Goal: Task Accomplishment & Management: Manage account settings

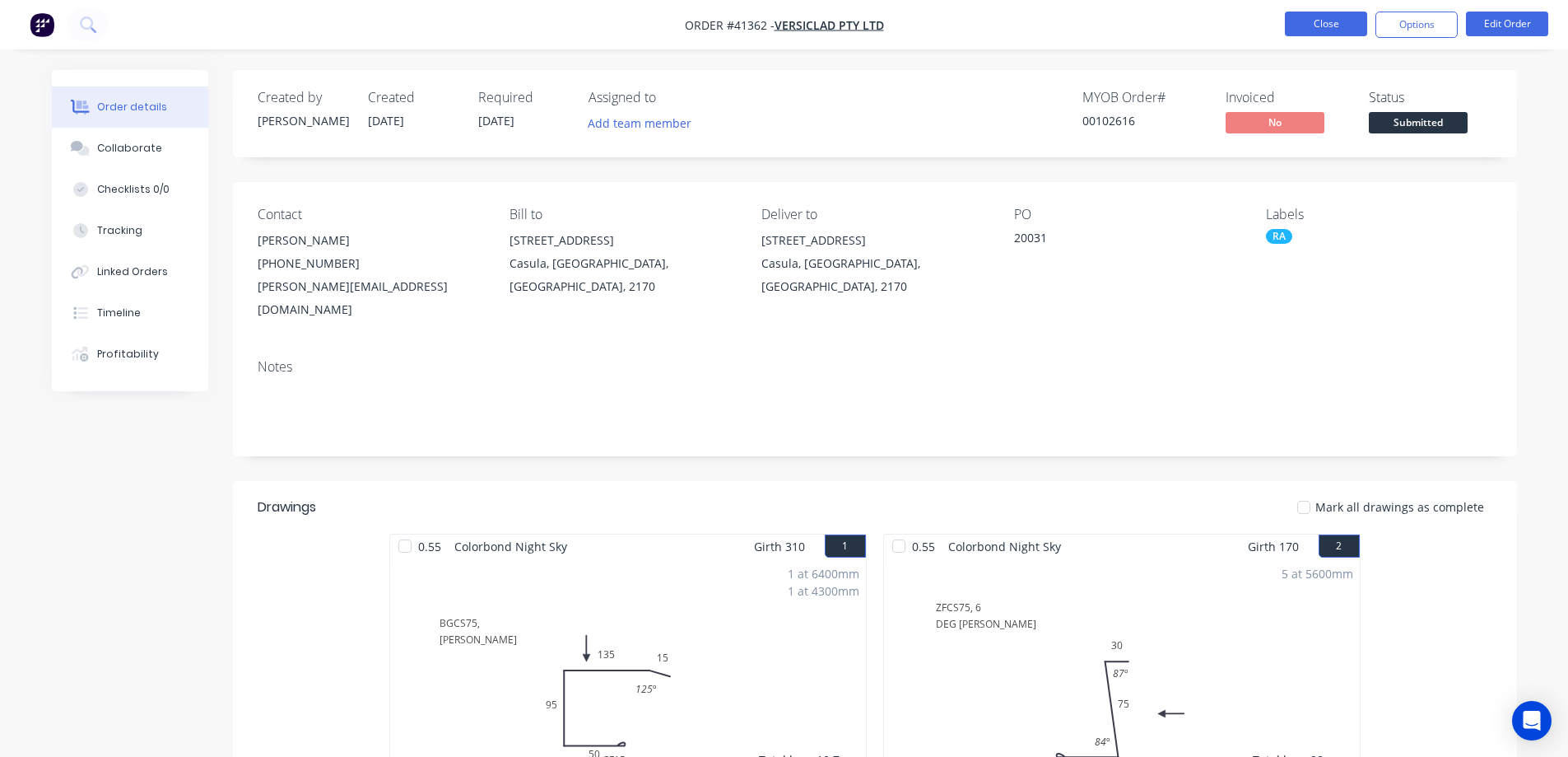
click at [1323, 32] on button "Close" at bounding box center [1326, 24] width 83 height 25
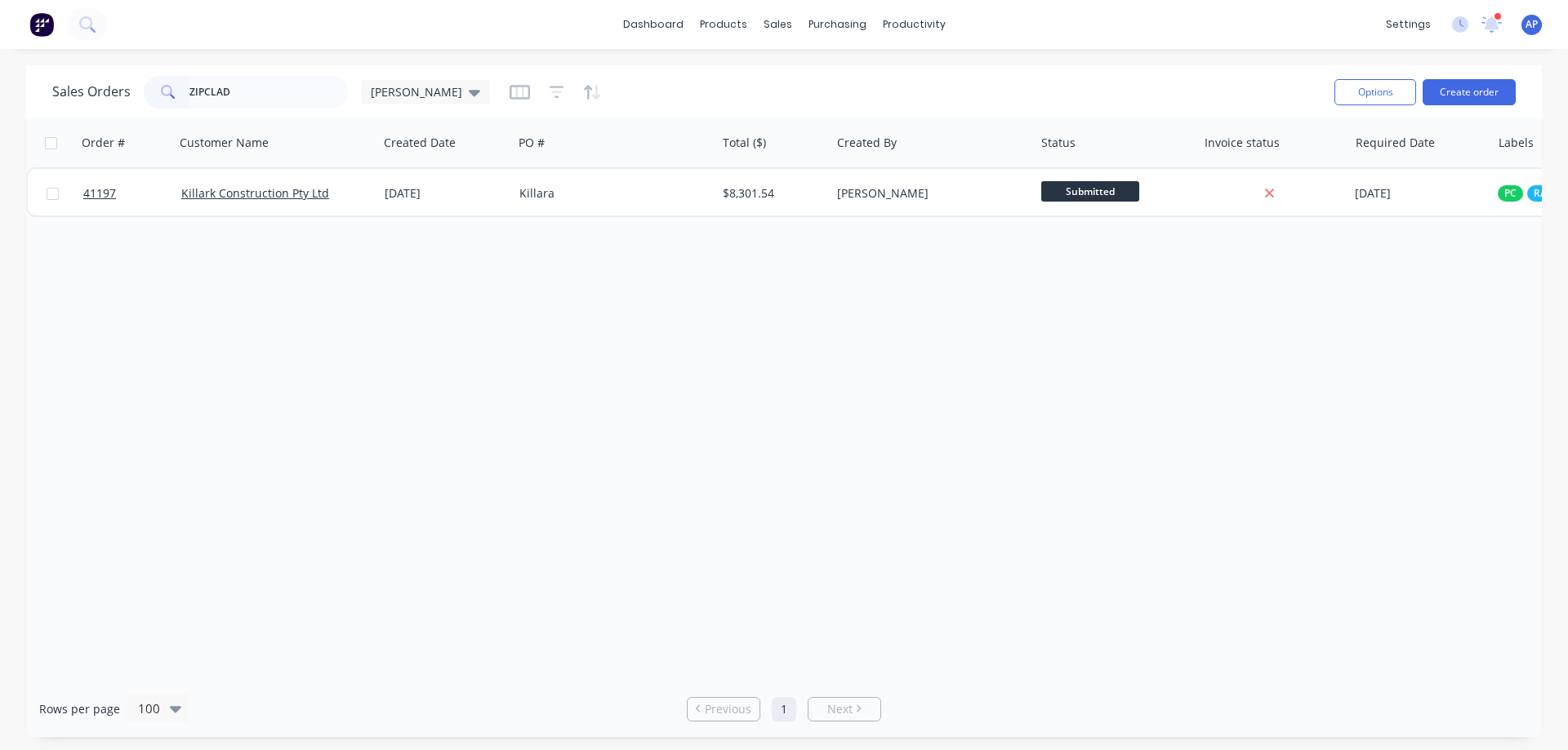
type input "ZIPCLAD"
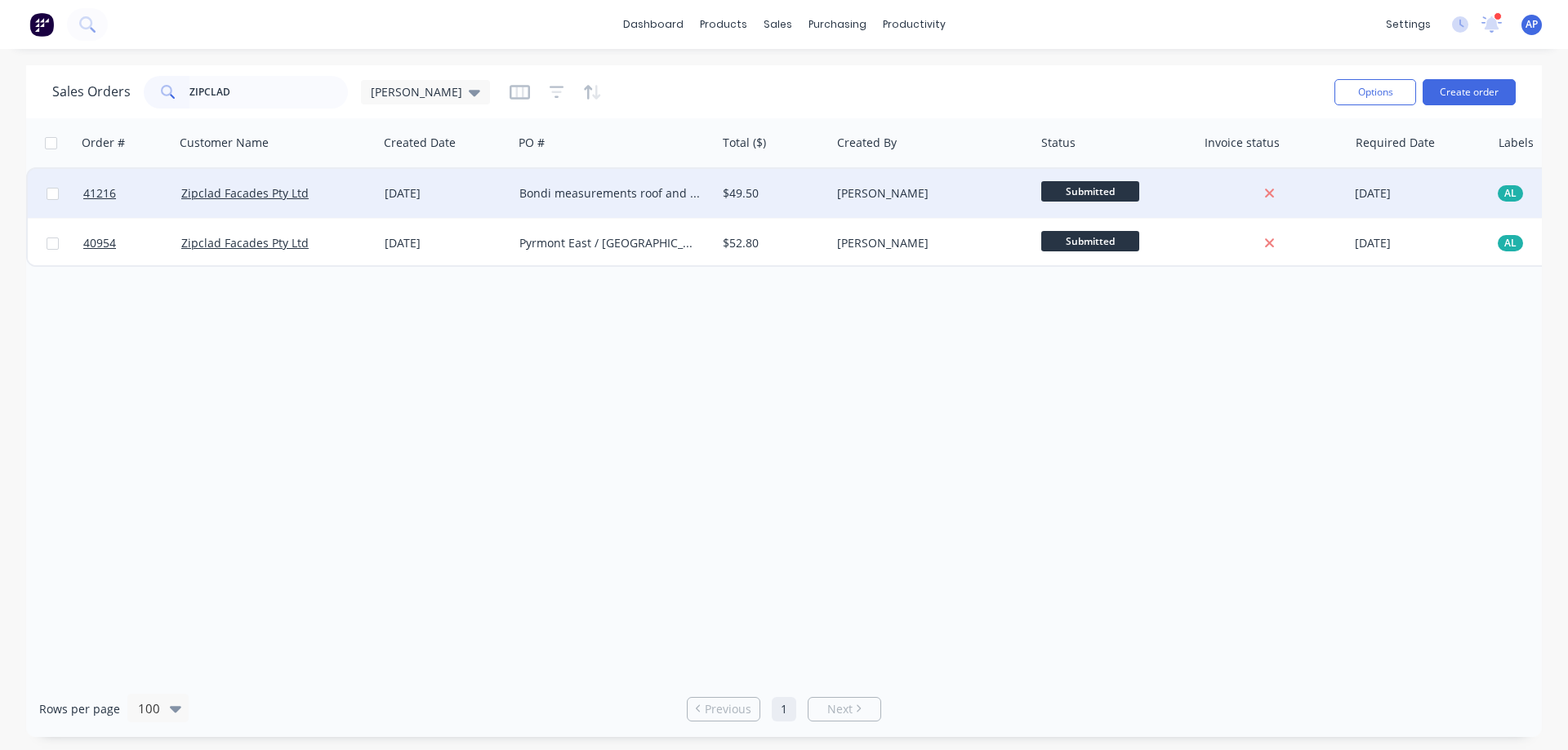
click at [781, 193] on div "$49.50" at bounding box center [770, 193] width 96 height 17
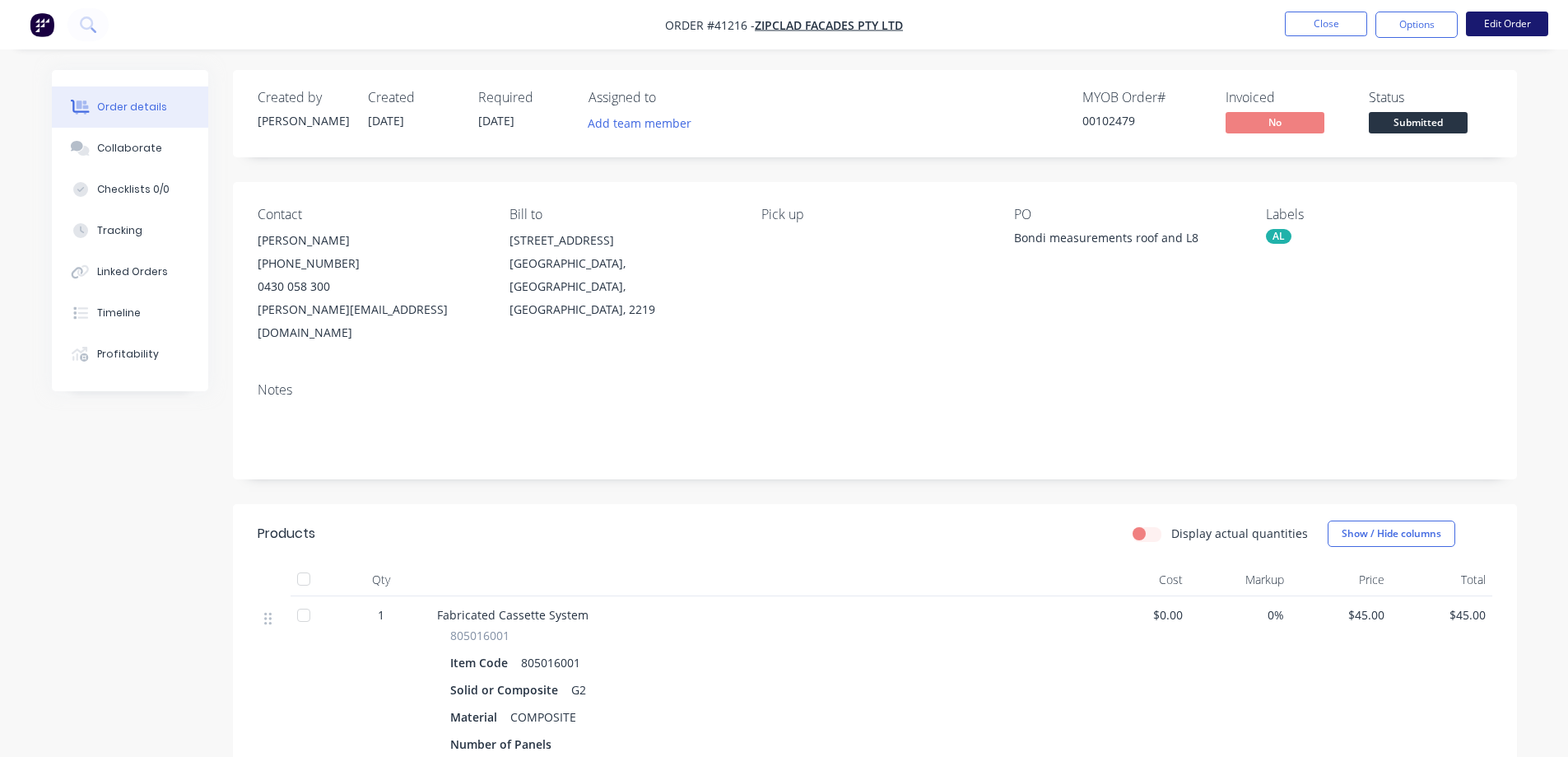
click at [1498, 22] on button "Edit Order" at bounding box center [1507, 24] width 83 height 25
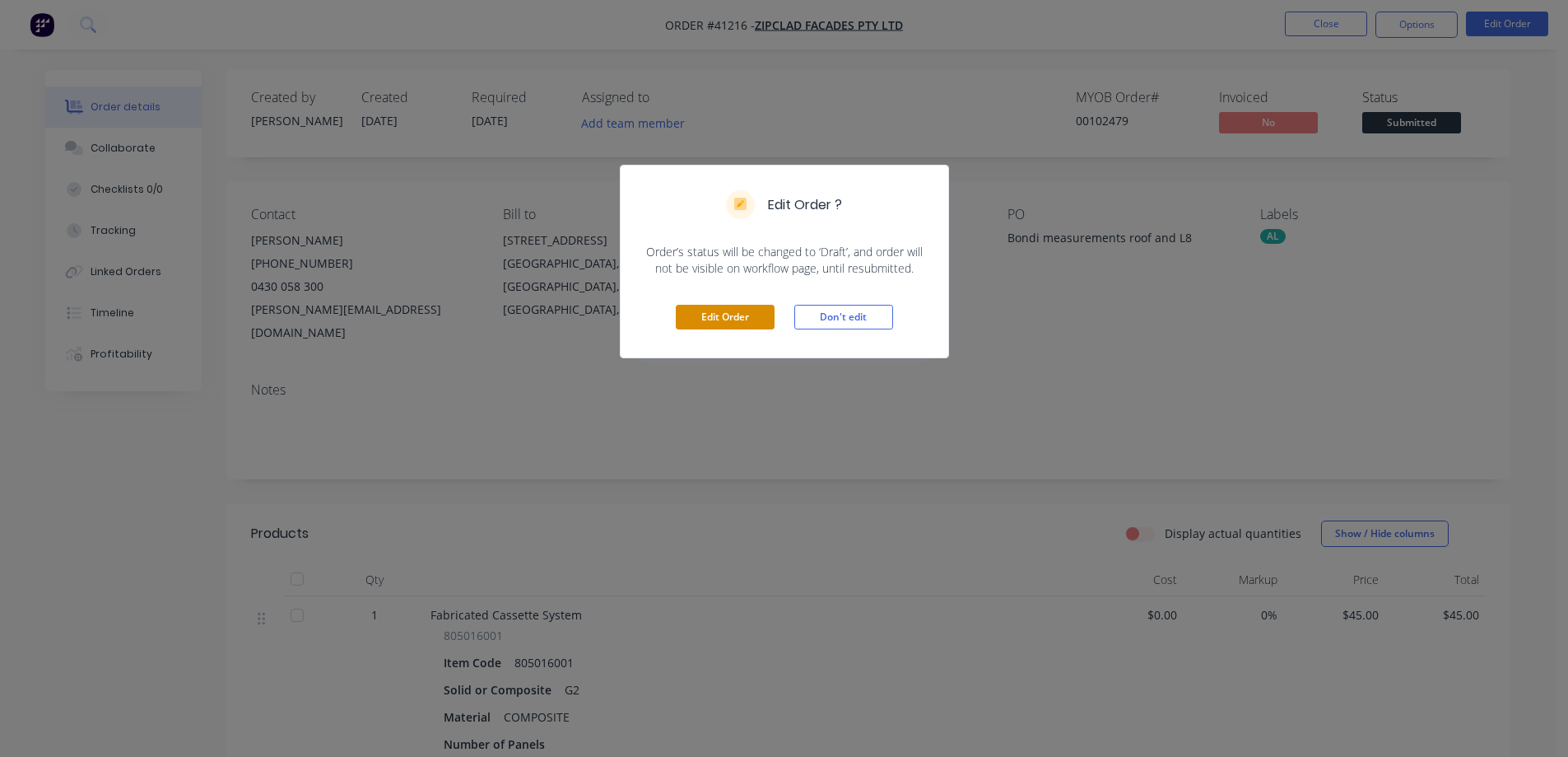
click at [712, 313] on button "Edit Order" at bounding box center [725, 317] width 98 height 25
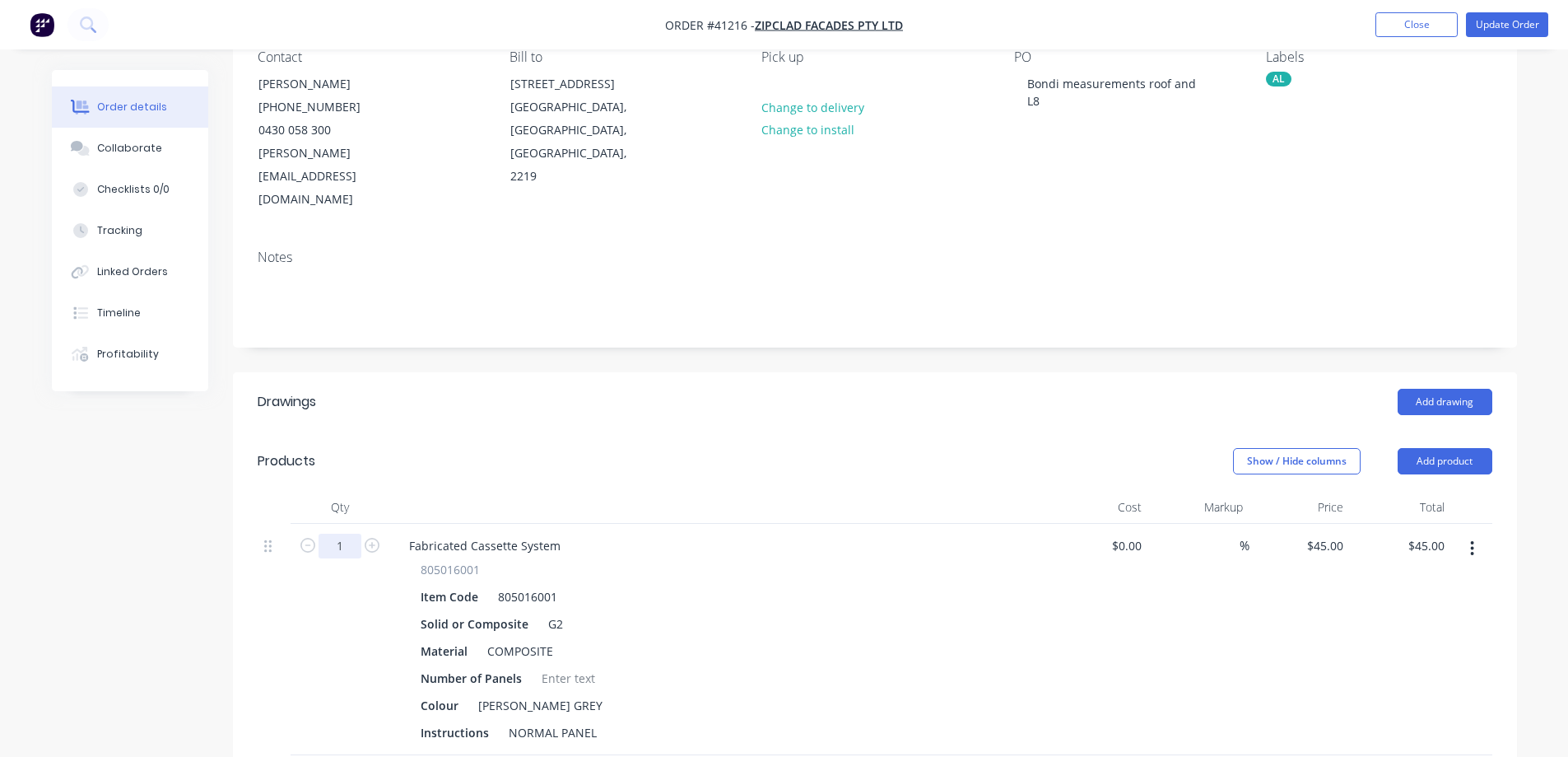
scroll to position [164, 0]
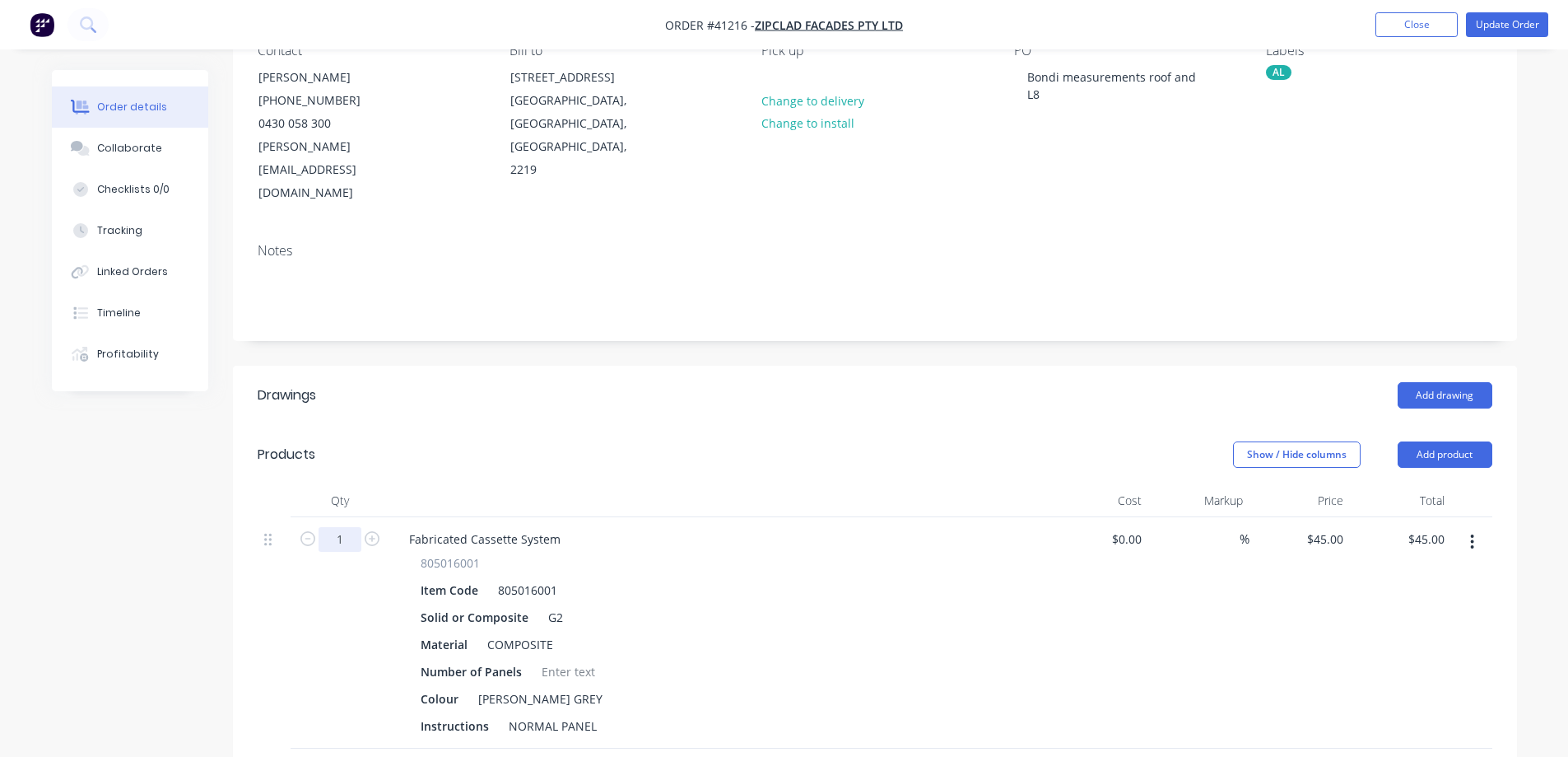
click at [340, 528] on input "1" at bounding box center [340, 540] width 43 height 25
type input "64.4"
type input "$2,898.00"
click at [443, 428] on header "Products Show / Hide columns Add product" at bounding box center [875, 454] width 1284 height 59
click at [557, 659] on div at bounding box center [569, 671] width 67 height 24
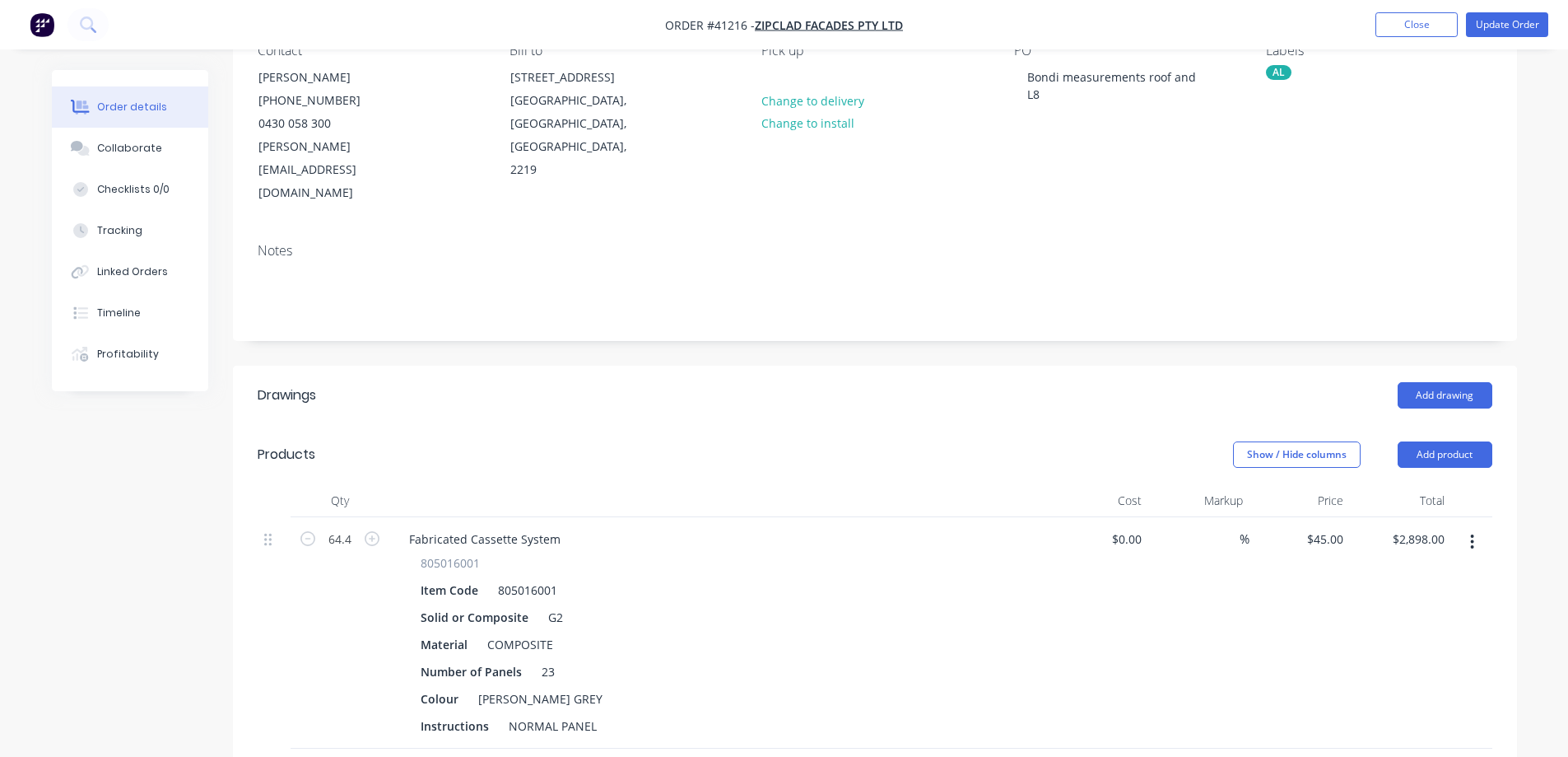
click at [623, 659] on div "Number of Panels 23" at bounding box center [715, 671] width 603 height 24
click at [1491, 25] on button "Update Order" at bounding box center [1507, 25] width 83 height 25
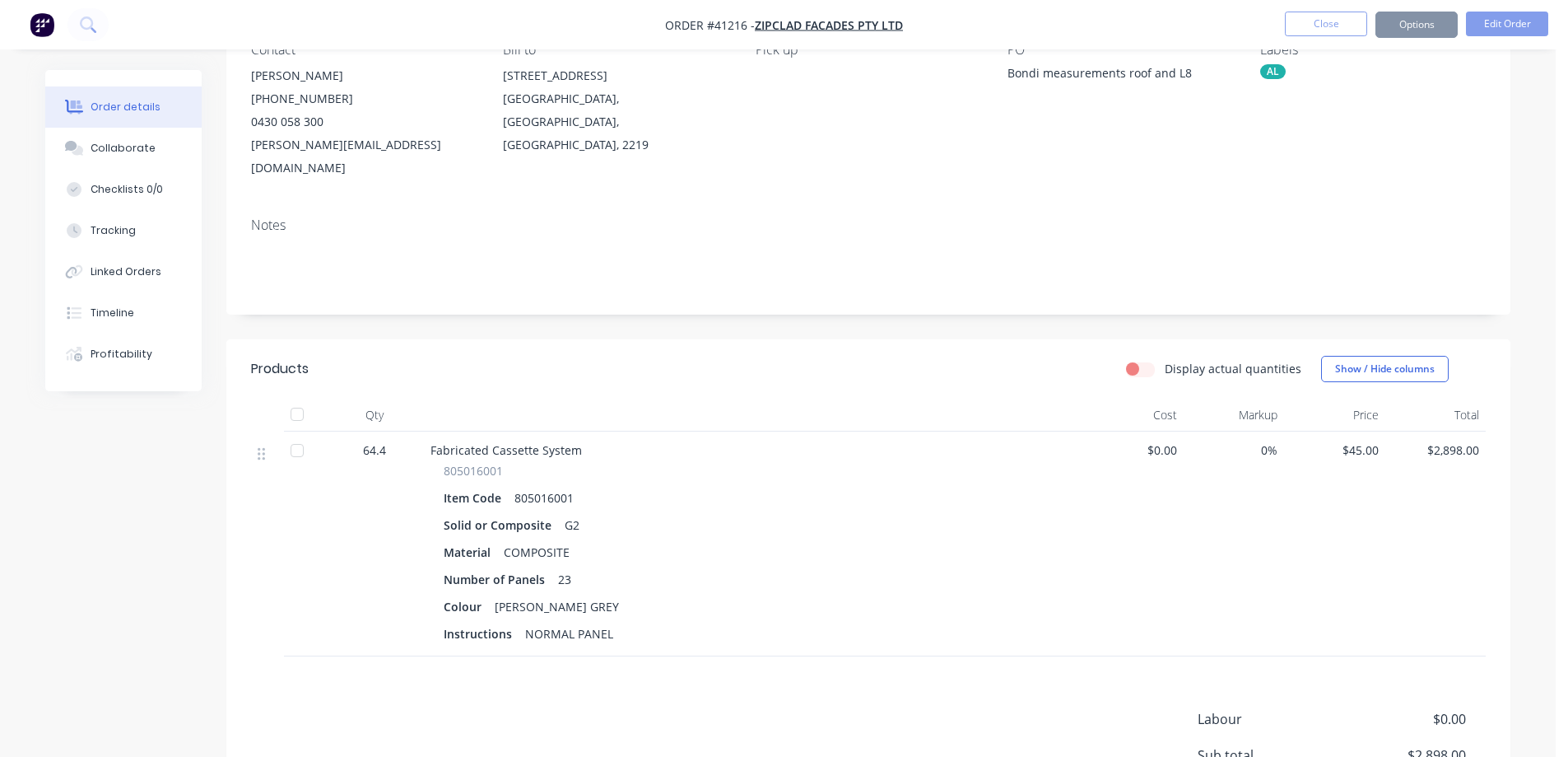
scroll to position [0, 0]
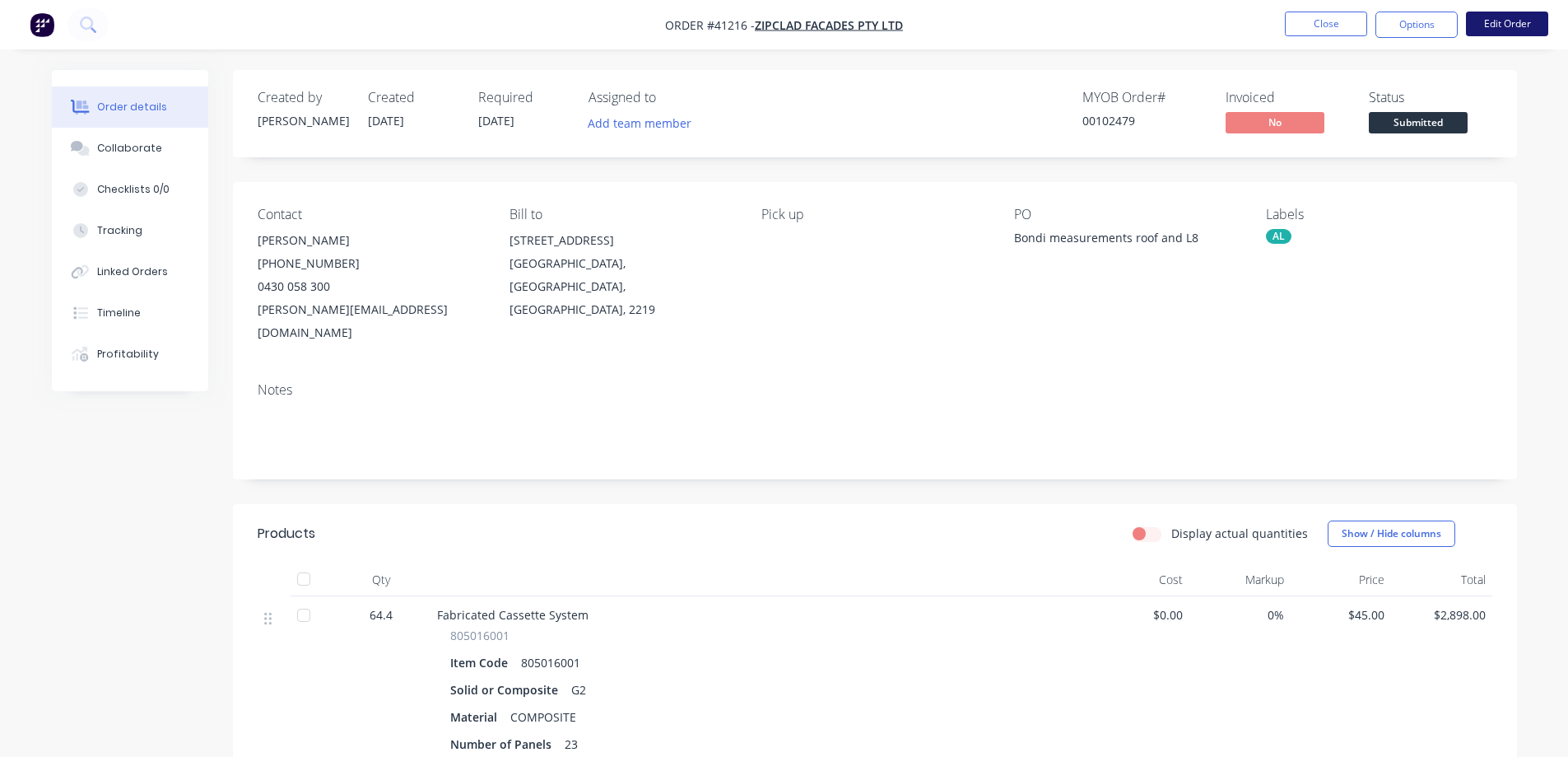
click at [1514, 26] on button "Edit Order" at bounding box center [1507, 24] width 83 height 25
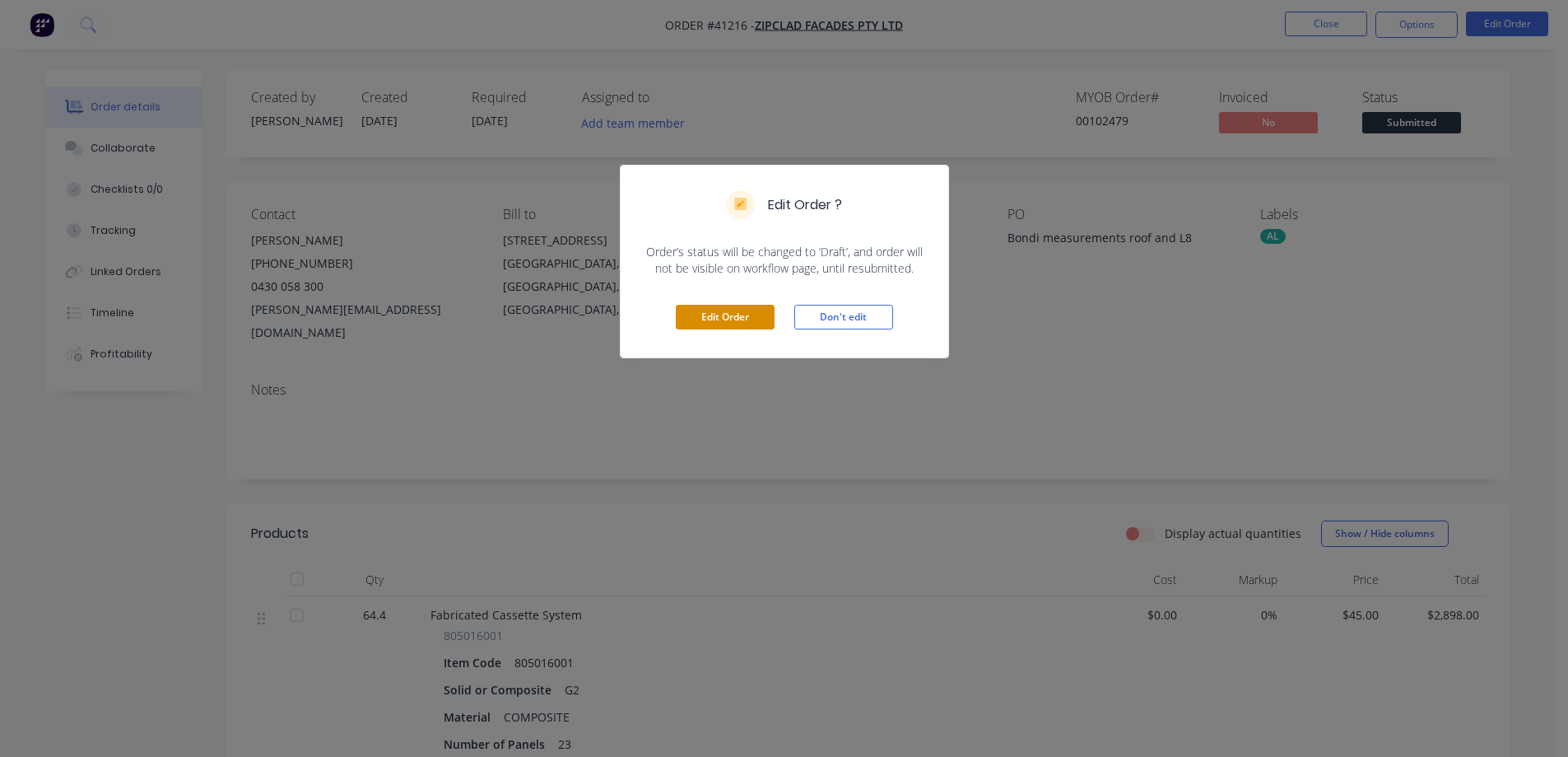
click at [736, 321] on button "Edit Order" at bounding box center [725, 317] width 98 height 25
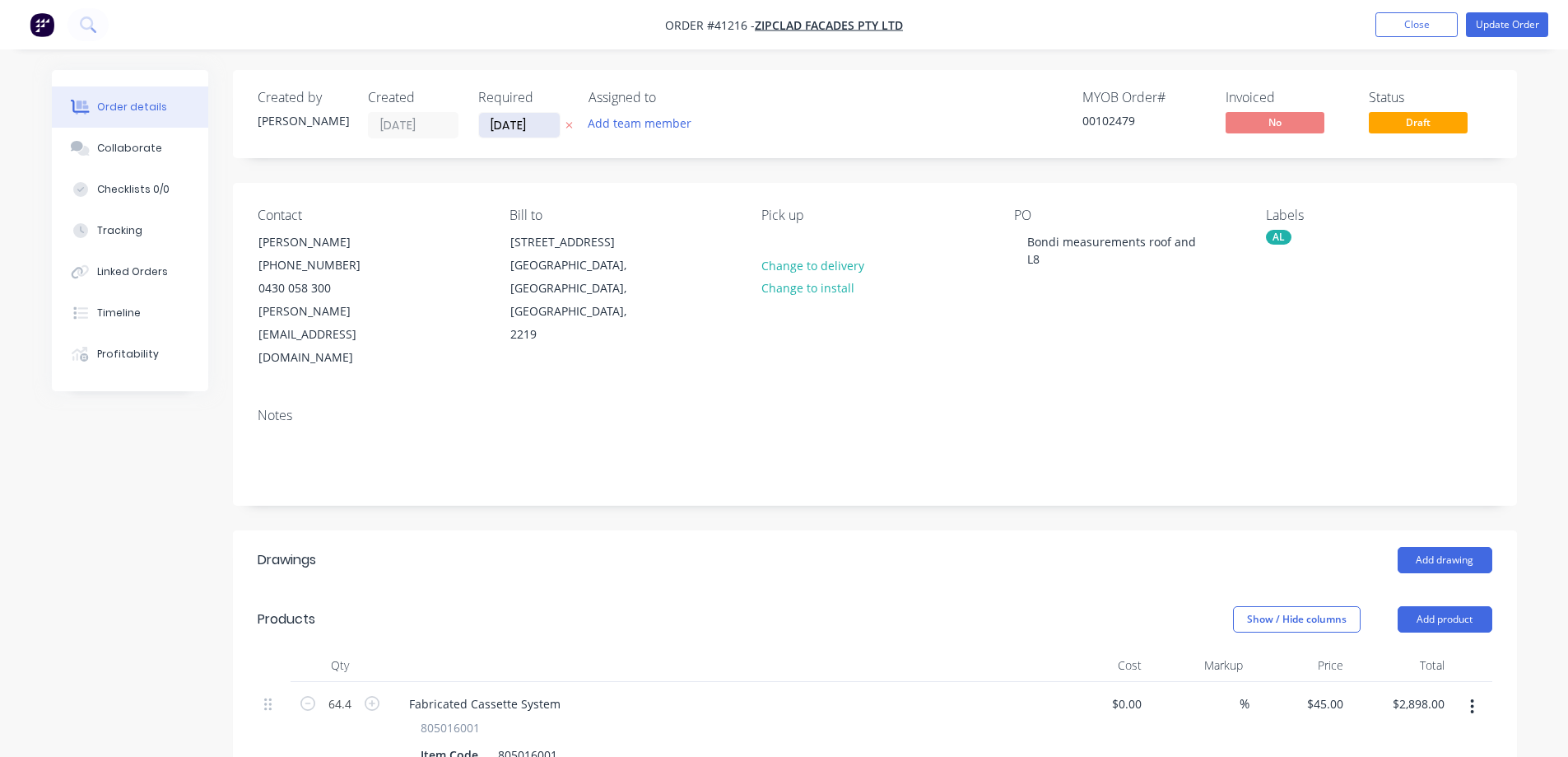
click at [515, 118] on input "[DATE]" at bounding box center [519, 125] width 81 height 25
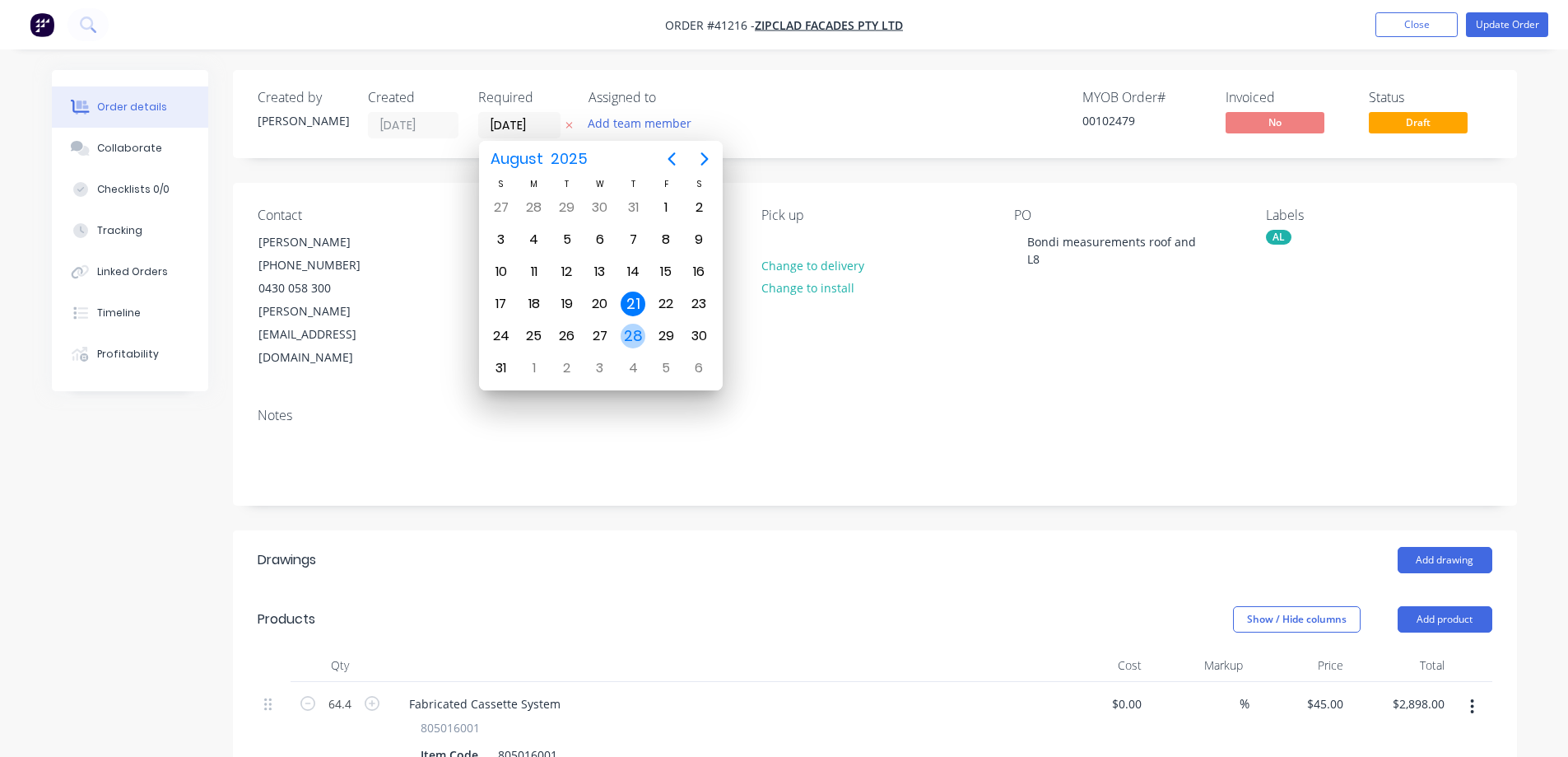
click at [635, 334] on div "28" at bounding box center [633, 336] width 25 height 25
type input "[DATE]"
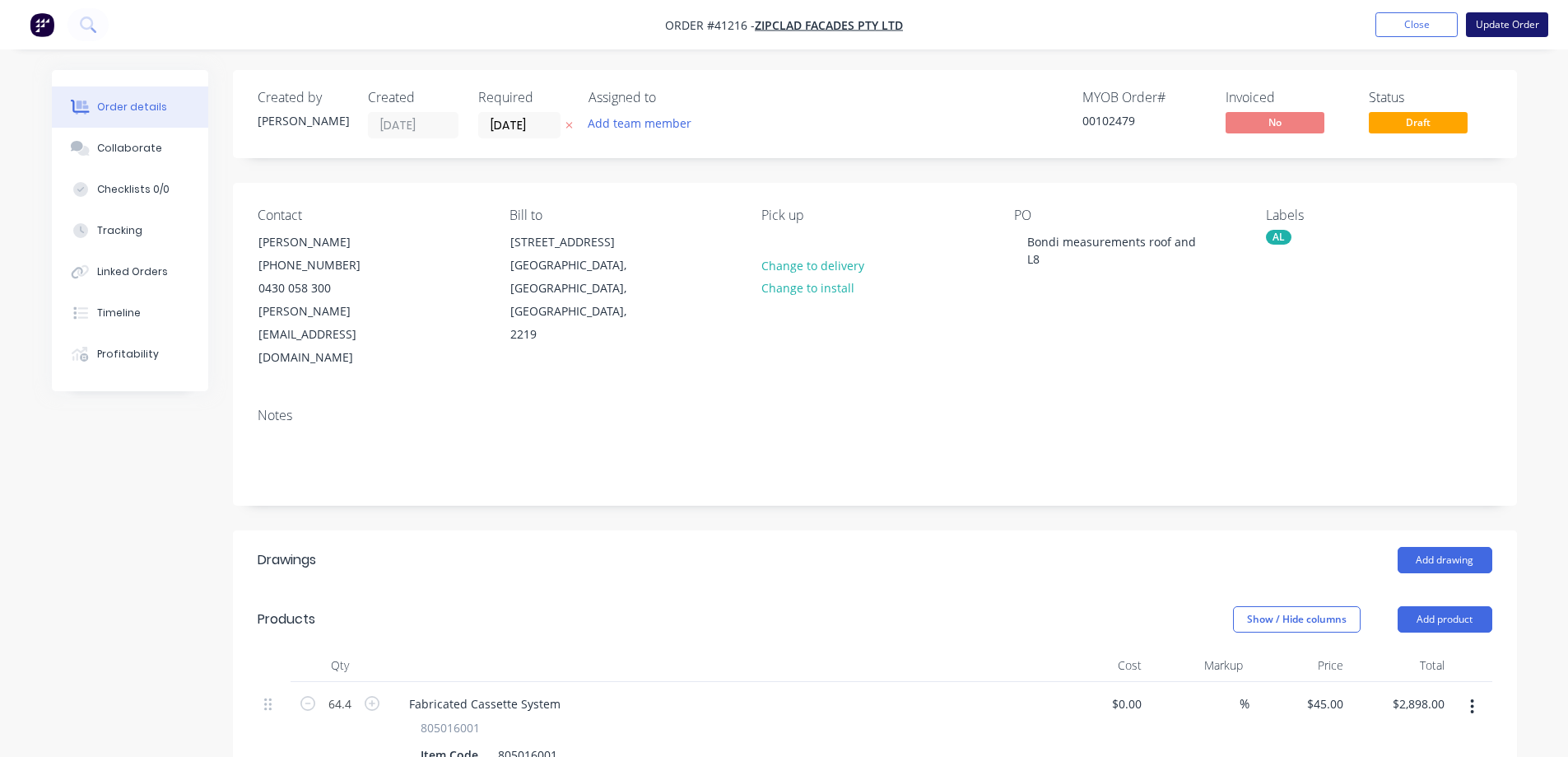
click at [1518, 24] on button "Update Order" at bounding box center [1507, 25] width 83 height 25
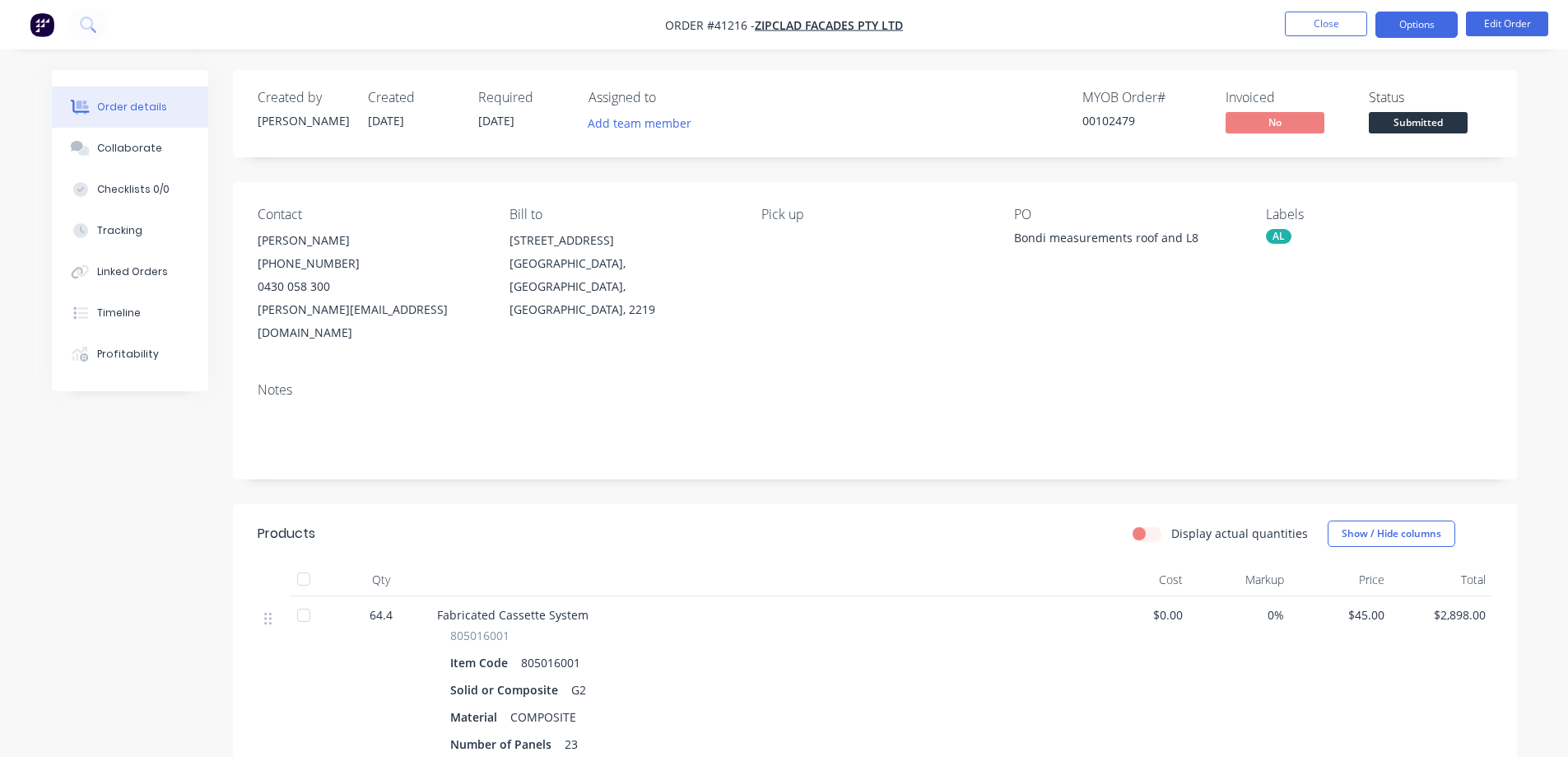
click at [1419, 20] on button "Options" at bounding box center [1417, 25] width 83 height 26
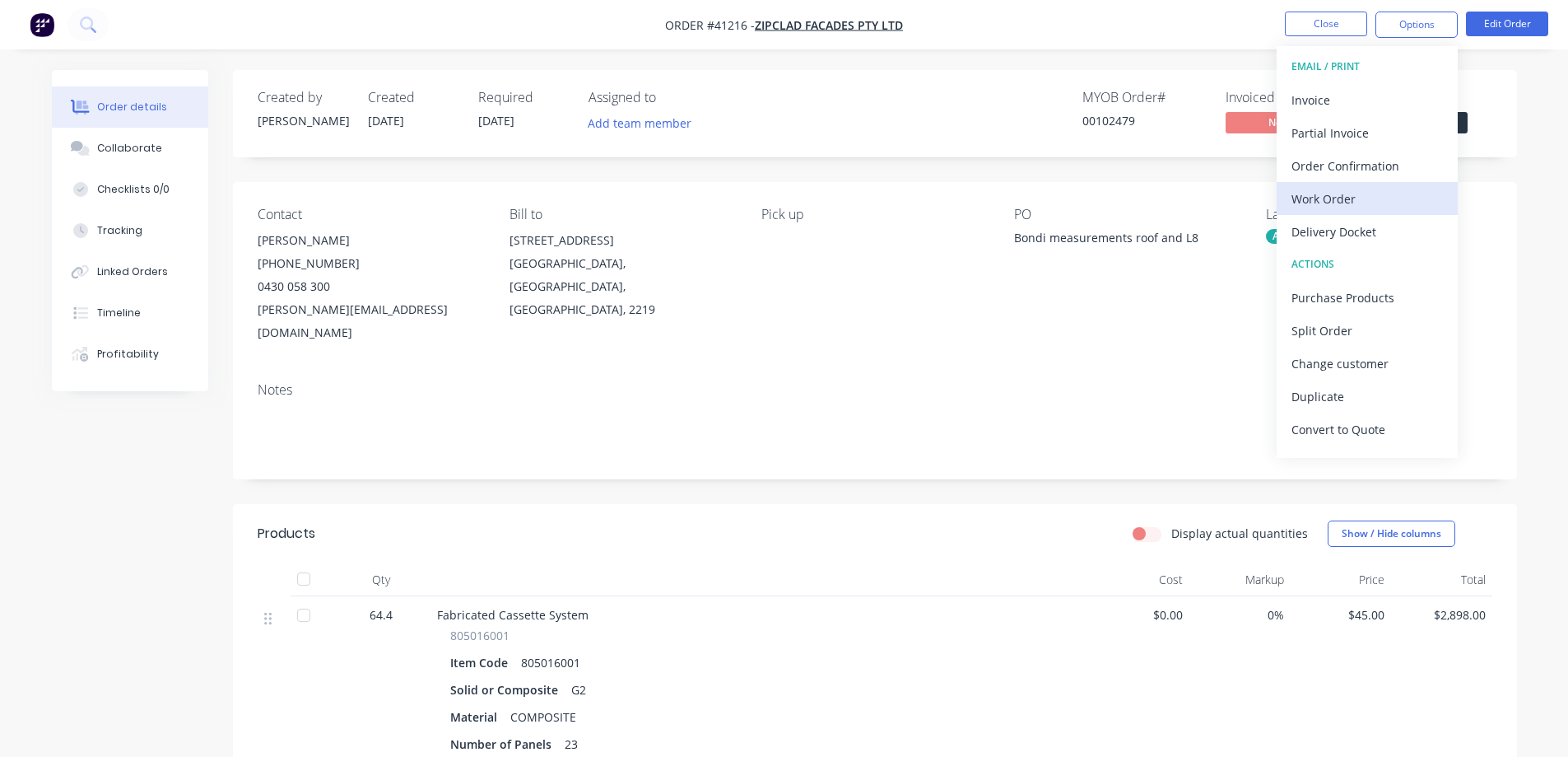
click at [1347, 192] on div "Work Order" at bounding box center [1368, 199] width 151 height 24
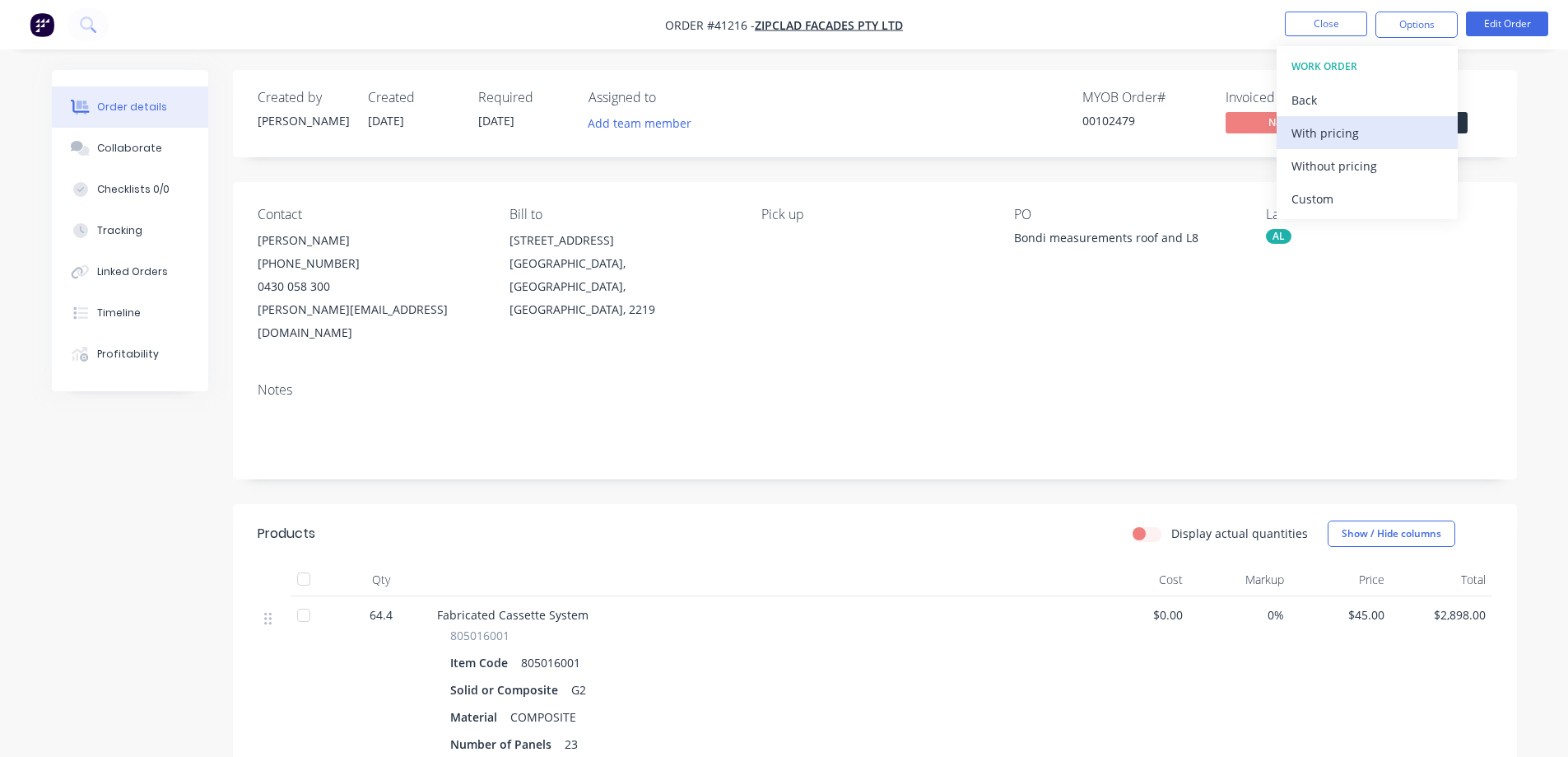
click at [1354, 141] on div "With pricing" at bounding box center [1368, 133] width 151 height 24
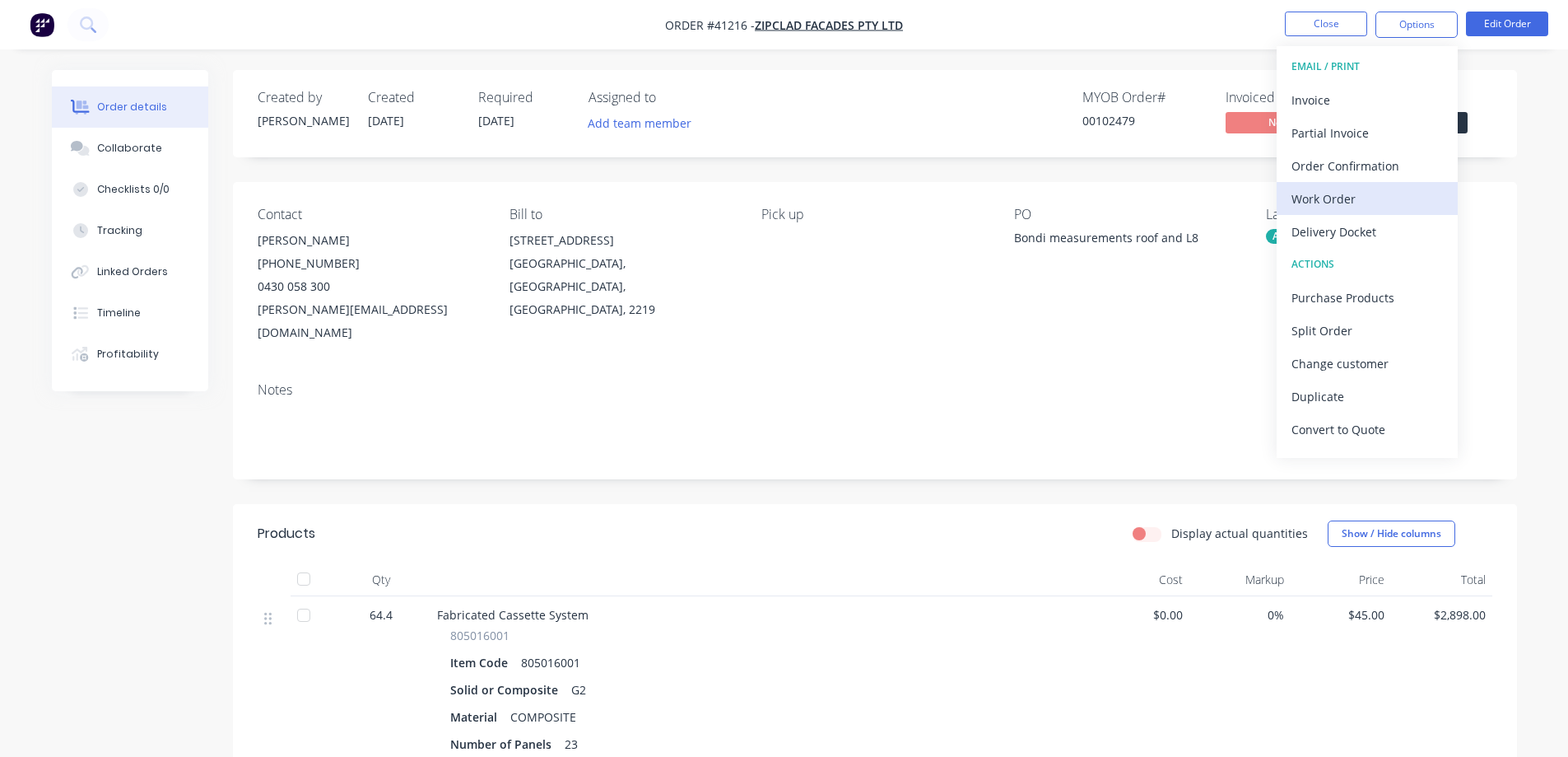
click at [1313, 202] on div "Work Order" at bounding box center [1368, 199] width 151 height 24
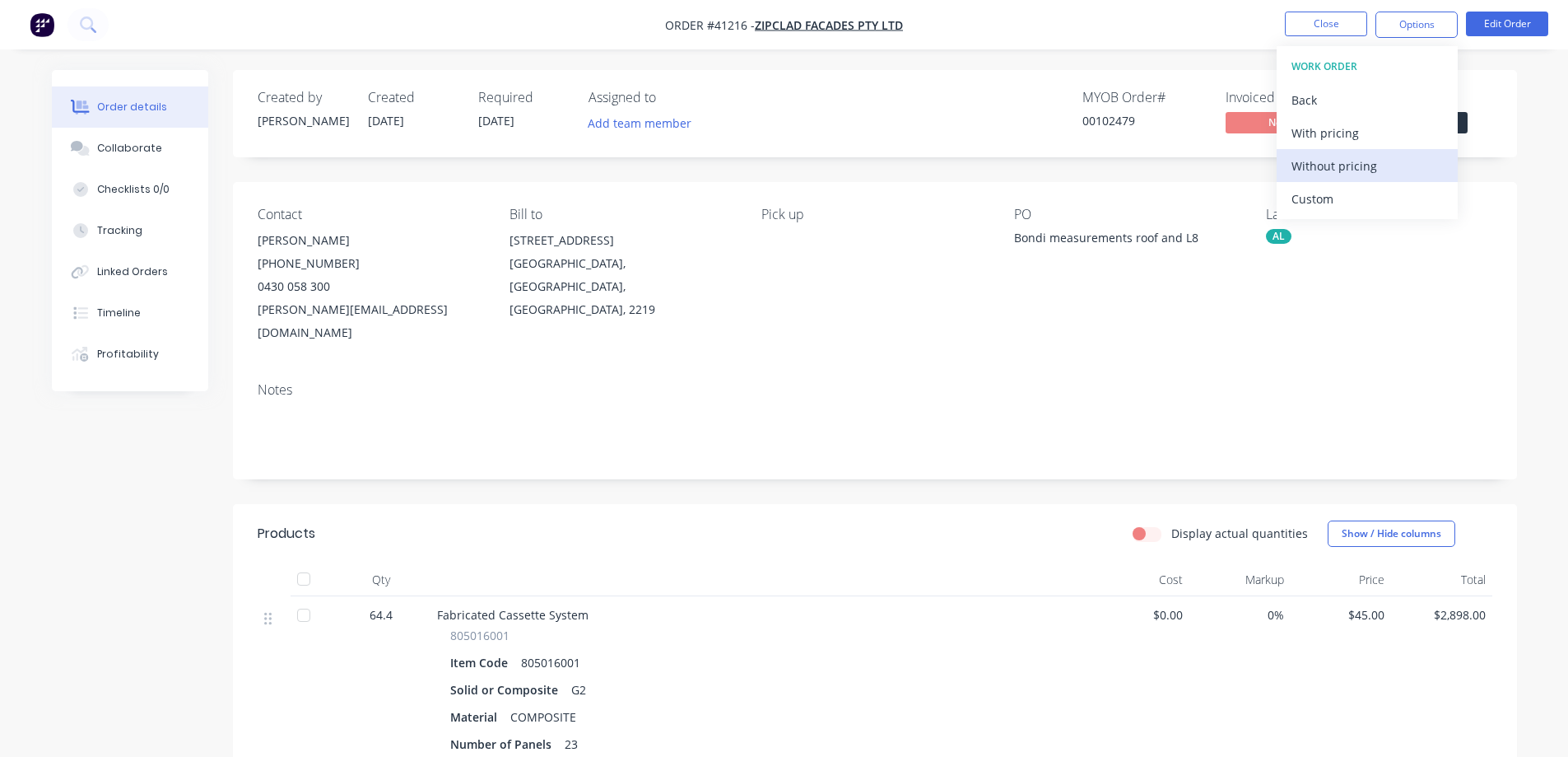
click at [1347, 163] on div "Without pricing" at bounding box center [1368, 165] width 151 height 24
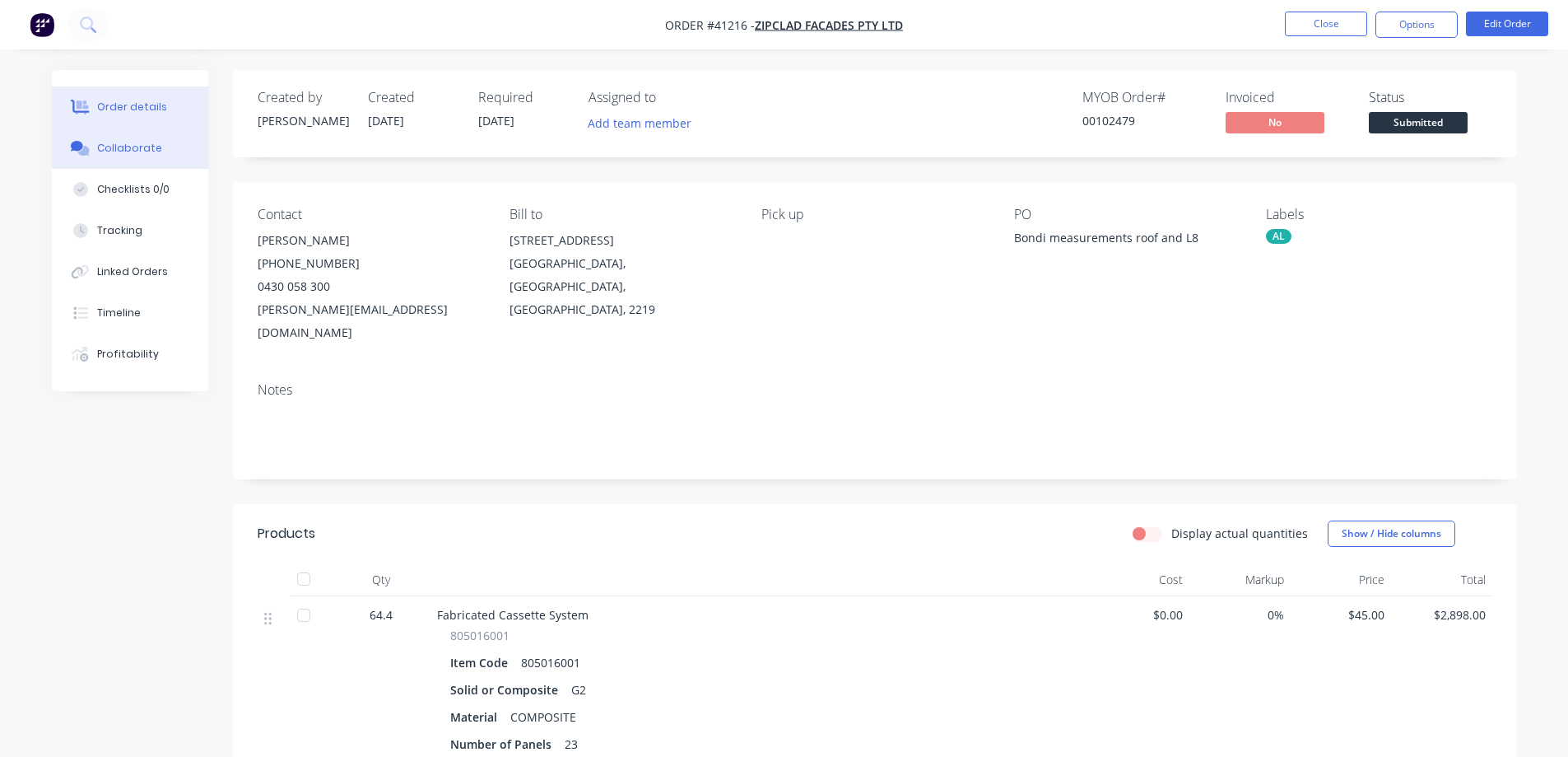
click at [141, 146] on div "Collaborate" at bounding box center [130, 148] width 65 height 15
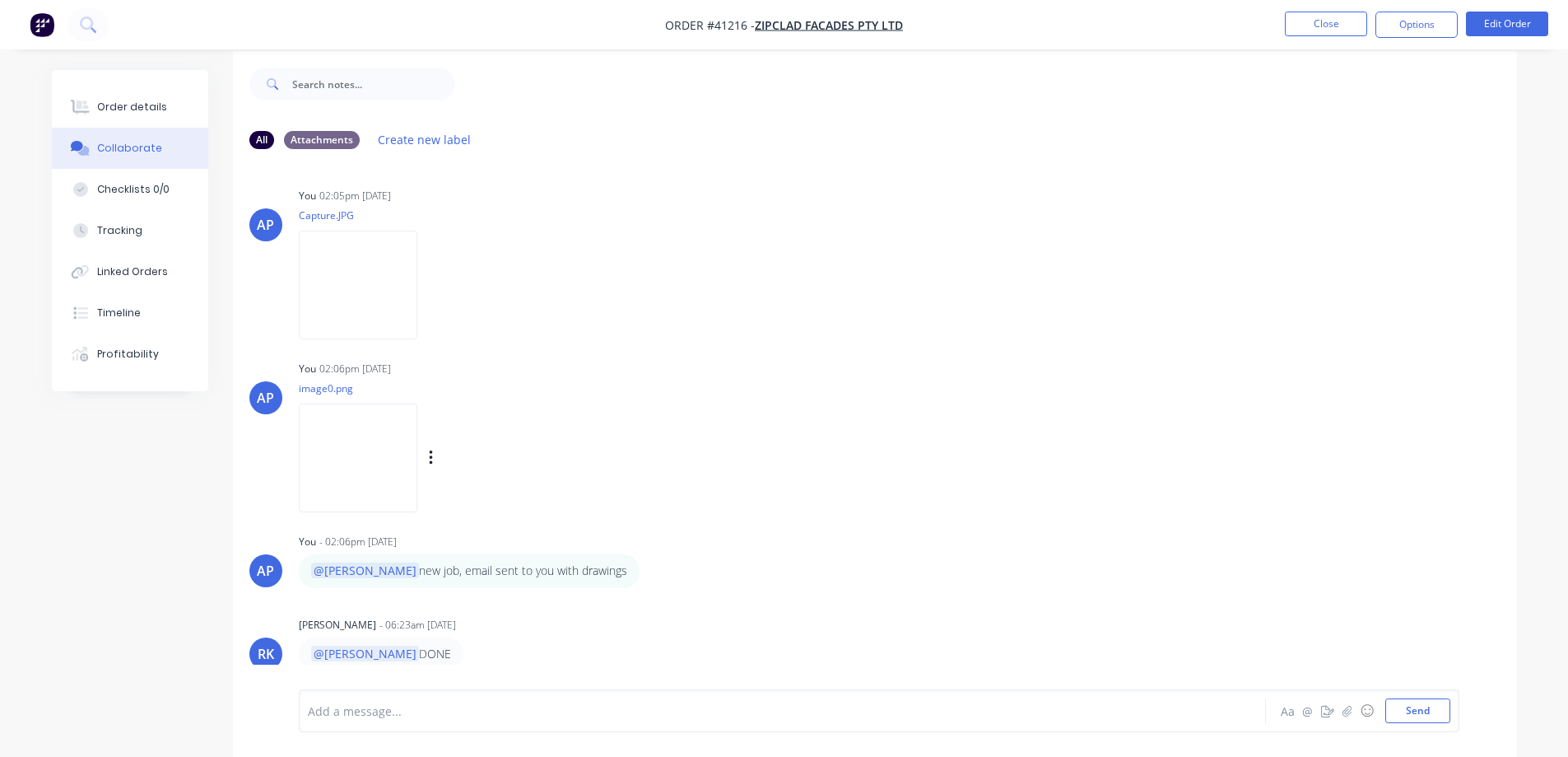
scroll to position [25, 0]
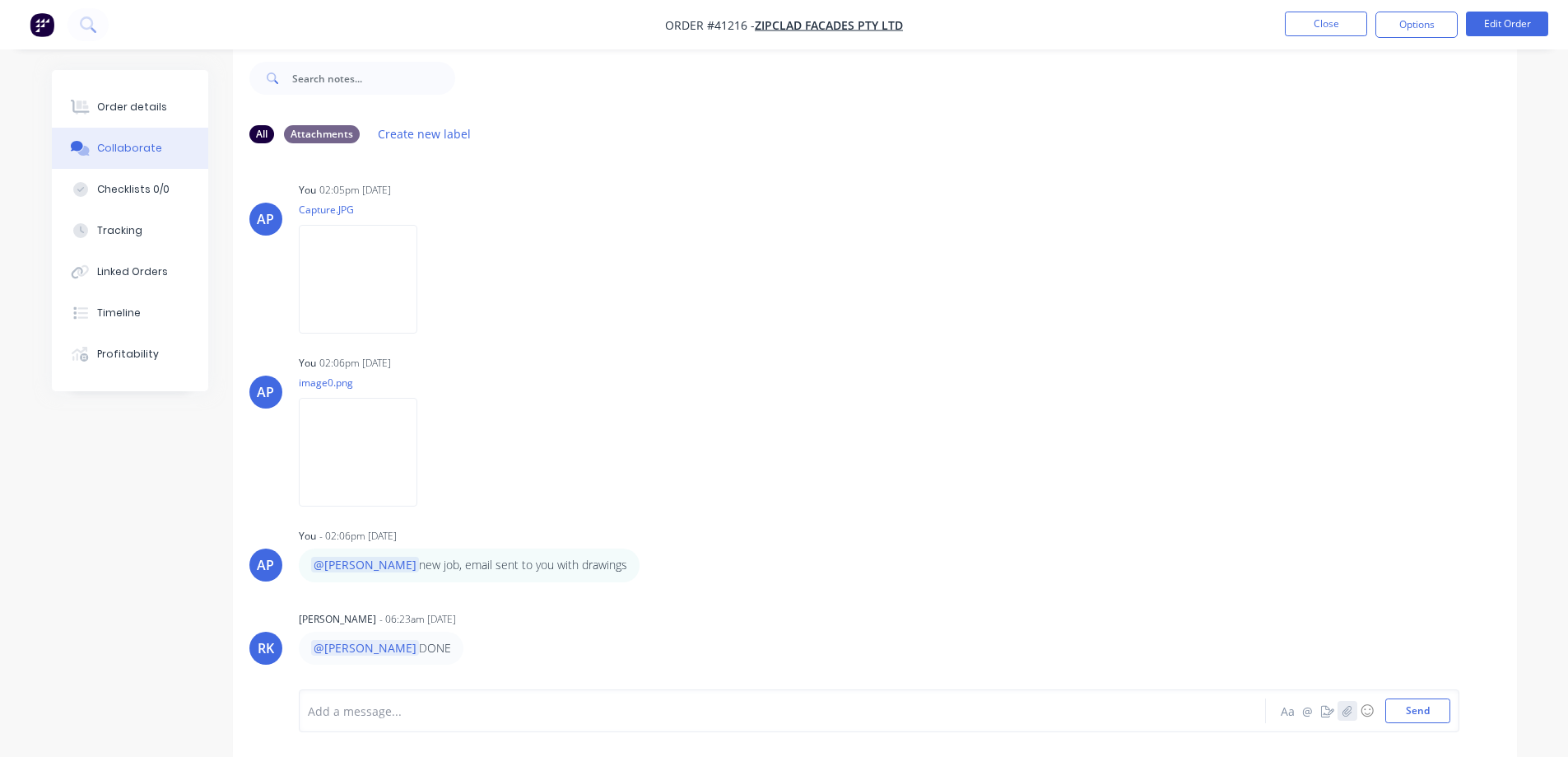
click at [1345, 711] on icon "button" at bounding box center [1347, 710] width 10 height 11
click at [1412, 708] on button "Send" at bounding box center [1419, 710] width 65 height 25
click at [166, 108] on button "Order details" at bounding box center [130, 106] width 156 height 41
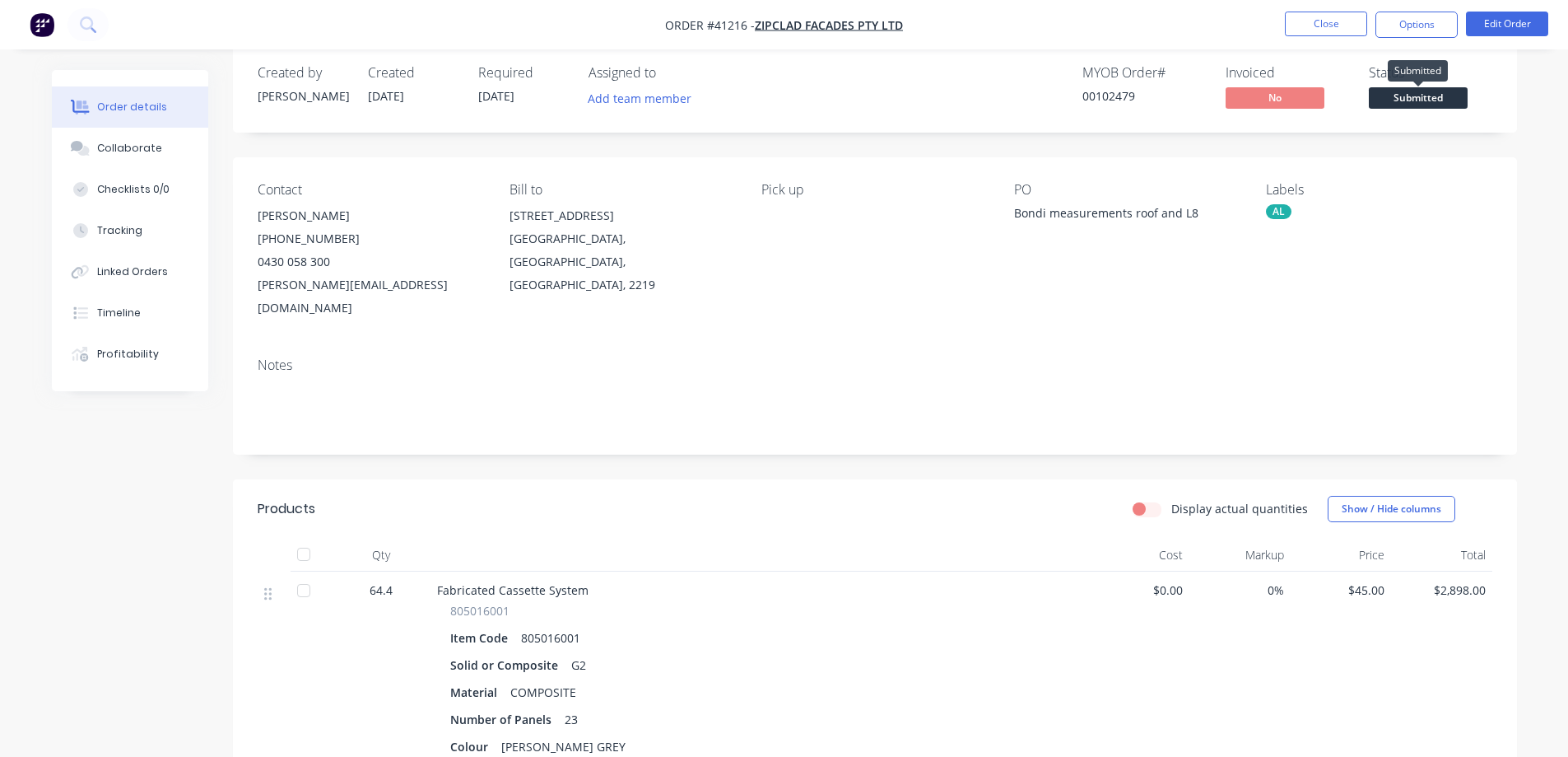
click at [1405, 92] on span "Submitted" at bounding box center [1419, 97] width 98 height 20
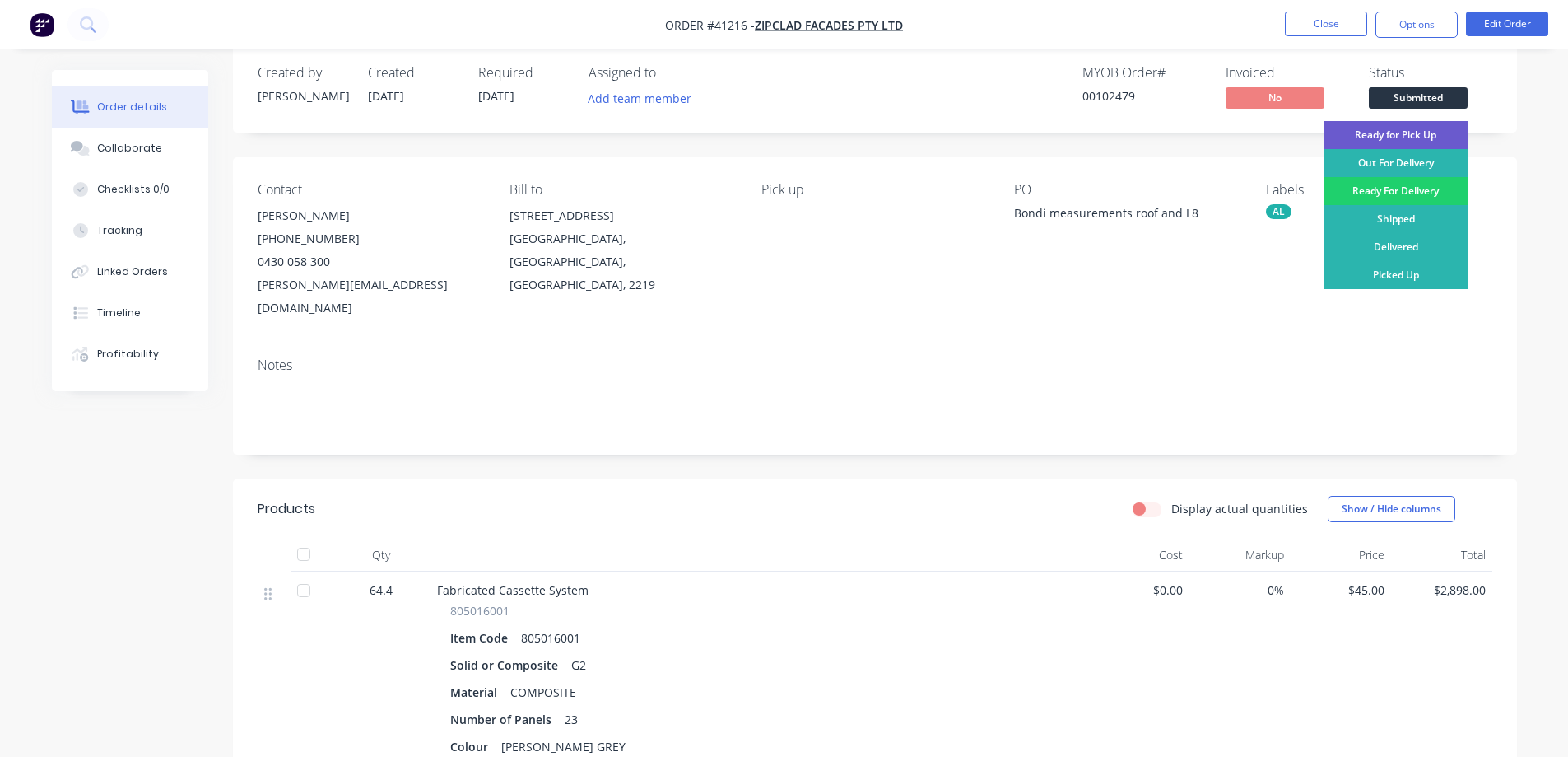
click at [1406, 134] on div "Ready for Pick Up" at bounding box center [1396, 135] width 144 height 28
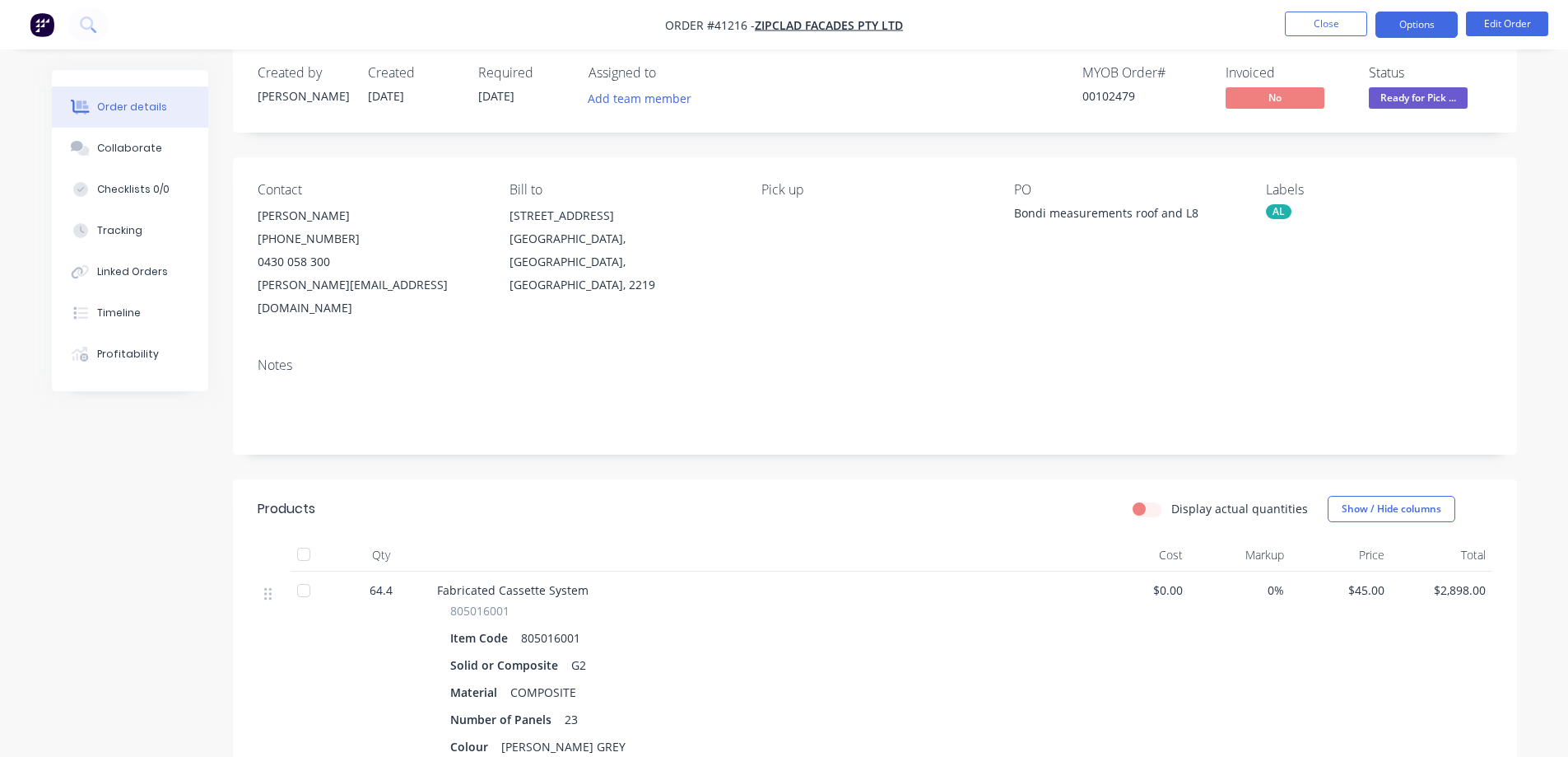
click at [1390, 20] on button "Options" at bounding box center [1417, 25] width 83 height 26
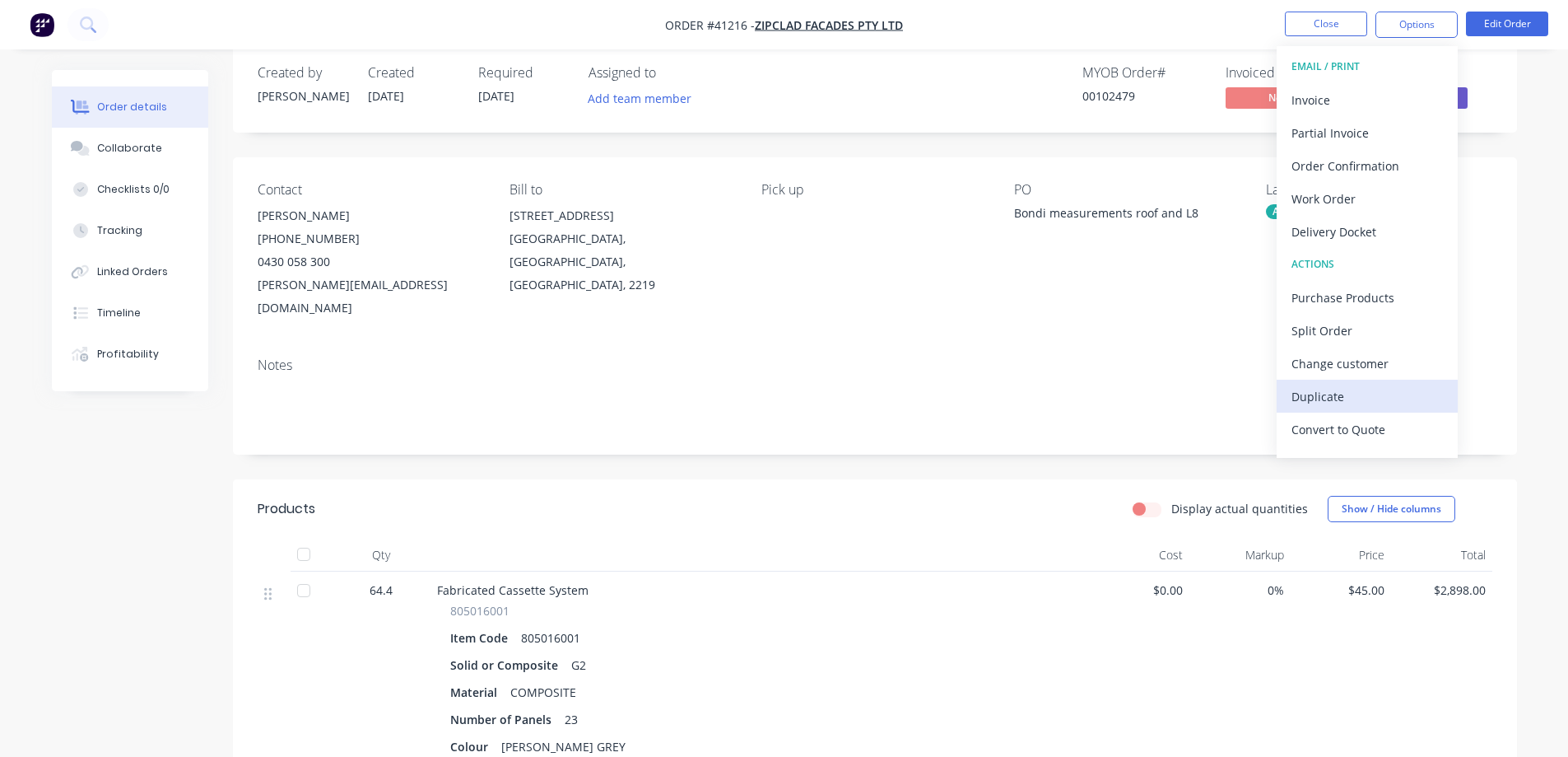
click at [1340, 397] on div "Duplicate" at bounding box center [1368, 396] width 151 height 24
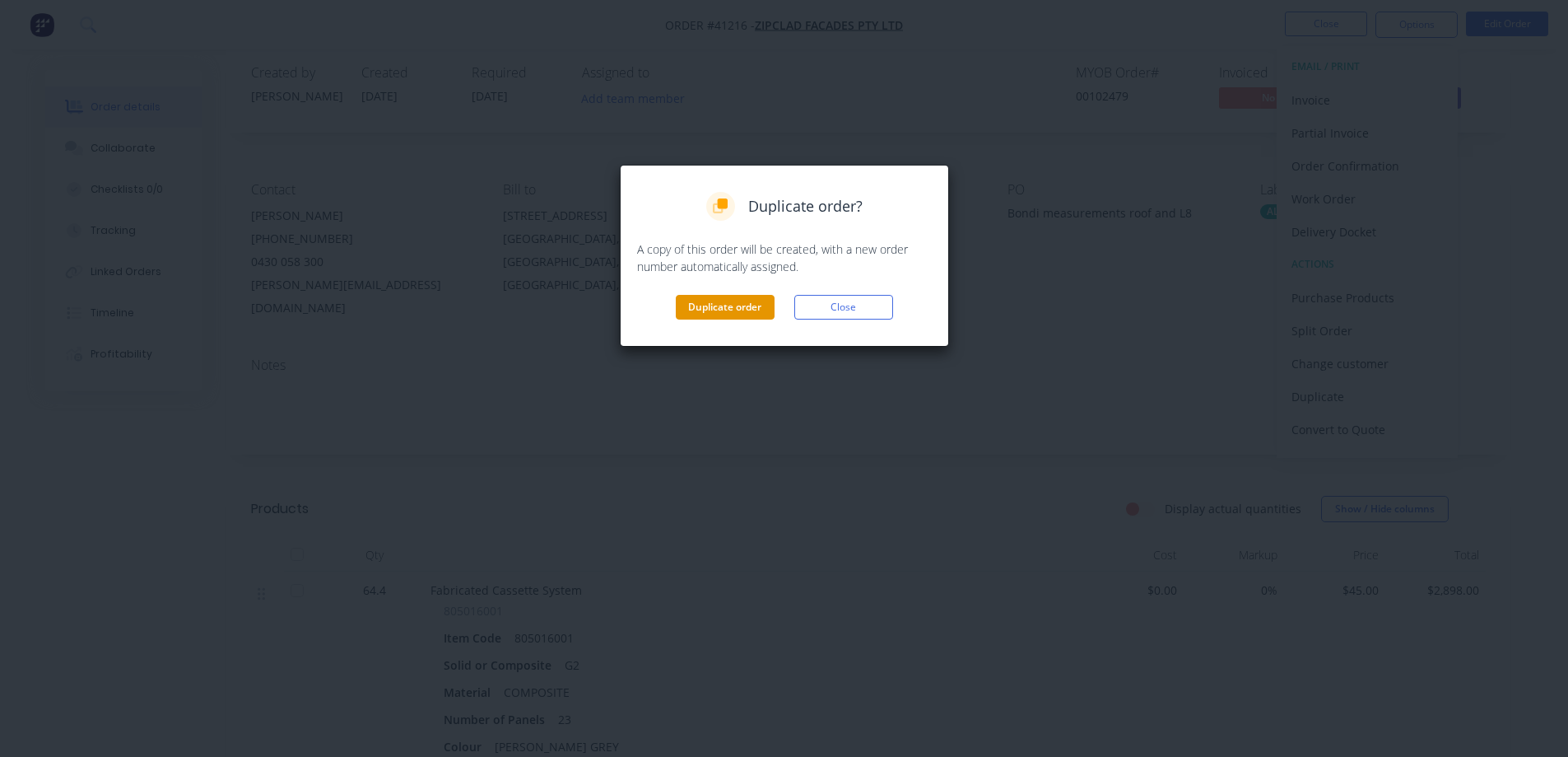
click at [759, 303] on button "Duplicate order" at bounding box center [725, 307] width 98 height 25
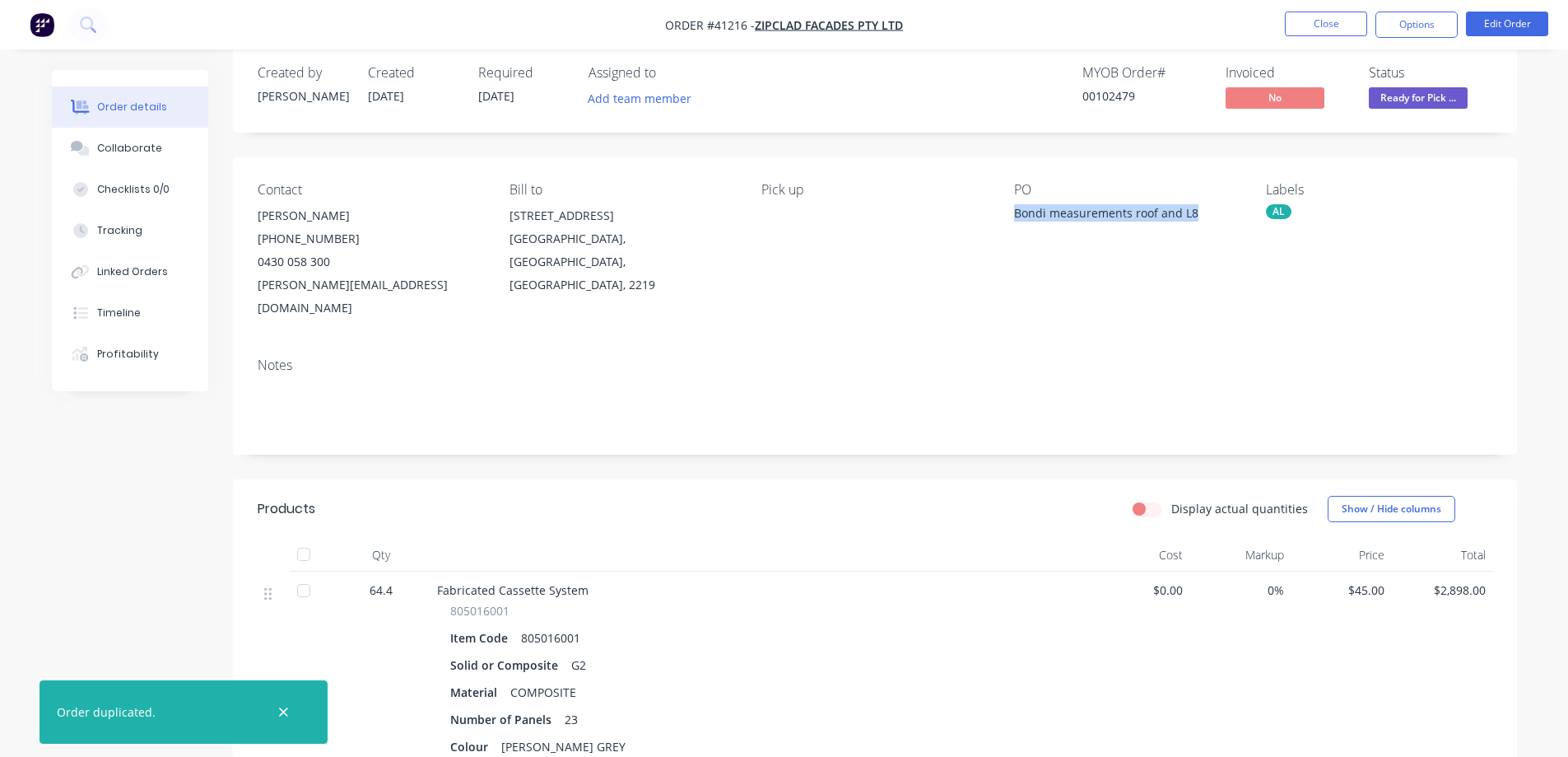
drag, startPoint x: 1200, startPoint y: 211, endPoint x: 1009, endPoint y: 222, distance: 191.3
click at [1009, 222] on div "Contact Kristian Milosevski (02) 9319 4390 0430 058 300 kristian@zipclad.com.au…" at bounding box center [875, 251] width 1284 height 187
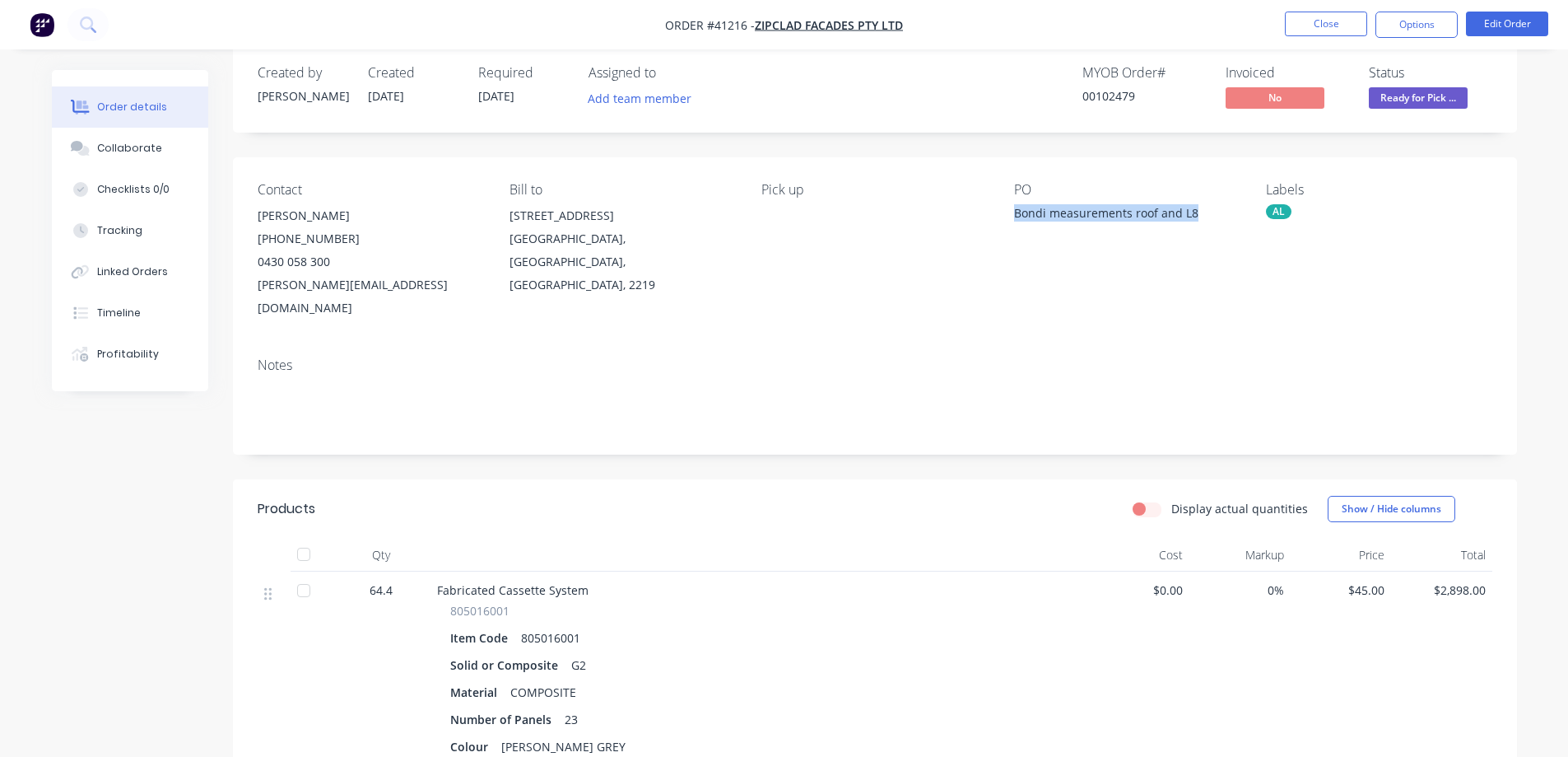
copy div "Bondi measurements roof and L8"
click at [1318, 16] on button "Close" at bounding box center [1326, 24] width 83 height 25
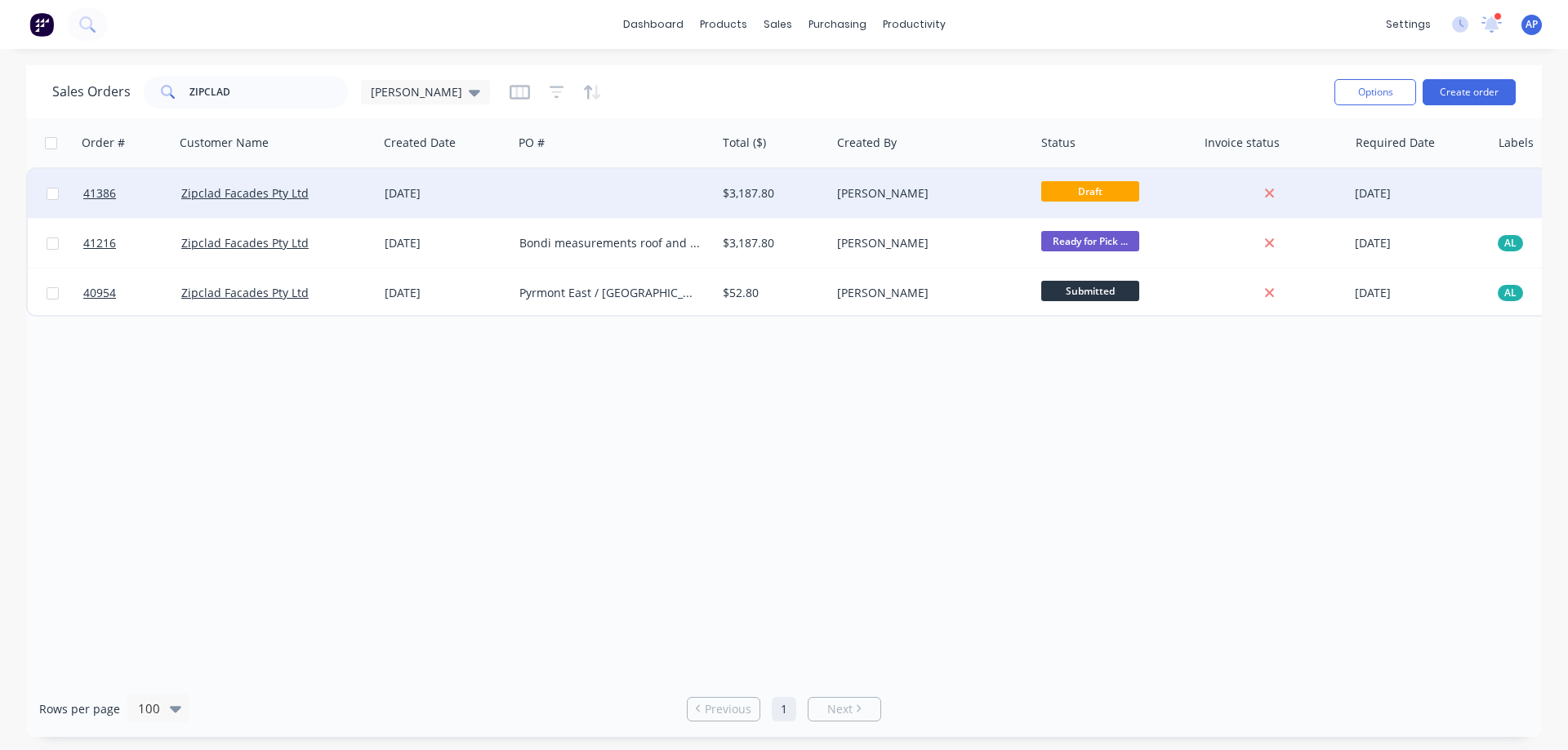
click at [492, 198] on div "[DATE]" at bounding box center [445, 193] width 122 height 17
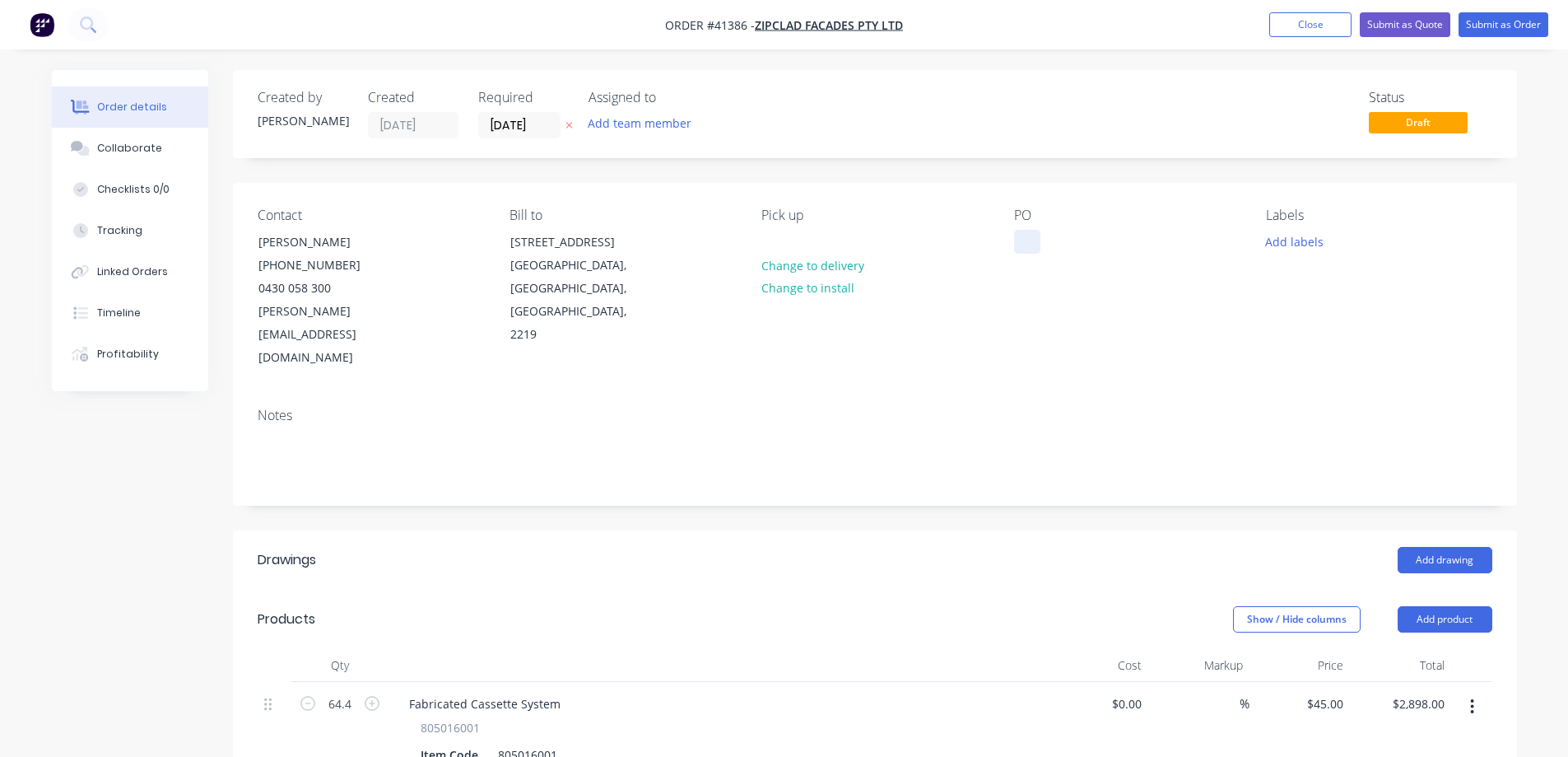
click at [1029, 235] on div at bounding box center [1027, 241] width 26 height 24
paste div
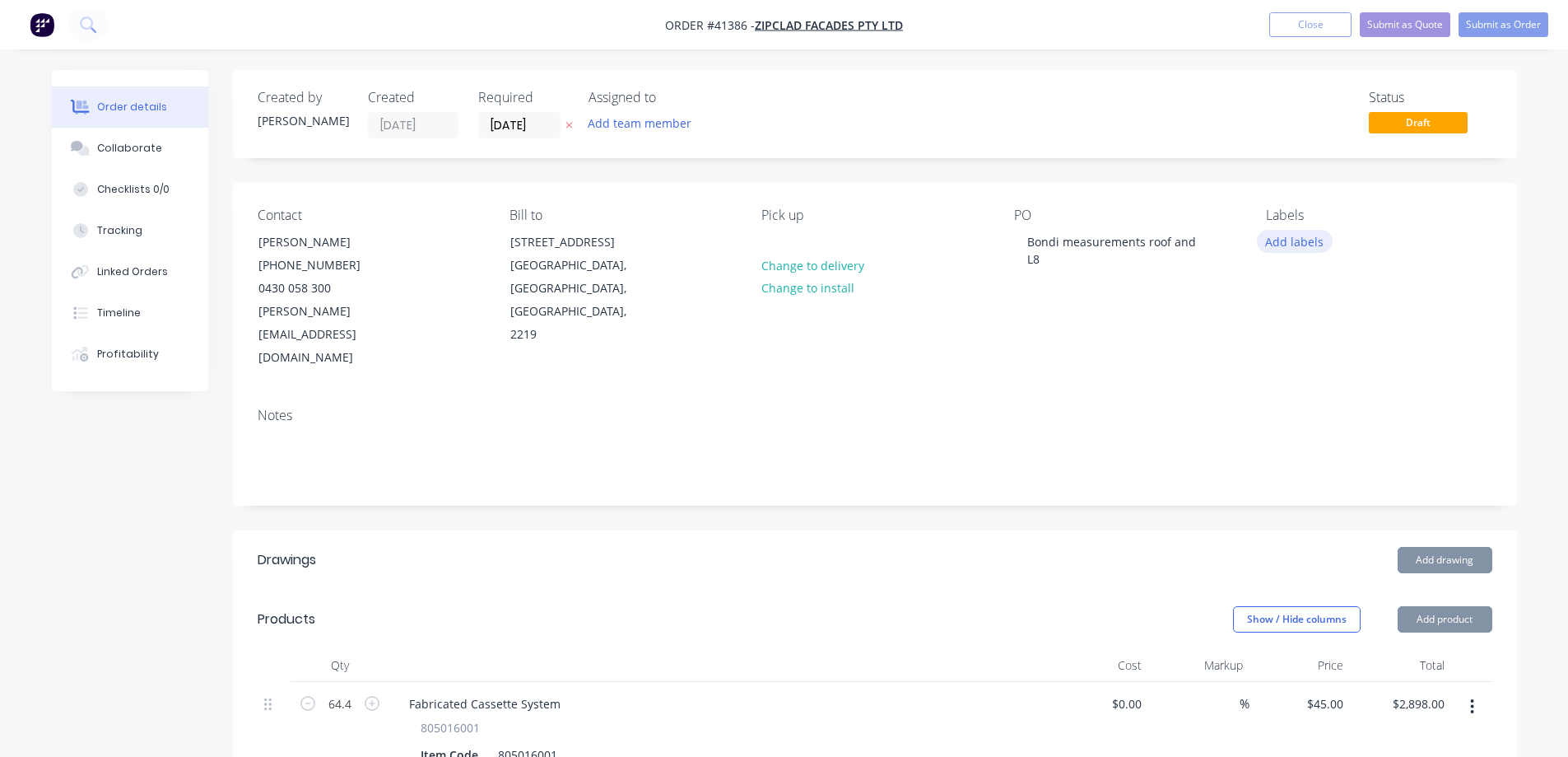
click at [1272, 244] on button "Add labels" at bounding box center [1295, 240] width 76 height 22
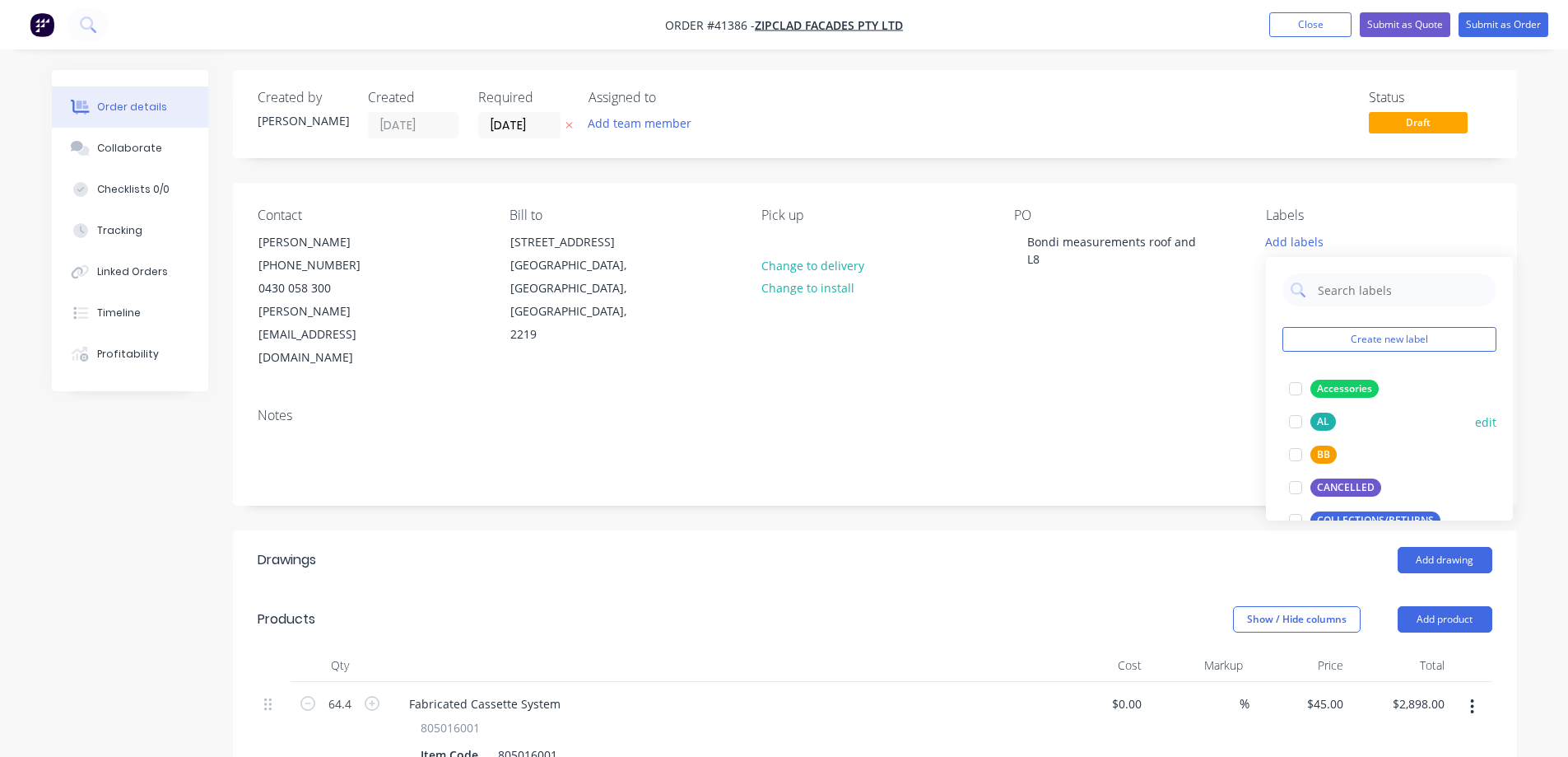
click at [1296, 421] on div at bounding box center [1296, 421] width 33 height 33
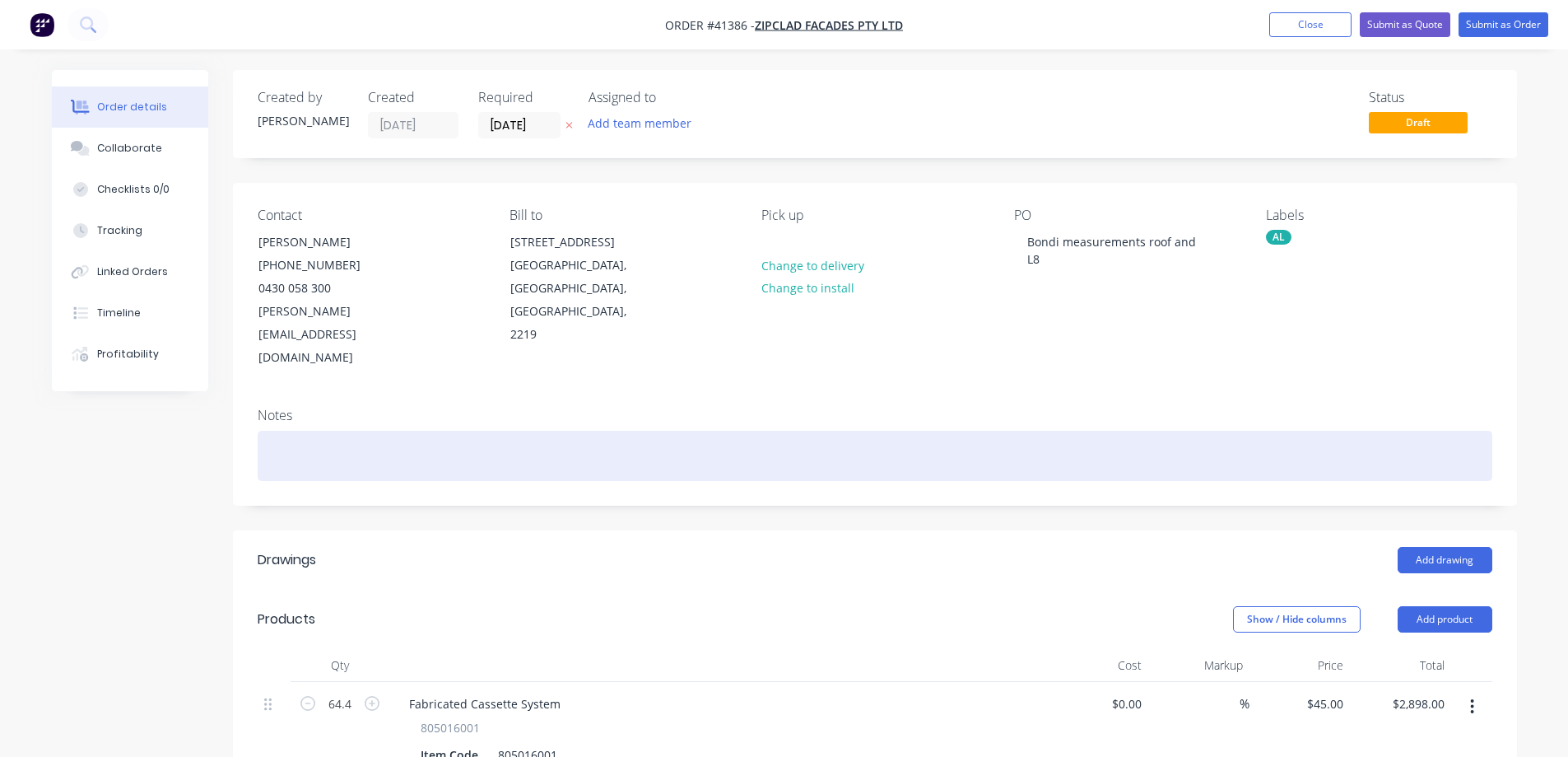
click at [1170, 431] on div at bounding box center [875, 455] width 1235 height 50
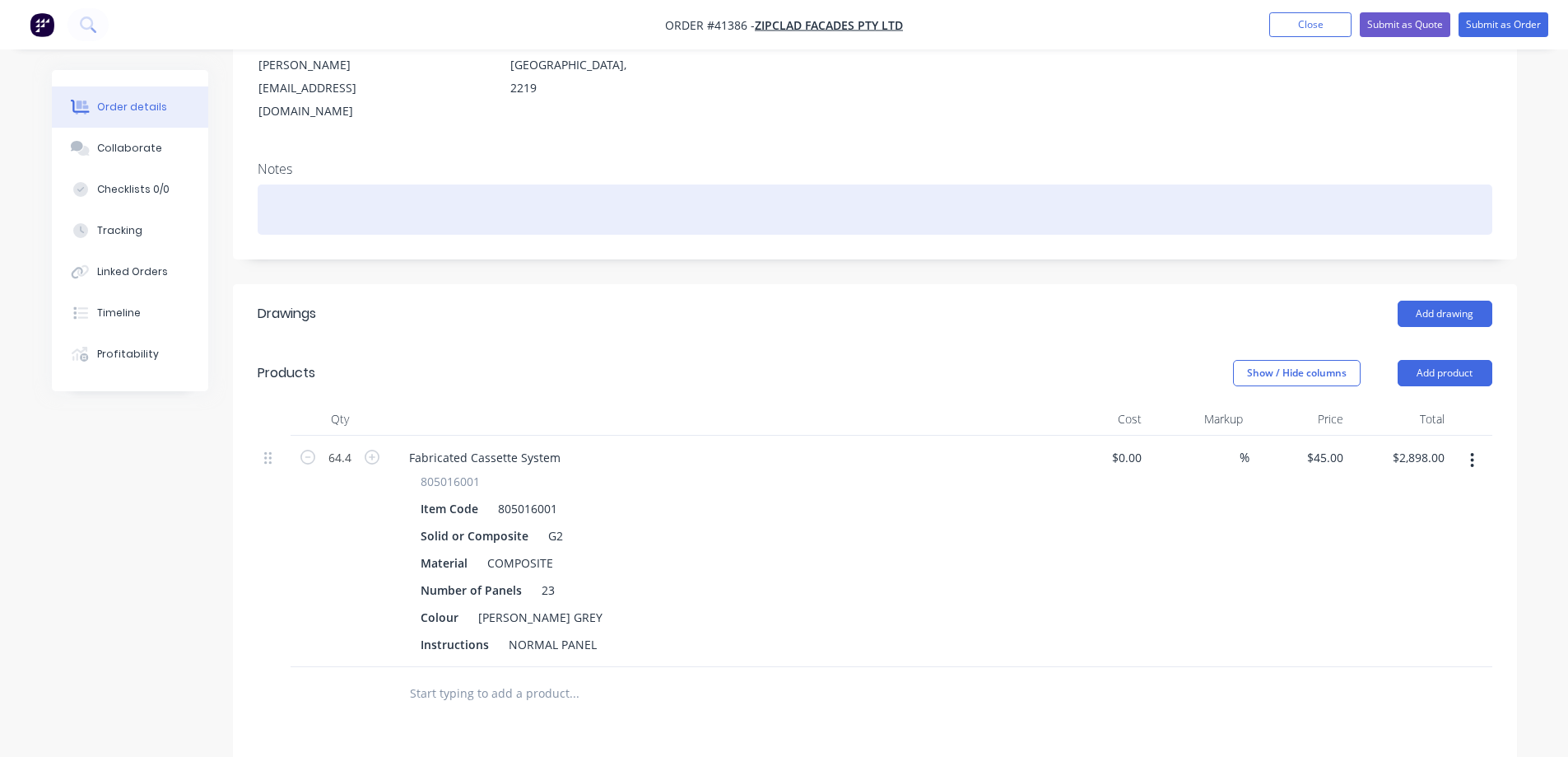
scroll to position [247, 0]
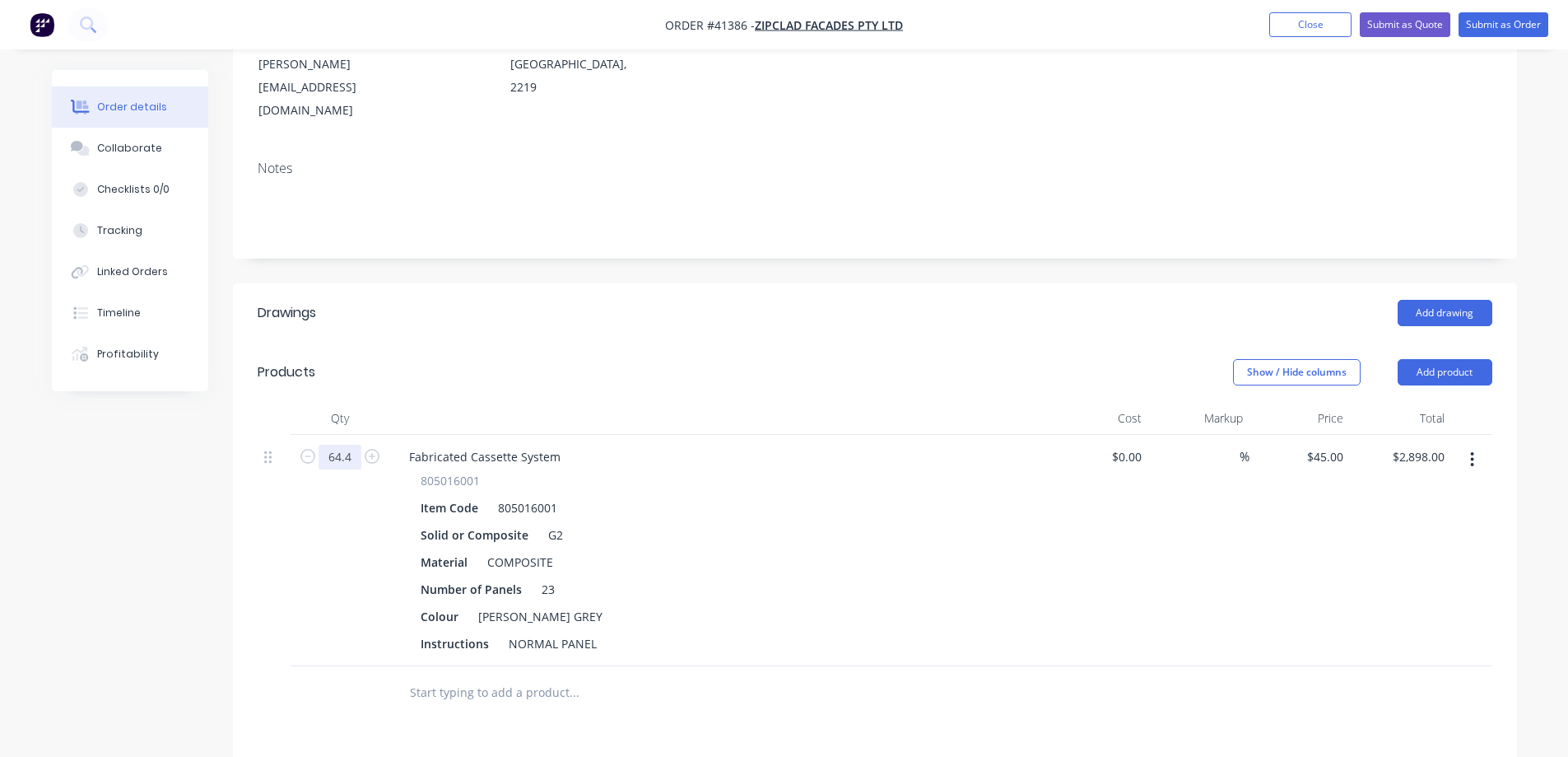
click at [348, 445] on input "64.4" at bounding box center [340, 457] width 43 height 25
type input "1"
type input "$45.00"
click at [809, 605] on div "Colour RIDDLE GREY" at bounding box center [715, 616] width 603 height 24
drag, startPoint x: 555, startPoint y: 545, endPoint x: 526, endPoint y: 553, distance: 30.1
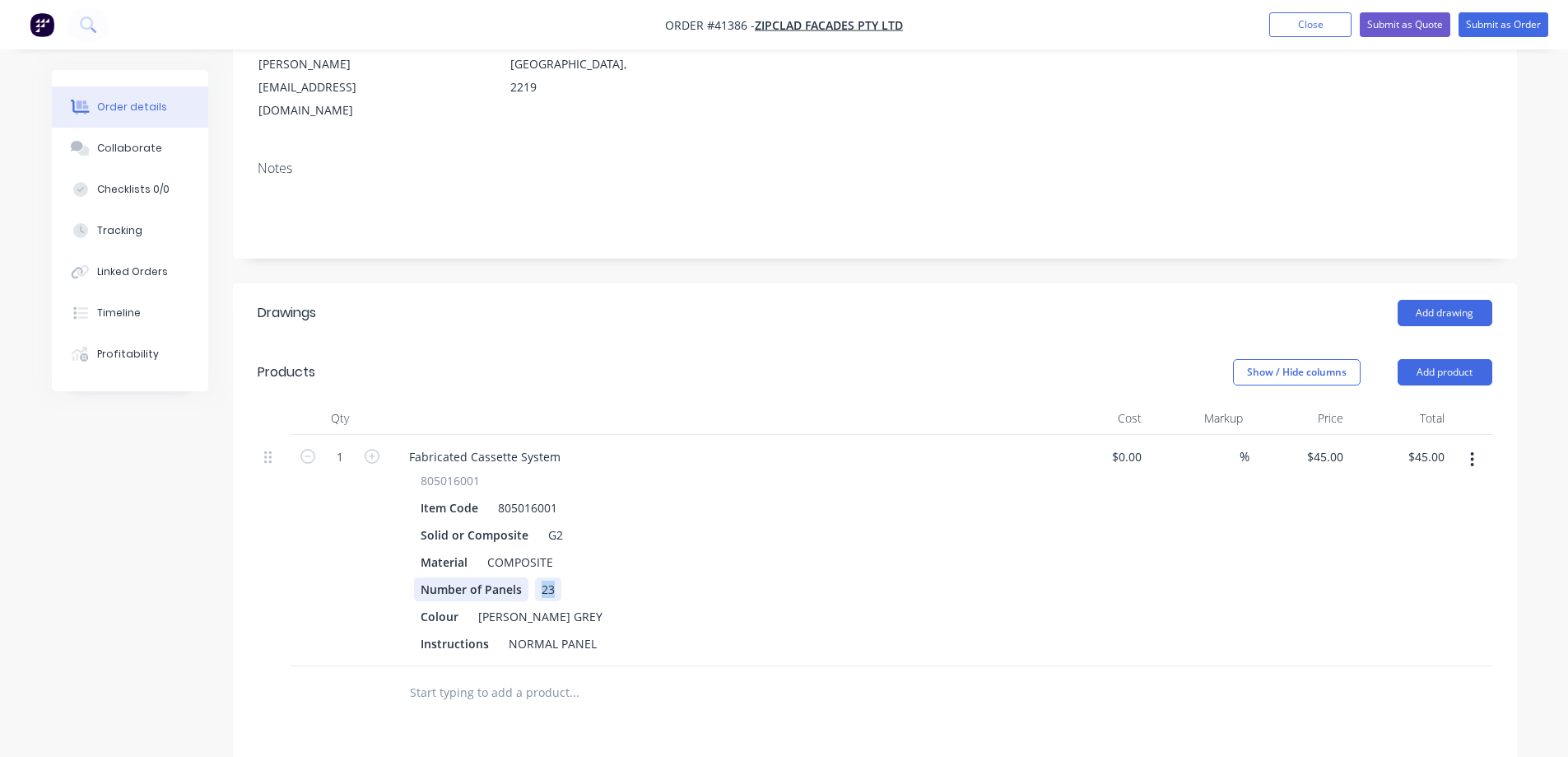
click at [526, 578] on div "Number of Panels 23" at bounding box center [715, 589] width 603 height 24
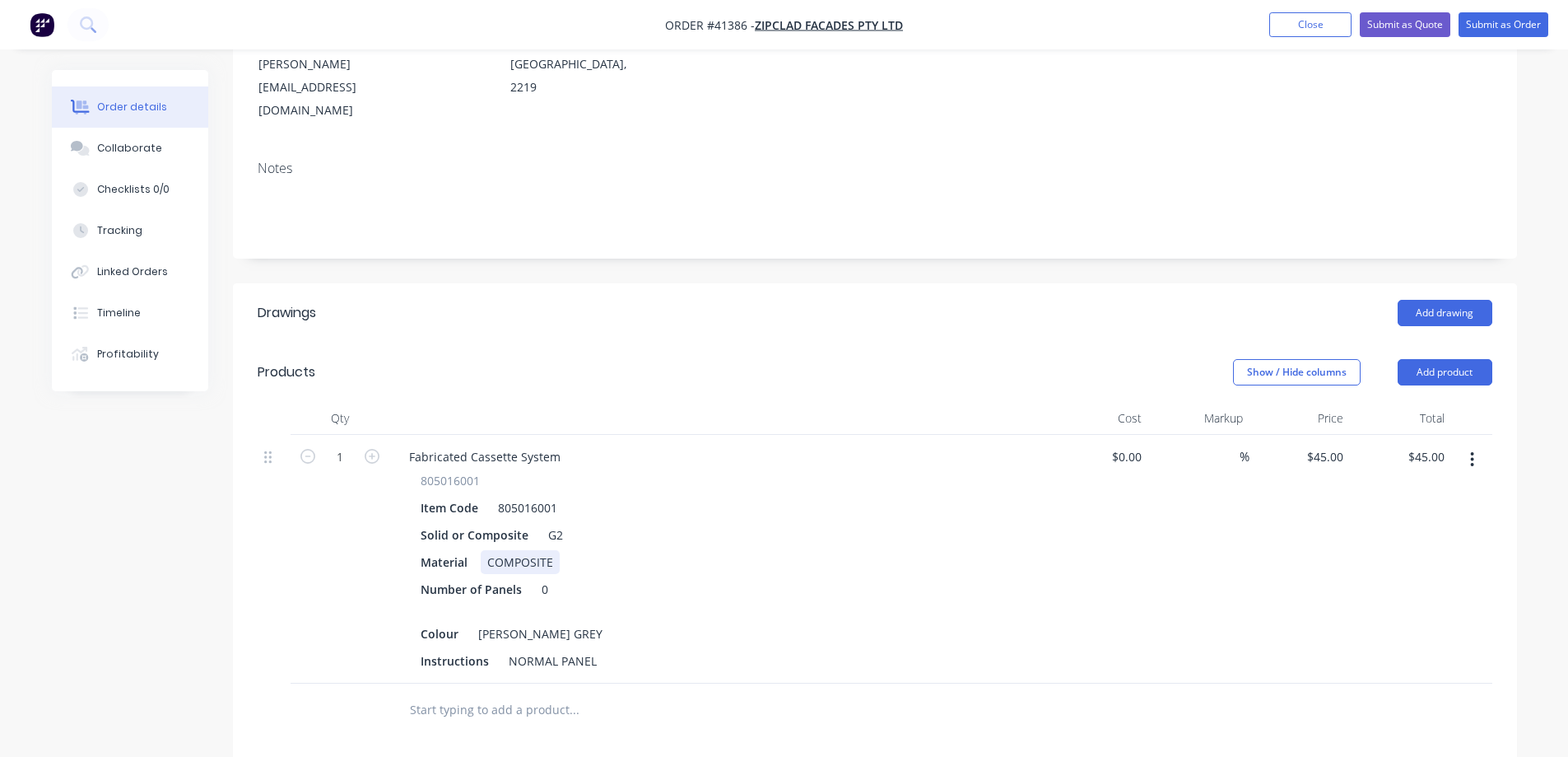
click at [760, 550] on div "Material COMPOSITE" at bounding box center [715, 562] width 603 height 24
click at [149, 153] on div "Collaborate" at bounding box center [130, 148] width 65 height 15
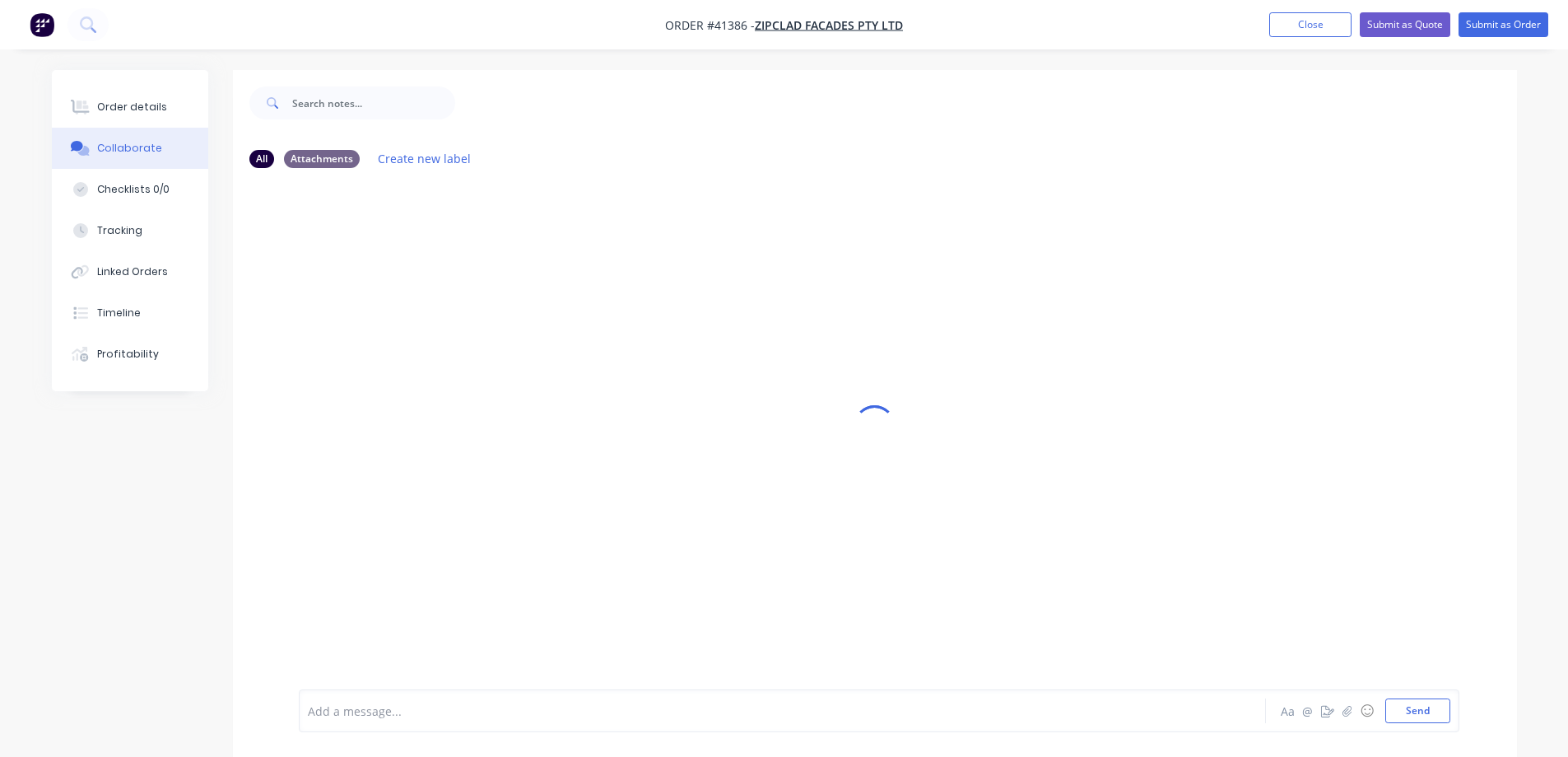
click at [422, 711] on div at bounding box center [737, 711] width 856 height 18
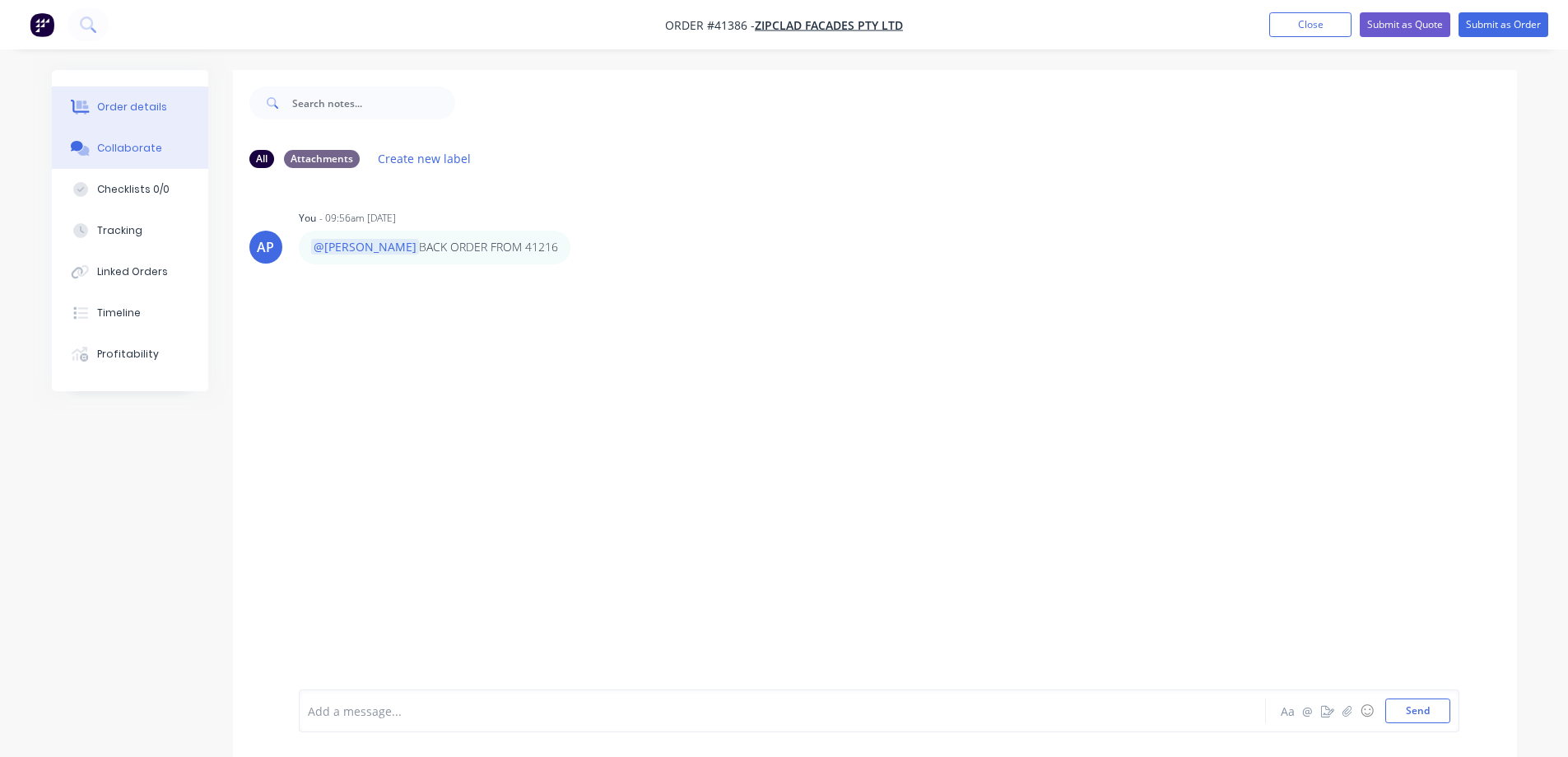
click at [166, 107] on button "Order details" at bounding box center [130, 106] width 156 height 41
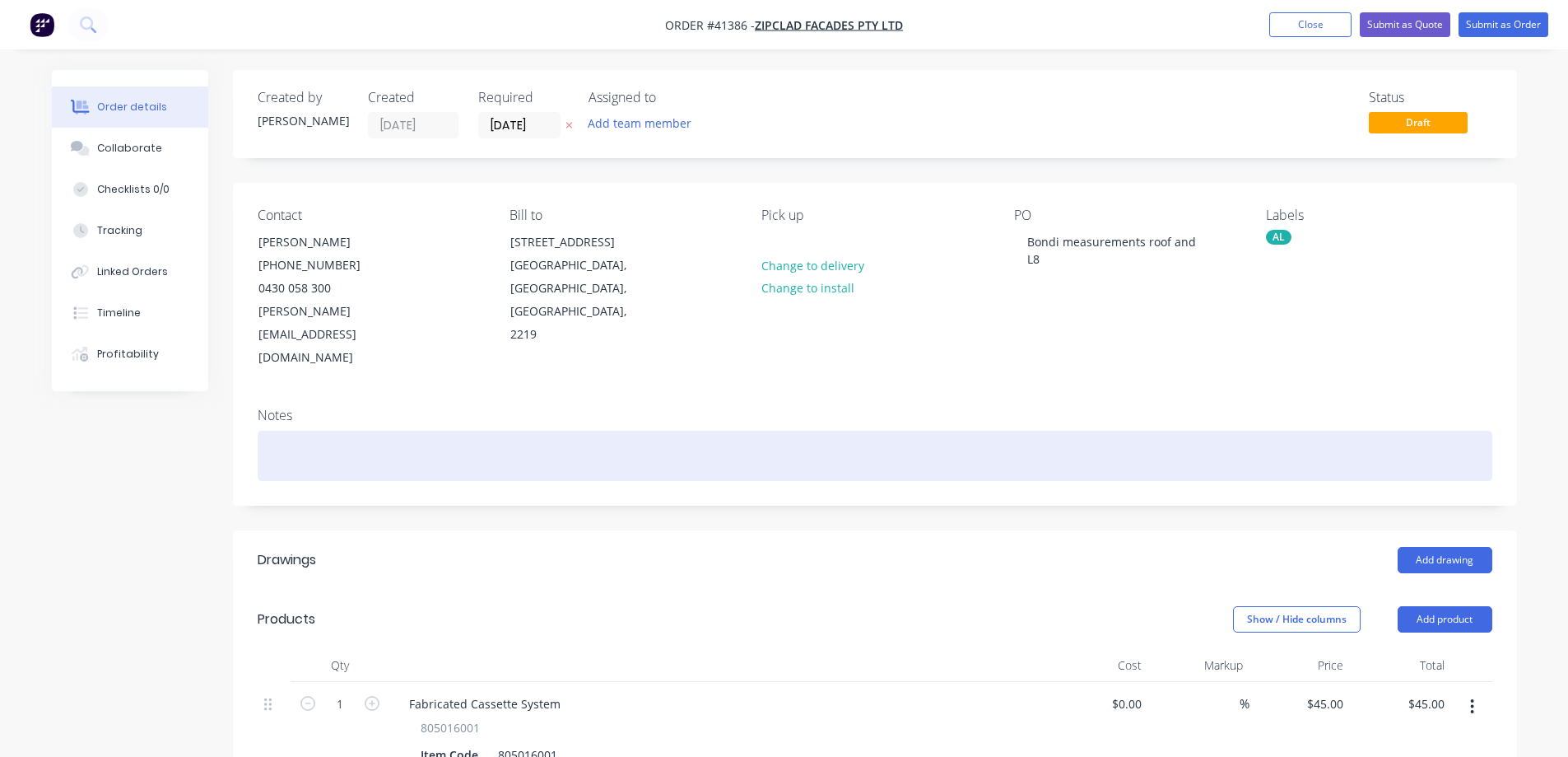
click at [344, 431] on div at bounding box center [875, 455] width 1235 height 50
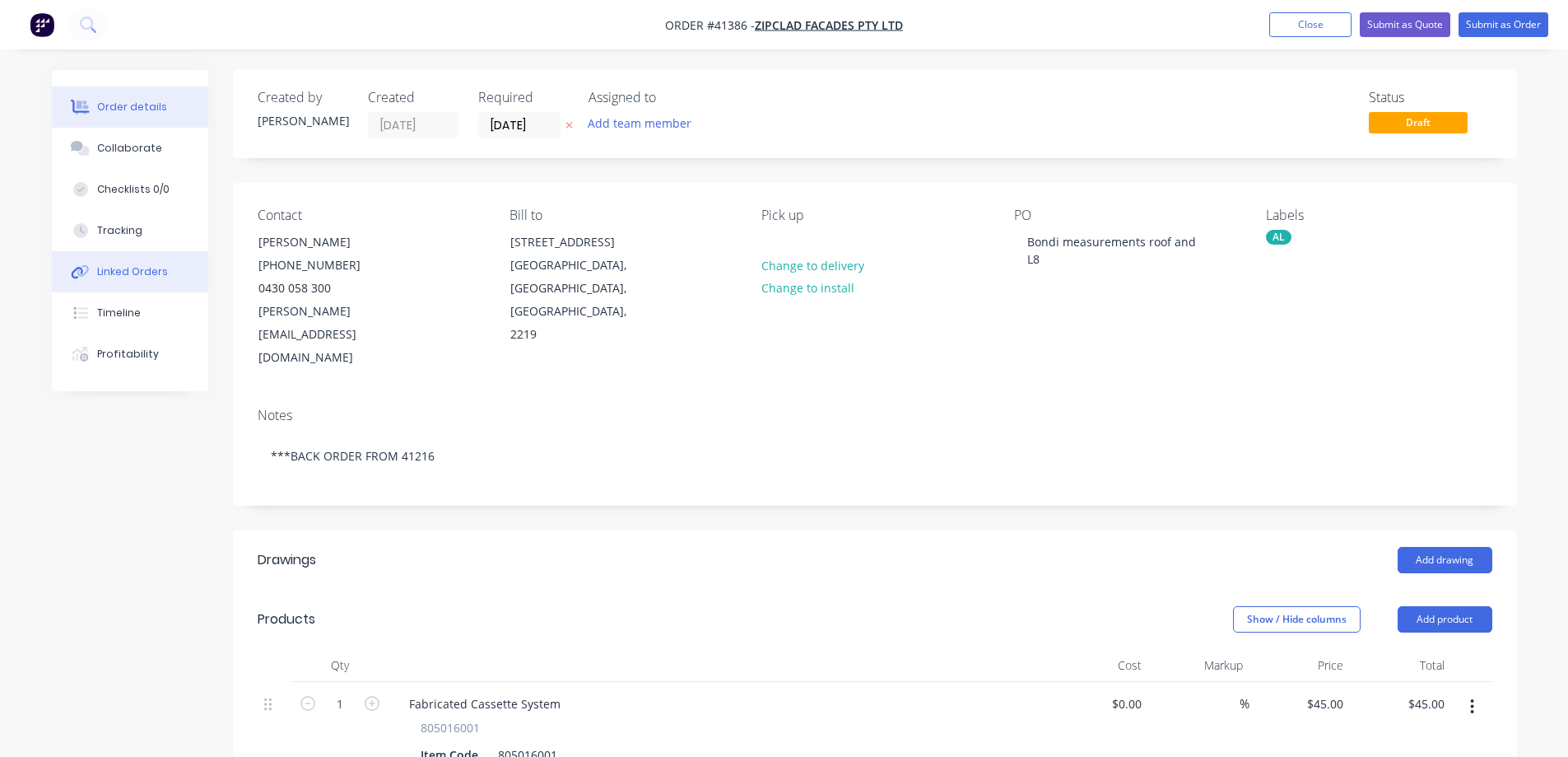
click at [157, 269] on div "Linked Orders" at bounding box center [133, 272] width 71 height 15
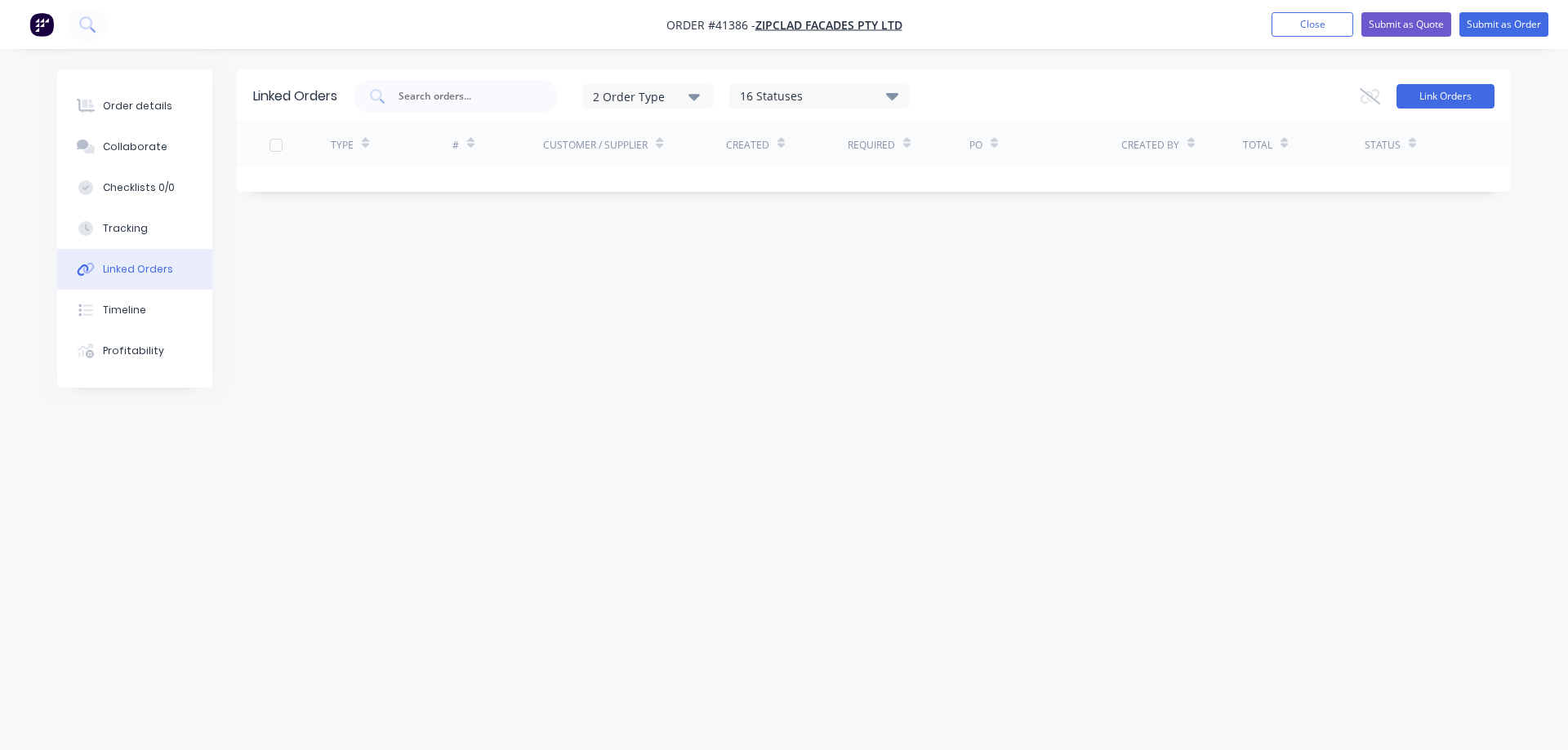
click at [1415, 99] on button "Link Orders" at bounding box center [1445, 96] width 98 height 24
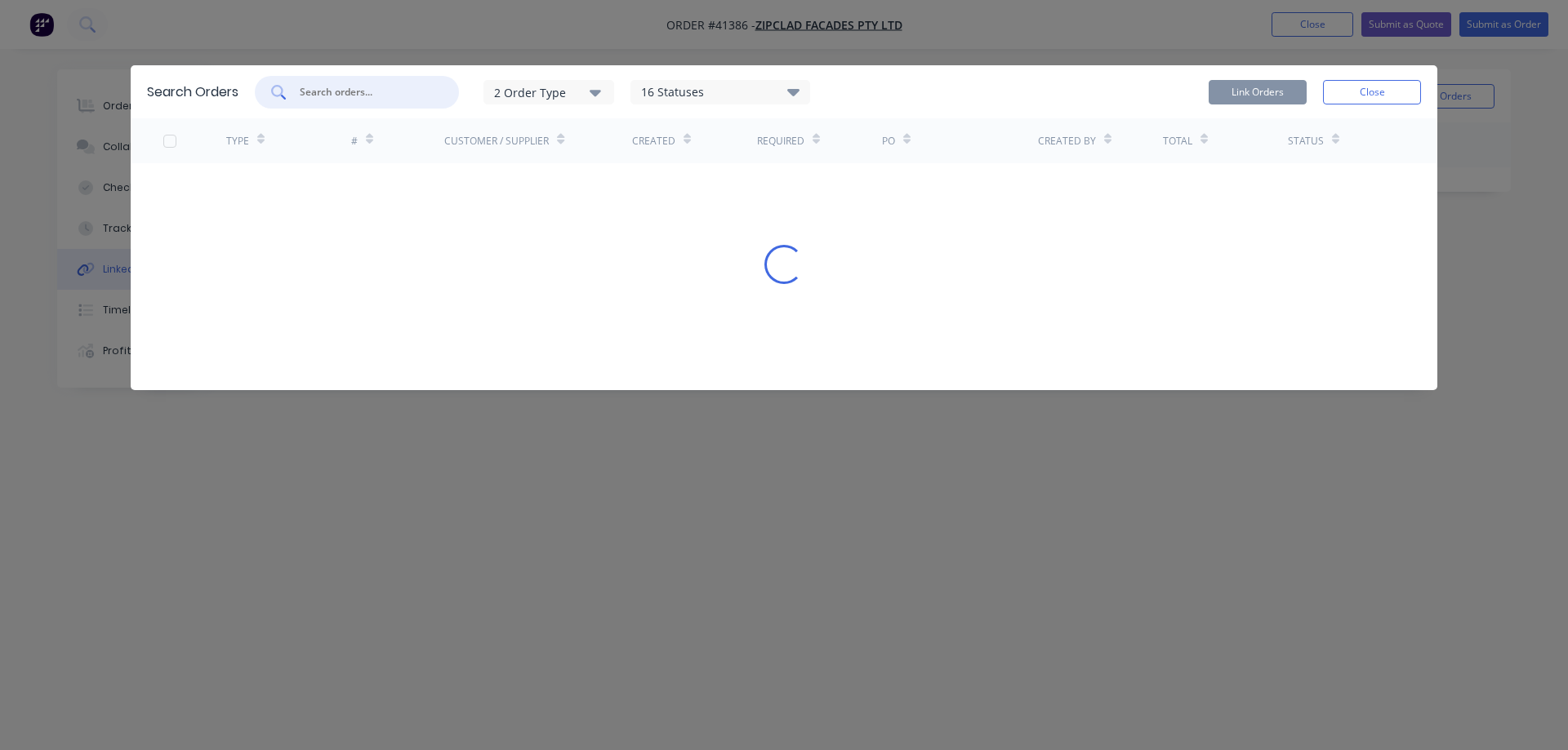
click at [393, 98] on input "text" at bounding box center [365, 91] width 135 height 17
type input "41216"
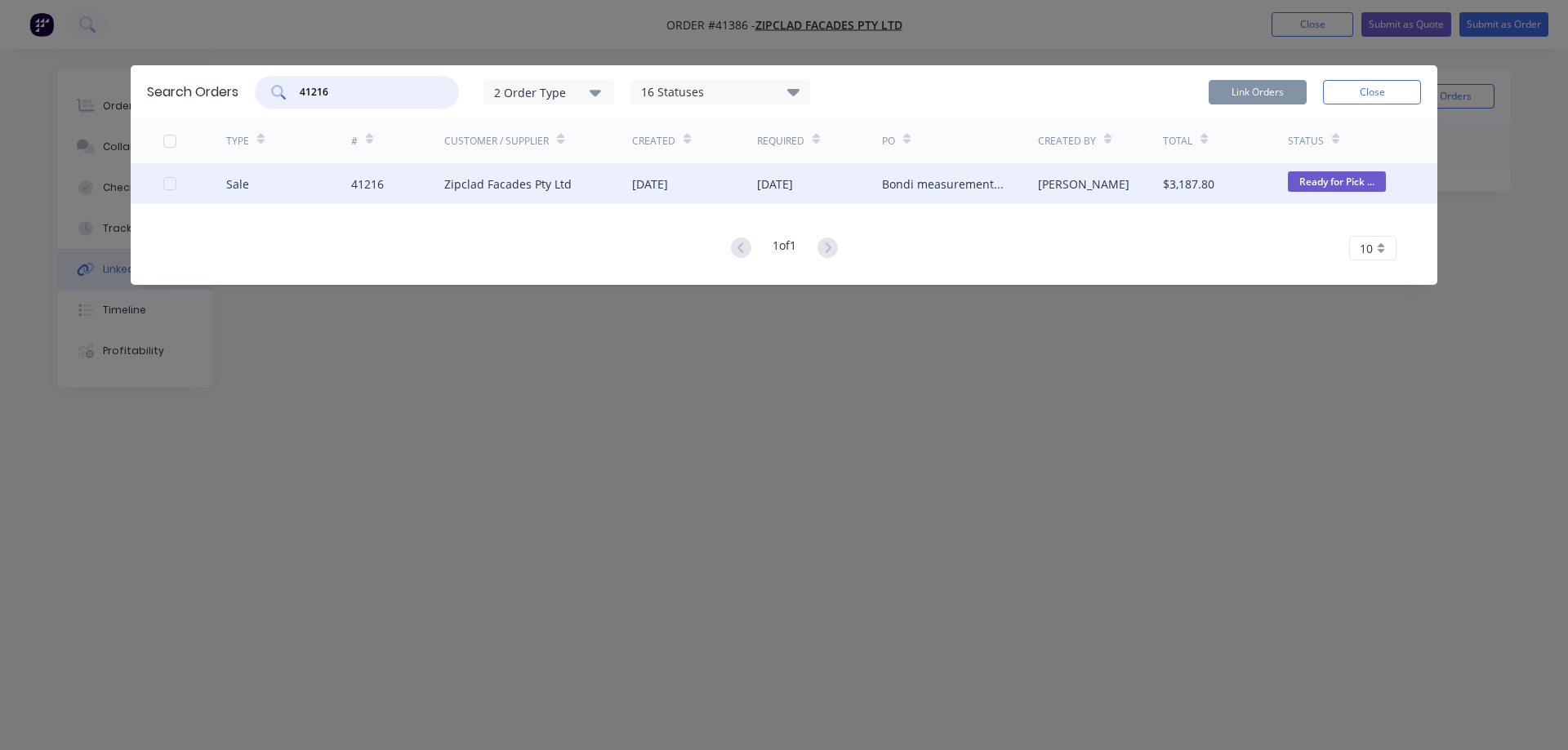
click at [171, 186] on div at bounding box center [169, 183] width 32 height 32
click at [1265, 91] on button "Link Orders" at bounding box center [1257, 92] width 98 height 24
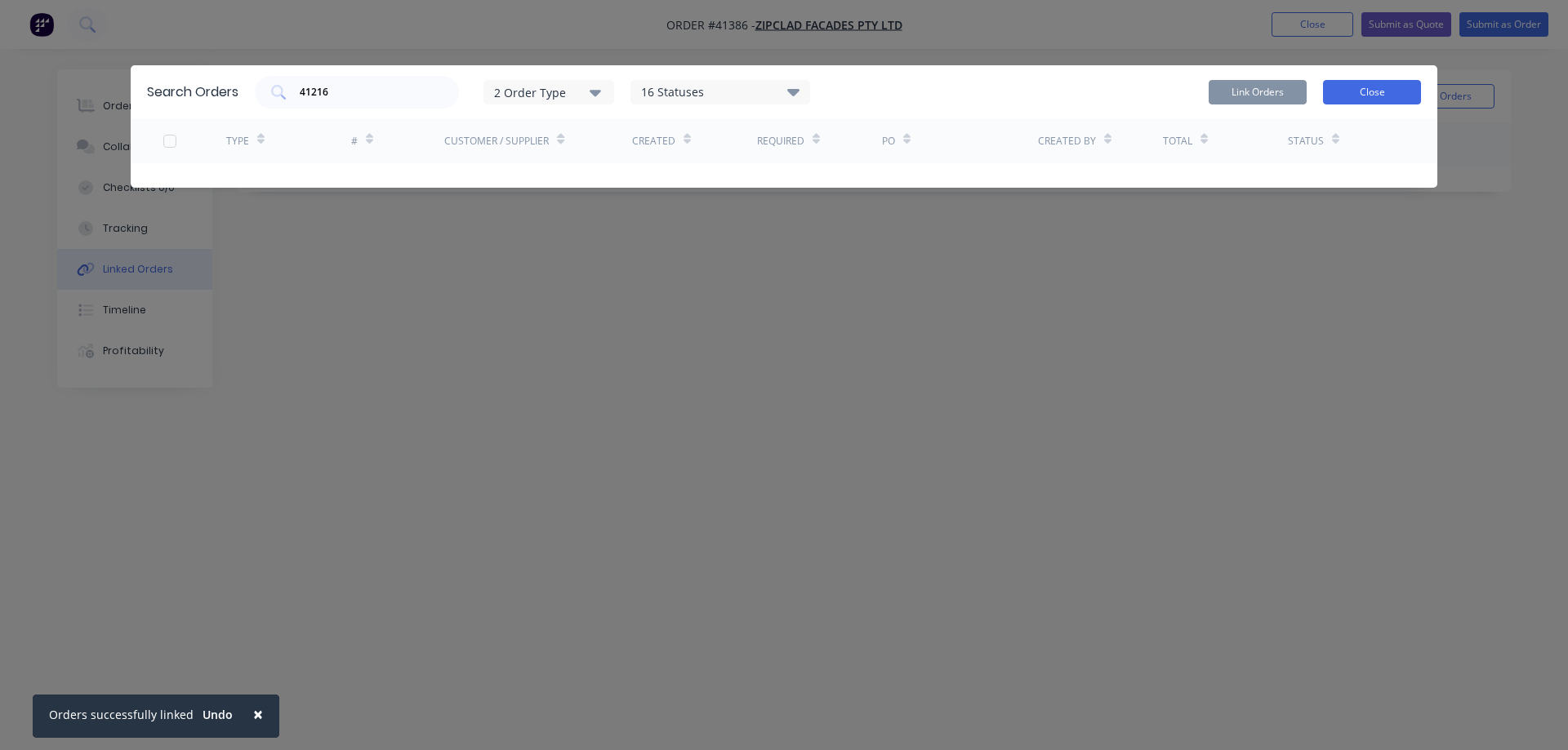
click at [1334, 98] on button "Close" at bounding box center [1372, 92] width 98 height 24
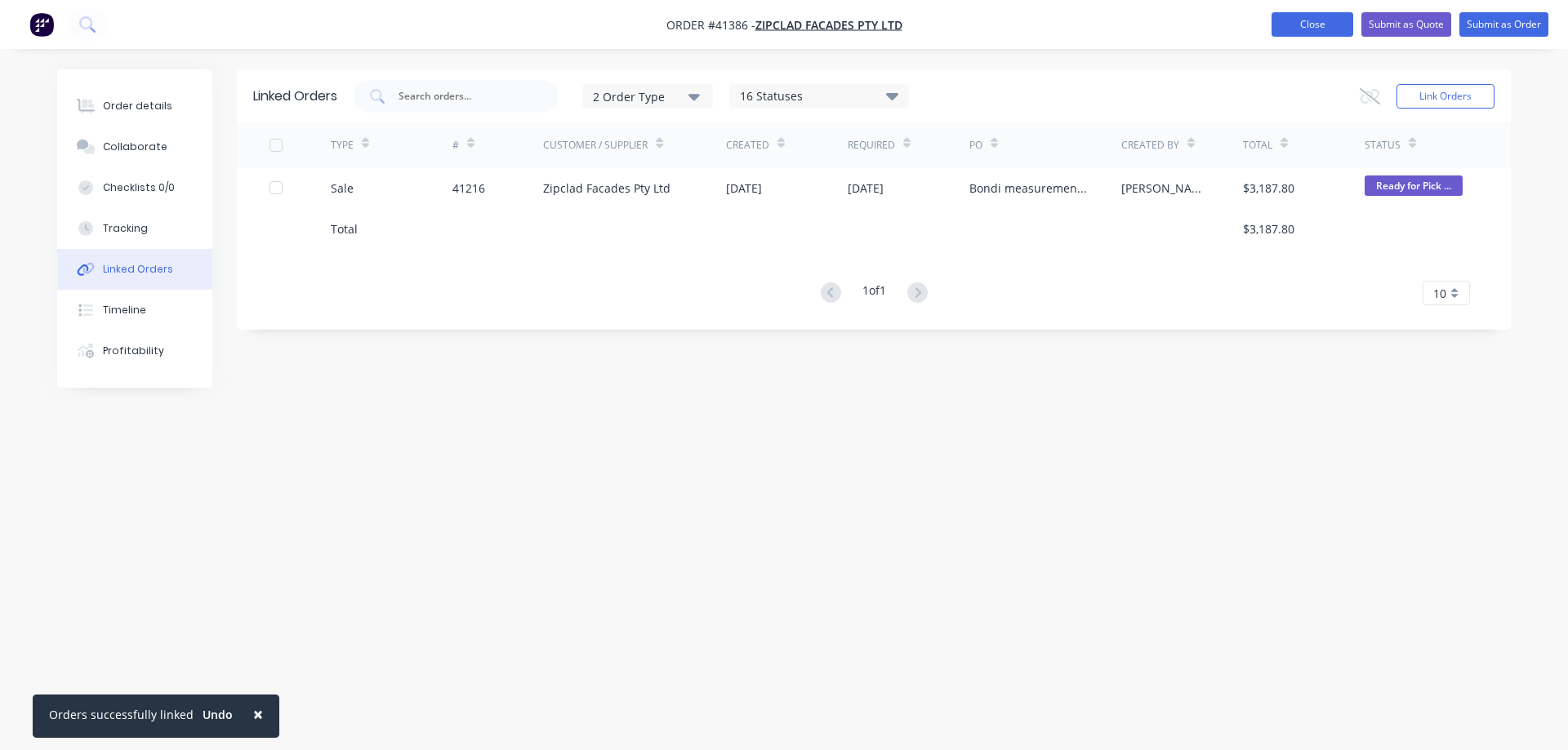
click at [1283, 25] on button "Close" at bounding box center [1313, 24] width 82 height 24
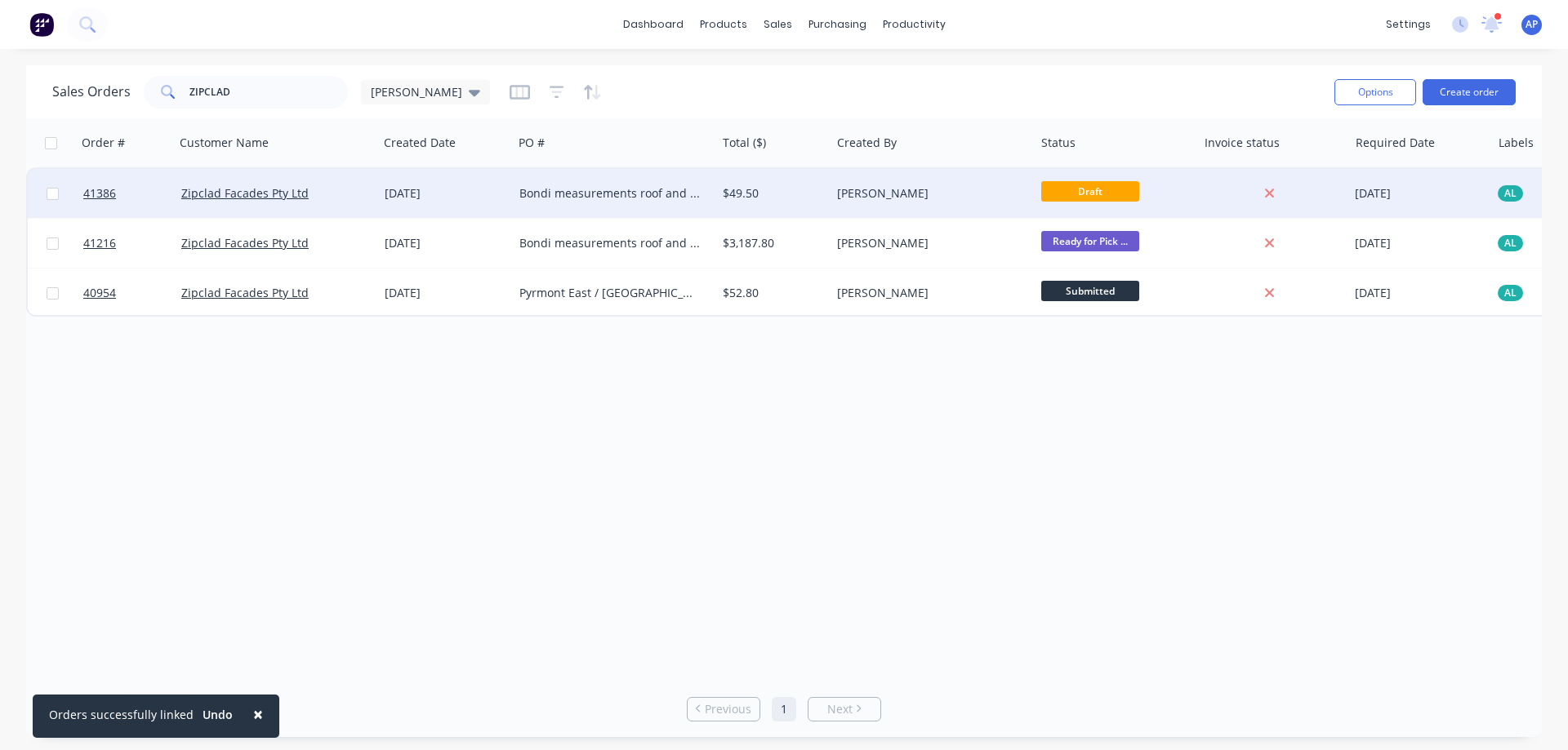
click at [790, 197] on div "$49.50" at bounding box center [770, 193] width 96 height 17
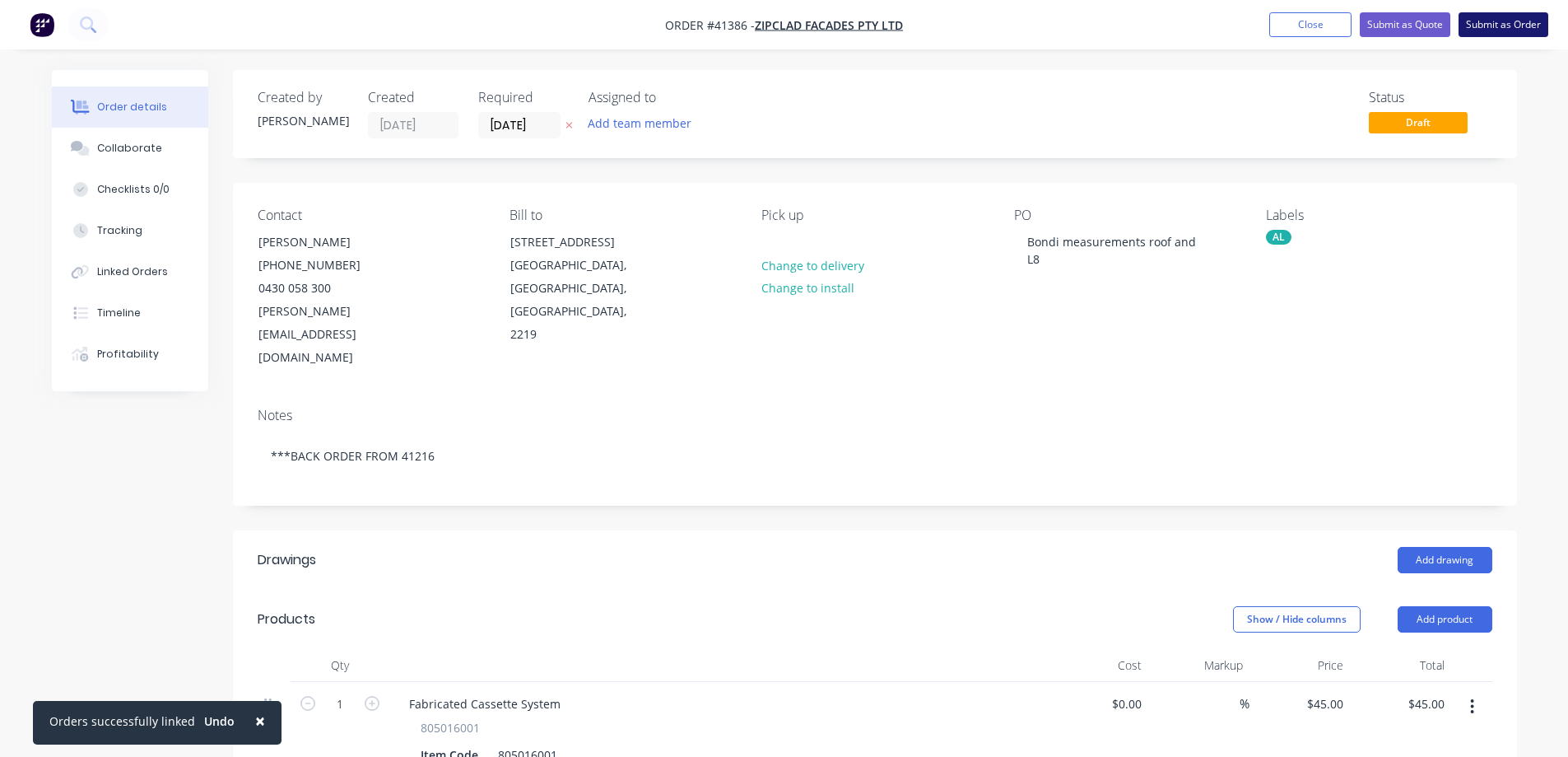
click at [1482, 24] on button "Submit as Order" at bounding box center [1504, 25] width 90 height 25
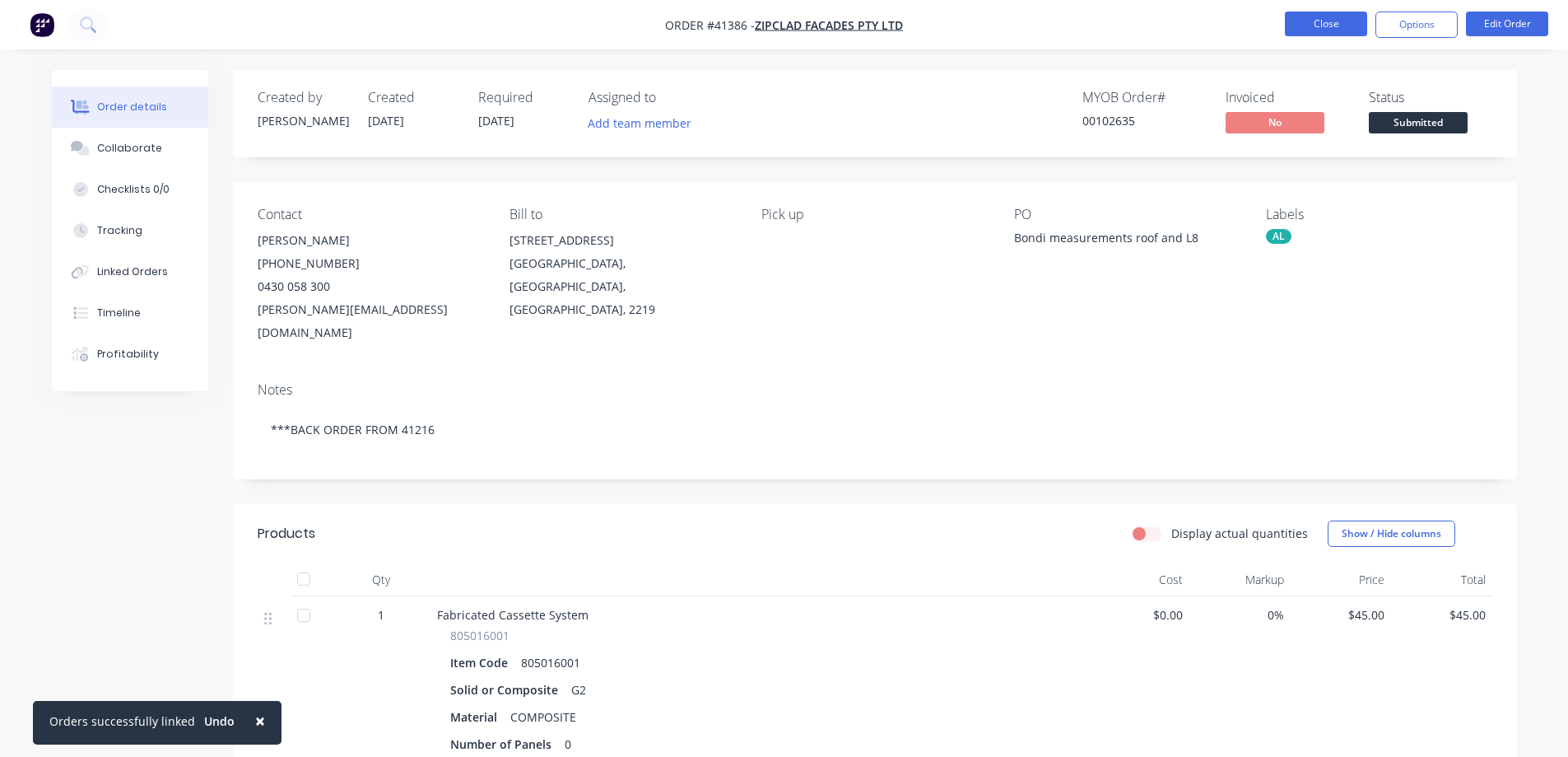
click at [1319, 22] on button "Close" at bounding box center [1326, 24] width 83 height 25
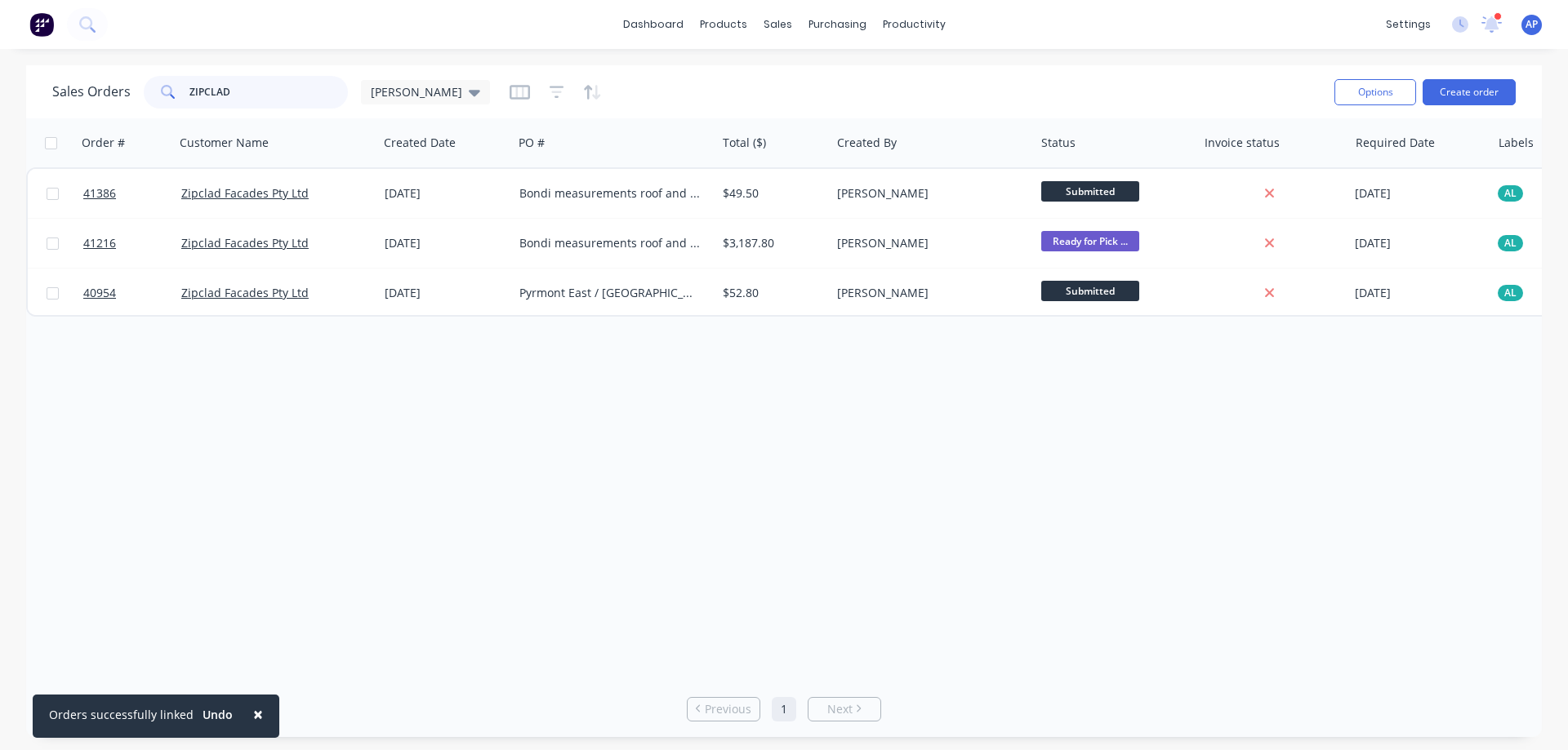
drag, startPoint x: 251, startPoint y: 91, endPoint x: 180, endPoint y: 98, distance: 71.3
click at [180, 98] on div "ZIPCLAD" at bounding box center [246, 91] width 204 height 32
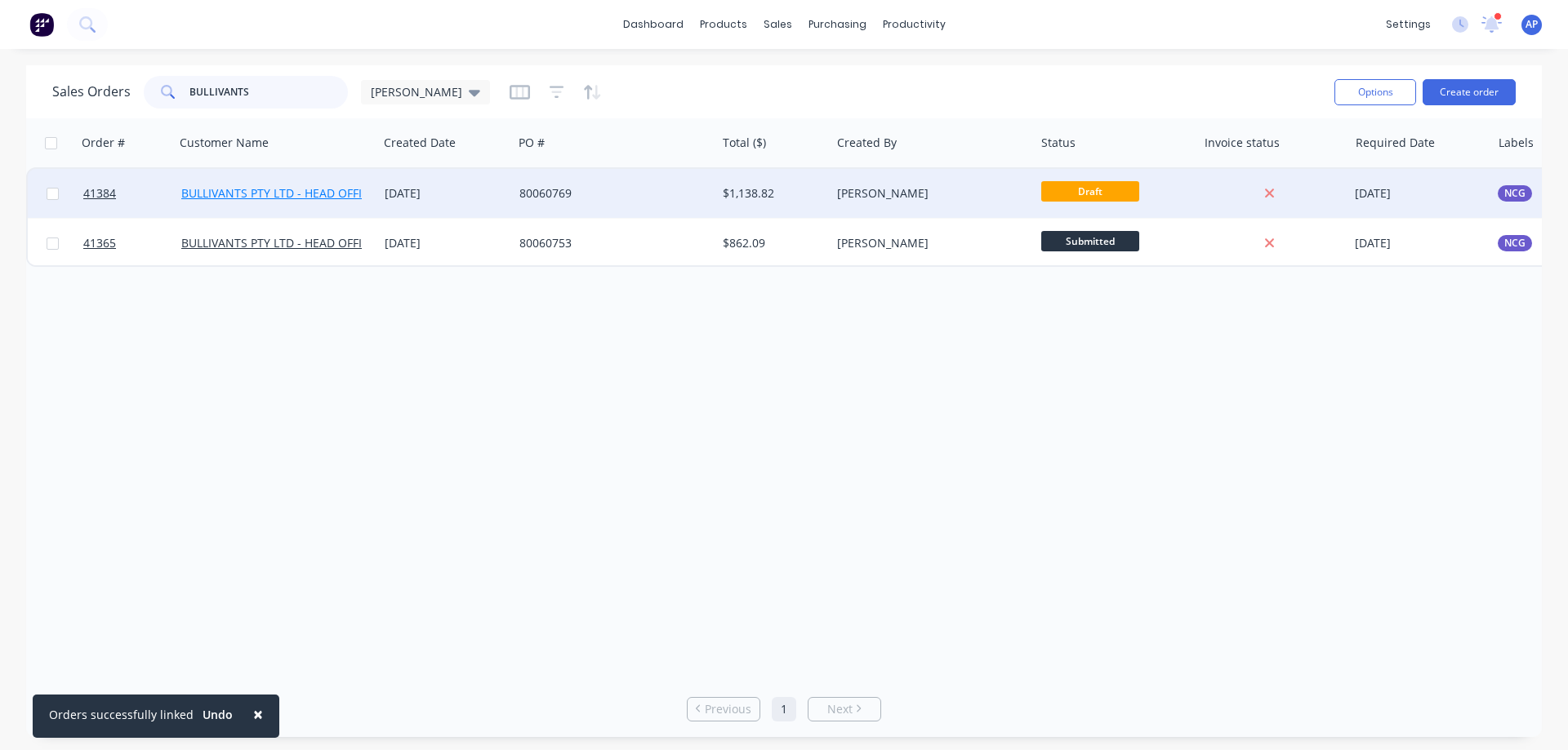
type input "BULLIVANTS"
click at [316, 195] on link "BULLIVANTS PTY LTD - HEAD OFFICE" at bounding box center [278, 193] width 194 height 16
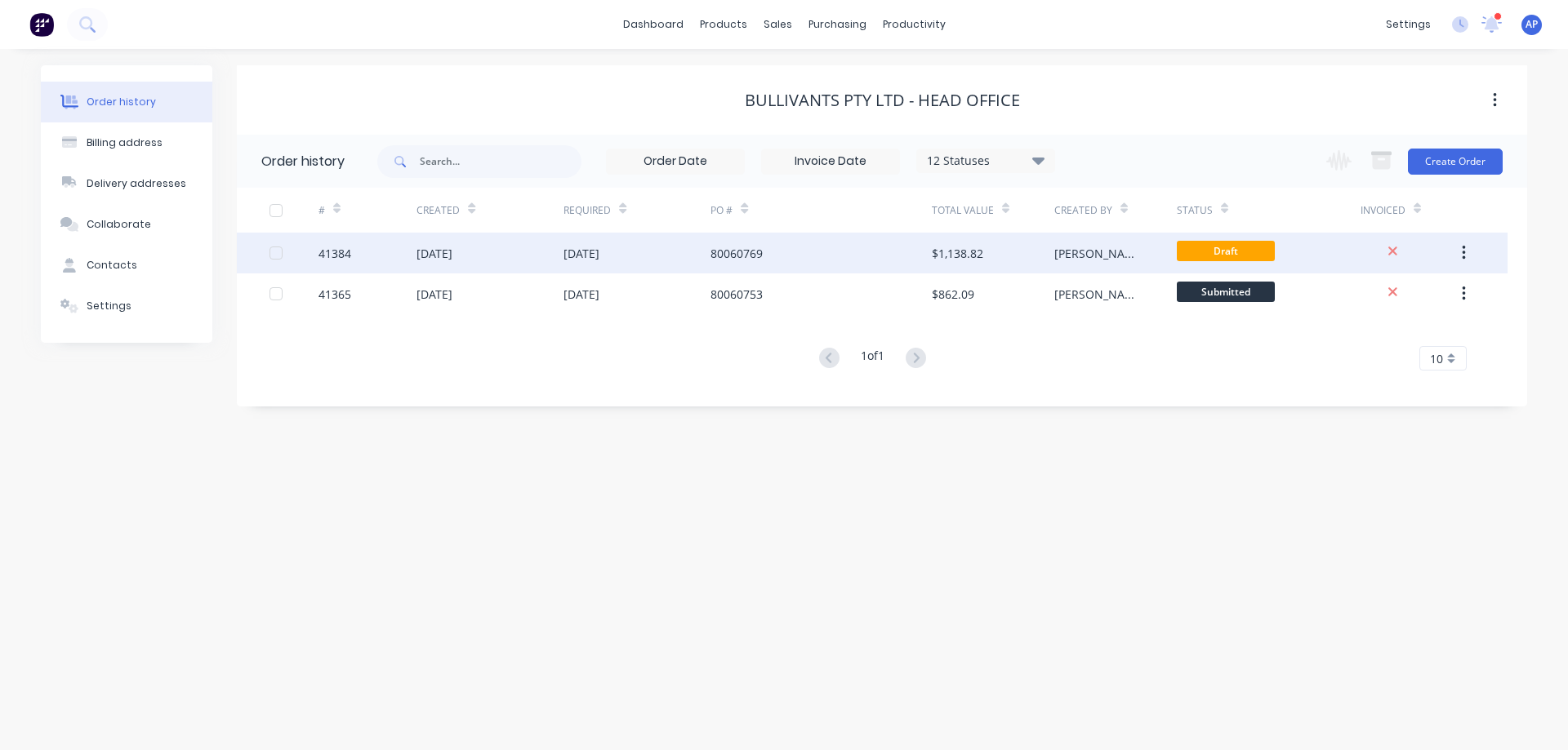
click at [796, 254] on div "80060769" at bounding box center [820, 253] width 221 height 41
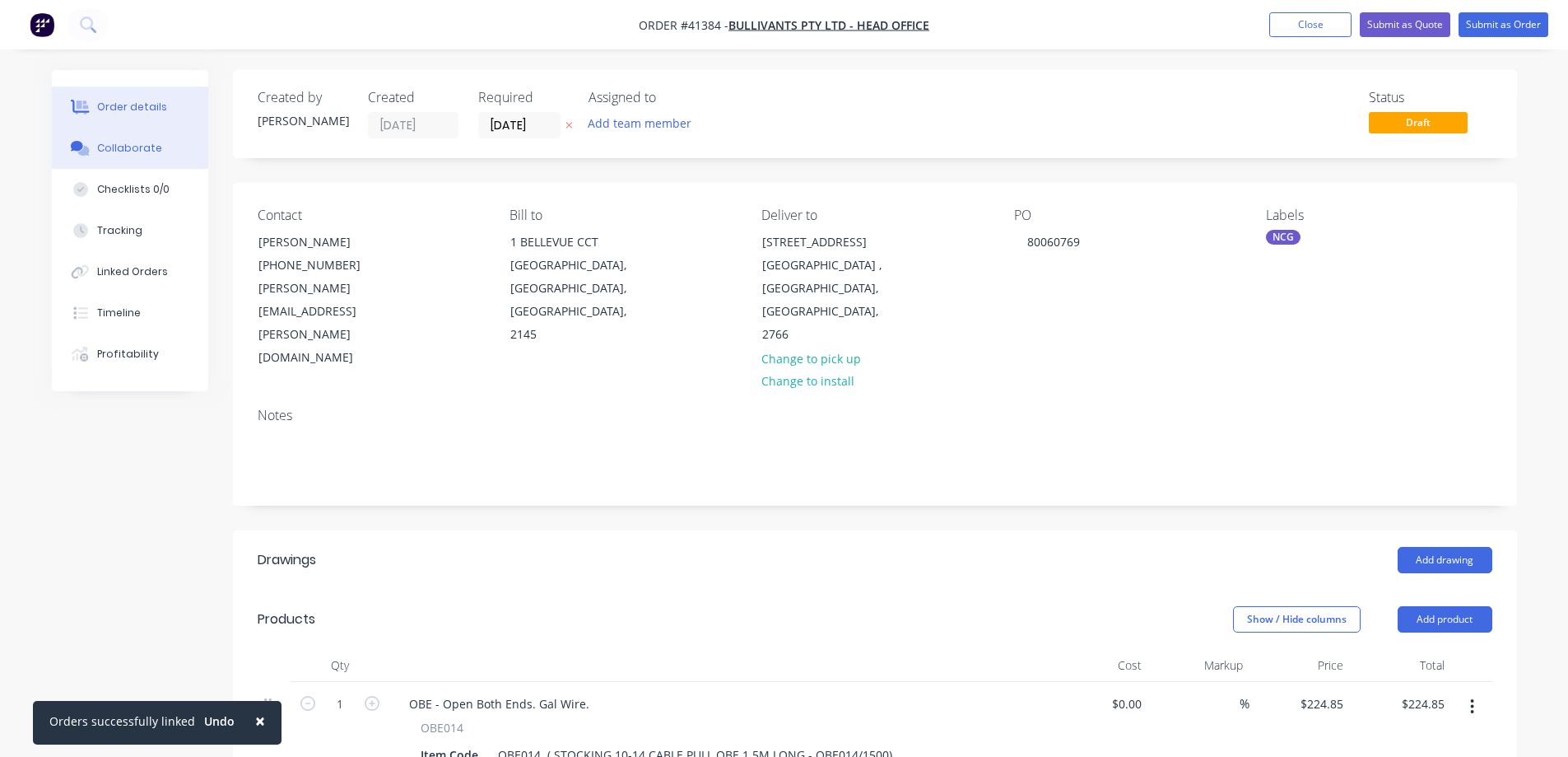
click at [146, 147] on div "Collaborate" at bounding box center [130, 148] width 65 height 15
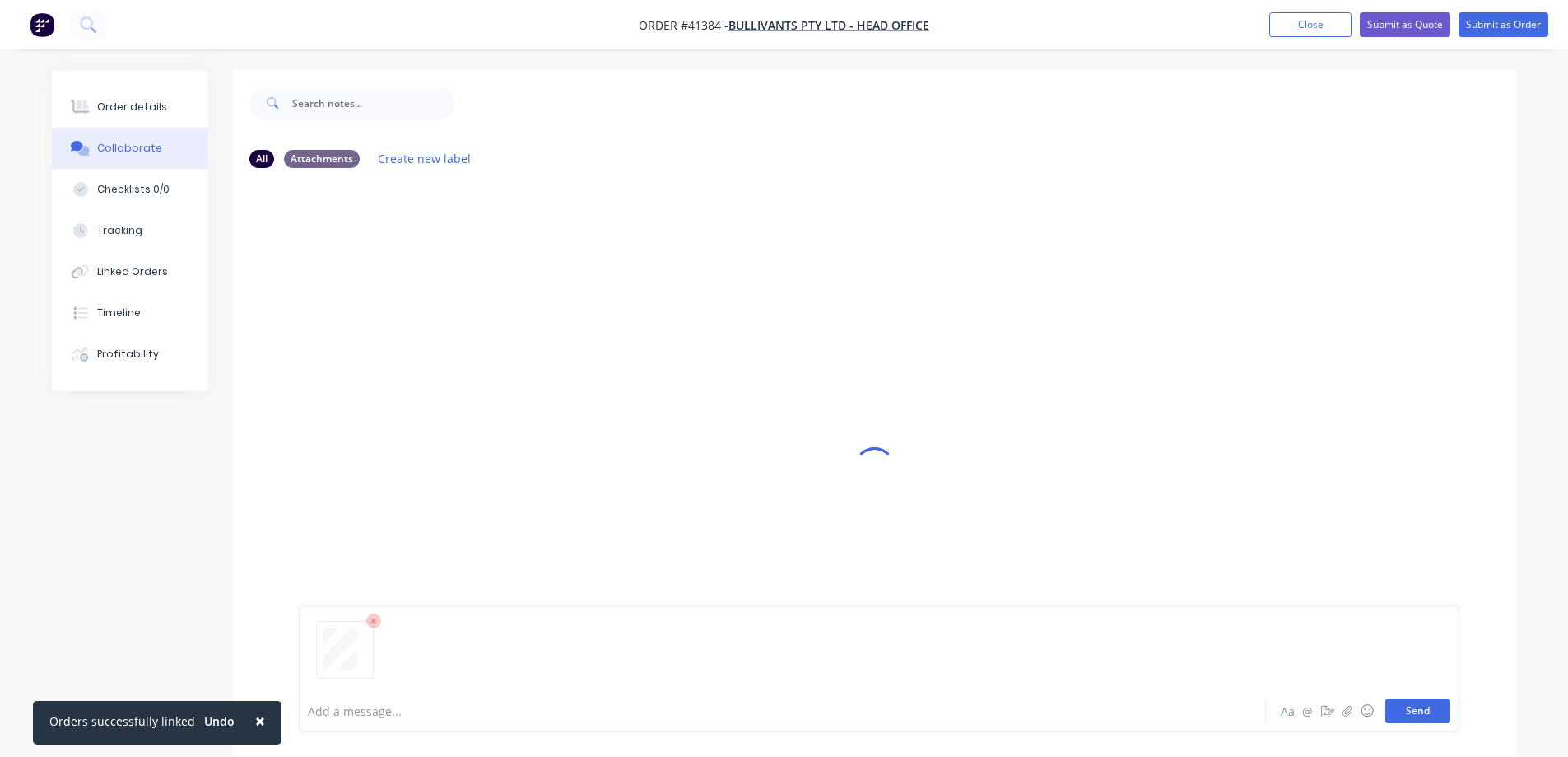
click at [1412, 712] on button "Send" at bounding box center [1419, 710] width 65 height 25
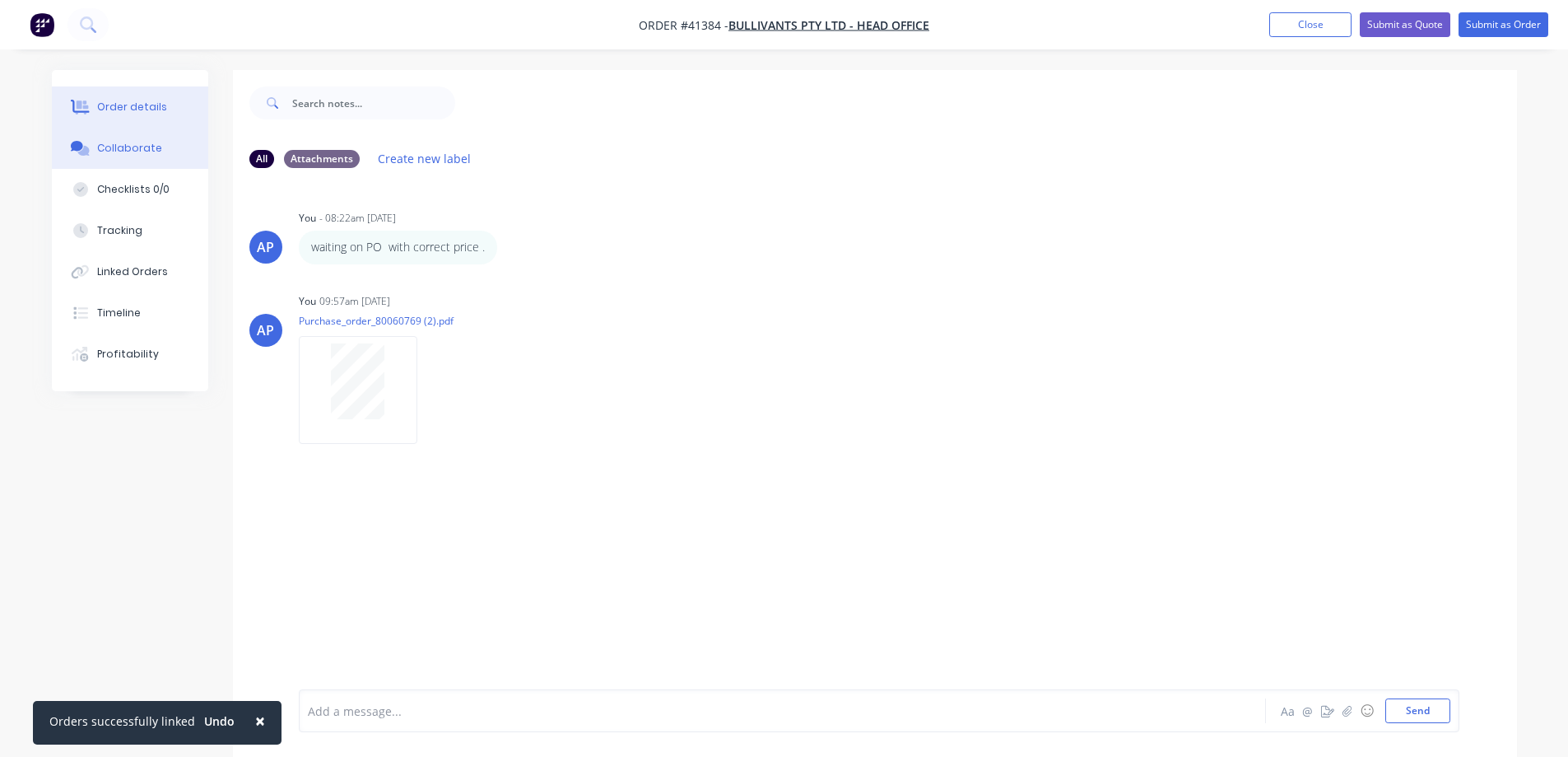
click at [149, 102] on div "Order details" at bounding box center [133, 106] width 70 height 15
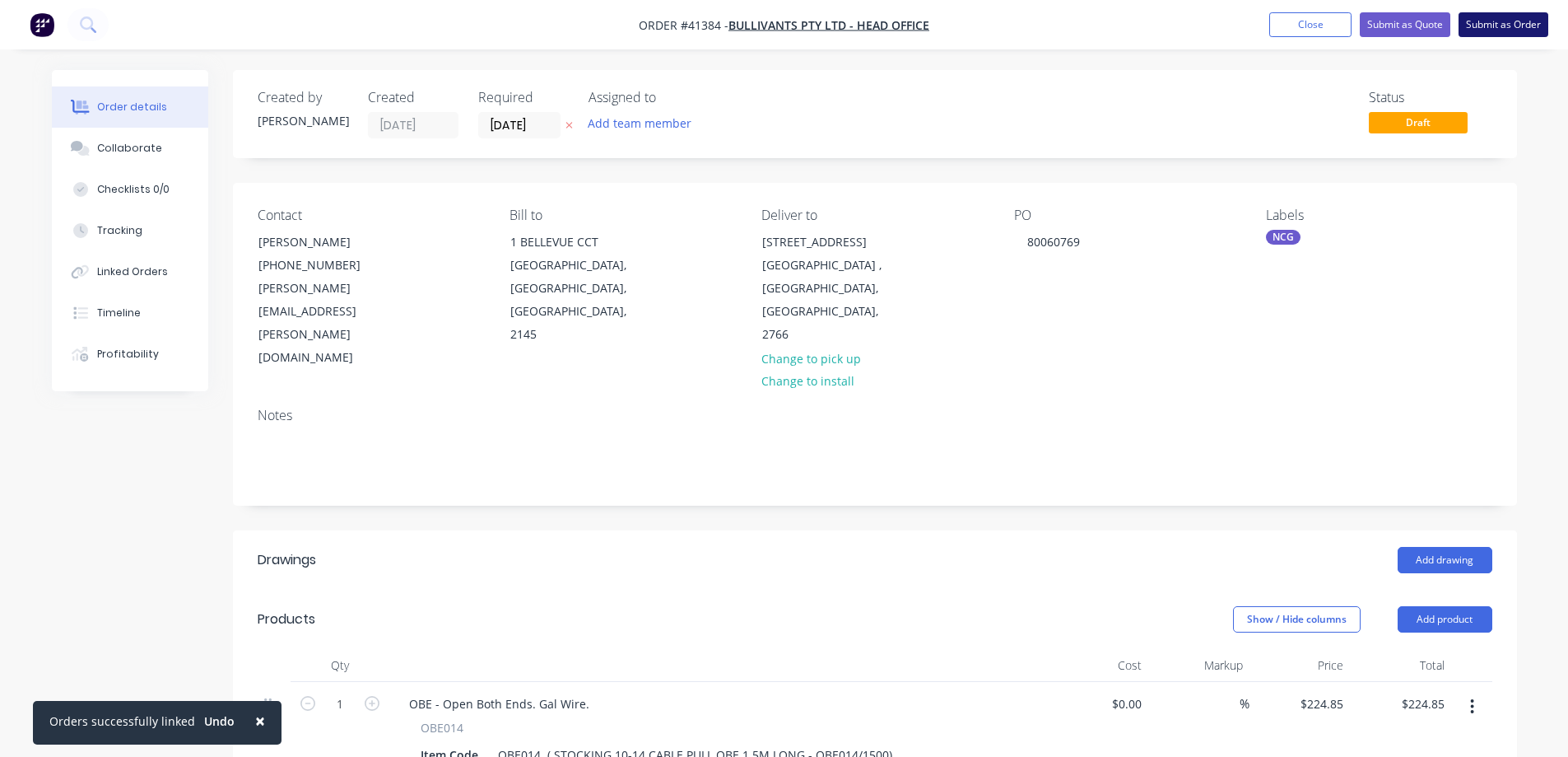
click at [1503, 19] on button "Submit as Order" at bounding box center [1504, 25] width 90 height 25
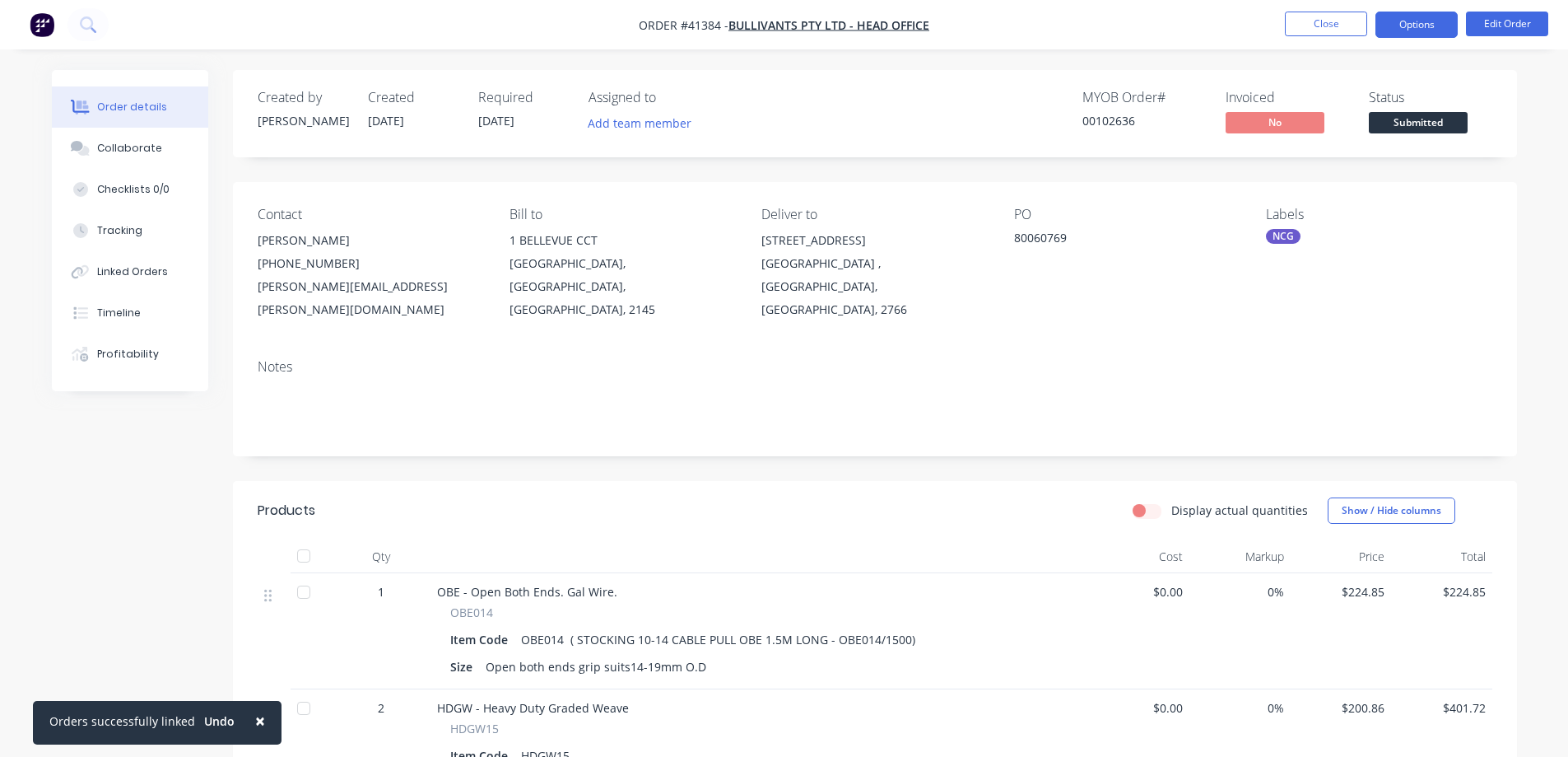
click at [1398, 25] on button "Options" at bounding box center [1417, 25] width 83 height 26
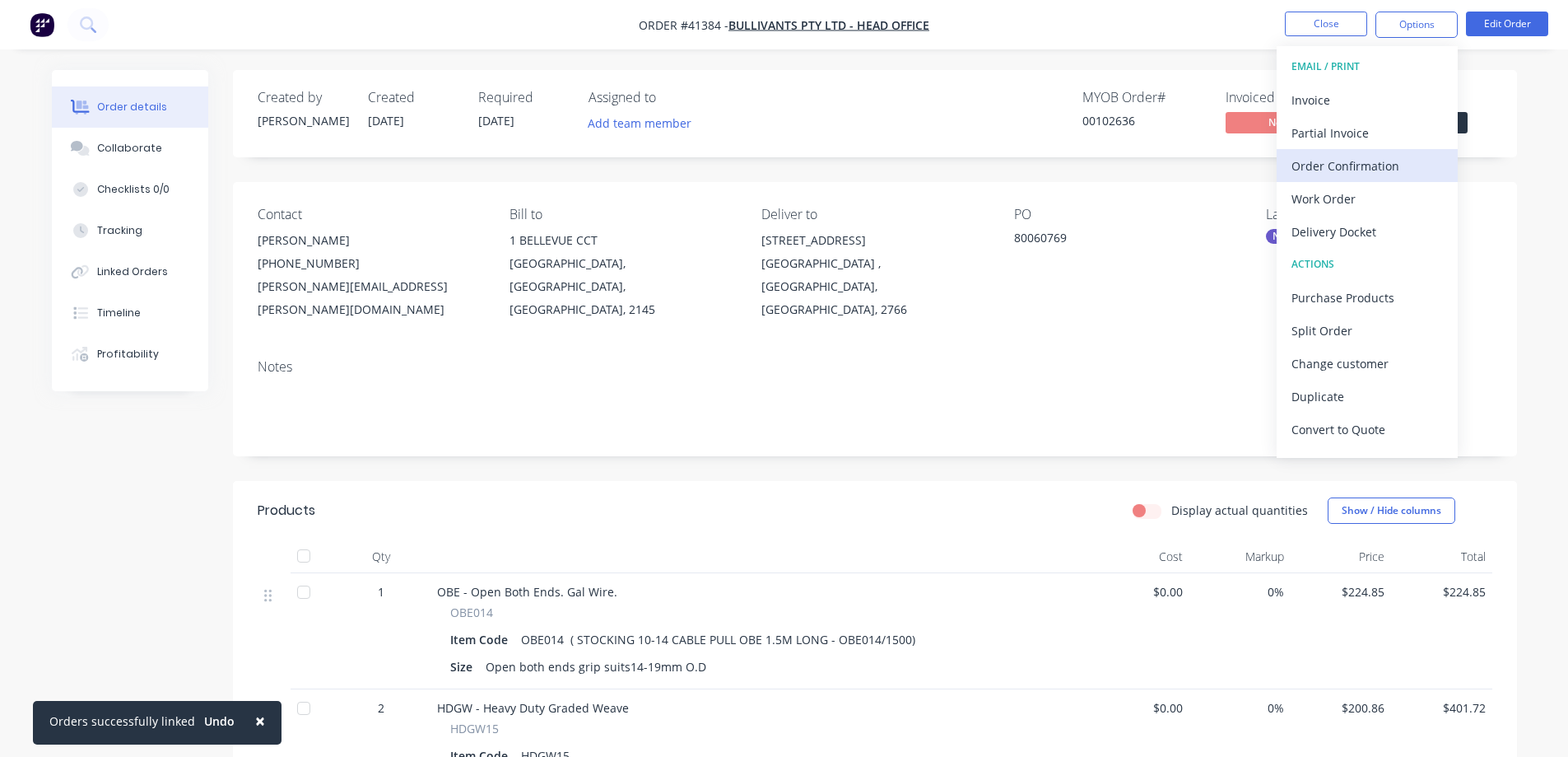
click at [1373, 161] on div "Order Confirmation" at bounding box center [1368, 165] width 151 height 24
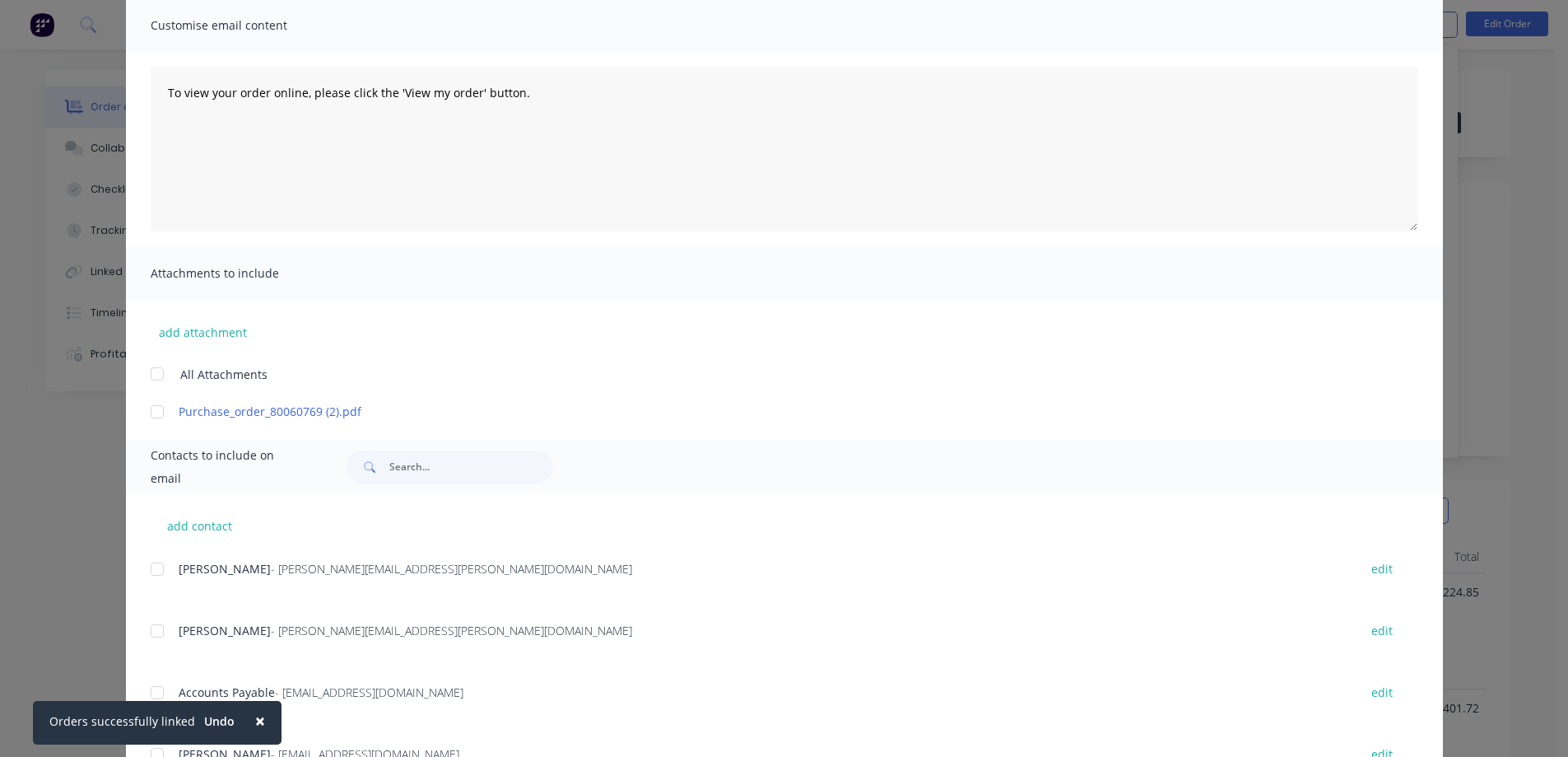
scroll to position [324, 0]
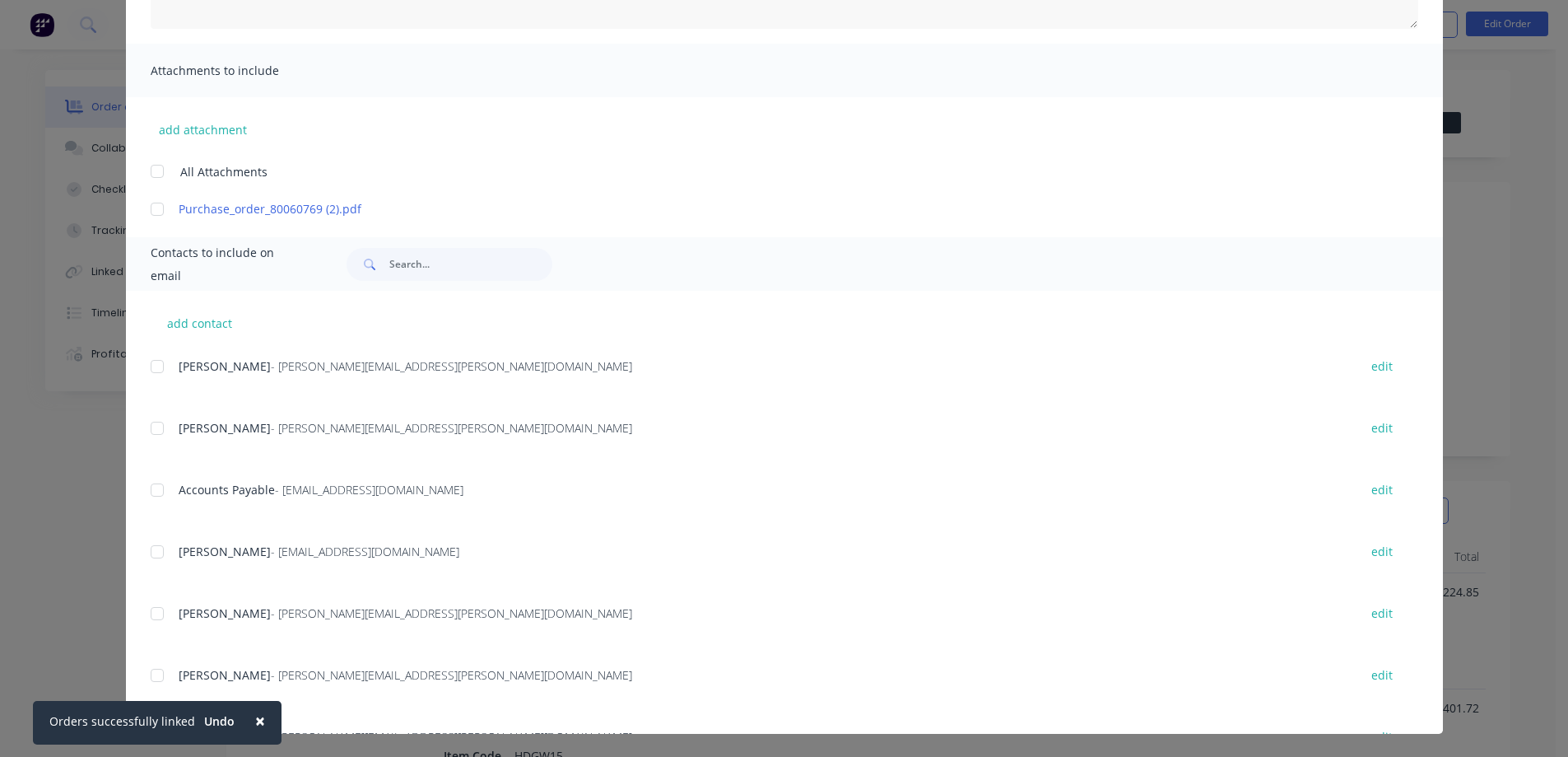
click at [152, 423] on div at bounding box center [156, 427] width 33 height 33
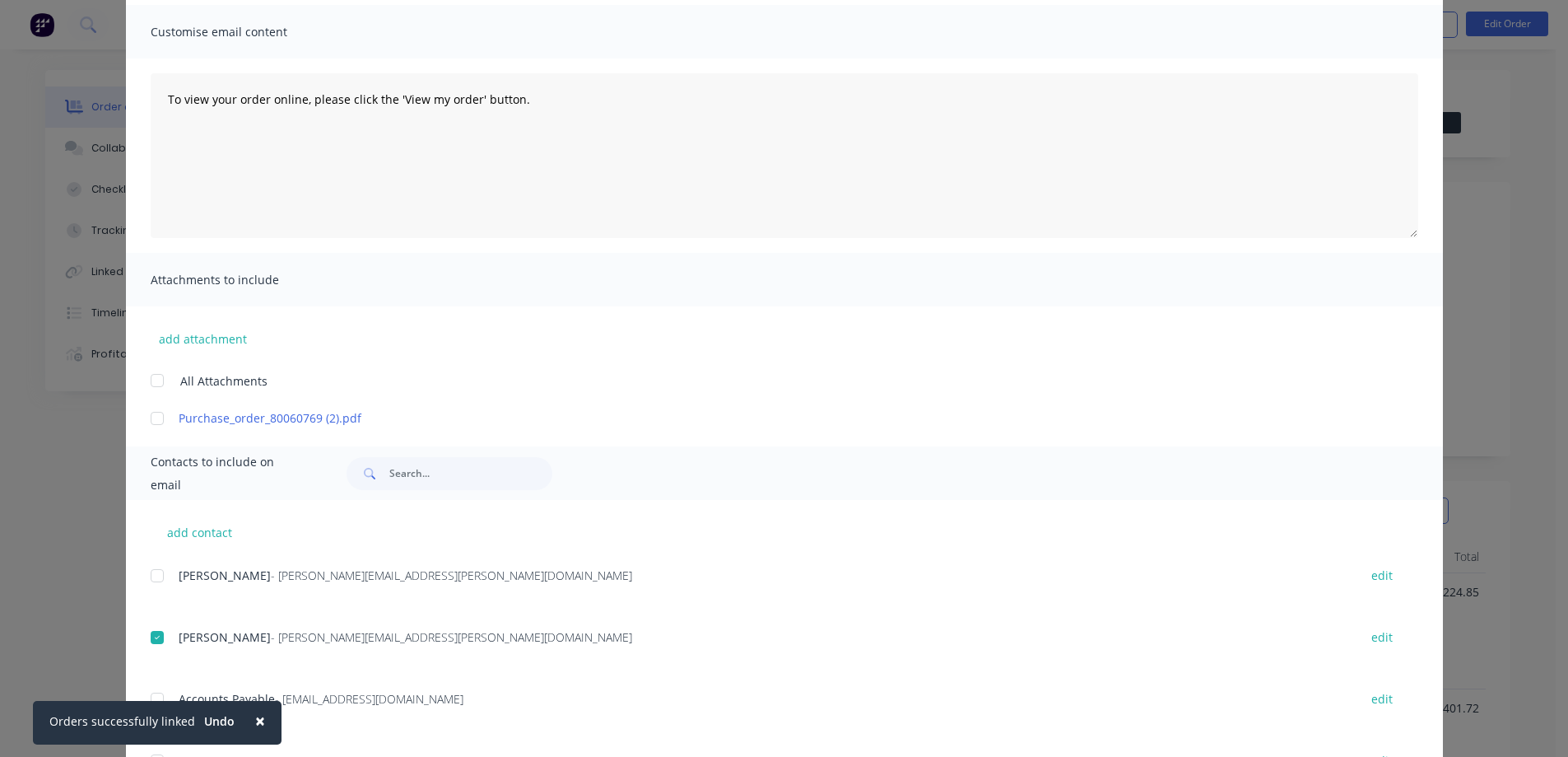
scroll to position [0, 0]
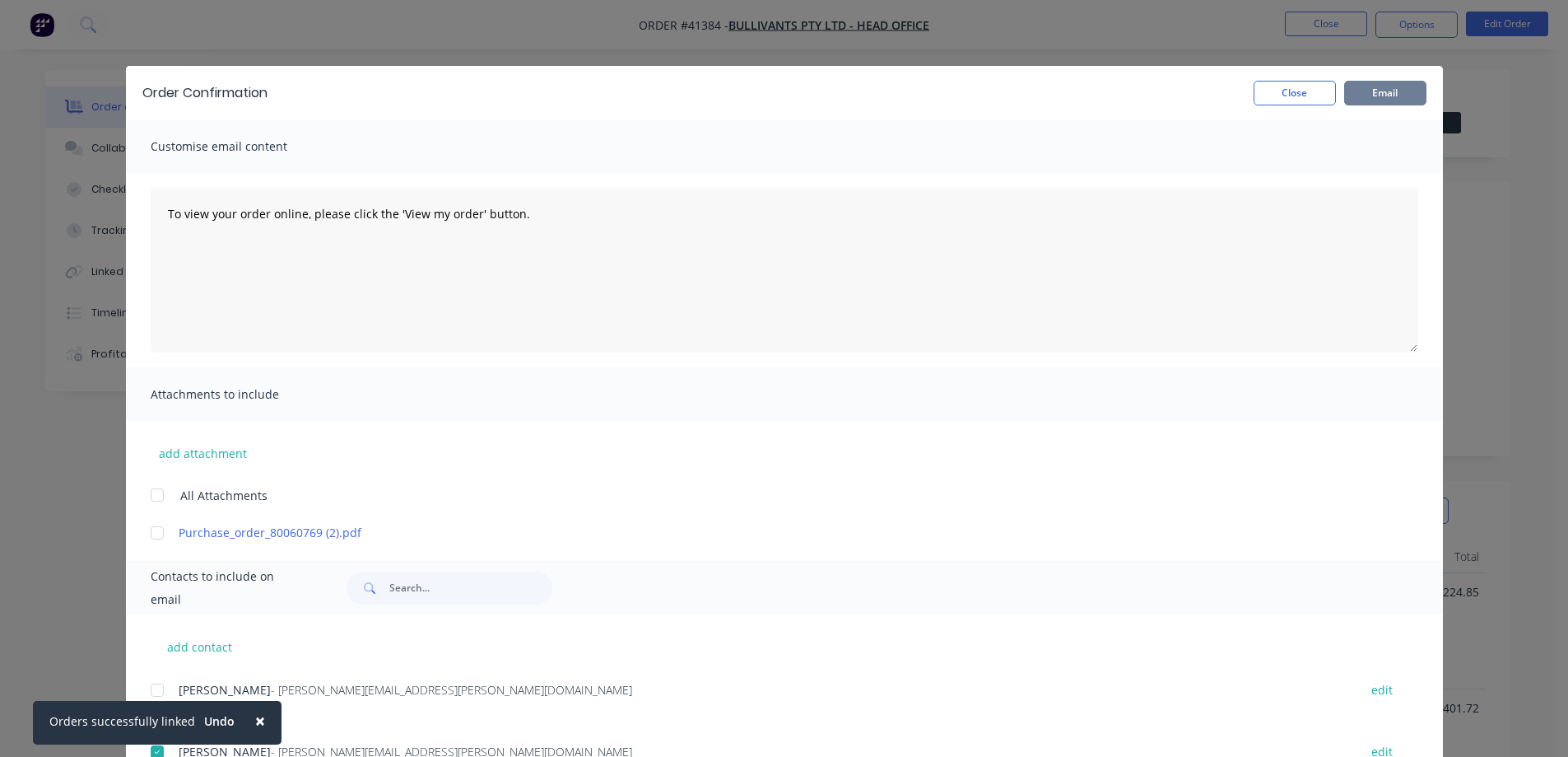
click at [1397, 92] on button "Email" at bounding box center [1386, 93] width 83 height 25
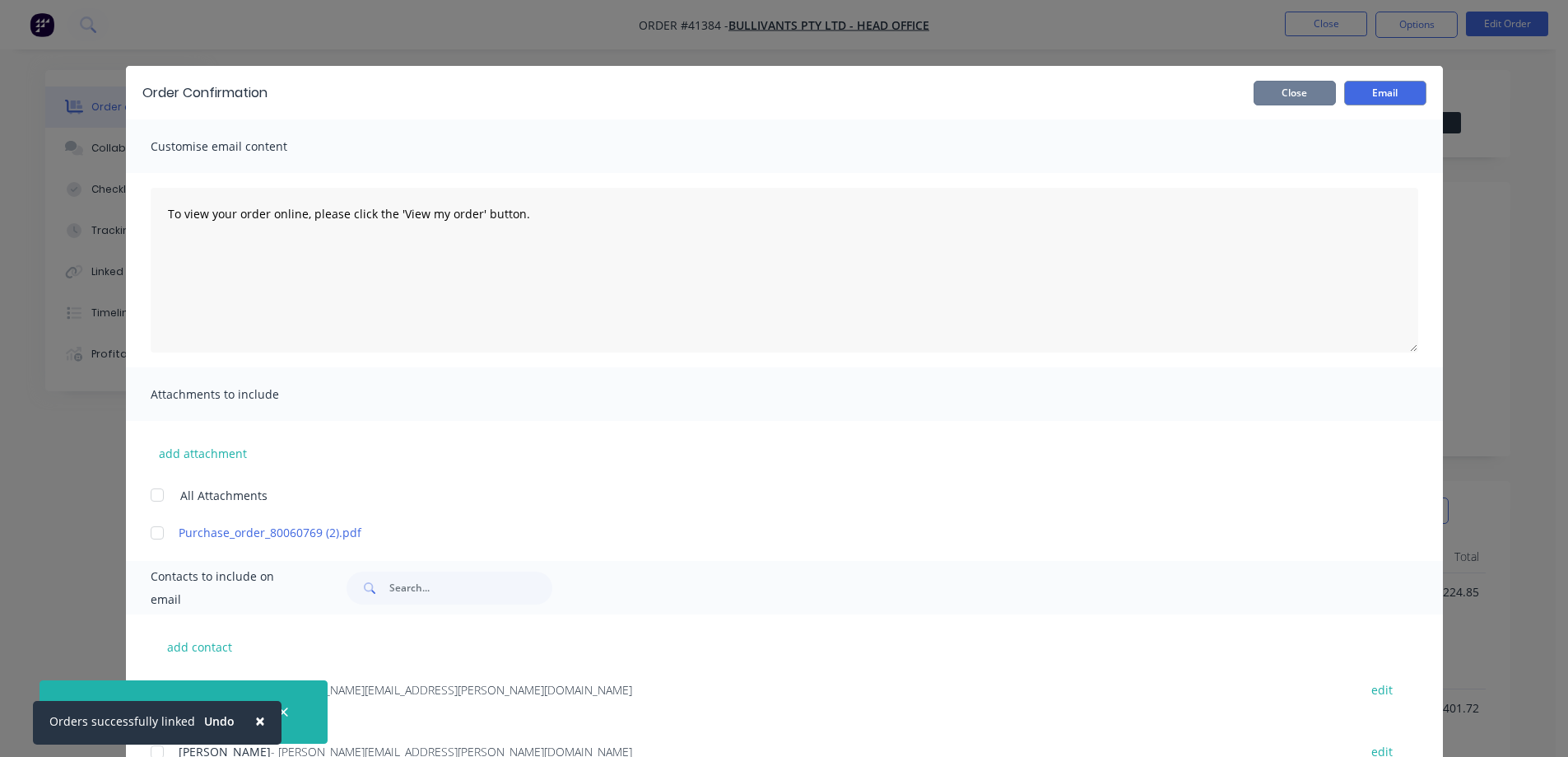
drag, startPoint x: 1263, startPoint y: 92, endPoint x: 1317, endPoint y: 69, distance: 58.7
click at [1266, 91] on button "Close" at bounding box center [1296, 93] width 83 height 25
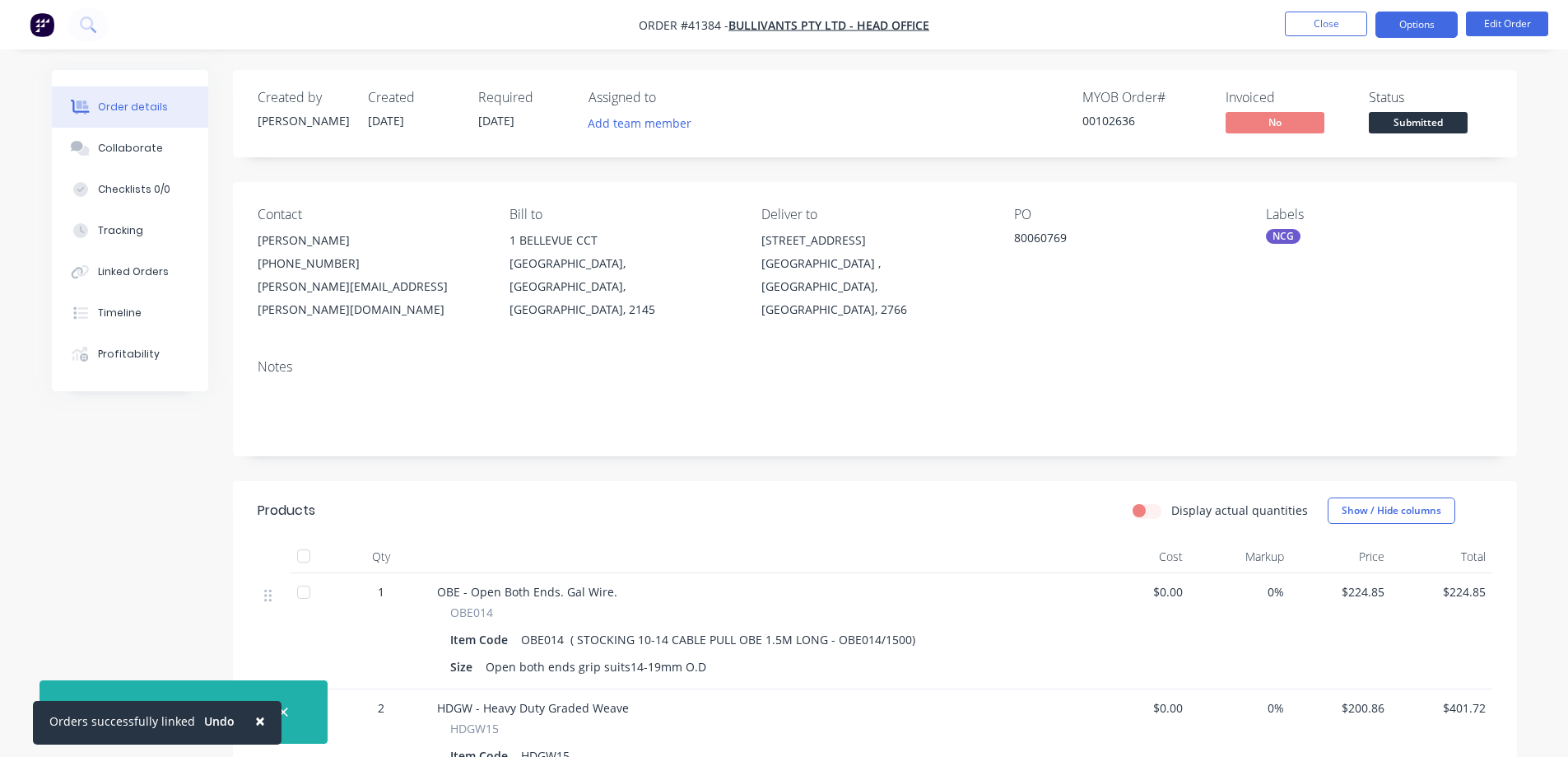
click at [1397, 21] on button "Options" at bounding box center [1417, 25] width 83 height 26
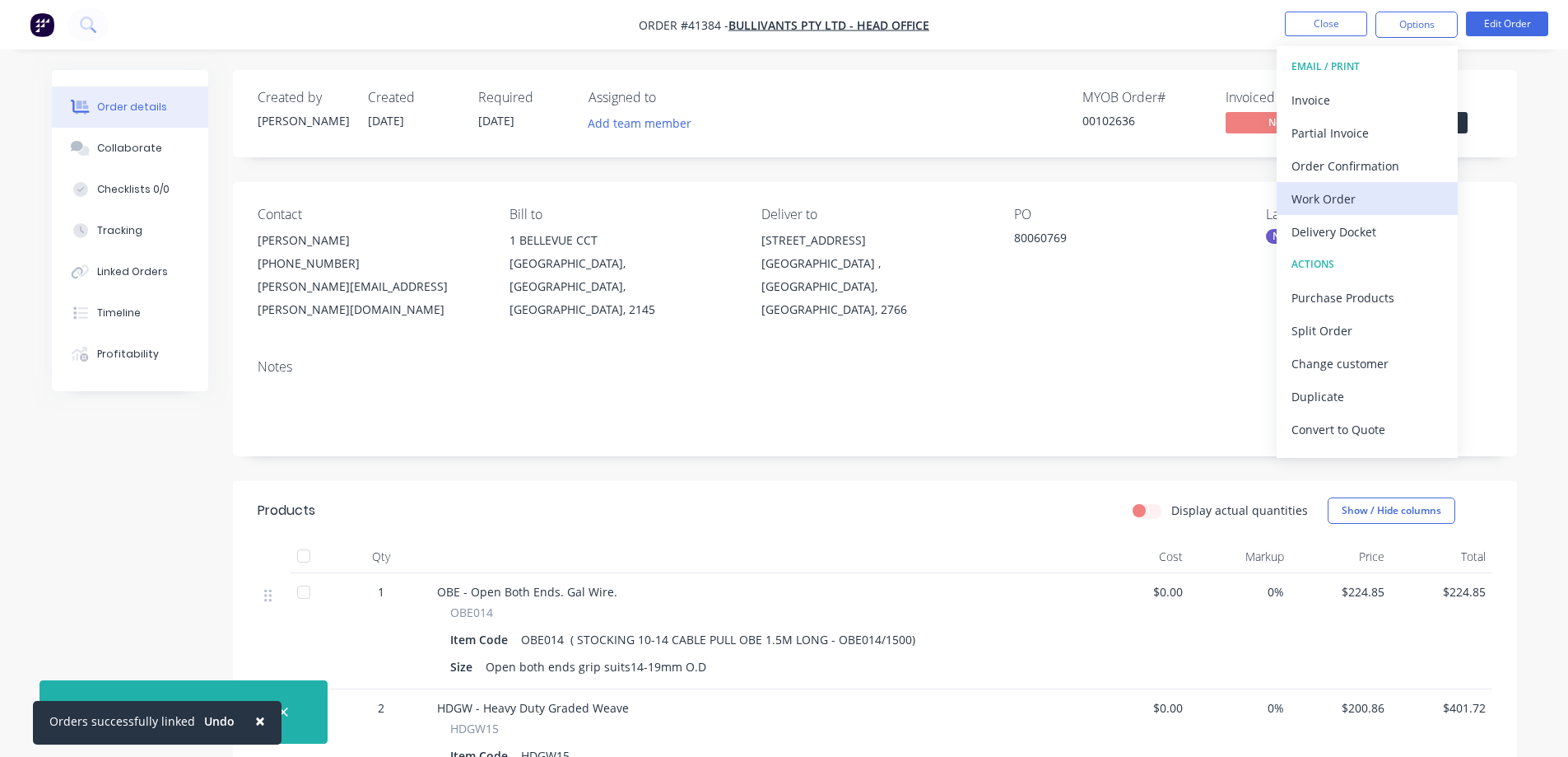
click at [1317, 200] on div "Work Order" at bounding box center [1368, 199] width 151 height 24
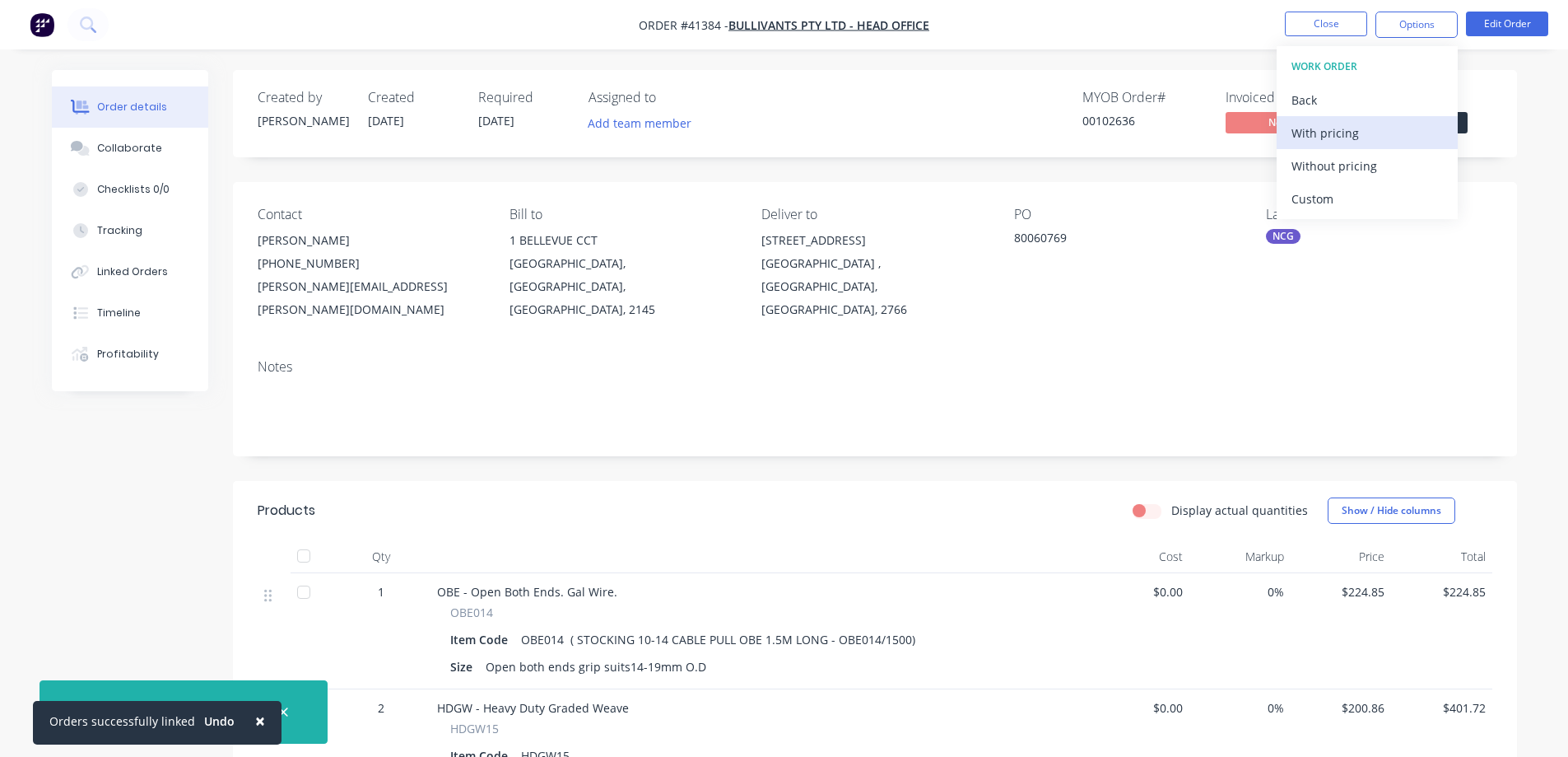
click at [1347, 129] on div "With pricing" at bounding box center [1368, 133] width 151 height 24
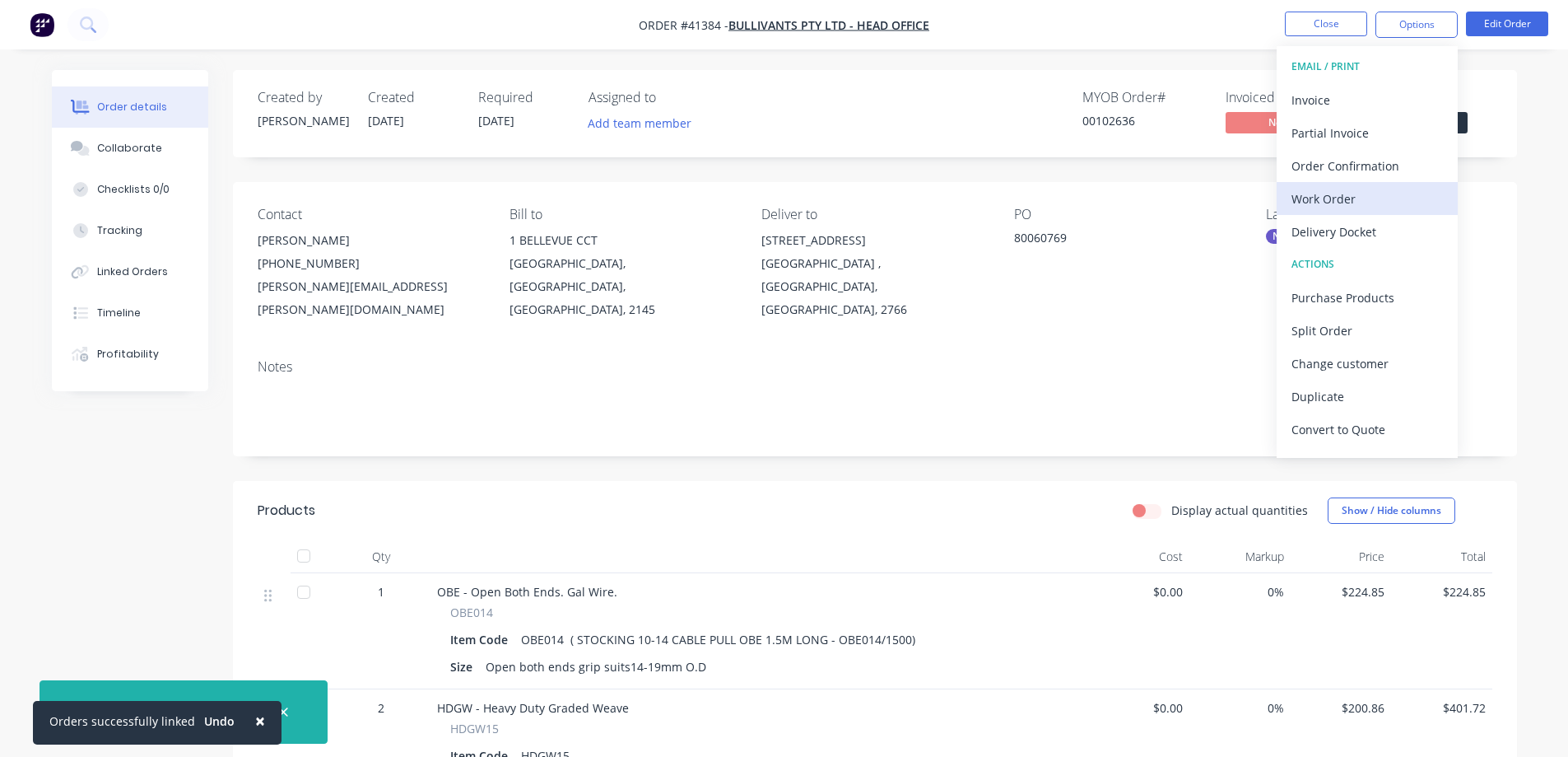
click at [1309, 200] on div "Work Order" at bounding box center [1368, 199] width 151 height 24
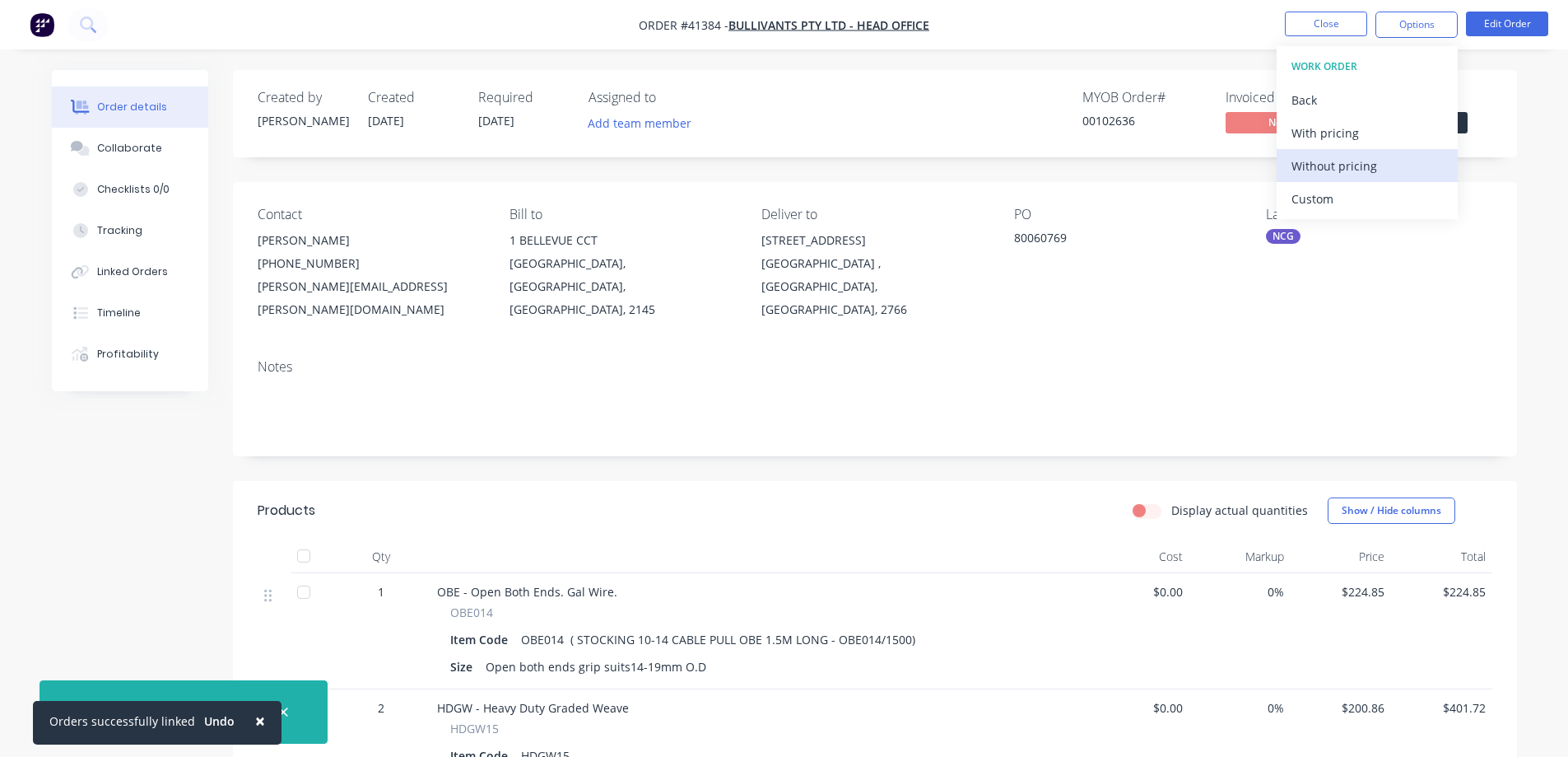
click at [1360, 165] on div "Without pricing" at bounding box center [1368, 165] width 151 height 24
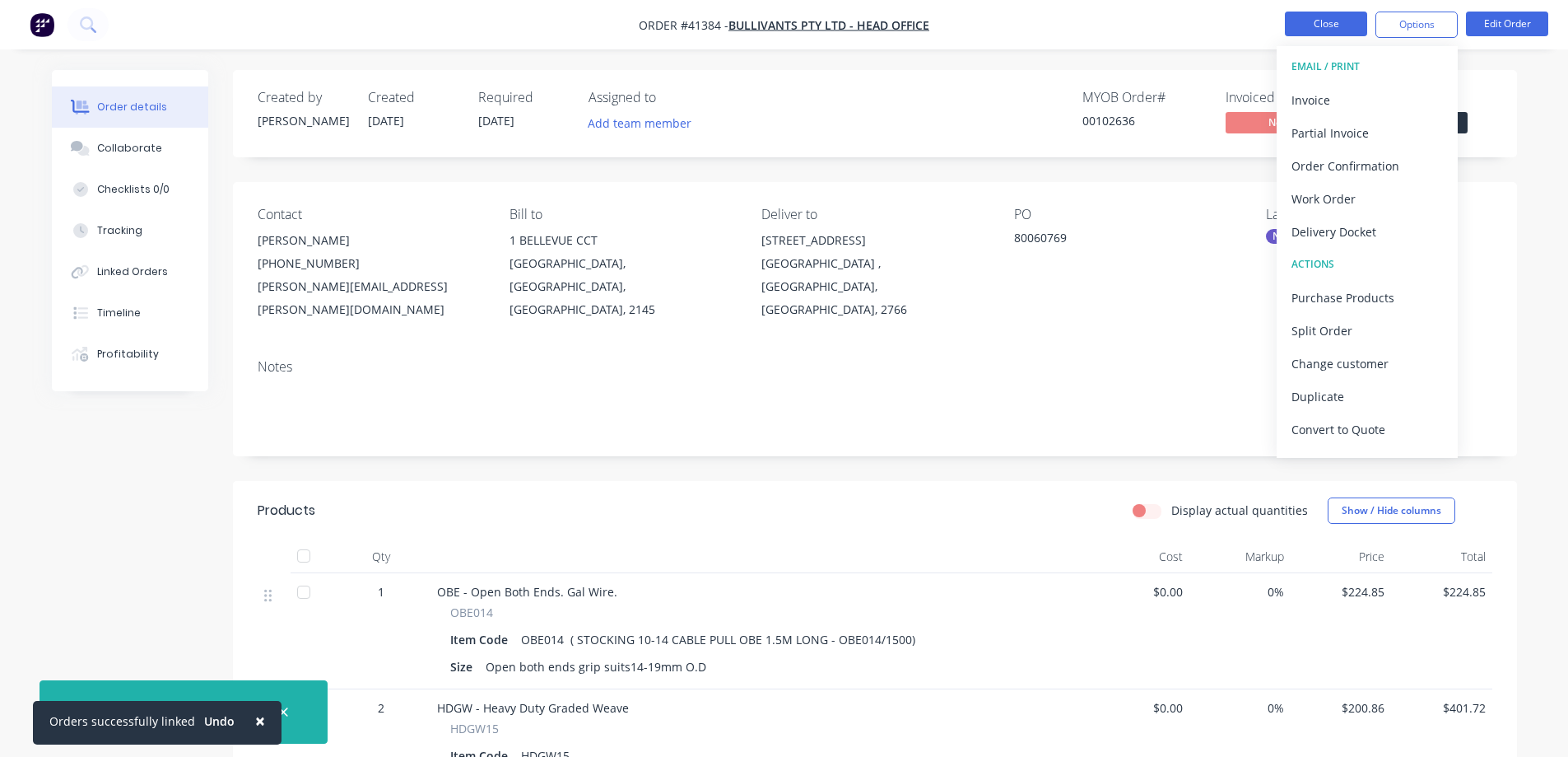
click at [1308, 17] on button "Close" at bounding box center [1326, 24] width 83 height 25
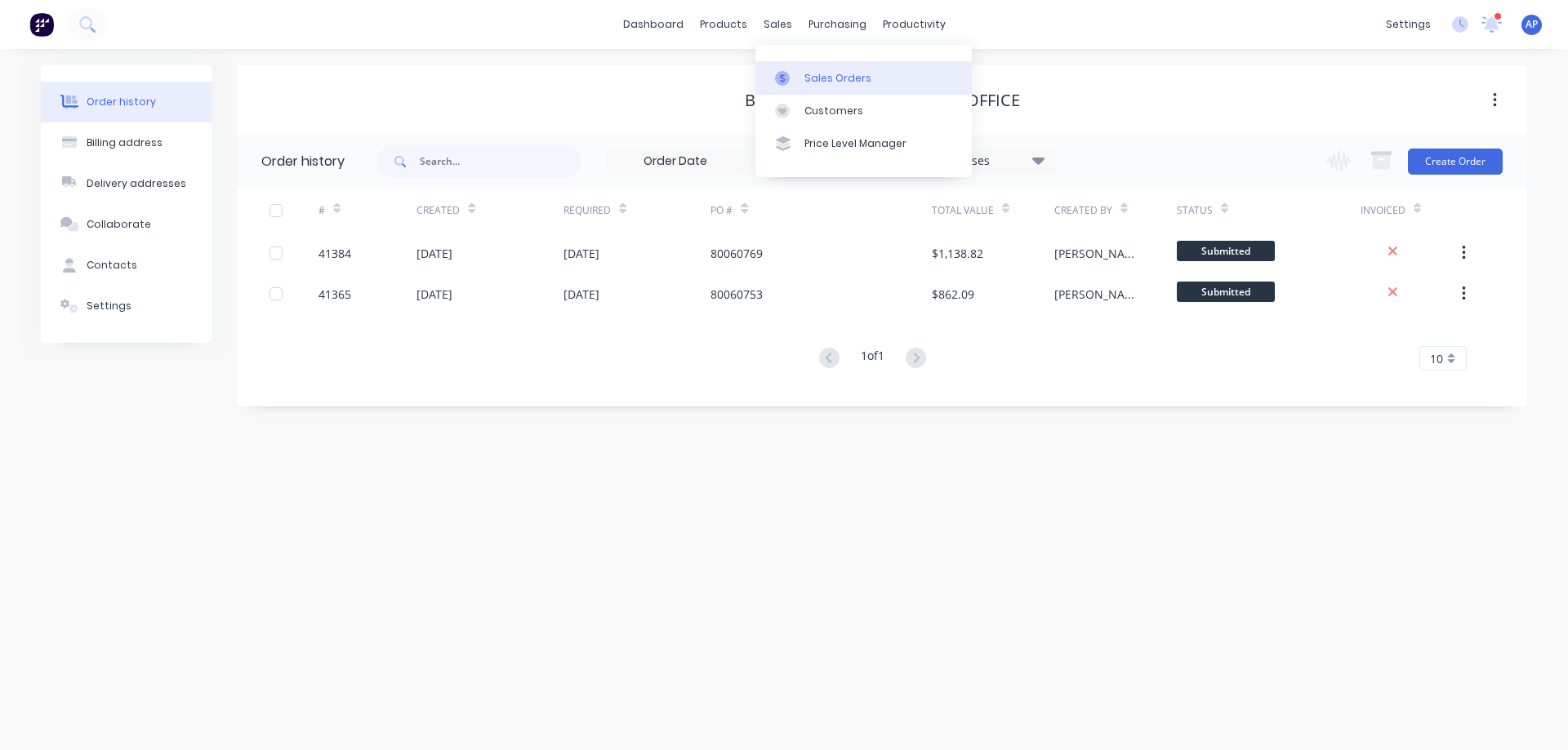
click at [819, 76] on div "Sales Orders" at bounding box center [838, 78] width 67 height 15
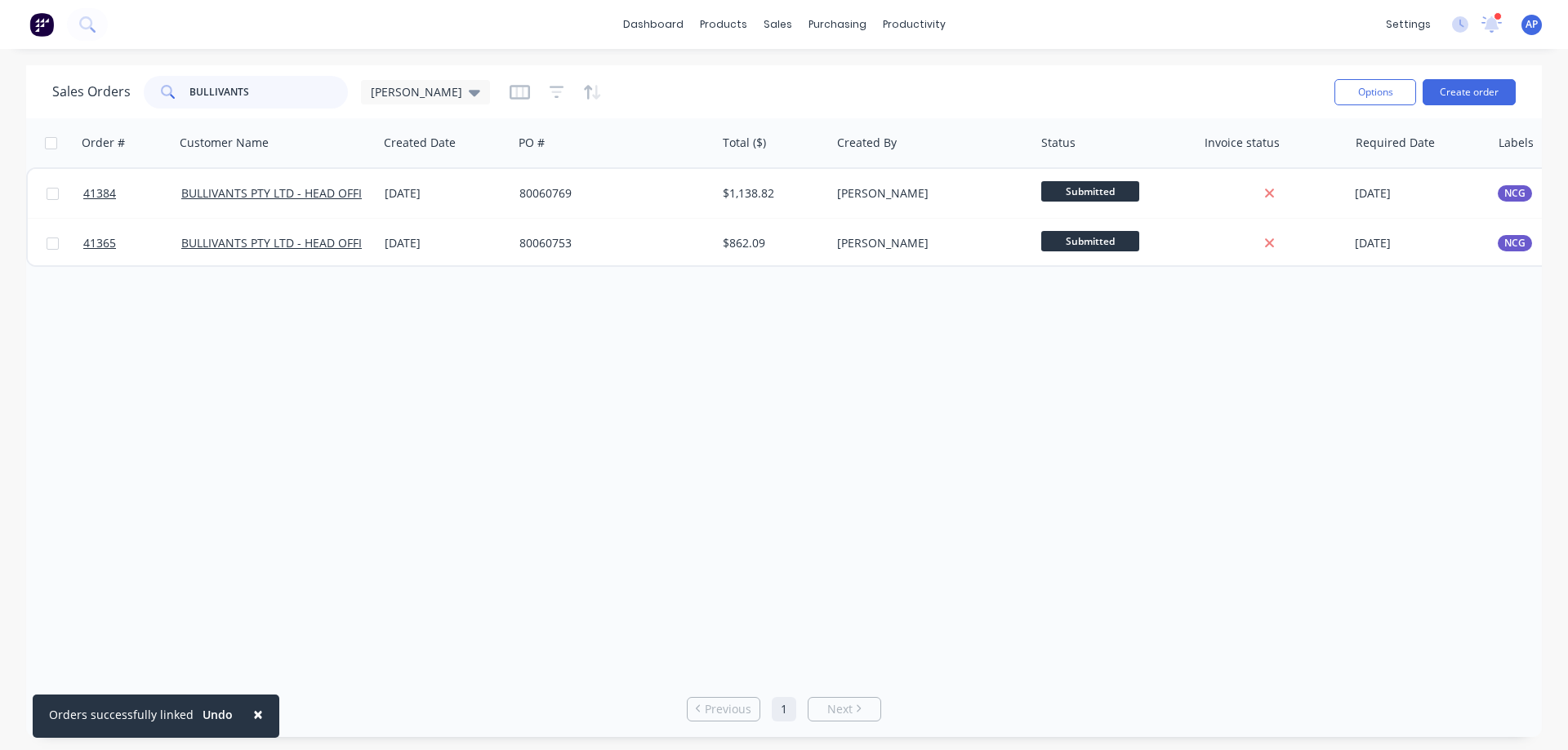
drag, startPoint x: 255, startPoint y: 87, endPoint x: 184, endPoint y: 99, distance: 72.0
click at [184, 99] on div "BULLIVANTS" at bounding box center [246, 91] width 204 height 32
type input "20039"
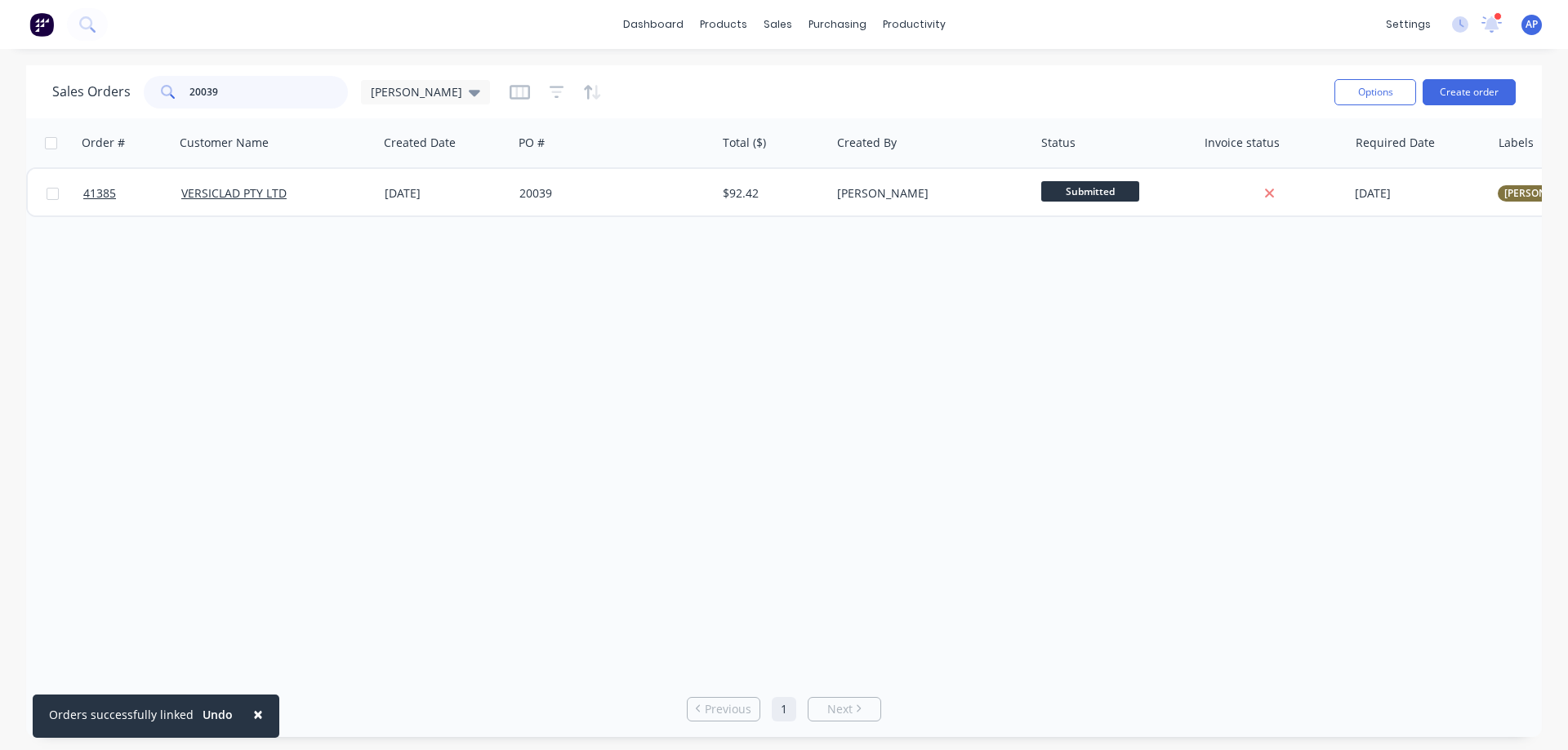
drag, startPoint x: 216, startPoint y: 98, endPoint x: 181, endPoint y: 101, distance: 35.1
click at [181, 101] on div "20039" at bounding box center [246, 91] width 204 height 32
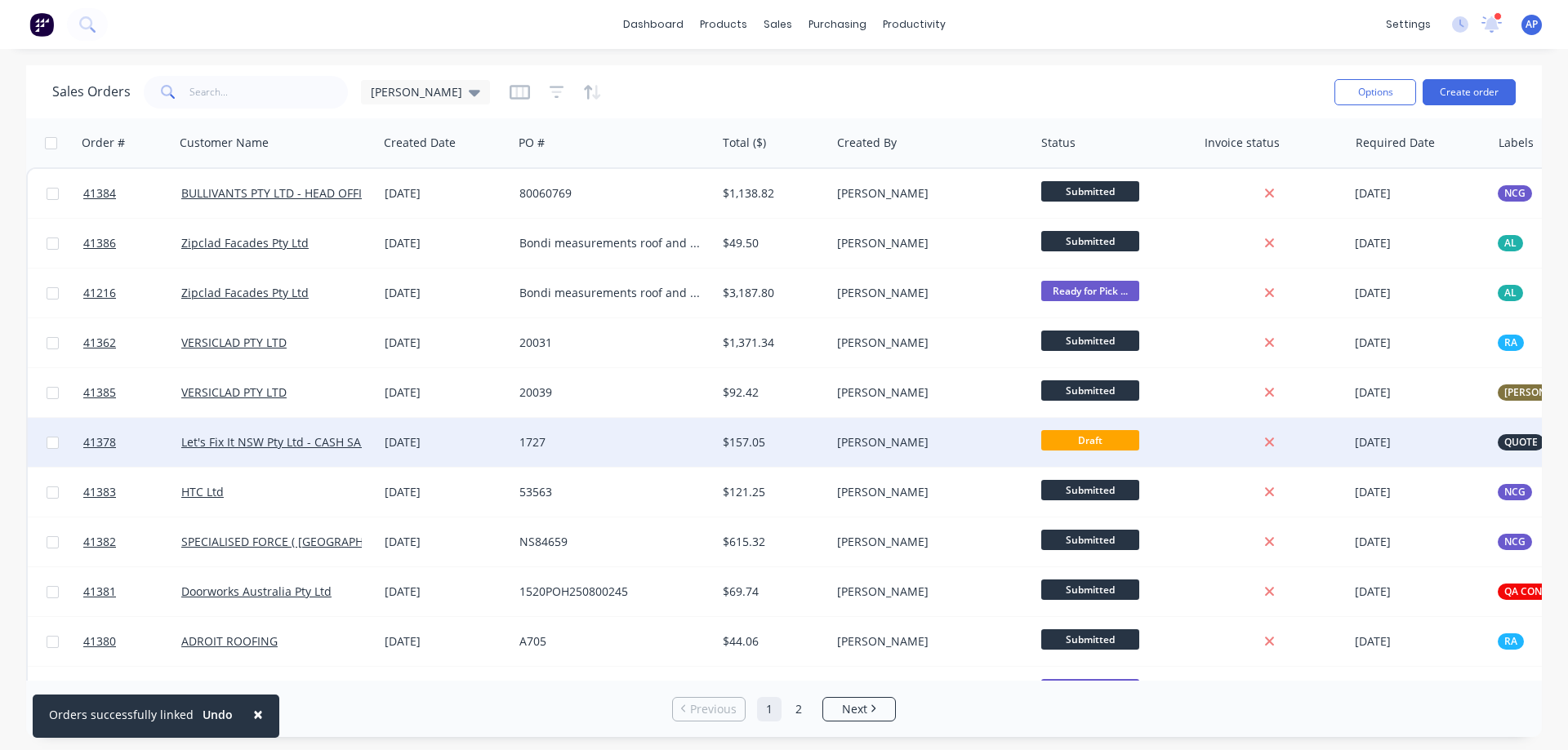
click at [587, 444] on div "1727" at bounding box center [610, 442] width 181 height 17
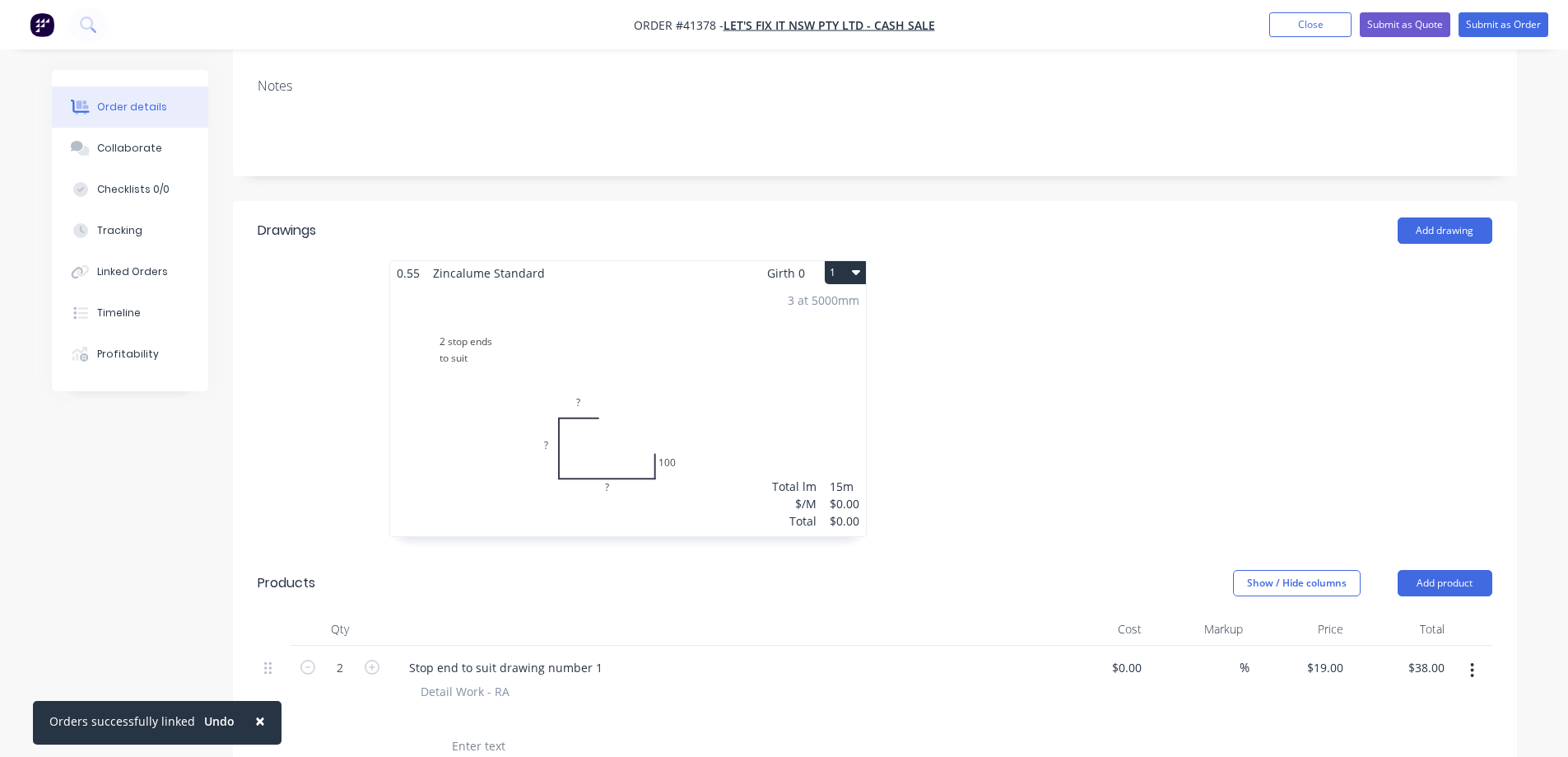
scroll to position [330, 0]
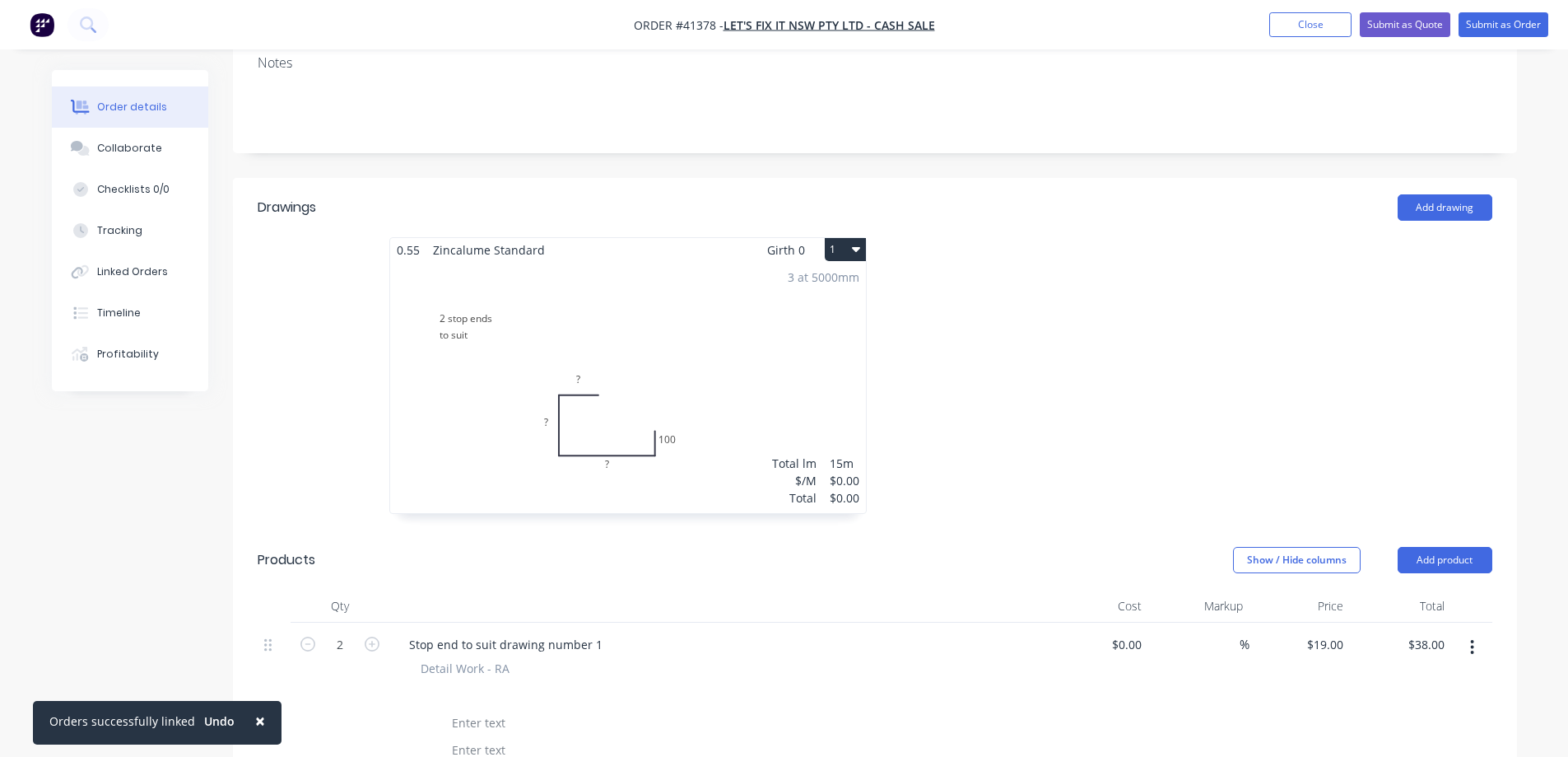
click at [651, 338] on div "3 at 5000mm Total lm $/M Total 15m $0.00 $0.00" at bounding box center [628, 388] width 475 height 251
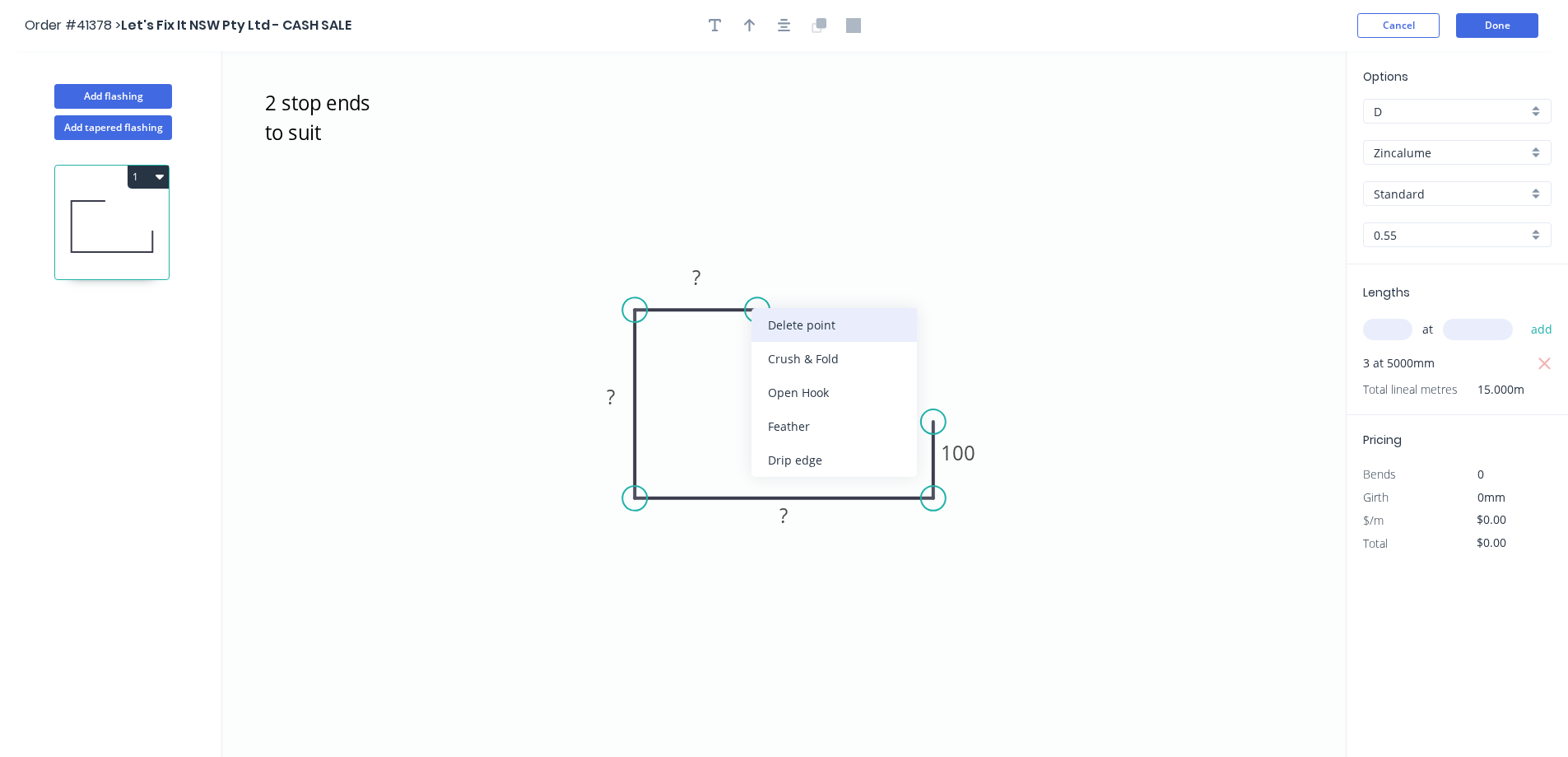
drag, startPoint x: 778, startPoint y: 325, endPoint x: 751, endPoint y: 335, distance: 28.8
click at [779, 324] on div "Delete point" at bounding box center [834, 324] width 165 height 33
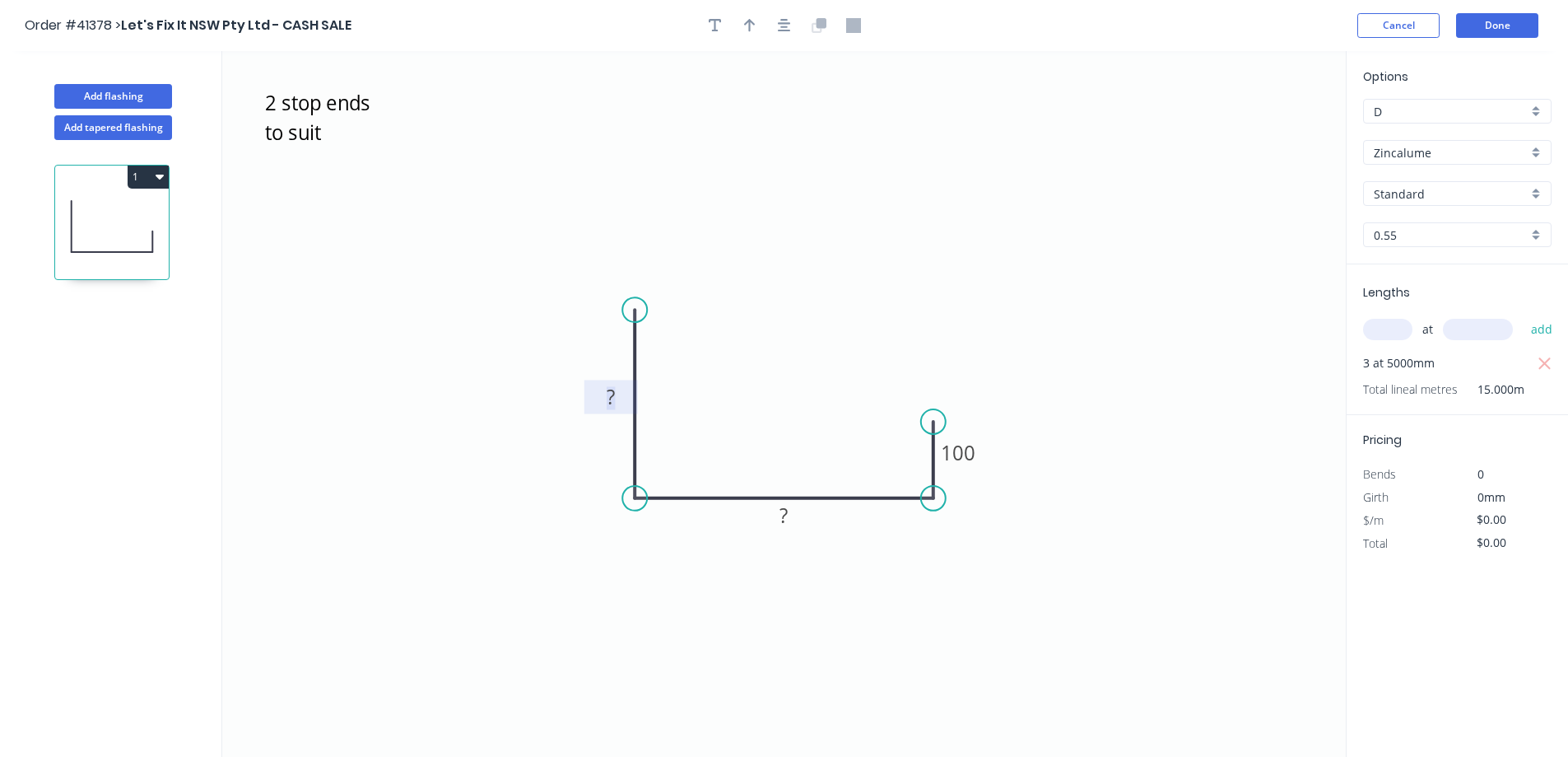
click at [622, 391] on rect at bounding box center [610, 398] width 33 height 23
type input "$18.77"
type input "$281.55"
click at [1496, 23] on button "Done" at bounding box center [1498, 25] width 83 height 25
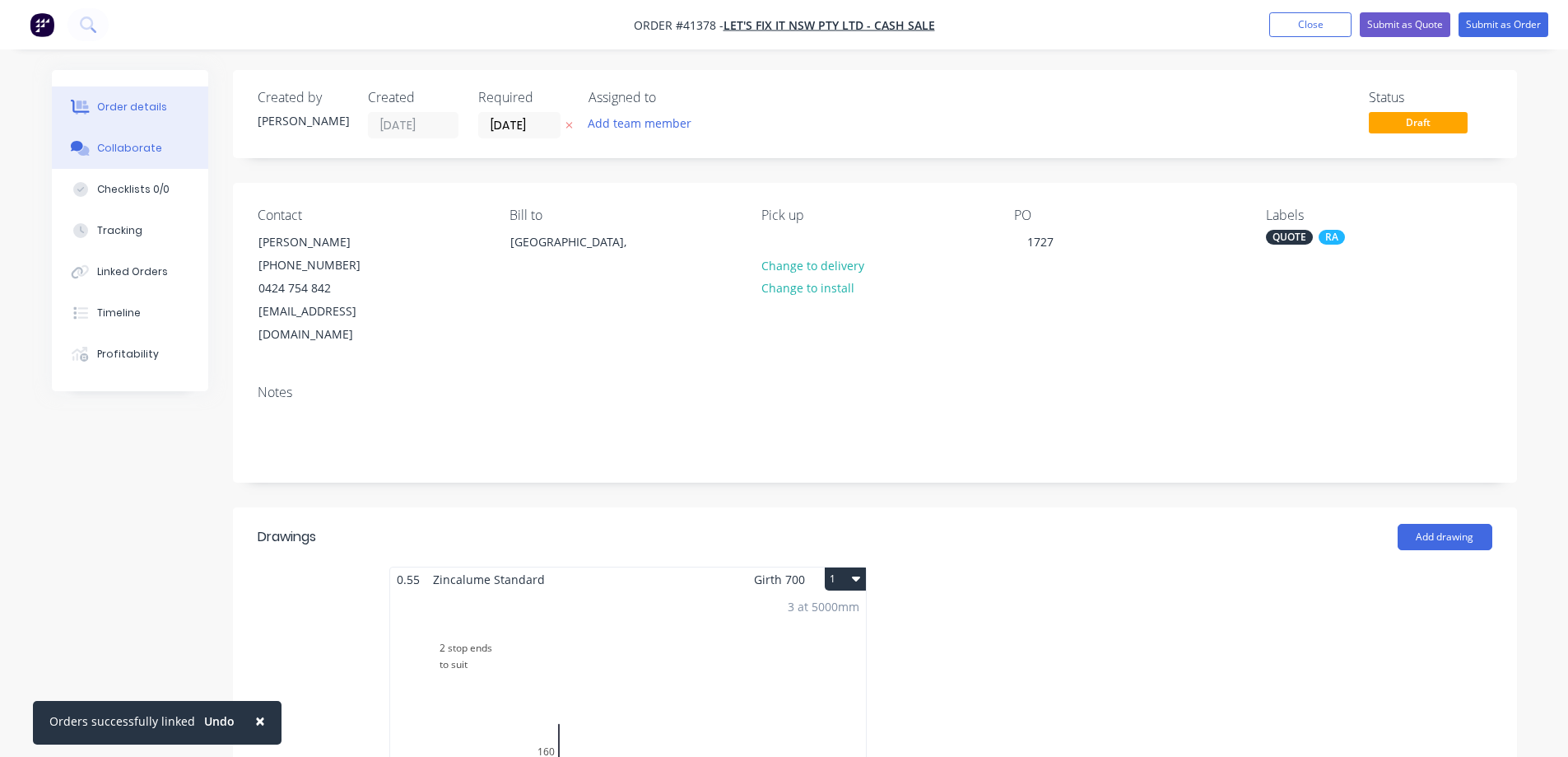
click at [165, 146] on button "Collaborate" at bounding box center [130, 148] width 156 height 41
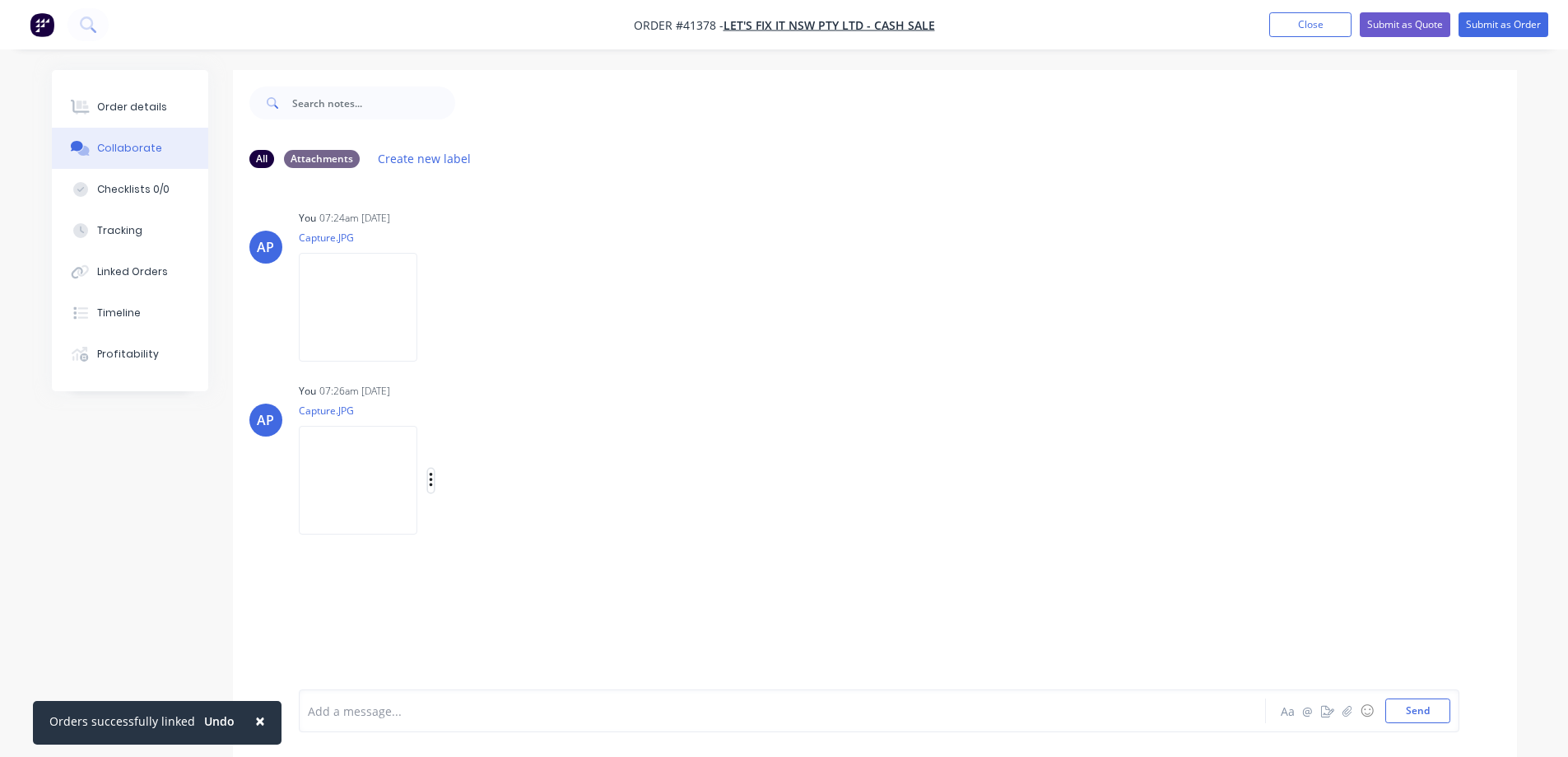
click at [431, 481] on icon "button" at bounding box center [431, 480] width 4 height 15
click at [477, 562] on button "Delete" at bounding box center [539, 561] width 185 height 37
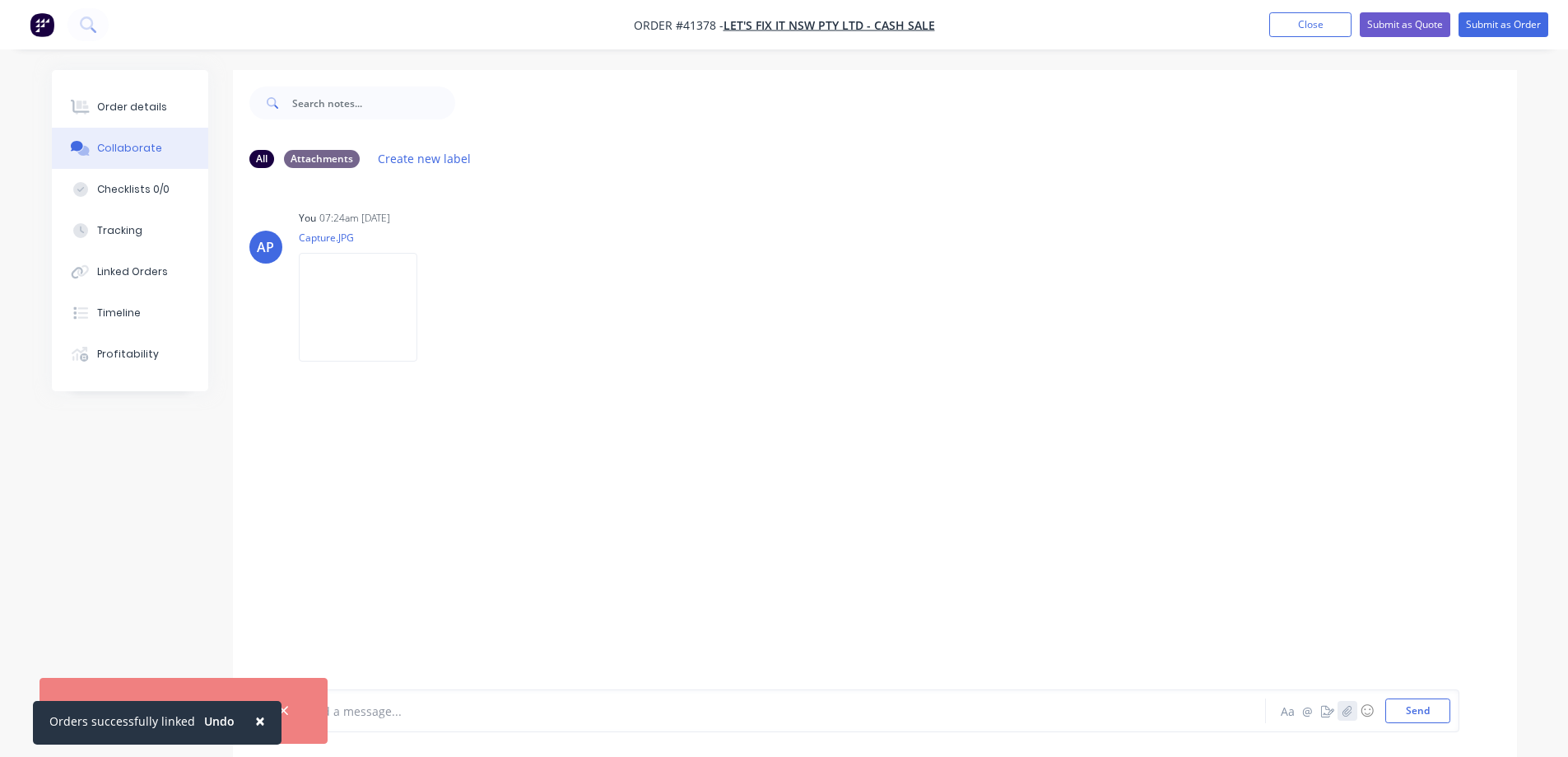
click at [1349, 711] on icon "button" at bounding box center [1347, 710] width 10 height 11
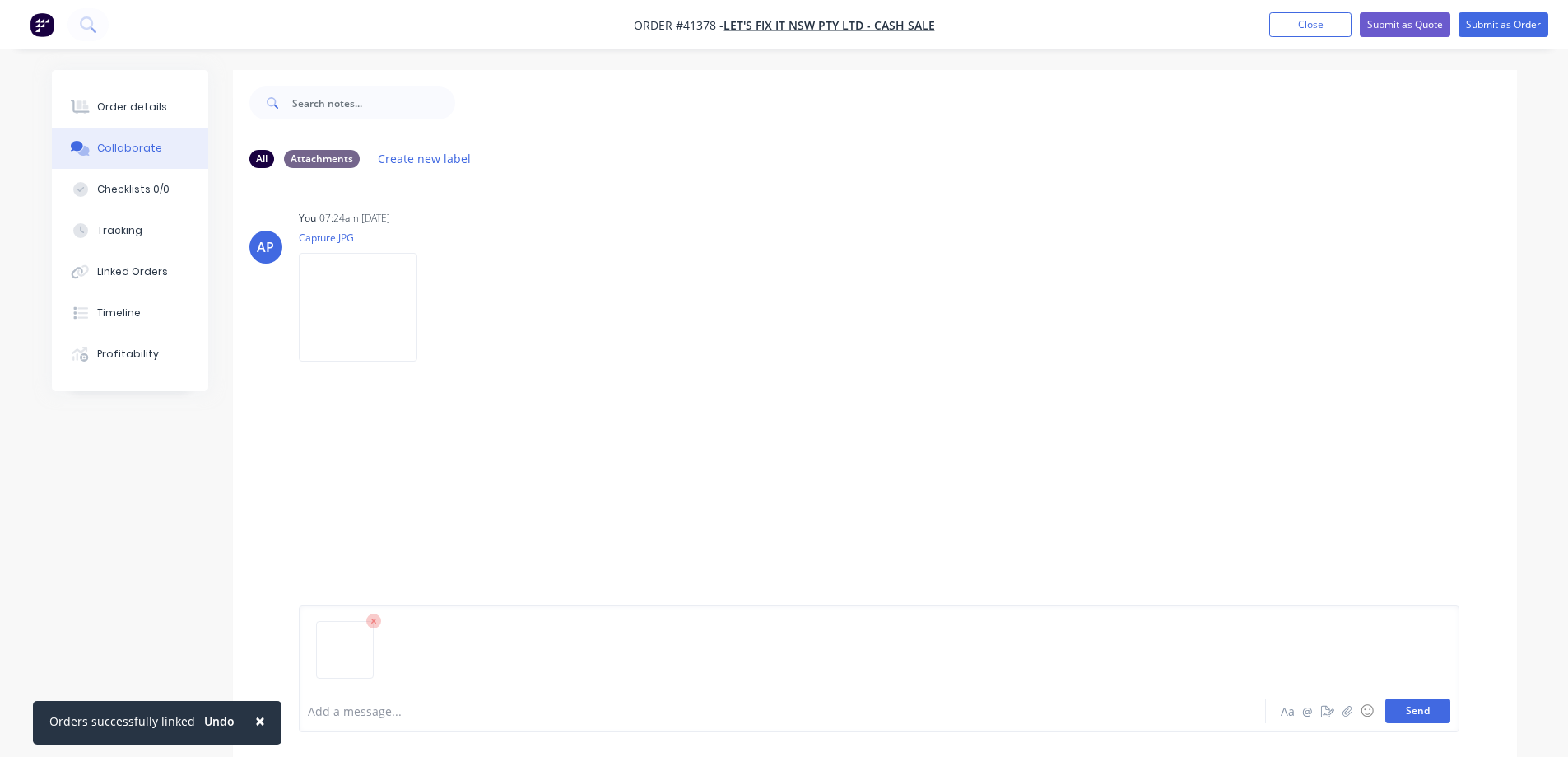
click at [1412, 711] on button "Send" at bounding box center [1419, 710] width 65 height 25
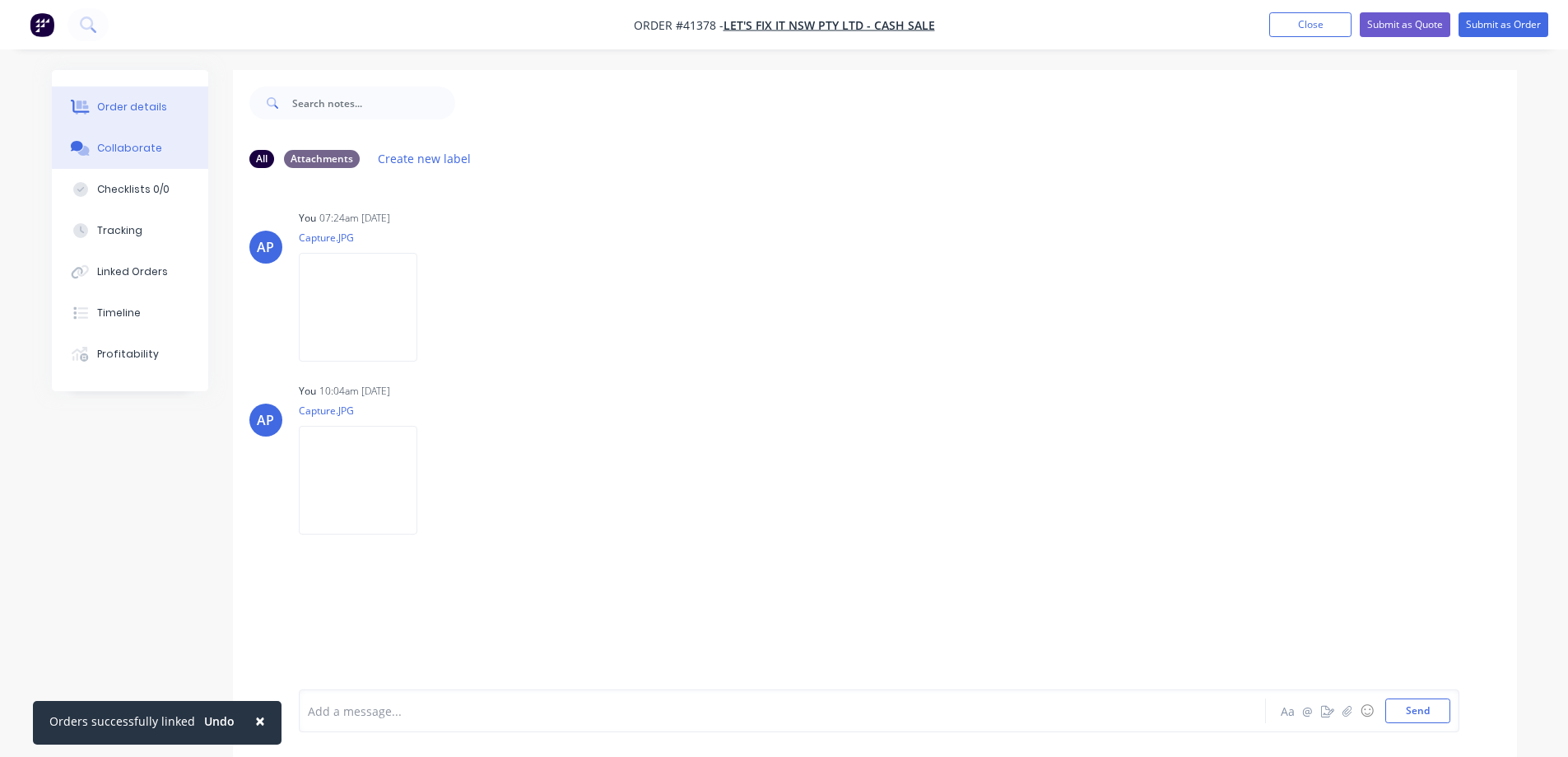
click at [171, 106] on button "Order details" at bounding box center [130, 106] width 156 height 41
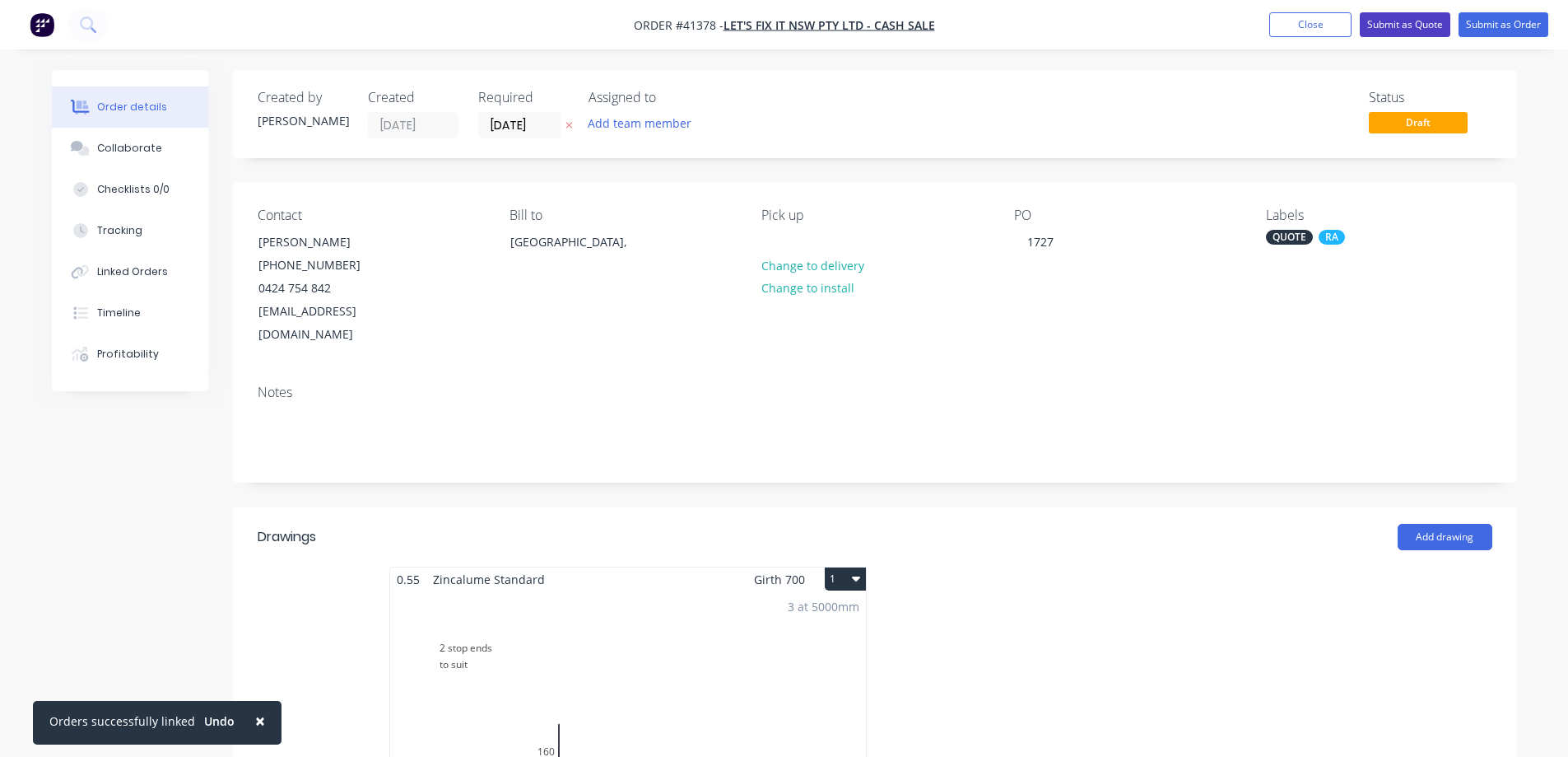
click at [1376, 20] on button "Submit as Quote" at bounding box center [1405, 25] width 91 height 25
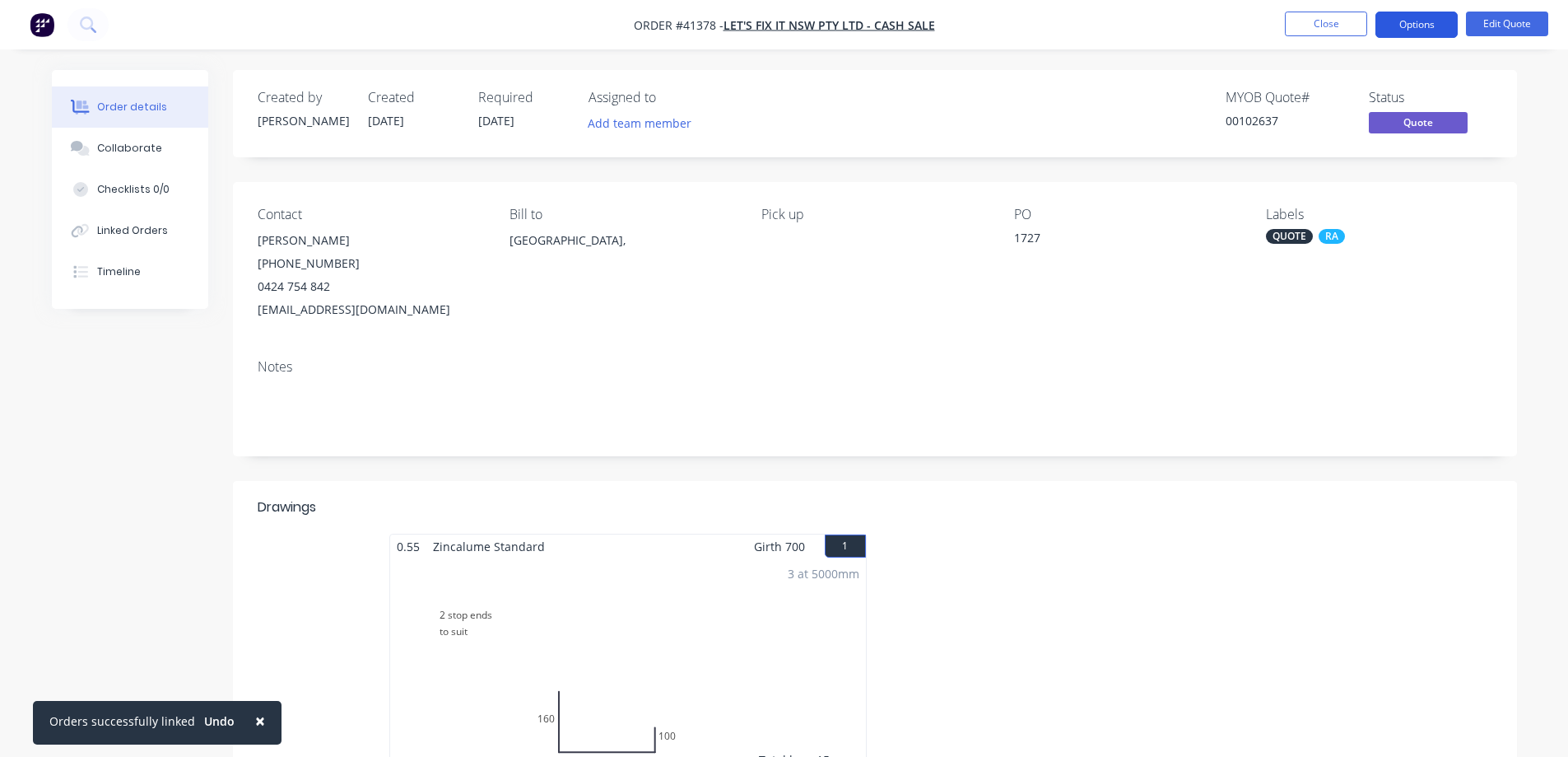
click at [1396, 26] on button "Options" at bounding box center [1417, 25] width 83 height 26
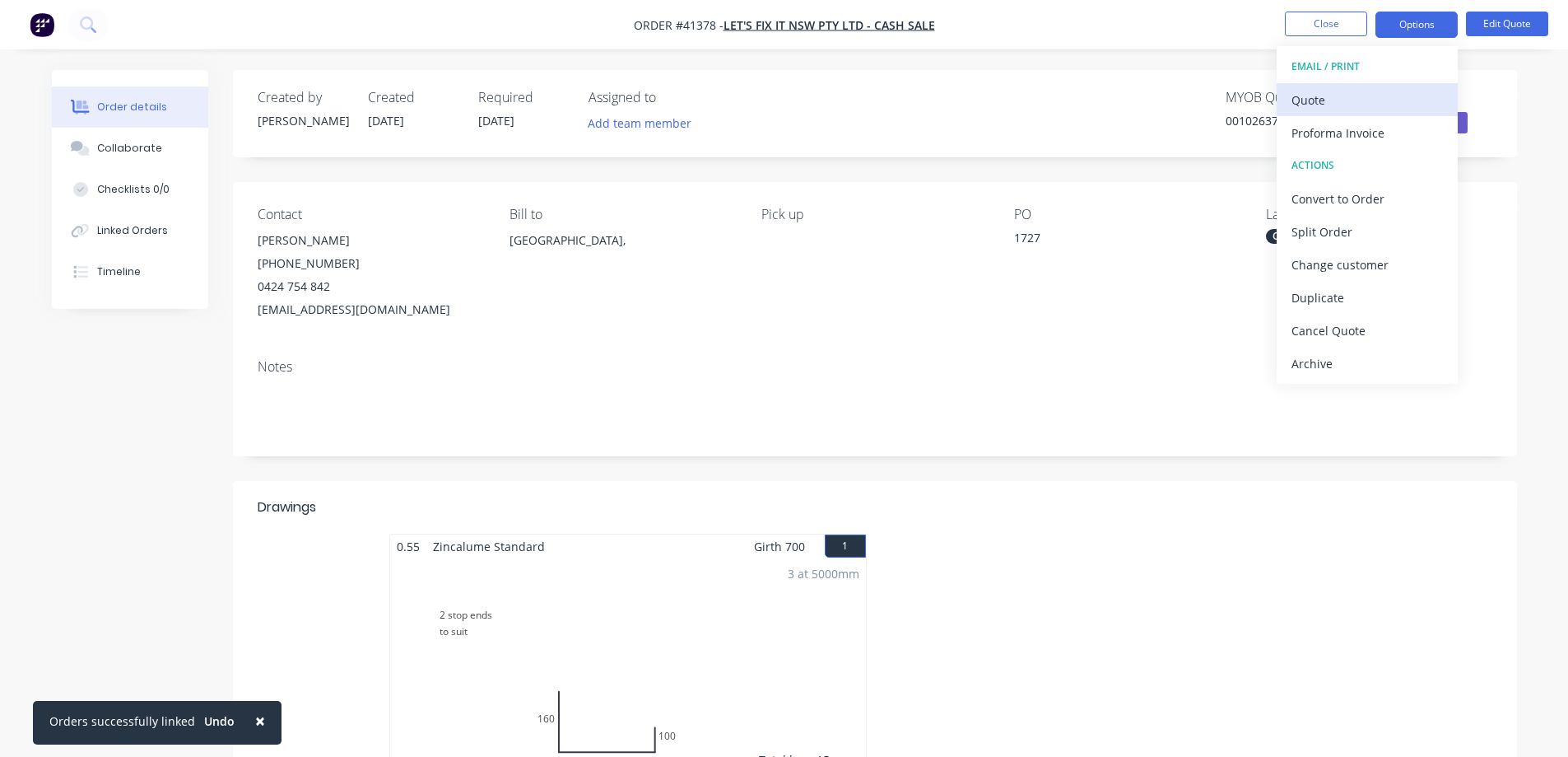
click at [1341, 95] on div "Quote" at bounding box center [1368, 99] width 151 height 24
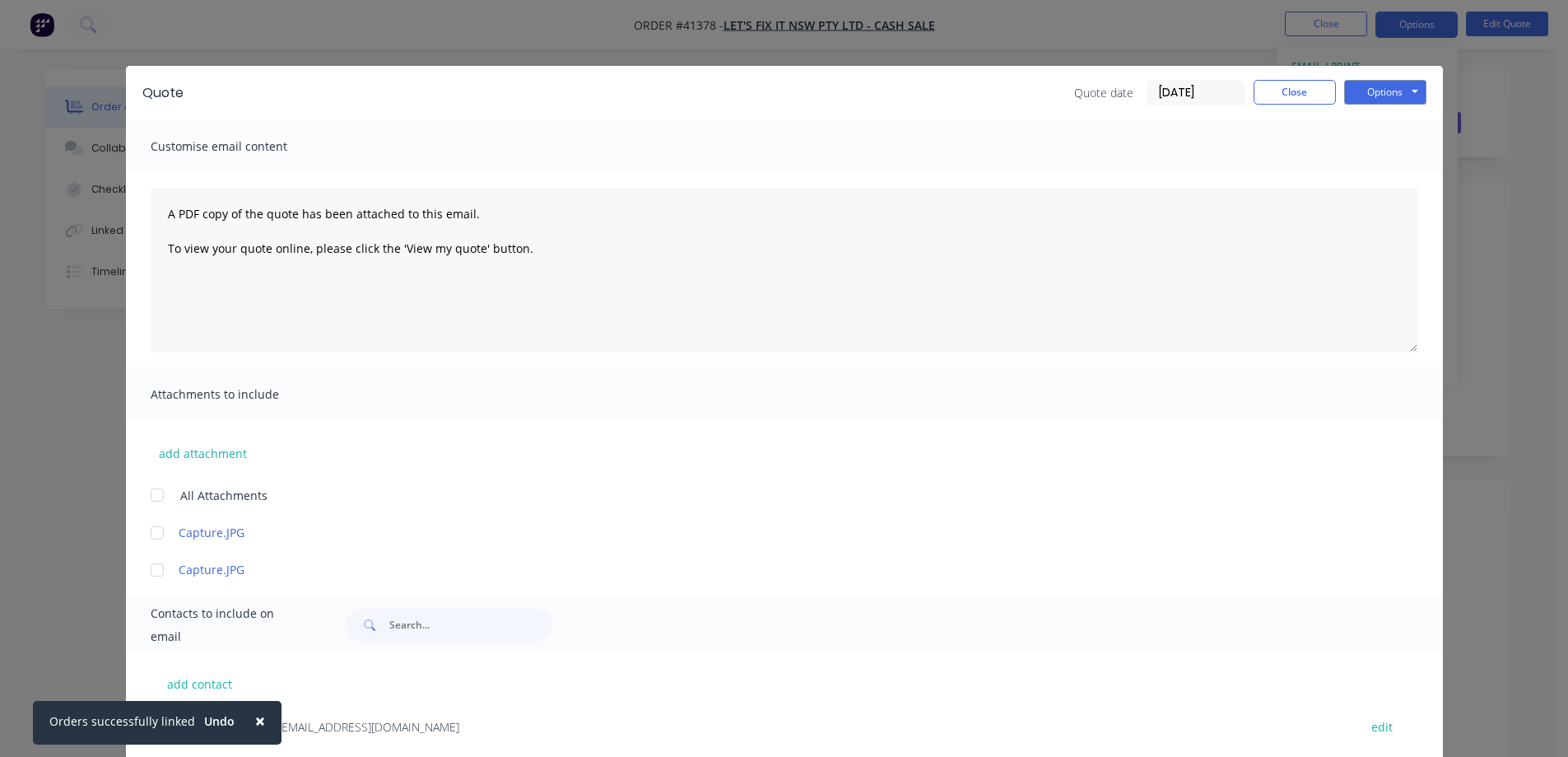
click at [255, 722] on span "×" at bounding box center [259, 721] width 10 height 23
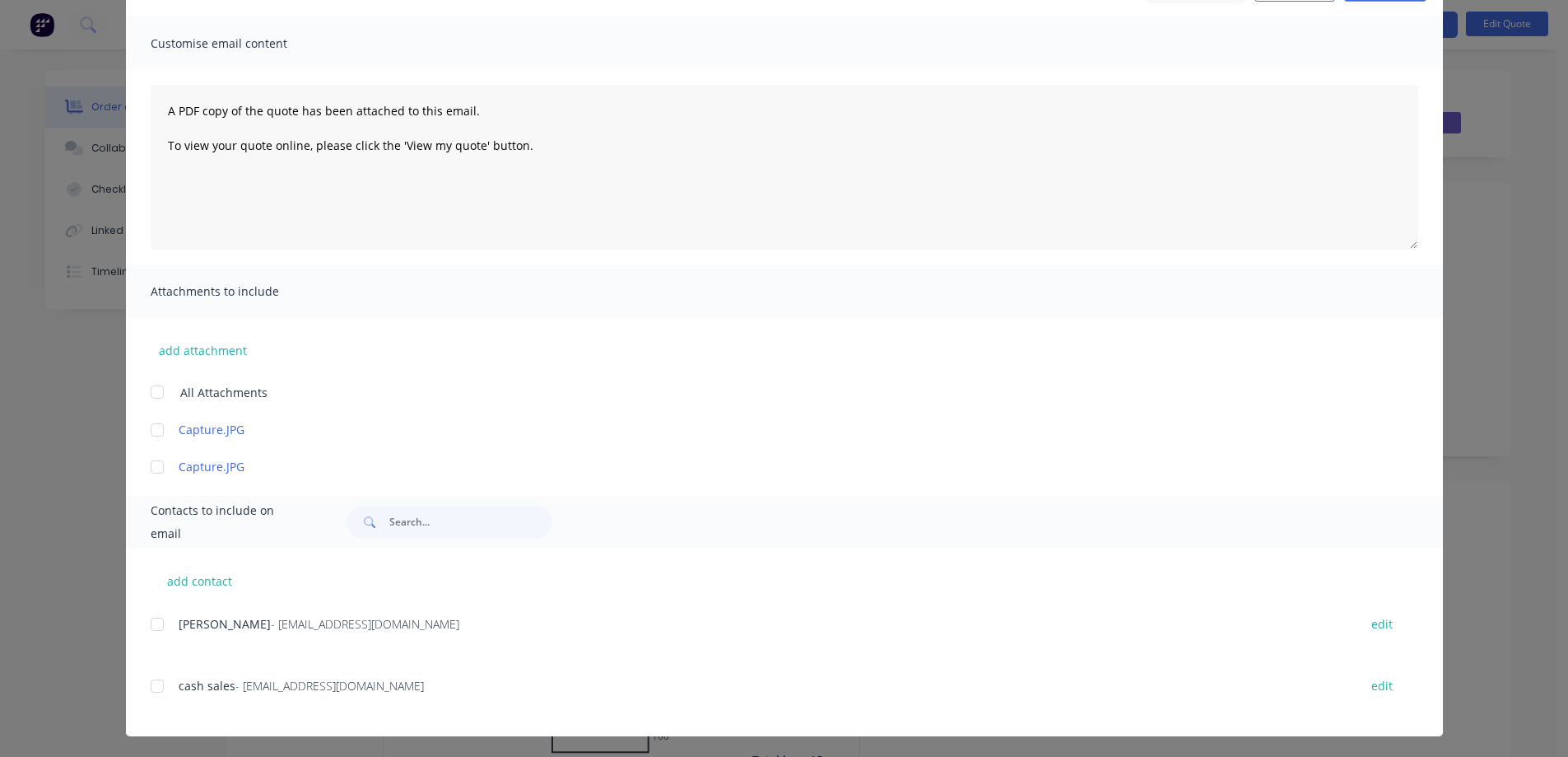
scroll to position [106, 0]
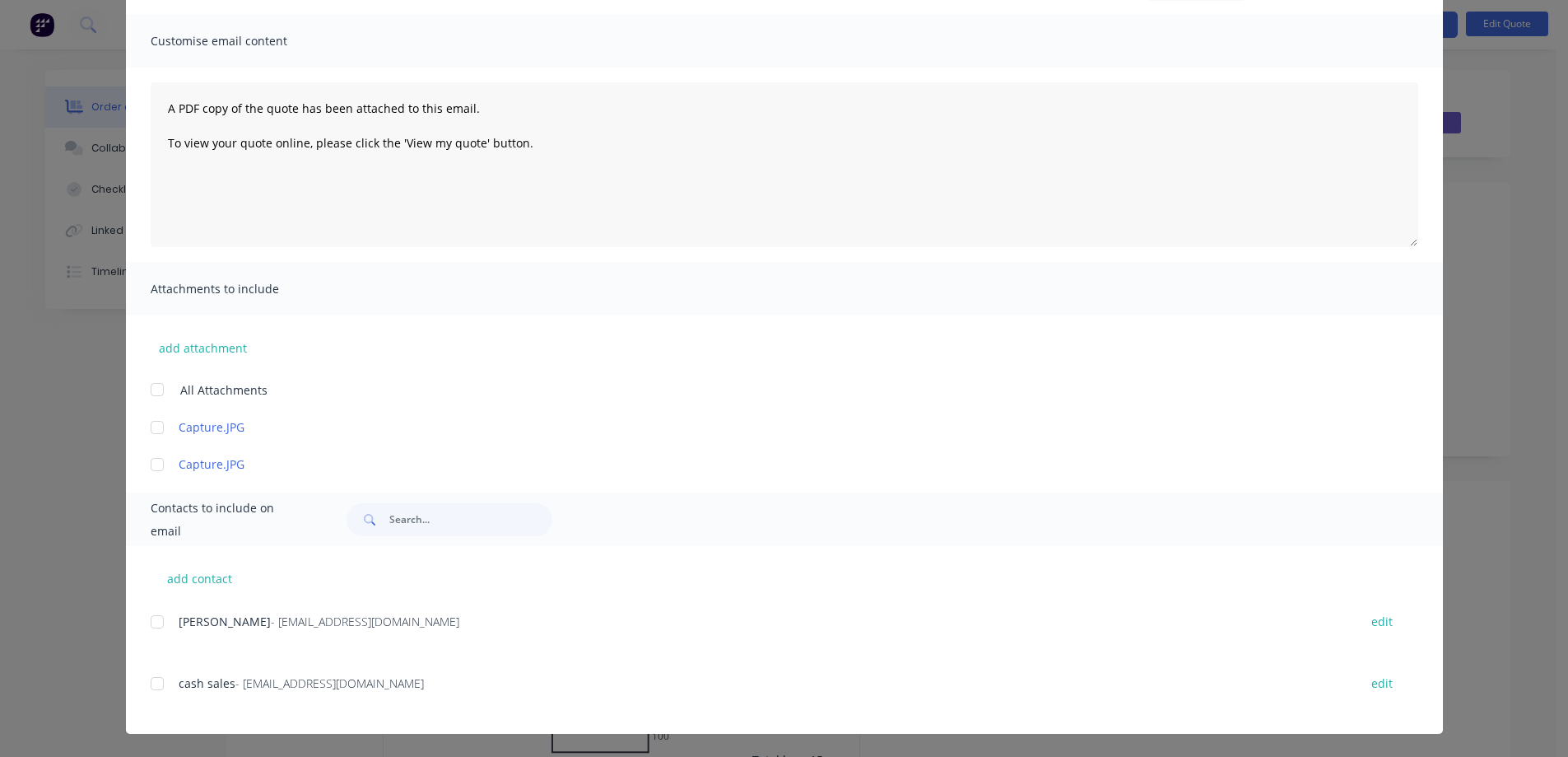
click at [150, 624] on div at bounding box center [156, 622] width 33 height 33
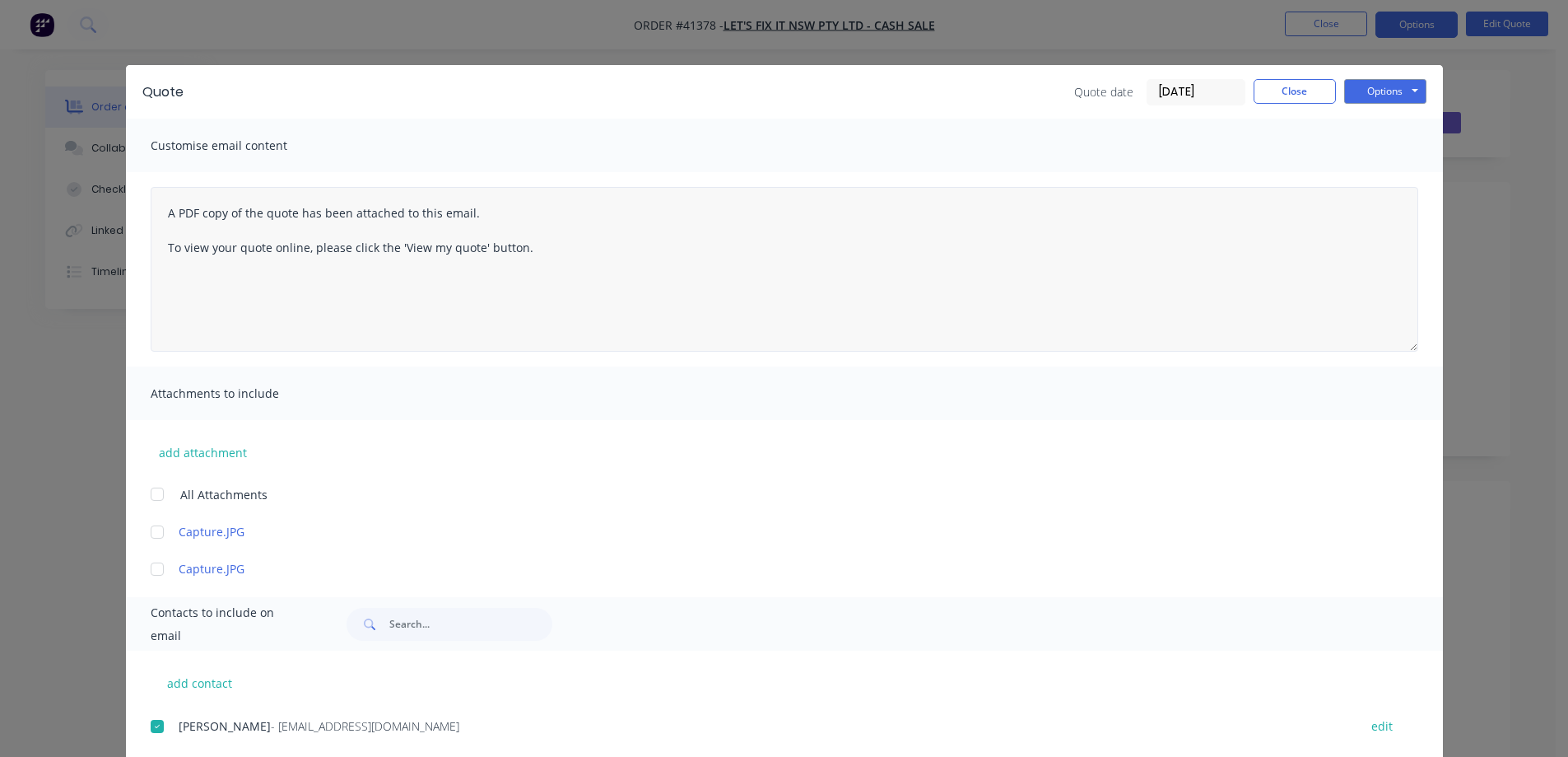
scroll to position [0, 0]
click at [1357, 91] on button "Options" at bounding box center [1386, 92] width 83 height 25
click at [1367, 175] on button "Email" at bounding box center [1397, 176] width 105 height 27
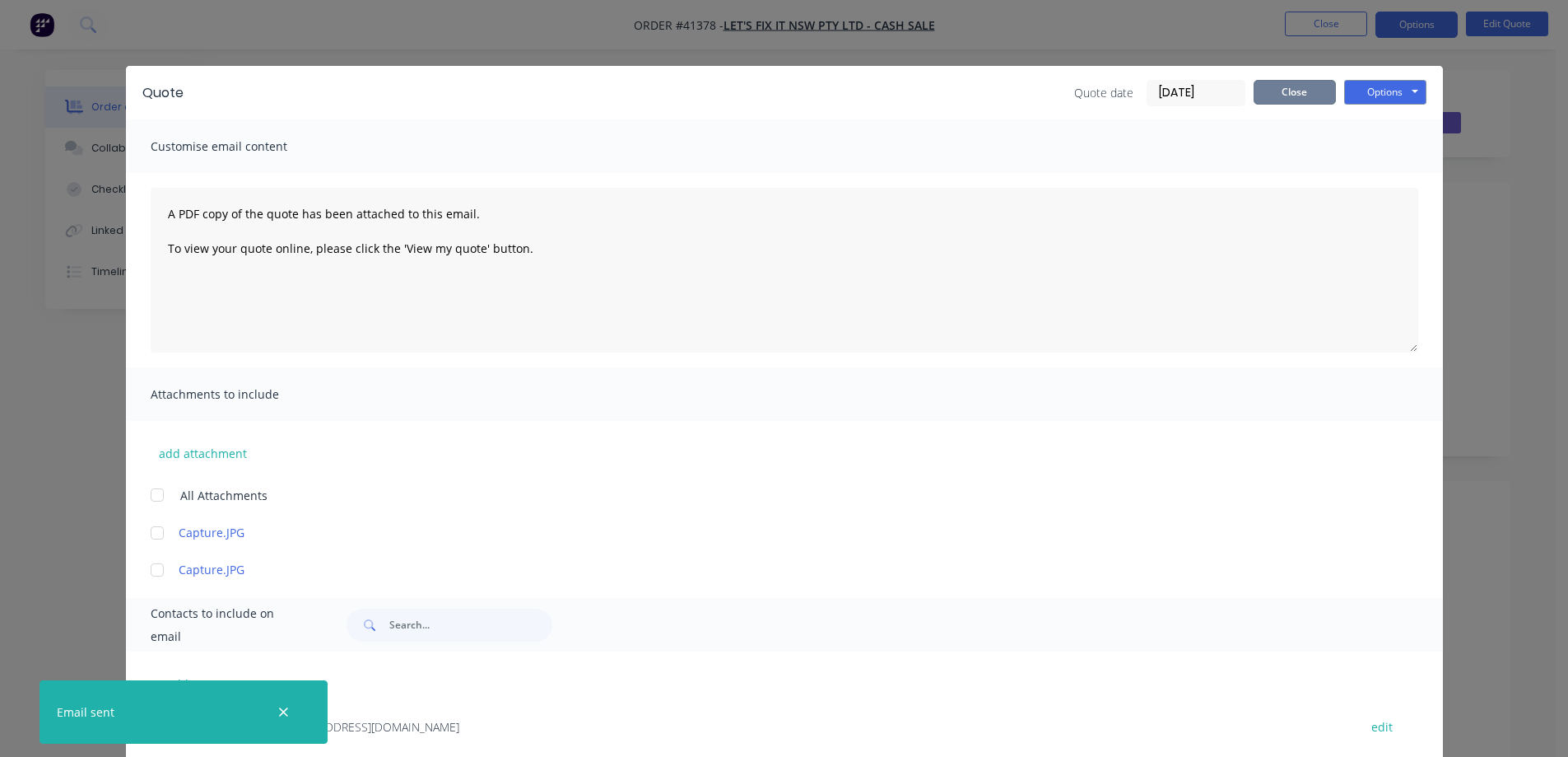
drag, startPoint x: 1291, startPoint y: 87, endPoint x: 1303, endPoint y: 77, distance: 15.6
click at [1292, 90] on button "Close" at bounding box center [1296, 92] width 83 height 25
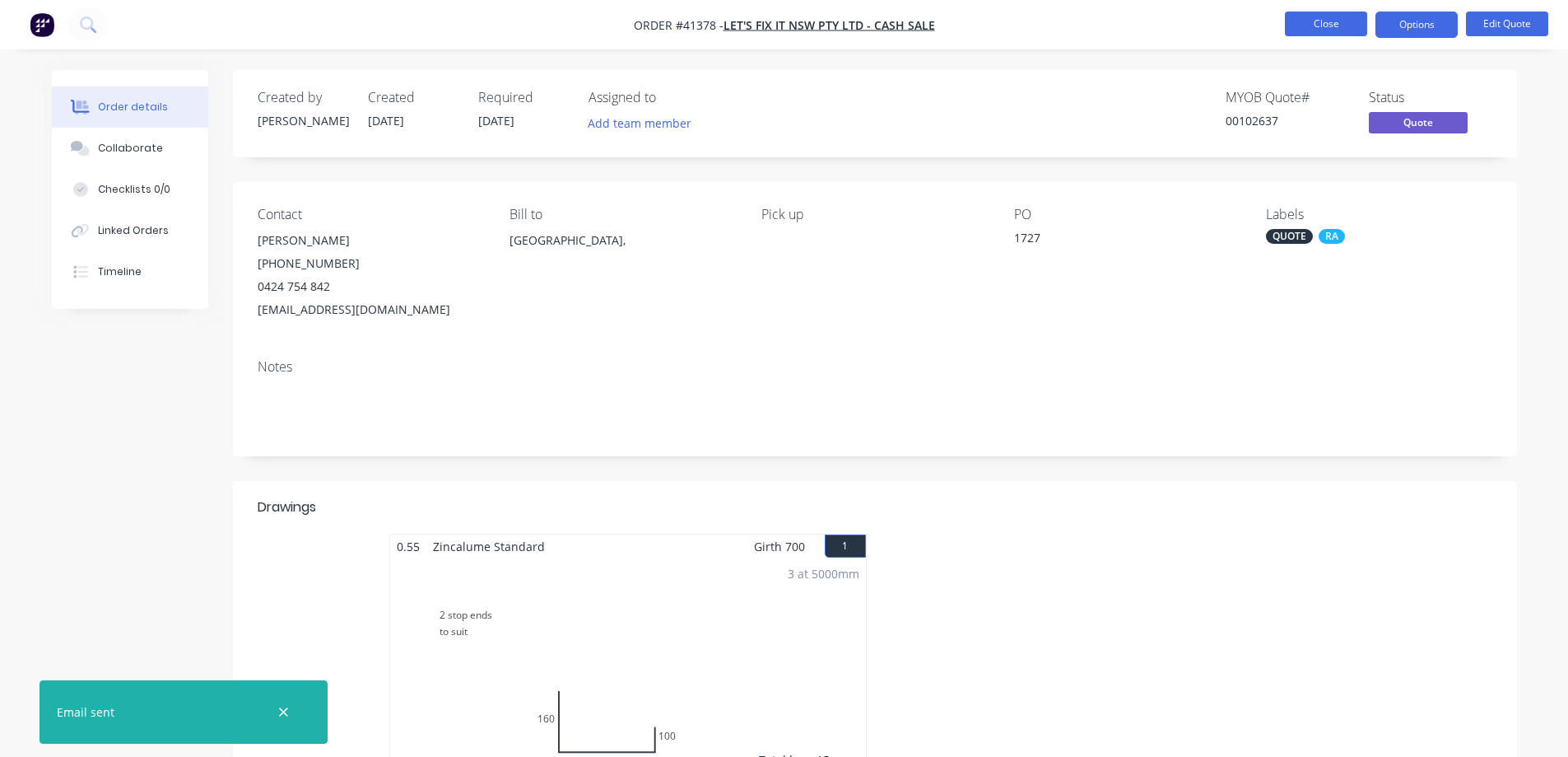
click at [1332, 18] on button "Close" at bounding box center [1326, 24] width 83 height 25
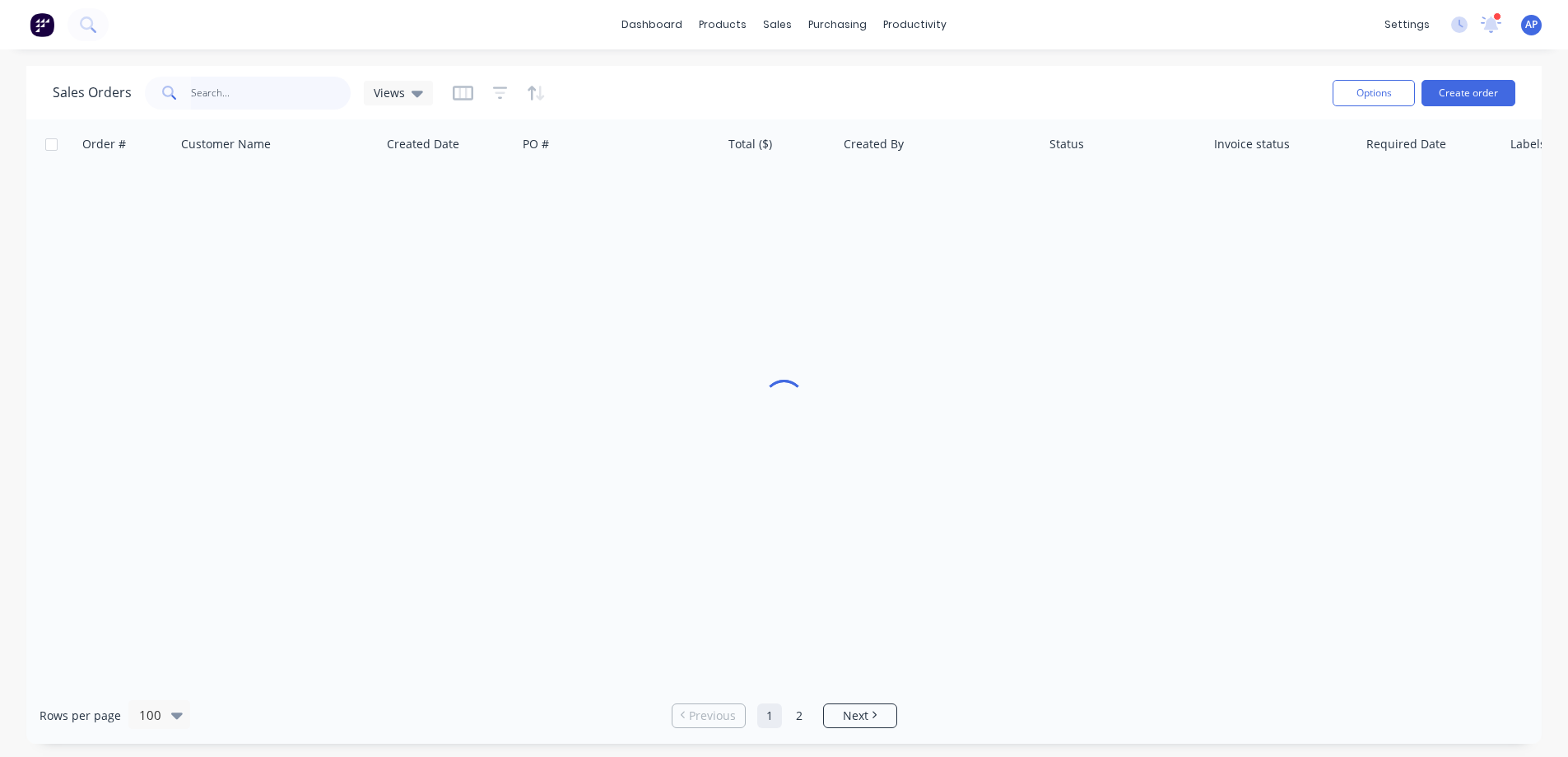
click at [250, 94] on input "text" at bounding box center [271, 92] width 161 height 33
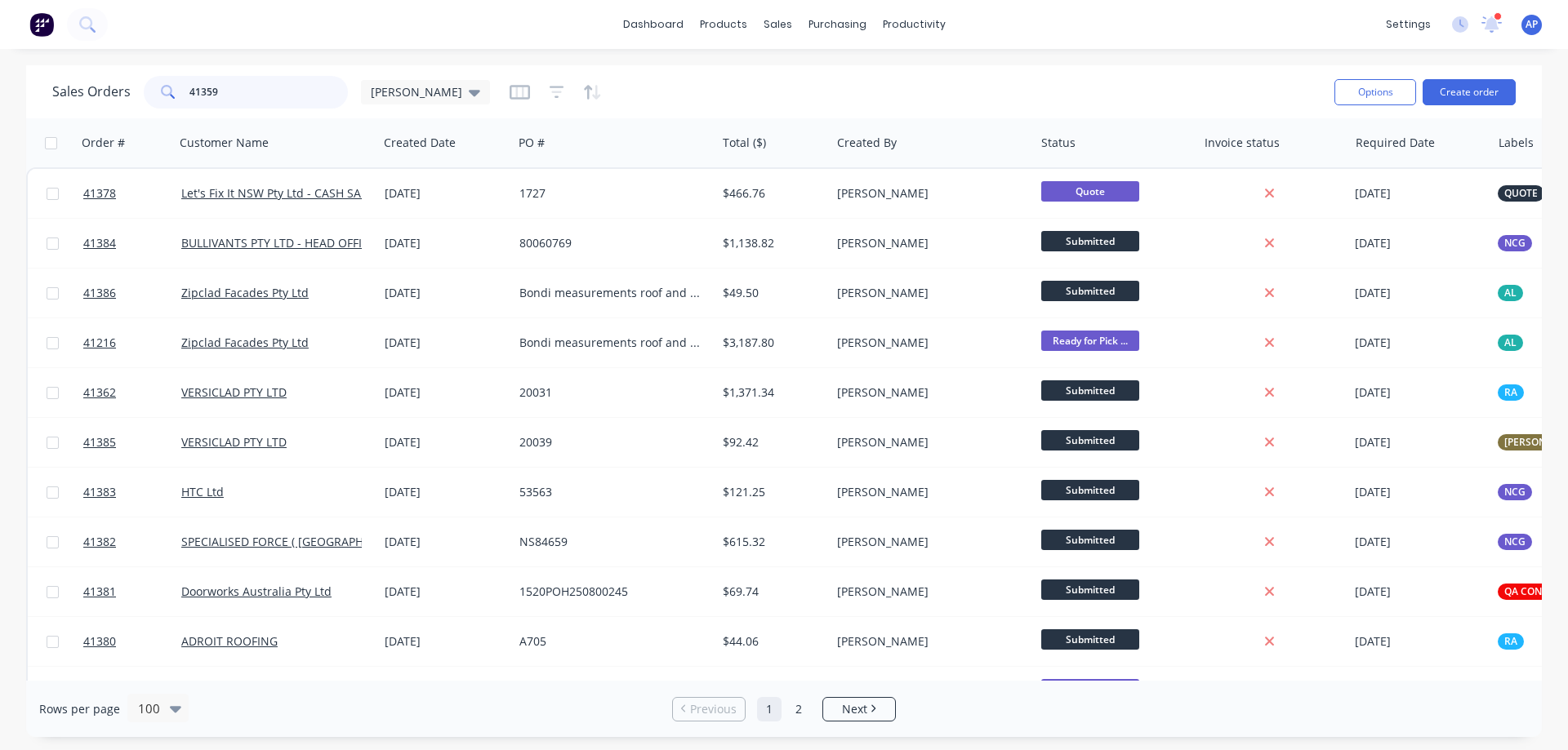
type input "41359"
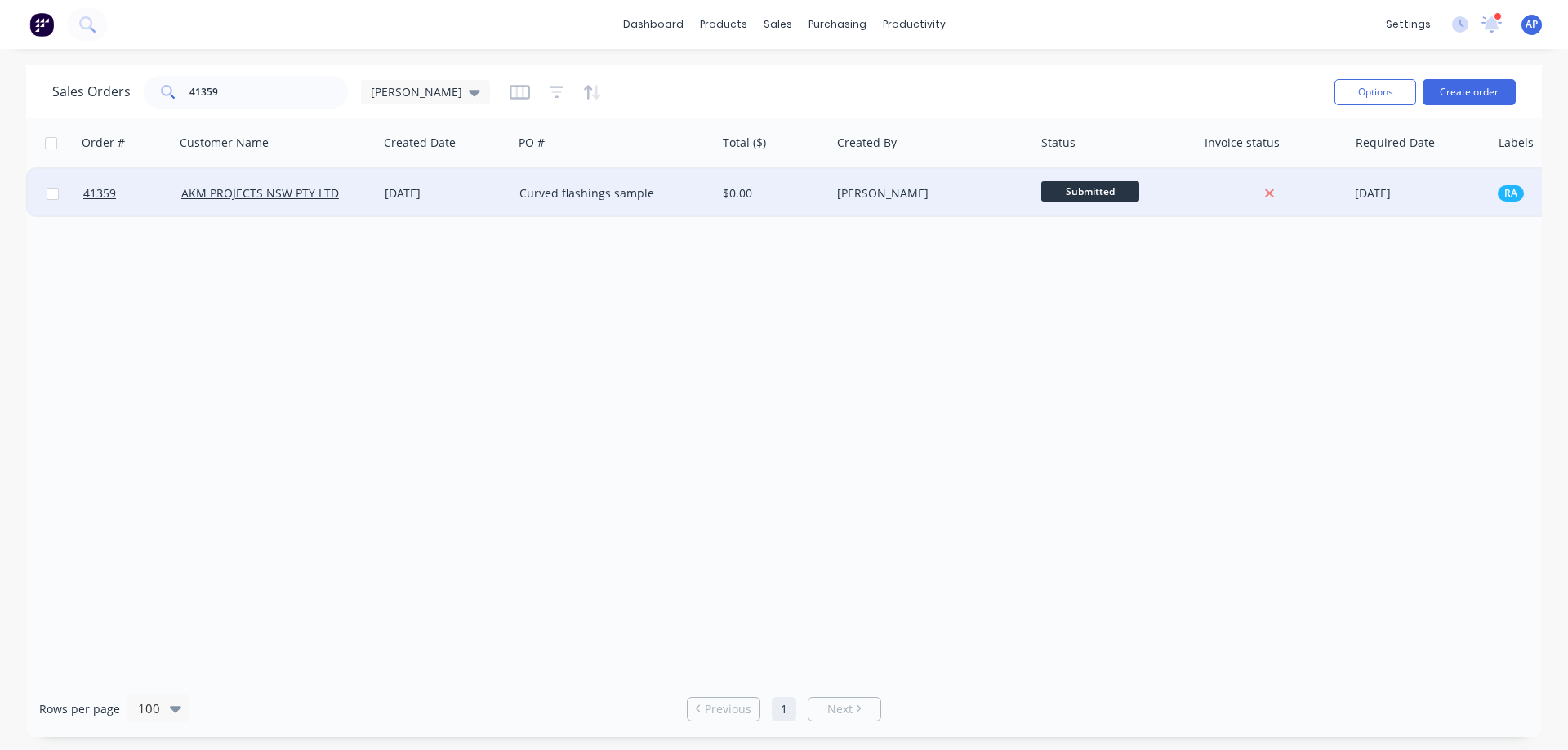
click at [261, 178] on div "AKM PROJECTS NSW PTY LTD" at bounding box center [275, 193] width 203 height 49
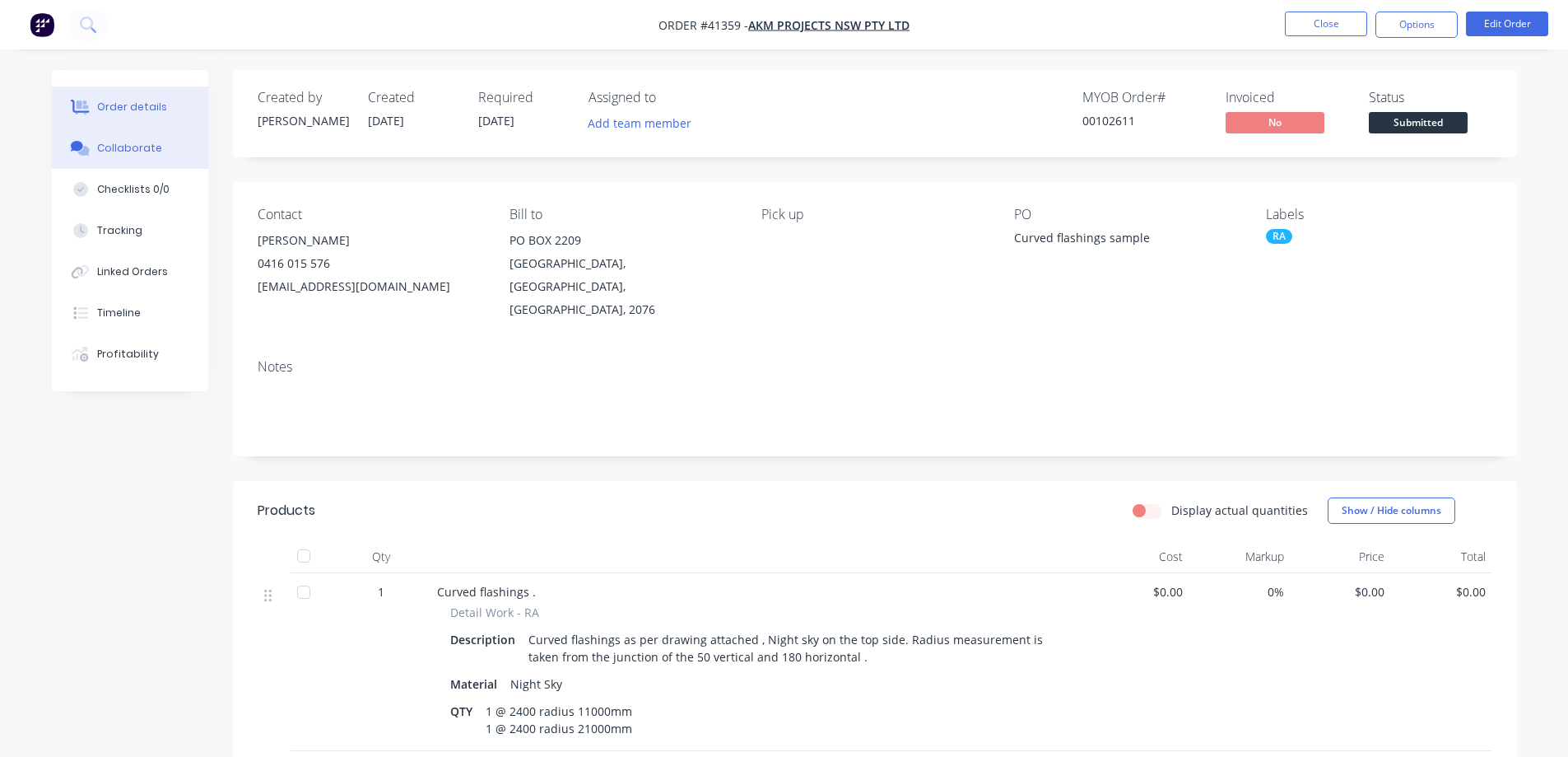
click at [142, 149] on div "Collaborate" at bounding box center [130, 148] width 65 height 15
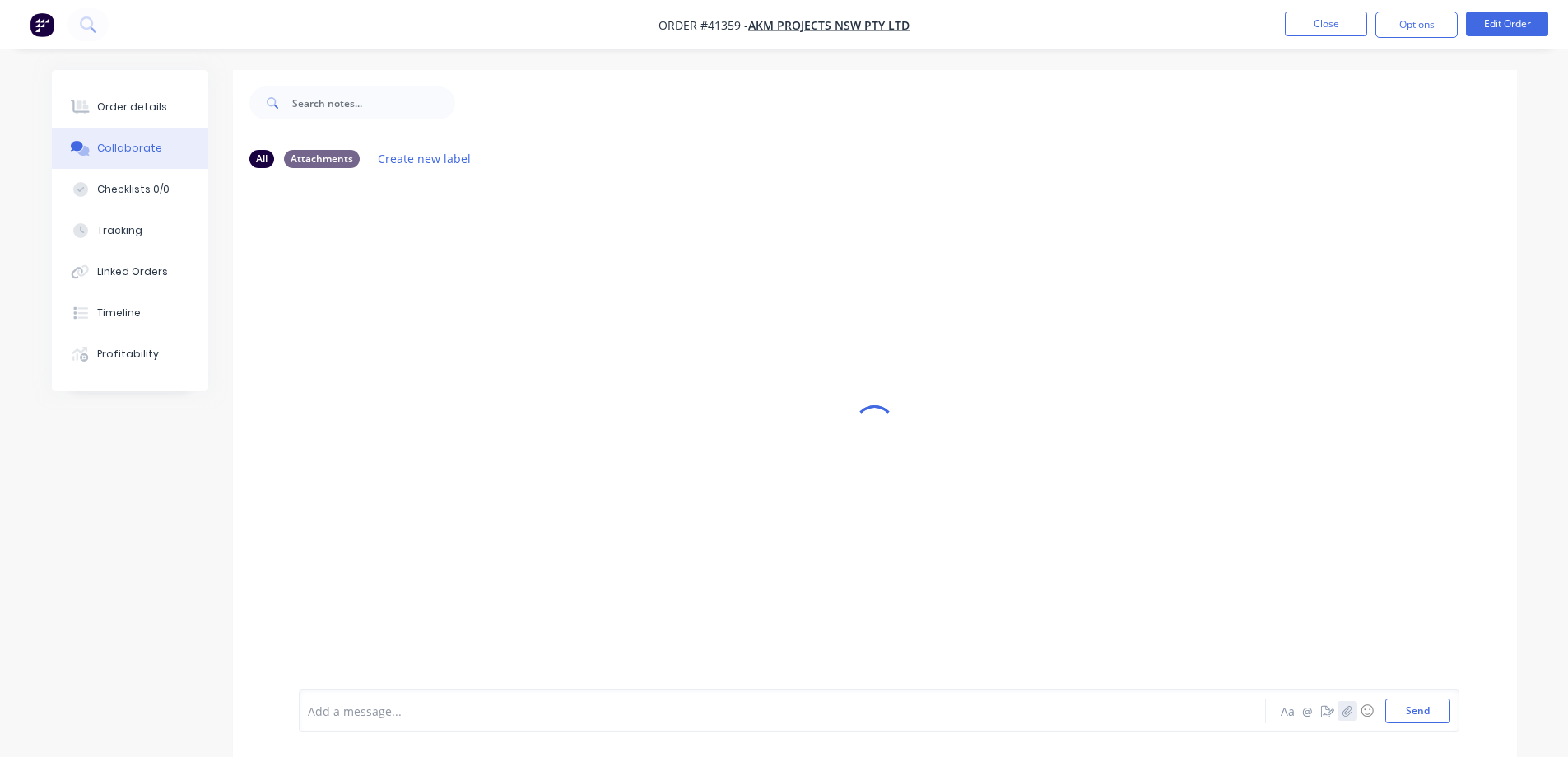
click at [1341, 710] on button "button" at bounding box center [1347, 710] width 19 height 19
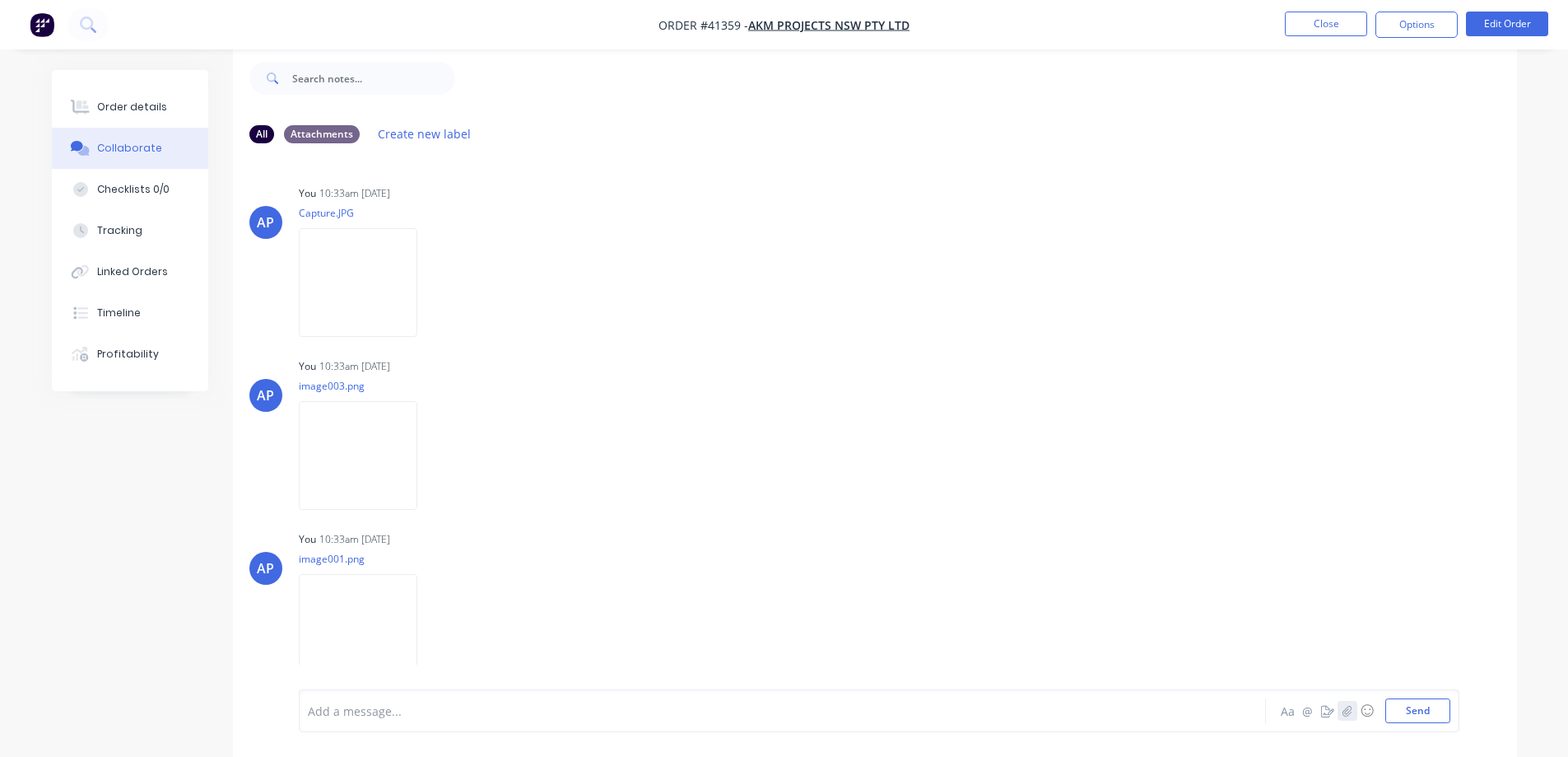
scroll to position [25, 0]
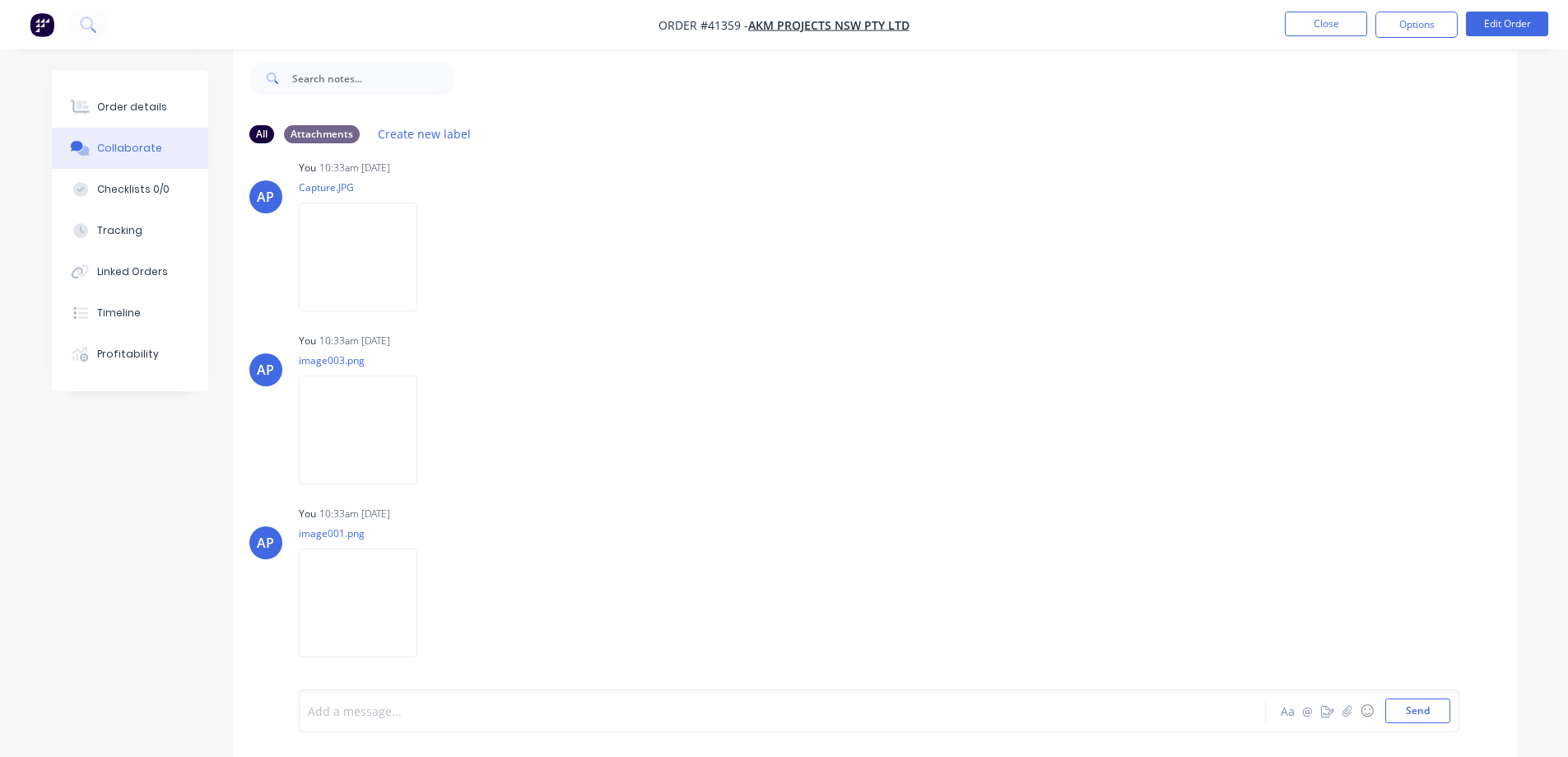
click at [352, 716] on div at bounding box center [737, 711] width 856 height 18
click at [579, 711] on span "During our 7:30 meeting today, I brought up a new job. Since Kyle is away, I wa…" at bounding box center [715, 705] width 812 height 33
click at [846, 710] on span "During our 7:30 meeting today, I brought up this job. Since Kyle is away, I wan…" at bounding box center [736, 705] width 855 height 33
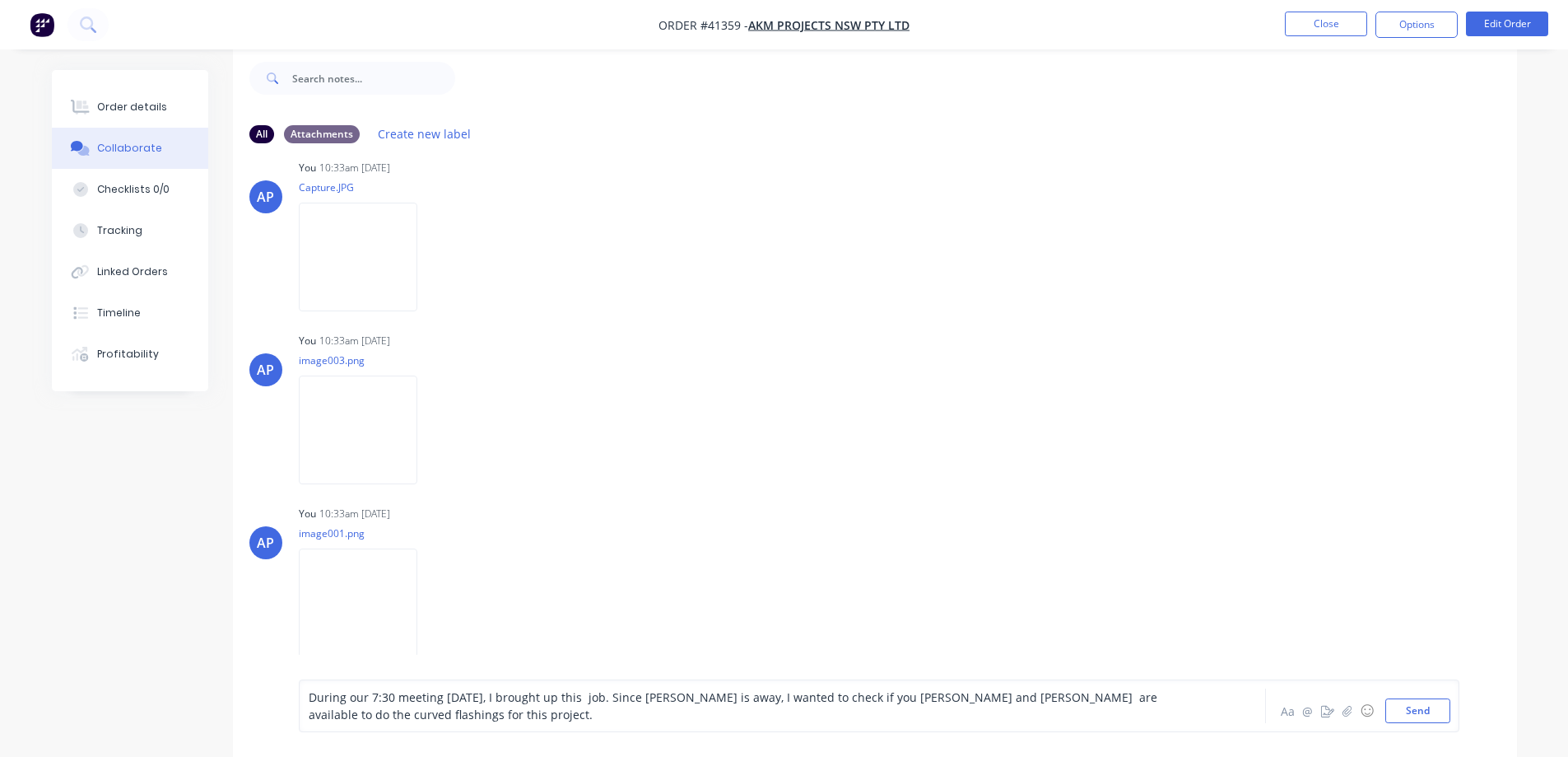
click at [1043, 696] on span "During our 7:30 meeting today, I brought up this job. Since Kyle is away, I wan…" at bounding box center [735, 705] width 853 height 33
click at [444, 723] on div "During our 7:30 meeting today, I brought up this job. Since Kyle is away, I wan…" at bounding box center [737, 705] width 856 height 34
click at [1410, 714] on button "Send" at bounding box center [1419, 710] width 65 height 25
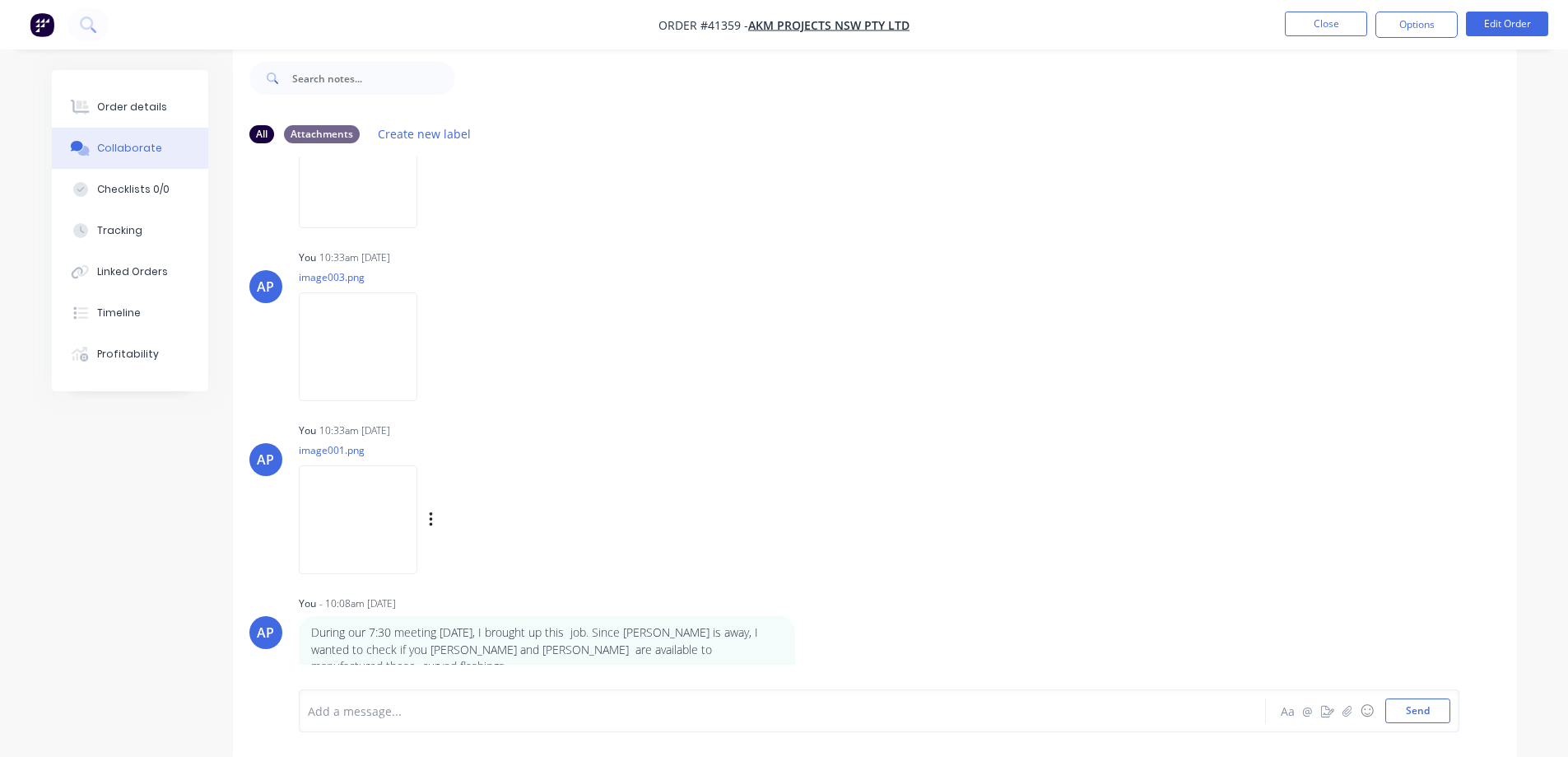
scroll to position [111, 0]
click at [810, 639] on div "Labels Edit Delete" at bounding box center [808, 647] width 10 height 24
click at [807, 640] on icon "button" at bounding box center [806, 647] width 4 height 15
click at [846, 614] on button "Edit" at bounding box center [866, 627] width 104 height 27
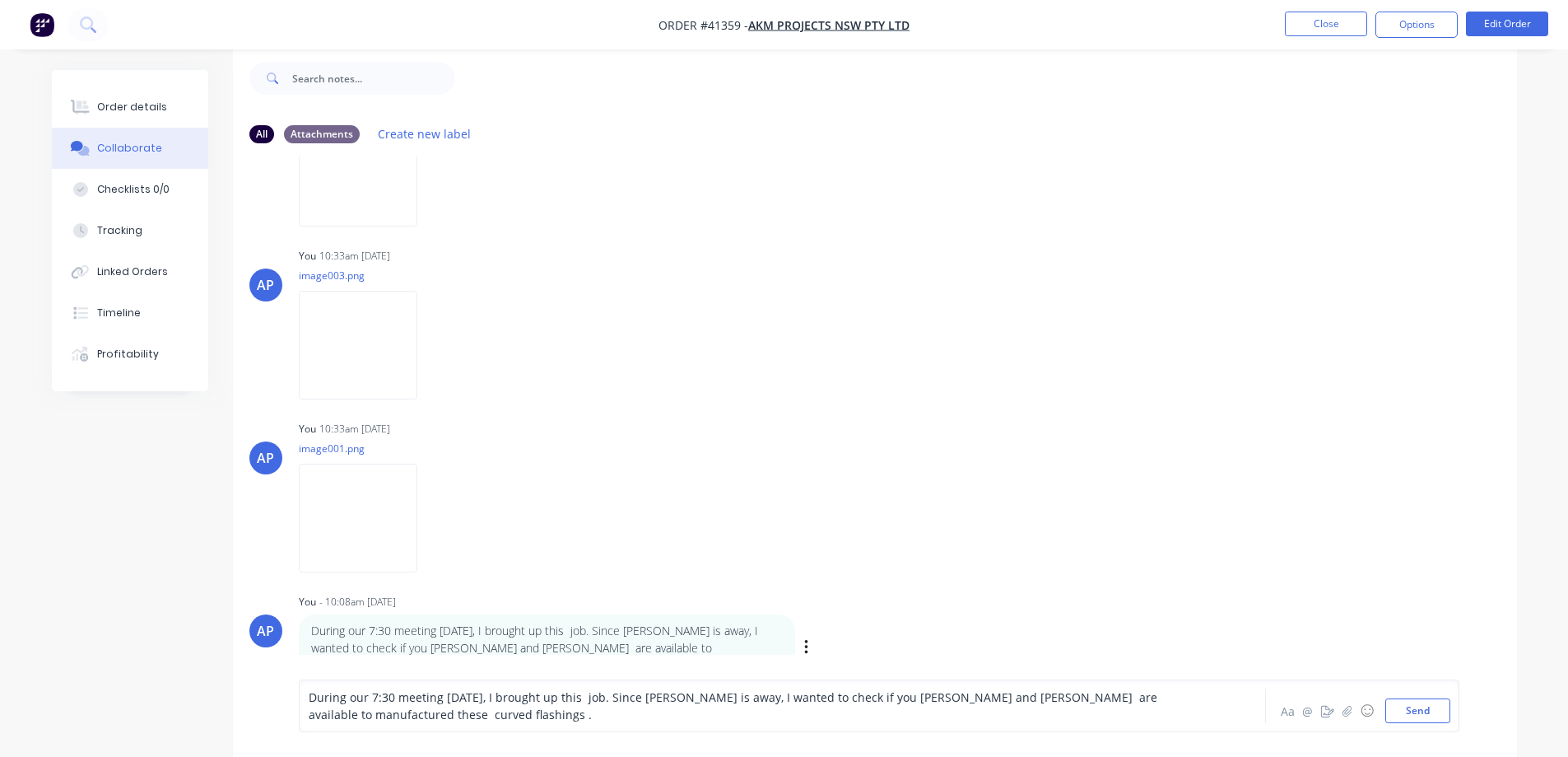
click at [340, 645] on p "During our 7:30 meeting today, I brought up this job. Since Kyle is away, I wan…" at bounding box center [547, 647] width 472 height 50
click at [824, 698] on span "During our 7:30 meeting today, I brought up this job. Since Kyle is away, I wan…" at bounding box center [735, 705] width 853 height 33
click at [927, 700] on span "During our 7:30 meeting today, I brought up this job. Since Kyle is away, I wan…" at bounding box center [738, 705] width 860 height 33
click at [1399, 717] on button "Send" at bounding box center [1419, 710] width 65 height 25
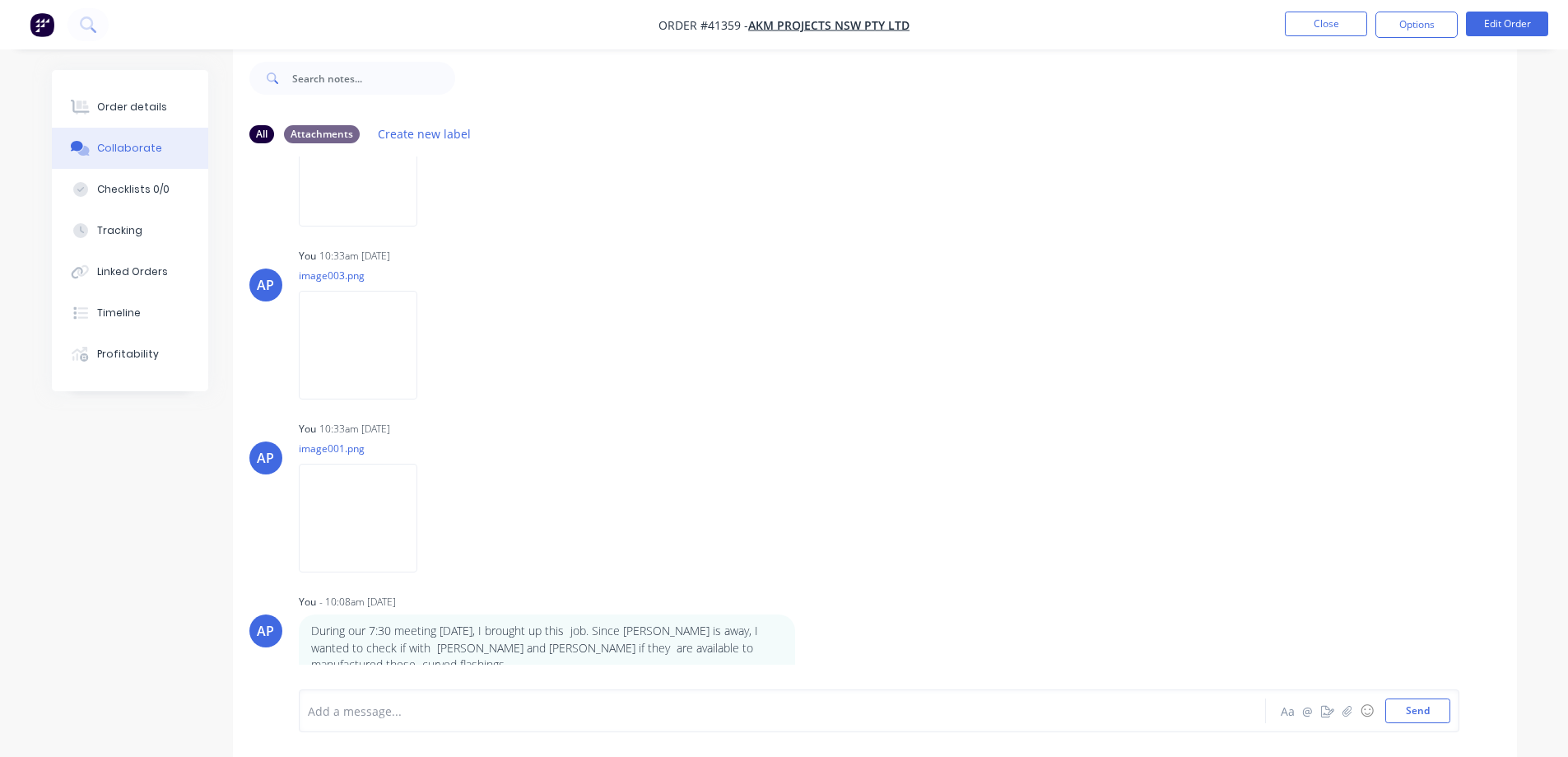
click at [0, 0] on icon "button" at bounding box center [0, 0] width 0 height 0
click at [0, 0] on button "Edit" at bounding box center [0, 0] width 0 height 0
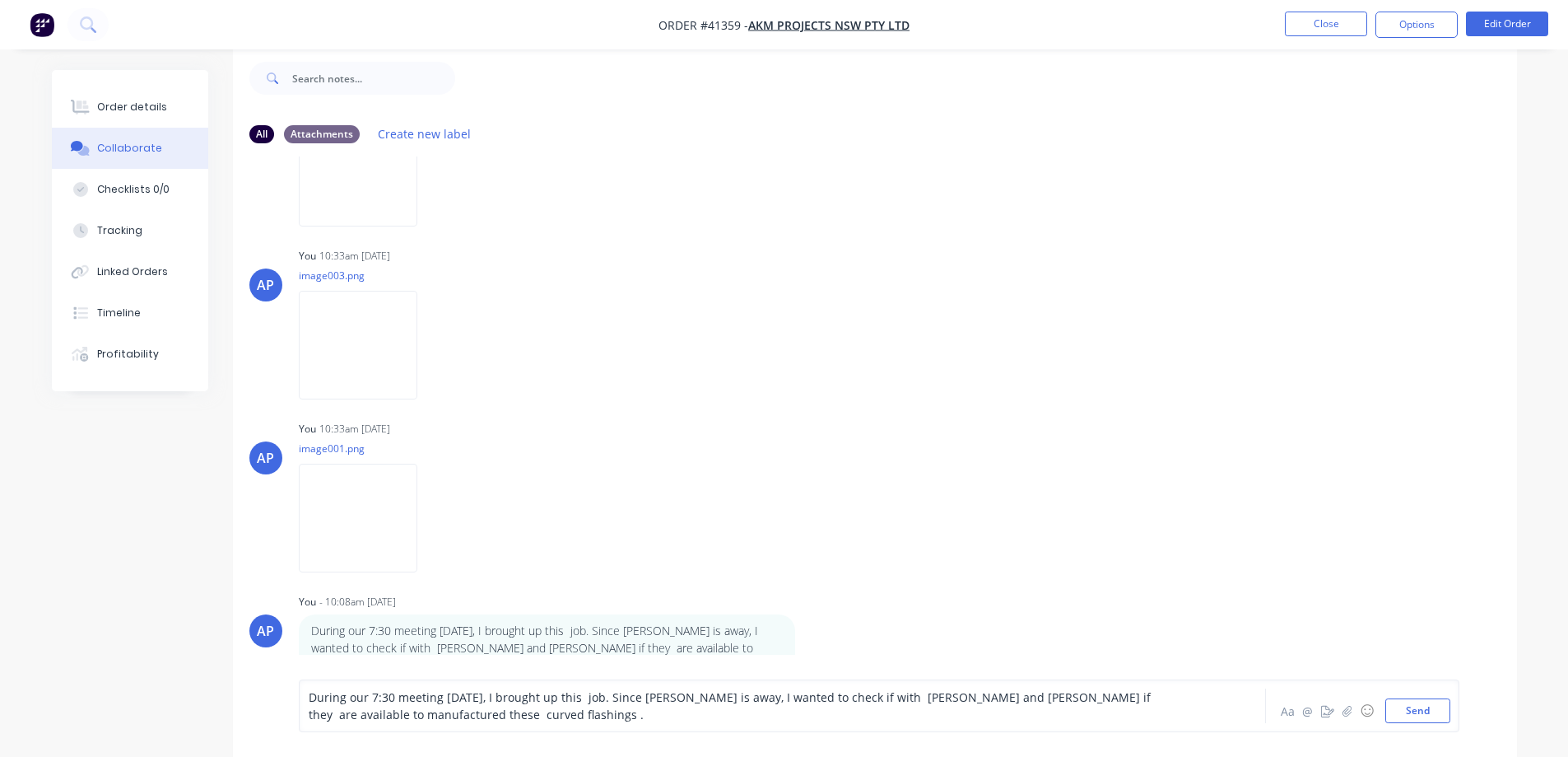
click at [801, 697] on span "During our 7:30 meeting today, I brought up this job. Since Kyle is away, I wan…" at bounding box center [731, 705] width 846 height 33
click at [1405, 710] on button "Send" at bounding box center [1419, 710] width 65 height 25
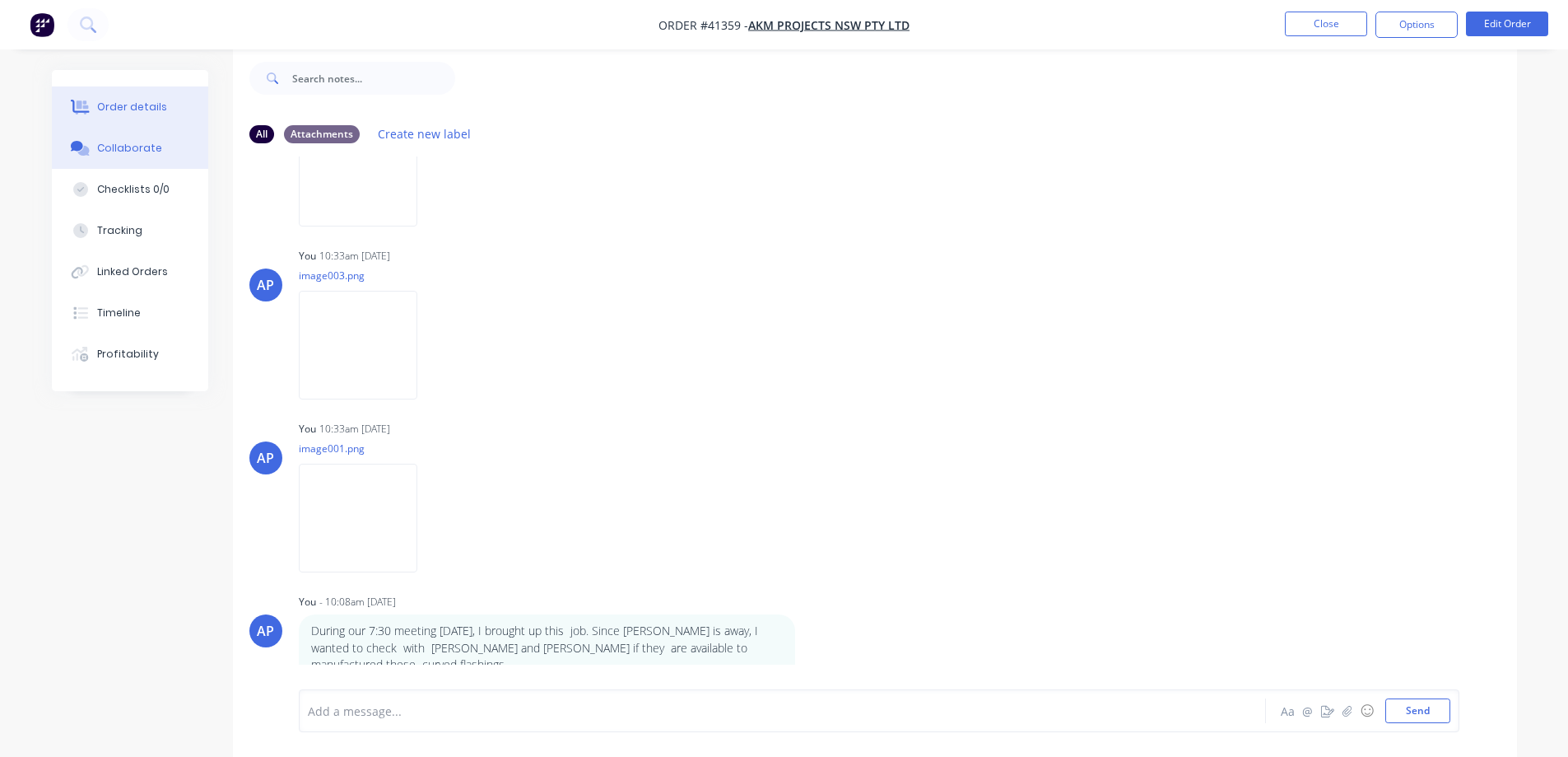
click at [158, 98] on button "Order details" at bounding box center [130, 106] width 156 height 41
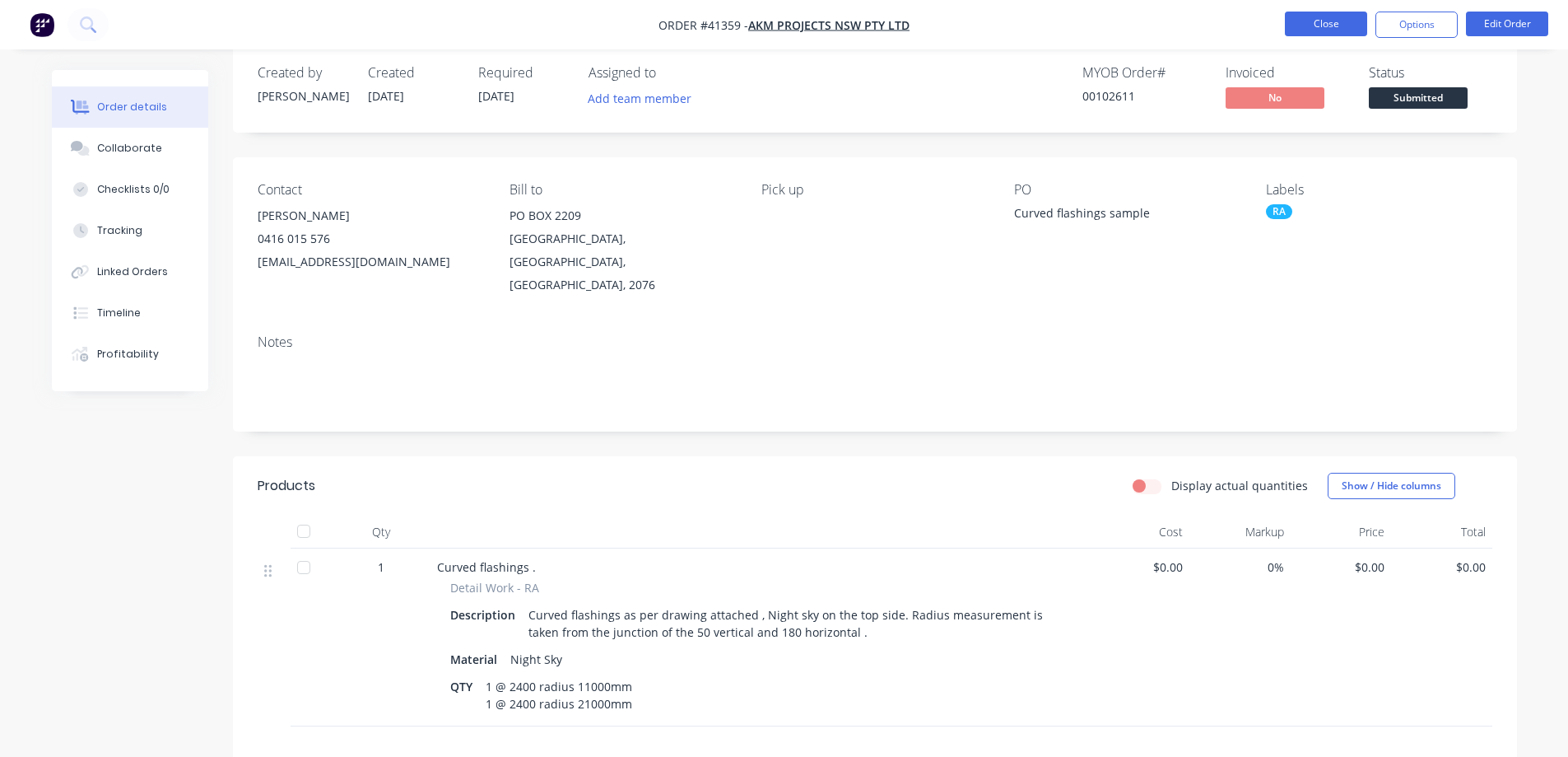
click at [1308, 22] on button "Close" at bounding box center [1326, 24] width 83 height 25
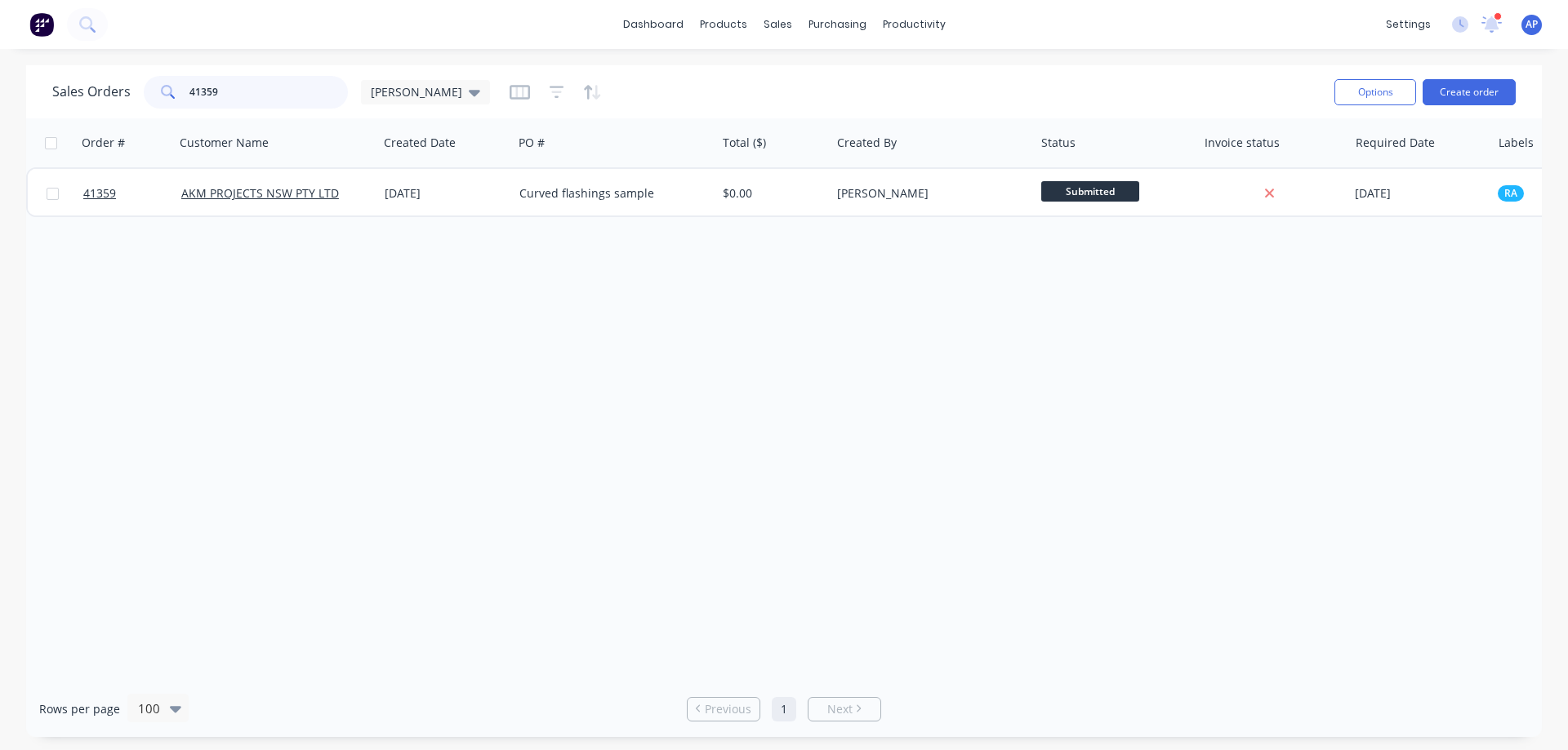
drag, startPoint x: 240, startPoint y: 91, endPoint x: 187, endPoint y: 102, distance: 54.1
click at [189, 102] on input "41359" at bounding box center [268, 91] width 160 height 32
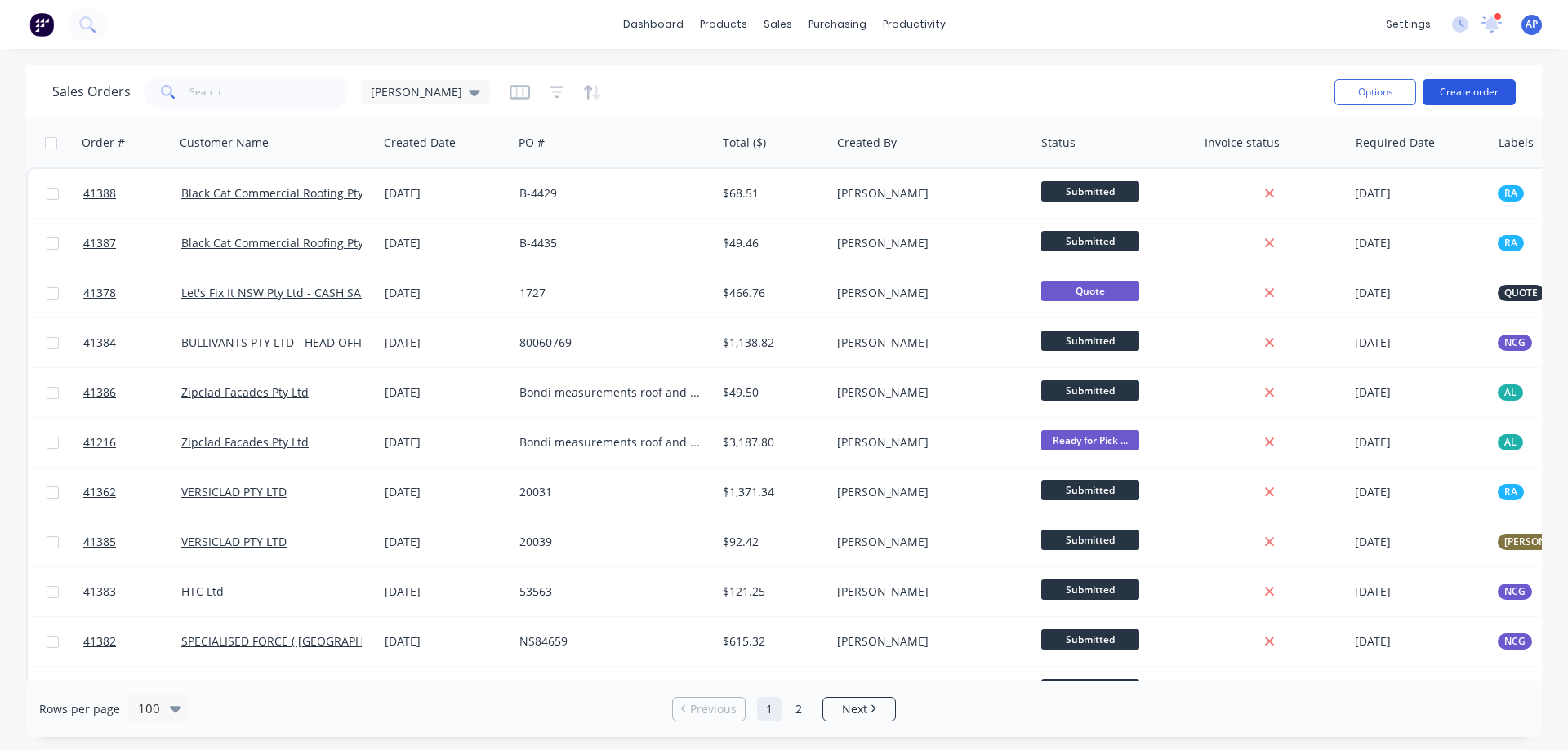
click at [1456, 93] on button "Create order" at bounding box center [1469, 92] width 93 height 26
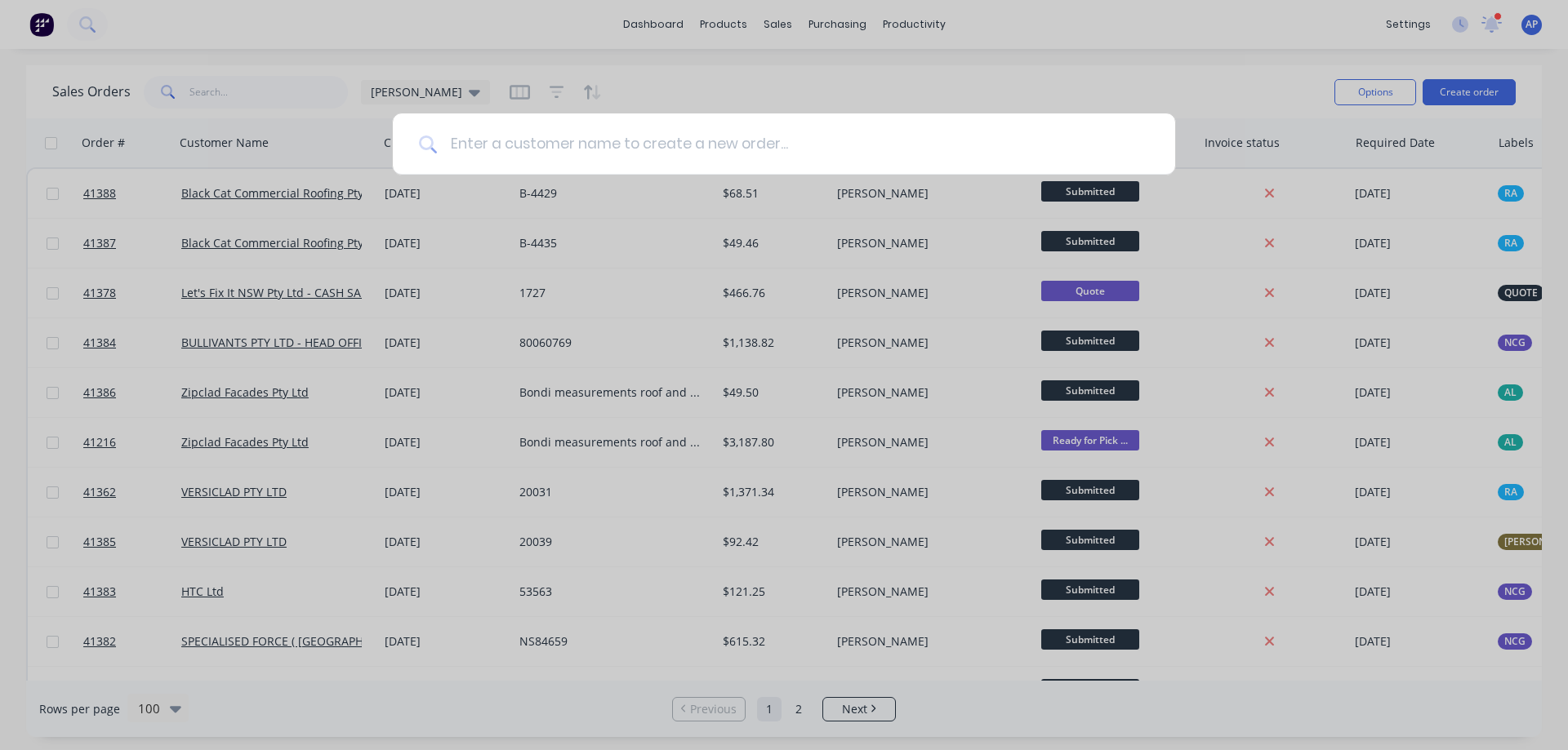
click at [564, 151] on input at bounding box center [792, 144] width 712 height 61
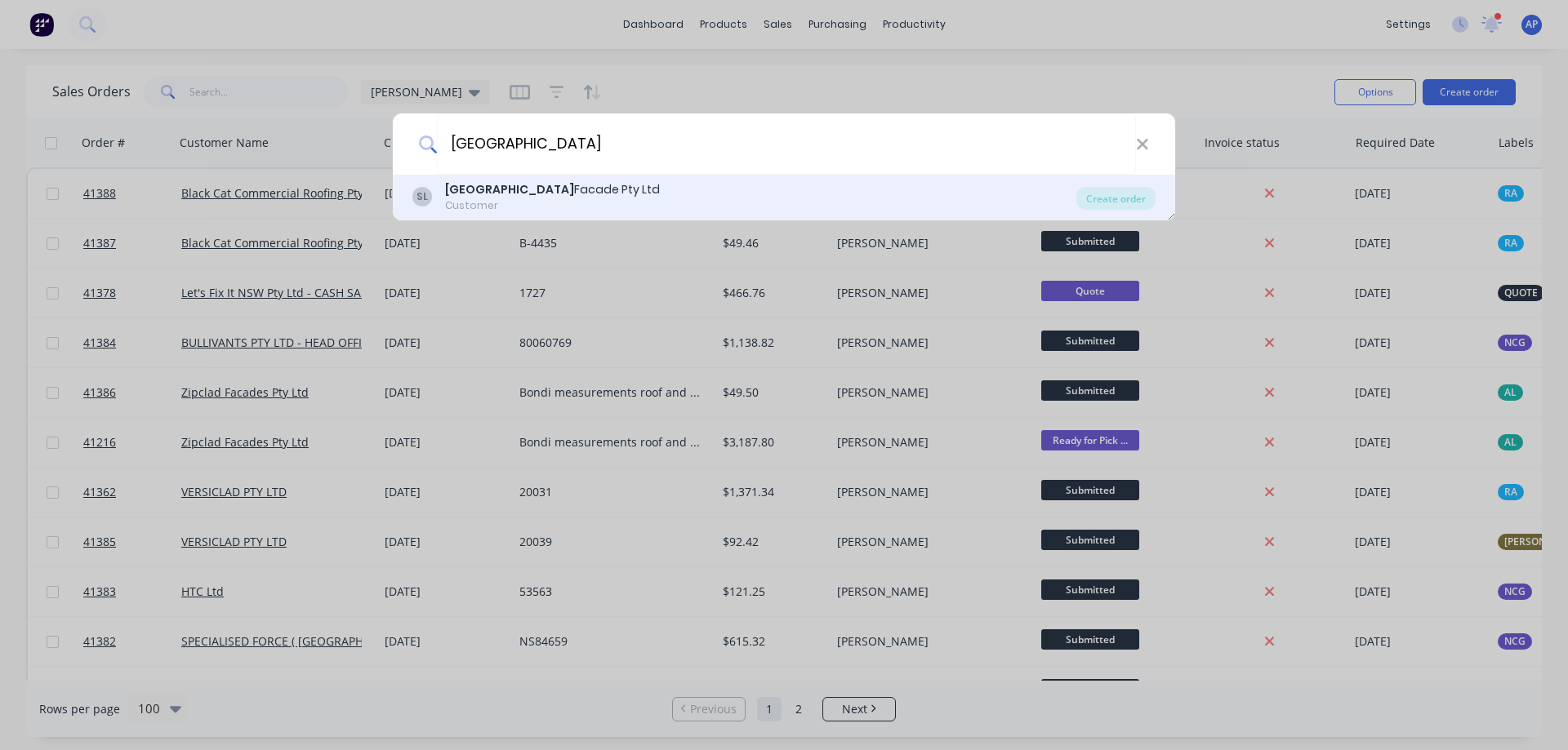
type input "south west"
click at [574, 199] on div "Customer" at bounding box center [553, 206] width 214 height 15
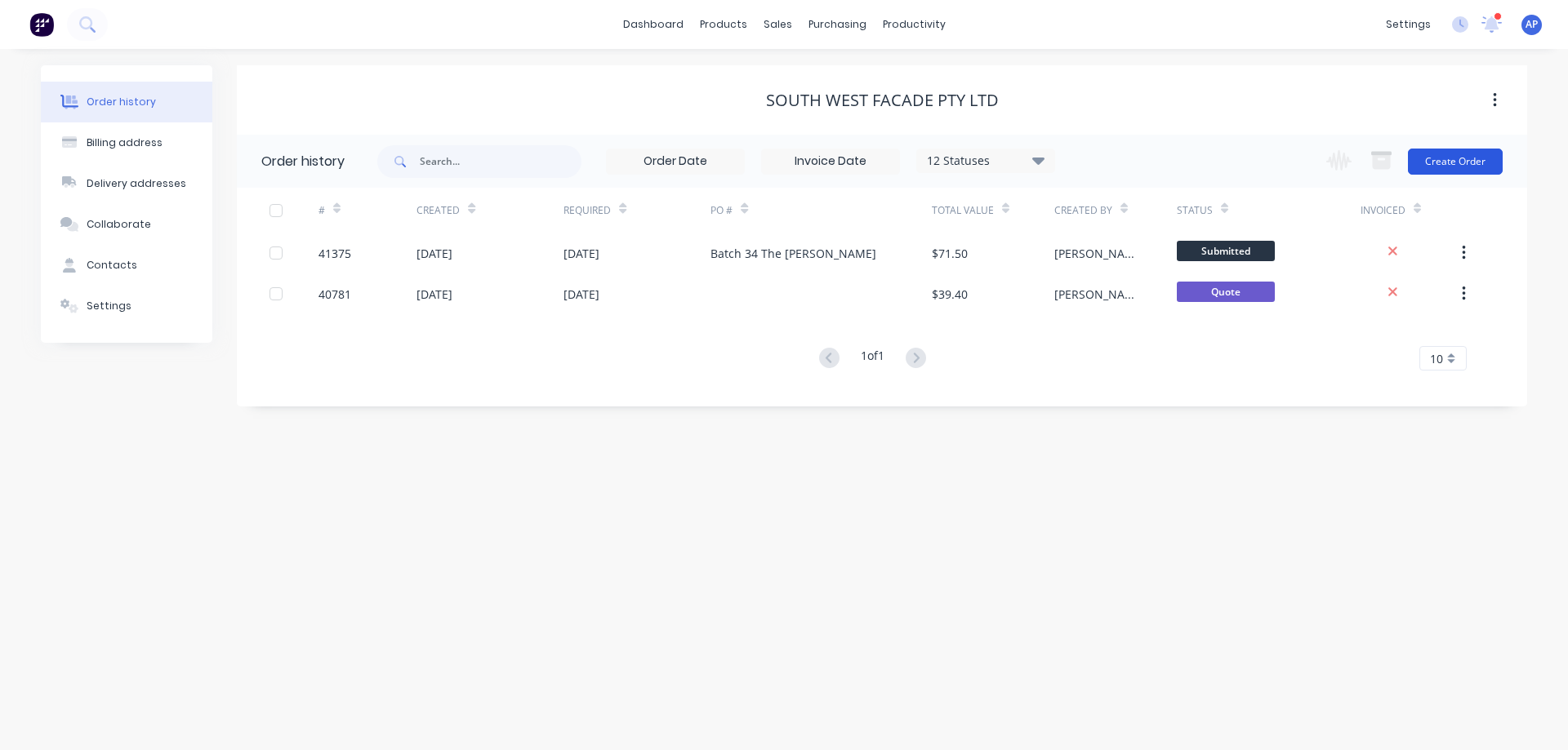
click at [1482, 165] on button "Create Order" at bounding box center [1455, 161] width 95 height 26
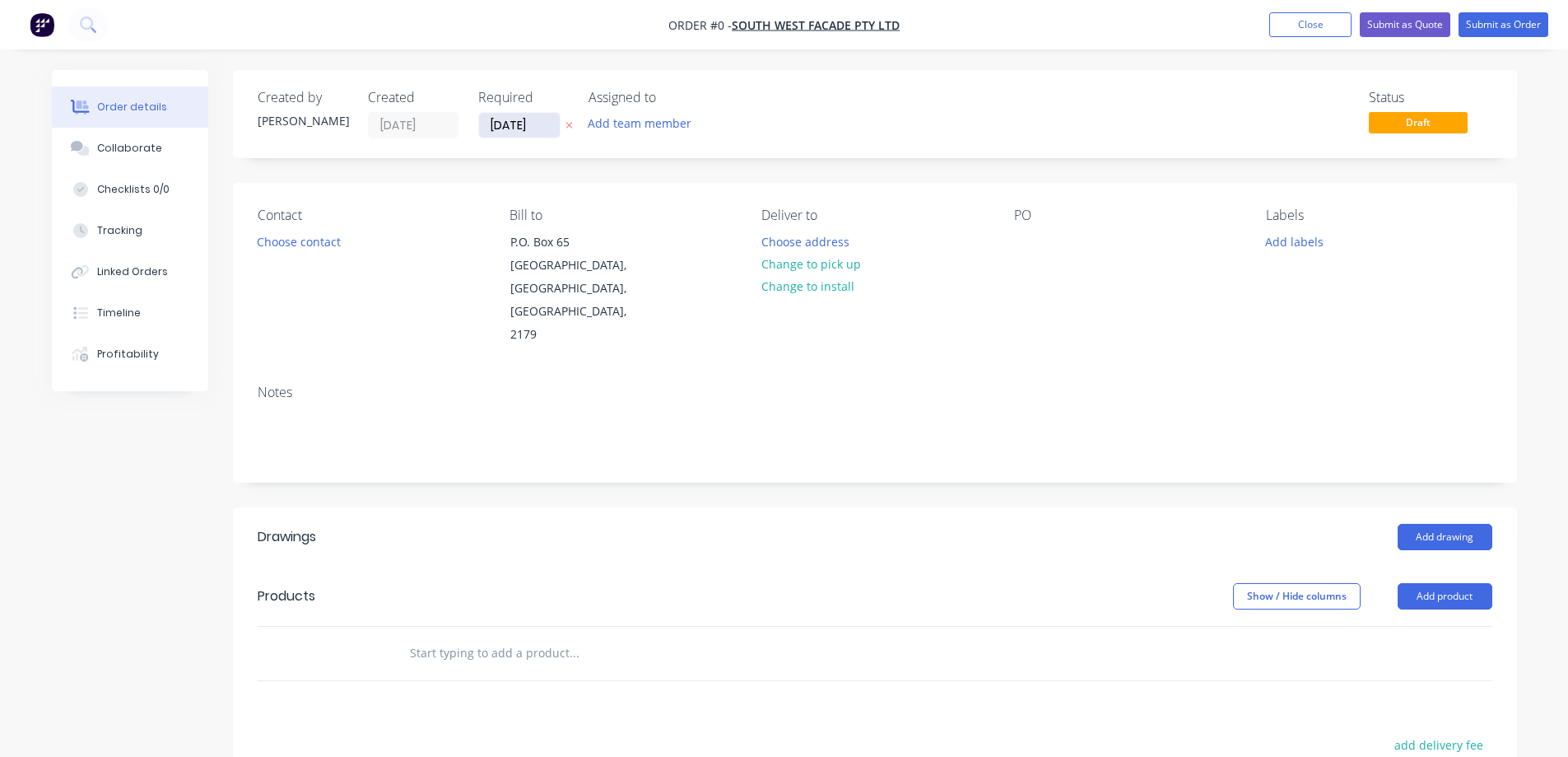
click at [517, 127] on input "[DATE]" at bounding box center [519, 125] width 81 height 25
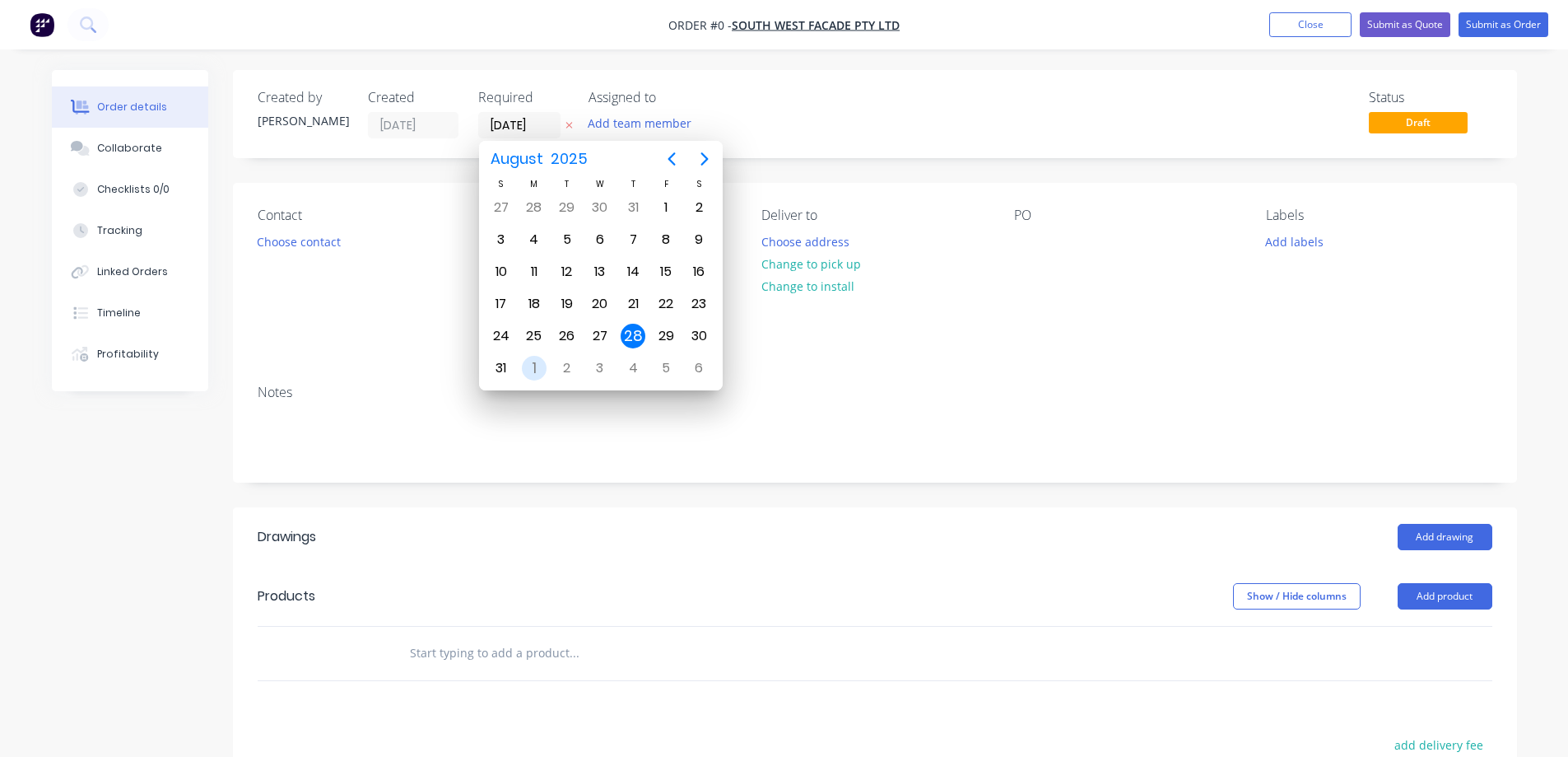
click at [527, 369] on div "1" at bounding box center [534, 368] width 25 height 25
type input "01/09/25"
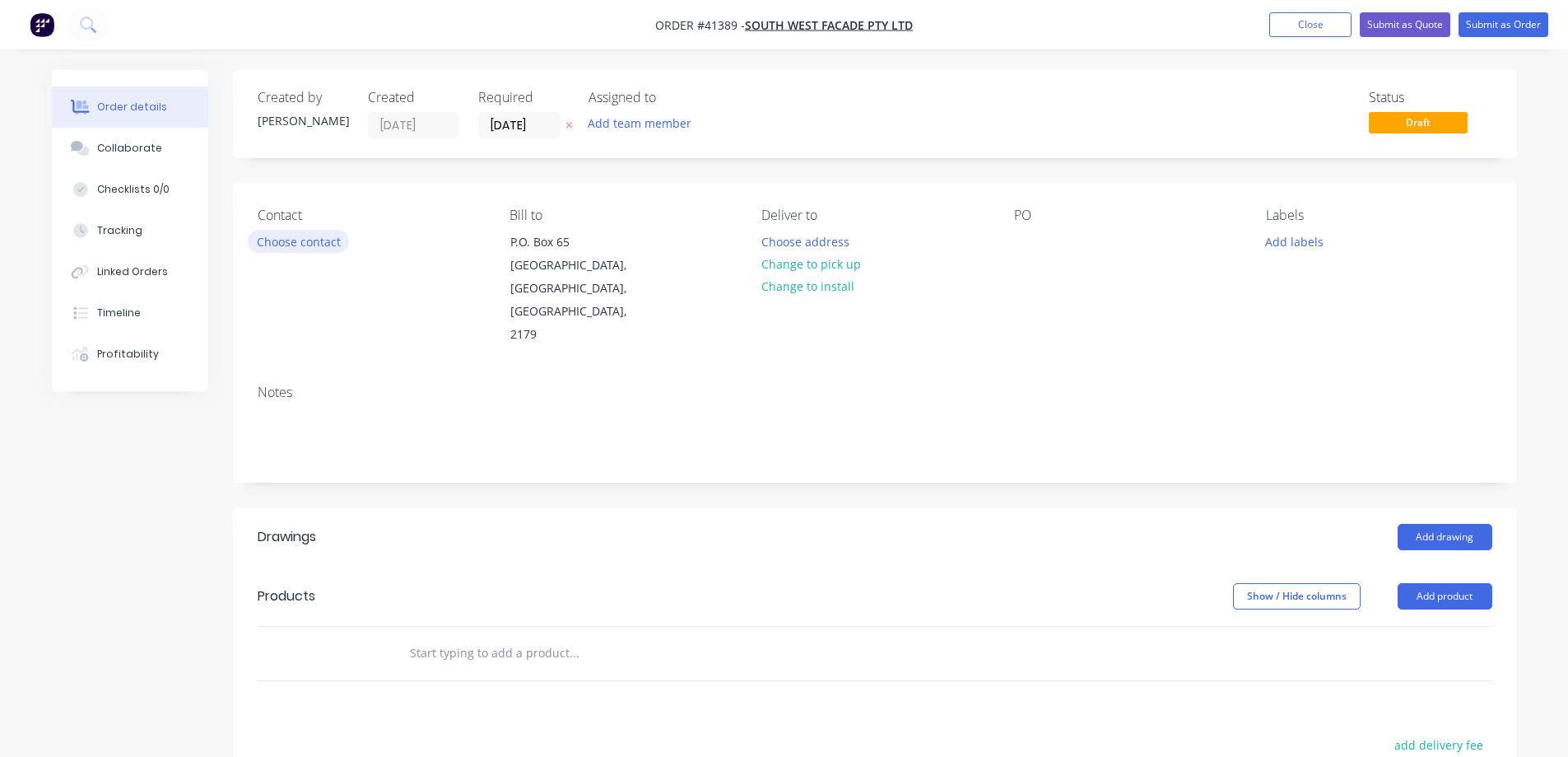
click at [333, 244] on button "Choose contact" at bounding box center [298, 240] width 101 height 22
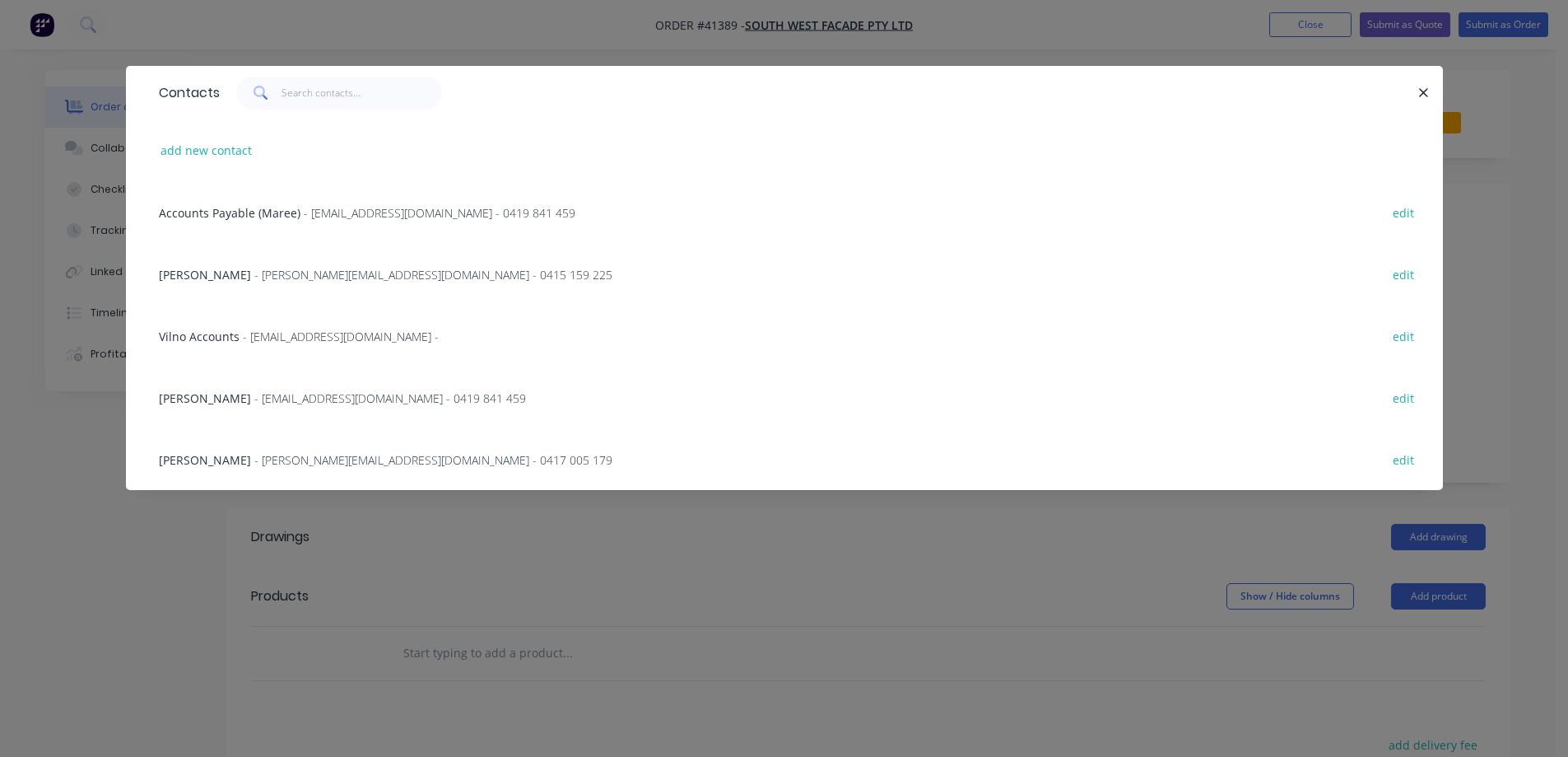
click at [310, 274] on span "- graham@swfacades.com - 0415 159 225" at bounding box center [432, 275] width 358 height 16
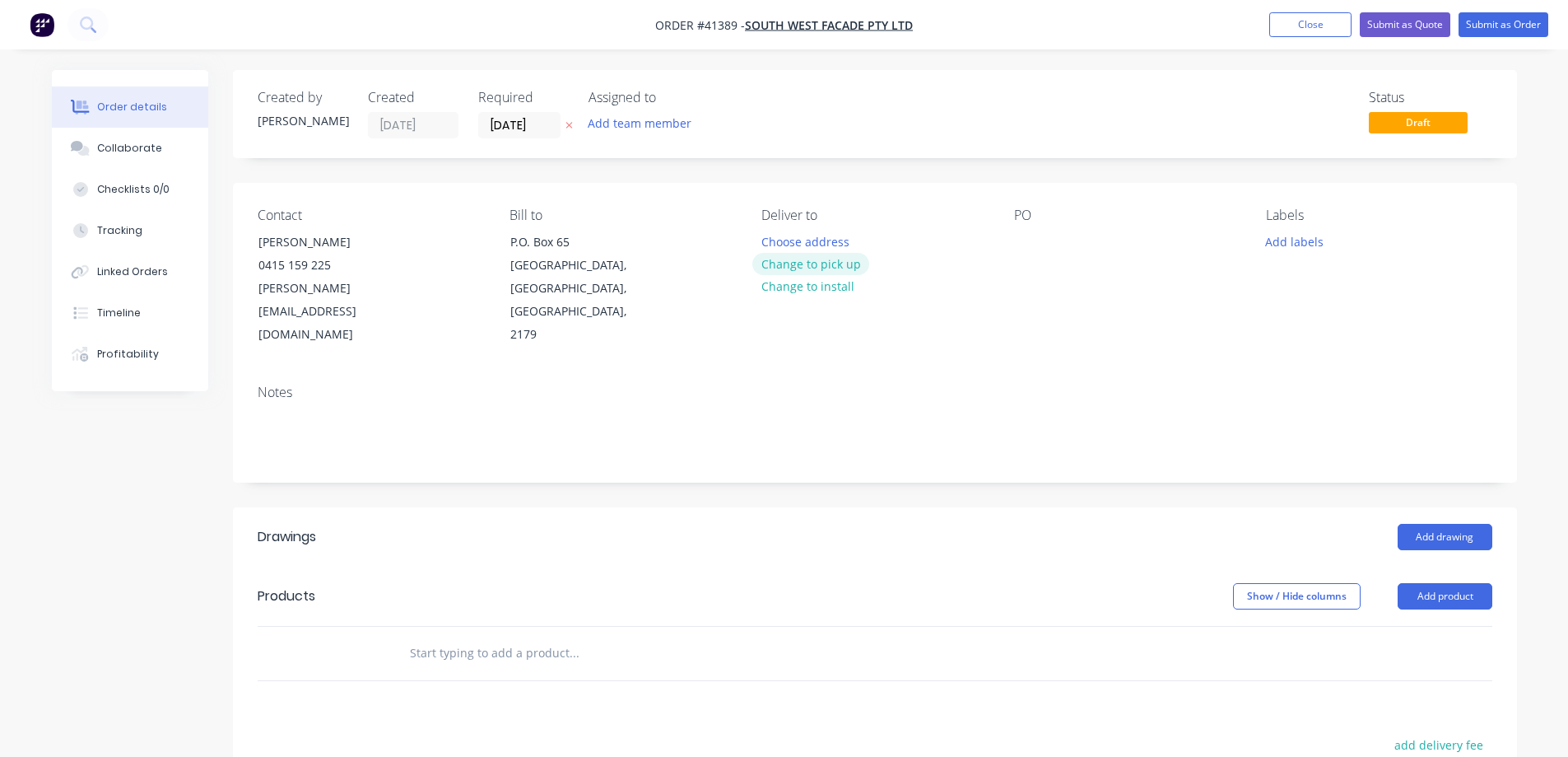
click at [781, 265] on button "Change to pick up" at bounding box center [810, 264] width 117 height 22
click at [1019, 240] on div at bounding box center [1027, 241] width 26 height 24
paste div
click at [1303, 237] on button "Add labels" at bounding box center [1295, 240] width 76 height 22
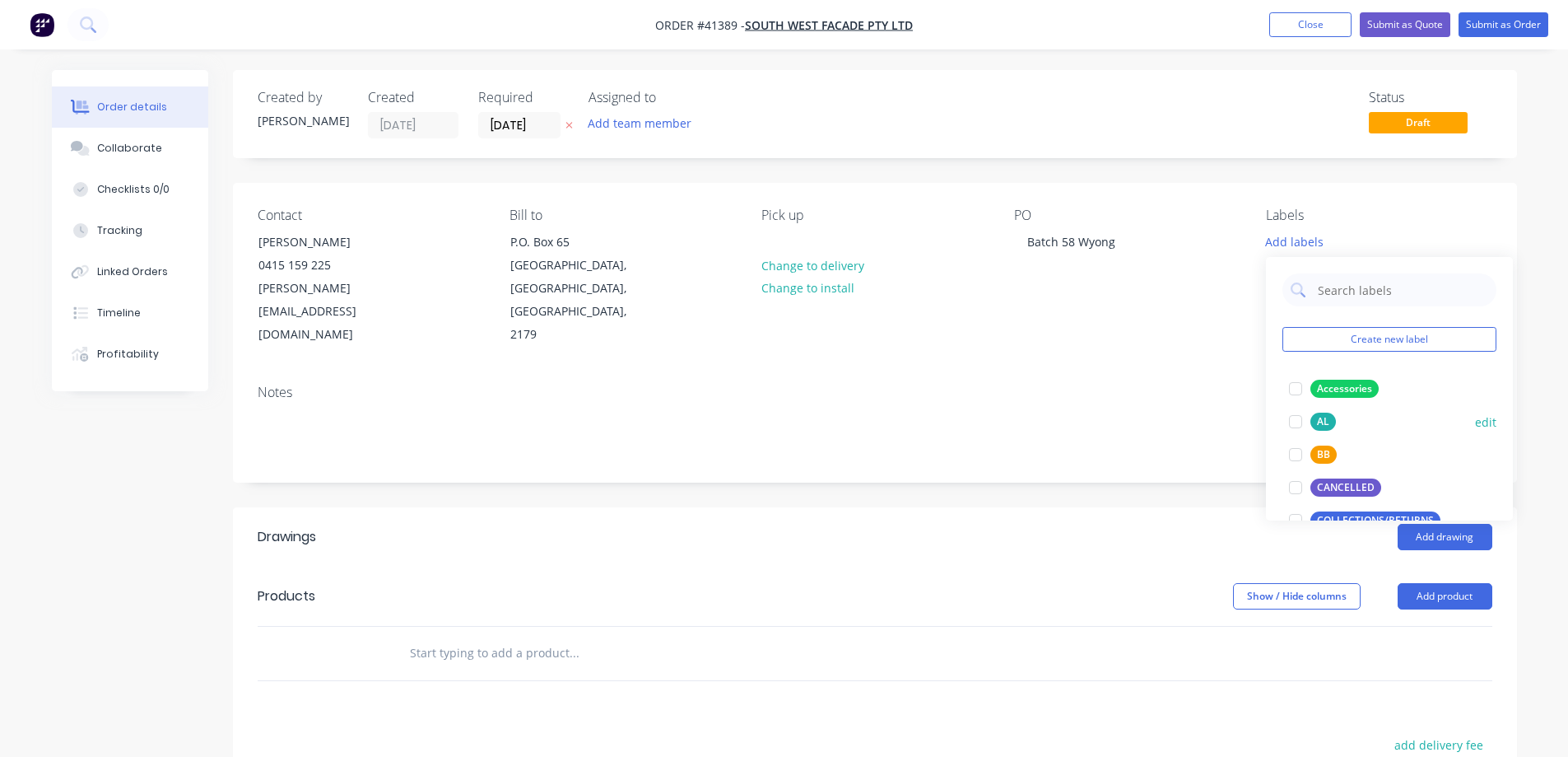
click at [1295, 421] on div at bounding box center [1296, 421] width 33 height 33
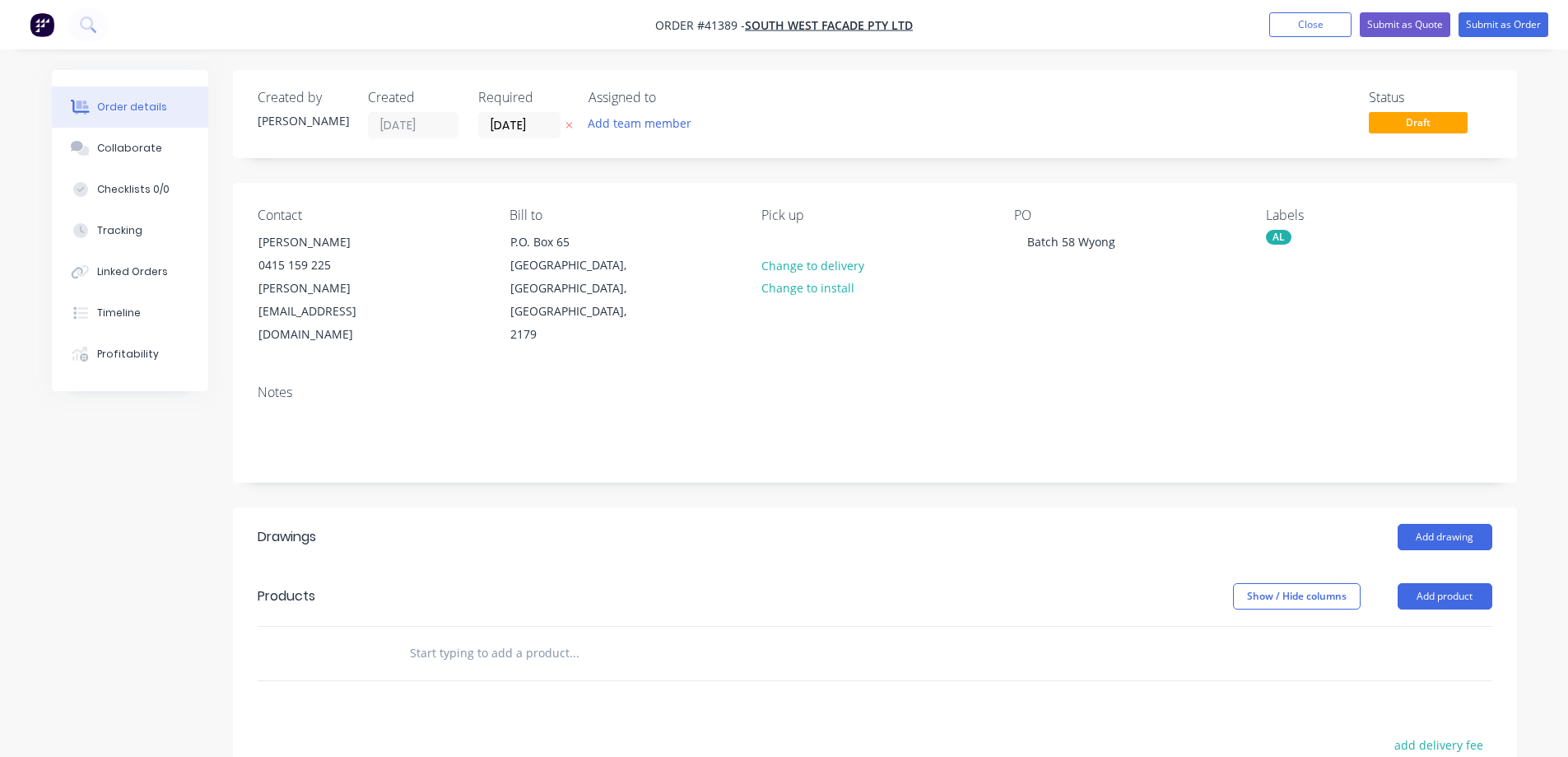
drag, startPoint x: 1132, startPoint y: 502, endPoint x: 1259, endPoint y: 545, distance: 134.1
click at [1134, 524] on div "Add drawing" at bounding box center [1005, 537] width 972 height 26
click at [1417, 583] on button "Add product" at bounding box center [1446, 596] width 95 height 26
click at [1393, 626] on div "Product catalogue" at bounding box center [1414, 637] width 127 height 24
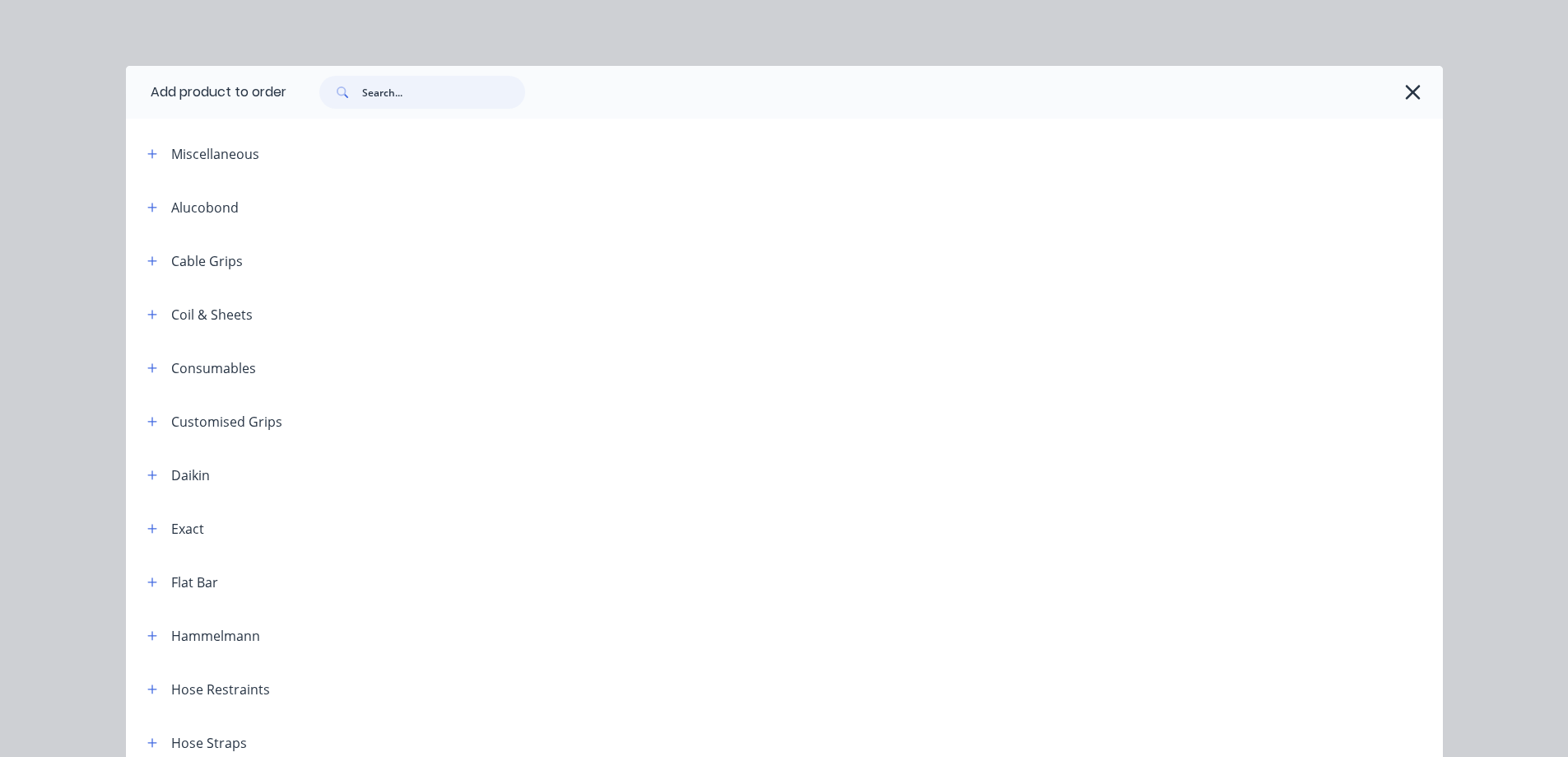
click at [398, 99] on input "text" at bounding box center [443, 91] width 163 height 33
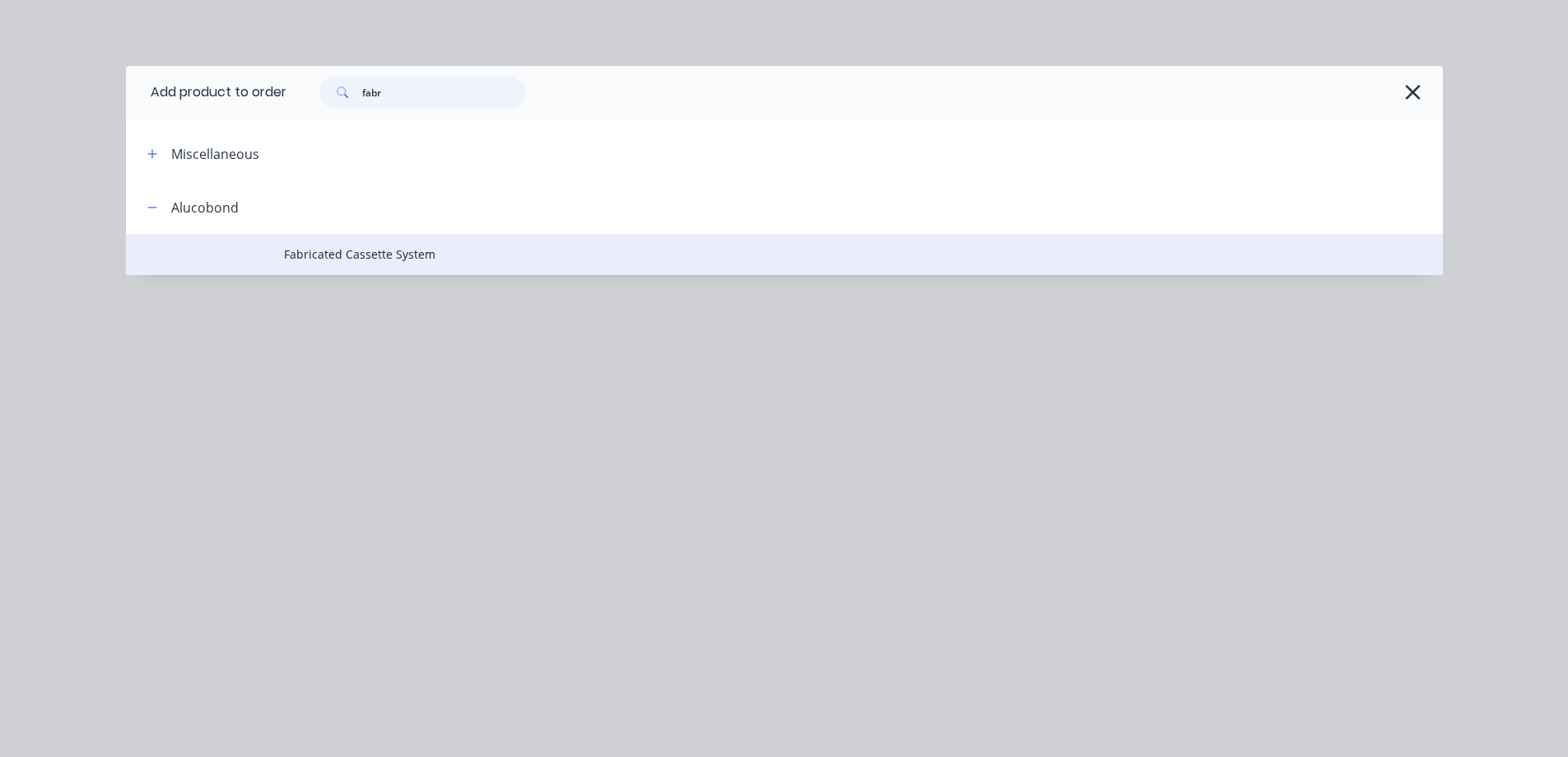
type input "fabr"
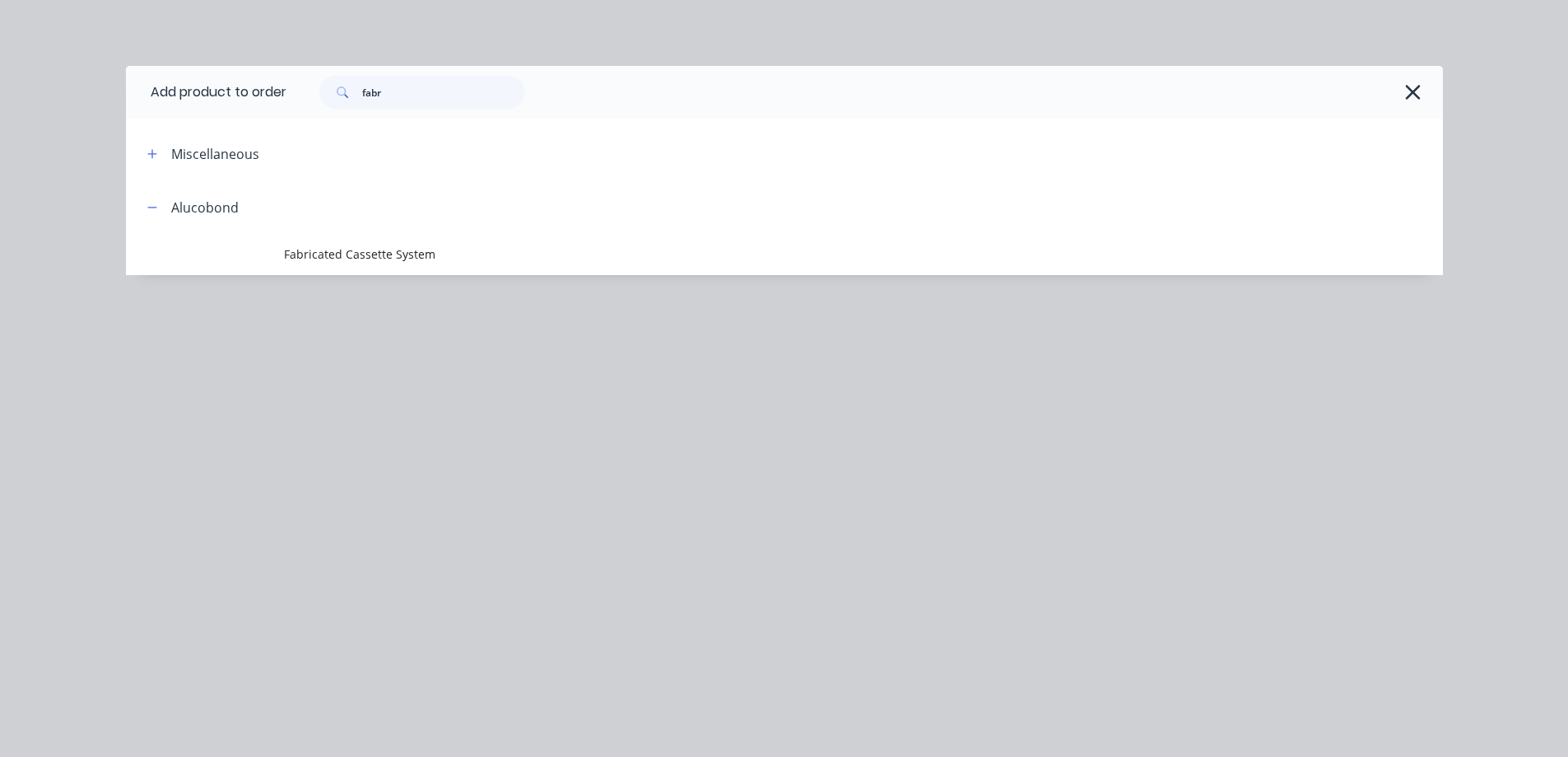
click at [404, 257] on span "Fabricated Cassette System" at bounding box center [747, 254] width 927 height 18
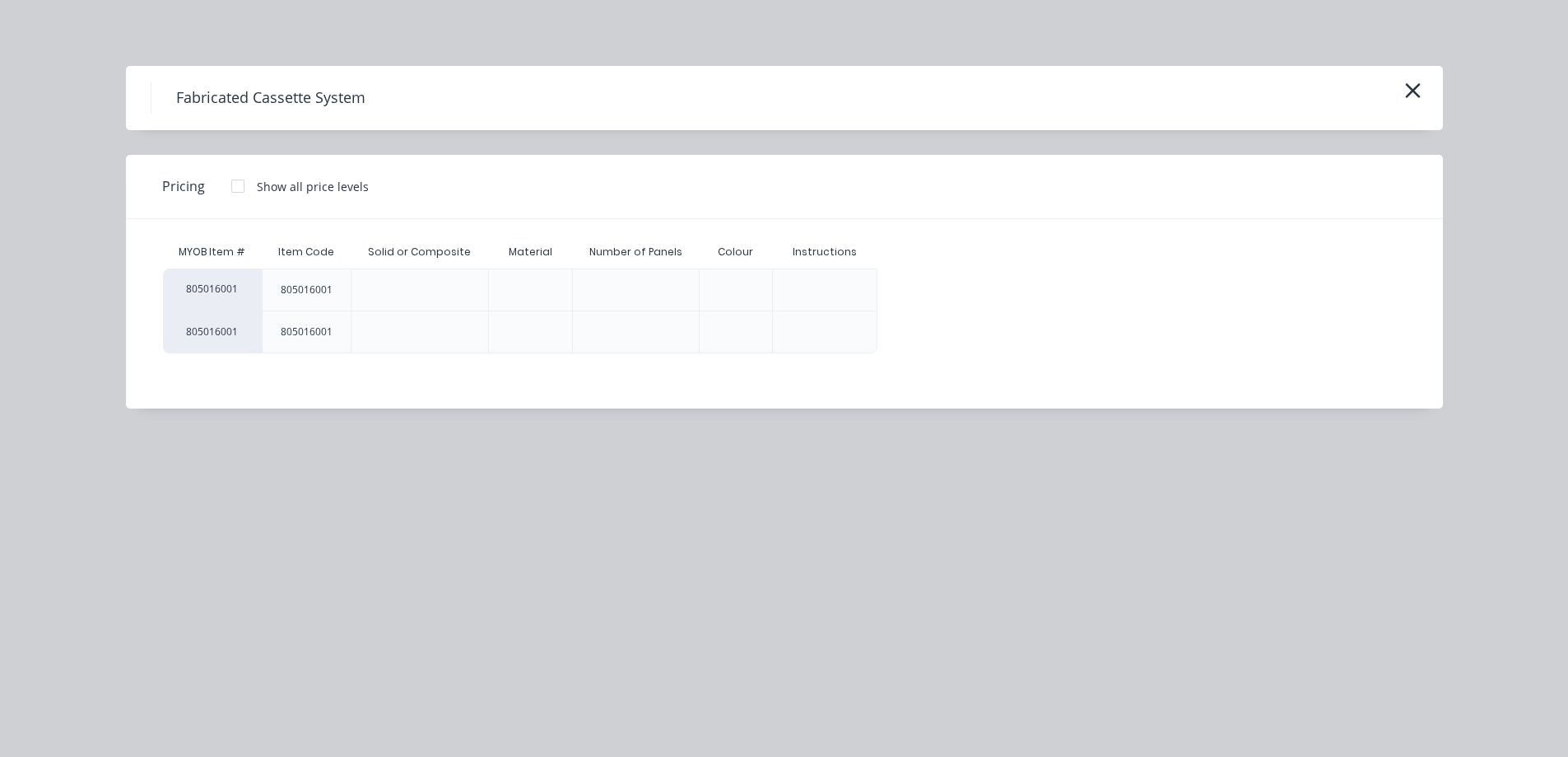
drag, startPoint x: 240, startPoint y: 188, endPoint x: 286, endPoint y: 197, distance: 46.9
click at [240, 187] on div at bounding box center [237, 186] width 33 height 33
click at [919, 288] on div "$0.00" at bounding box center [923, 289] width 88 height 41
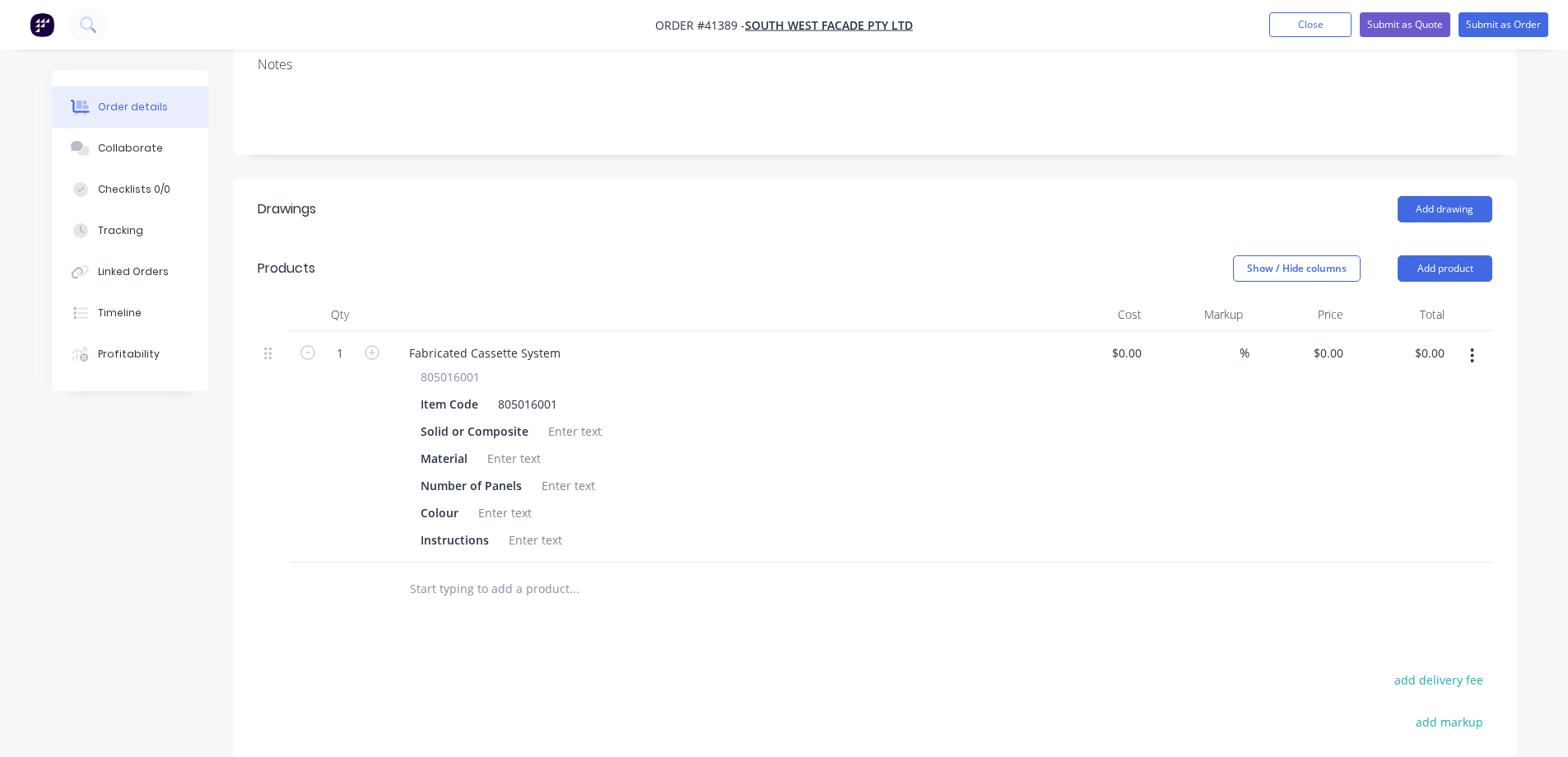
scroll to position [330, 0]
click at [1334, 339] on input "0" at bounding box center [1331, 351] width 38 height 24
type input "$65.00"
click at [1324, 380] on div "$65.00 65" at bounding box center [1300, 445] width 101 height 231
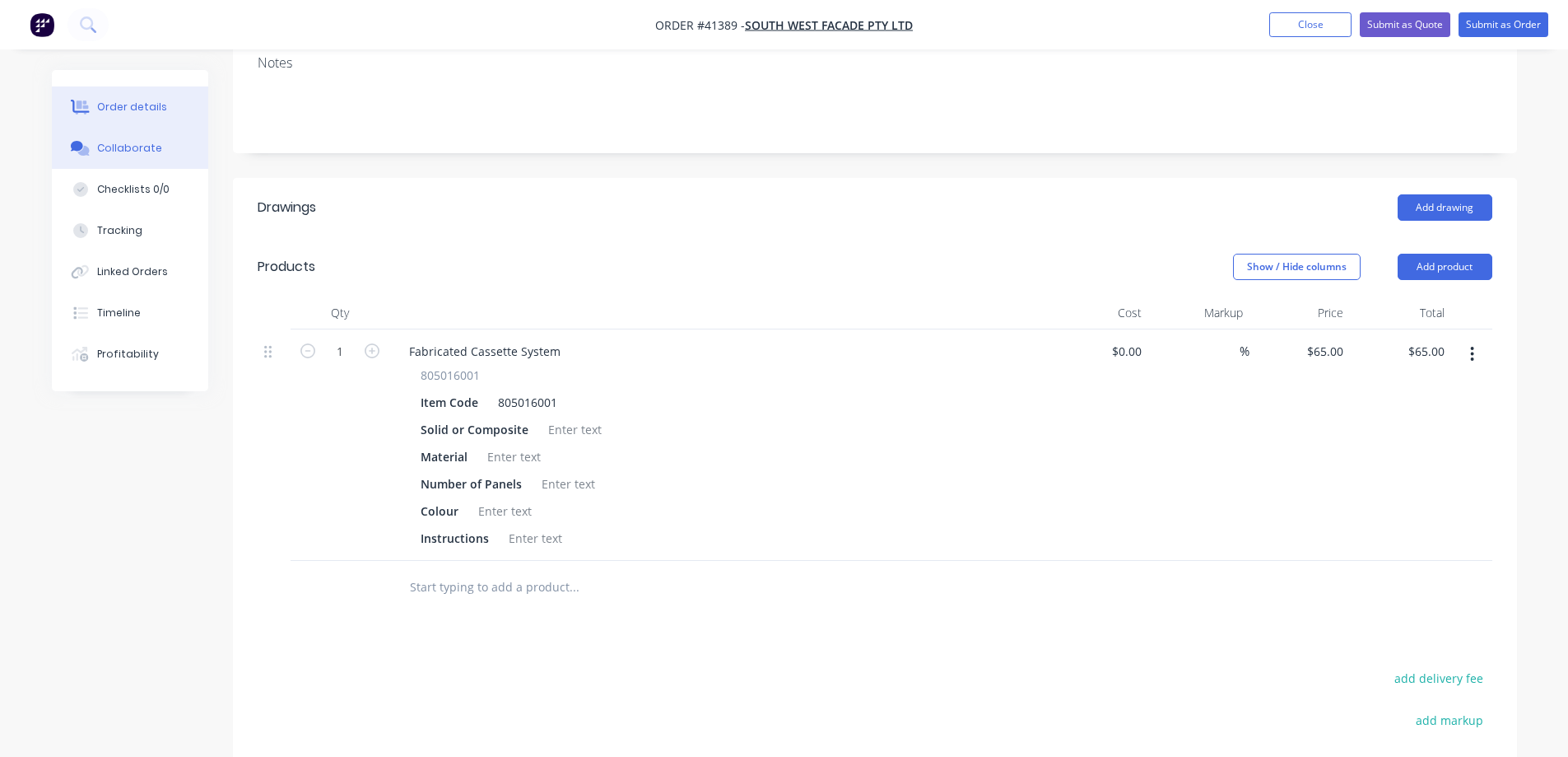
click at [147, 142] on div "Collaborate" at bounding box center [130, 148] width 65 height 15
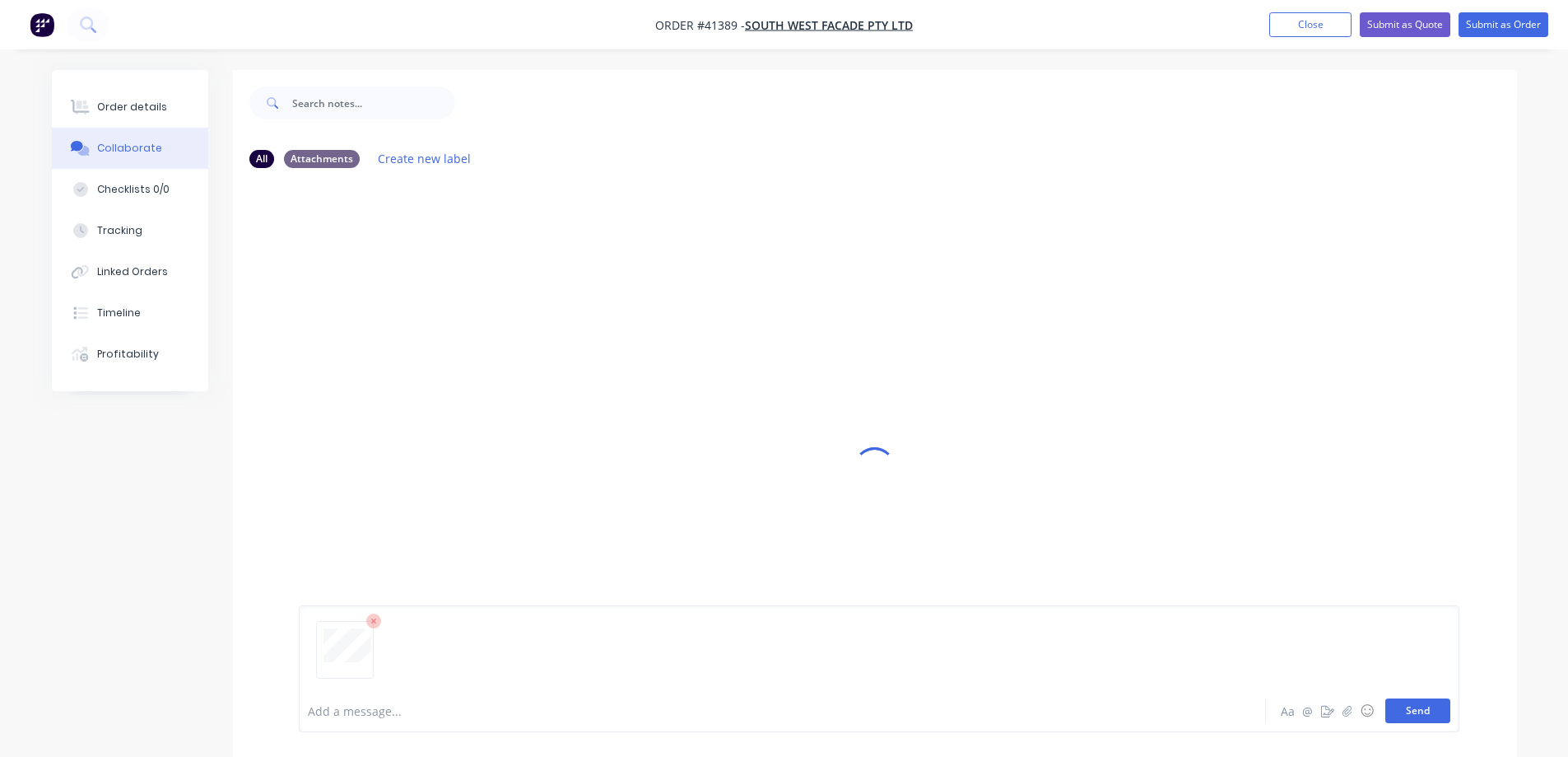
click at [1403, 704] on button "Send" at bounding box center [1419, 710] width 65 height 25
click at [367, 717] on div at bounding box center [737, 711] width 856 height 18
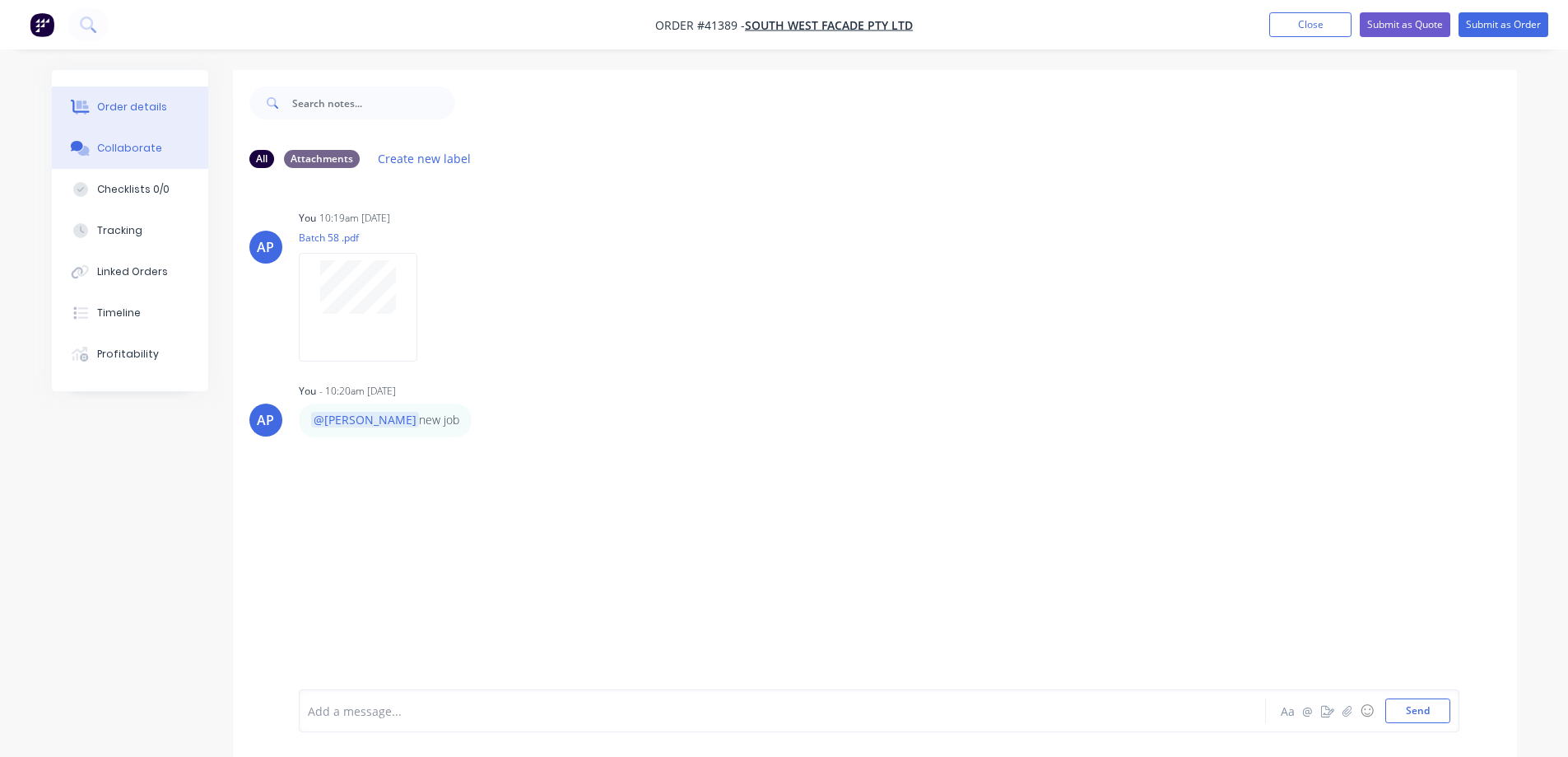
click at [170, 106] on button "Order details" at bounding box center [130, 106] width 156 height 41
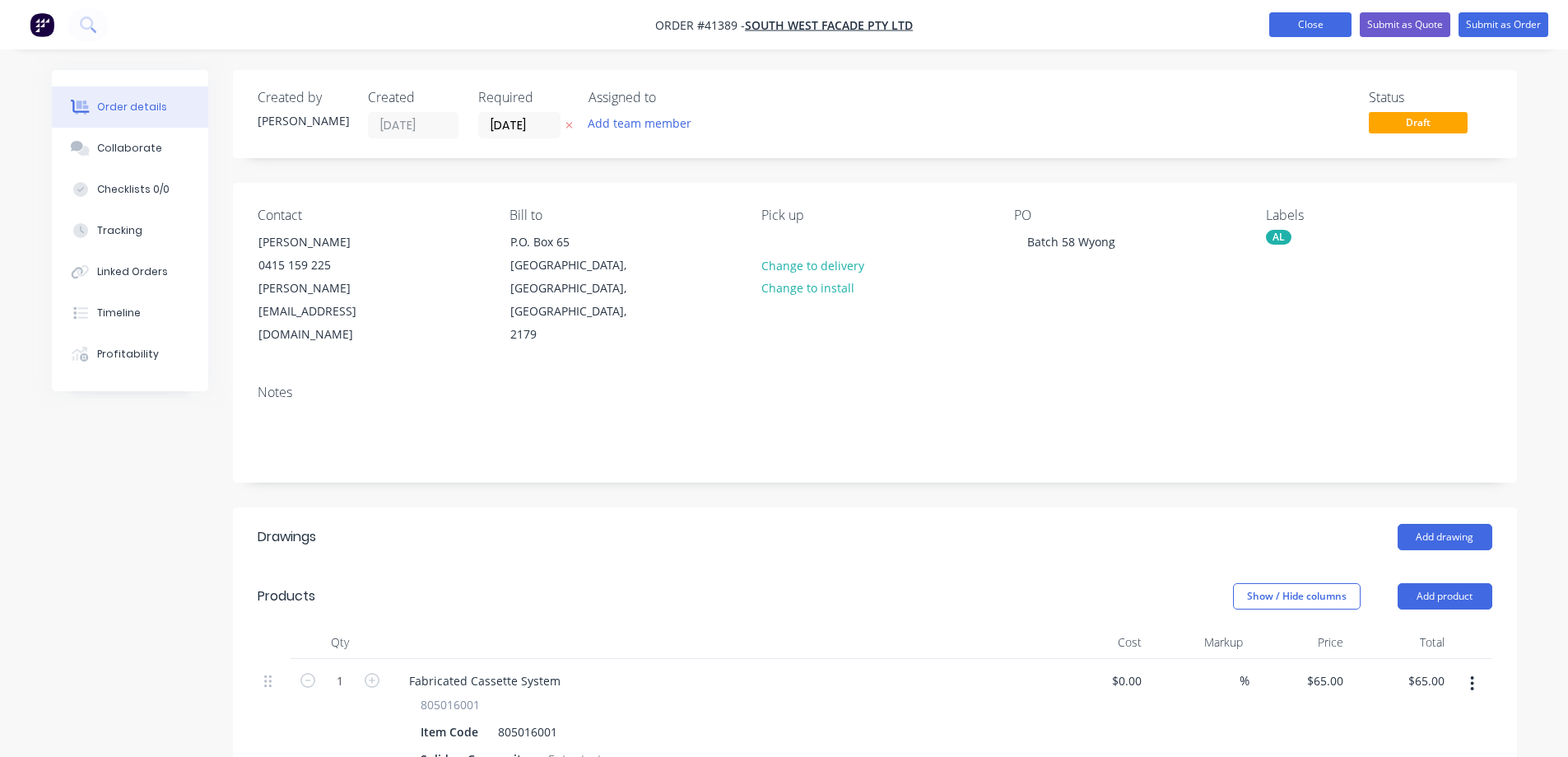
click at [1296, 27] on button "Close" at bounding box center [1310, 25] width 83 height 25
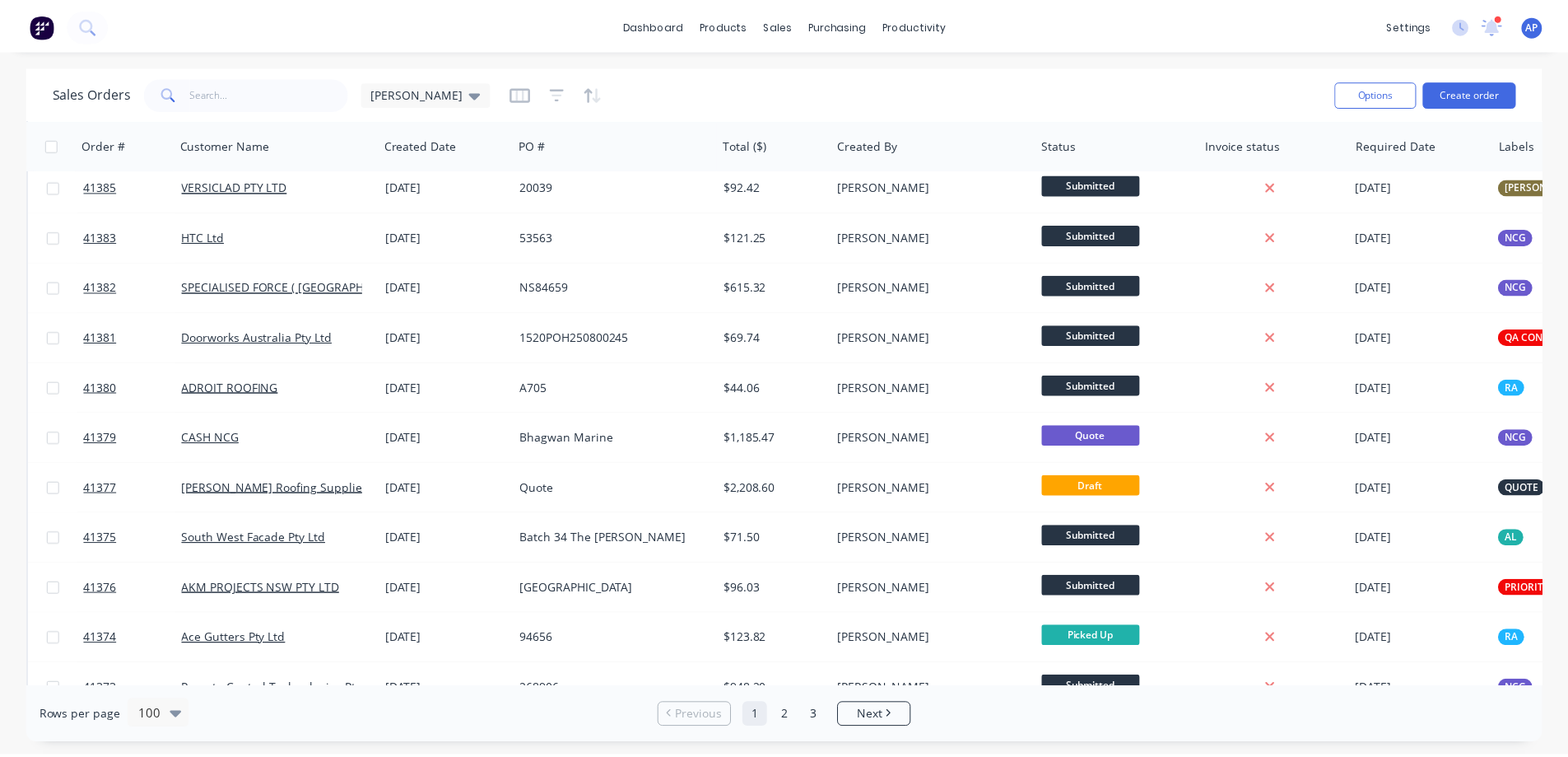
scroll to position [411, 0]
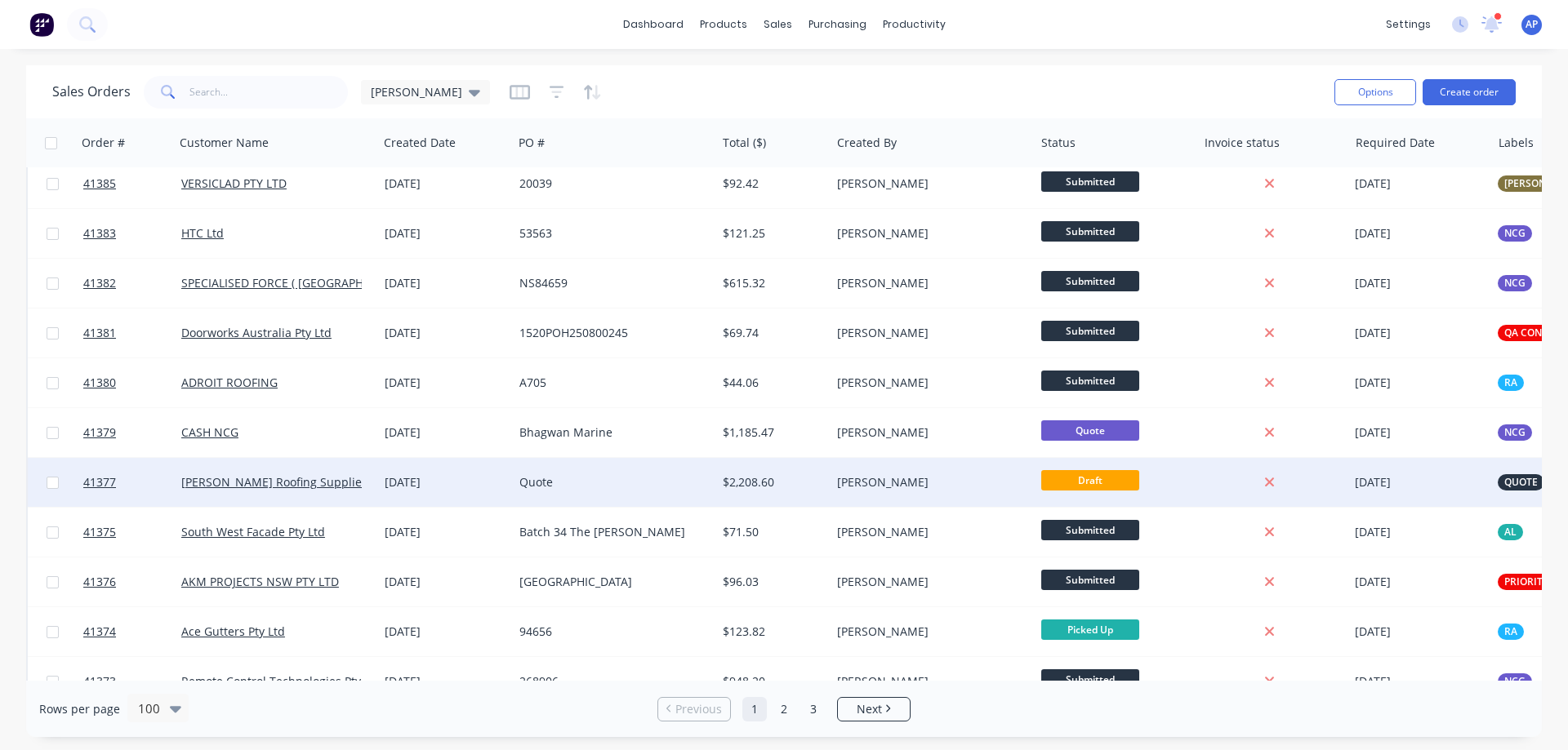
click at [648, 484] on div "Quote" at bounding box center [610, 482] width 181 height 17
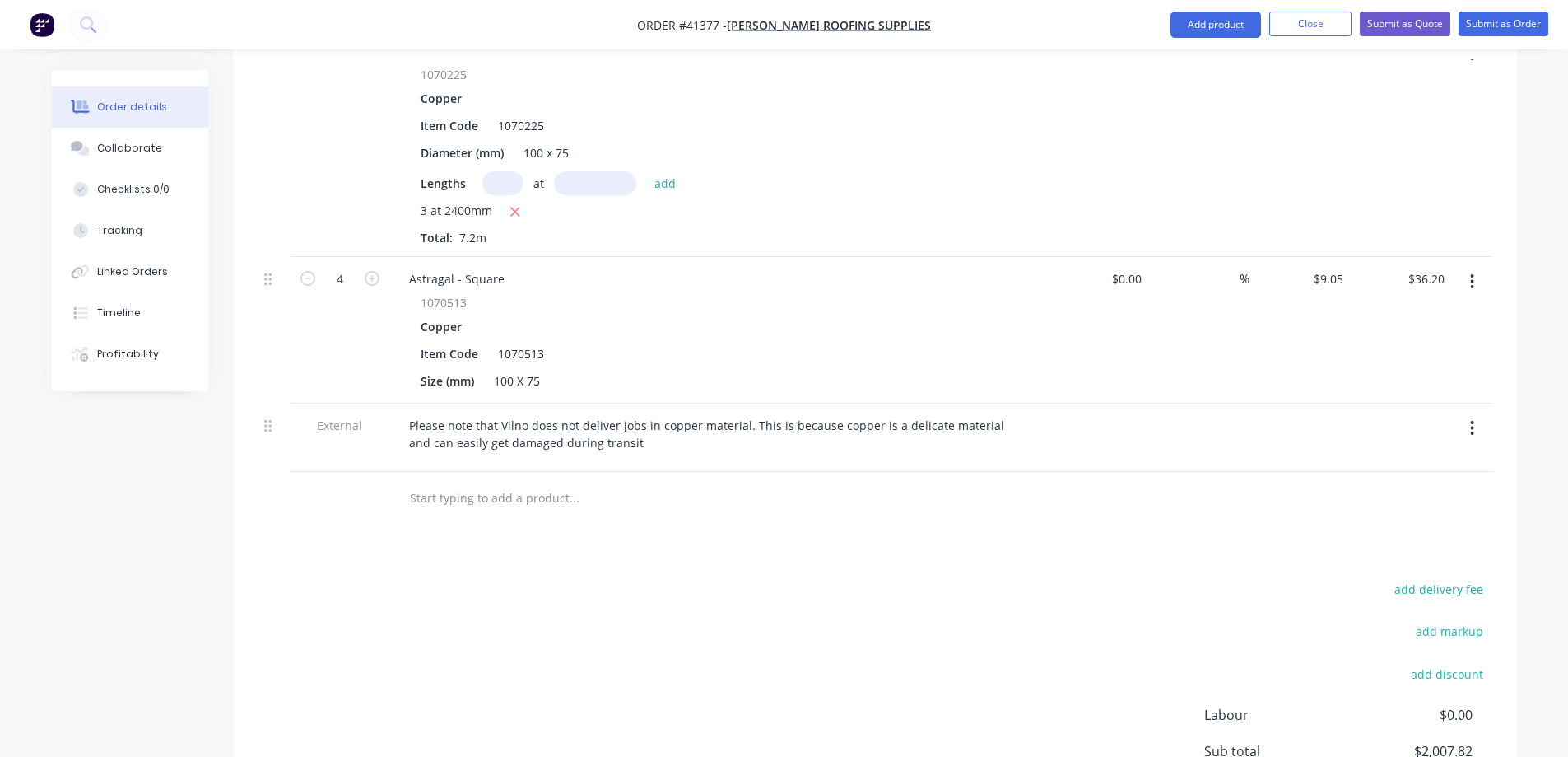
scroll to position [1318, 0]
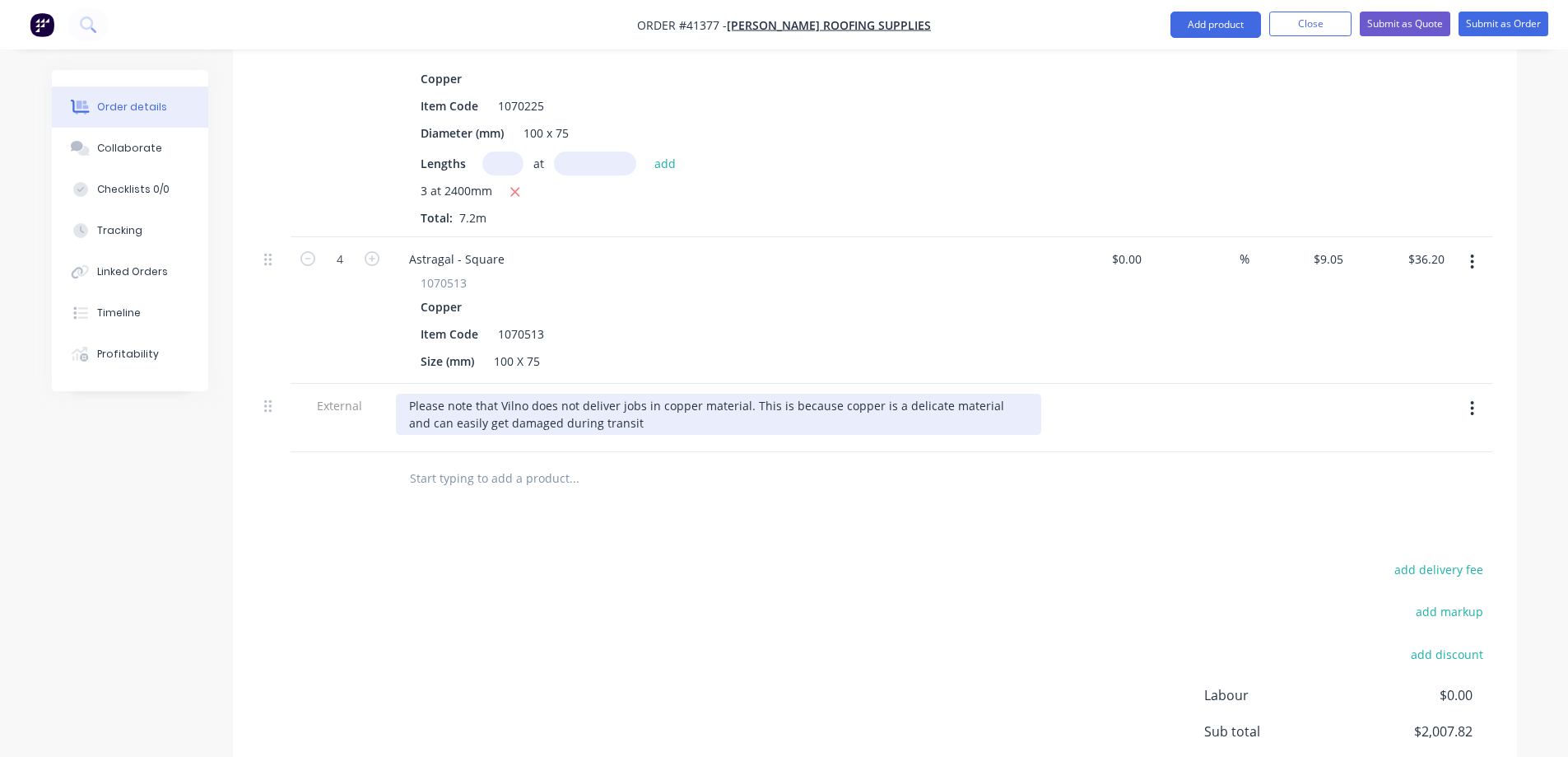
click at [594, 403] on div "Please note that Vilno does not deliver jobs in copper material. This is becaus…" at bounding box center [719, 414] width 645 height 41
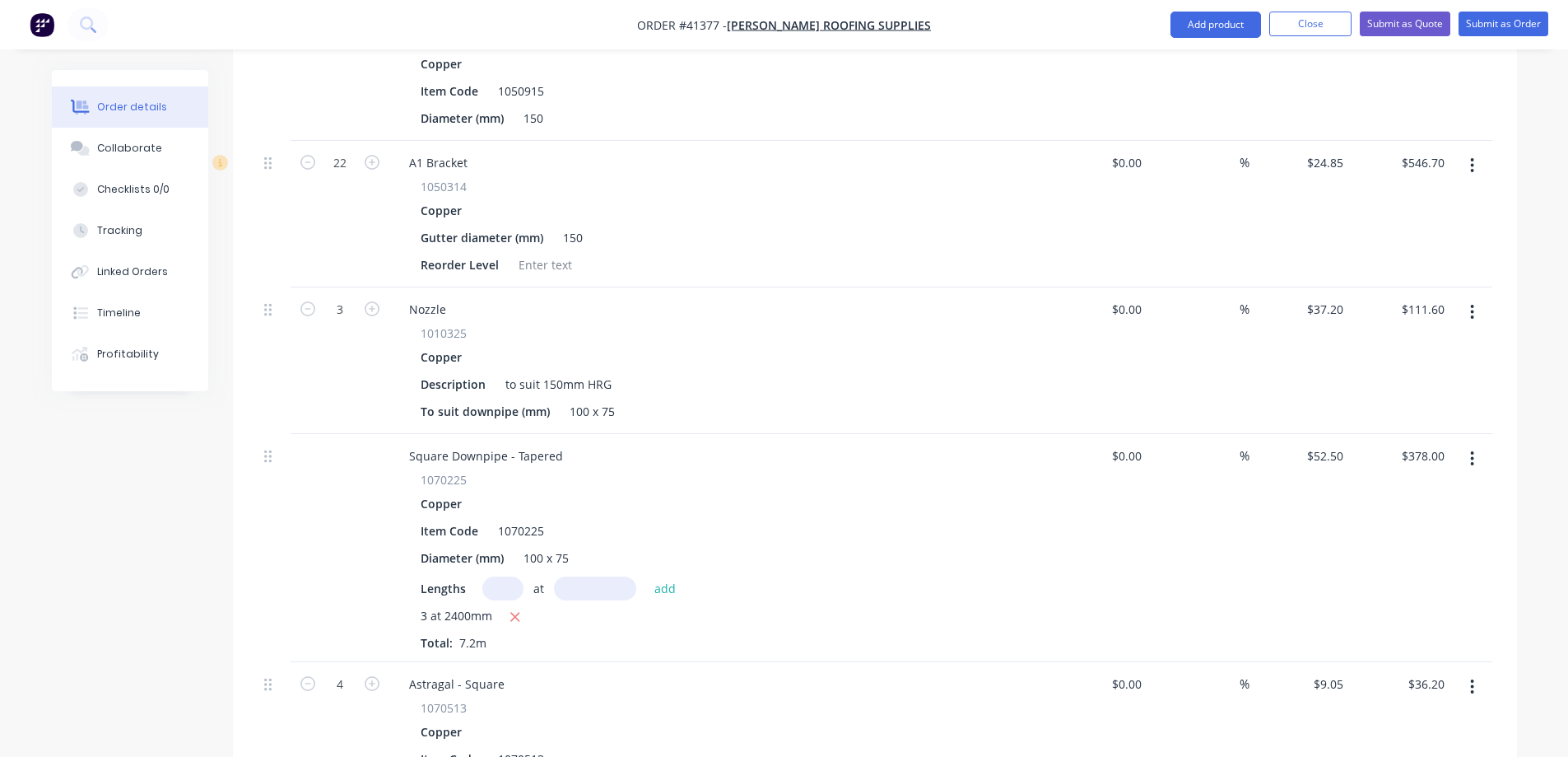
scroll to position [906, 0]
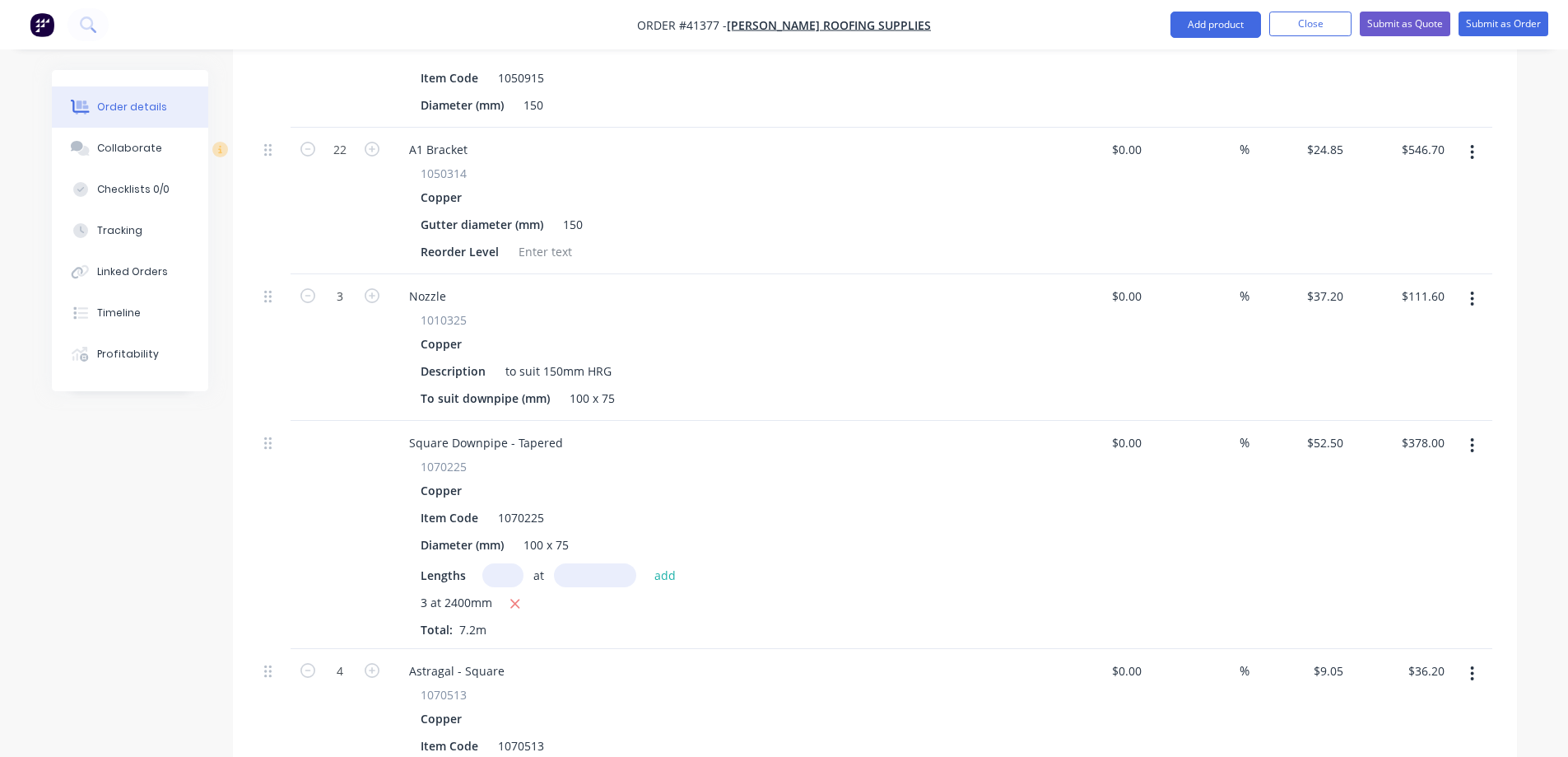
click at [1477, 284] on button "button" at bounding box center [1472, 299] width 39 height 30
click at [1408, 331] on div "Edit" at bounding box center [1414, 342] width 127 height 24
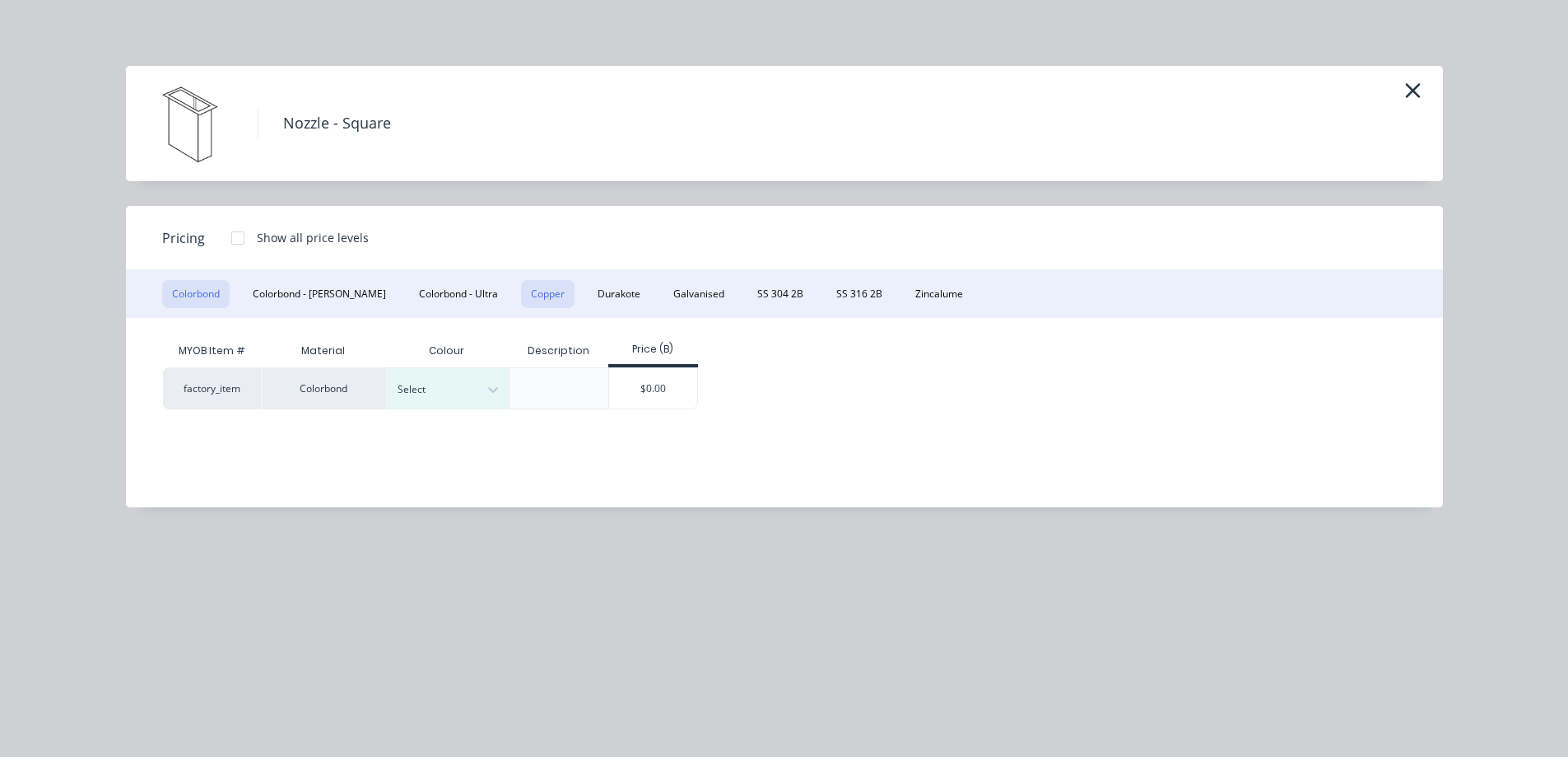
click at [521, 293] on button "Copper" at bounding box center [548, 294] width 54 height 28
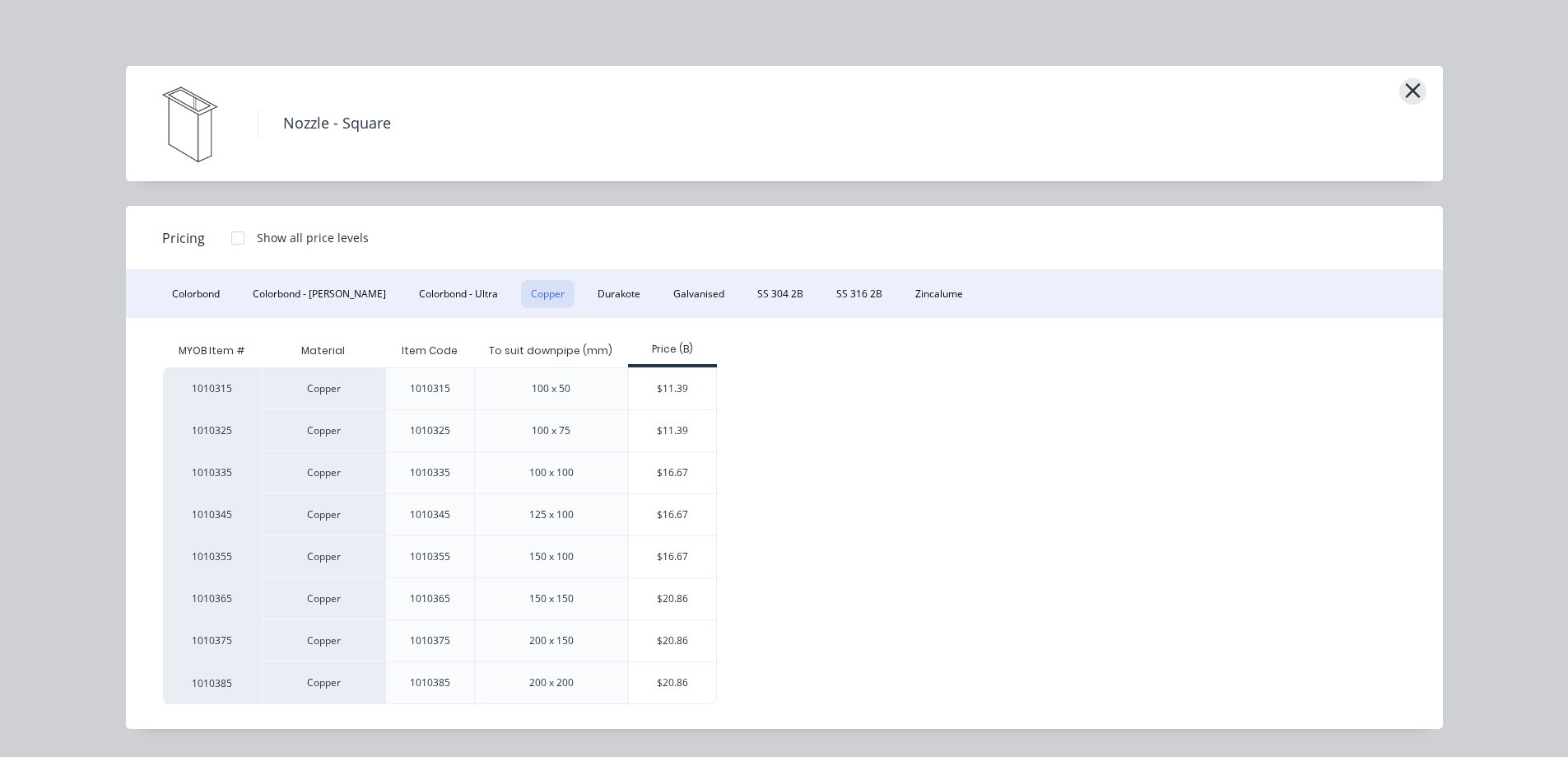
click at [1411, 91] on icon "button" at bounding box center [1413, 91] width 18 height 23
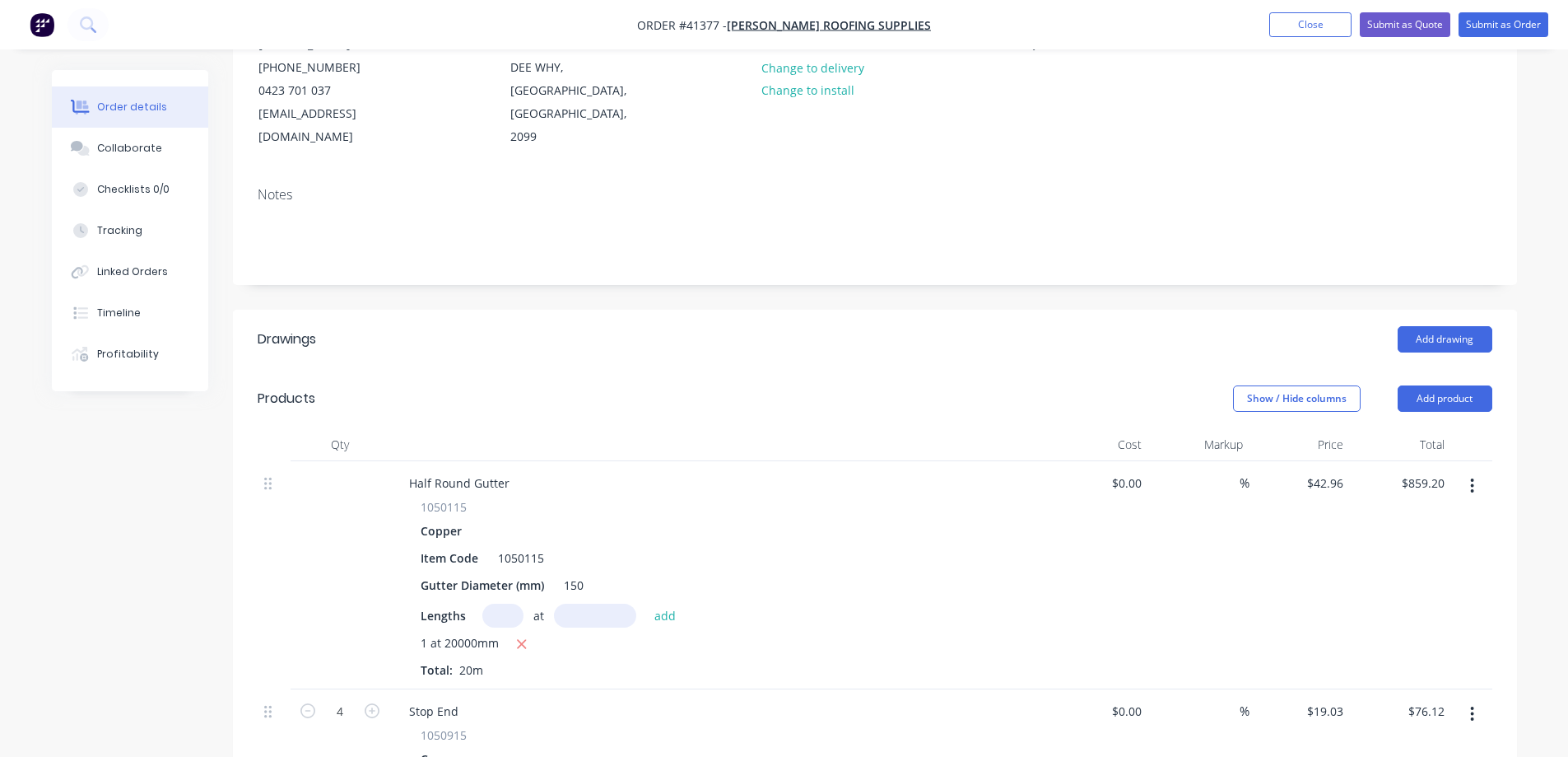
scroll to position [0, 0]
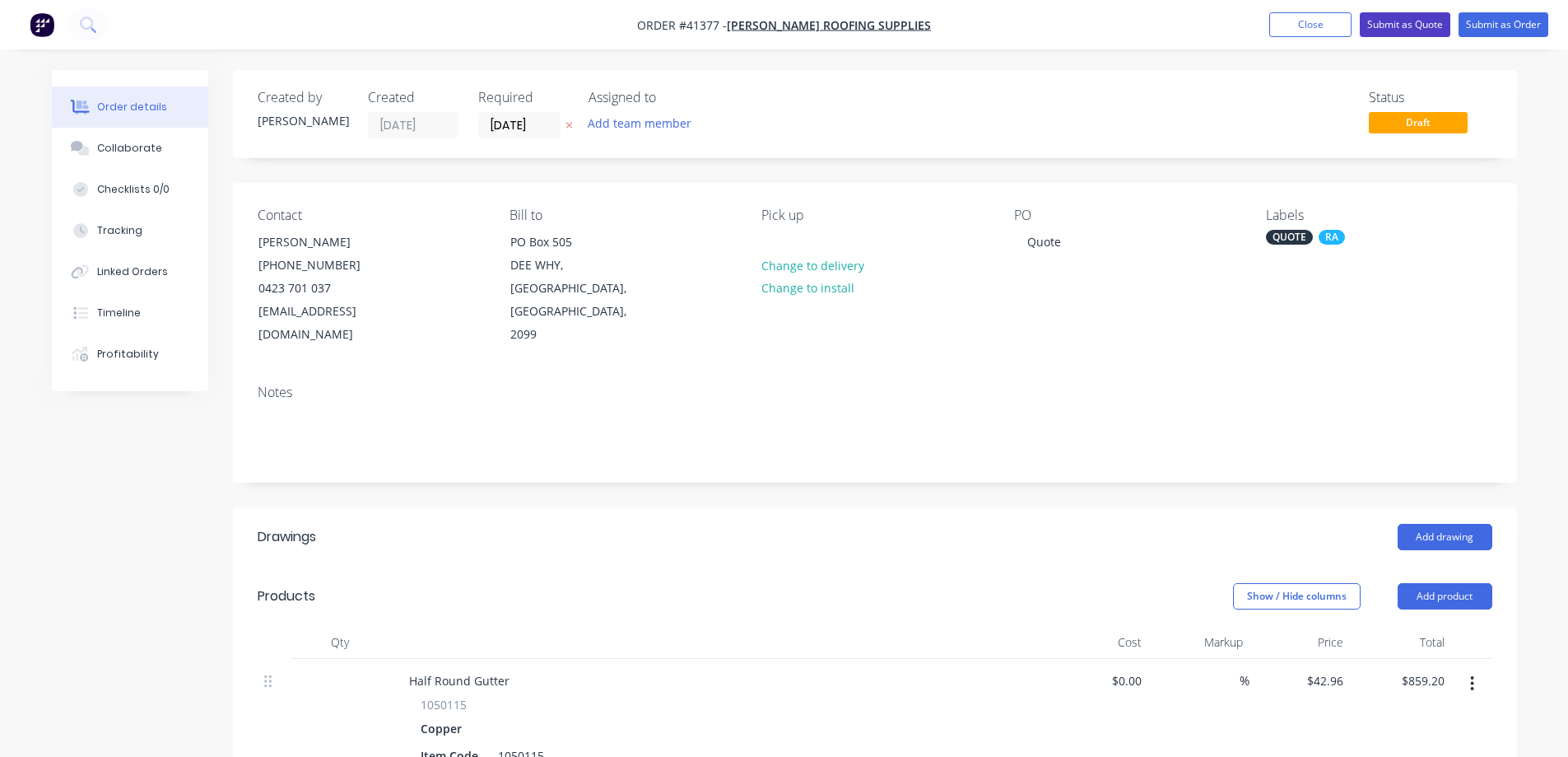
click at [1377, 19] on button "Submit as Quote" at bounding box center [1405, 25] width 91 height 25
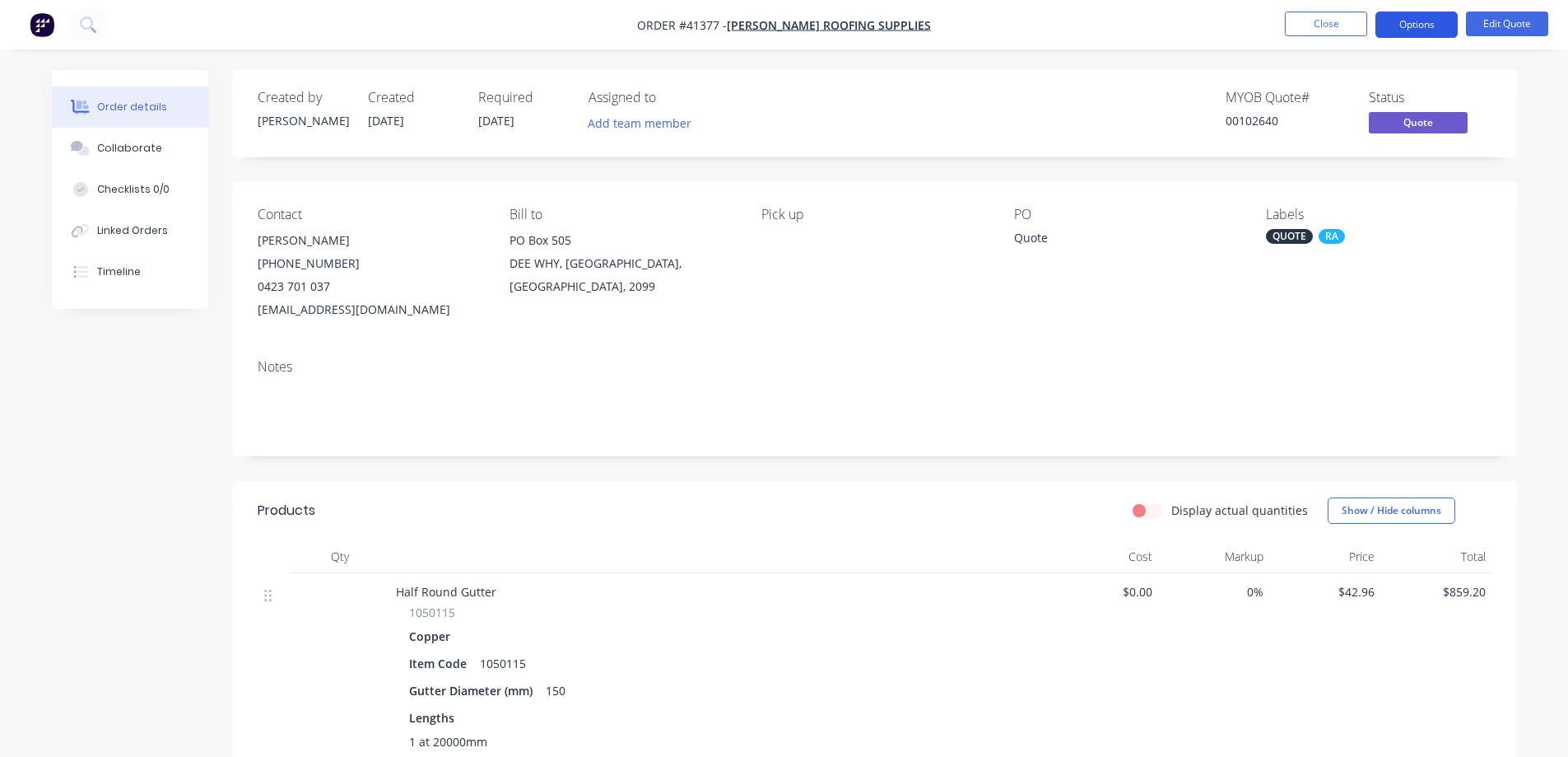
click at [1388, 25] on button "Options" at bounding box center [1417, 25] width 83 height 26
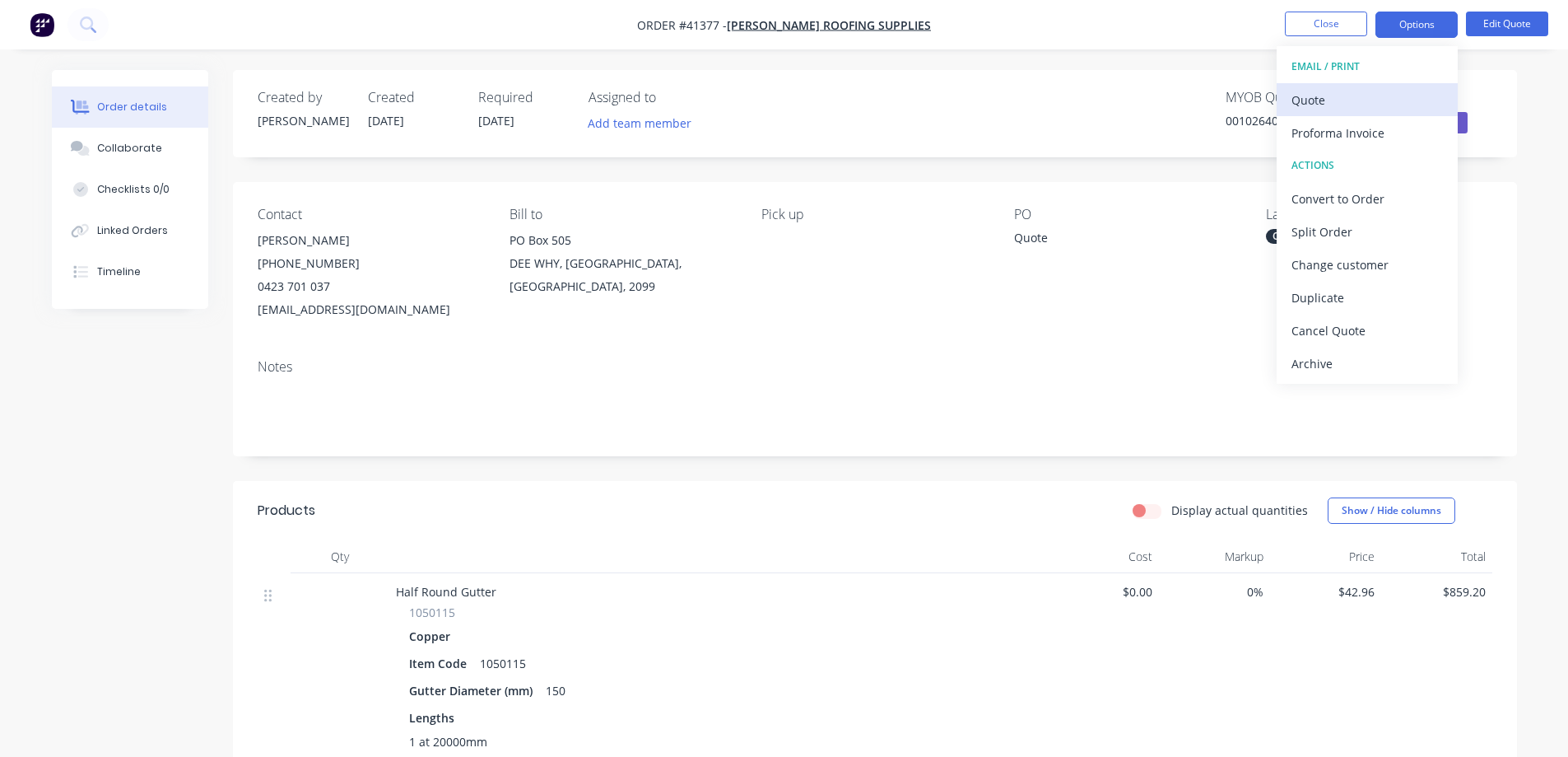
click at [1327, 98] on div "Quote" at bounding box center [1368, 99] width 151 height 24
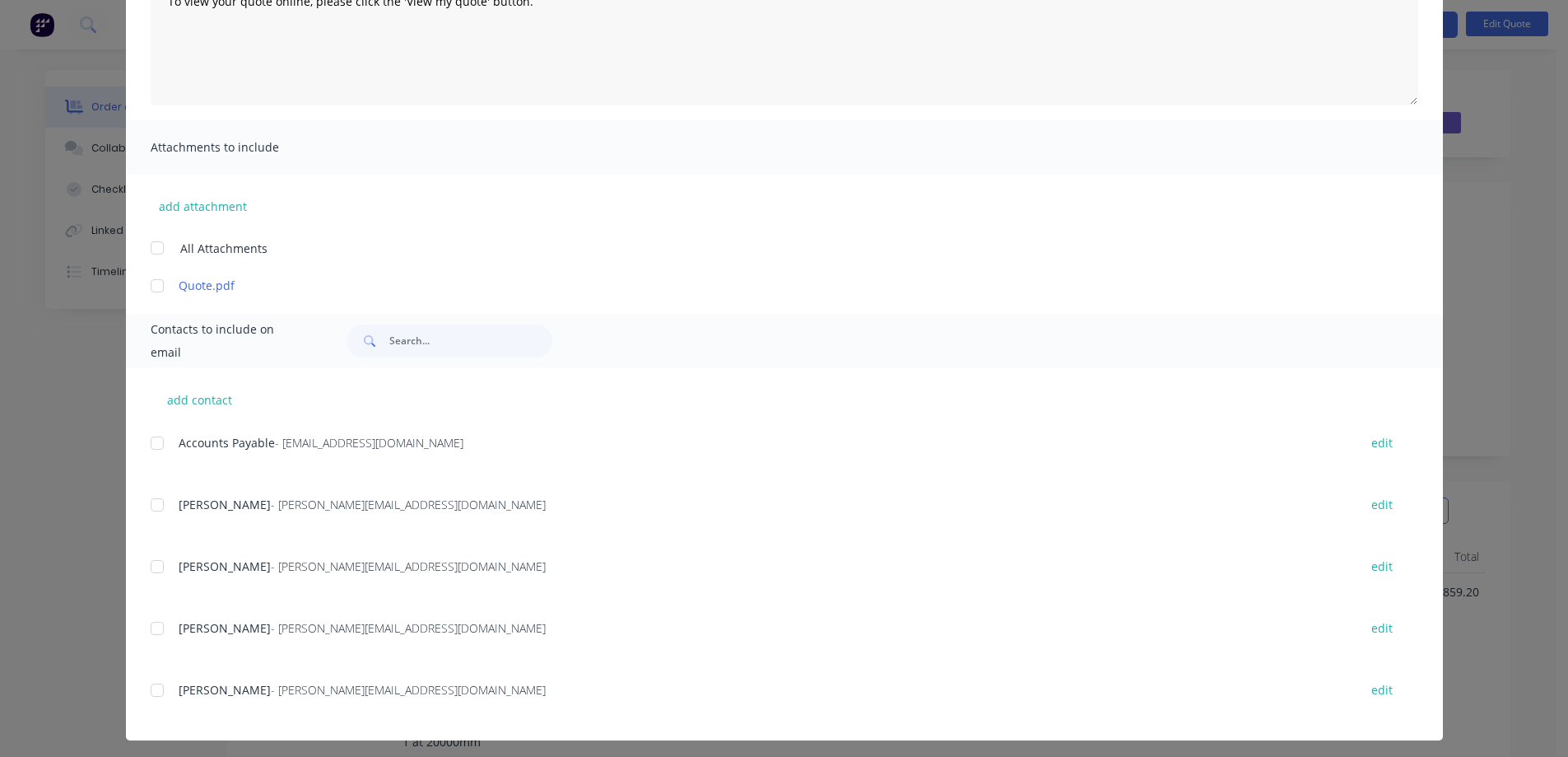
drag, startPoint x: 155, startPoint y: 506, endPoint x: 427, endPoint y: 491, distance: 272.4
click at [160, 504] on div at bounding box center [156, 504] width 33 height 33
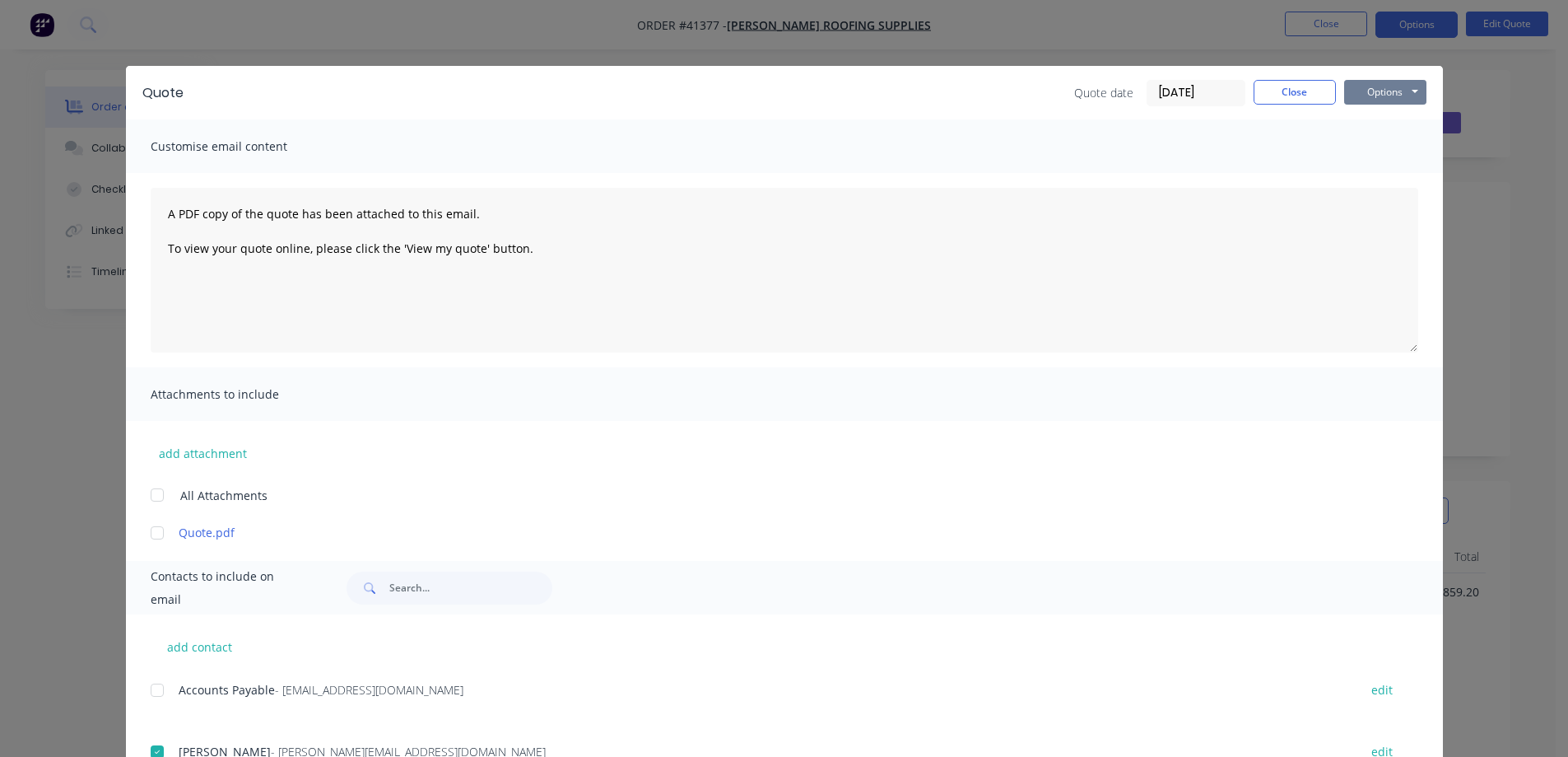
click at [1372, 91] on button "Options" at bounding box center [1386, 92] width 83 height 25
click at [1389, 170] on button "Email" at bounding box center [1397, 176] width 105 height 27
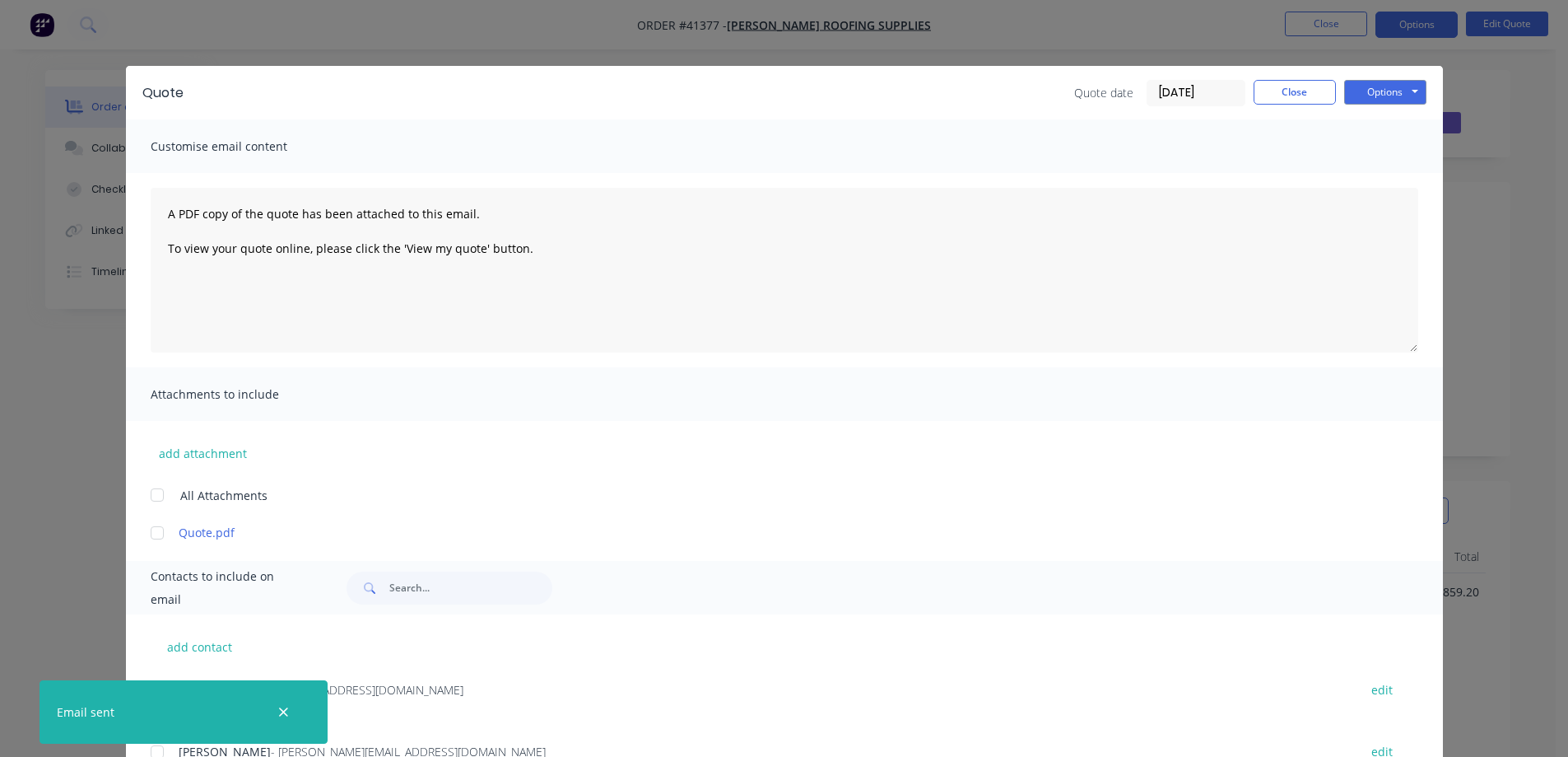
click at [285, 714] on icon "button" at bounding box center [284, 712] width 9 height 9
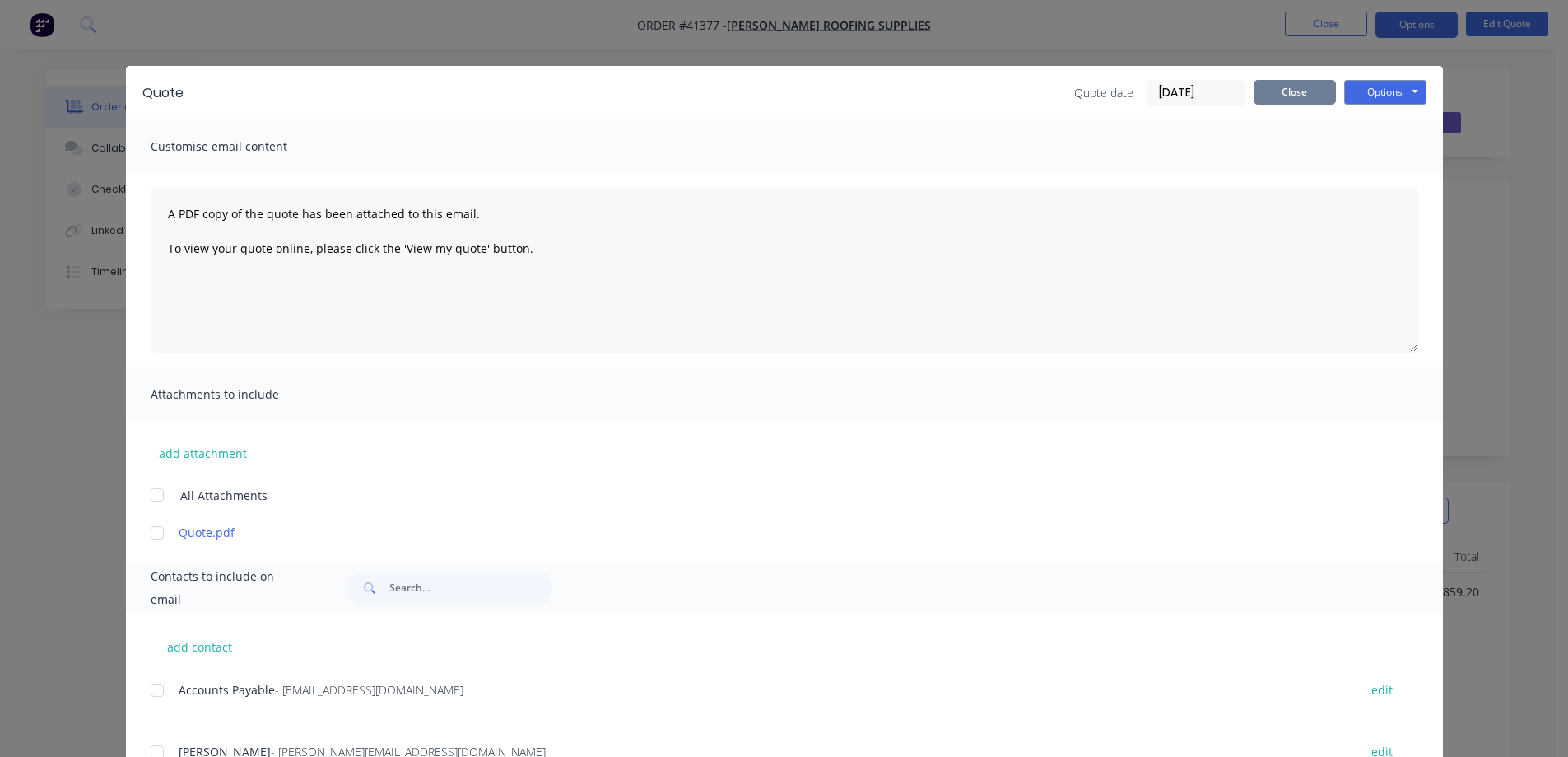
click at [1295, 95] on button "Close" at bounding box center [1296, 92] width 83 height 25
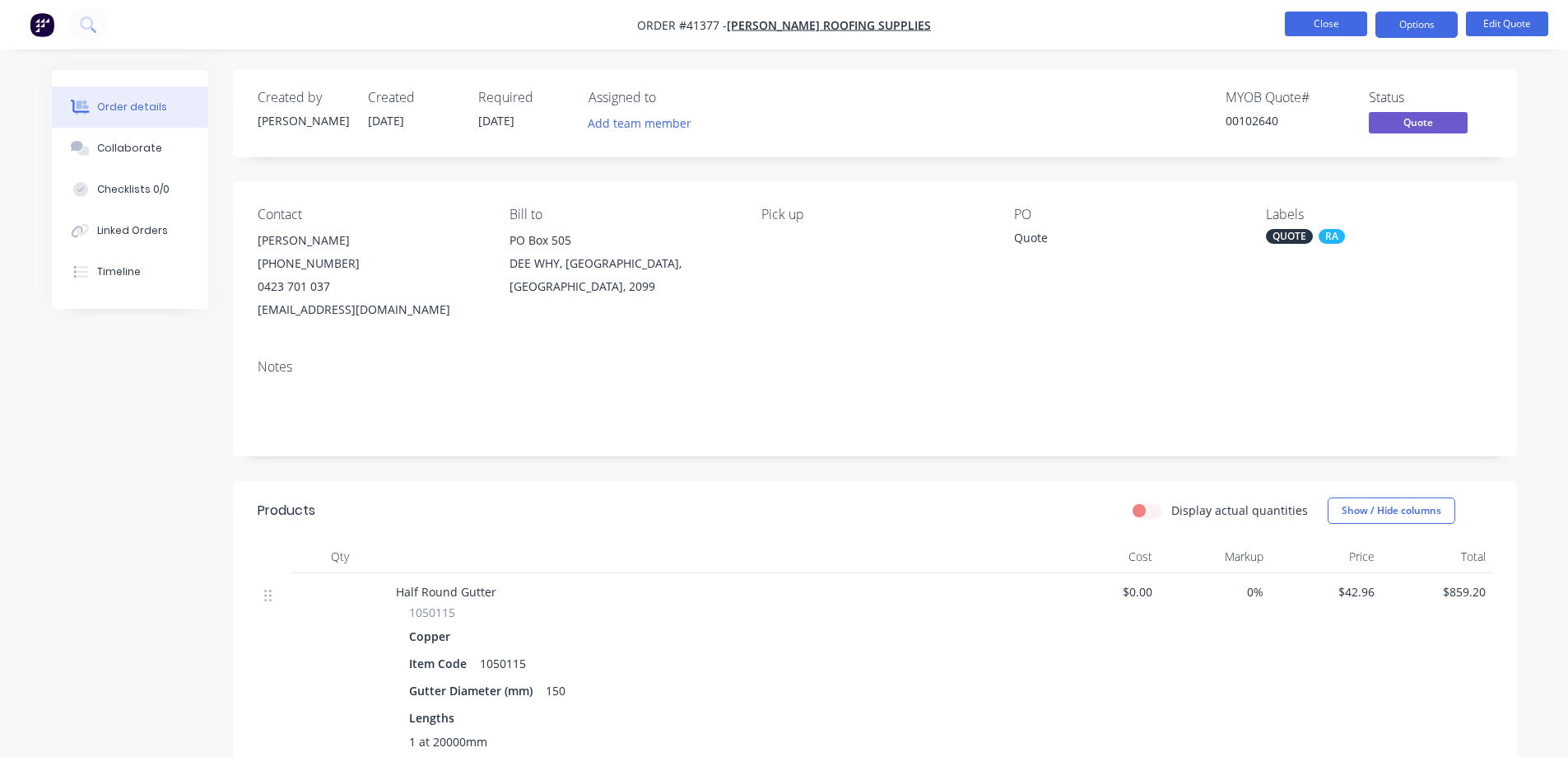
click at [1303, 21] on button "Close" at bounding box center [1326, 24] width 83 height 25
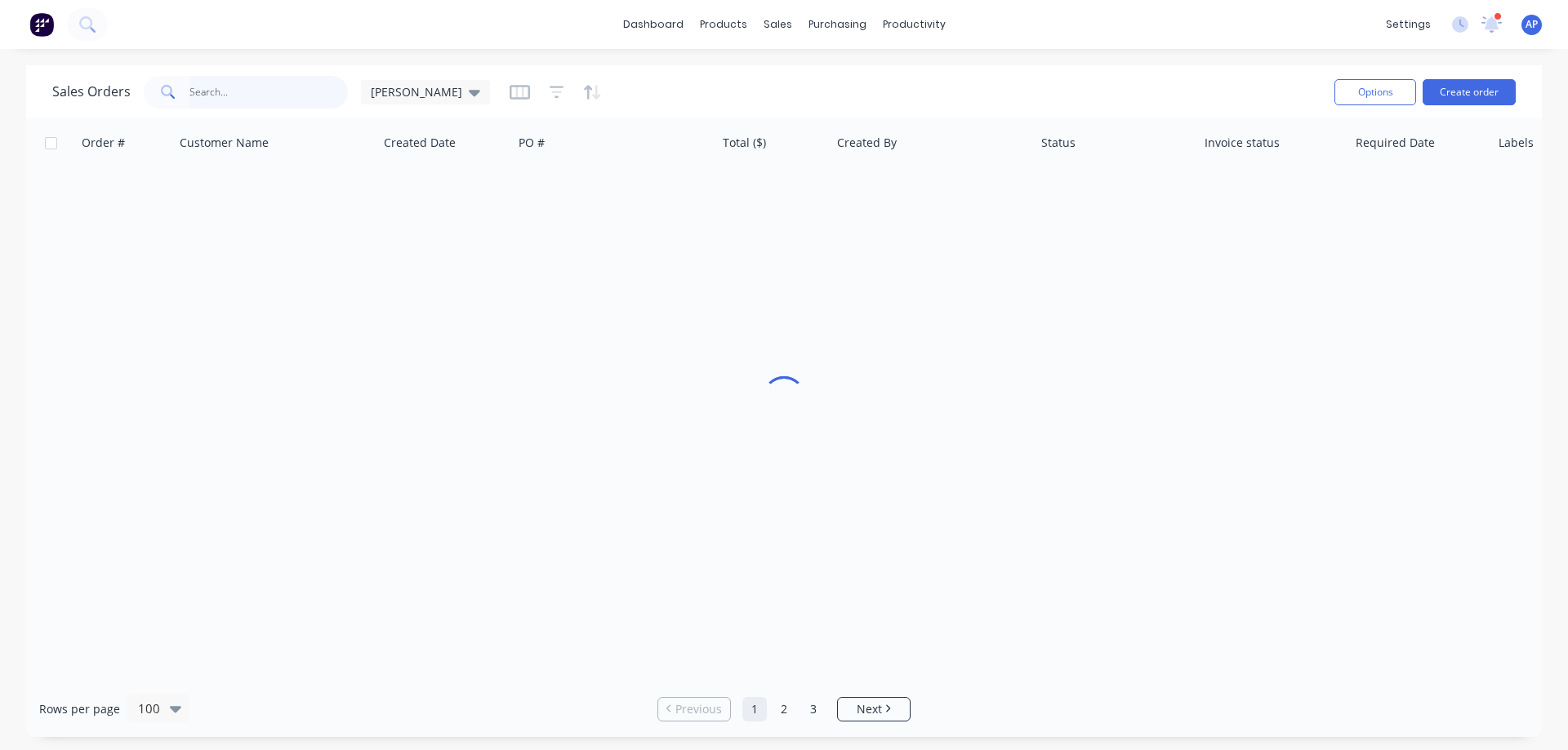
click at [238, 97] on input "text" at bounding box center [268, 91] width 160 height 32
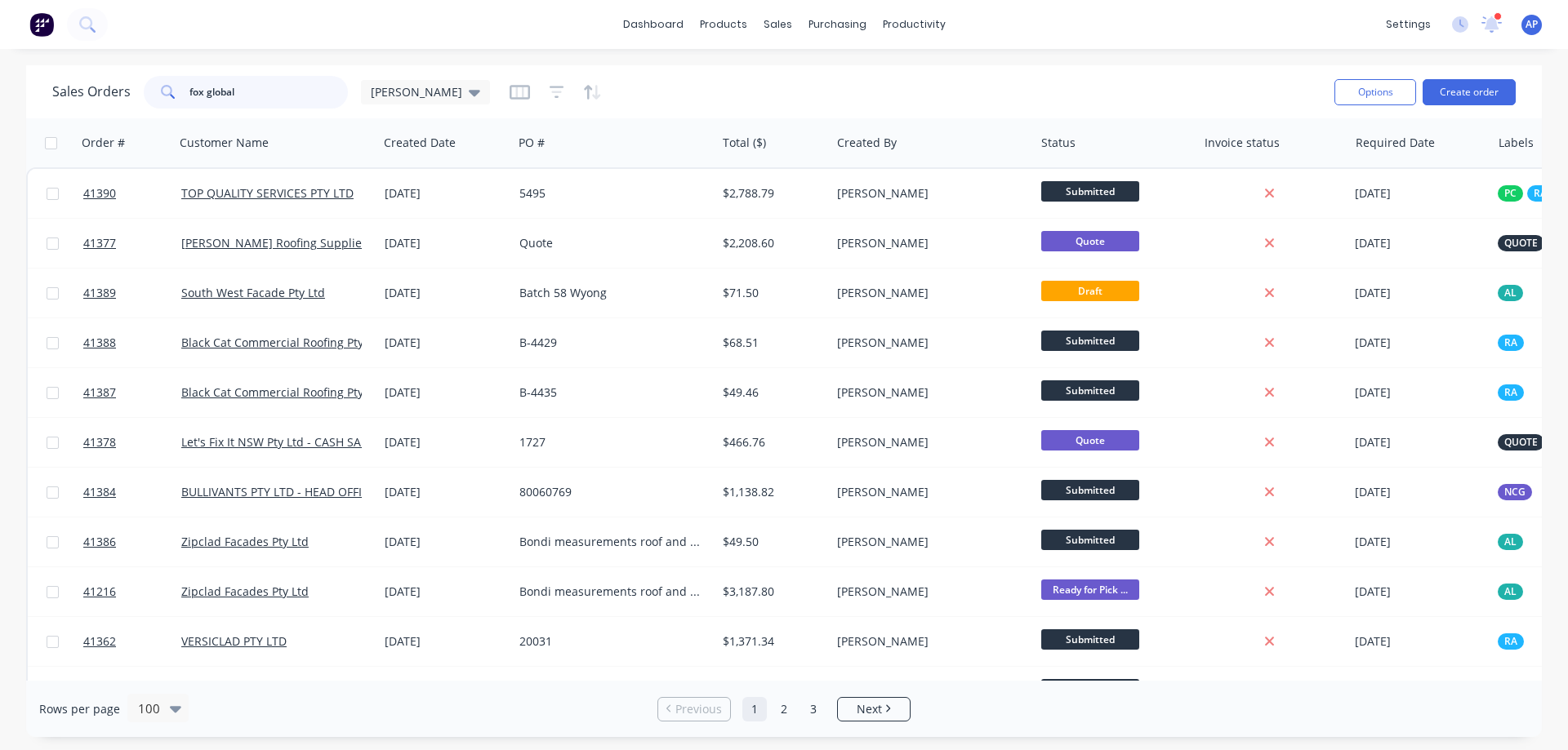
type input "fox global"
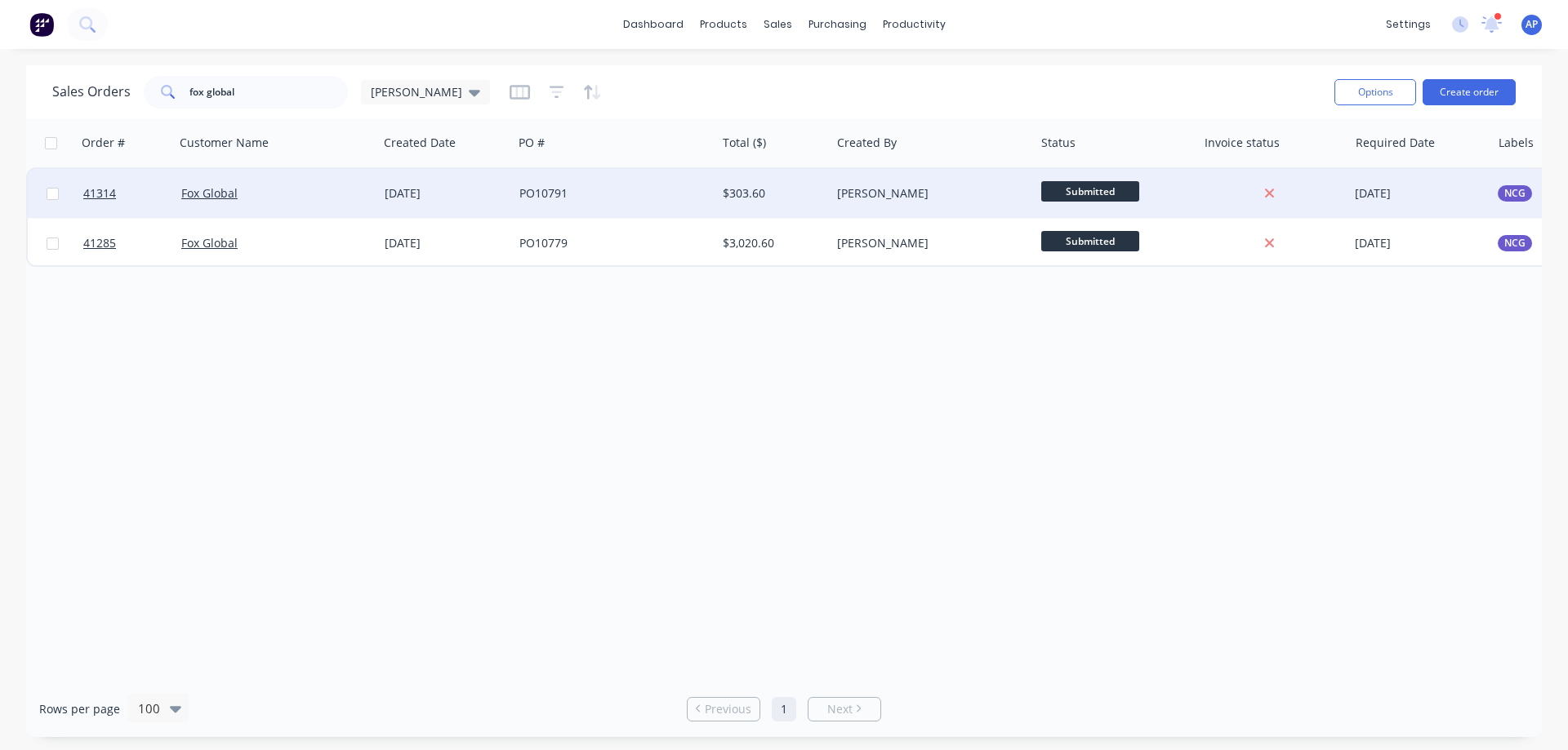
click at [253, 193] on div "Fox Global" at bounding box center [272, 193] width 181 height 17
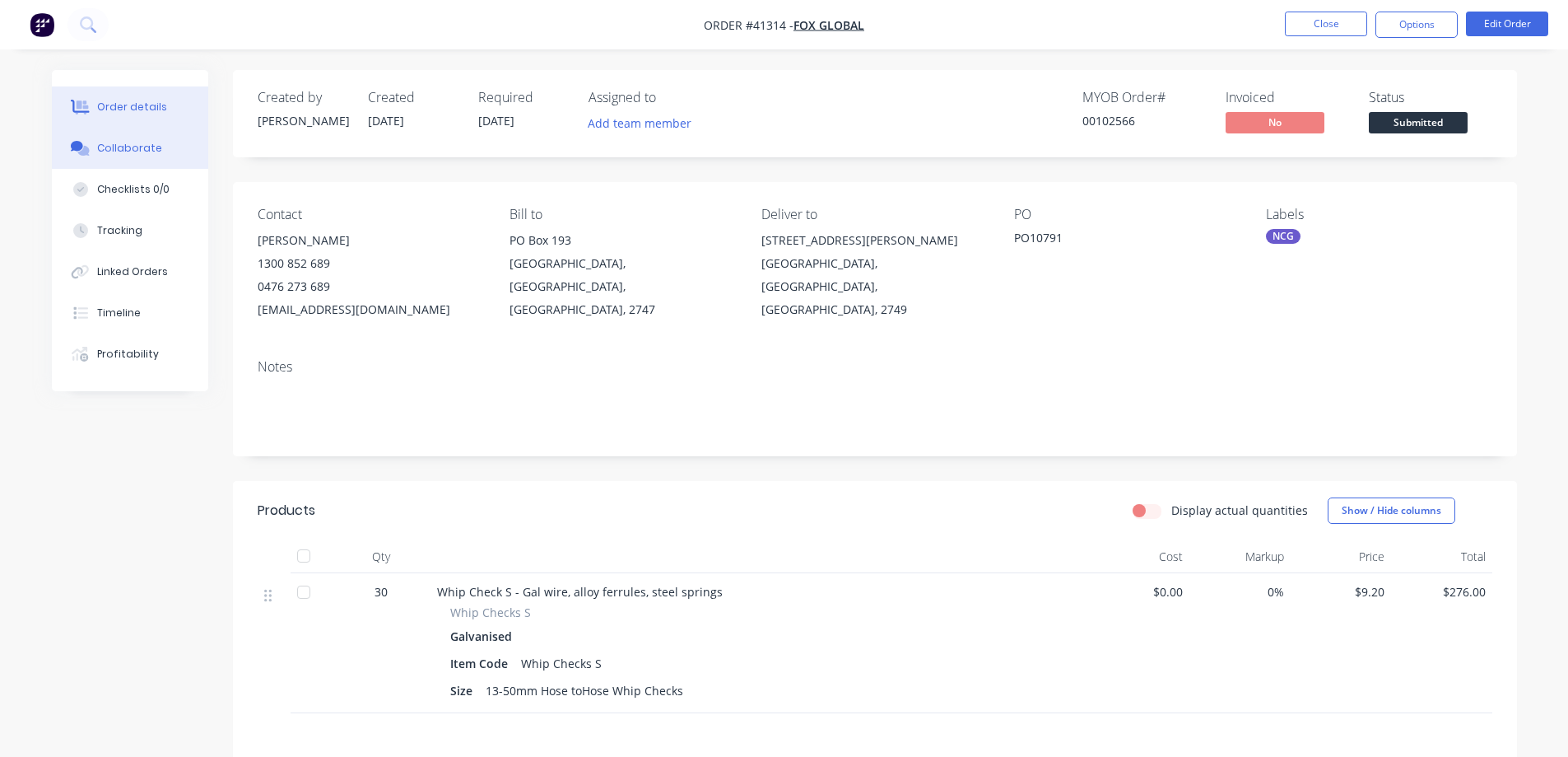
click at [129, 150] on div "Collaborate" at bounding box center [130, 148] width 65 height 15
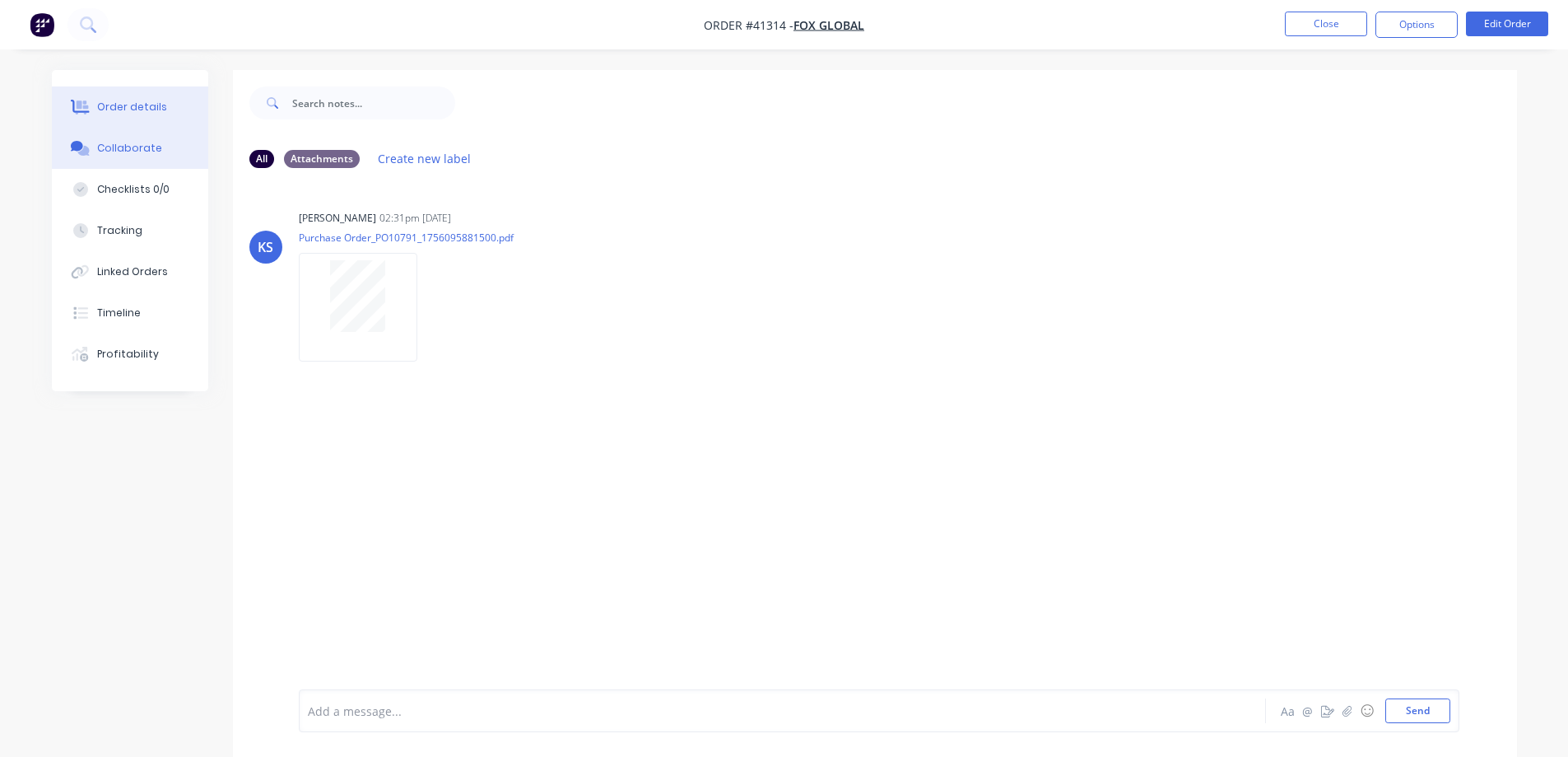
click at [156, 108] on div "Order details" at bounding box center [133, 106] width 70 height 15
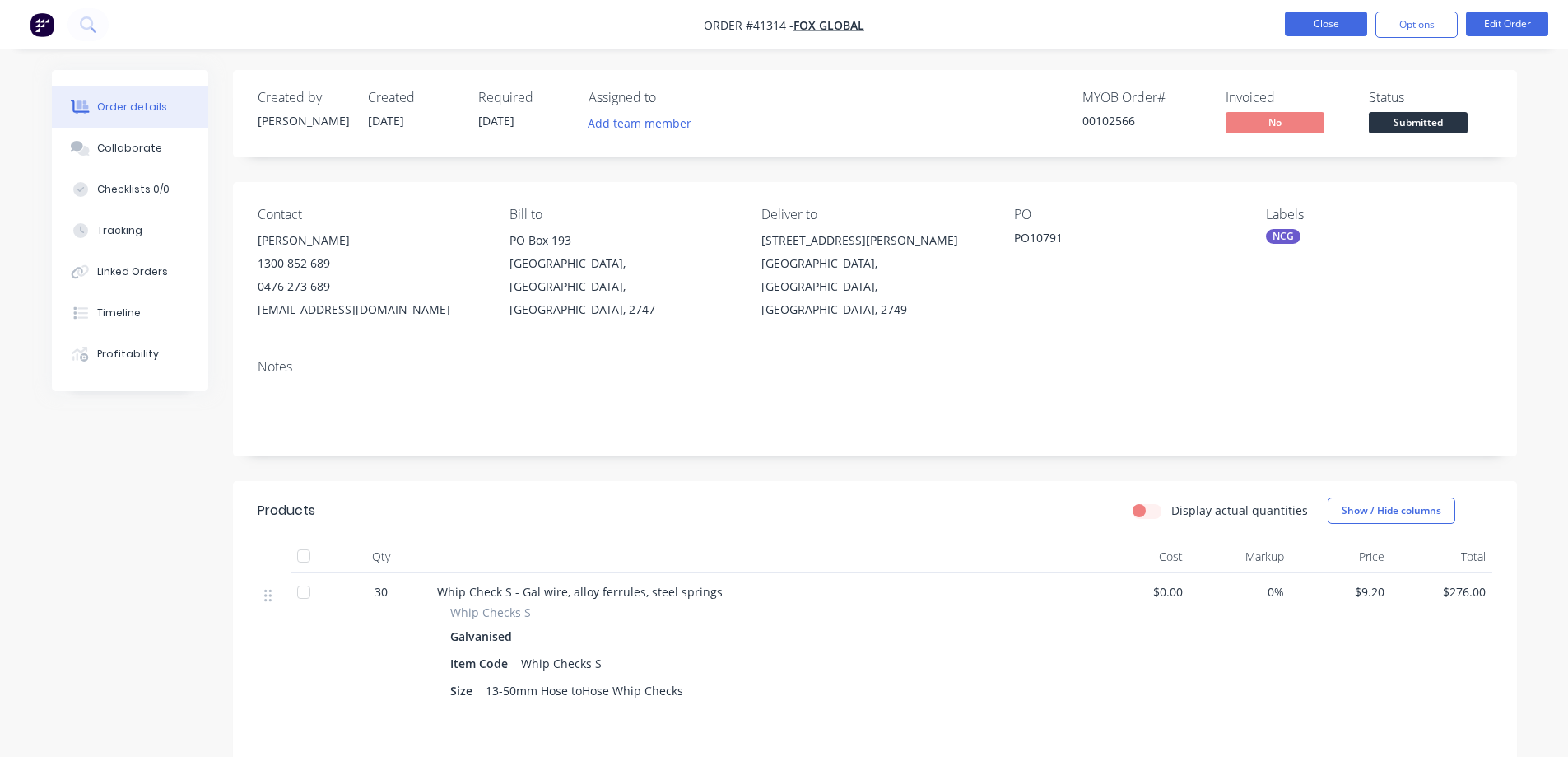
click at [1295, 23] on button "Close" at bounding box center [1326, 24] width 83 height 25
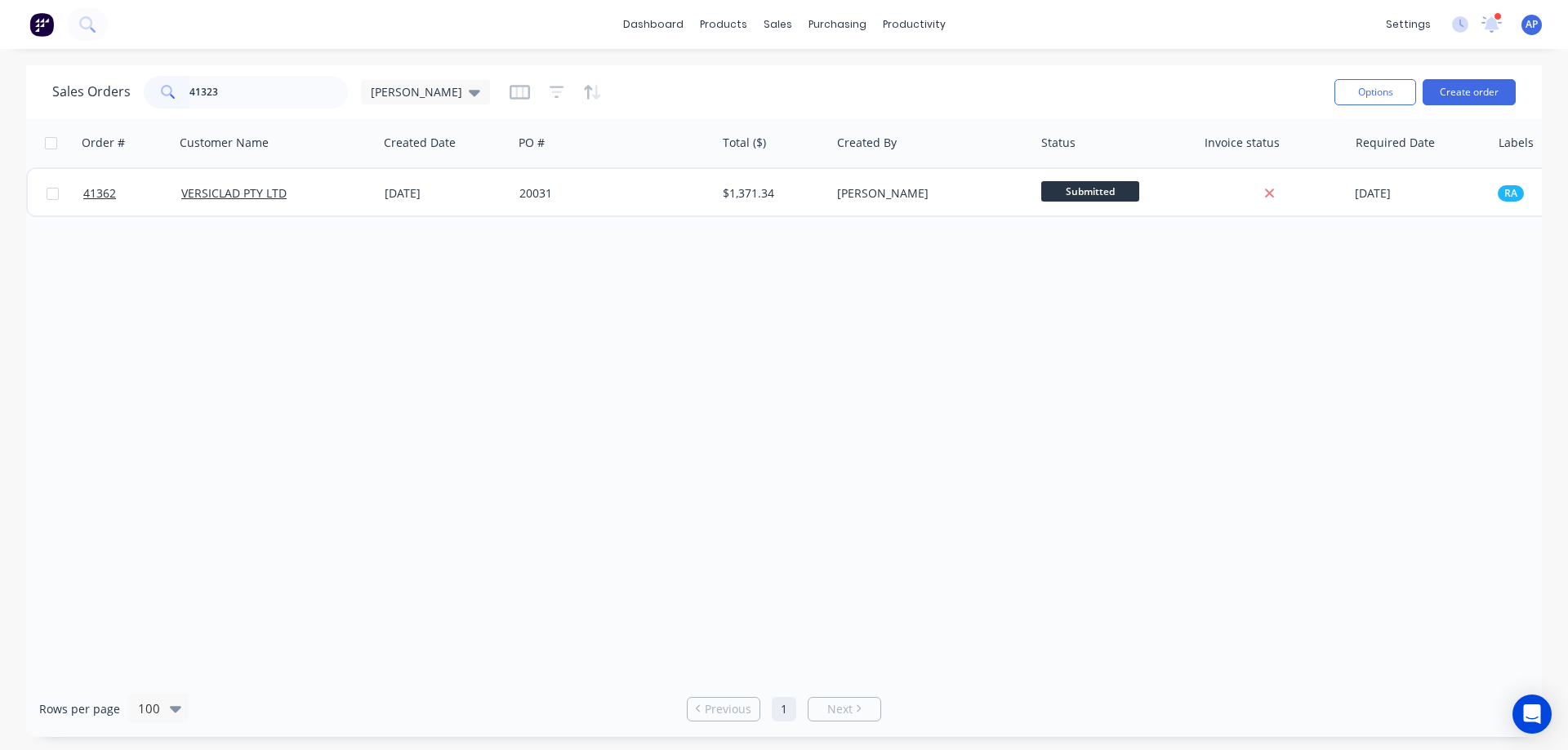
type input "41323"
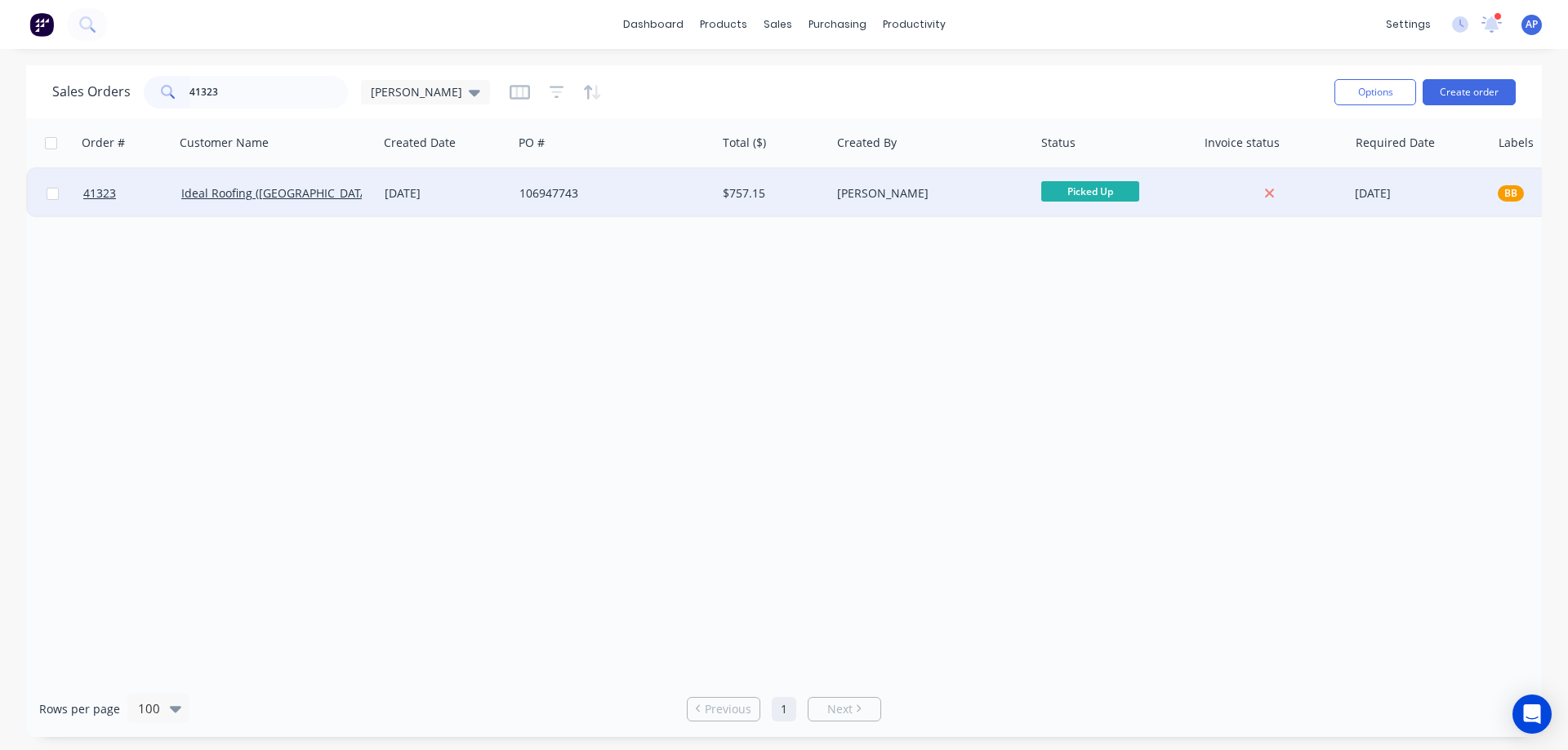
click at [353, 198] on div "Ideal Roofing ([GEOGRAPHIC_DATA]) Pty Ltd" at bounding box center [272, 193] width 181 height 17
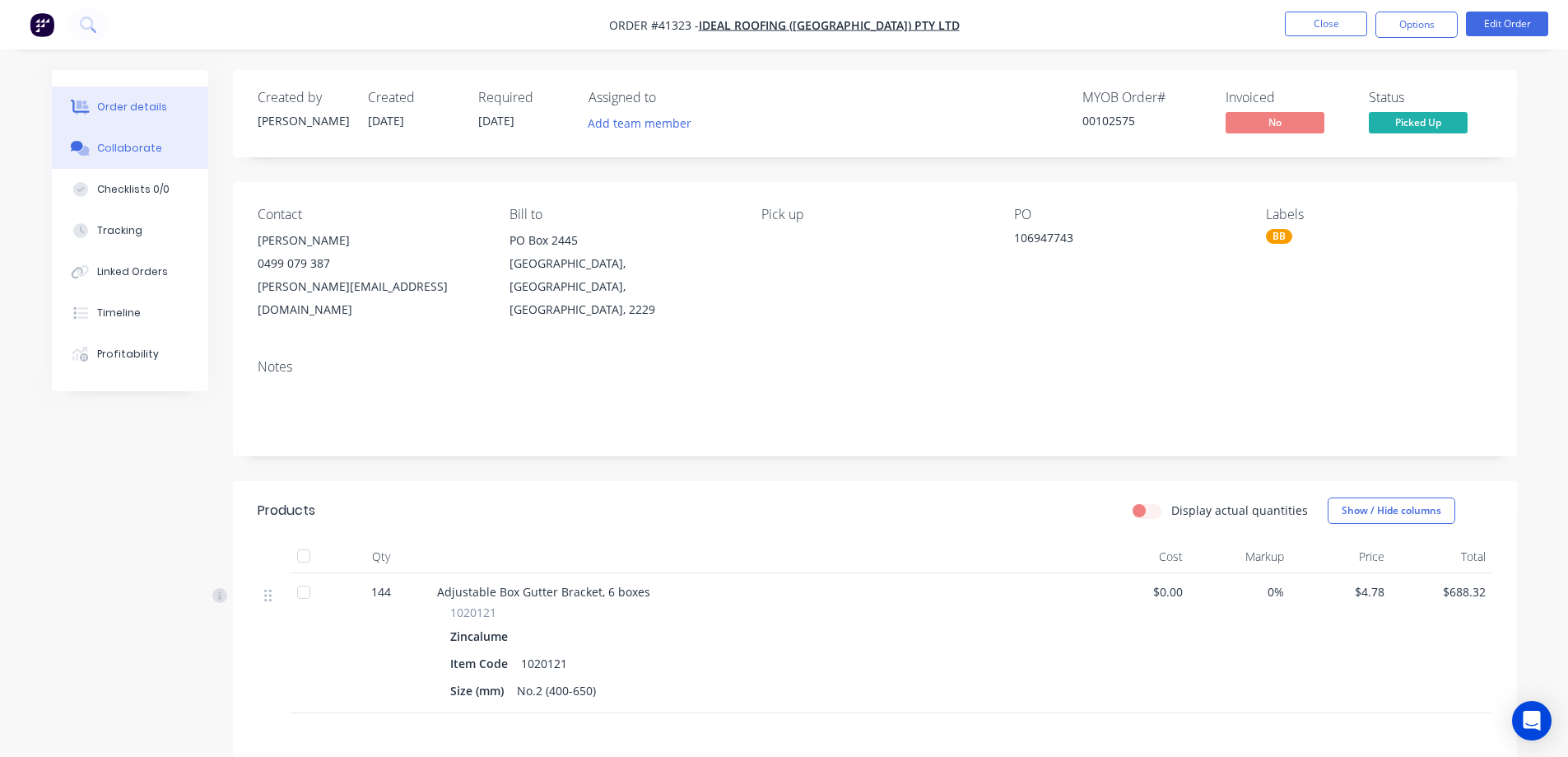
click at [149, 149] on div "Collaborate" at bounding box center [130, 148] width 65 height 15
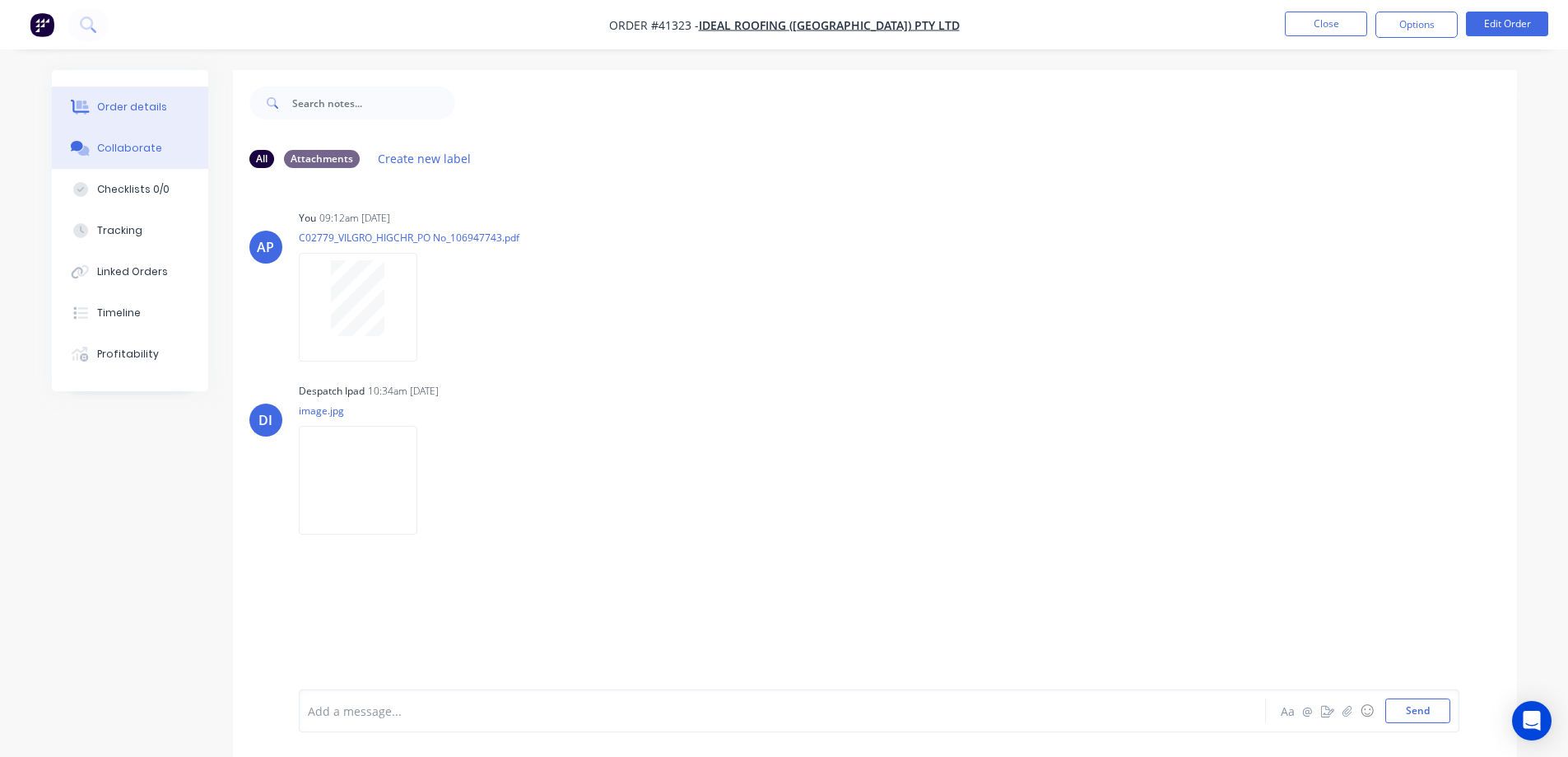
click at [171, 107] on button "Order details" at bounding box center [130, 106] width 156 height 41
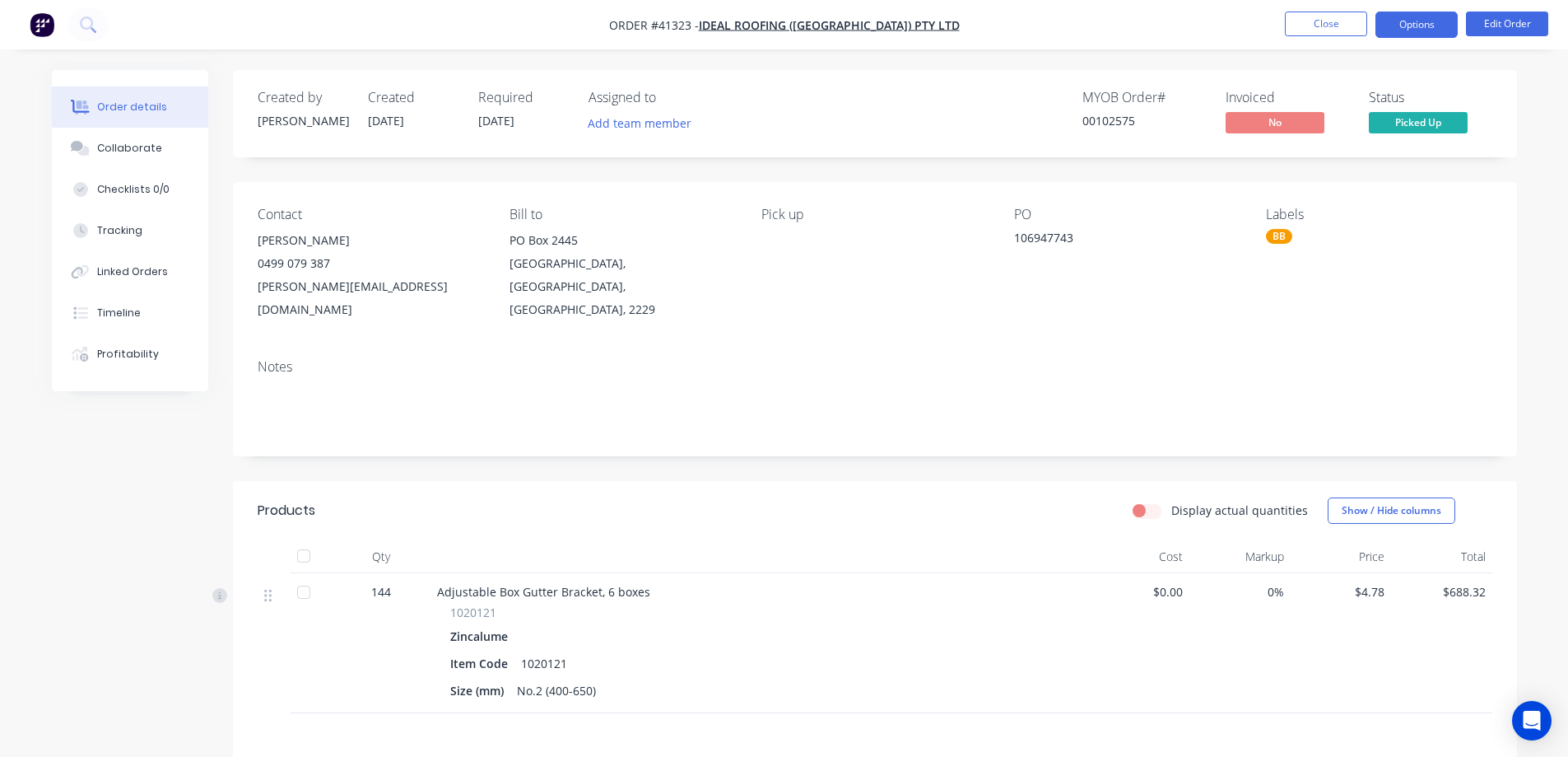
click at [1389, 24] on button "Options" at bounding box center [1417, 25] width 83 height 26
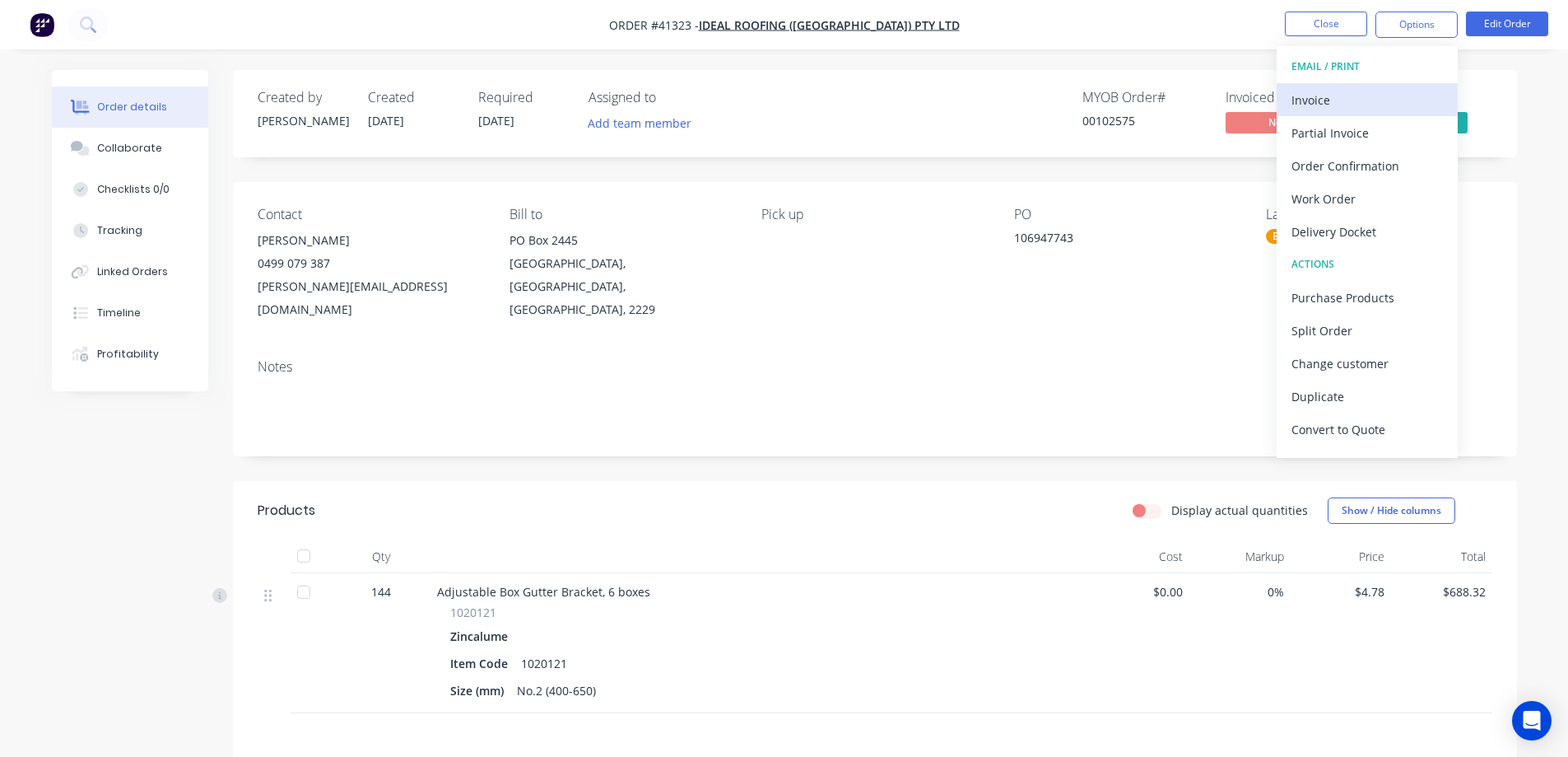
click at [1347, 100] on div "Invoice" at bounding box center [1368, 99] width 151 height 24
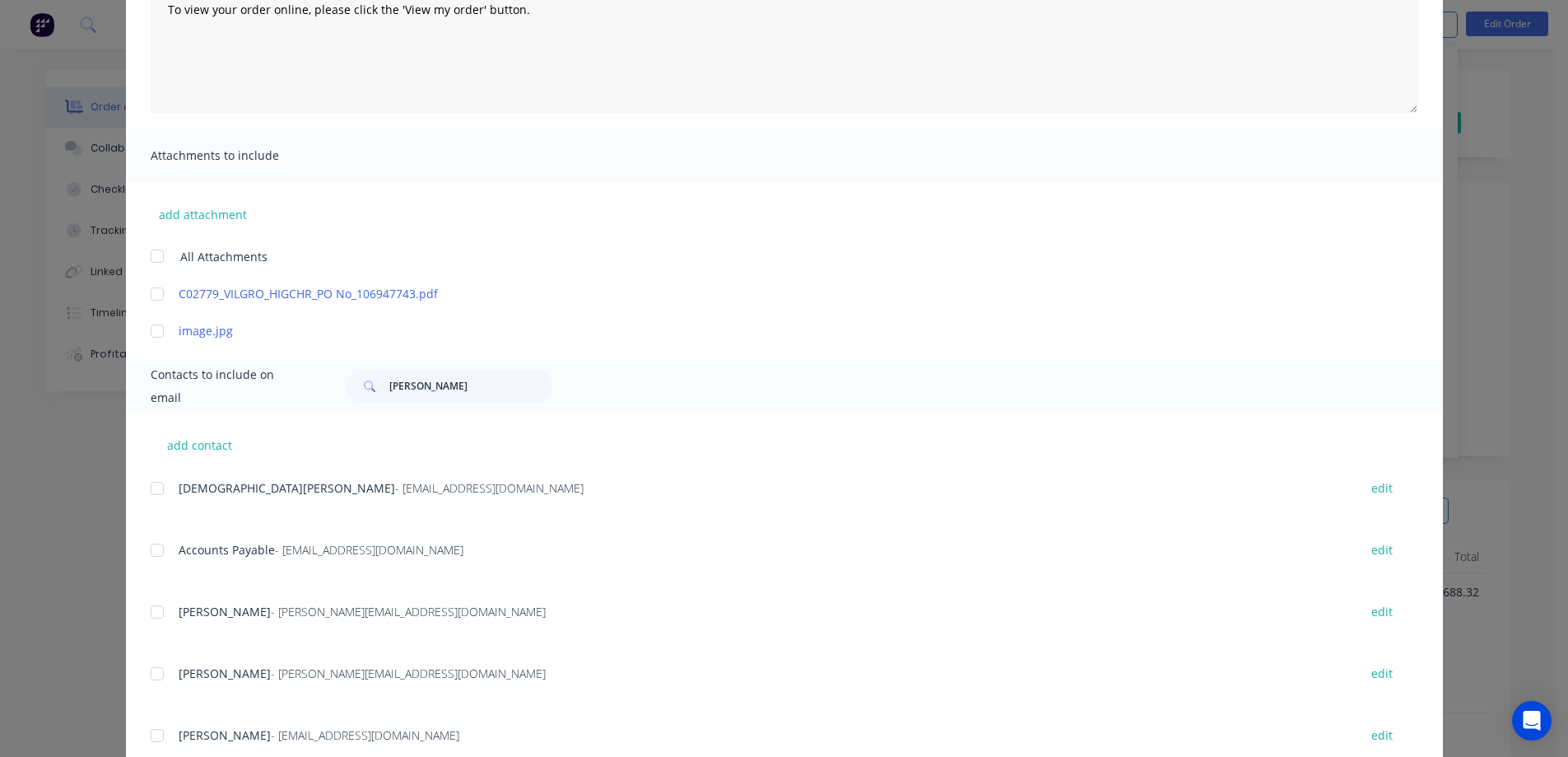
scroll to position [247, 0]
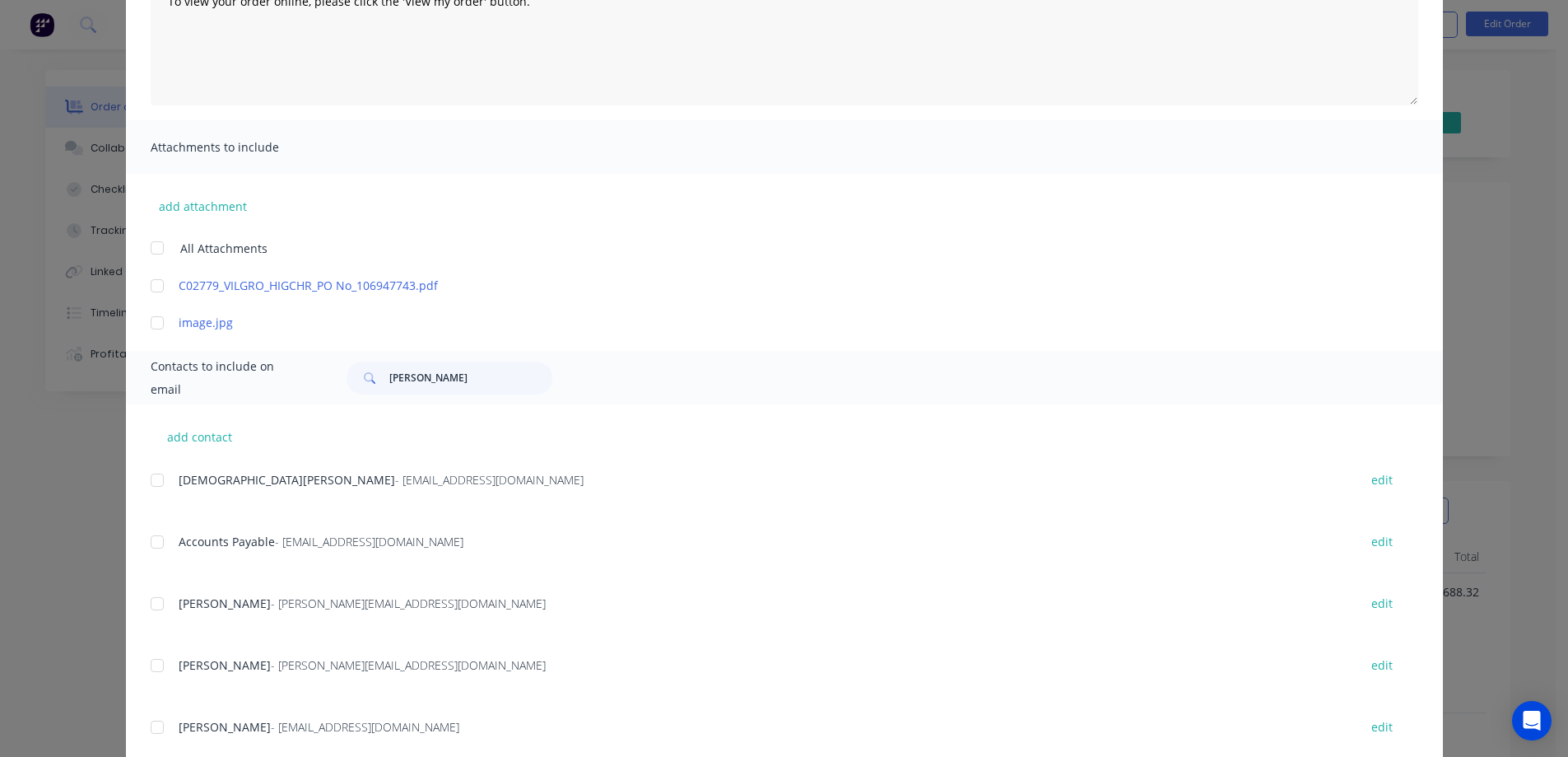
drag, startPoint x: 149, startPoint y: 541, endPoint x: 328, endPoint y: 542, distance: 179.0
click at [150, 539] on div at bounding box center [156, 542] width 33 height 33
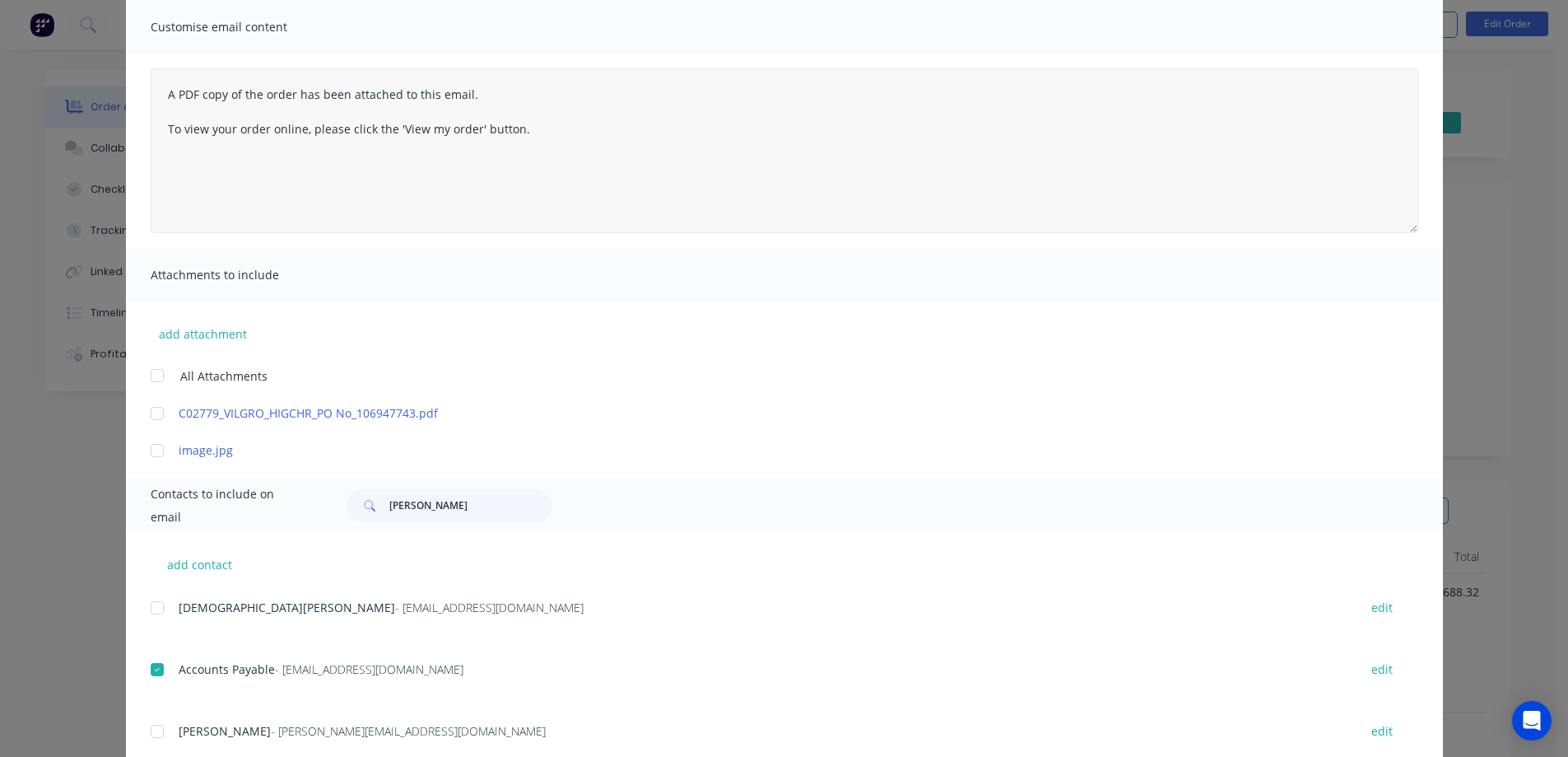
scroll to position [0, 0]
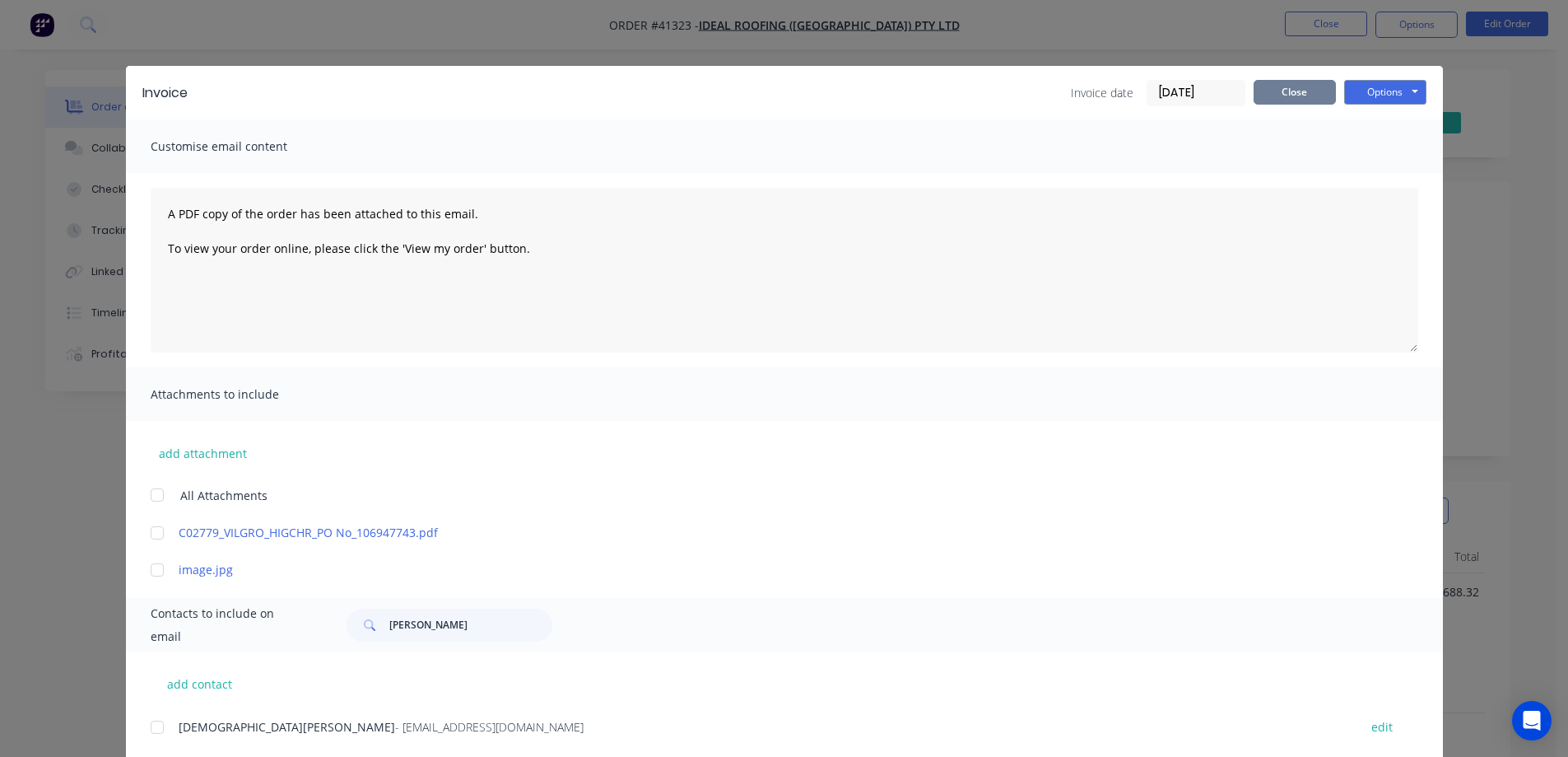
click at [1298, 93] on button "Close" at bounding box center [1296, 92] width 83 height 25
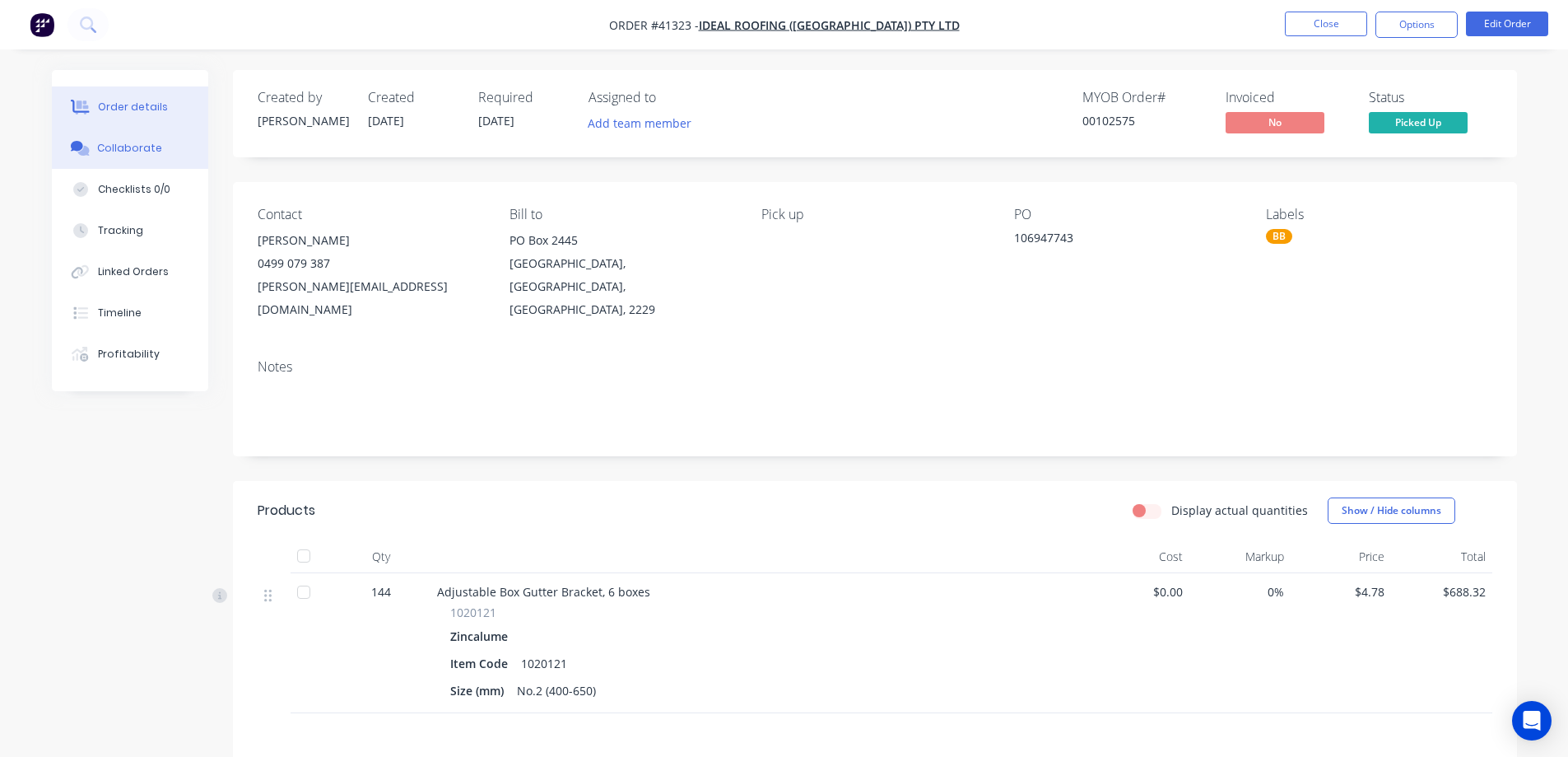
click at [159, 150] on button "Collaborate" at bounding box center [130, 148] width 156 height 41
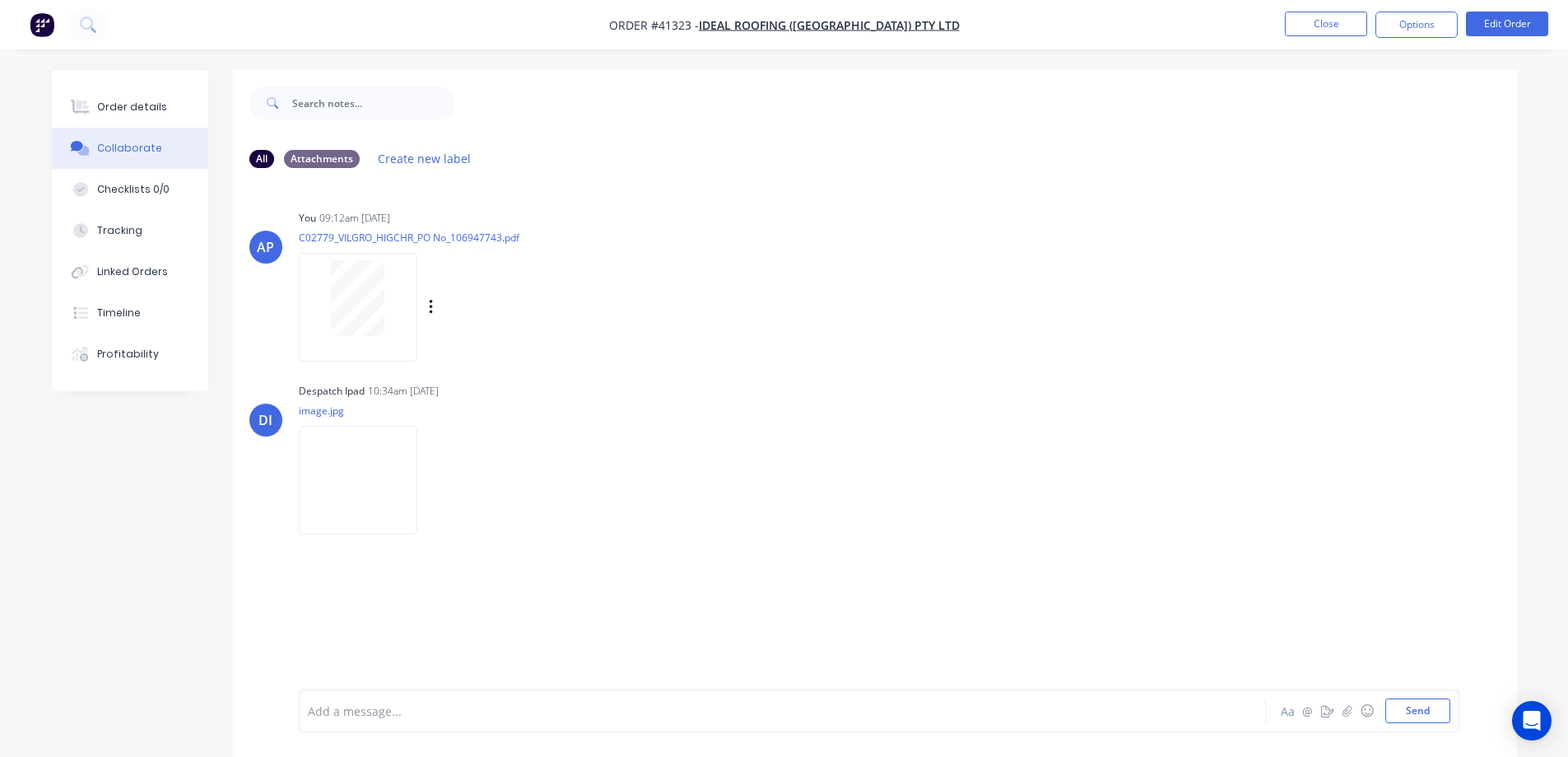
click at [329, 311] on div at bounding box center [358, 298] width 104 height 76
click at [114, 107] on div "Order details" at bounding box center [133, 106] width 70 height 15
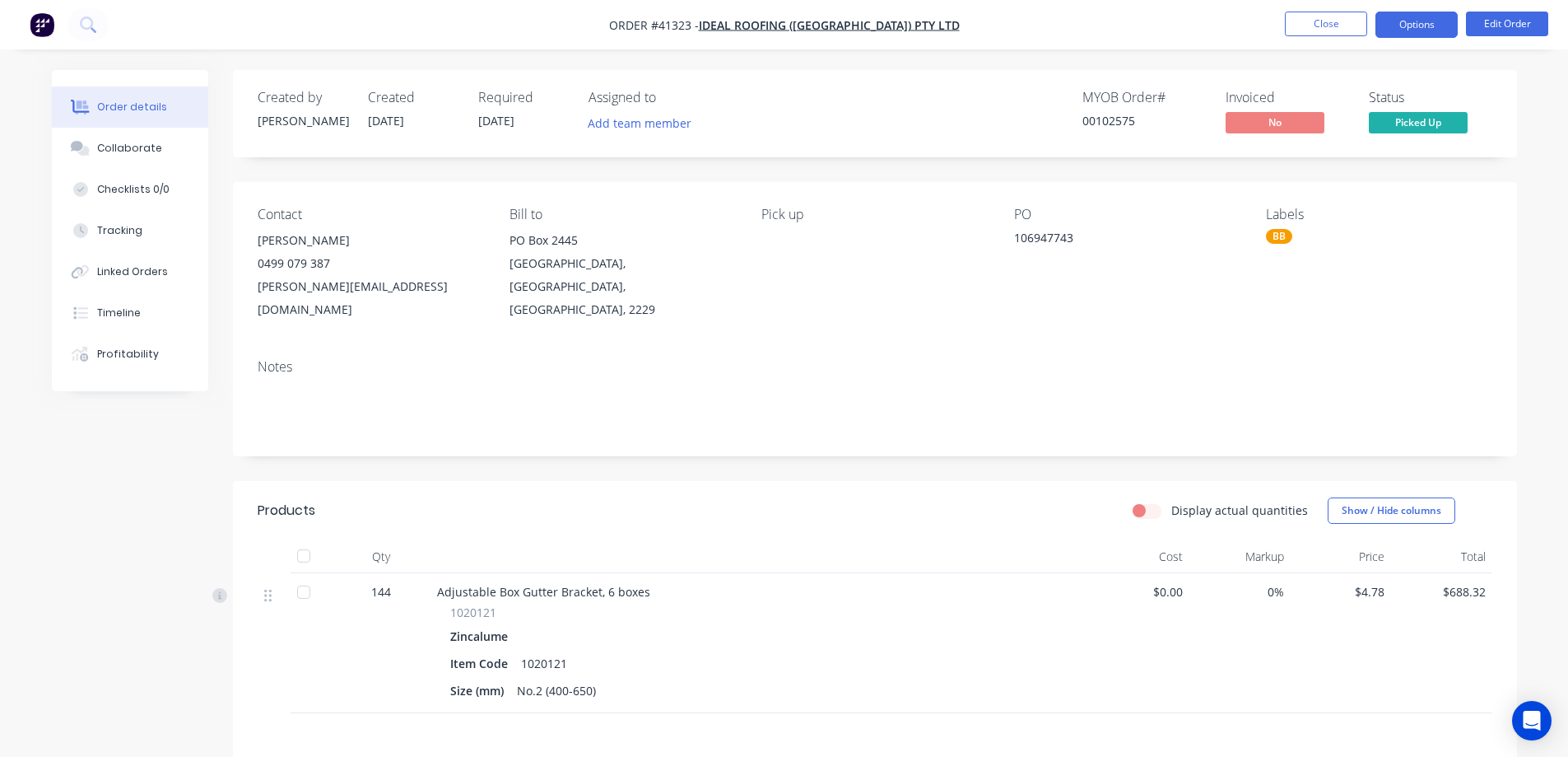
click at [1393, 19] on button "Options" at bounding box center [1417, 25] width 83 height 26
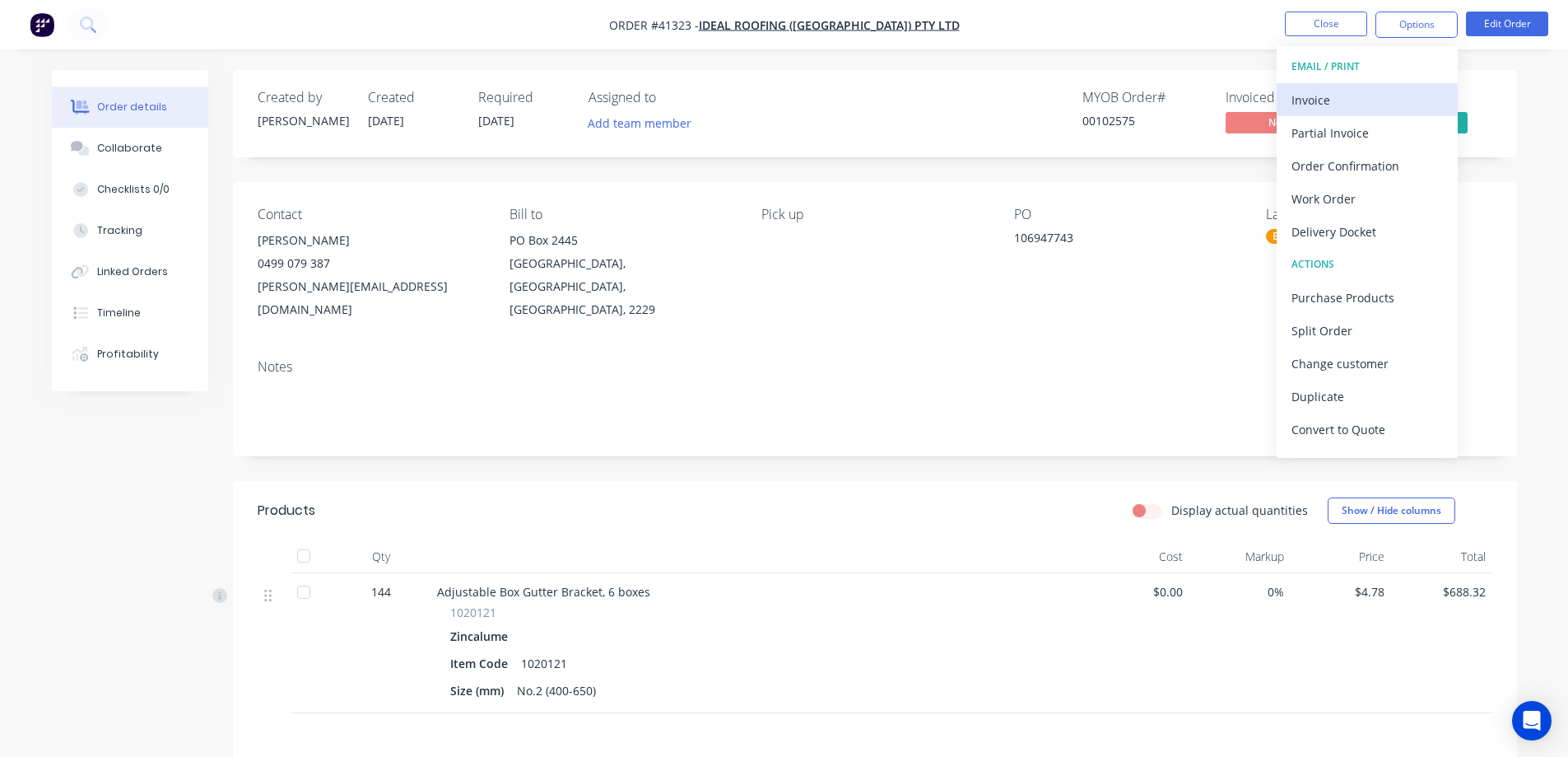
click at [1337, 94] on div "Invoice" at bounding box center [1368, 99] width 151 height 24
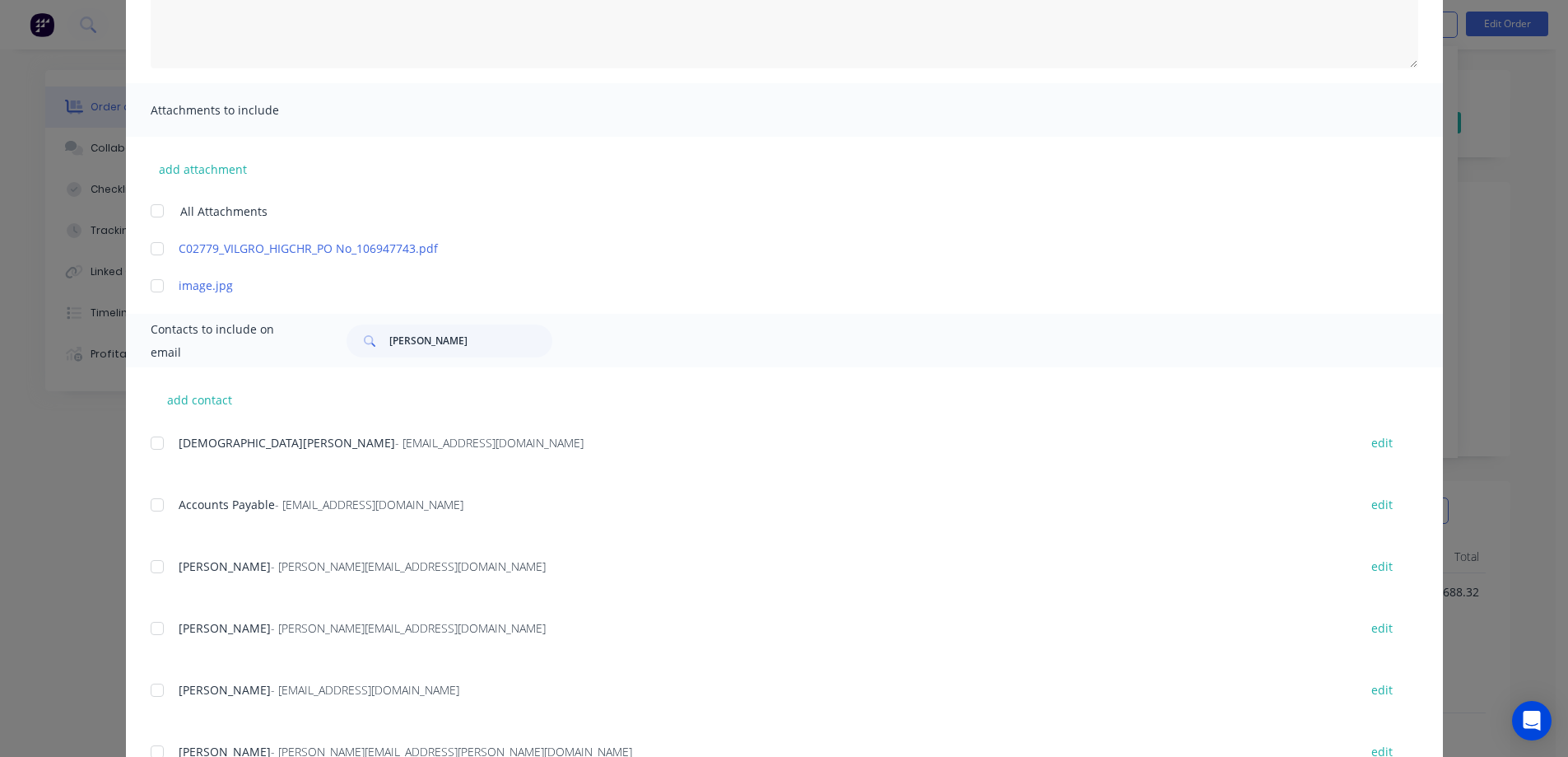
scroll to position [330, 0]
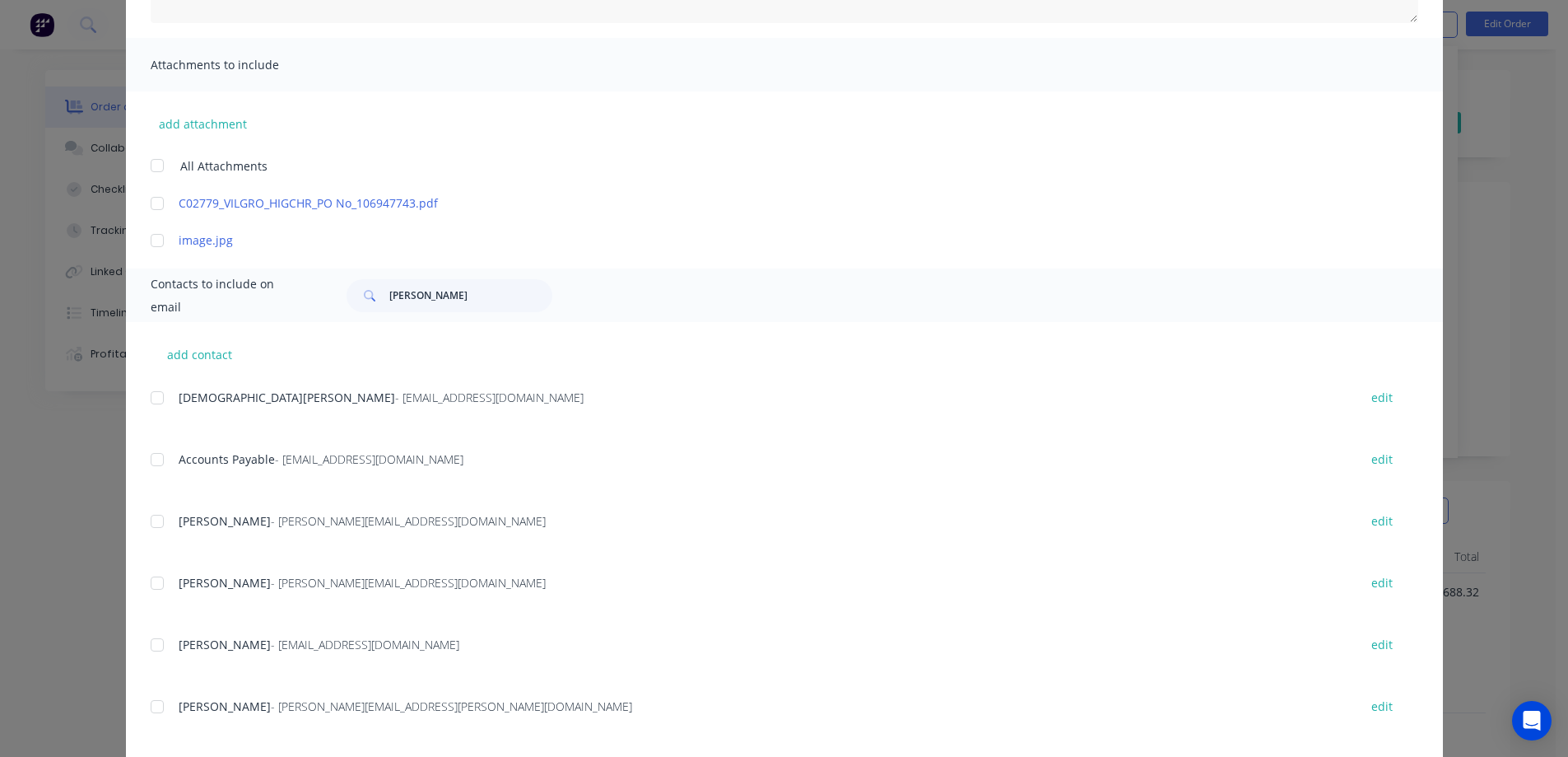
click at [156, 462] on div at bounding box center [156, 459] width 33 height 33
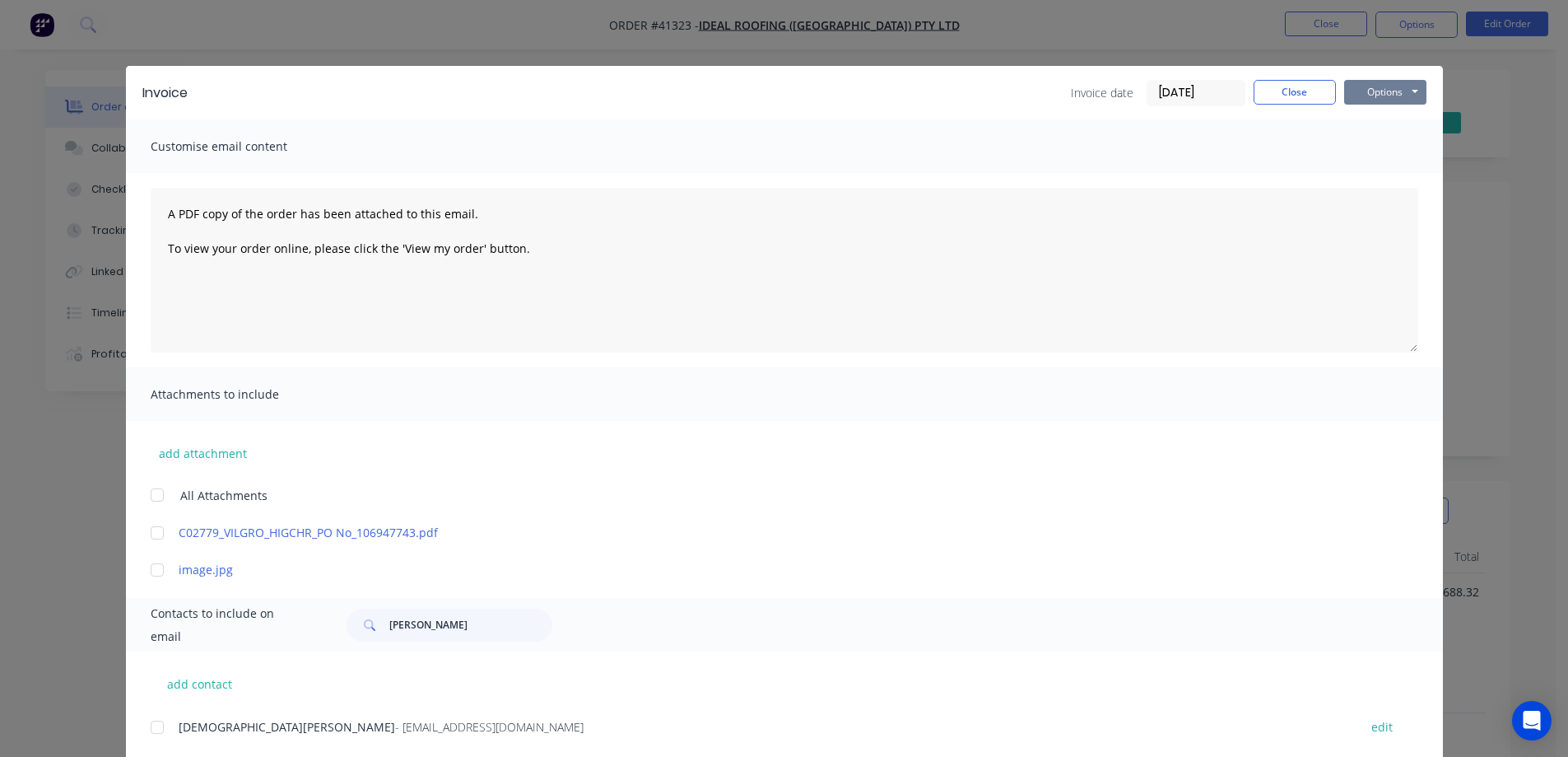
click at [1384, 92] on button "Options" at bounding box center [1386, 92] width 83 height 25
click at [1395, 175] on button "Email" at bounding box center [1397, 176] width 105 height 27
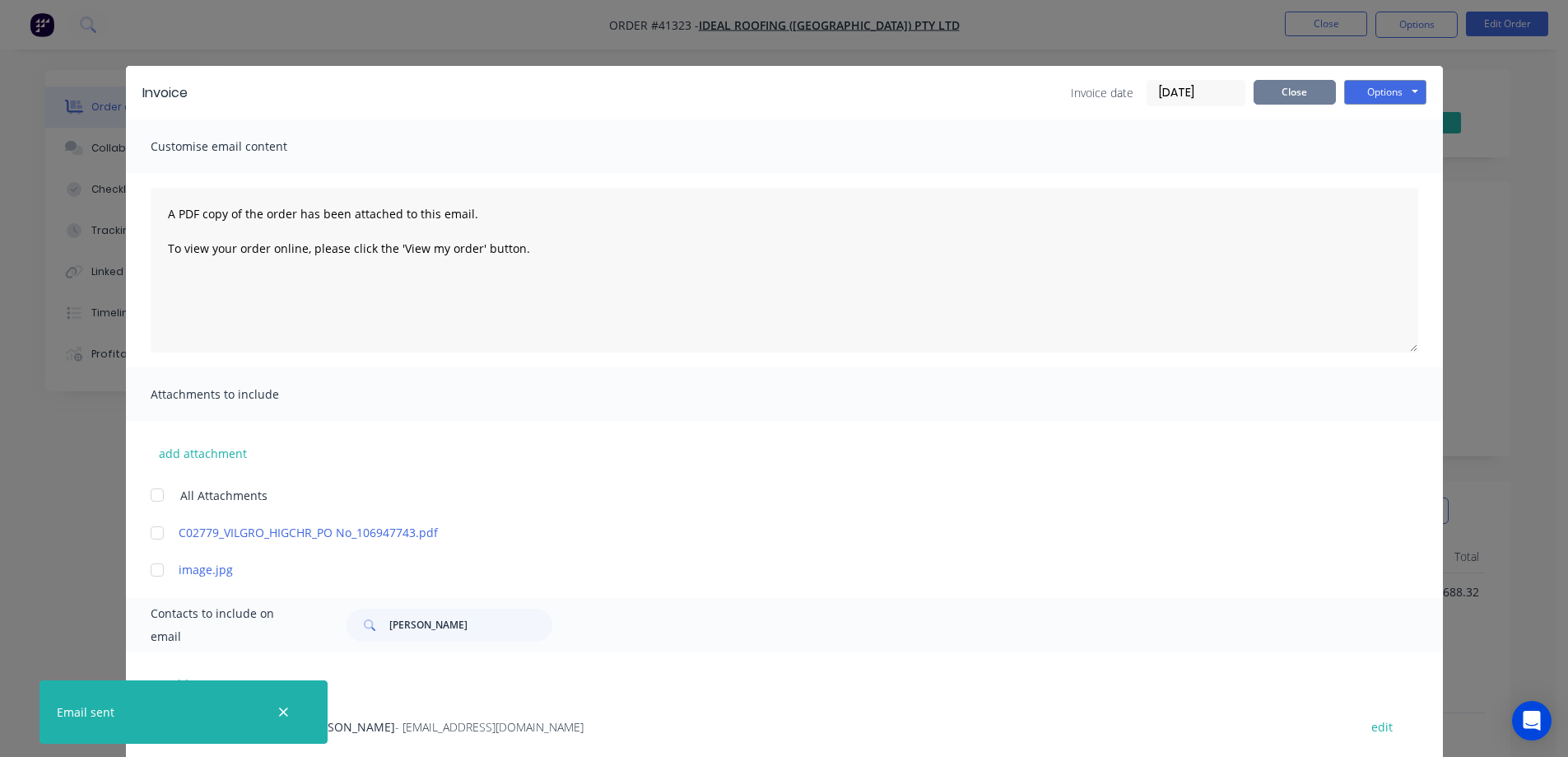
click at [1289, 94] on button "Close" at bounding box center [1296, 92] width 83 height 25
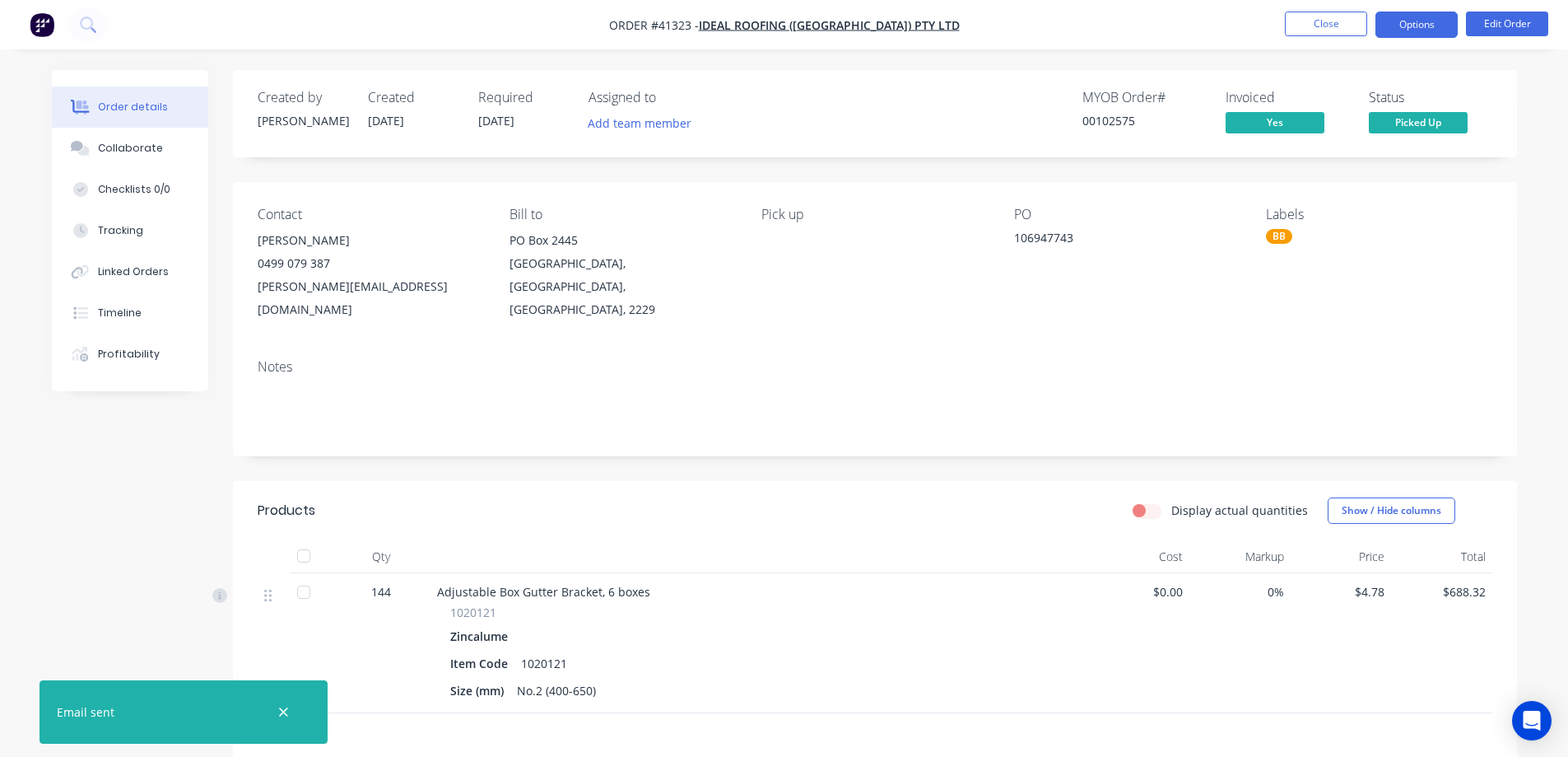
click at [1404, 19] on button "Options" at bounding box center [1417, 25] width 83 height 26
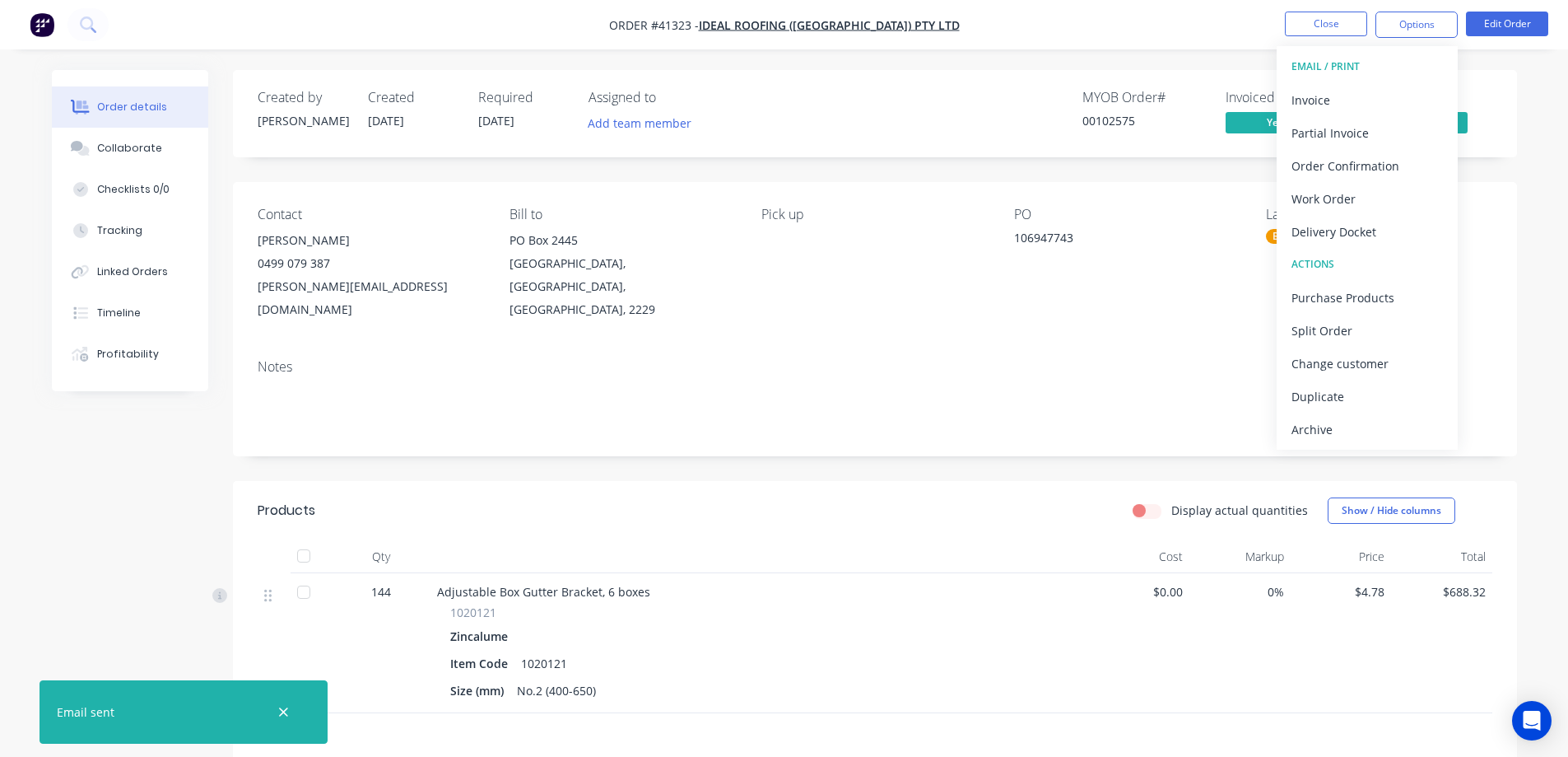
drag, startPoint x: 1330, startPoint y: 430, endPoint x: 1338, endPoint y: 420, distance: 12.8
click at [1332, 430] on div "Archive" at bounding box center [1368, 429] width 151 height 24
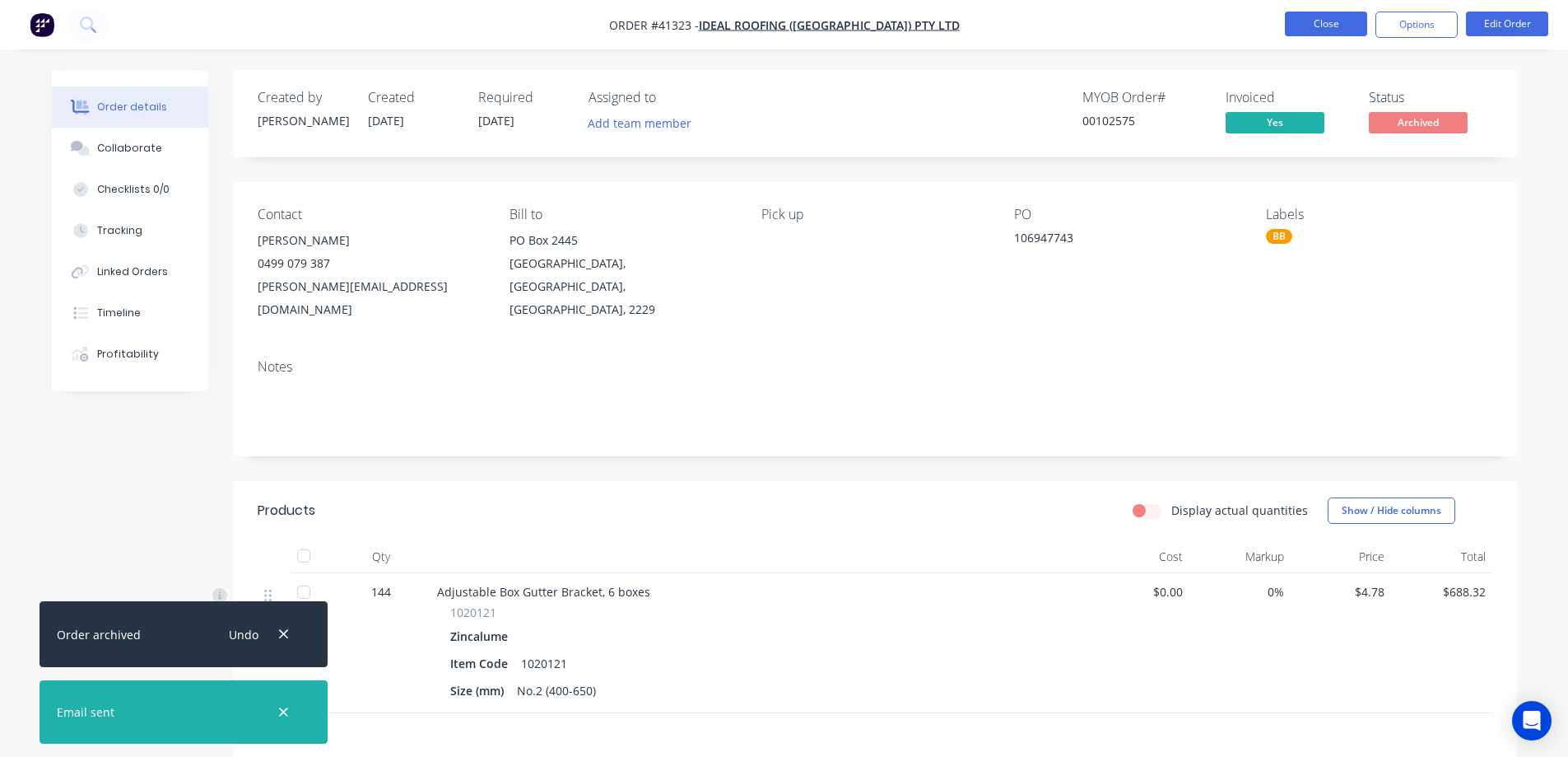
click at [1343, 20] on button "Close" at bounding box center [1326, 24] width 83 height 25
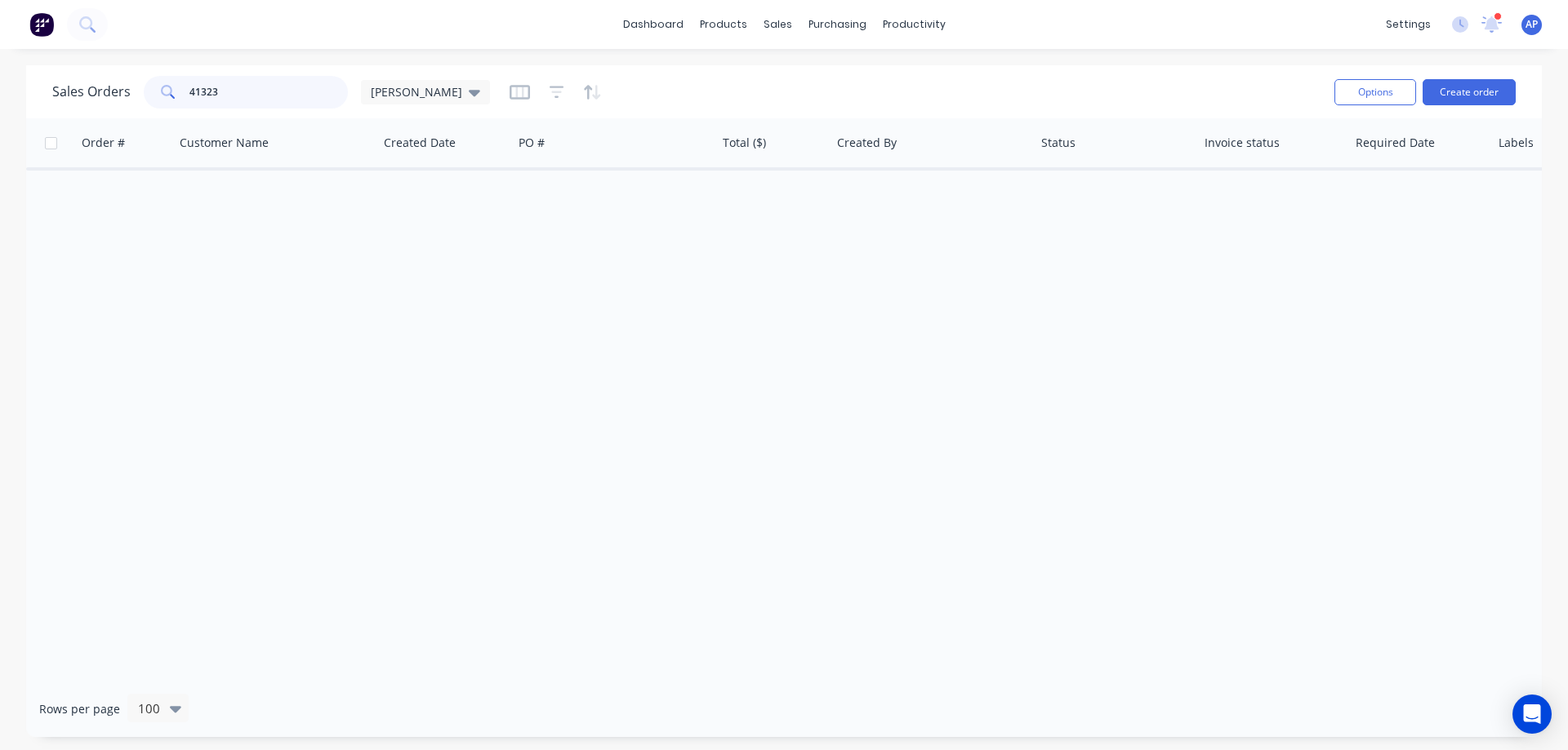
drag, startPoint x: 207, startPoint y: 97, endPoint x: 153, endPoint y: 100, distance: 54.1
click at [153, 100] on div "41323" at bounding box center [246, 91] width 204 height 32
type input "41308"
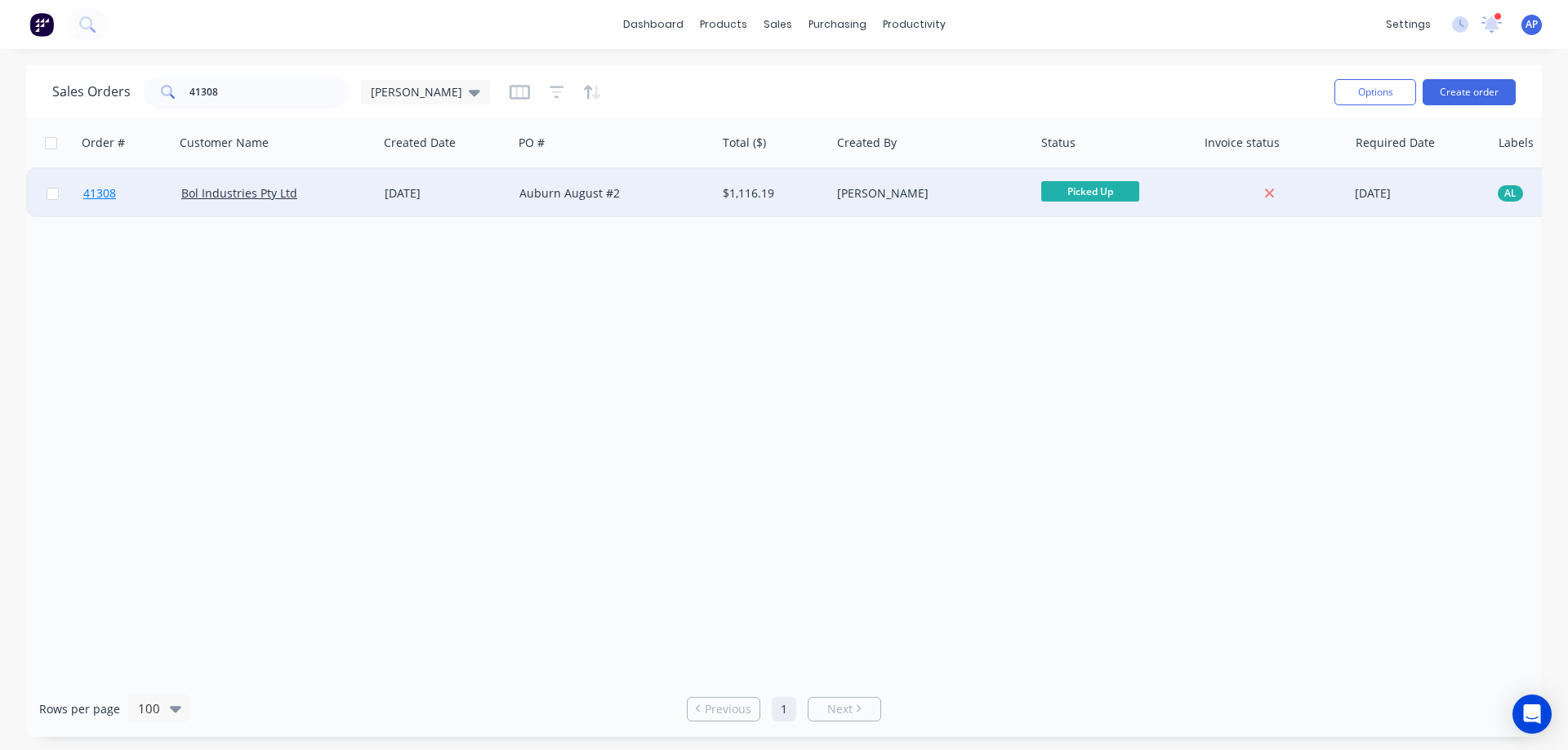
click at [94, 196] on span "41308" at bounding box center [99, 193] width 32 height 17
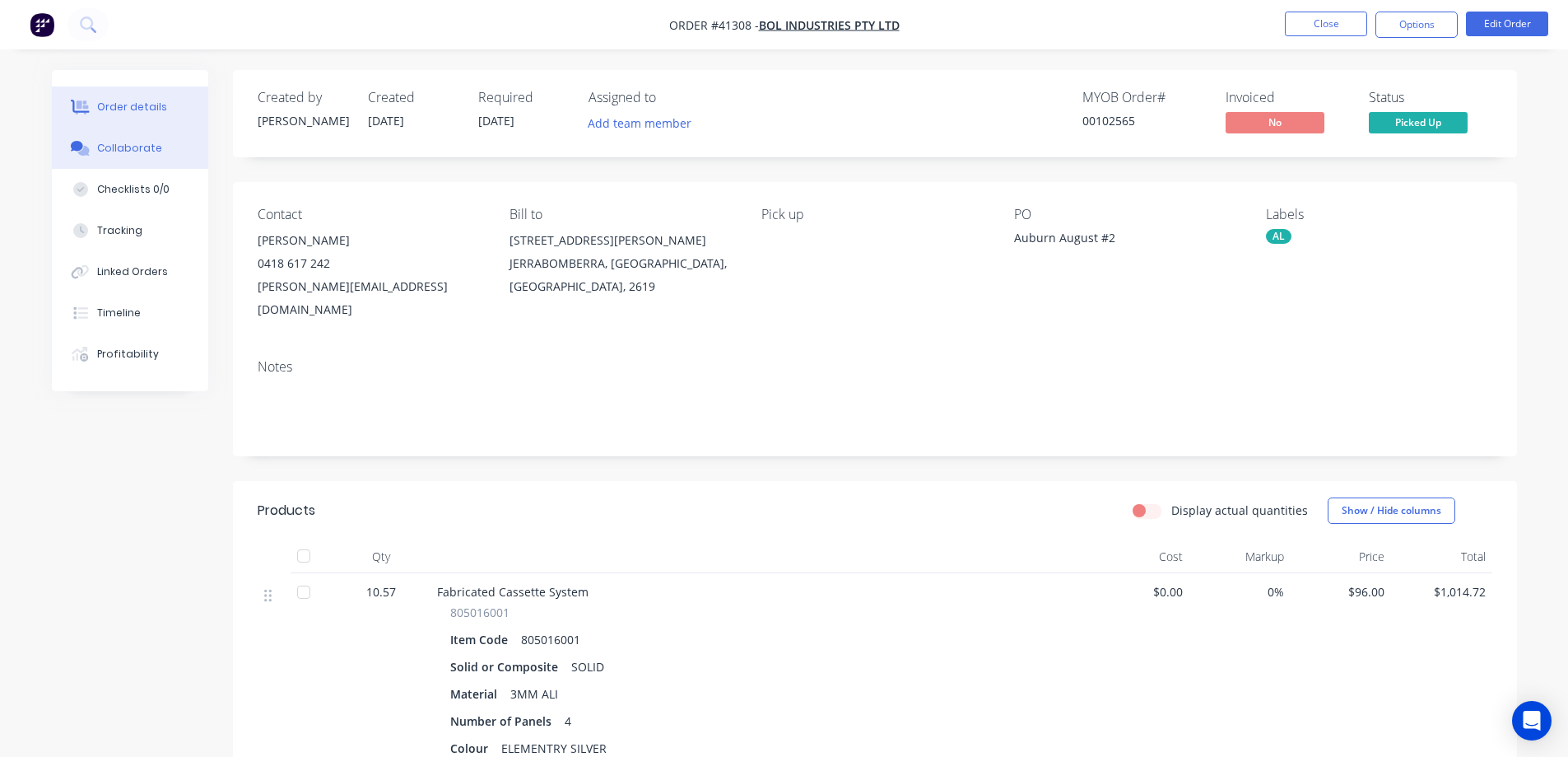
click at [121, 147] on div "Collaborate" at bounding box center [130, 148] width 65 height 15
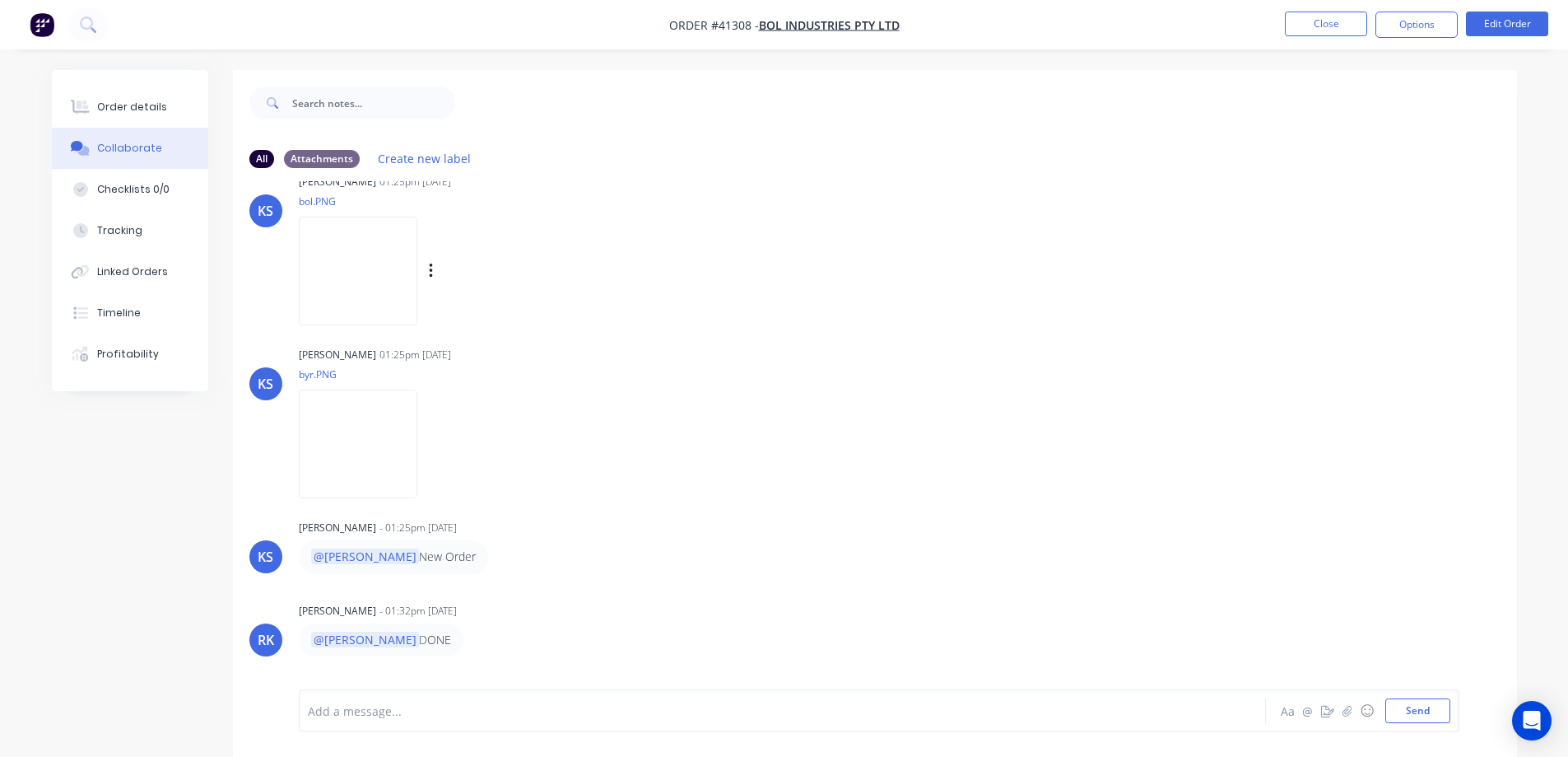
scroll to position [34, 0]
click at [387, 445] on img at bounding box center [358, 445] width 119 height 108
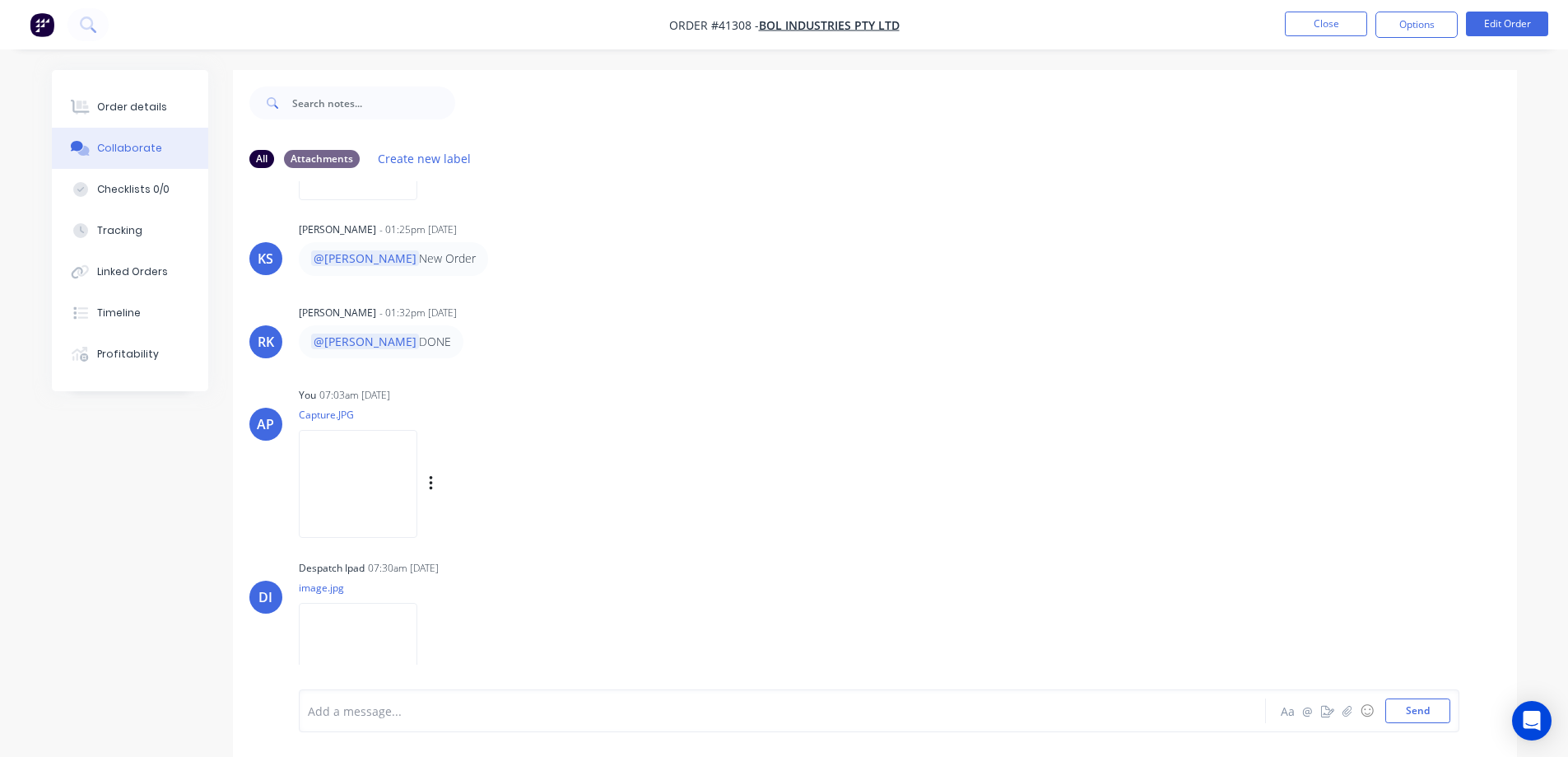
scroll to position [364, 0]
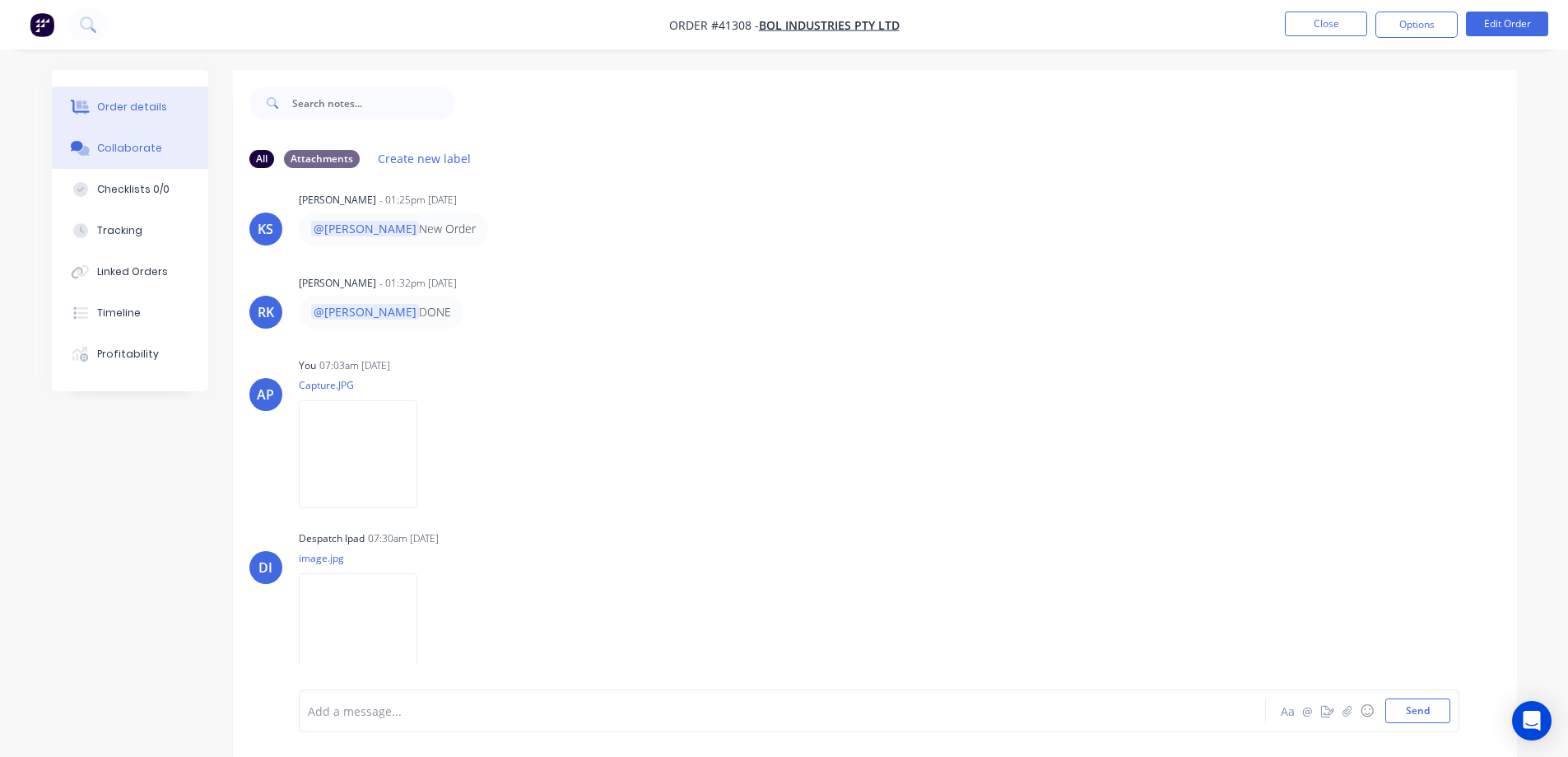
click at [142, 111] on div "Order details" at bounding box center [133, 106] width 70 height 15
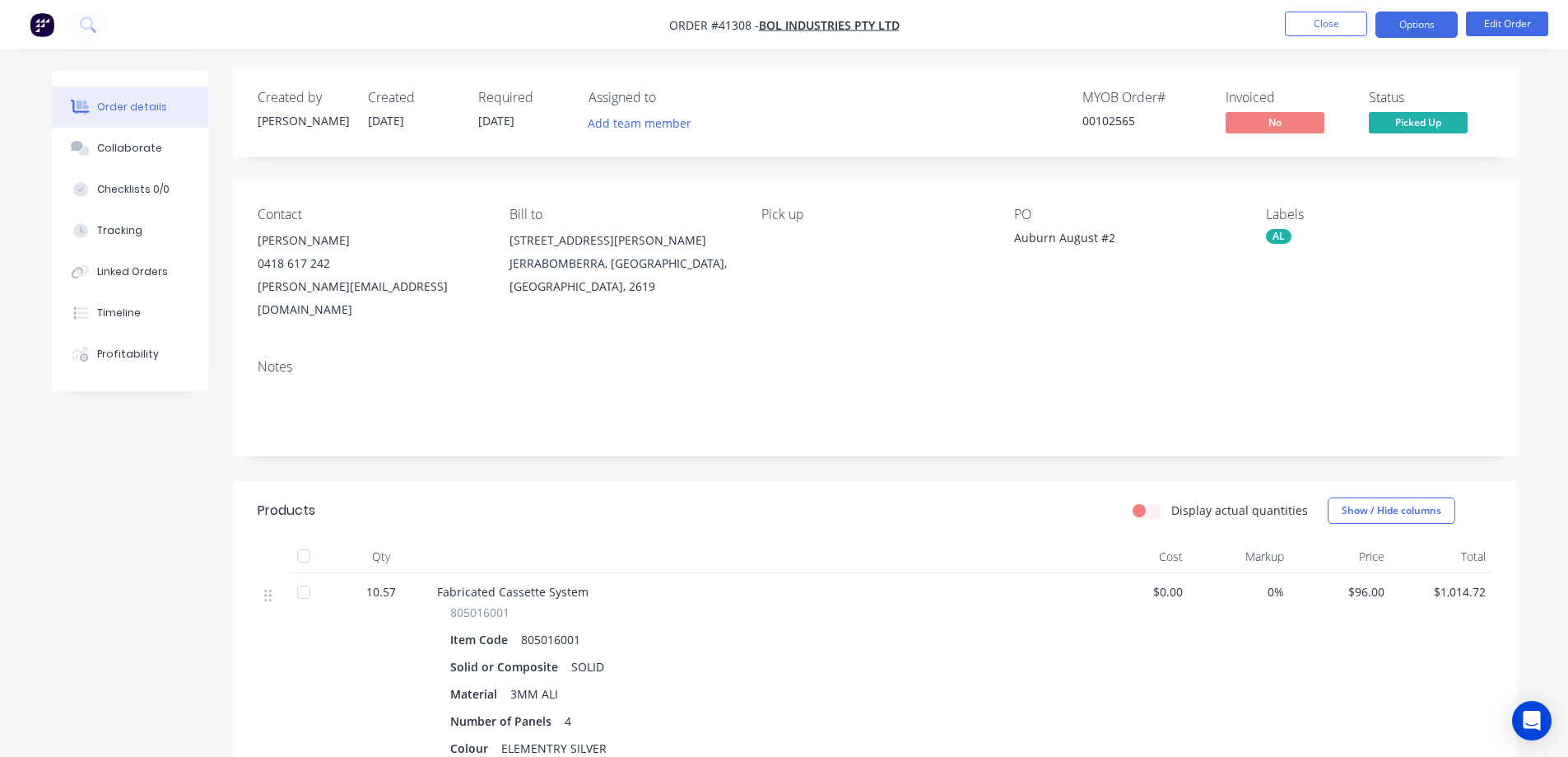
click at [1390, 23] on button "Options" at bounding box center [1417, 25] width 83 height 26
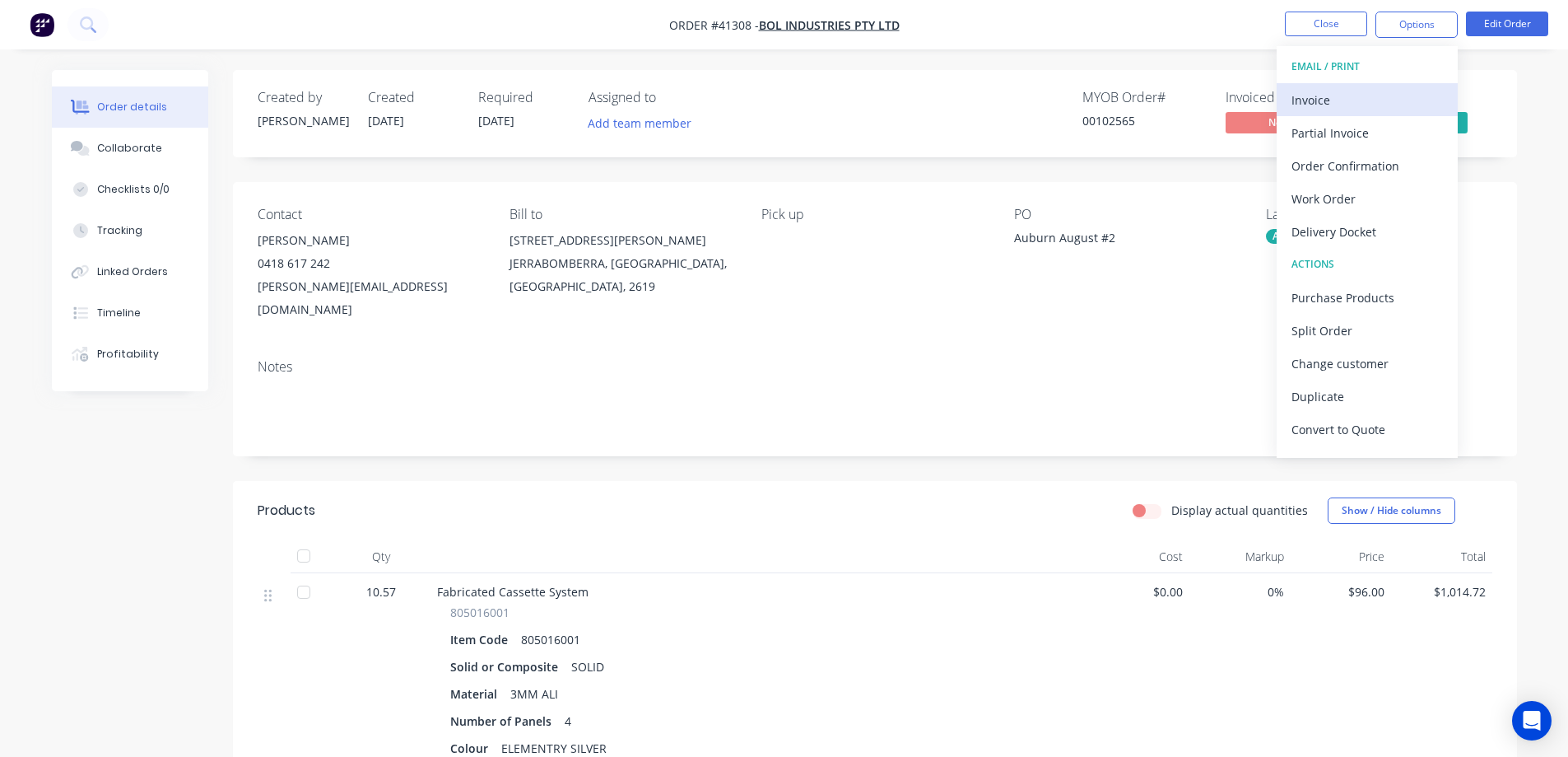
click at [1336, 98] on div "Invoice" at bounding box center [1368, 99] width 151 height 24
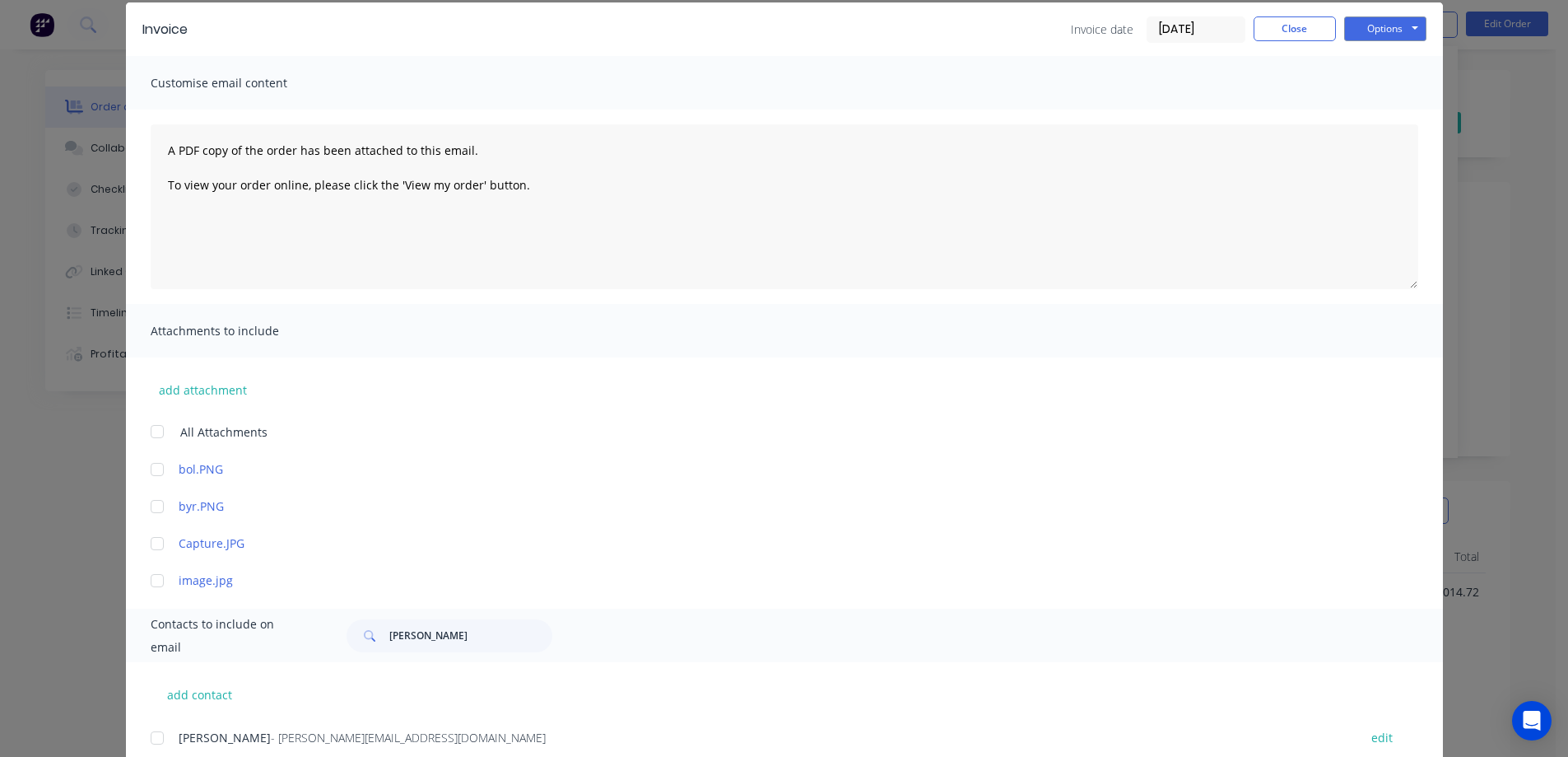
scroll to position [330, 0]
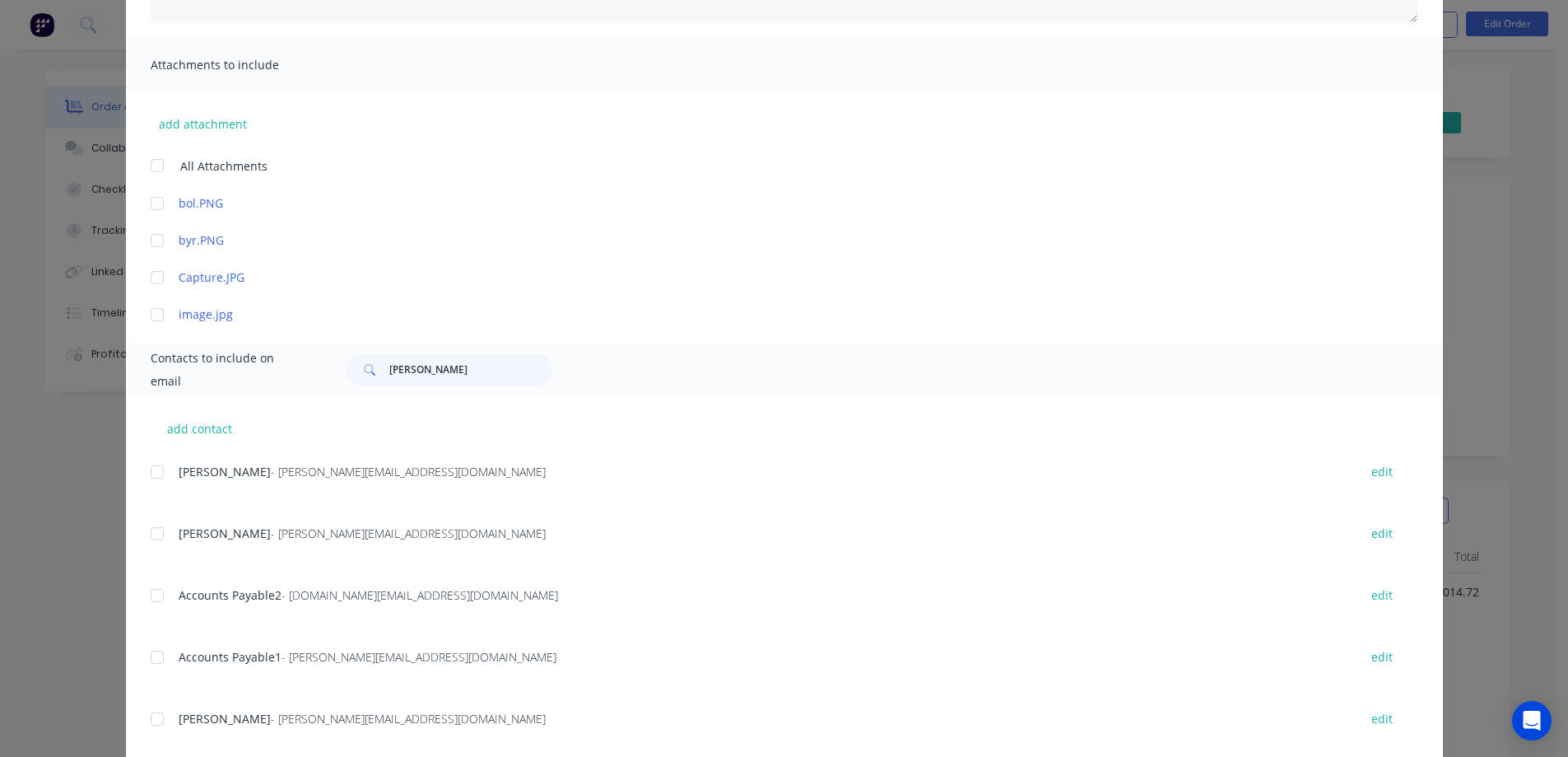
click at [149, 593] on div at bounding box center [156, 595] width 33 height 33
click at [150, 658] on div at bounding box center [156, 657] width 33 height 33
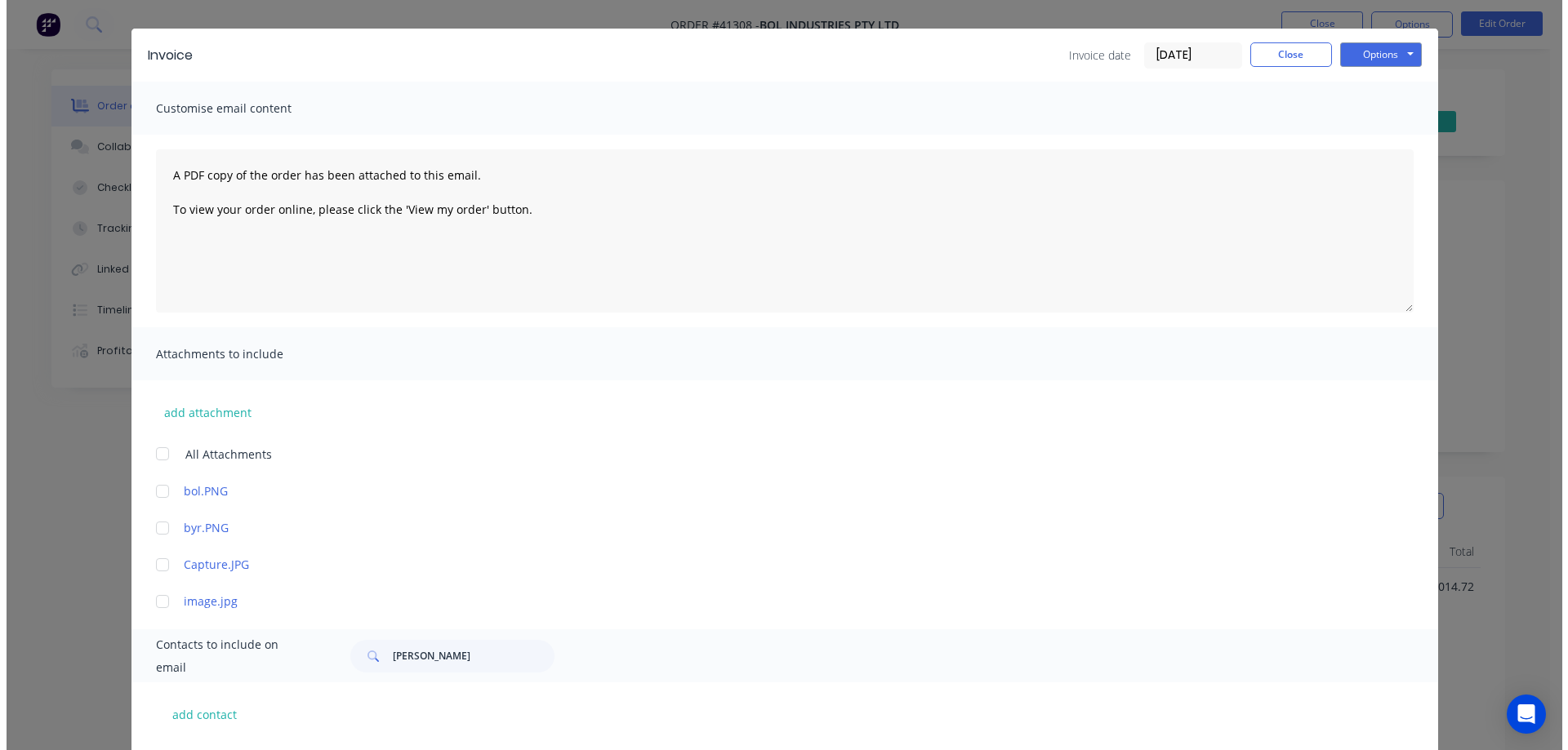
scroll to position [0, 0]
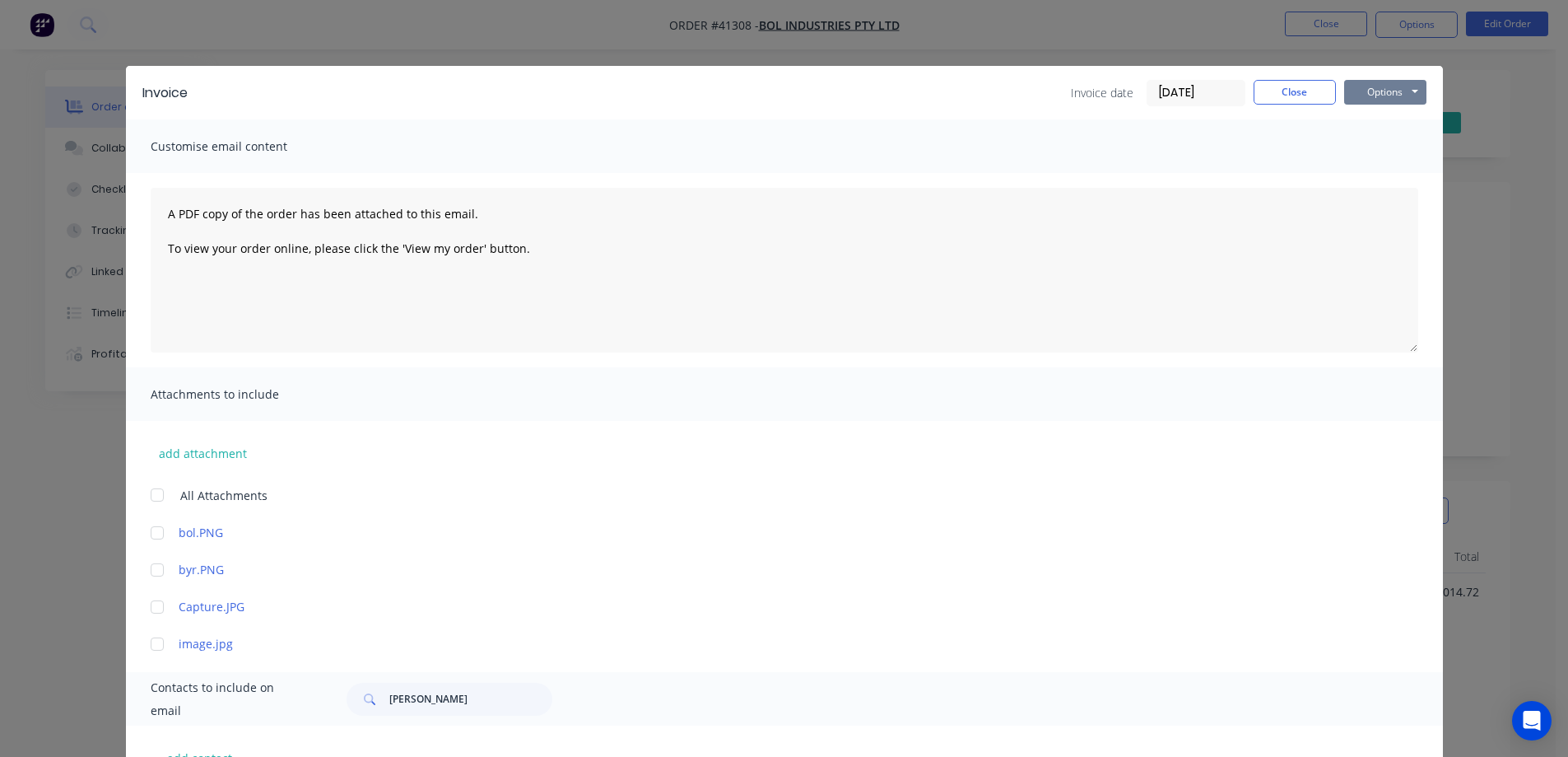
click at [1368, 94] on button "Options" at bounding box center [1386, 92] width 83 height 25
click at [1374, 171] on button "Email" at bounding box center [1397, 176] width 105 height 27
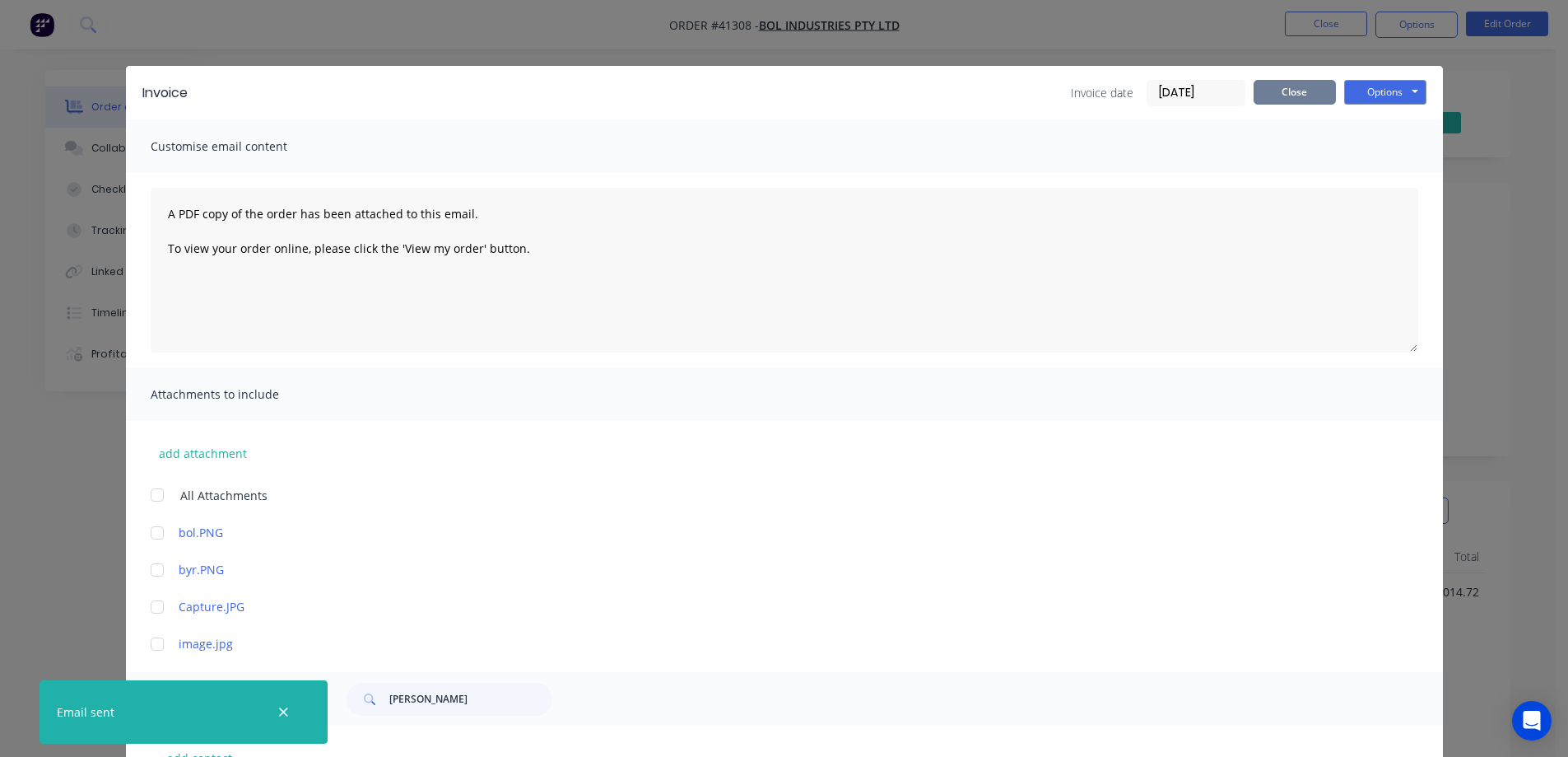
click at [1273, 89] on button "Close" at bounding box center [1296, 92] width 83 height 25
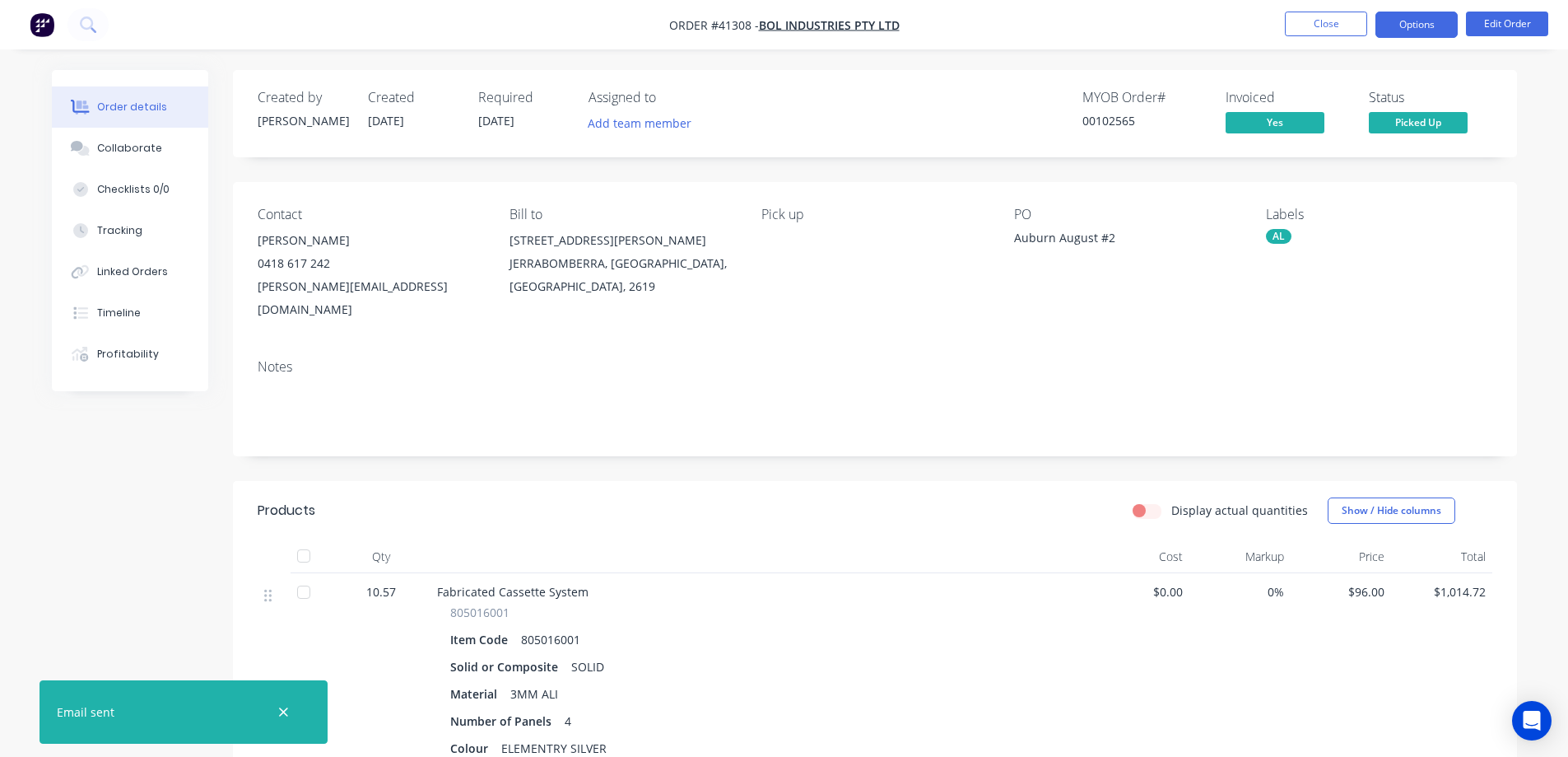
click at [1422, 17] on button "Options" at bounding box center [1417, 25] width 83 height 26
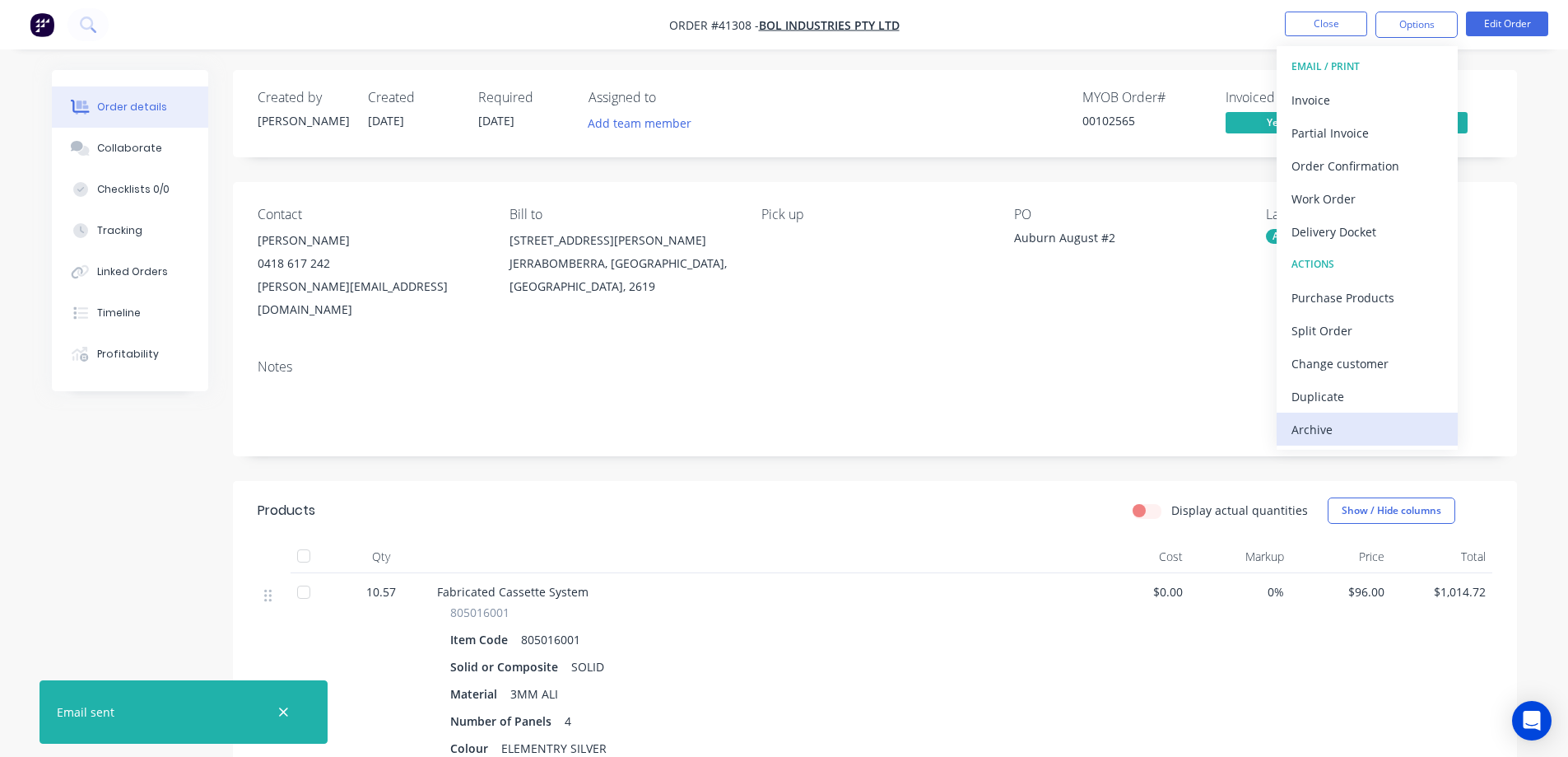
click at [1332, 429] on div "Archive" at bounding box center [1368, 429] width 151 height 24
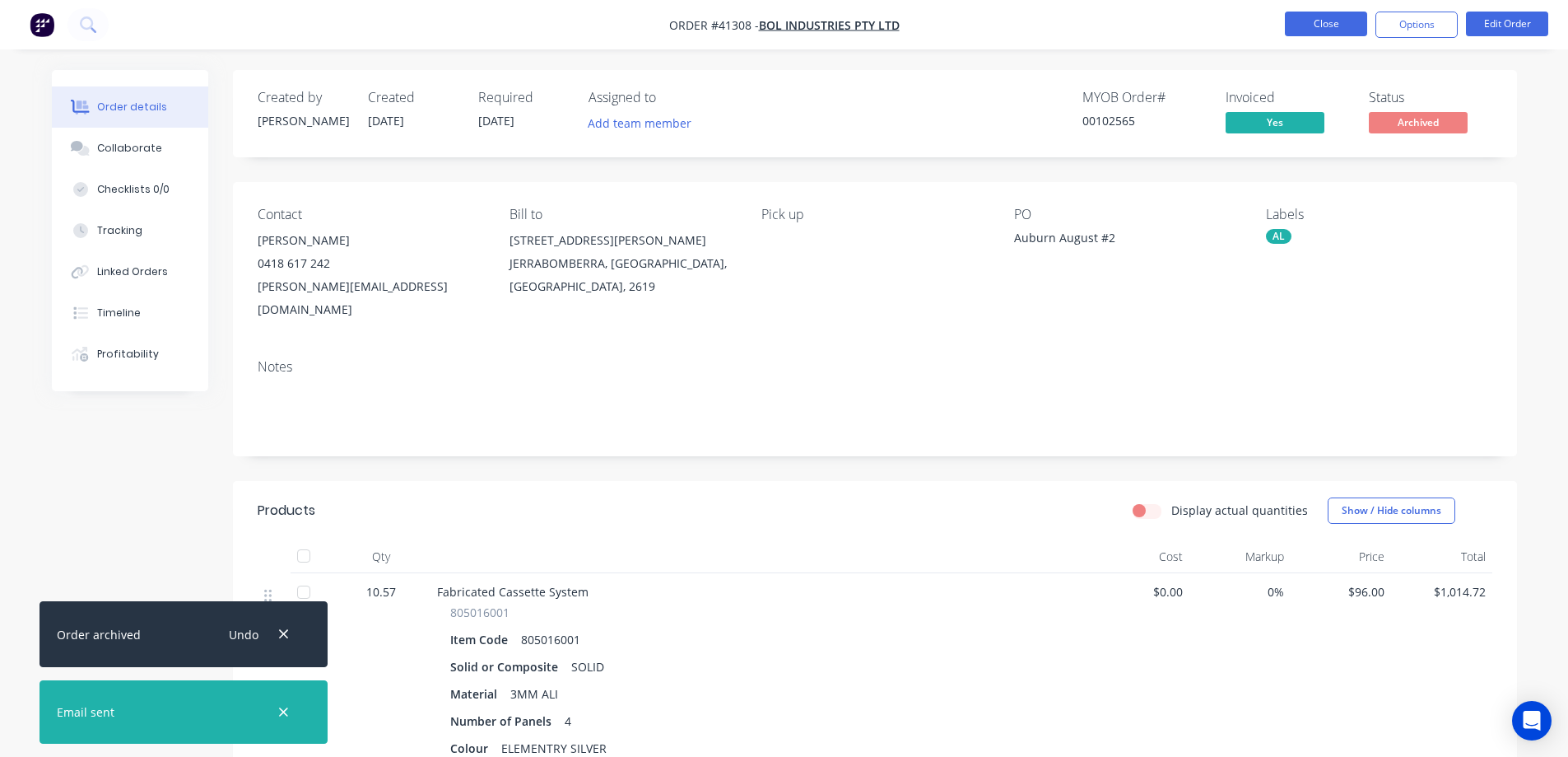
click at [1337, 25] on button "Close" at bounding box center [1326, 24] width 83 height 25
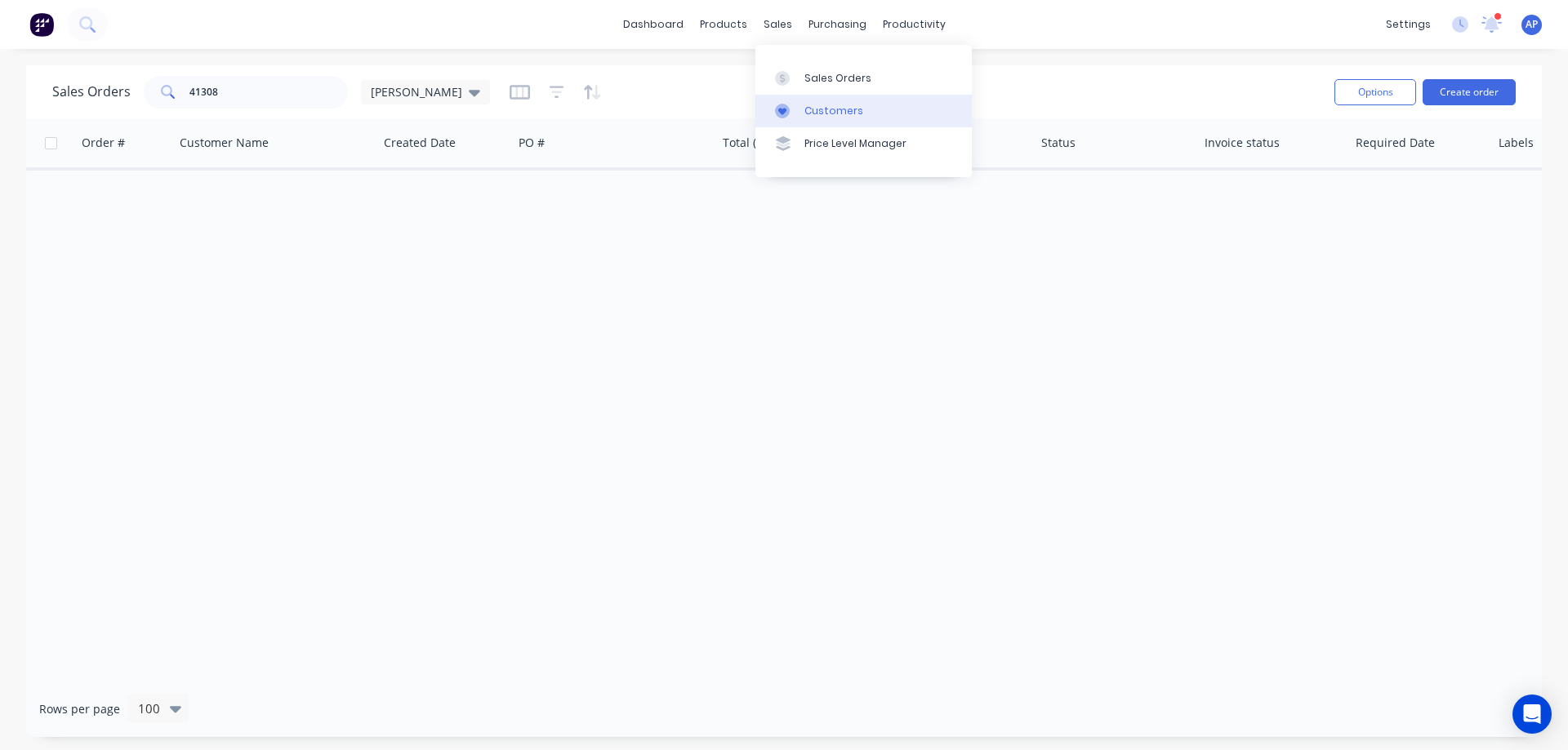
click at [830, 109] on div "Customers" at bounding box center [833, 111] width 58 height 15
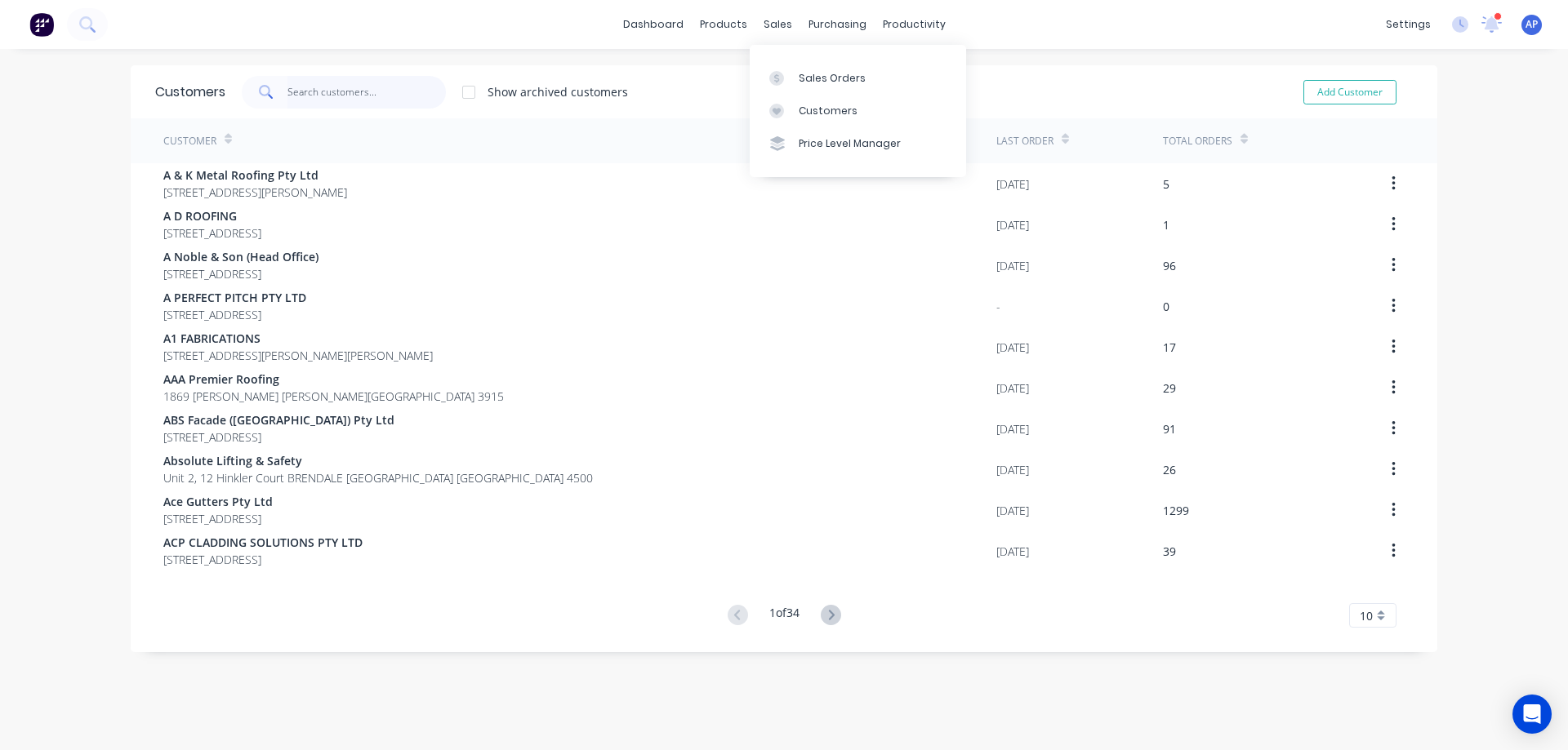
click at [344, 93] on input "text" at bounding box center [367, 91] width 160 height 32
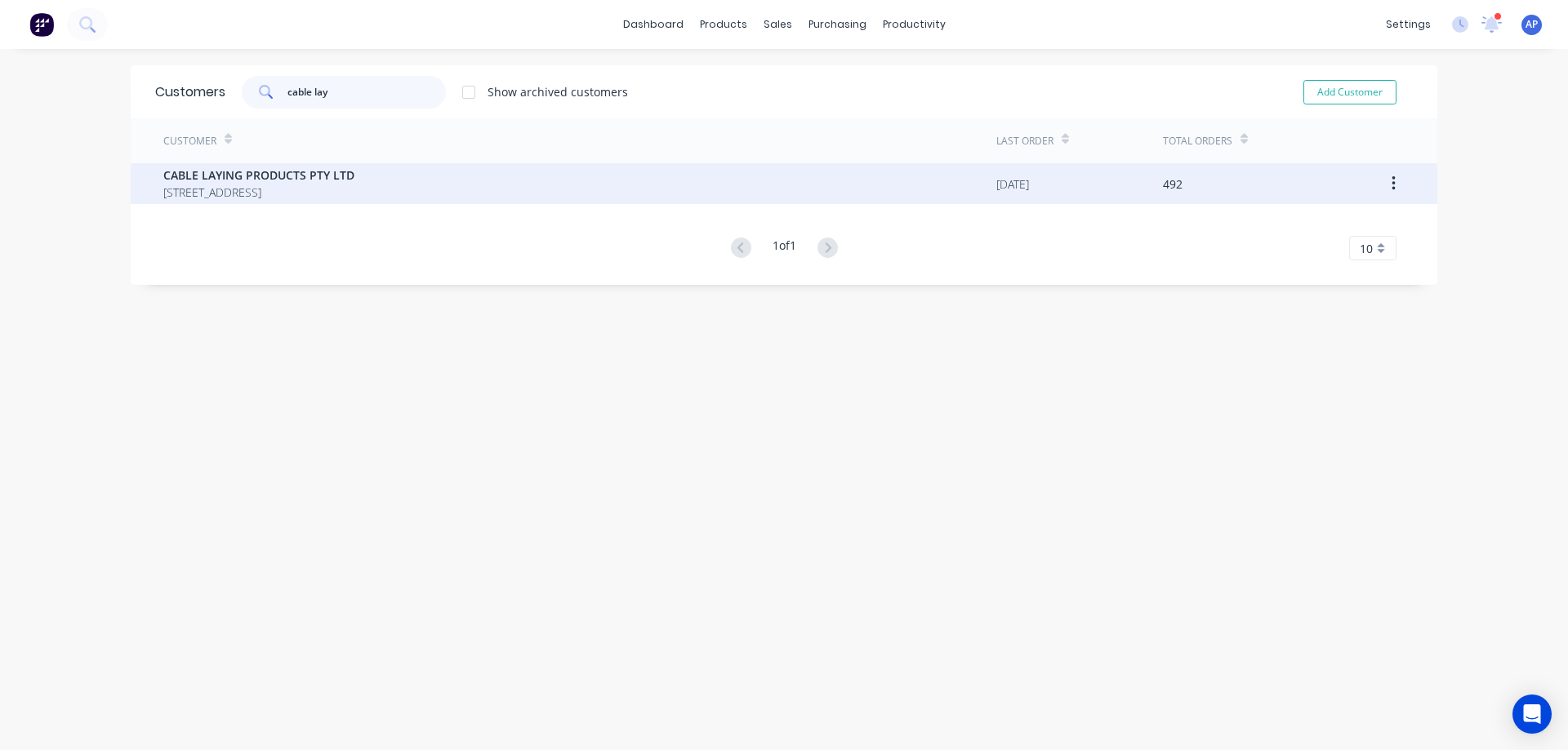
type input "cable lay"
click at [287, 186] on span "[STREET_ADDRESS]" at bounding box center [258, 193] width 191 height 17
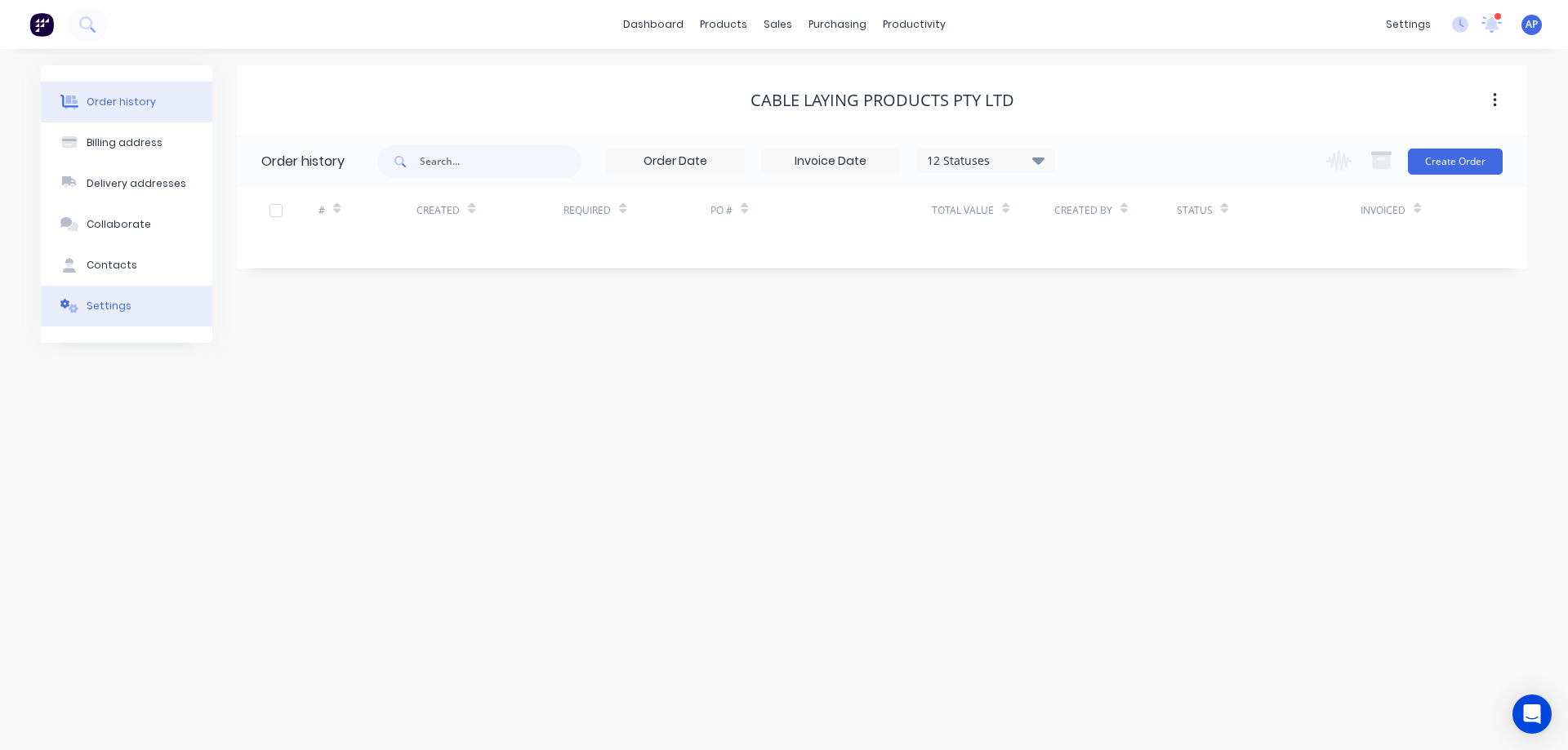
click at [95, 310] on div "Settings" at bounding box center [109, 306] width 45 height 15
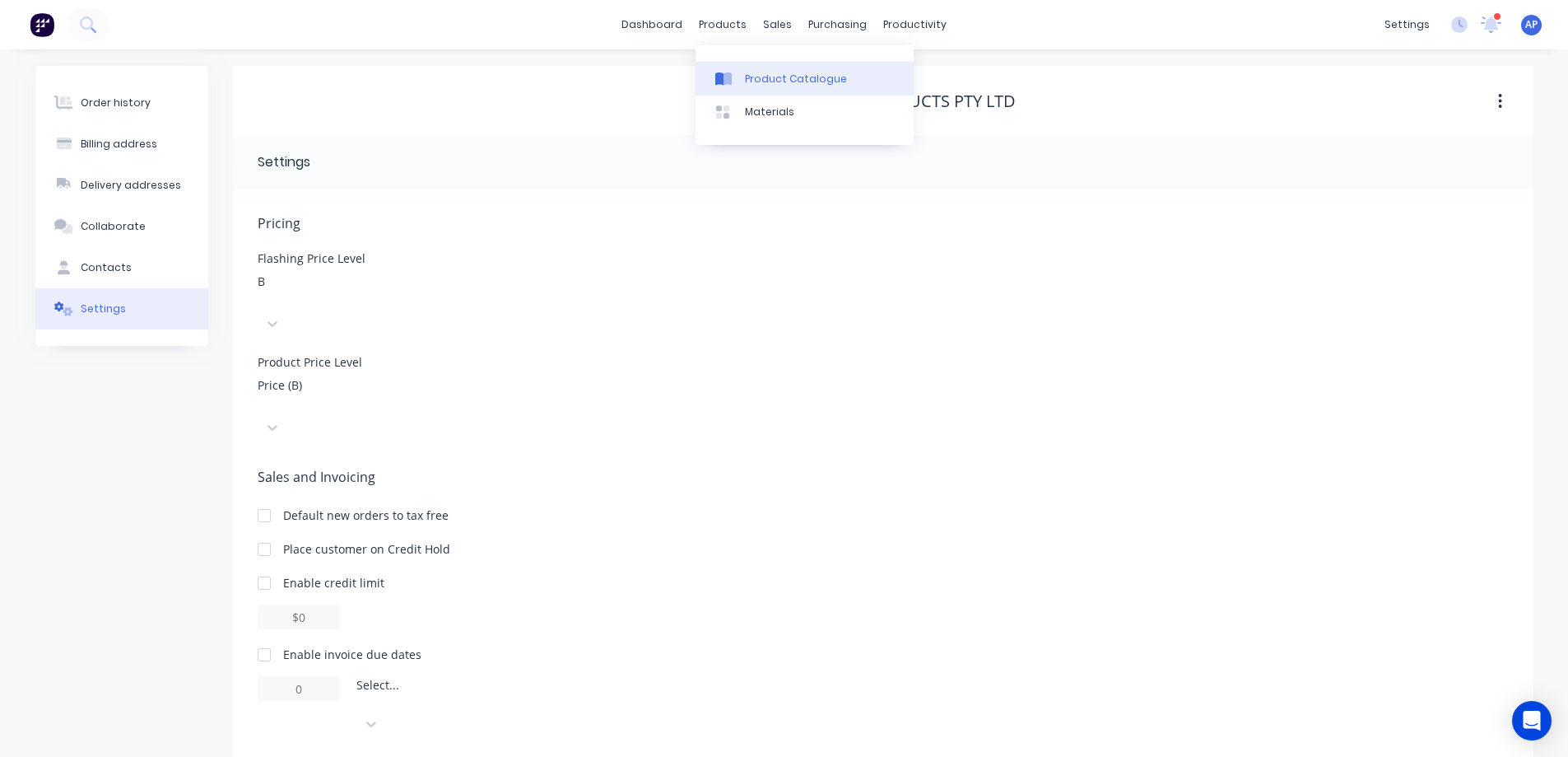
click at [763, 73] on div "Product Catalogue" at bounding box center [796, 78] width 102 height 15
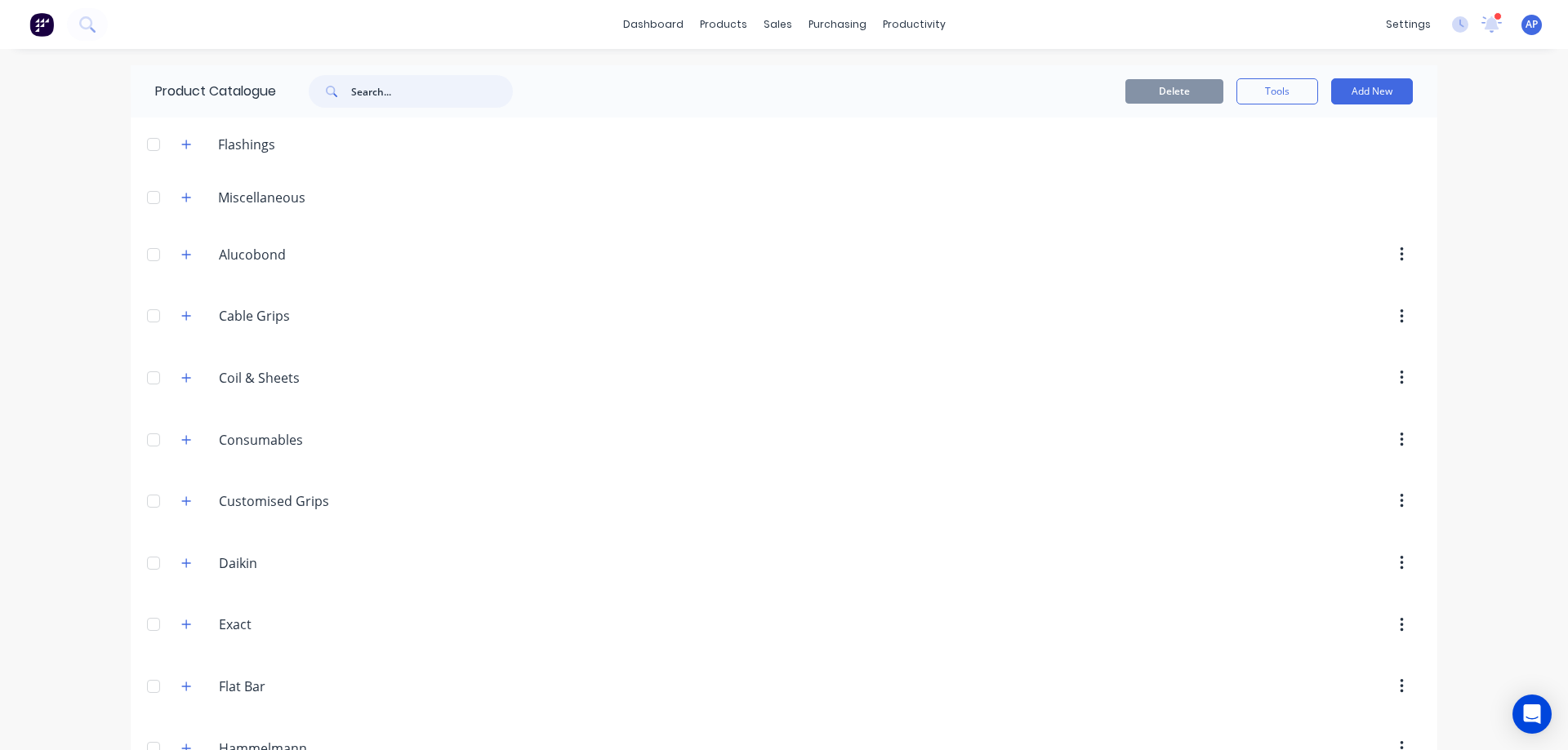
click at [373, 97] on input "text" at bounding box center [431, 91] width 161 height 32
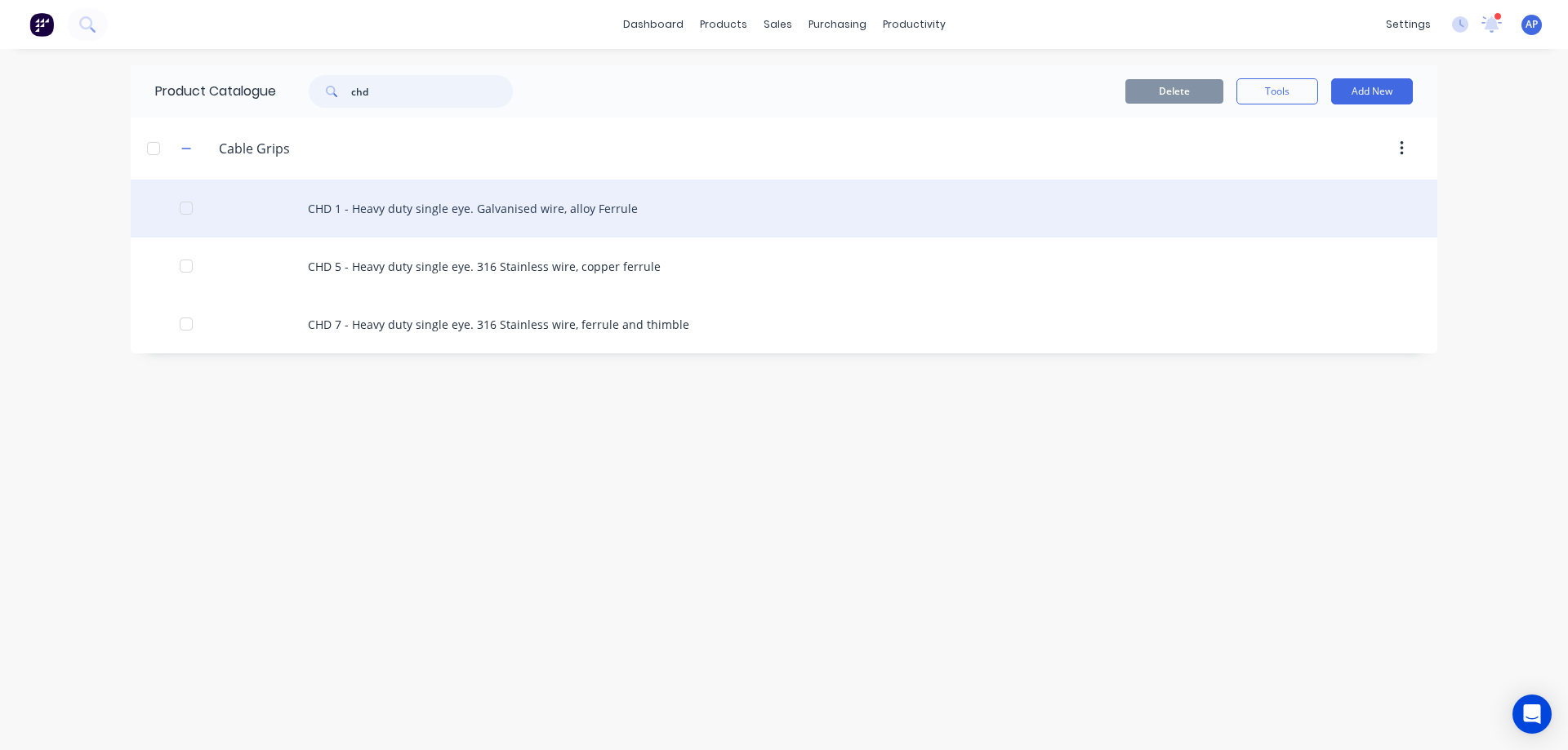
type input "chd"
click at [408, 209] on div "CHD 1 - Heavy duty single eye. Galvanised wire, alloy Ferrule" at bounding box center [784, 208] width 1307 height 58
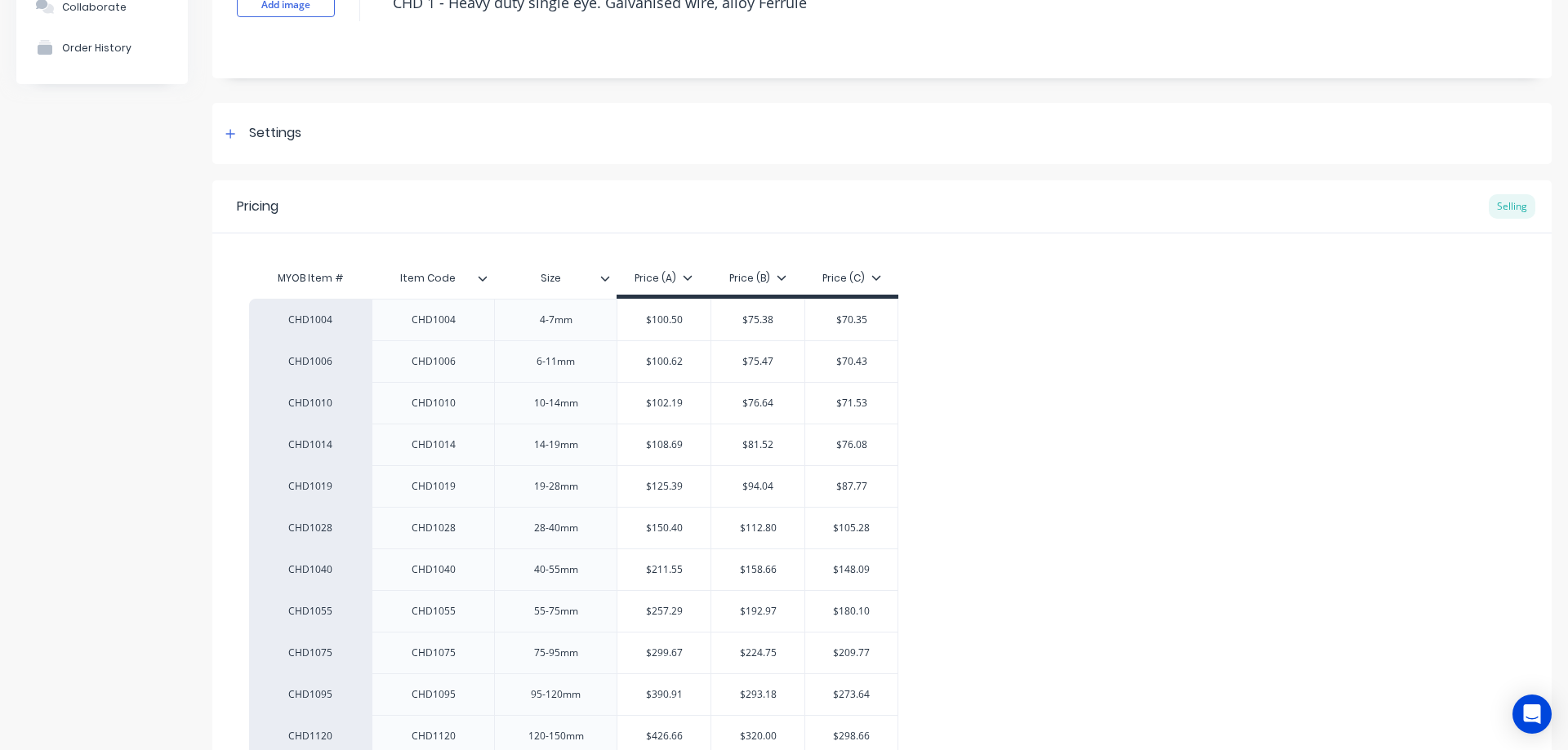
scroll to position [163, 0]
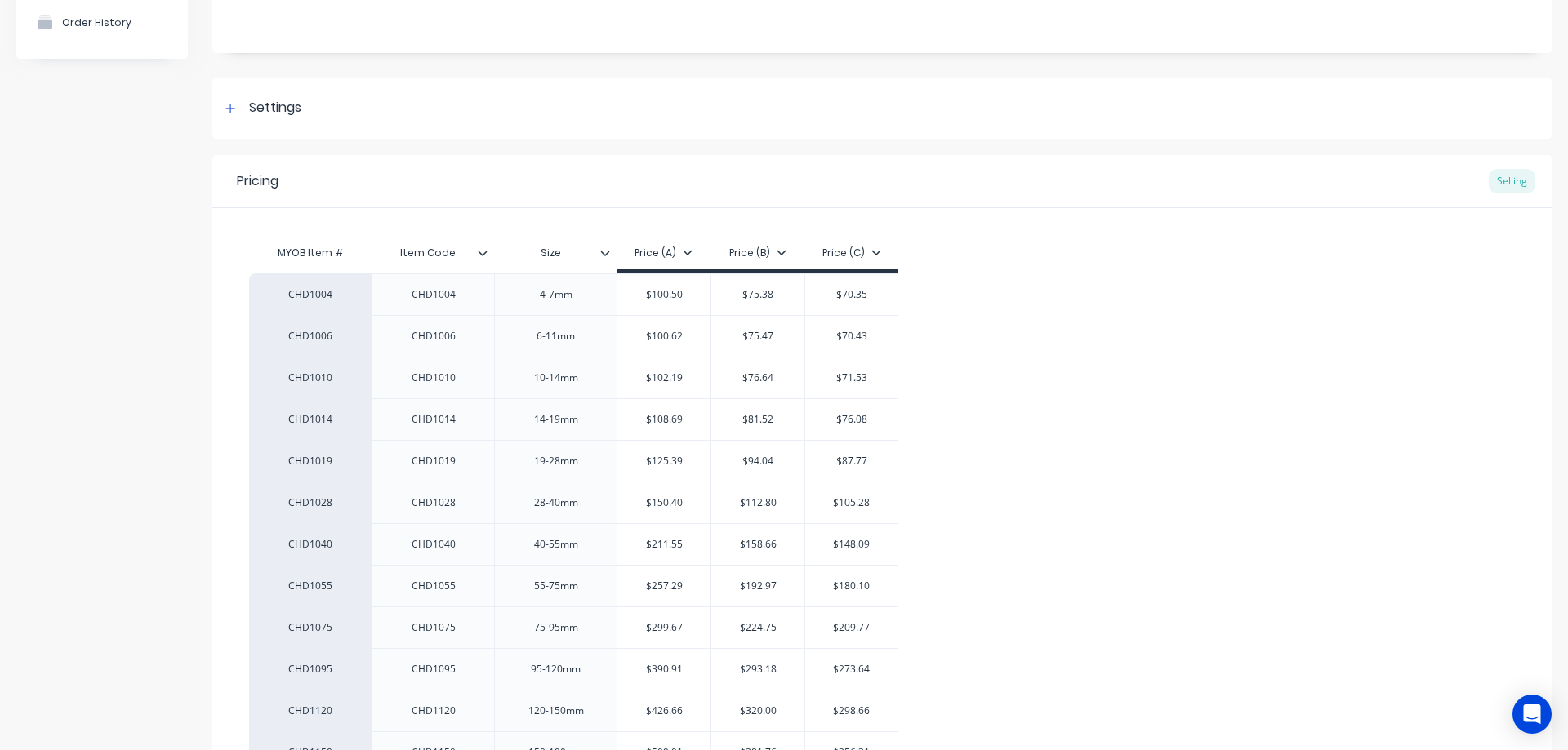
click at [671, 258] on div "Price (A)" at bounding box center [663, 253] width 58 height 15
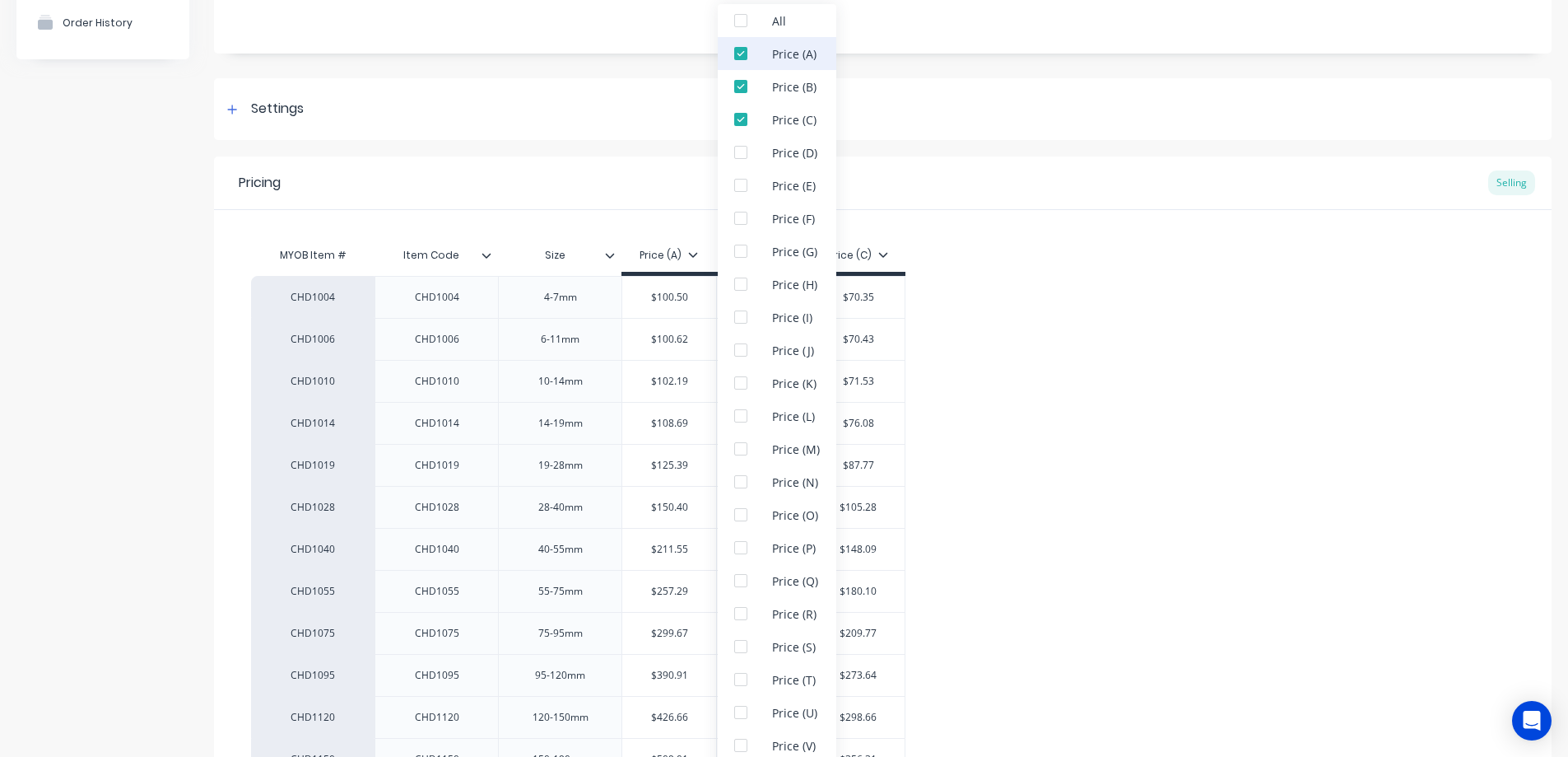
click at [740, 54] on div at bounding box center [740, 53] width 33 height 33
click at [740, 117] on div at bounding box center [740, 119] width 33 height 33
click at [993, 302] on div "CHD1004 CHD1004 4-7mm $100.50 $75.38 $70.35 CHD1006 CHD1006 6-11mm $100.62 $75.…" at bounding box center [883, 528] width 1264 height 505
type textarea "x"
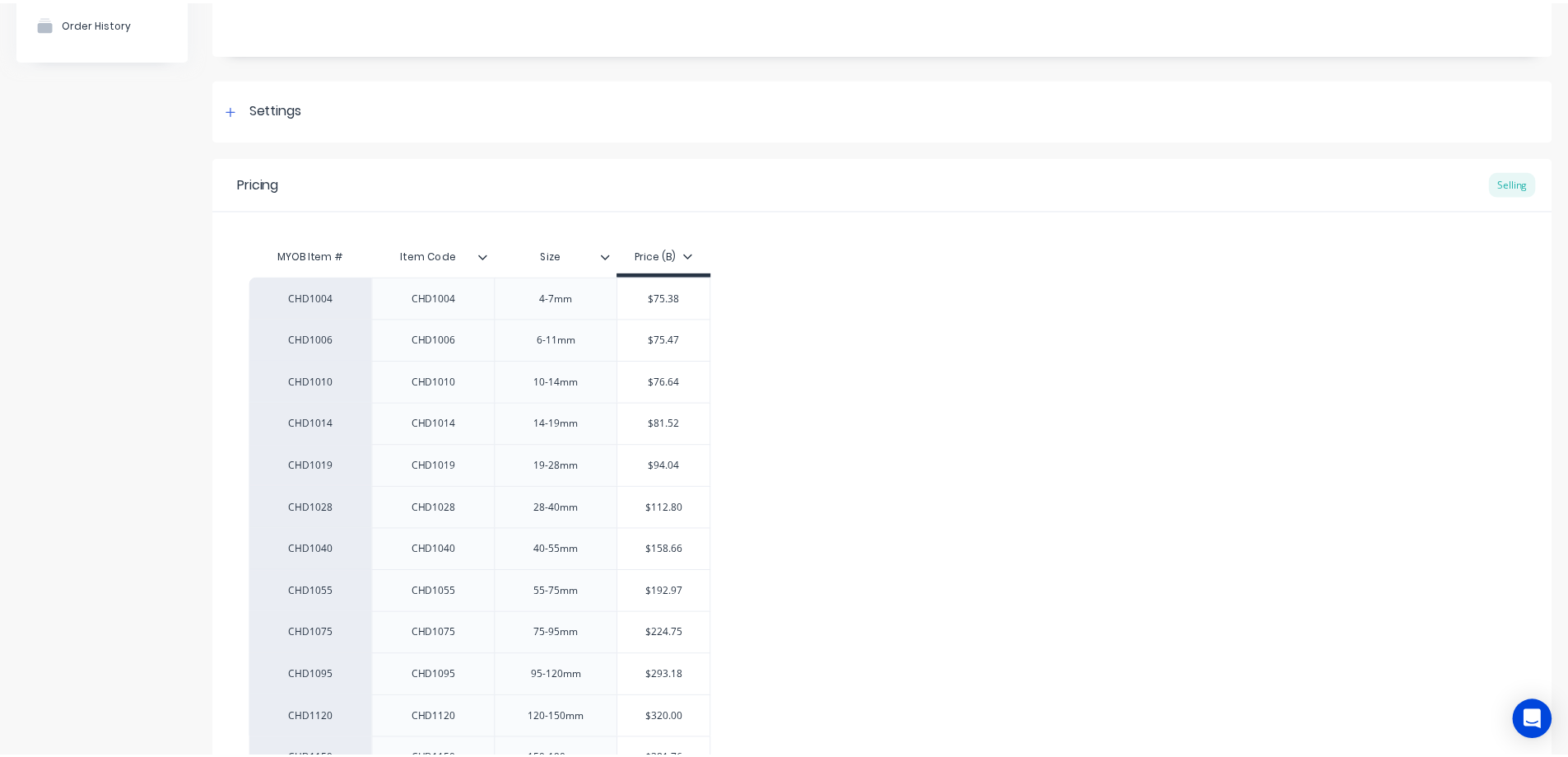
scroll to position [0, 0]
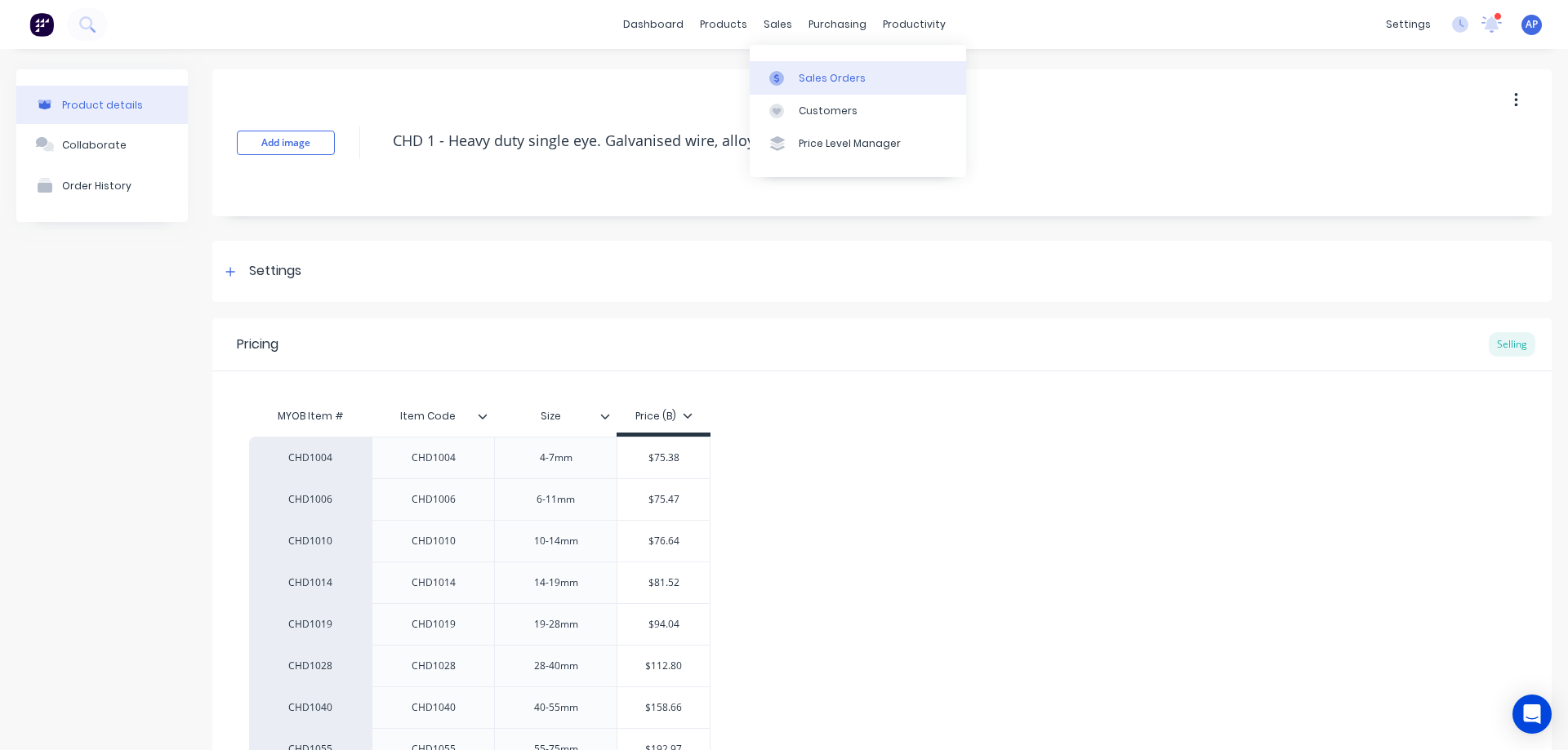
click at [810, 78] on div "Sales Orders" at bounding box center [832, 78] width 67 height 15
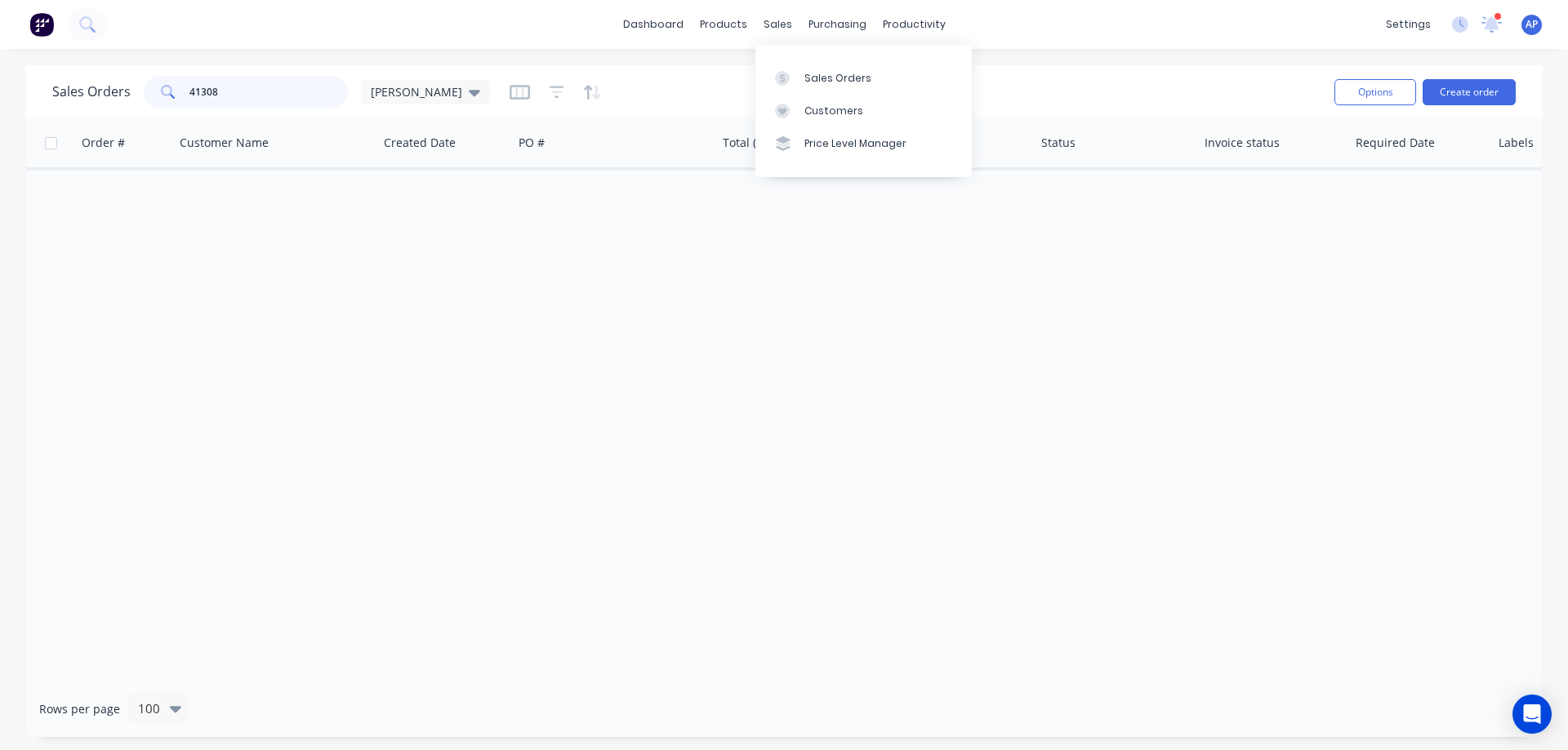
drag, startPoint x: 229, startPoint y: 91, endPoint x: 170, endPoint y: 104, distance: 60.4
click at [170, 105] on div "41308" at bounding box center [246, 91] width 204 height 32
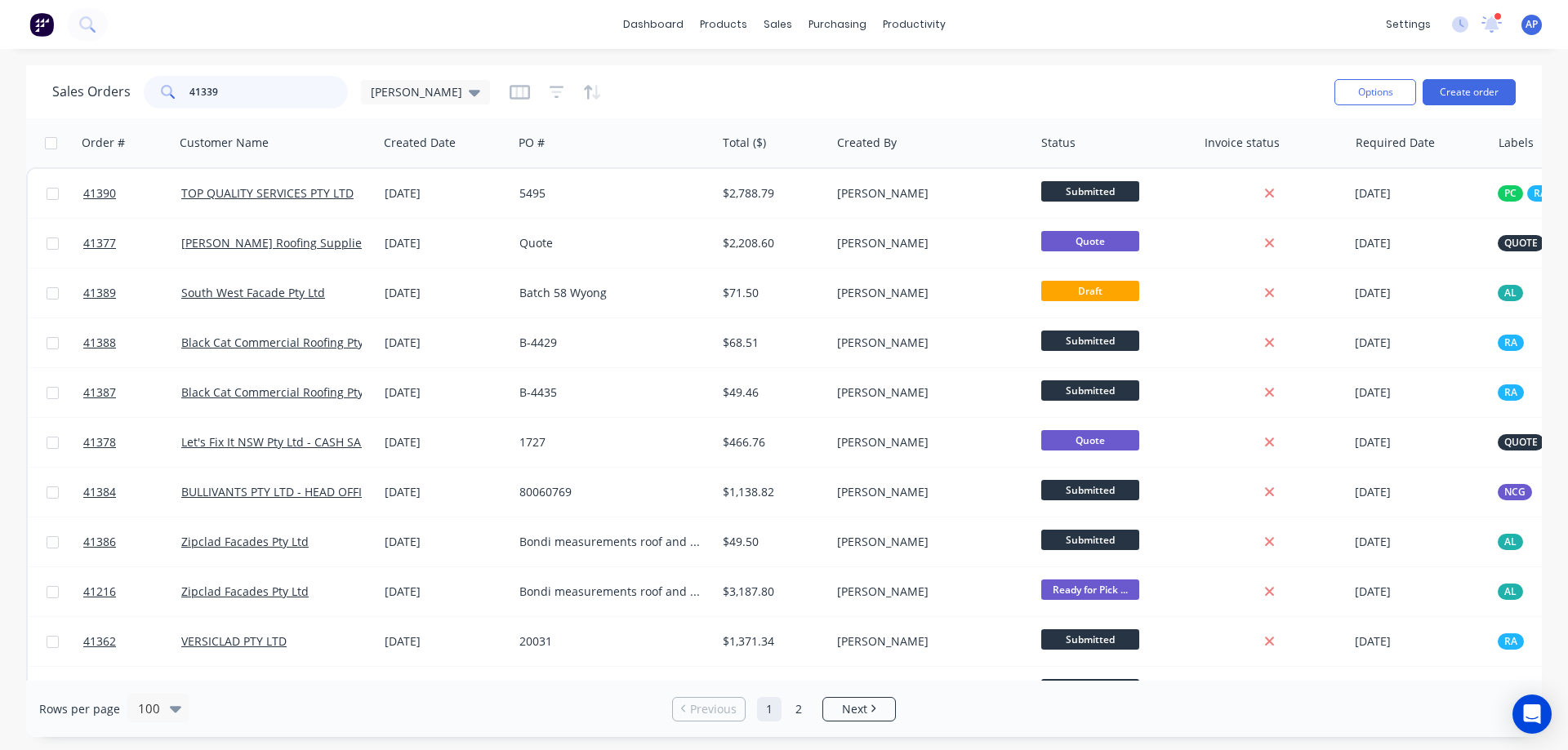
type input "41339"
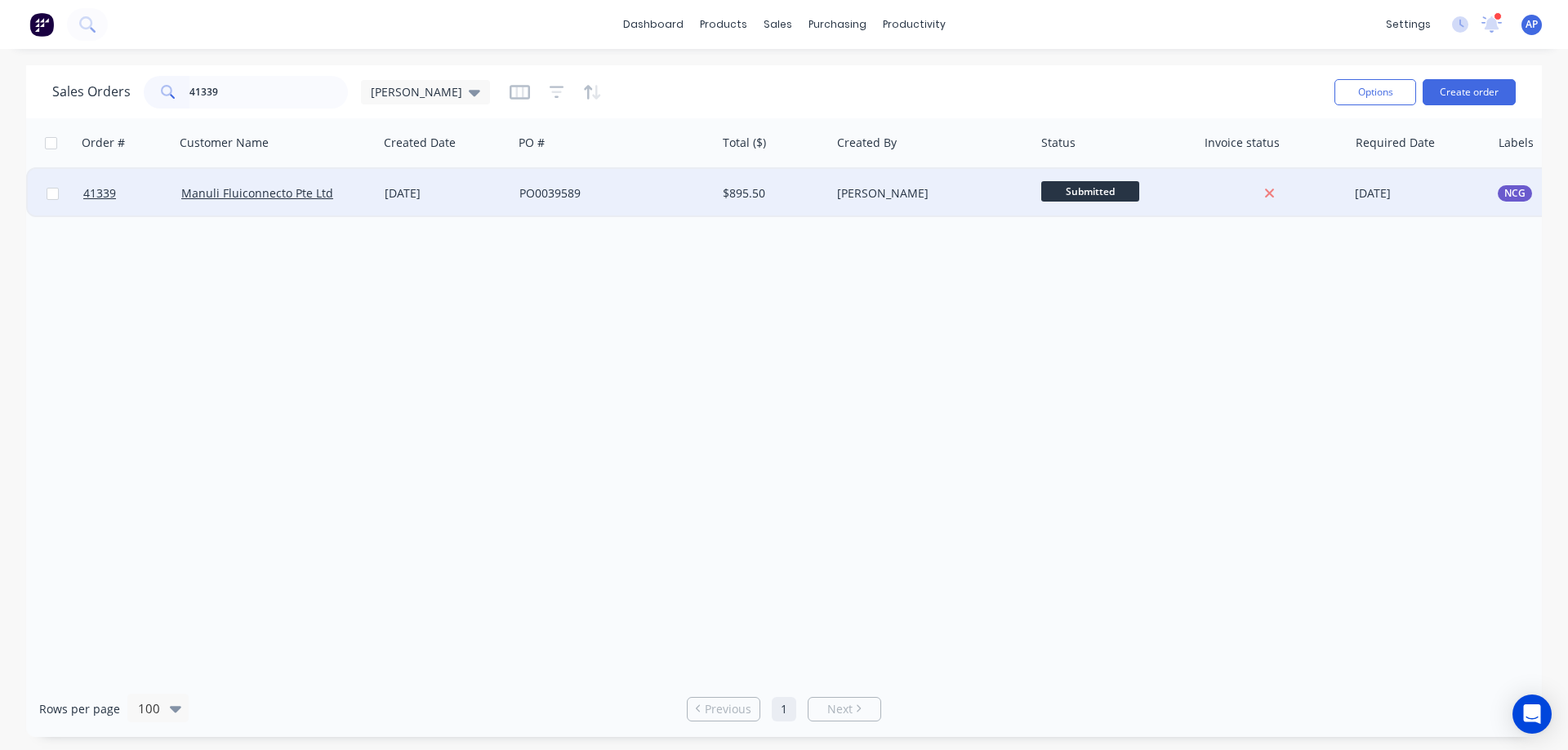
click at [348, 190] on div "Manuli Fluiconnecto Pte Ltd" at bounding box center [272, 193] width 181 height 17
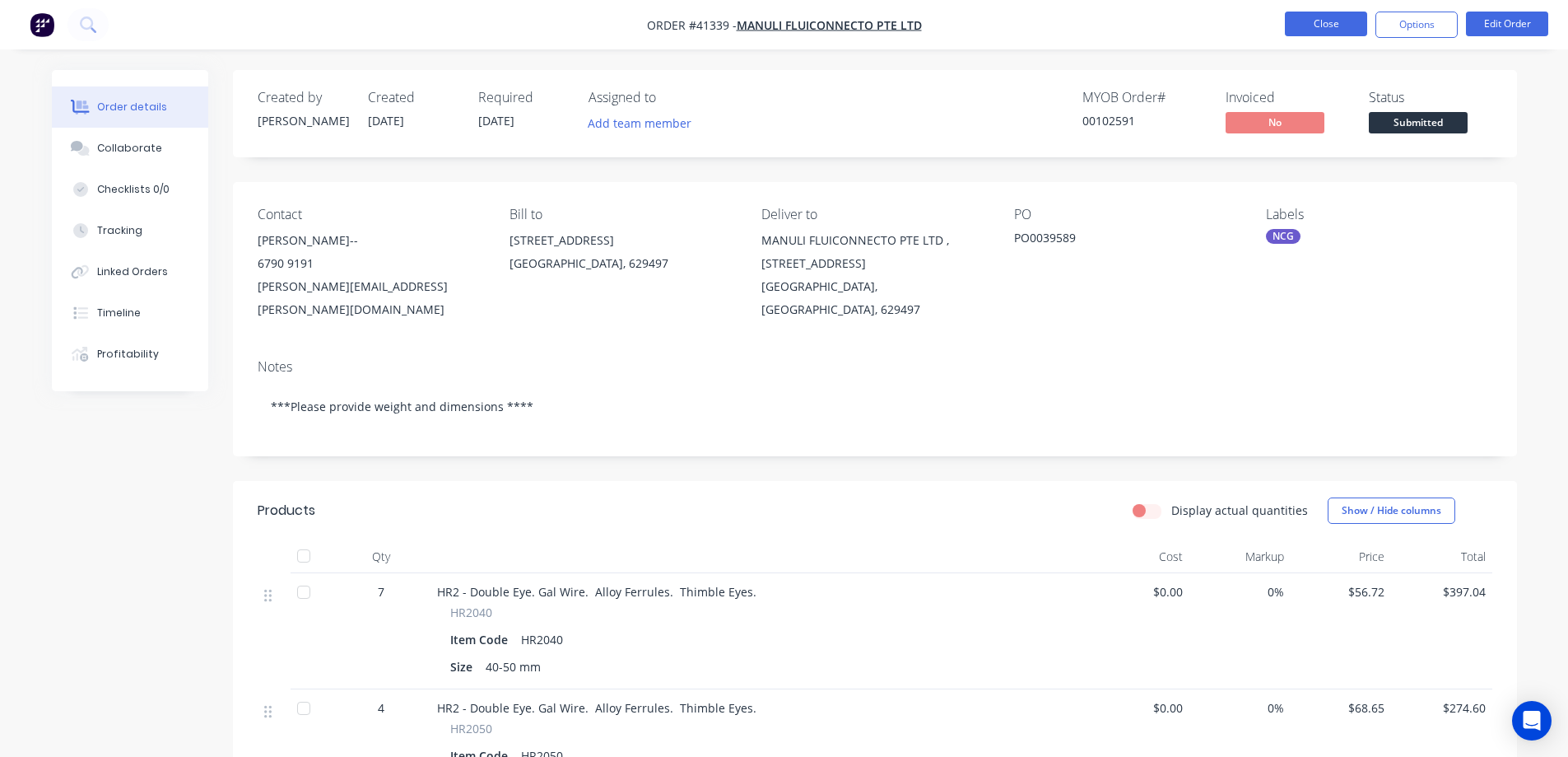
click at [1316, 27] on button "Close" at bounding box center [1326, 24] width 83 height 25
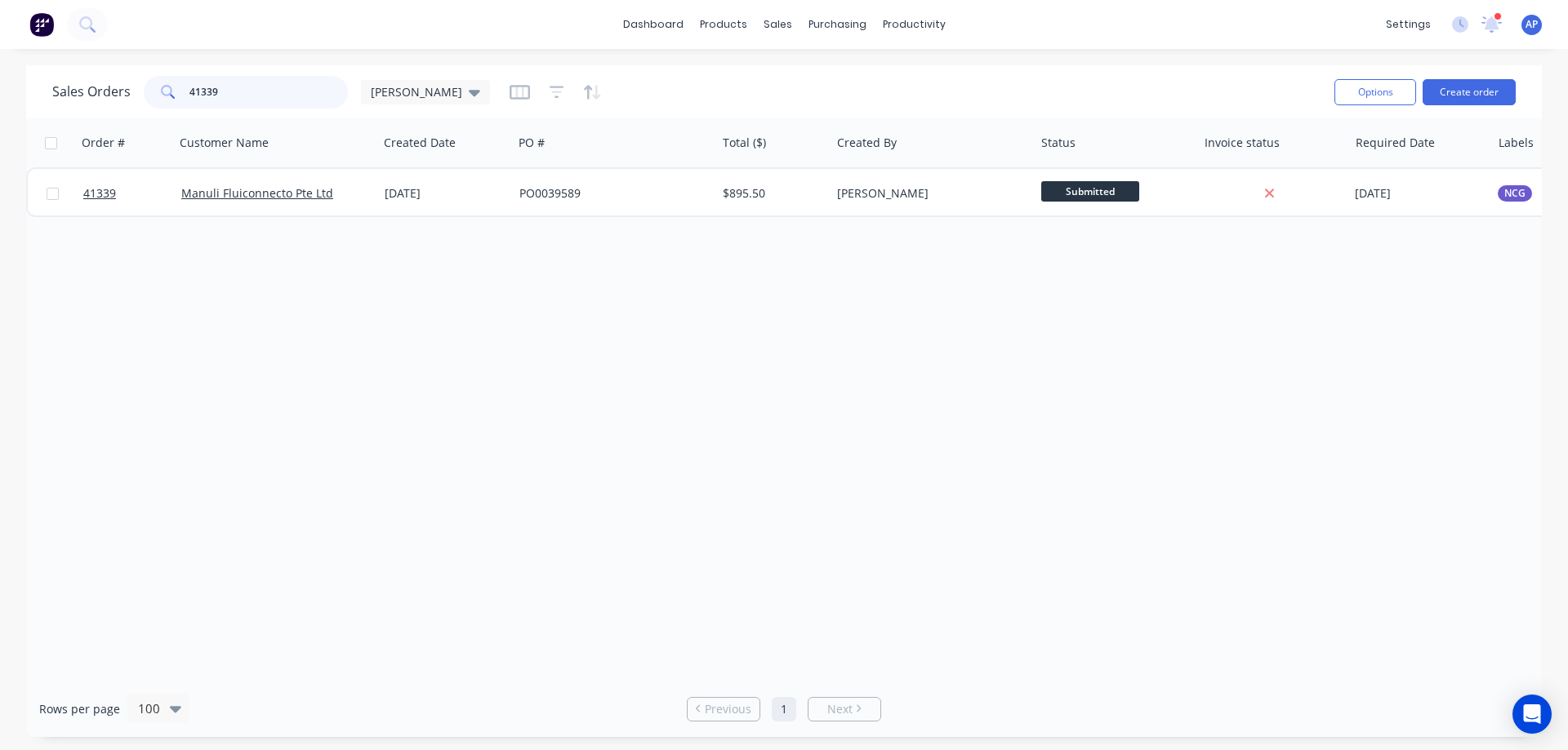
drag, startPoint x: 255, startPoint y: 91, endPoint x: 153, endPoint y: 100, distance: 102.4
click at [153, 100] on div "41339" at bounding box center [246, 91] width 204 height 32
type input "greenline"
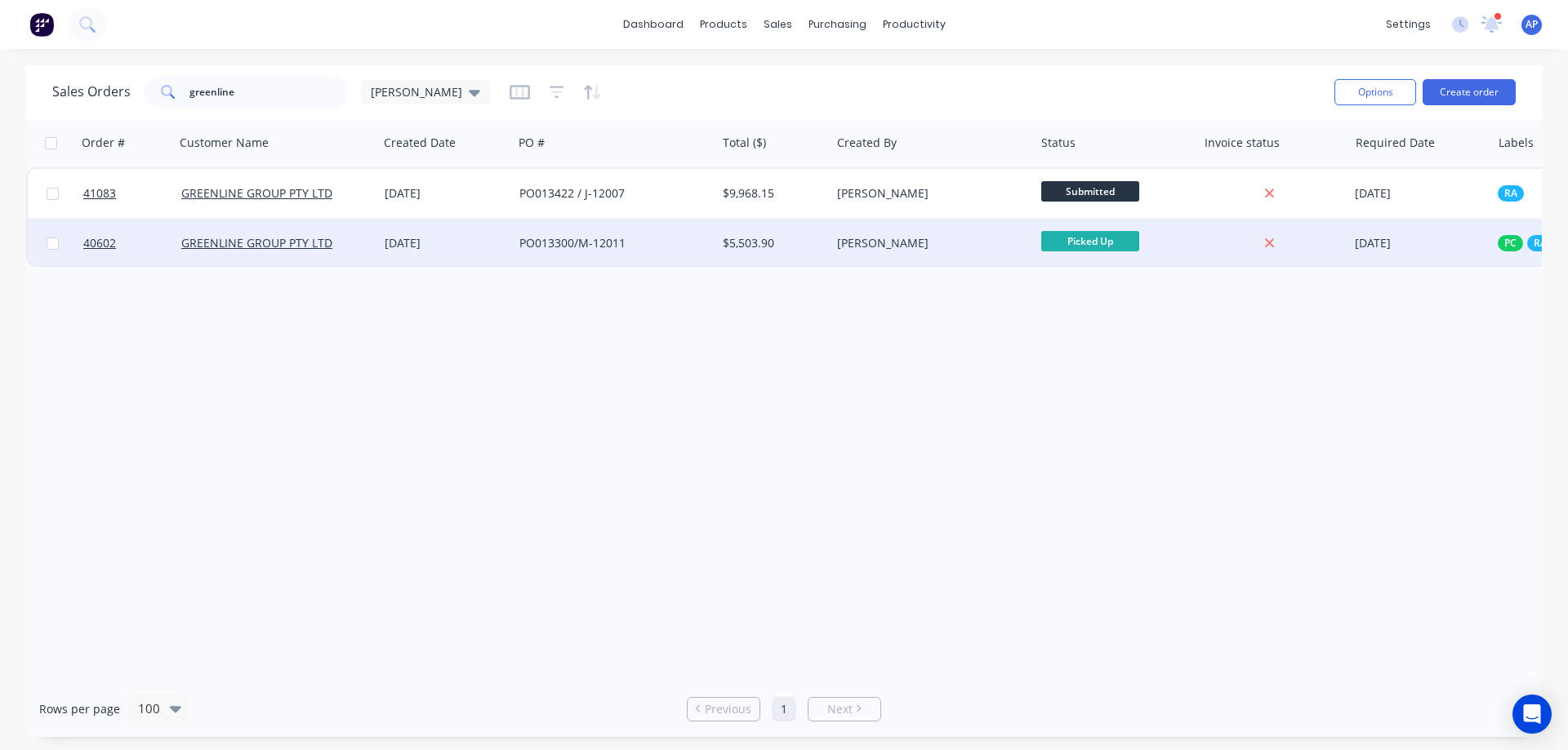
click at [479, 244] on div "[DATE]" at bounding box center [445, 243] width 122 height 17
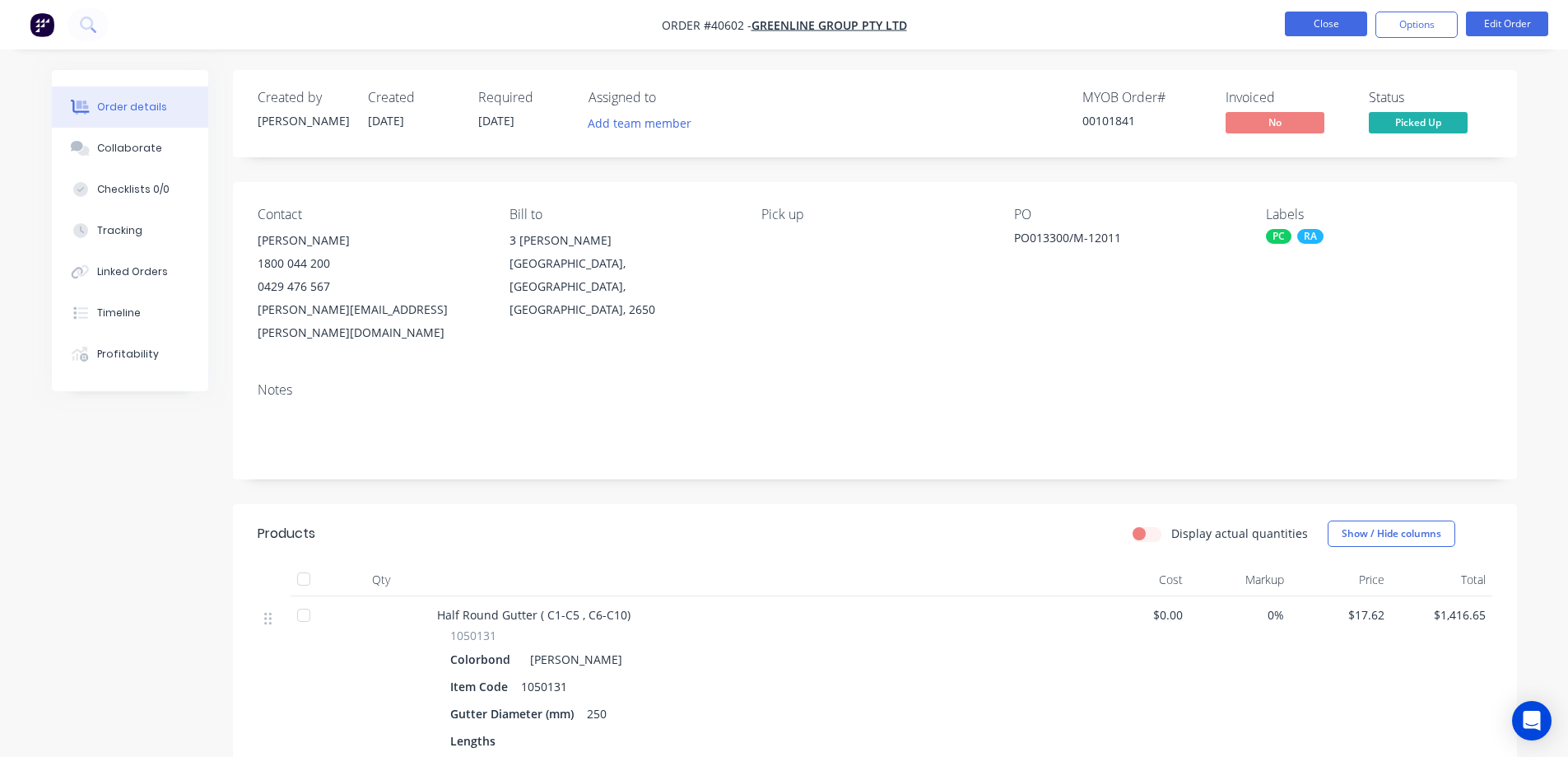
click at [1317, 19] on button "Close" at bounding box center [1326, 24] width 83 height 25
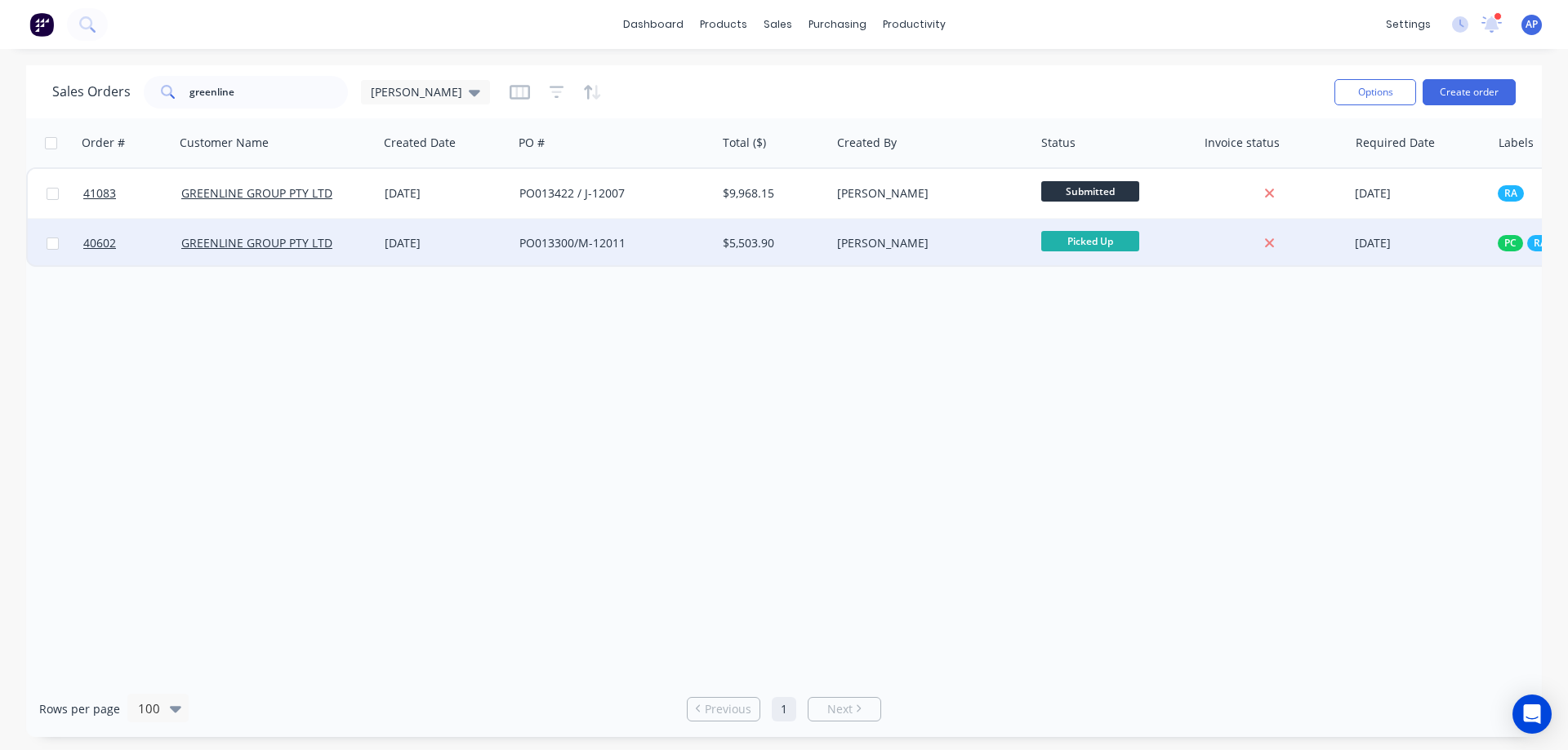
click at [470, 246] on div "[DATE]" at bounding box center [445, 243] width 122 height 17
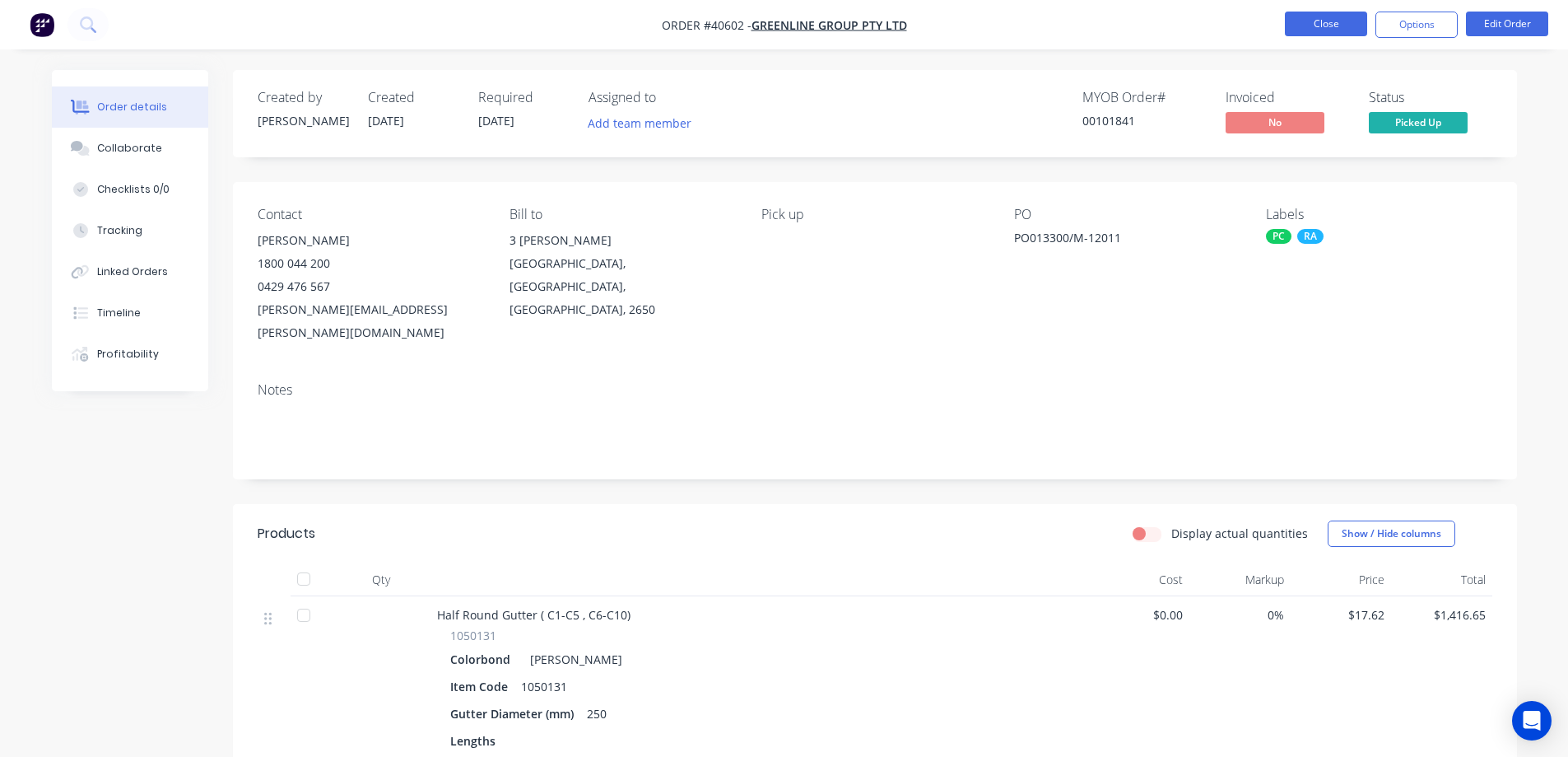
click at [1298, 25] on button "Close" at bounding box center [1326, 24] width 83 height 25
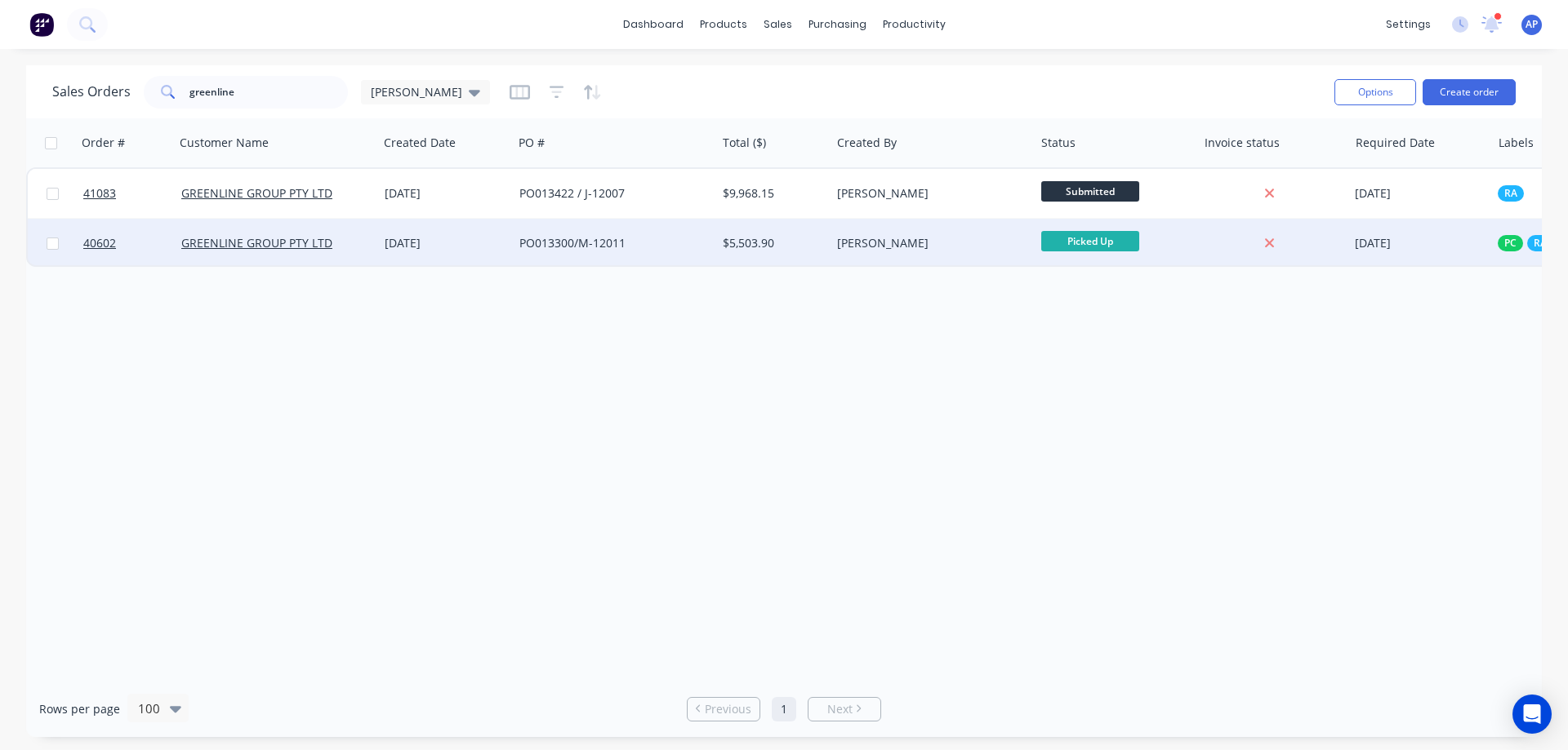
click at [497, 253] on div "[DATE]" at bounding box center [445, 243] width 135 height 49
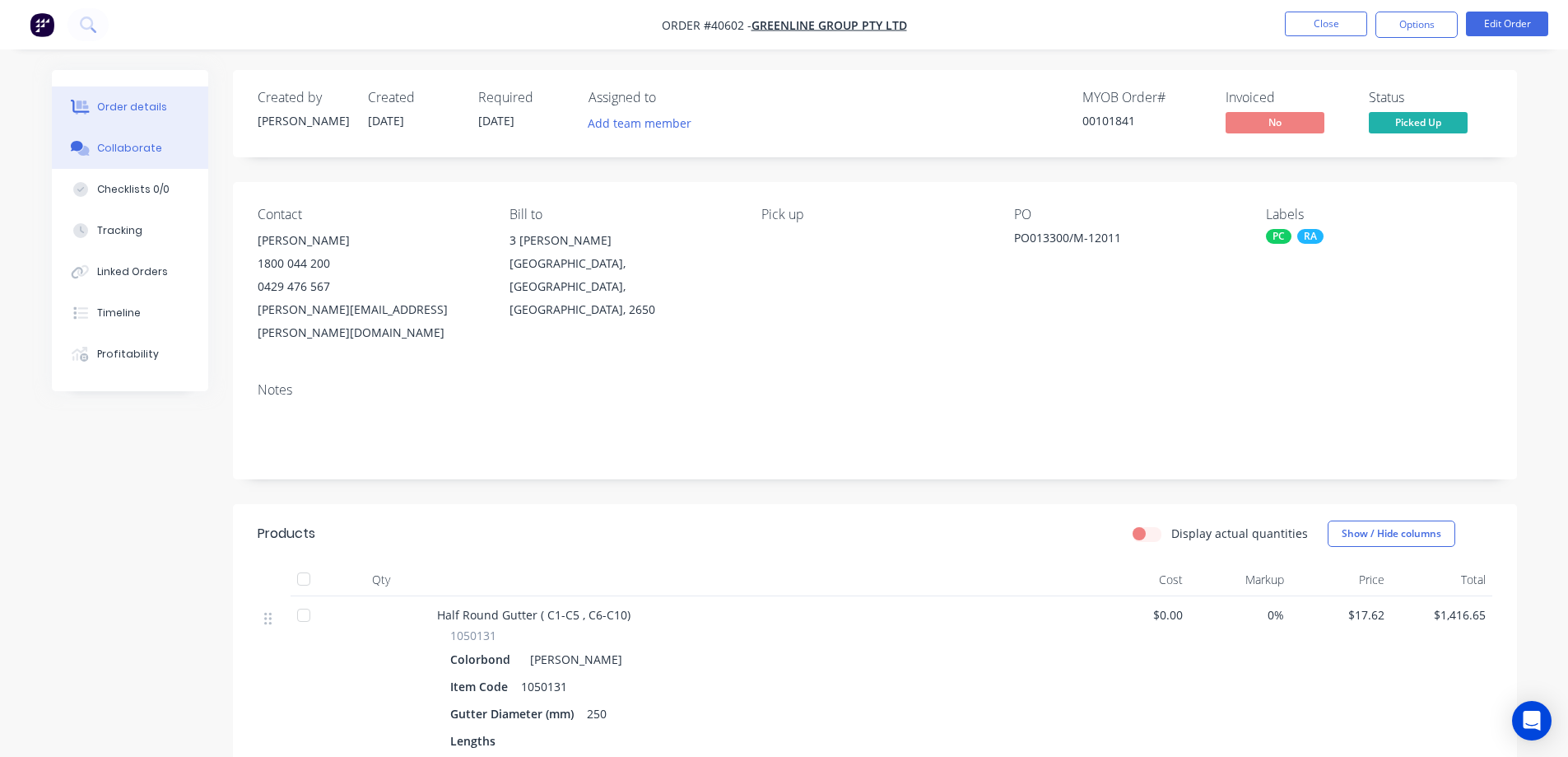
click at [149, 149] on div "Collaborate" at bounding box center [130, 148] width 65 height 15
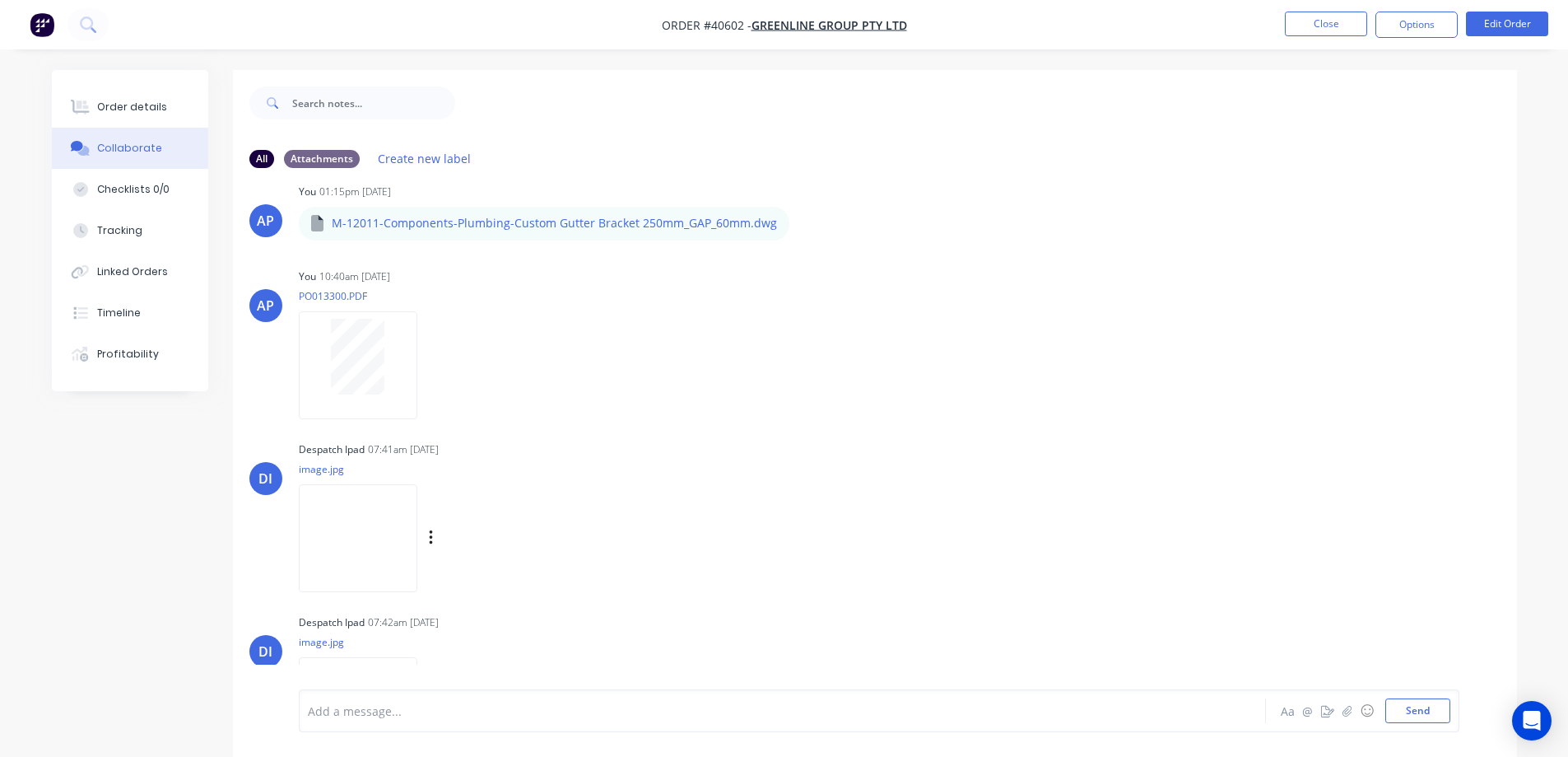
scroll to position [411, 0]
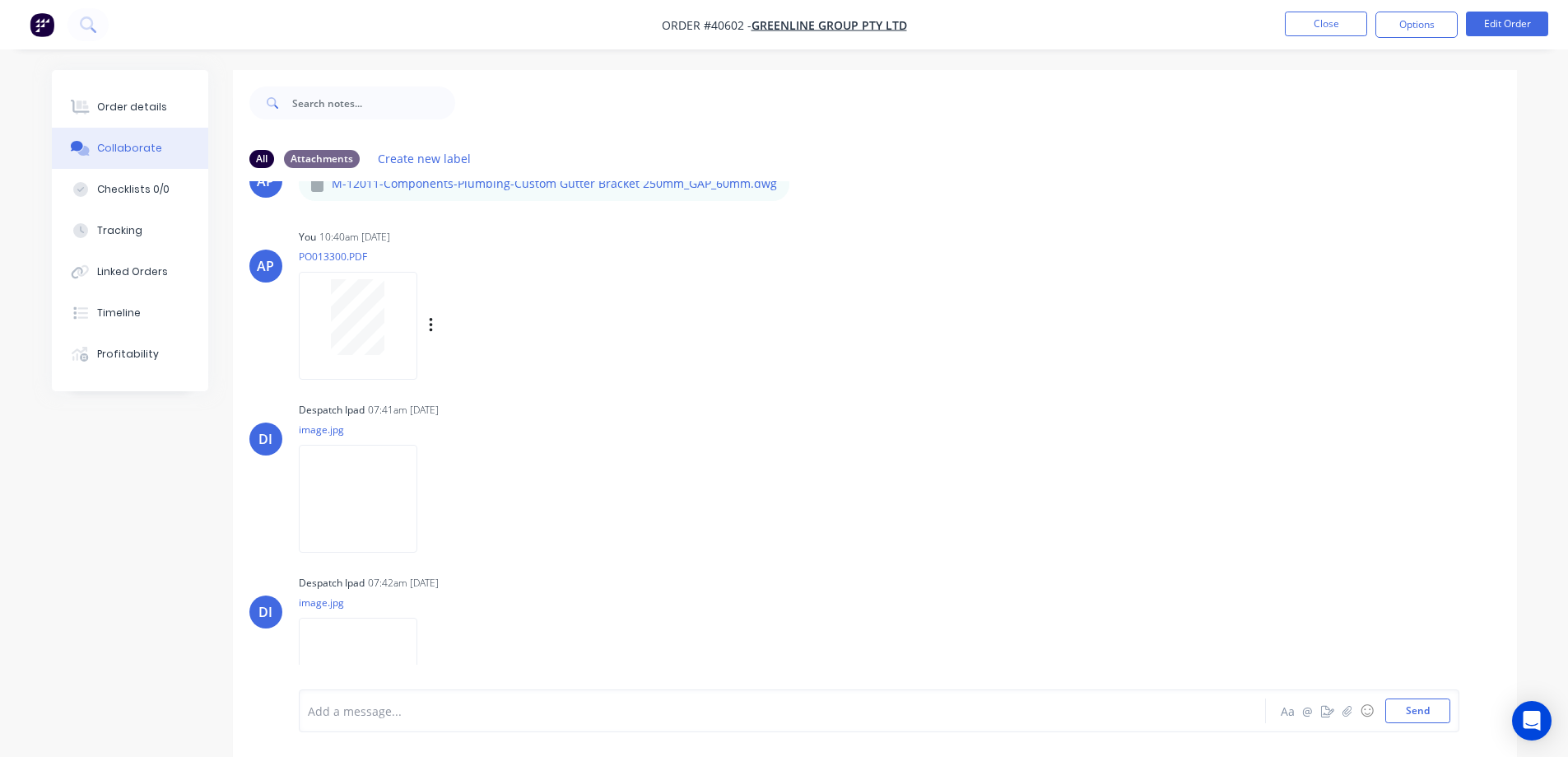
click at [384, 323] on div at bounding box center [358, 317] width 104 height 76
click at [144, 105] on div "Order details" at bounding box center [133, 106] width 70 height 15
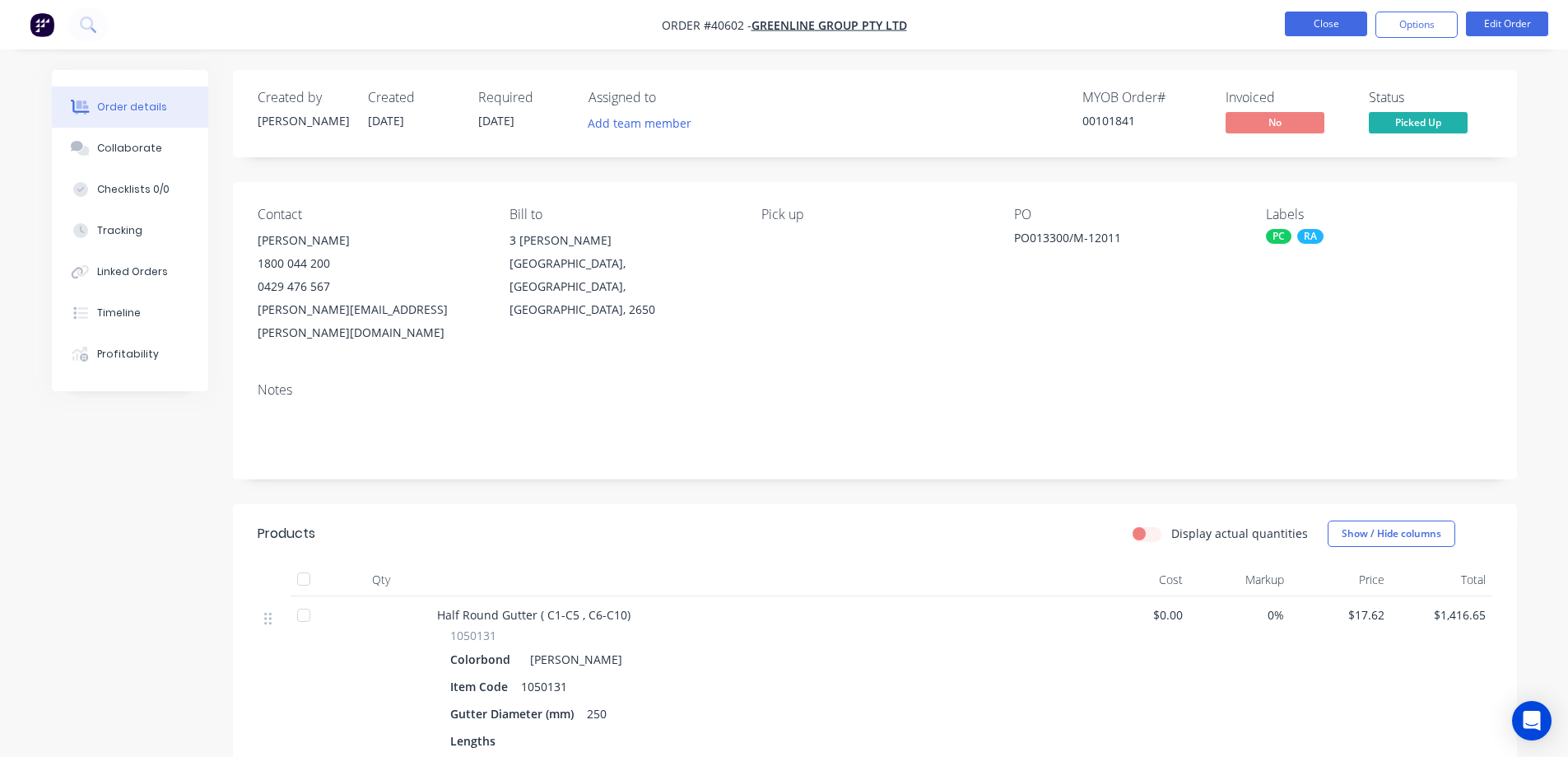
click at [1308, 19] on button "Close" at bounding box center [1326, 24] width 83 height 25
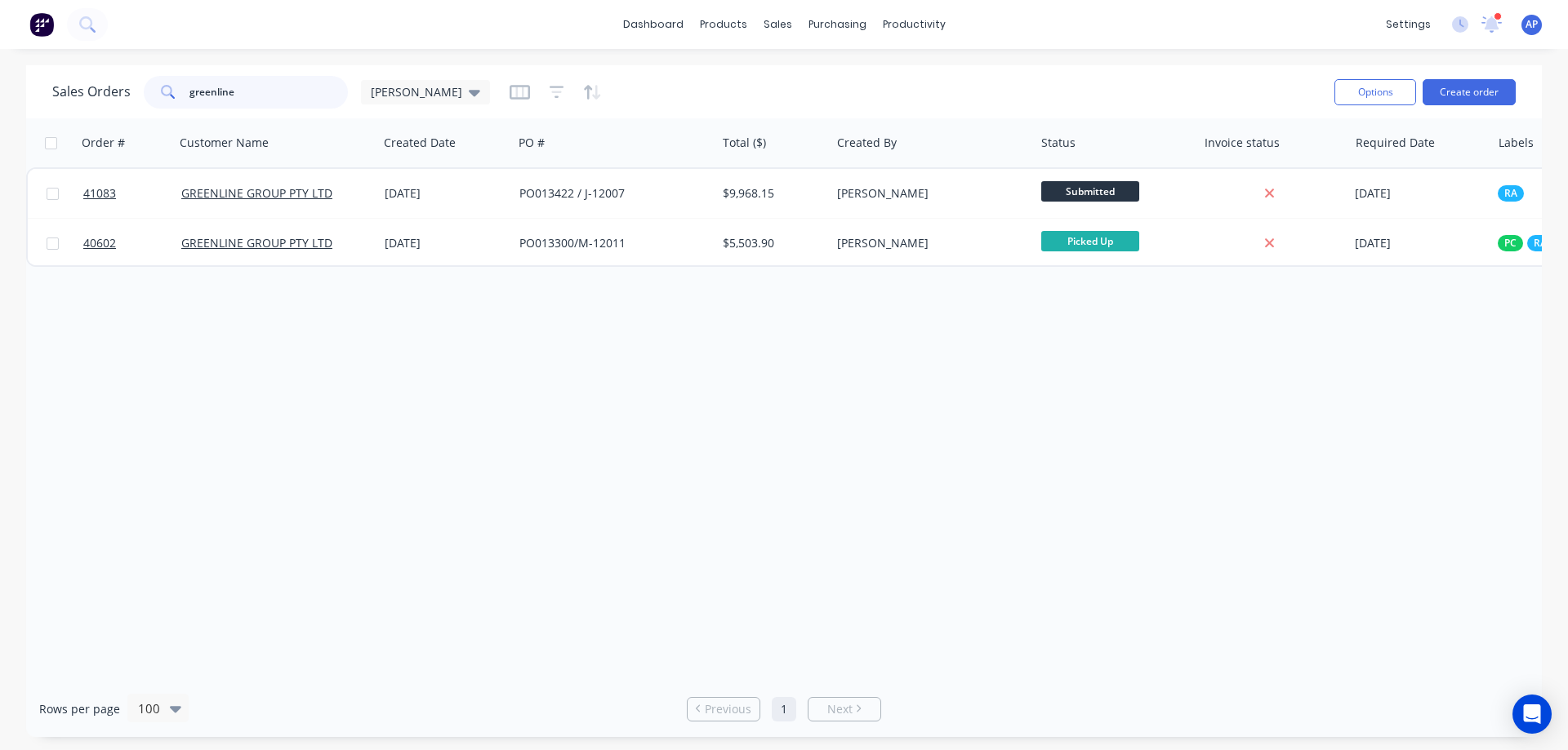
drag, startPoint x: 239, startPoint y: 97, endPoint x: 175, endPoint y: 108, distance: 64.9
click at [175, 108] on div "greenline" at bounding box center [246, 91] width 204 height 32
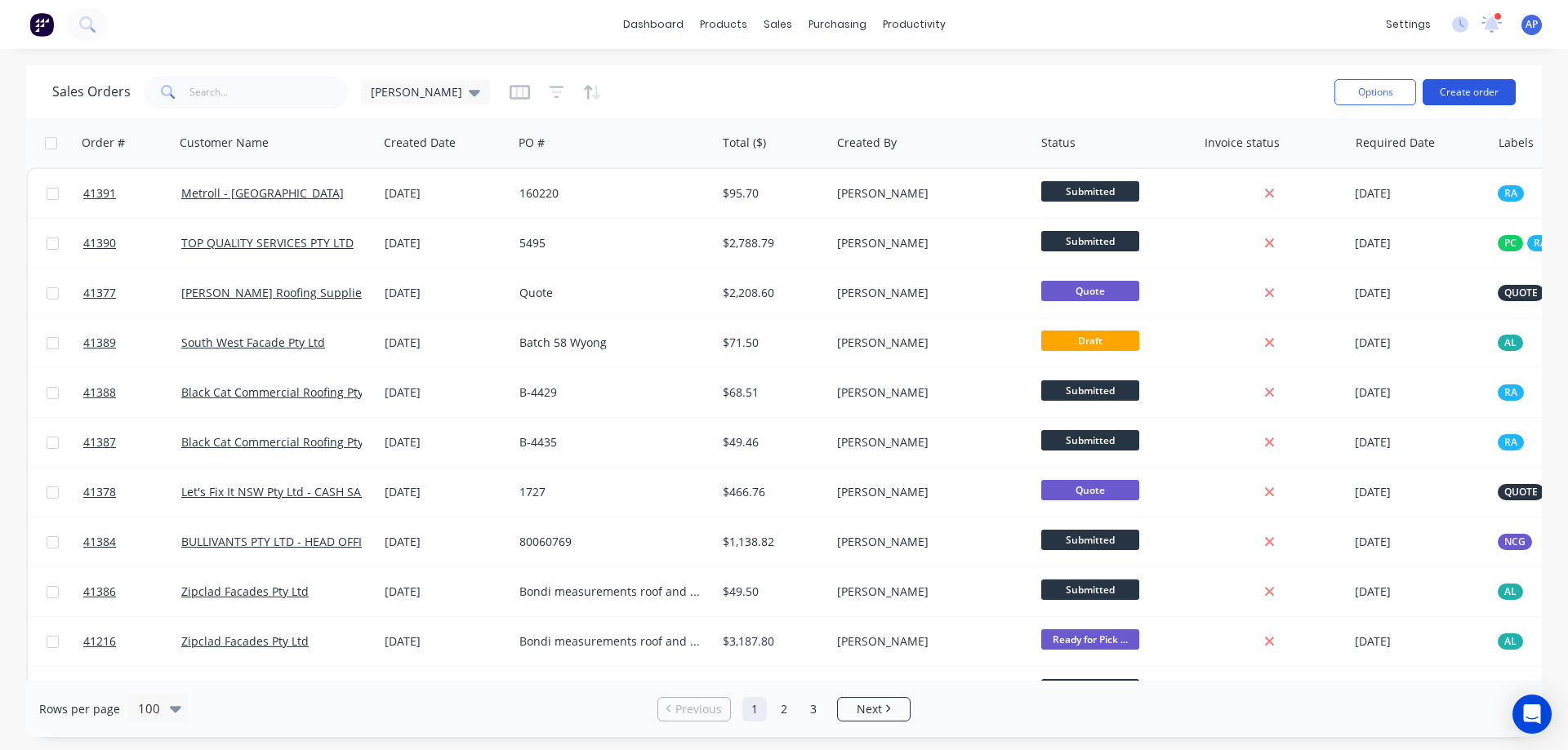
click at [1457, 91] on button "Create order" at bounding box center [1469, 92] width 93 height 26
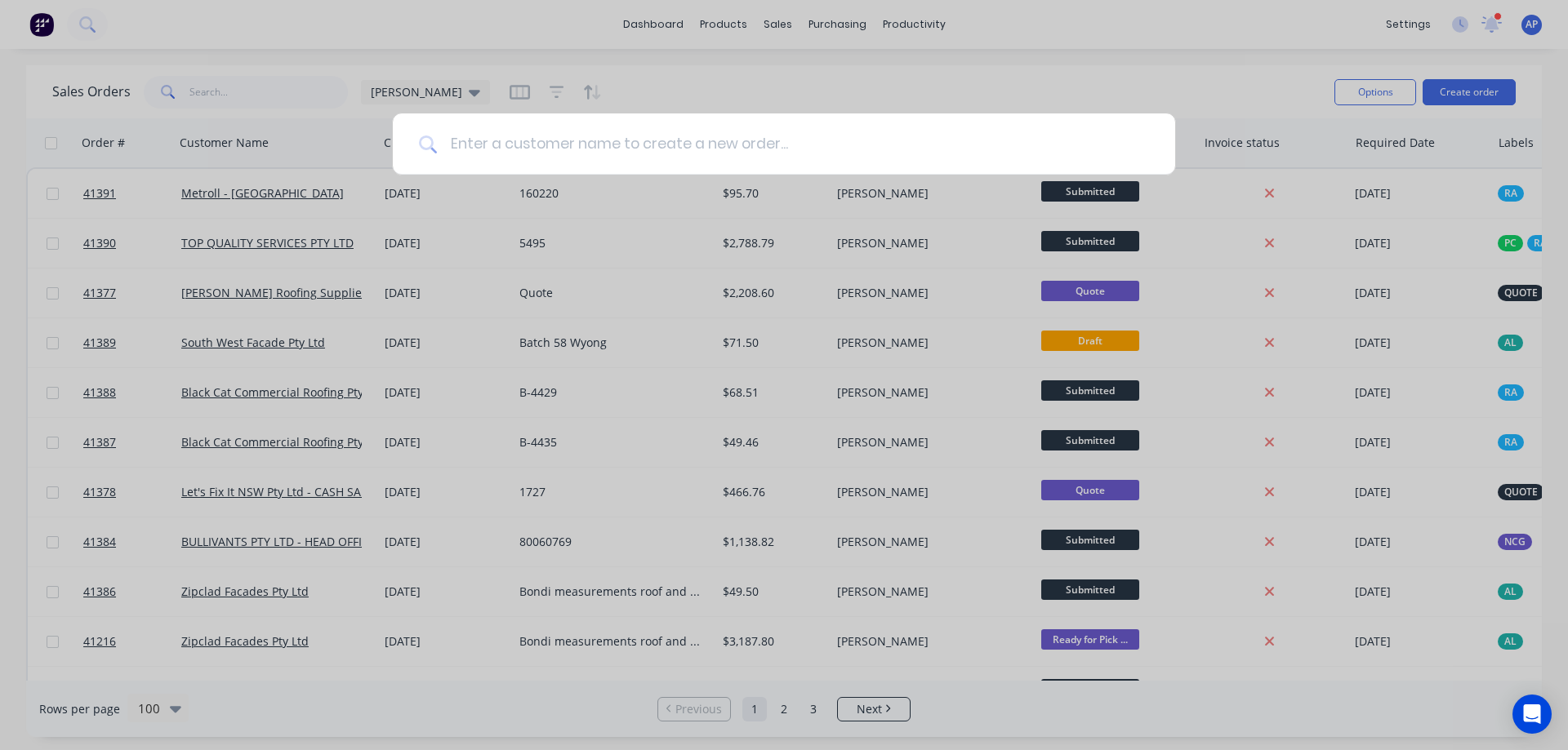
click at [549, 151] on input at bounding box center [792, 144] width 712 height 61
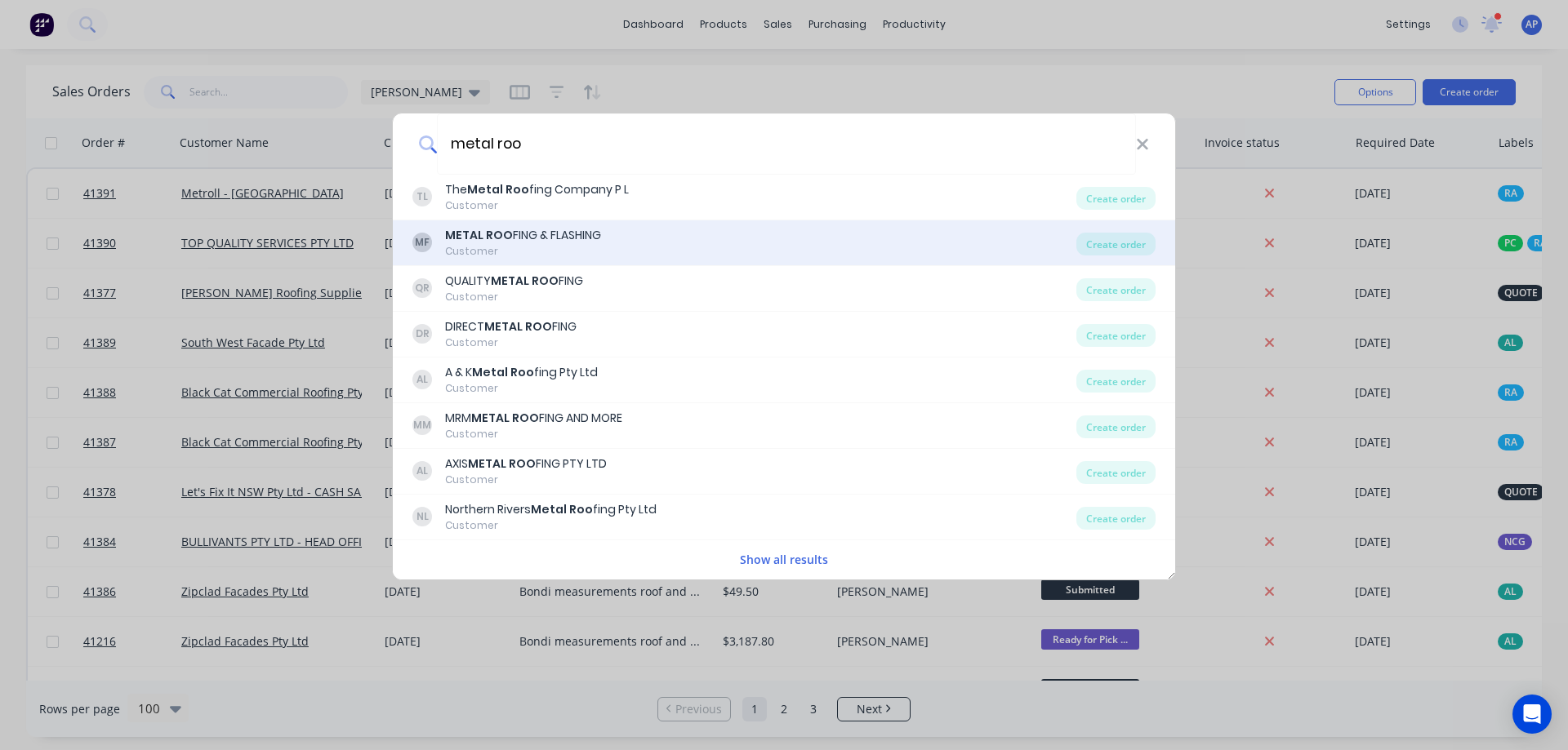
type input "metal roo"
click at [551, 241] on div "METAL ROO FING & FLASHING" at bounding box center [523, 235] width 156 height 17
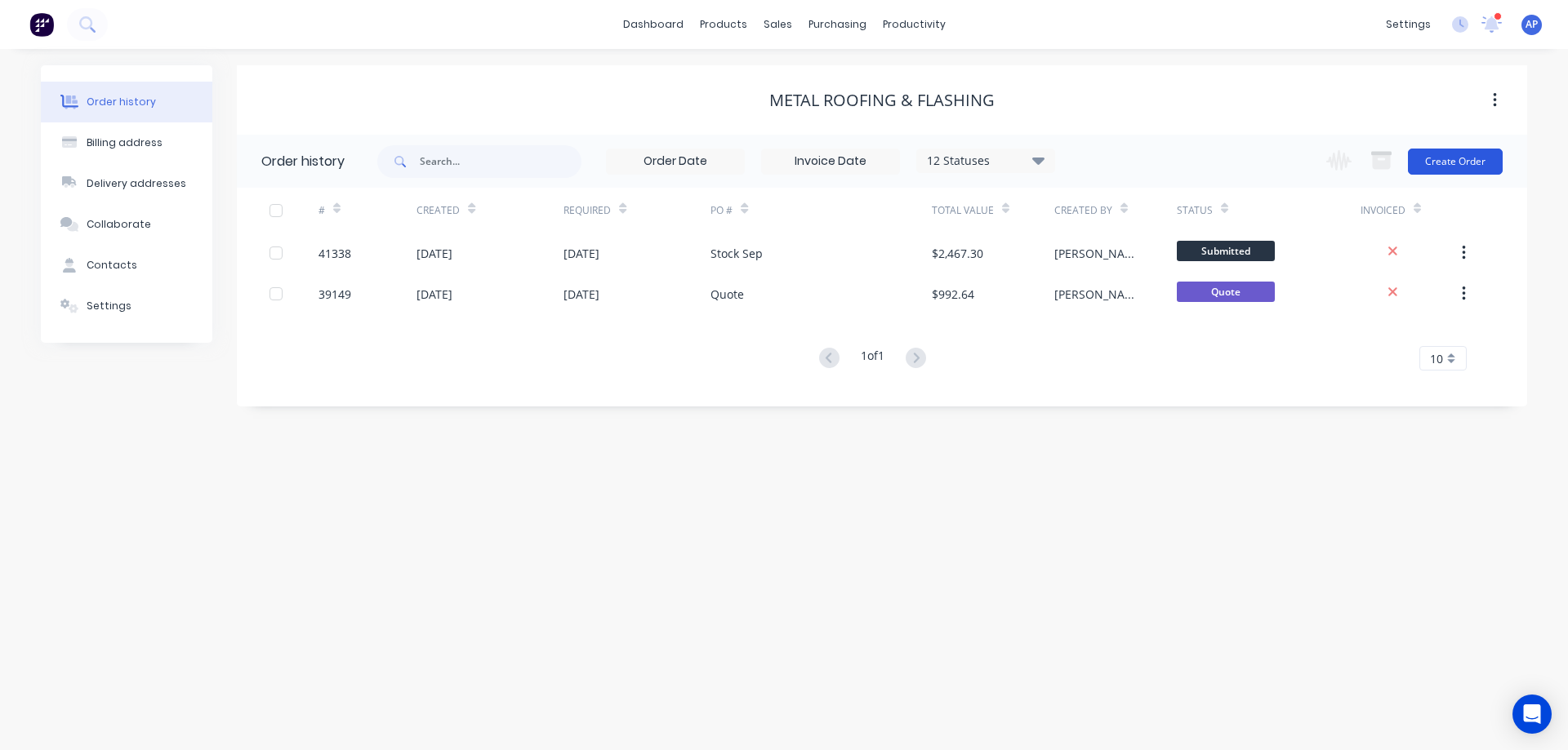
click at [1435, 159] on button "Create Order" at bounding box center [1455, 161] width 95 height 26
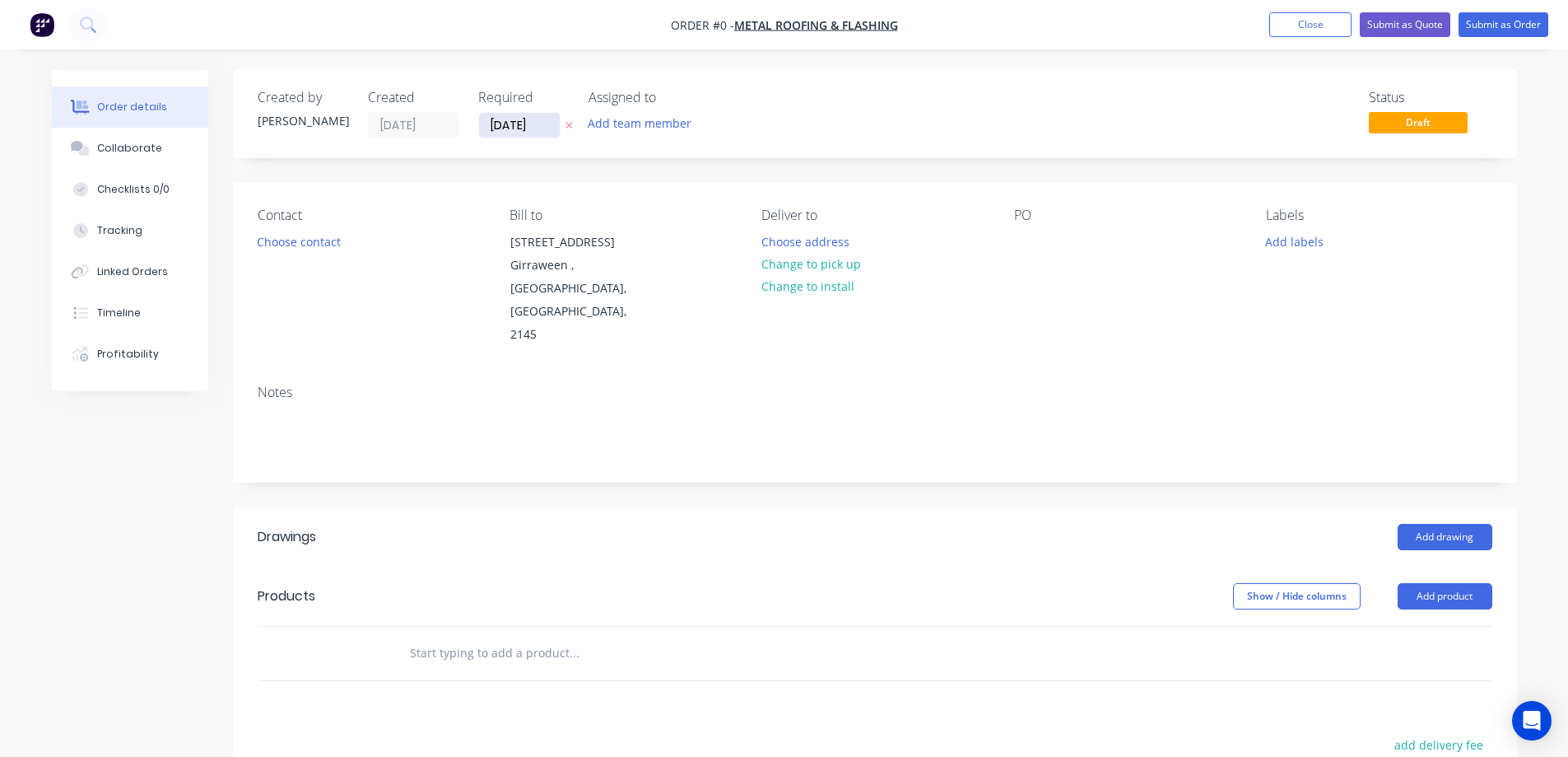
click at [510, 124] on input "[DATE]" at bounding box center [519, 125] width 81 height 25
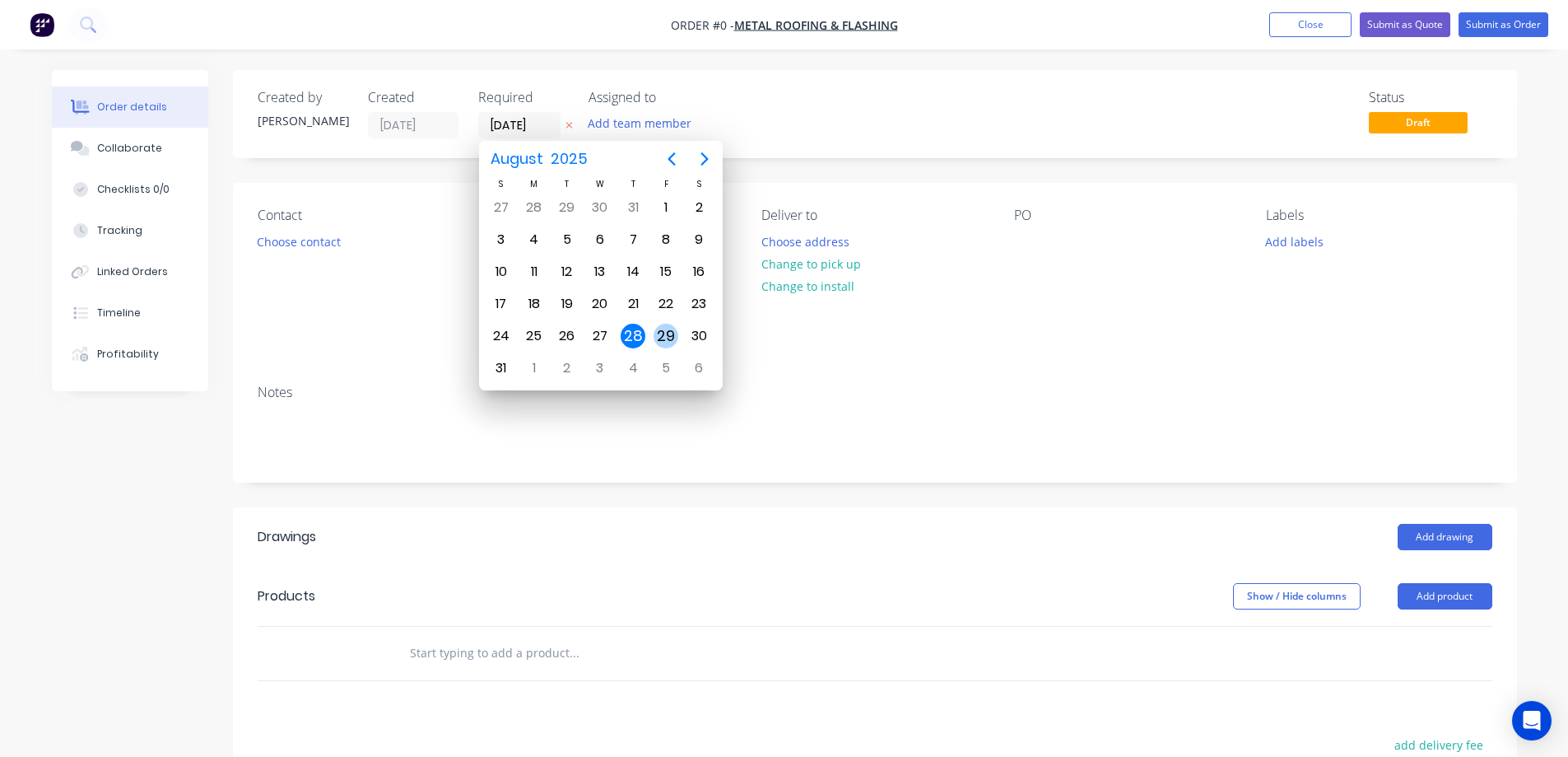
click at [665, 330] on div "29" at bounding box center [666, 336] width 25 height 25
type input "29/08/25"
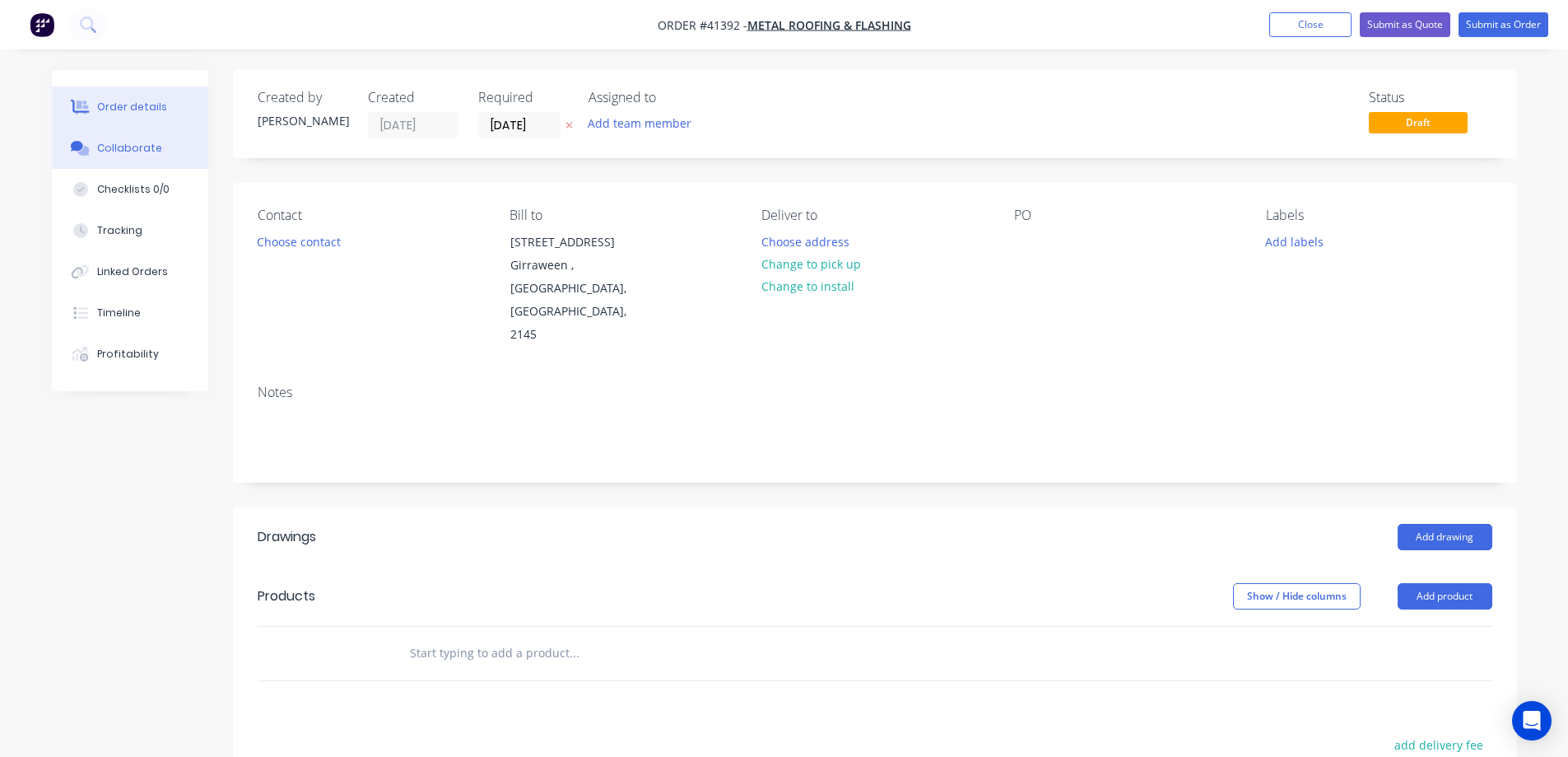
click at [156, 145] on button "Collaborate" at bounding box center [130, 148] width 156 height 41
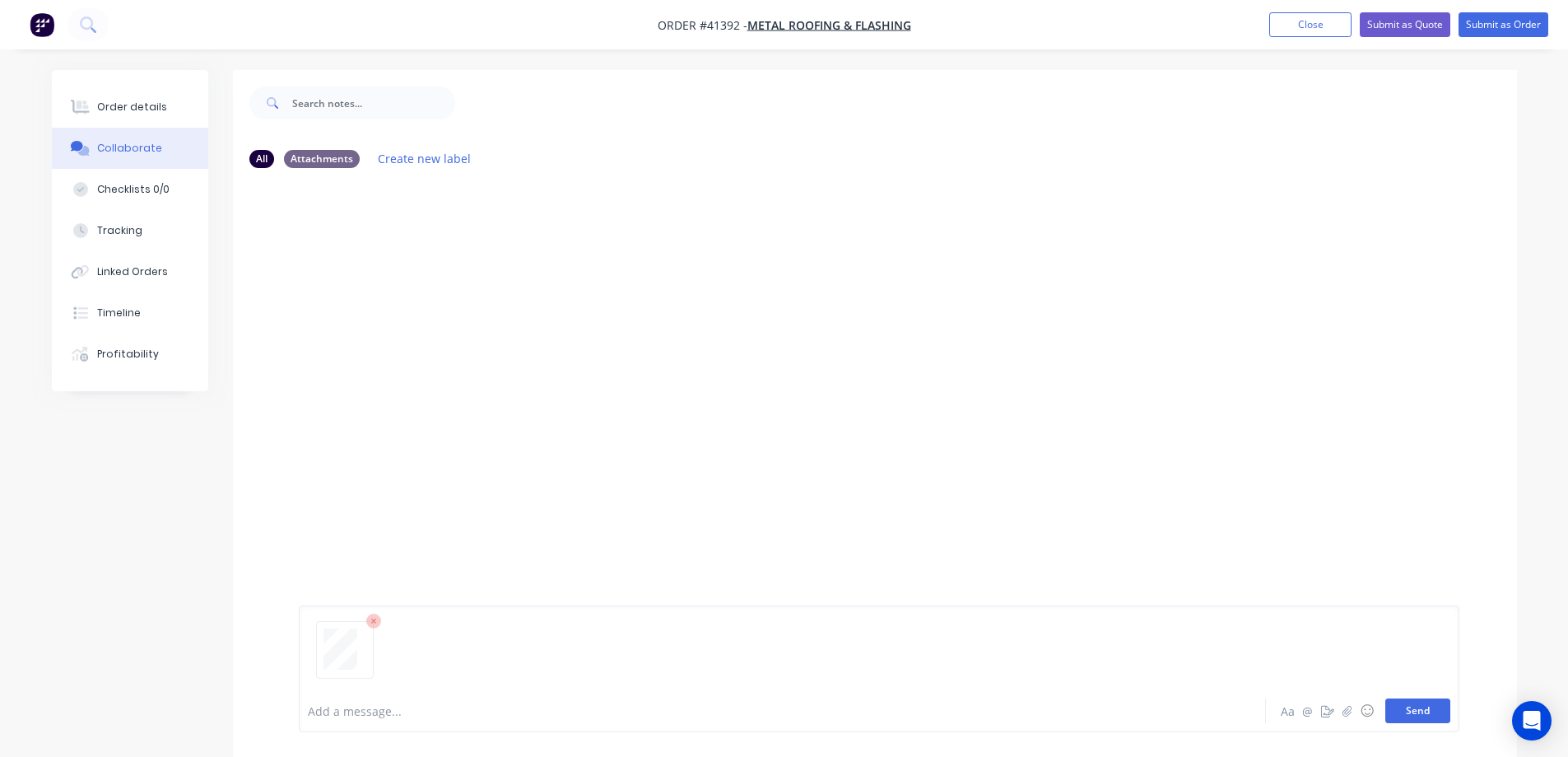
click at [1400, 708] on button "Send" at bounding box center [1419, 710] width 65 height 25
click at [156, 106] on div "Order details" at bounding box center [133, 106] width 70 height 15
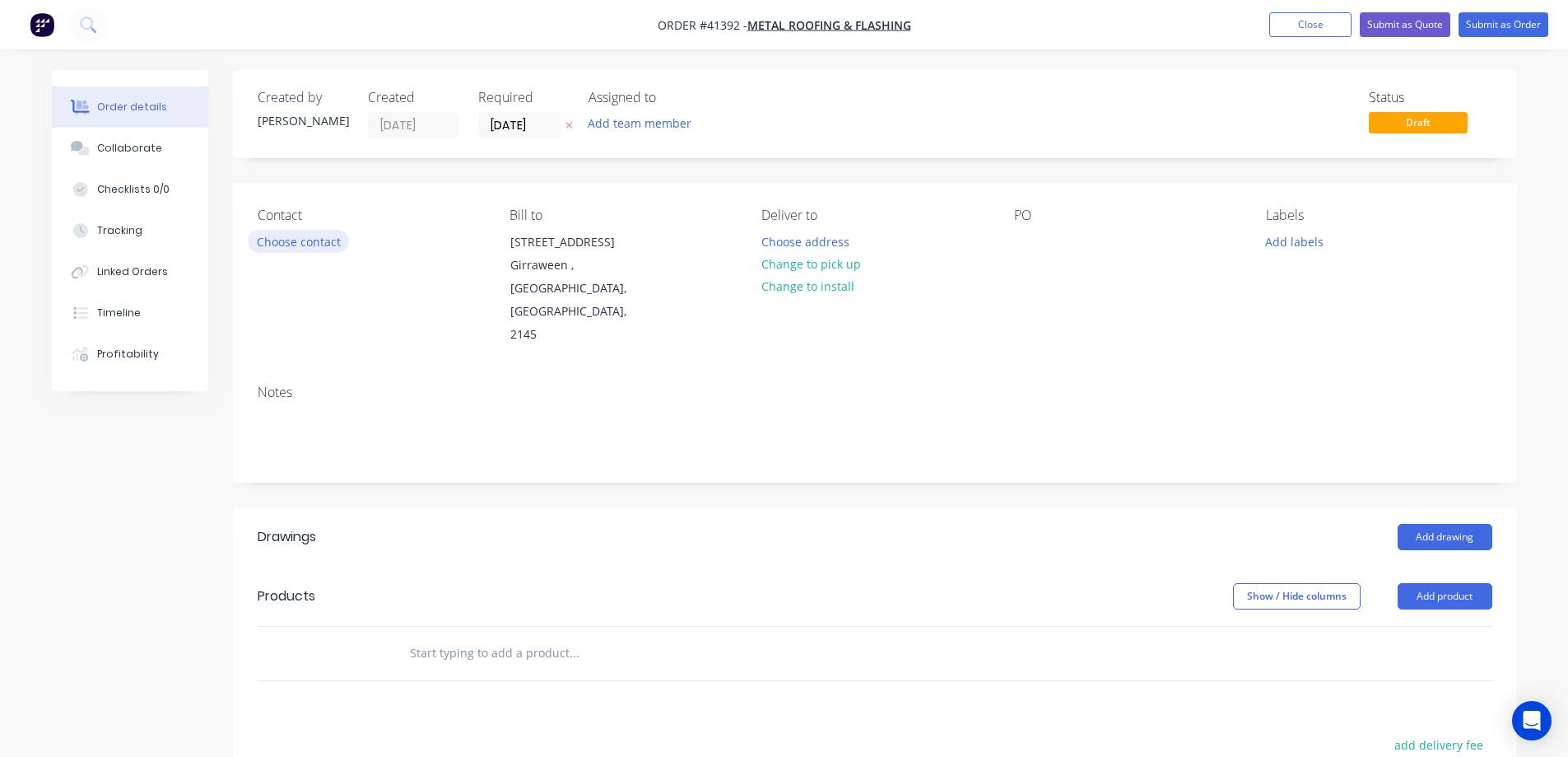
click at [328, 241] on button "Choose contact" at bounding box center [298, 240] width 101 height 22
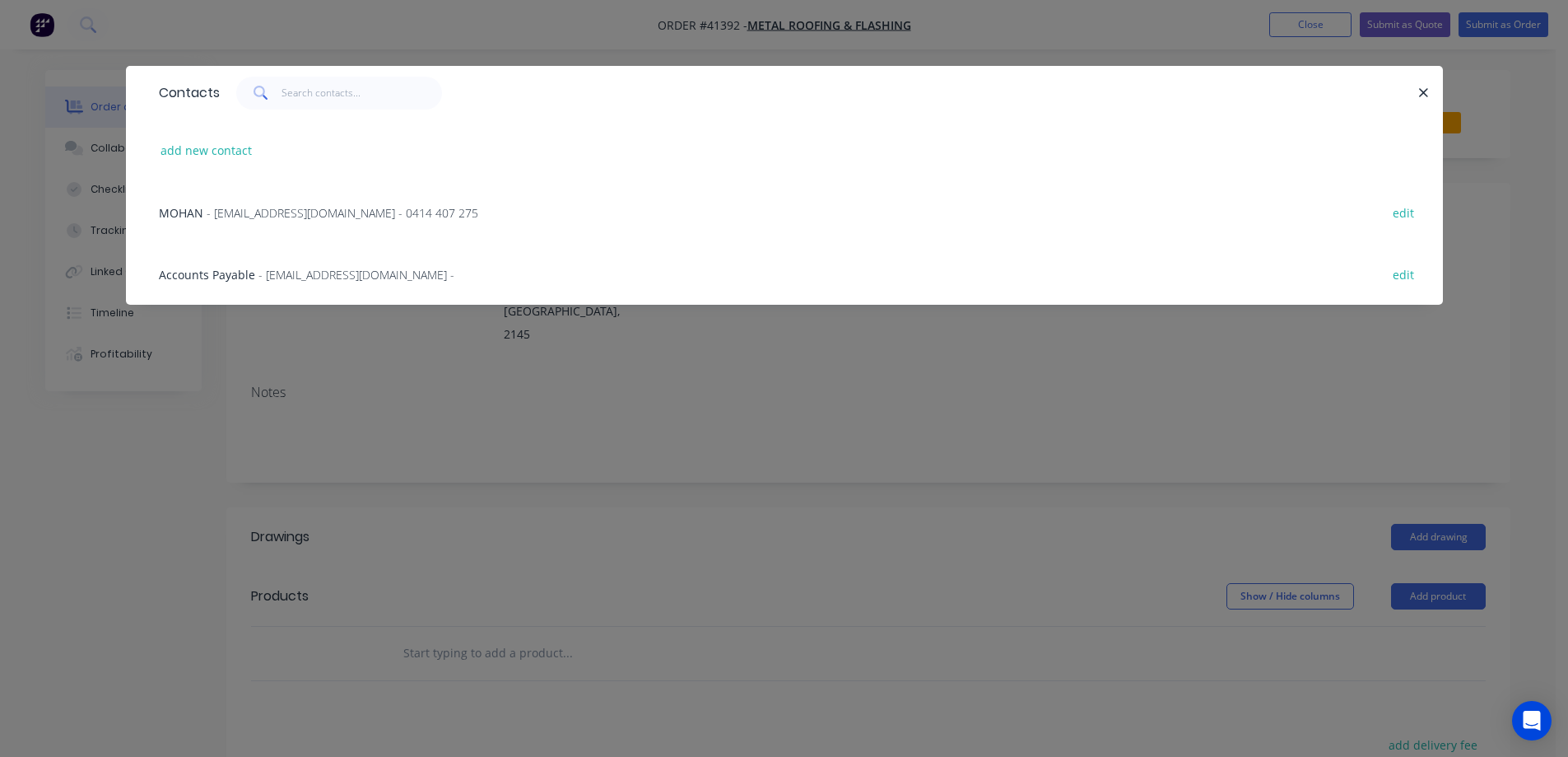
click at [304, 211] on span "- sales@mrfroofing.com.au - 0414 407 275" at bounding box center [342, 213] width 272 height 16
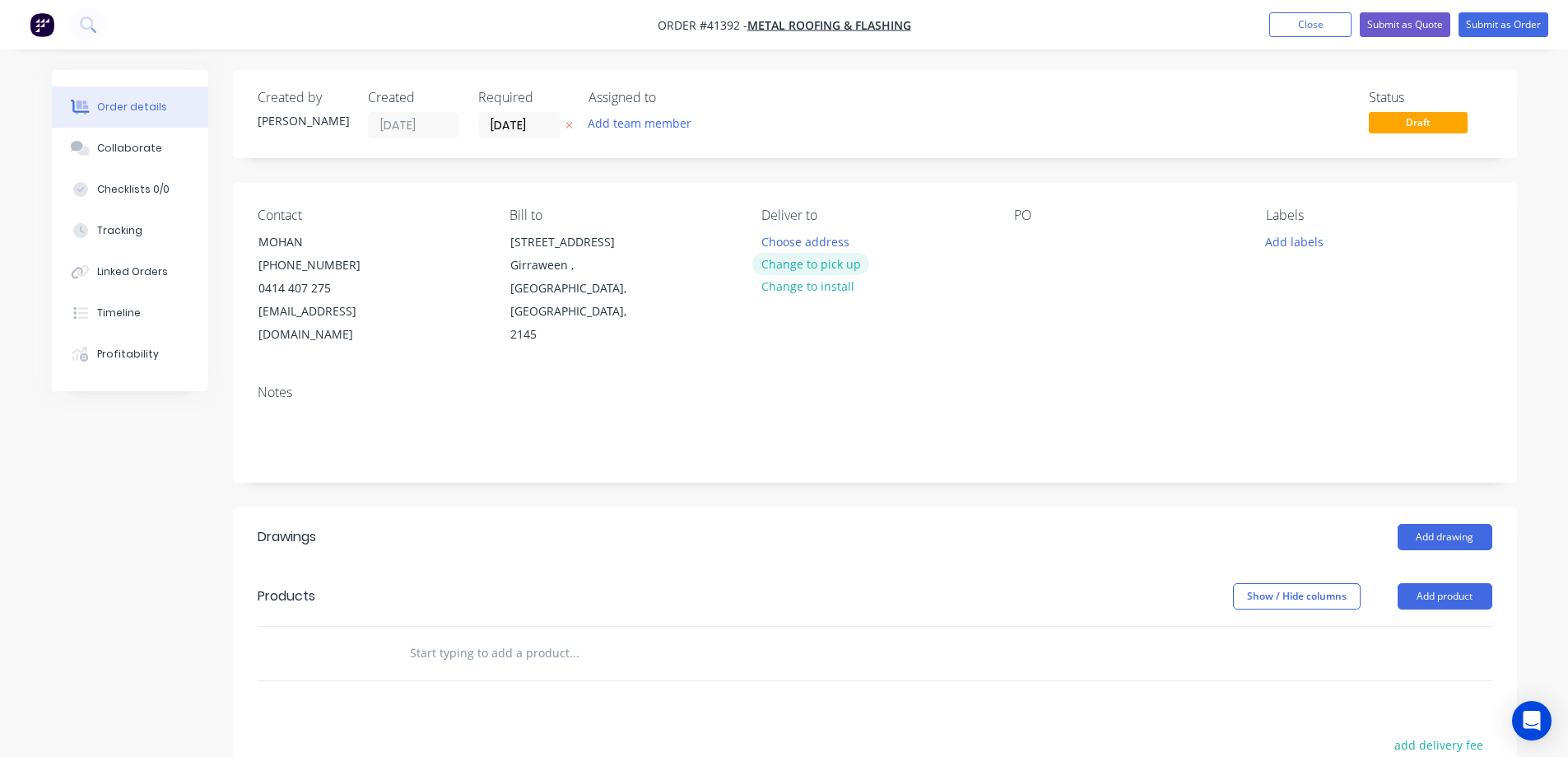
click at [788, 265] on button "Change to pick up" at bounding box center [810, 264] width 117 height 22
click at [1028, 243] on div at bounding box center [1027, 241] width 26 height 24
click at [1313, 239] on button "Add labels" at bounding box center [1295, 240] width 76 height 22
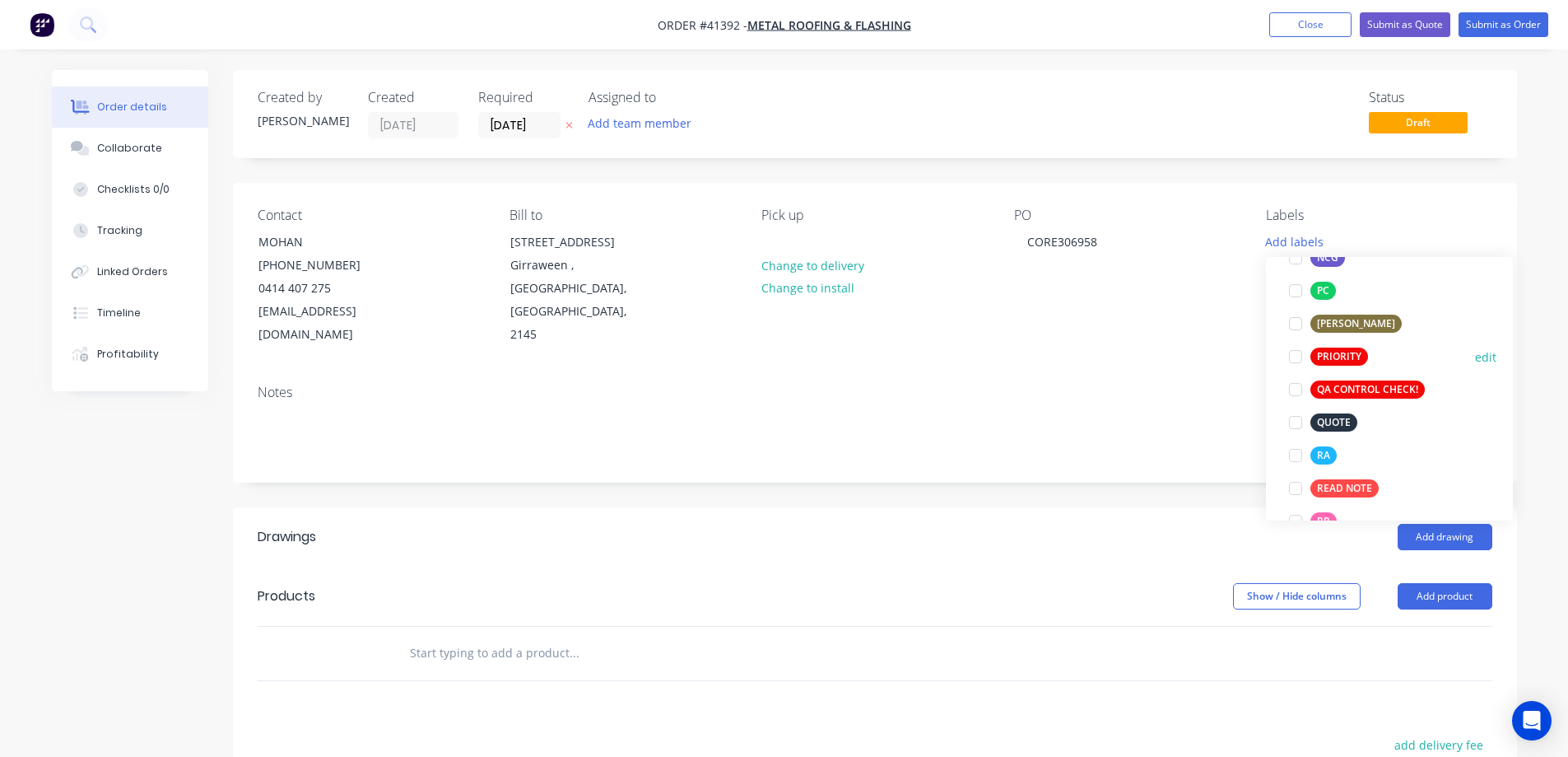
scroll to position [411, 0]
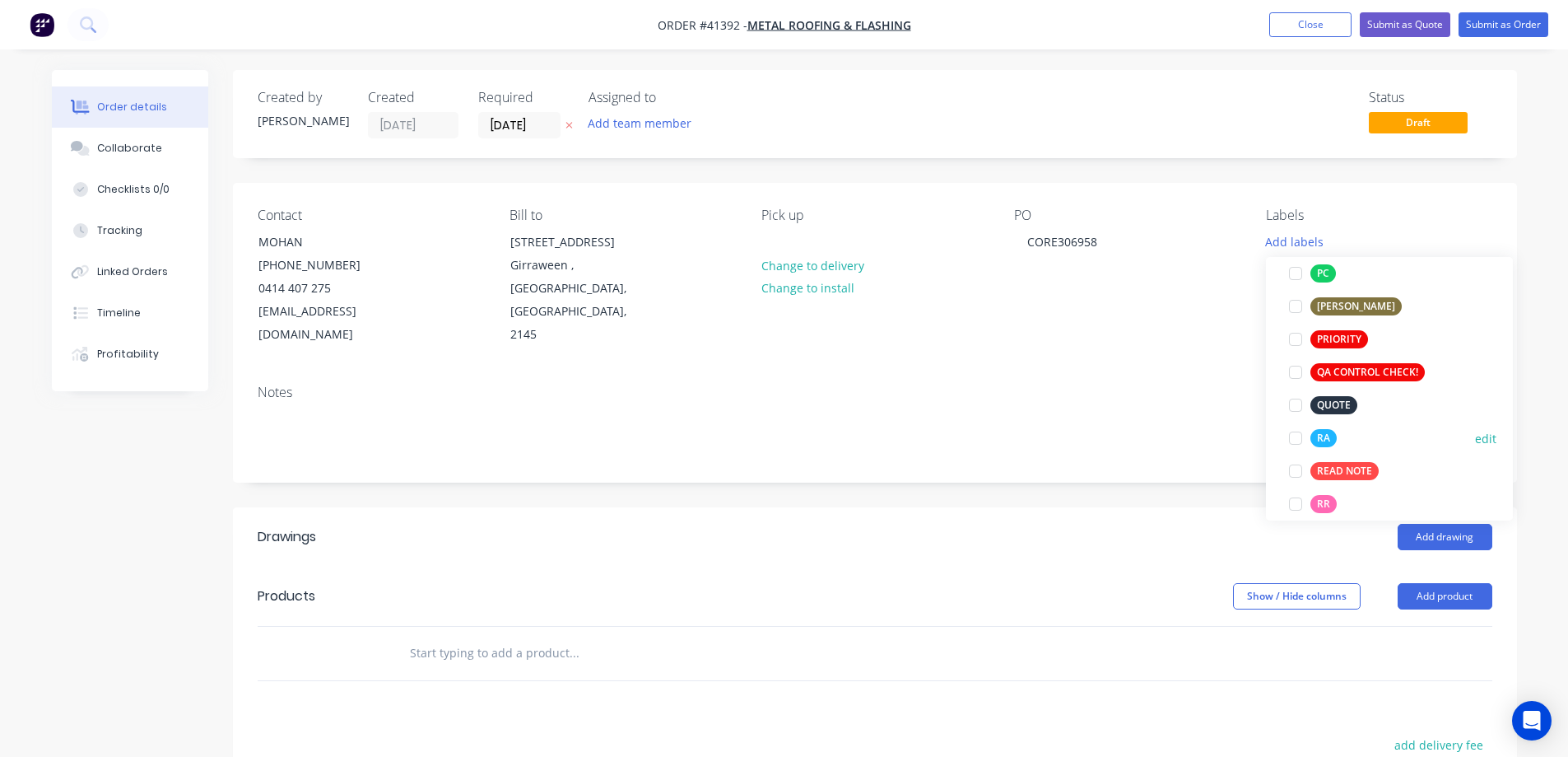
click at [1294, 436] on div at bounding box center [1296, 438] width 33 height 33
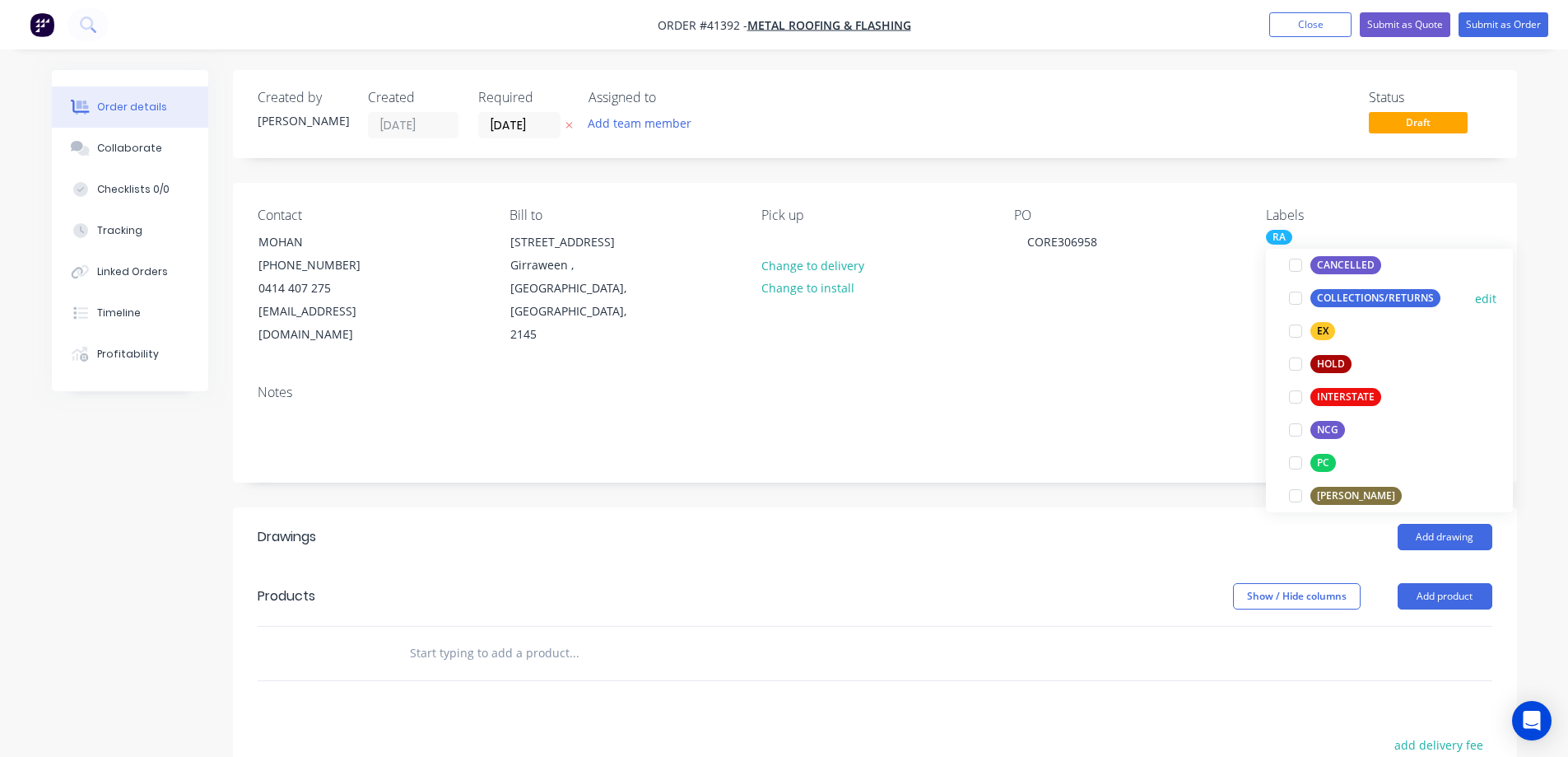
scroll to position [330, 0]
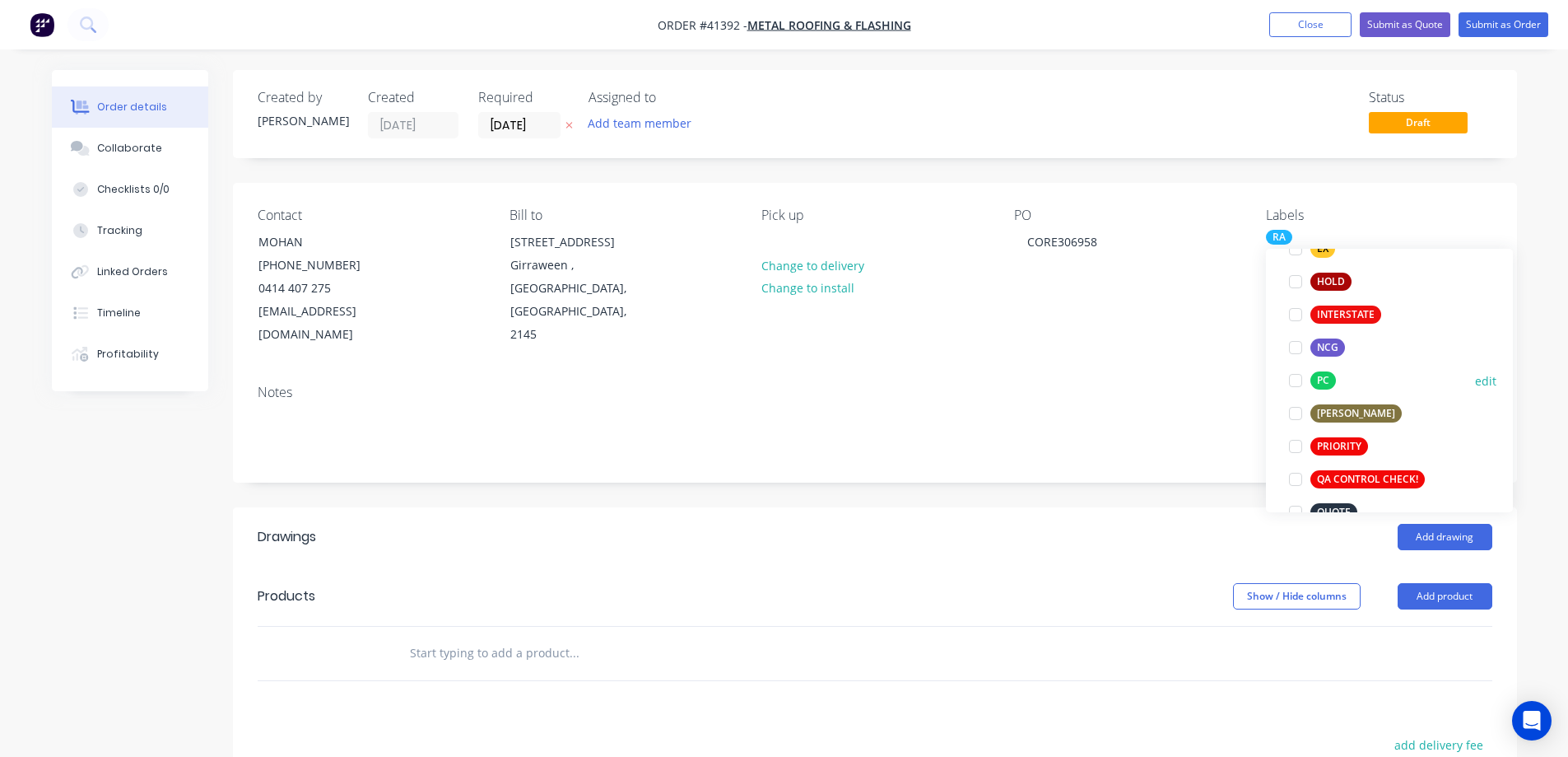
click at [1296, 382] on div at bounding box center [1296, 380] width 33 height 33
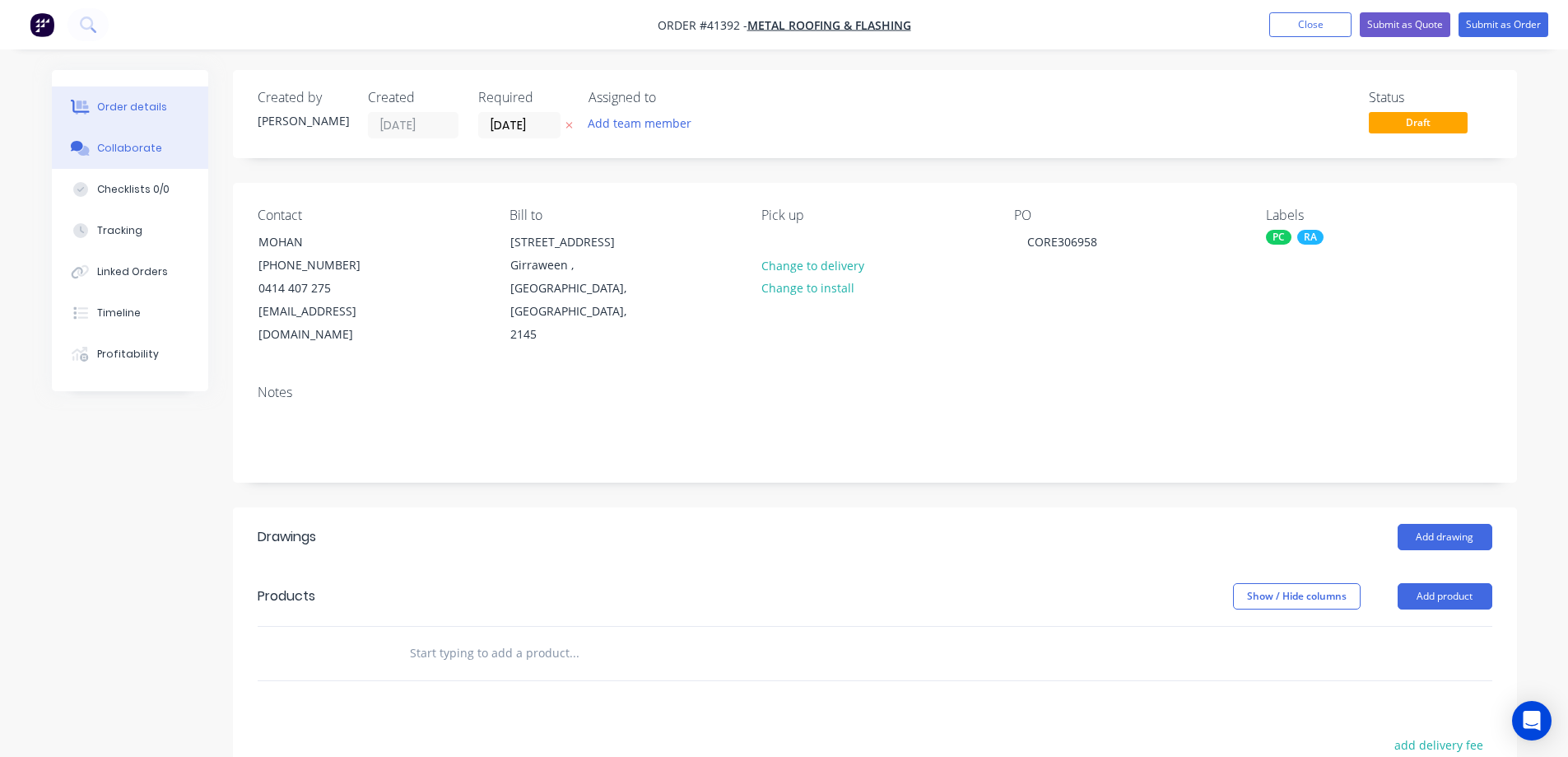
click at [161, 150] on button "Collaborate" at bounding box center [130, 148] width 156 height 41
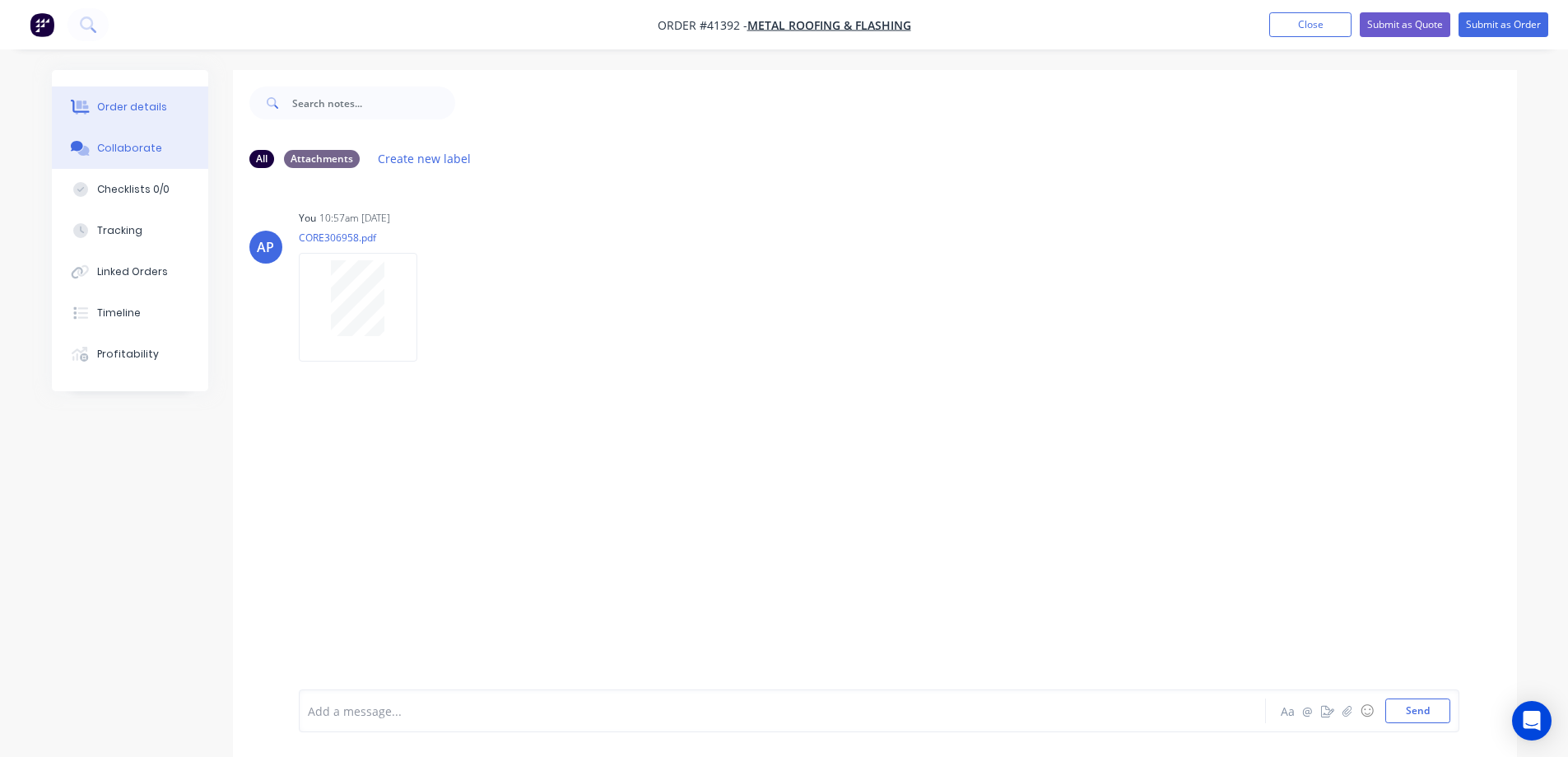
click at [166, 112] on button "Order details" at bounding box center [130, 106] width 156 height 41
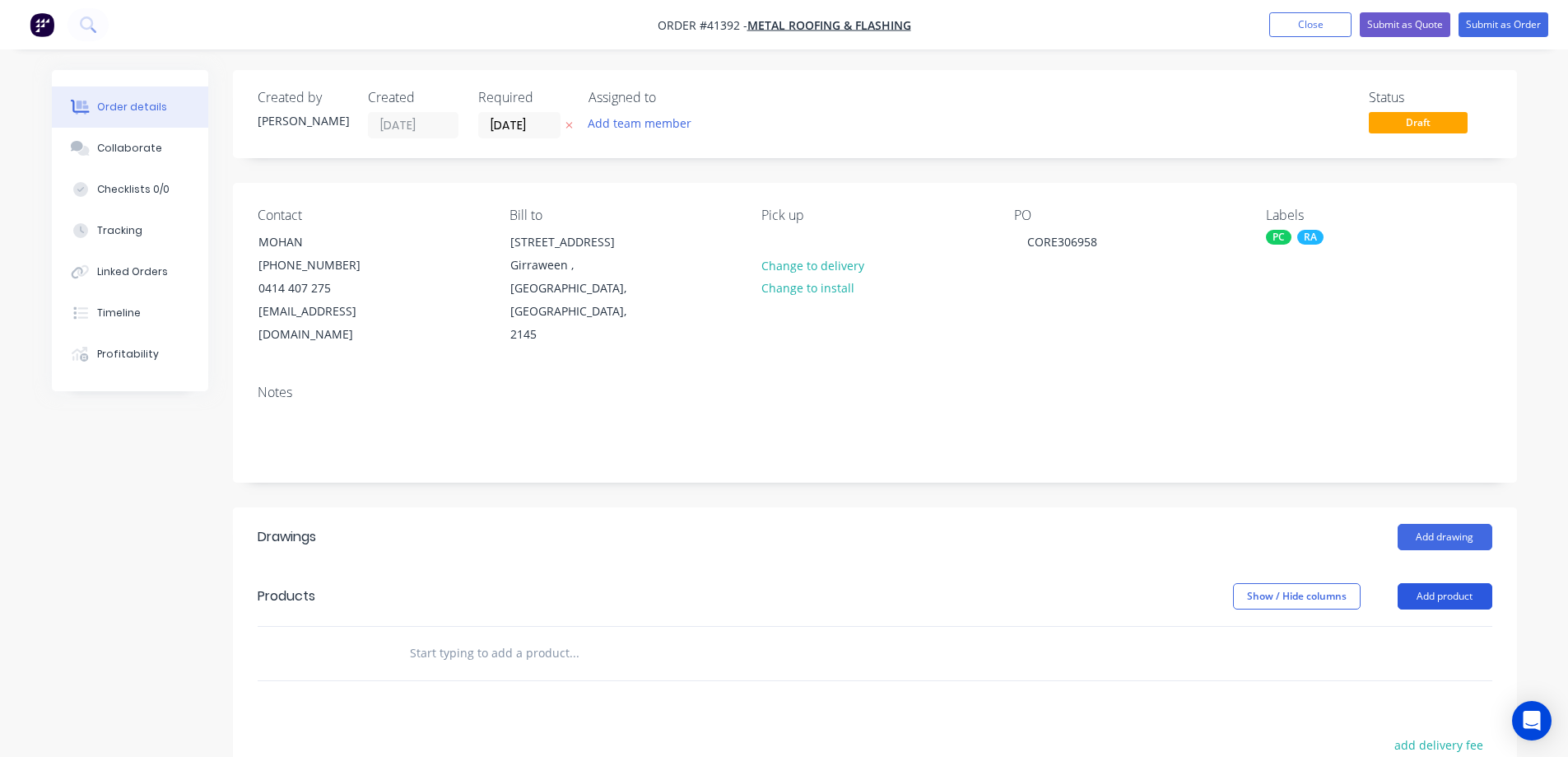
click at [1428, 583] on button "Add product" at bounding box center [1446, 596] width 95 height 26
click at [1405, 626] on div "Product catalogue" at bounding box center [1414, 637] width 127 height 24
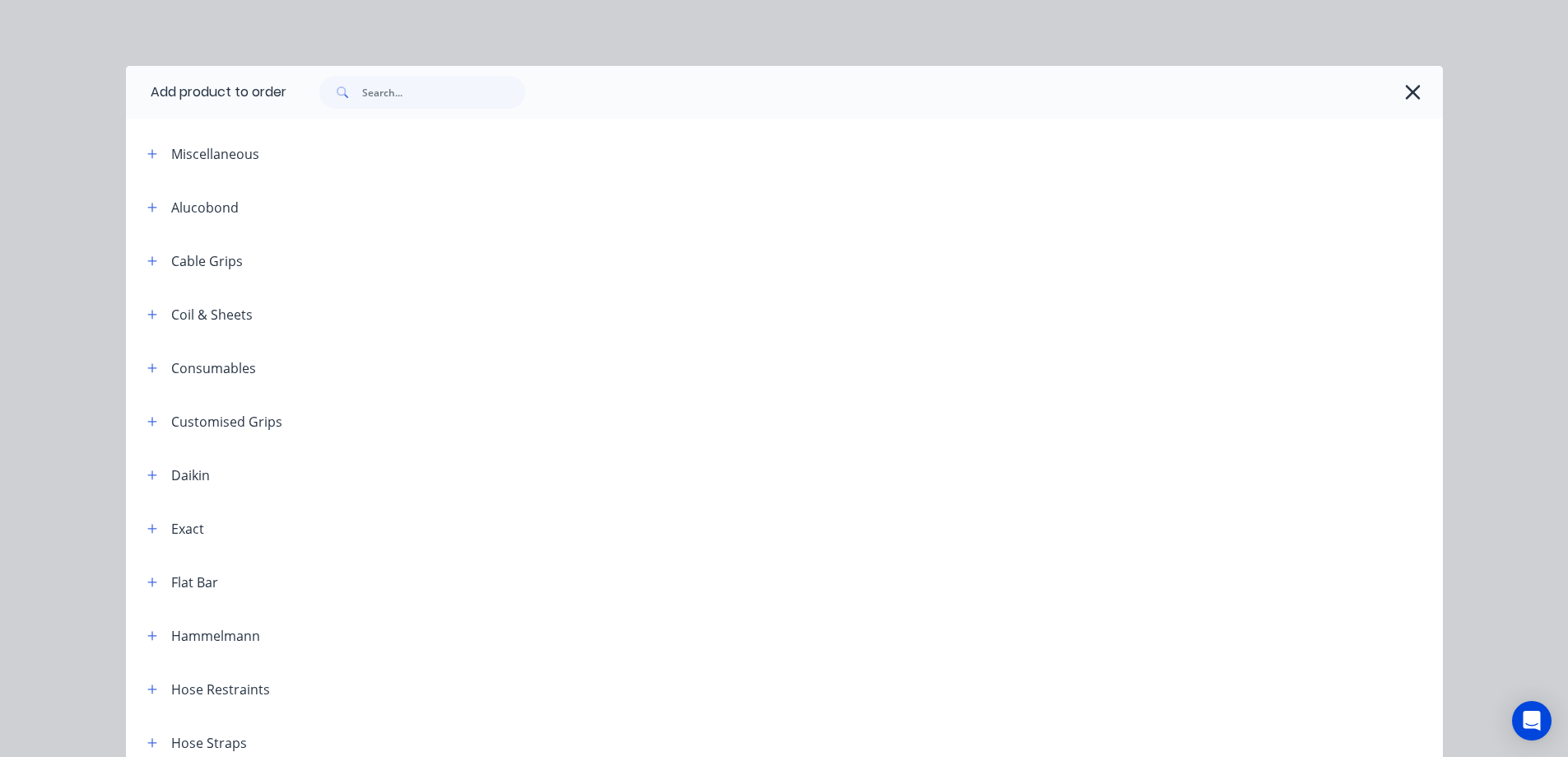
click at [411, 109] on div at bounding box center [865, 92] width 1157 height 53
click at [411, 89] on input "text" at bounding box center [443, 91] width 163 height 33
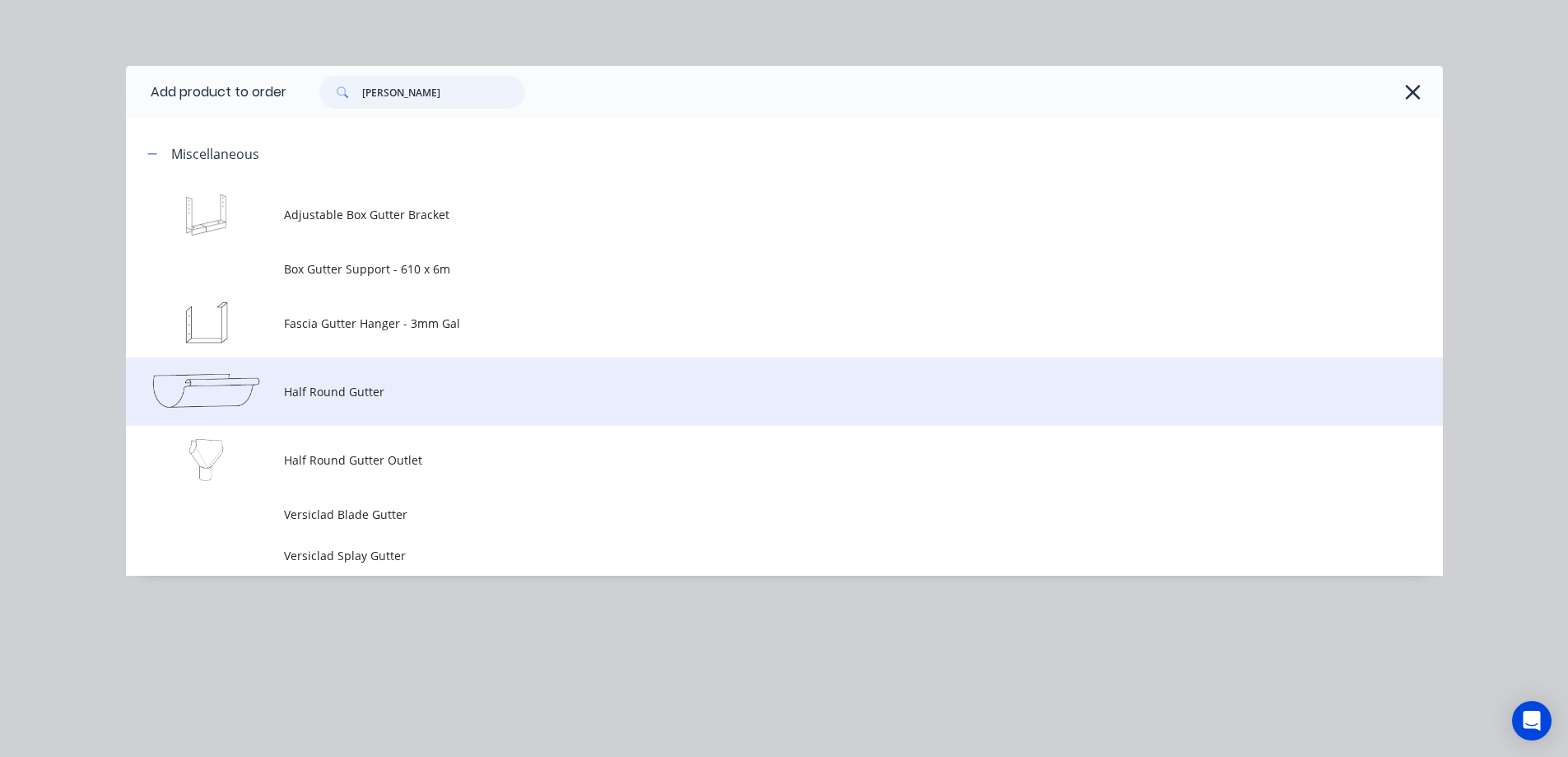
type input "GUTT"
click at [371, 386] on span "Half Round Gutter" at bounding box center [747, 392] width 927 height 18
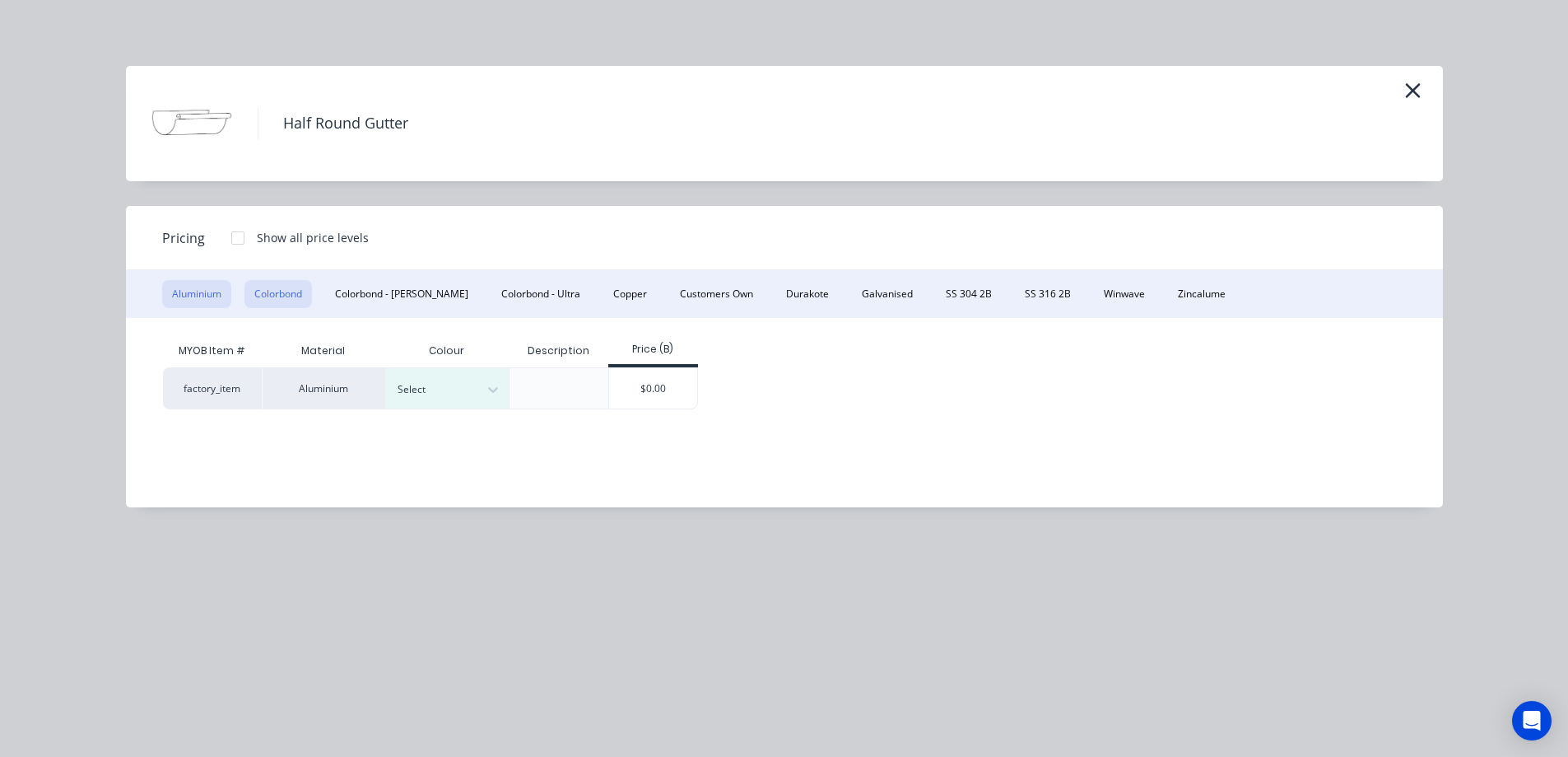
click at [289, 293] on button "Colorbond" at bounding box center [278, 294] width 68 height 28
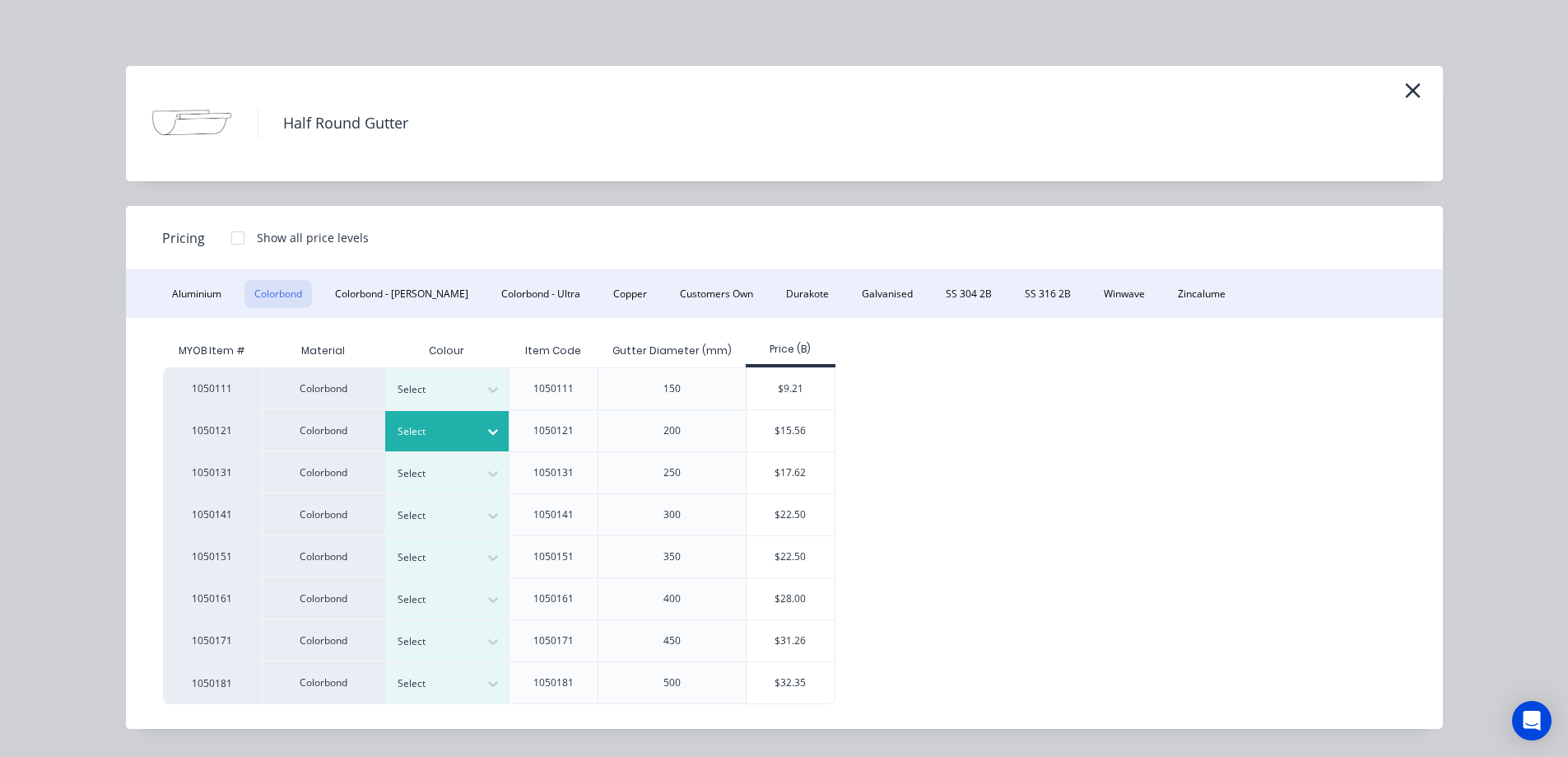
click at [484, 433] on div at bounding box center [493, 432] width 30 height 26
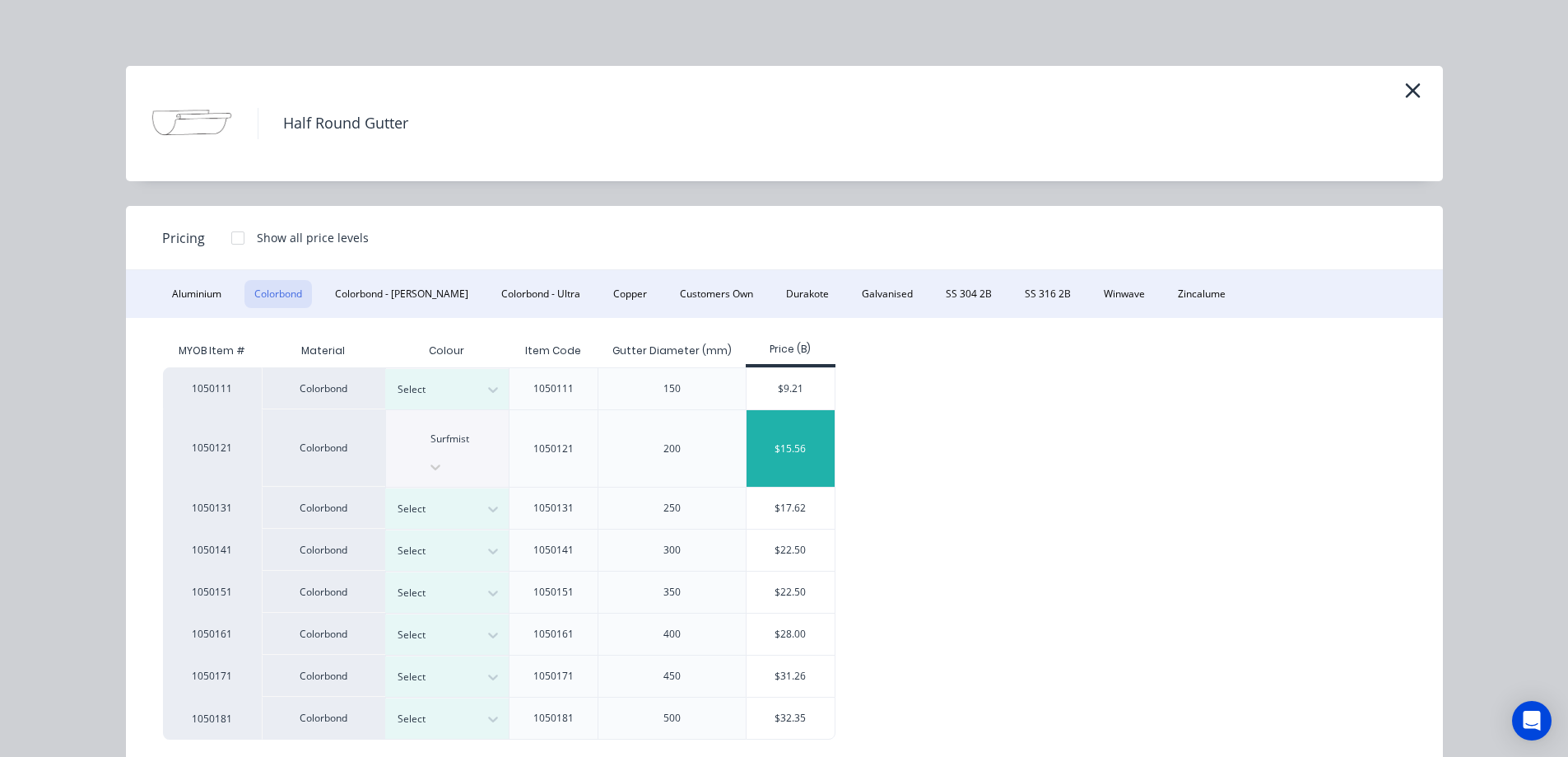
click at [775, 428] on div "$15.56" at bounding box center [791, 448] width 88 height 76
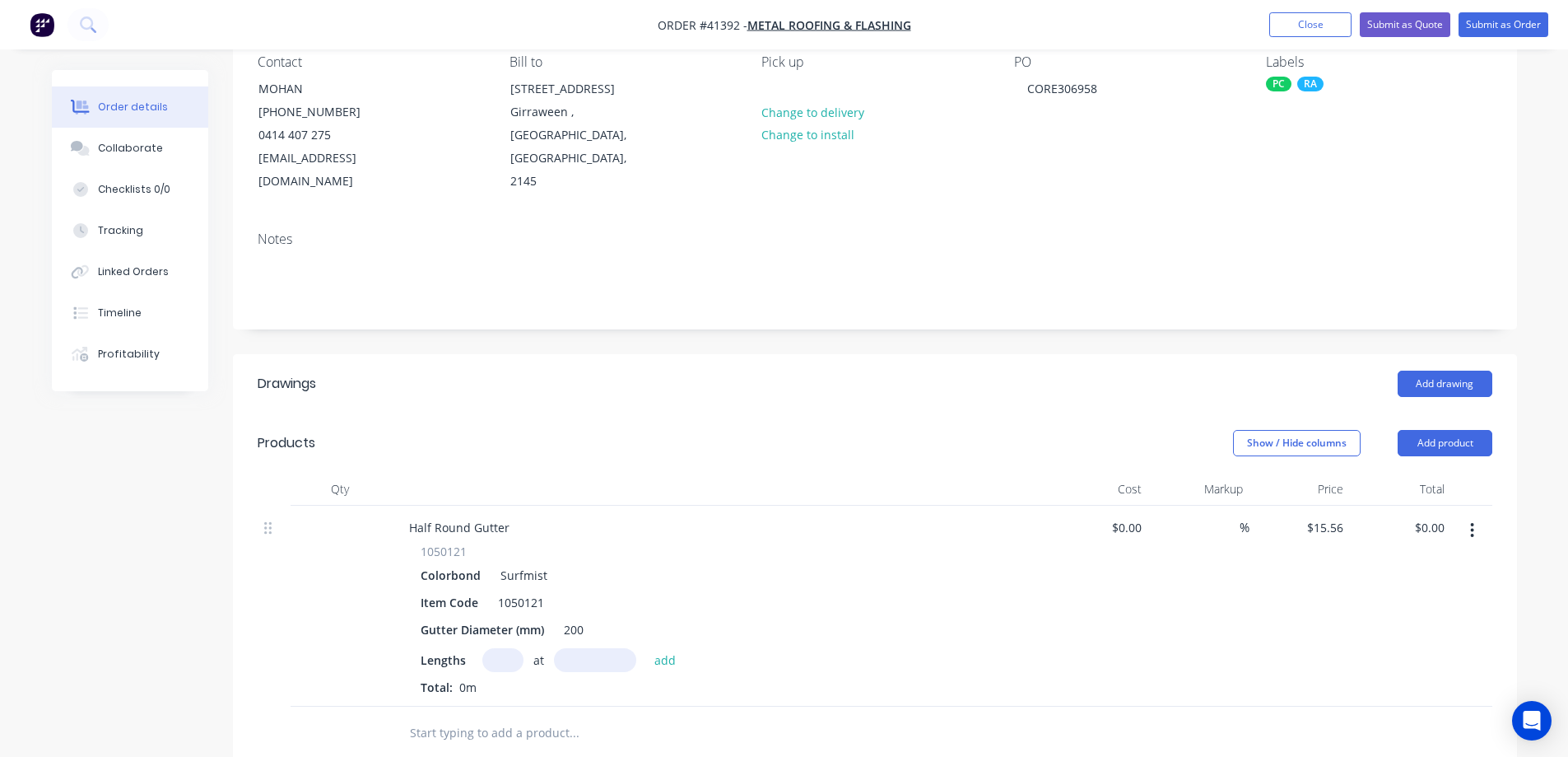
scroll to position [247, 0]
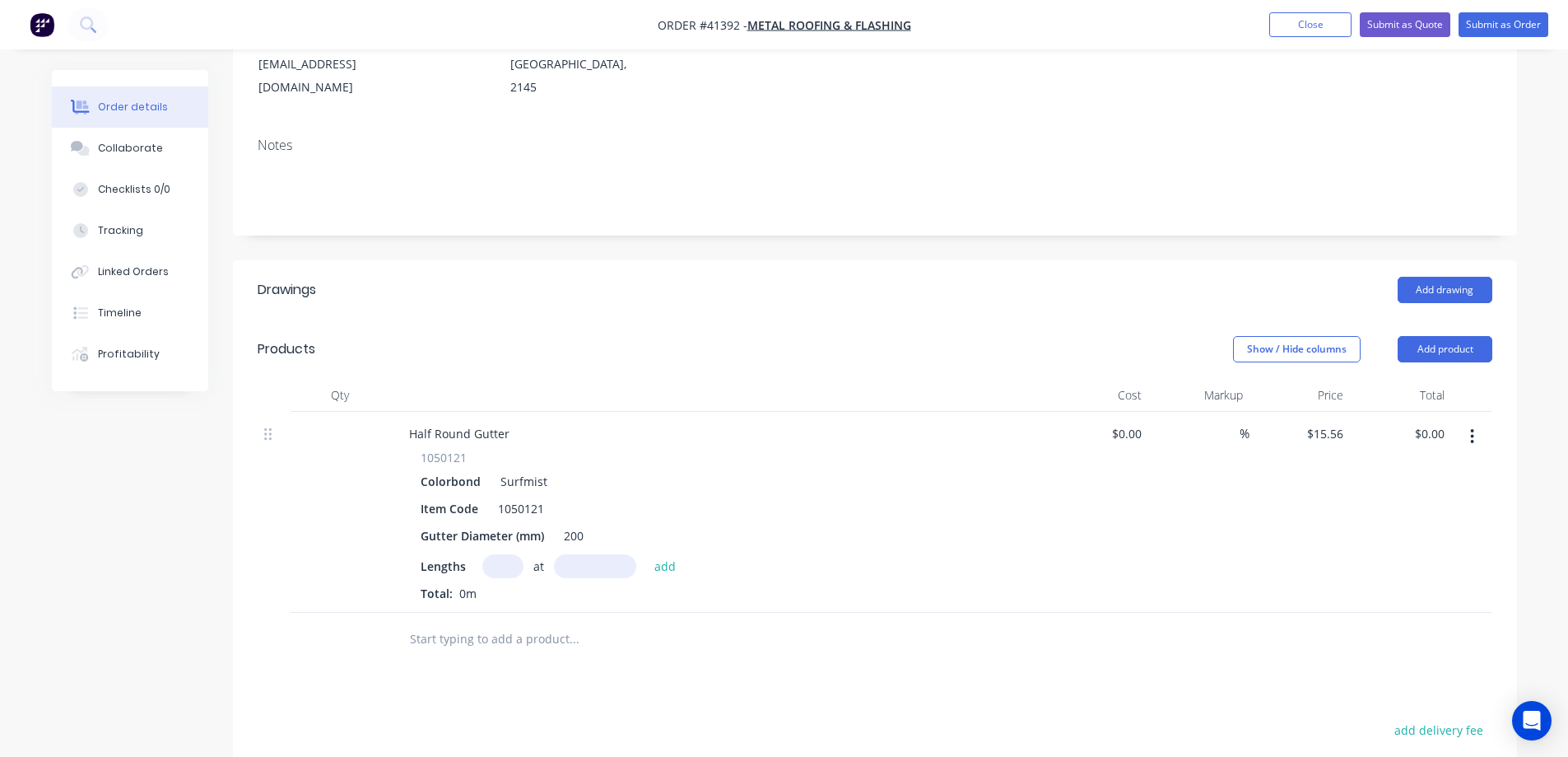
click at [509, 554] on input "text" at bounding box center [503, 565] width 41 height 24
type input "1"
type input "6000"
click at [646, 554] on button "add" at bounding box center [665, 564] width 39 height 22
type input "$93.36"
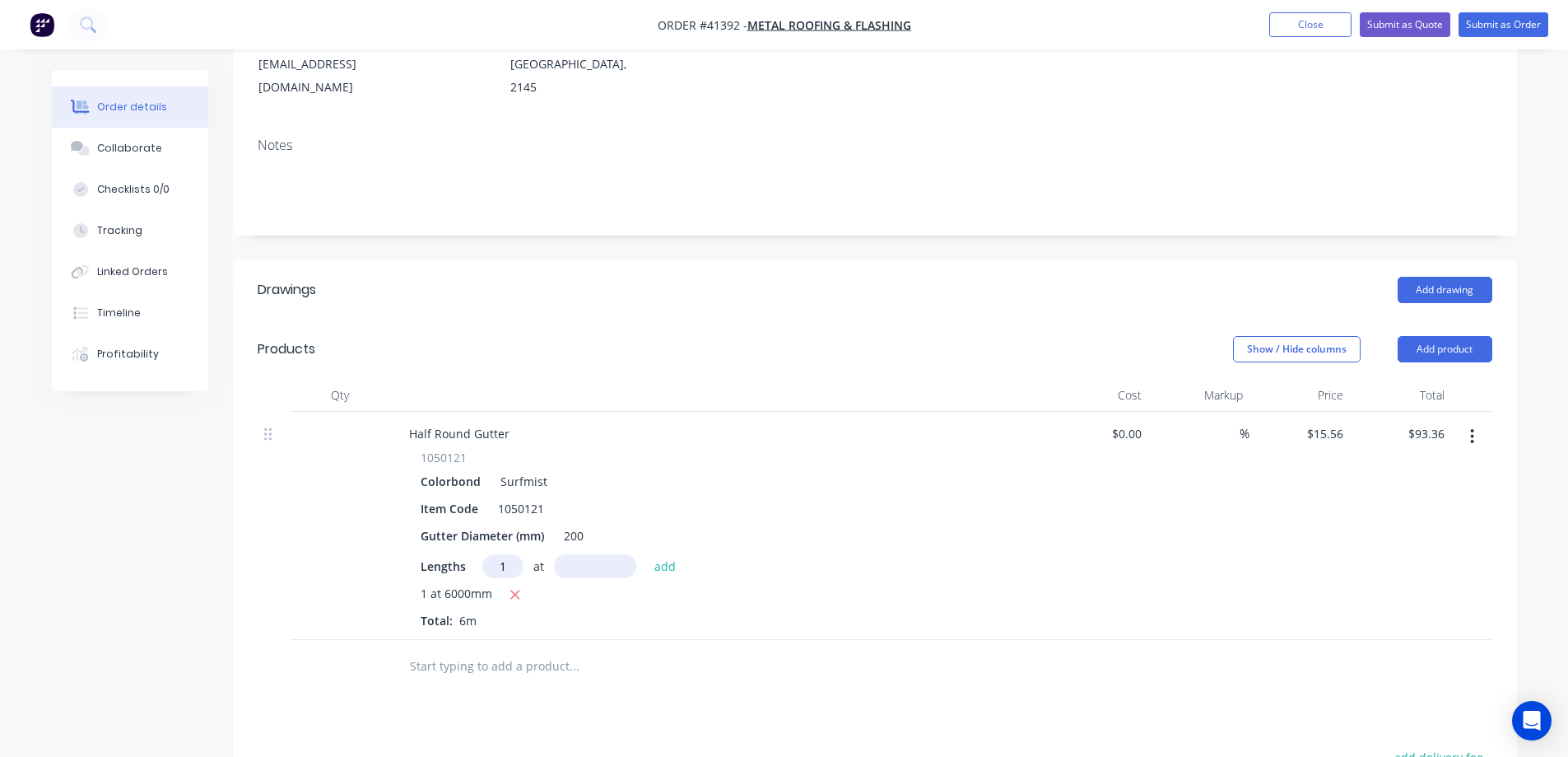
type input "1"
type input "2000"
click at [646, 554] on button "add" at bounding box center [665, 564] width 39 height 22
type input "$124.48"
click at [1469, 336] on button "Add product" at bounding box center [1446, 349] width 95 height 26
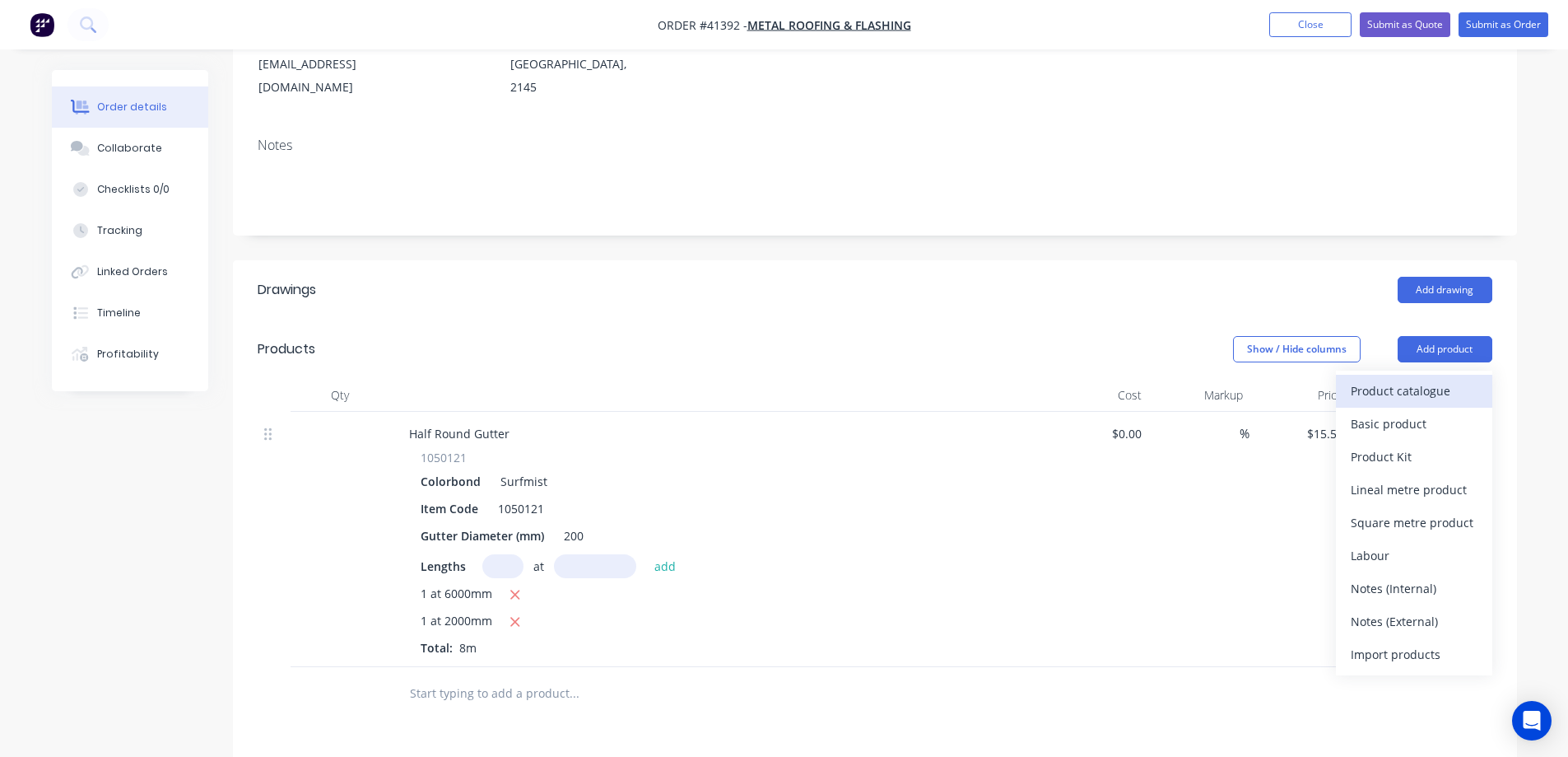
click at [1444, 379] on div "Product catalogue" at bounding box center [1414, 390] width 127 height 24
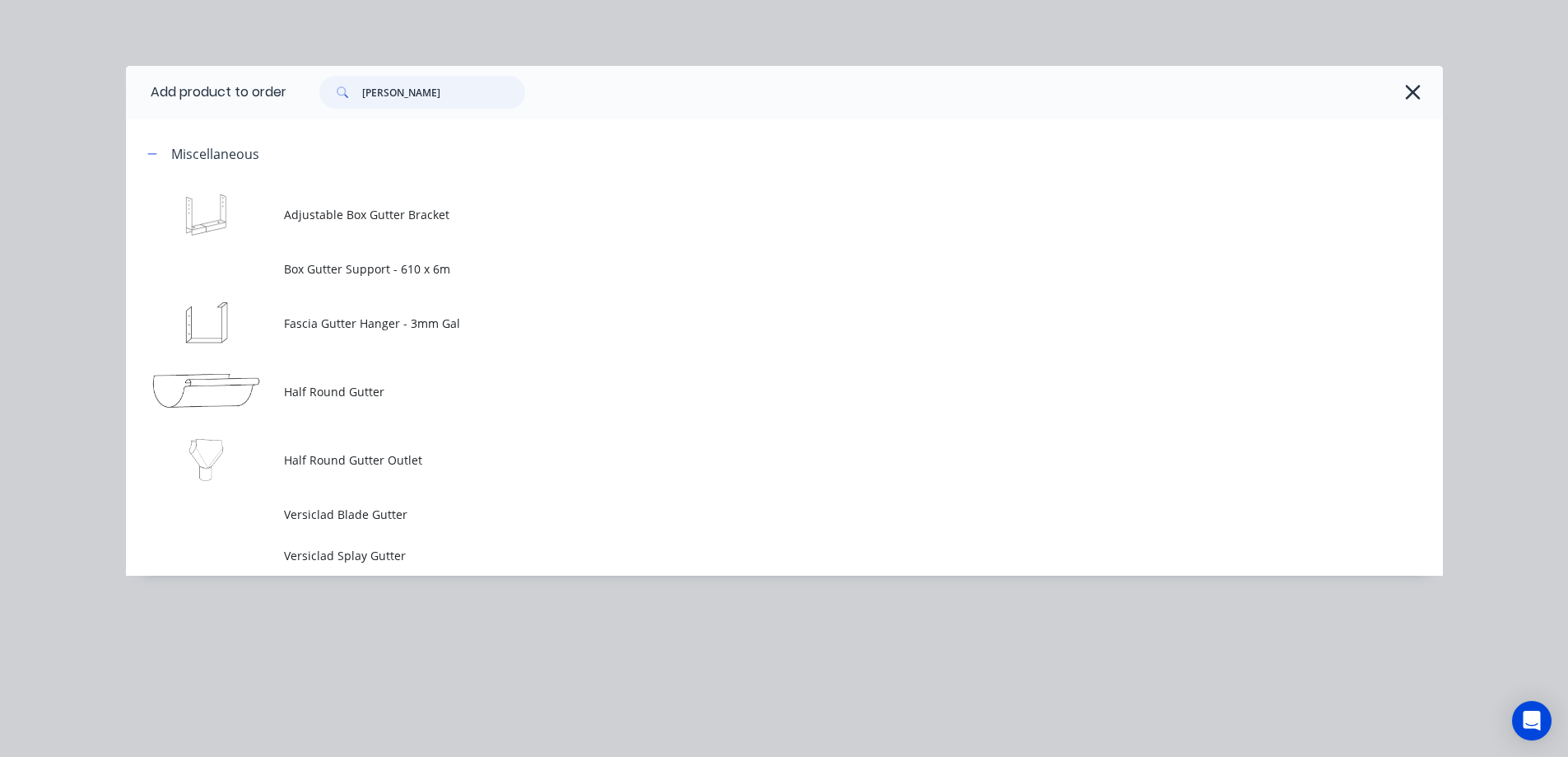
drag, startPoint x: 420, startPoint y: 96, endPoint x: 344, endPoint y: 101, distance: 76.2
click at [344, 101] on div "GUTT" at bounding box center [422, 91] width 206 height 33
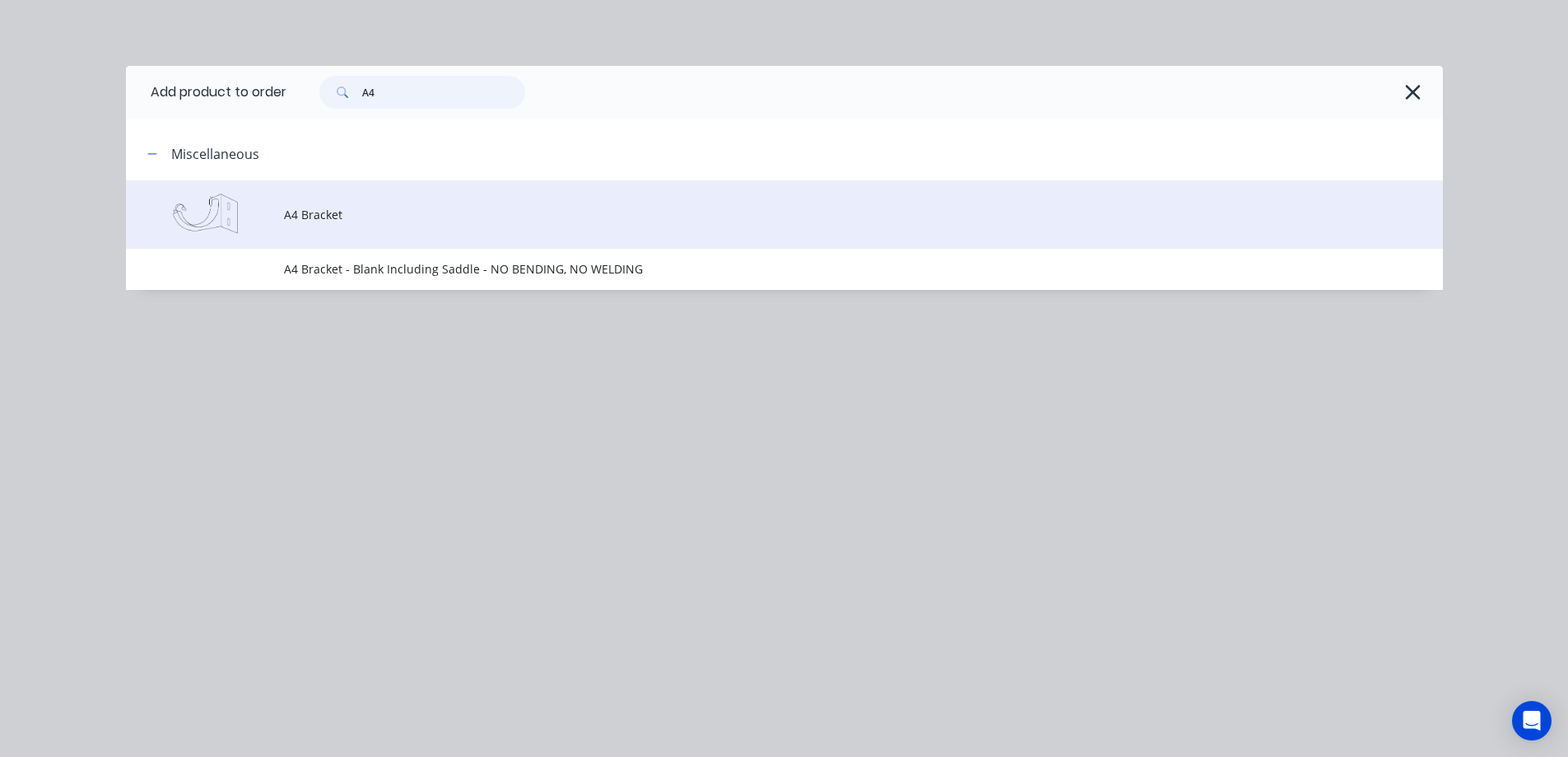
type input "A4"
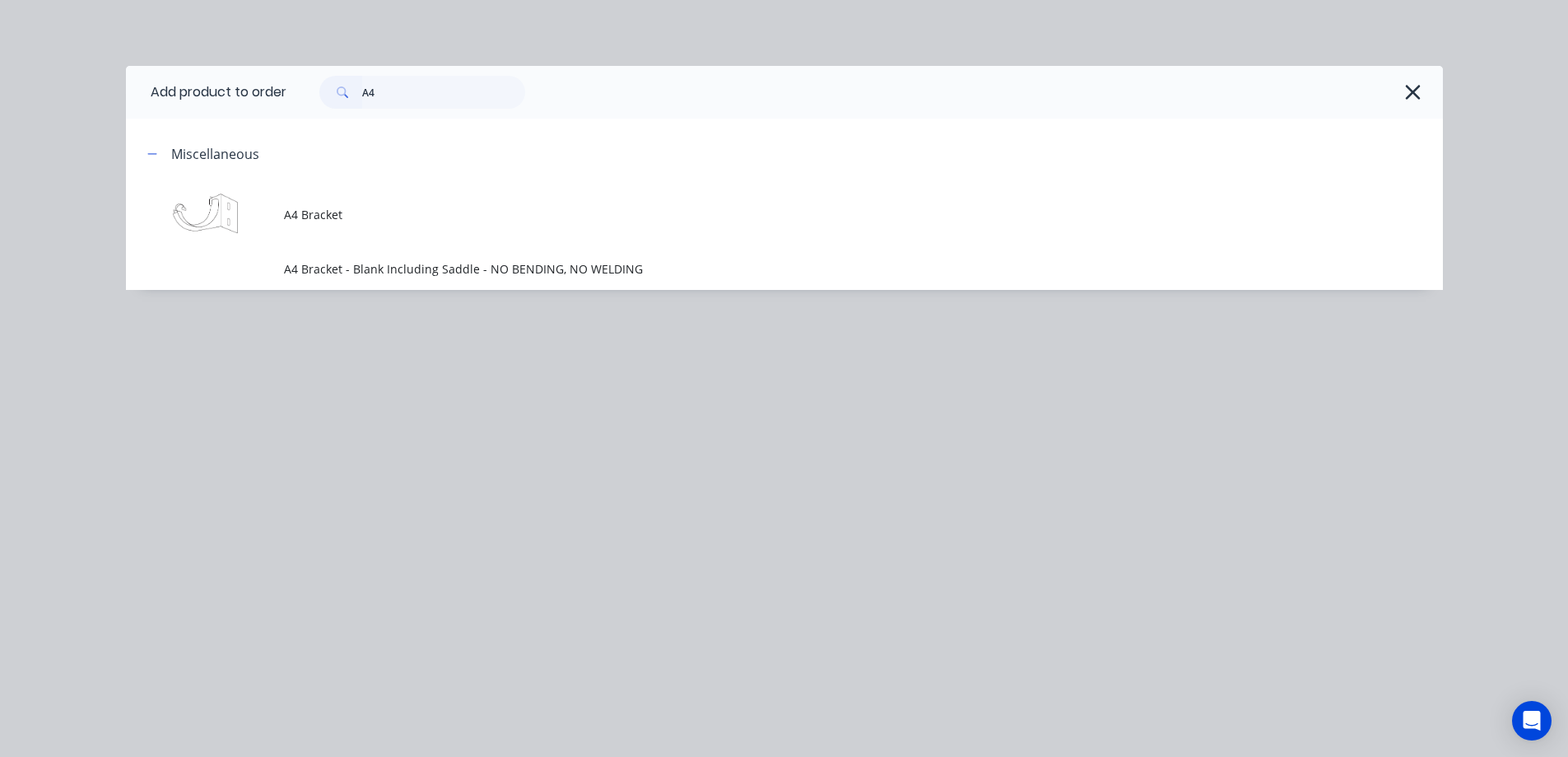
click at [365, 218] on span "A4 Bracket" at bounding box center [747, 215] width 927 height 18
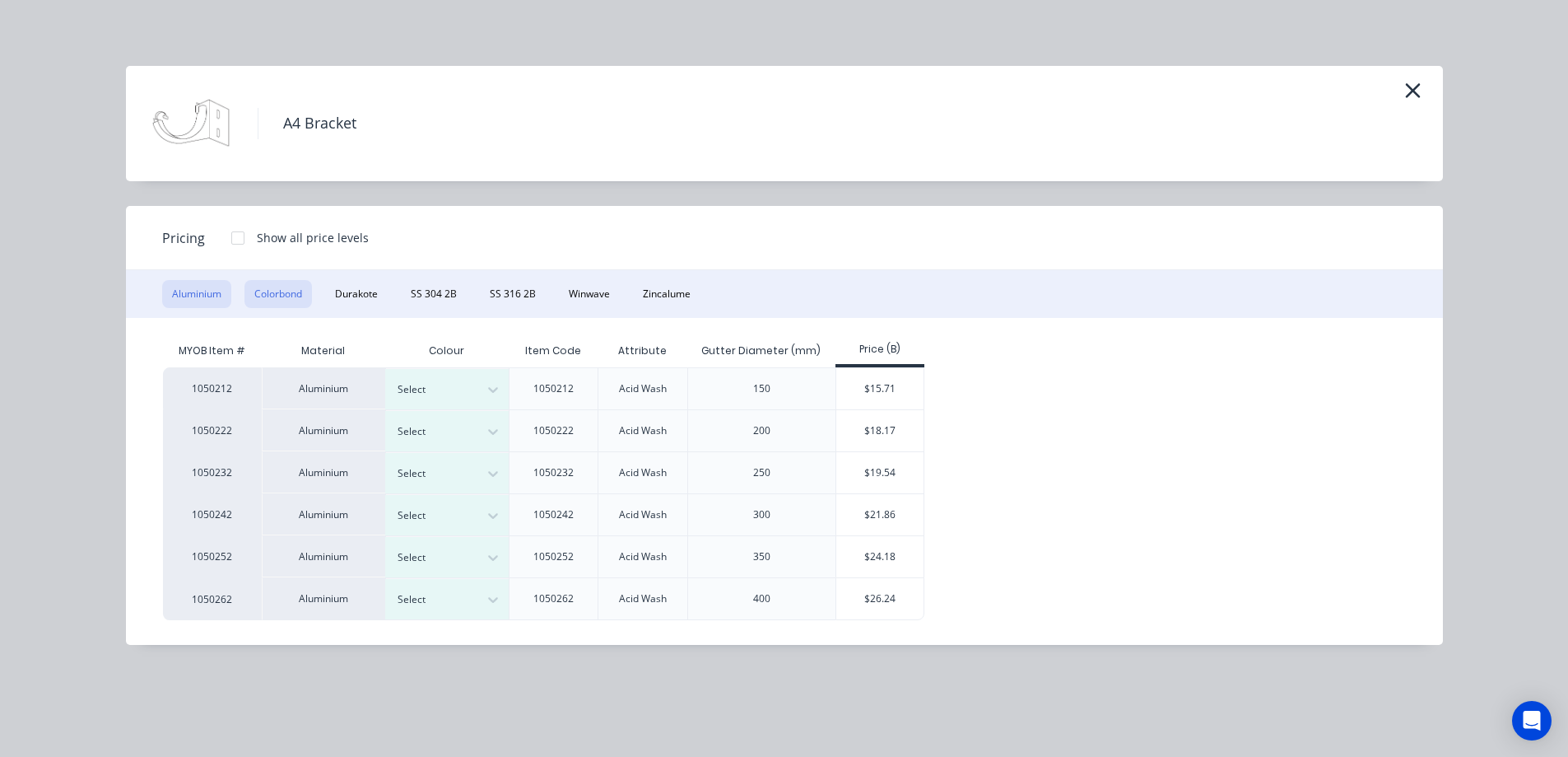
click at [272, 287] on button "Colorbond" at bounding box center [278, 294] width 68 height 28
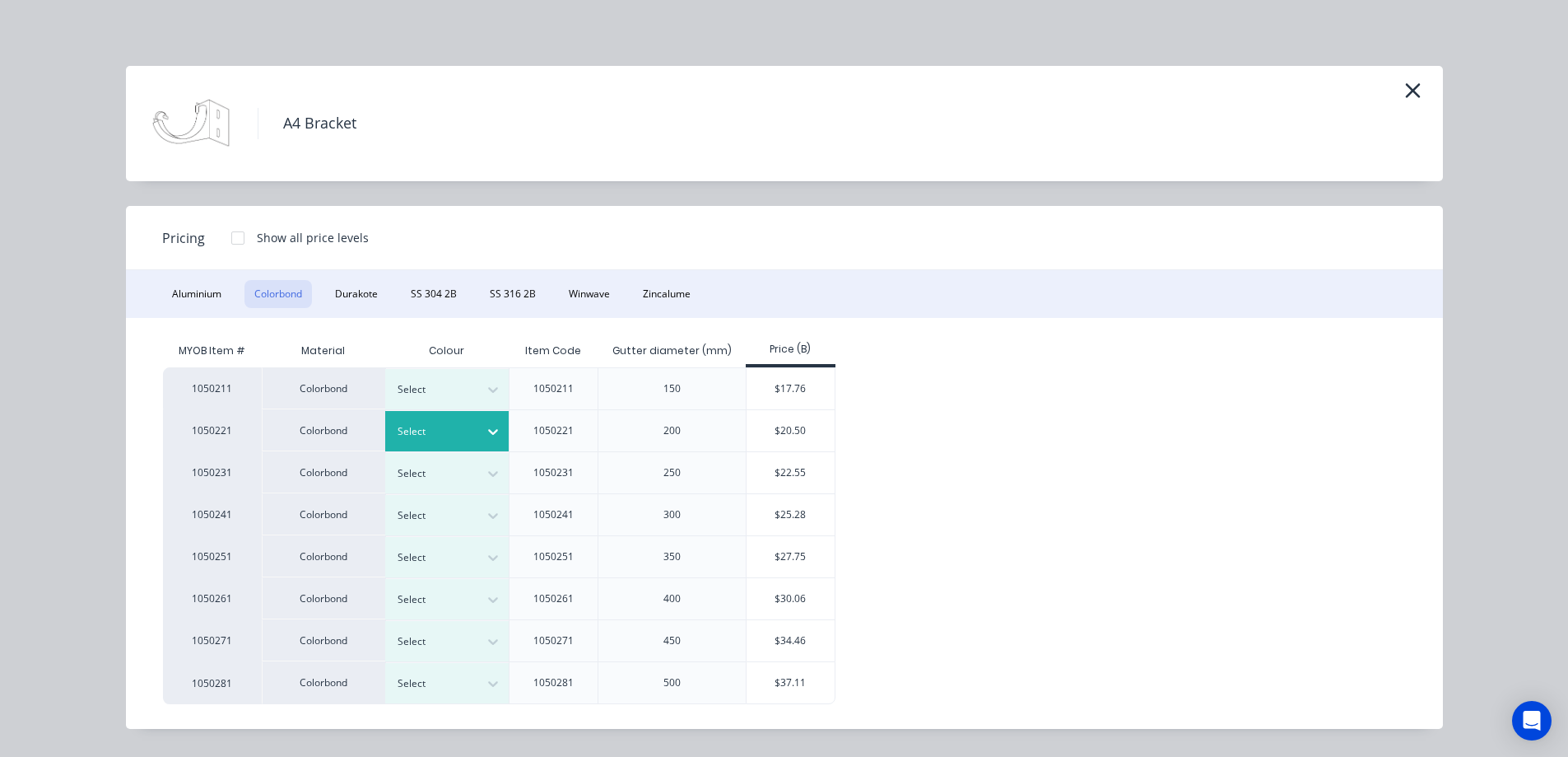
click at [468, 437] on div at bounding box center [434, 432] width 74 height 18
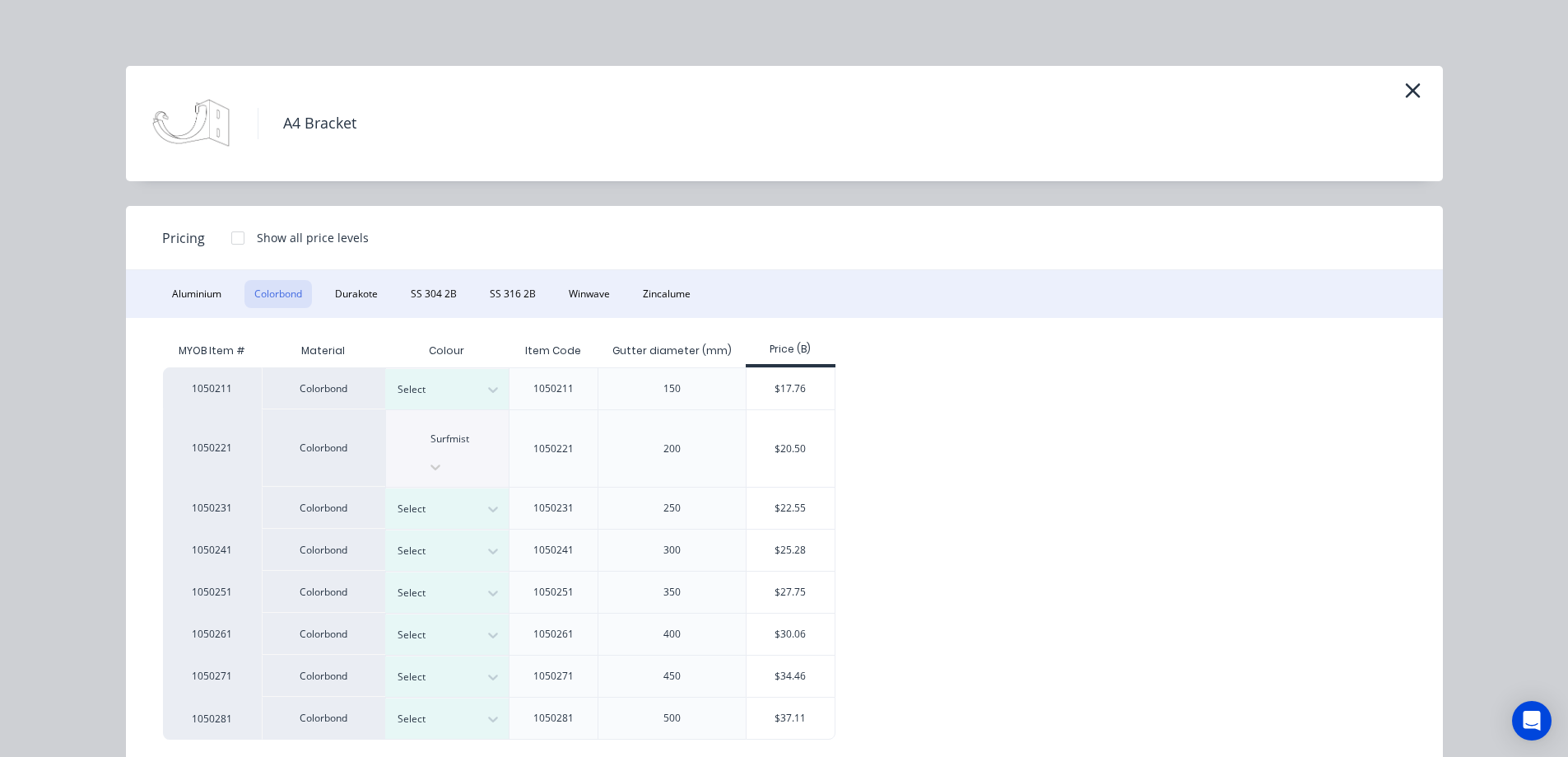
click at [783, 425] on div "$20.50" at bounding box center [791, 448] width 88 height 76
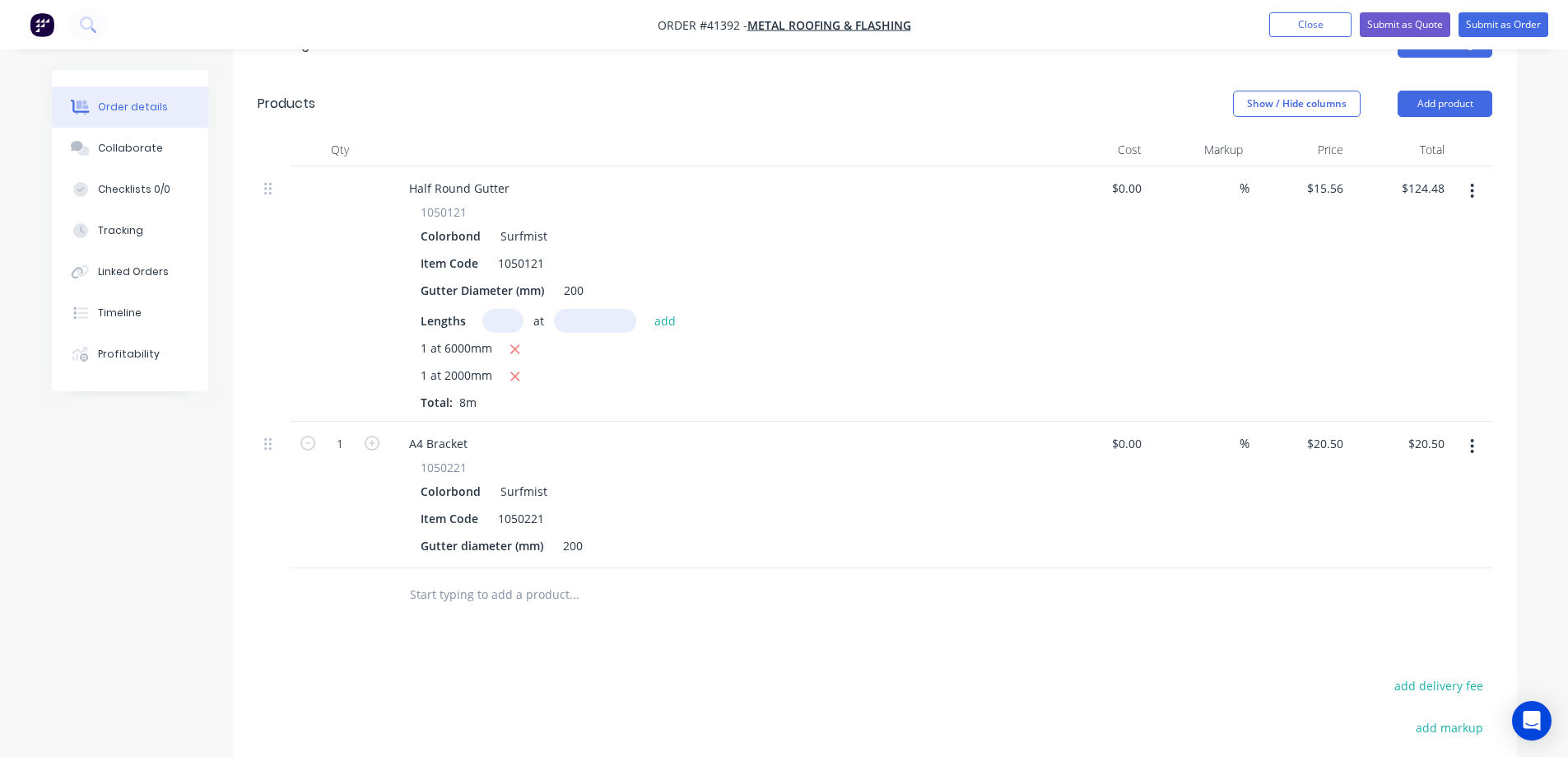
scroll to position [494, 0]
click at [351, 430] on input "1" at bounding box center [340, 442] width 43 height 25
type input "8"
type input "$164.00"
click at [783, 389] on div "Half Round Gutter 1050121 Colorbond Surfmist Item Code 1050121 Gutter Diameter …" at bounding box center [718, 292] width 658 height 255
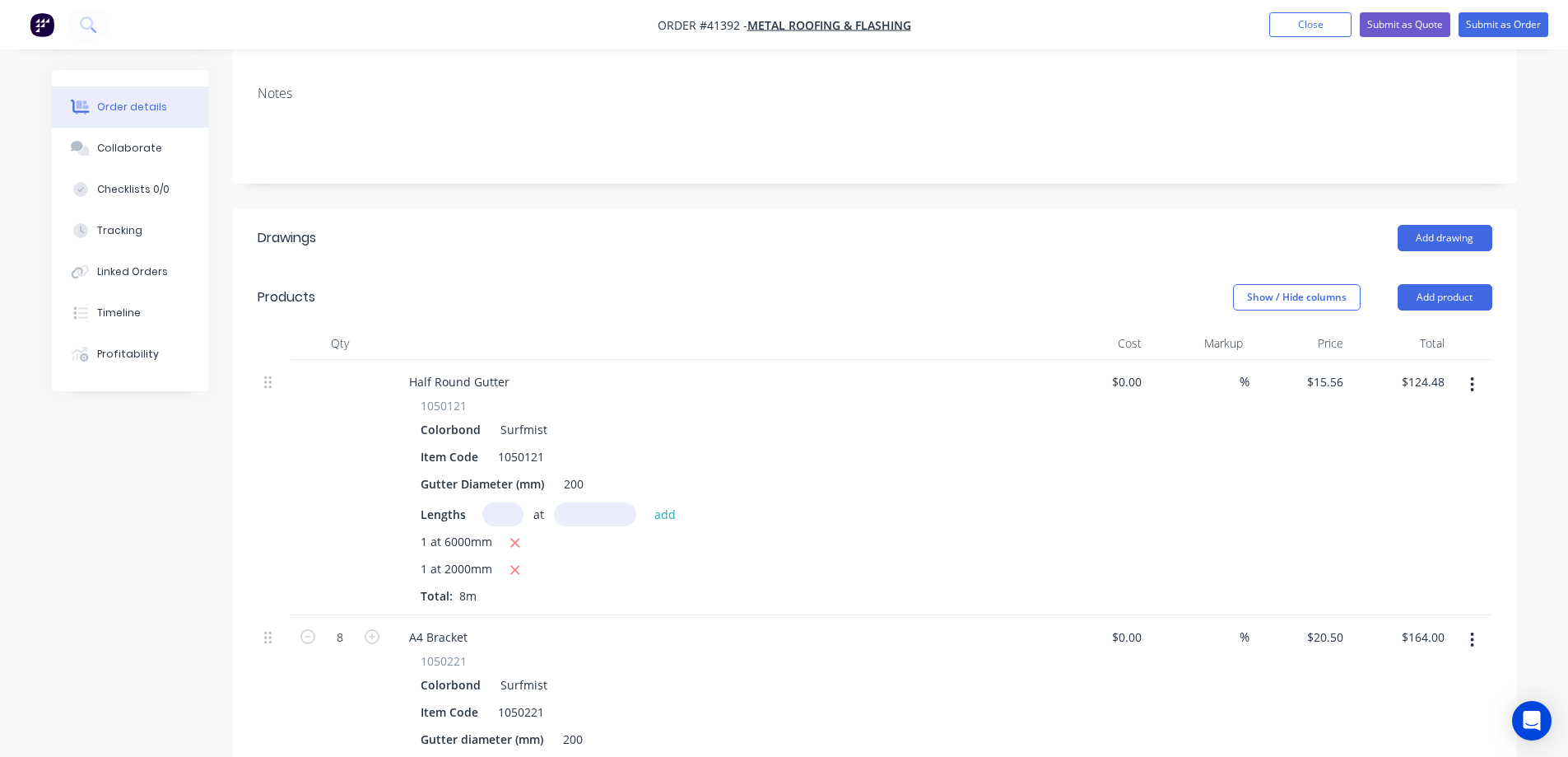
scroll to position [0, 0]
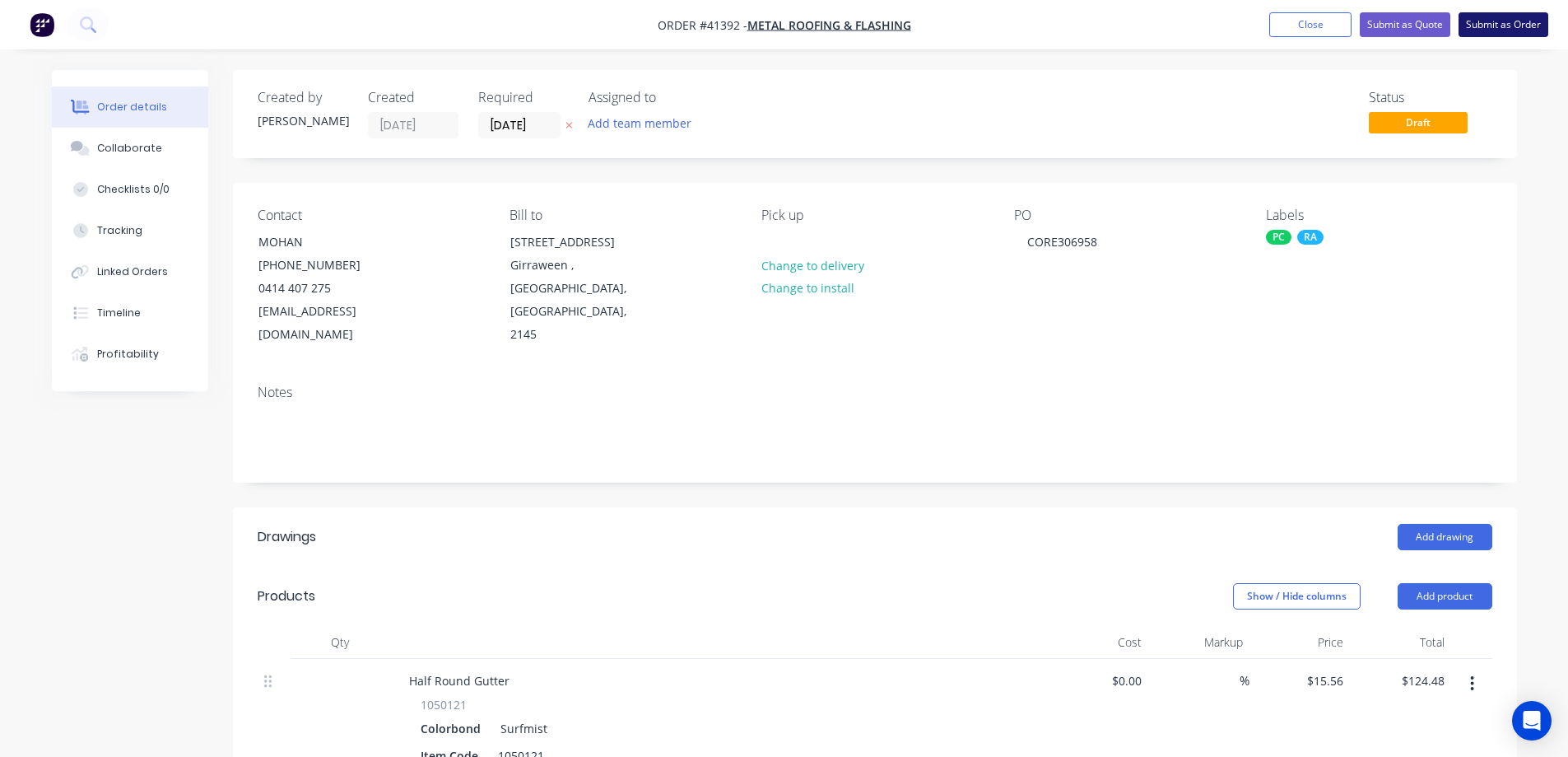
click at [1485, 25] on button "Submit as Order" at bounding box center [1504, 25] width 90 height 25
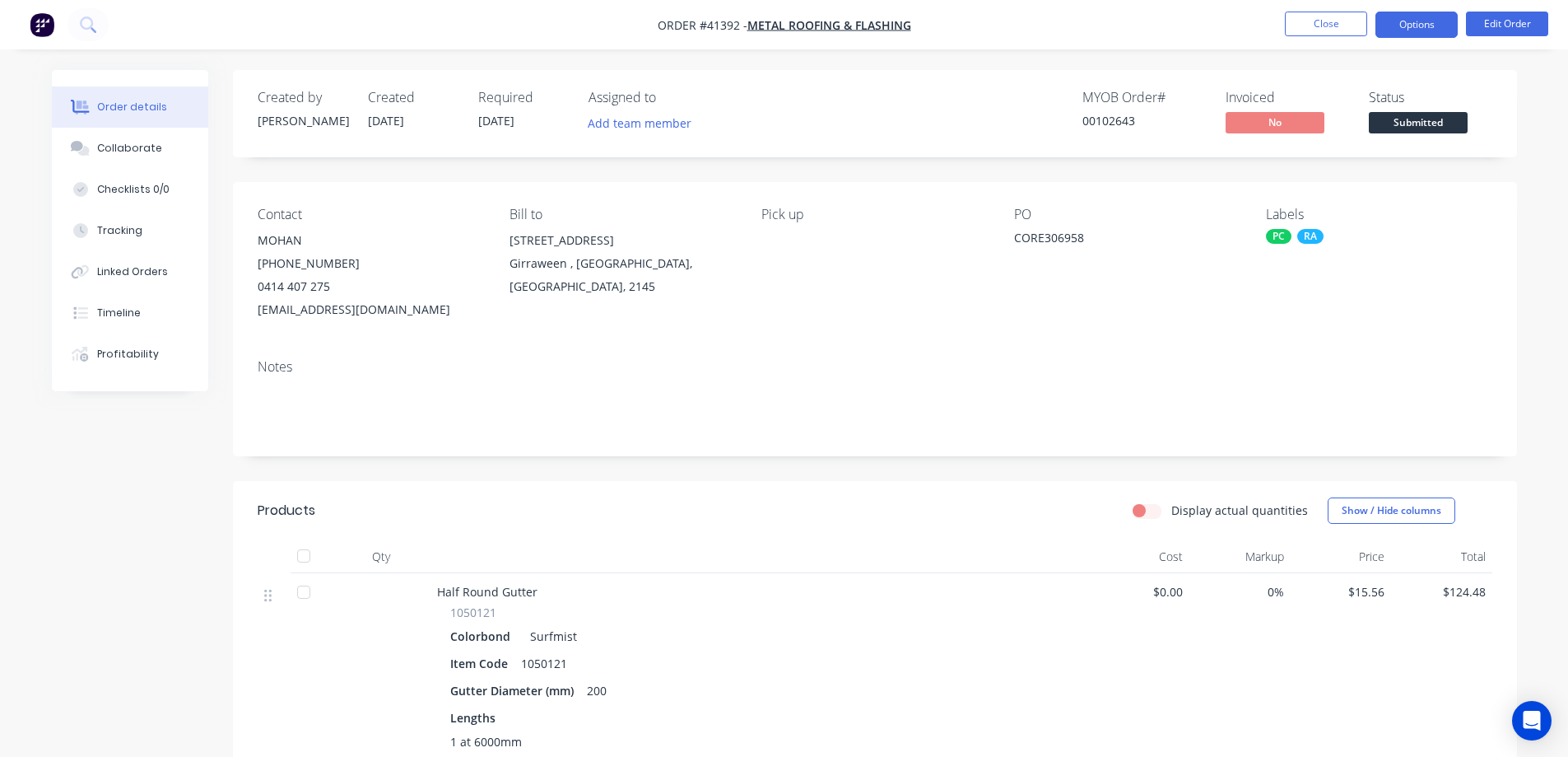
drag, startPoint x: 1399, startPoint y: 25, endPoint x: 1408, endPoint y: 19, distance: 10.8
click at [1399, 25] on button "Options" at bounding box center [1417, 25] width 83 height 26
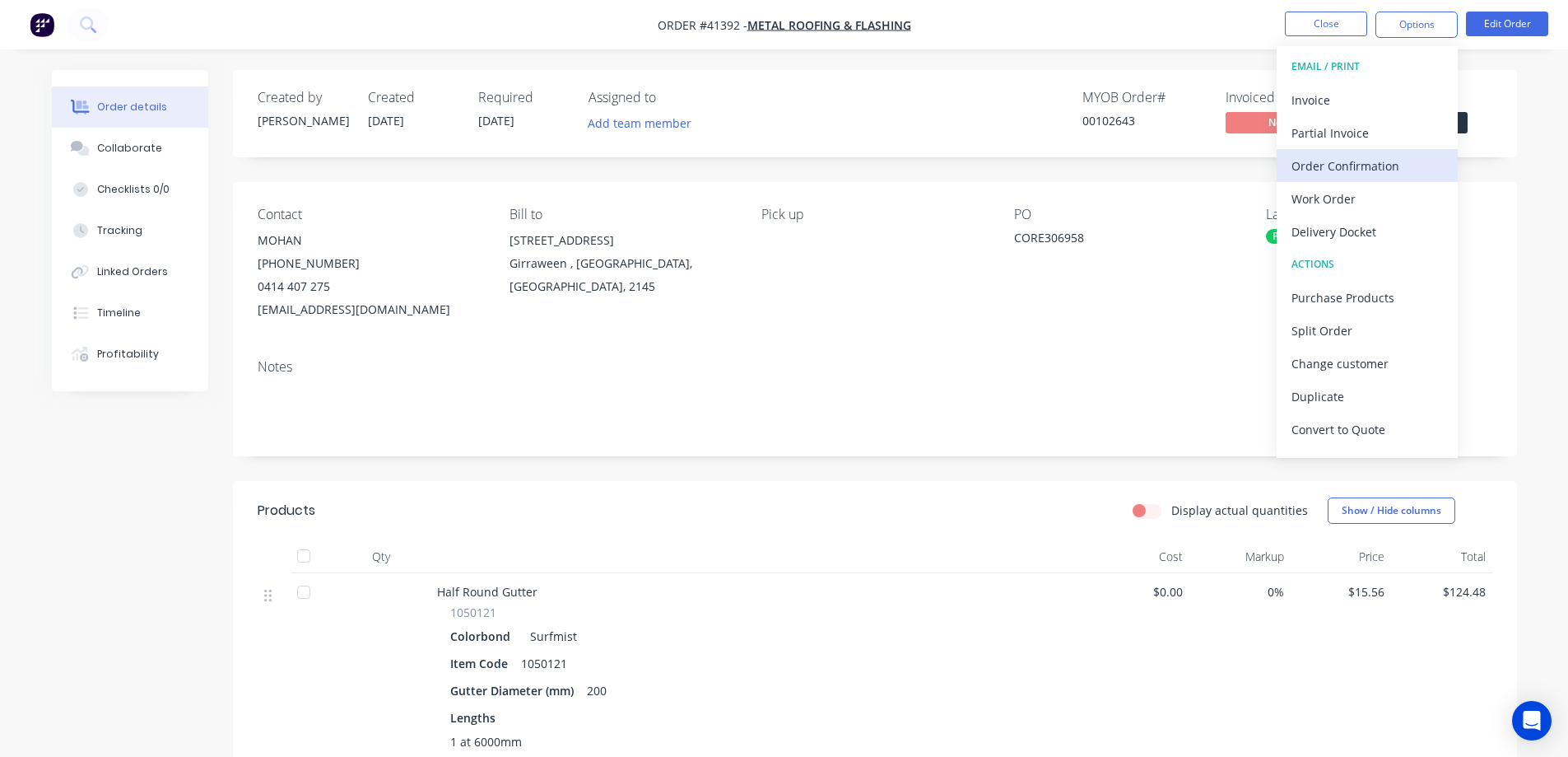
click at [1363, 163] on div "Order Confirmation" at bounding box center [1368, 165] width 151 height 24
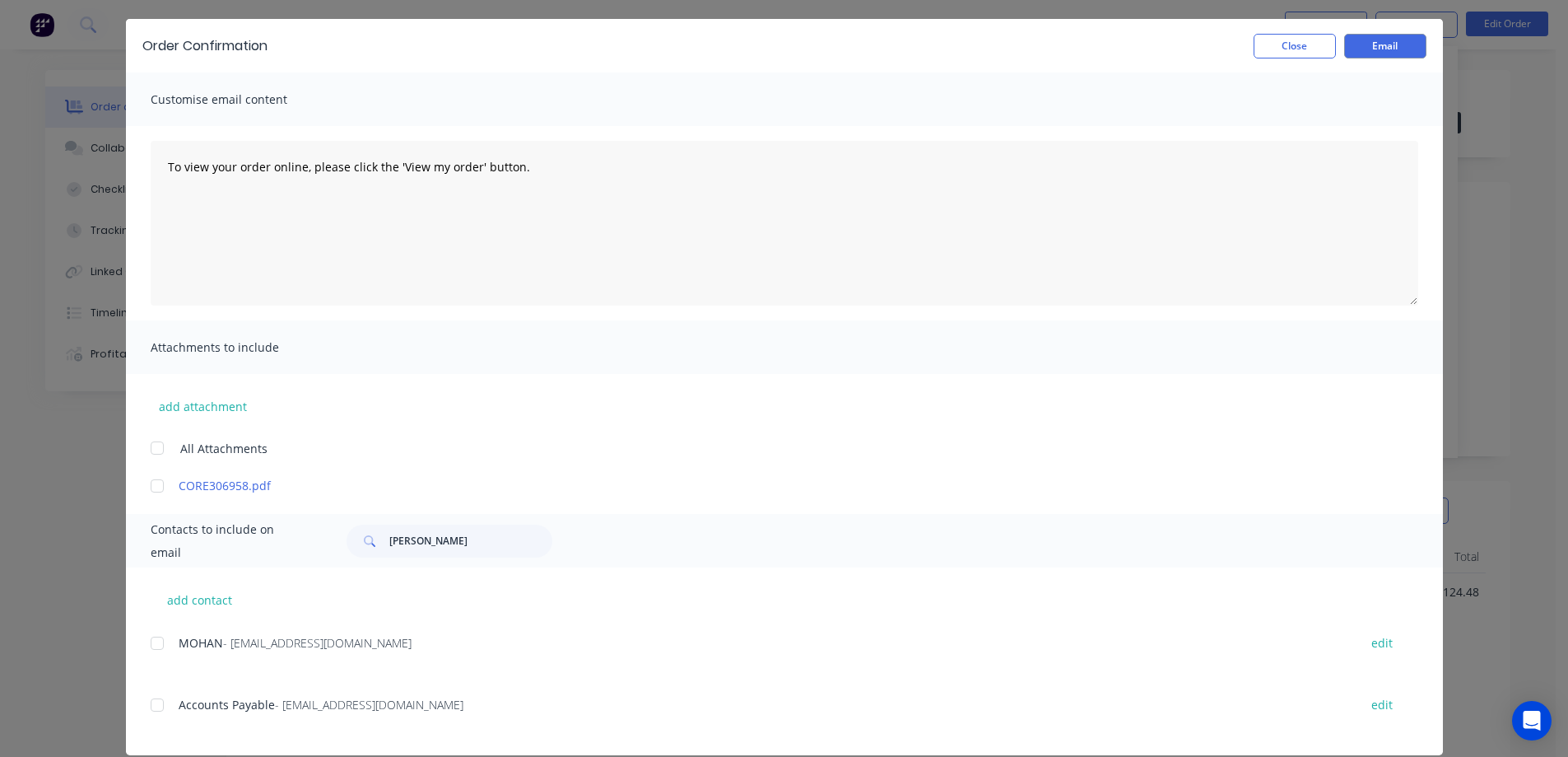
scroll to position [69, 0]
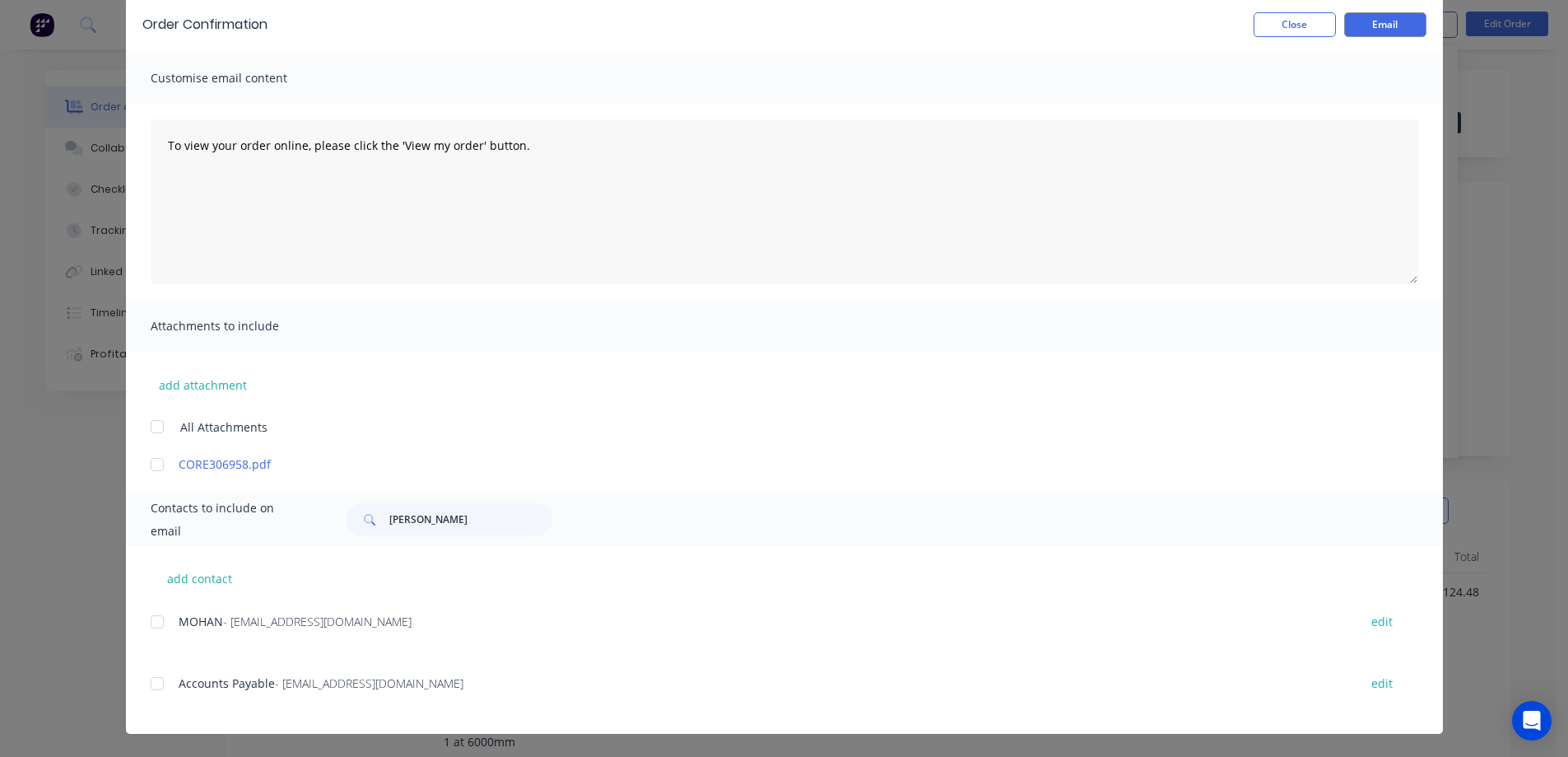
click at [152, 616] on div at bounding box center [156, 622] width 33 height 33
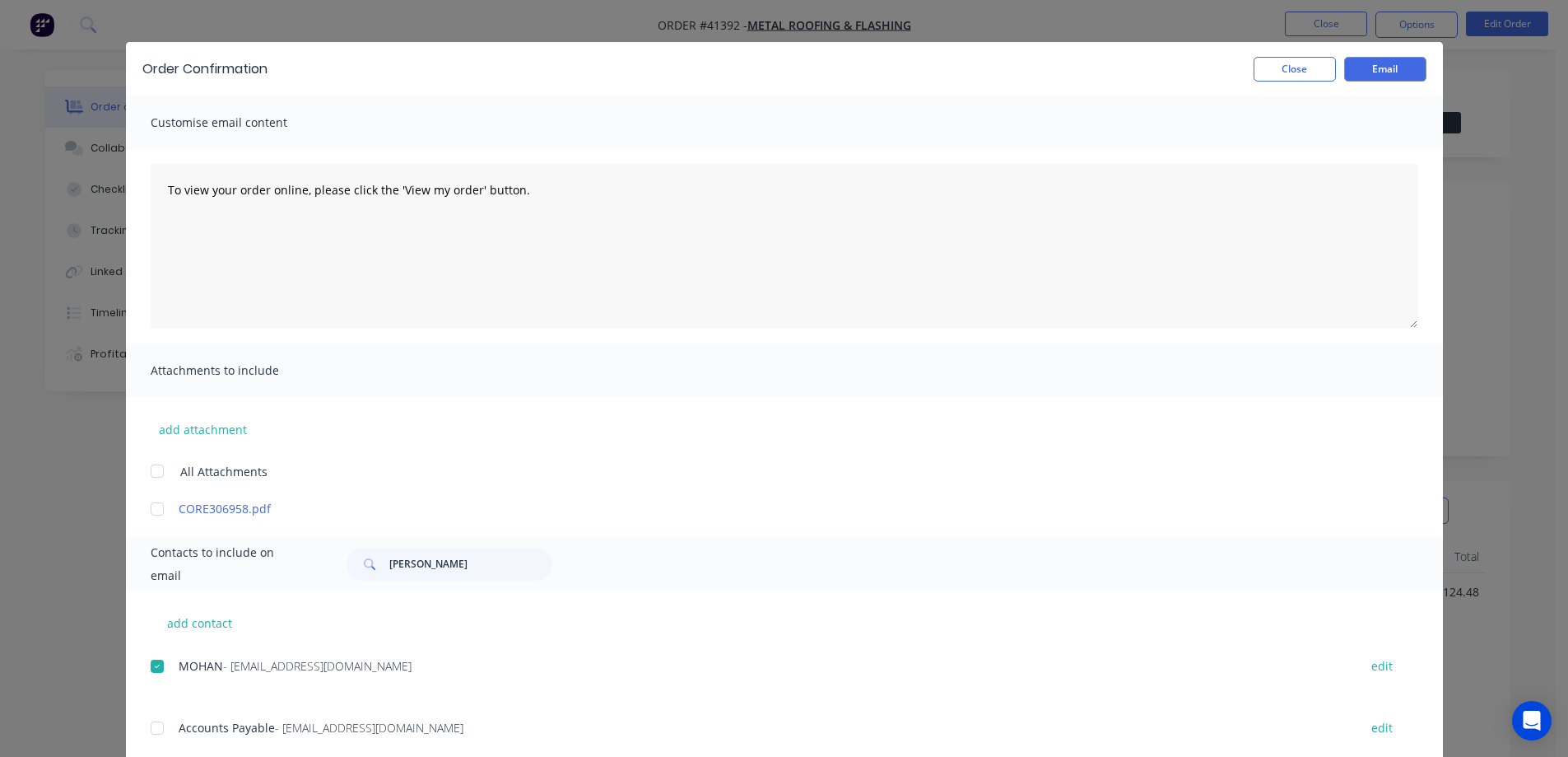
scroll to position [0, 0]
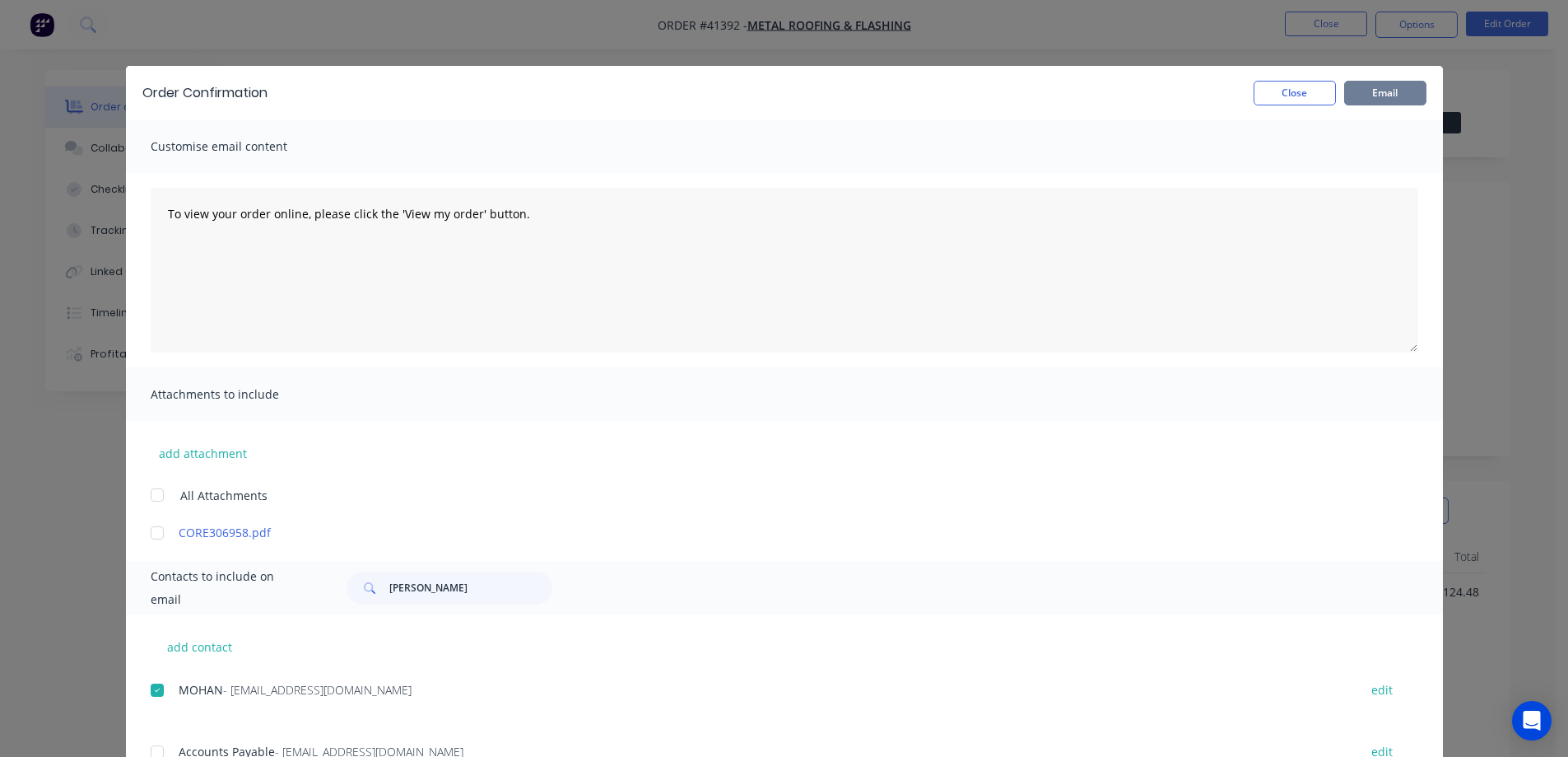
click at [1393, 88] on button "Email" at bounding box center [1386, 93] width 83 height 25
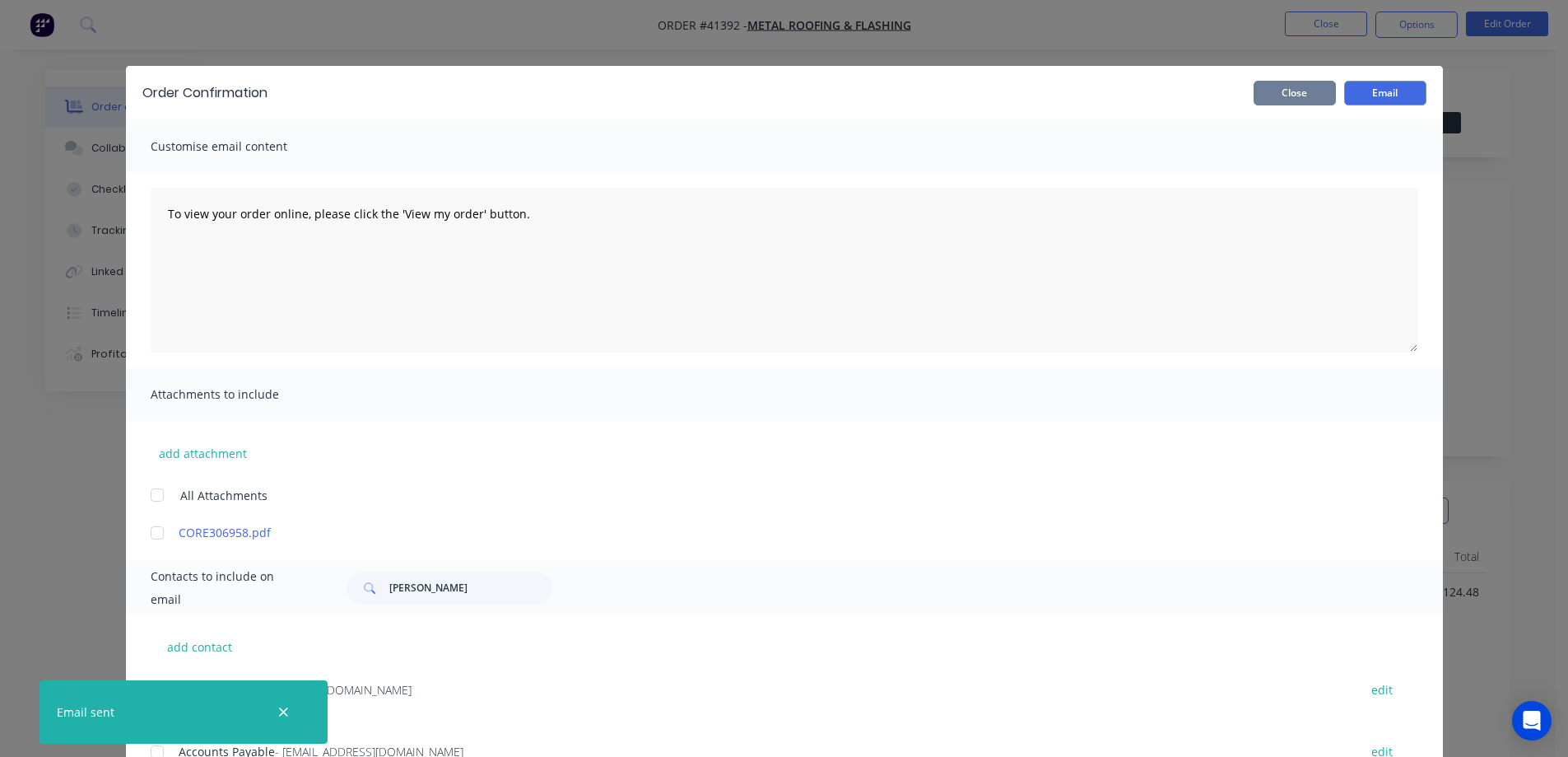
click at [1321, 92] on button "Close" at bounding box center [1296, 93] width 83 height 25
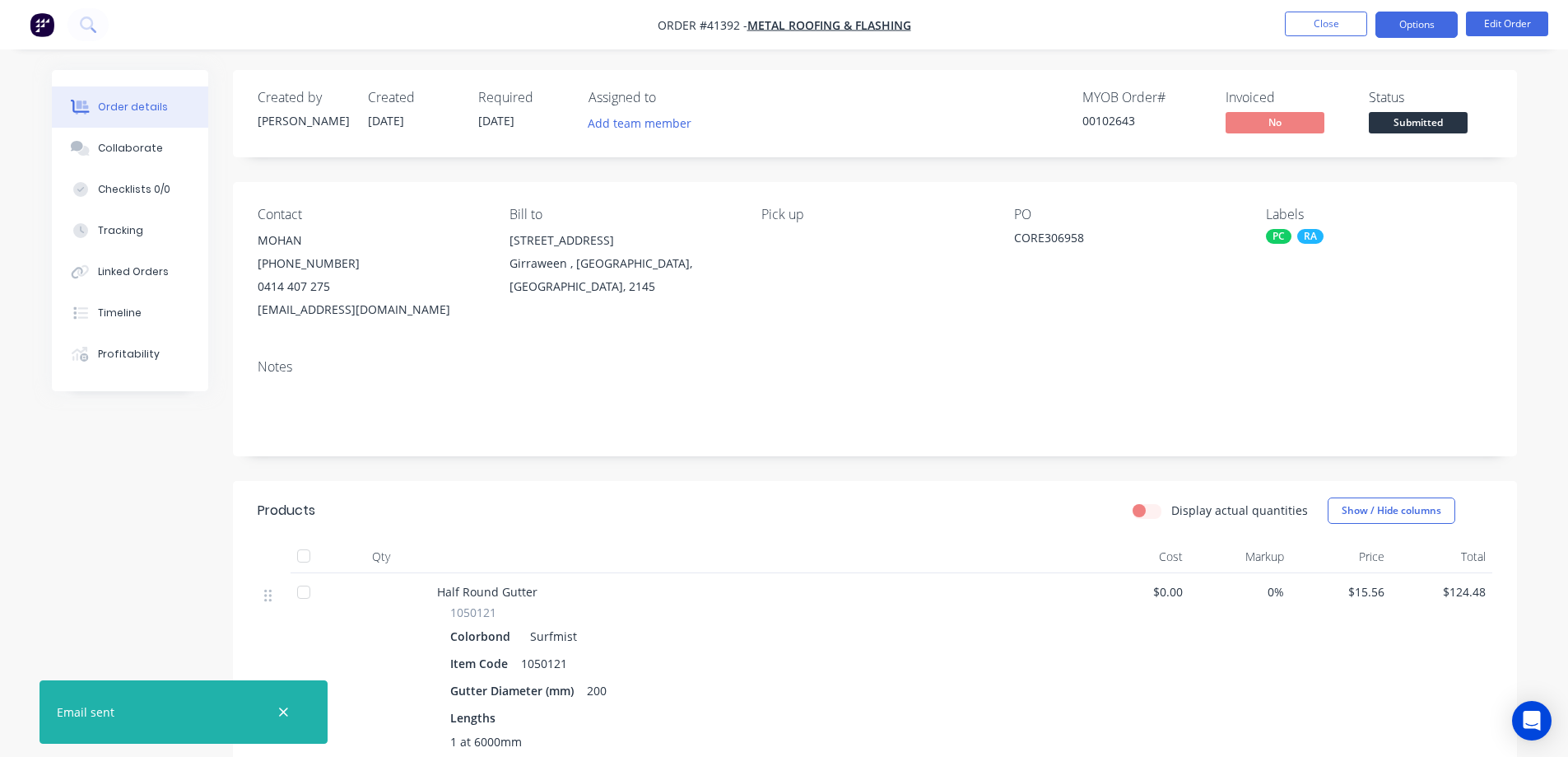
click at [1400, 25] on button "Options" at bounding box center [1417, 25] width 83 height 26
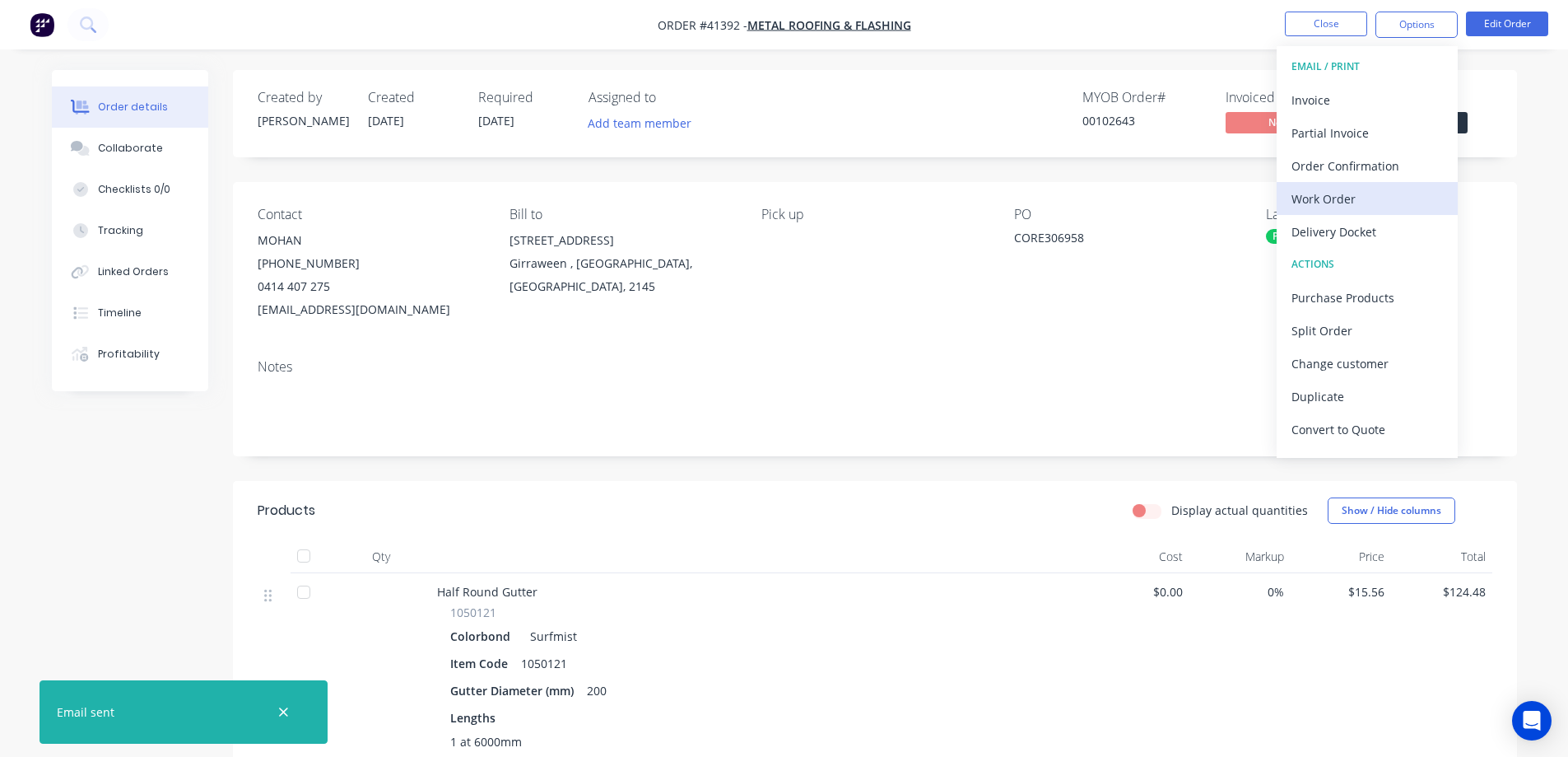
click at [1333, 196] on div "Work Order" at bounding box center [1368, 199] width 151 height 24
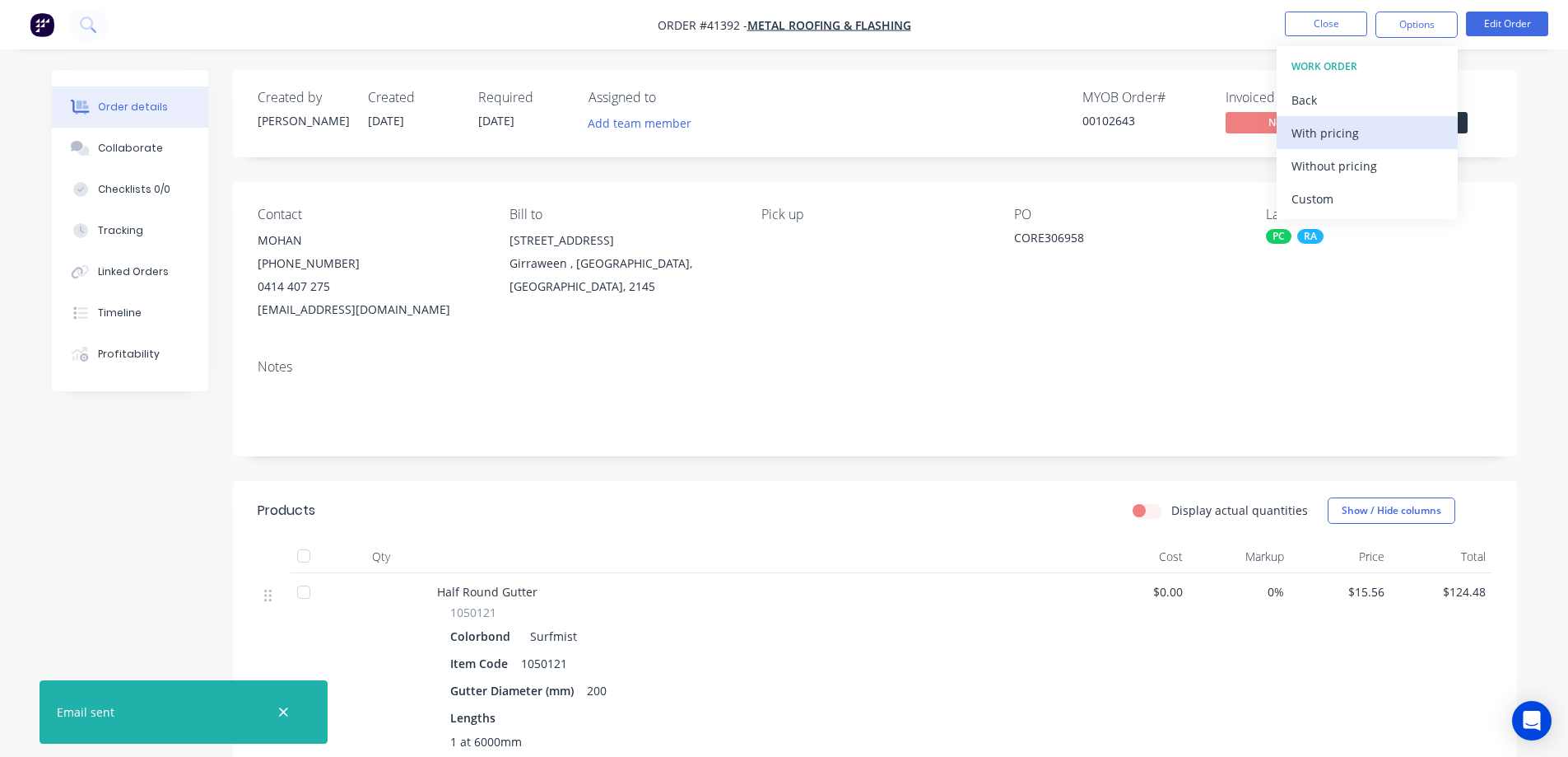
click at [1359, 135] on div "With pricing" at bounding box center [1368, 133] width 151 height 24
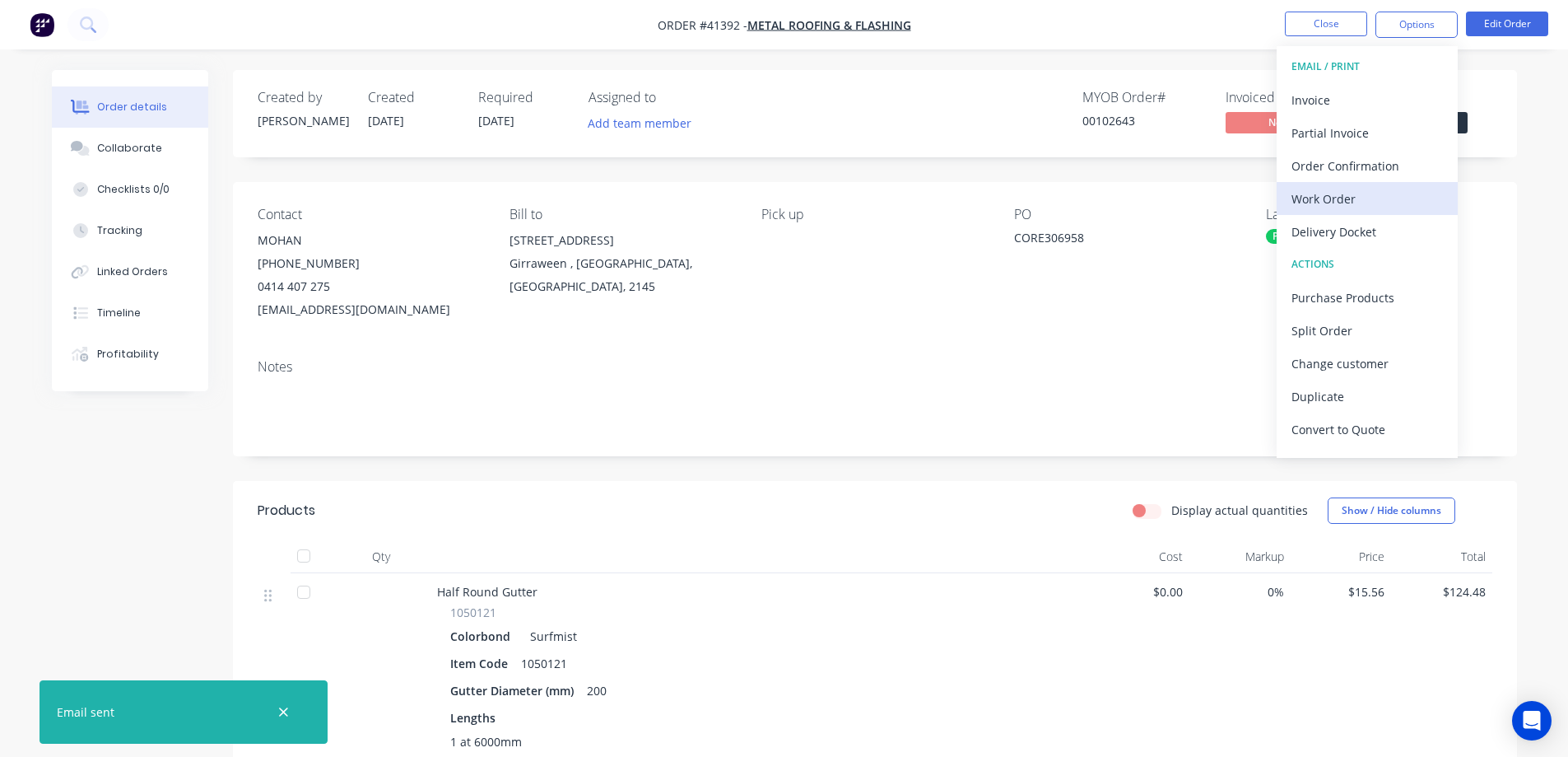
click at [1339, 200] on div "Work Order" at bounding box center [1368, 199] width 151 height 24
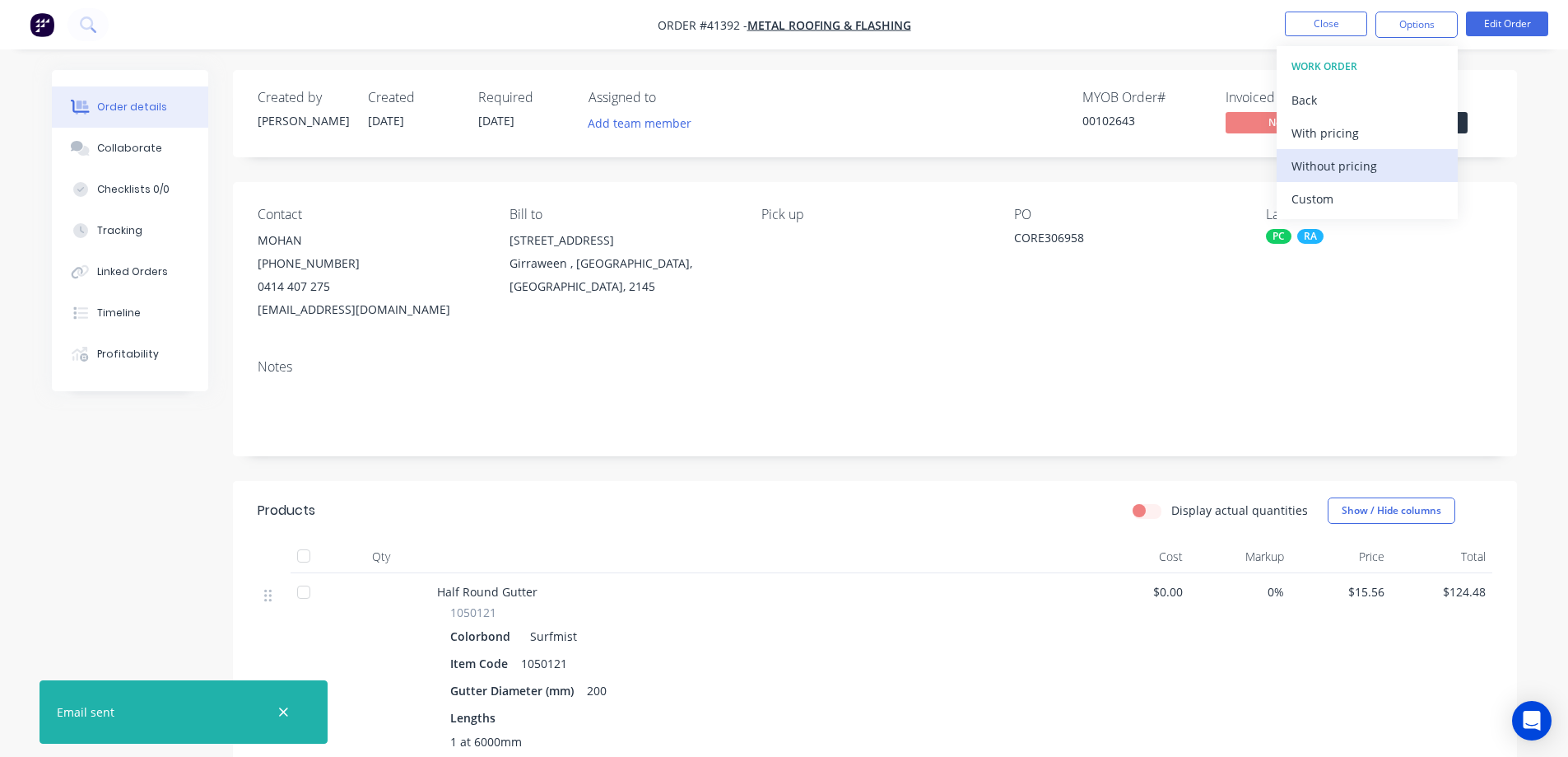
click at [1372, 165] on div "Without pricing" at bounding box center [1368, 165] width 151 height 24
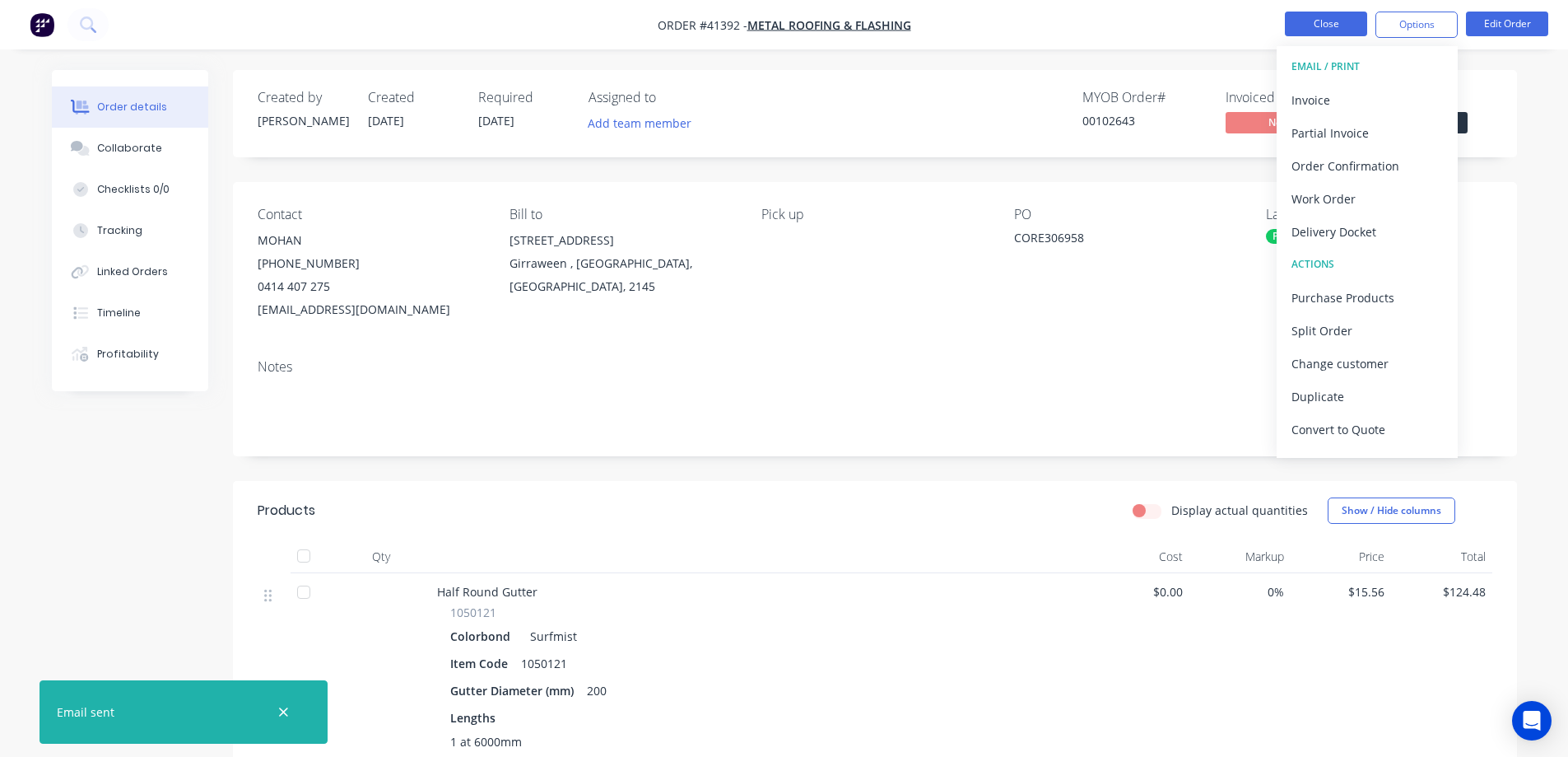
click at [1308, 18] on button "Close" at bounding box center [1326, 24] width 83 height 25
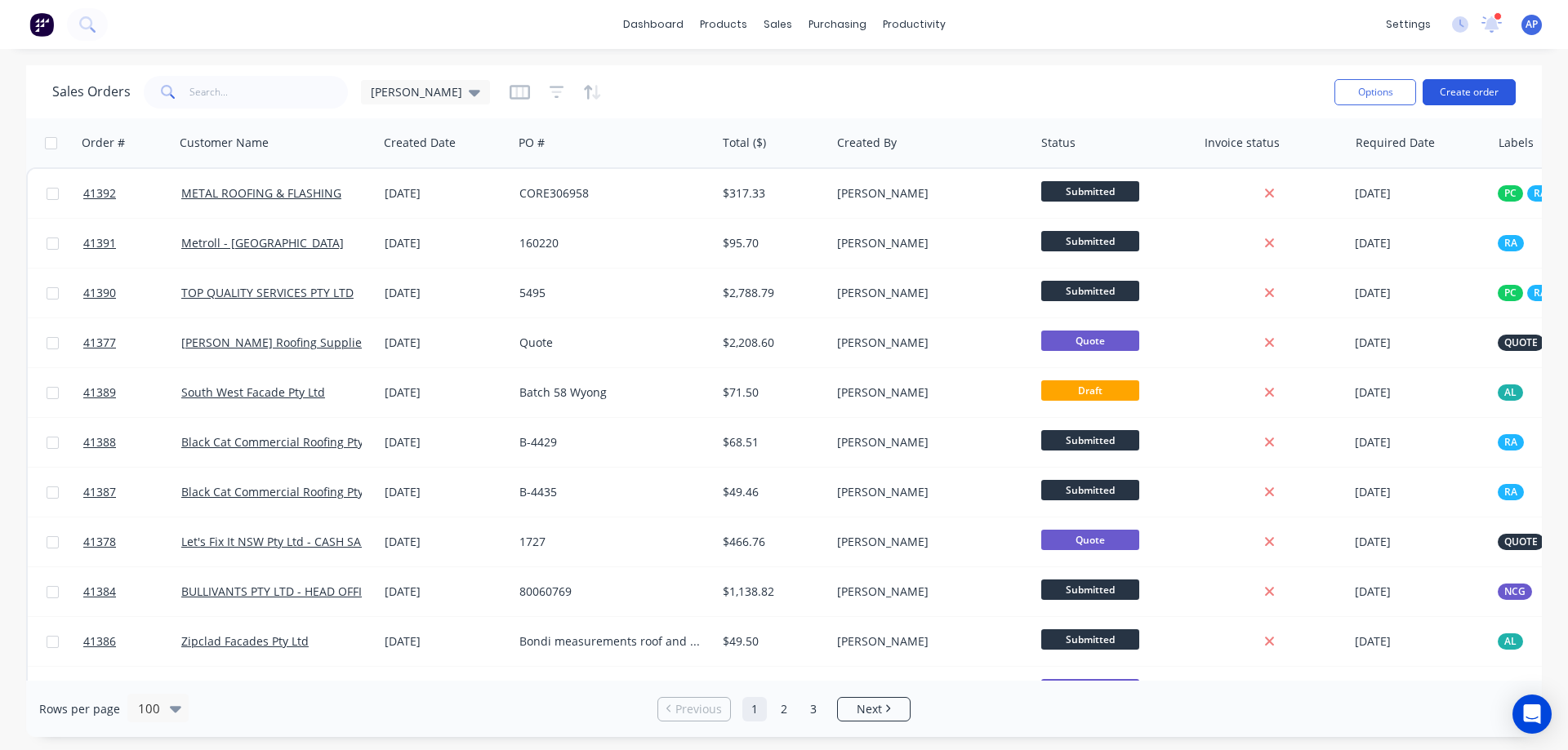
click at [1449, 94] on button "Create order" at bounding box center [1469, 92] width 93 height 26
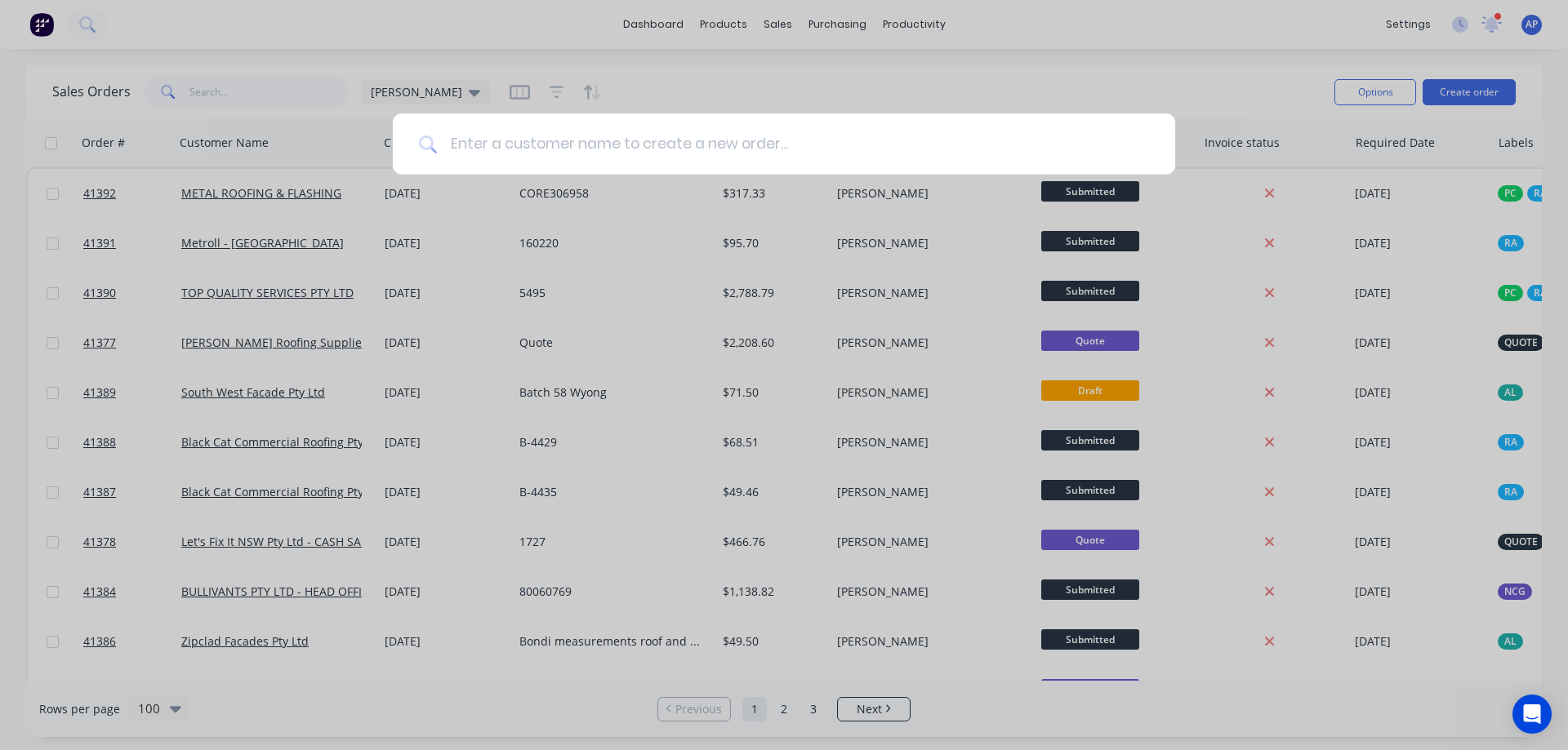
click at [469, 148] on input at bounding box center [792, 144] width 712 height 61
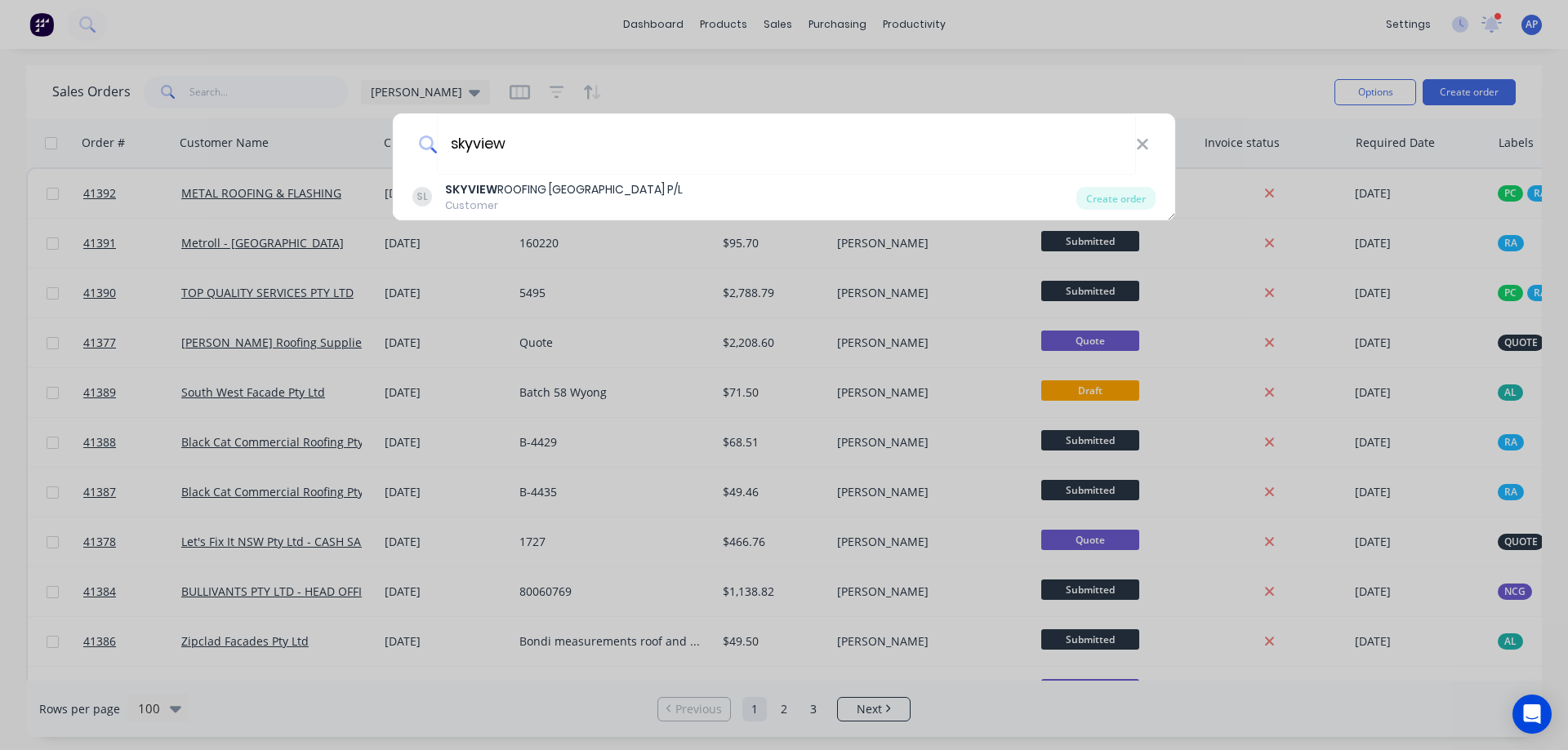
type input "skyview"
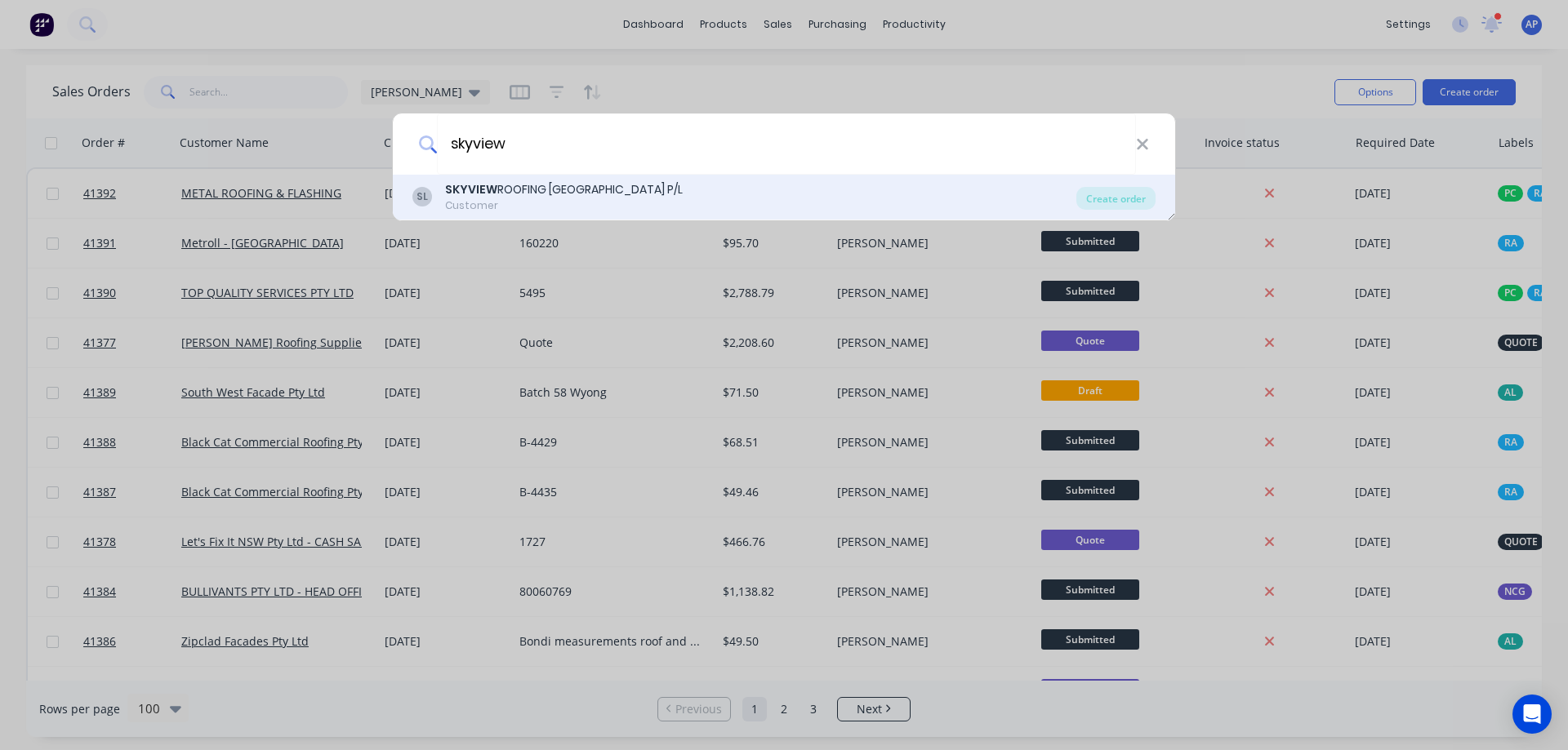
click at [514, 187] on div "SKYVIEW ROOFING AUSTRALIA P/L" at bounding box center [564, 190] width 238 height 17
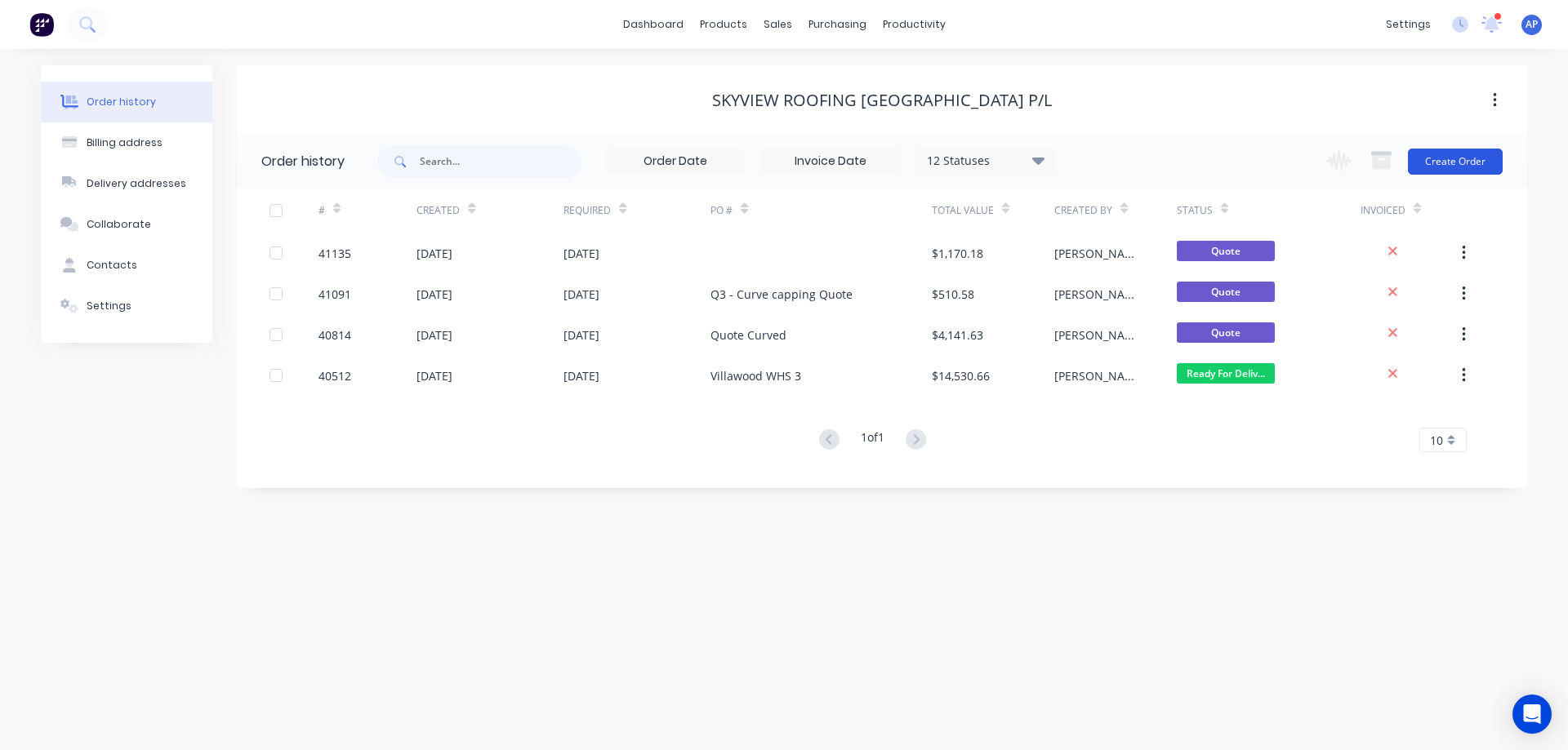
click at [1458, 168] on button "Create Order" at bounding box center [1455, 161] width 95 height 26
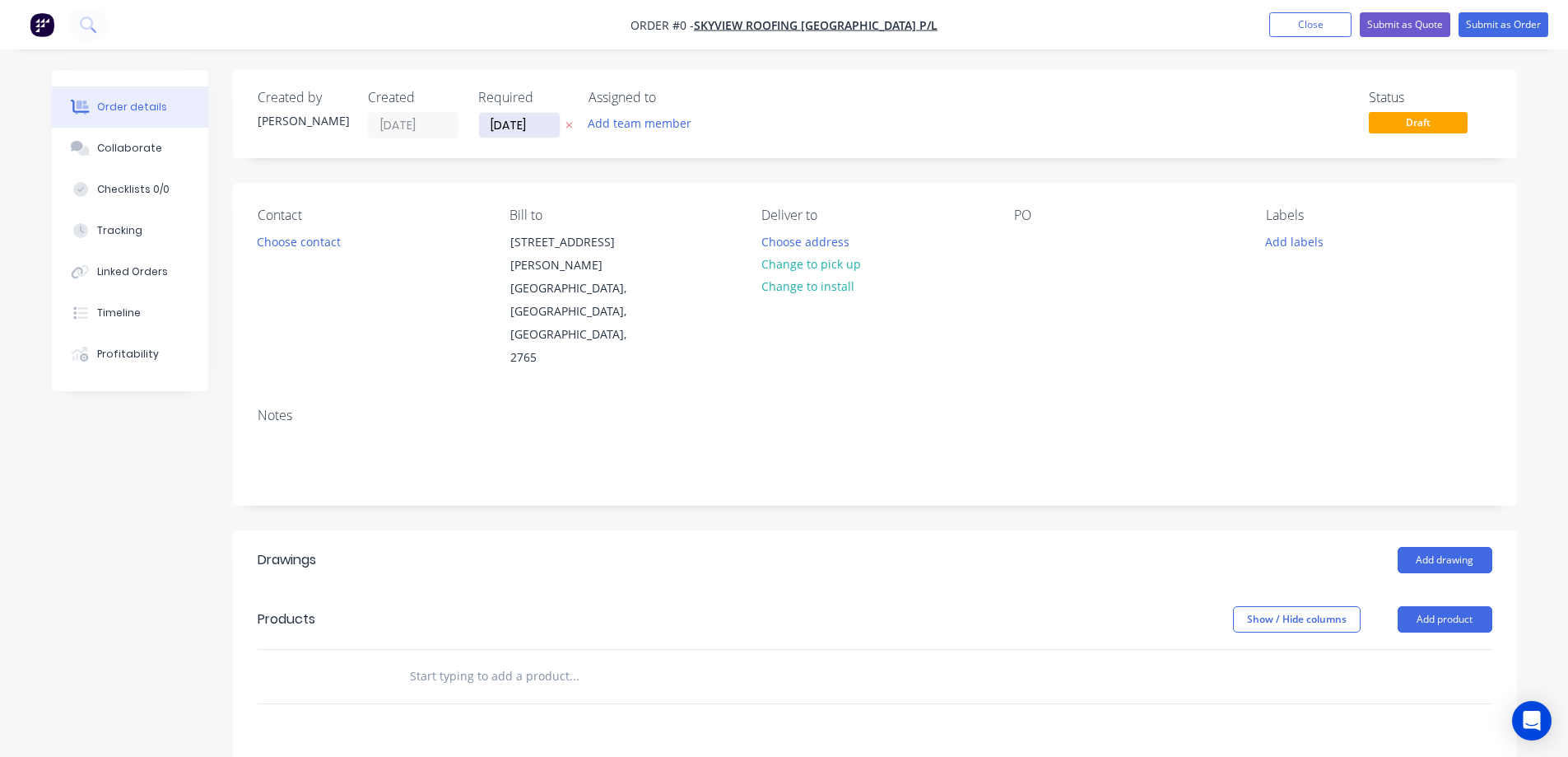
click at [503, 122] on input "[DATE]" at bounding box center [519, 125] width 81 height 25
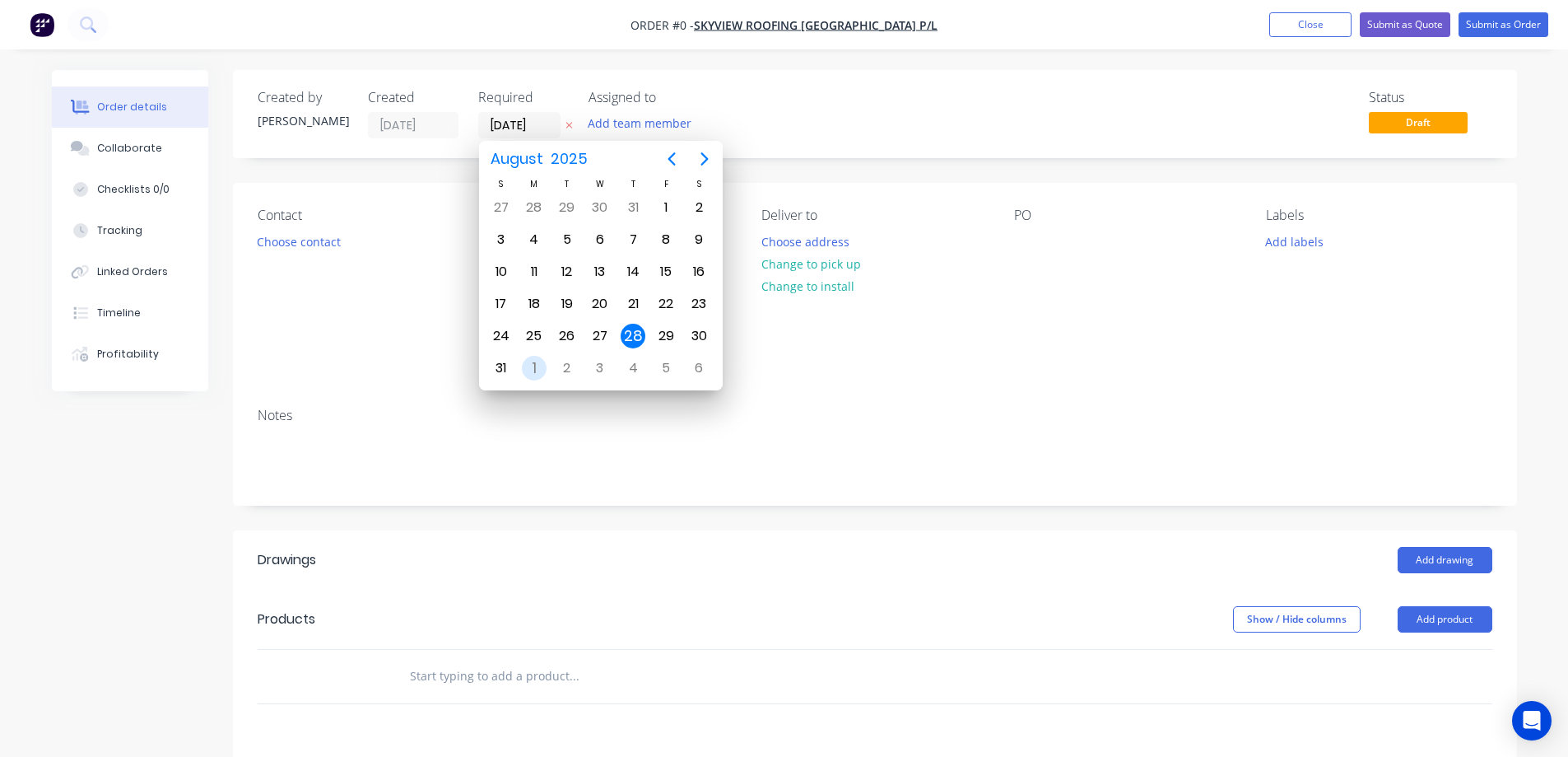
click at [541, 366] on div "1" at bounding box center [534, 368] width 25 height 25
type input "01/09/25"
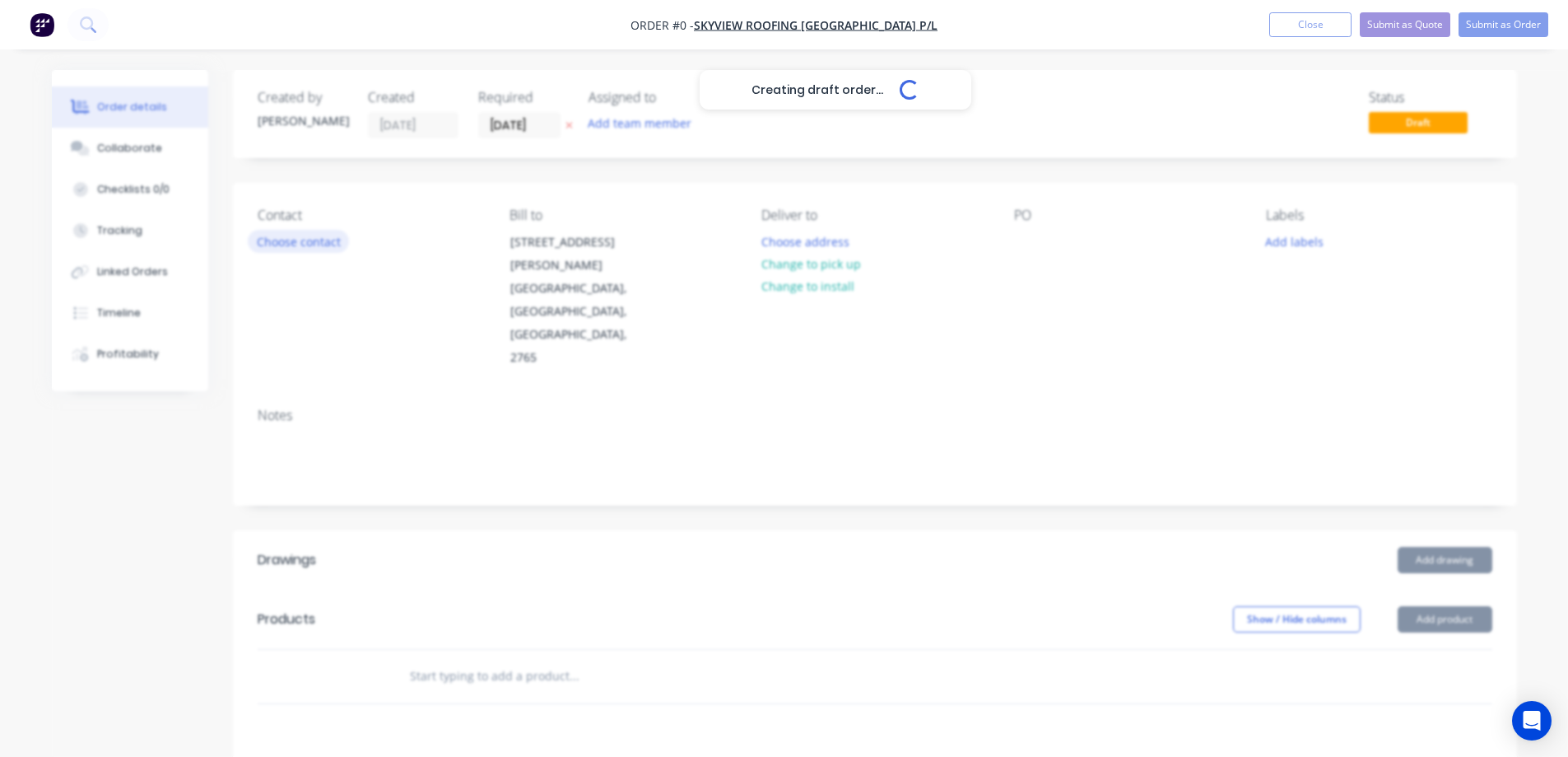
click at [331, 245] on button "Choose contact" at bounding box center [298, 240] width 101 height 22
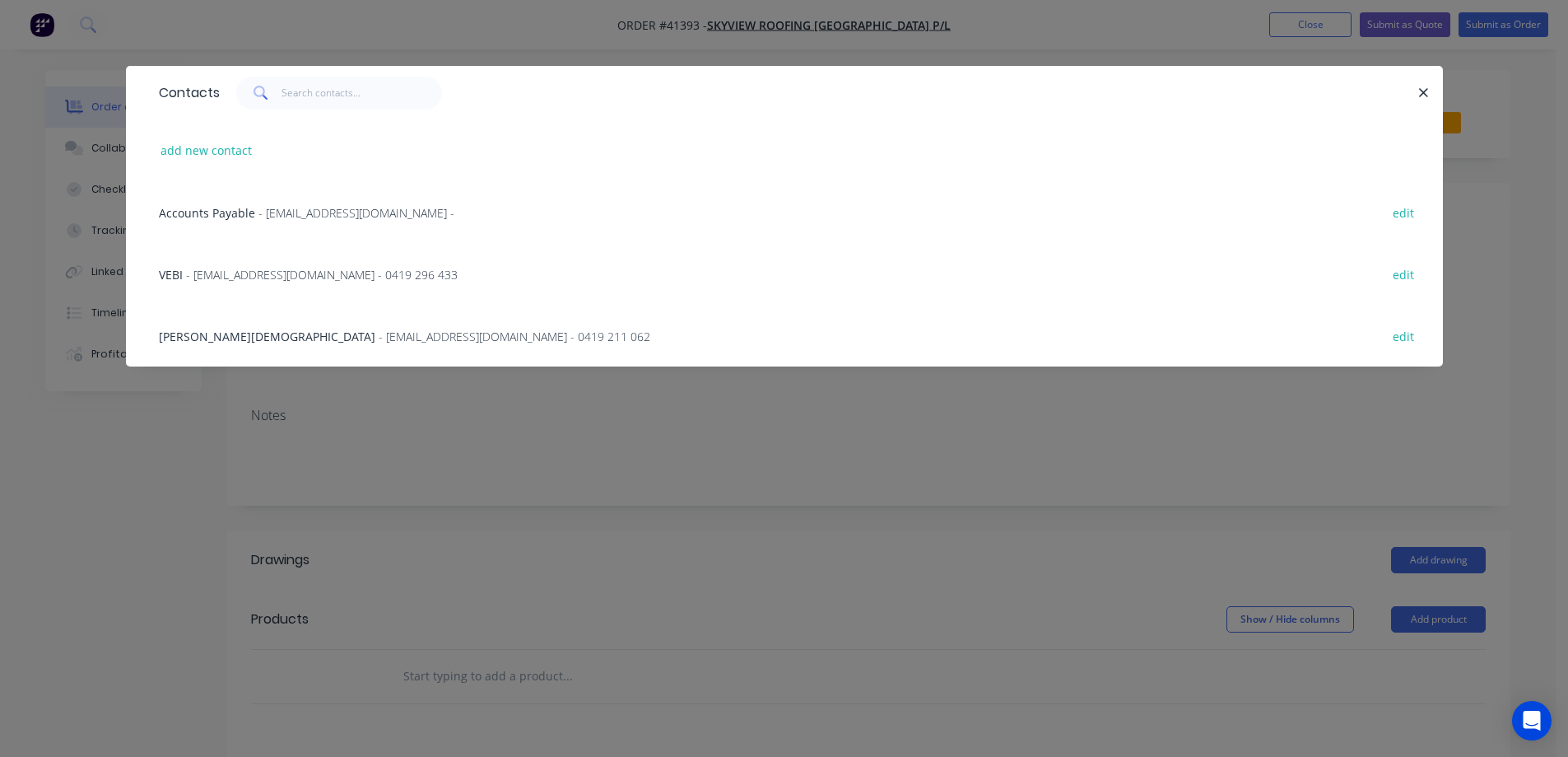
drag, startPoint x: 306, startPoint y: 337, endPoint x: 666, endPoint y: 304, distance: 361.5
click at [379, 335] on span "- ardian@skyviewroofing.com.au - 0419 211 062" at bounding box center [514, 337] width 272 height 16
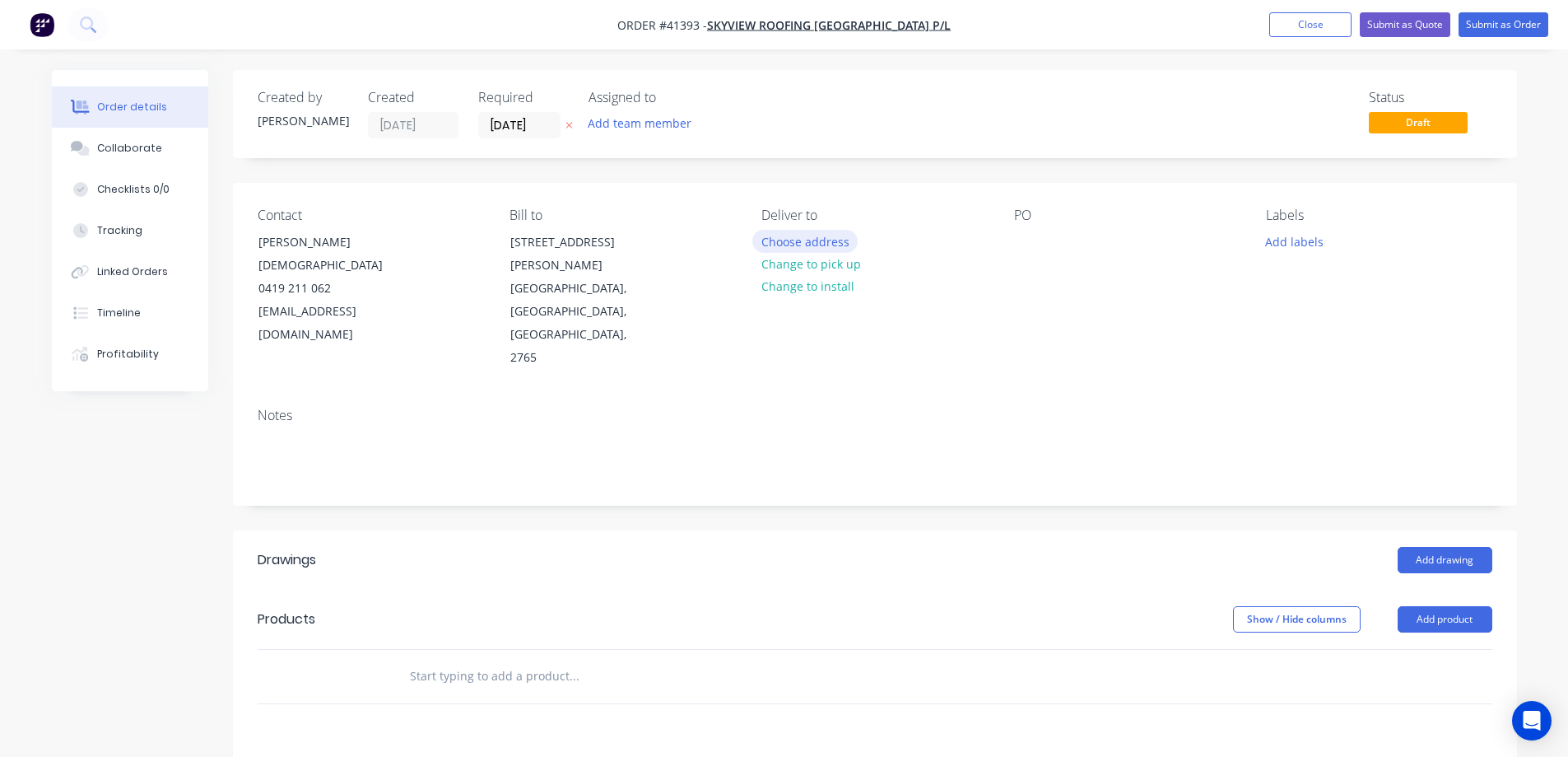
click at [805, 238] on button "Choose address" at bounding box center [805, 240] width 105 height 22
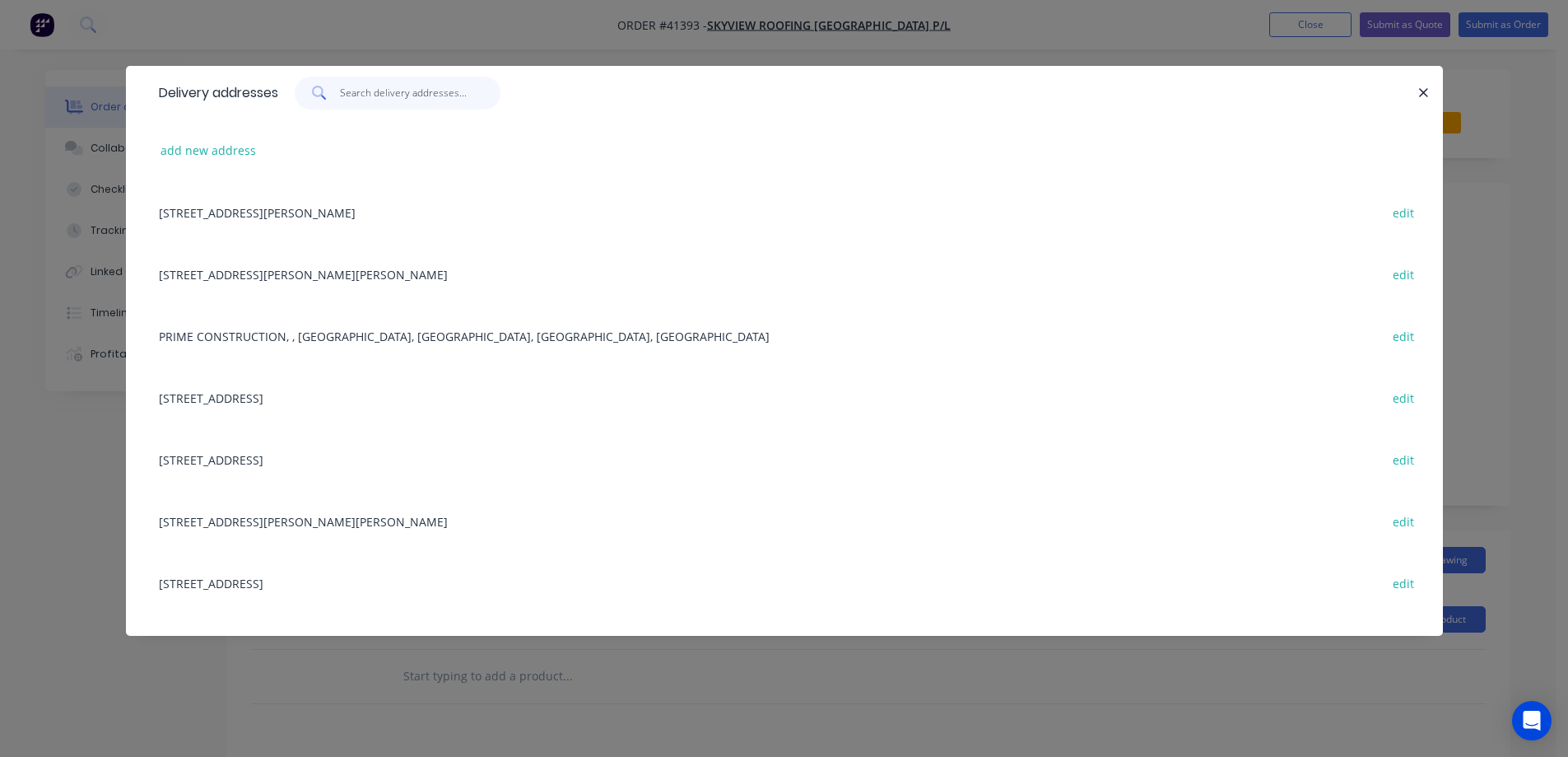
click at [423, 90] on input "text" at bounding box center [420, 92] width 161 height 33
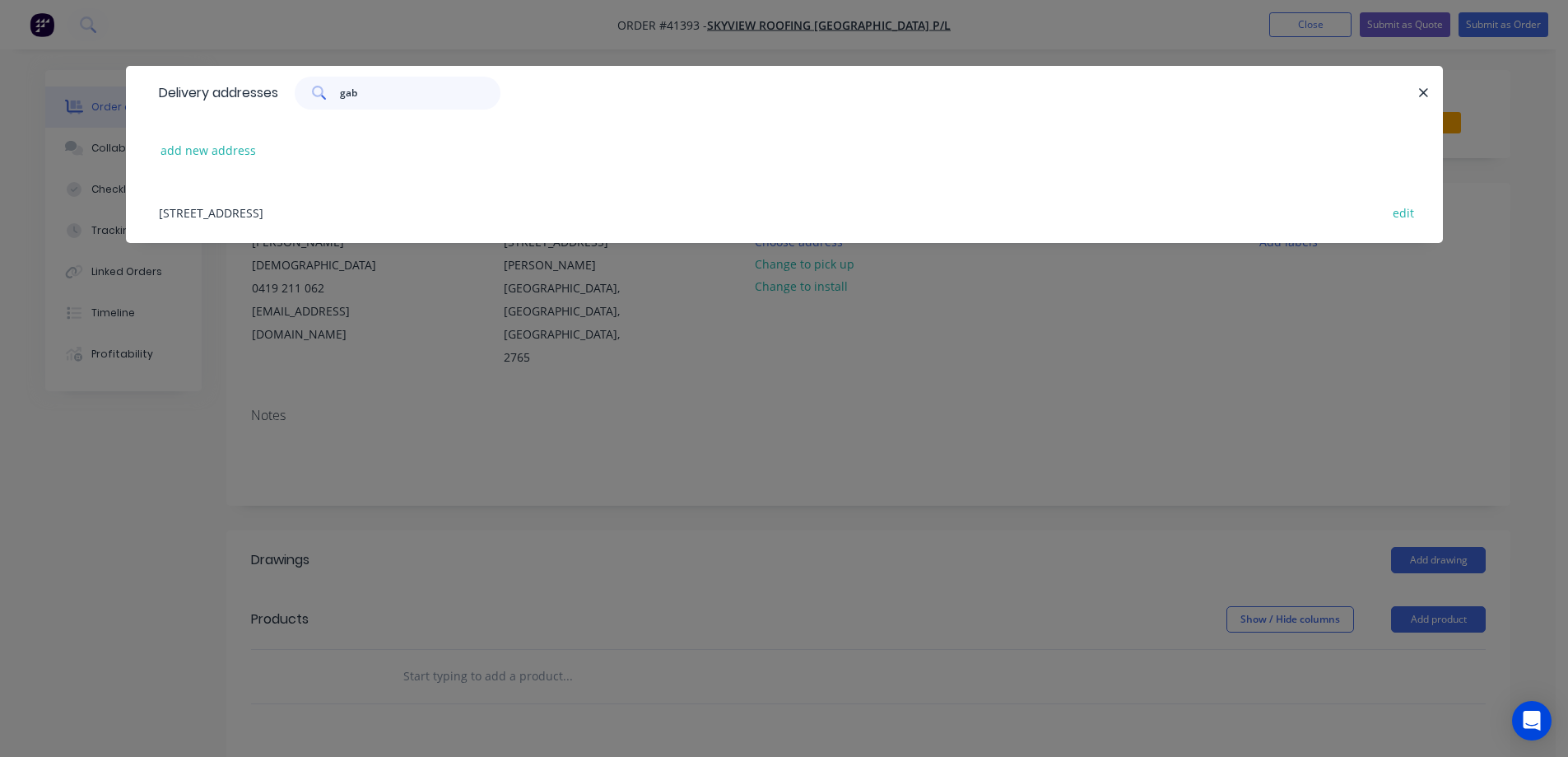
type input "gab"
click at [467, 202] on div "1 Lakefront Cres, Mainbrace construction Site, Gables, New South Wales, Austral…" at bounding box center [784, 212] width 1268 height 62
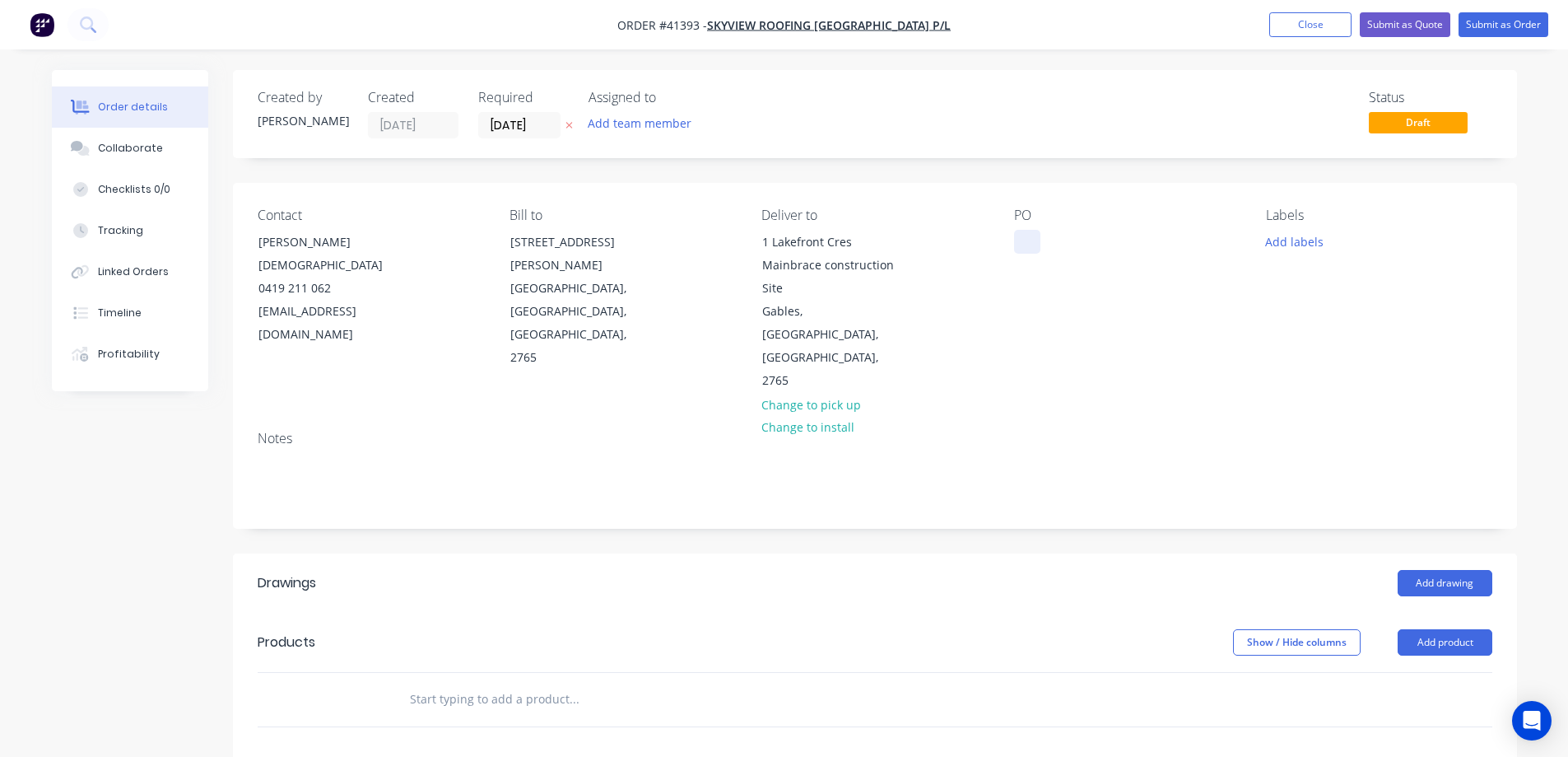
click at [1034, 231] on div at bounding box center [1027, 241] width 26 height 24
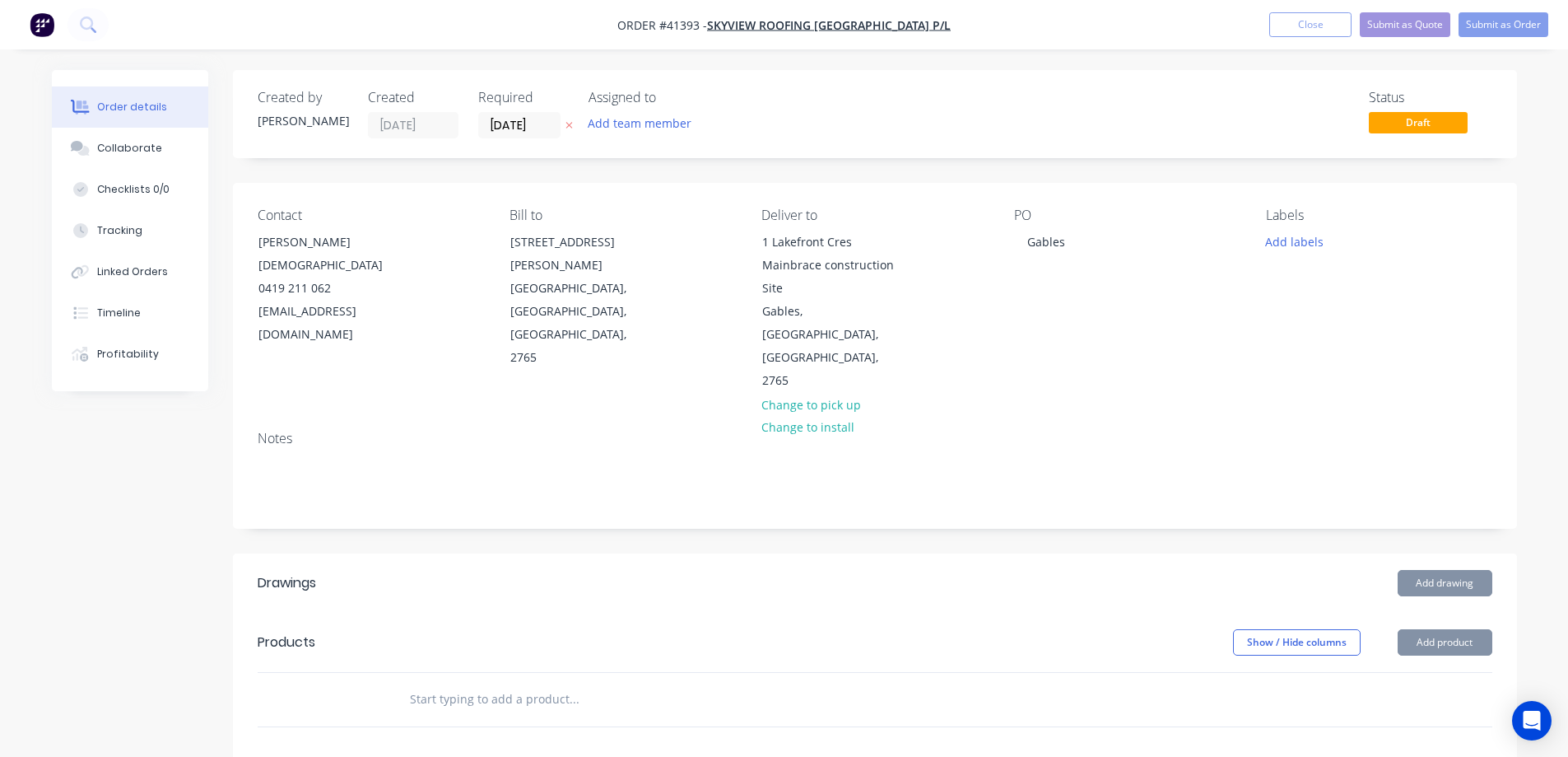
click at [1154, 333] on div "PO Gables" at bounding box center [1127, 300] width 226 height 186
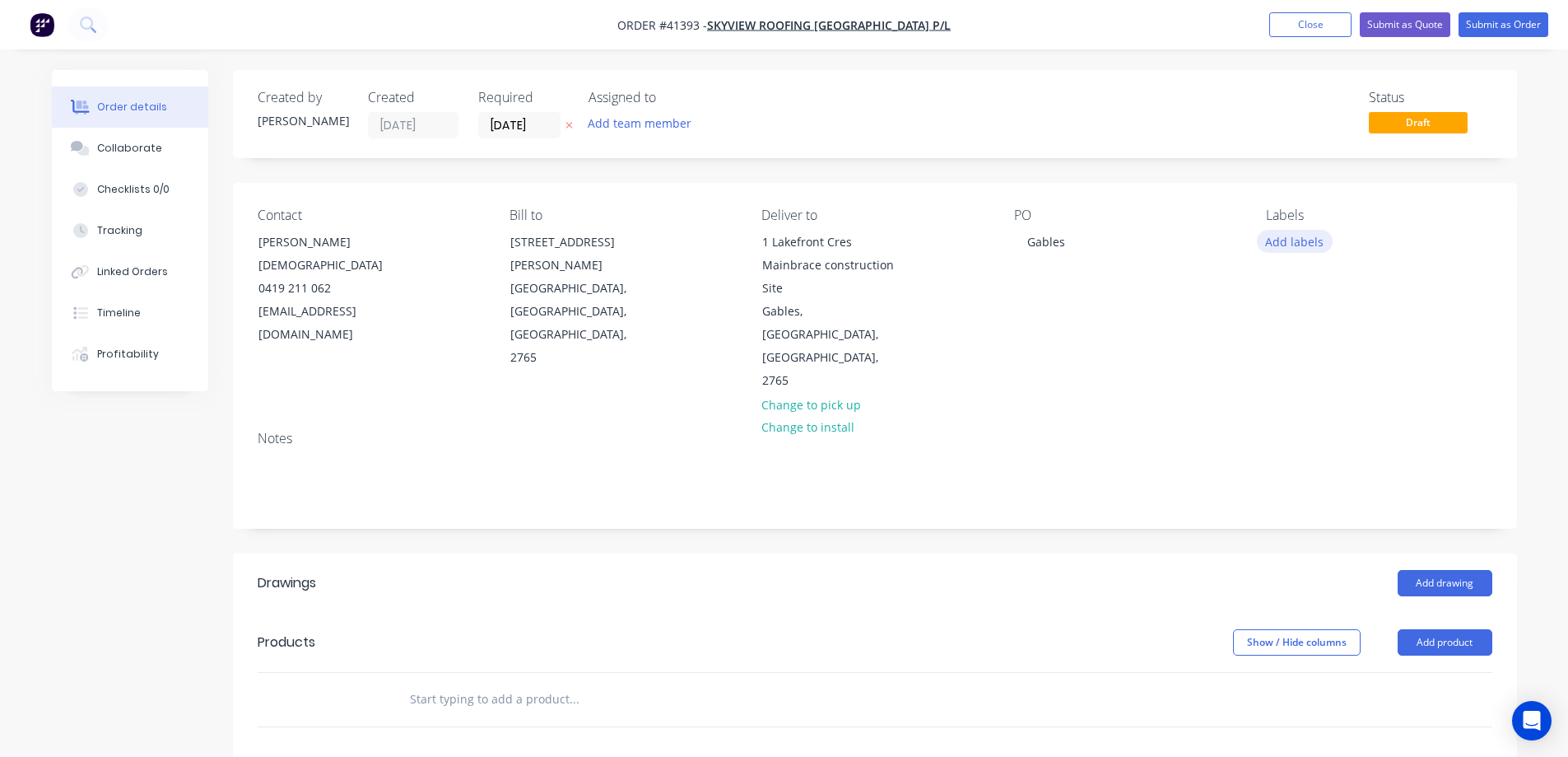
click at [1295, 243] on button "Add labels" at bounding box center [1295, 240] width 76 height 22
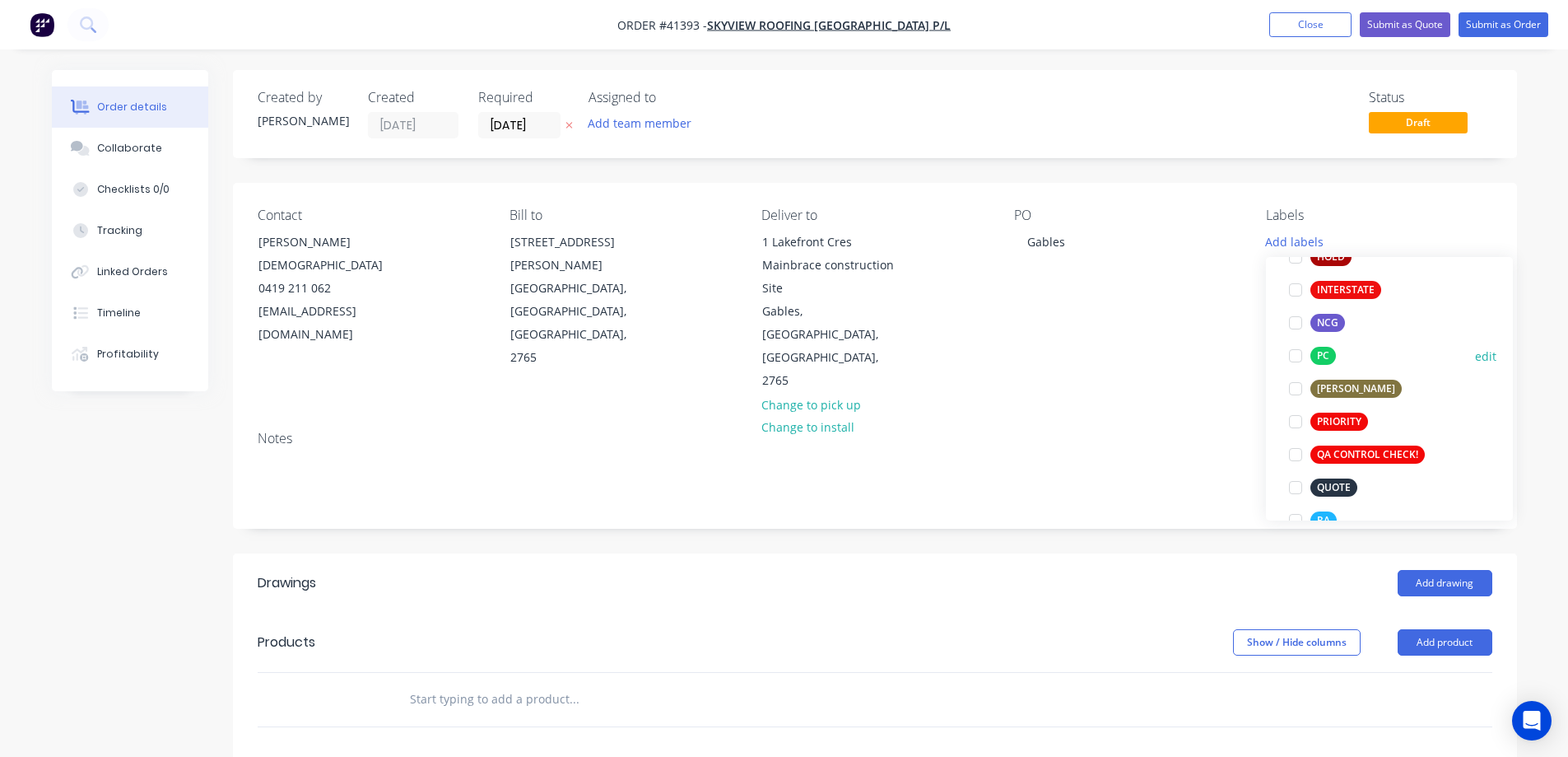
click at [1295, 354] on div at bounding box center [1296, 355] width 33 height 33
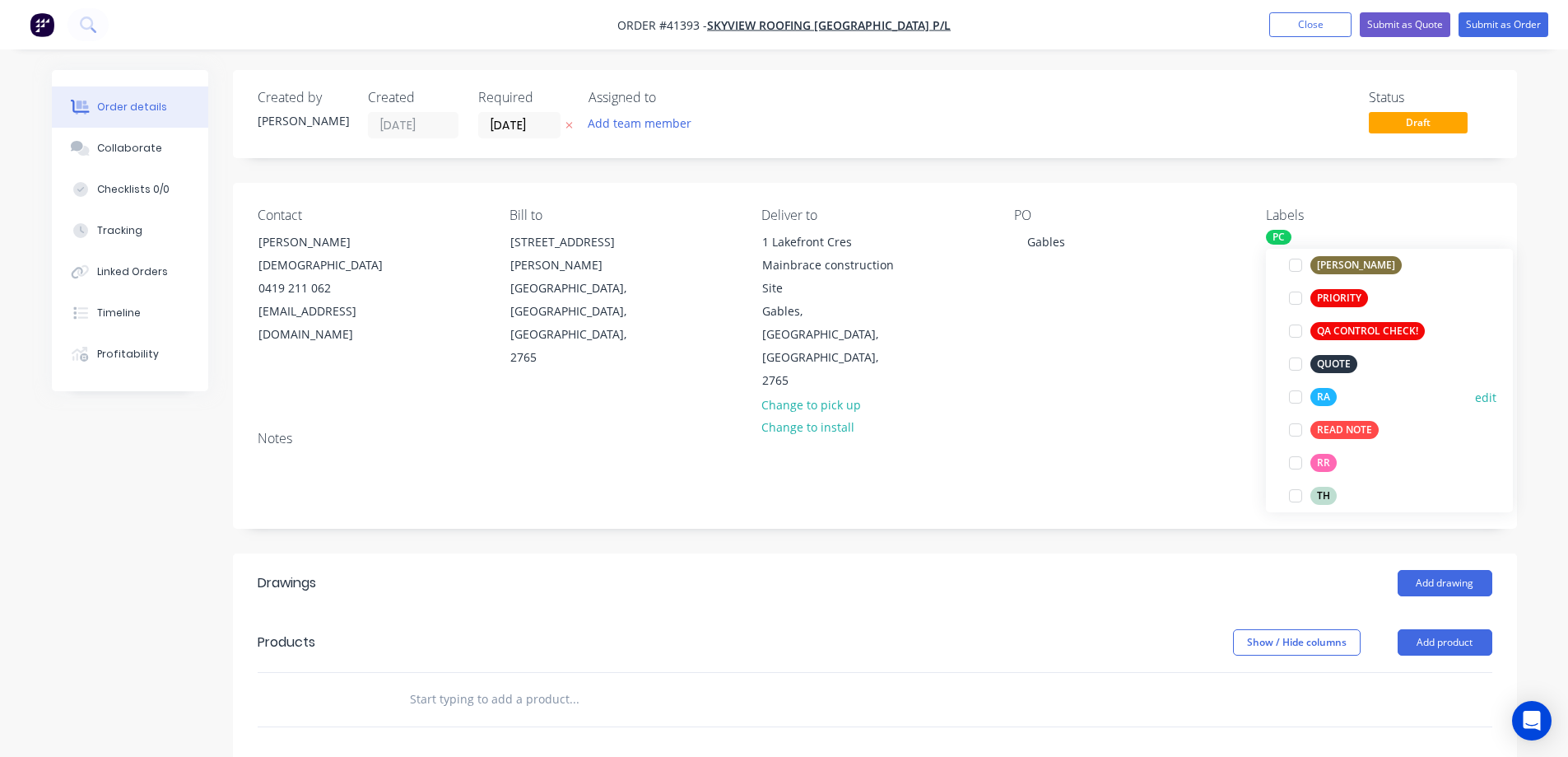
click at [1299, 394] on div at bounding box center [1296, 397] width 33 height 33
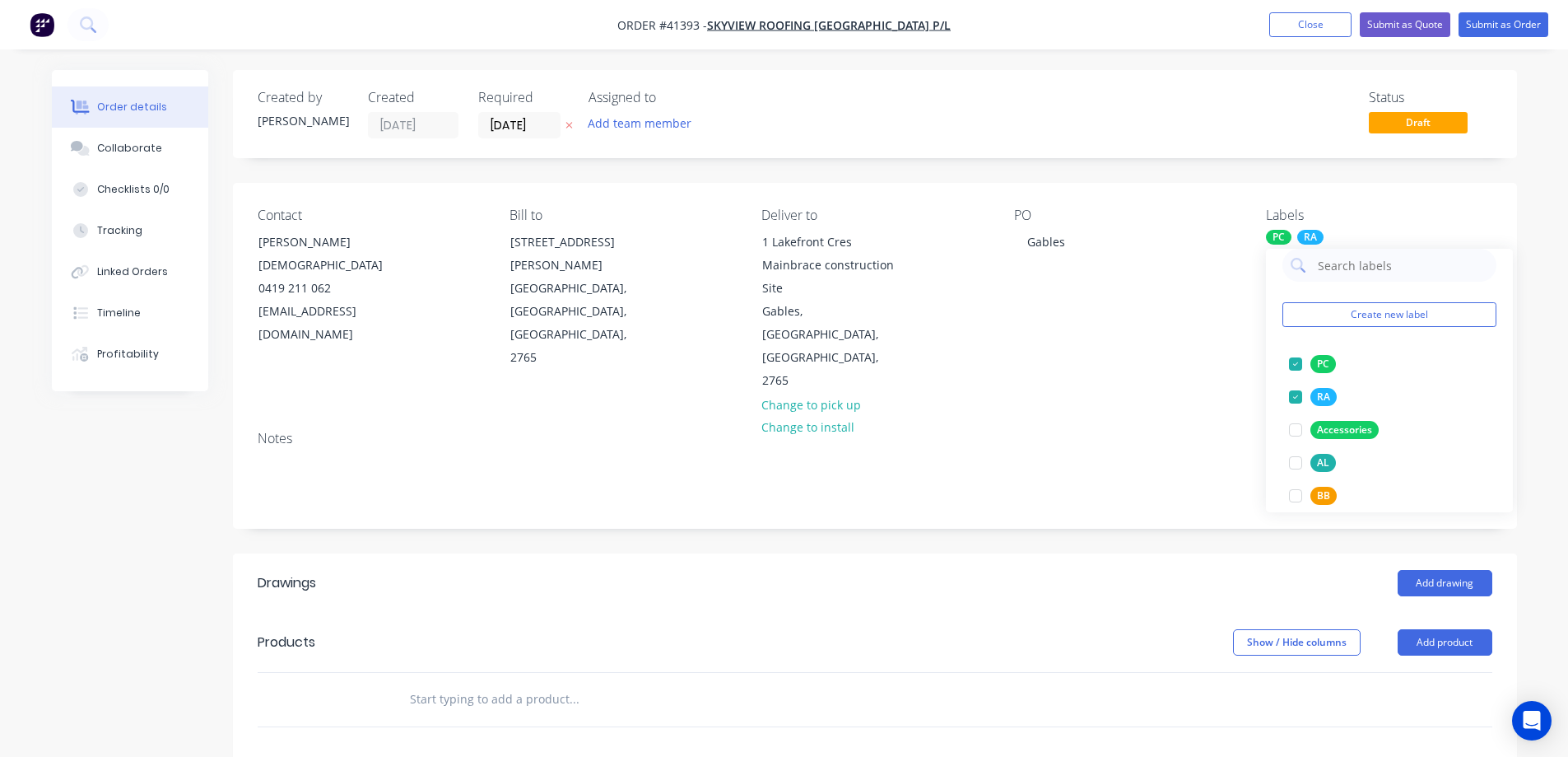
click at [1199, 365] on div "Contact ARDIAN MUSLIC 0419 211 062 ardian@skyviewroofing.com.au Bill to 339 SAU…" at bounding box center [875, 300] width 1284 height 235
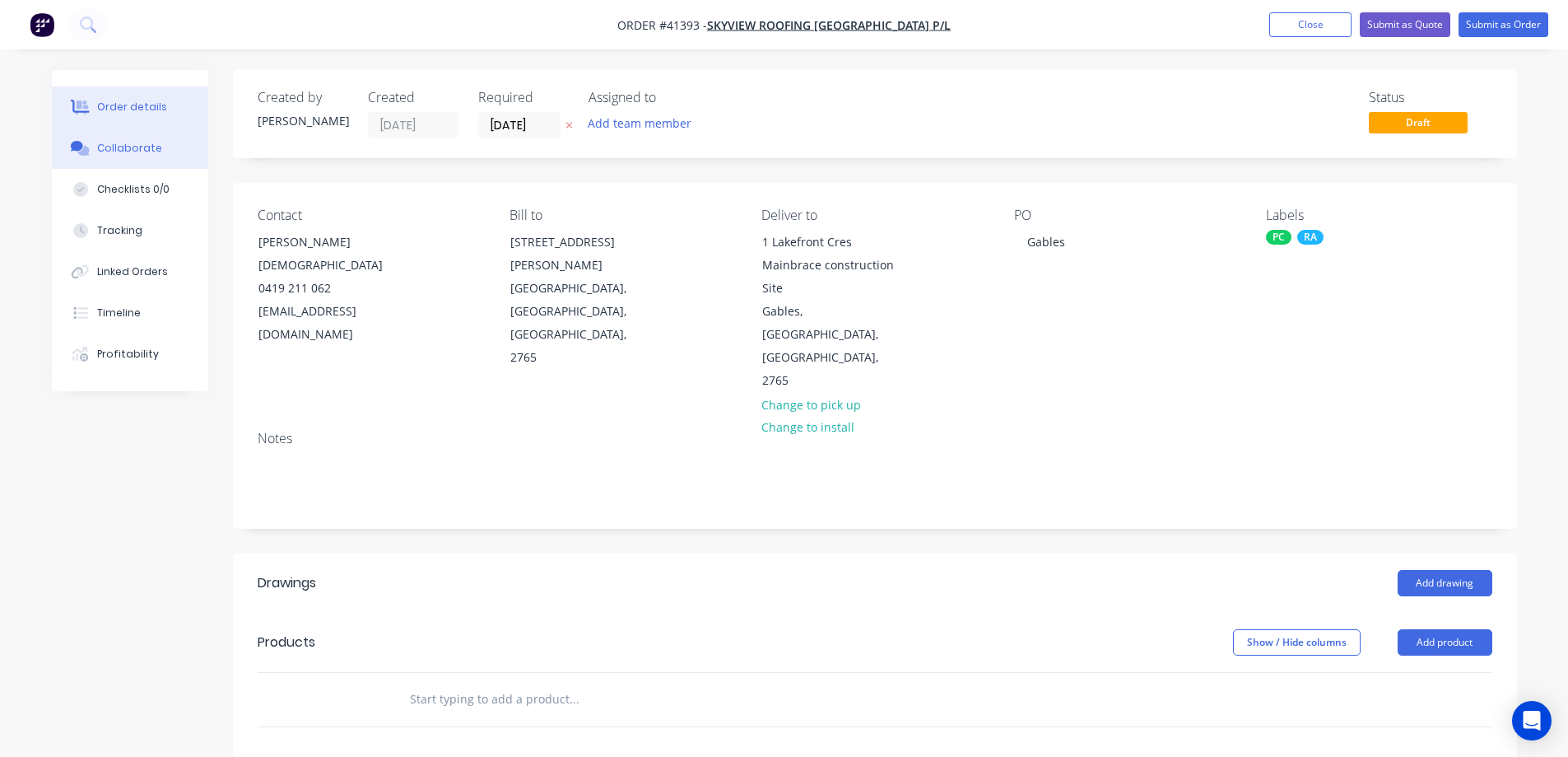
click at [142, 145] on div "Collaborate" at bounding box center [130, 148] width 65 height 15
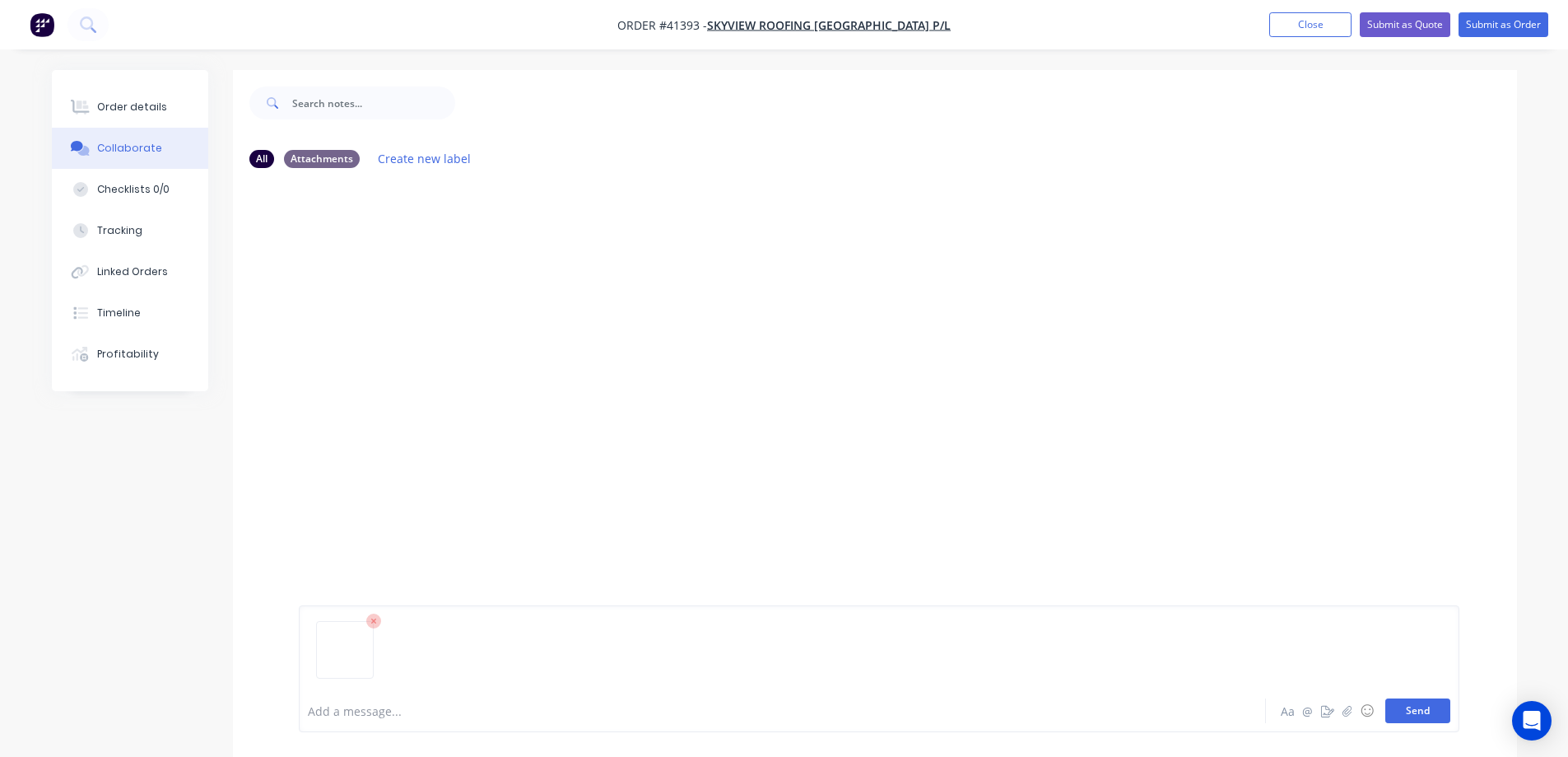
click at [1441, 710] on button "Send" at bounding box center [1419, 710] width 65 height 25
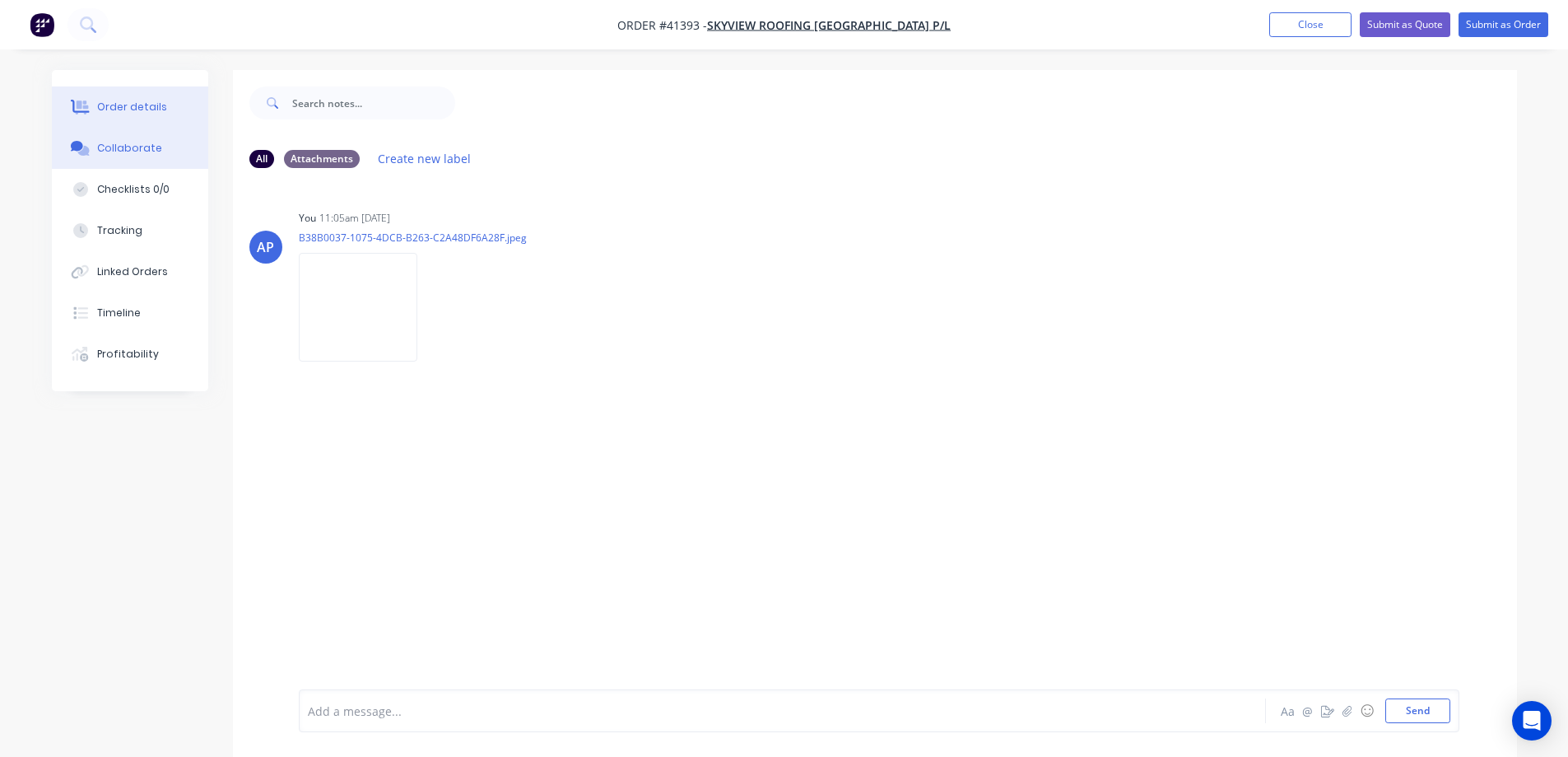
click at [163, 102] on button "Order details" at bounding box center [130, 106] width 156 height 41
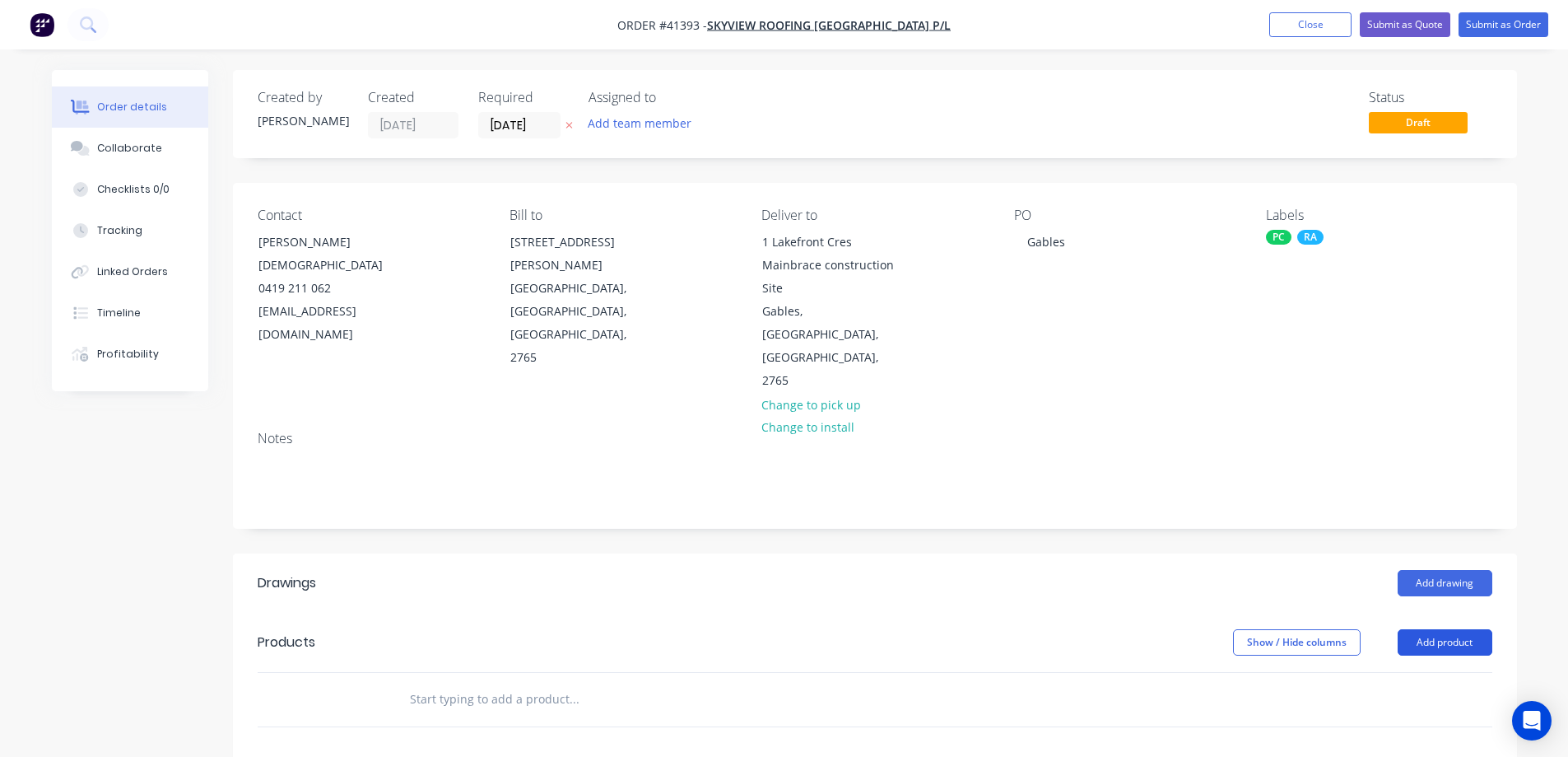
click at [1449, 630] on button "Add product" at bounding box center [1446, 643] width 95 height 26
click at [1426, 672] on div "Product catalogue" at bounding box center [1414, 683] width 127 height 24
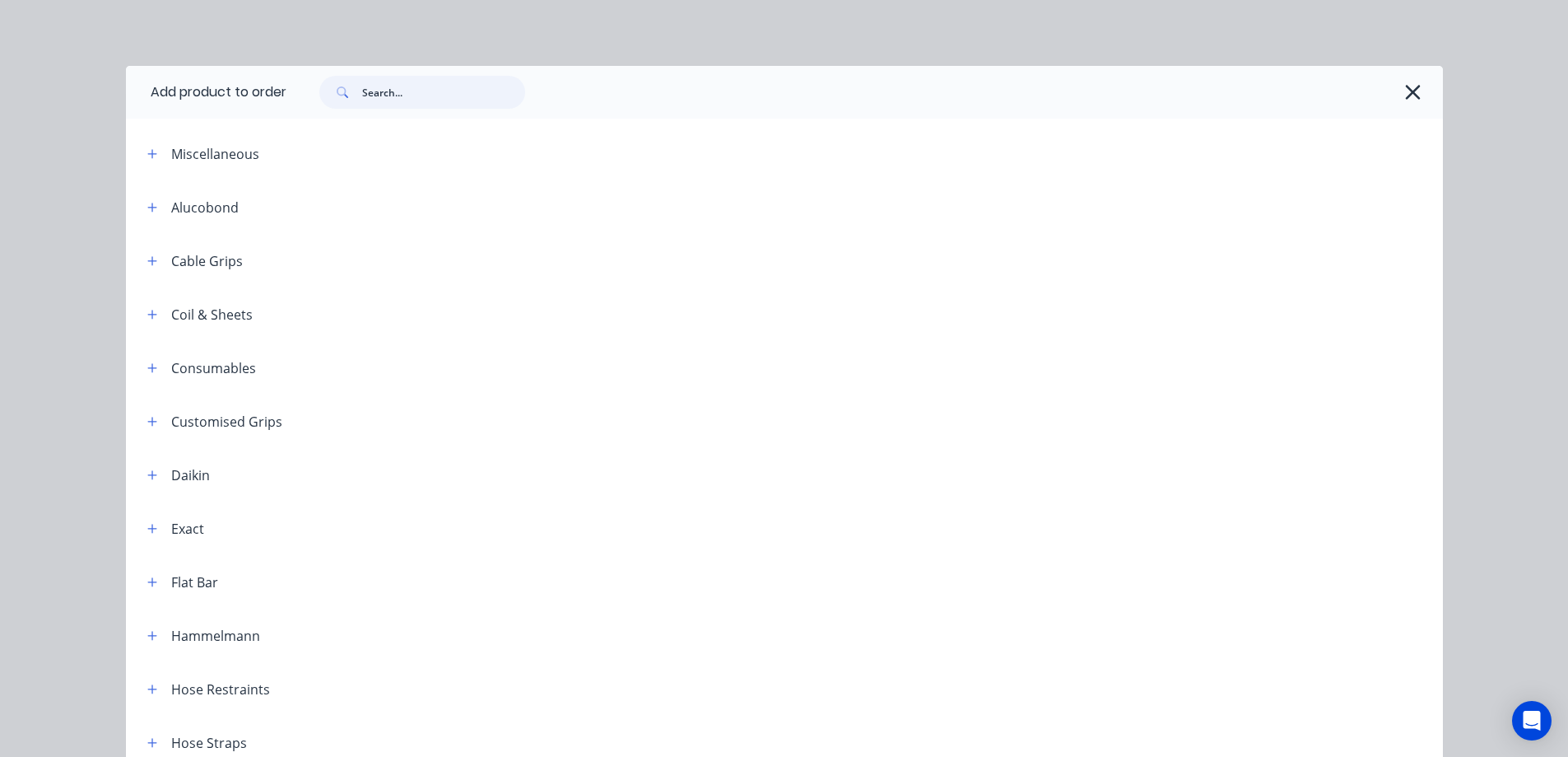
click at [434, 98] on input "text" at bounding box center [443, 91] width 163 height 33
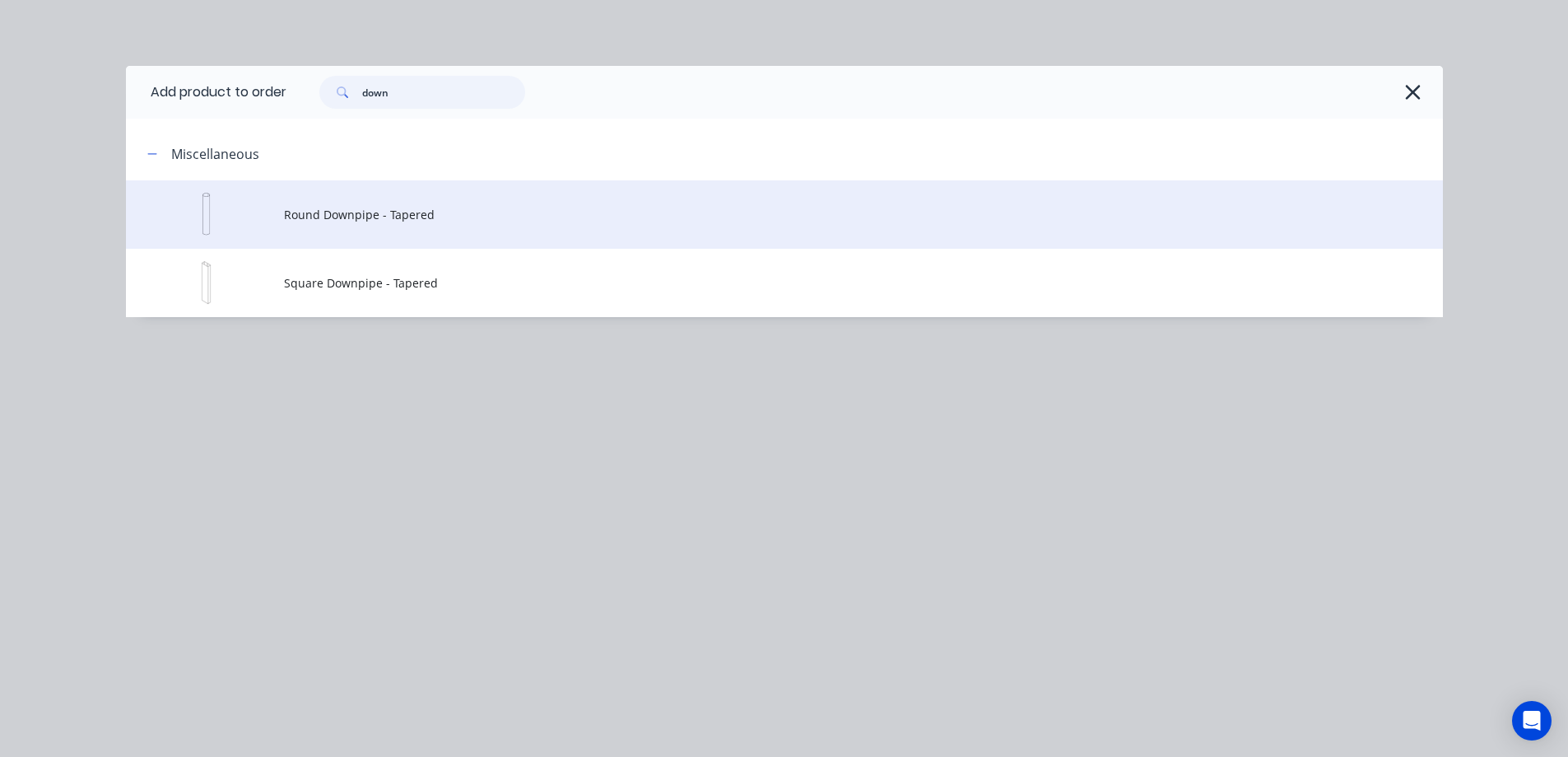
type input "down"
click at [383, 214] on span "Round Downpipe - Tapered" at bounding box center [747, 215] width 927 height 18
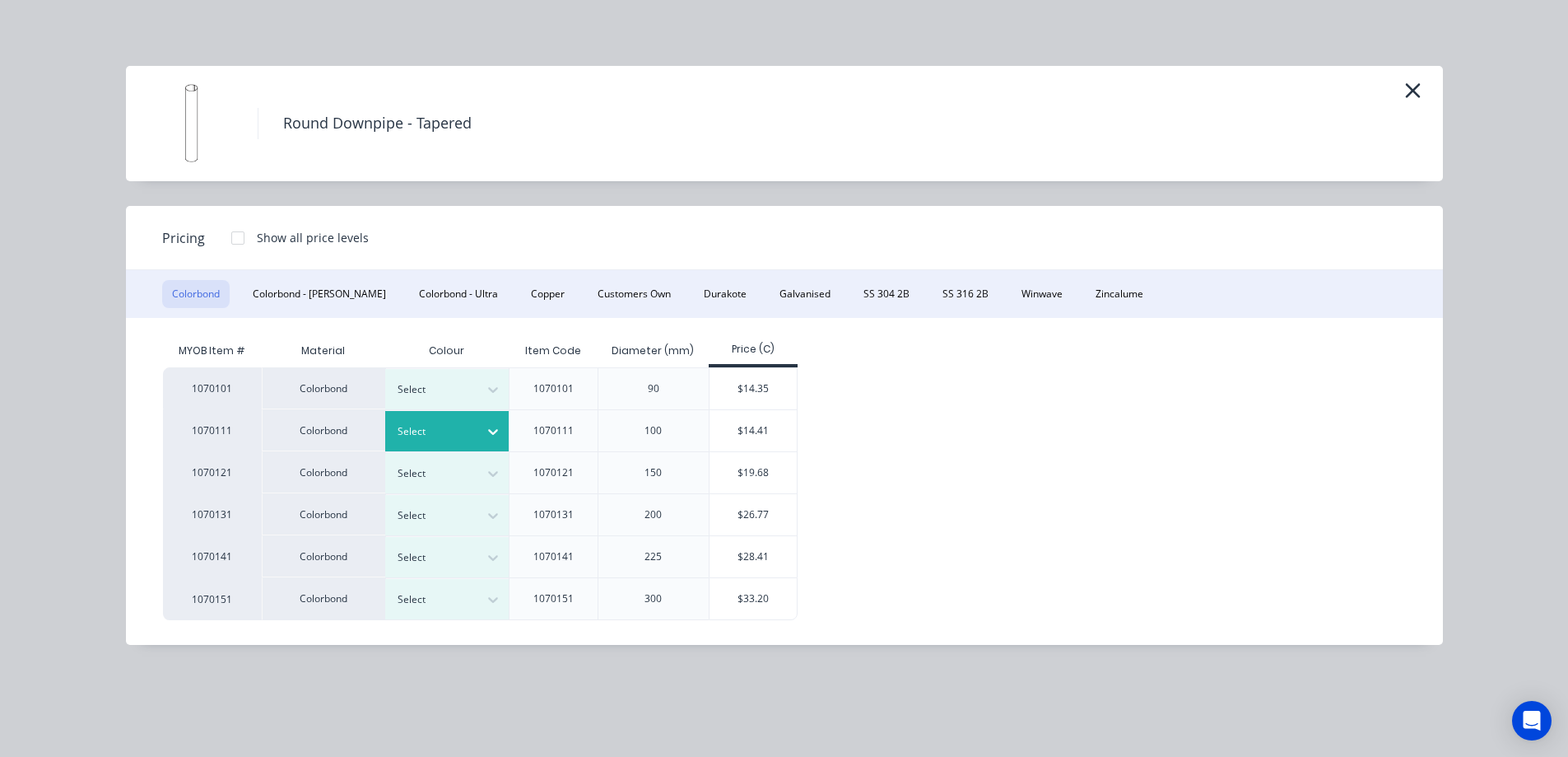
click at [491, 430] on icon at bounding box center [493, 431] width 17 height 17
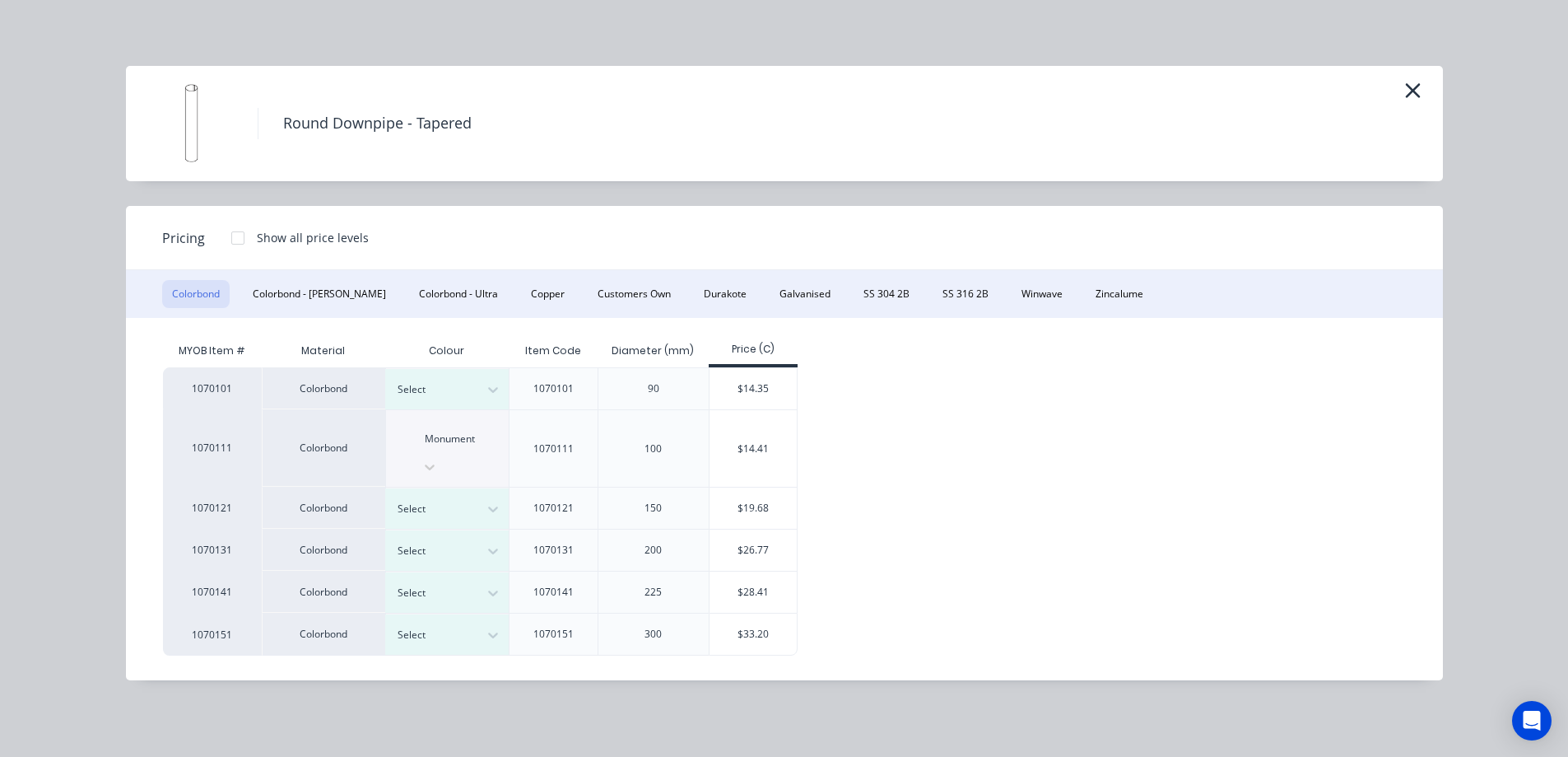
click at [734, 436] on div "$14.41" at bounding box center [753, 448] width 88 height 76
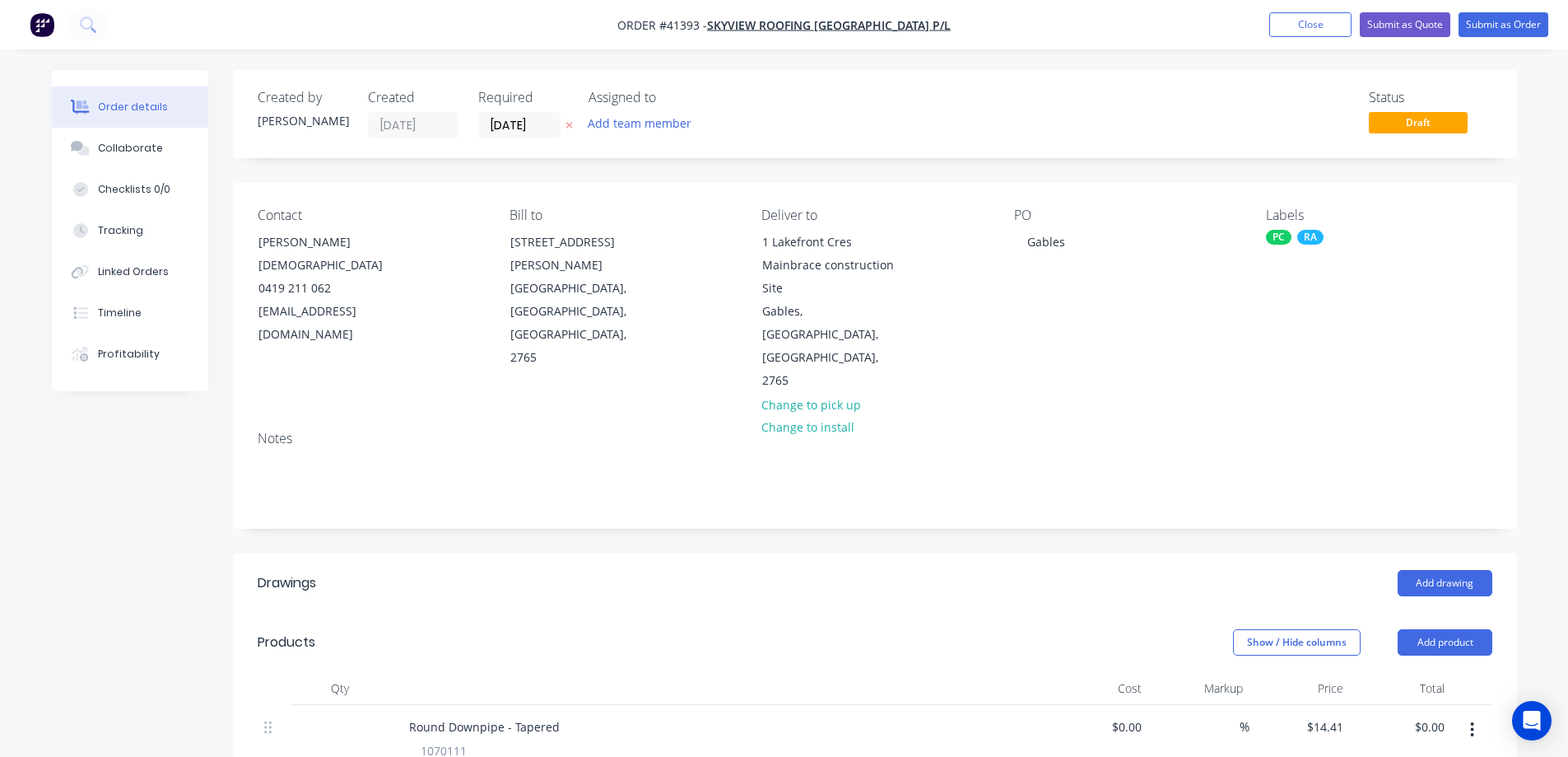
scroll to position [247, 0]
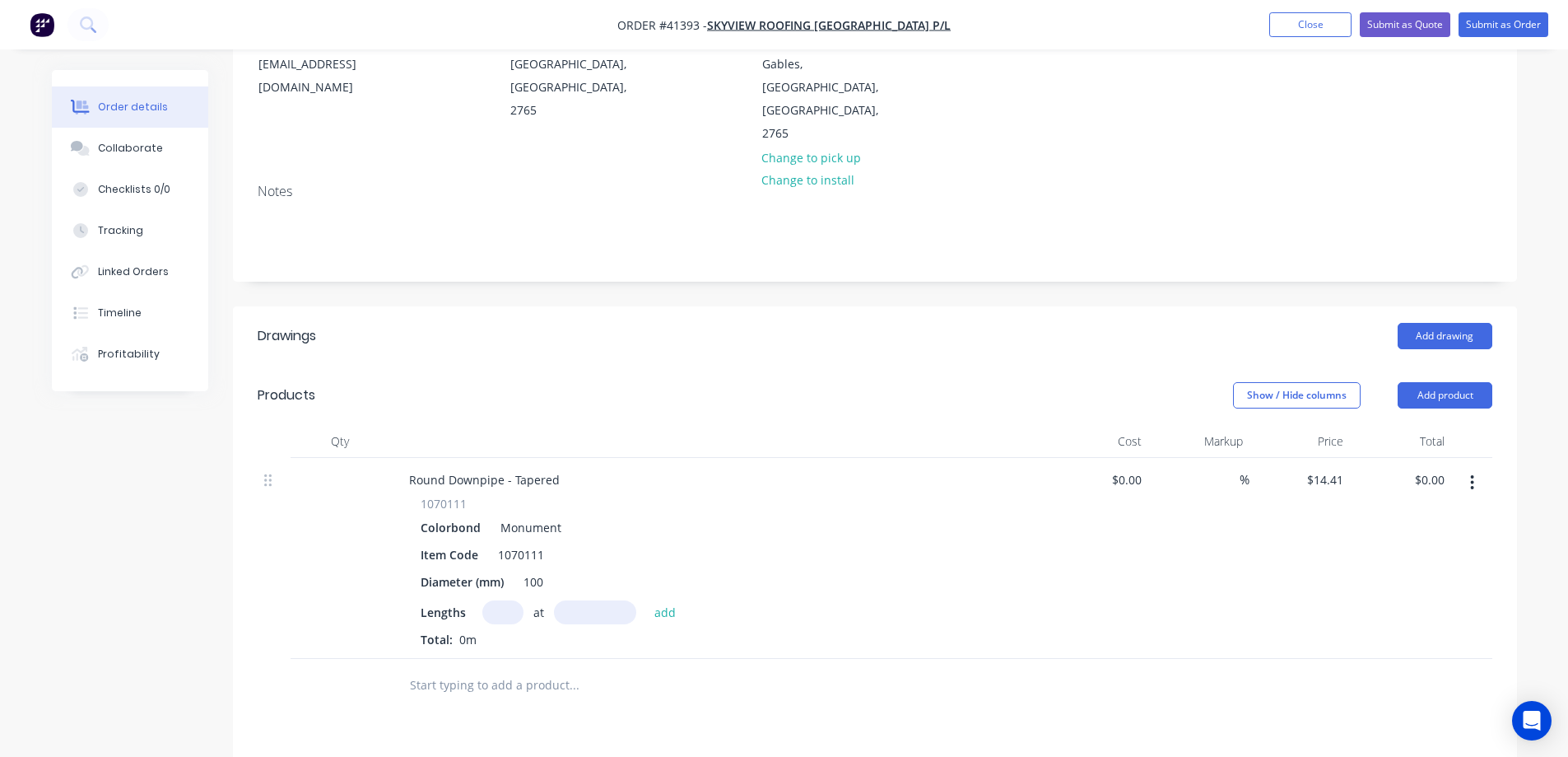
click at [510, 601] on input "text" at bounding box center [503, 612] width 41 height 24
type input "1"
type input "2000"
click at [646, 601] on button "add" at bounding box center [665, 611] width 39 height 22
type input "$28.82"
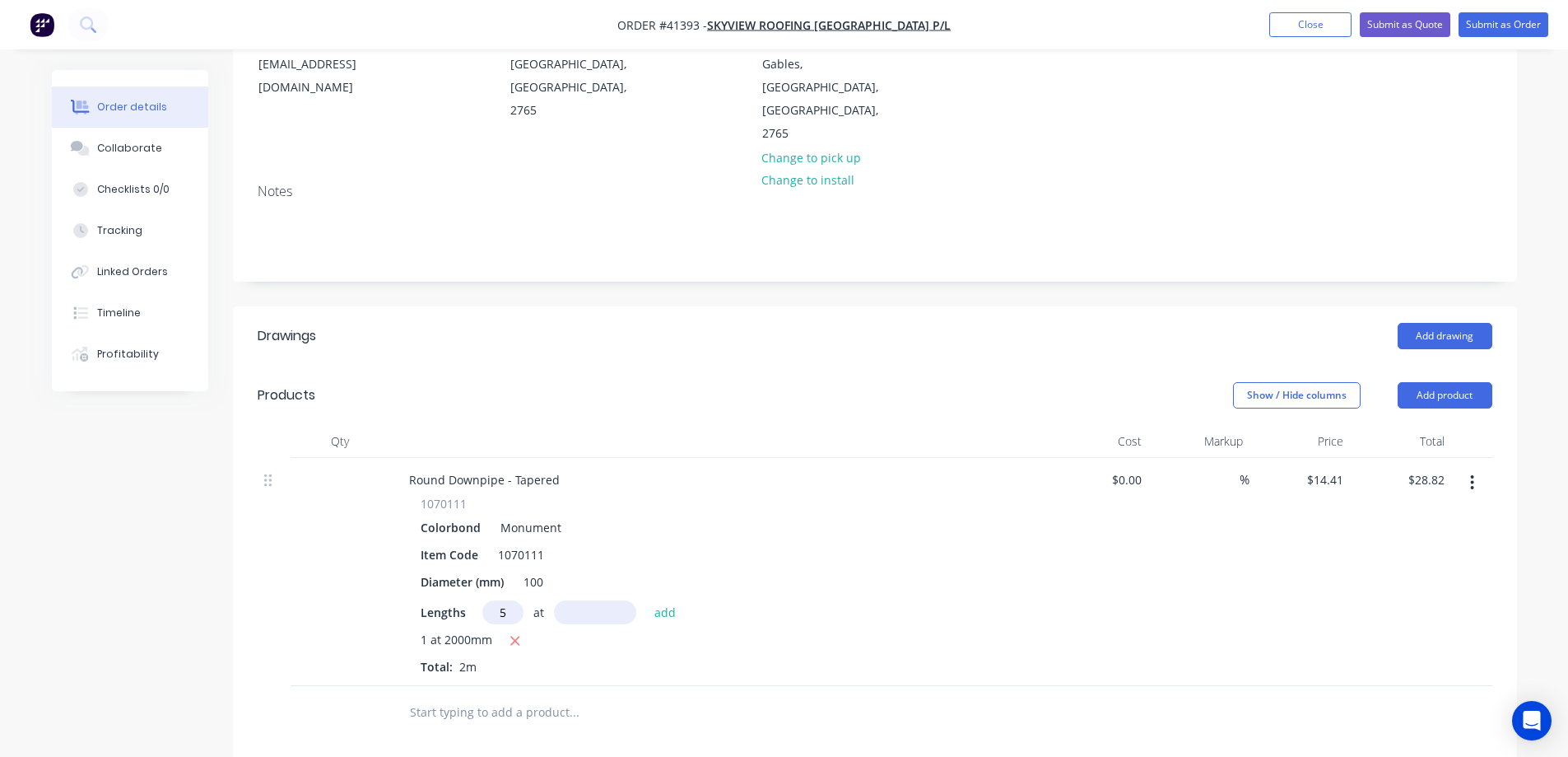
type input "5"
type input "3000"
click at [646, 601] on button "add" at bounding box center [665, 611] width 39 height 22
type input "$244.97"
click at [1450, 382] on button "Add product" at bounding box center [1446, 396] width 95 height 26
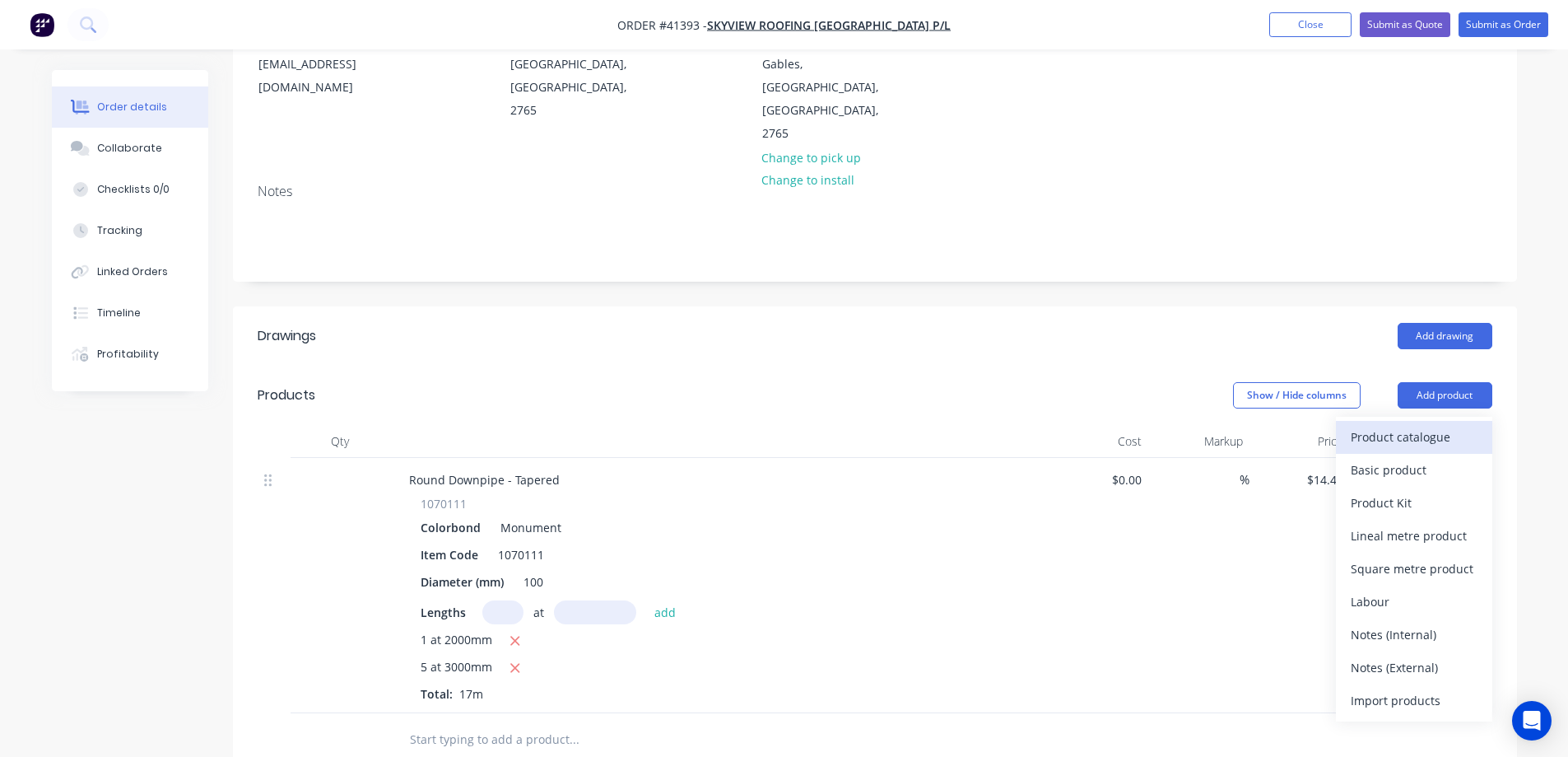
click at [1438, 425] on div "Product catalogue" at bounding box center [1414, 436] width 127 height 24
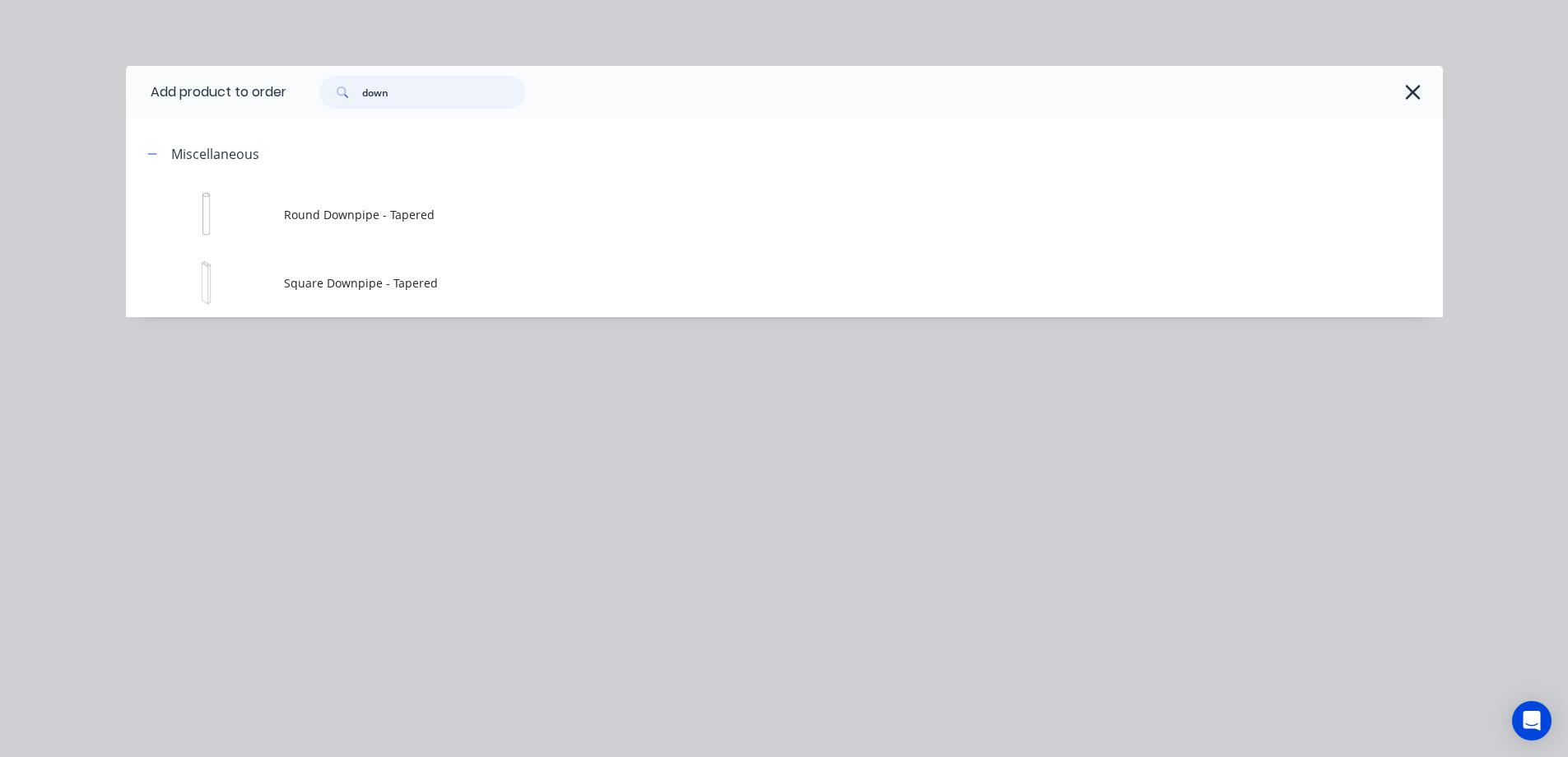
drag, startPoint x: 473, startPoint y: 98, endPoint x: 359, endPoint y: 109, distance: 114.5
click at [359, 109] on div "down" at bounding box center [865, 92] width 1157 height 53
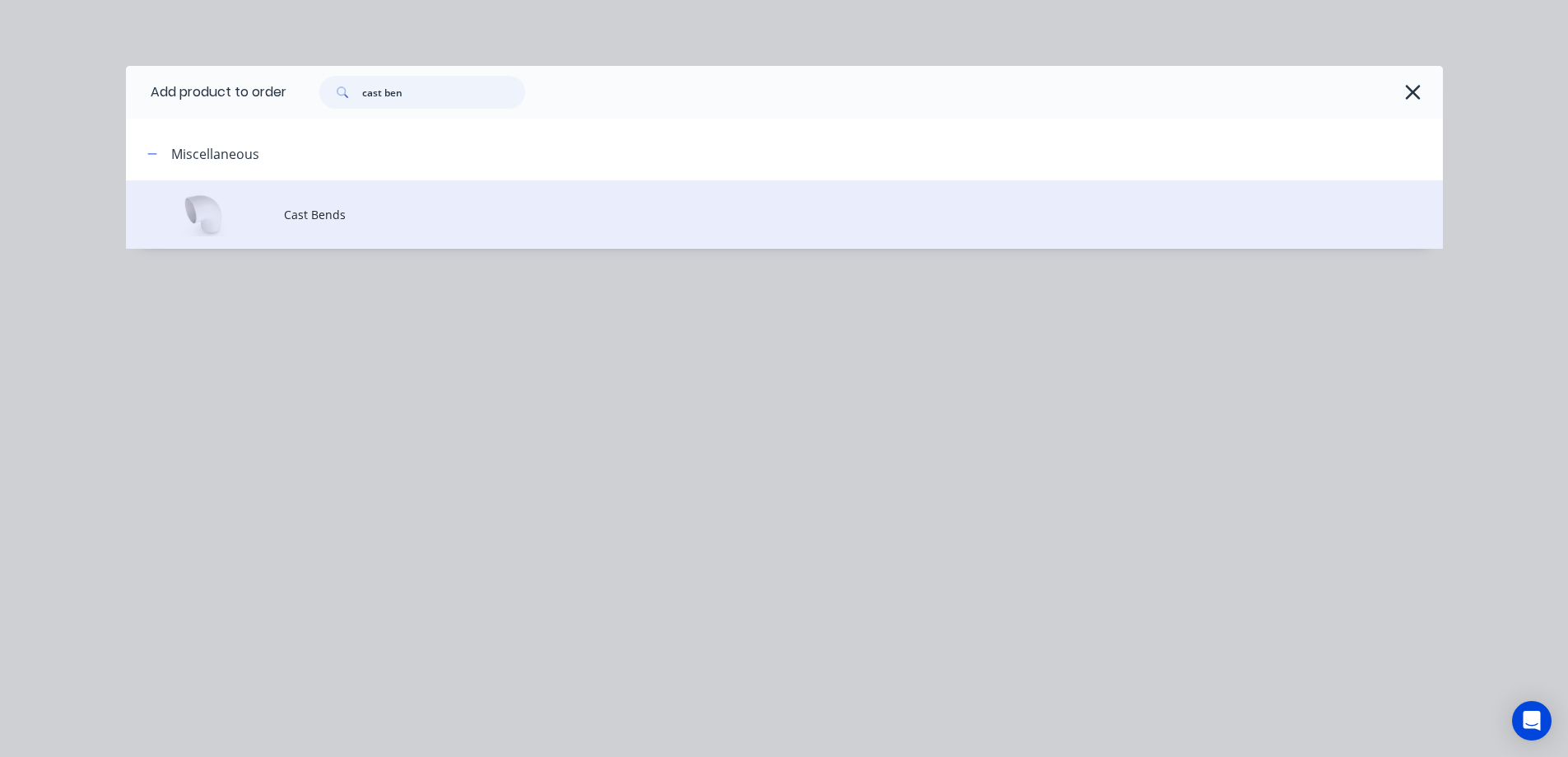
type input "cast ben"
click at [345, 207] on span "Cast Bends" at bounding box center [747, 215] width 927 height 18
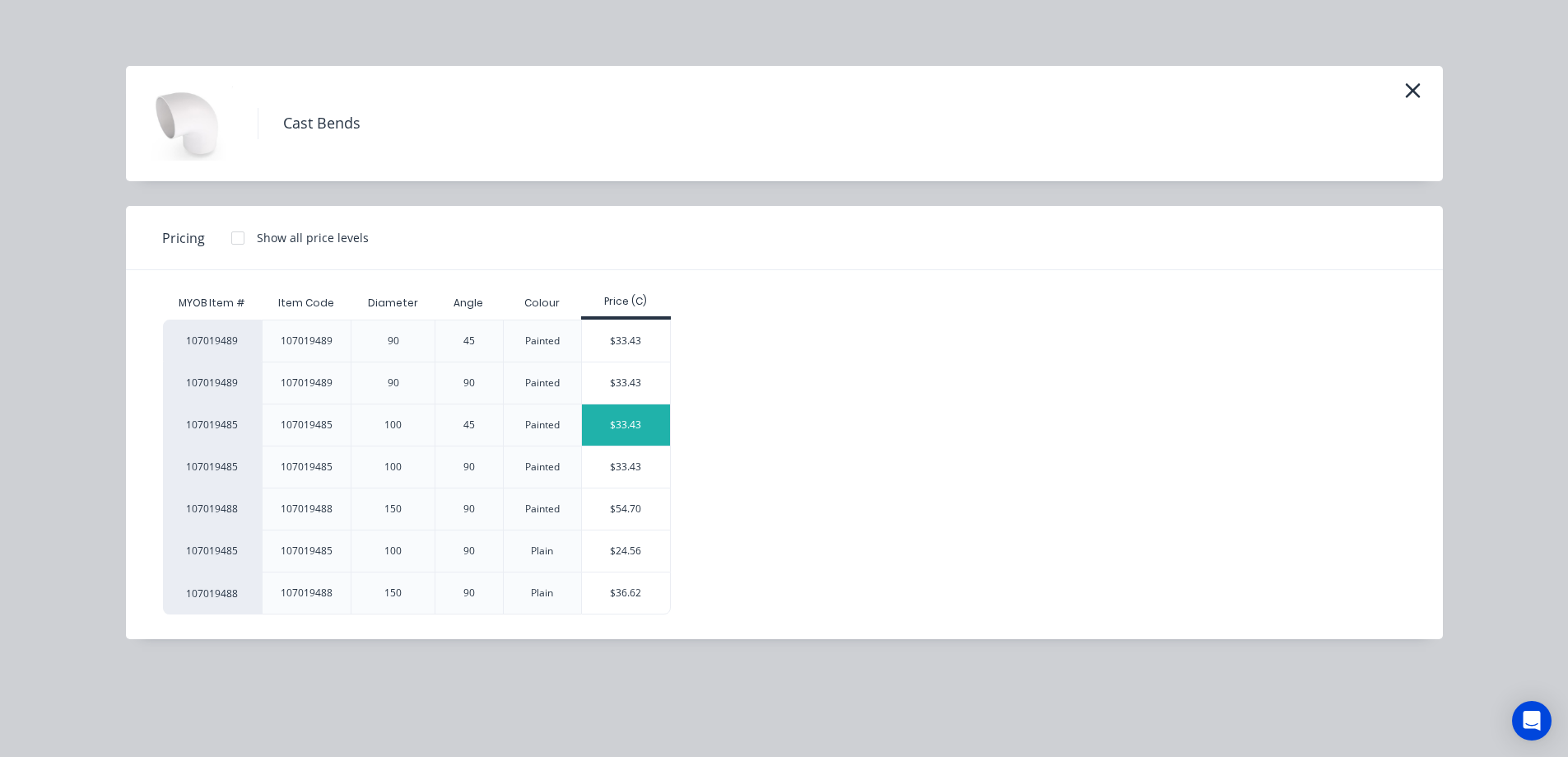
click at [626, 419] on div "$33.43" at bounding box center [626, 425] width 88 height 41
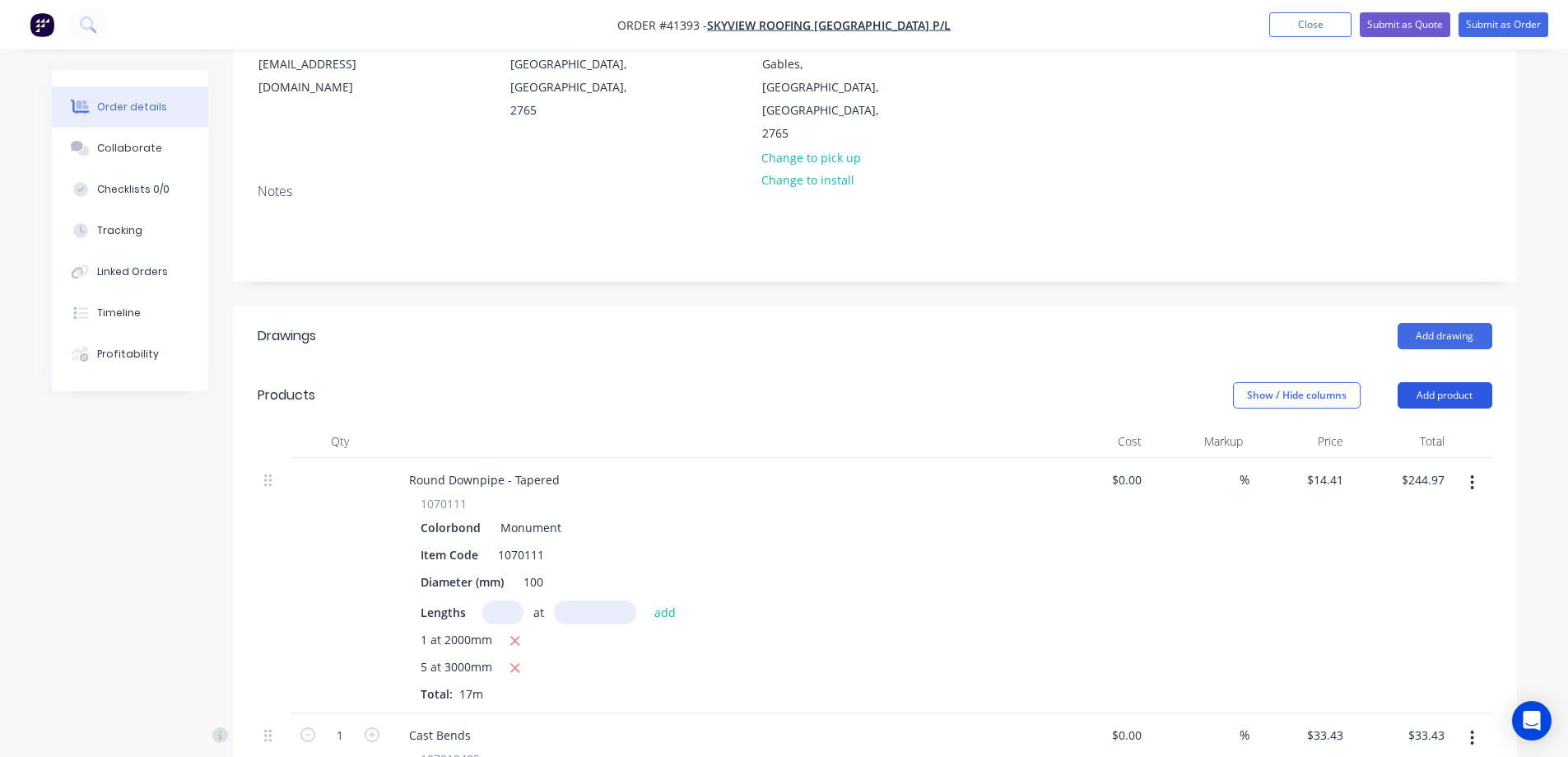
click at [1433, 382] on button "Add product" at bounding box center [1446, 396] width 95 height 26
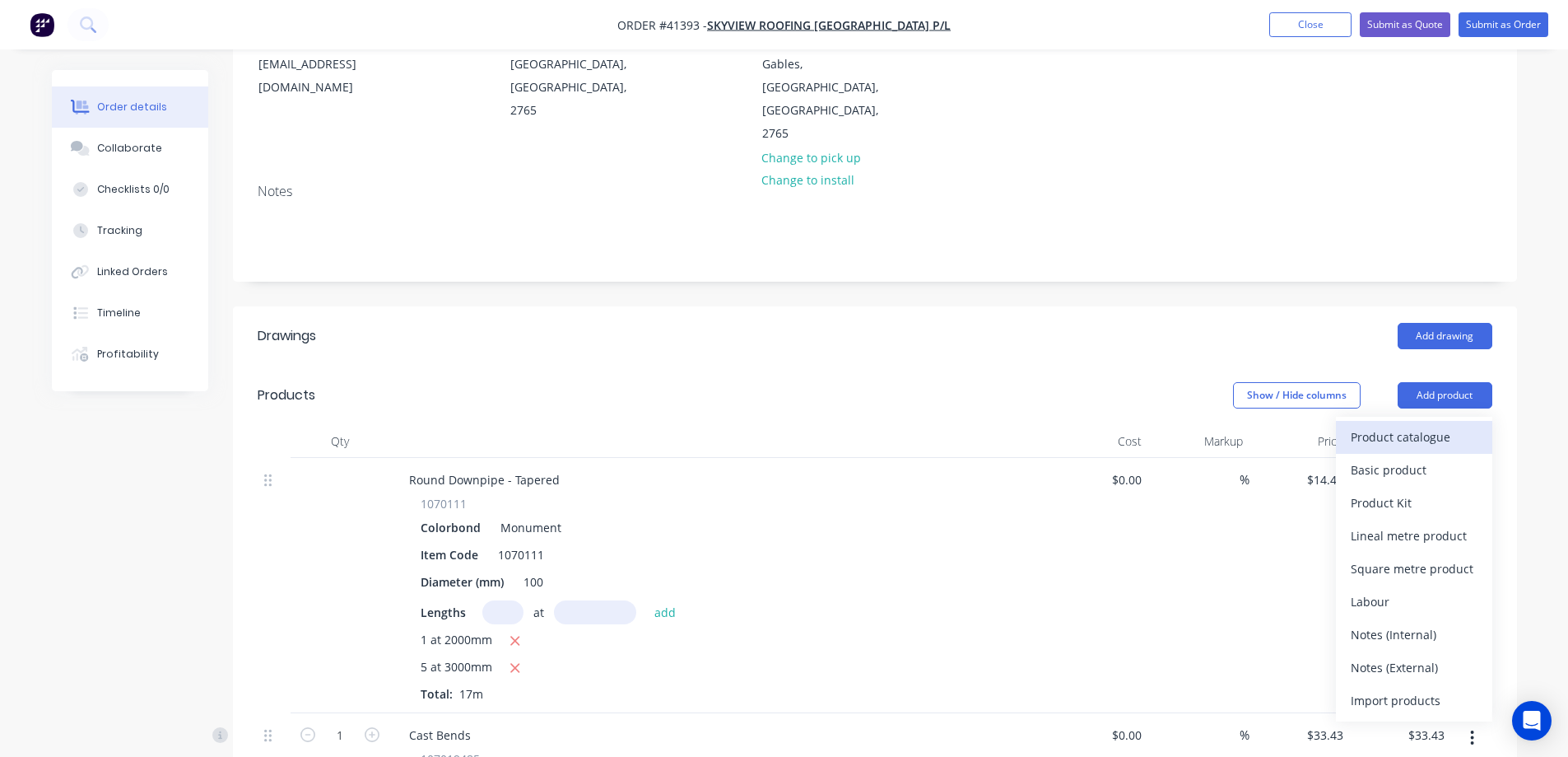
click at [1412, 425] on div "Product catalogue" at bounding box center [1414, 436] width 127 height 24
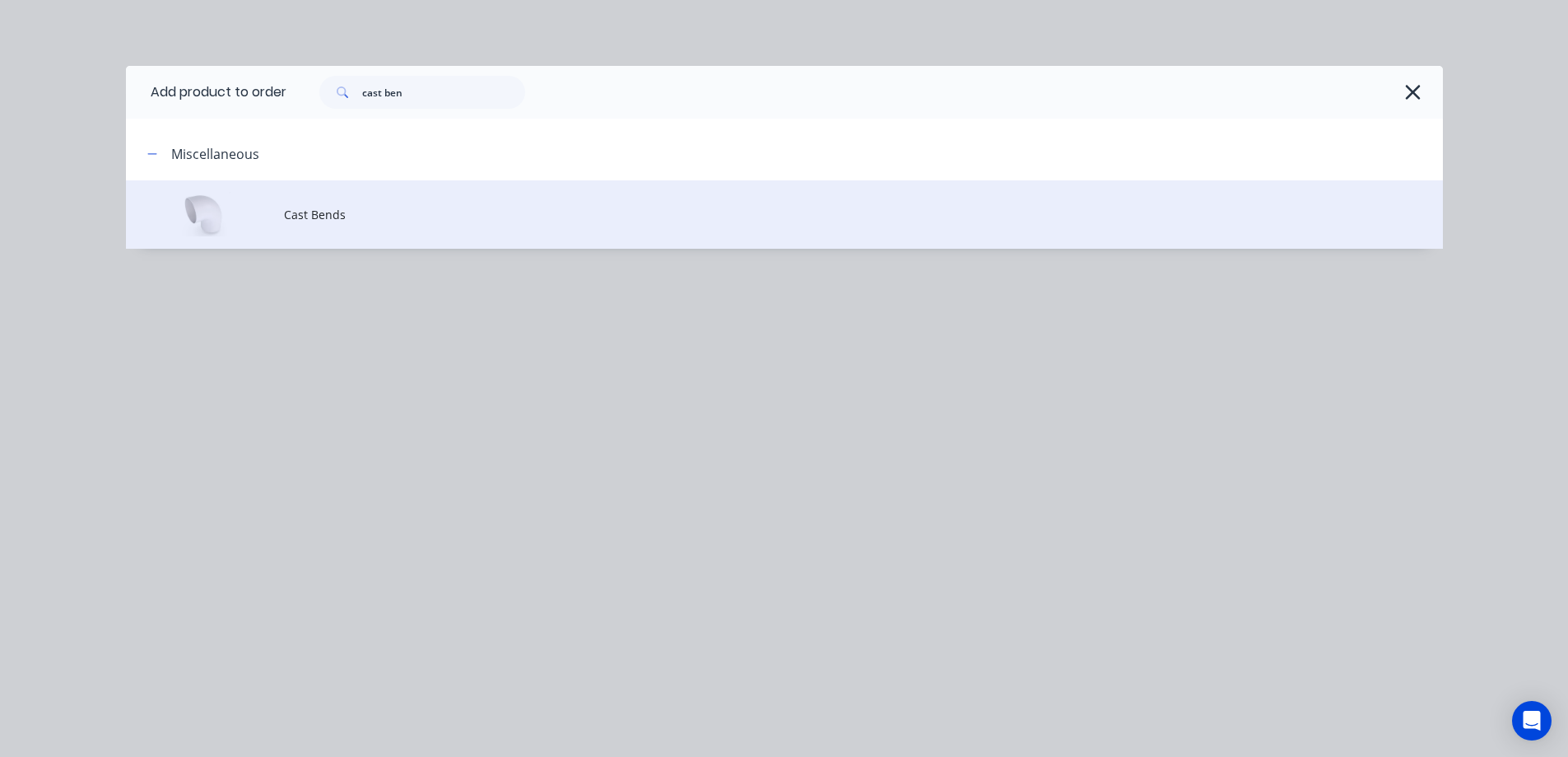
click at [340, 225] on td "Cast Bends" at bounding box center [863, 215] width 1159 height 69
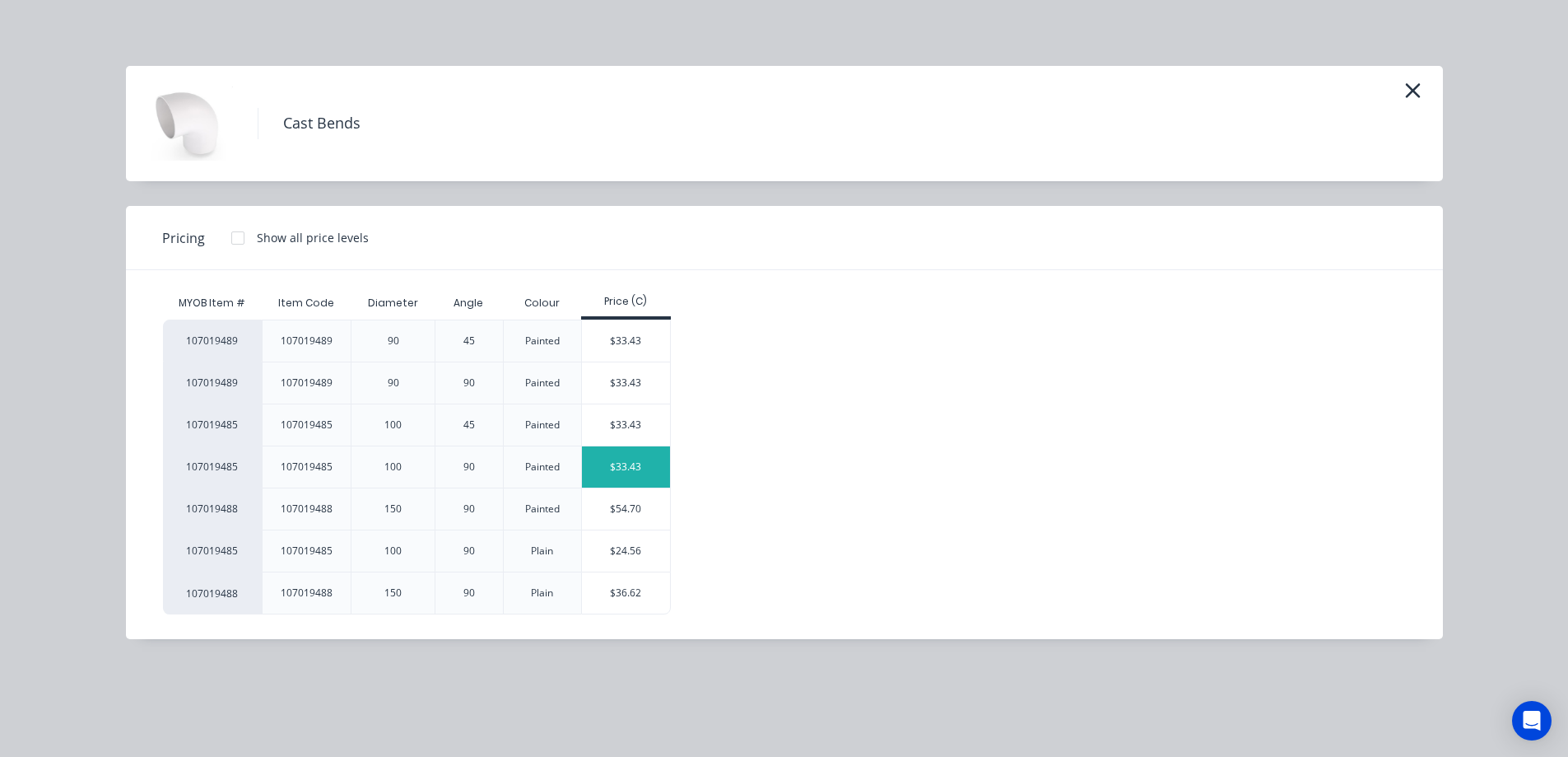
click at [620, 459] on div "$33.43" at bounding box center [626, 467] width 88 height 41
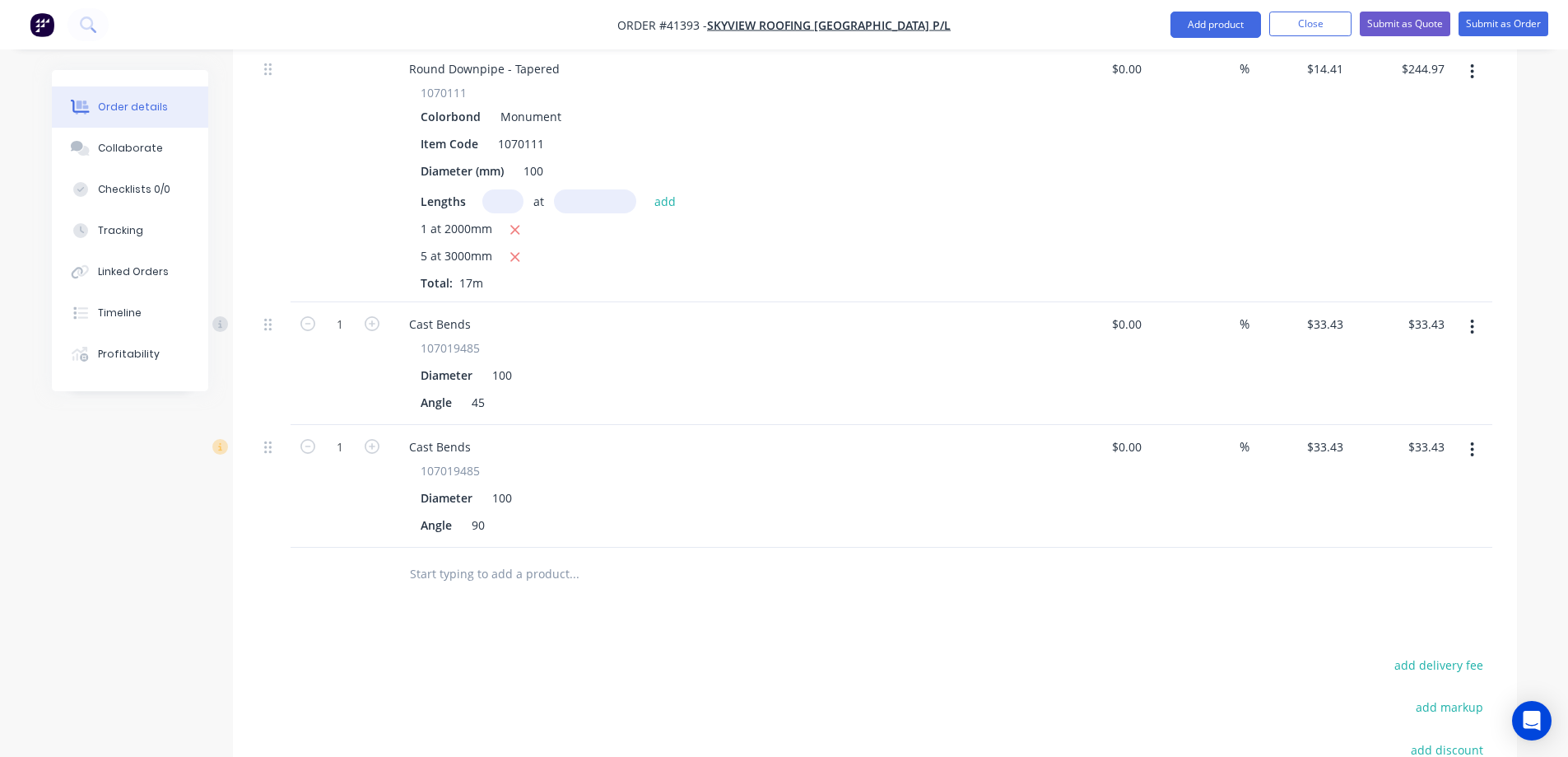
scroll to position [659, 0]
click at [475, 311] on div "Cast Bends" at bounding box center [440, 323] width 88 height 24
click at [469, 434] on div "Cast Bends" at bounding box center [440, 446] width 88 height 24
click at [472, 434] on div "Cast Bends" at bounding box center [440, 446] width 88 height 24
click at [338, 311] on input "1" at bounding box center [340, 324] width 43 height 25
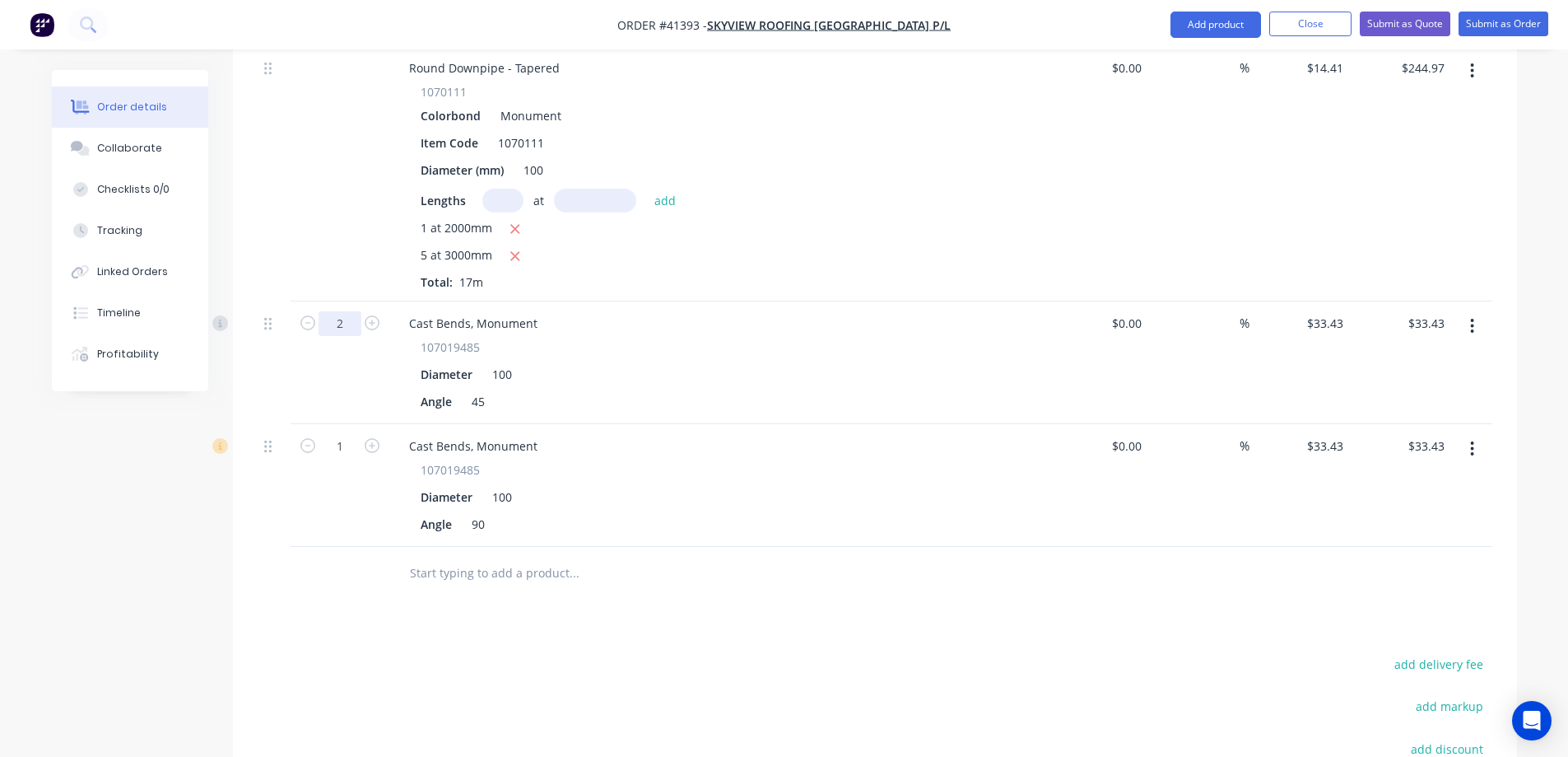
type input "2"
type input "$66.86"
click at [763, 340] on div "107019485 Diameter 100 Angle 45" at bounding box center [719, 375] width 645 height 75
click at [346, 336] on input "1" at bounding box center [340, 324] width 43 height 25
type input "7"
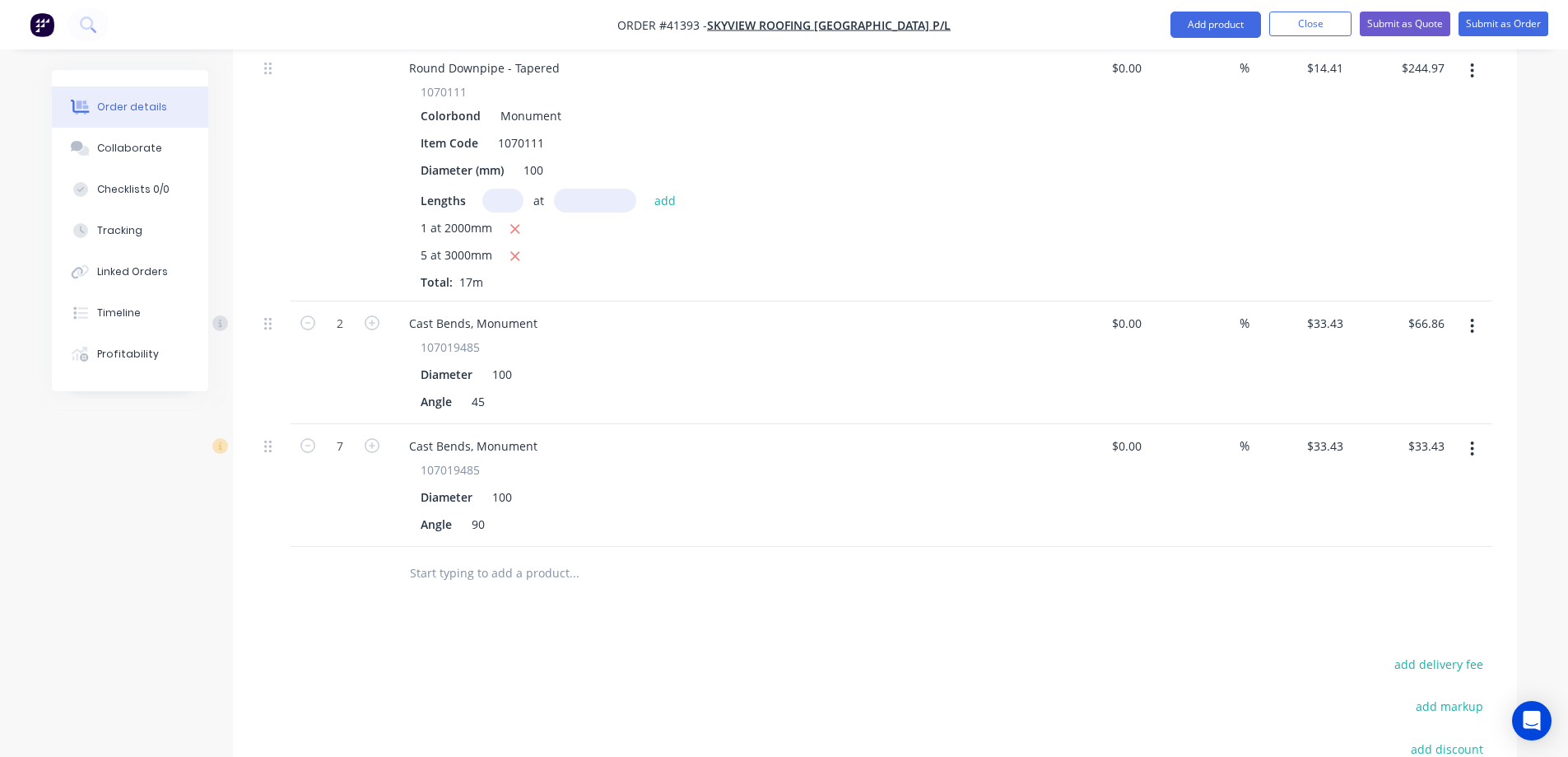
type input "$234.01"
click at [636, 424] on div "Cast Bends, Monument 107019485 Diameter 100 Angle 90" at bounding box center [718, 485] width 658 height 123
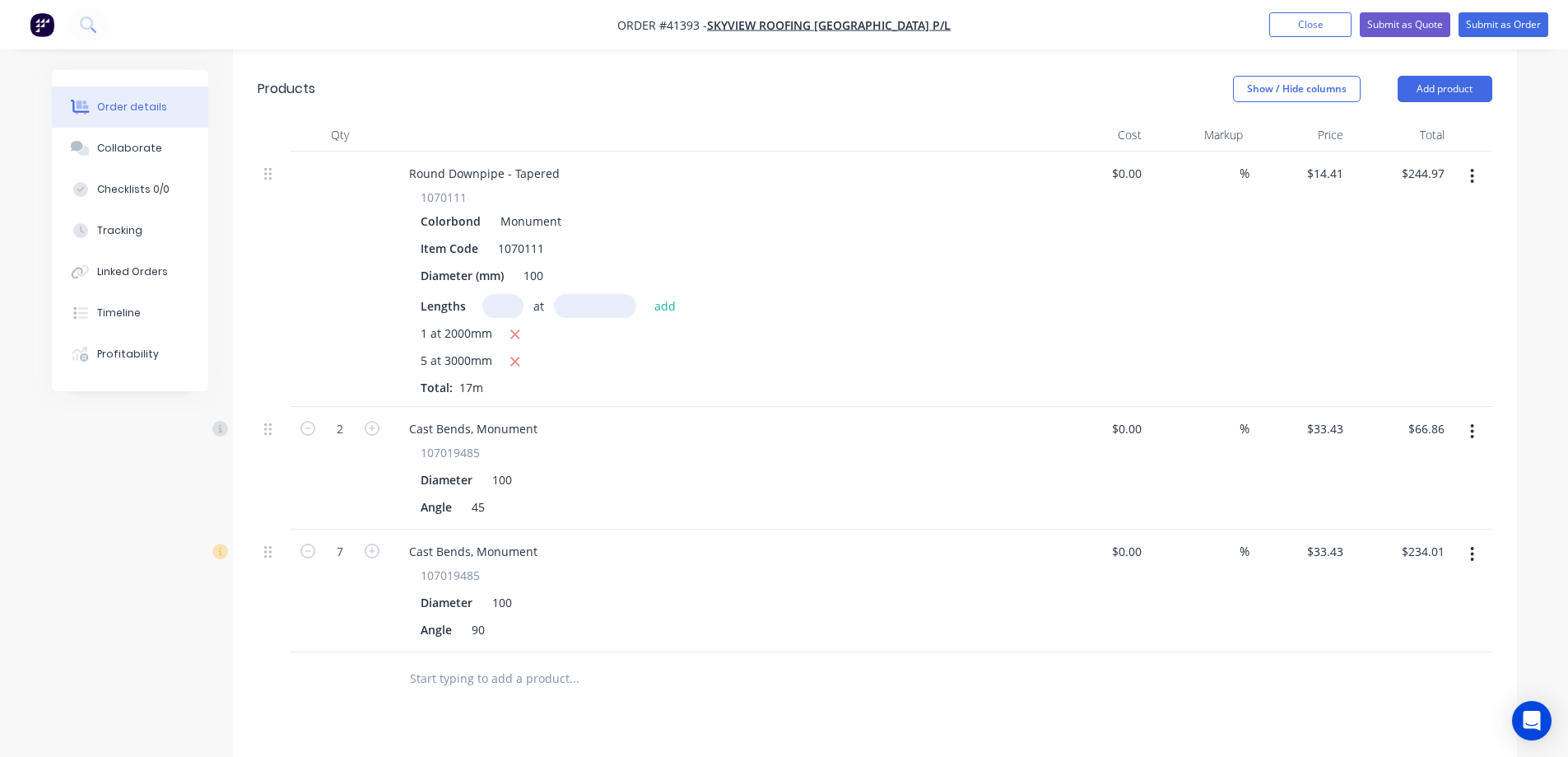
scroll to position [411, 0]
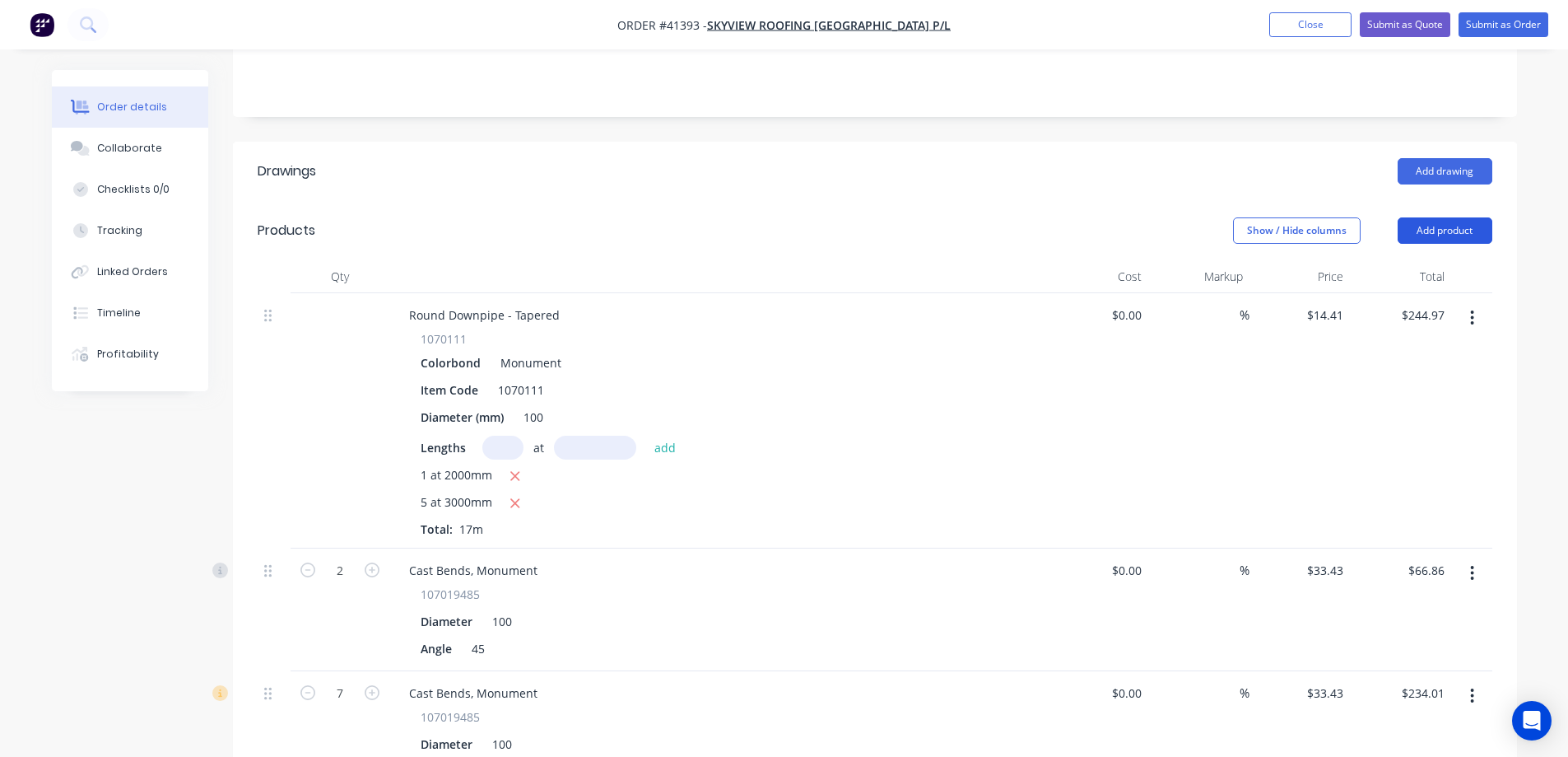
click at [1459, 217] on button "Add product" at bounding box center [1446, 230] width 95 height 26
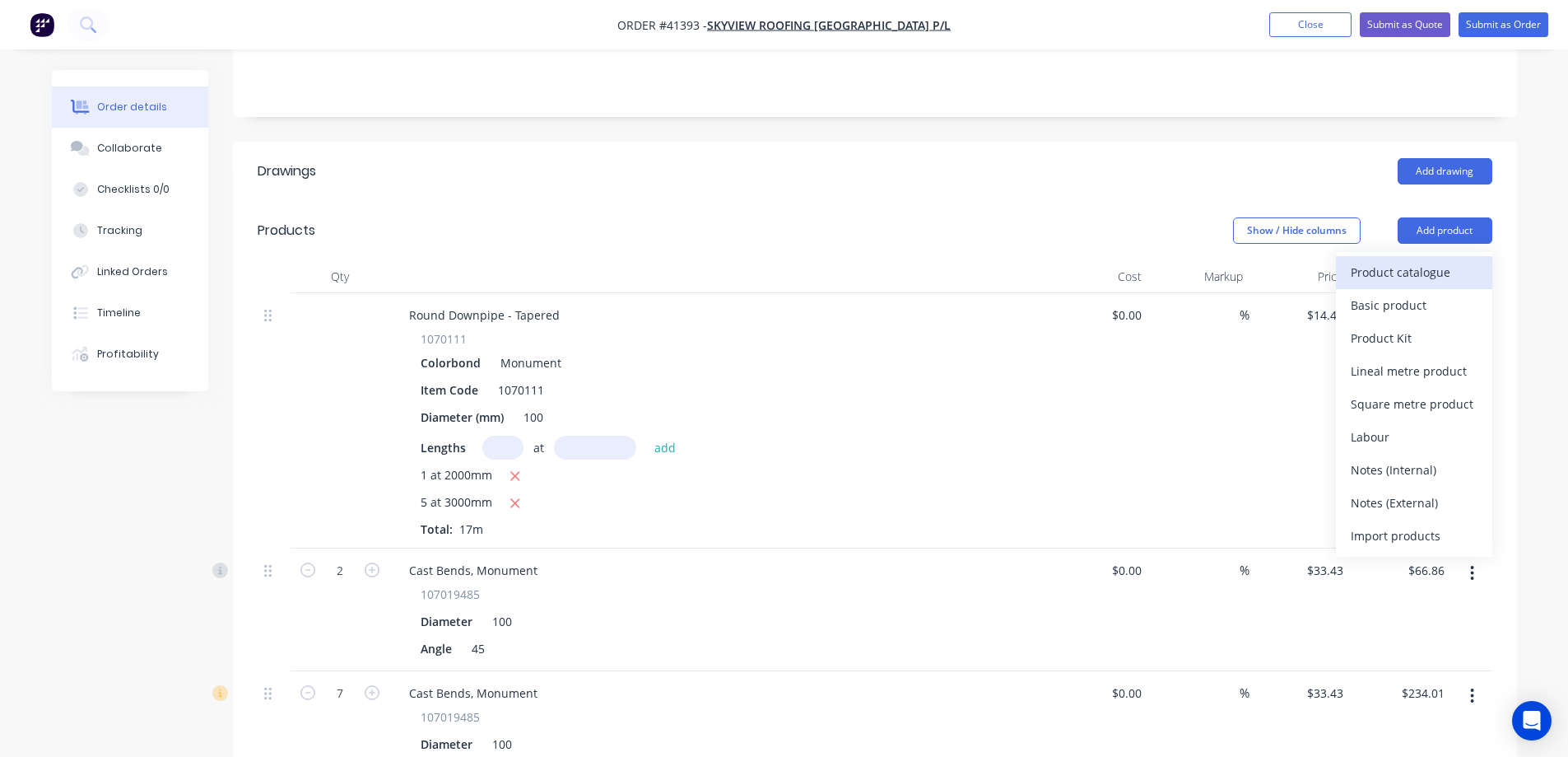
click at [1451, 260] on div "Product catalogue" at bounding box center [1414, 272] width 127 height 24
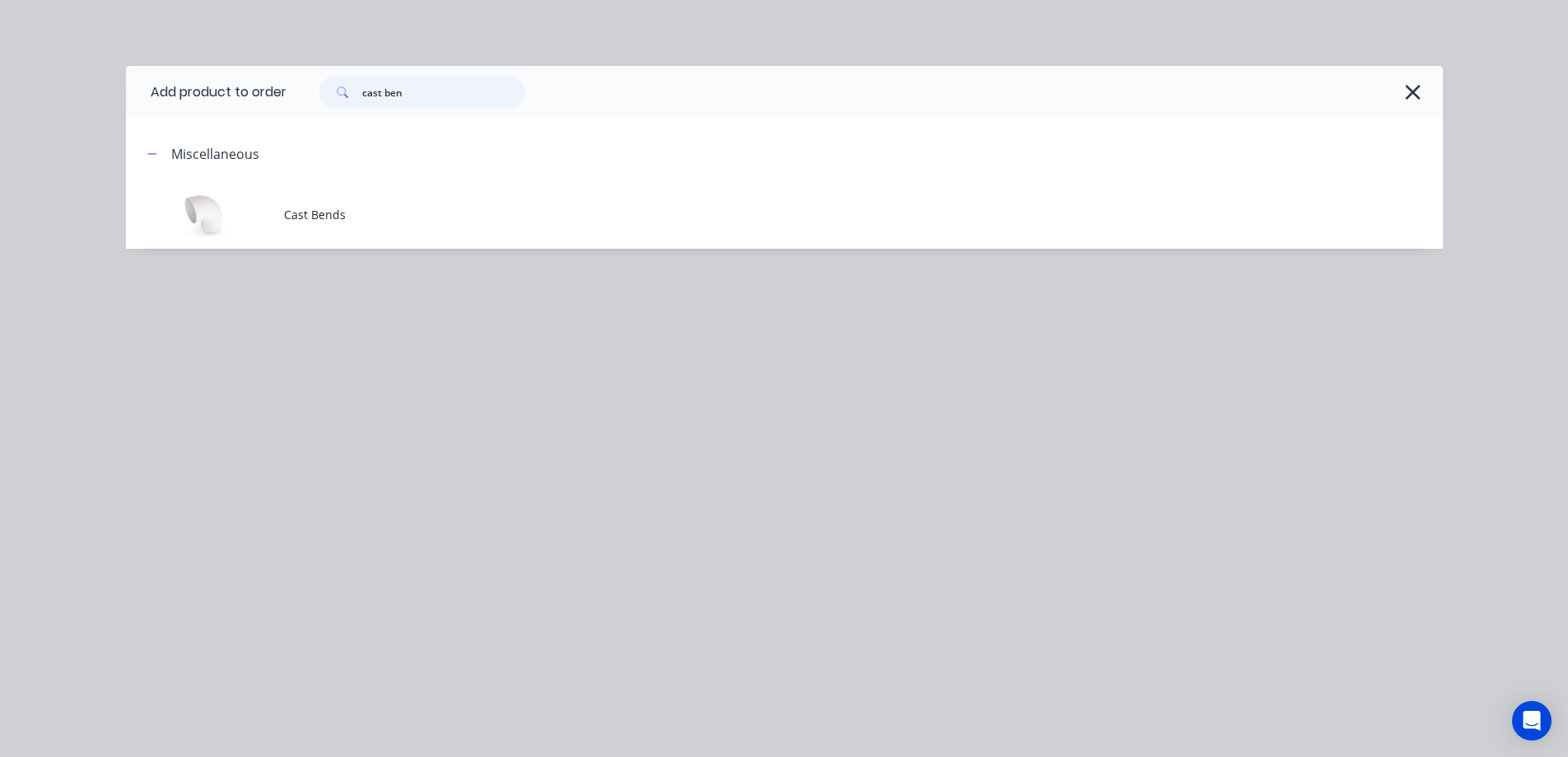
drag, startPoint x: 436, startPoint y: 100, endPoint x: 359, endPoint y: 103, distance: 77.1
click at [359, 103] on div "cast ben" at bounding box center [422, 91] width 206 height 33
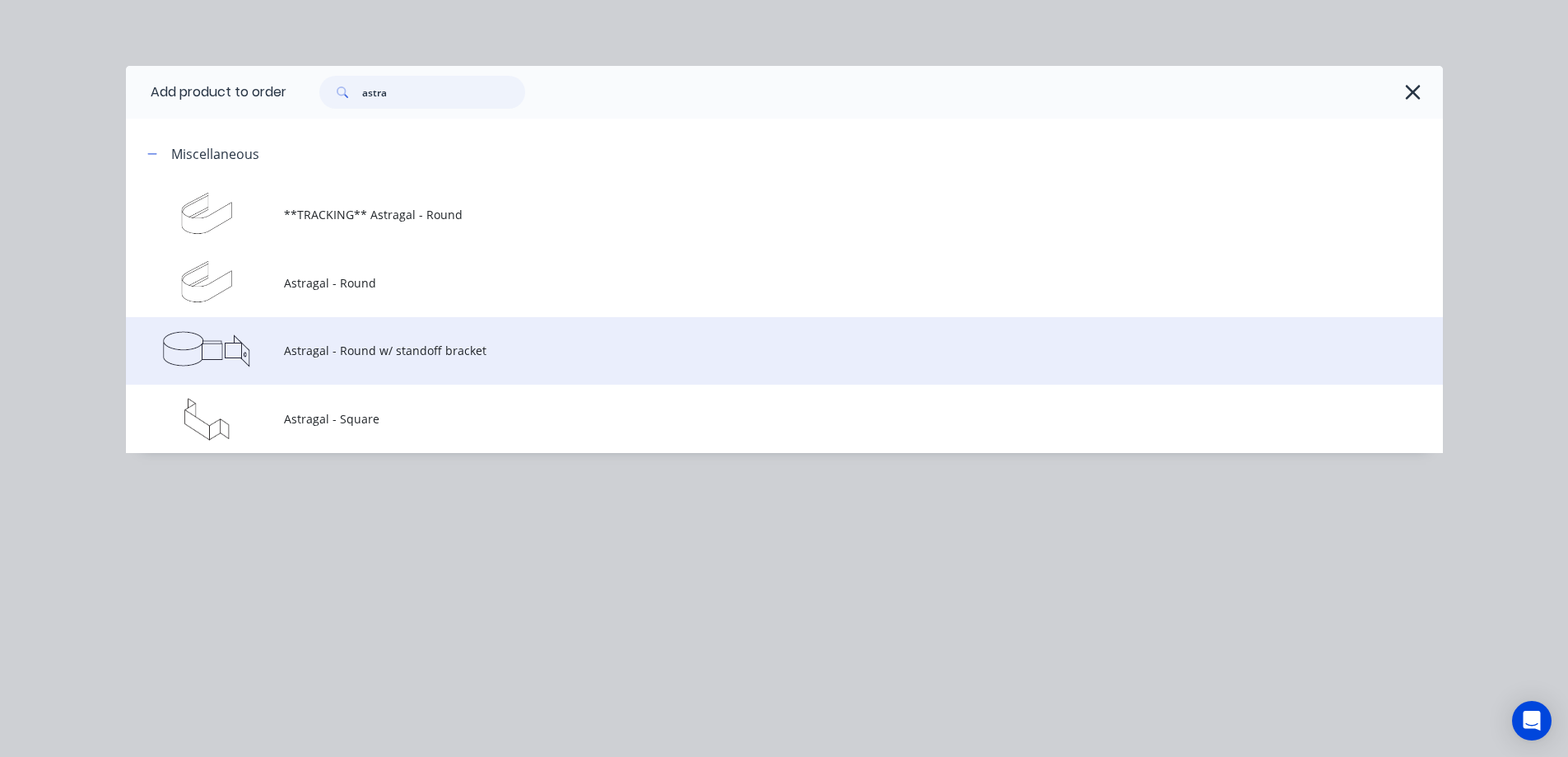
type input "astra"
click at [386, 348] on span "Astragal - Round w/ standoff bracket" at bounding box center [747, 351] width 927 height 18
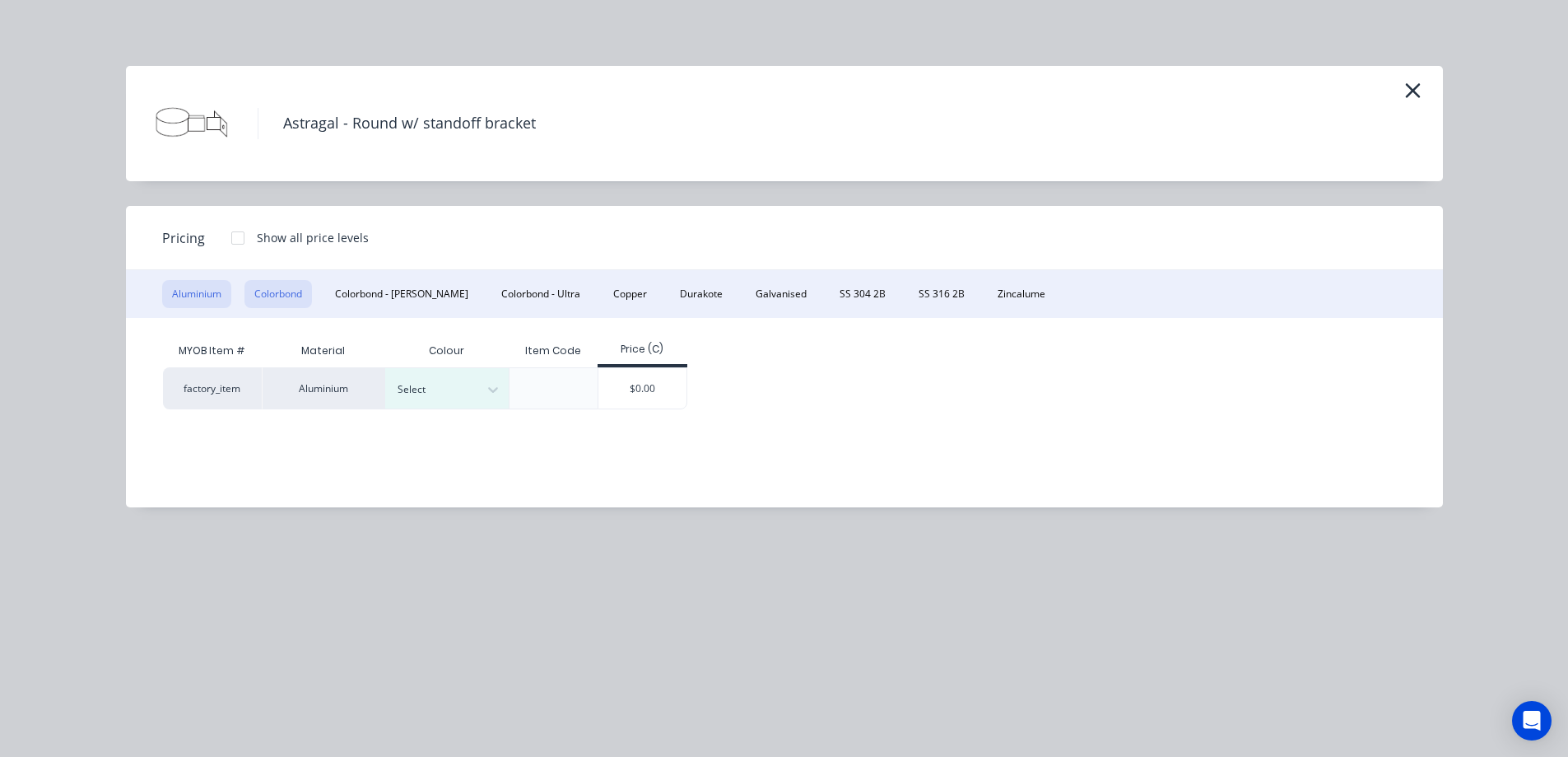
click at [291, 290] on button "Colorbond" at bounding box center [278, 294] width 68 height 28
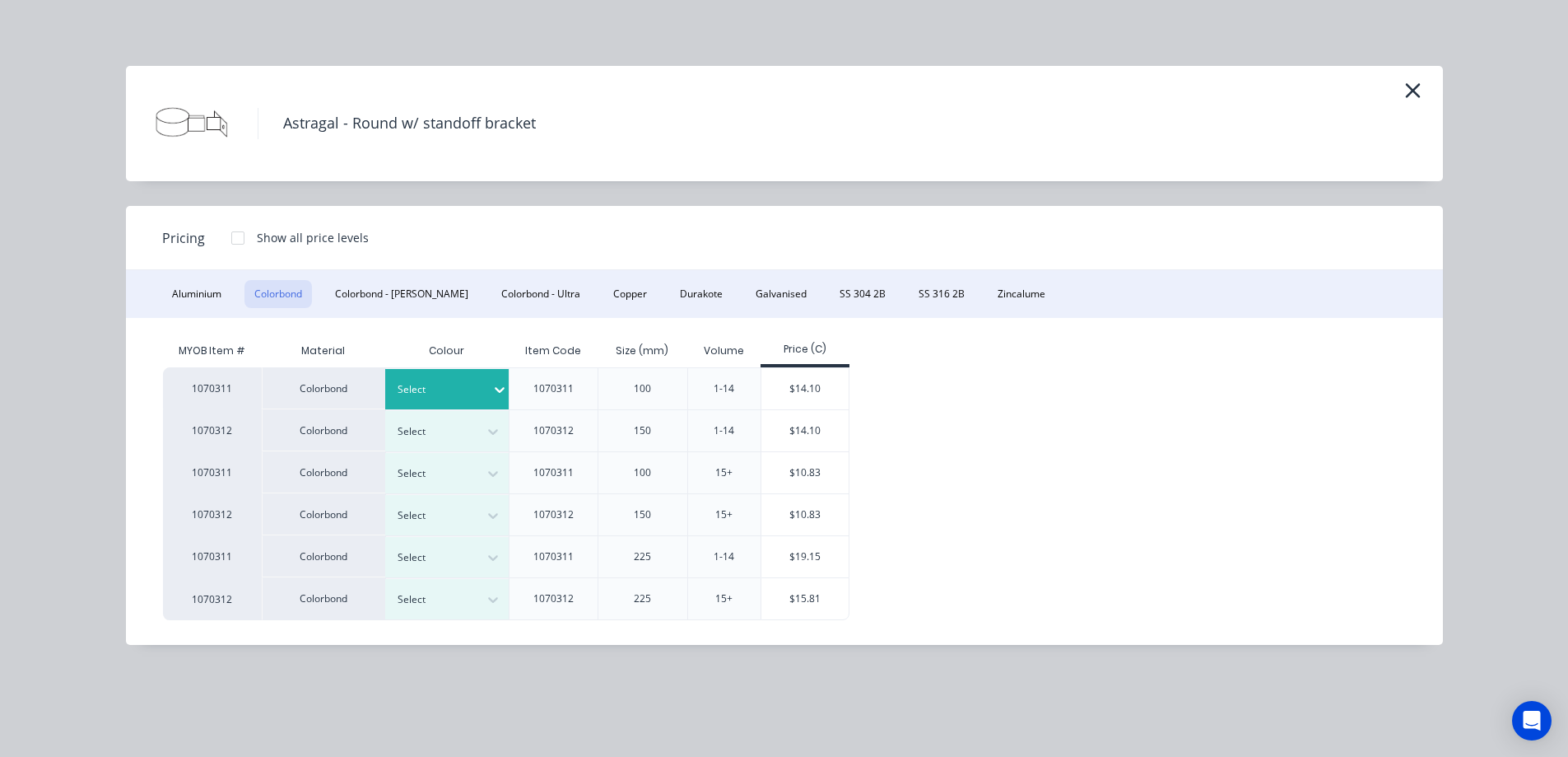
click at [501, 394] on div at bounding box center [499, 389] width 17 height 17
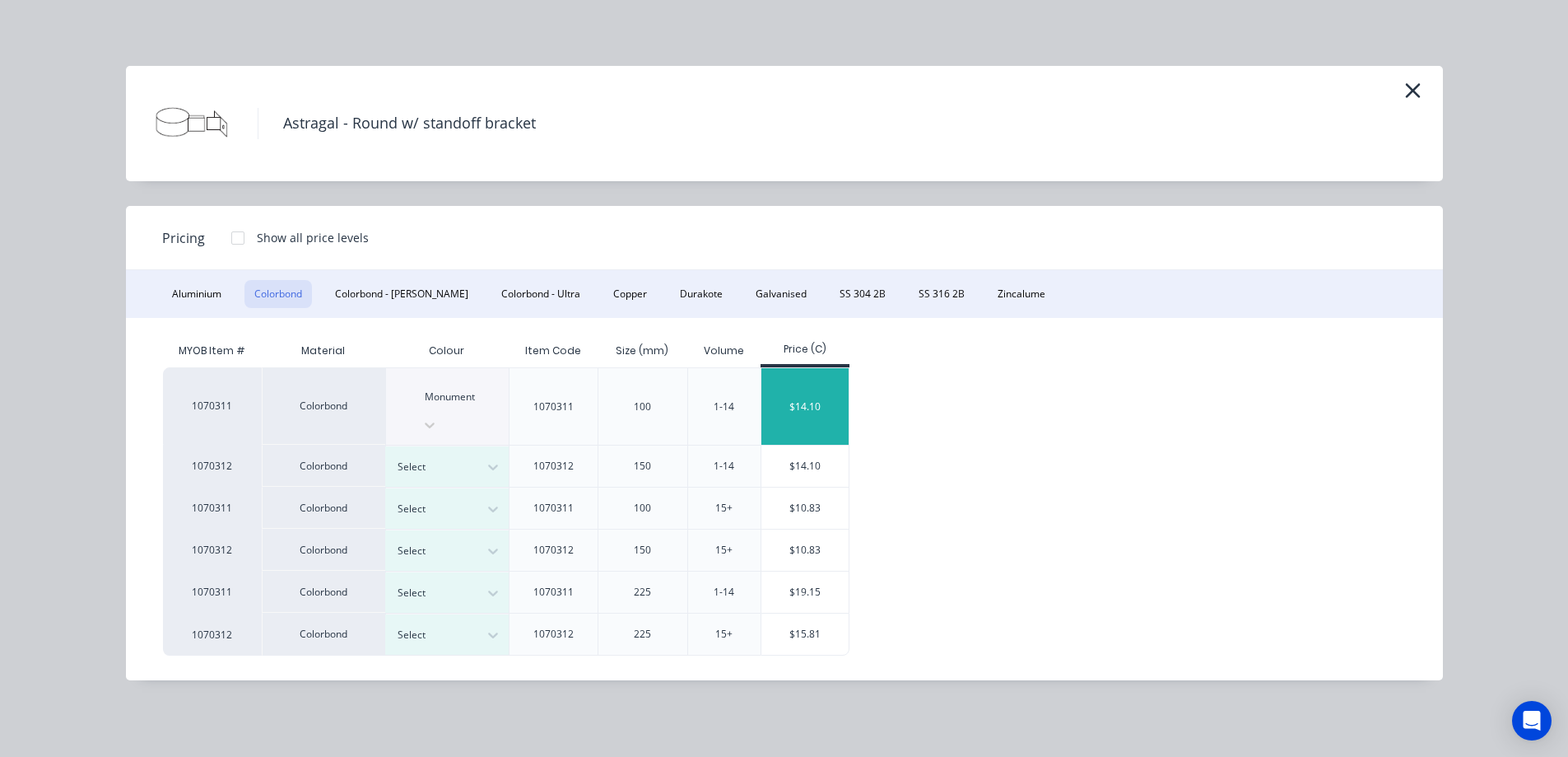
click at [790, 389] on div "$14.10" at bounding box center [805, 406] width 88 height 76
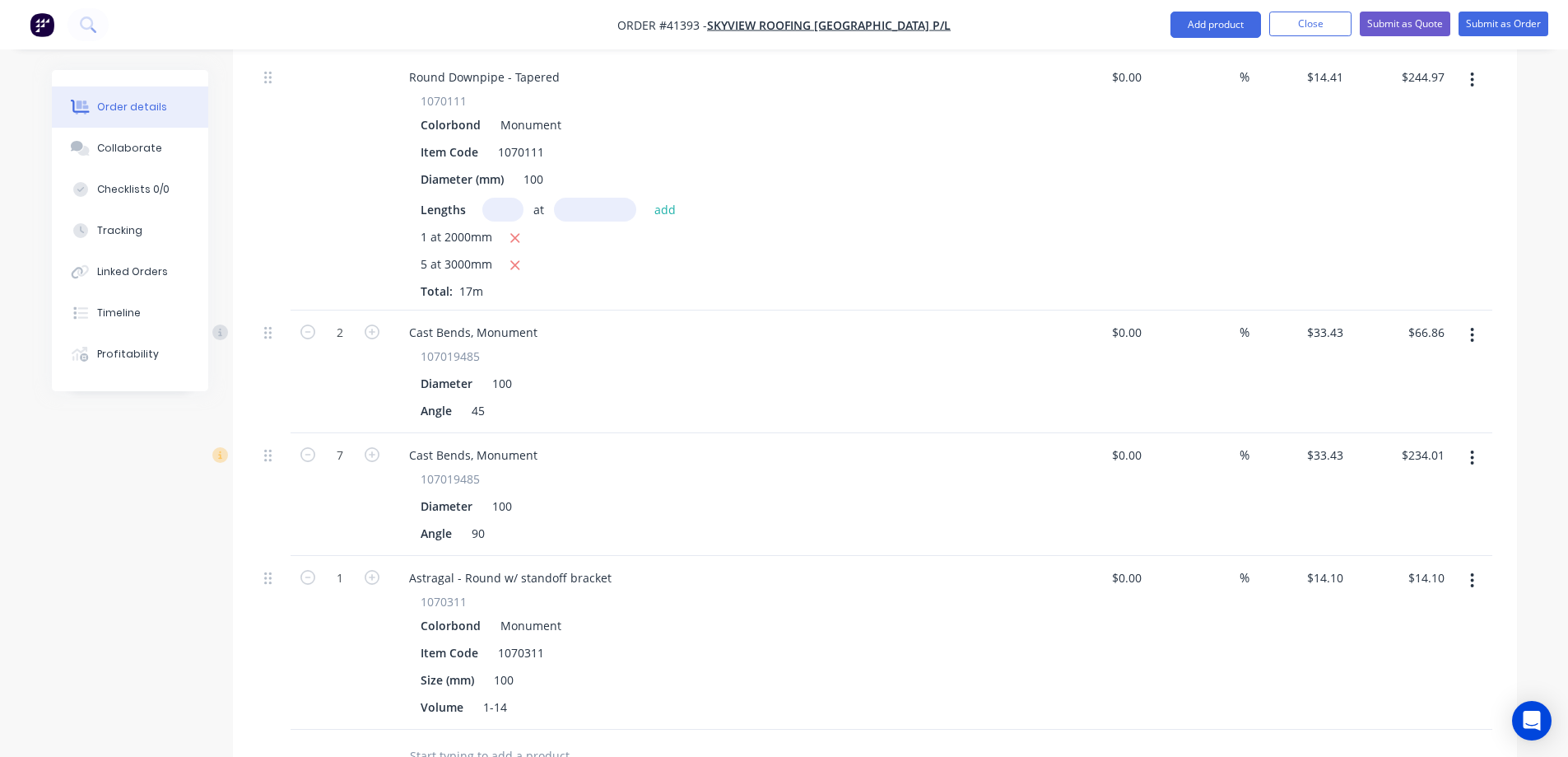
scroll to position [659, 0]
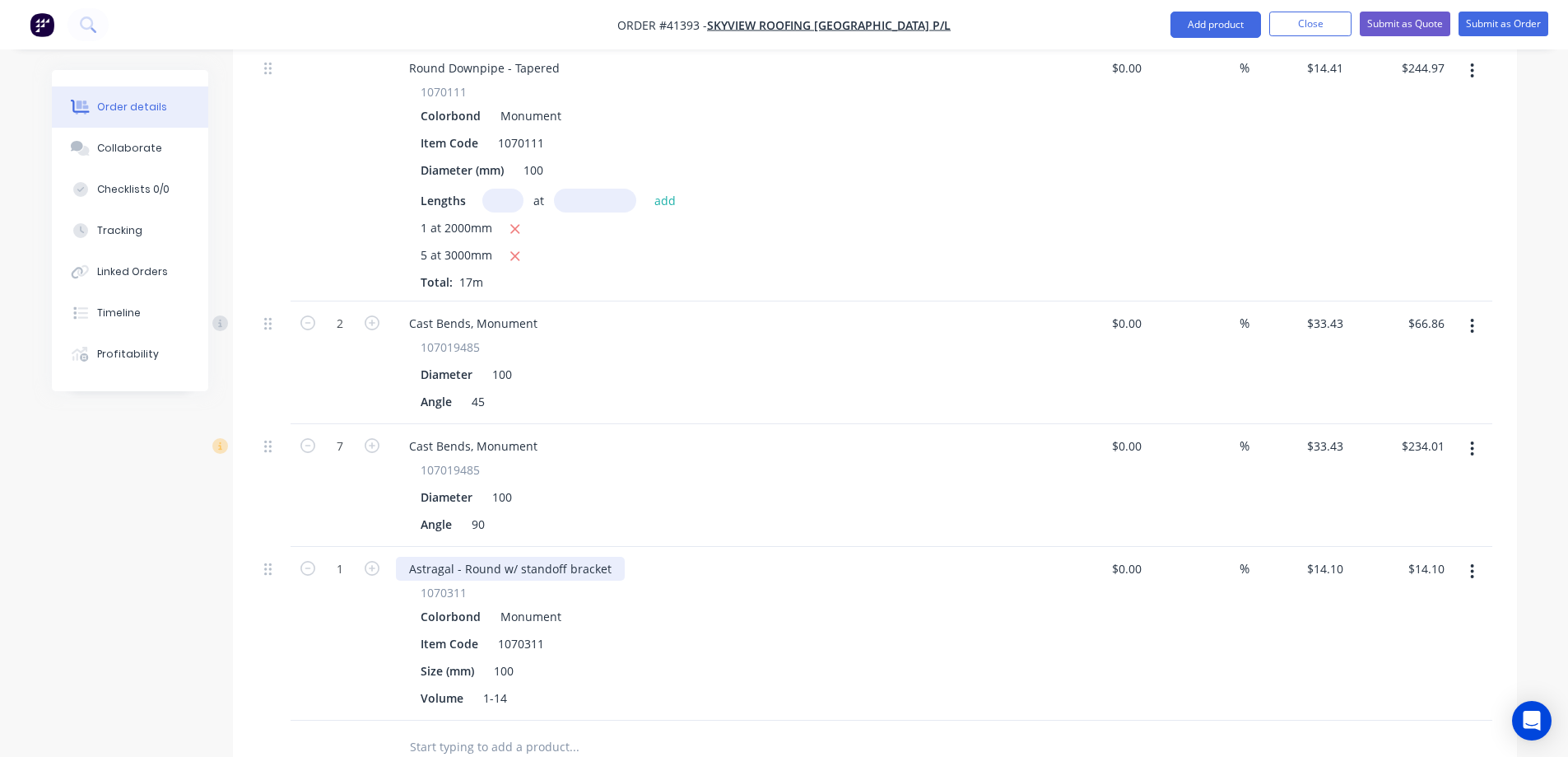
click at [514, 557] on div "Astragal - Round w/ standoff bracket" at bounding box center [511, 568] width 229 height 24
click at [669, 605] on div "Colorbond Monument" at bounding box center [719, 616] width 596 height 24
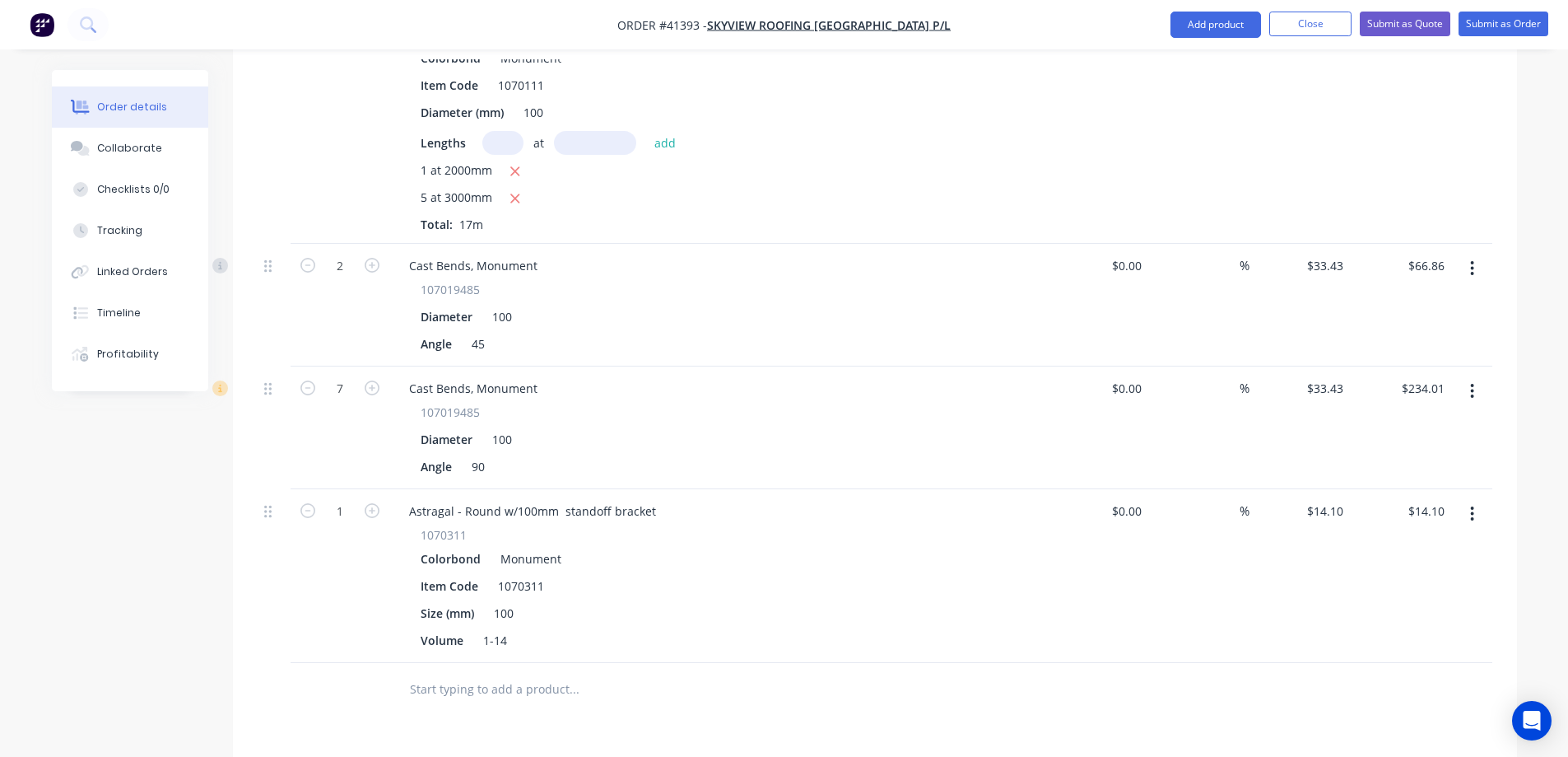
scroll to position [741, 0]
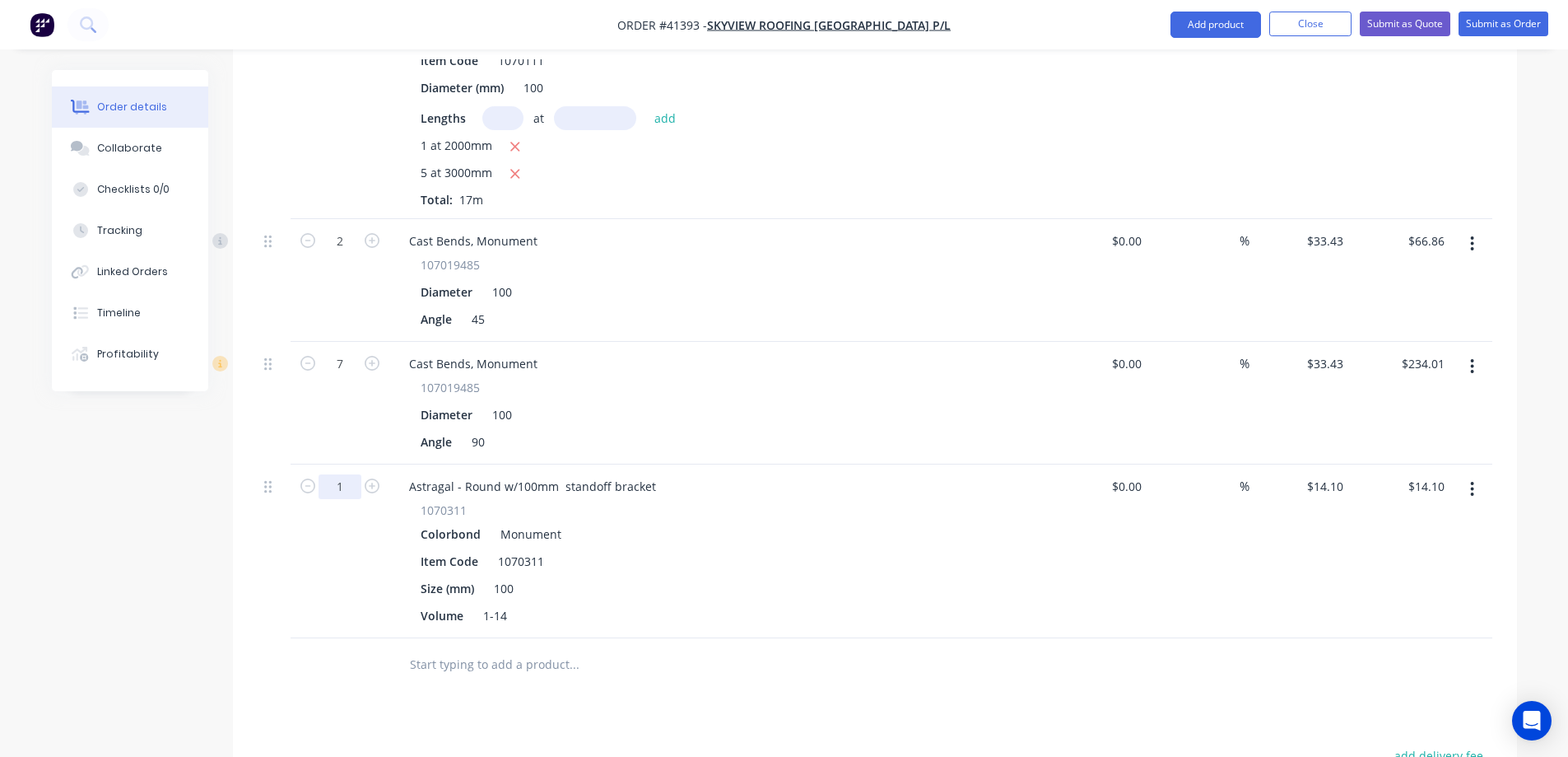
click at [352, 254] on input "1" at bounding box center [340, 241] width 43 height 25
type input "10"
type input "$141.00"
click at [773, 577] on div "Size (mm) 100" at bounding box center [715, 588] width 603 height 24
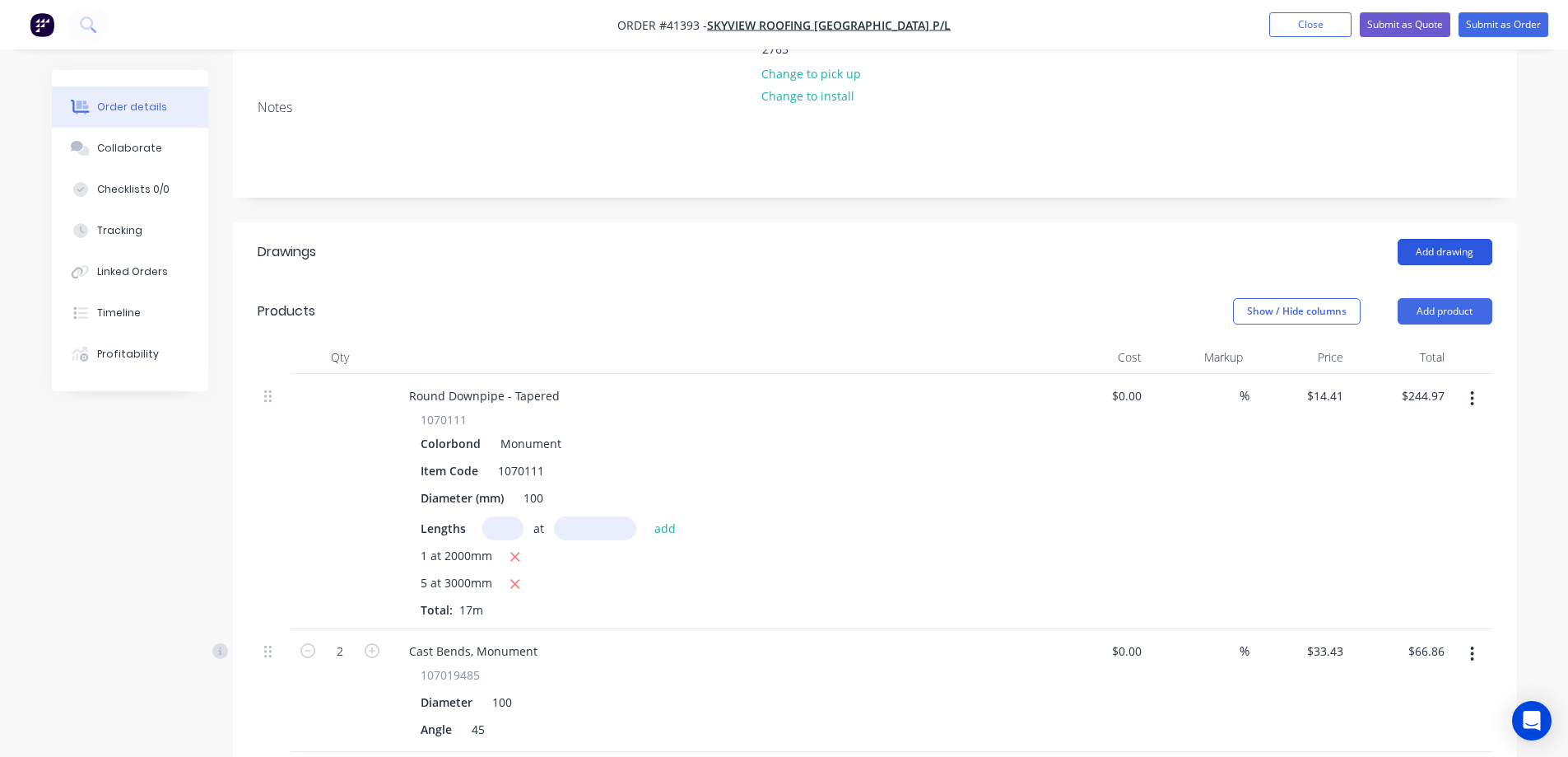
scroll to position [330, 0]
click at [1458, 300] on button "Add product" at bounding box center [1446, 313] width 95 height 26
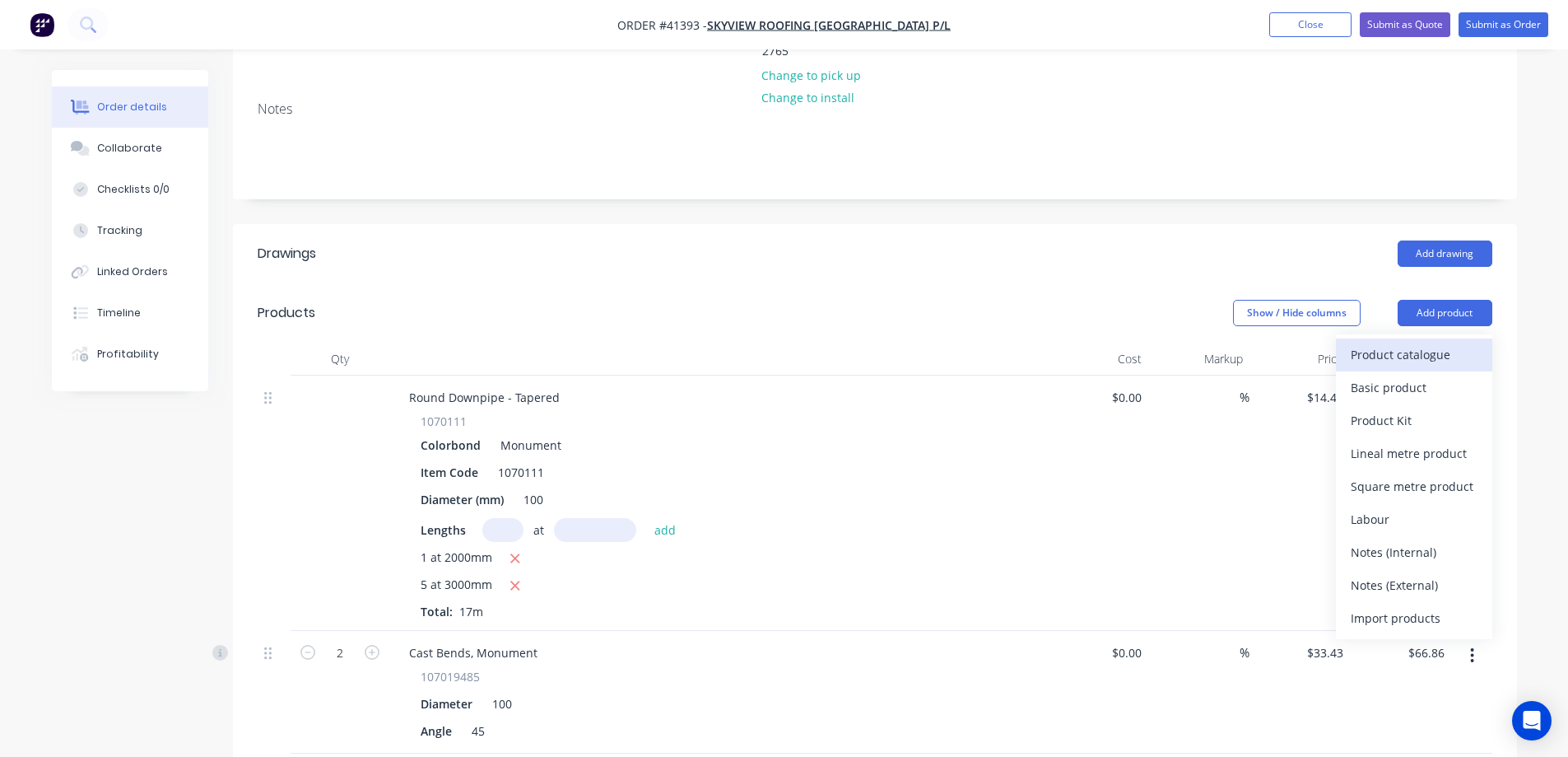
click at [1455, 343] on div "Product catalogue" at bounding box center [1414, 354] width 127 height 24
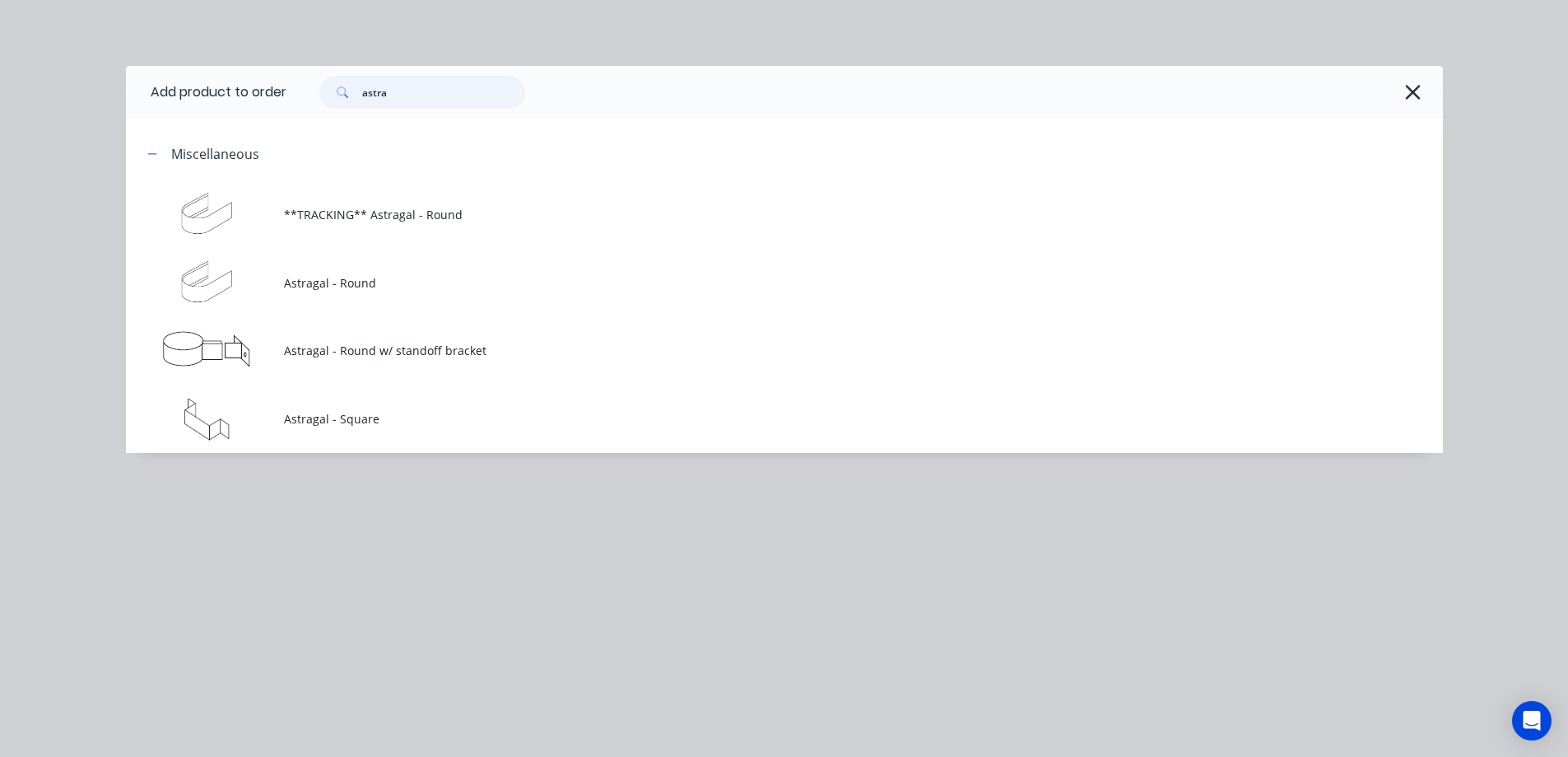
drag, startPoint x: 375, startPoint y: 104, endPoint x: 350, endPoint y: 106, distance: 25.1
click at [350, 106] on div "astra" at bounding box center [422, 91] width 206 height 33
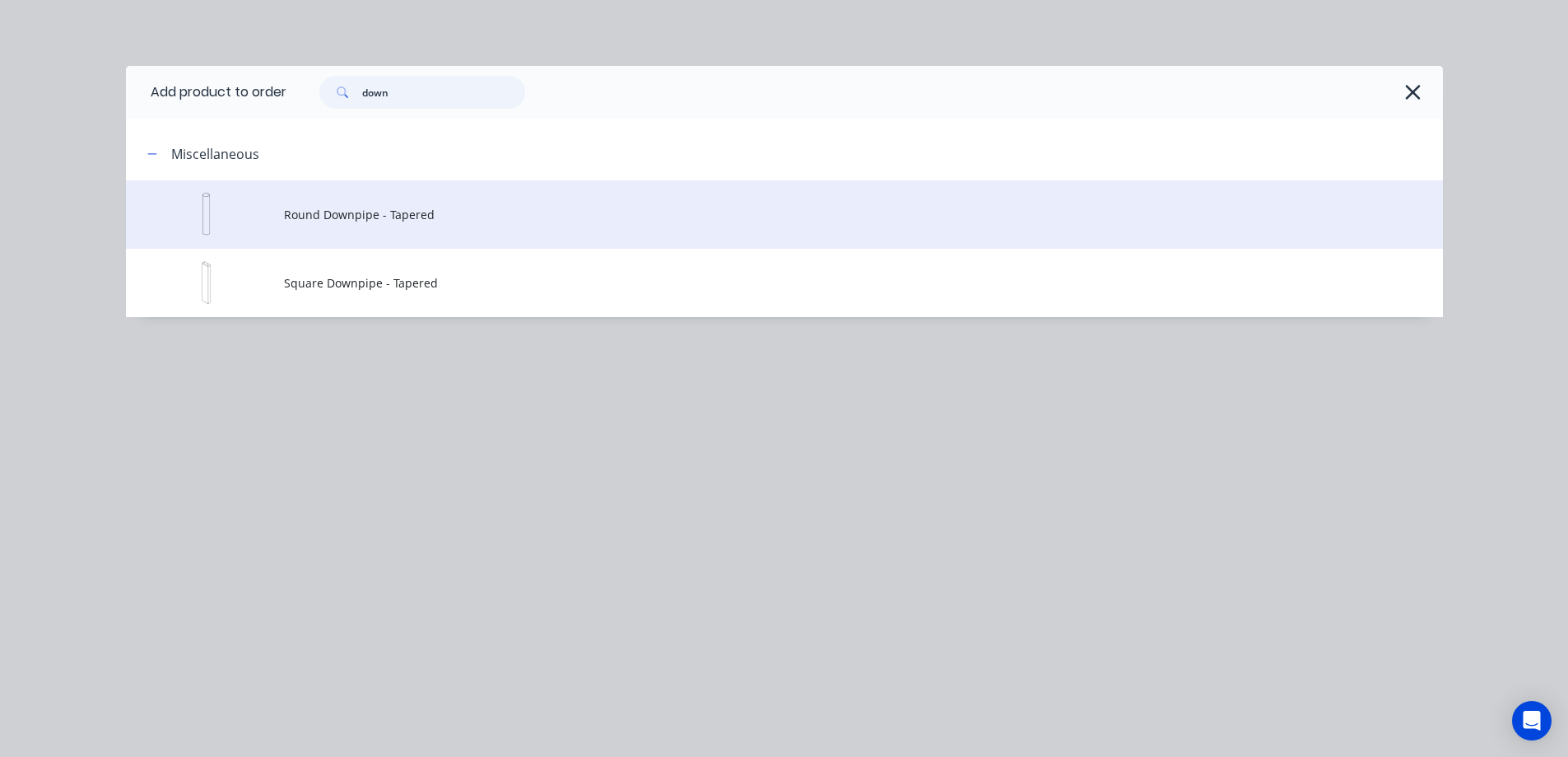
type input "down"
click at [399, 214] on span "Round Downpipe - Tapered" at bounding box center [747, 215] width 927 height 18
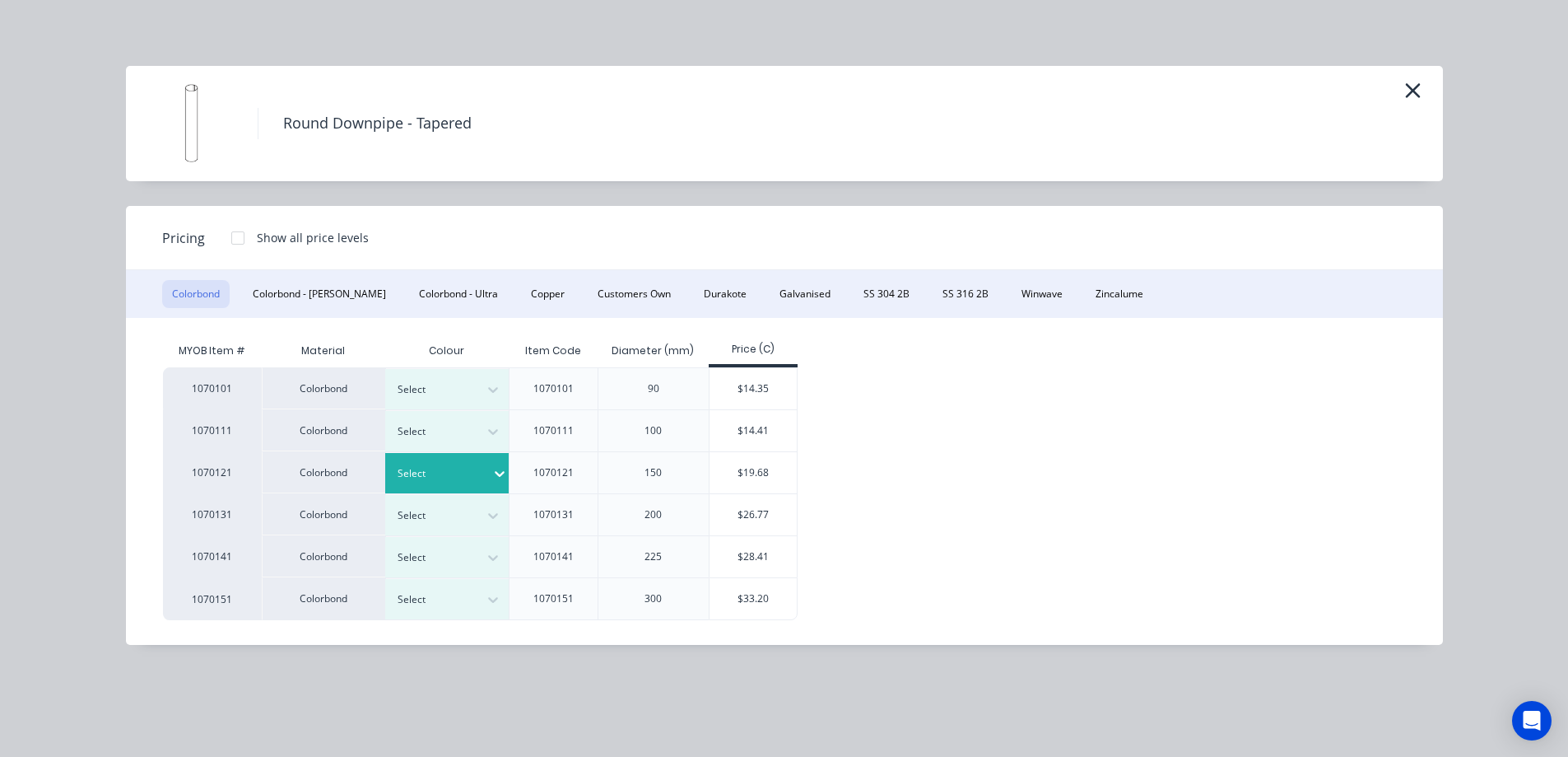
click at [457, 476] on div at bounding box center [440, 473] width 87 height 18
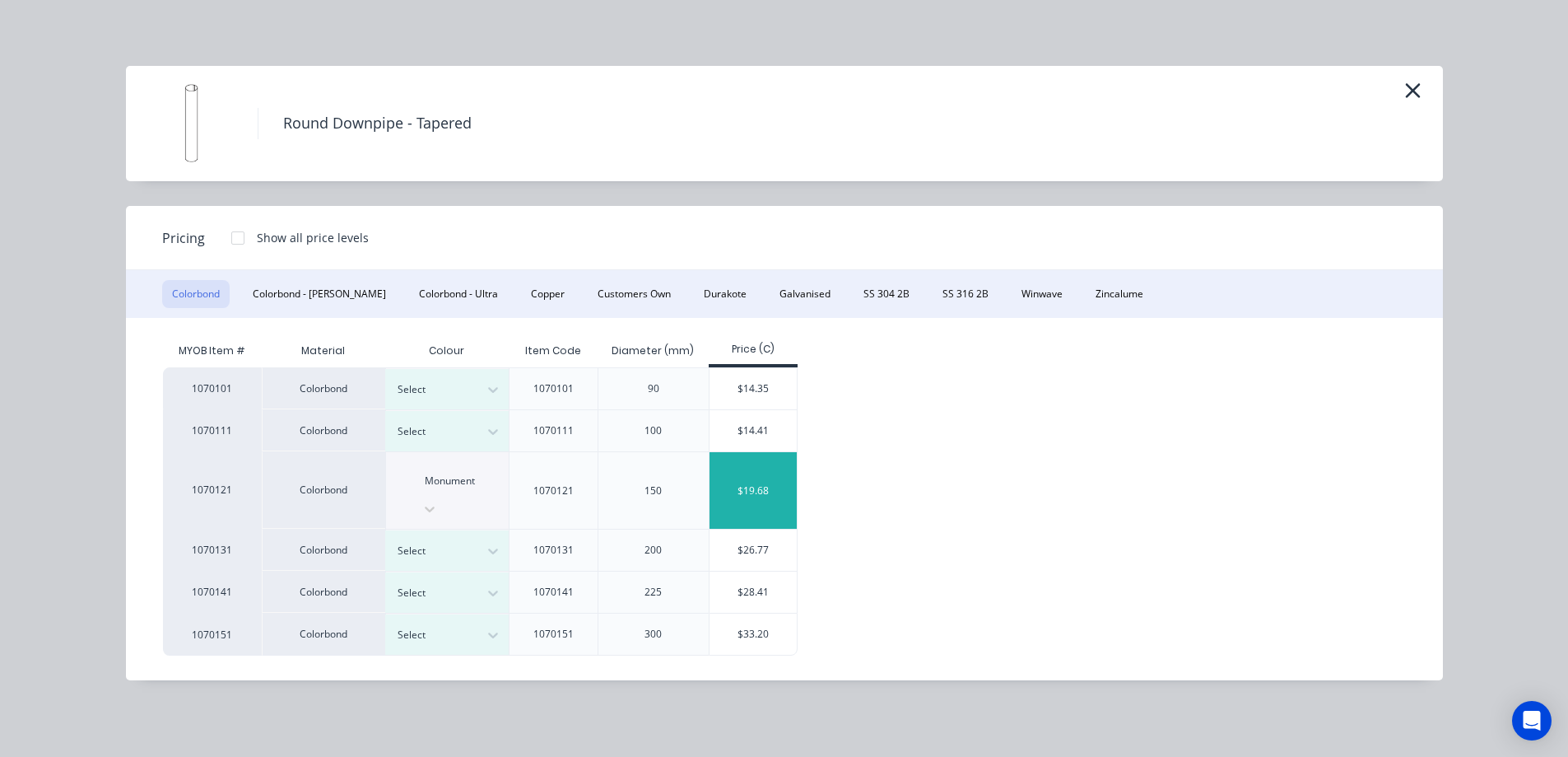
click at [729, 475] on div "$19.68" at bounding box center [753, 490] width 88 height 76
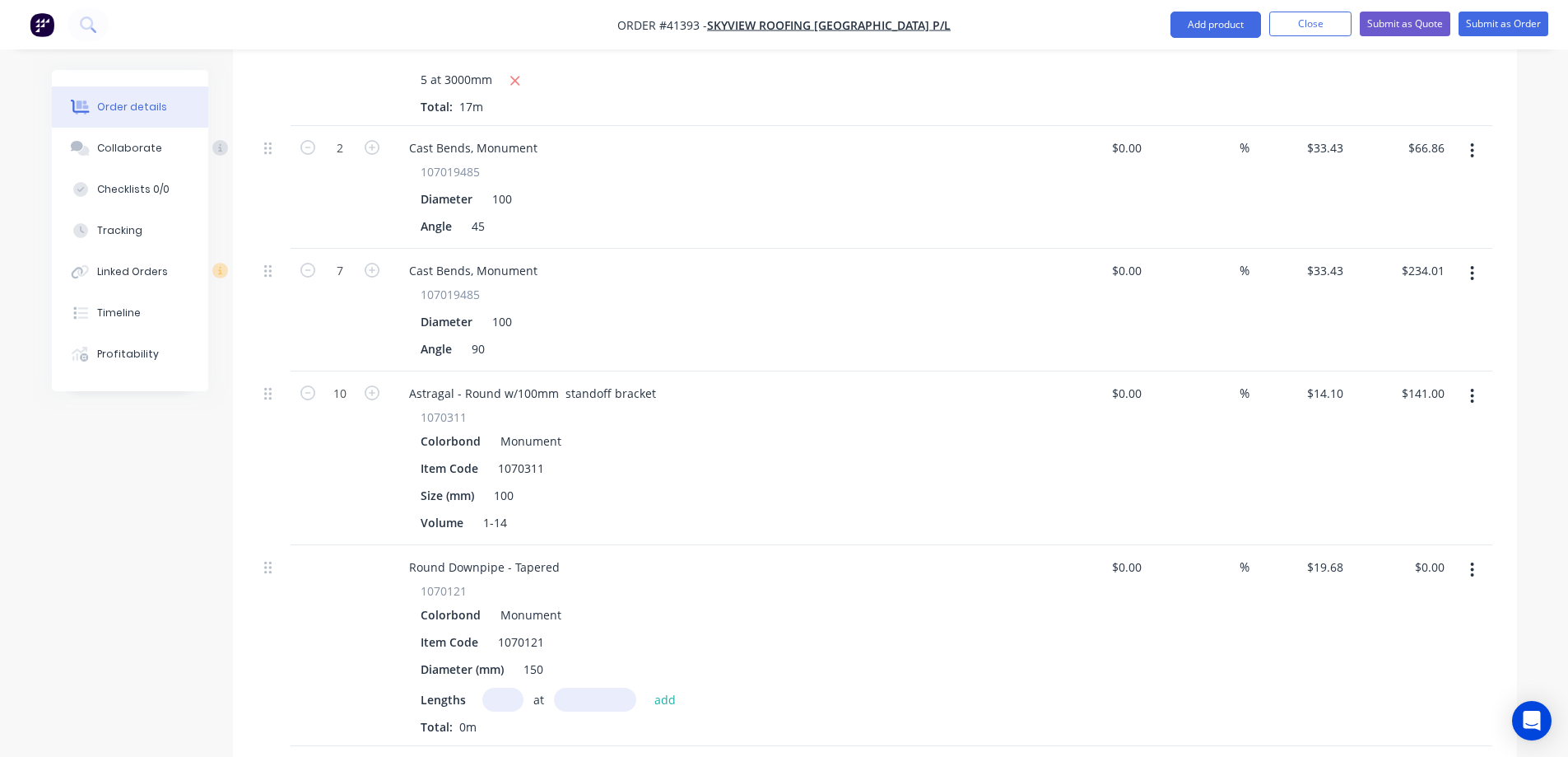
scroll to position [988, 0]
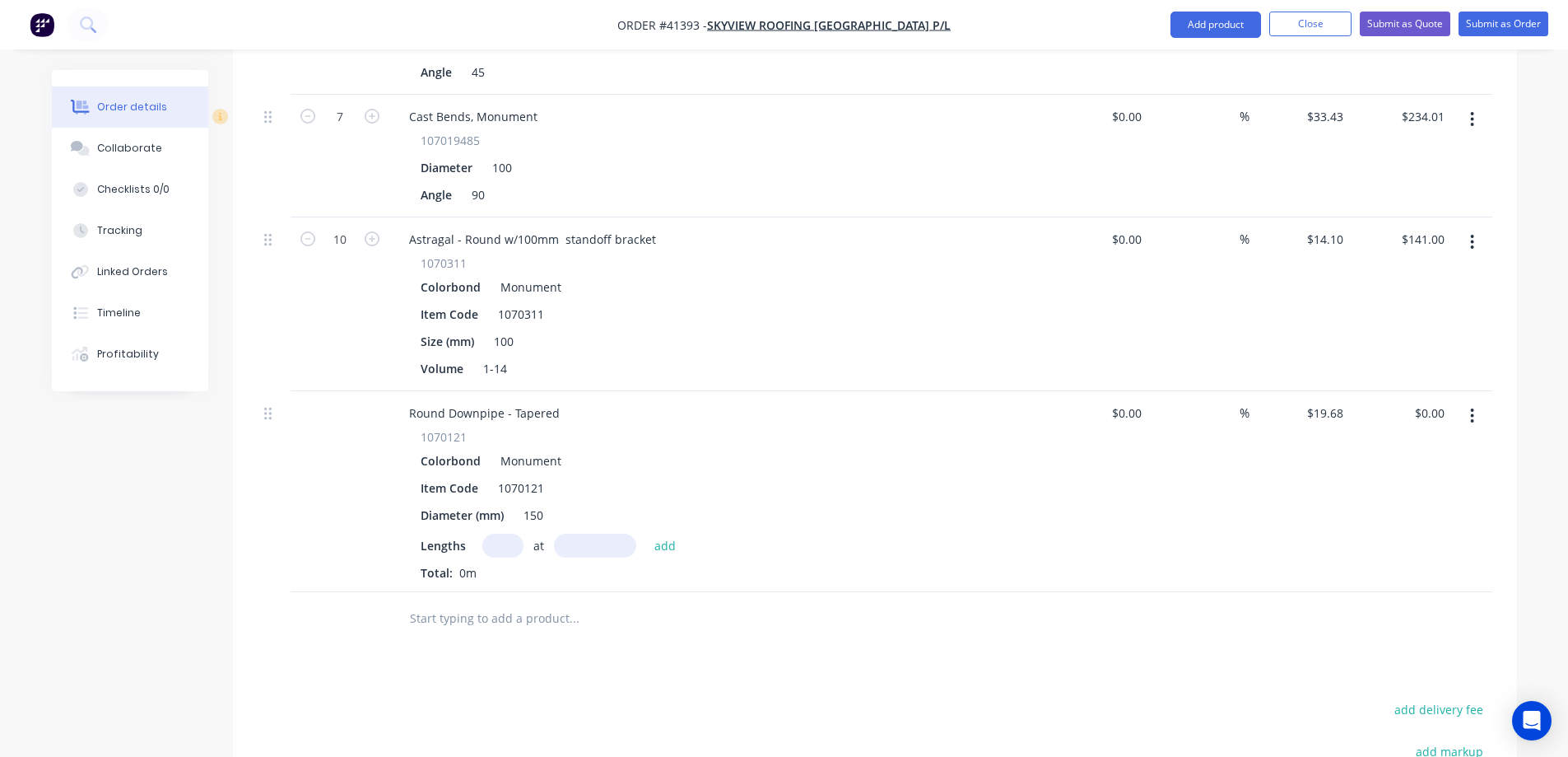
click at [499, 534] on input "text" at bounding box center [503, 545] width 41 height 24
type input "2"
type input "3000"
click at [646, 534] on button "add" at bounding box center [665, 544] width 39 height 22
type input "$118.08"
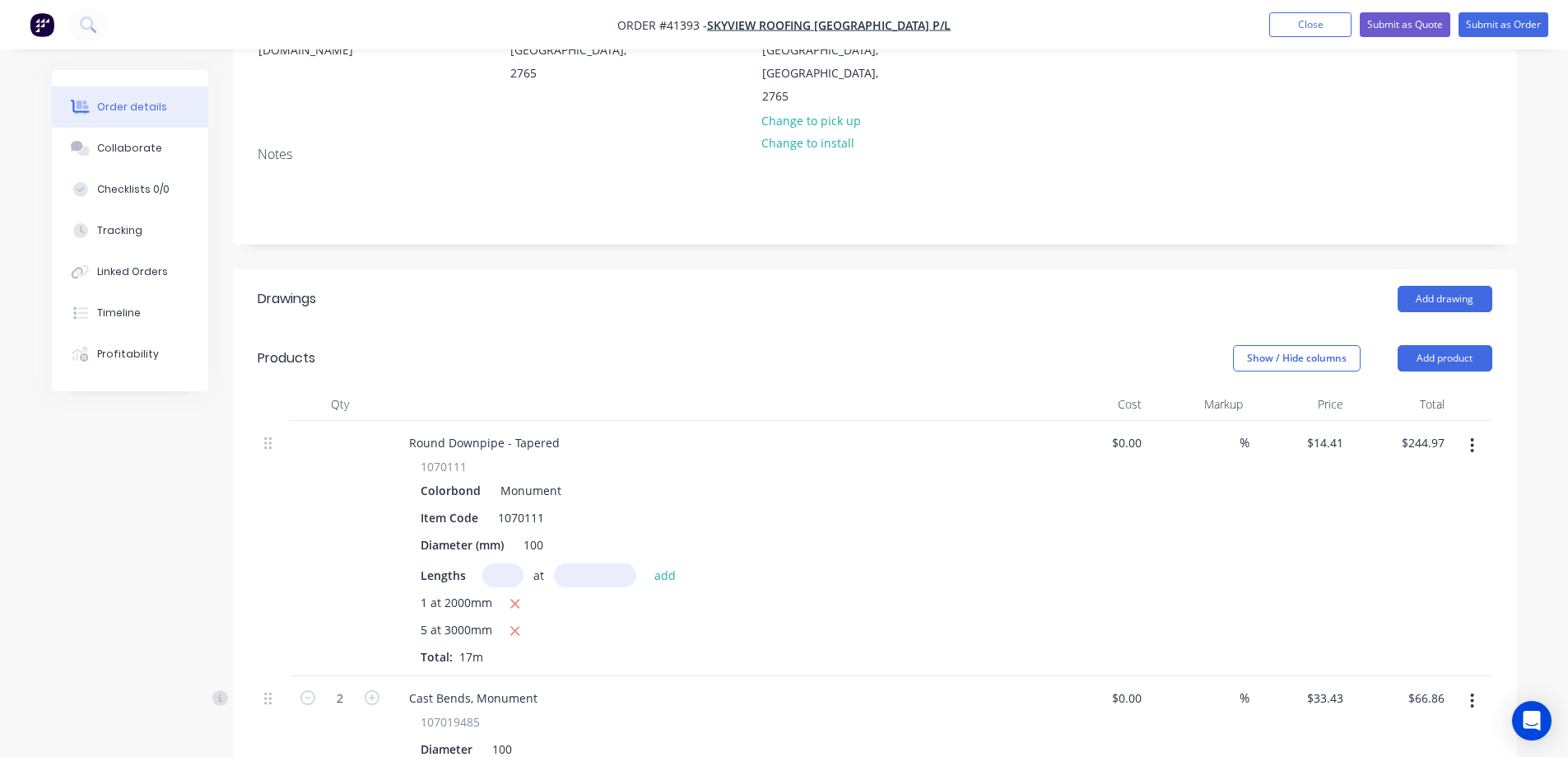
scroll to position [247, 0]
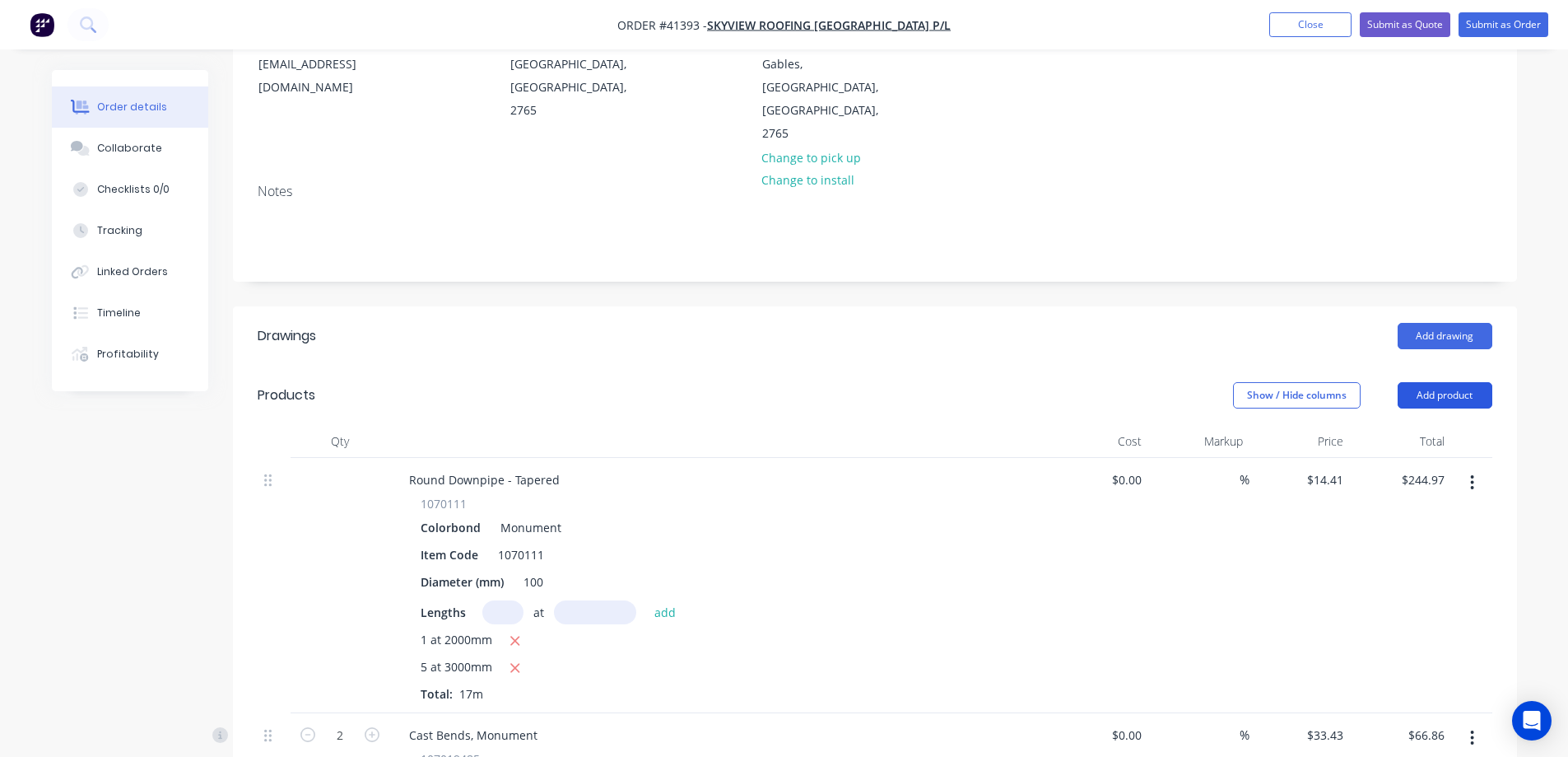
click at [1451, 382] on button "Add product" at bounding box center [1446, 396] width 95 height 26
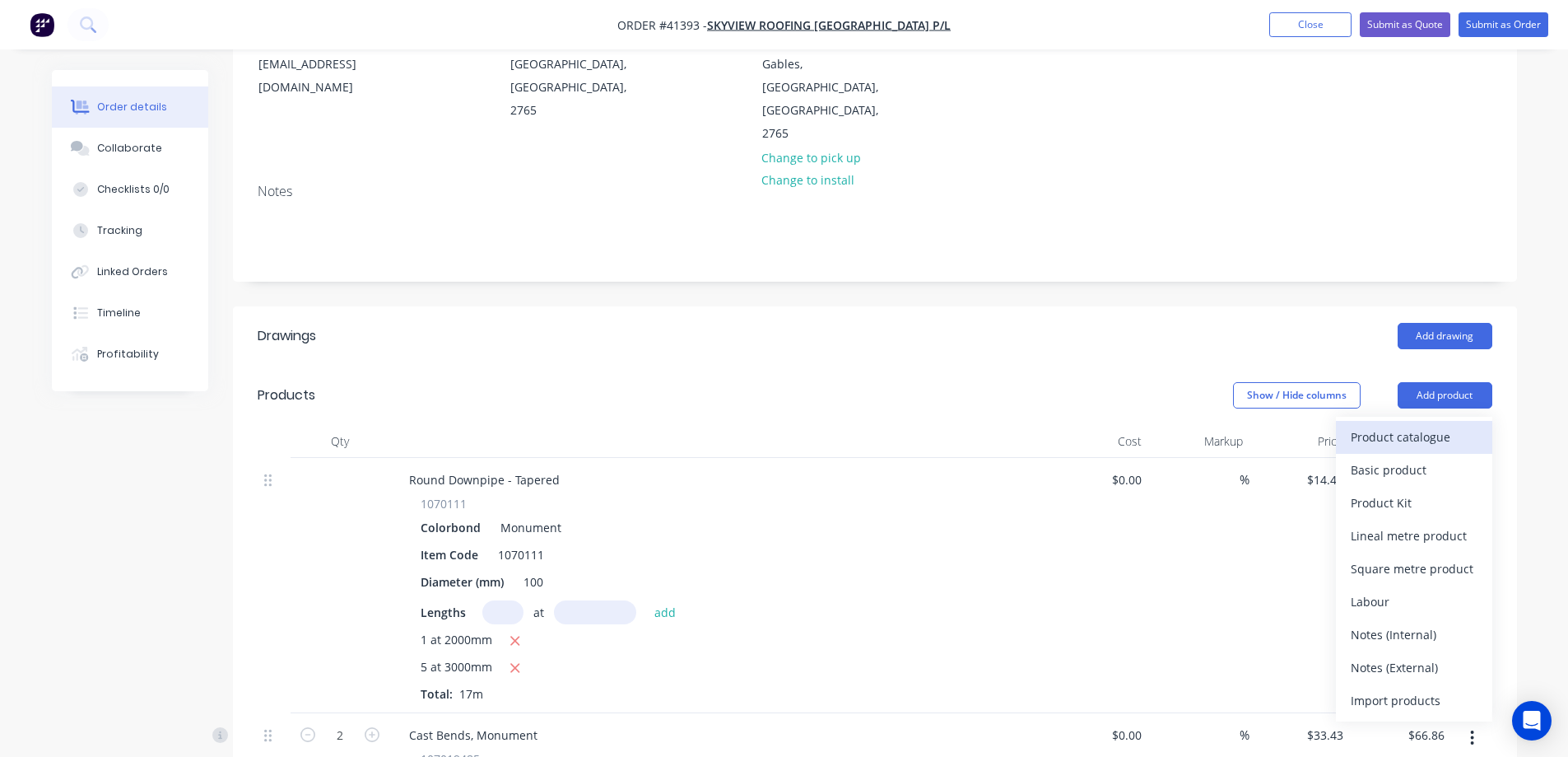
click at [1448, 425] on div "Product catalogue" at bounding box center [1414, 436] width 127 height 24
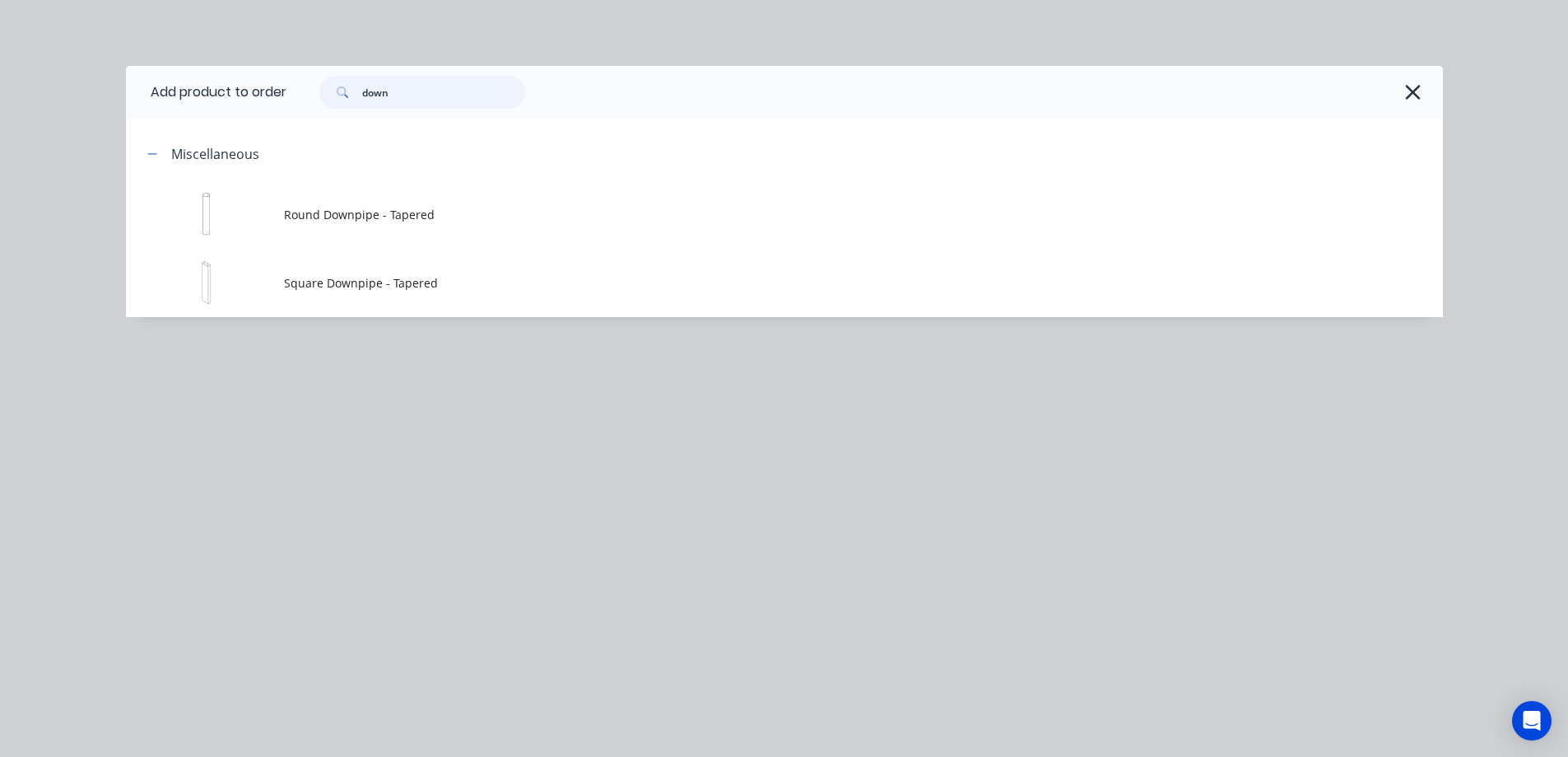
drag, startPoint x: 381, startPoint y: 99, endPoint x: 341, endPoint y: 99, distance: 40.0
click at [341, 99] on div "down" at bounding box center [422, 91] width 206 height 33
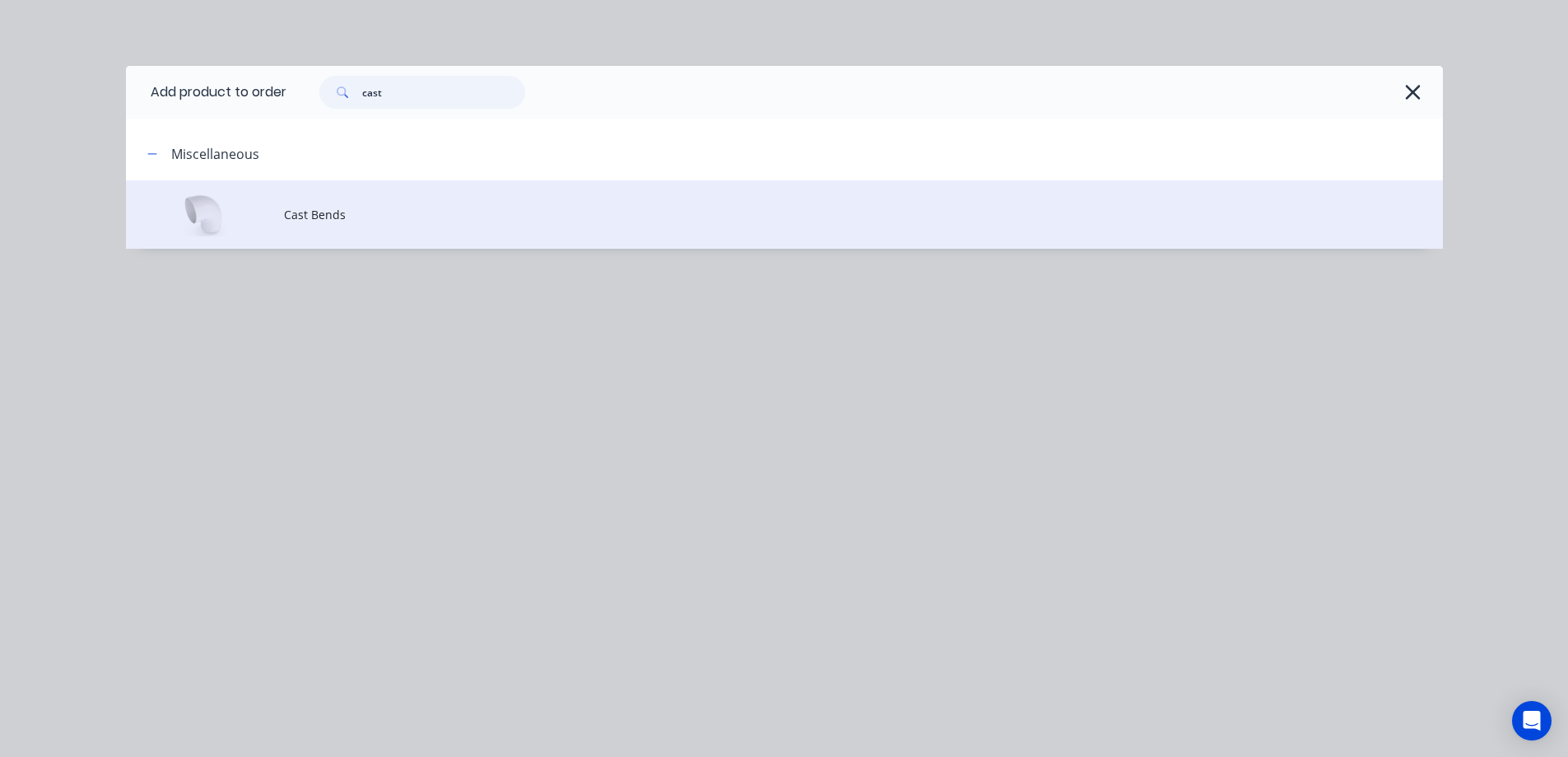
type input "cast"
click at [355, 218] on span "Cast Bends" at bounding box center [747, 215] width 927 height 18
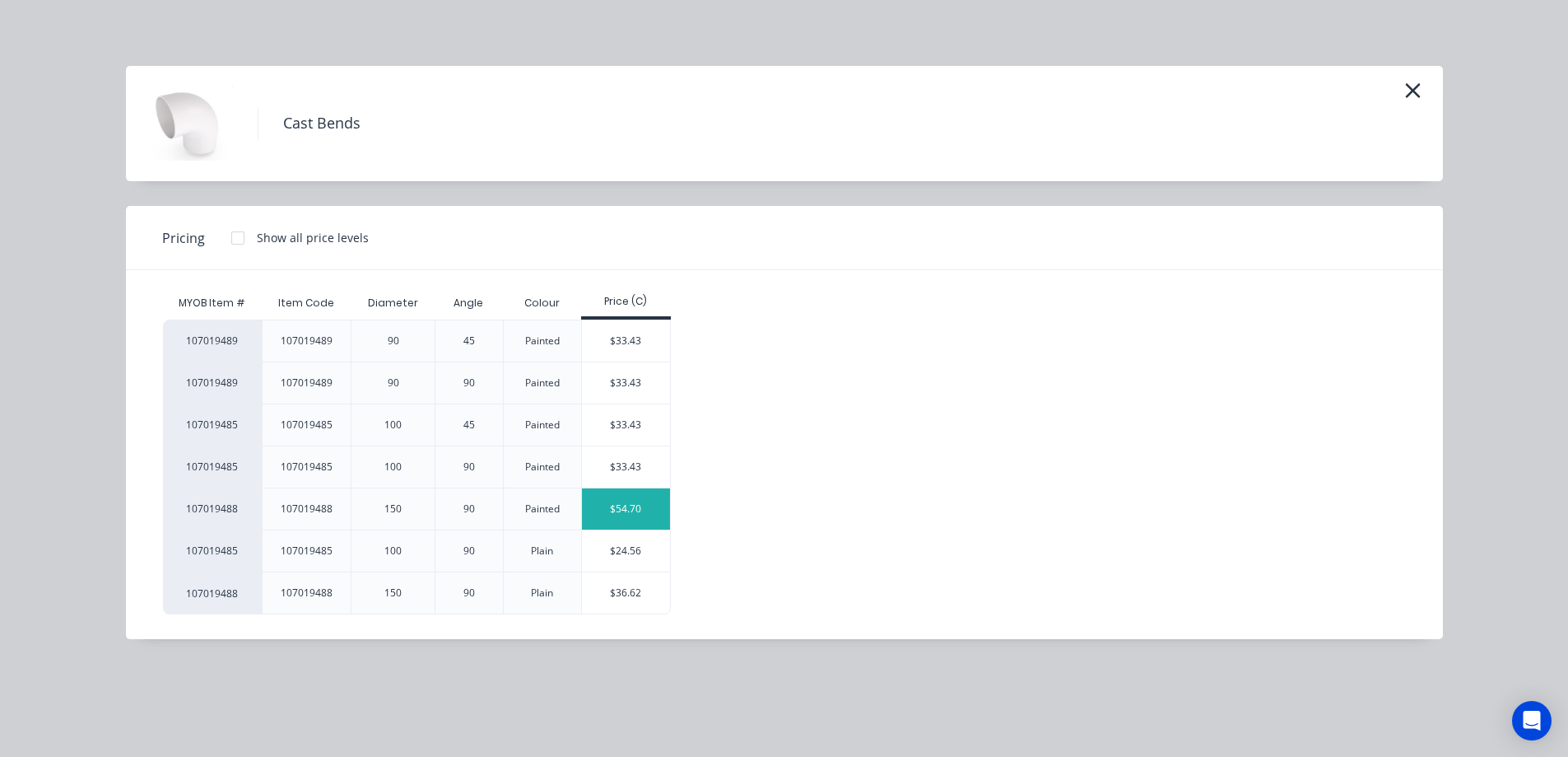
click at [620, 503] on div "$54.70" at bounding box center [626, 508] width 88 height 41
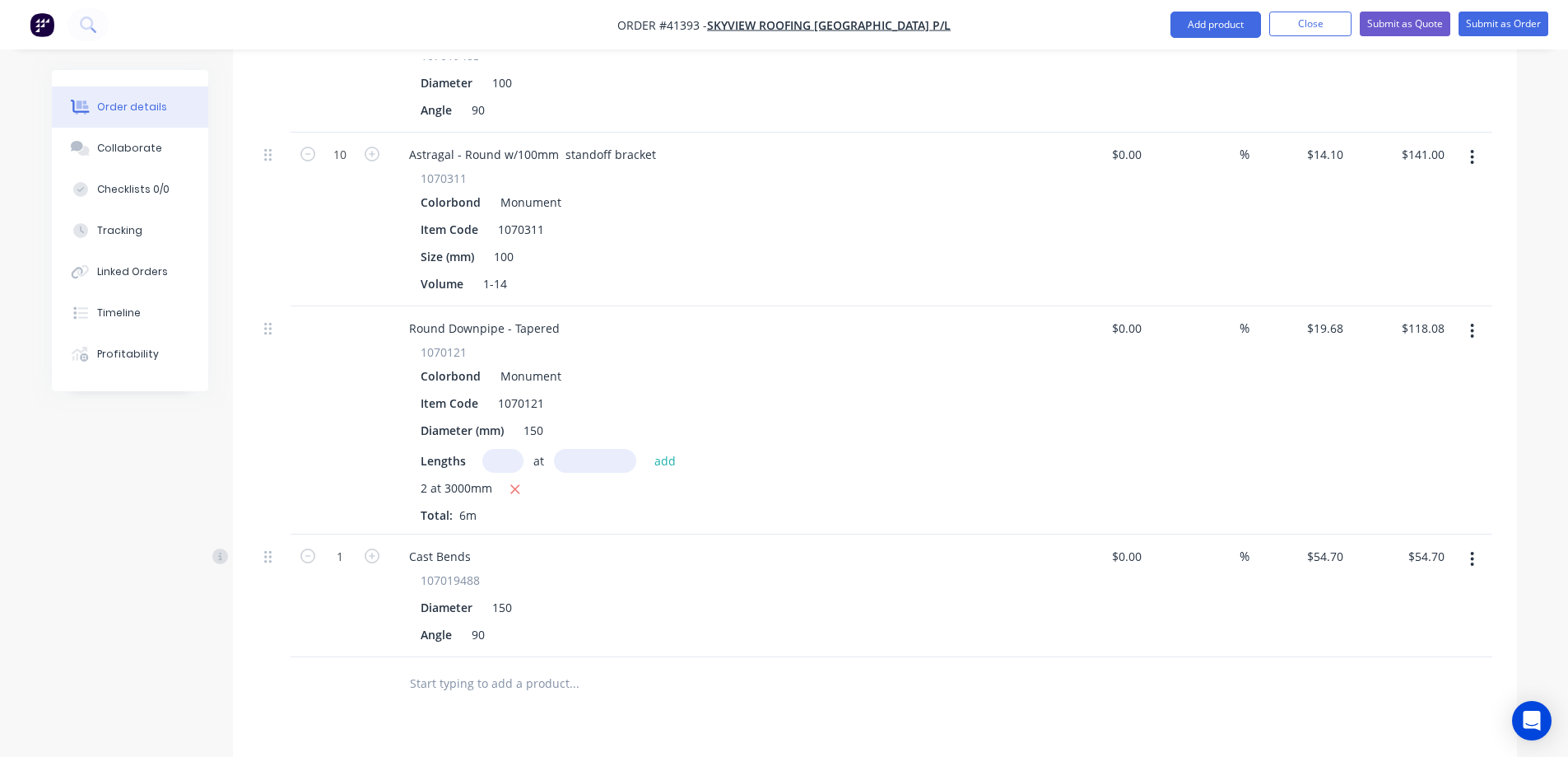
scroll to position [1153, 0]
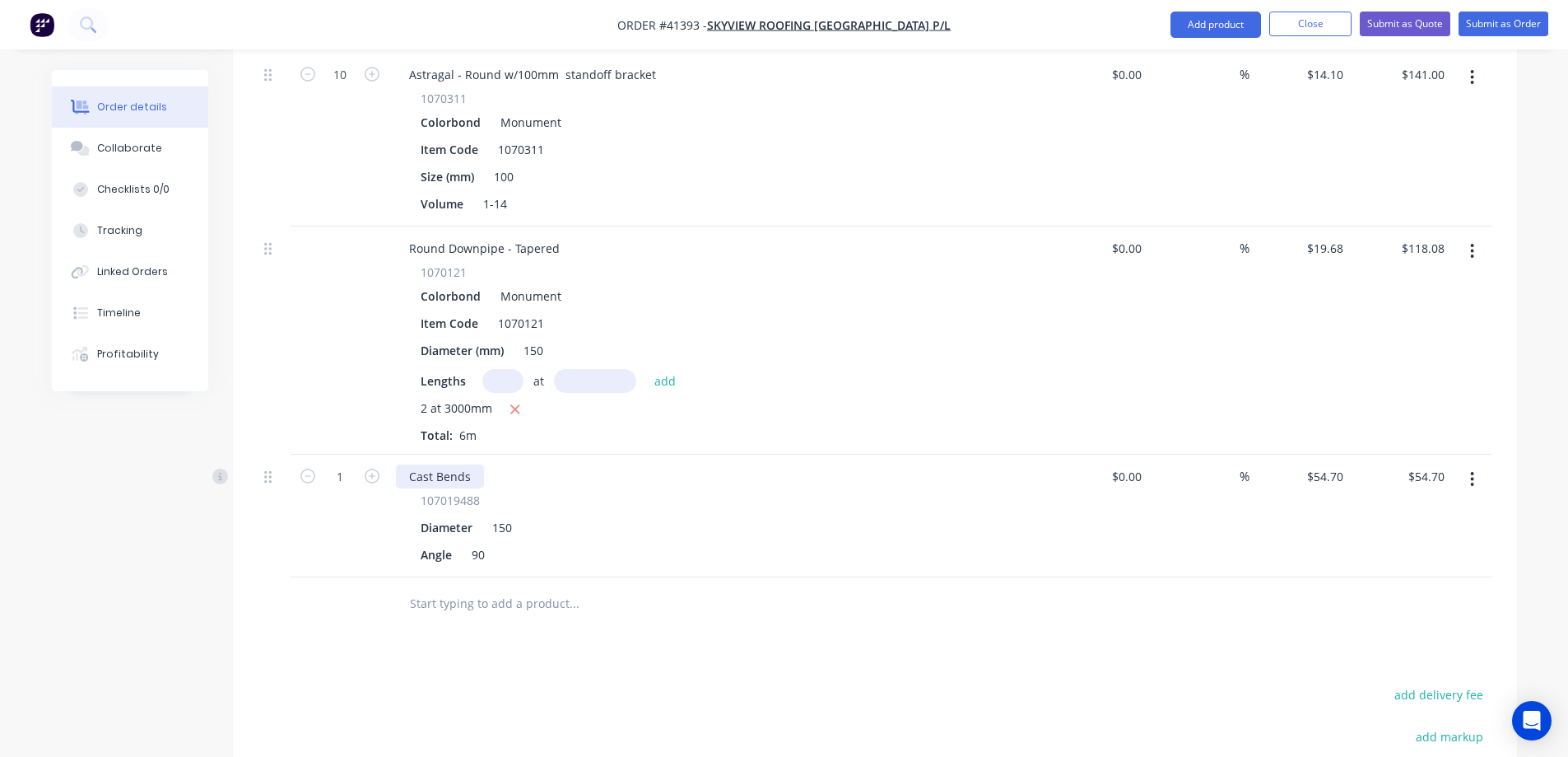
click at [477, 464] on div "Cast Bends" at bounding box center [440, 476] width 88 height 24
type input "2"
type input "$109.40"
click at [744, 542] on div "Angle 90" at bounding box center [715, 554] width 603 height 24
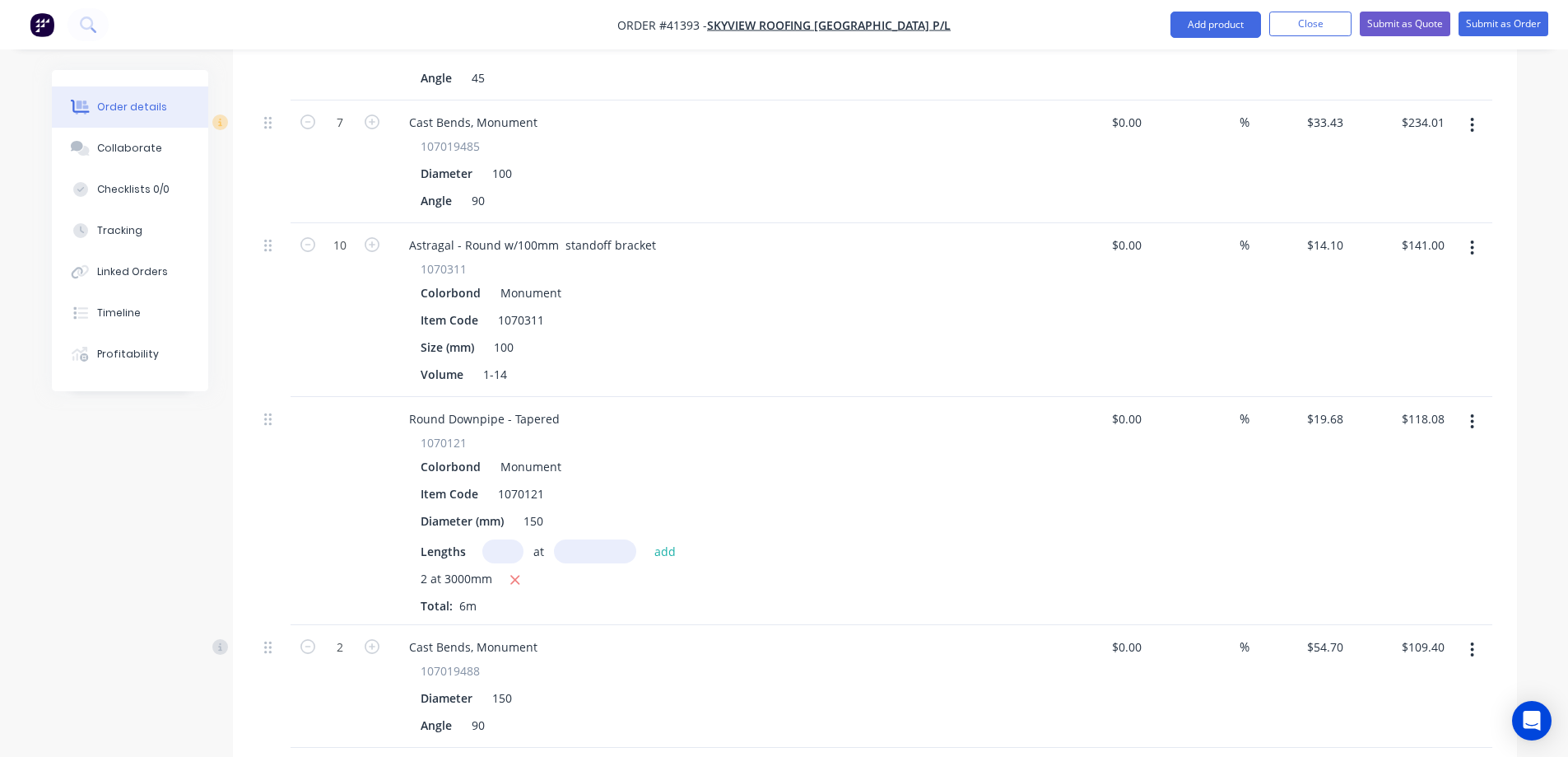
scroll to position [988, 0]
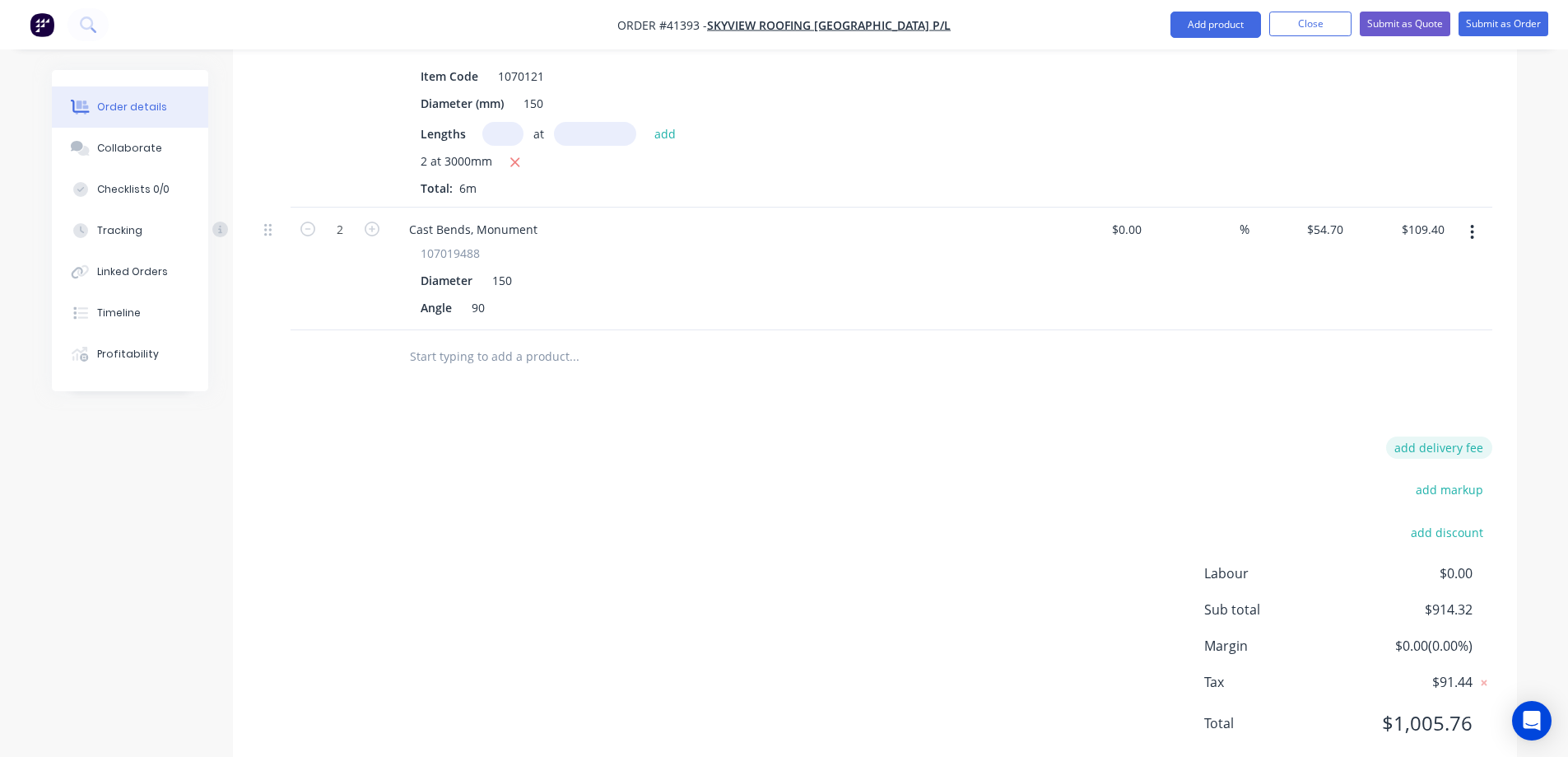
click at [1464, 436] on button "add delivery fee" at bounding box center [1439, 447] width 106 height 22
type input "140"
click input "submit" at bounding box center [0, 0] width 0 height 0
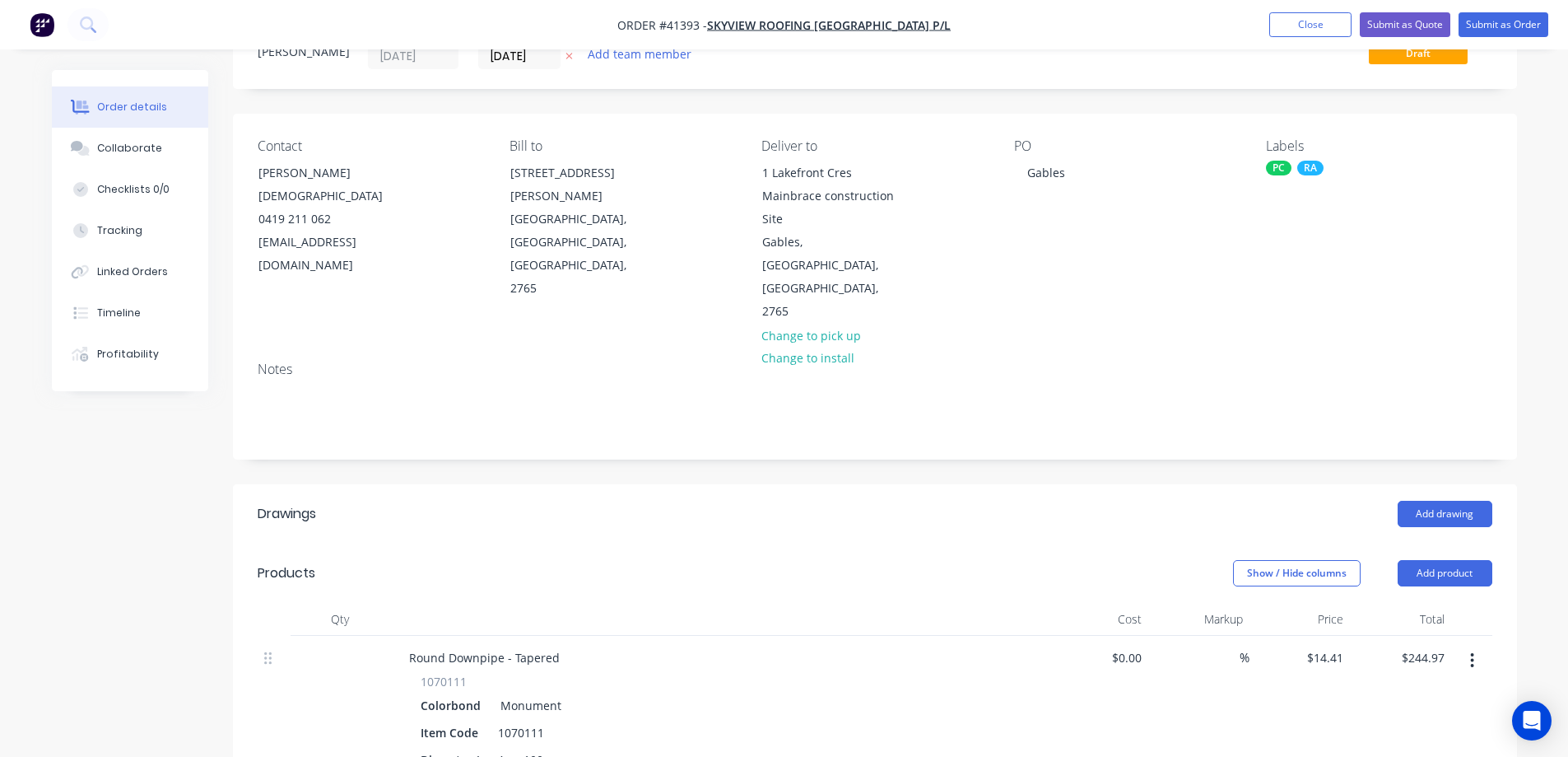
scroll to position [0, 0]
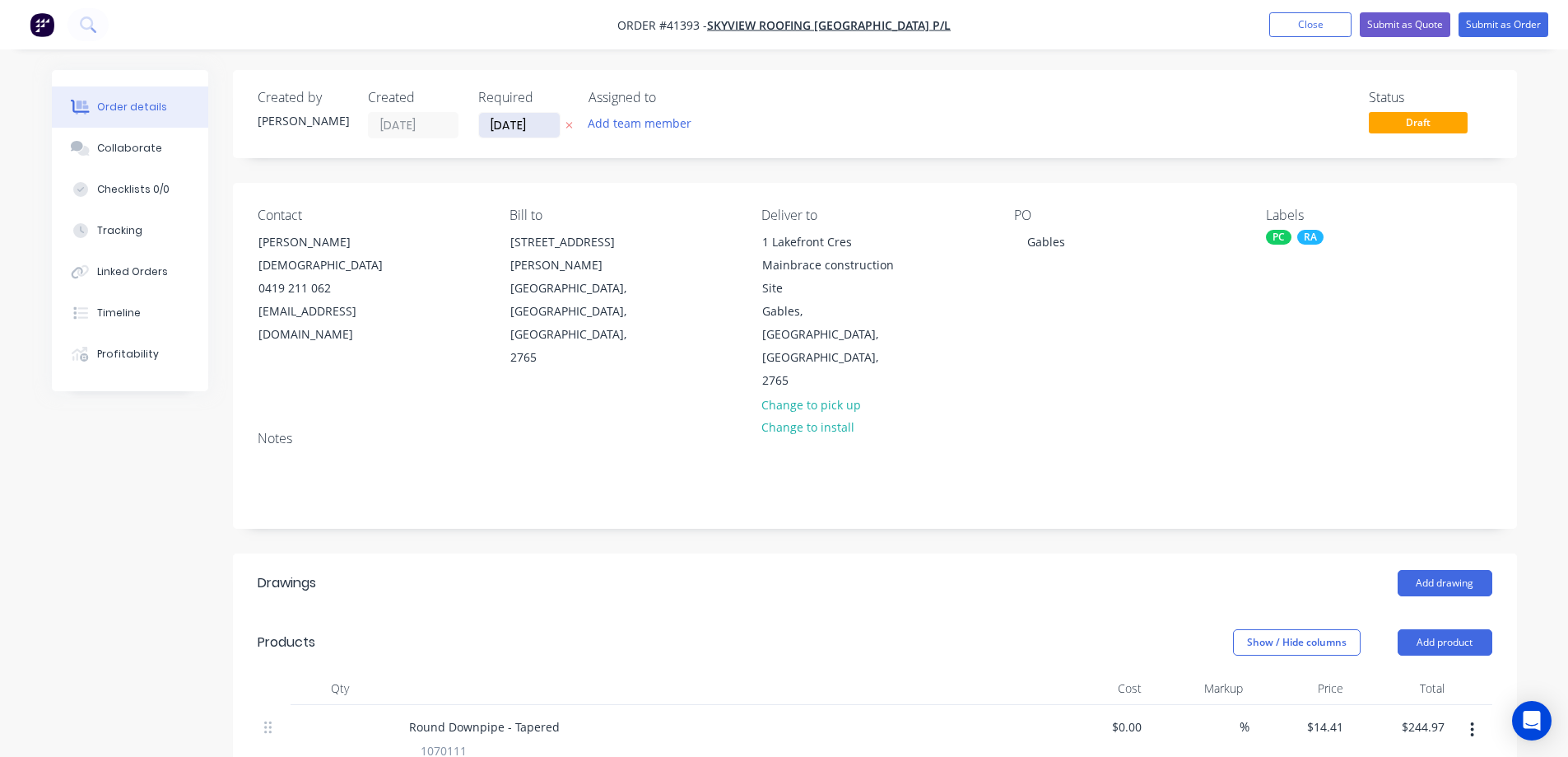
click at [520, 127] on input "01/09/25" at bounding box center [519, 125] width 81 height 25
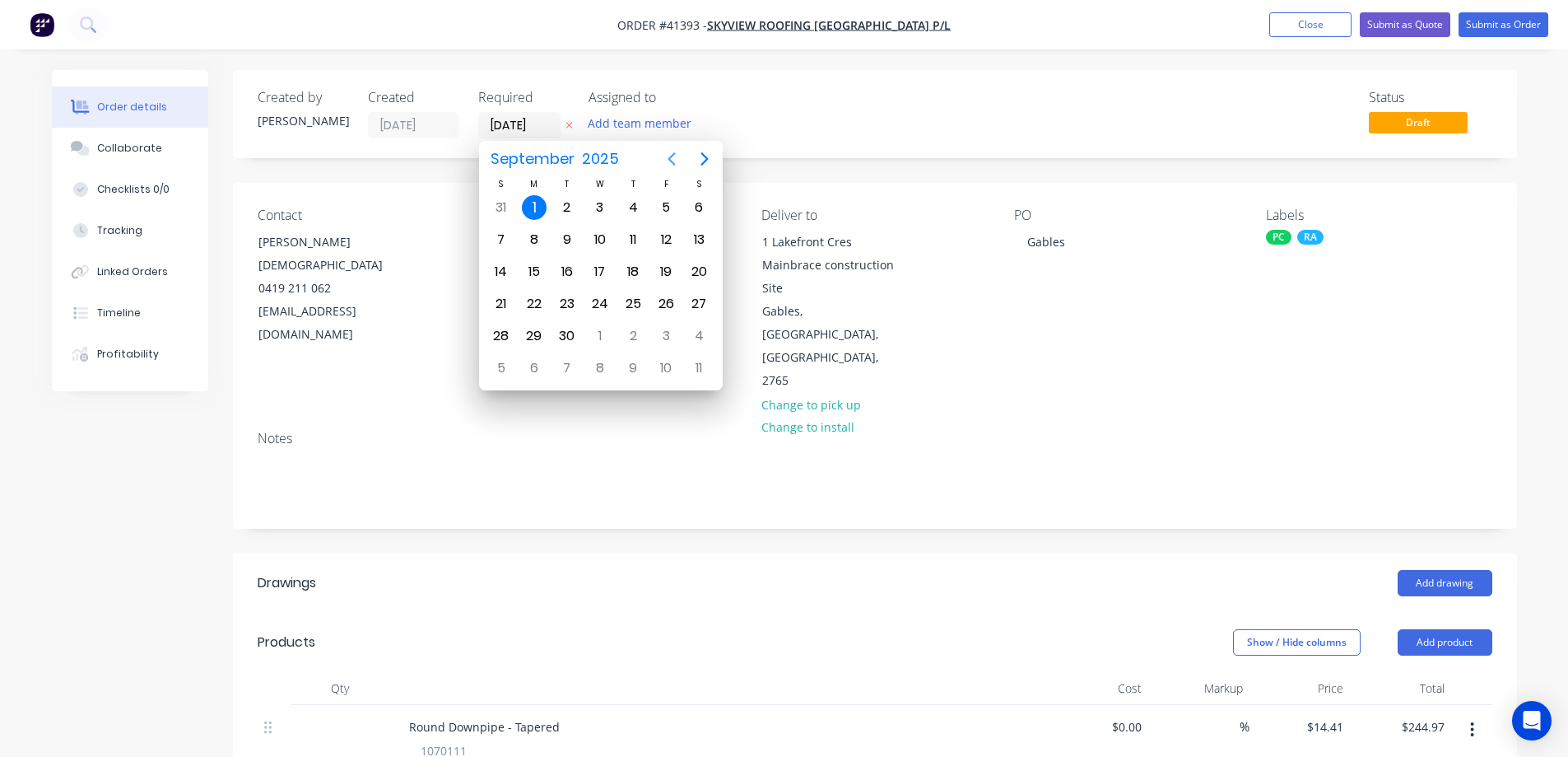
click at [664, 156] on icon "Previous page" at bounding box center [671, 159] width 19 height 19
click at [669, 332] on div "29" at bounding box center [666, 336] width 25 height 25
type input "29/08/25"
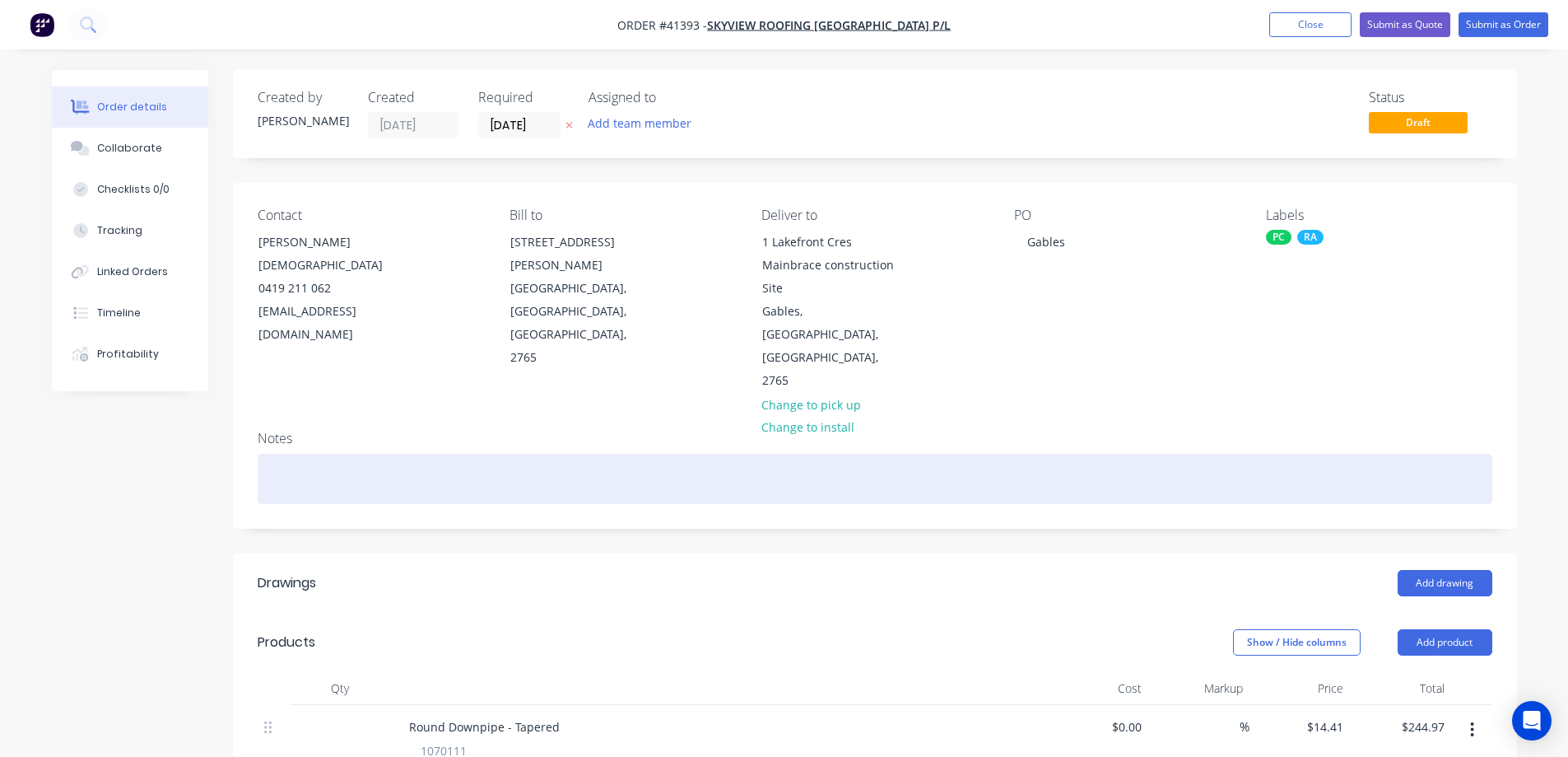
click at [329, 454] on div at bounding box center [875, 478] width 1235 height 50
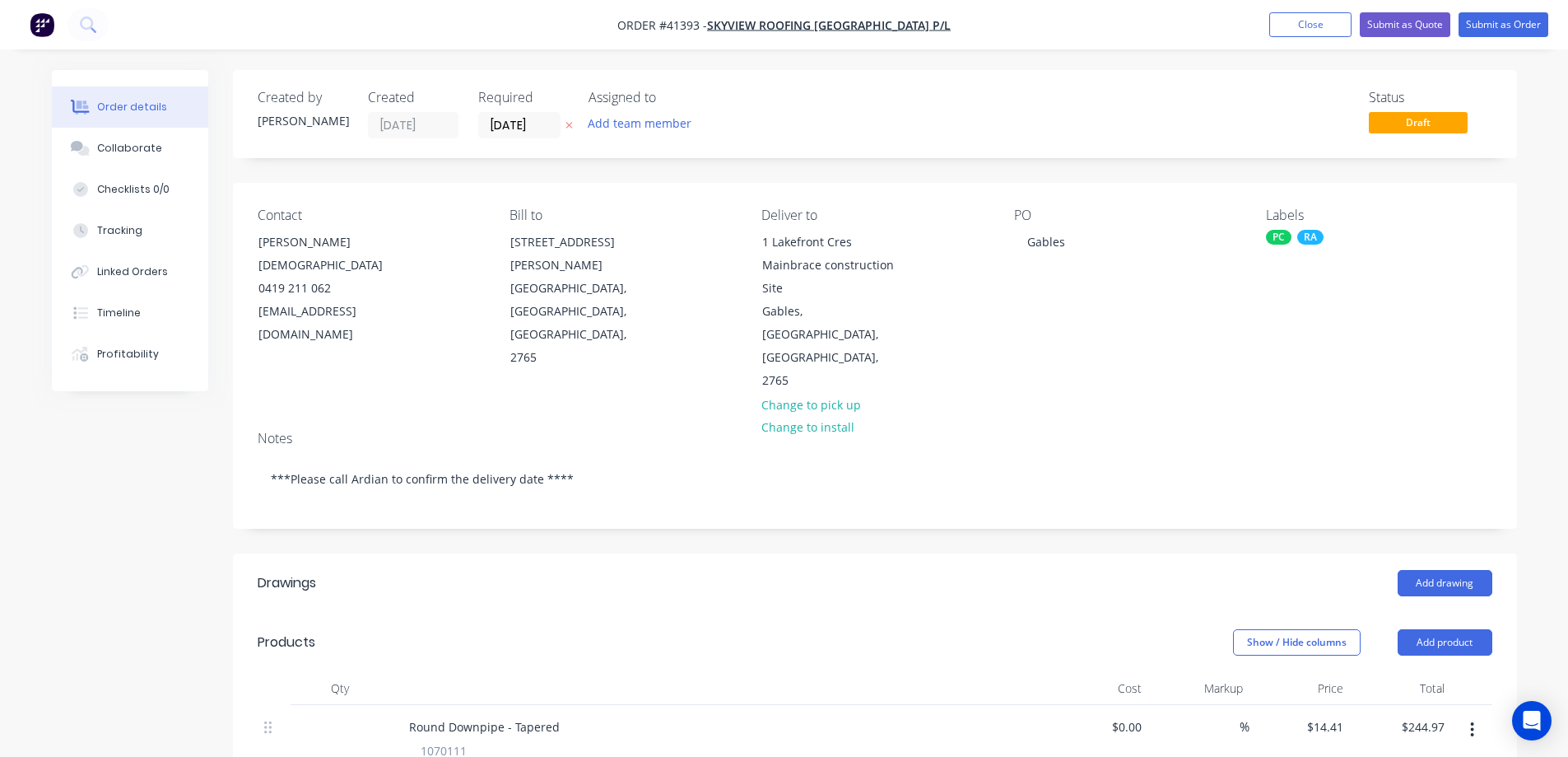
click at [664, 557] on header "Drawings Add drawing" at bounding box center [875, 582] width 1284 height 59
click at [1487, 26] on button "Submit as Order" at bounding box center [1504, 25] width 90 height 25
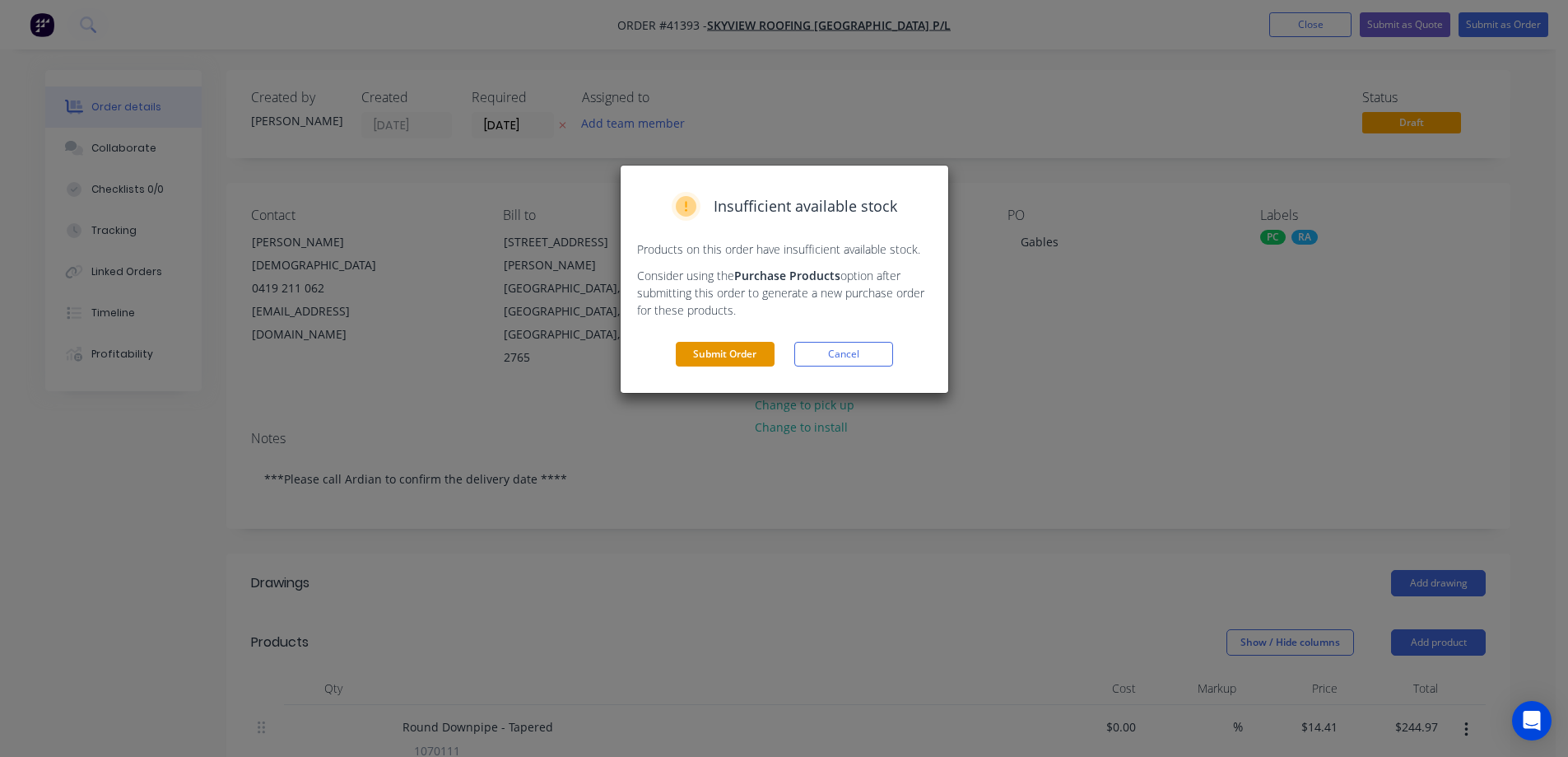
click at [736, 355] on button "Submit Order" at bounding box center [725, 354] width 98 height 25
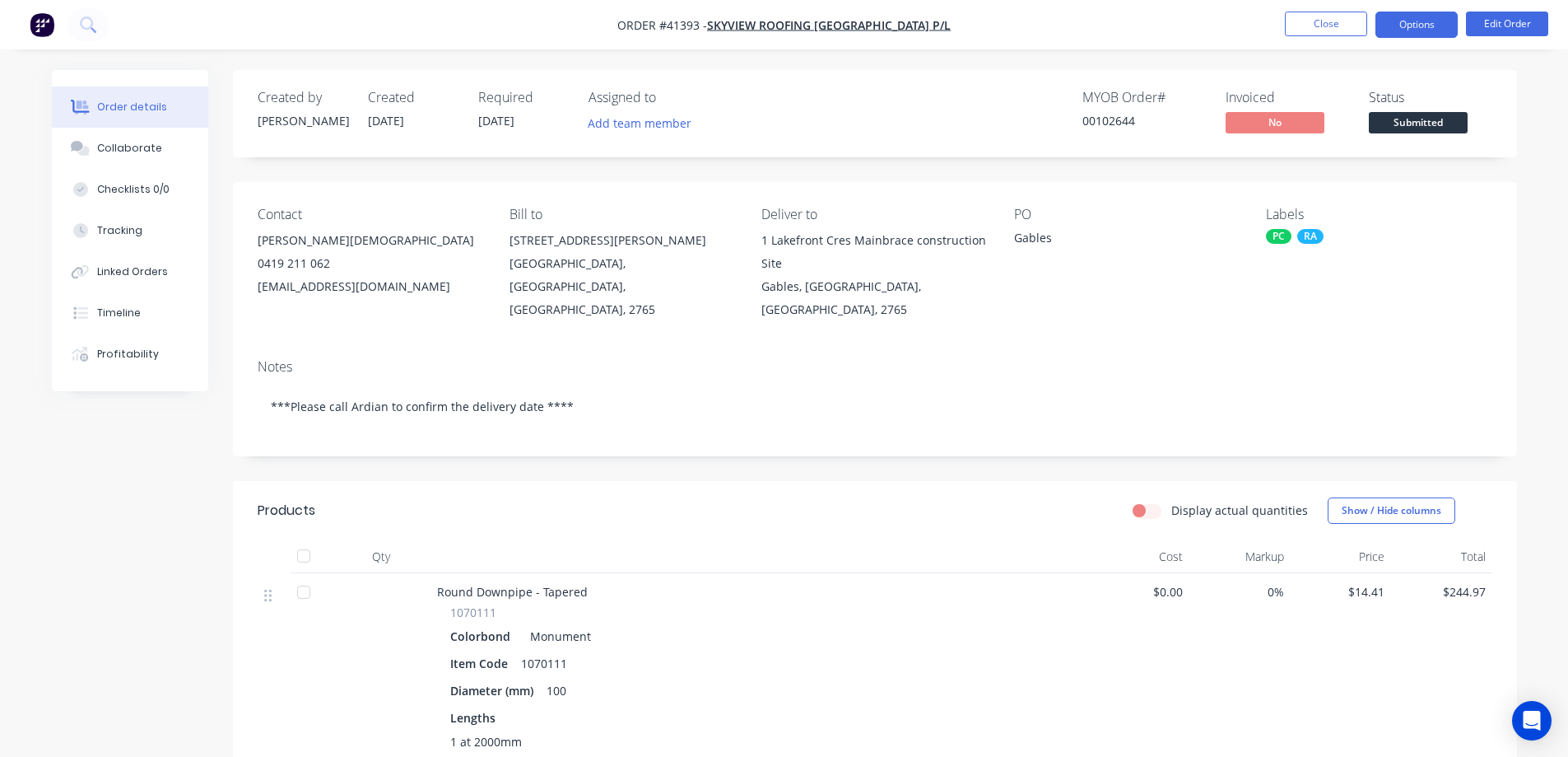
click at [1426, 21] on button "Options" at bounding box center [1417, 25] width 83 height 26
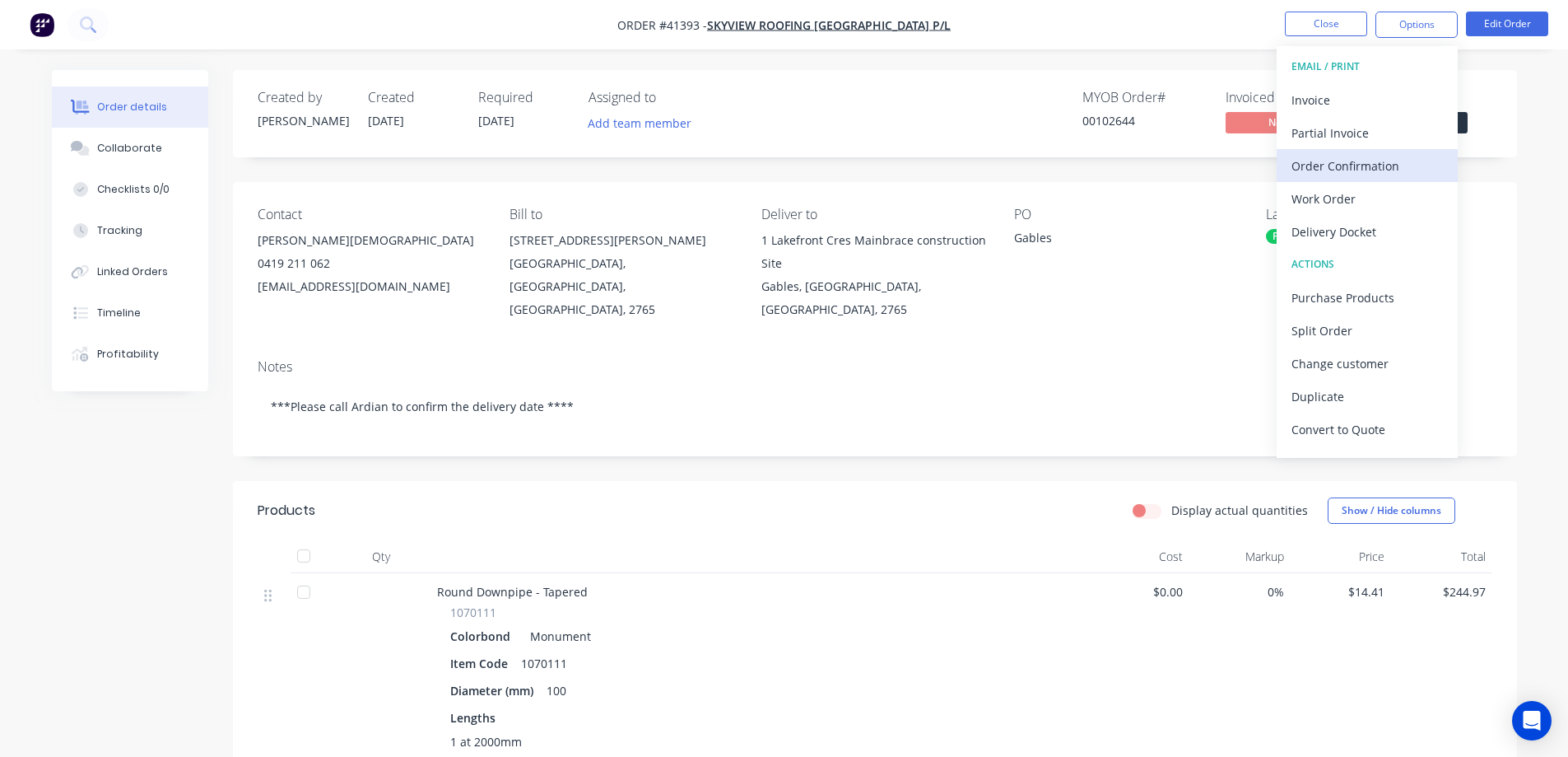
click at [1393, 164] on div "Order Confirmation" at bounding box center [1368, 165] width 151 height 24
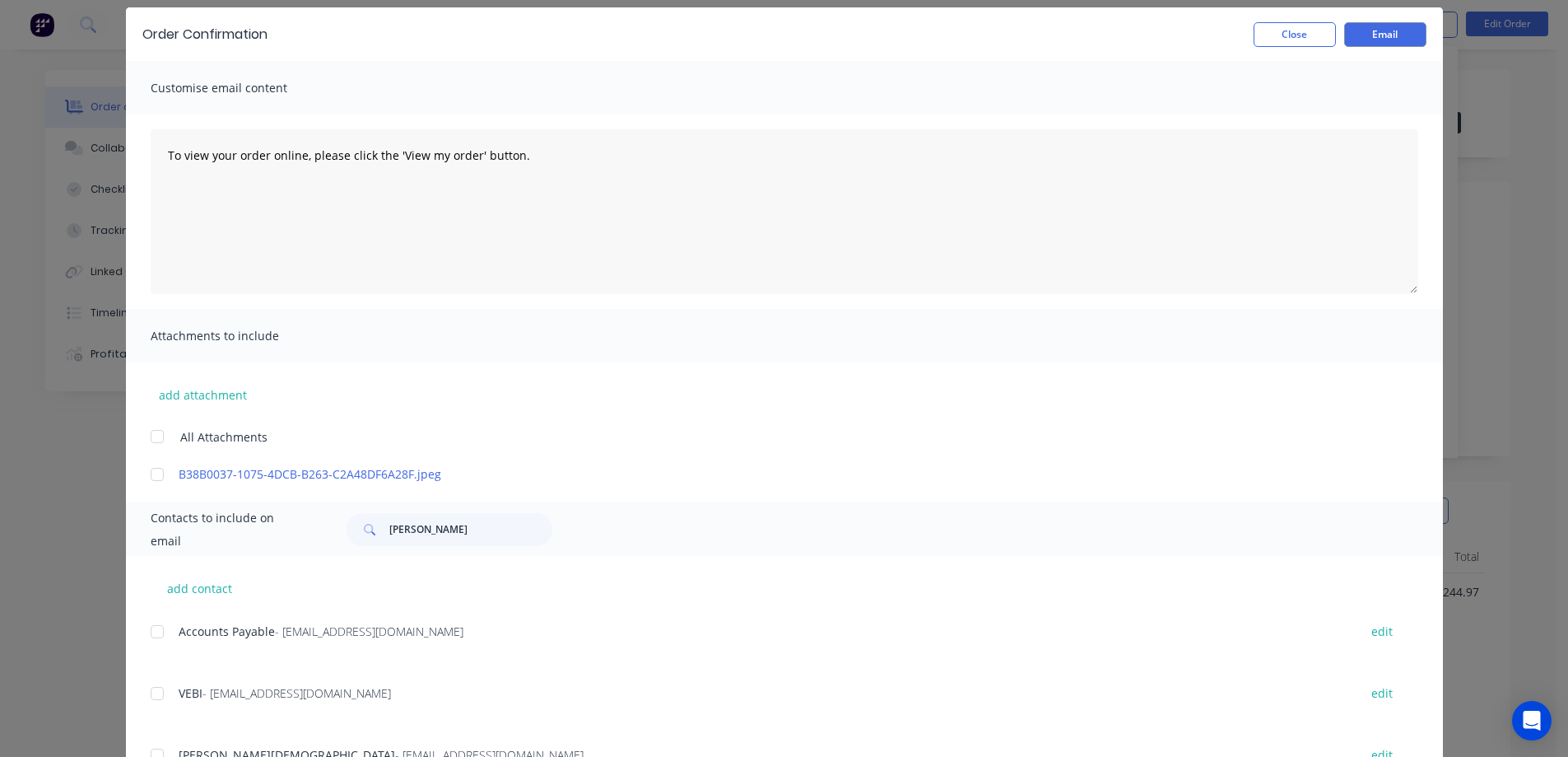
scroll to position [130, 0]
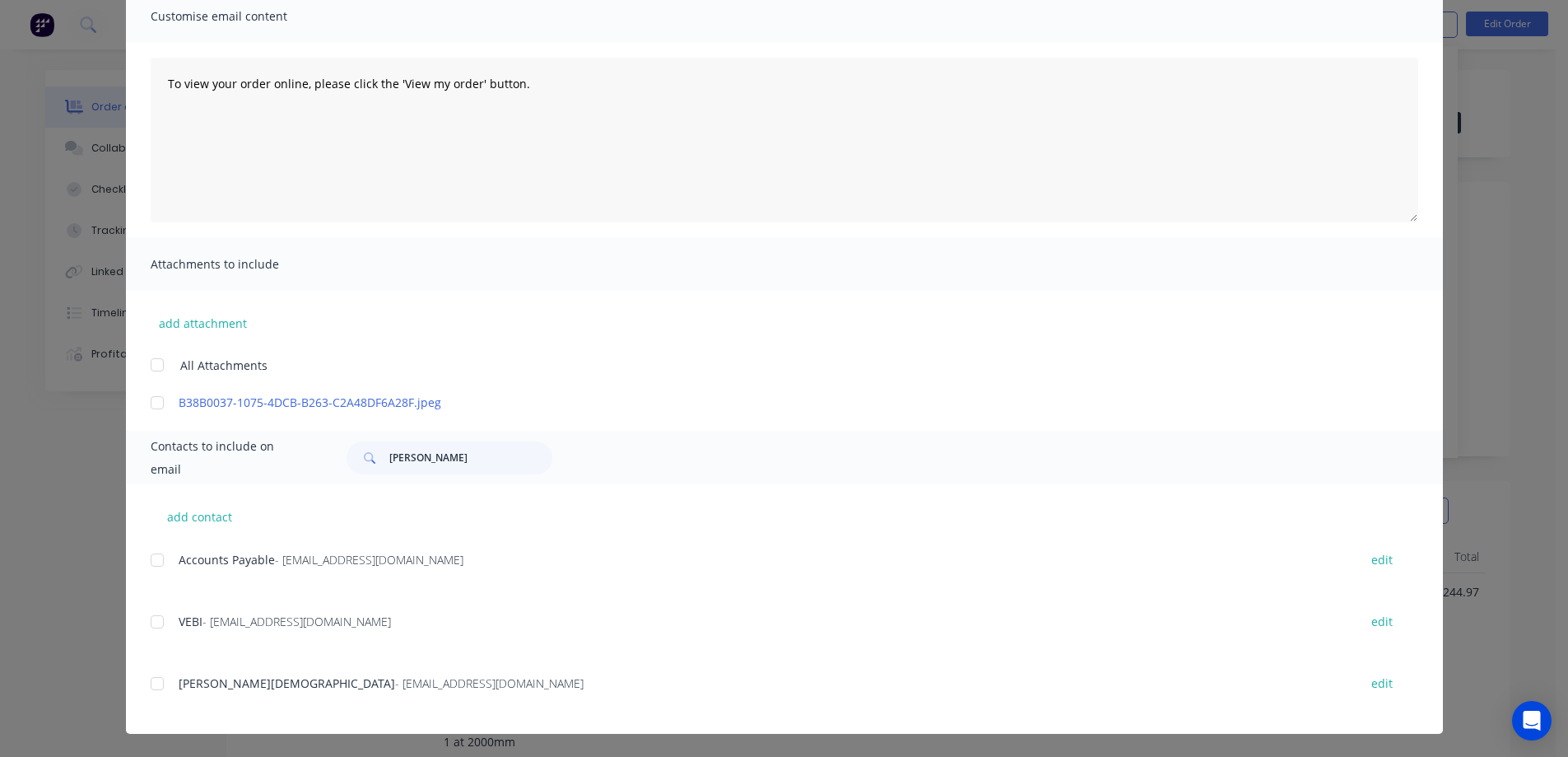
click at [157, 683] on div at bounding box center [156, 683] width 33 height 33
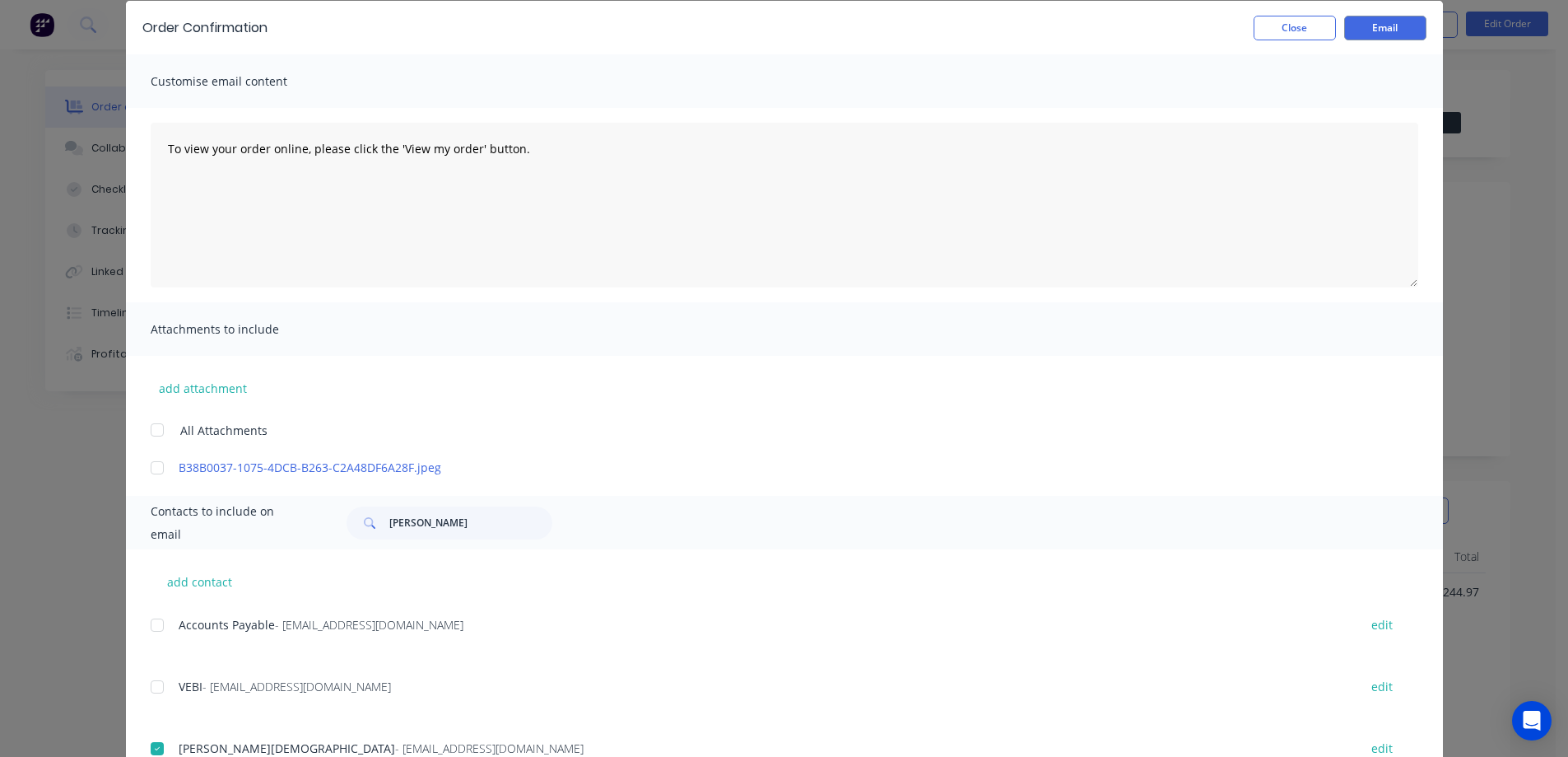
scroll to position [0, 0]
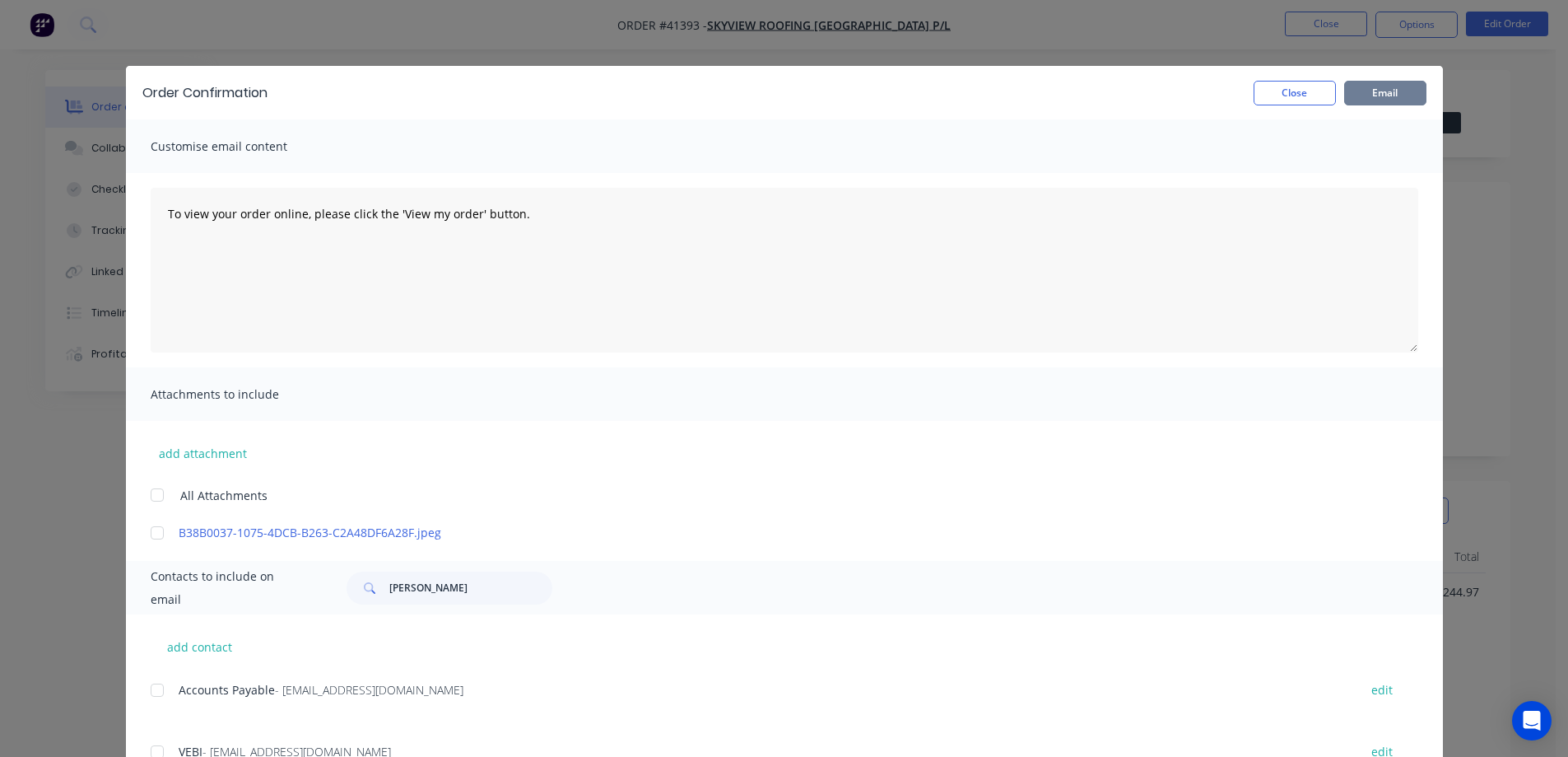
drag, startPoint x: 1377, startPoint y: 97, endPoint x: 1360, endPoint y: 96, distance: 17.0
click at [1378, 96] on button "Email" at bounding box center [1386, 93] width 83 height 25
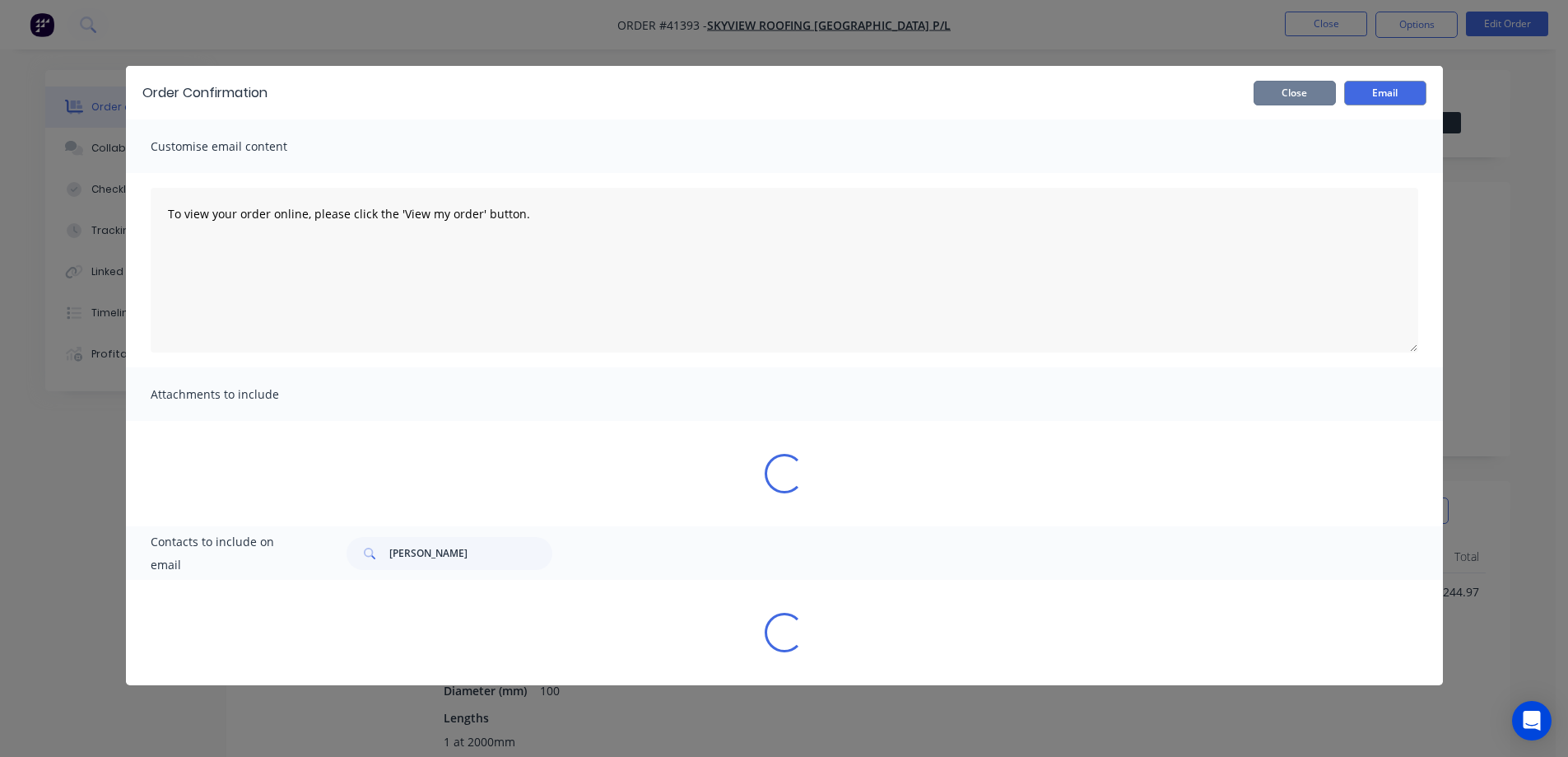
click at [1319, 98] on button "Close" at bounding box center [1296, 93] width 83 height 25
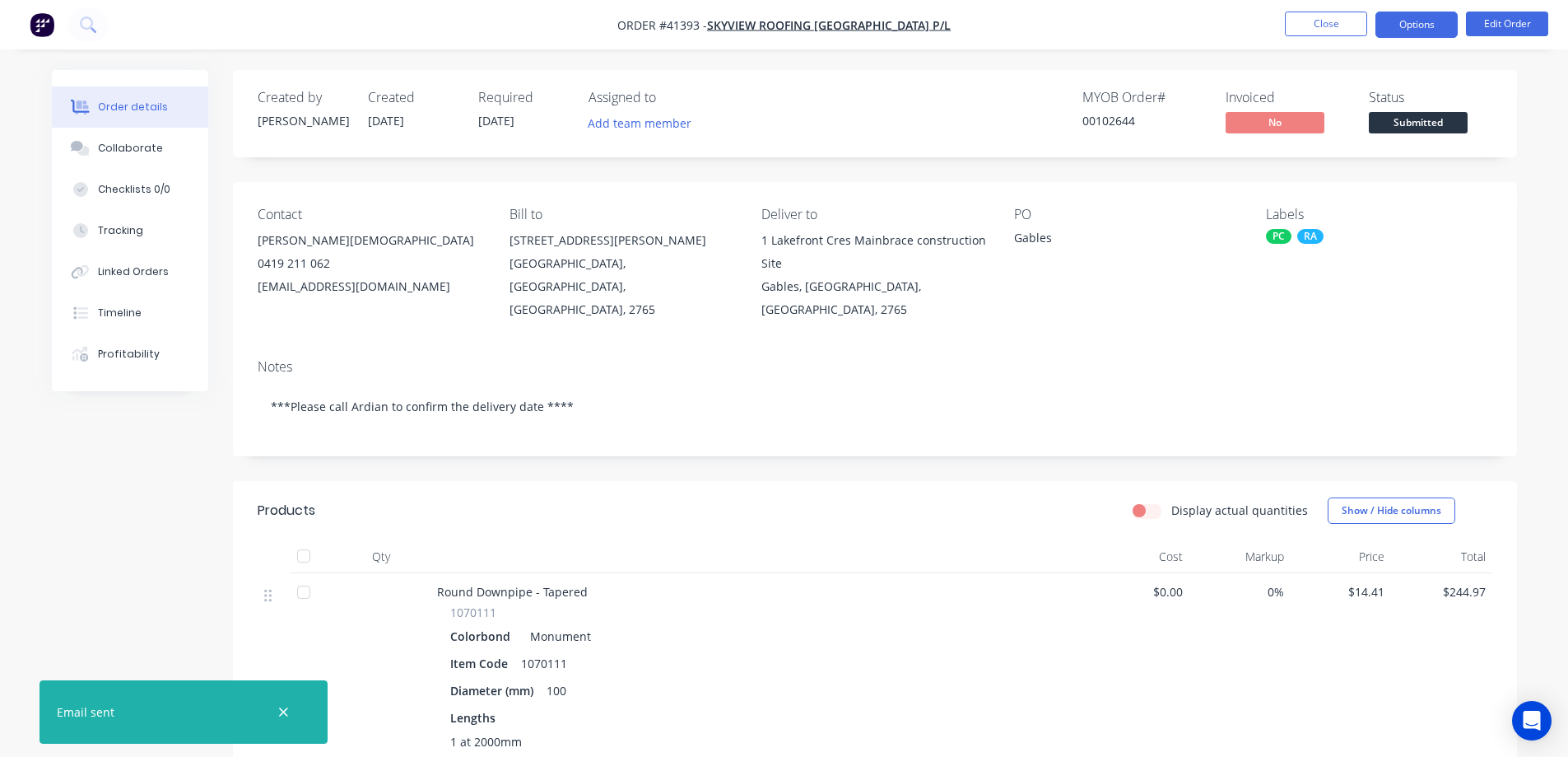
click at [1395, 25] on button "Options" at bounding box center [1417, 25] width 83 height 26
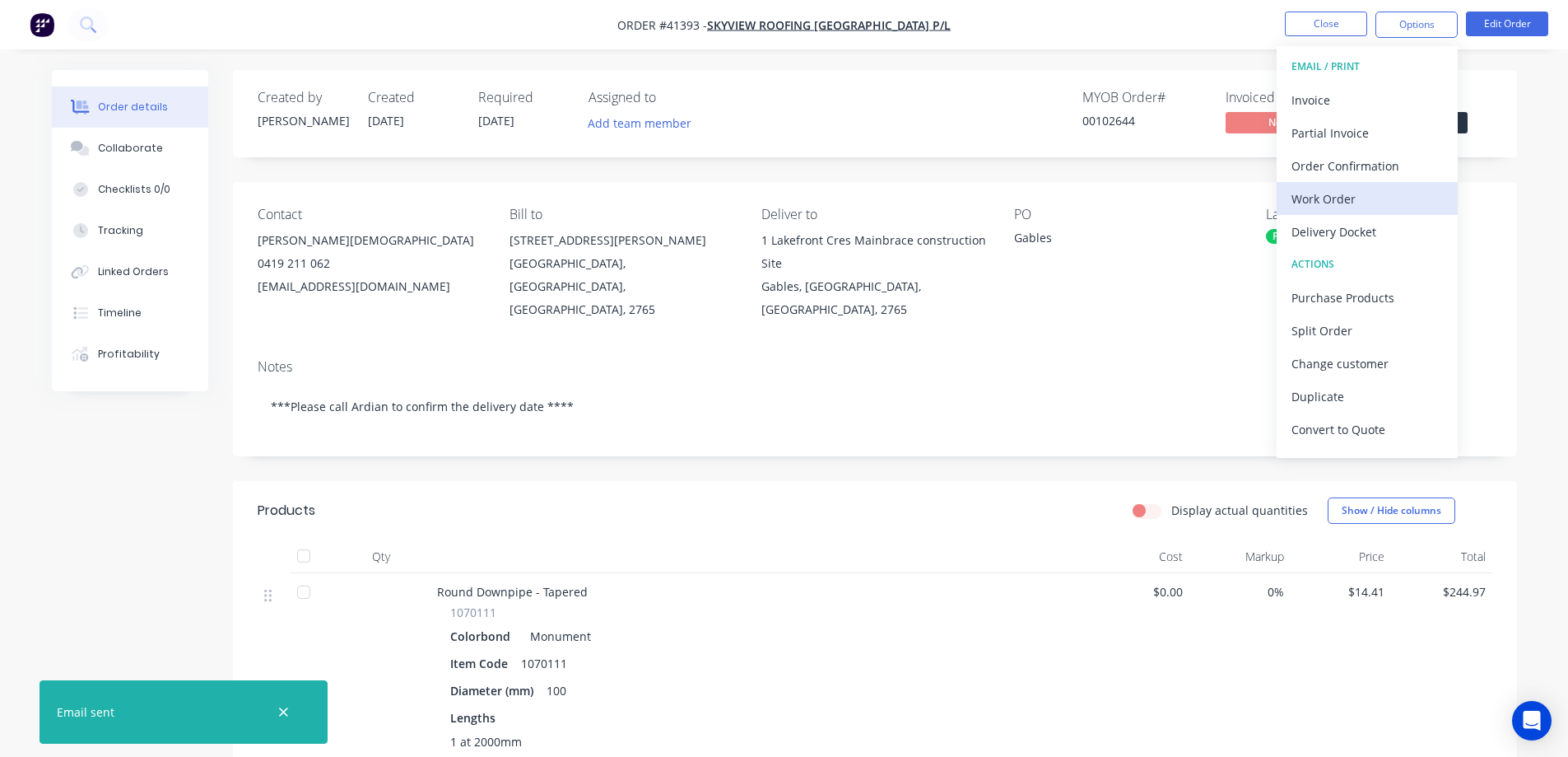
click at [1349, 197] on div "Work Order" at bounding box center [1368, 199] width 151 height 24
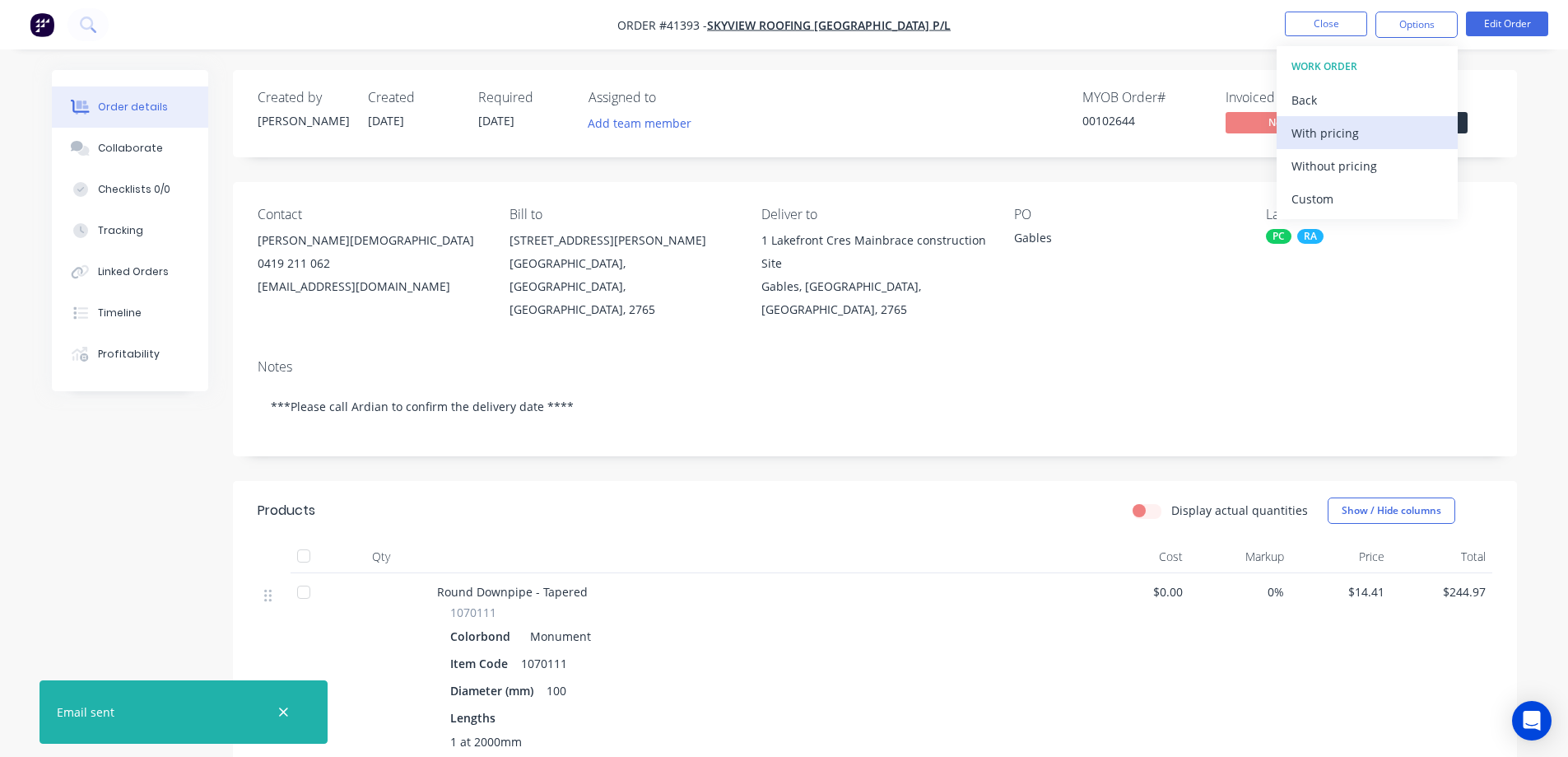
click at [1371, 130] on div "With pricing" at bounding box center [1368, 133] width 151 height 24
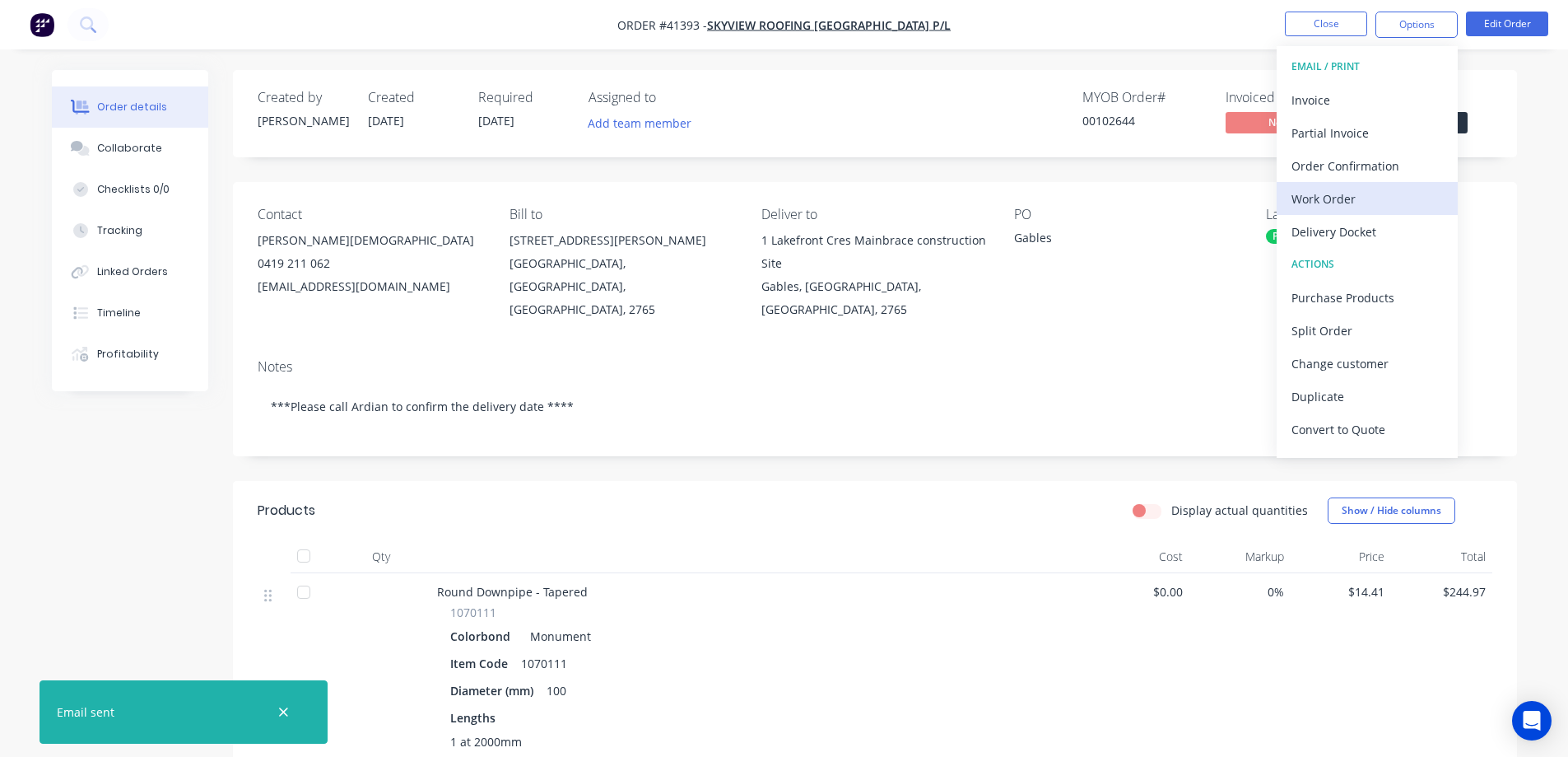
click at [1308, 196] on div "Work Order" at bounding box center [1368, 199] width 151 height 24
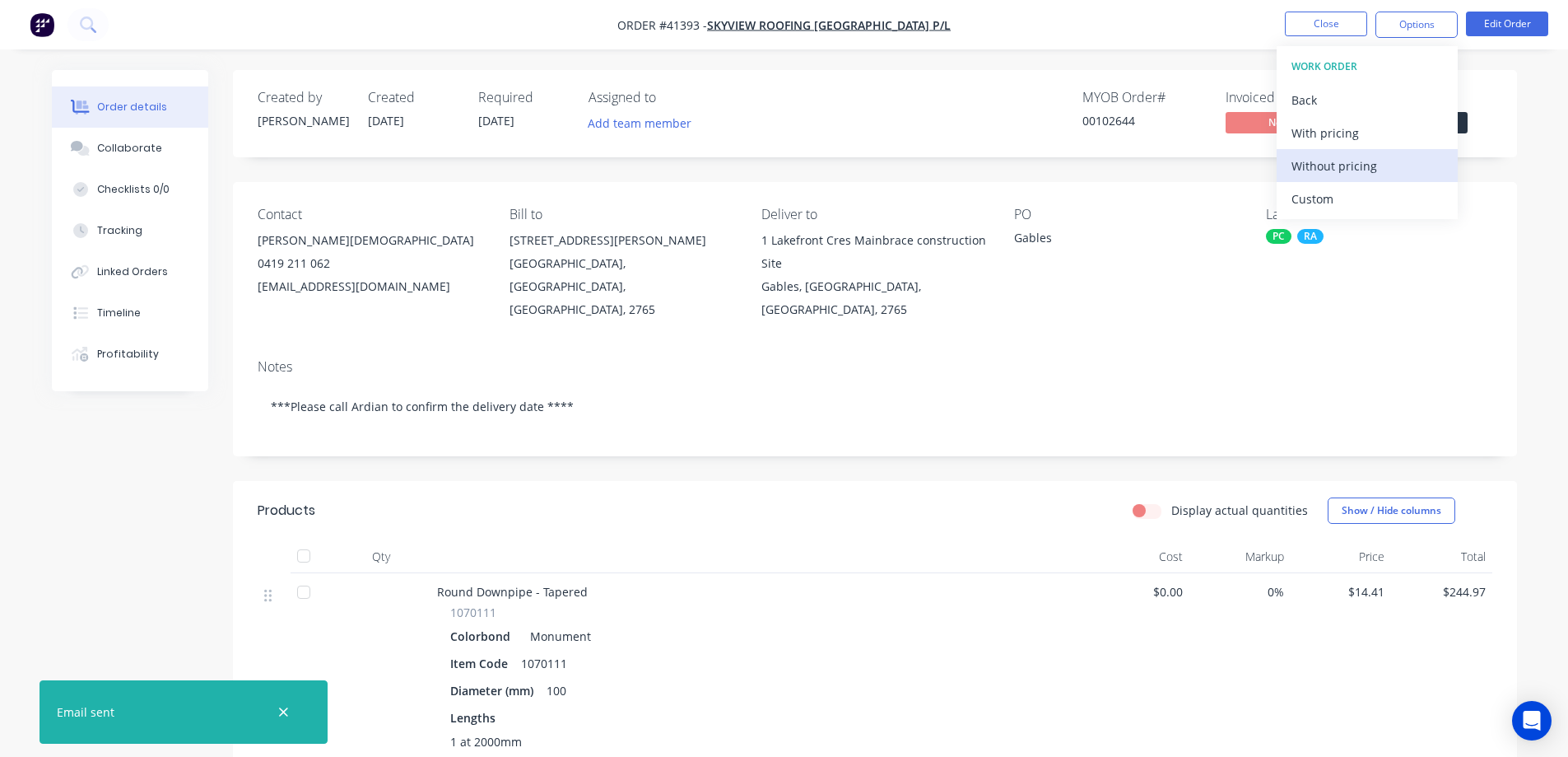
click at [1341, 167] on div "Without pricing" at bounding box center [1368, 165] width 151 height 24
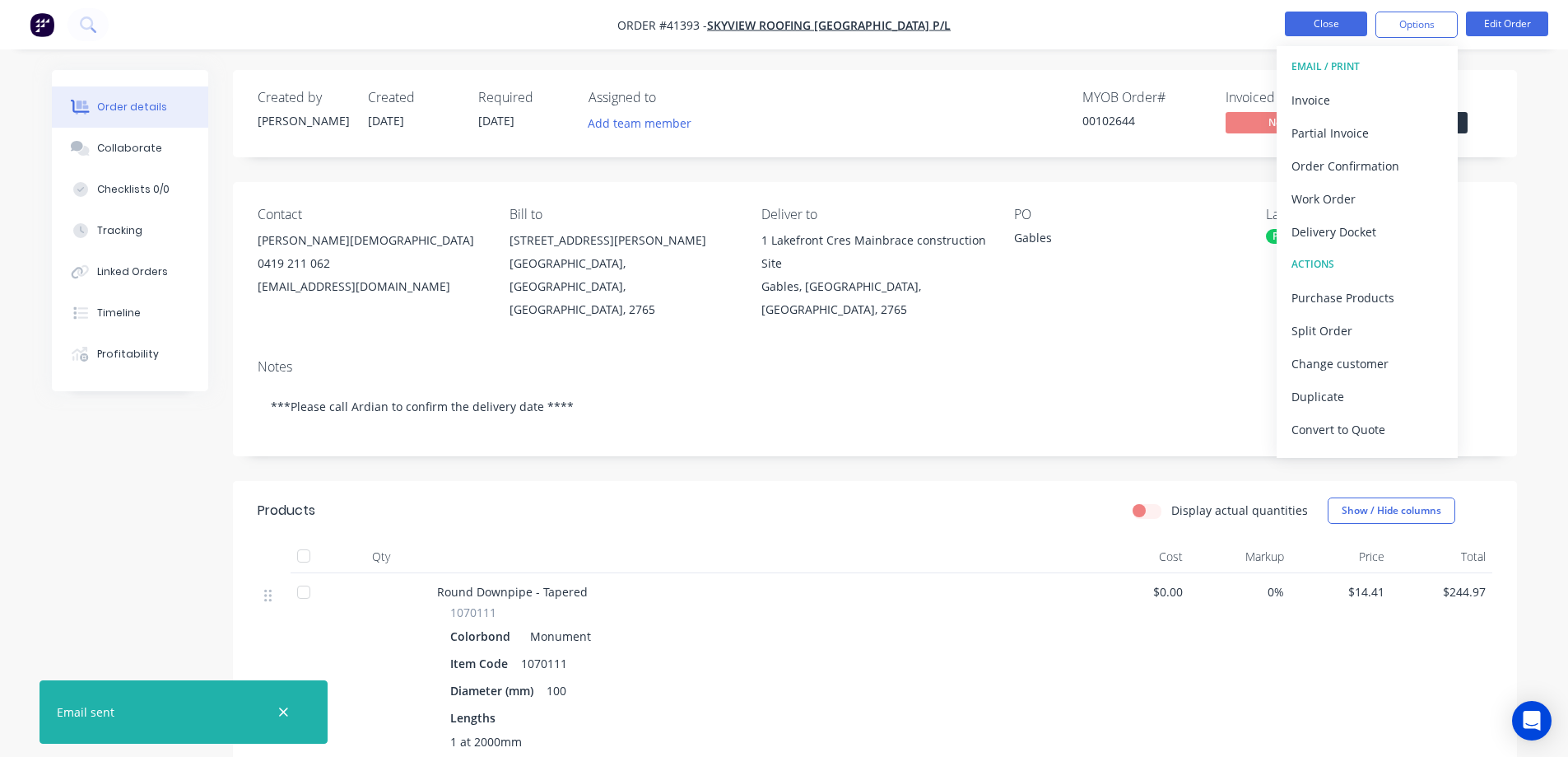
click at [1313, 19] on button "Close" at bounding box center [1326, 24] width 83 height 25
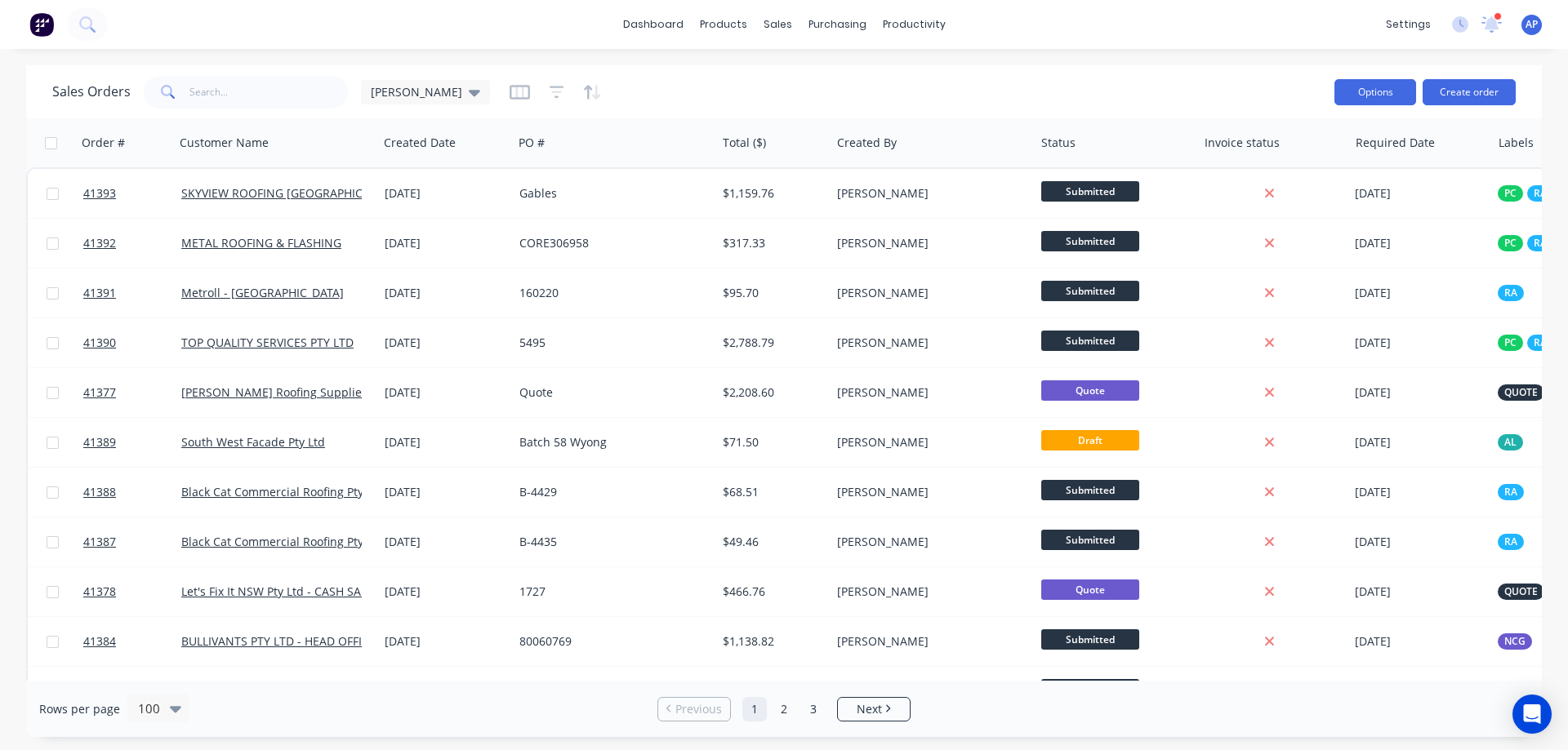
click at [1341, 95] on button "Options" at bounding box center [1375, 92] width 82 height 26
click at [251, 97] on input "text" at bounding box center [268, 91] width 160 height 32
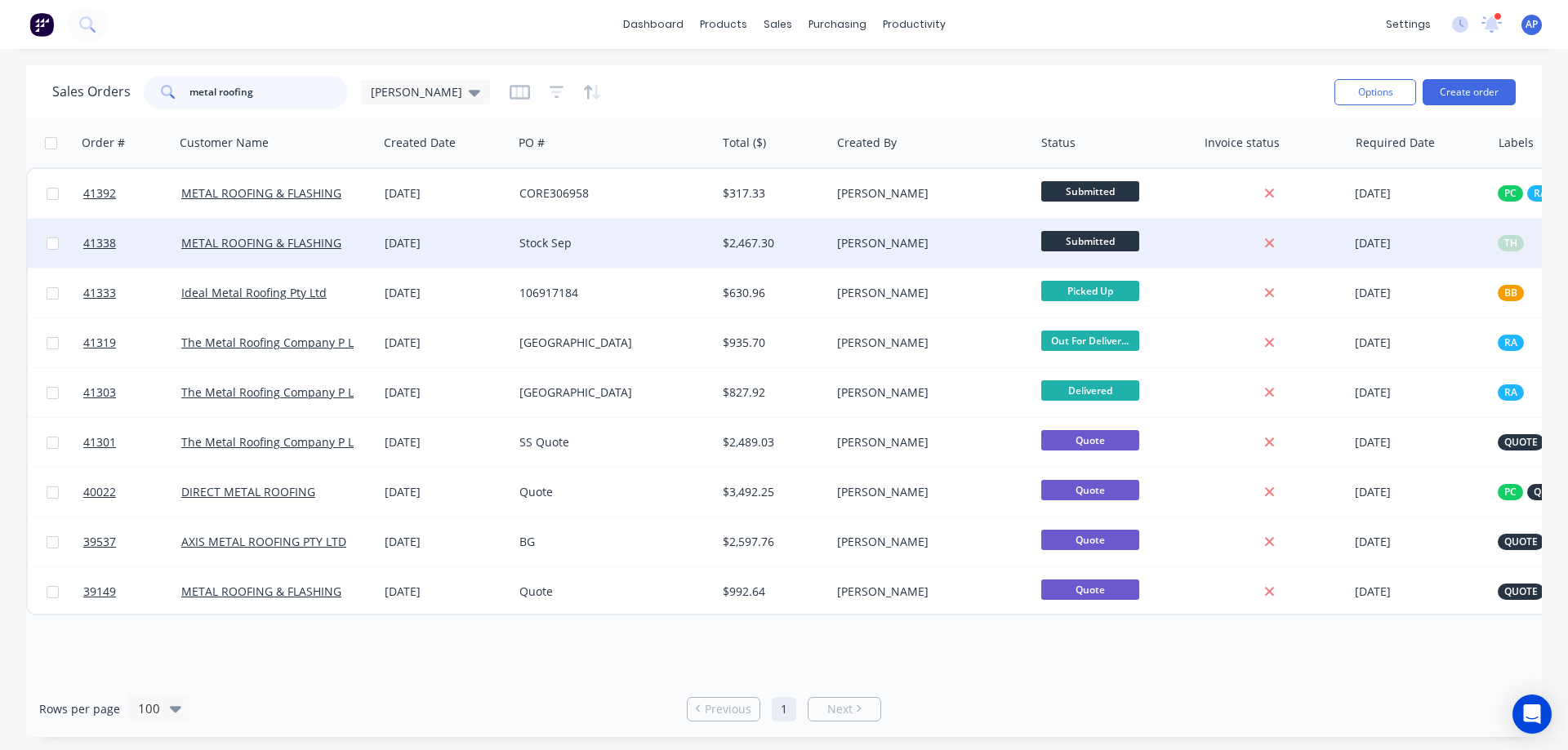
type input "metal roofing"
click at [584, 247] on div "Stock Sep" at bounding box center [610, 243] width 181 height 17
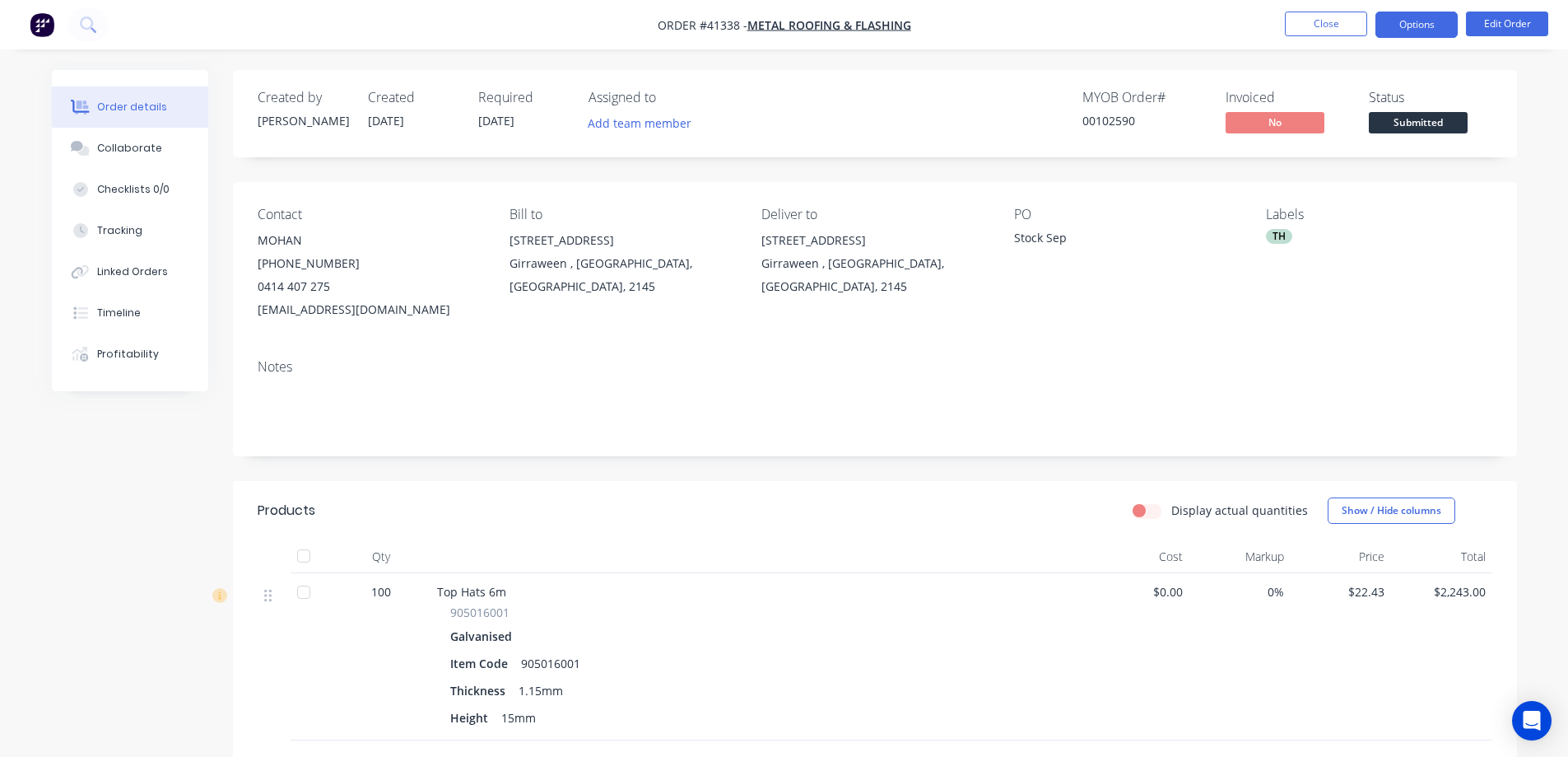
click at [1405, 21] on button "Options" at bounding box center [1417, 25] width 83 height 26
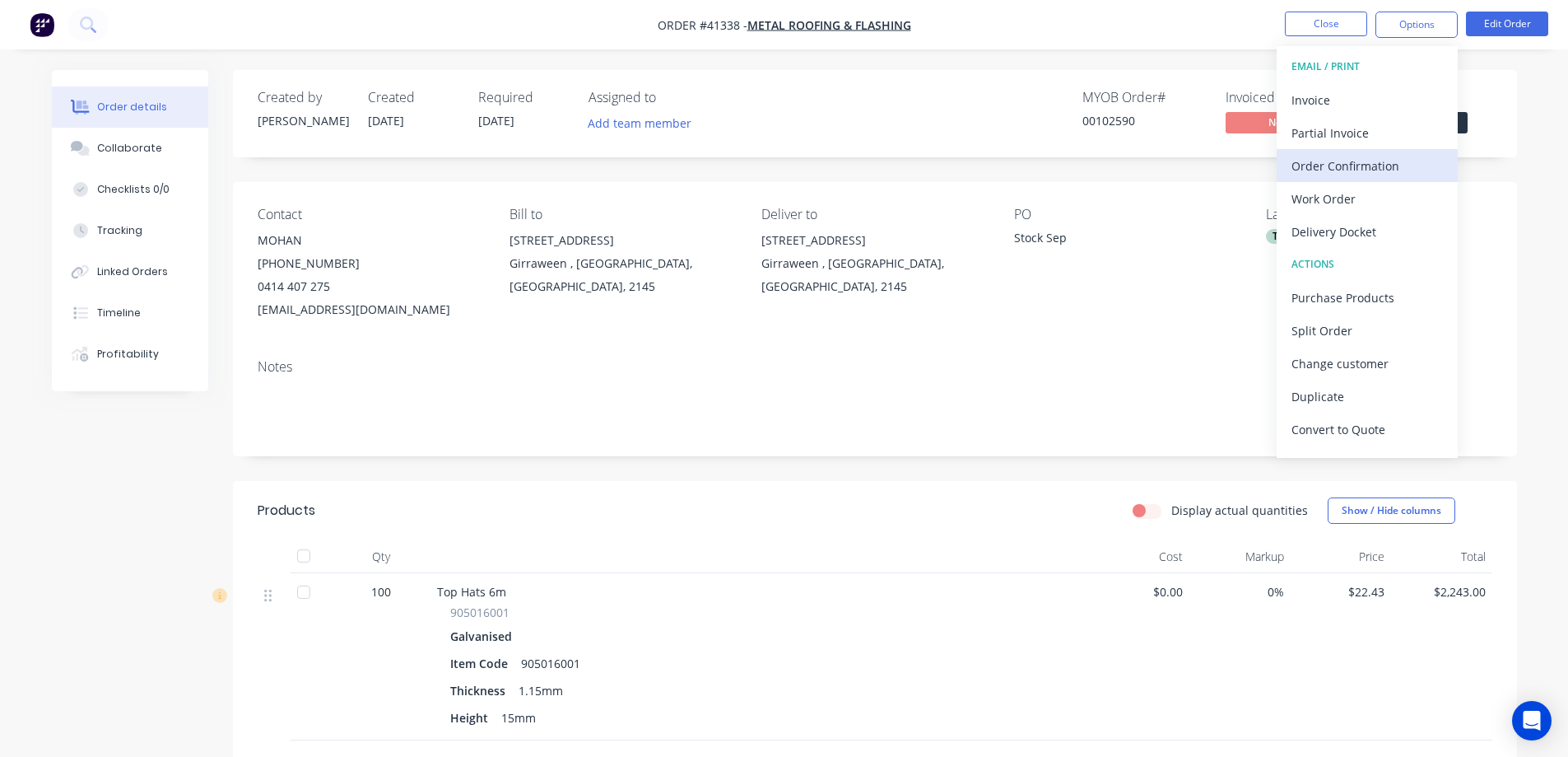
click at [1369, 164] on div "Order Confirmation" at bounding box center [1368, 165] width 151 height 24
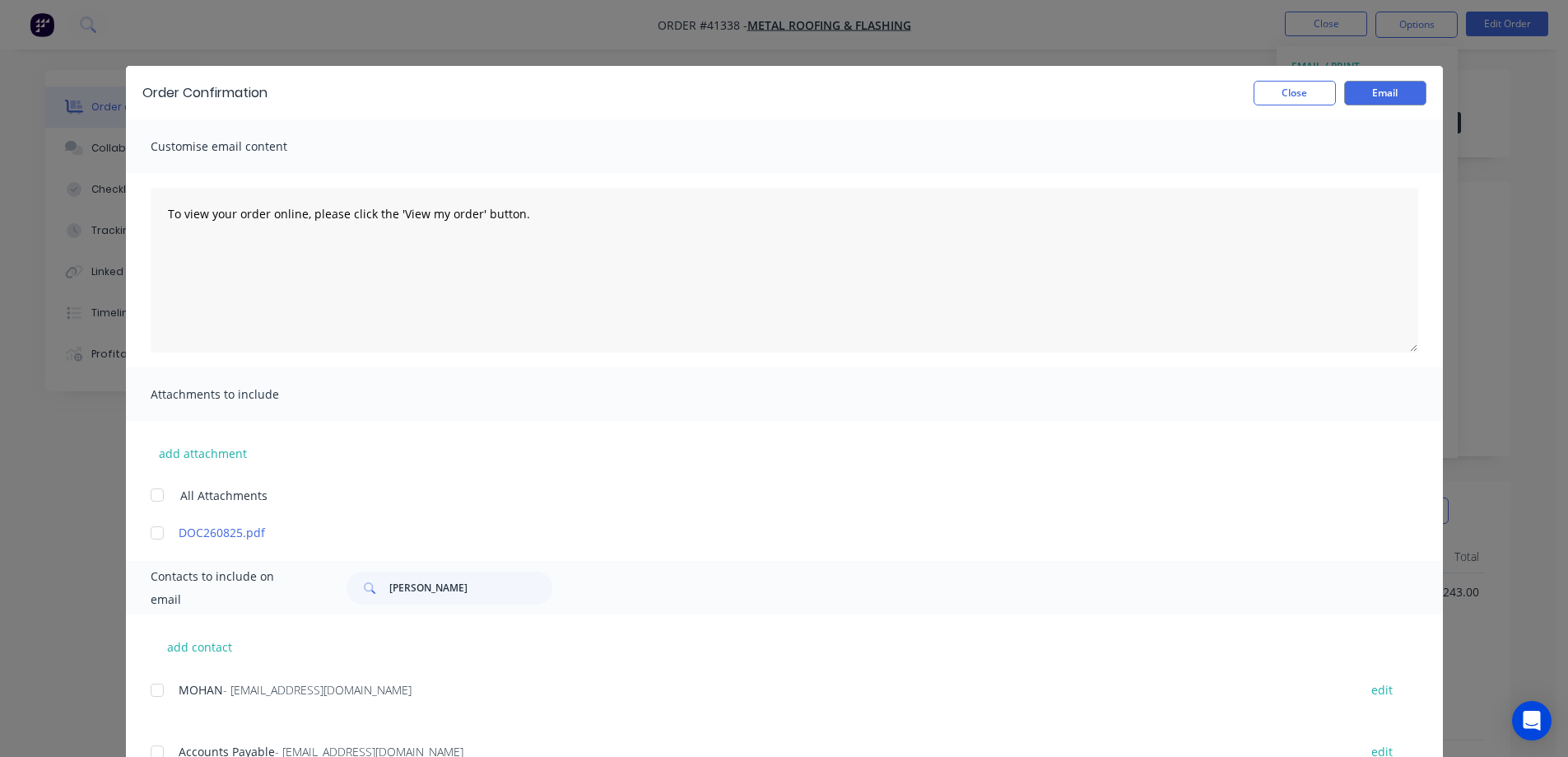
click at [152, 692] on div at bounding box center [156, 689] width 33 height 33
click at [1356, 97] on button "Email" at bounding box center [1386, 93] width 83 height 25
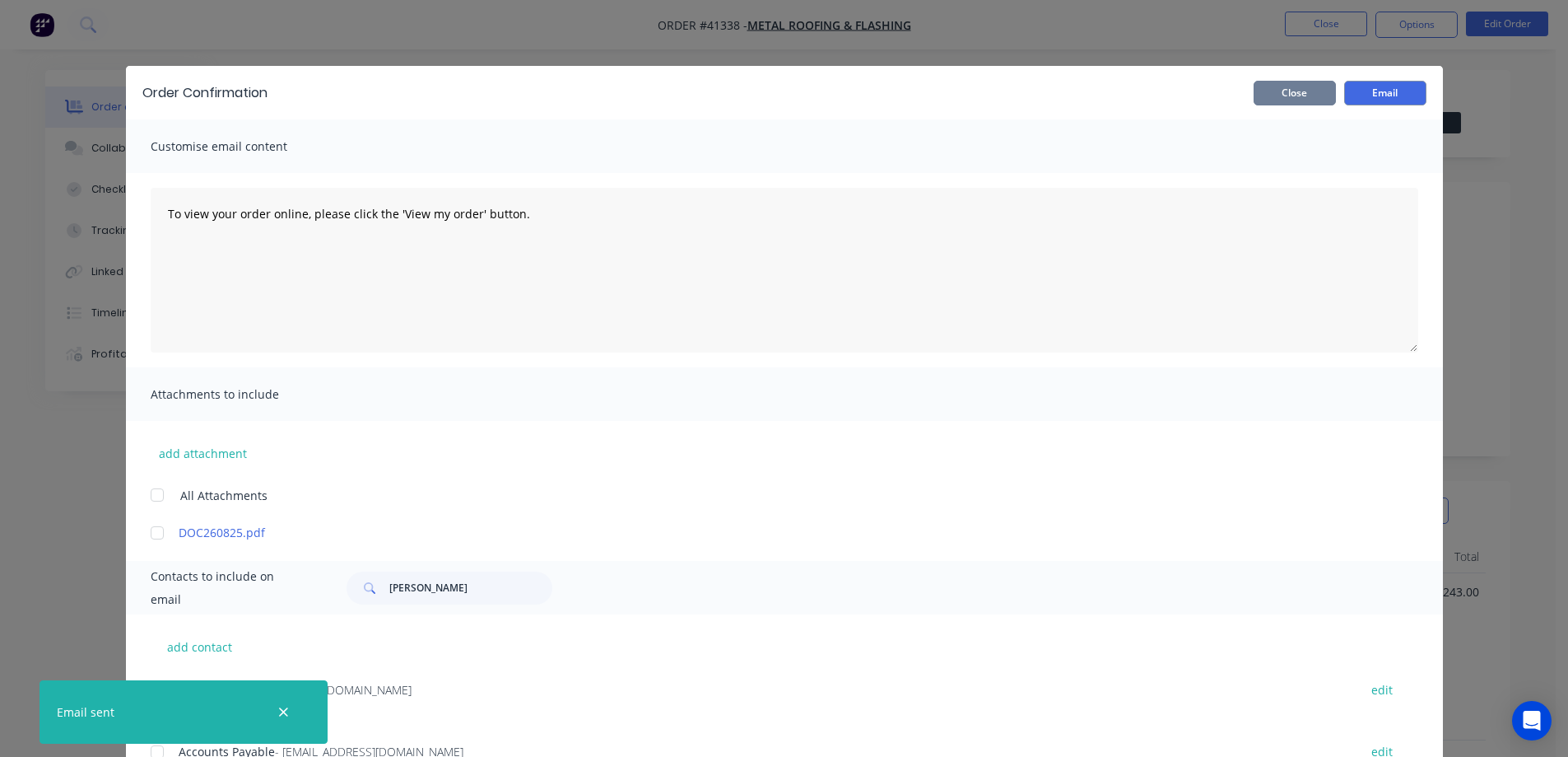
click at [1304, 97] on button "Close" at bounding box center [1296, 93] width 83 height 25
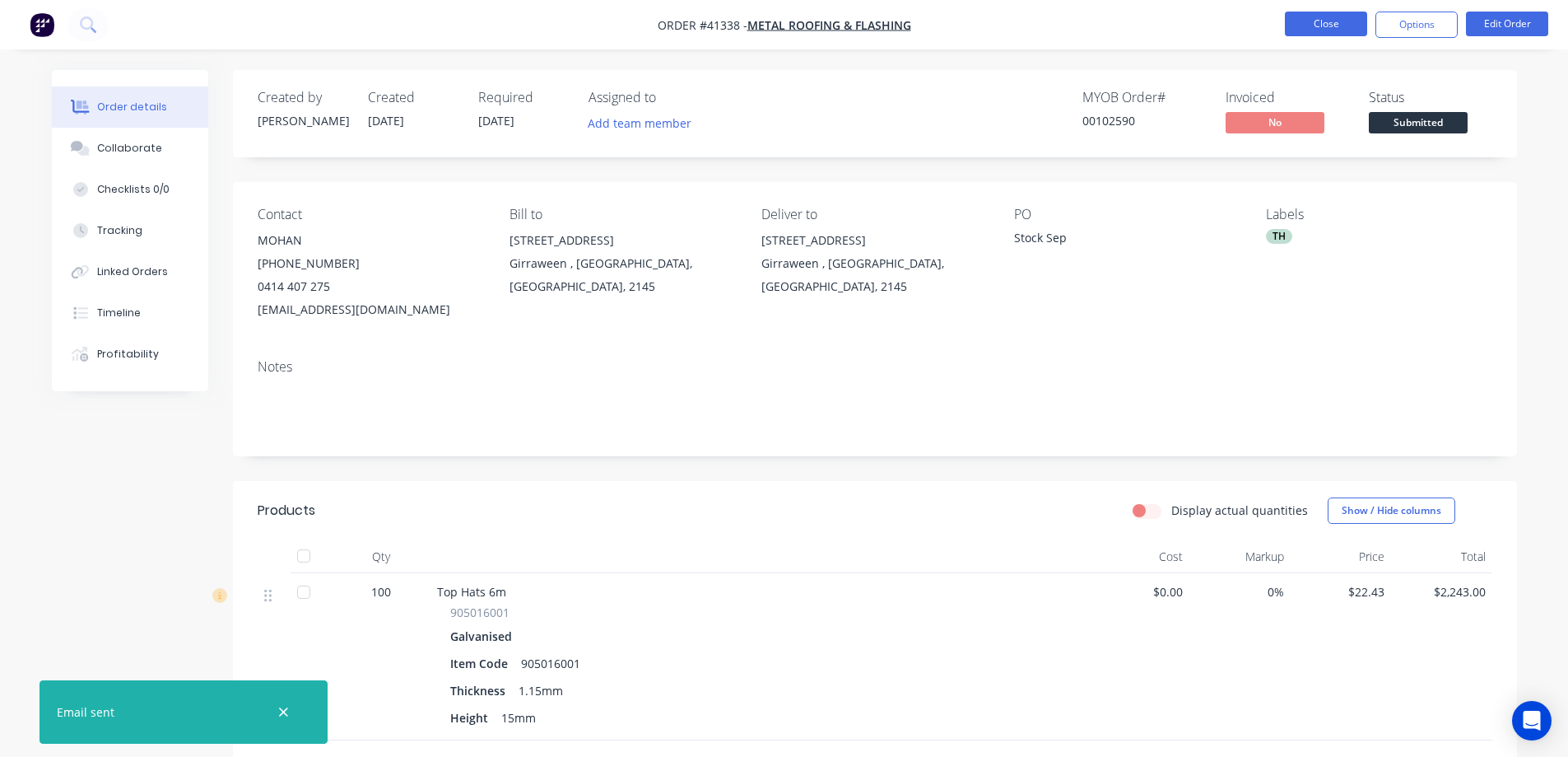
click at [1318, 23] on button "Close" at bounding box center [1326, 24] width 83 height 25
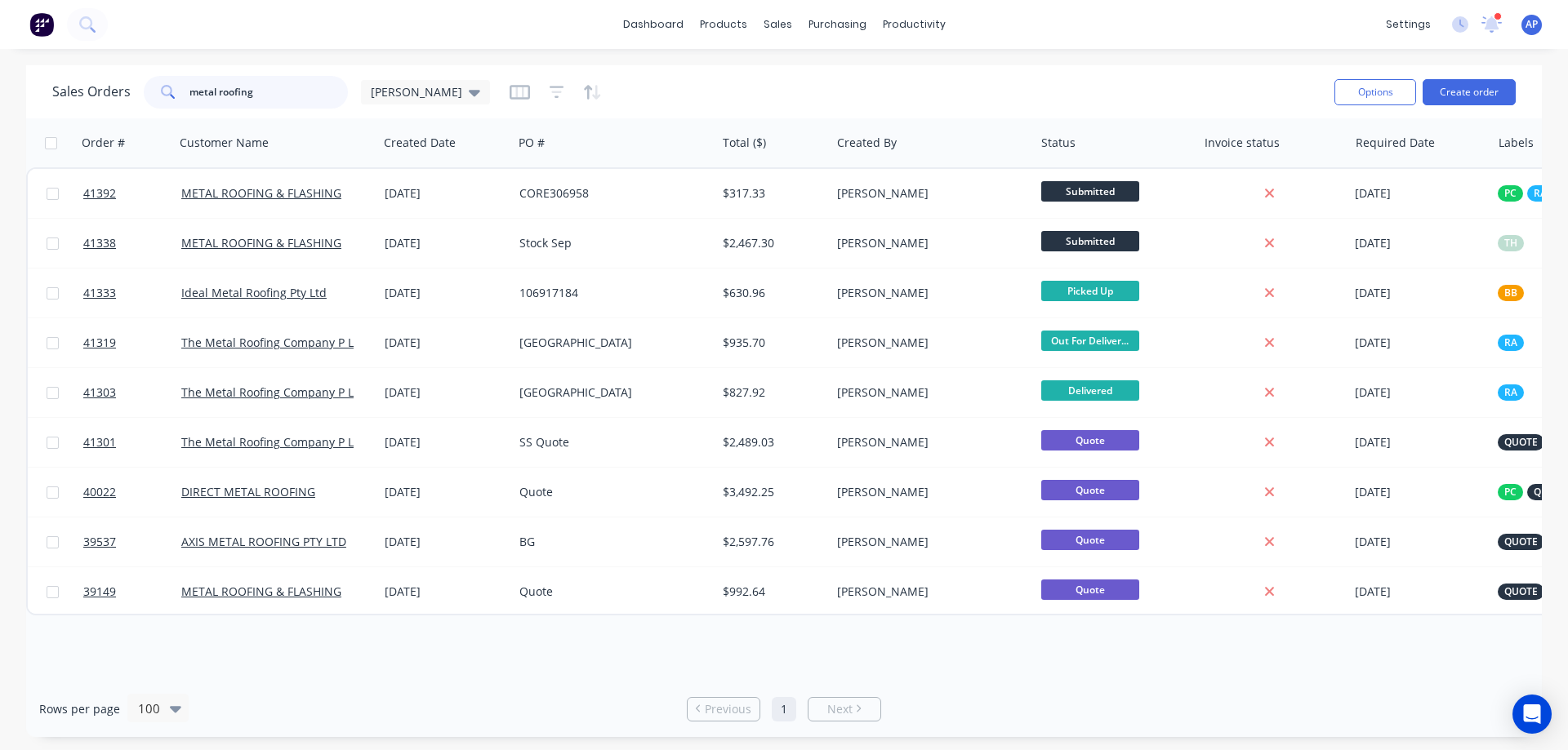
drag, startPoint x: 254, startPoint y: 96, endPoint x: 180, endPoint y: 97, distance: 74.0
click at [180, 97] on div "metal roofing" at bounding box center [246, 91] width 204 height 32
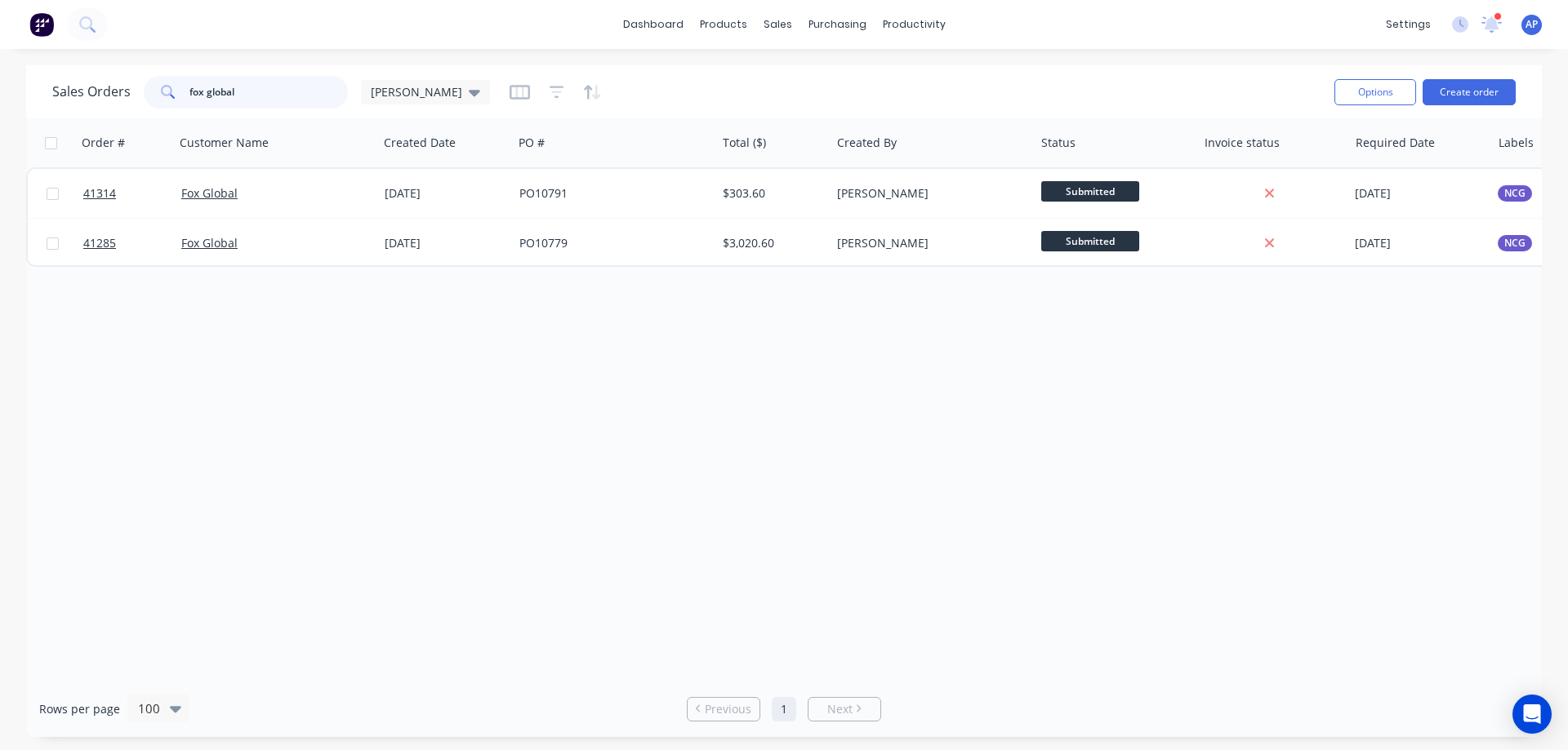
drag, startPoint x: 236, startPoint y: 95, endPoint x: 175, endPoint y: 97, distance: 61.0
click at [175, 97] on div "fox global" at bounding box center [246, 91] width 204 height 32
type input "41332"
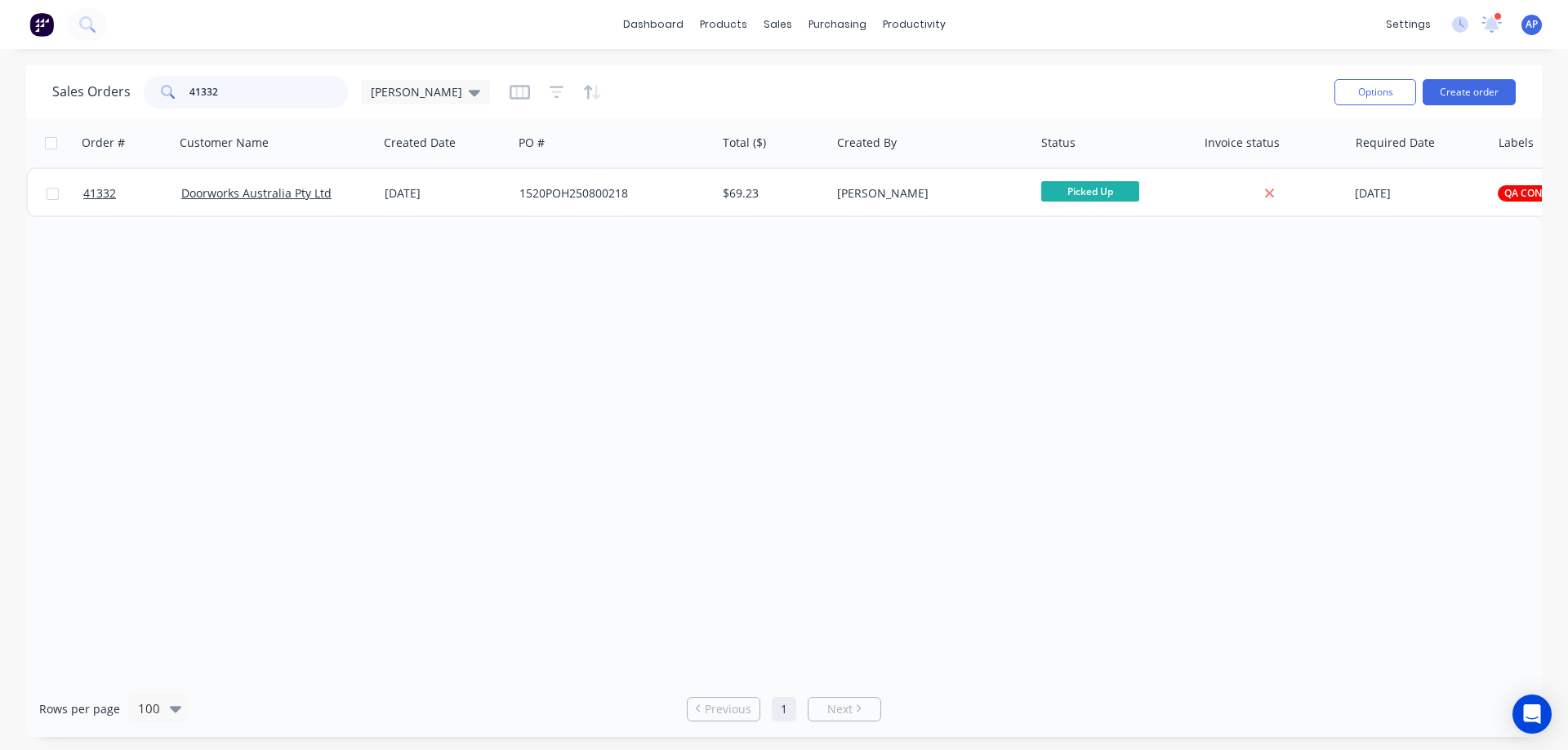
drag, startPoint x: 235, startPoint y: 95, endPoint x: 172, endPoint y: 98, distance: 63.1
click at [172, 98] on div "41332" at bounding box center [246, 91] width 204 height 32
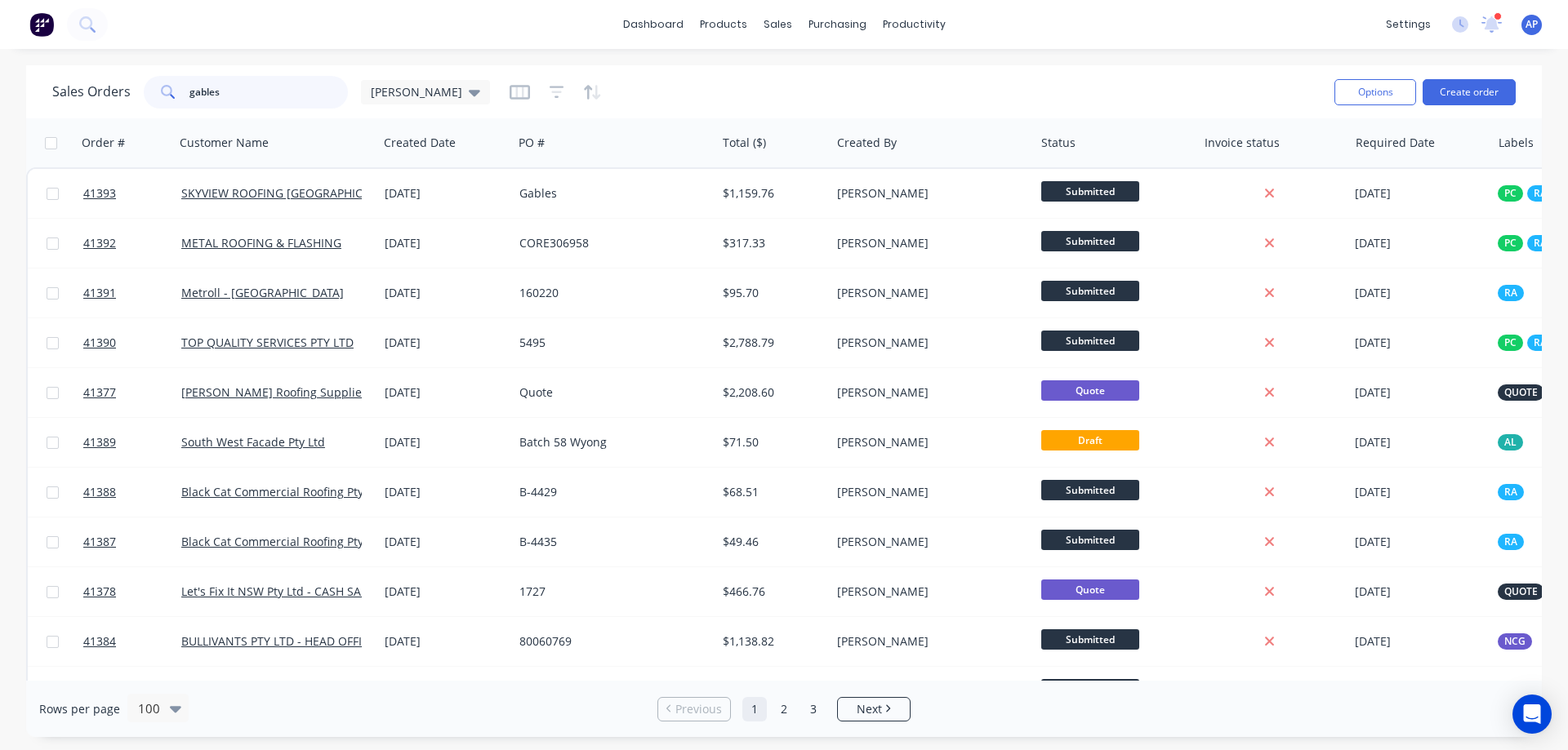
type input "gables"
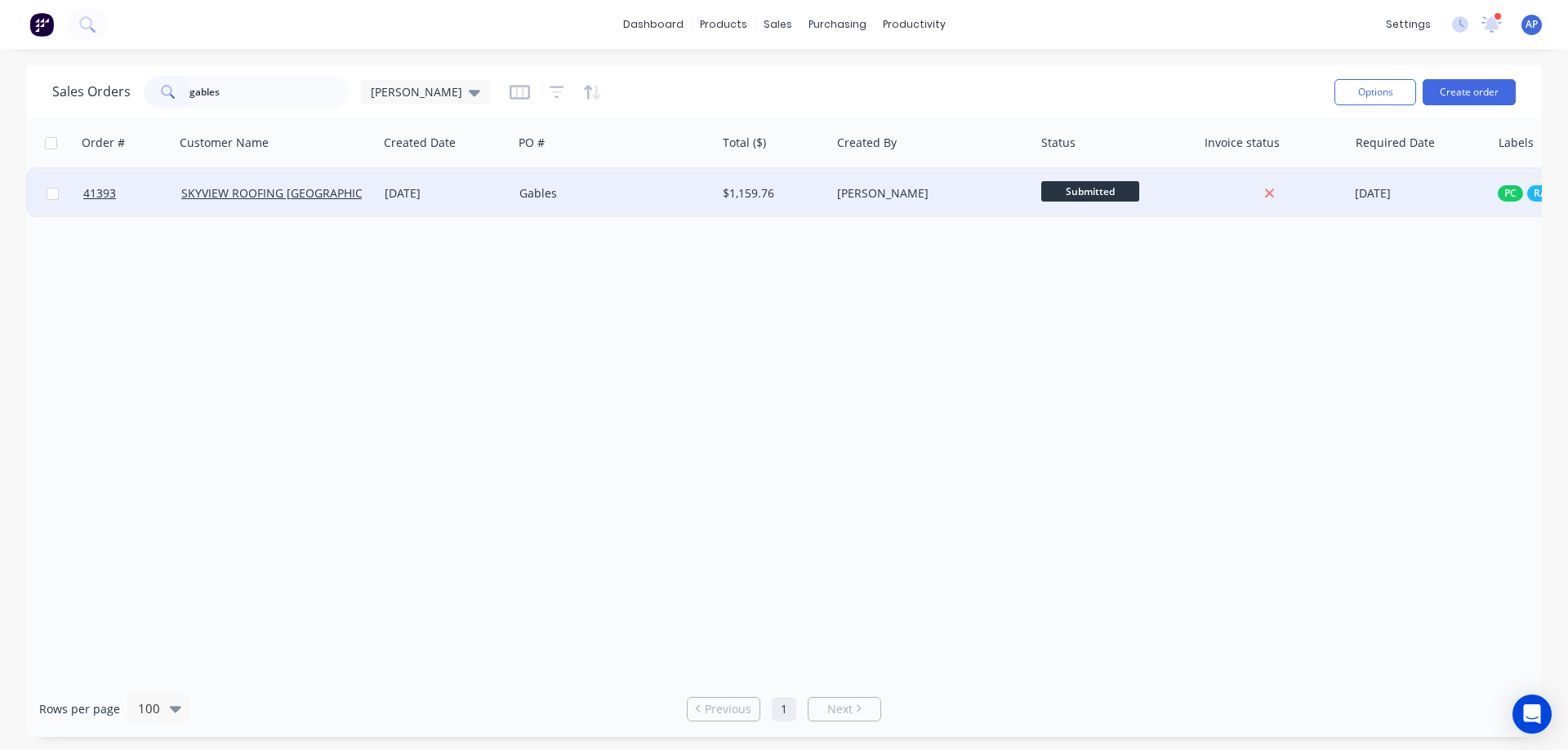
click at [574, 195] on div "Gables" at bounding box center [610, 193] width 181 height 17
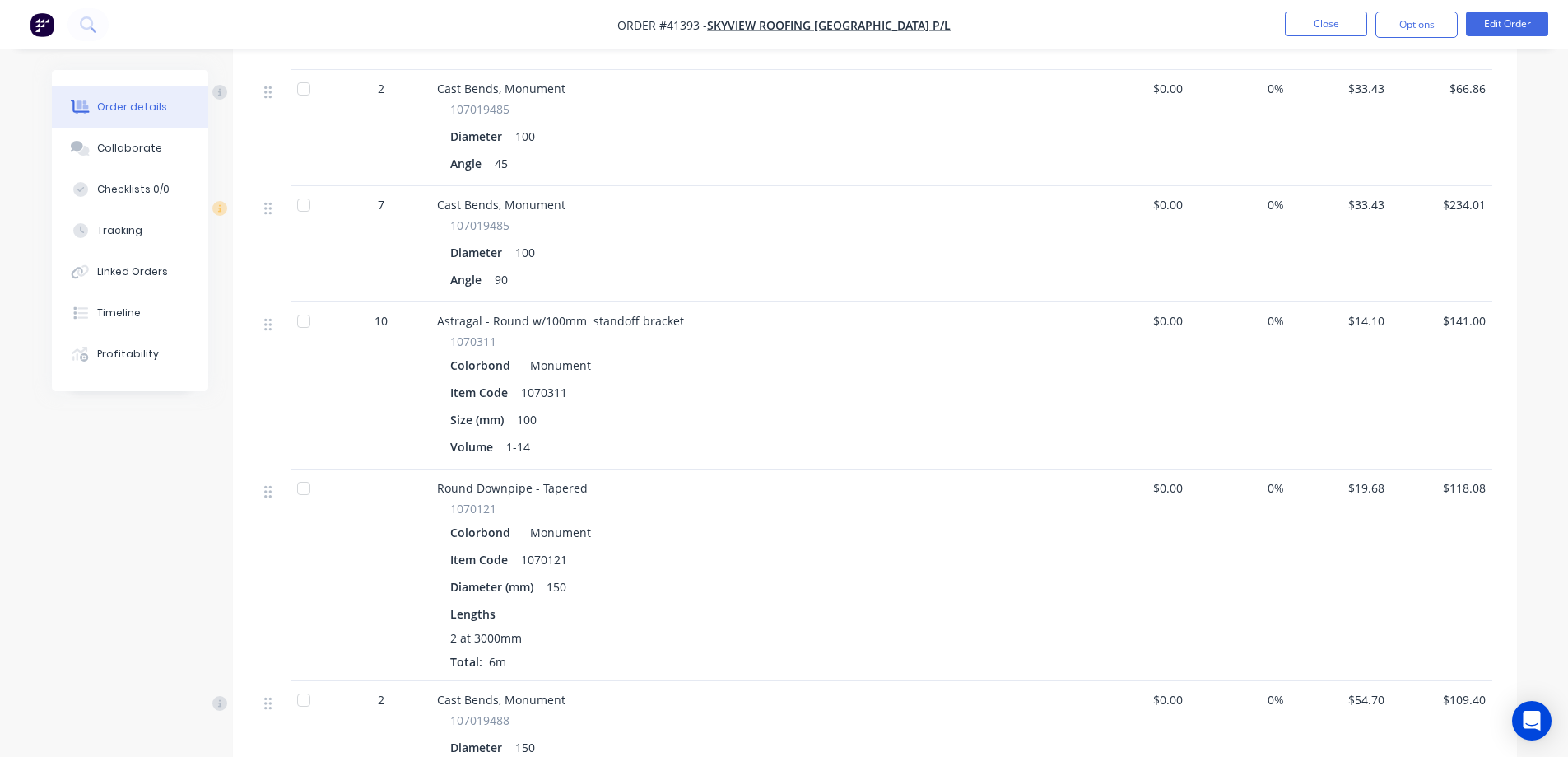
scroll to position [659, 0]
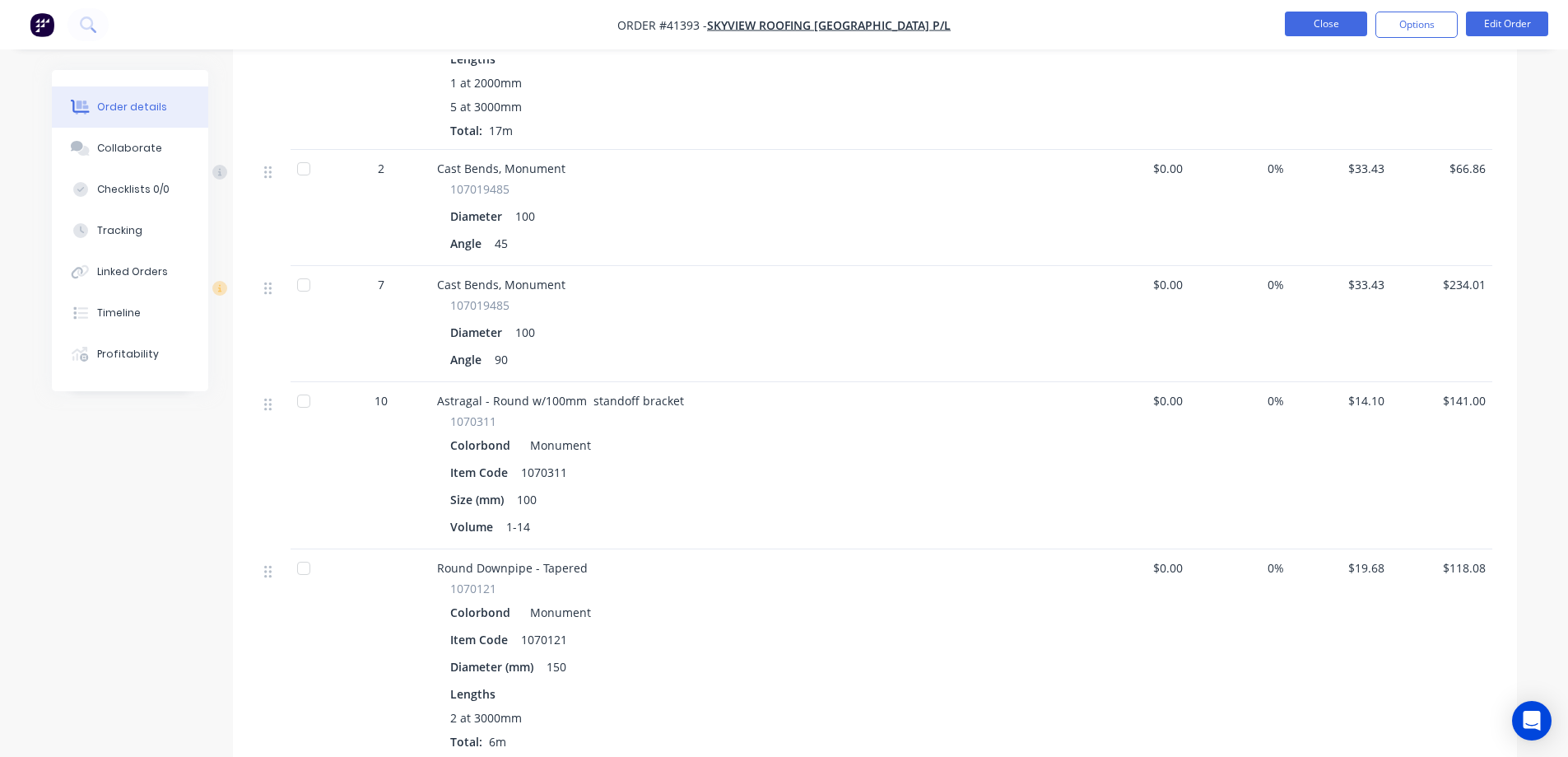
click at [1336, 21] on button "Close" at bounding box center [1326, 24] width 83 height 25
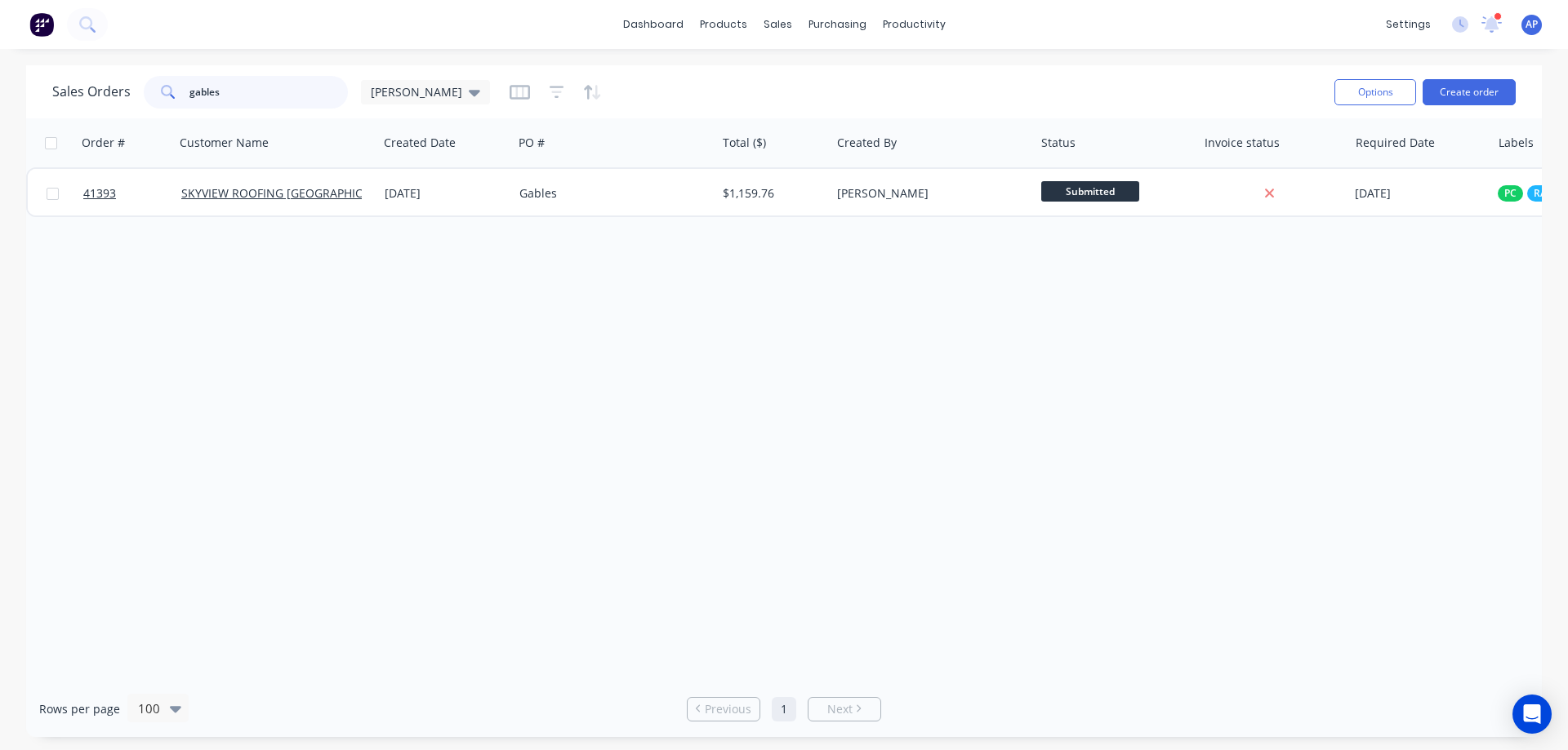
drag, startPoint x: 247, startPoint y: 90, endPoint x: 108, endPoint y: 118, distance: 141.8
click at [108, 118] on div "Sales Orders gables Angela Options Create order" at bounding box center [784, 91] width 1516 height 53
type input "skyview"
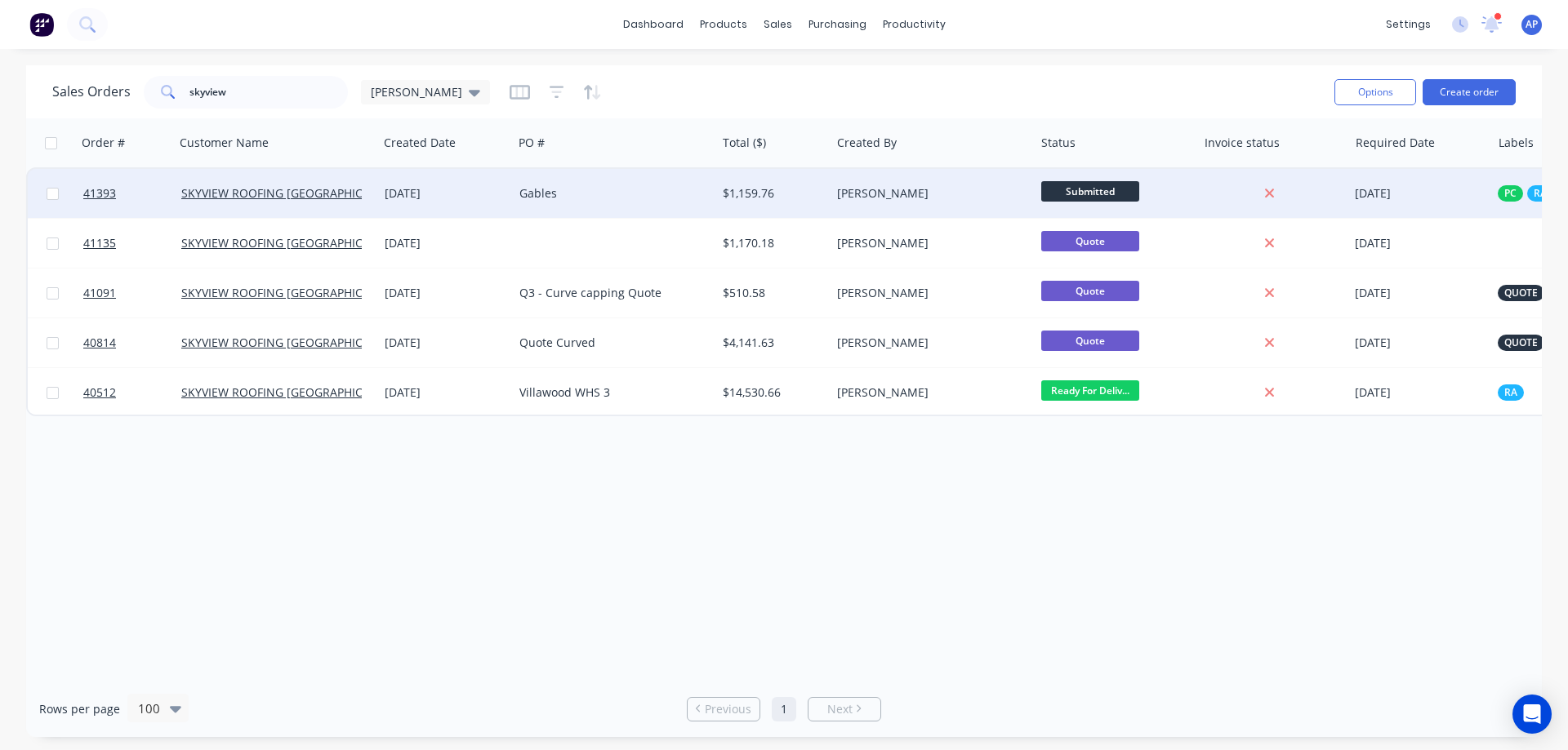
click at [628, 196] on div "Gables" at bounding box center [610, 193] width 181 height 17
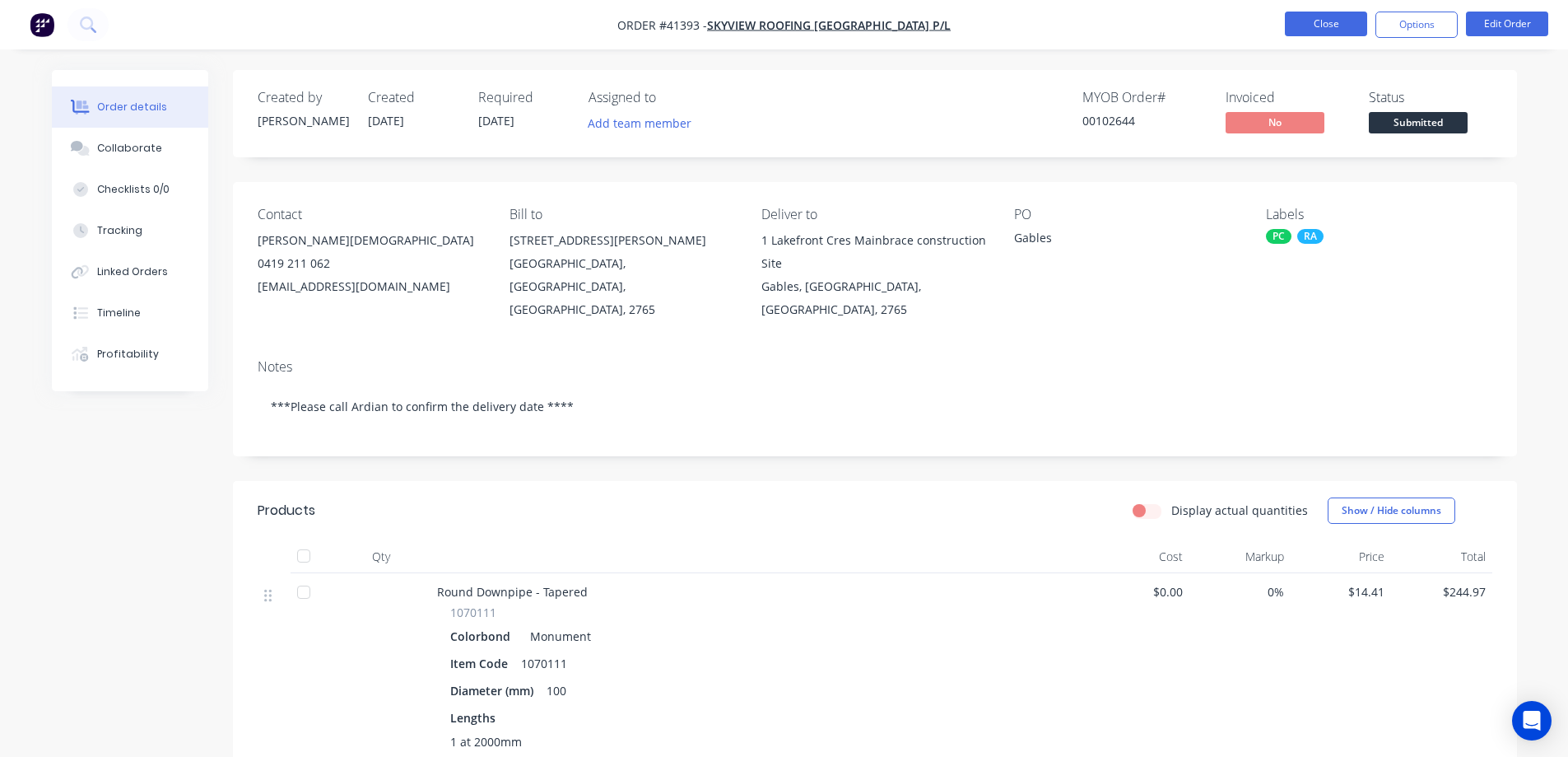
click at [1329, 25] on button "Close" at bounding box center [1326, 24] width 83 height 25
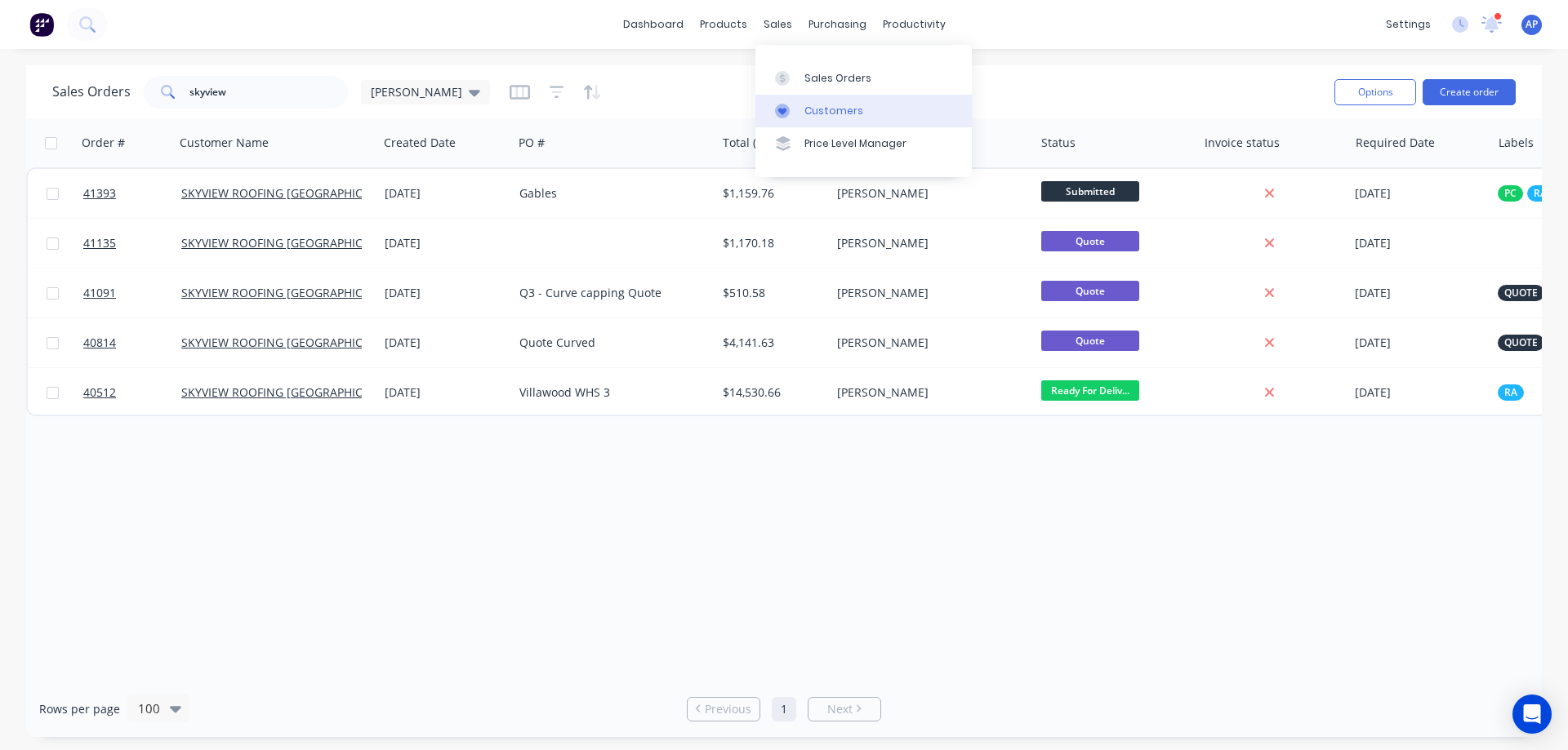
click at [828, 110] on div "Customers" at bounding box center [833, 111] width 58 height 15
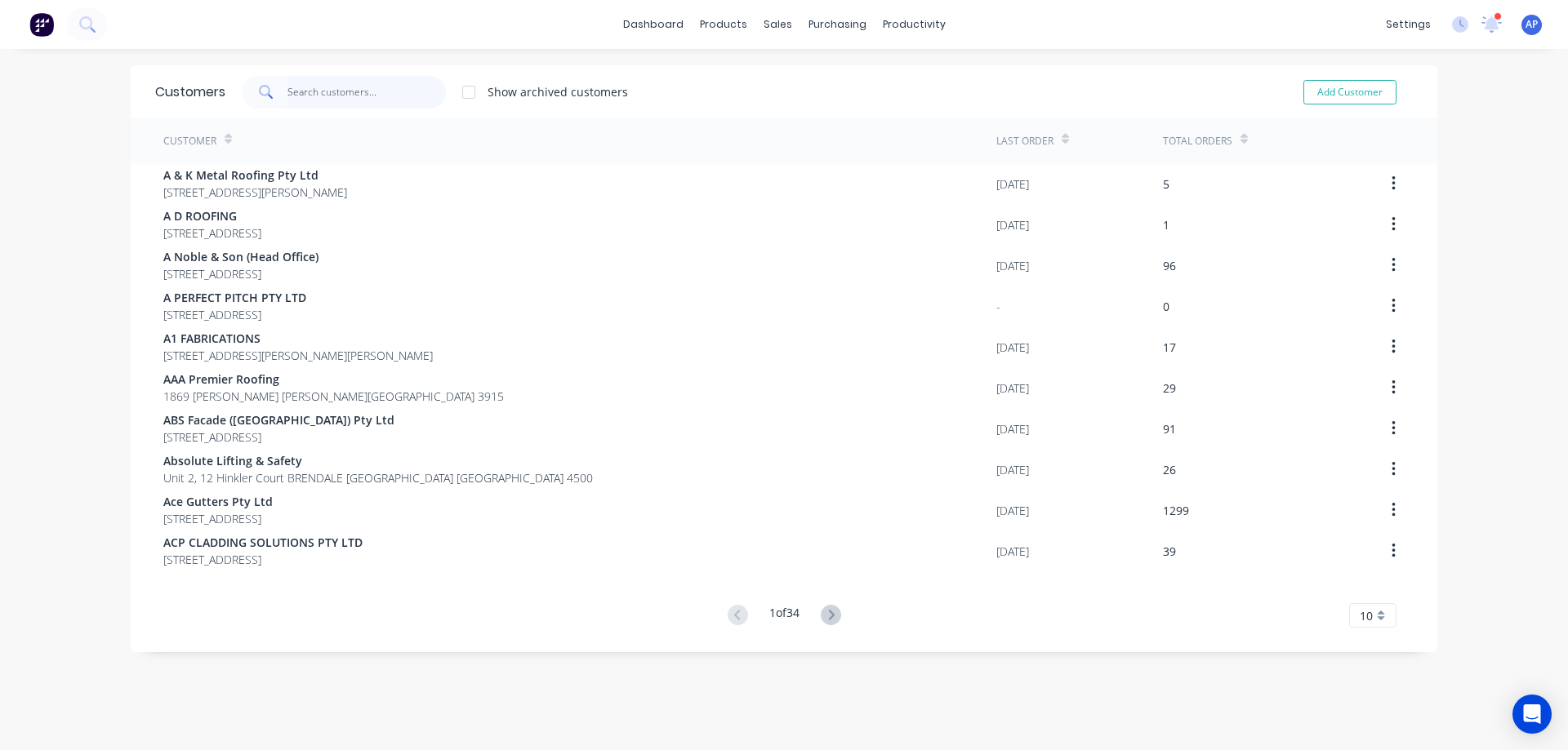
click at [306, 89] on input "text" at bounding box center [367, 91] width 160 height 32
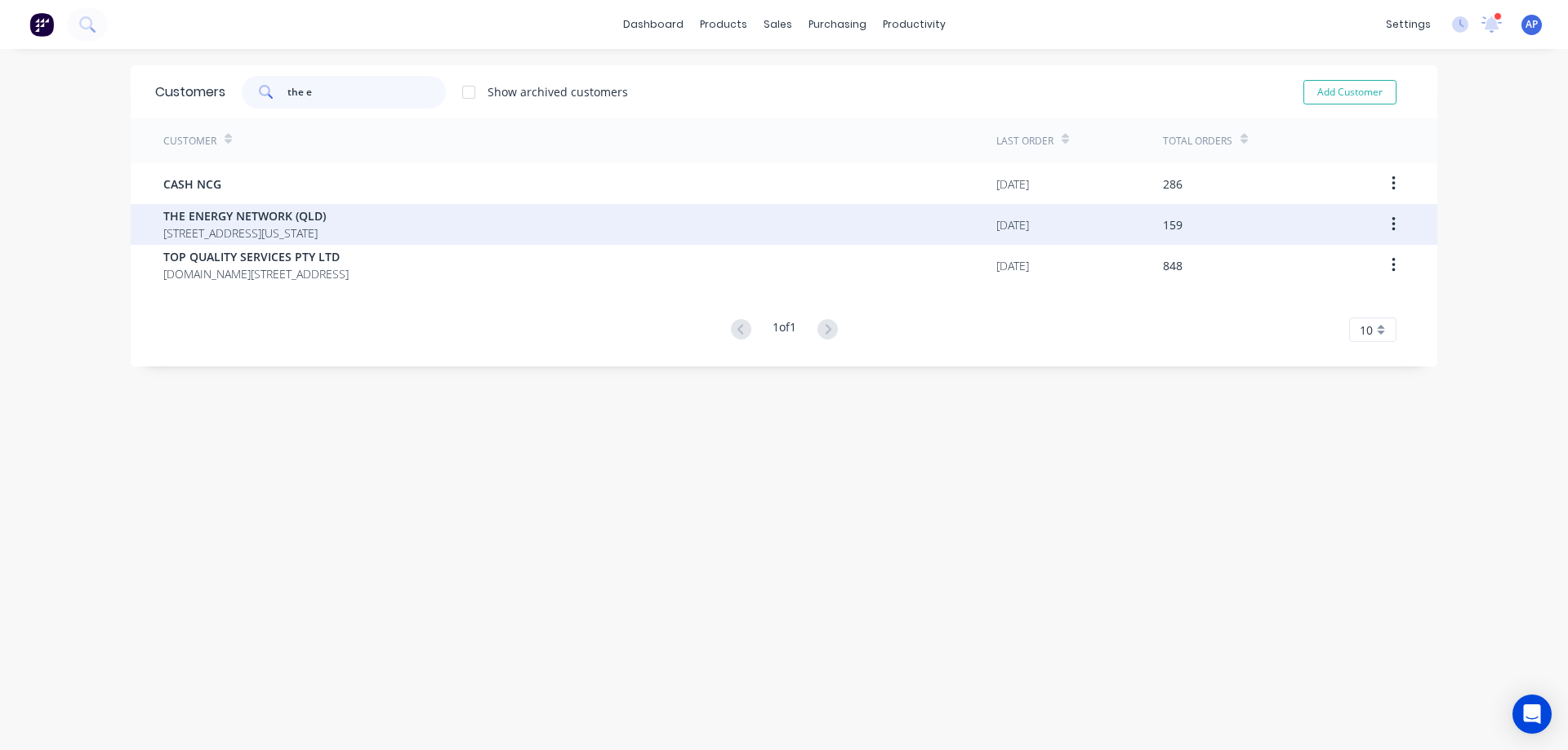
type input "the e"
click at [274, 216] on span "THE ENERGY NETWORK (QLD)" at bounding box center [244, 216] width 162 height 17
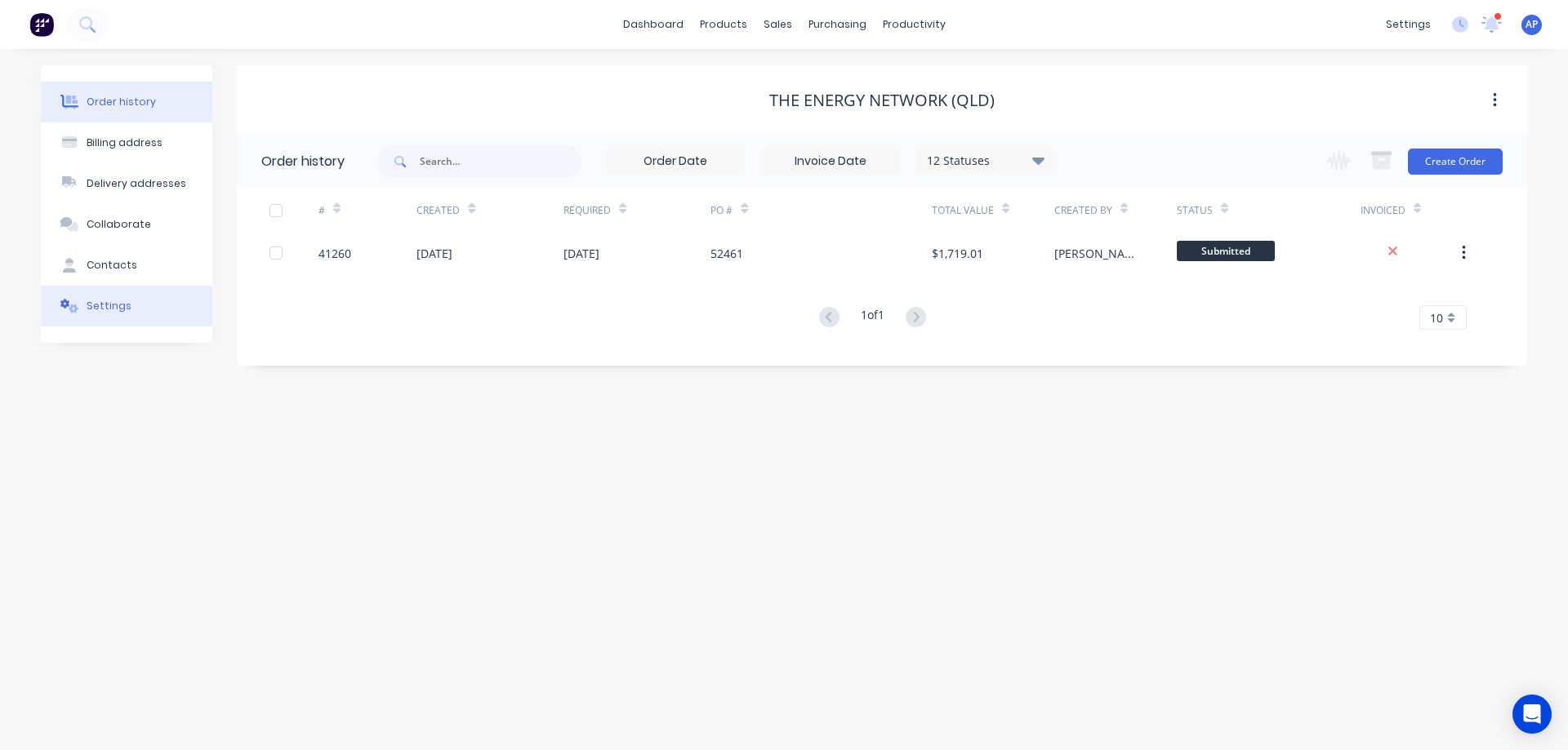
click at [126, 309] on button "Settings" at bounding box center [126, 306] width 172 height 41
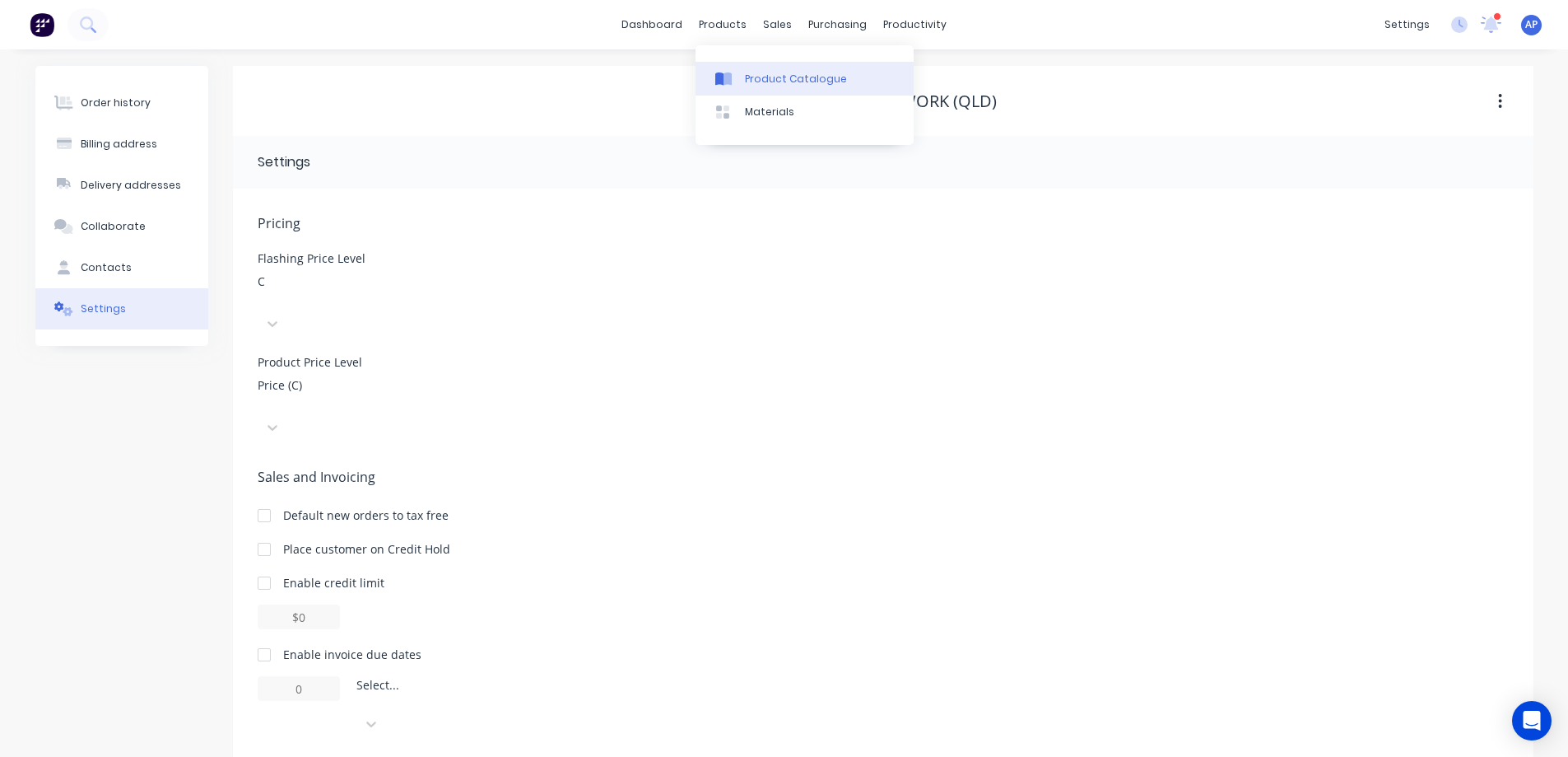
click at [759, 77] on div "Product Catalogue" at bounding box center [796, 78] width 102 height 15
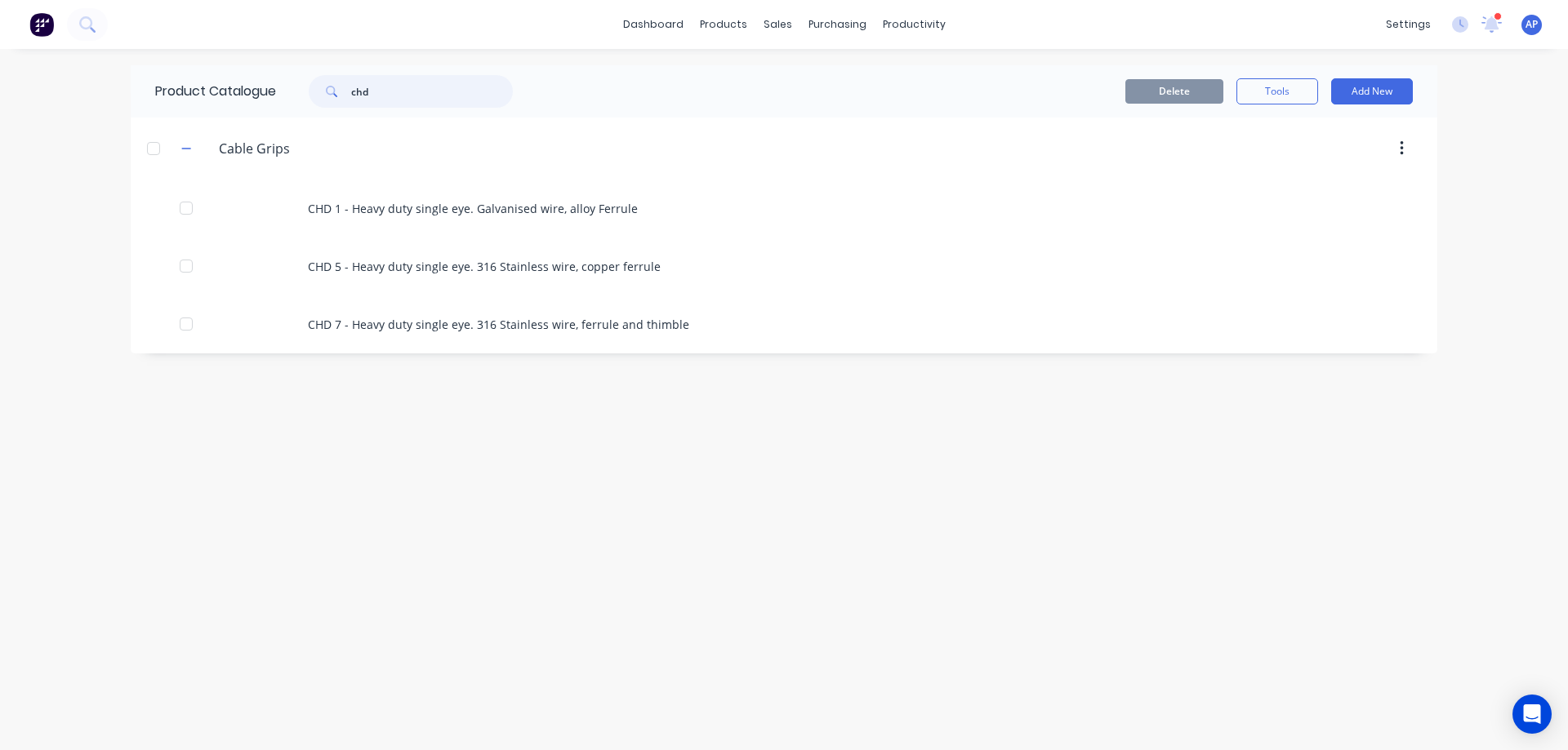
drag, startPoint x: 384, startPoint y: 87, endPoint x: 343, endPoint y: 98, distance: 42.4
click at [343, 98] on div "chd" at bounding box center [411, 91] width 204 height 32
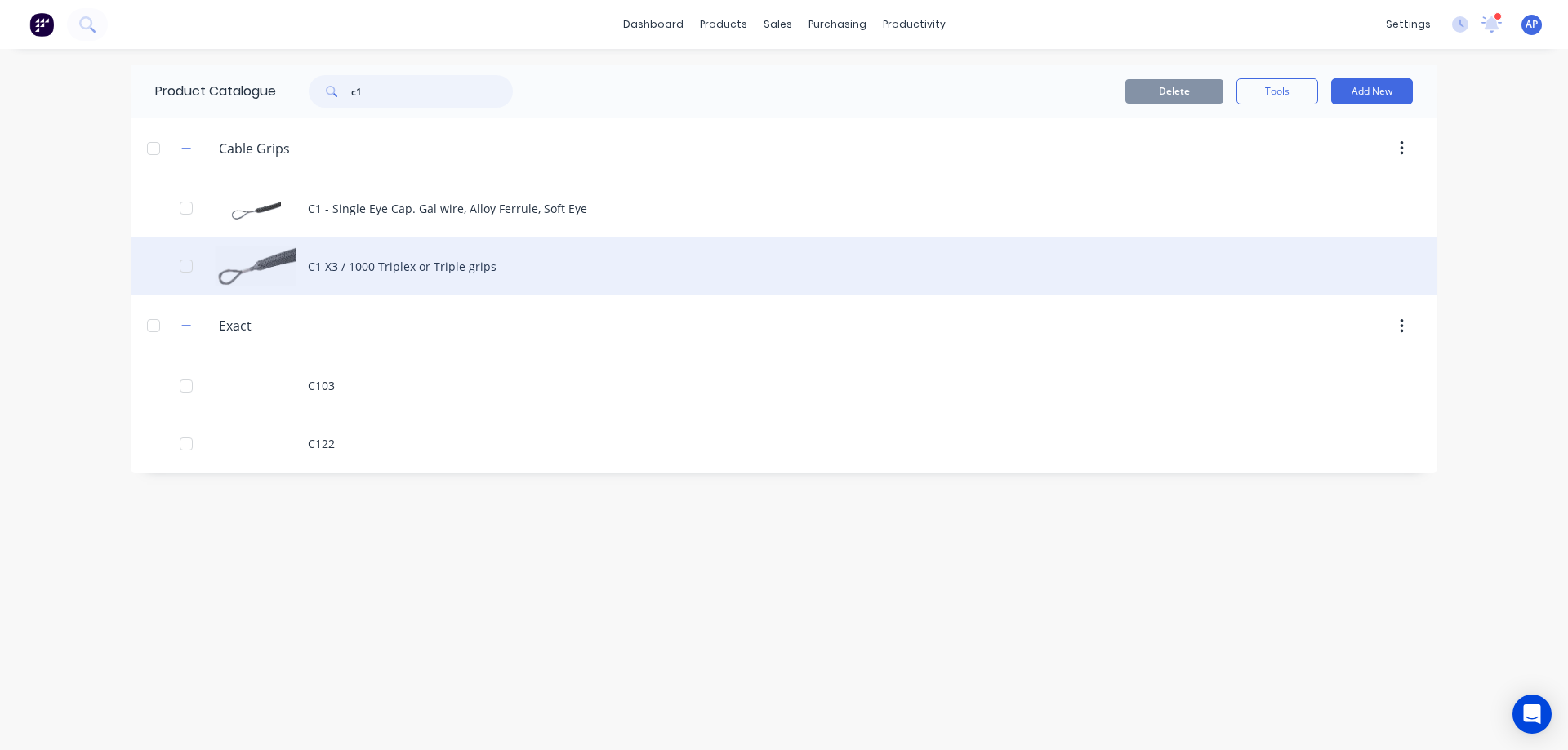
type input "c1"
click at [453, 271] on div "C1 X3 / 1000 Triplex or Triple grips" at bounding box center [784, 267] width 1307 height 58
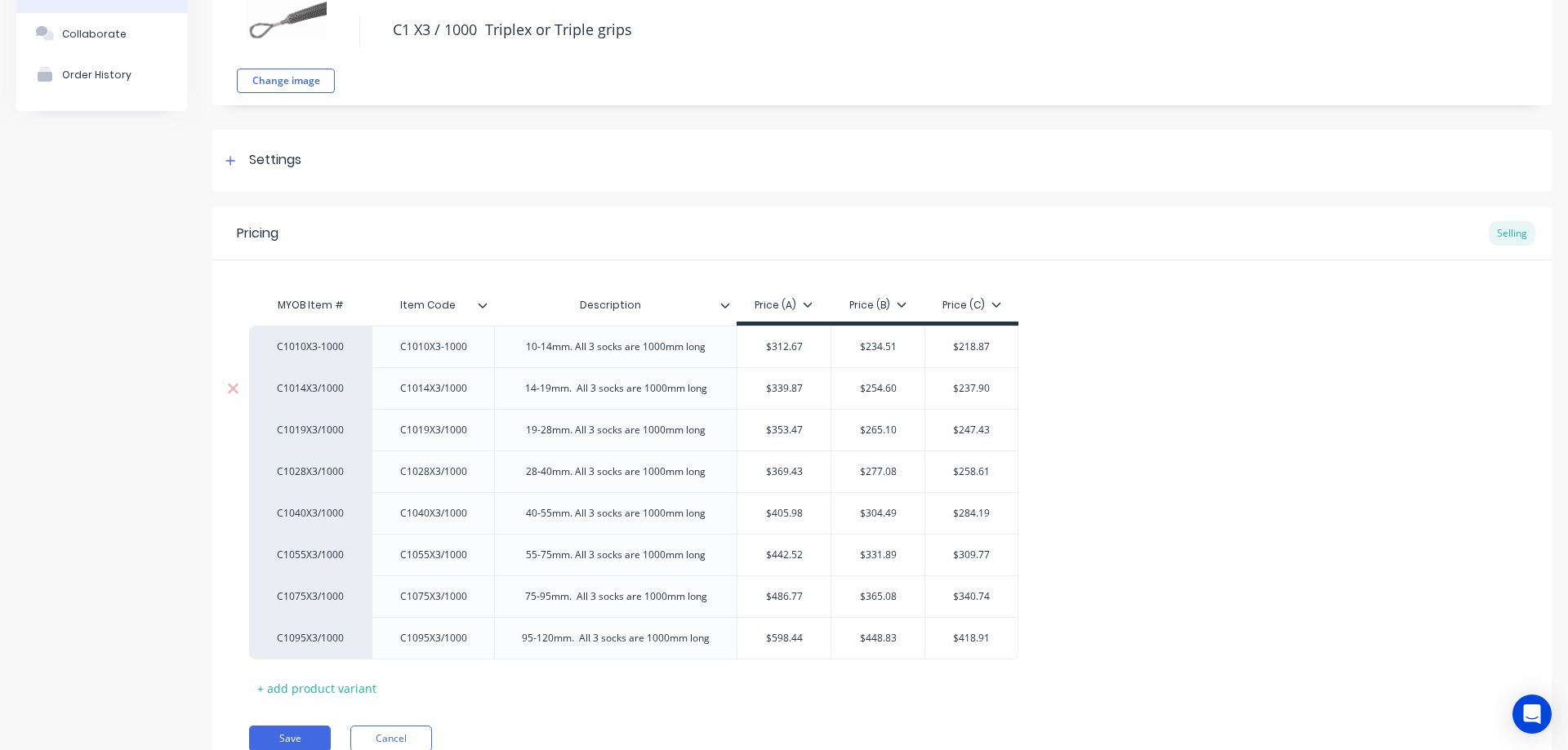
scroll to position [82, 0]
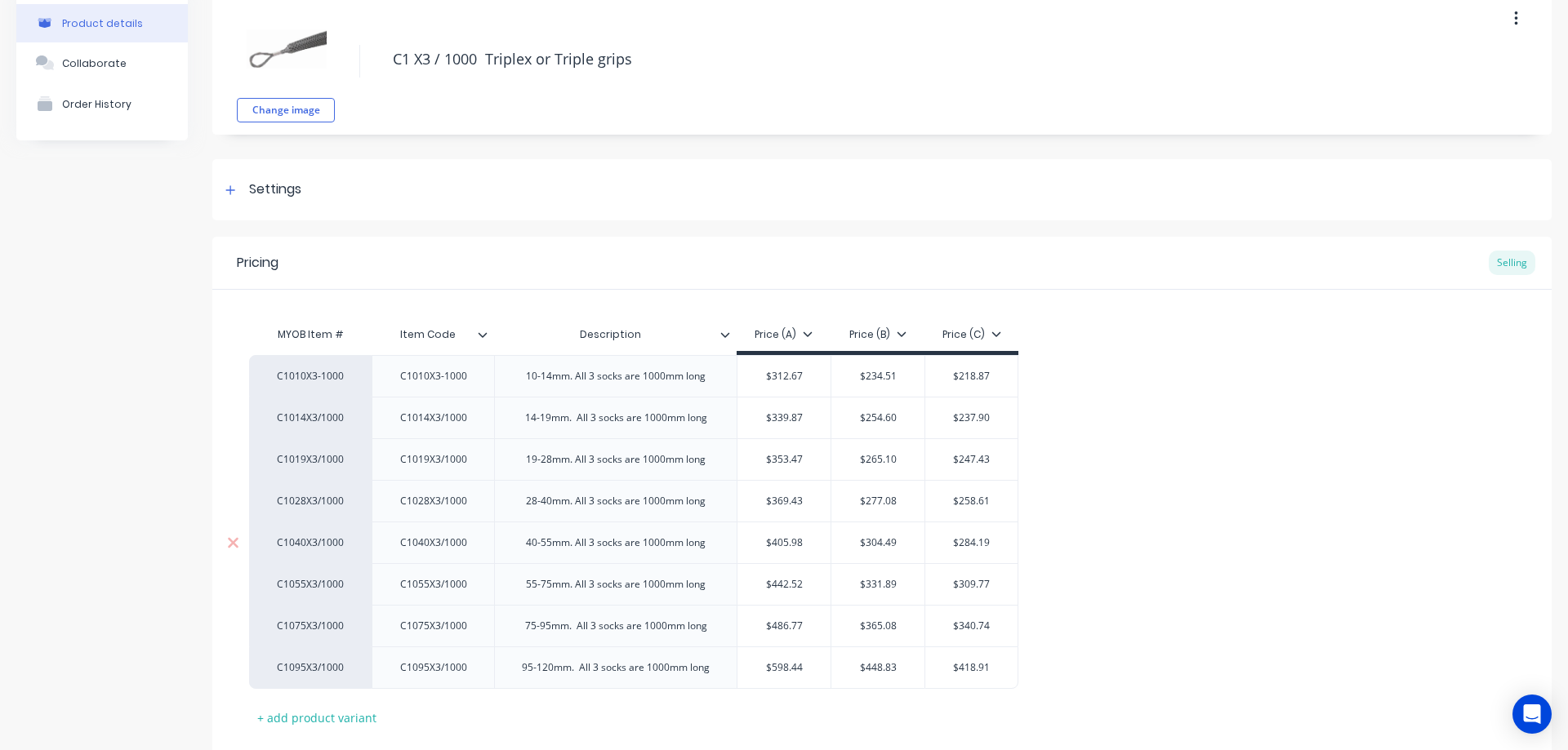
click at [443, 550] on div "C1040X3/1000" at bounding box center [433, 543] width 93 height 21
click at [446, 597] on div "C1055X3/1000" at bounding box center [432, 584] width 123 height 42
type textarea "x"
type input "$309.77"
drag, startPoint x: 950, startPoint y: 584, endPoint x: 997, endPoint y: 586, distance: 47.0
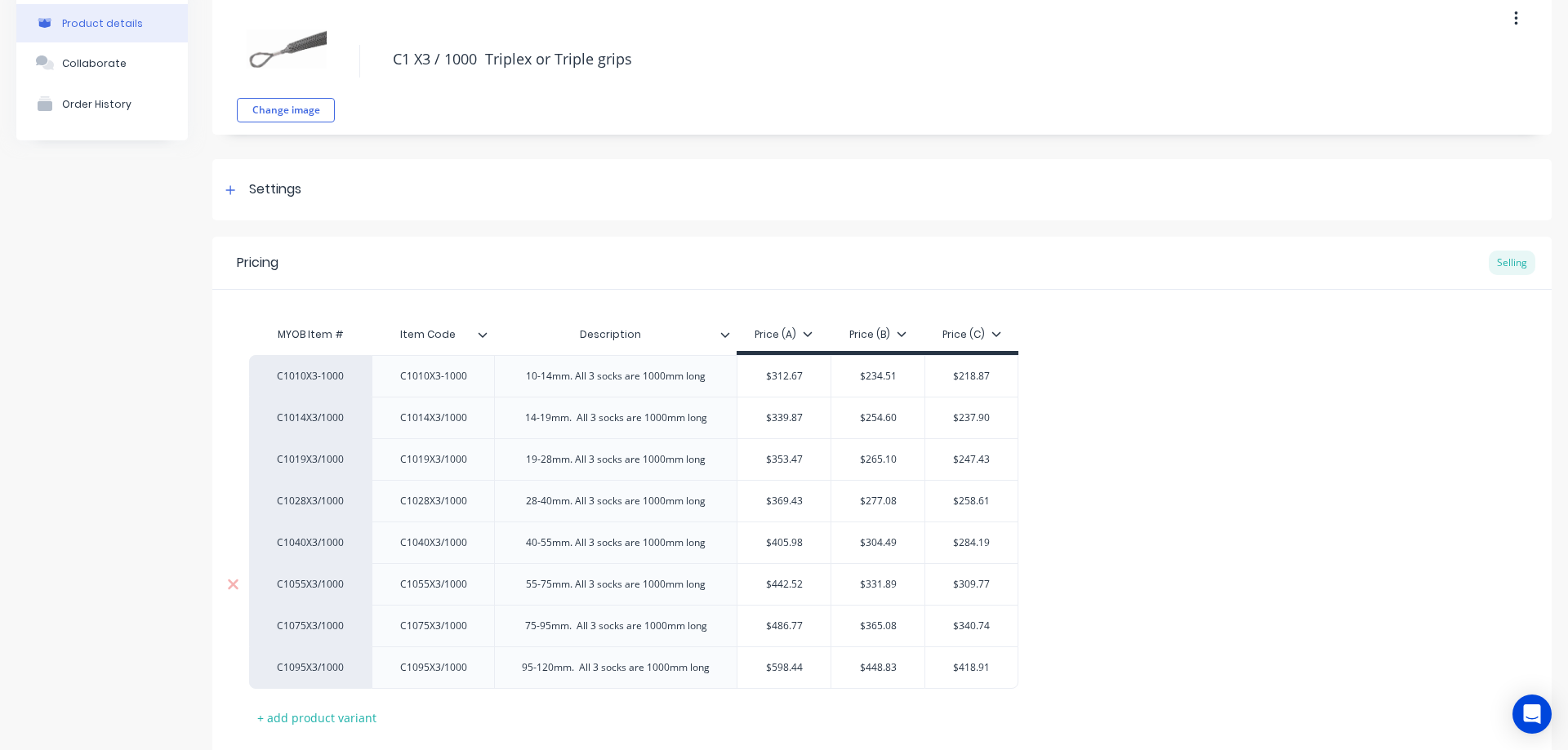
click at [997, 586] on input "$309.77" at bounding box center [971, 584] width 92 height 15
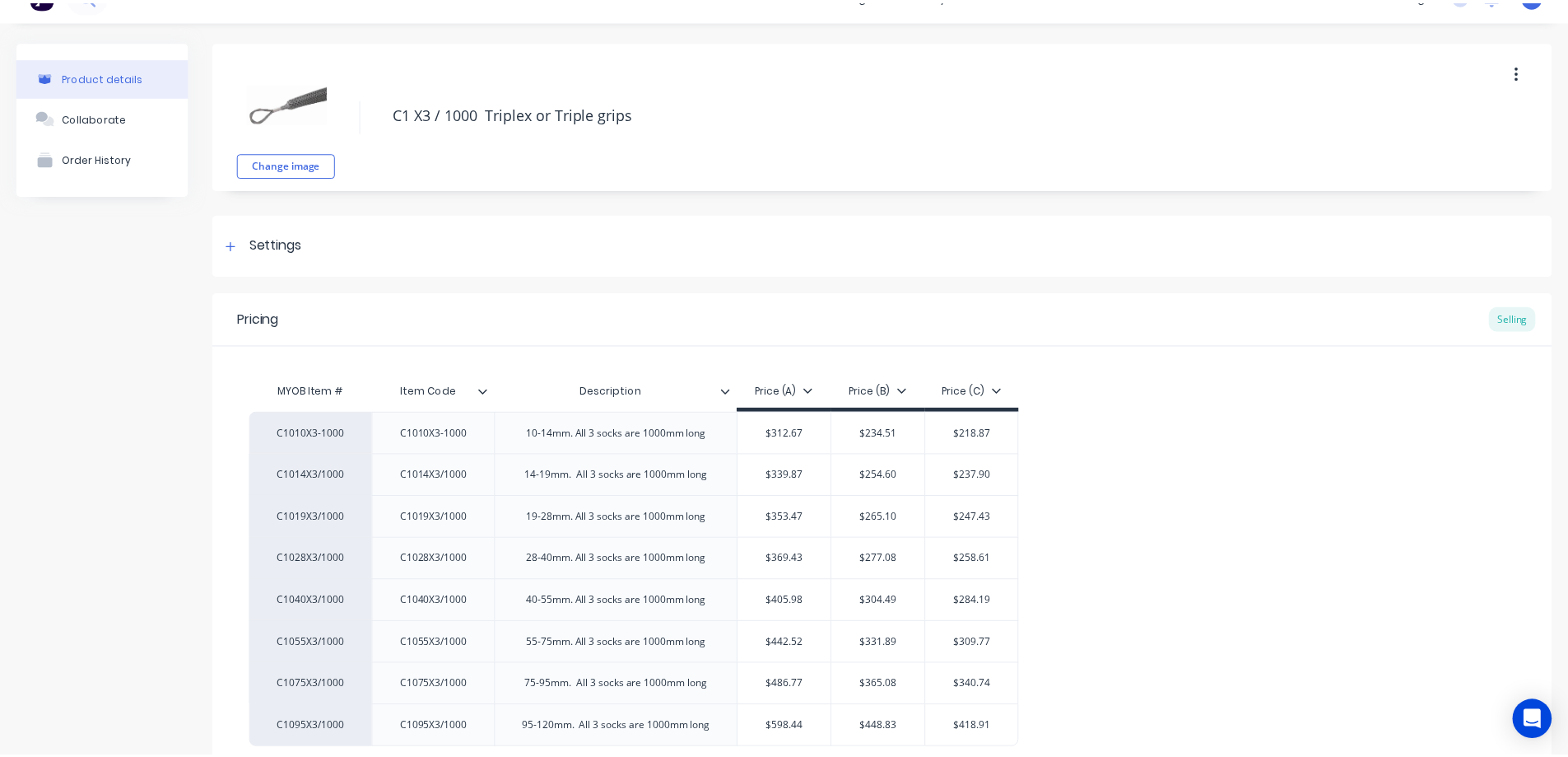
scroll to position [0, 0]
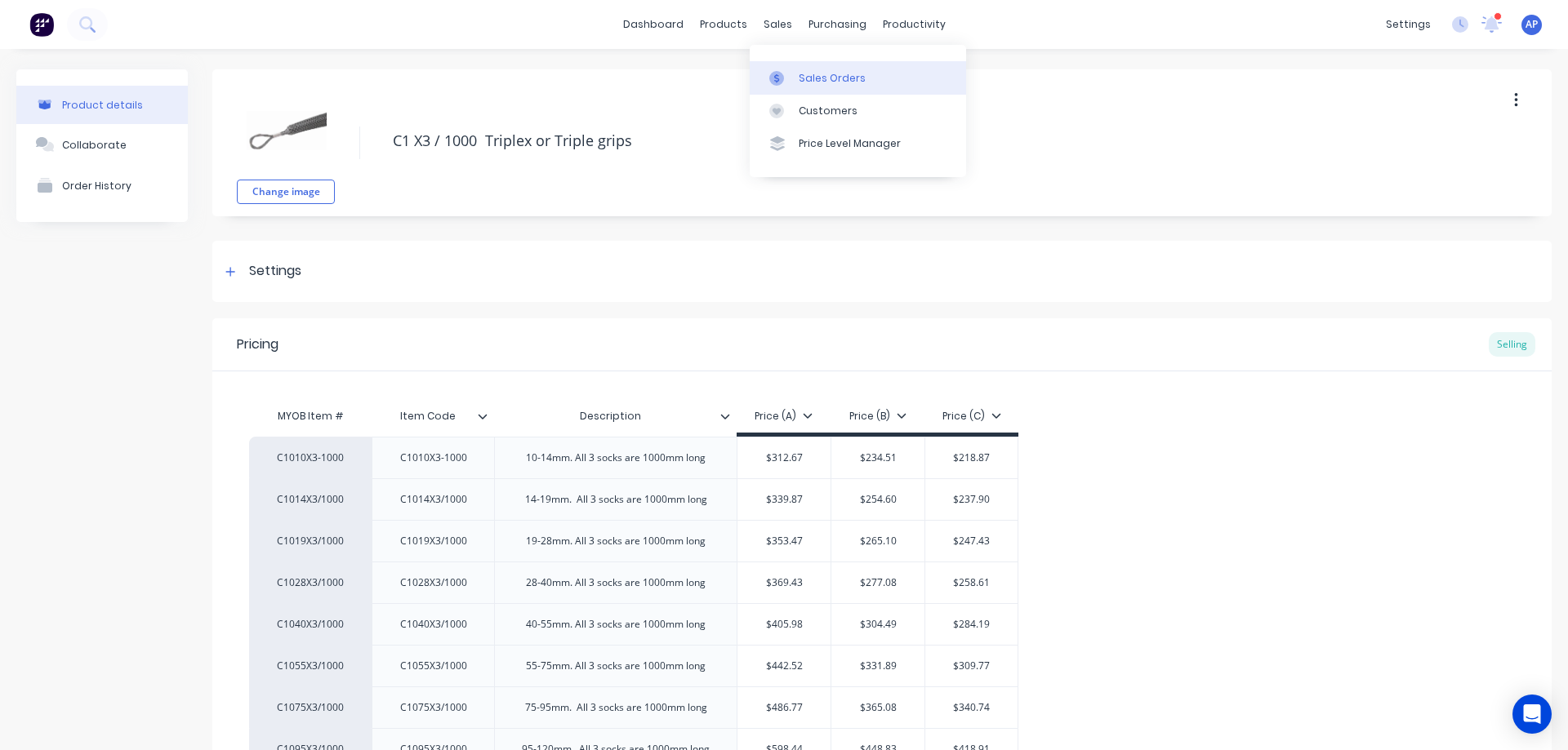
click at [816, 74] on div "Sales Orders" at bounding box center [832, 78] width 67 height 15
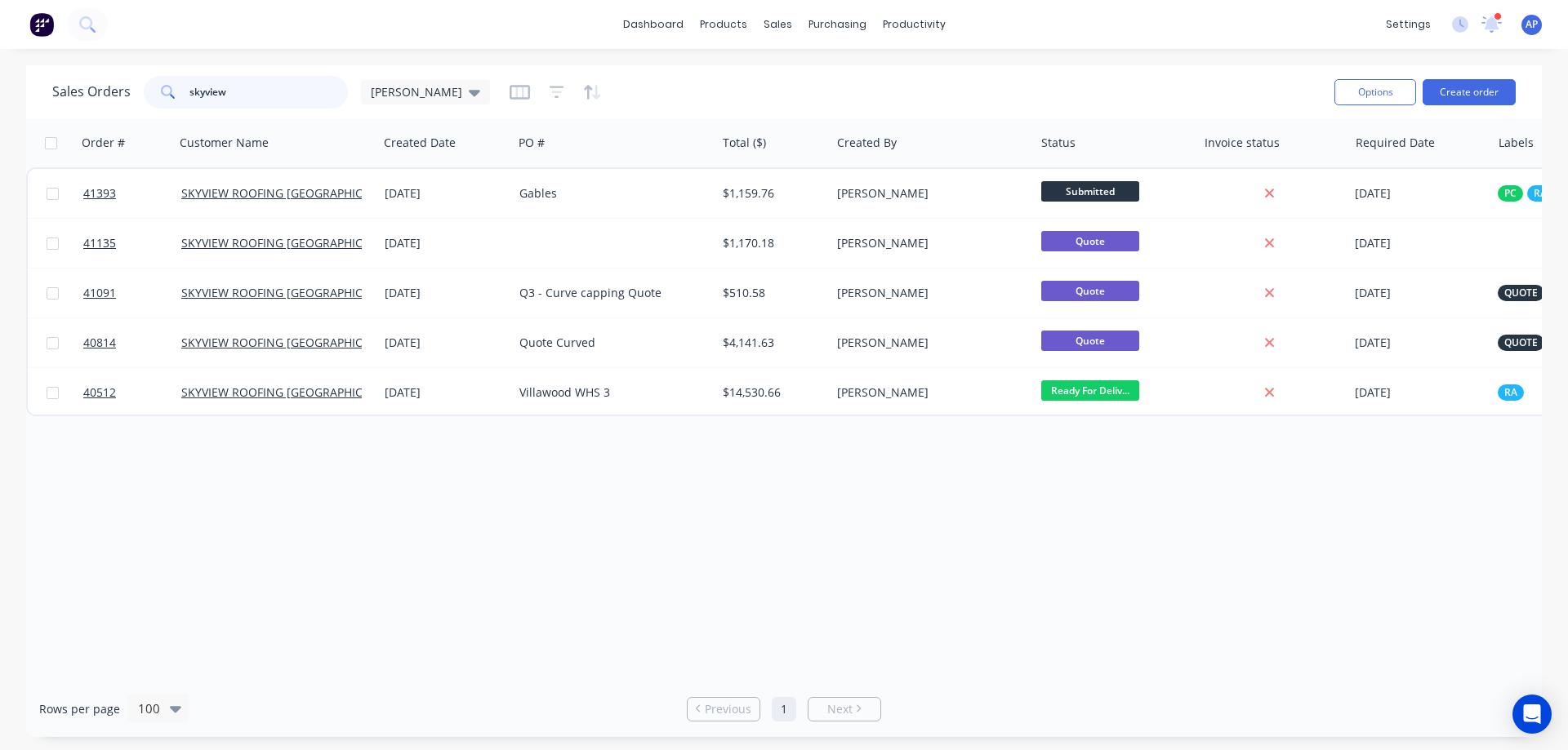
drag, startPoint x: 235, startPoint y: 93, endPoint x: 173, endPoint y: 99, distance: 62.3
click at [173, 99] on div "skyview" at bounding box center [246, 91] width 204 height 32
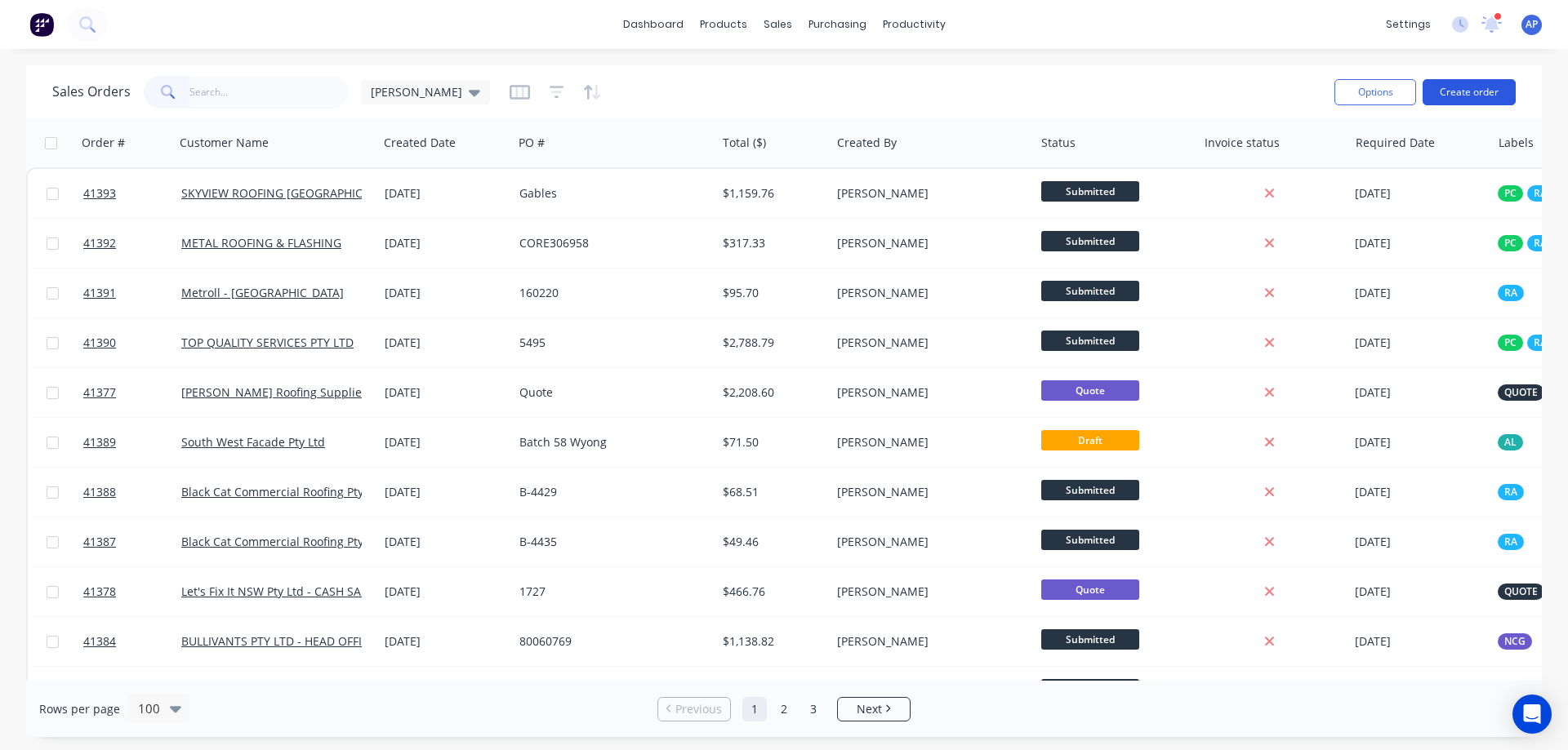
click at [1472, 89] on button "Create order" at bounding box center [1469, 92] width 93 height 26
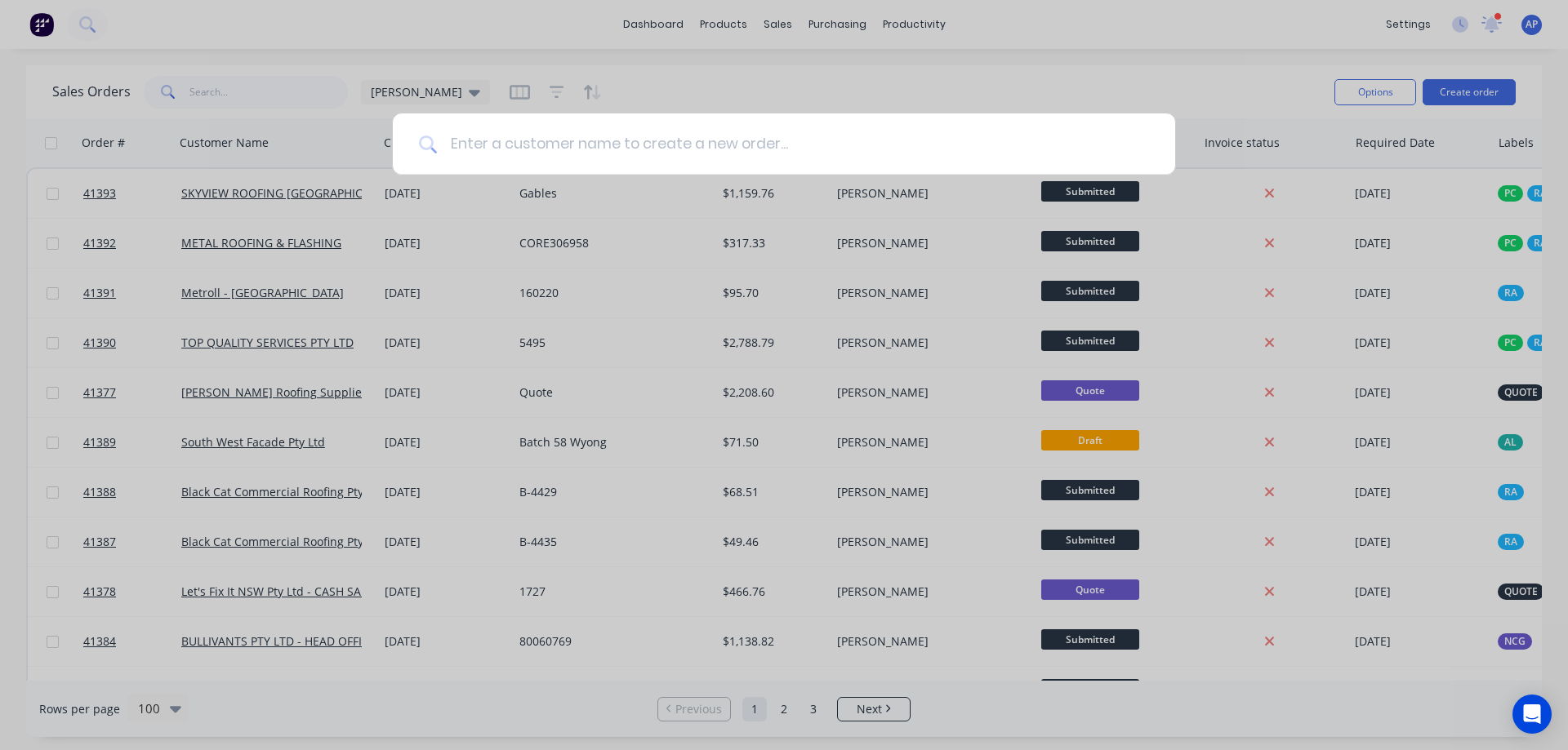
click at [549, 159] on input at bounding box center [792, 144] width 712 height 61
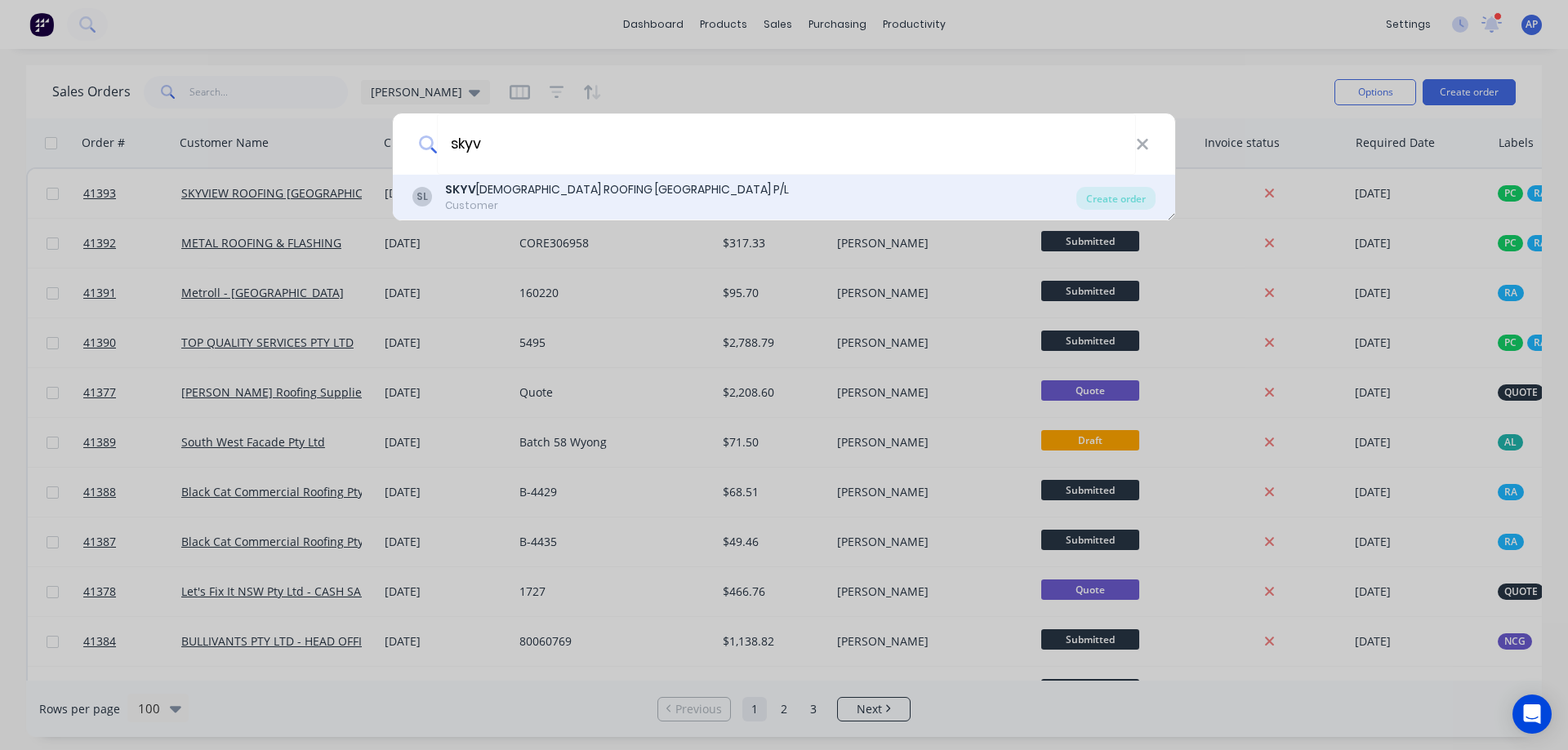
type input "skyv"
click at [531, 194] on div "SKYV IEW ROOFING AUSTRALIA P/L" at bounding box center [617, 190] width 343 height 17
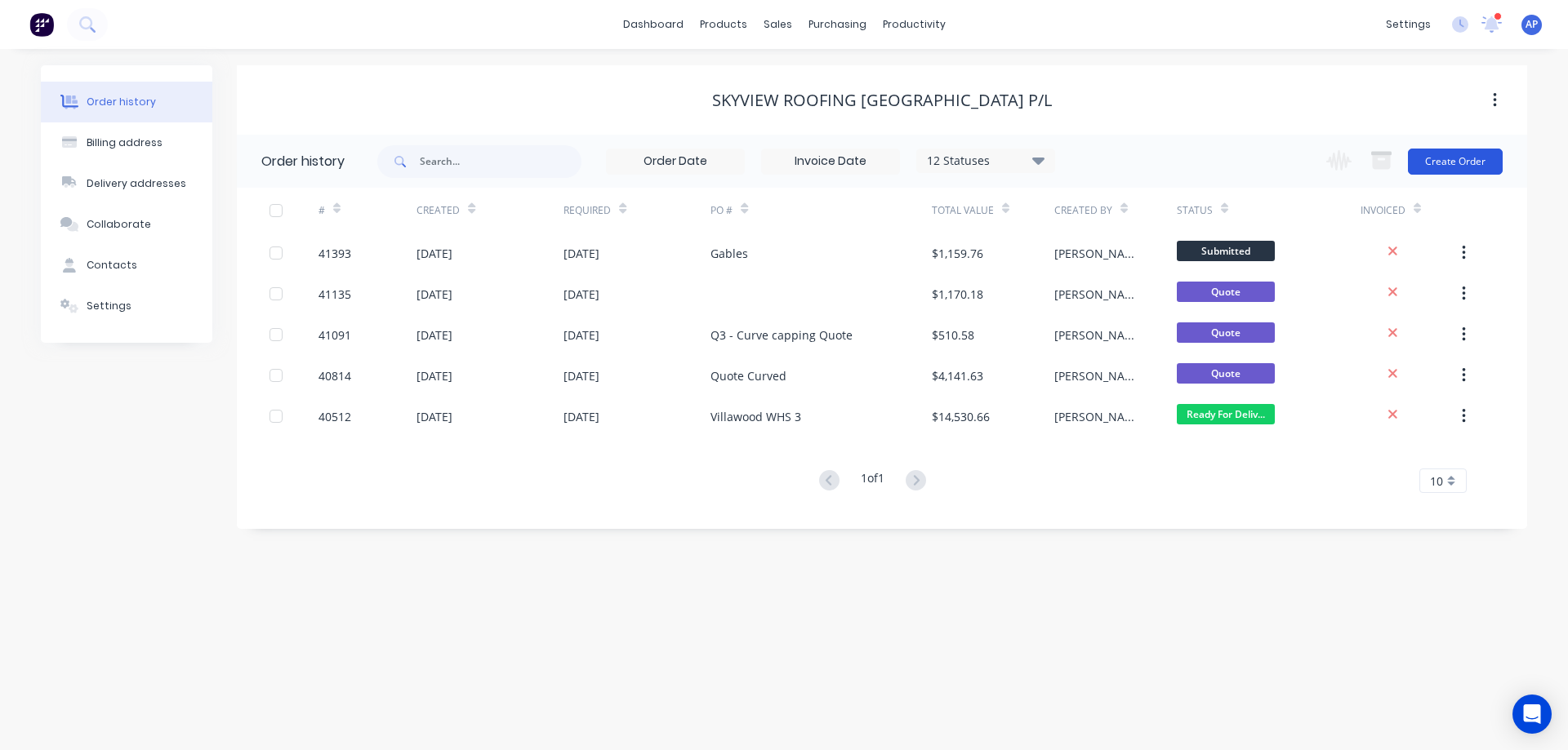
click at [1439, 159] on button "Create Order" at bounding box center [1455, 161] width 95 height 26
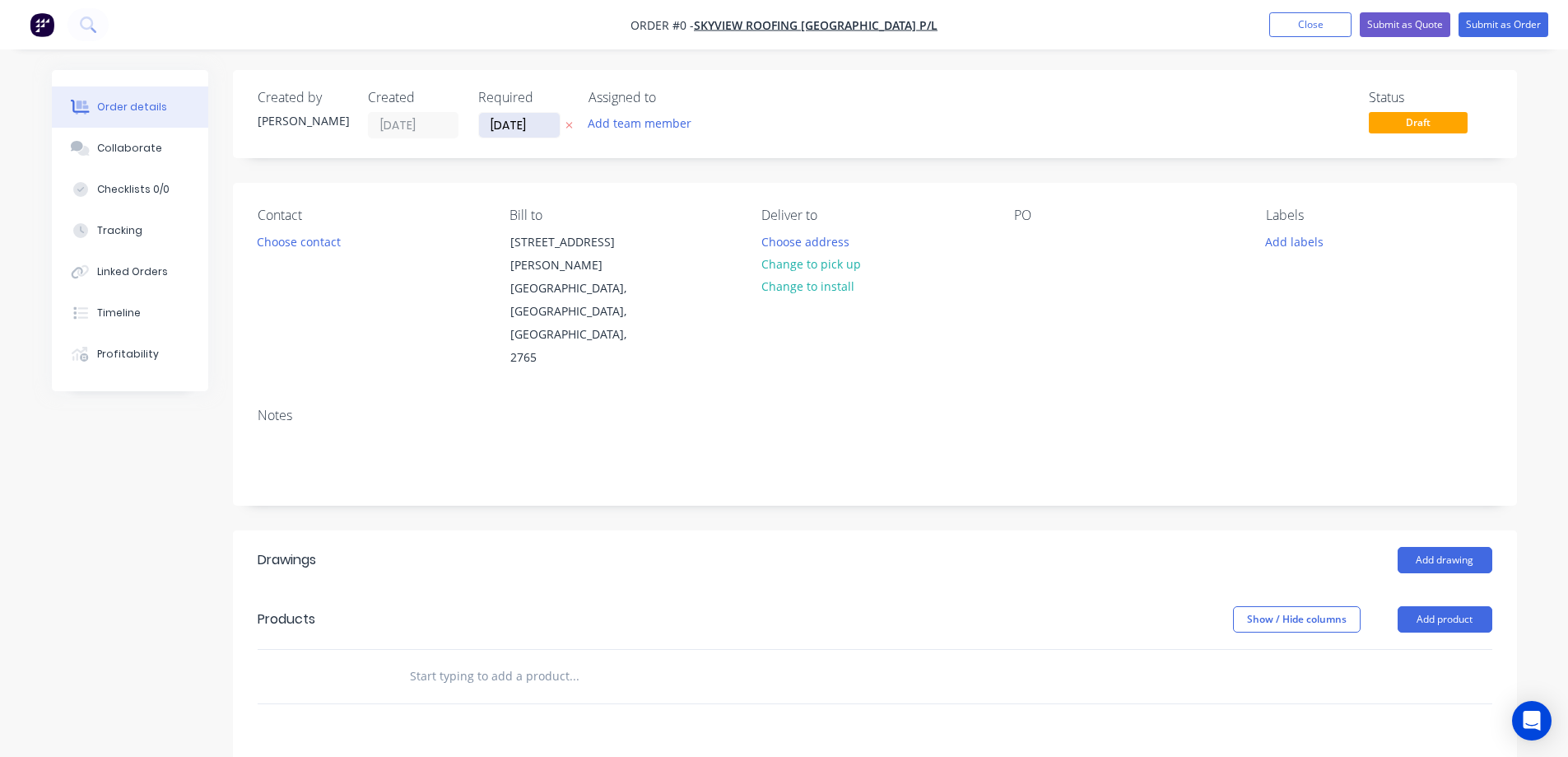
click at [526, 125] on input "[DATE]" at bounding box center [519, 125] width 81 height 25
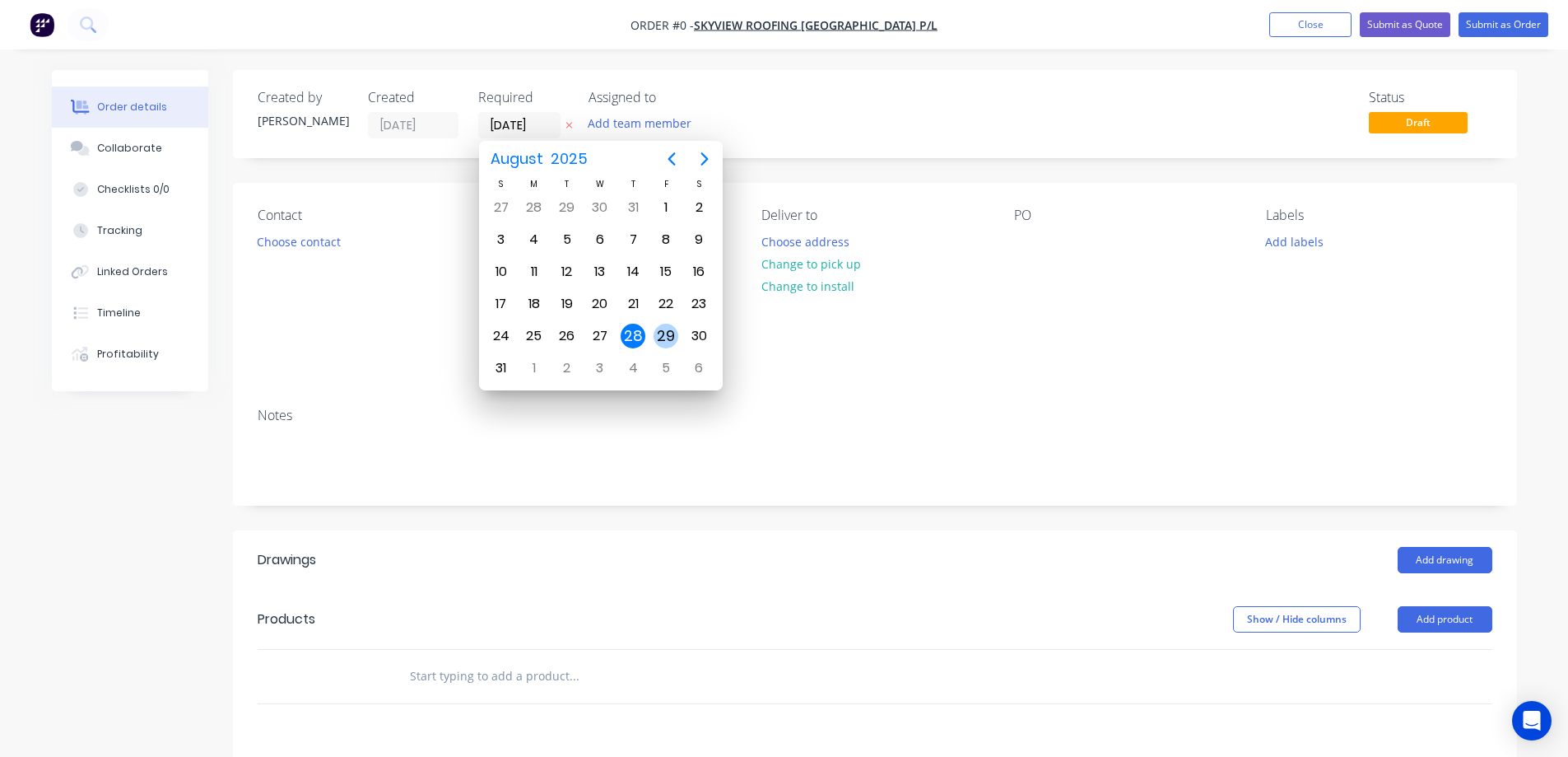
click at [664, 334] on div "29" at bounding box center [666, 336] width 25 height 25
type input "29/08/25"
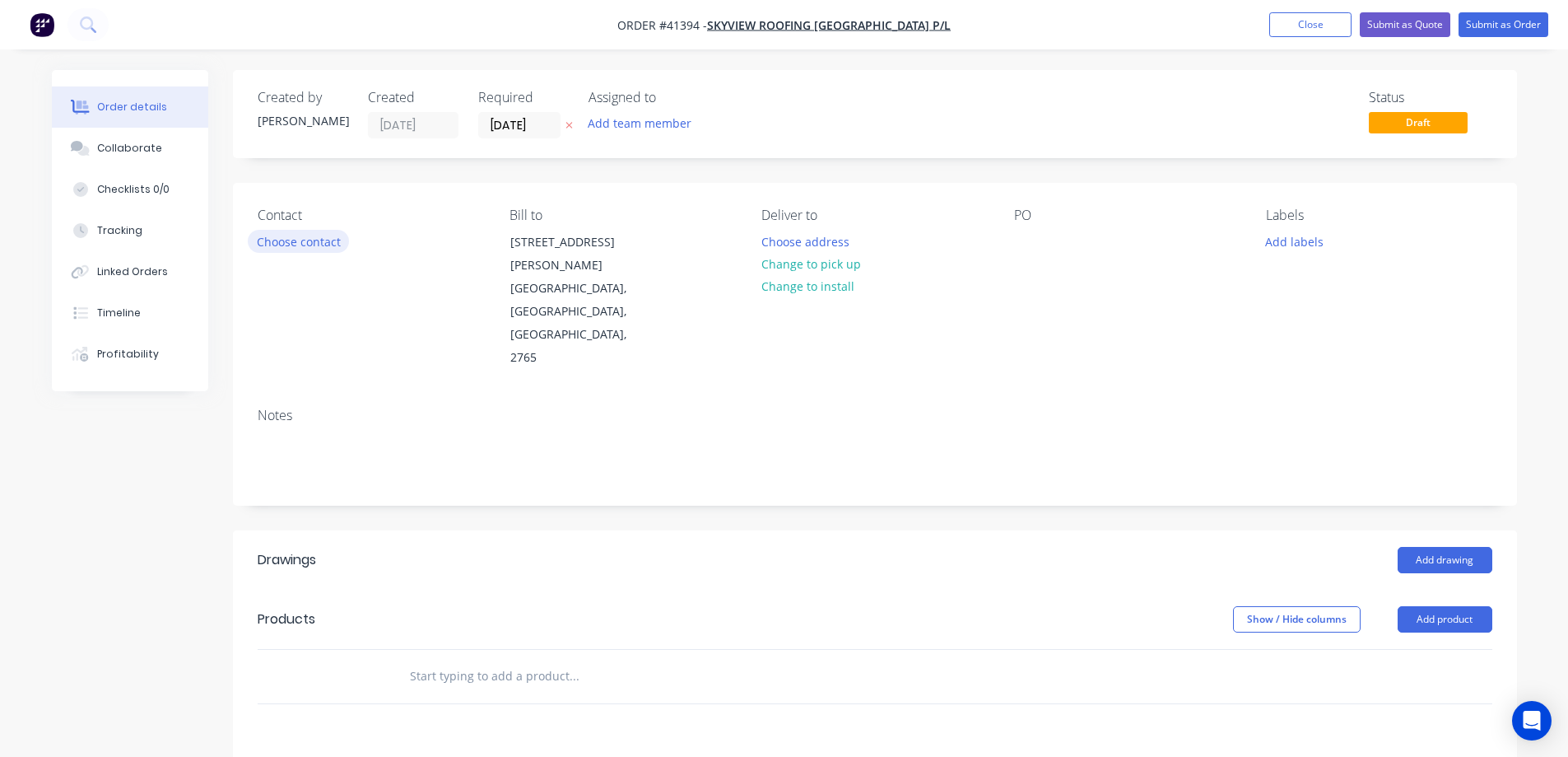
click at [314, 248] on button "Choose contact" at bounding box center [298, 240] width 101 height 22
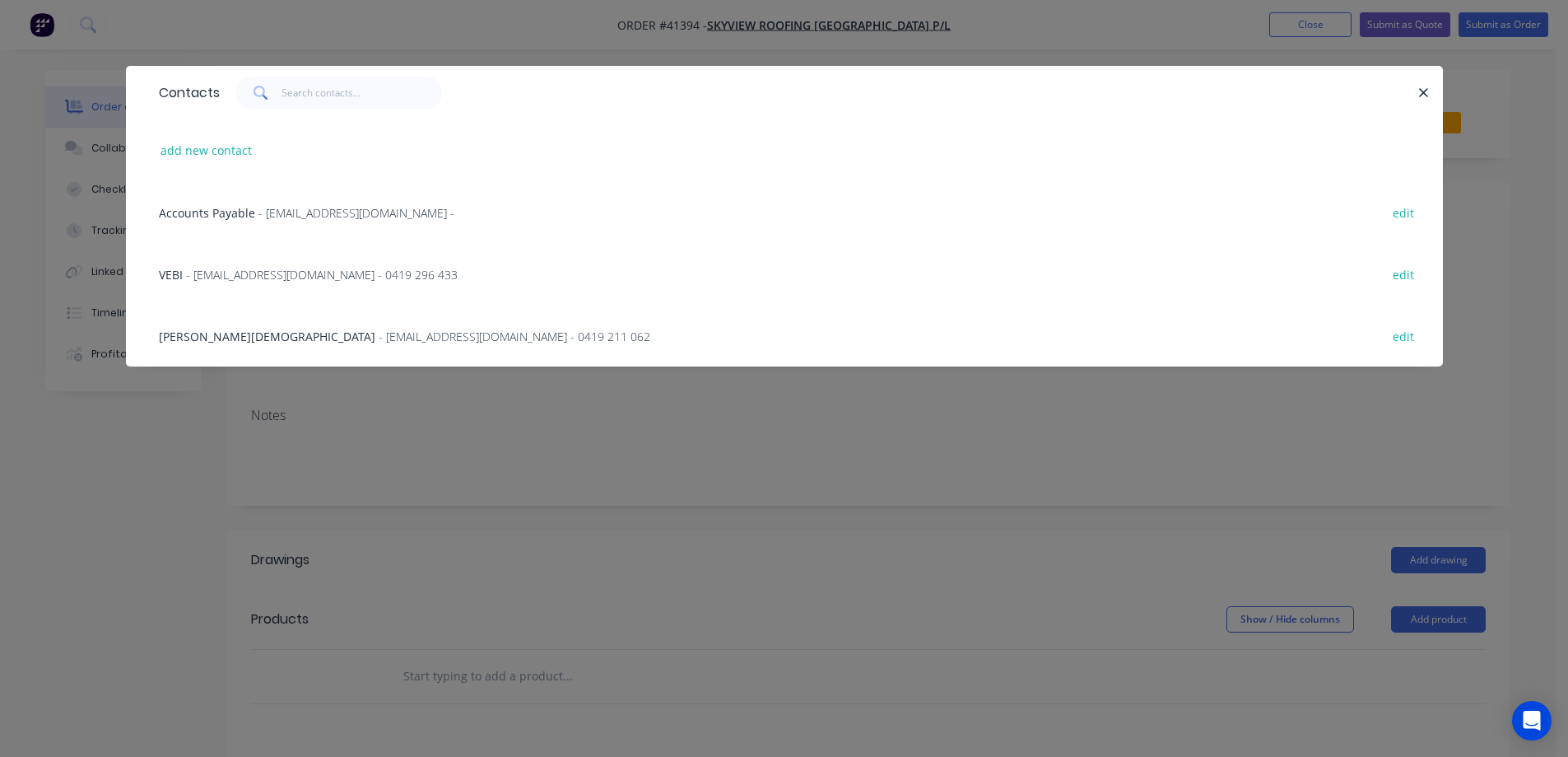
drag, startPoint x: 294, startPoint y: 338, endPoint x: 491, endPoint y: 340, distance: 197.0
click at [379, 338] on span "- ardian@skyviewroofing.com.au - 0419 211 062" at bounding box center [514, 337] width 272 height 16
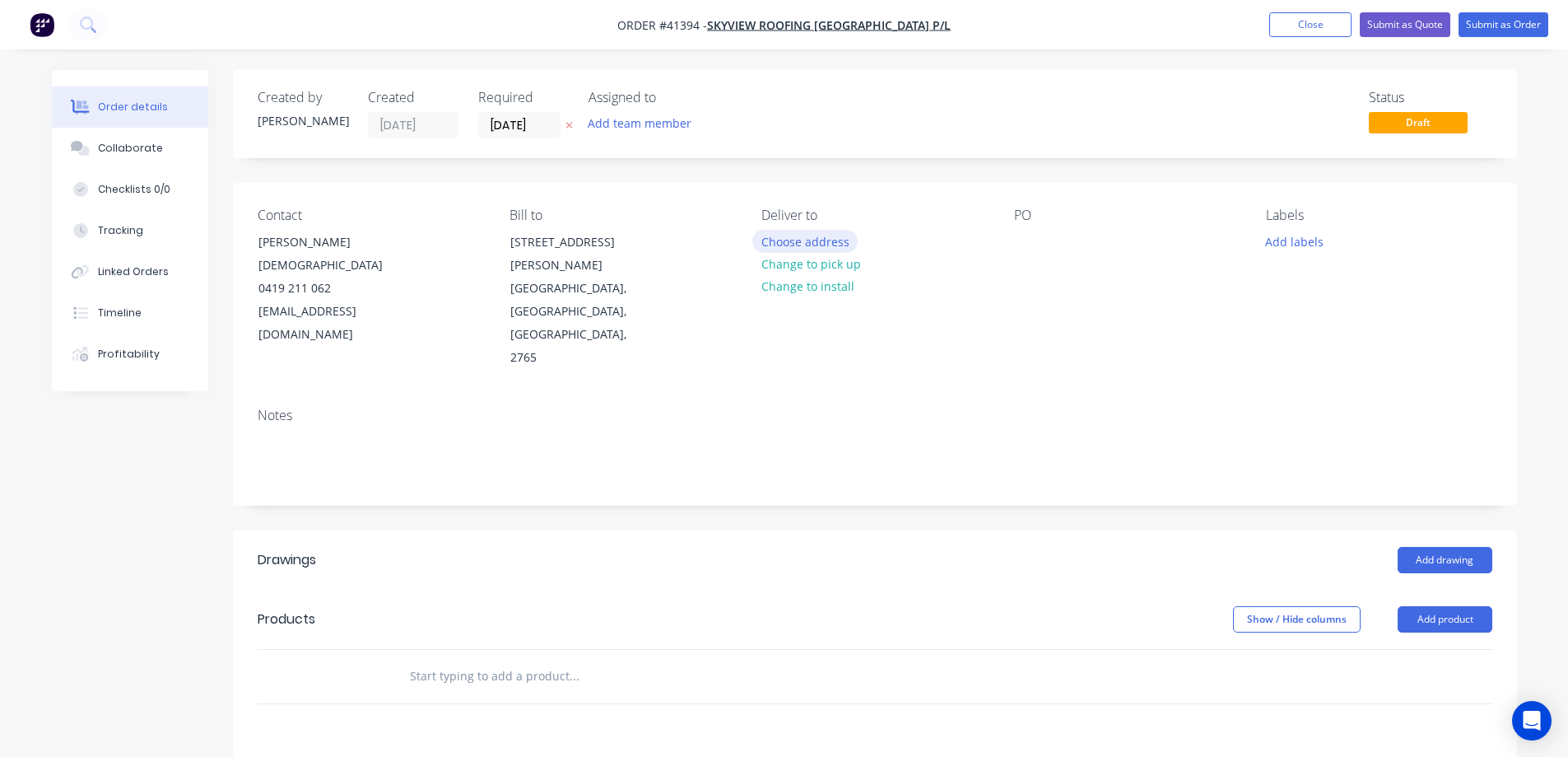
click at [767, 241] on button "Choose address" at bounding box center [805, 240] width 105 height 22
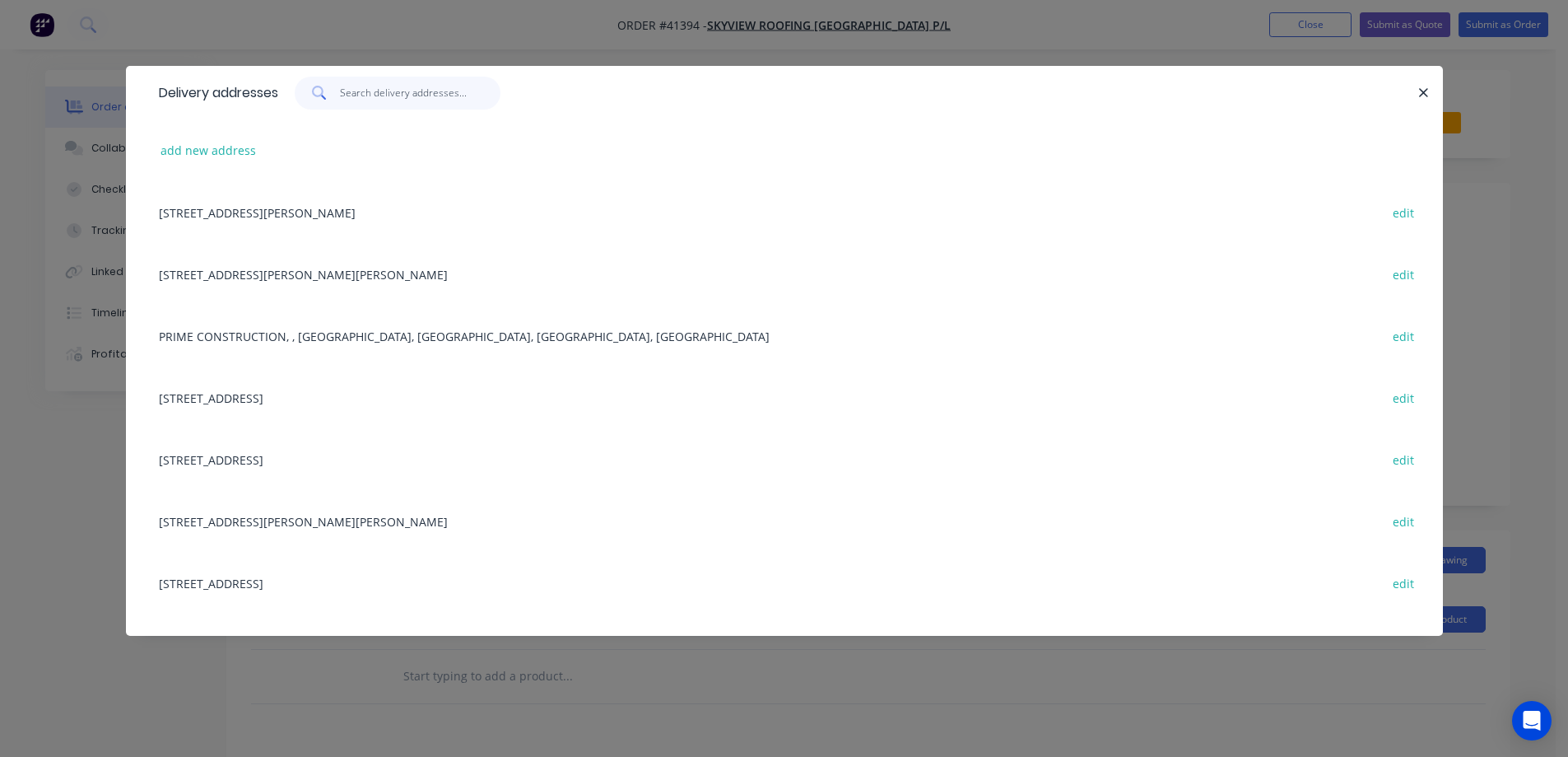
click at [418, 89] on input "text" at bounding box center [420, 92] width 161 height 33
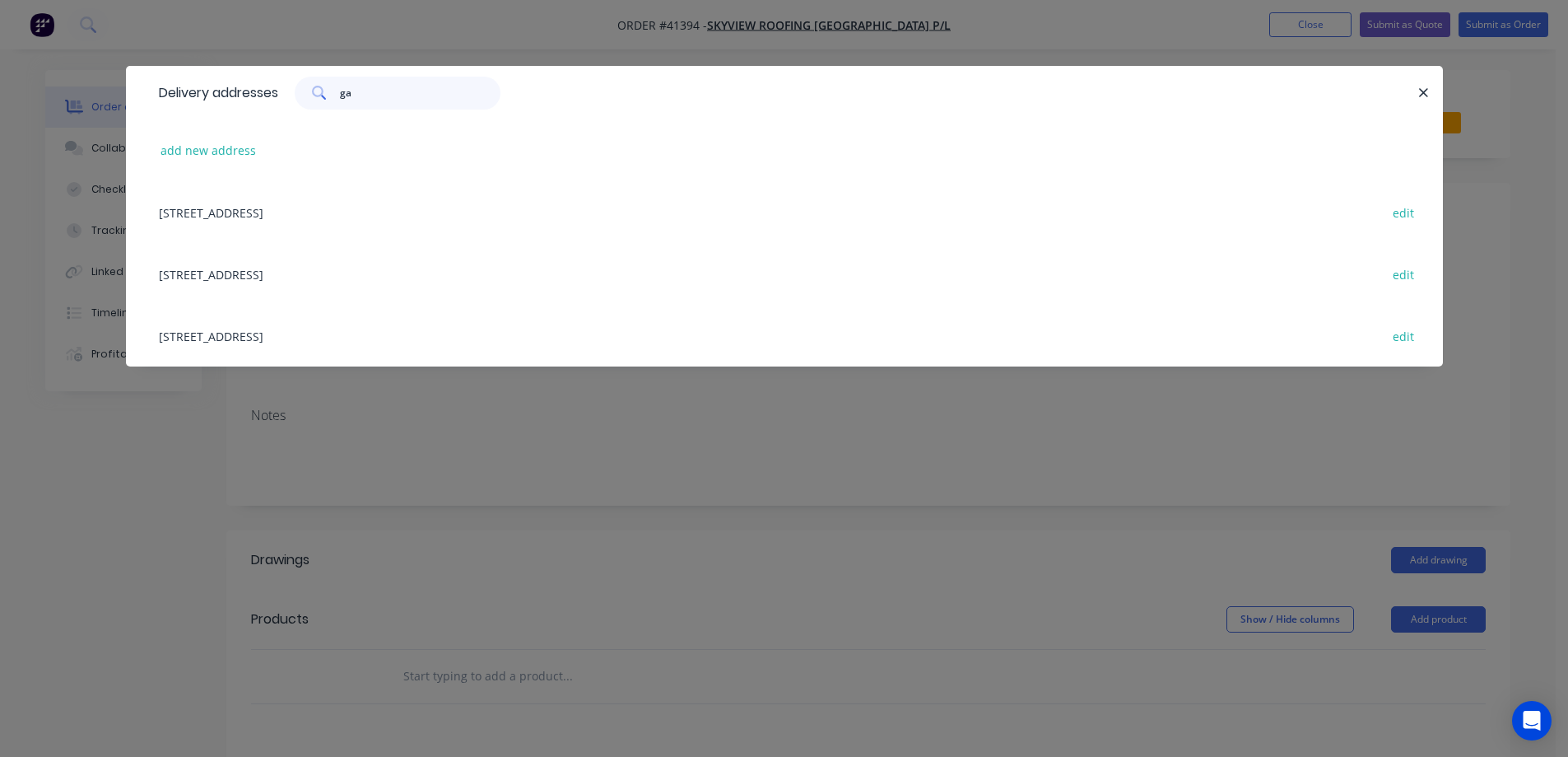
type input "ga"
click at [488, 273] on div "1 Lakefront Cres, Mainbrace construction Site, Gables, New South Wales, Austral…" at bounding box center [784, 273] width 1268 height 62
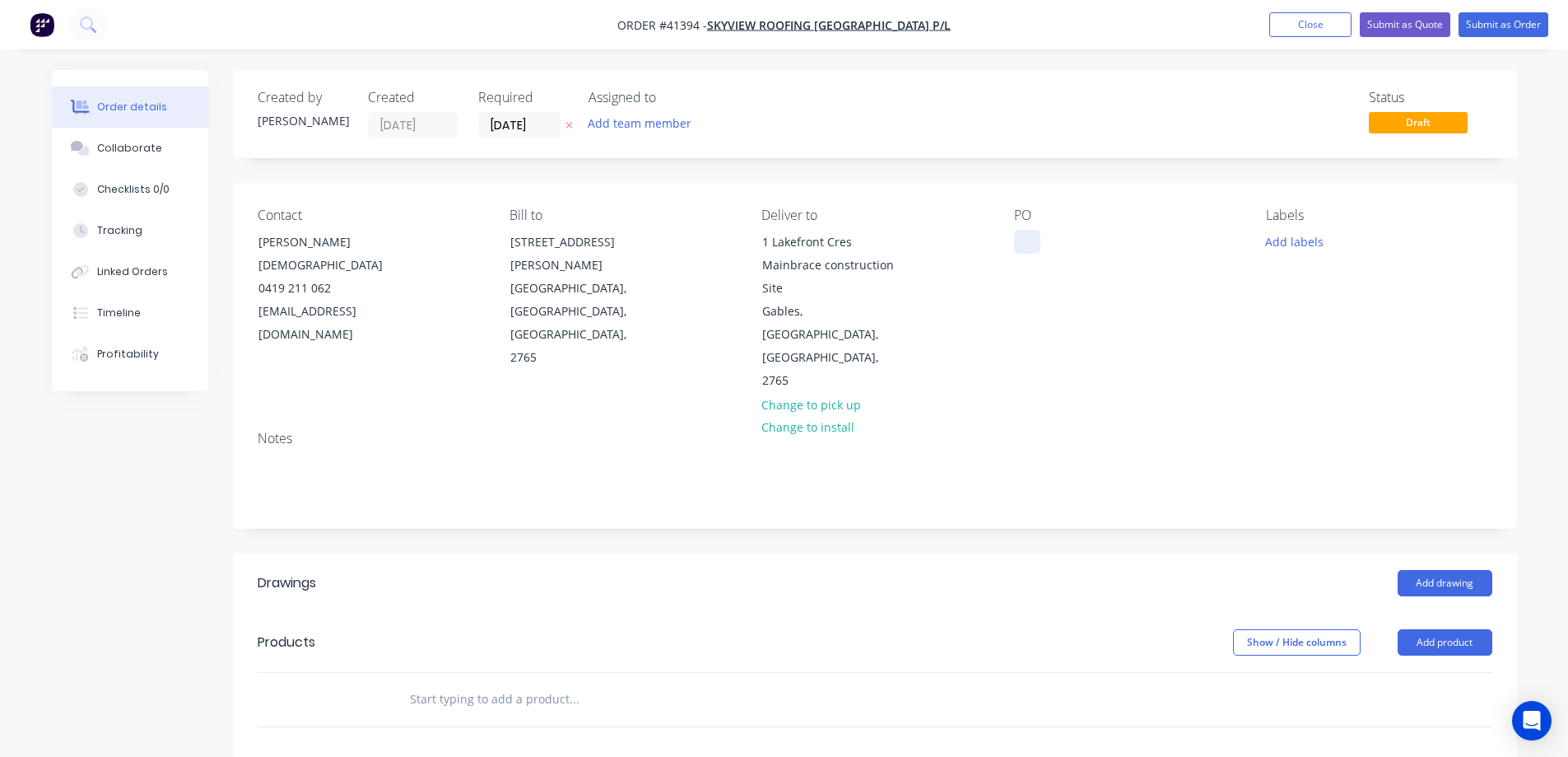
click at [1033, 244] on div at bounding box center [1027, 241] width 26 height 24
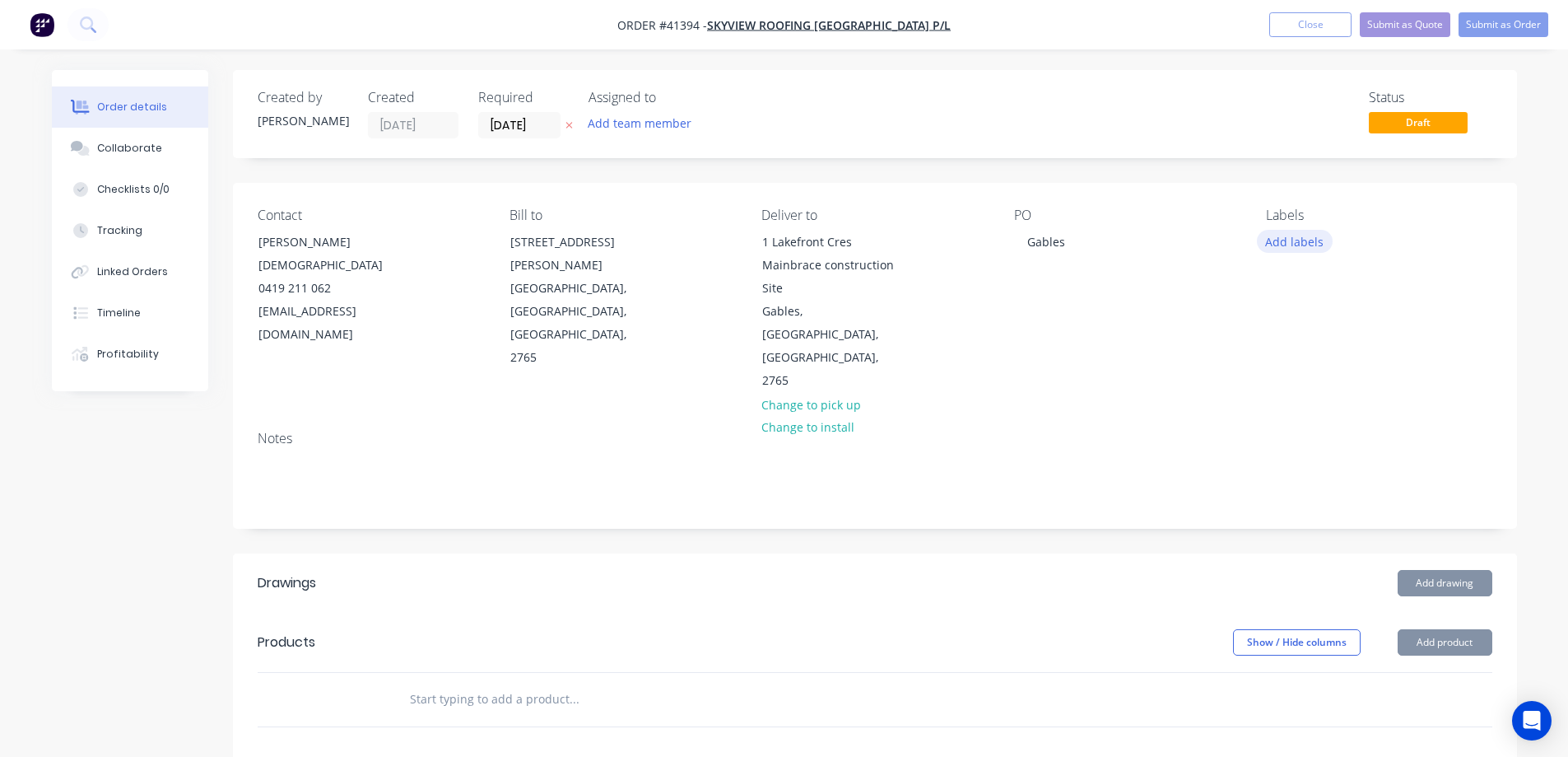
click at [1273, 239] on button "Add labels" at bounding box center [1295, 240] width 76 height 22
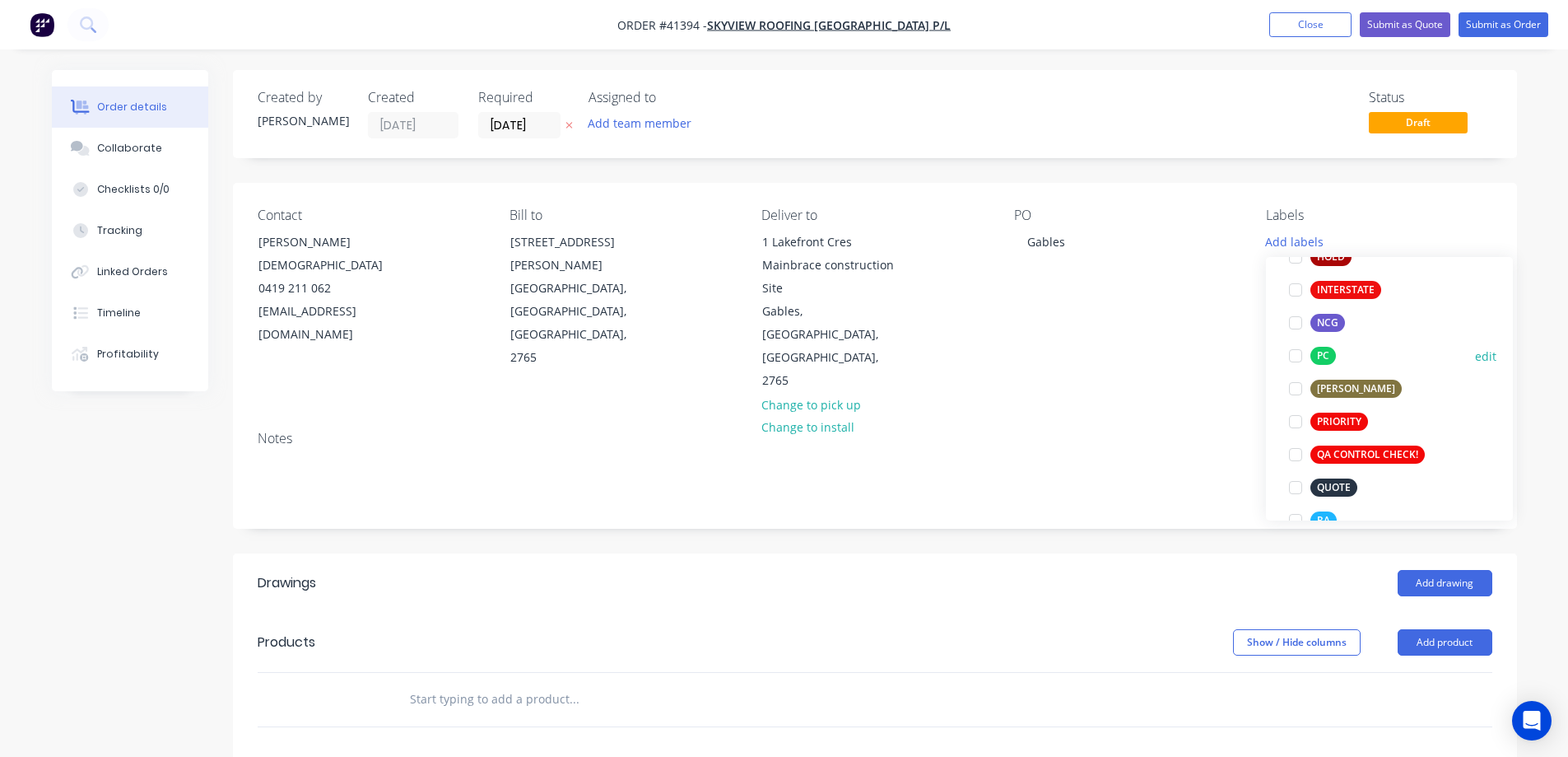
click at [1298, 354] on div at bounding box center [1296, 355] width 33 height 33
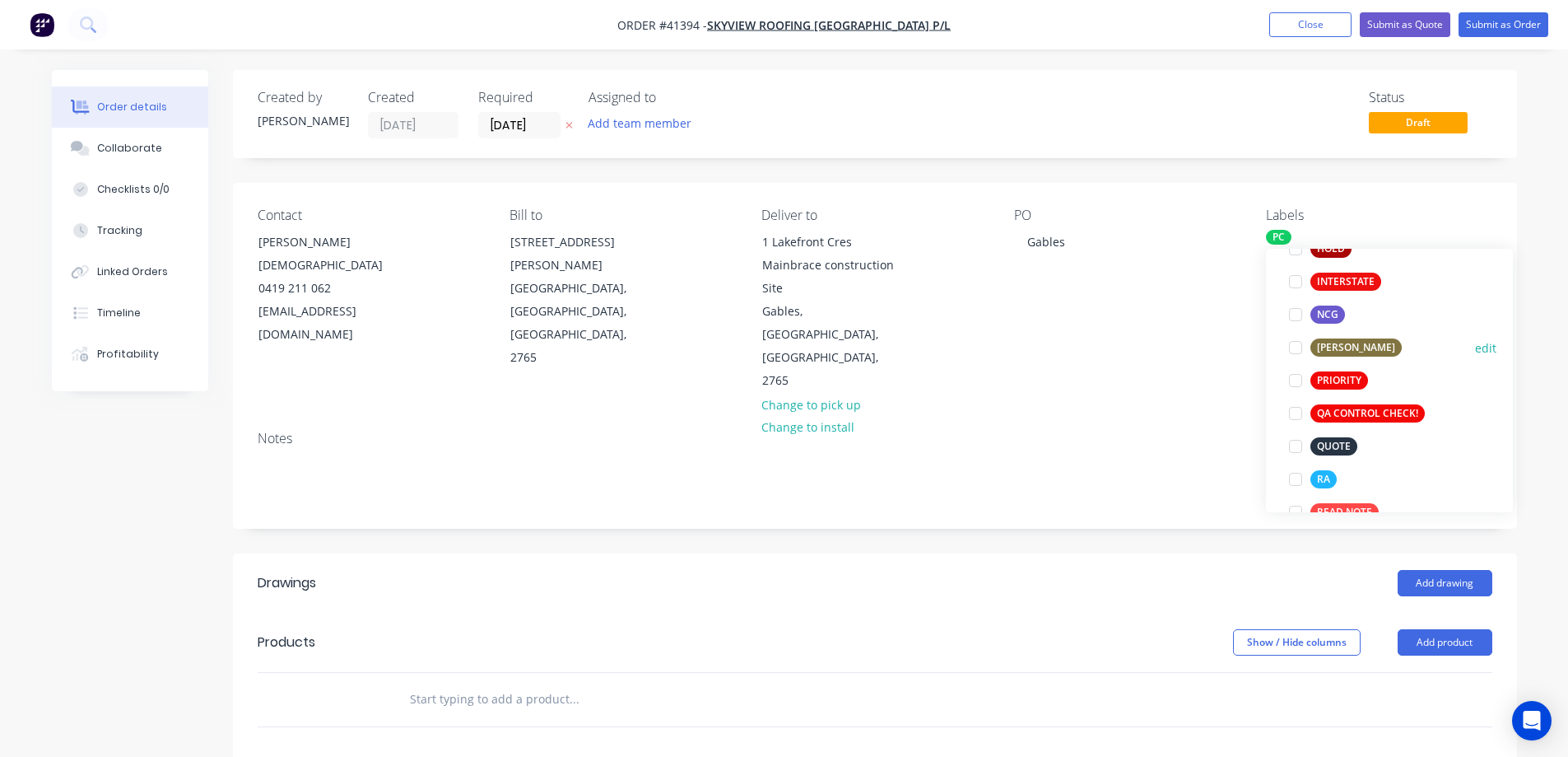
scroll to position [445, 0]
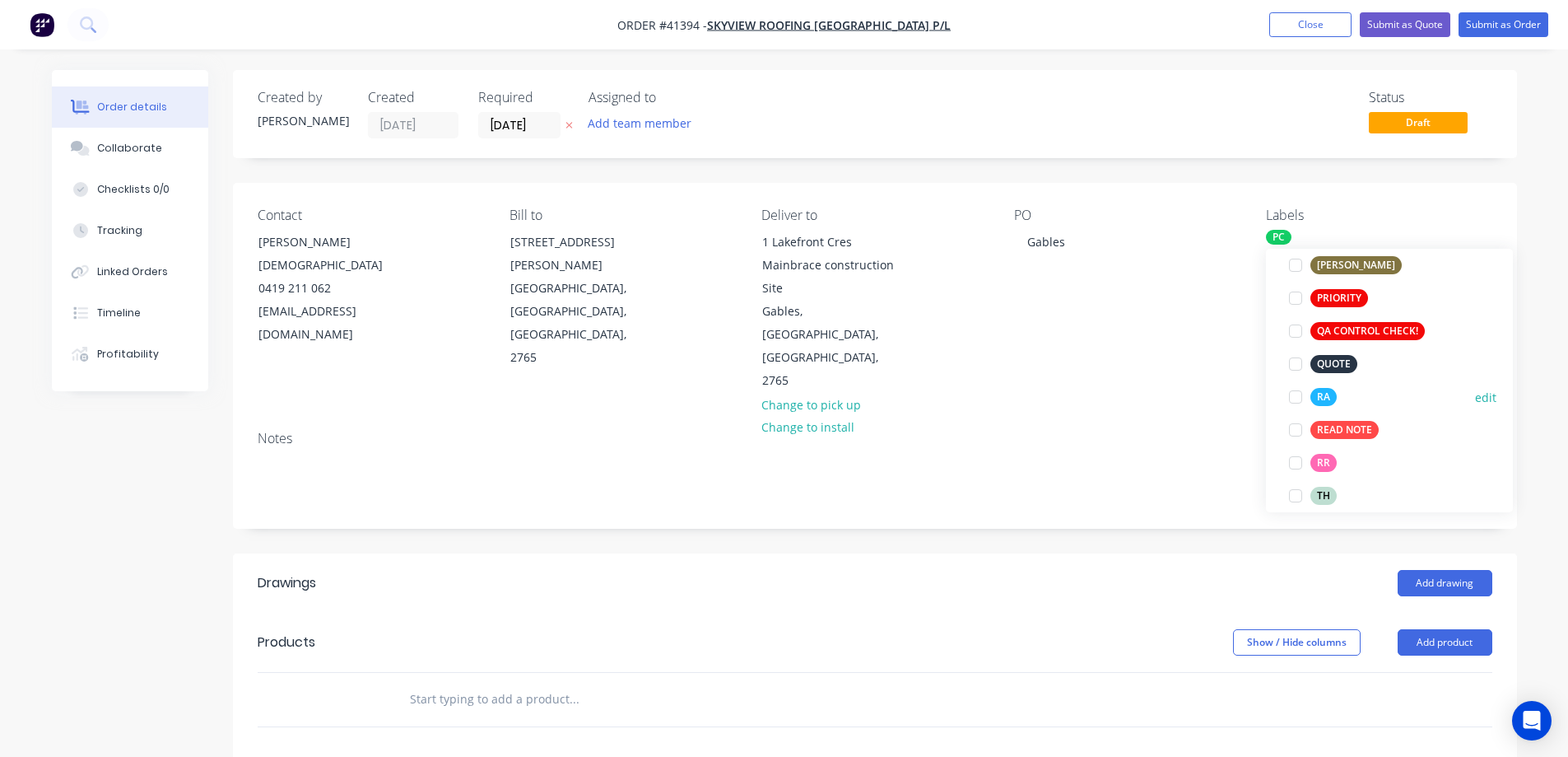
click at [1296, 395] on div at bounding box center [1296, 397] width 33 height 33
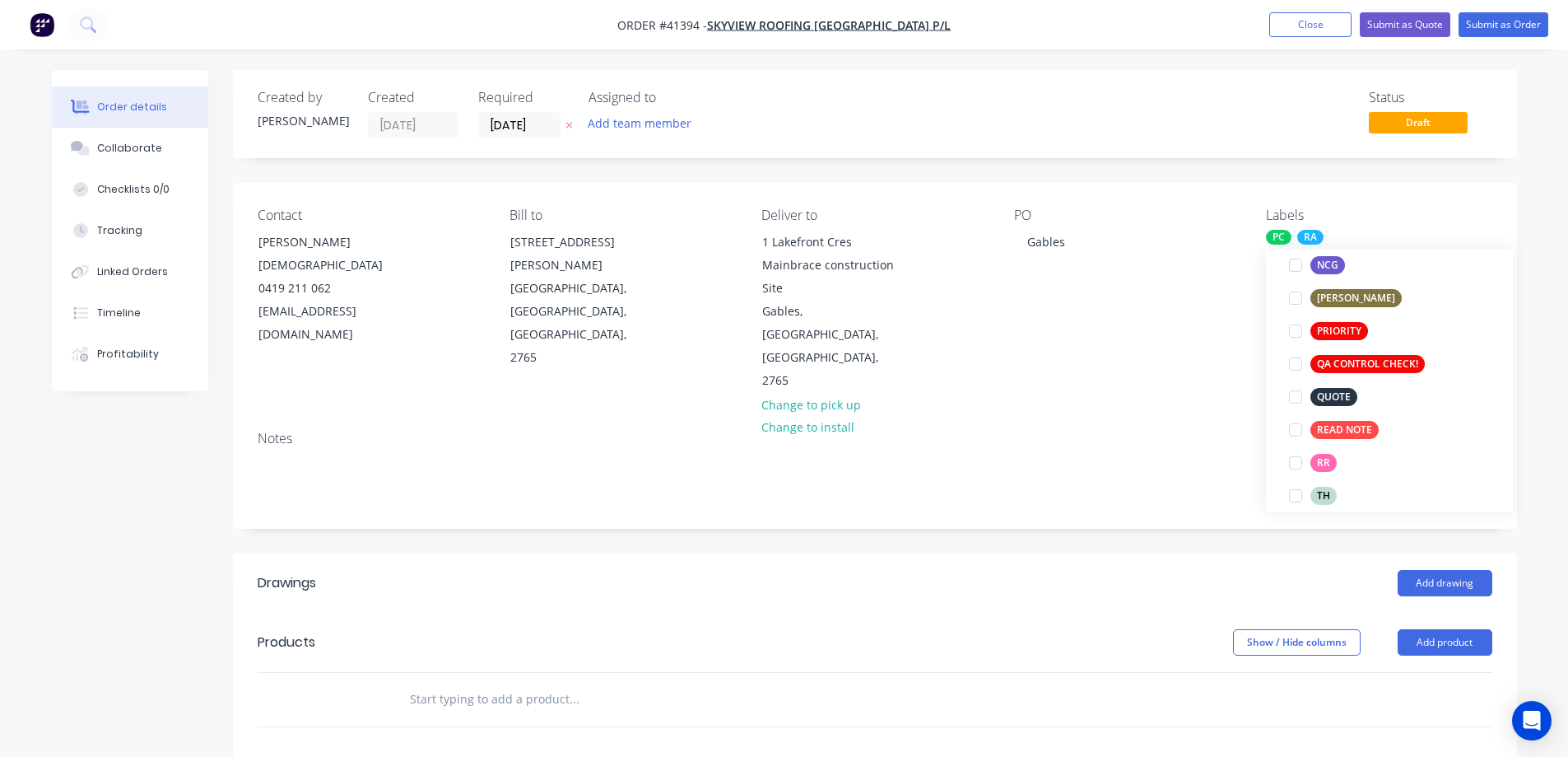
scroll to position [17, 0]
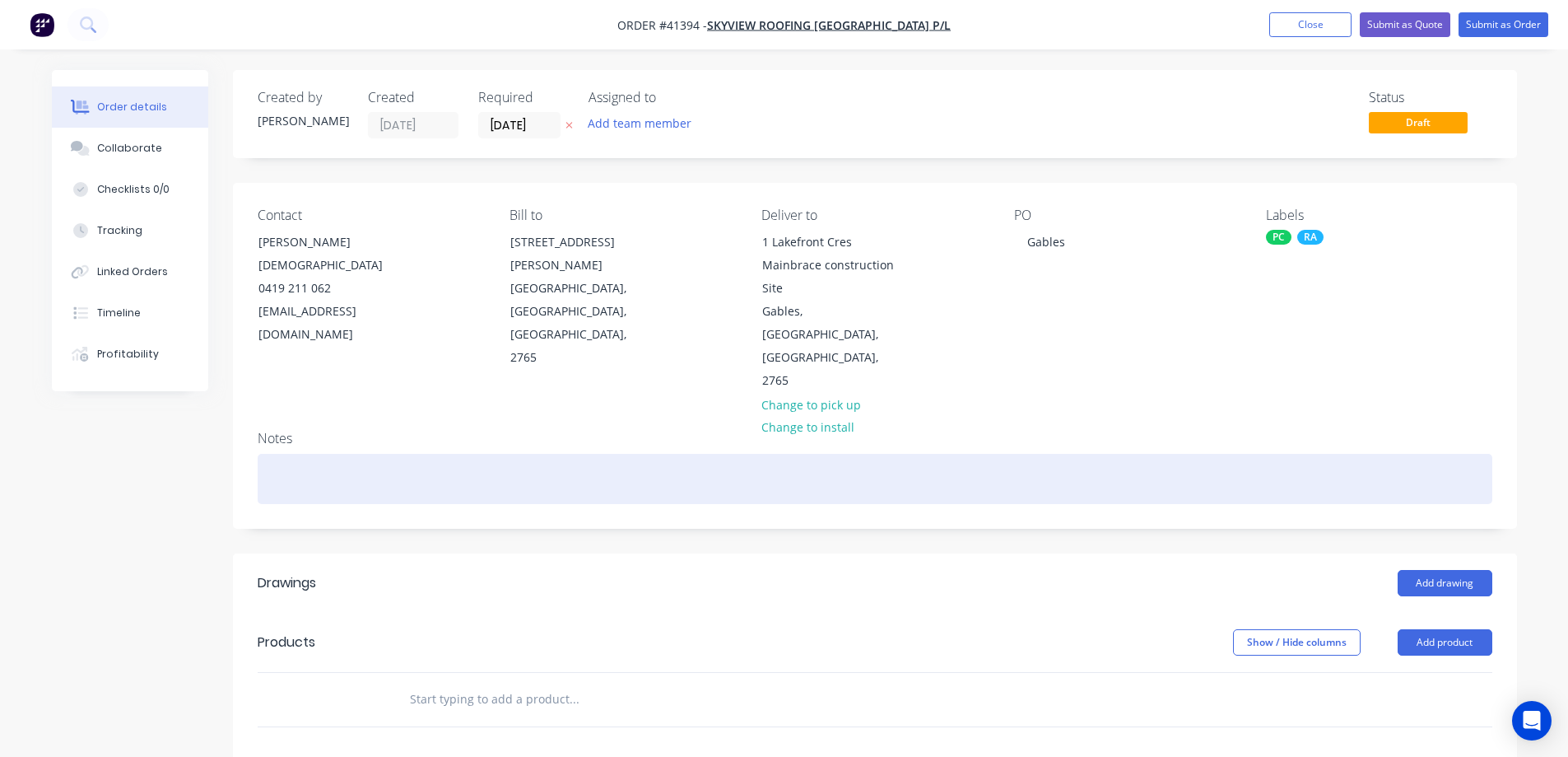
click at [516, 454] on div at bounding box center [875, 478] width 1235 height 50
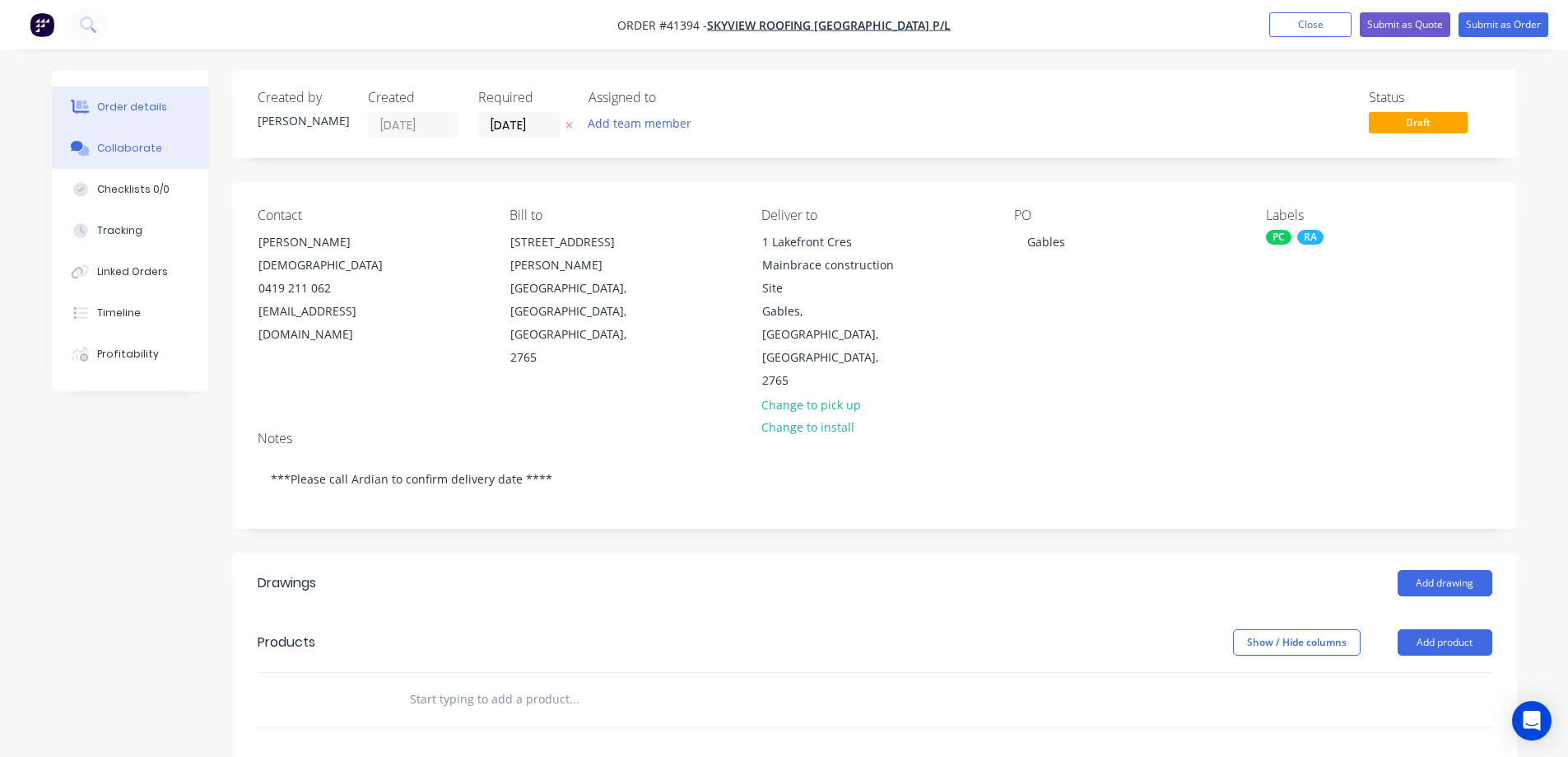
click at [128, 136] on button "Collaborate" at bounding box center [130, 148] width 156 height 41
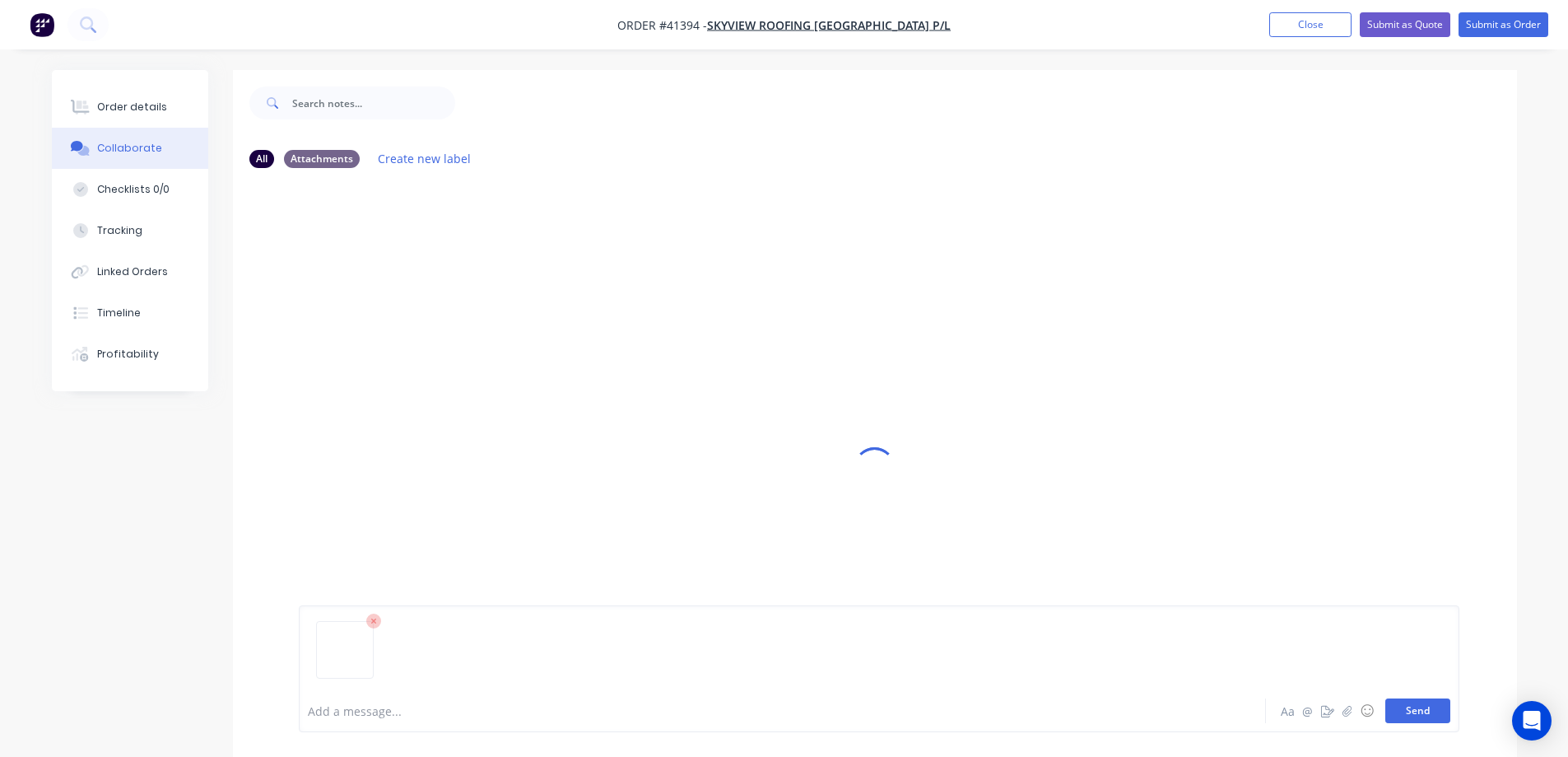
click at [1407, 712] on button "Send" at bounding box center [1419, 710] width 65 height 25
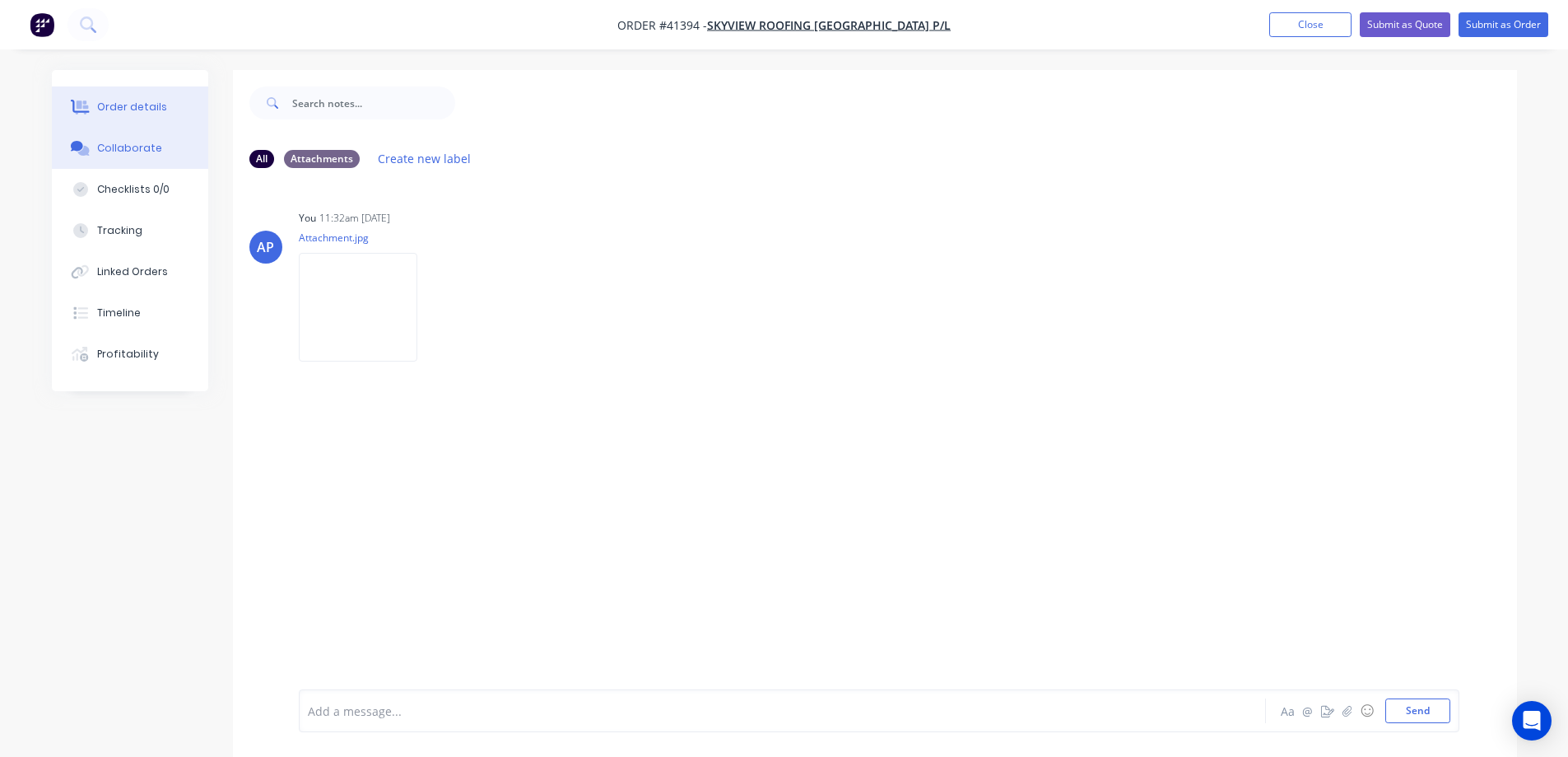
click at [155, 106] on div "Order details" at bounding box center [133, 106] width 70 height 15
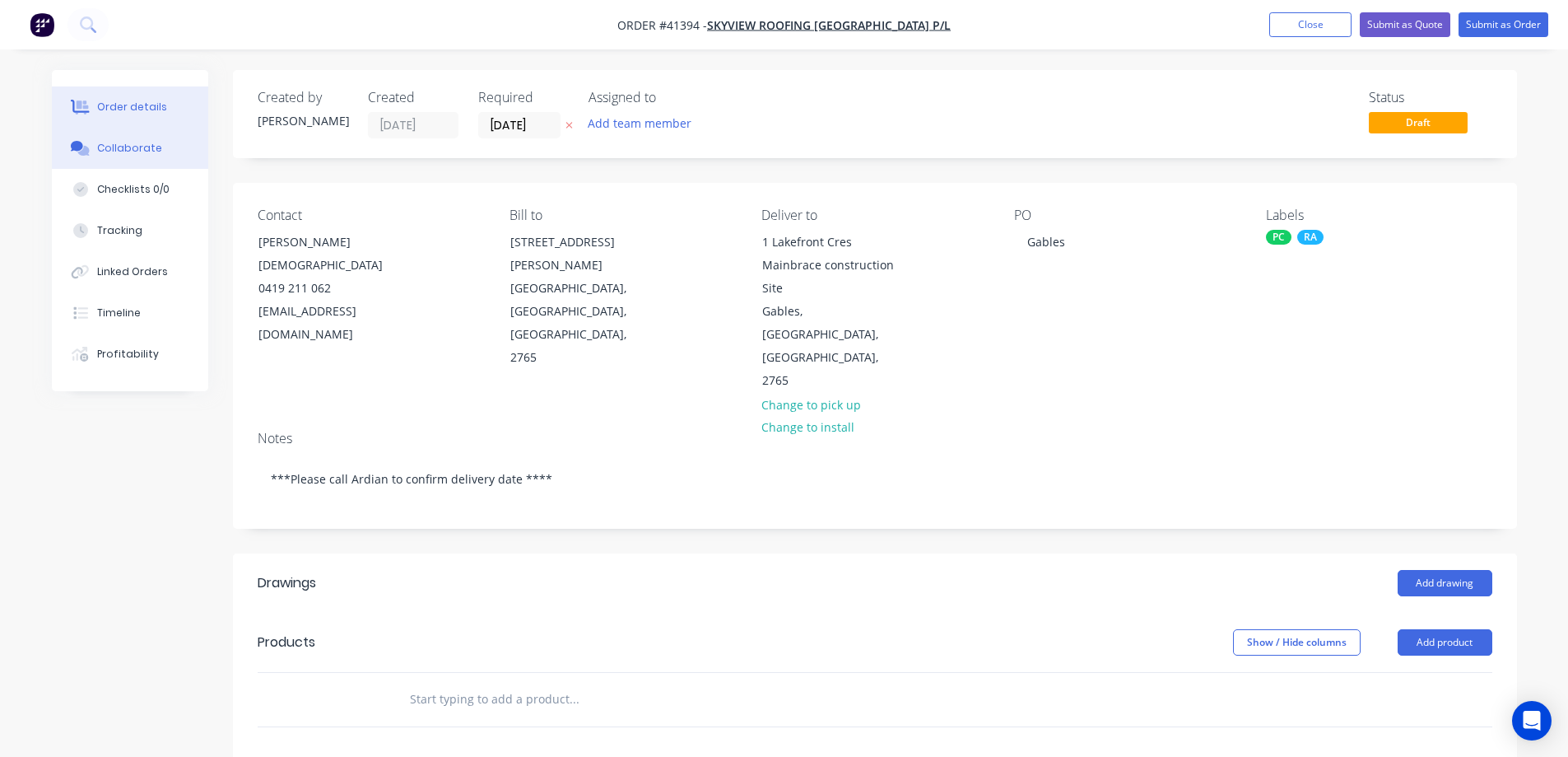
click at [138, 145] on div "Collaborate" at bounding box center [130, 148] width 65 height 15
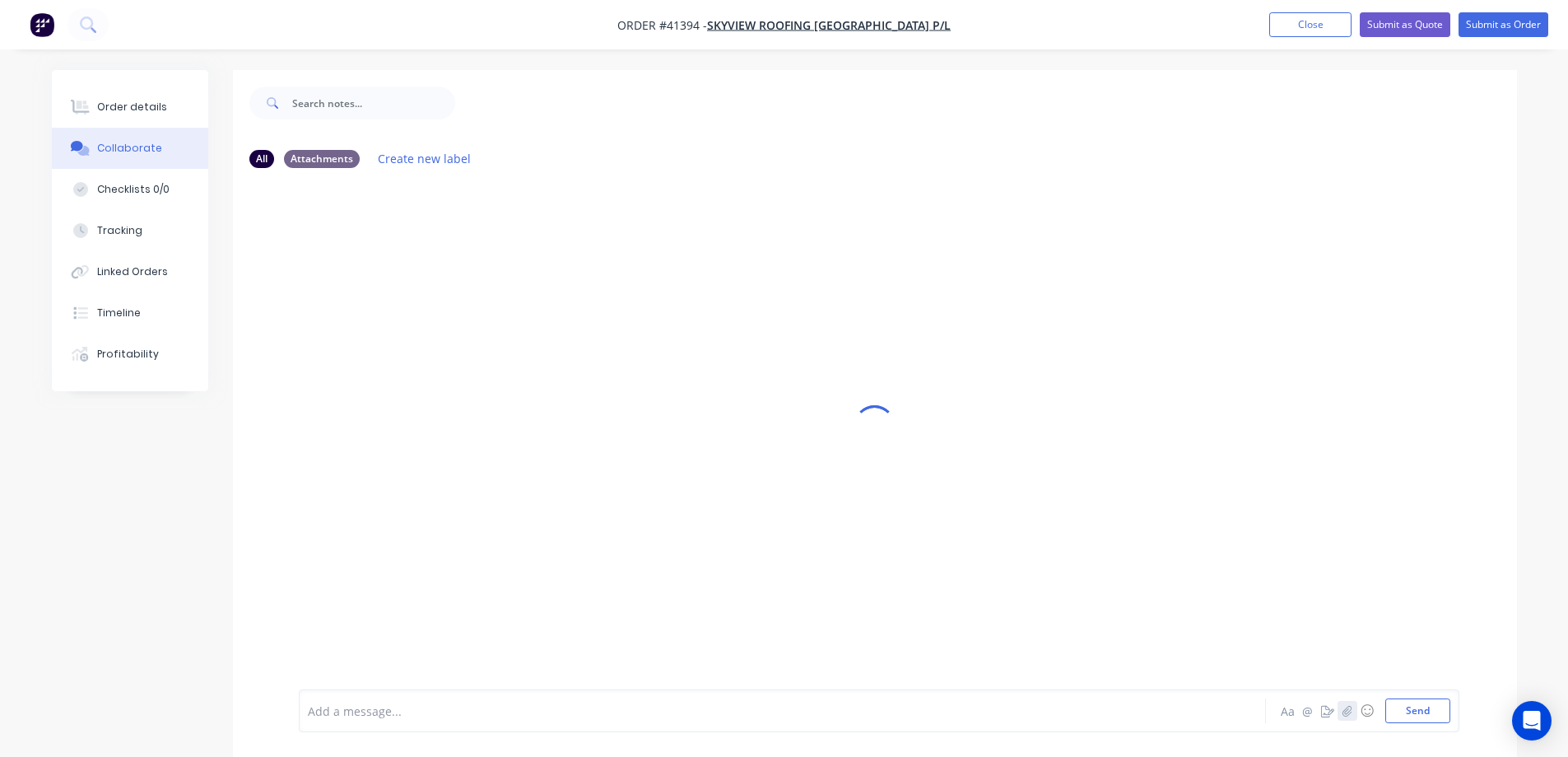
click at [1347, 707] on icon "button" at bounding box center [1347, 710] width 10 height 11
click at [1347, 710] on icon "button" at bounding box center [1347, 710] width 10 height 11
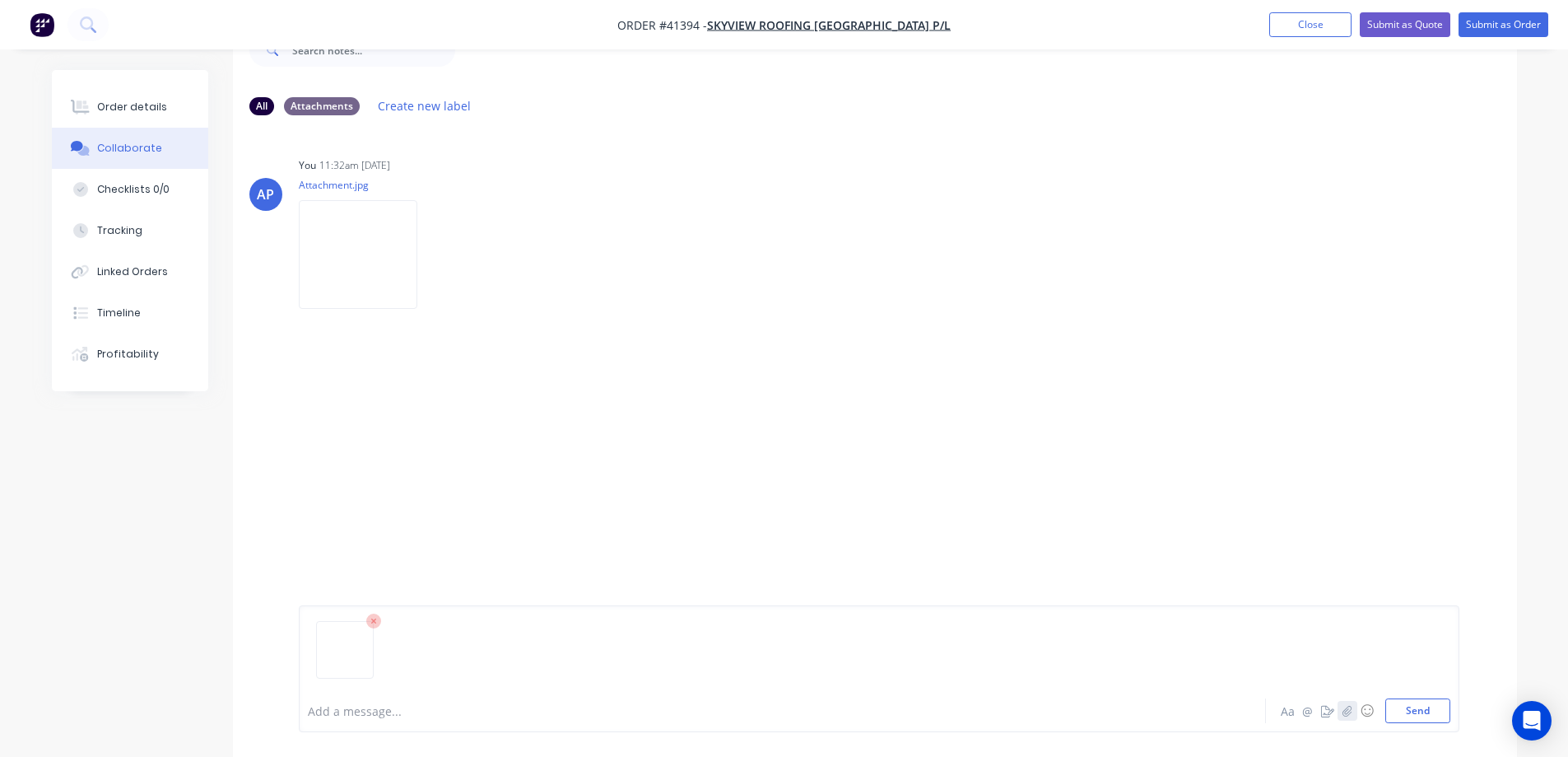
scroll to position [109, 0]
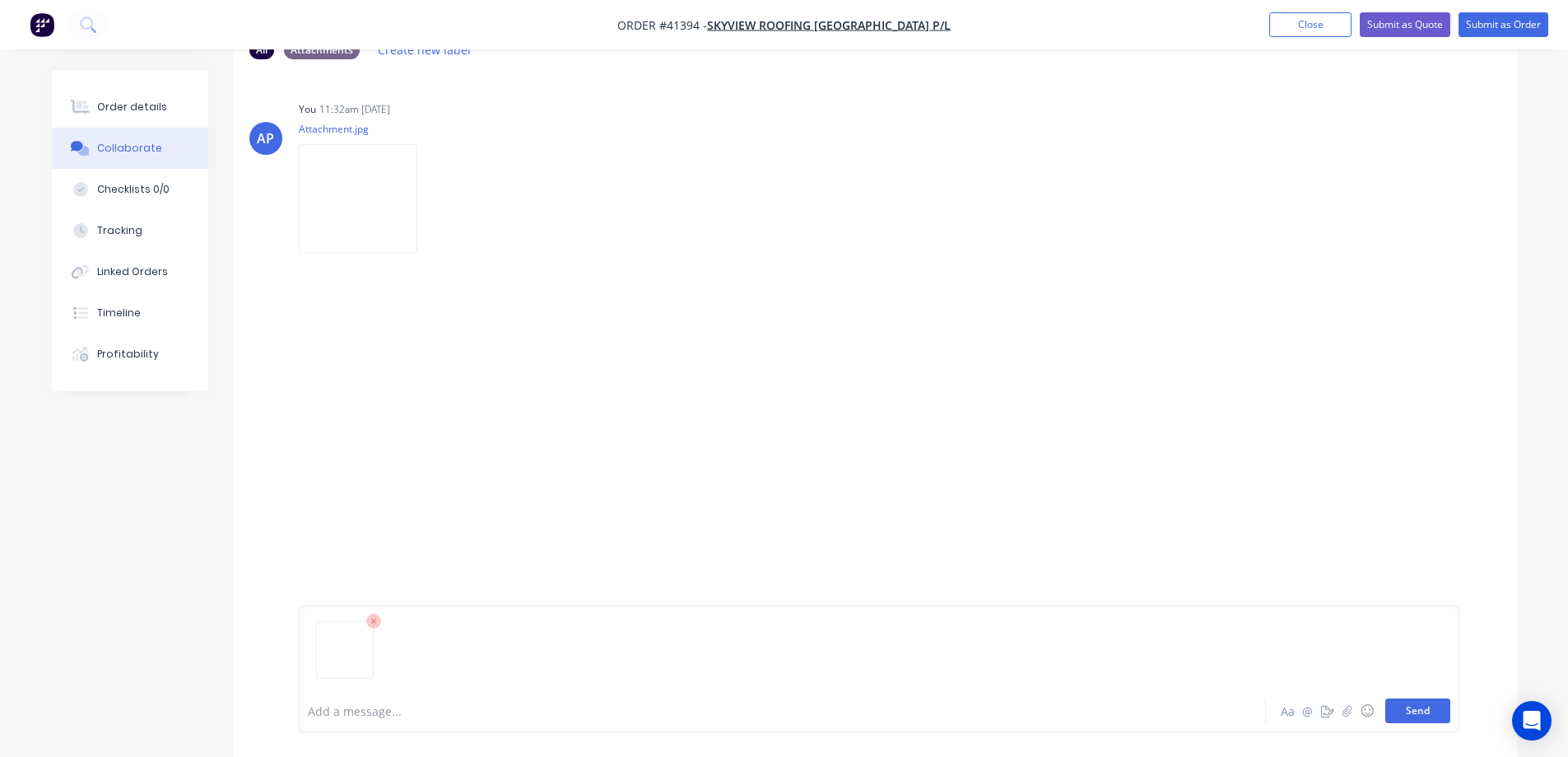
click at [1403, 705] on button "Send" at bounding box center [1419, 710] width 65 height 25
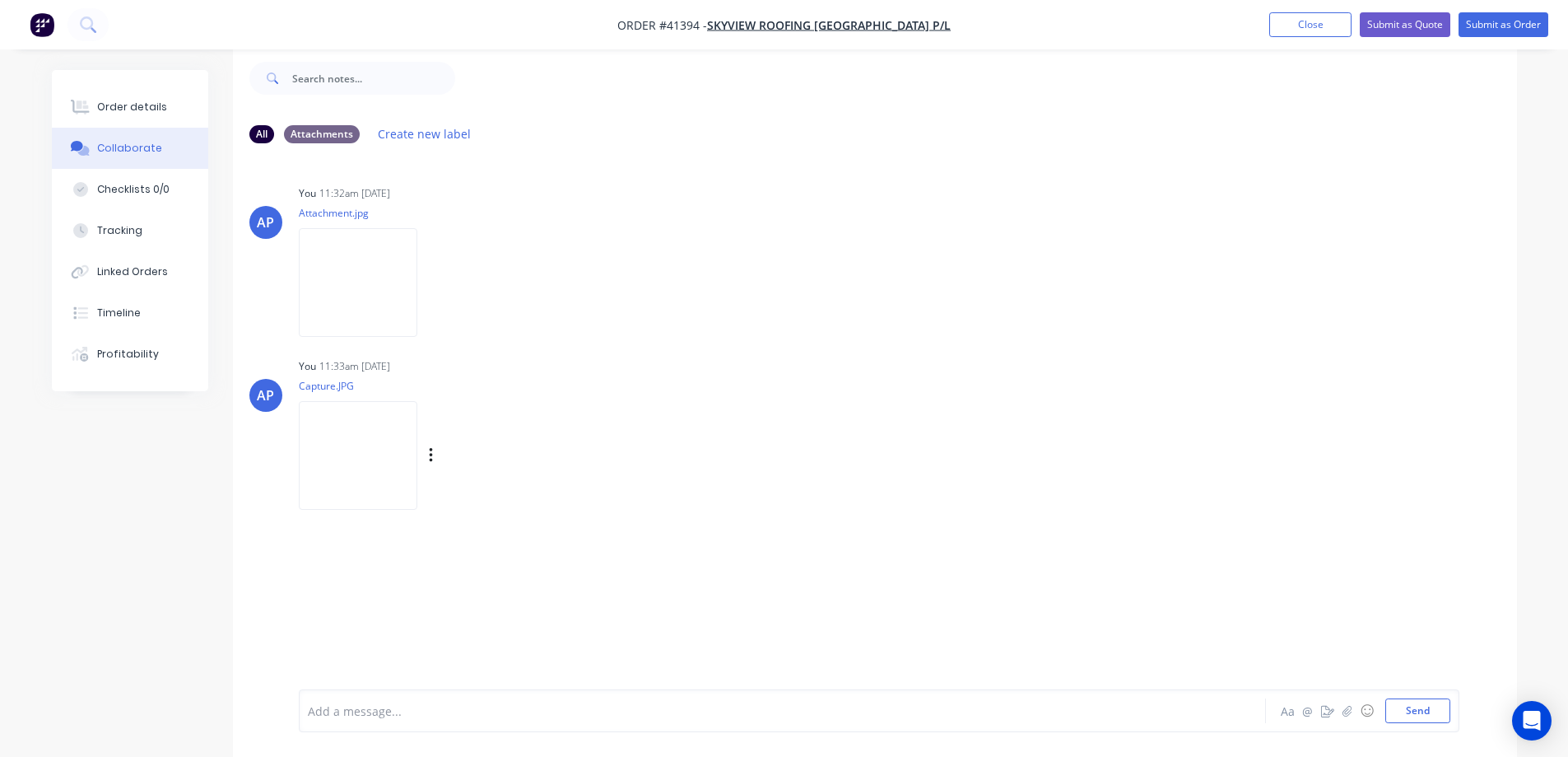
scroll to position [0, 0]
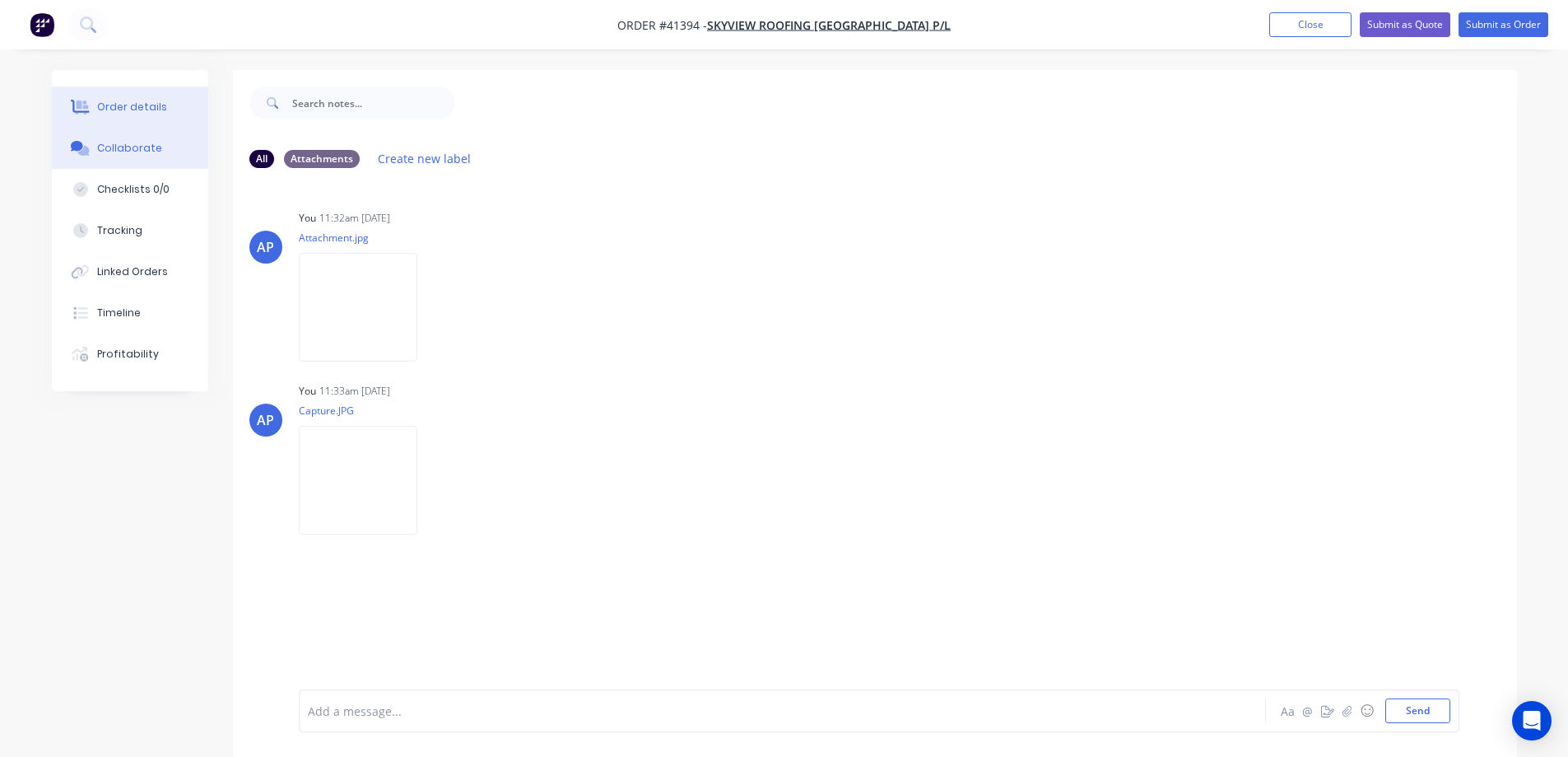
click at [159, 106] on div "Order details" at bounding box center [133, 106] width 70 height 15
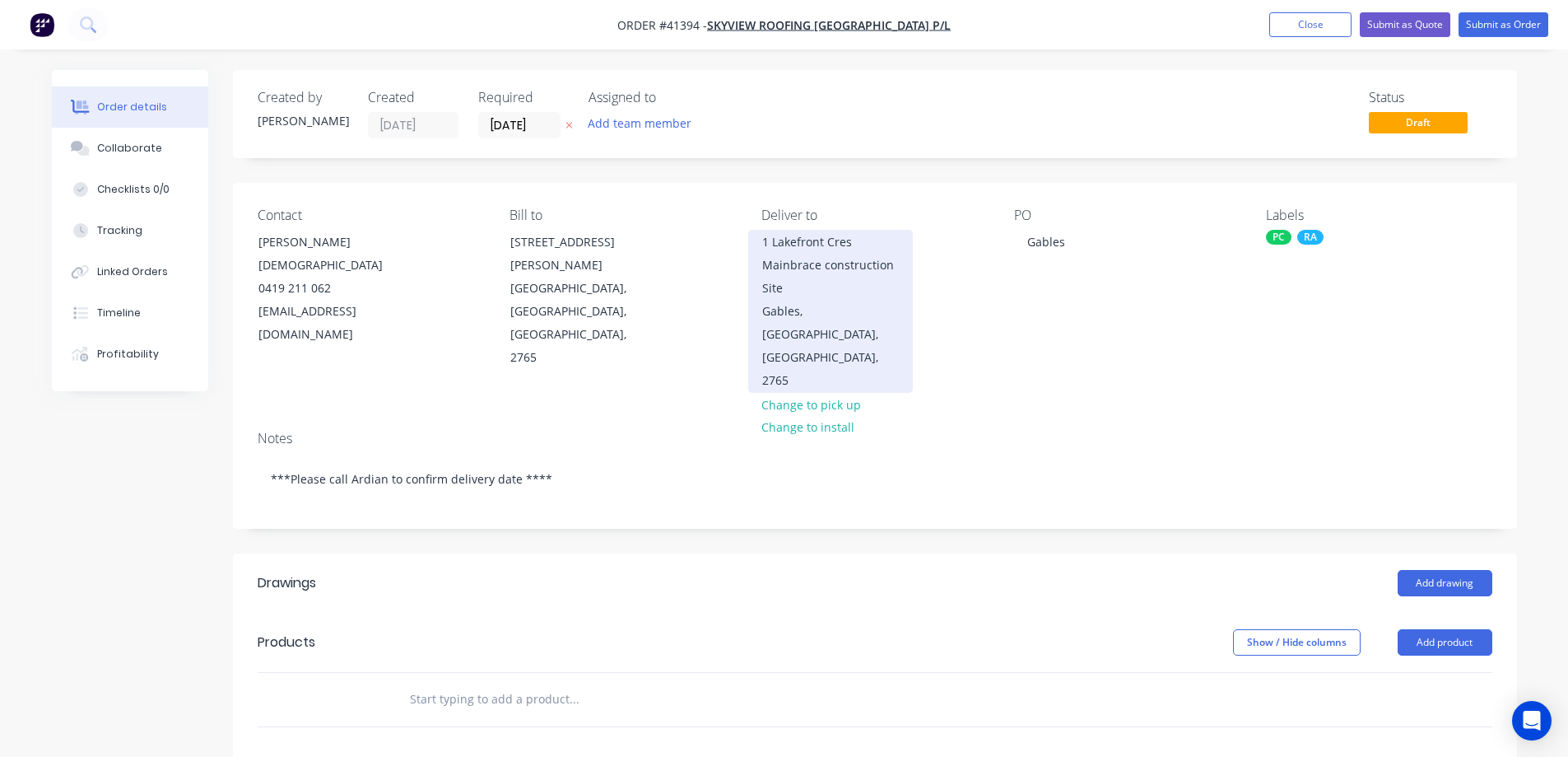
click at [823, 275] on div "1 Lakefront Cres Mainbrace construction Site" at bounding box center [830, 265] width 136 height 69
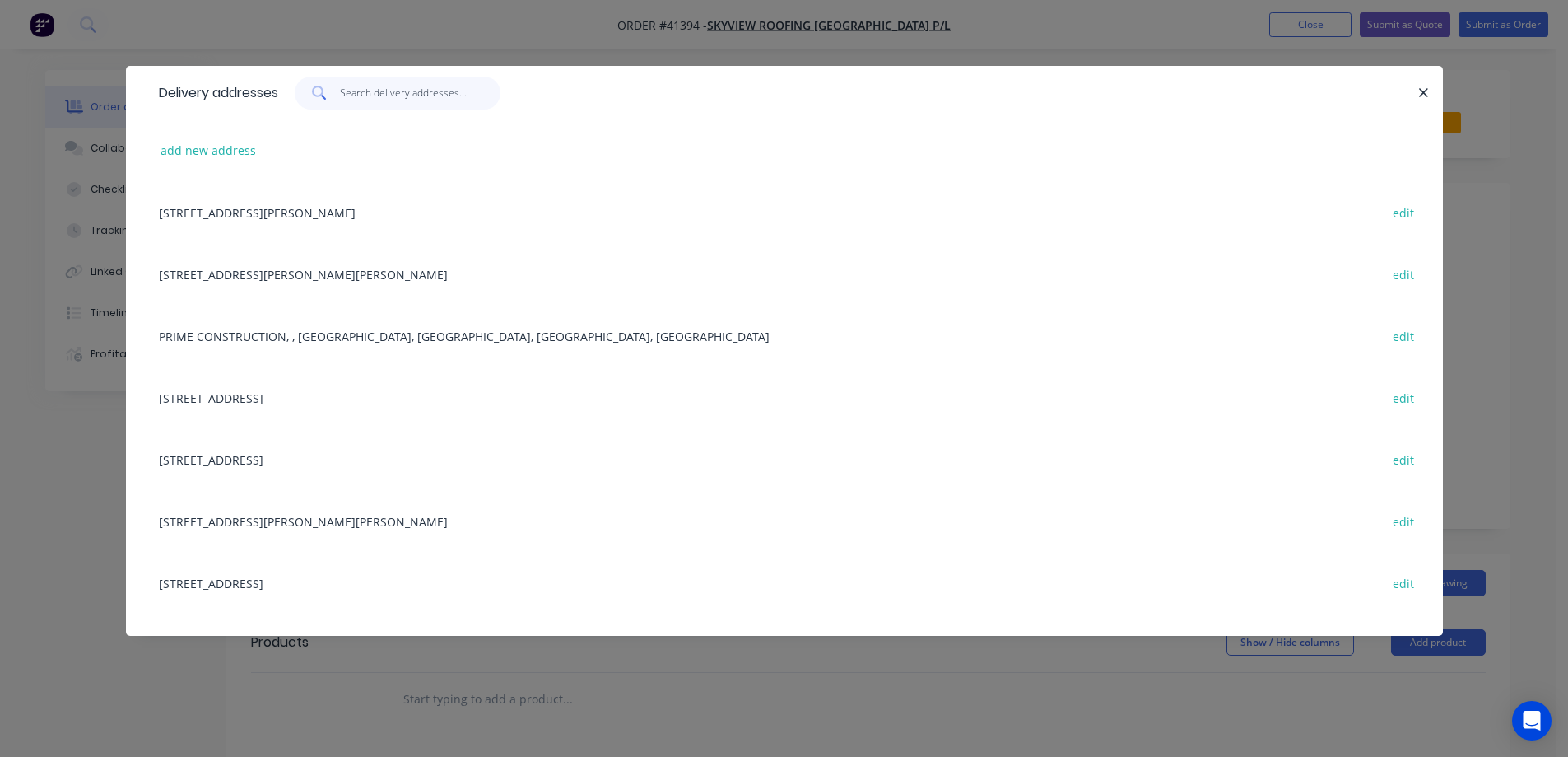
click at [380, 97] on input "text" at bounding box center [420, 92] width 161 height 33
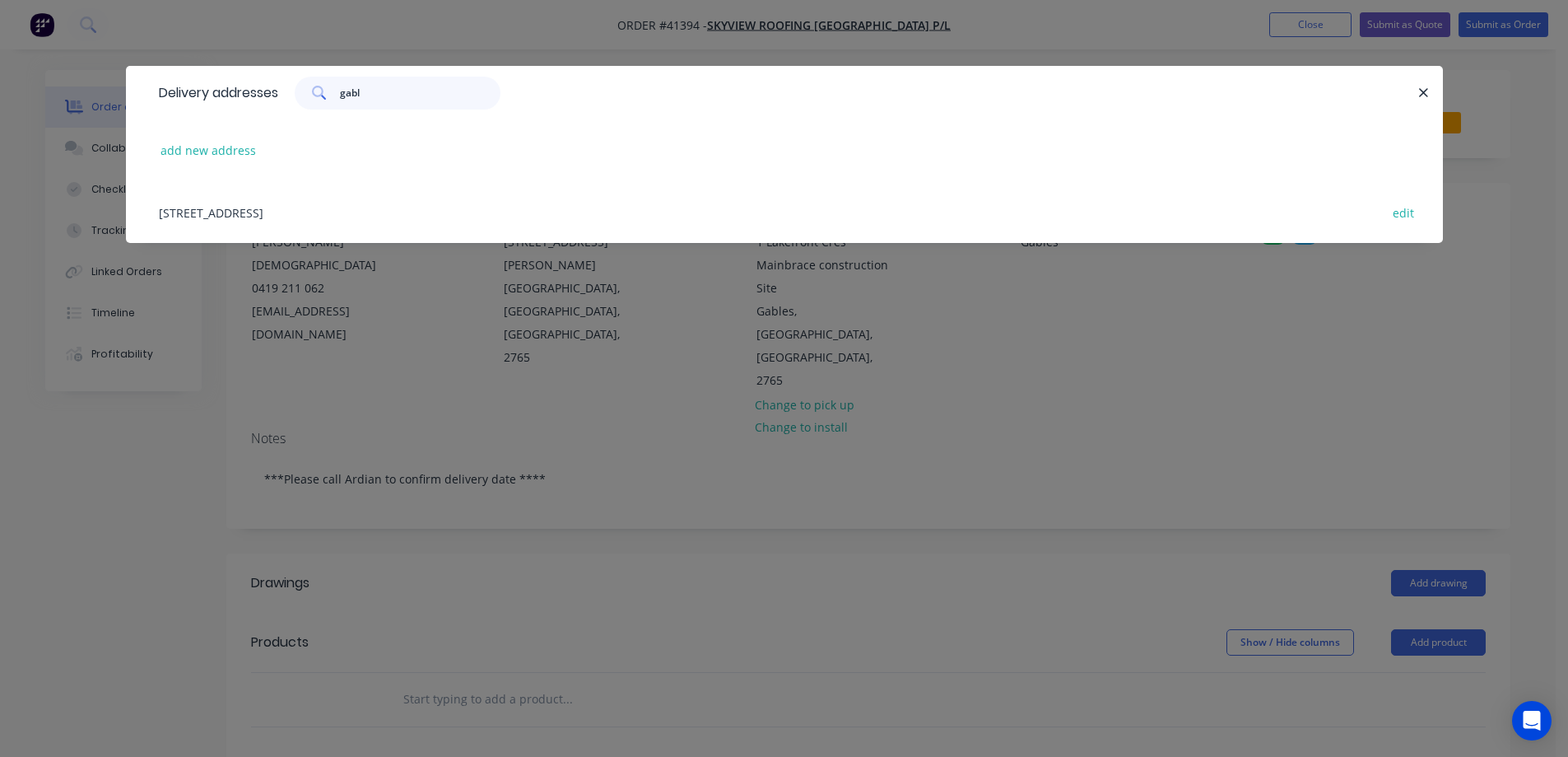
type input "gabl"
click at [487, 213] on div "1 Lakefront Cres, Mainbrace construction Site, Gables, New South Wales, Austral…" at bounding box center [784, 212] width 1268 height 62
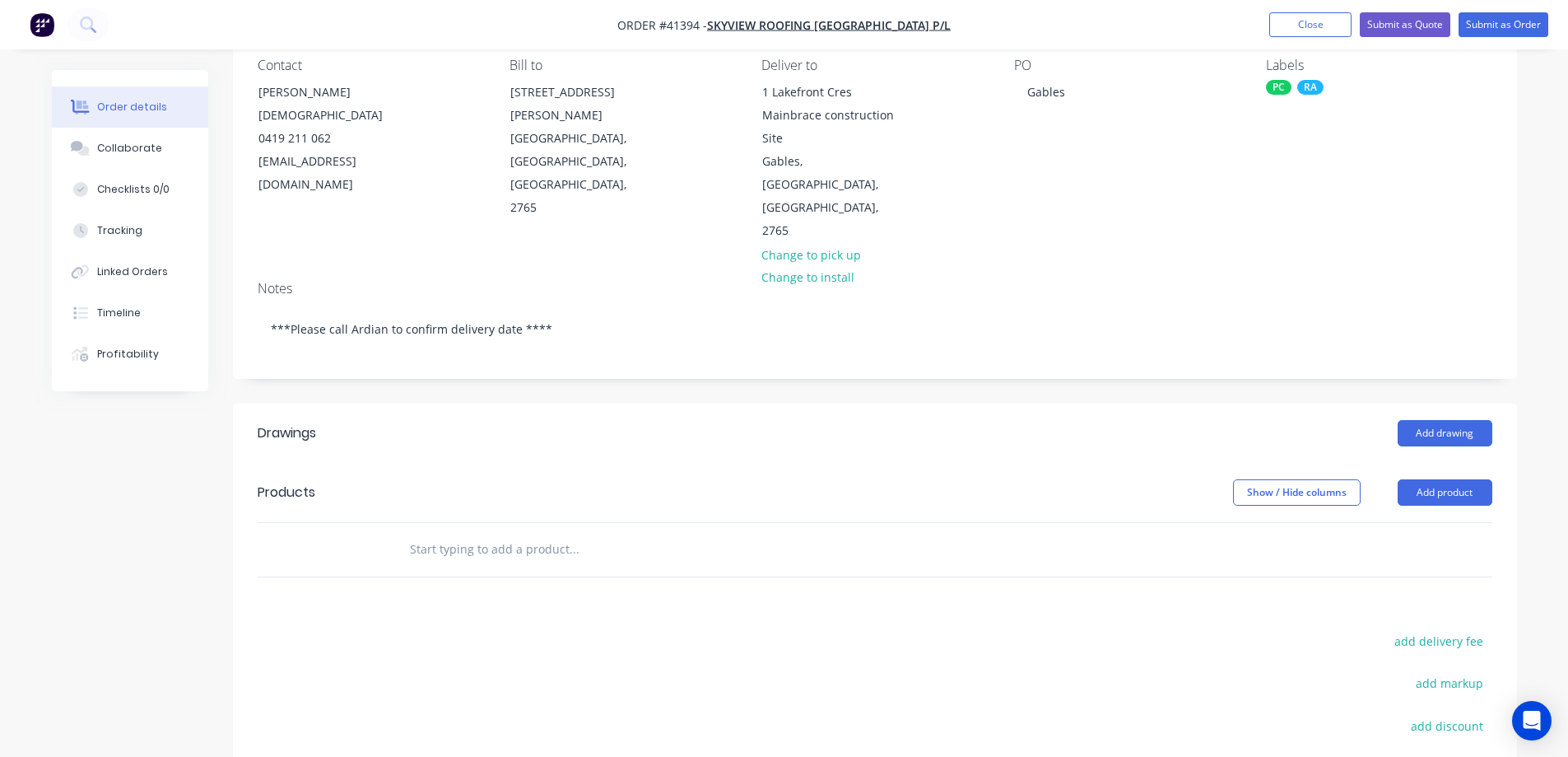
scroll to position [164, 0]
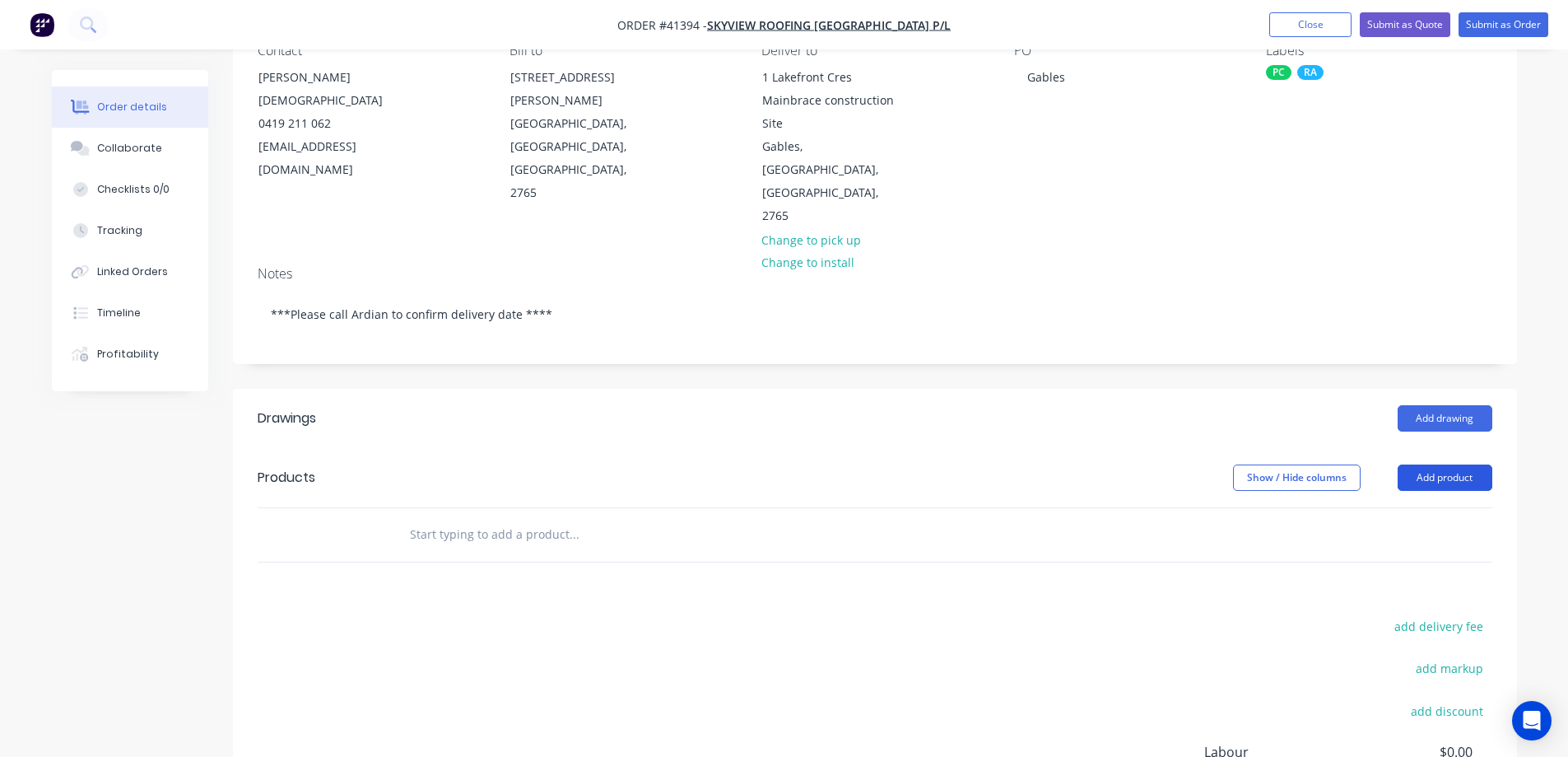
click at [1425, 464] on button "Add product" at bounding box center [1446, 477] width 95 height 26
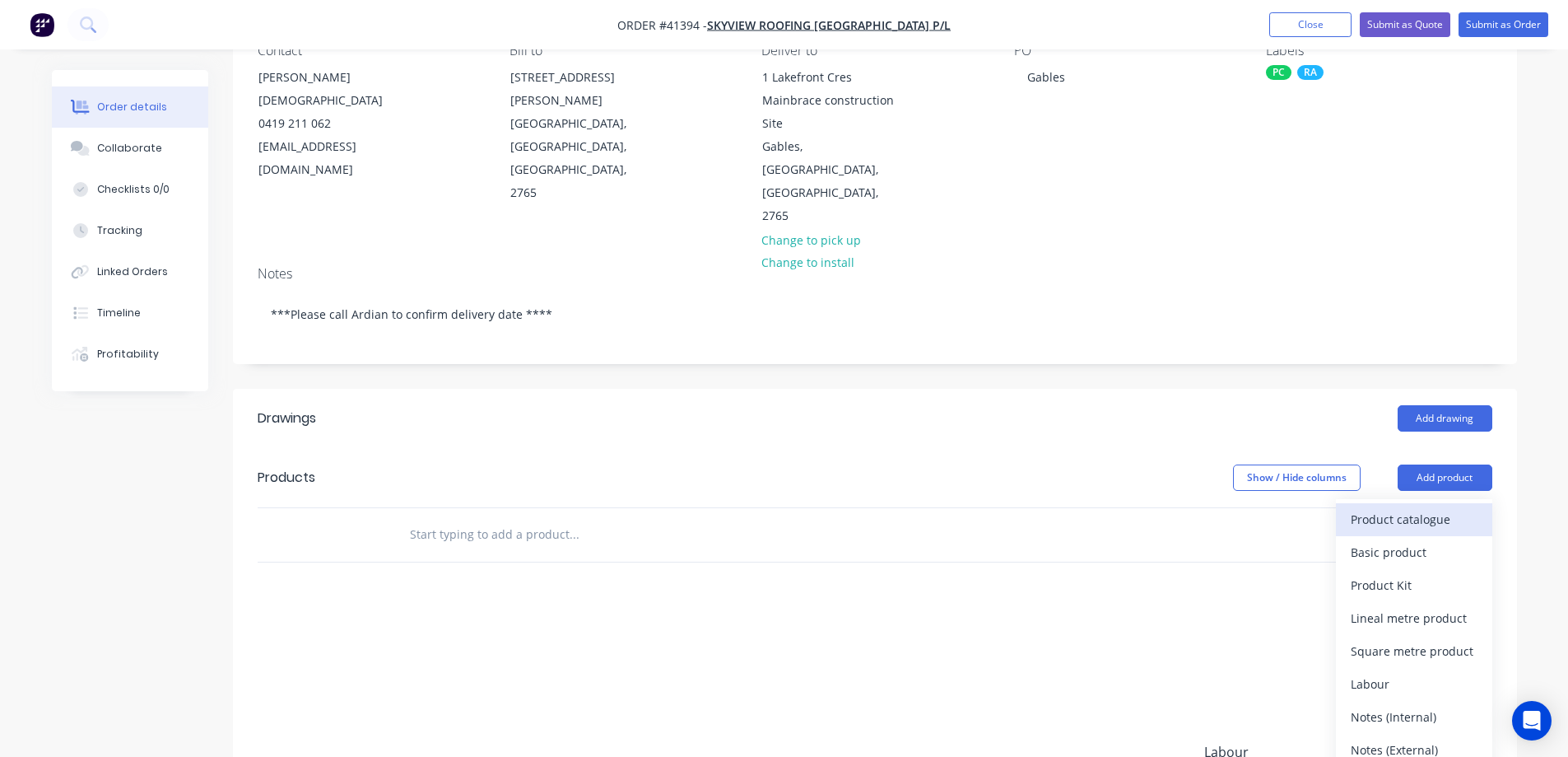
drag, startPoint x: 1397, startPoint y: 469, endPoint x: 1387, endPoint y: 467, distance: 10.2
click at [1387, 507] on div "Product catalogue" at bounding box center [1414, 519] width 127 height 24
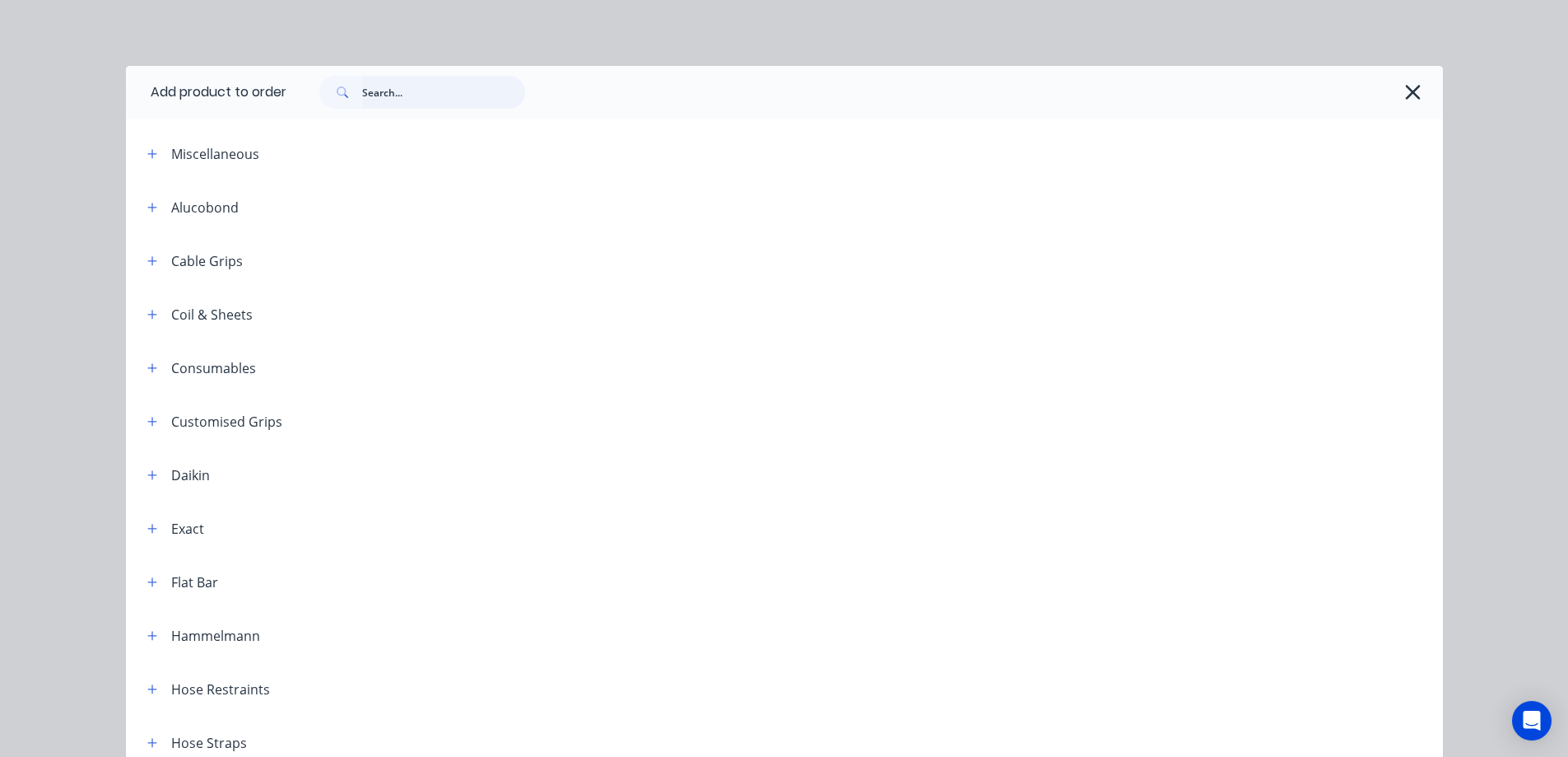
click at [382, 92] on input "text" at bounding box center [443, 91] width 163 height 33
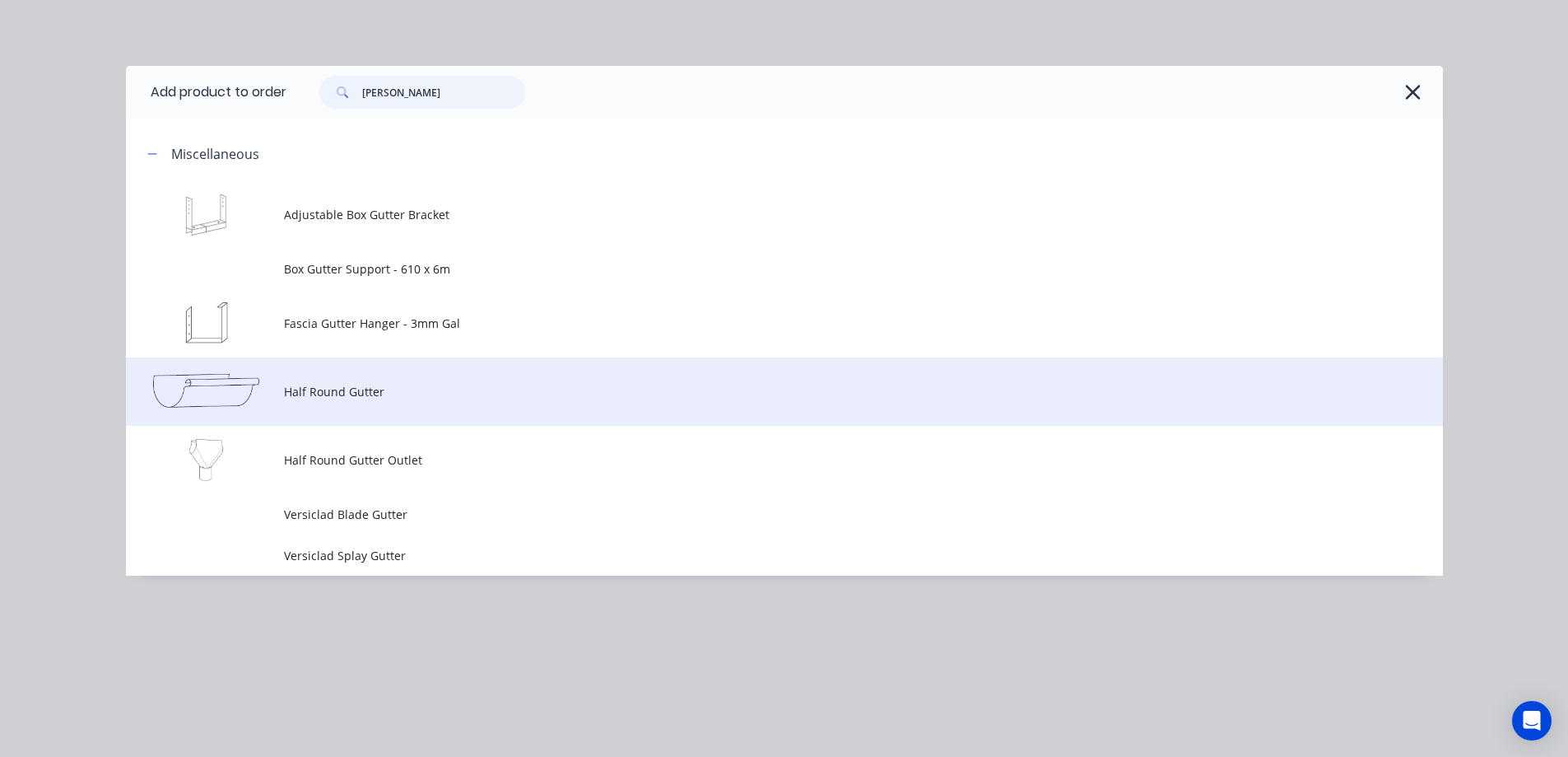
type input "gutt"
click at [384, 386] on span "Half Round Gutter" at bounding box center [747, 392] width 927 height 18
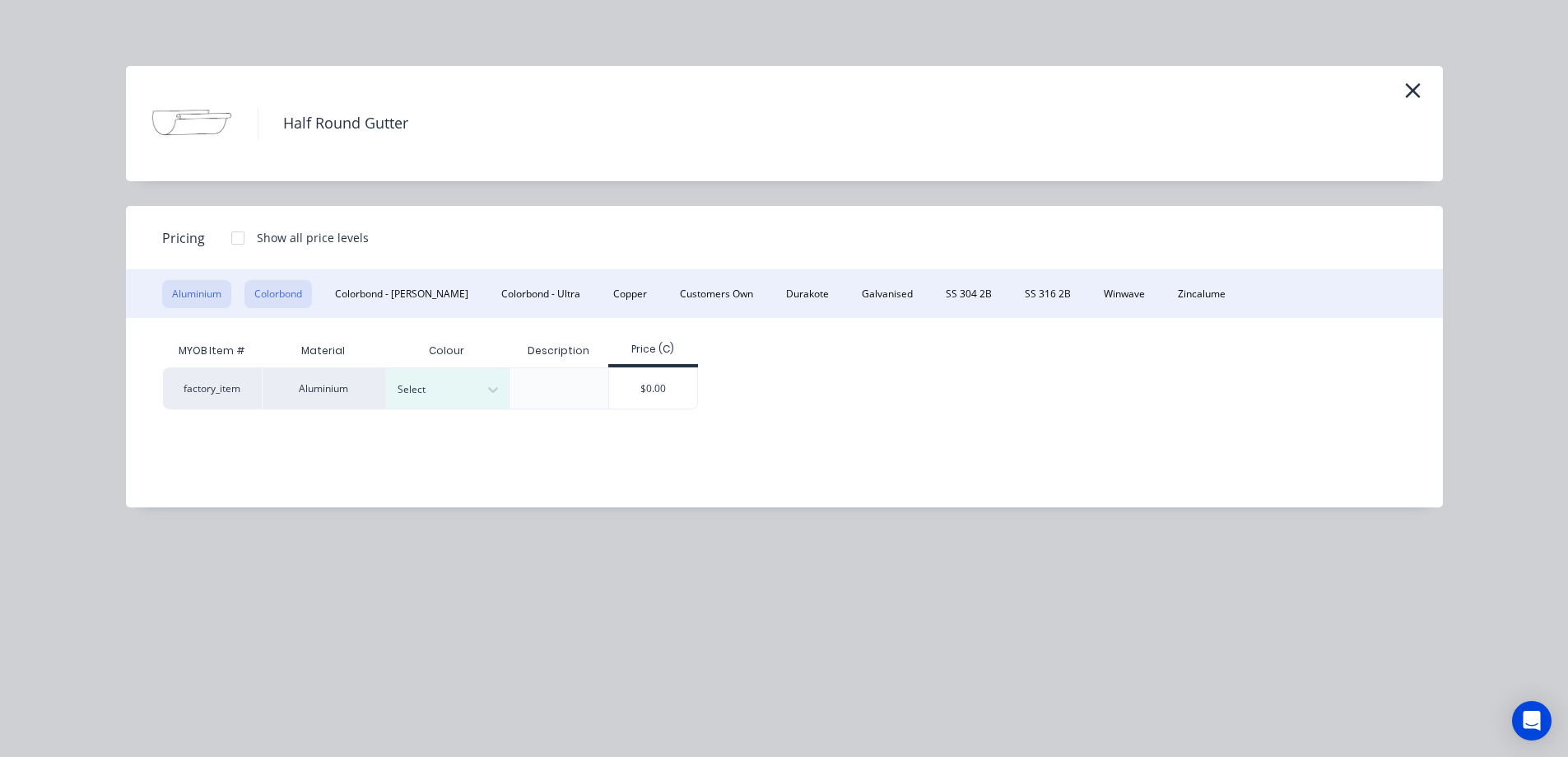
click at [291, 294] on button "Colorbond" at bounding box center [278, 294] width 68 height 28
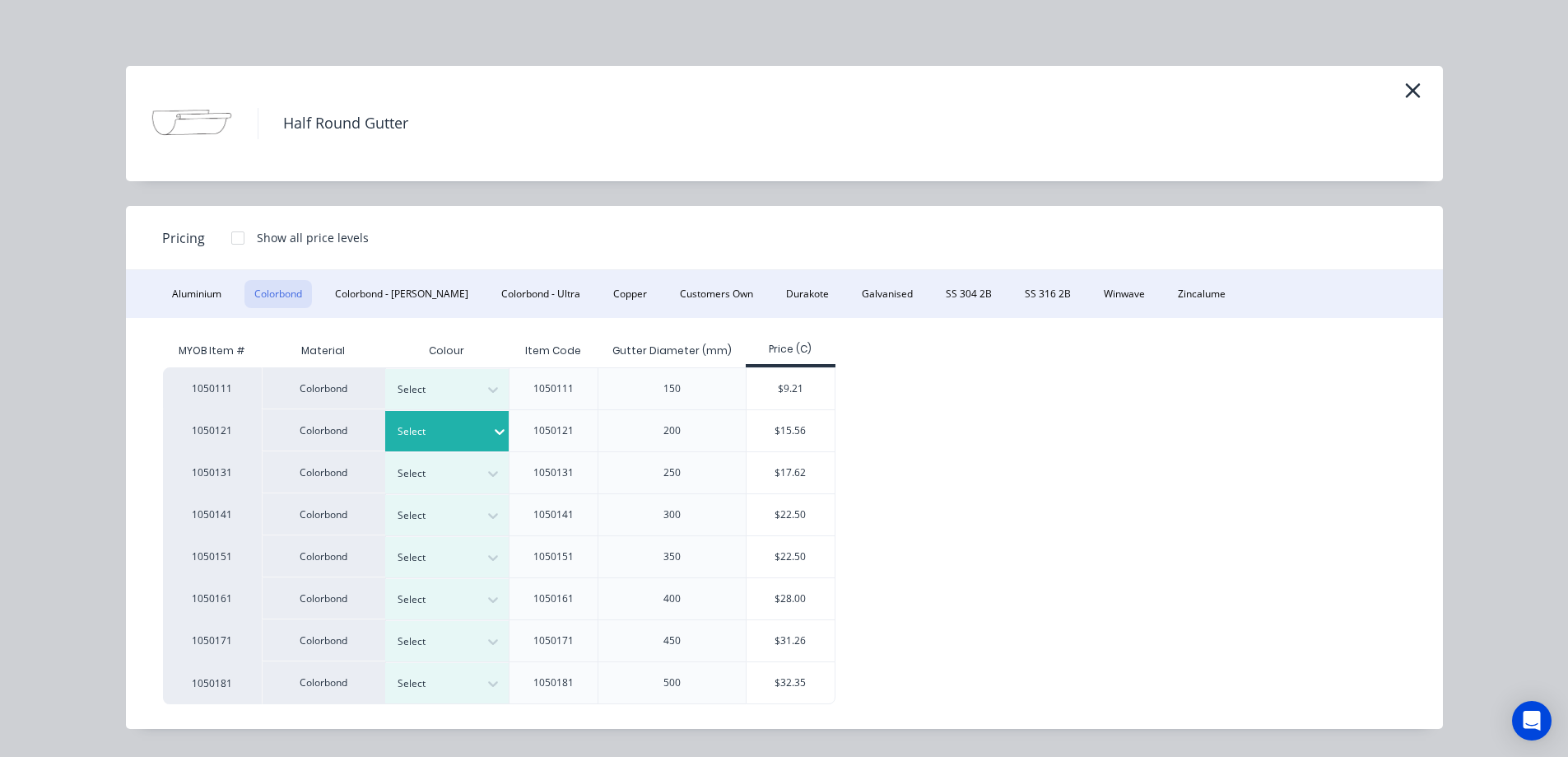
click at [495, 432] on icon at bounding box center [499, 433] width 10 height 6
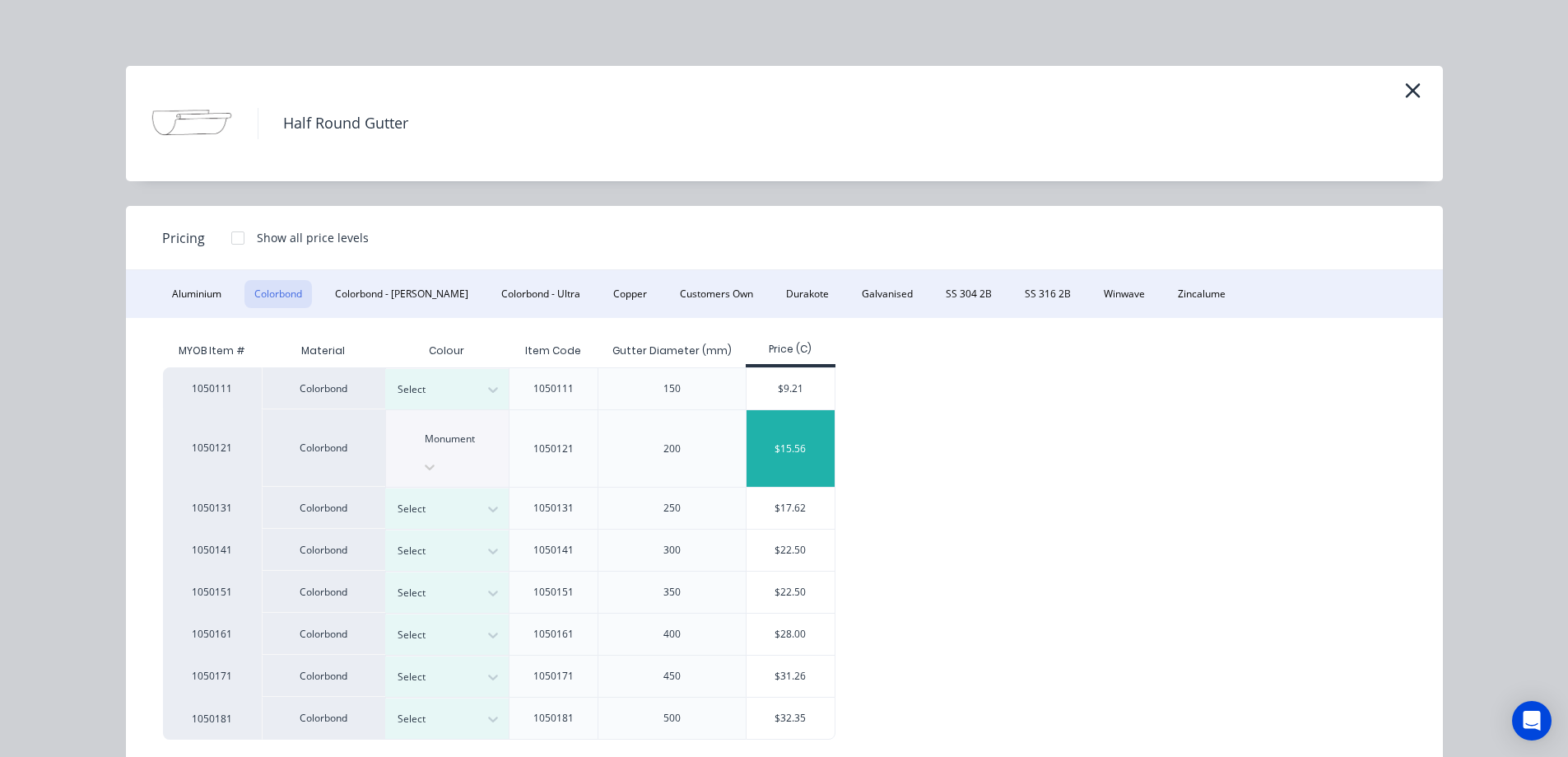
click at [808, 434] on div "$15.56" at bounding box center [791, 448] width 88 height 76
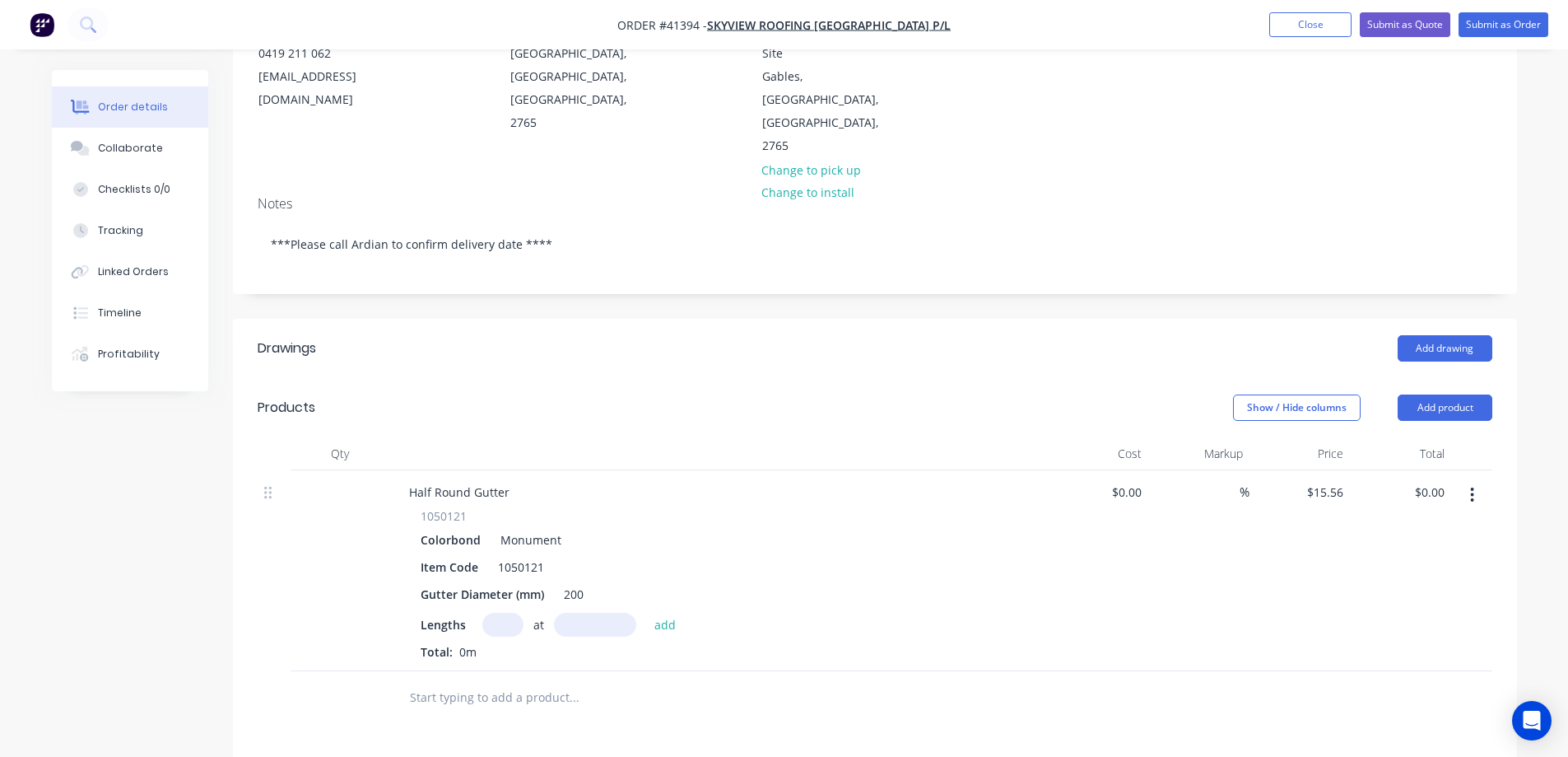
scroll to position [330, 0]
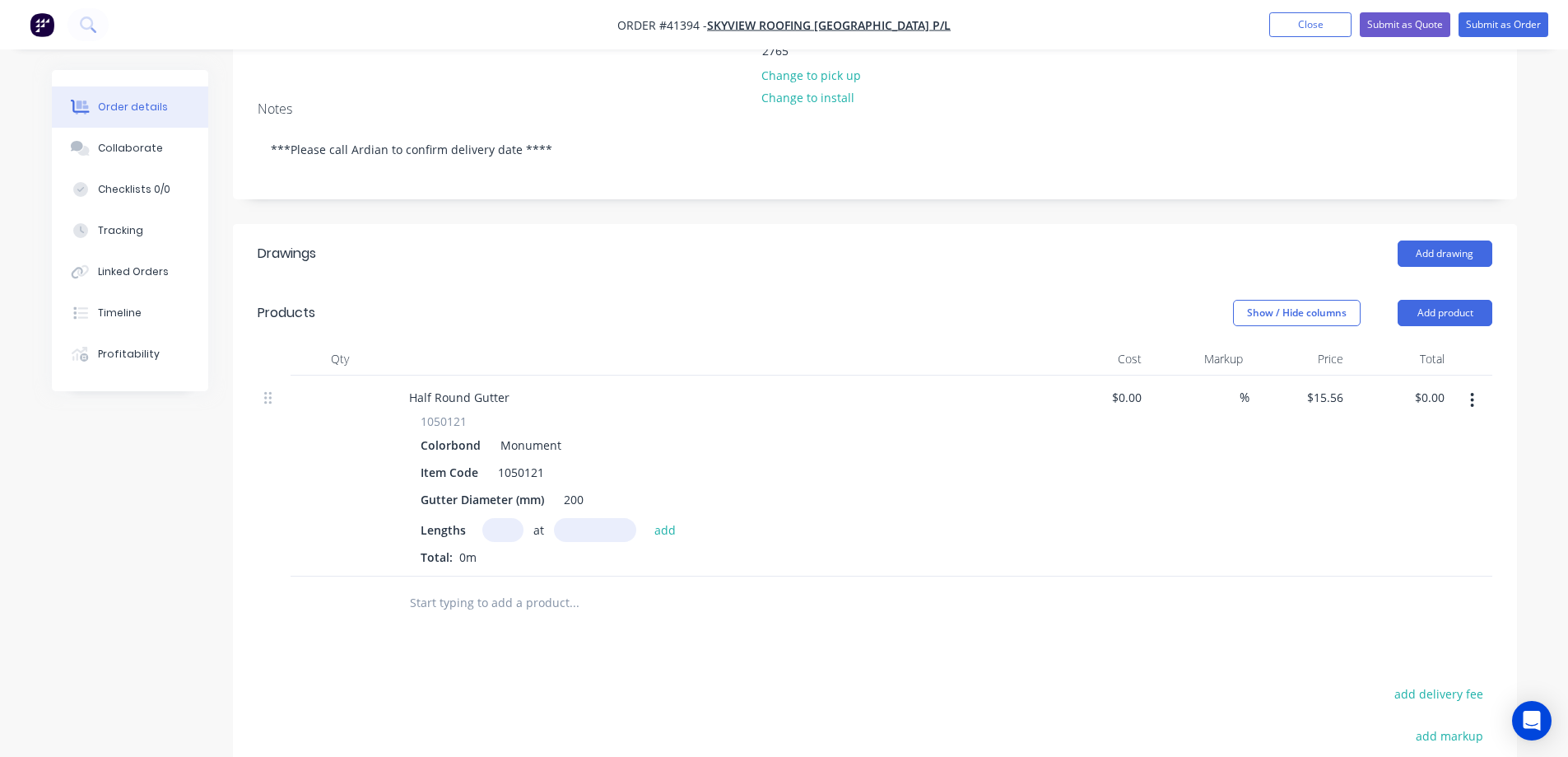
click at [508, 518] on input "text" at bounding box center [503, 529] width 41 height 24
type input "2"
type input "3000"
click at [646, 518] on button "add" at bounding box center [665, 528] width 39 height 22
type input "$93.36"
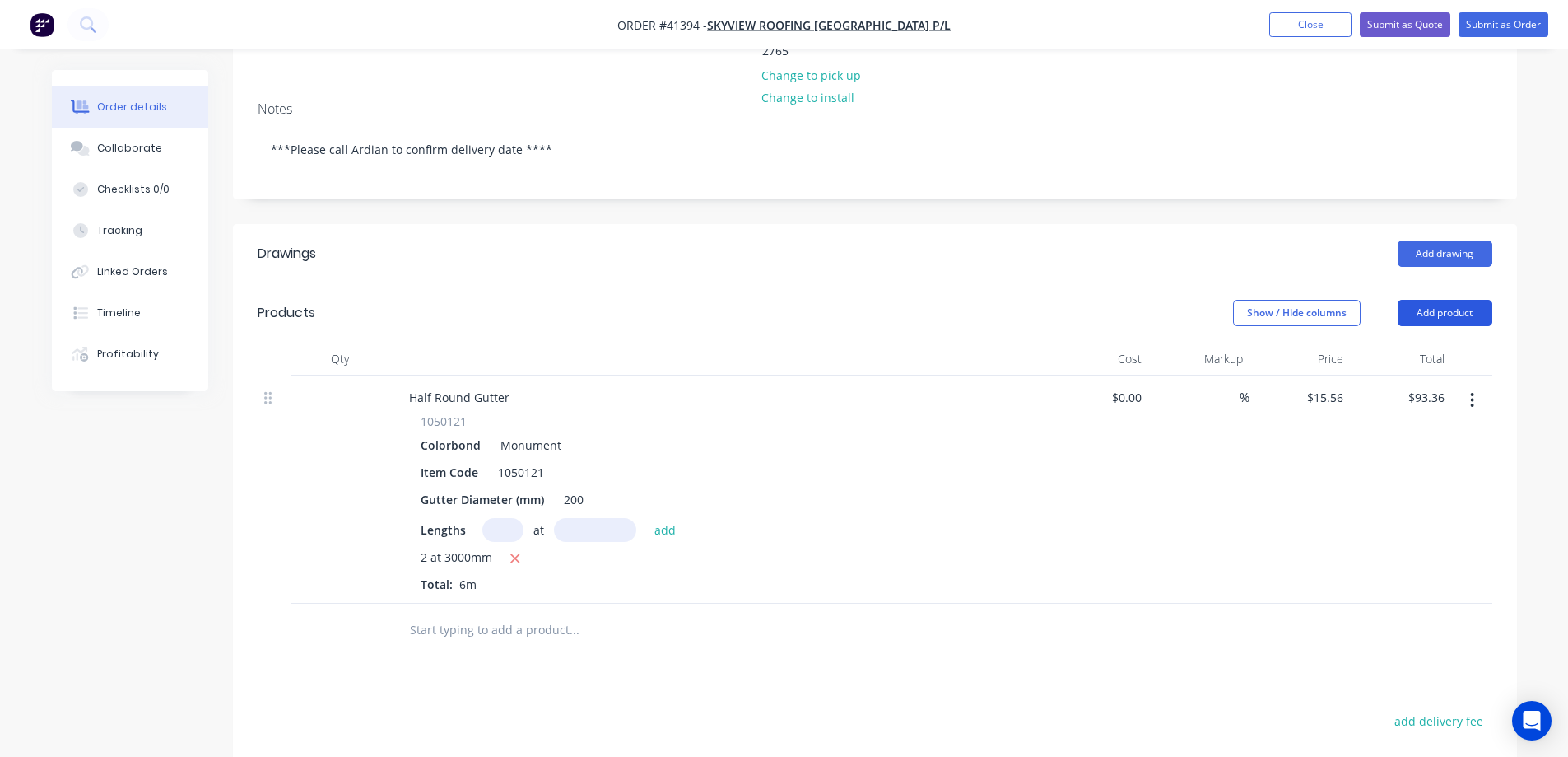
drag, startPoint x: 1485, startPoint y: 258, endPoint x: 1477, endPoint y: 272, distance: 16.1
click at [1485, 300] on button "Add product" at bounding box center [1446, 313] width 95 height 26
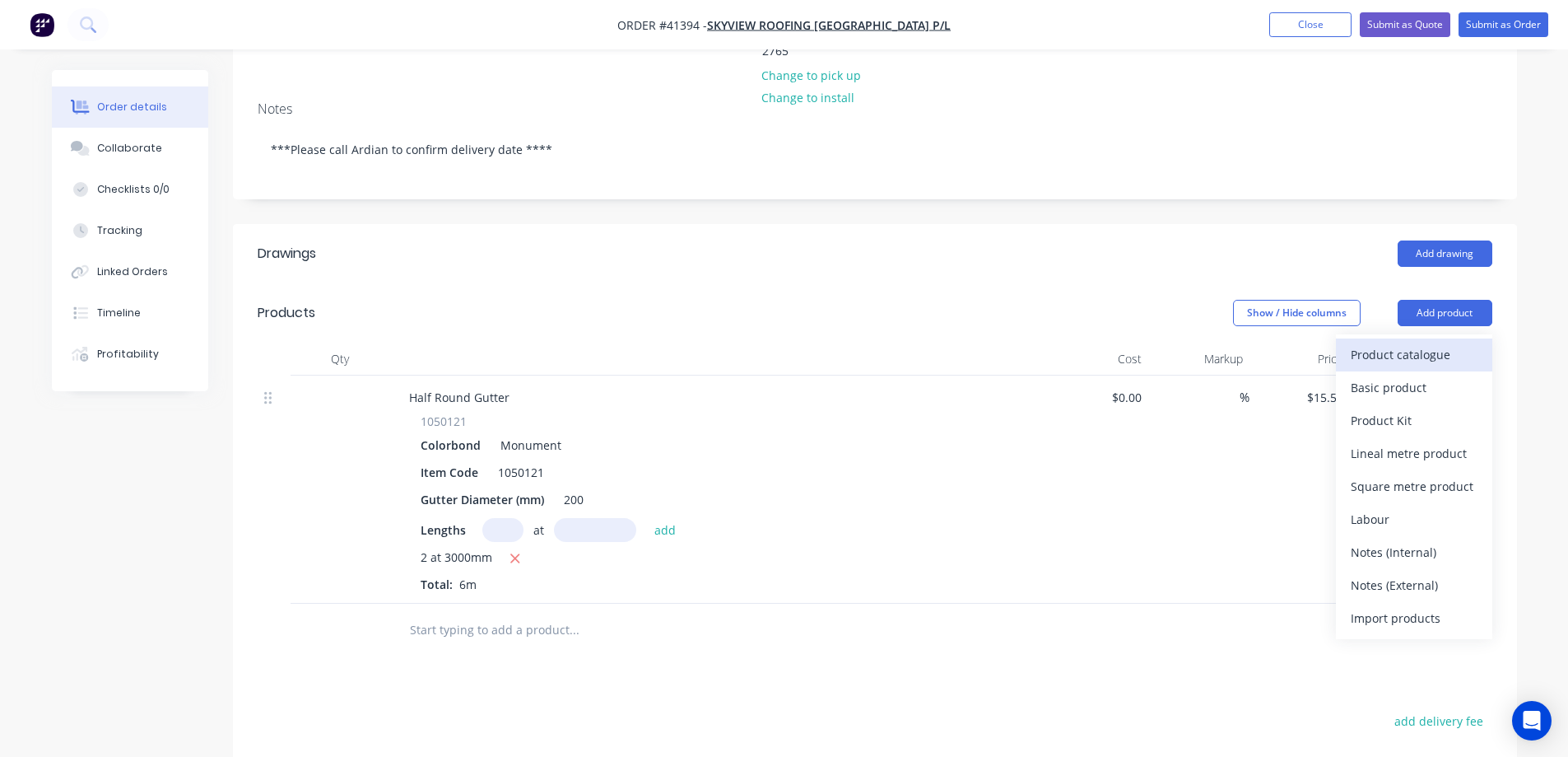
click at [1455, 343] on div "Product catalogue" at bounding box center [1414, 354] width 127 height 24
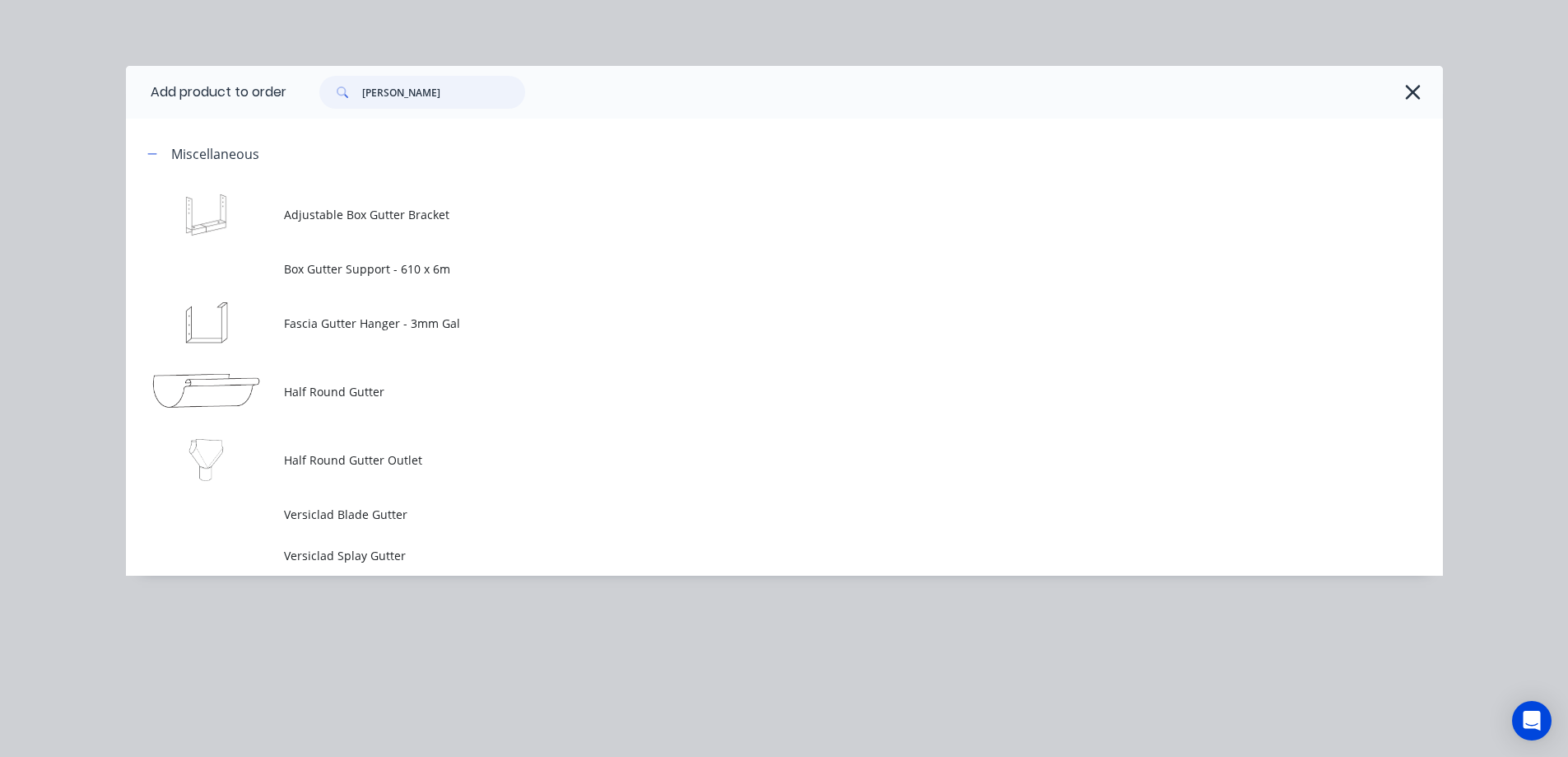
drag, startPoint x: 415, startPoint y: 97, endPoint x: 358, endPoint y: 100, distance: 57.1
click at [358, 100] on div "gutt" at bounding box center [422, 91] width 206 height 33
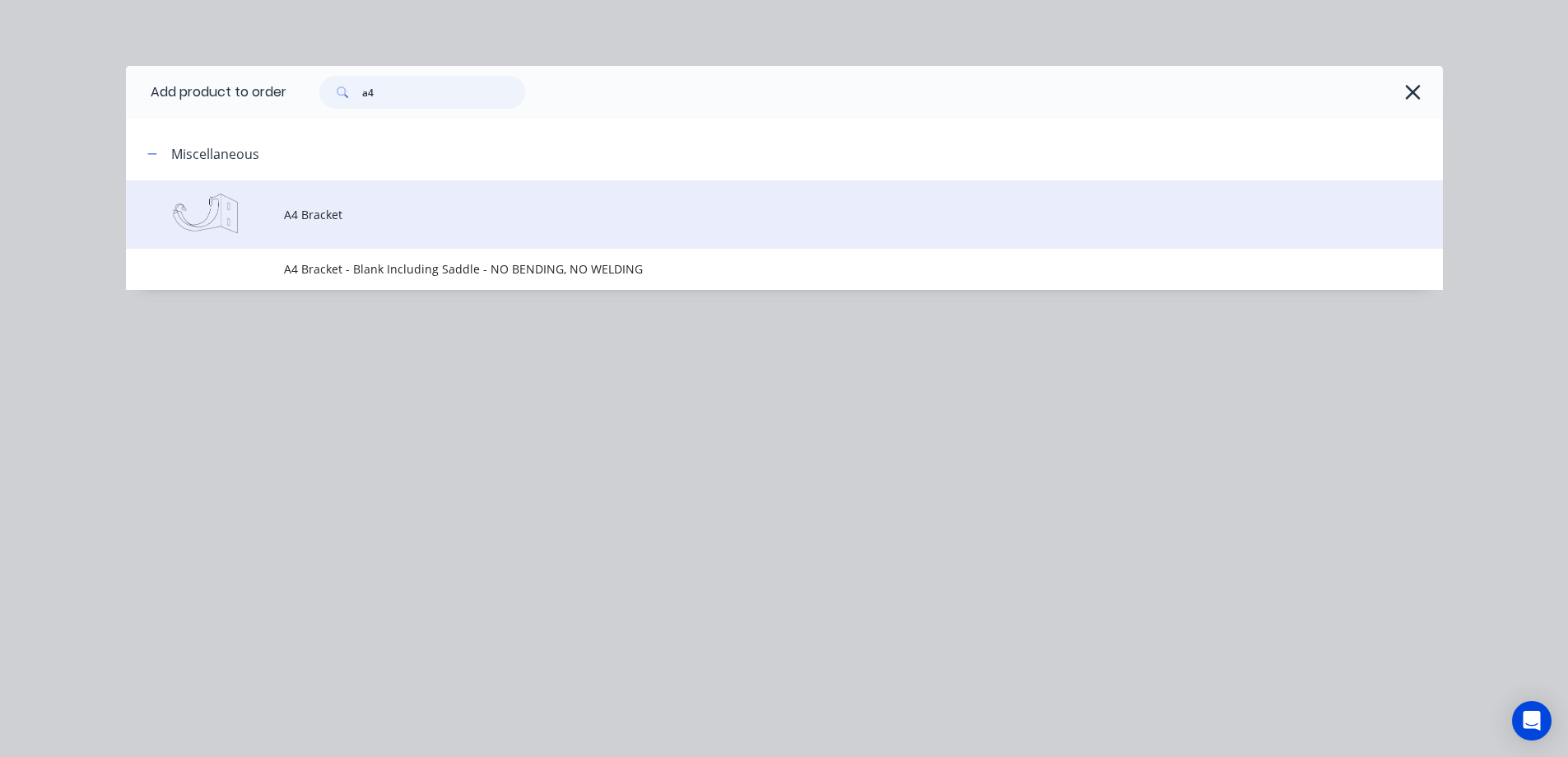
type input "a4"
click at [347, 209] on span "A4 Bracket" at bounding box center [747, 215] width 927 height 18
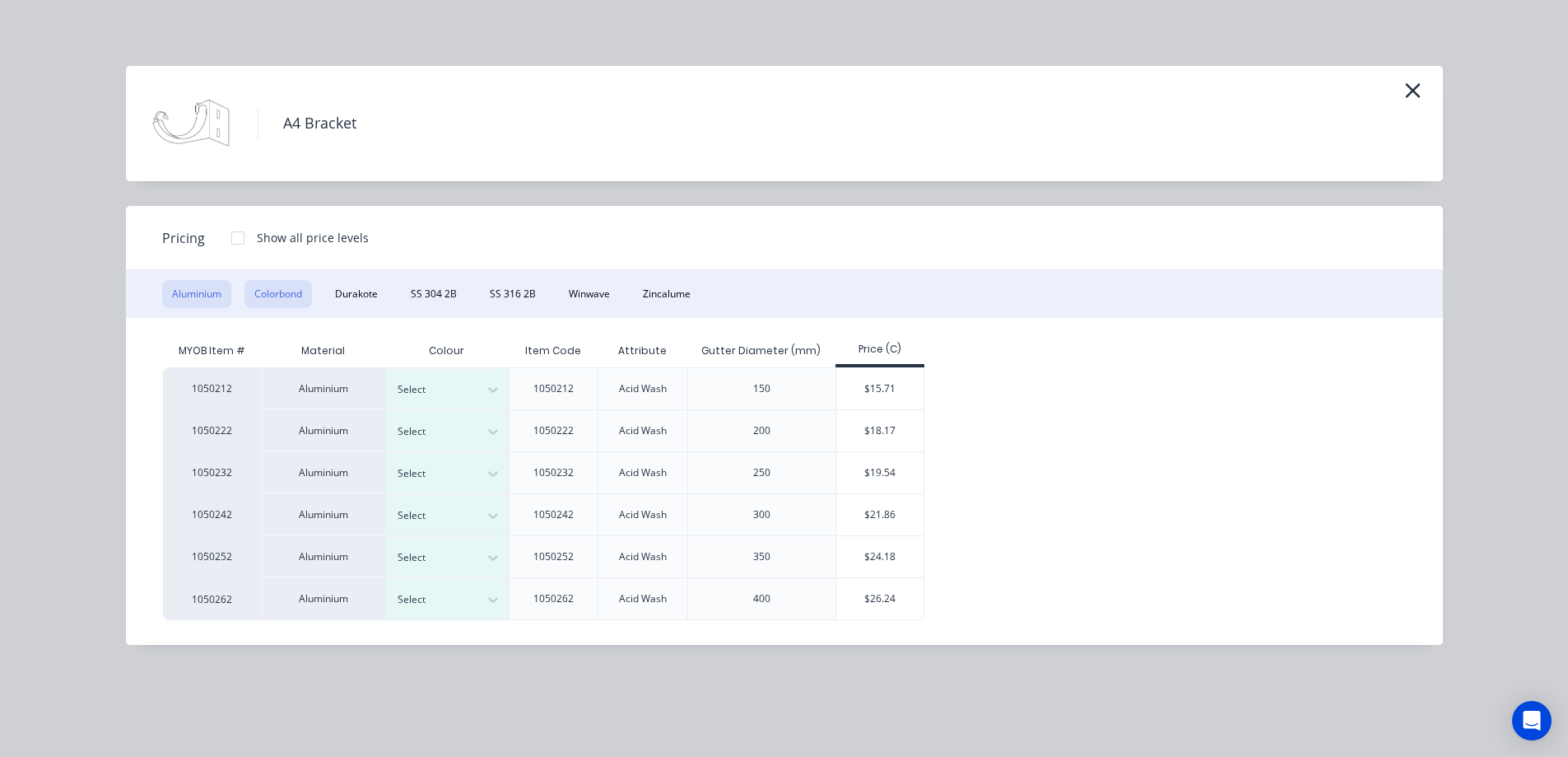
click at [270, 292] on button "Colorbond" at bounding box center [278, 294] width 68 height 28
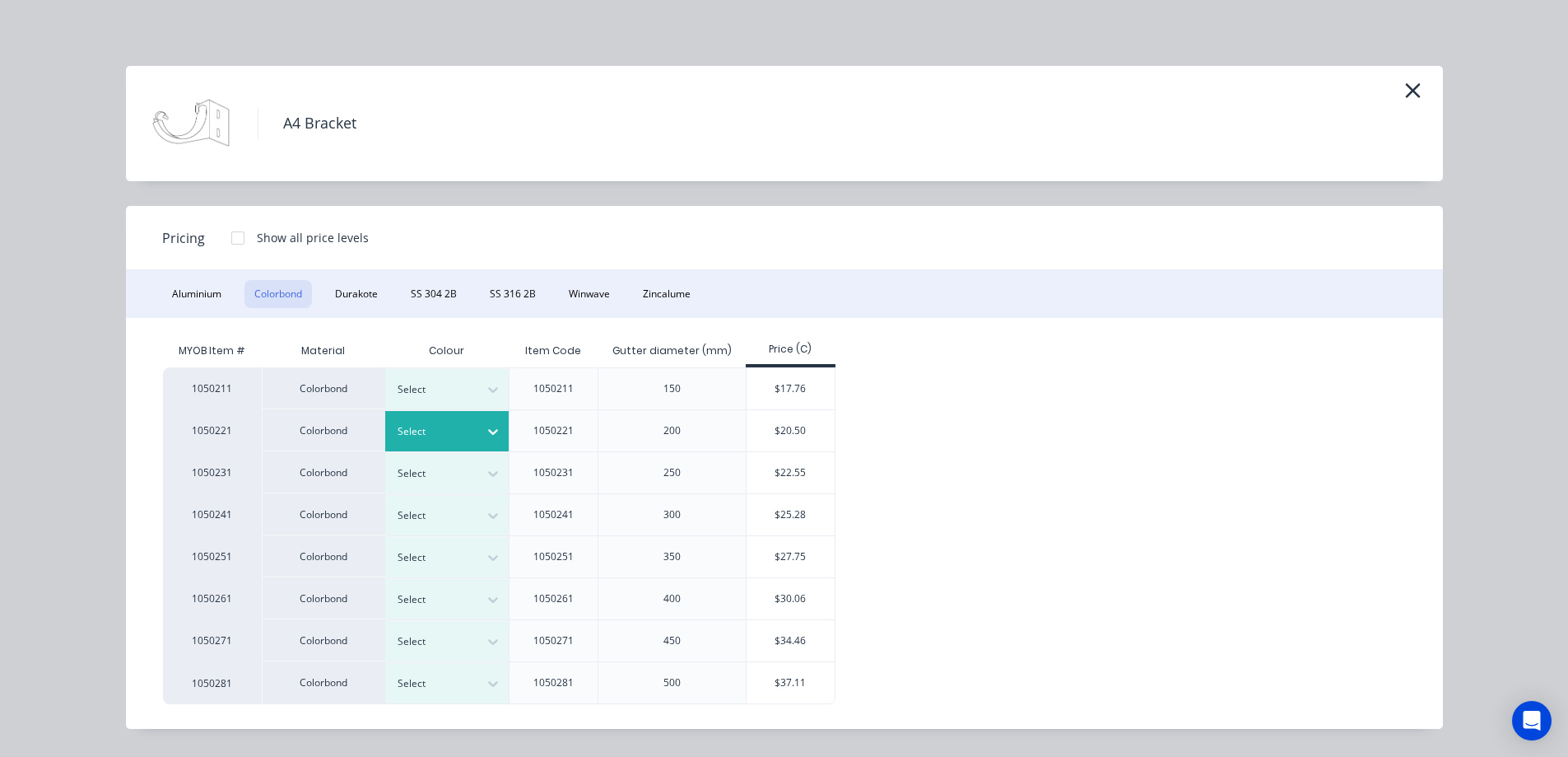
click at [469, 428] on div at bounding box center [434, 432] width 74 height 18
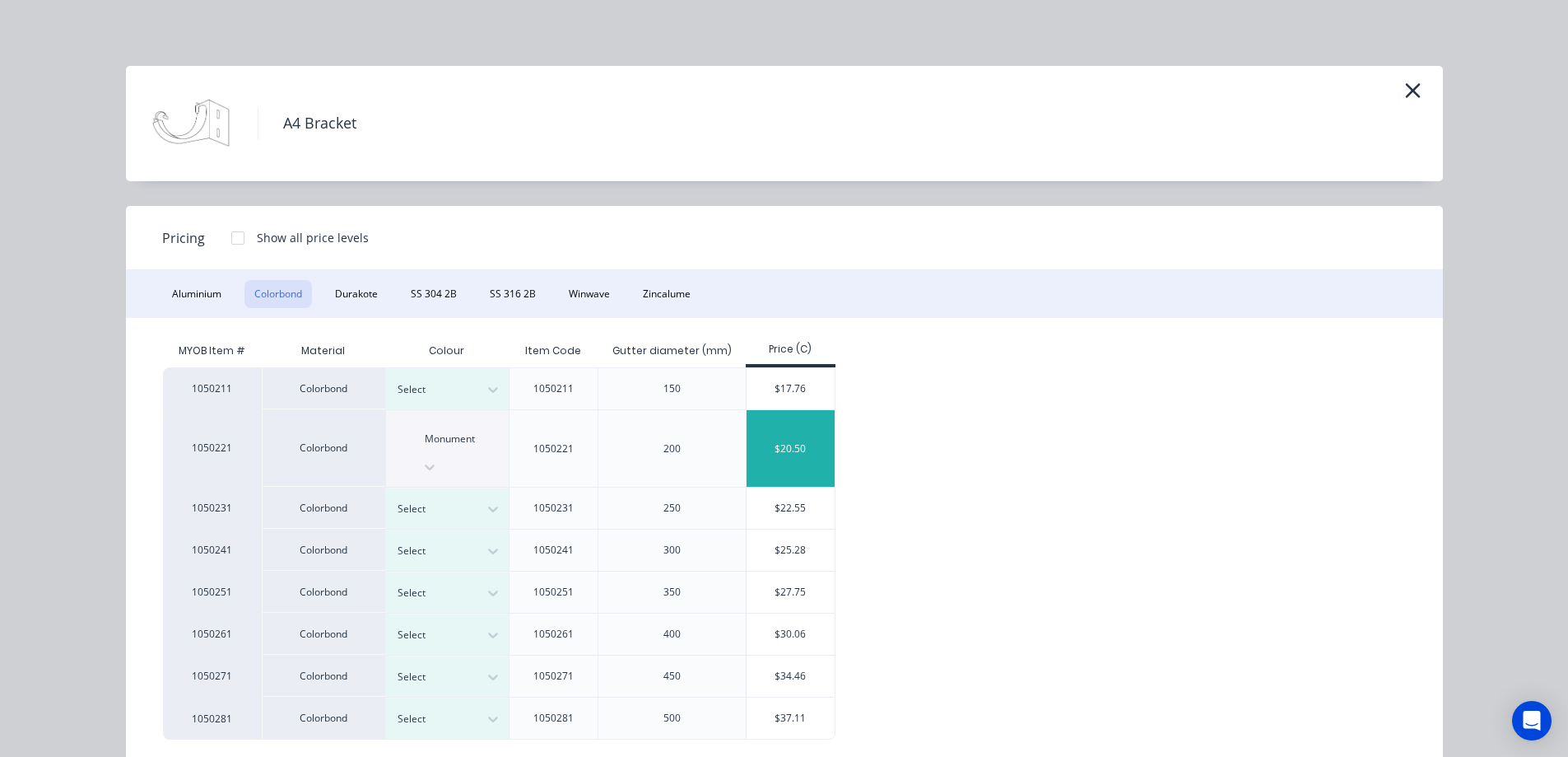
click at [801, 426] on div "$20.50" at bounding box center [791, 448] width 88 height 76
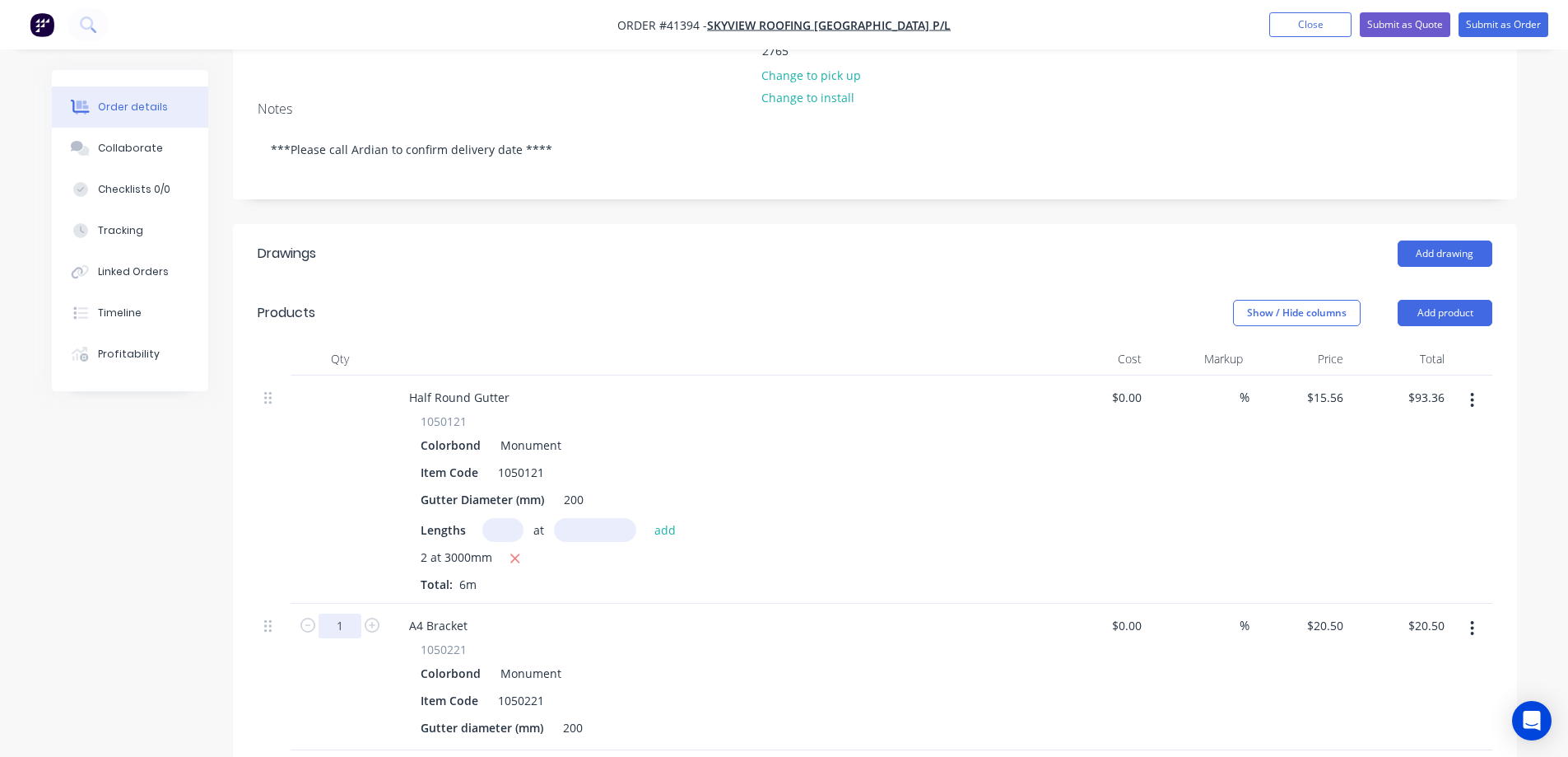
click at [326, 614] on input "1" at bounding box center [340, 626] width 43 height 25
type input "6"
type input "$123.00"
click at [738, 661] on div "Colorbond Monument" at bounding box center [719, 673] width 596 height 24
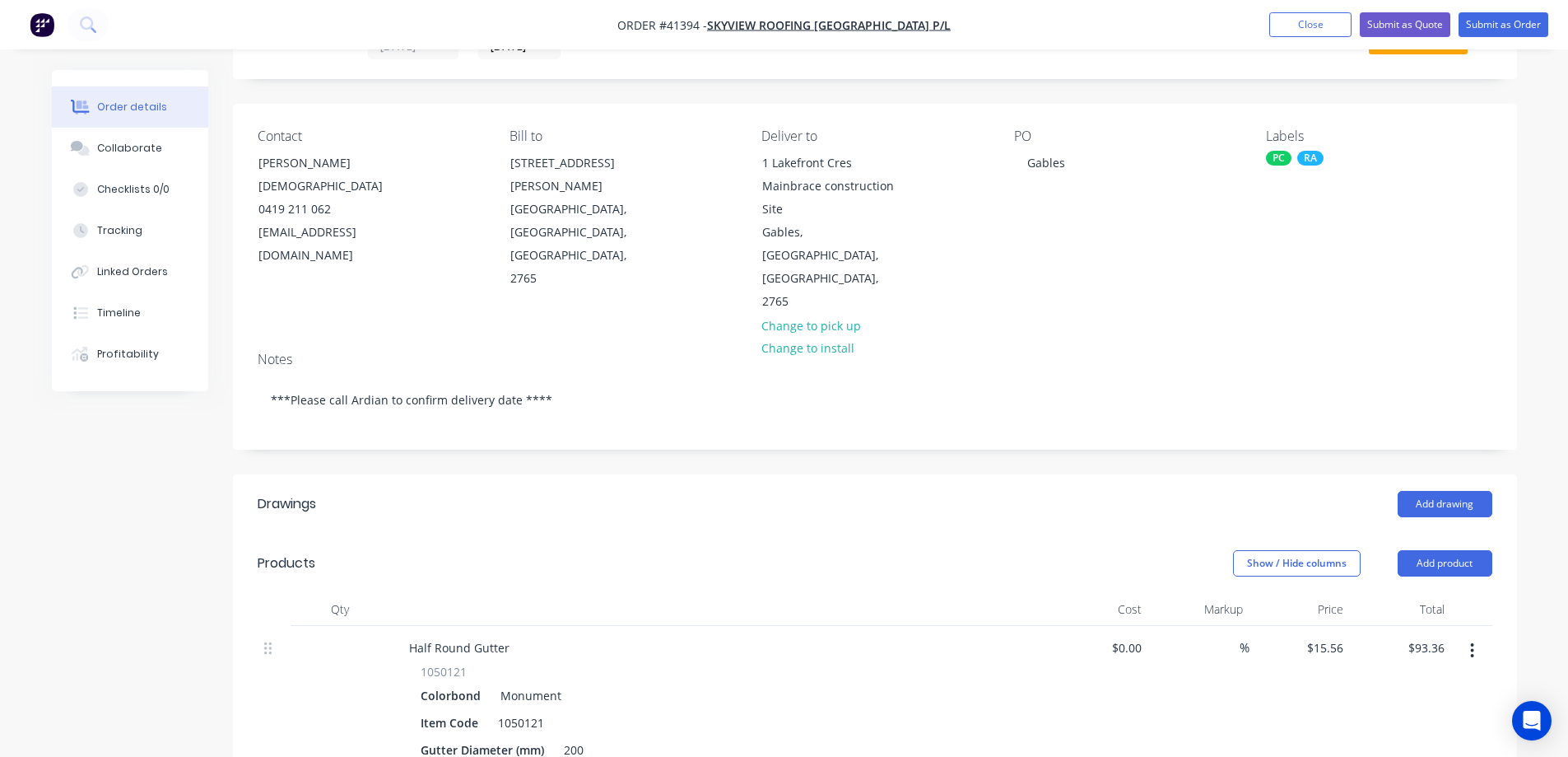
scroll to position [0, 0]
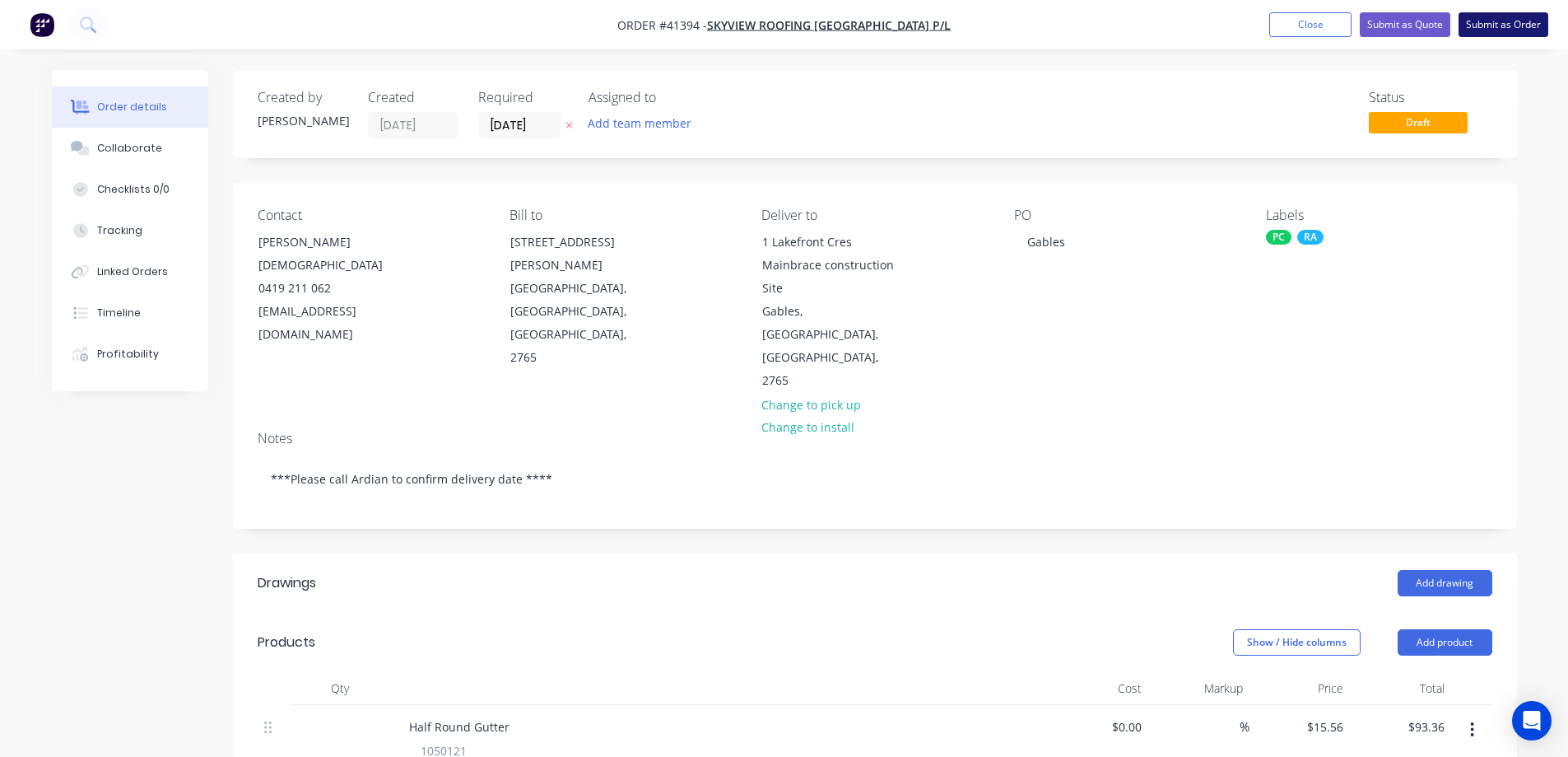
click at [1497, 19] on button "Submit as Order" at bounding box center [1504, 25] width 90 height 25
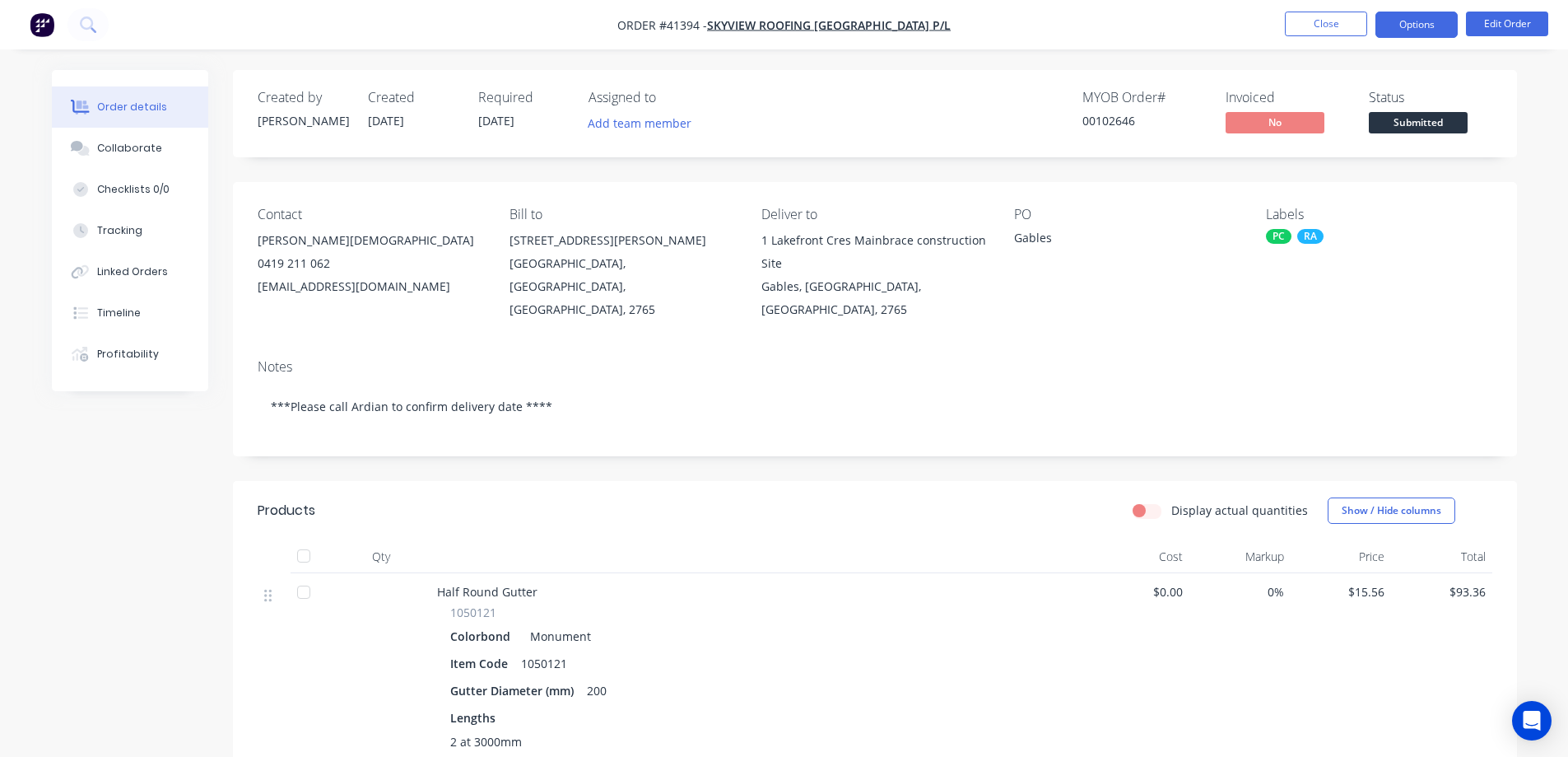
click at [1399, 25] on button "Options" at bounding box center [1417, 25] width 83 height 26
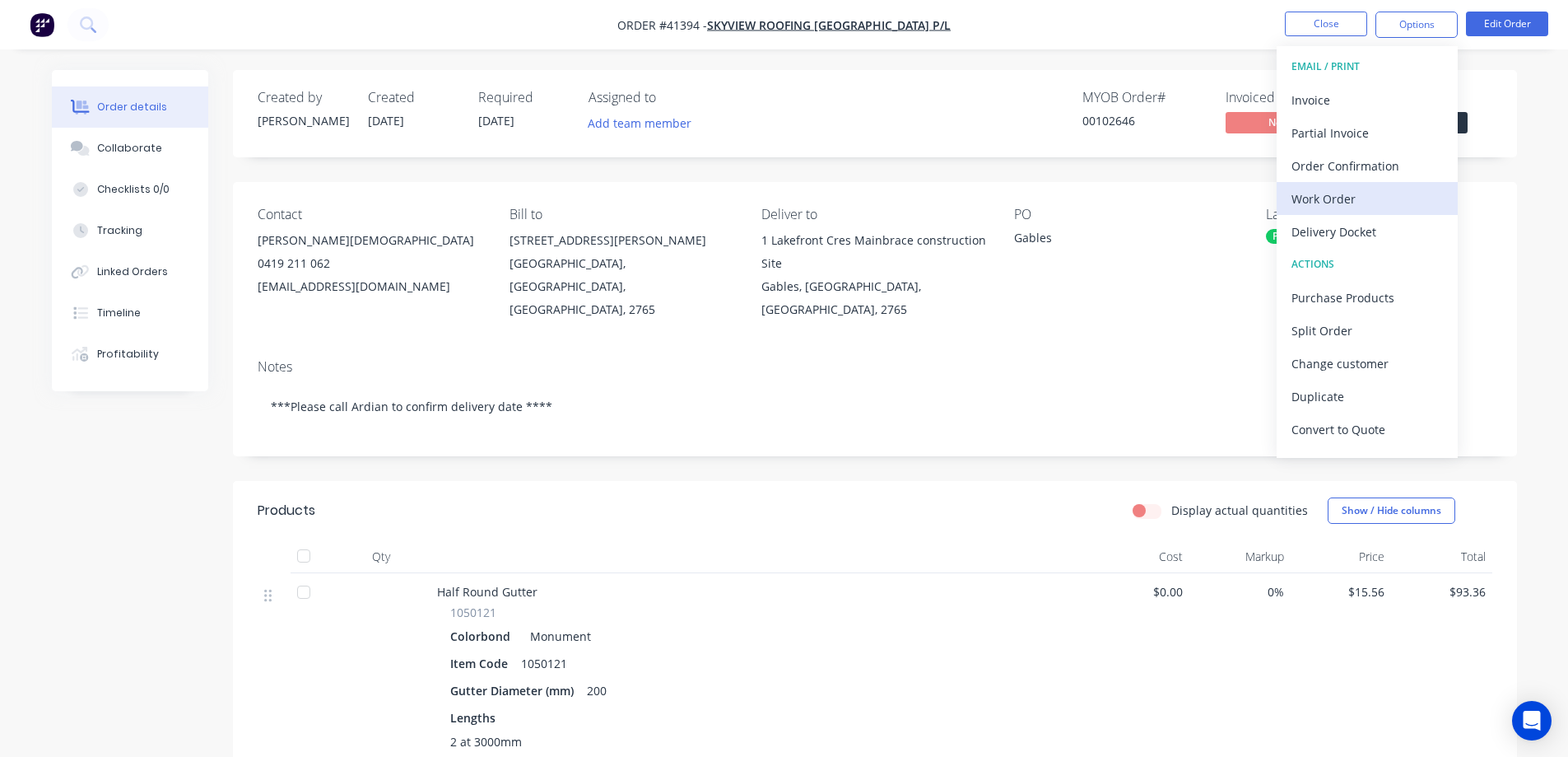
click at [1356, 193] on div "Work Order" at bounding box center [1368, 199] width 151 height 24
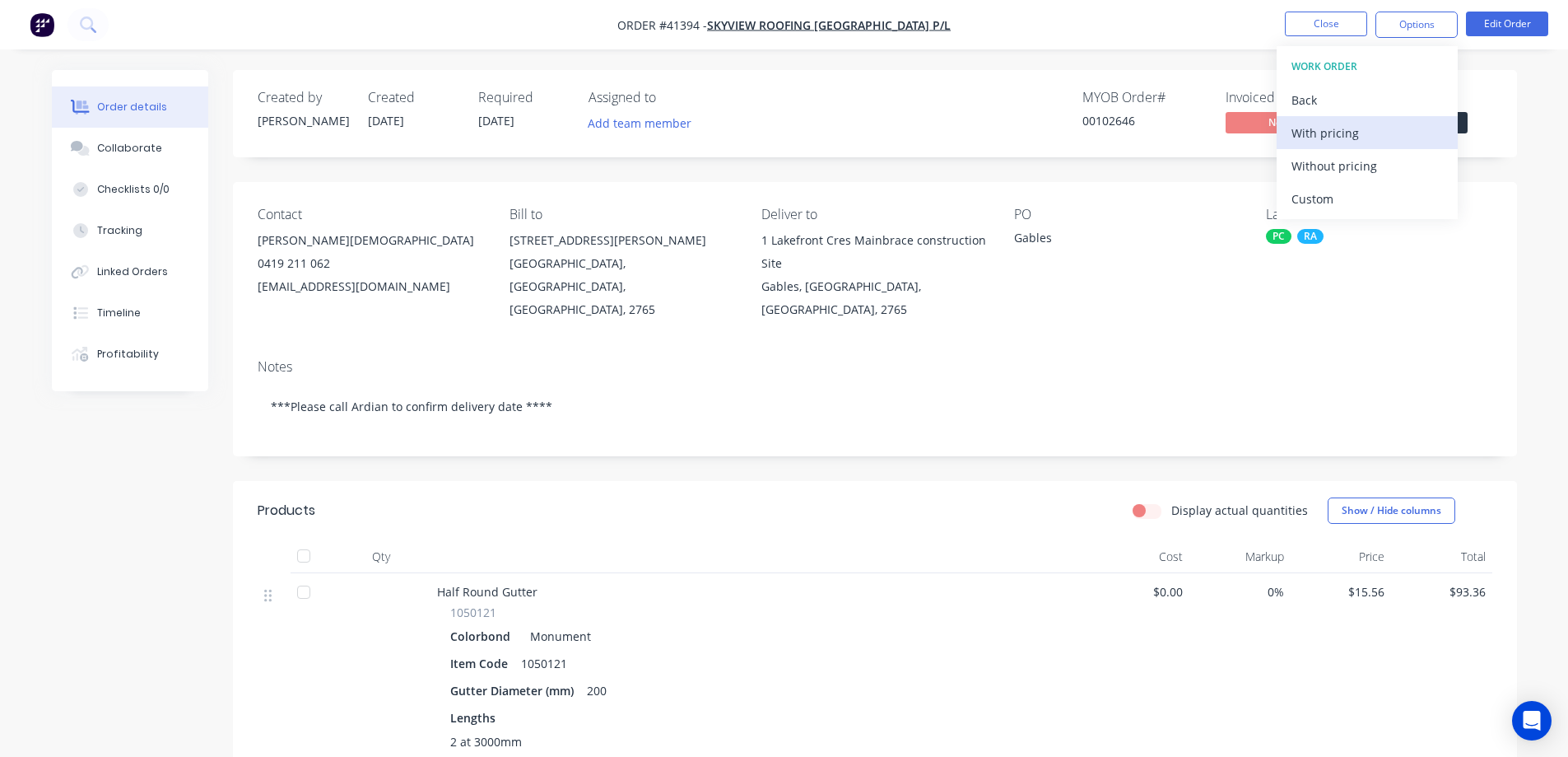
click at [1369, 133] on div "With pricing" at bounding box center [1368, 133] width 151 height 24
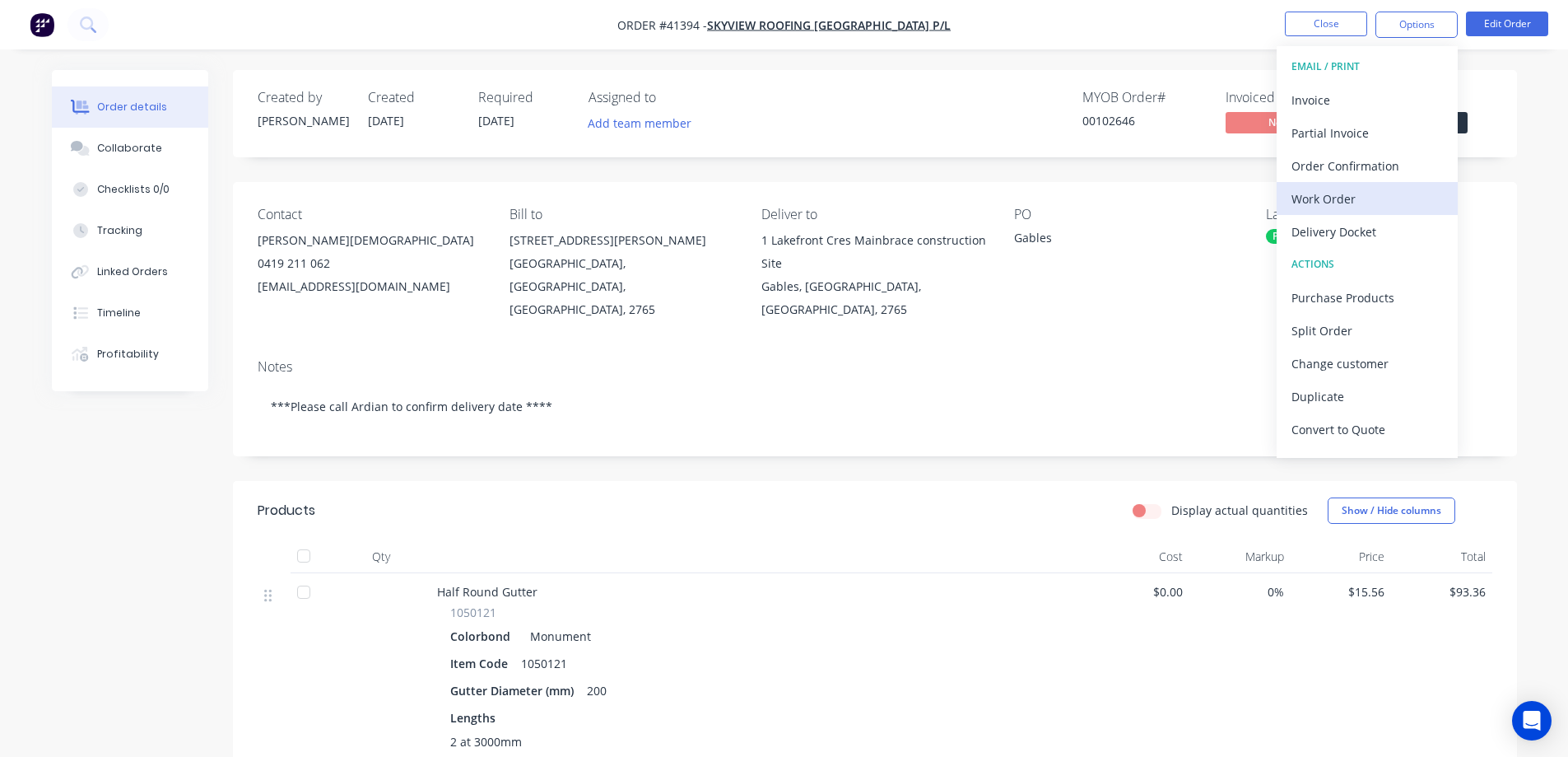
click at [1319, 200] on div "Work Order" at bounding box center [1368, 199] width 151 height 24
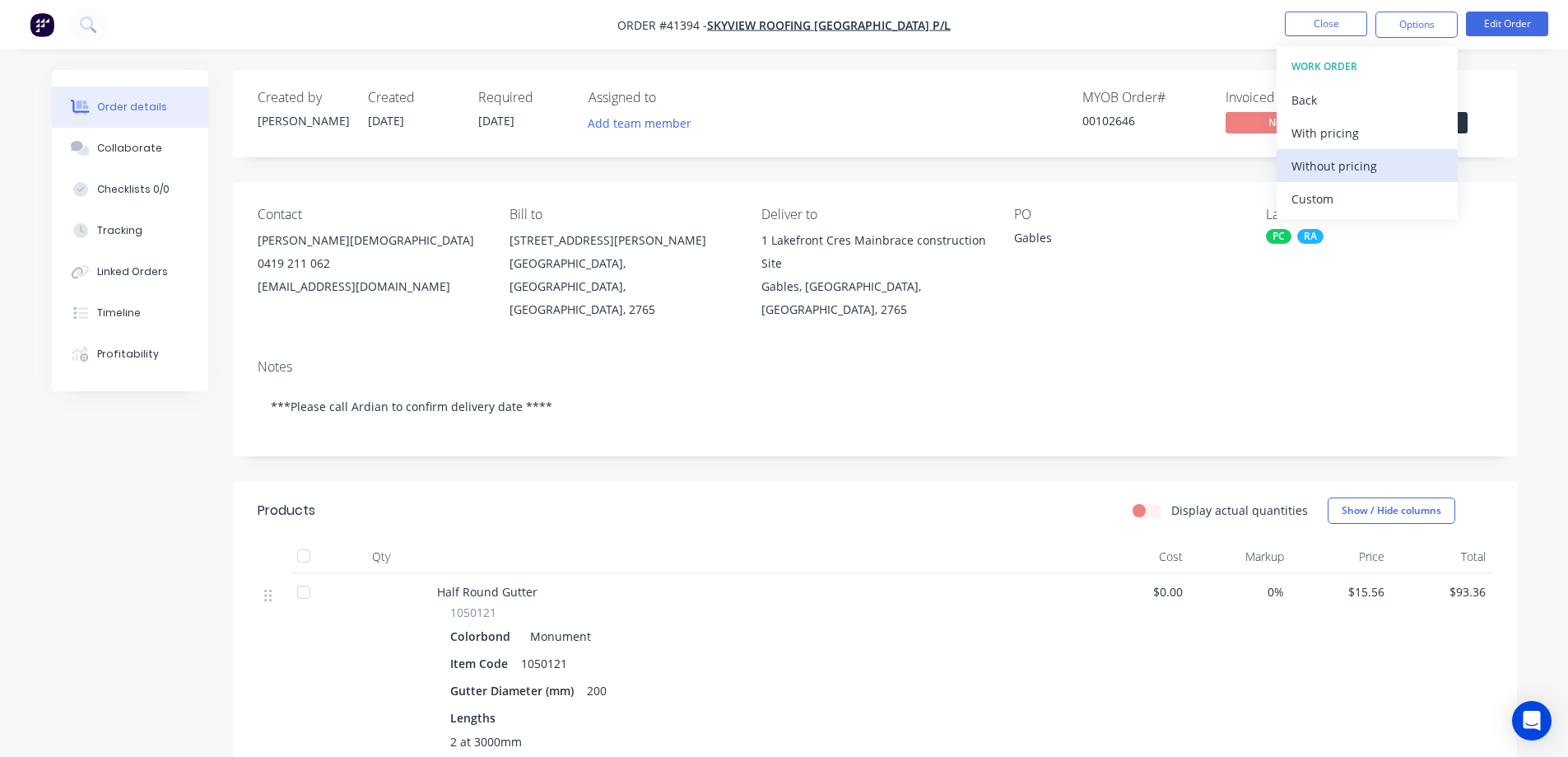
click at [1355, 164] on div "Without pricing" at bounding box center [1368, 165] width 151 height 24
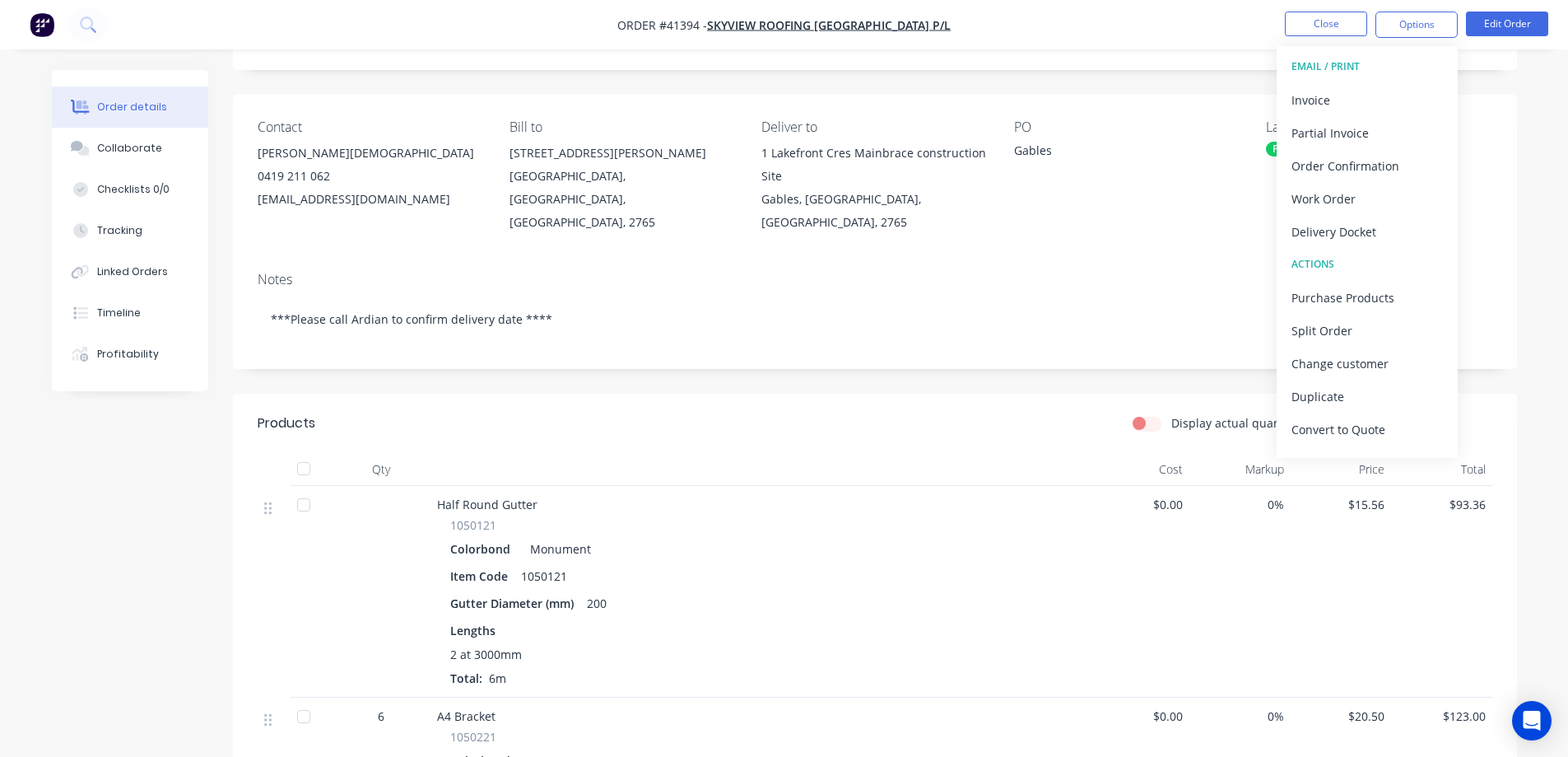
scroll to position [164, 0]
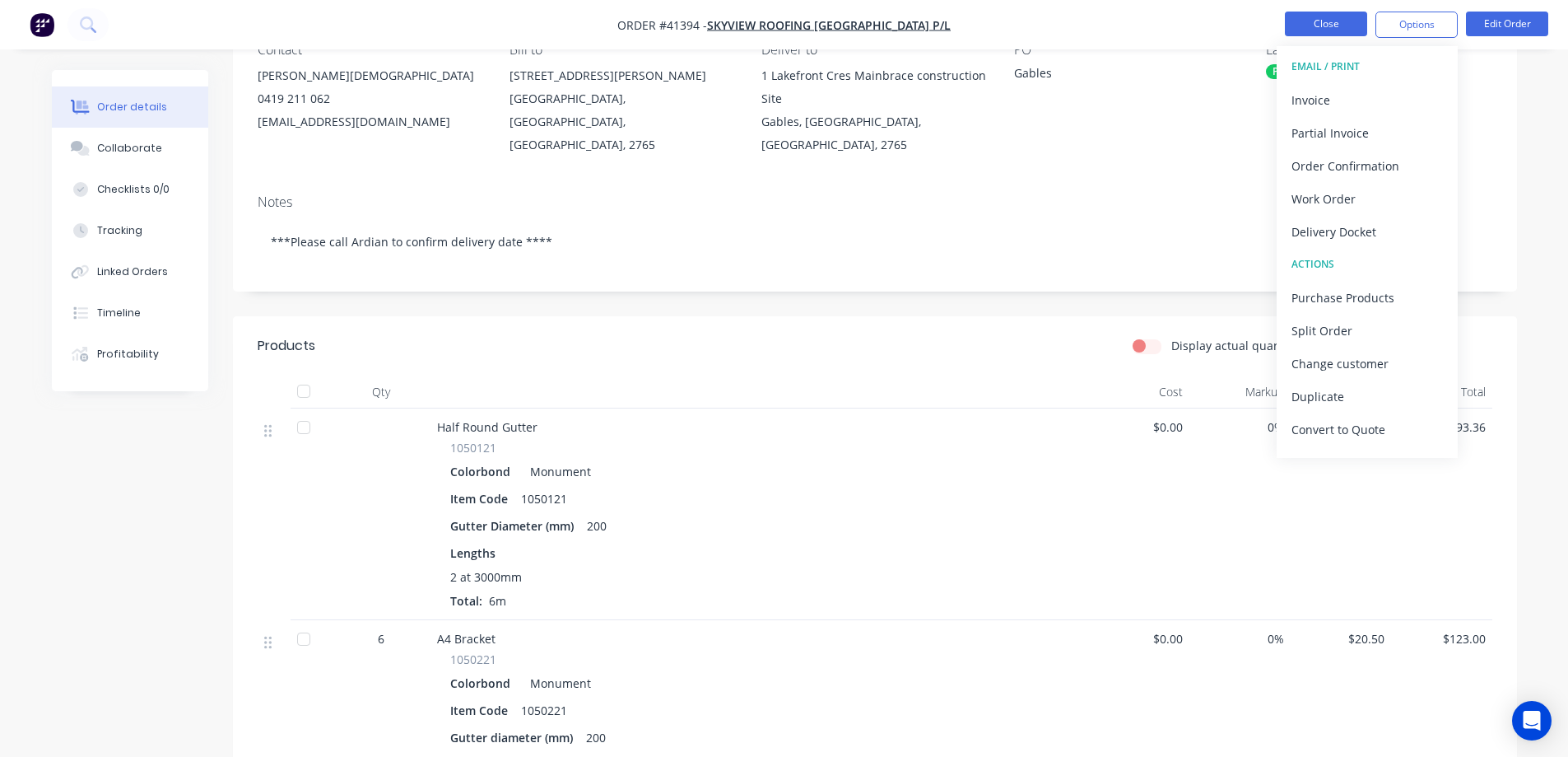
click at [1304, 17] on button "Close" at bounding box center [1326, 24] width 83 height 25
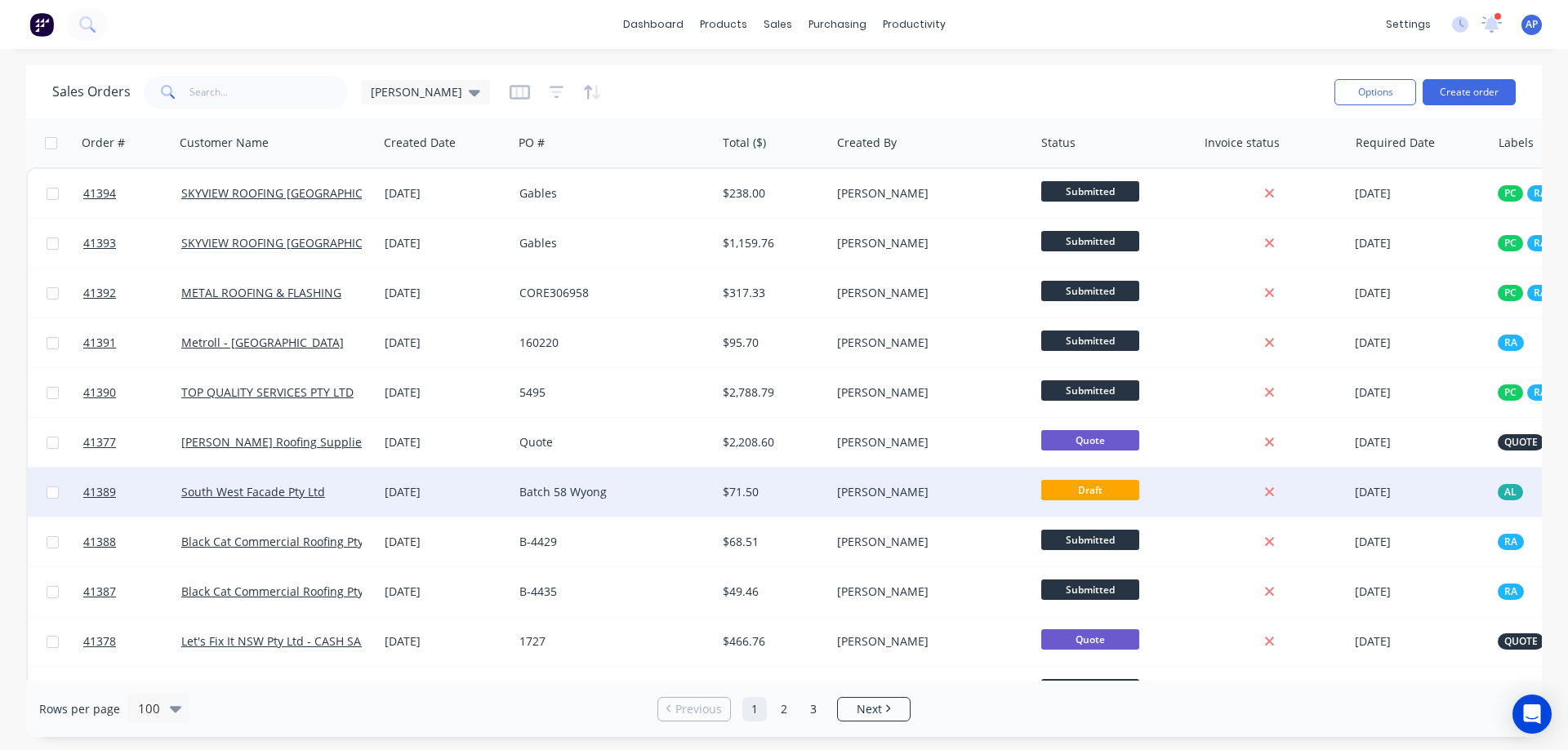
click at [652, 494] on div "Batch 58 Wyong" at bounding box center [610, 491] width 181 height 17
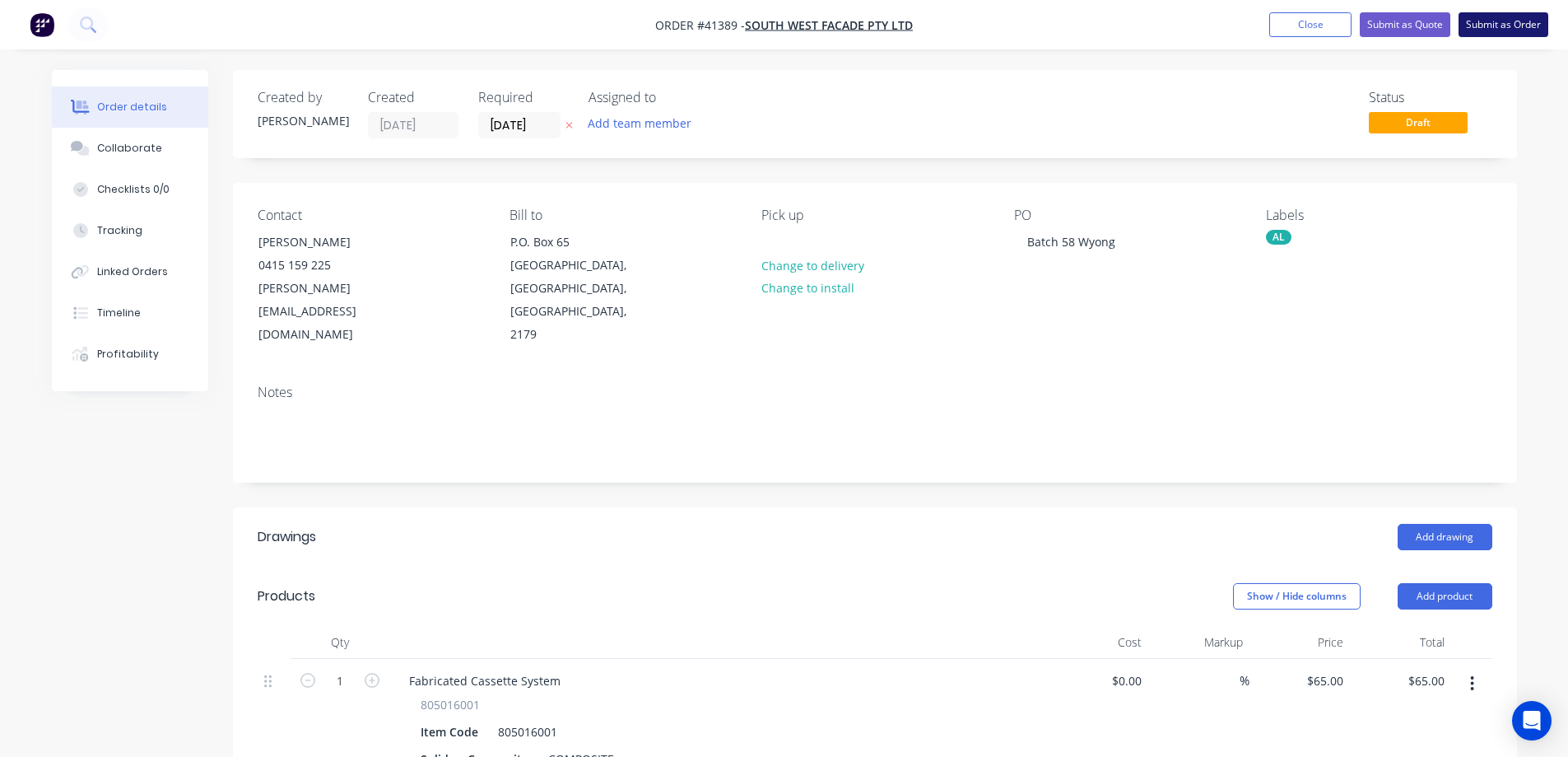
click at [1518, 25] on button "Submit as Order" at bounding box center [1504, 25] width 90 height 25
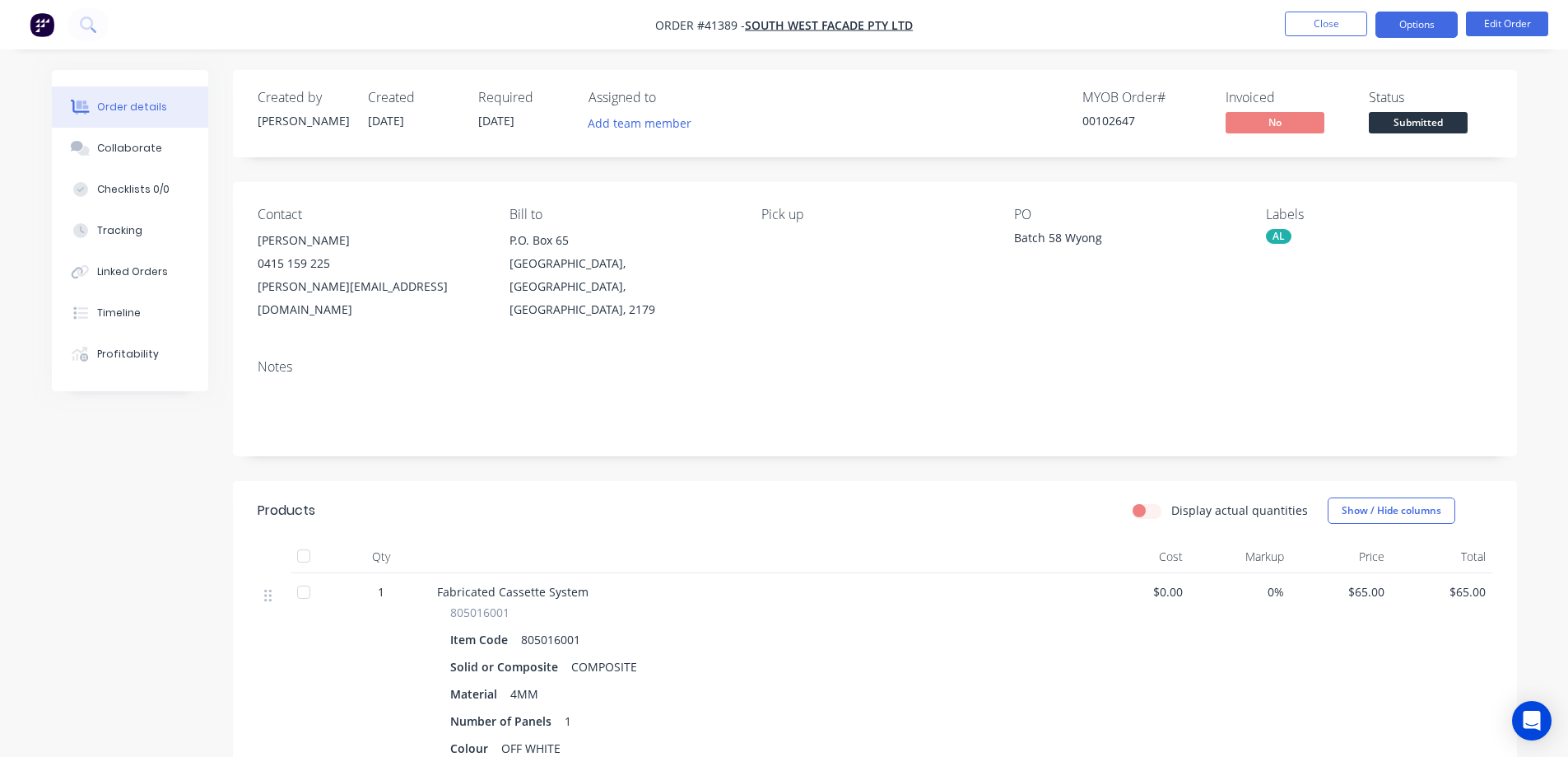
click at [1399, 20] on button "Options" at bounding box center [1417, 25] width 83 height 26
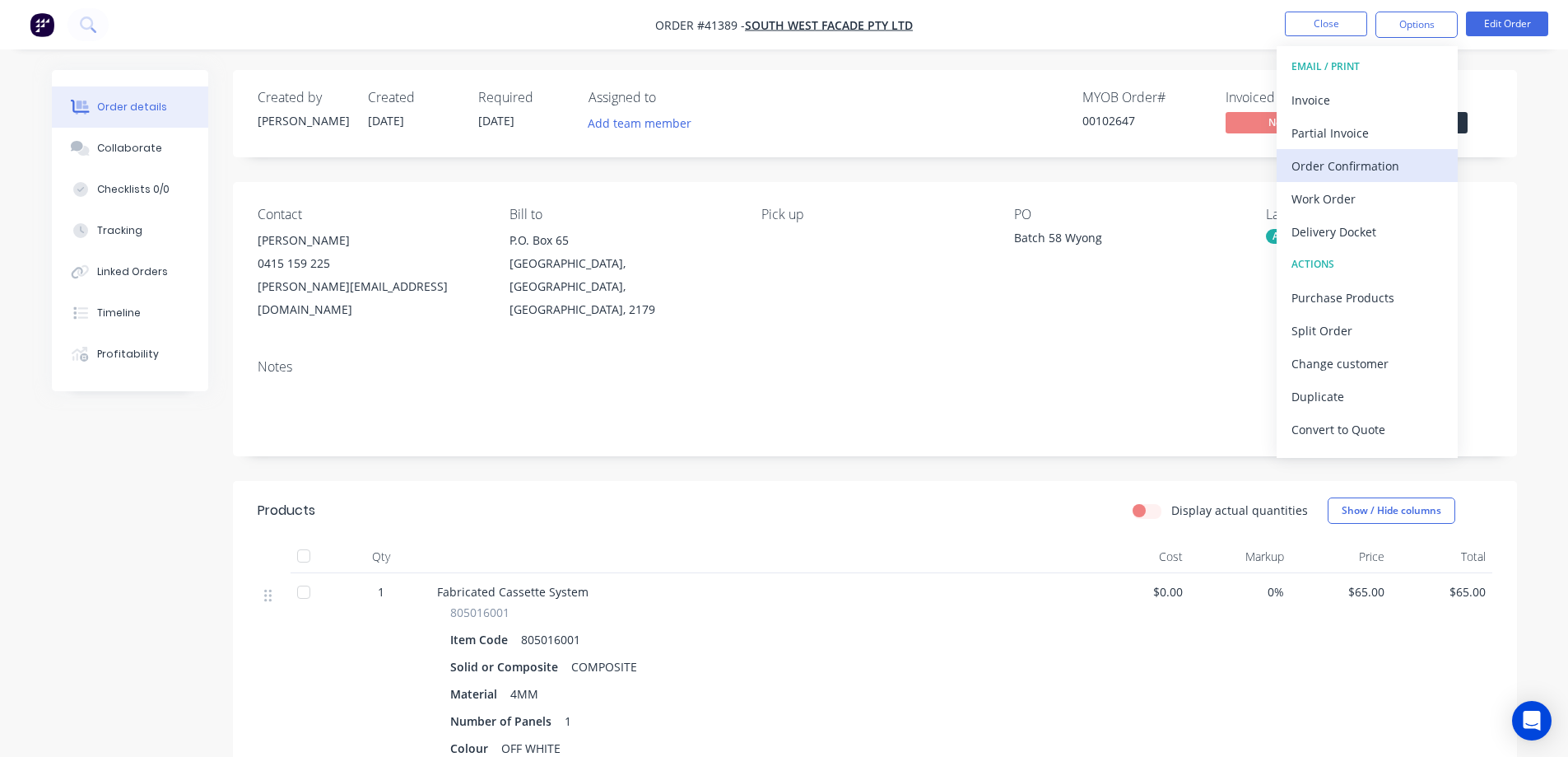
click at [1376, 158] on div "Order Confirmation" at bounding box center [1368, 165] width 151 height 24
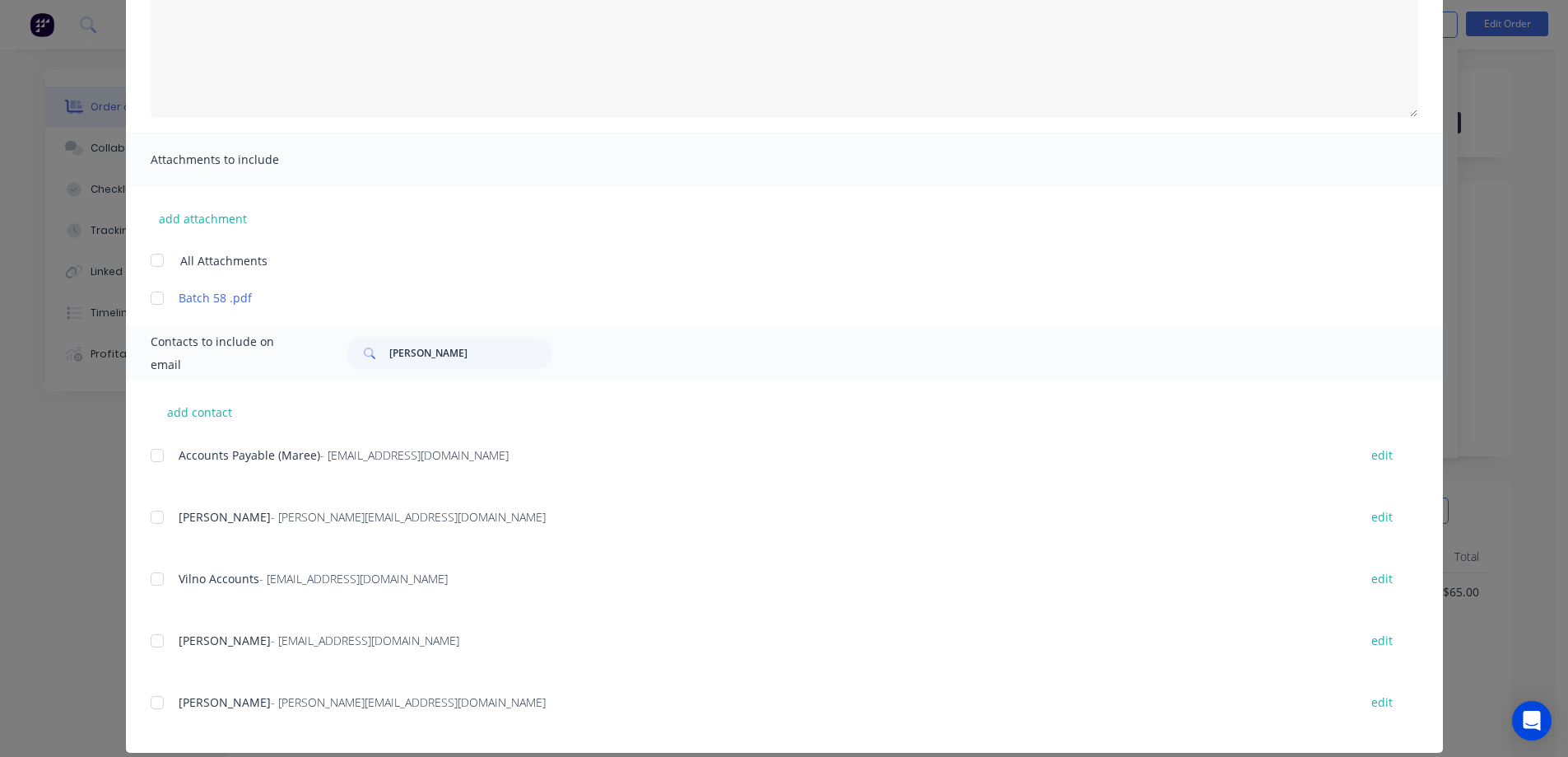
scroll to position [254, 0]
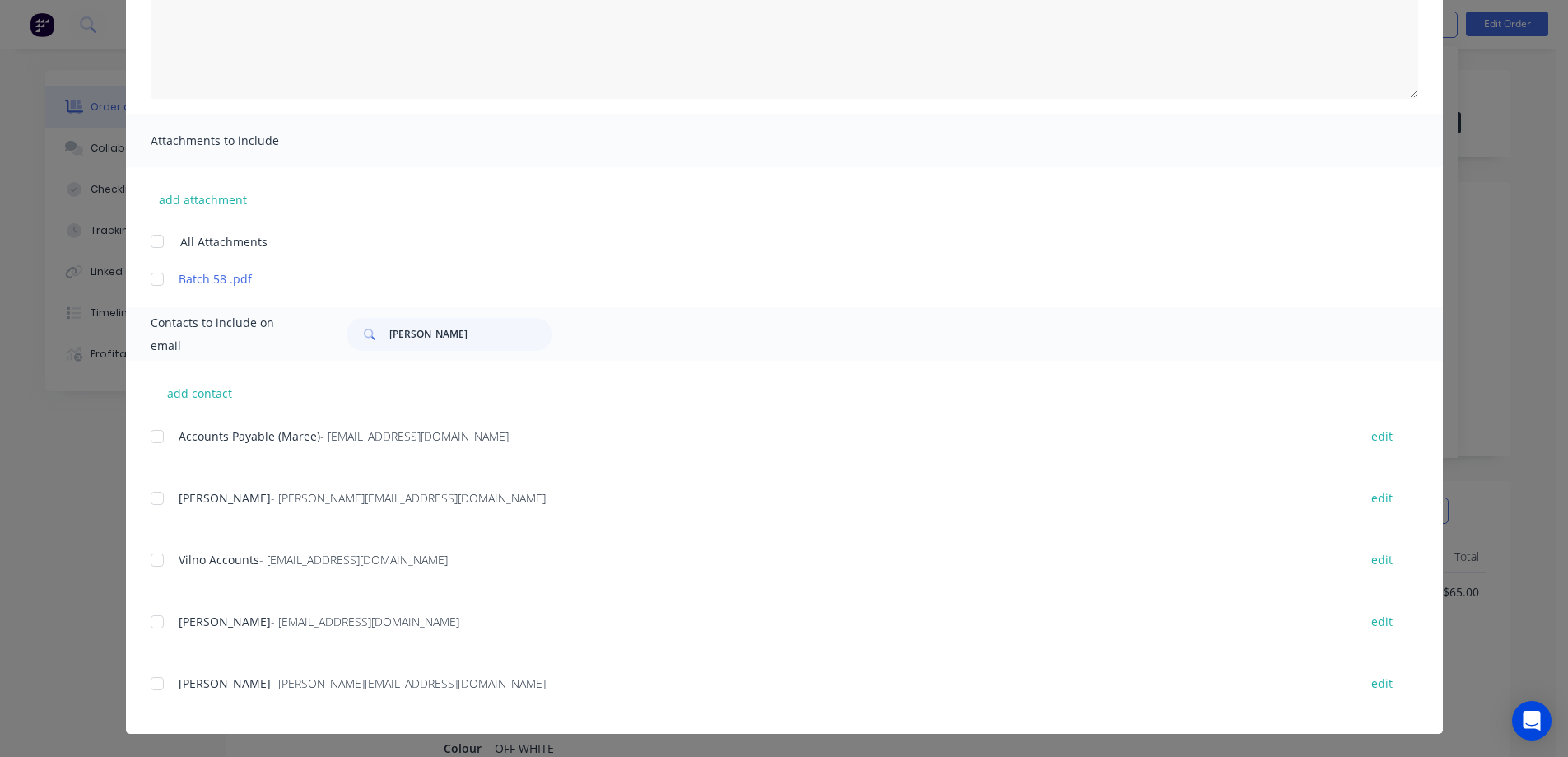
click at [157, 501] on div at bounding box center [156, 498] width 33 height 33
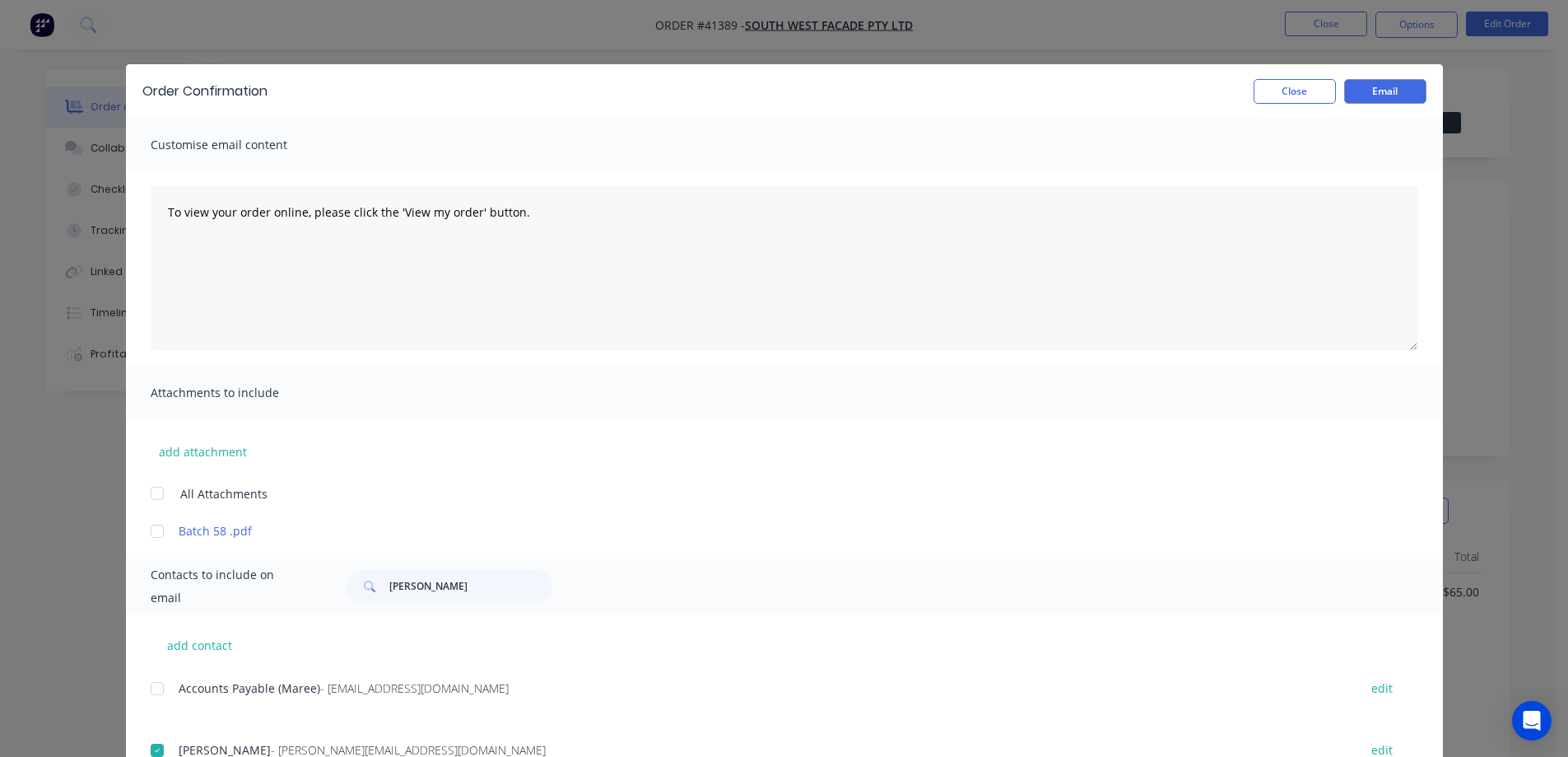
scroll to position [0, 0]
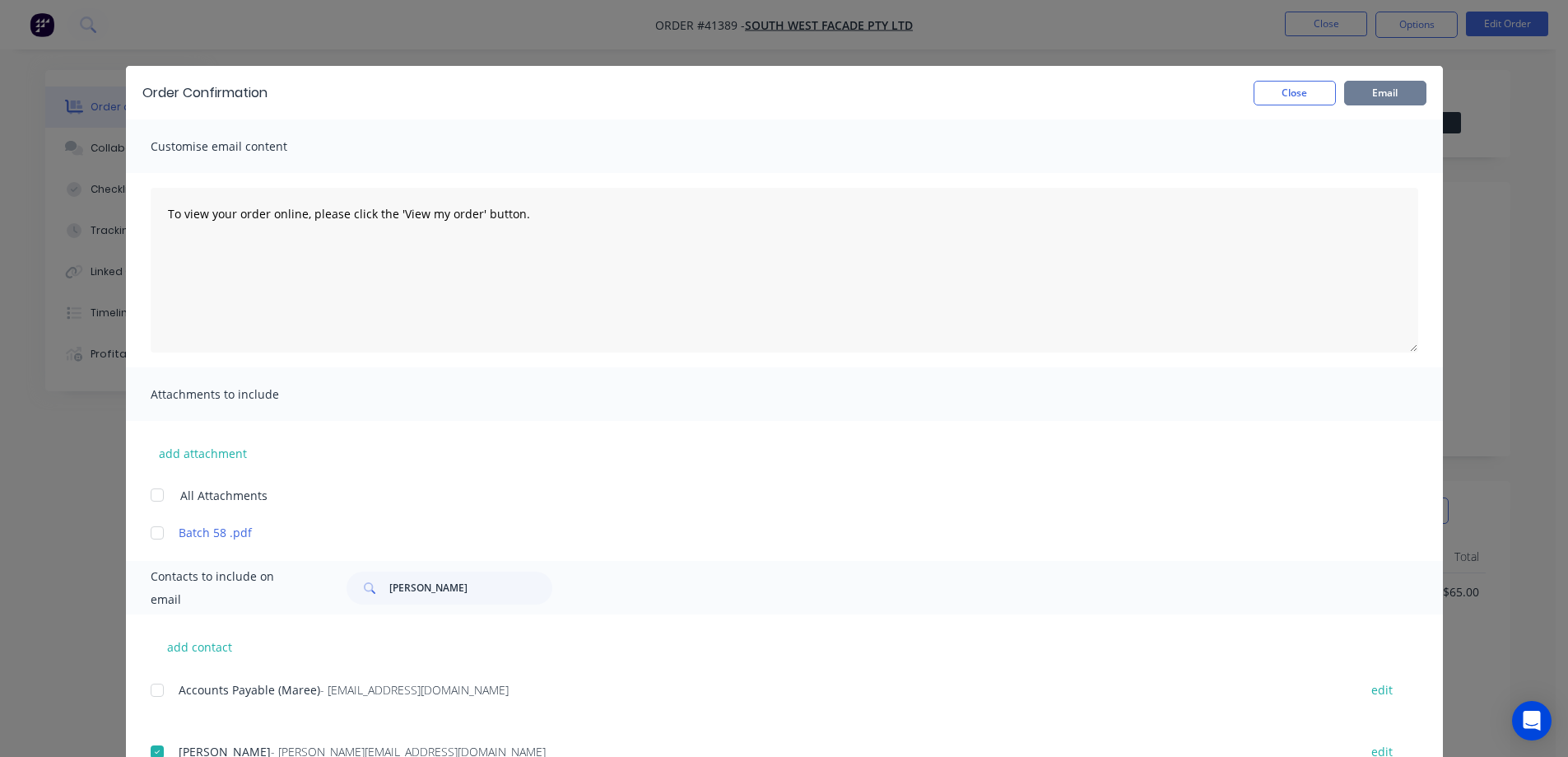
click at [1378, 94] on button "Email" at bounding box center [1386, 93] width 83 height 25
click at [1312, 97] on button "Close" at bounding box center [1296, 93] width 83 height 25
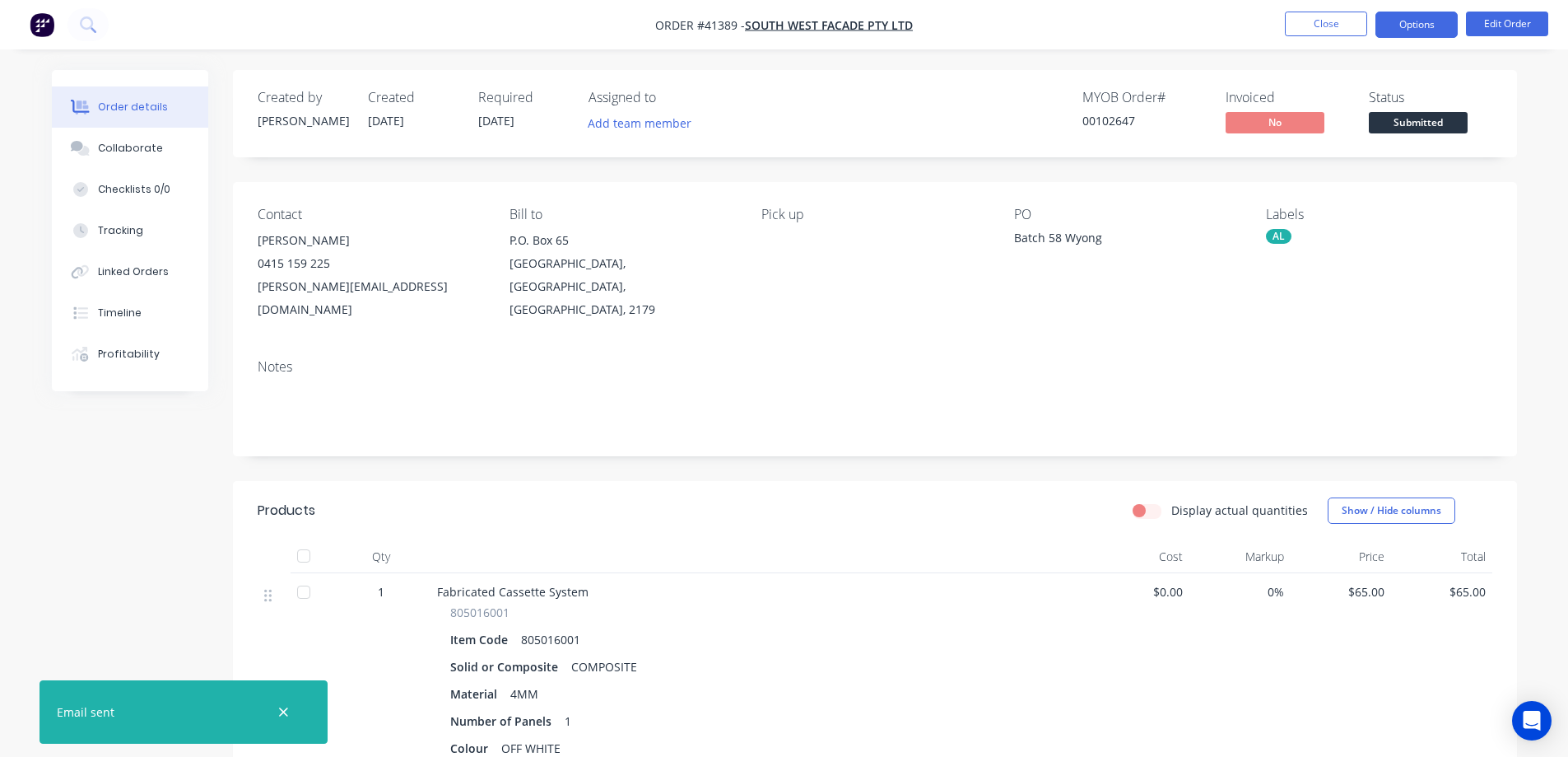
click at [1394, 22] on button "Options" at bounding box center [1417, 25] width 83 height 26
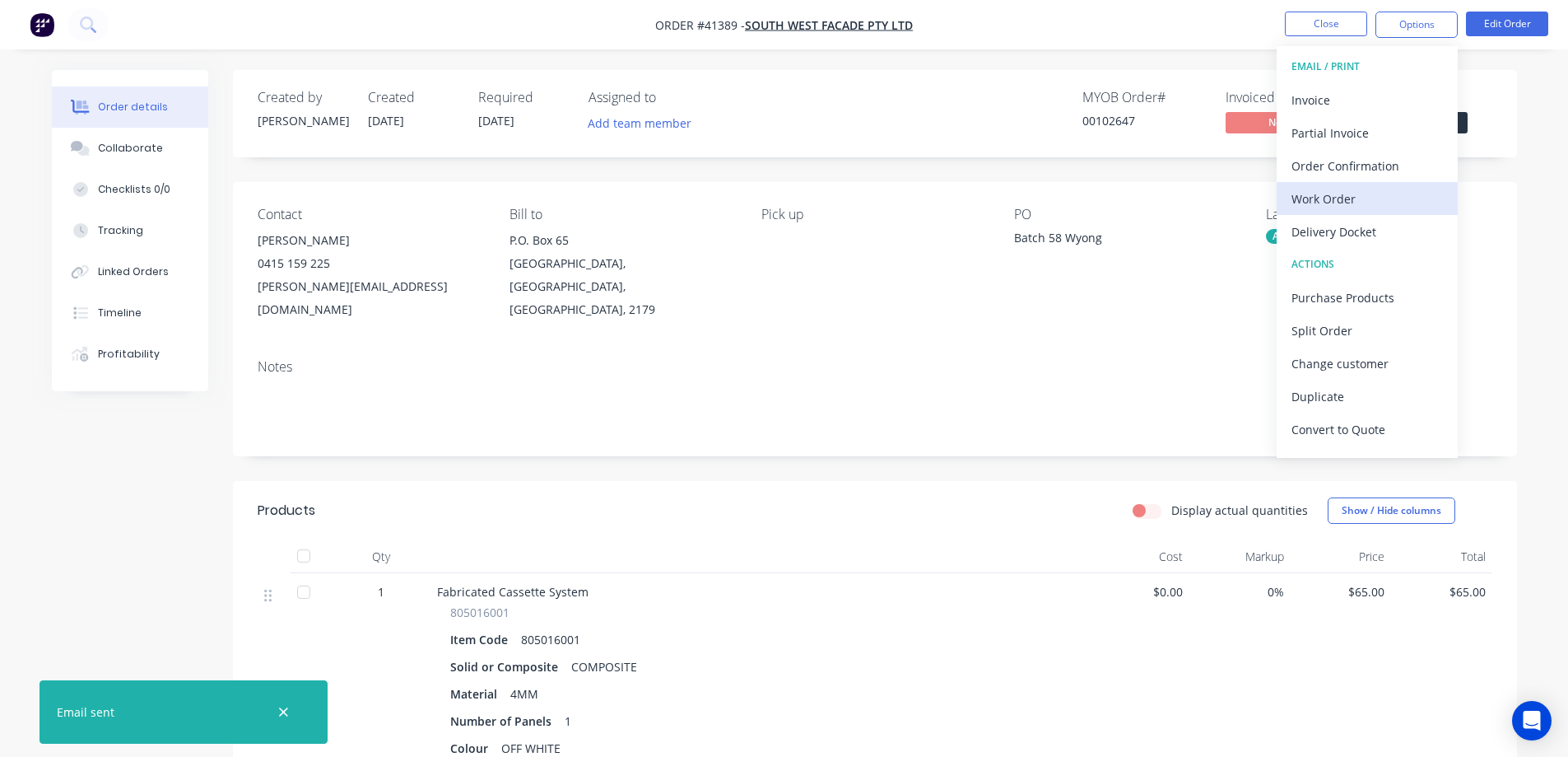
click at [1336, 202] on div "Work Order" at bounding box center [1368, 199] width 151 height 24
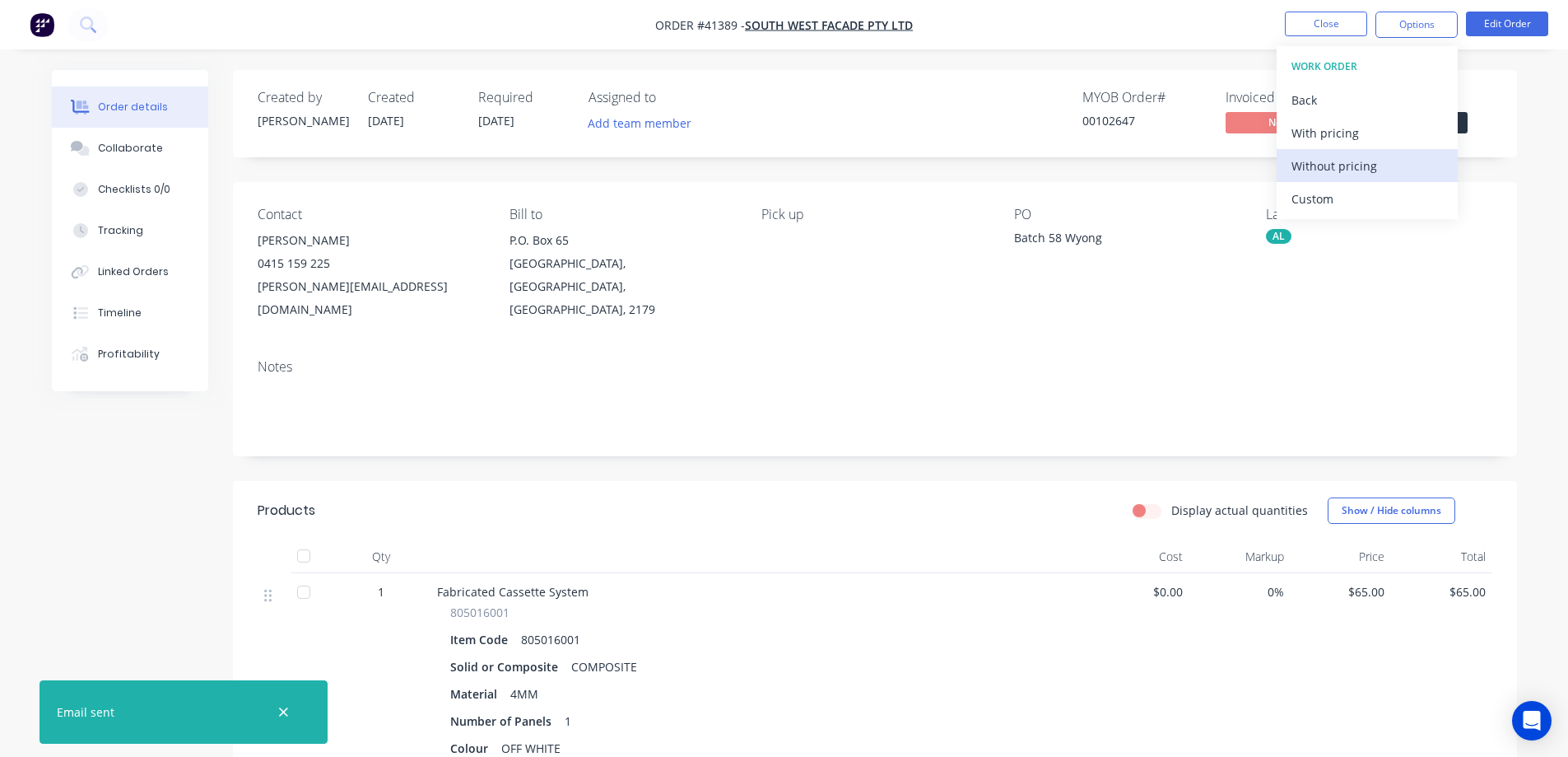
click at [1369, 170] on div "Without pricing" at bounding box center [1368, 165] width 151 height 24
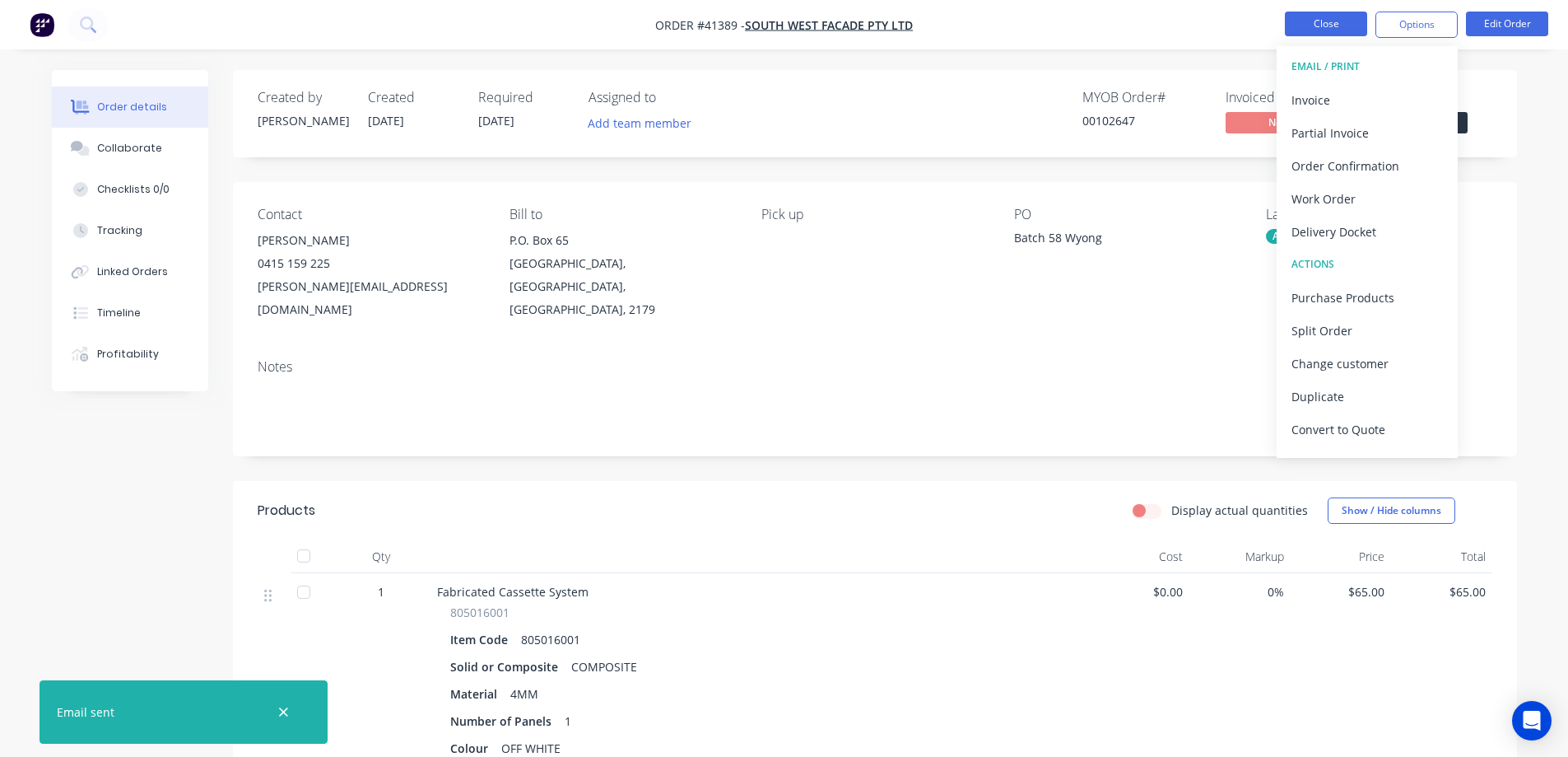
click at [1337, 22] on button "Close" at bounding box center [1326, 24] width 83 height 25
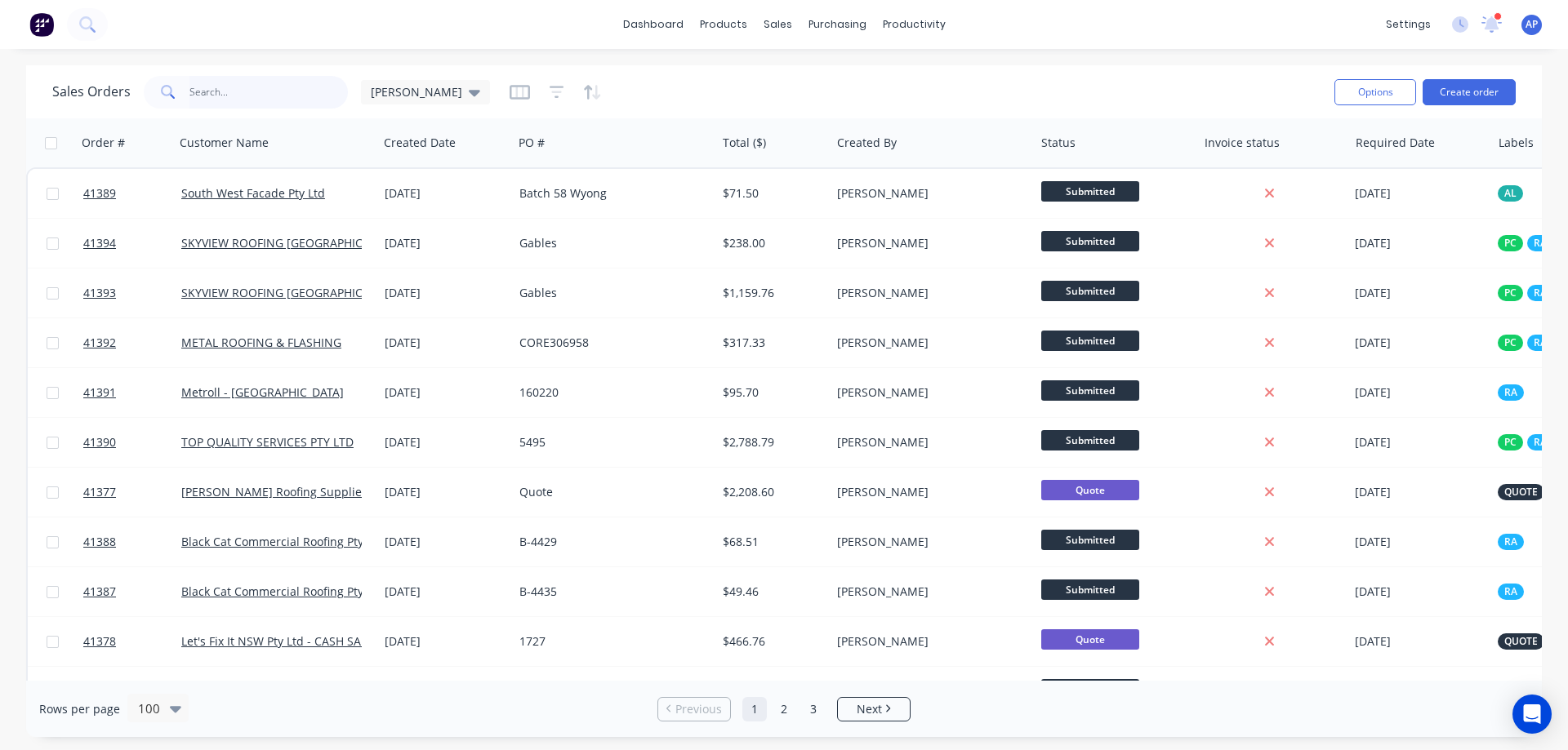
click at [250, 95] on input "text" at bounding box center [268, 91] width 160 height 32
type input "41332"
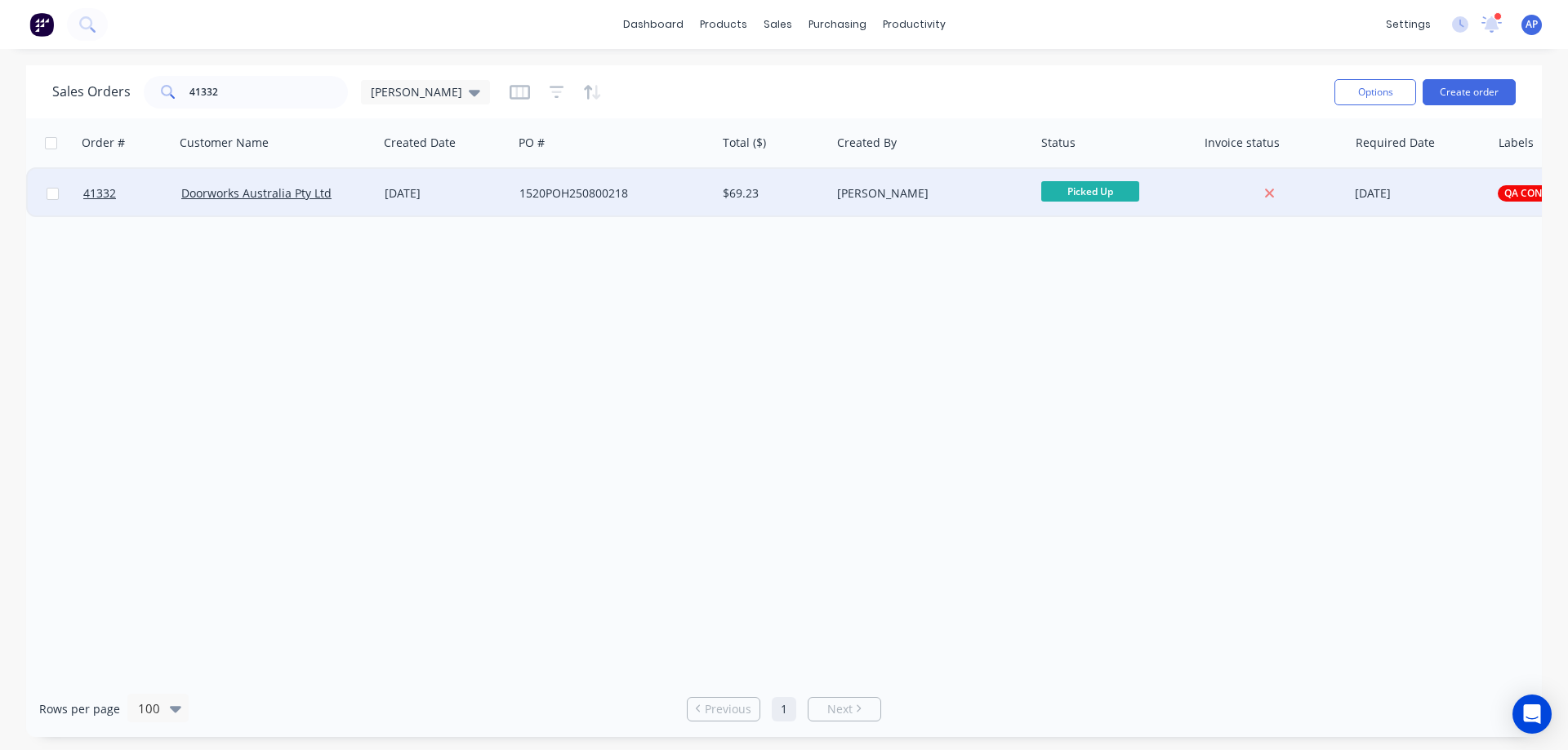
click at [440, 191] on div "26 Aug 2025" at bounding box center [445, 193] width 122 height 17
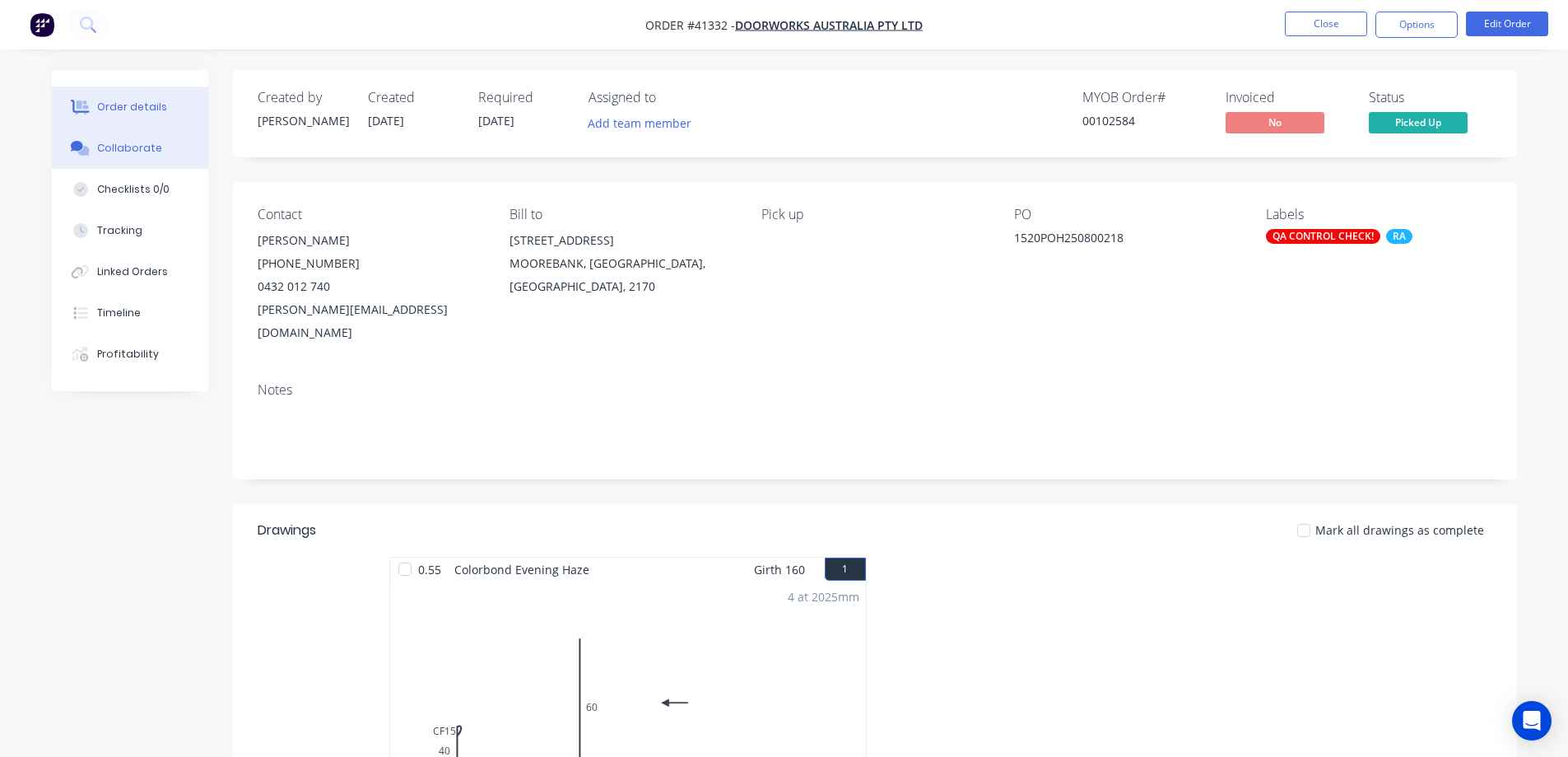
click at [165, 149] on button "Collaborate" at bounding box center [130, 148] width 156 height 41
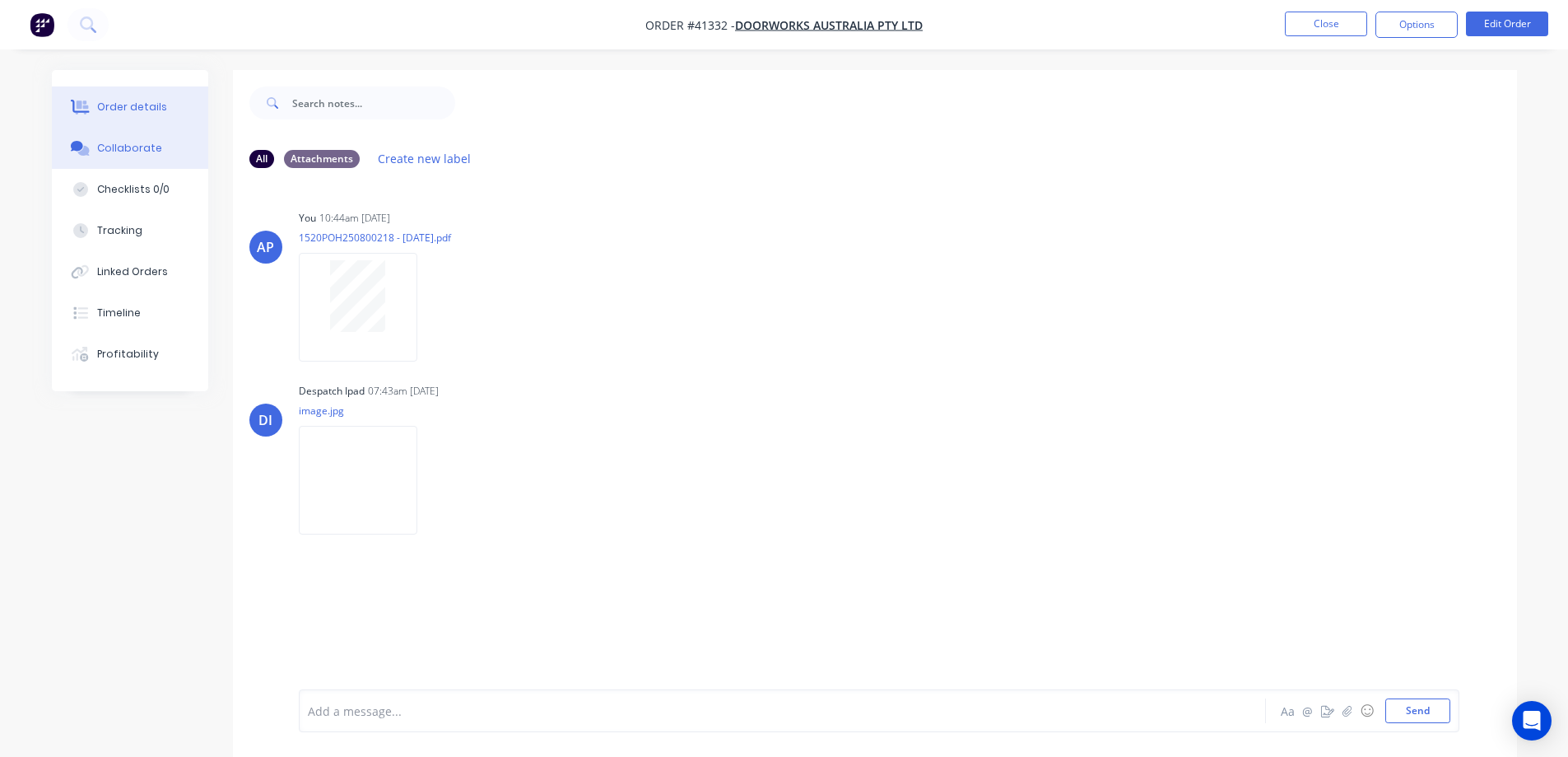
click at [165, 110] on button "Order details" at bounding box center [130, 106] width 156 height 41
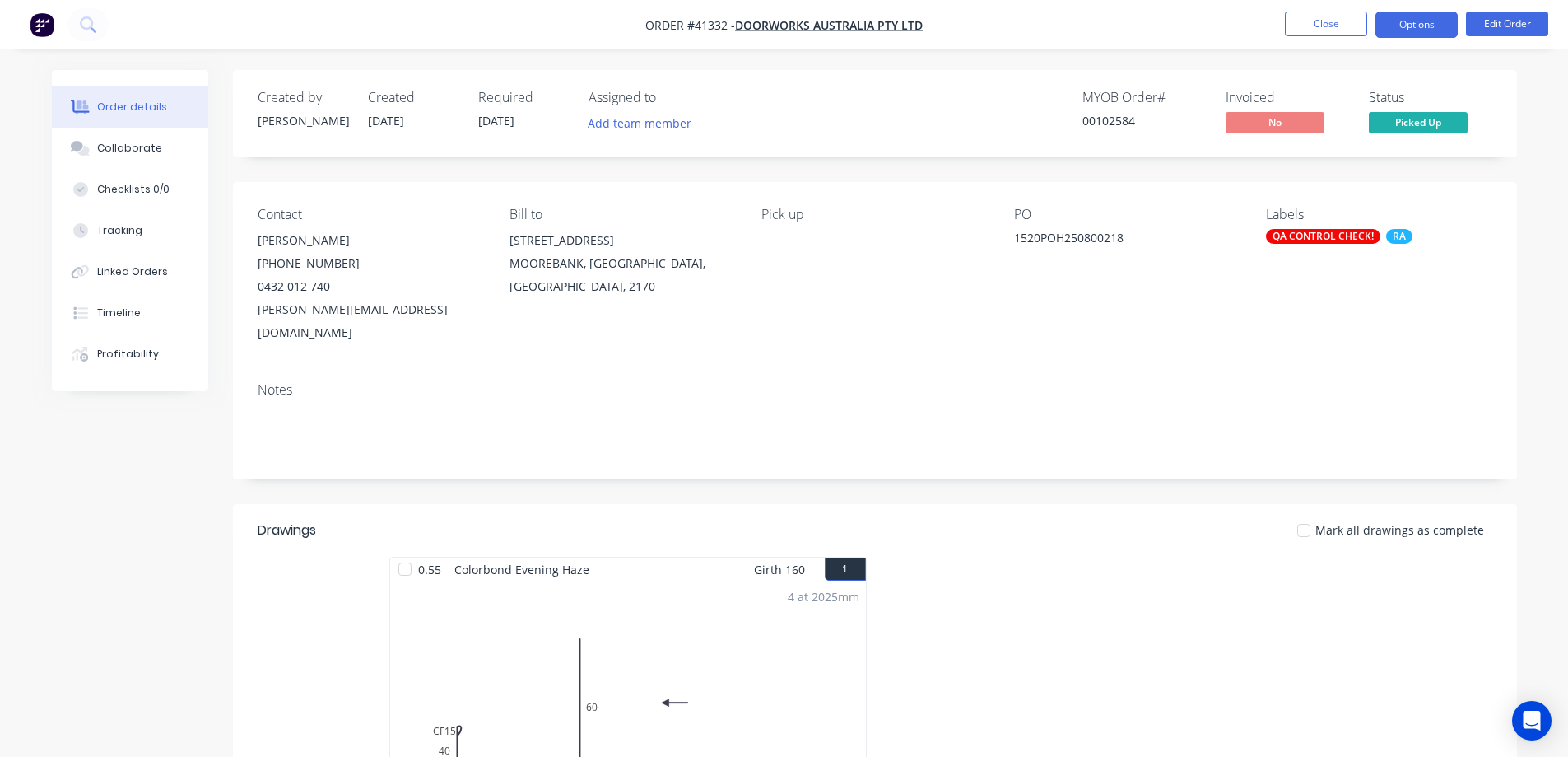
click at [1388, 18] on button "Options" at bounding box center [1417, 25] width 83 height 26
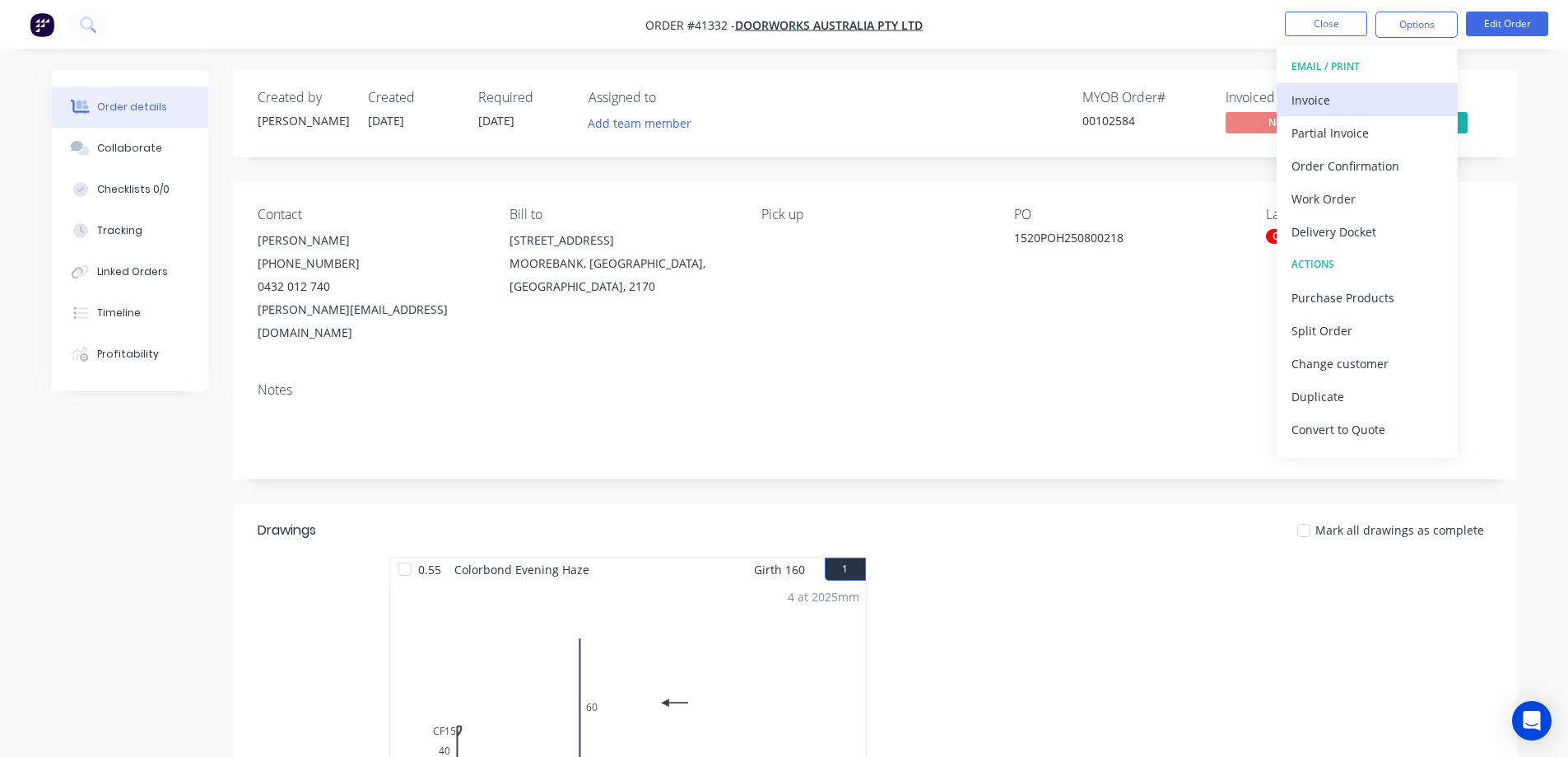
click at [1324, 96] on div "Invoice" at bounding box center [1368, 99] width 151 height 24
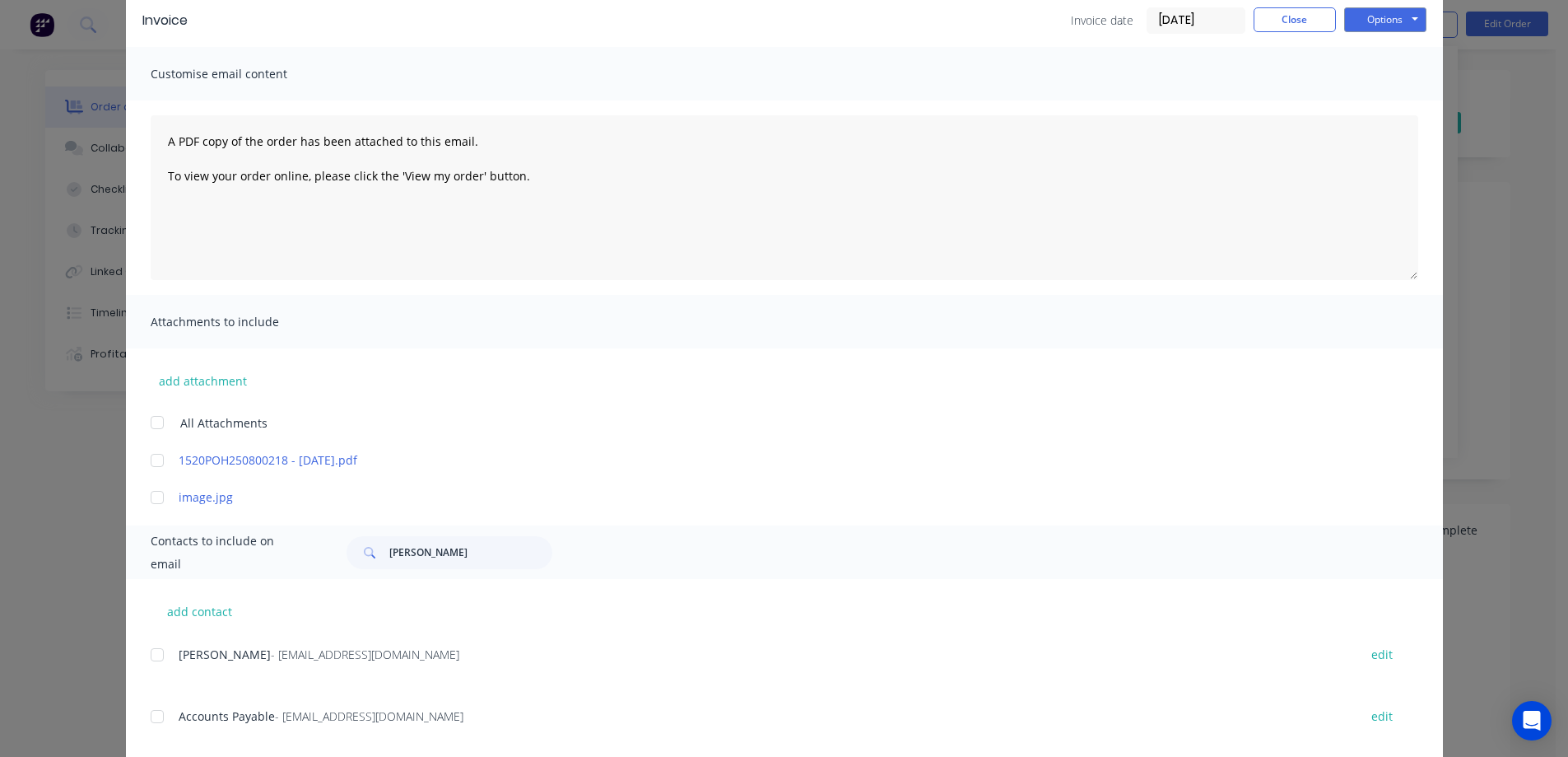
scroll to position [164, 0]
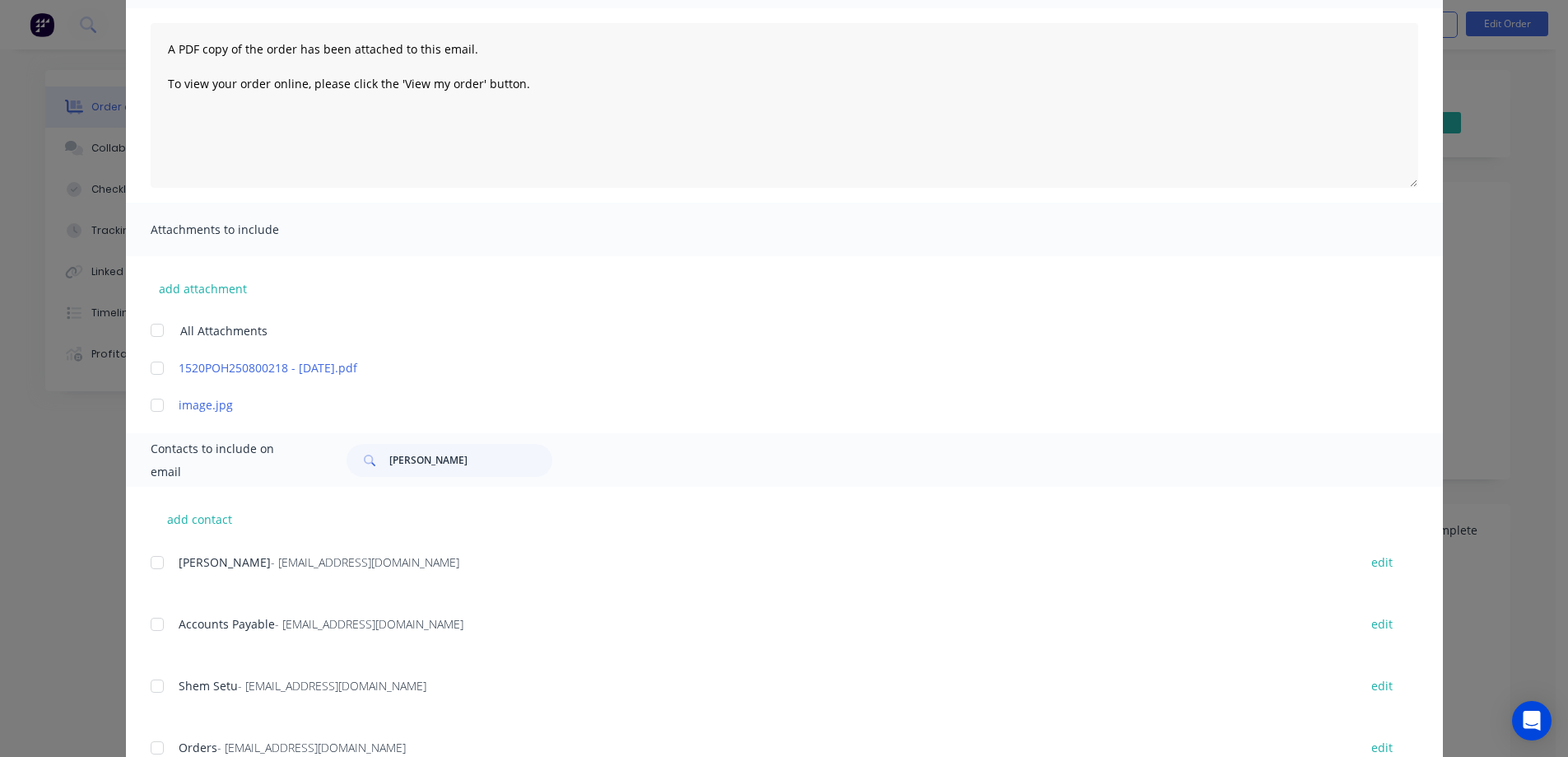
click at [153, 629] on div at bounding box center [156, 623] width 33 height 33
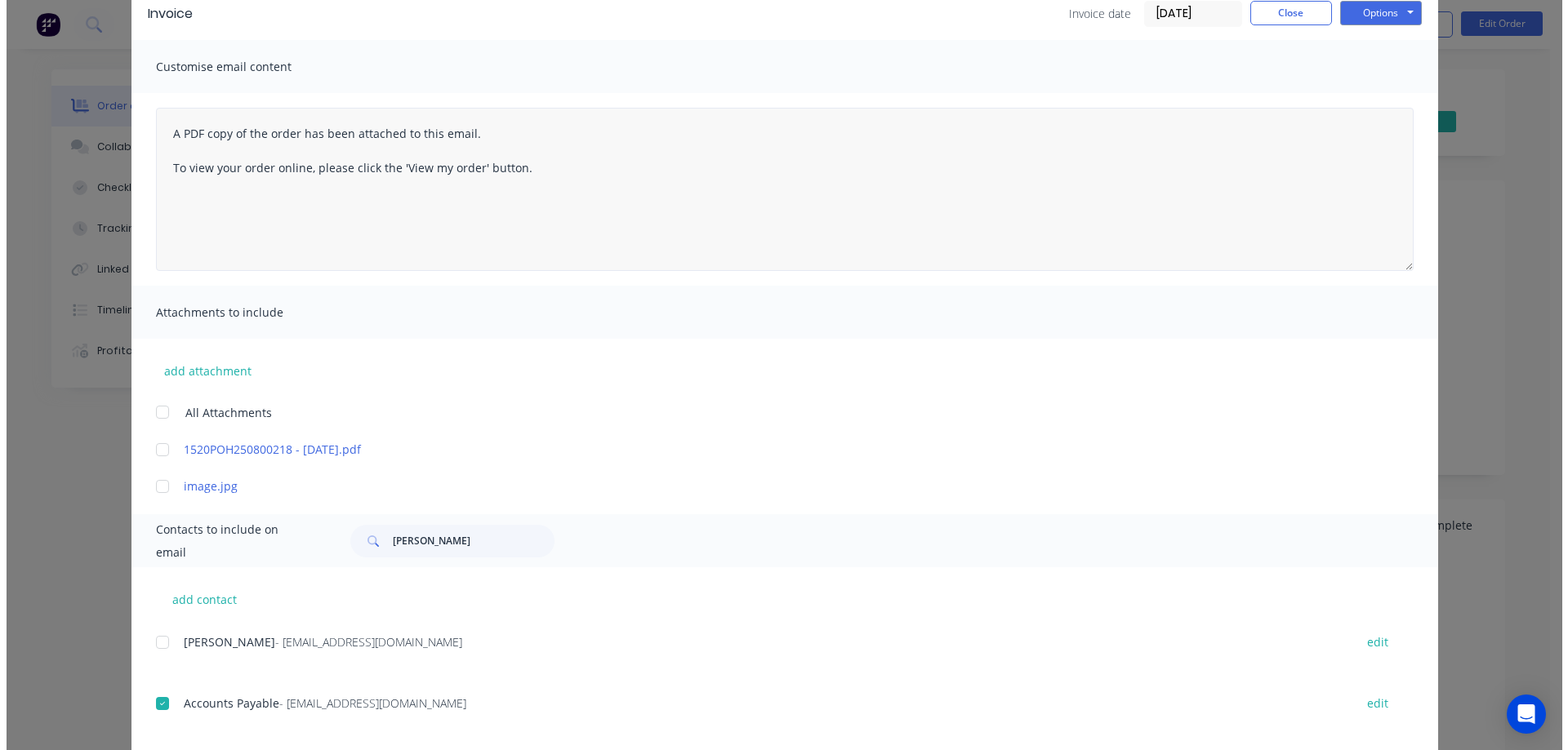
scroll to position [0, 0]
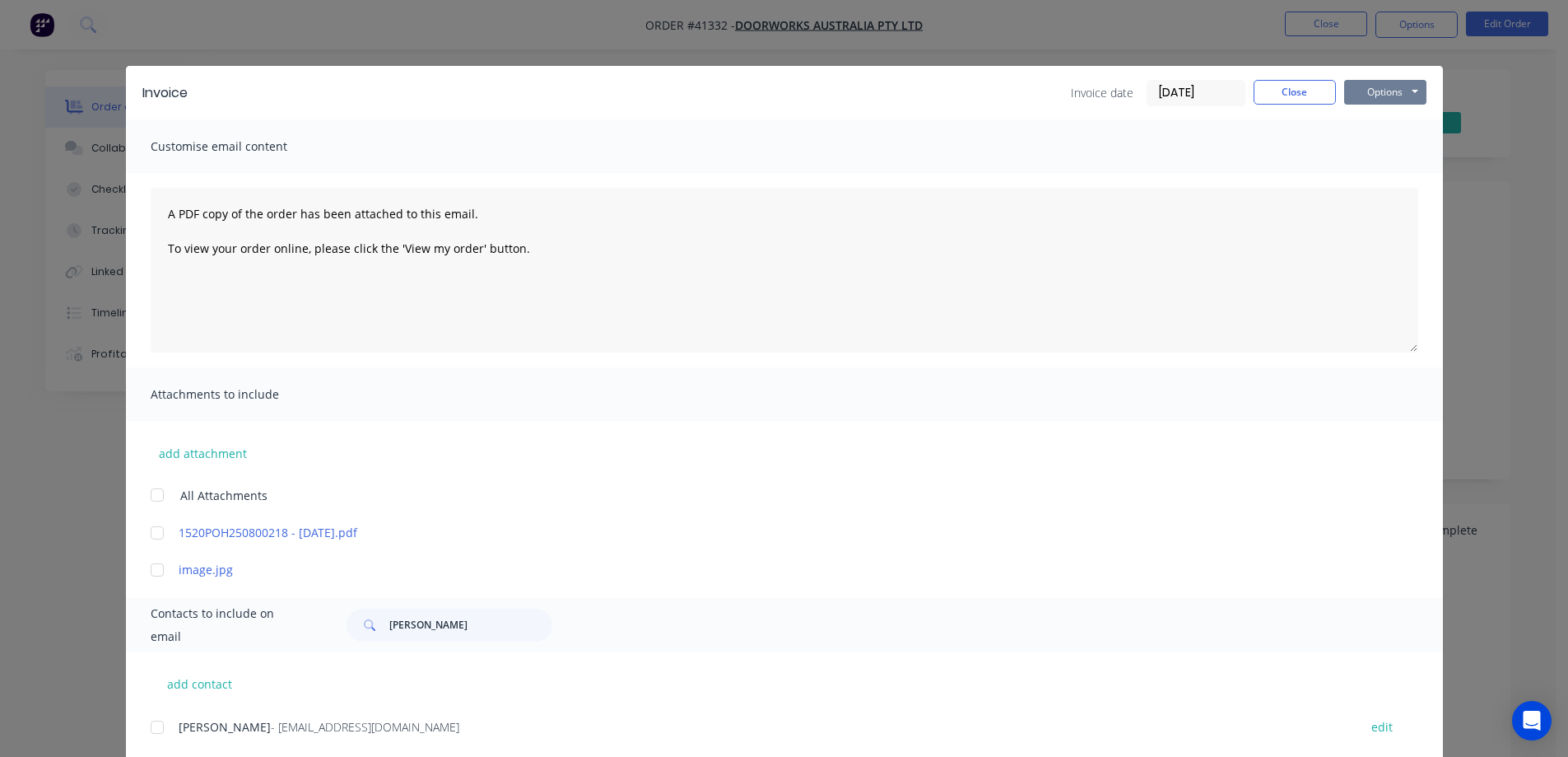
click at [1358, 93] on button "Options" at bounding box center [1386, 92] width 83 height 25
click at [1379, 174] on button "Email" at bounding box center [1397, 176] width 105 height 27
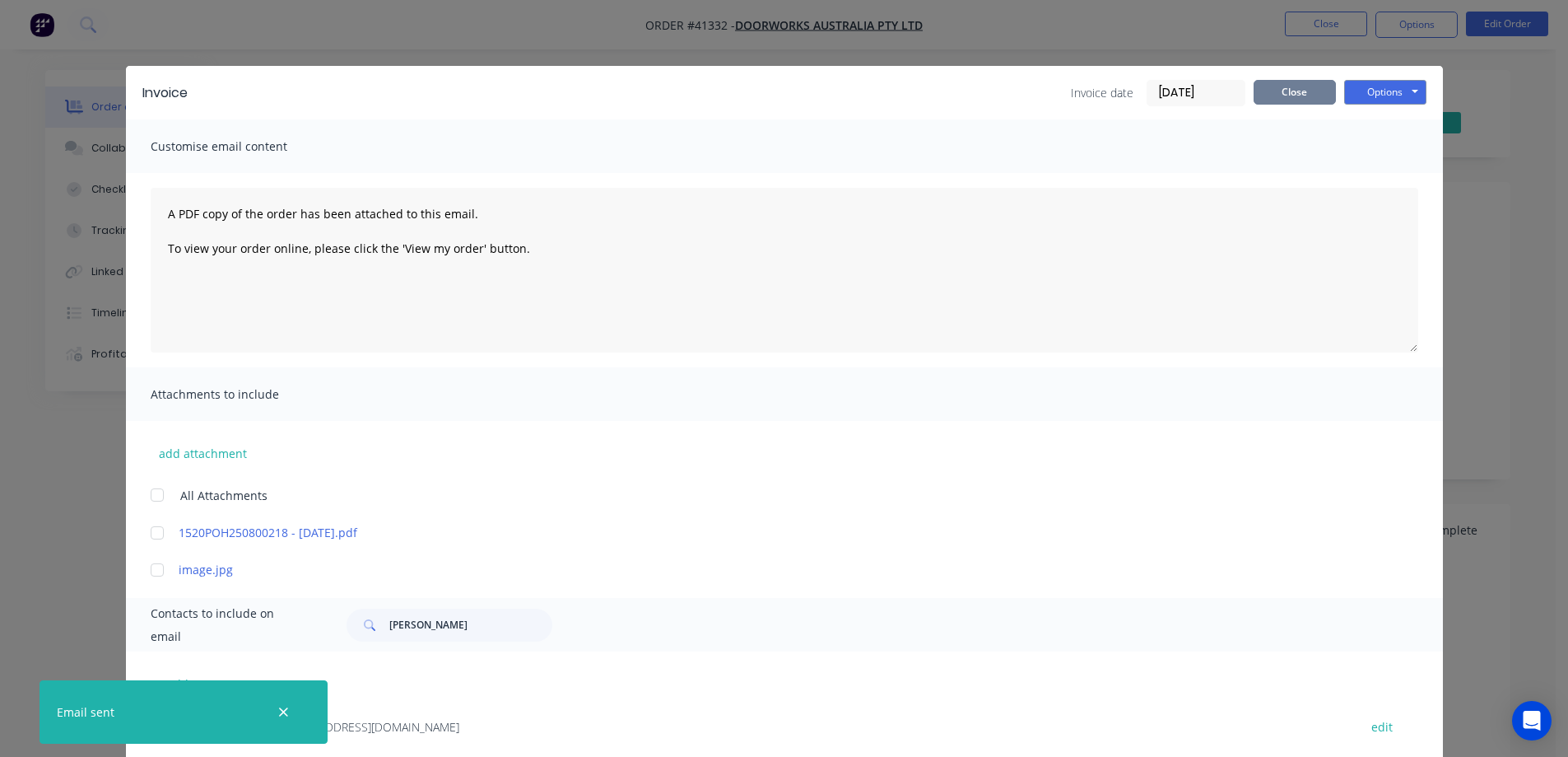
click at [1318, 91] on button "Close" at bounding box center [1296, 92] width 83 height 25
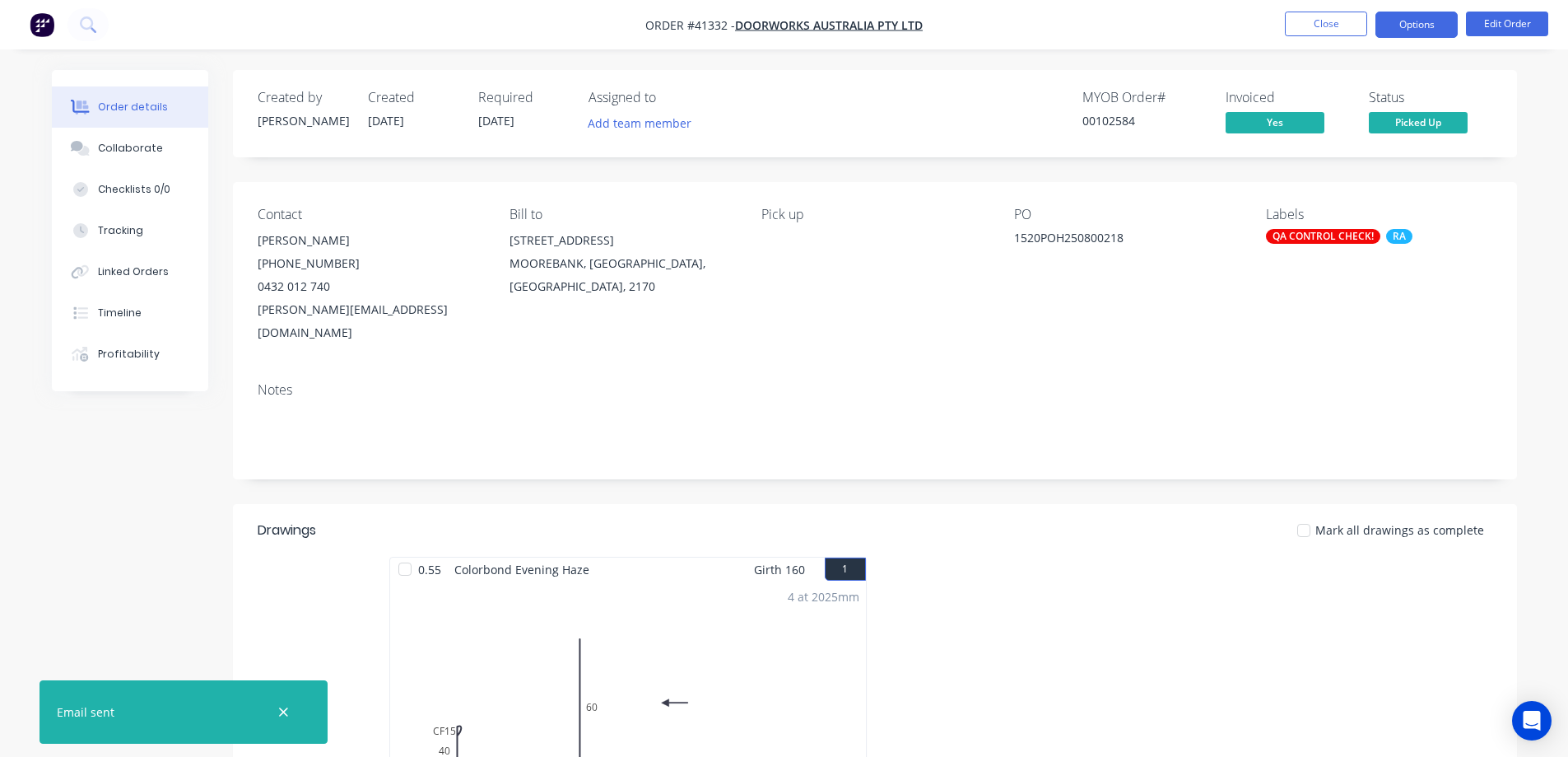
click at [1407, 19] on button "Options" at bounding box center [1417, 25] width 83 height 26
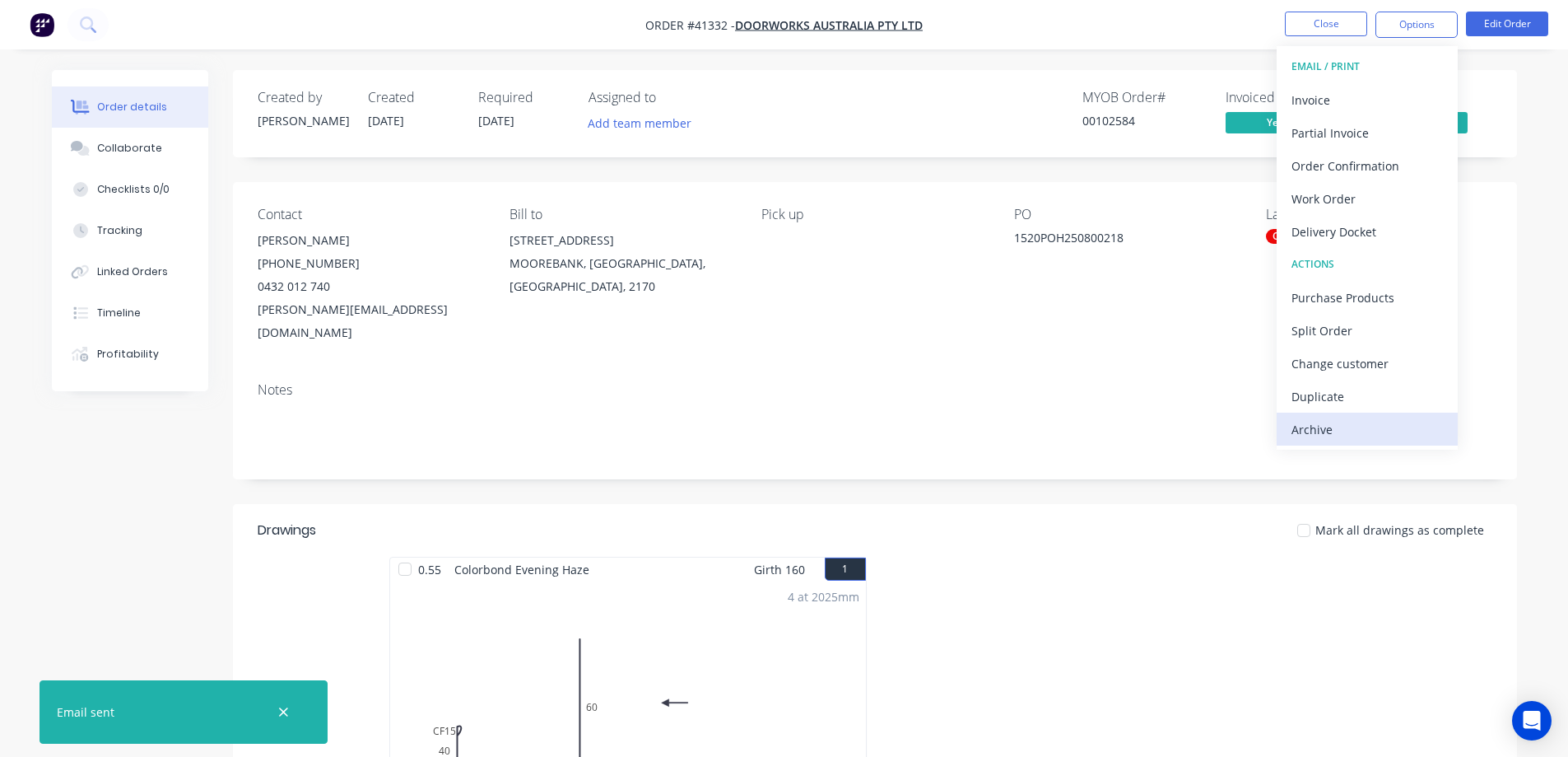
click at [1321, 427] on div "Archive" at bounding box center [1368, 429] width 151 height 24
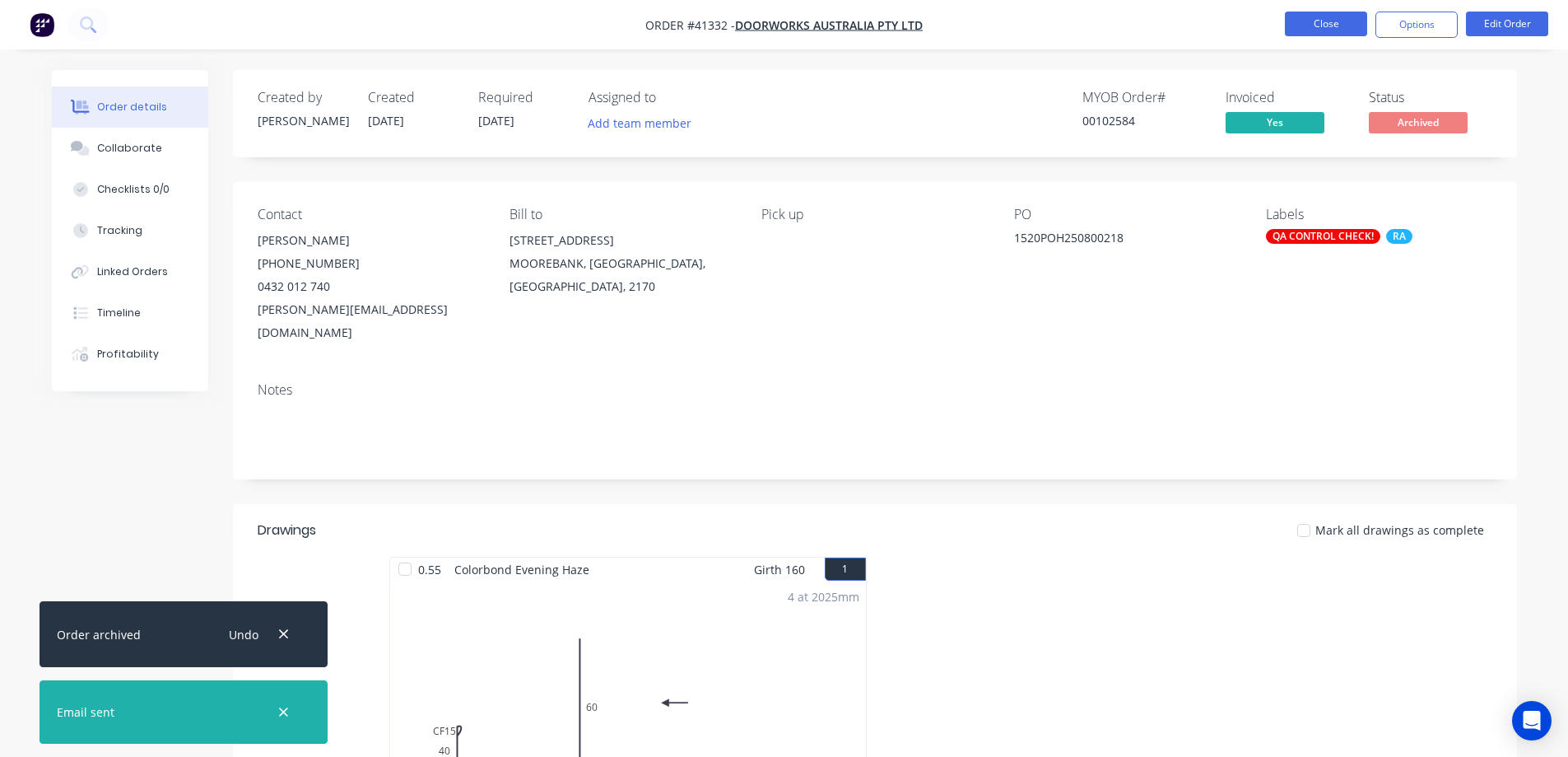
click at [1331, 23] on button "Close" at bounding box center [1326, 24] width 83 height 25
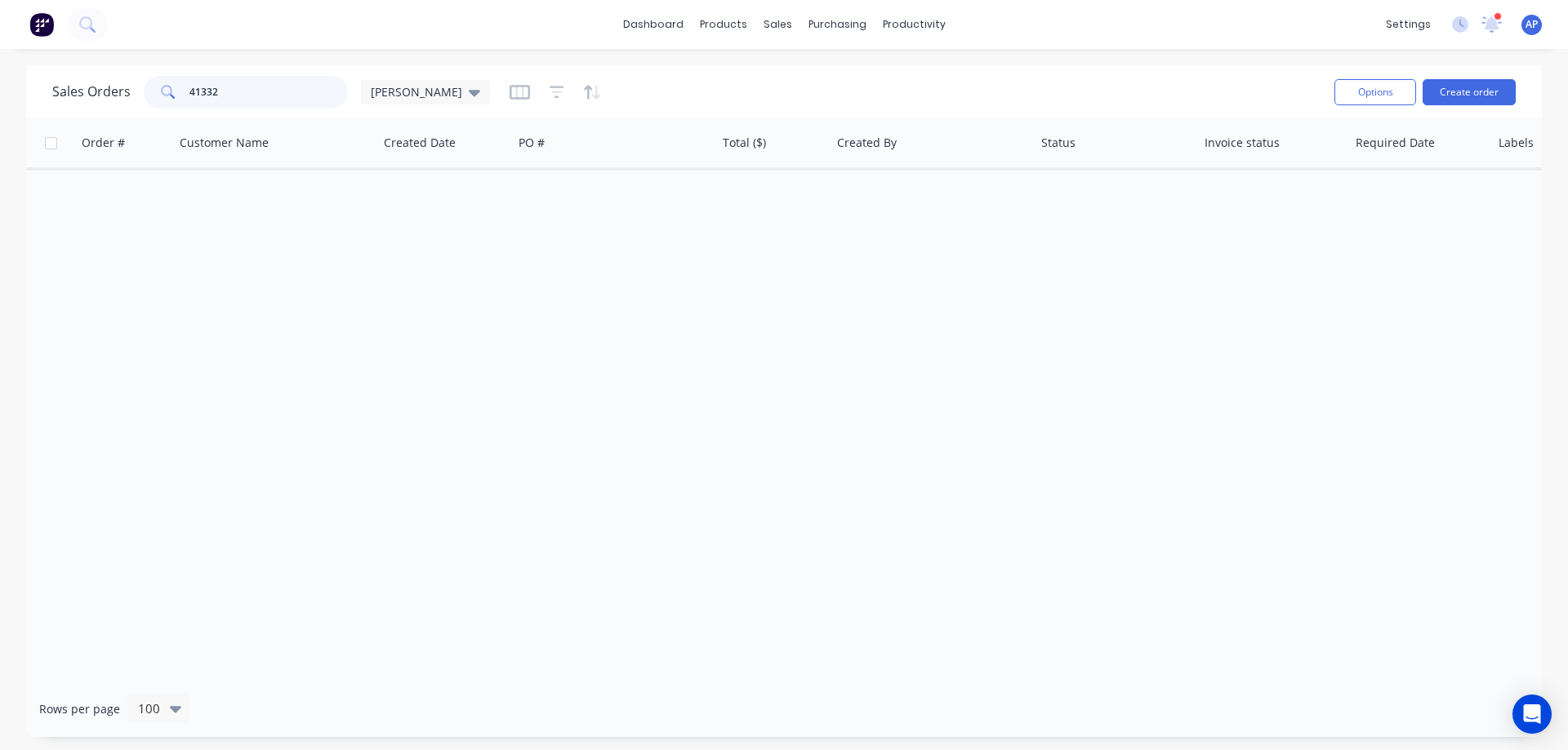
drag, startPoint x: 263, startPoint y: 98, endPoint x: 182, endPoint y: 105, distance: 81.3
click at [182, 105] on div "41332" at bounding box center [246, 91] width 204 height 32
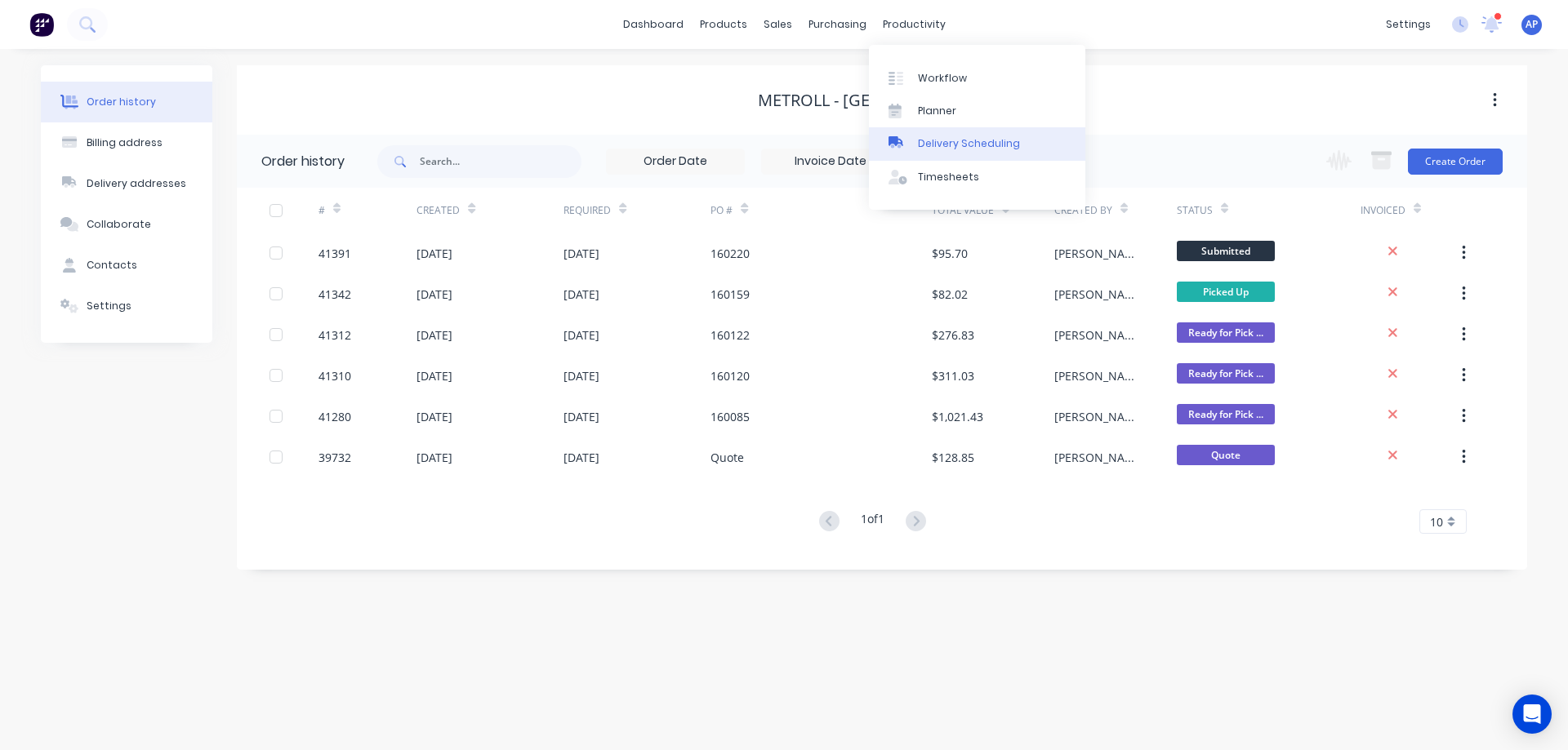
click at [984, 141] on div "Delivery Scheduling" at bounding box center [968, 143] width 102 height 15
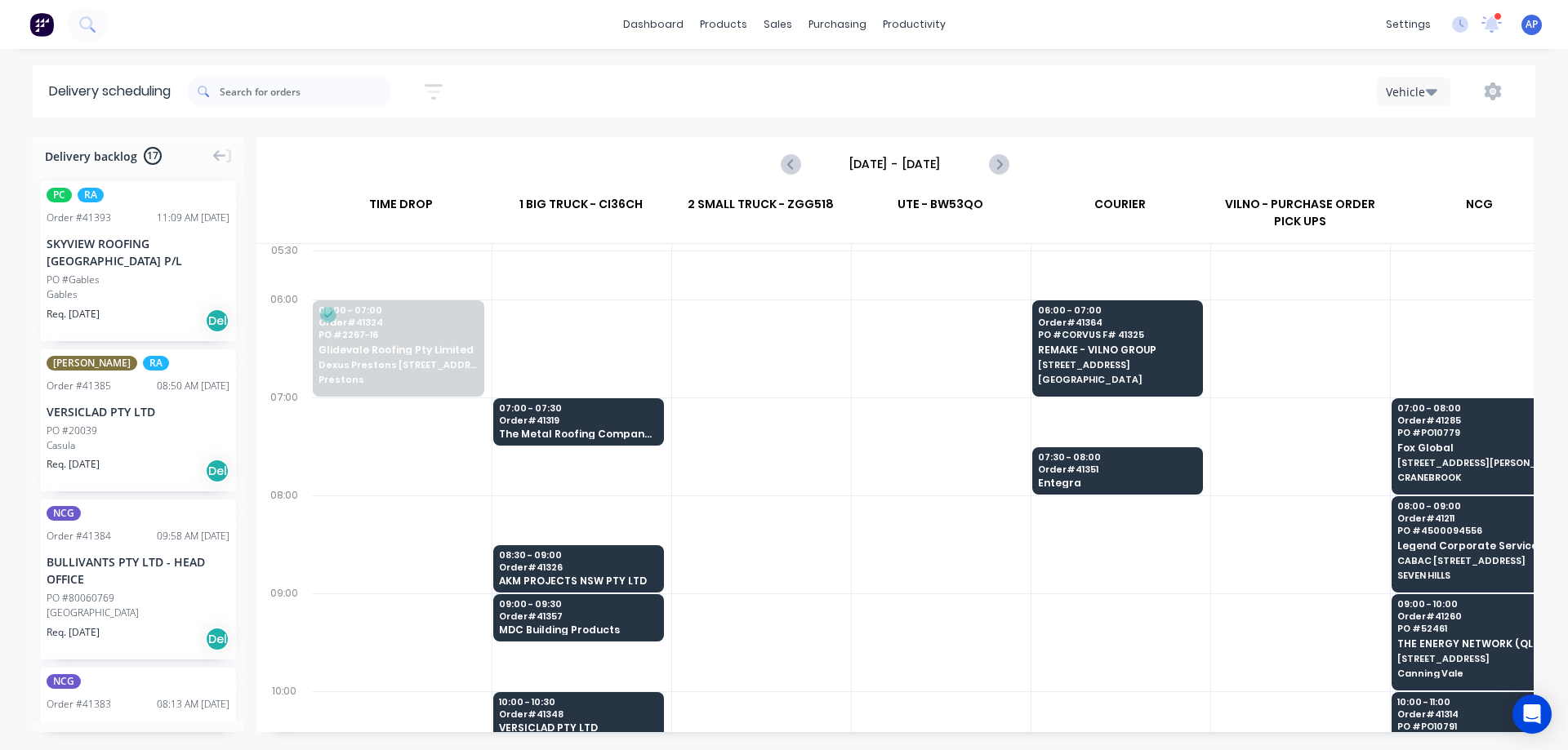
scroll to position [0, 1]
click at [904, 163] on input "Thursday - 28/08/25" at bounding box center [894, 164] width 161 height 24
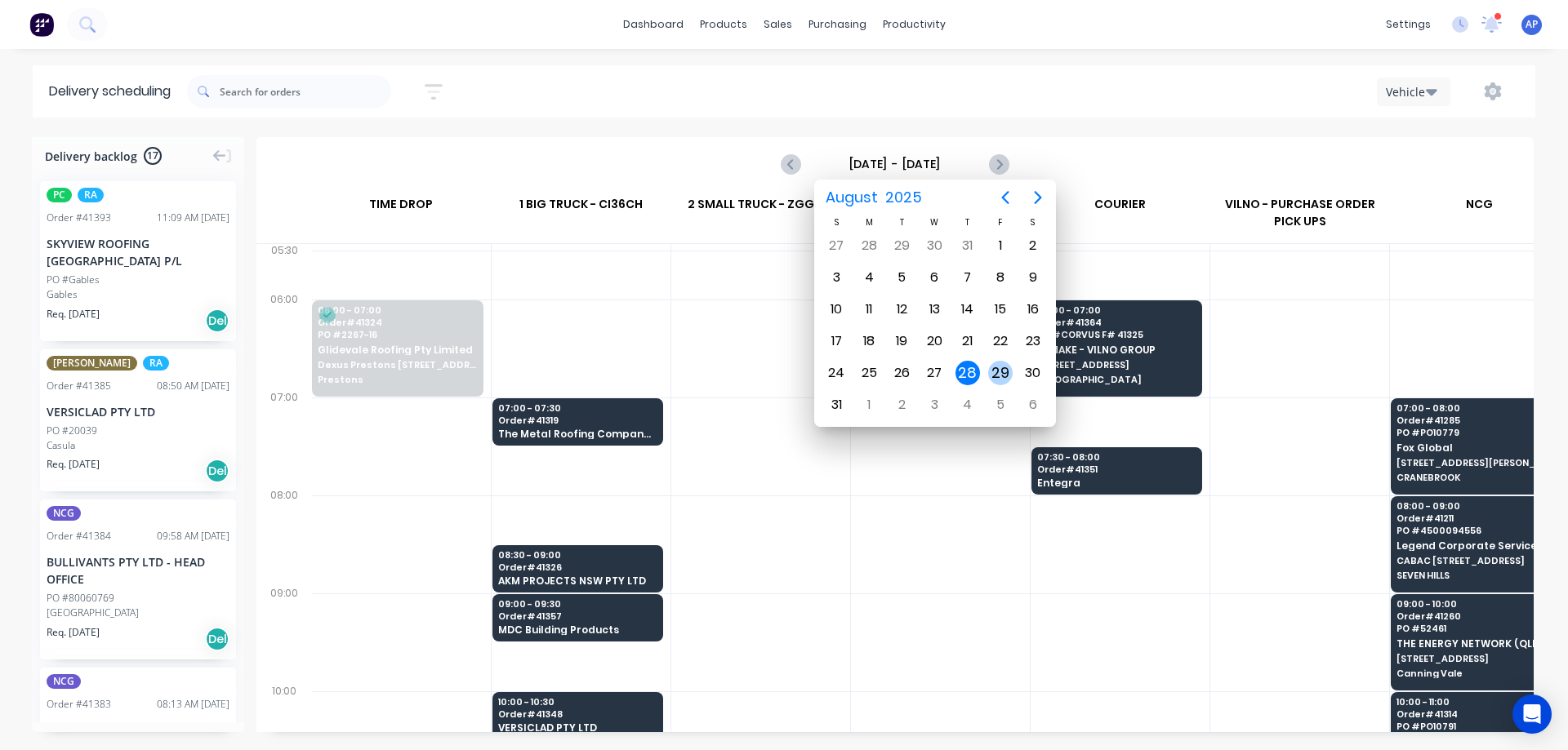
click at [1009, 362] on div "29" at bounding box center [1000, 373] width 32 height 31
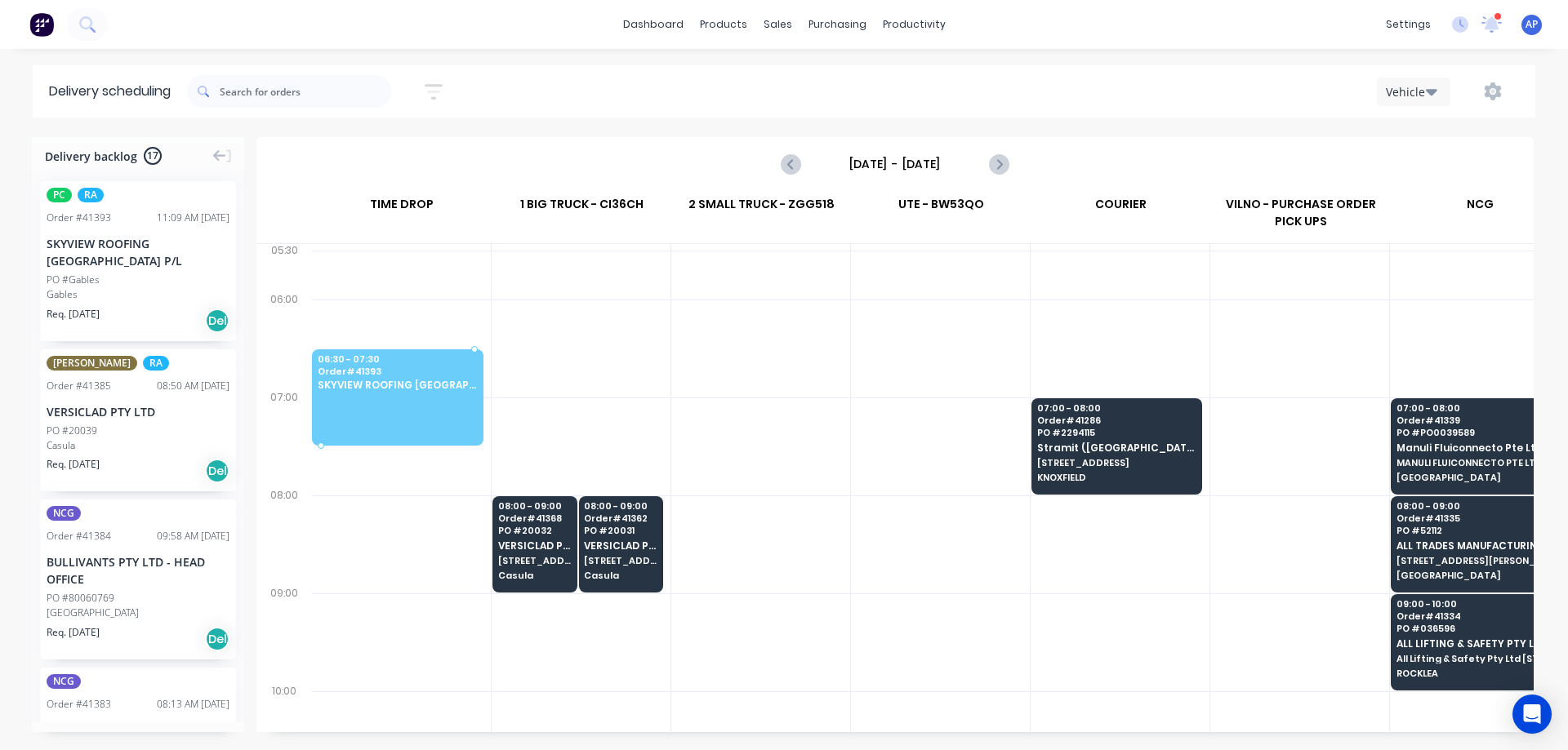
scroll to position [0, 0]
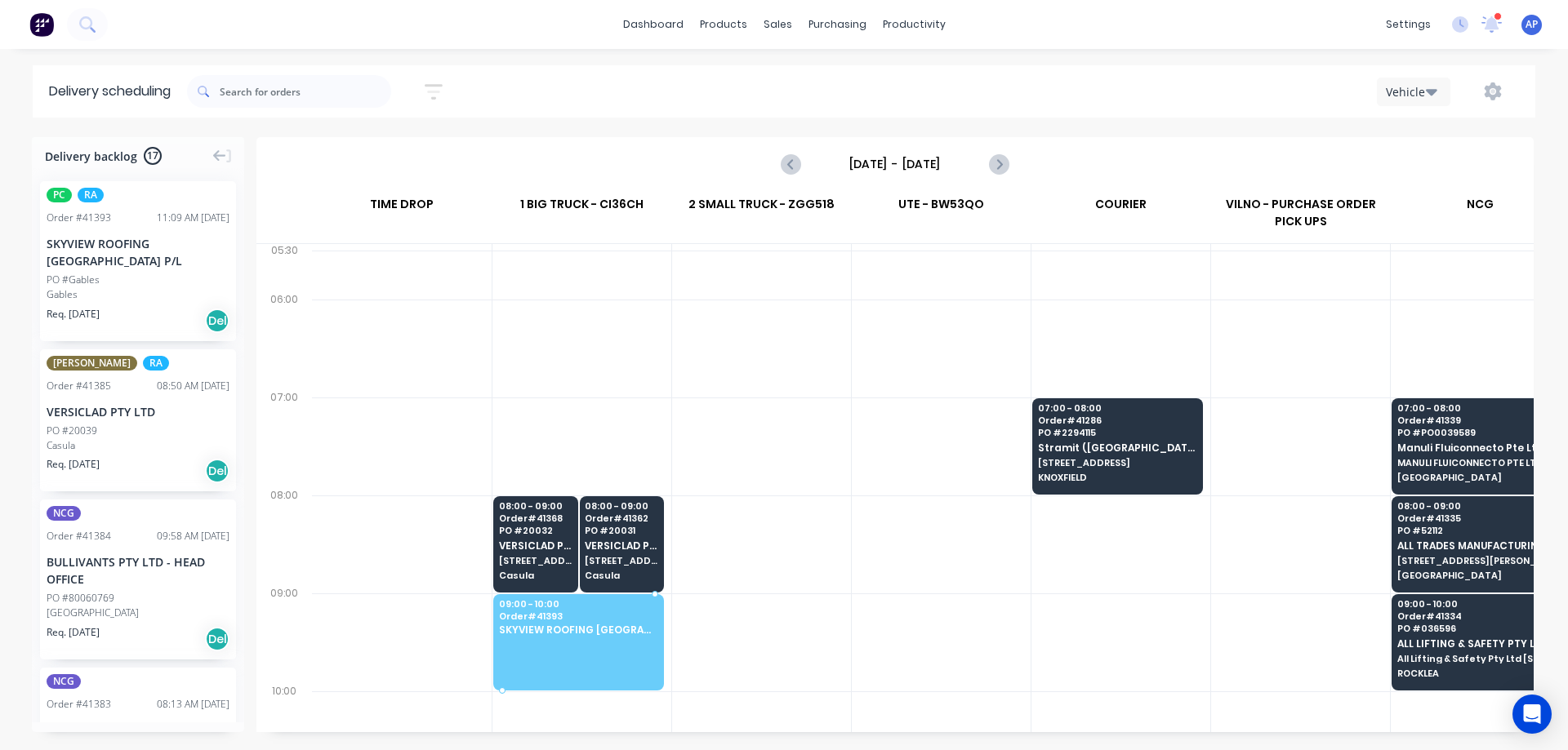
drag, startPoint x: 143, startPoint y: 281, endPoint x: 574, endPoint y: 416, distance: 451.6
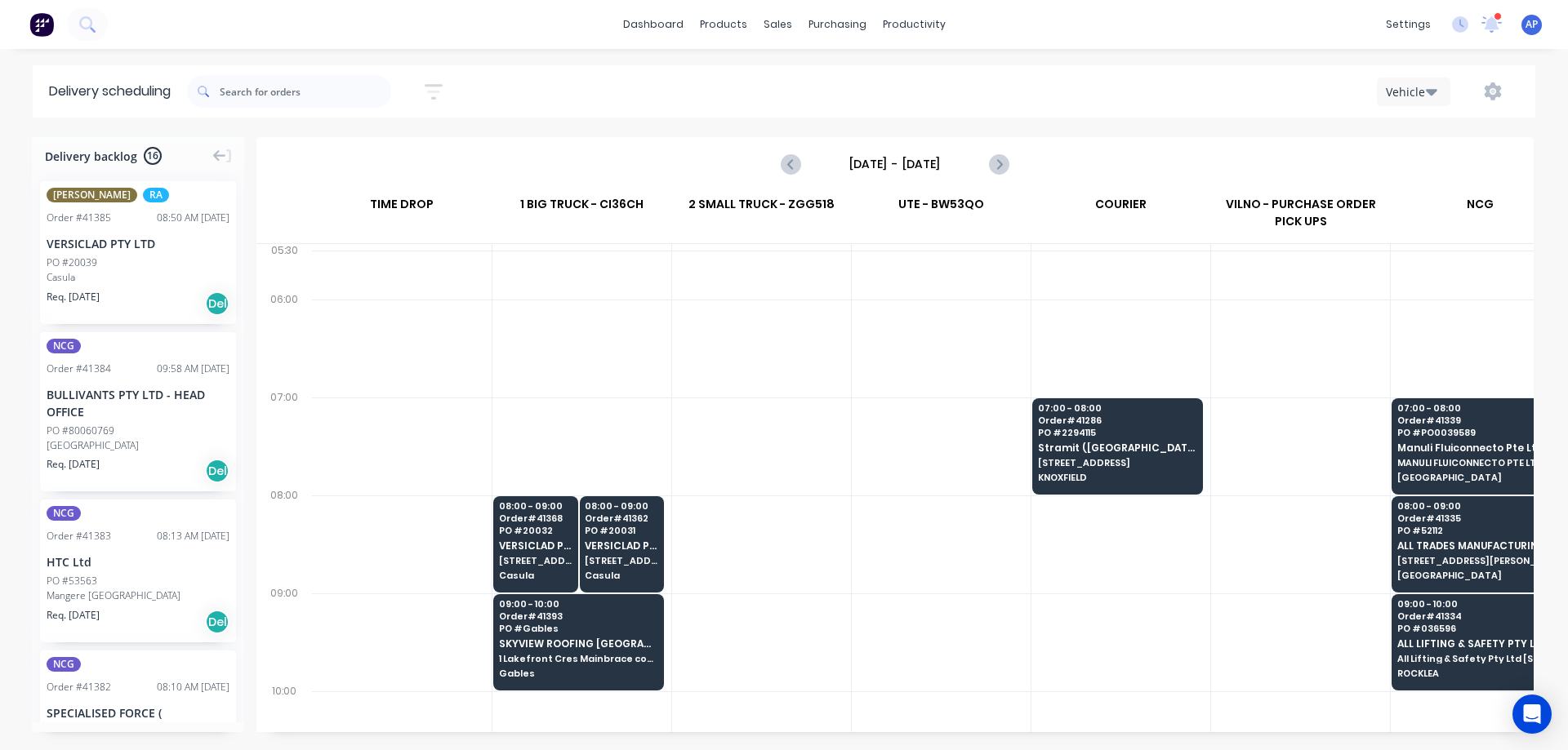
click at [858, 165] on input "Friday - 29/08/25" at bounding box center [894, 164] width 161 height 24
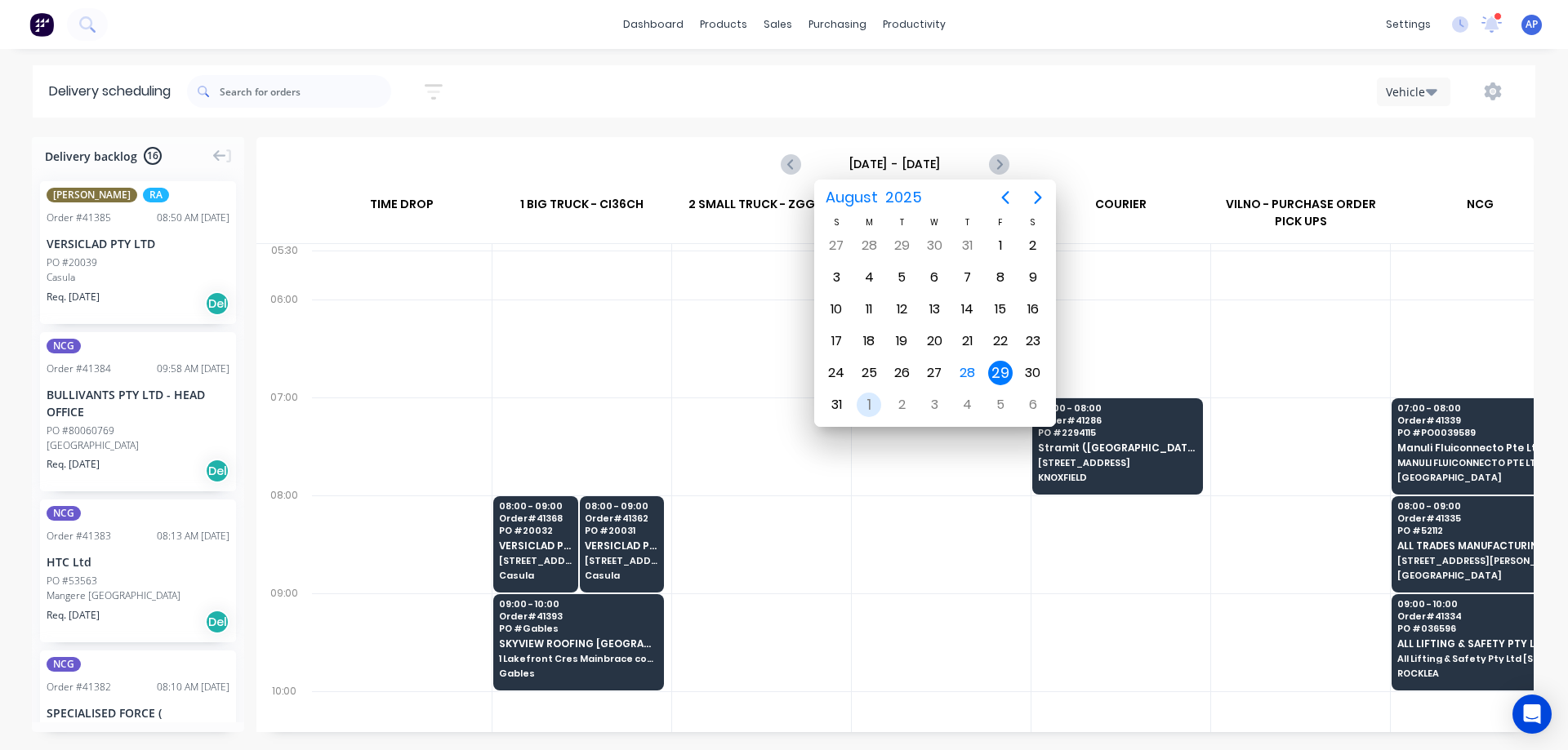
click at [865, 402] on div "1" at bounding box center [869, 405] width 24 height 24
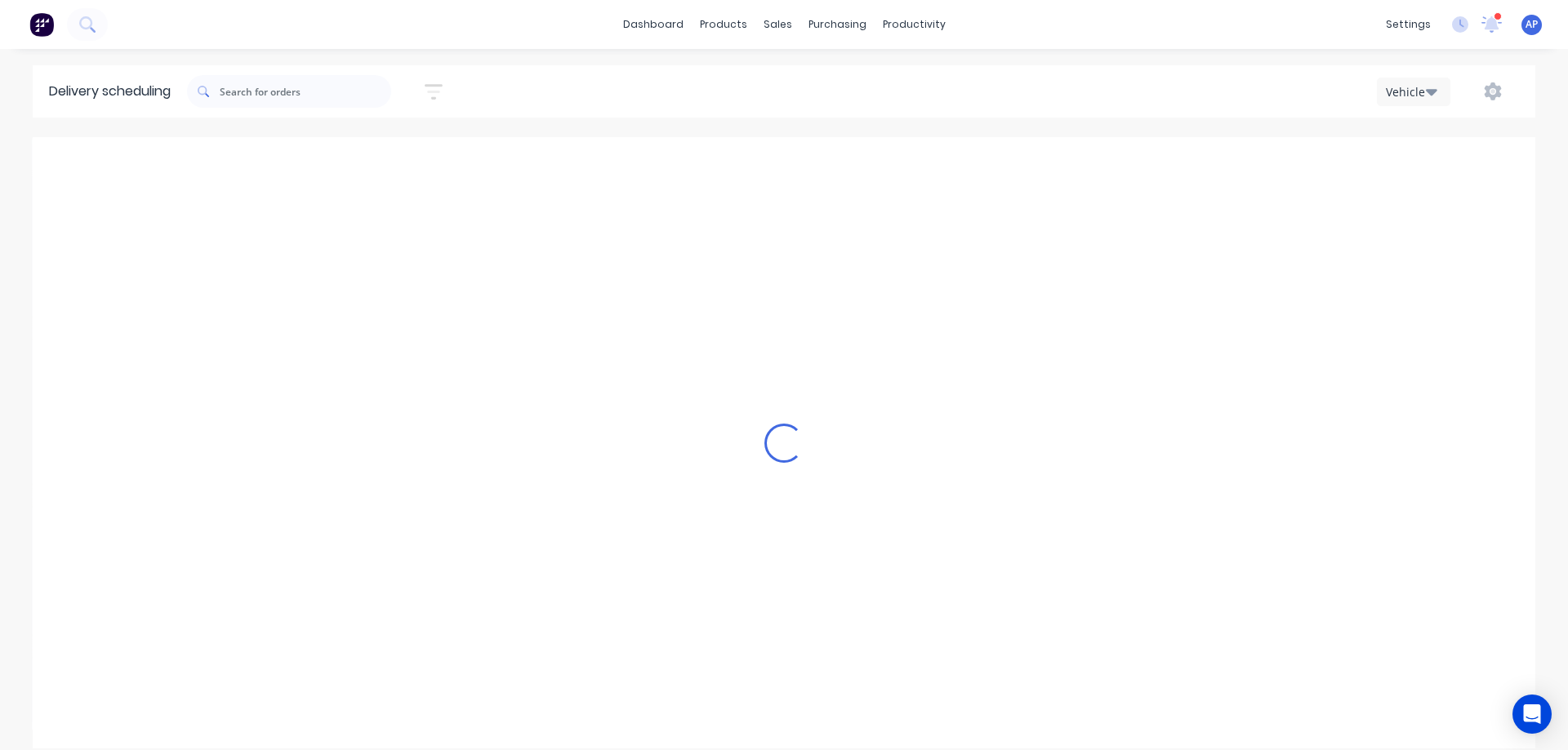
type input "Monday - 01/09/25"
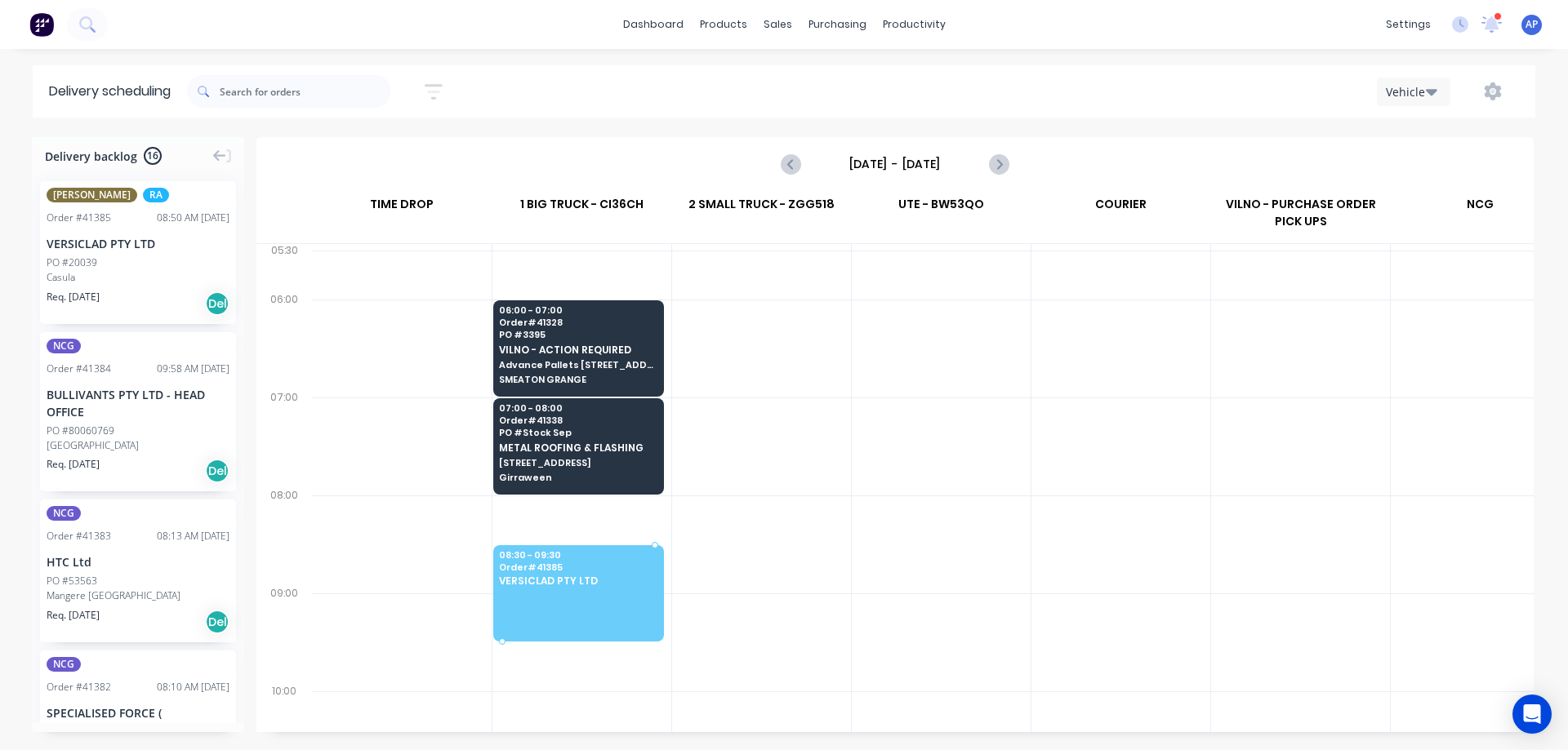
drag, startPoint x: 134, startPoint y: 265, endPoint x: 519, endPoint y: 571, distance: 491.8
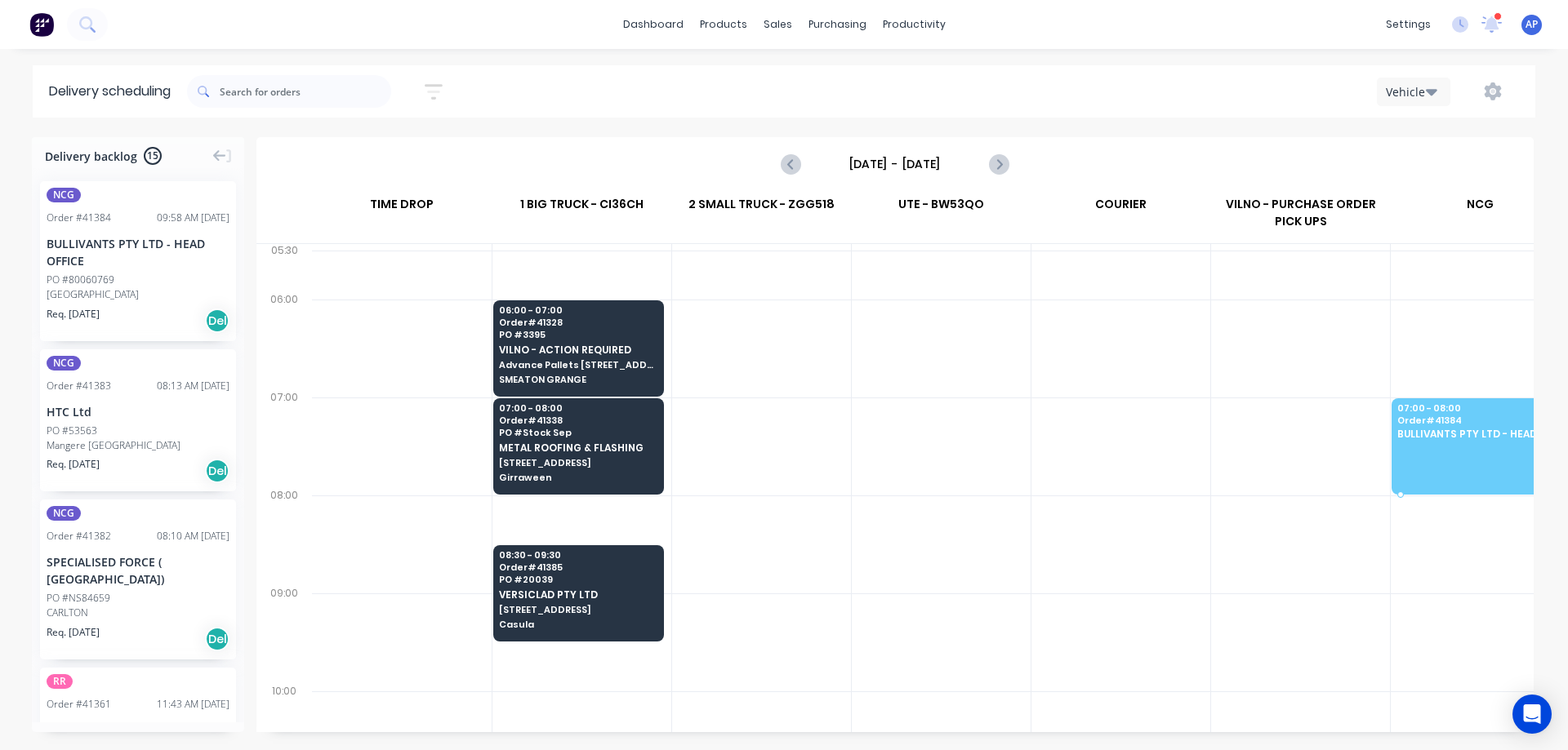
drag, startPoint x: 128, startPoint y: 264, endPoint x: 1419, endPoint y: 414, distance: 1299.7
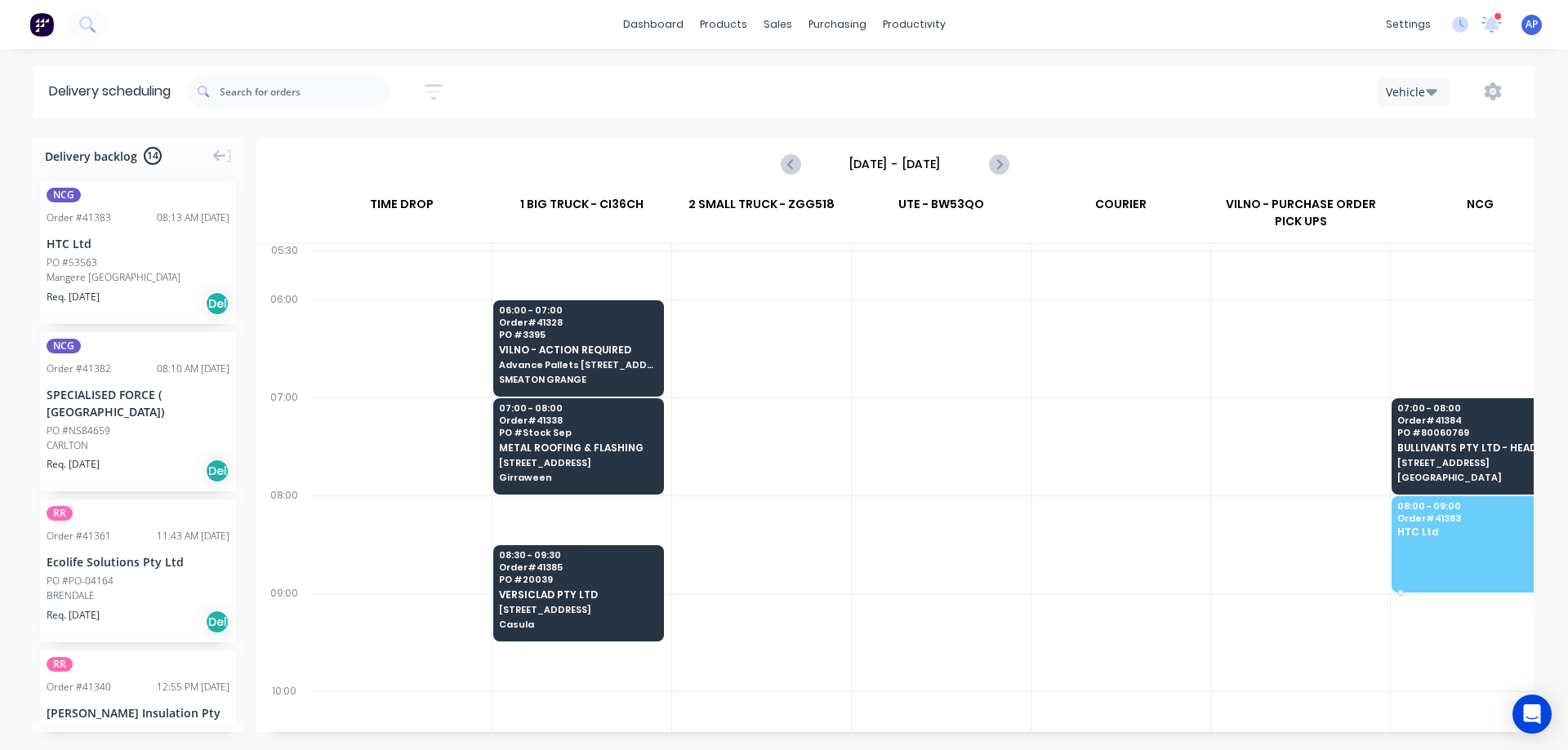
drag, startPoint x: 125, startPoint y: 274, endPoint x: 1402, endPoint y: 511, distance: 1298.8
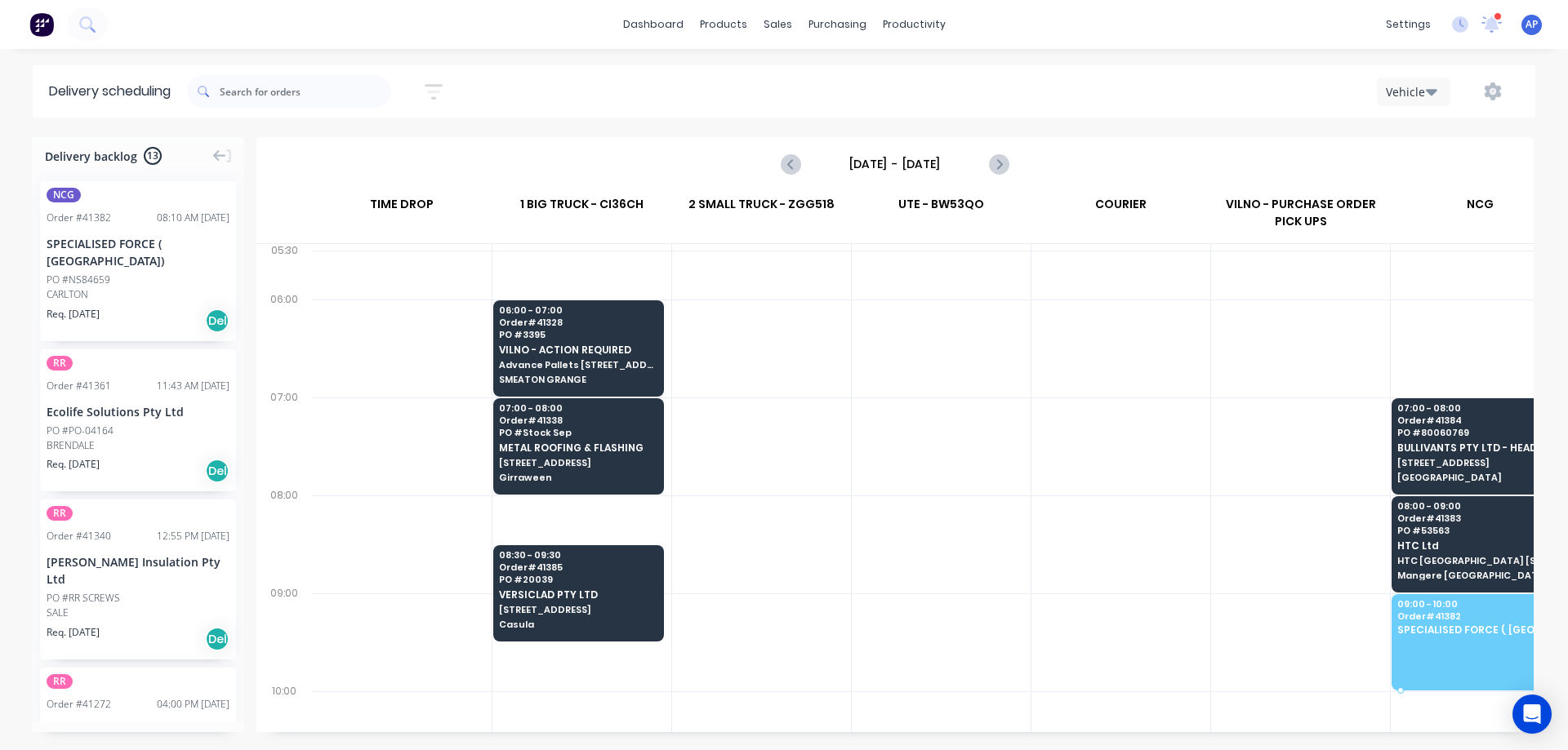
drag, startPoint x: 133, startPoint y: 265, endPoint x: 1354, endPoint y: 600, distance: 1266.1
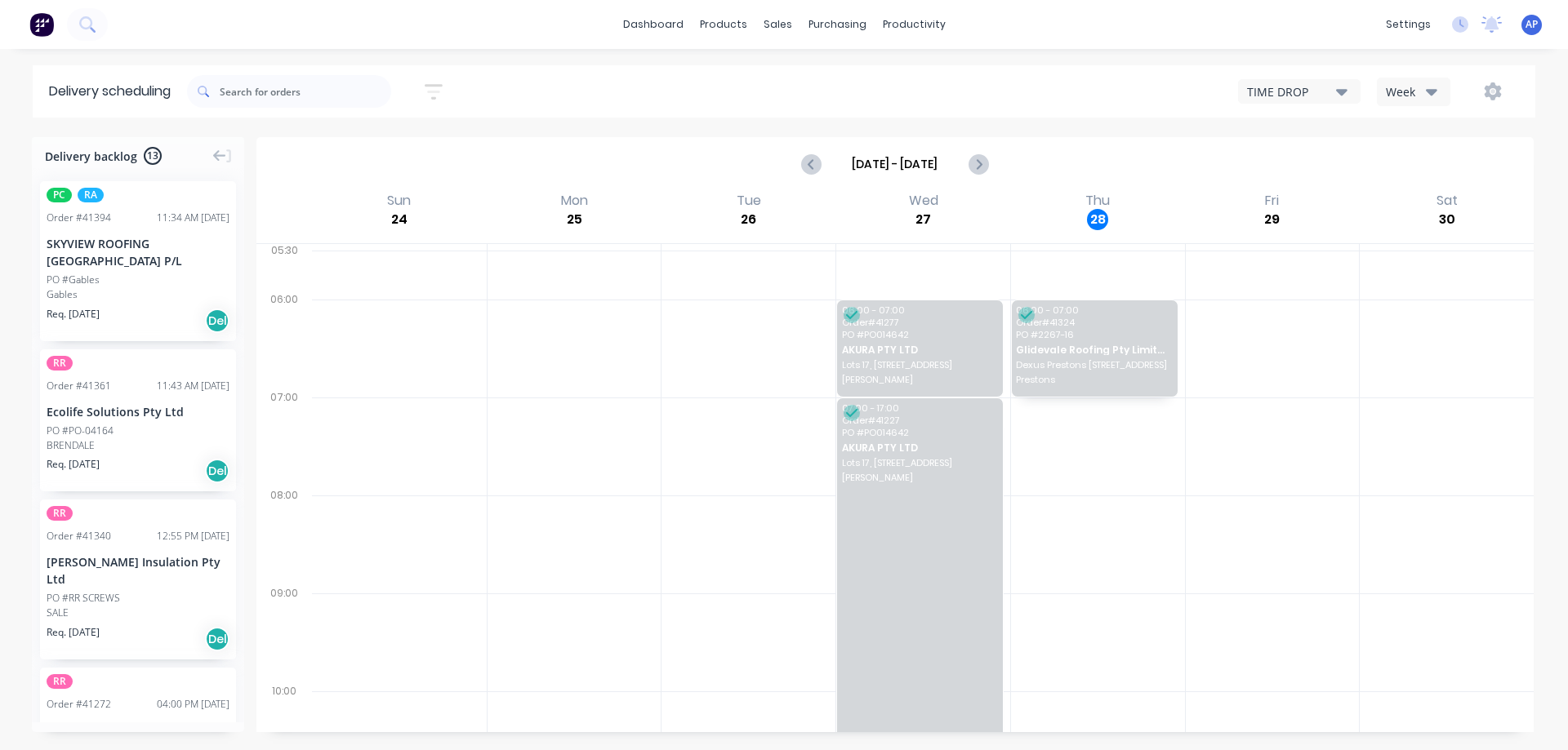
drag, startPoint x: 1404, startPoint y: 90, endPoint x: 1413, endPoint y: 87, distance: 9.5
click at [1405, 88] on div "Week" at bounding box center [1409, 92] width 47 height 17
click at [1442, 162] on div "Vehicle" at bounding box center [1457, 166] width 161 height 32
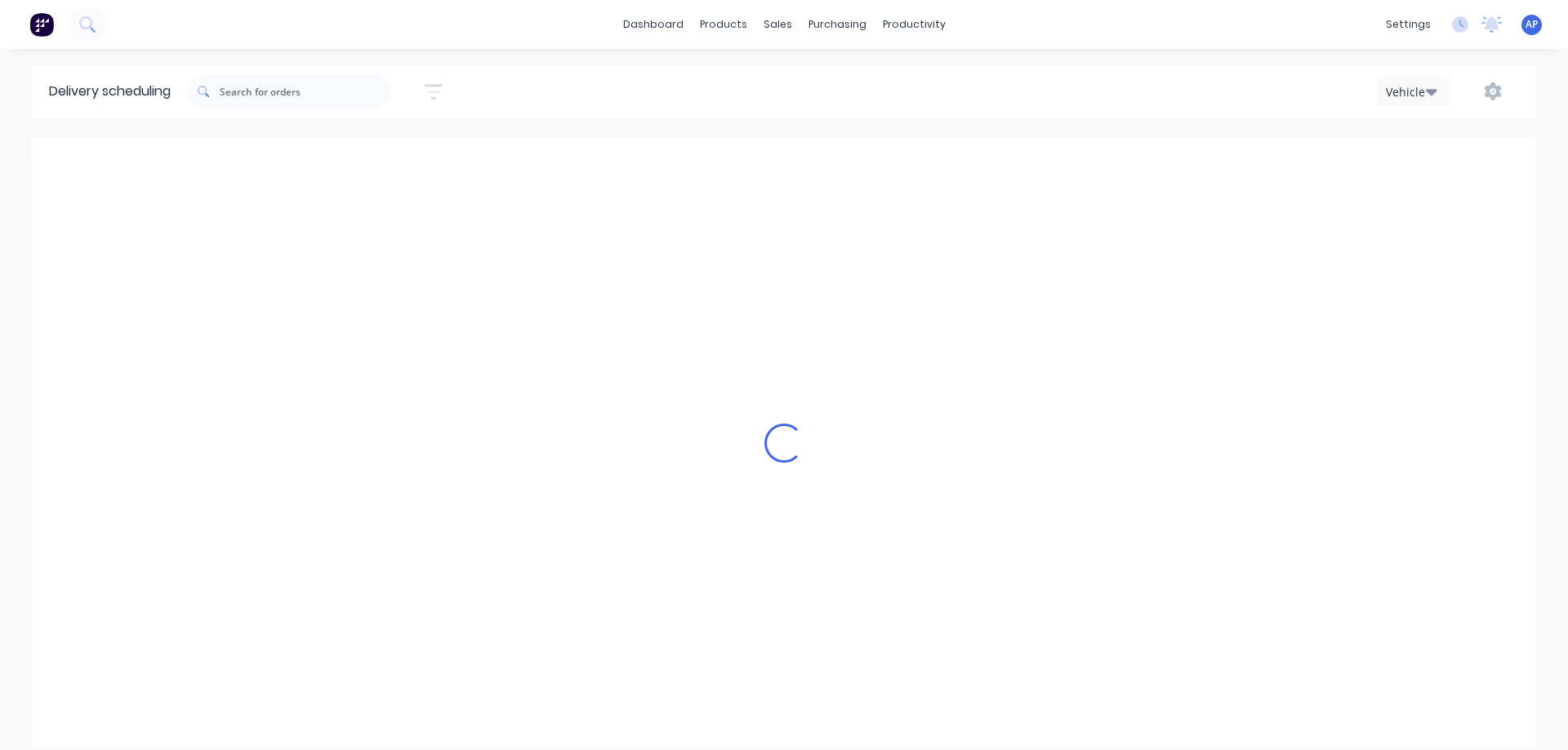
scroll to position [0, 1]
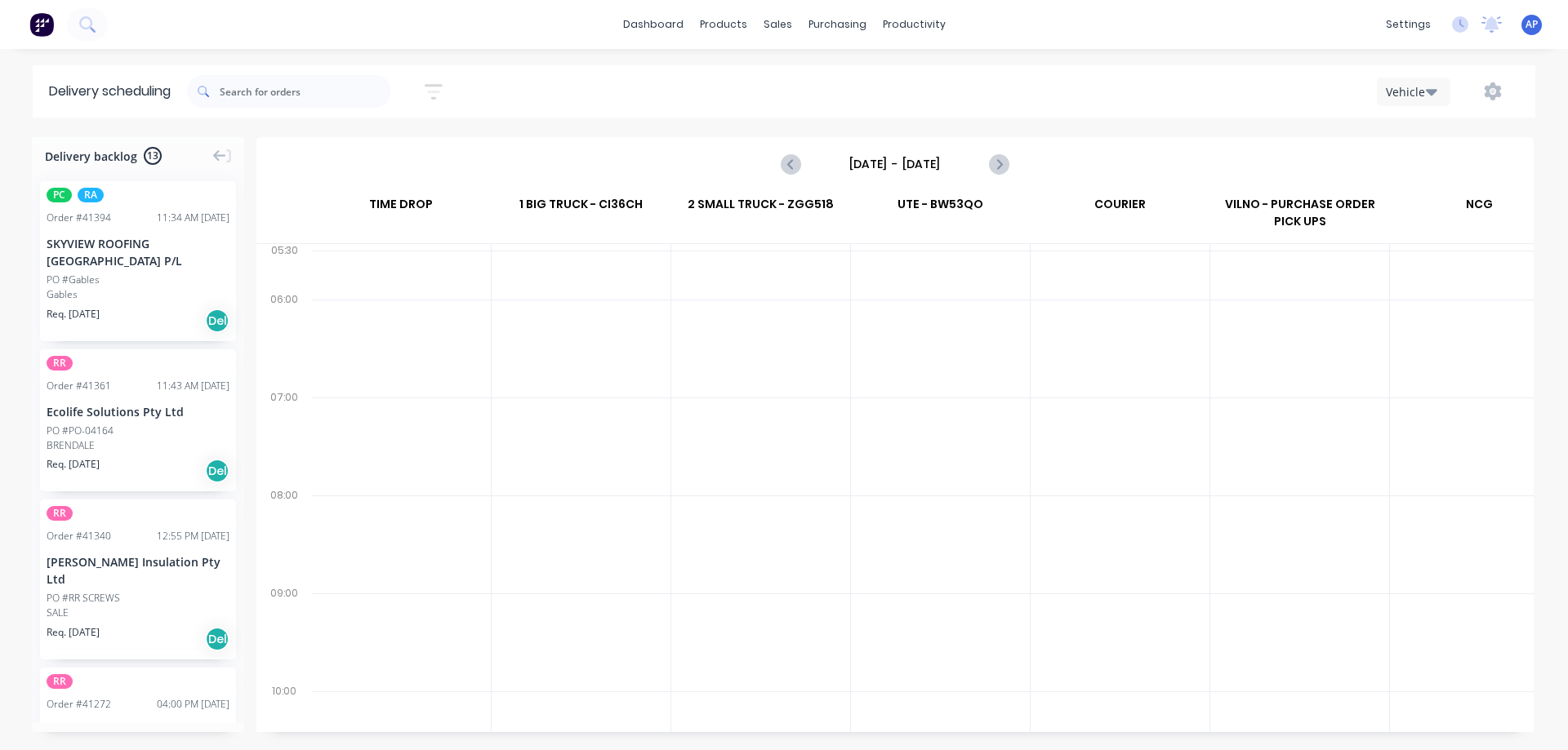
click at [884, 161] on input "Sunday - 24/08/25" at bounding box center [894, 164] width 161 height 24
click at [925, 155] on input "Sunday - 24/08/25" at bounding box center [894, 164] width 161 height 24
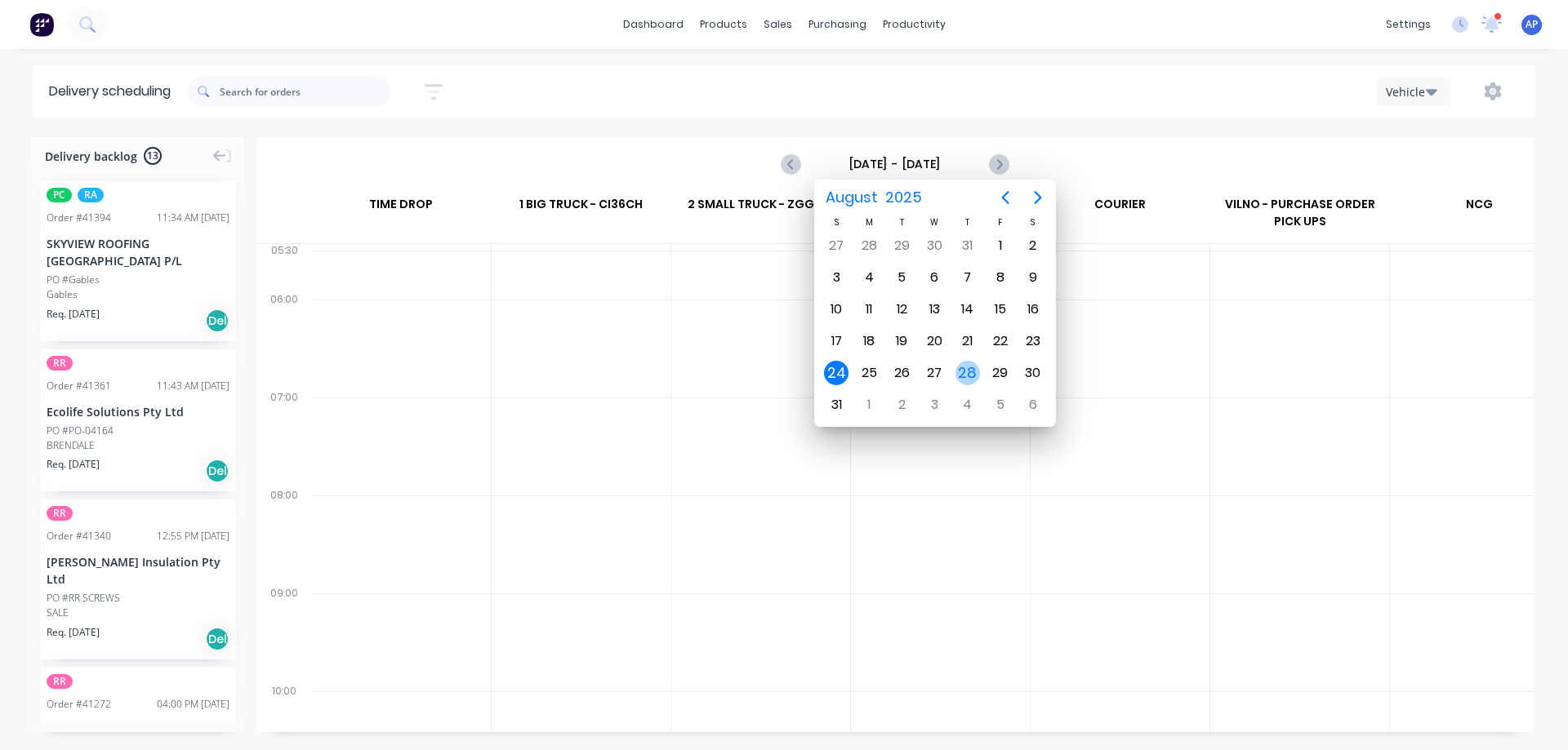
click at [967, 369] on div "28" at bounding box center [967, 373] width 24 height 24
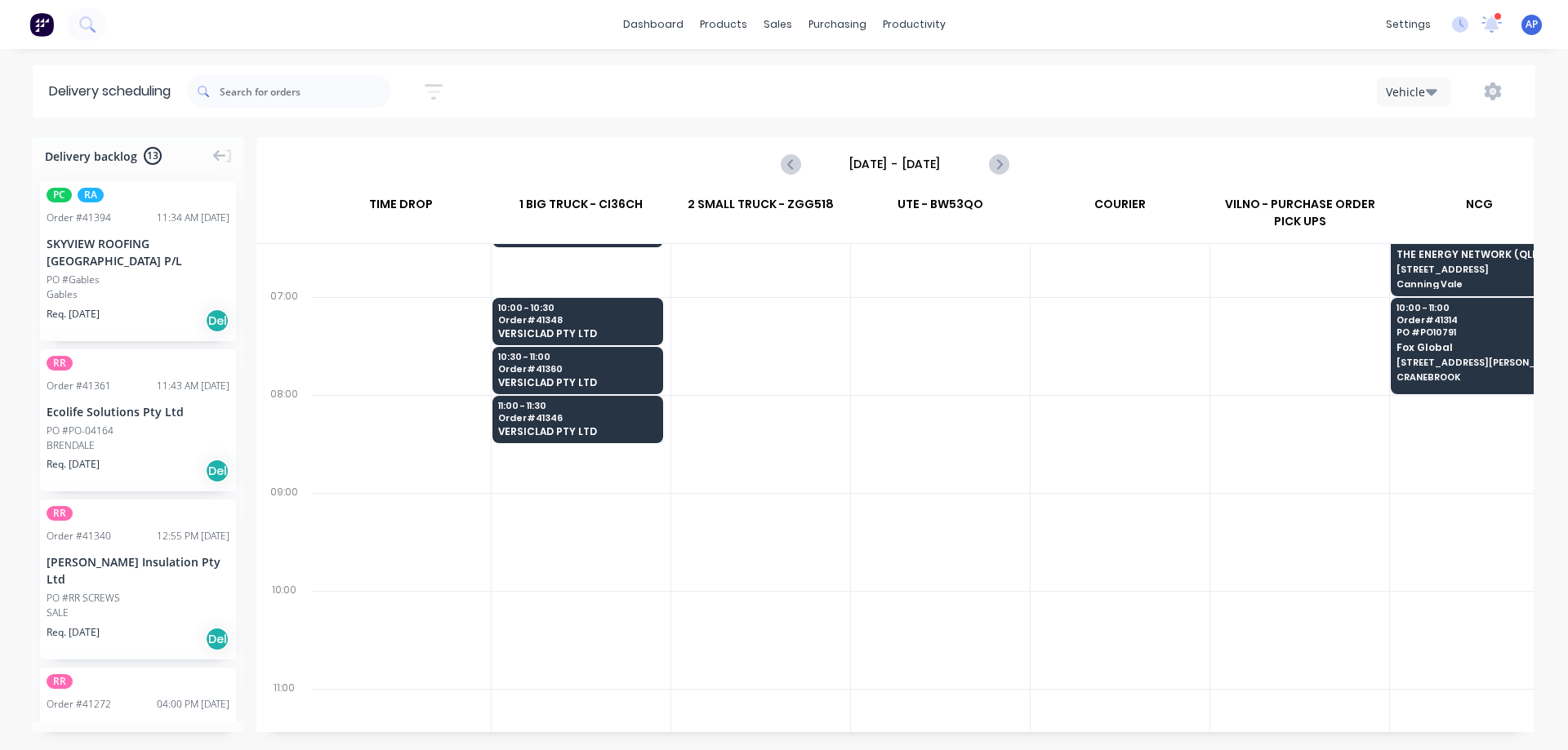
scroll to position [82, 1]
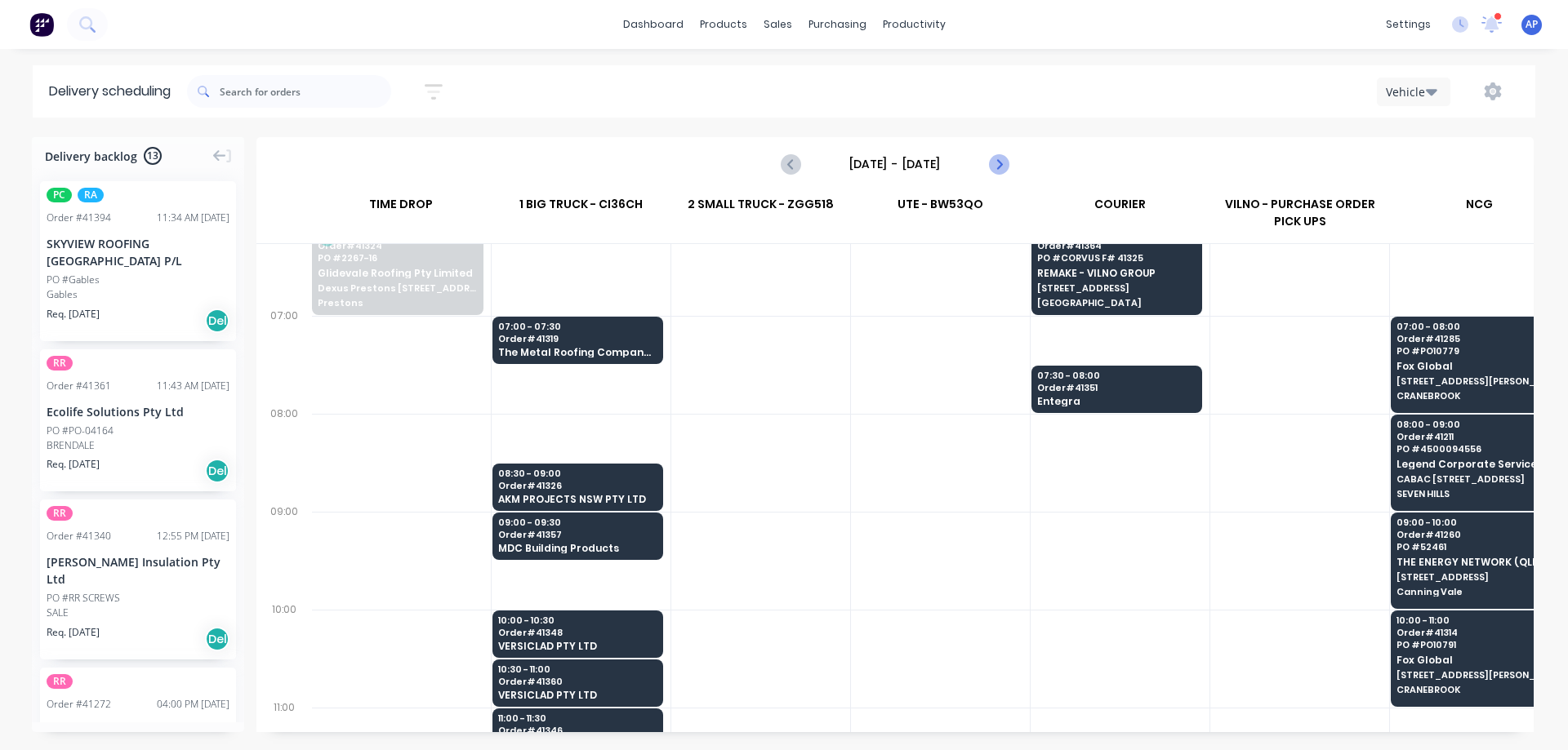
click at [996, 166] on icon "Next page" at bounding box center [997, 164] width 19 height 19
type input "Friday - 29/08/25"
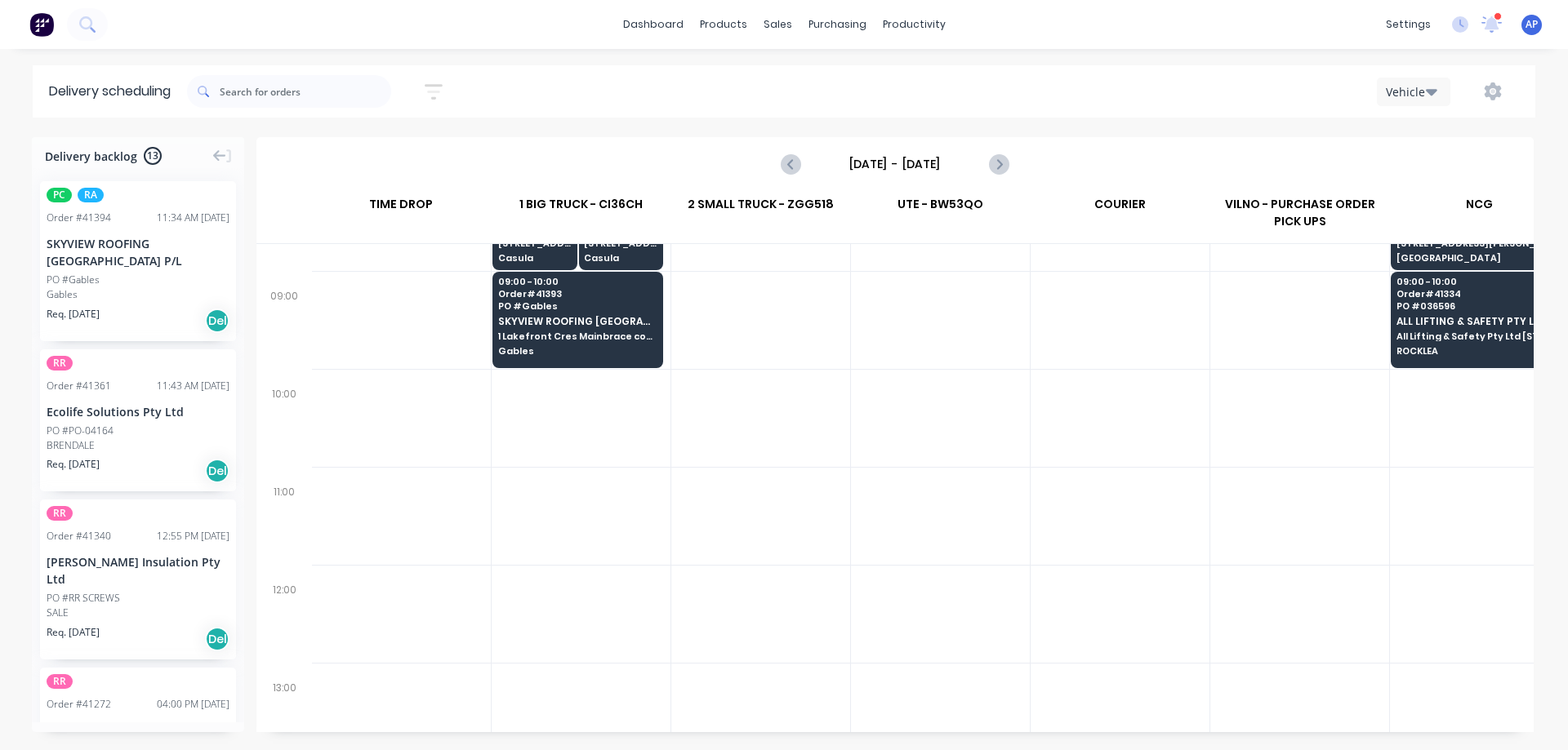
scroll to position [327, 1]
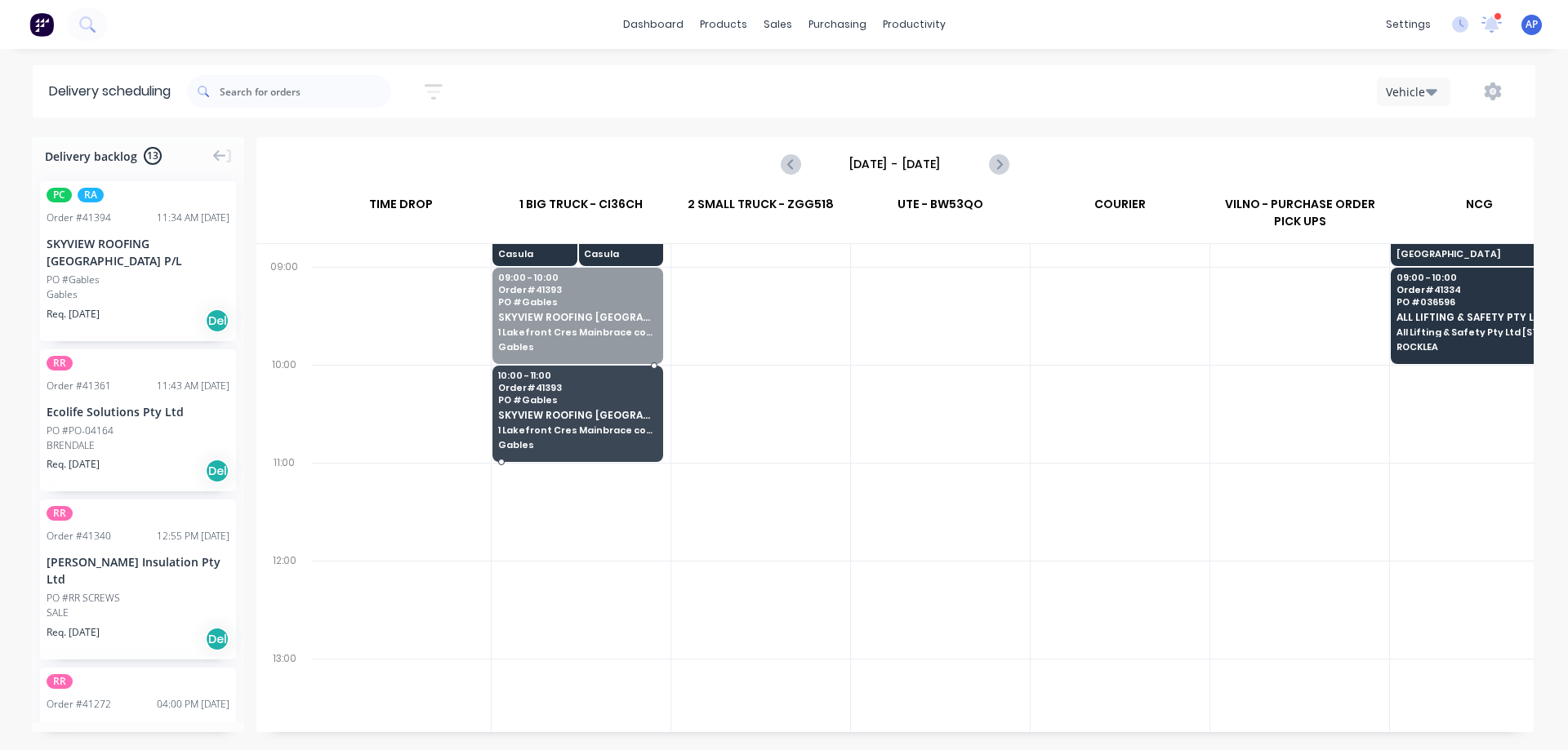
drag, startPoint x: 556, startPoint y: 317, endPoint x: 548, endPoint y: 399, distance: 82.4
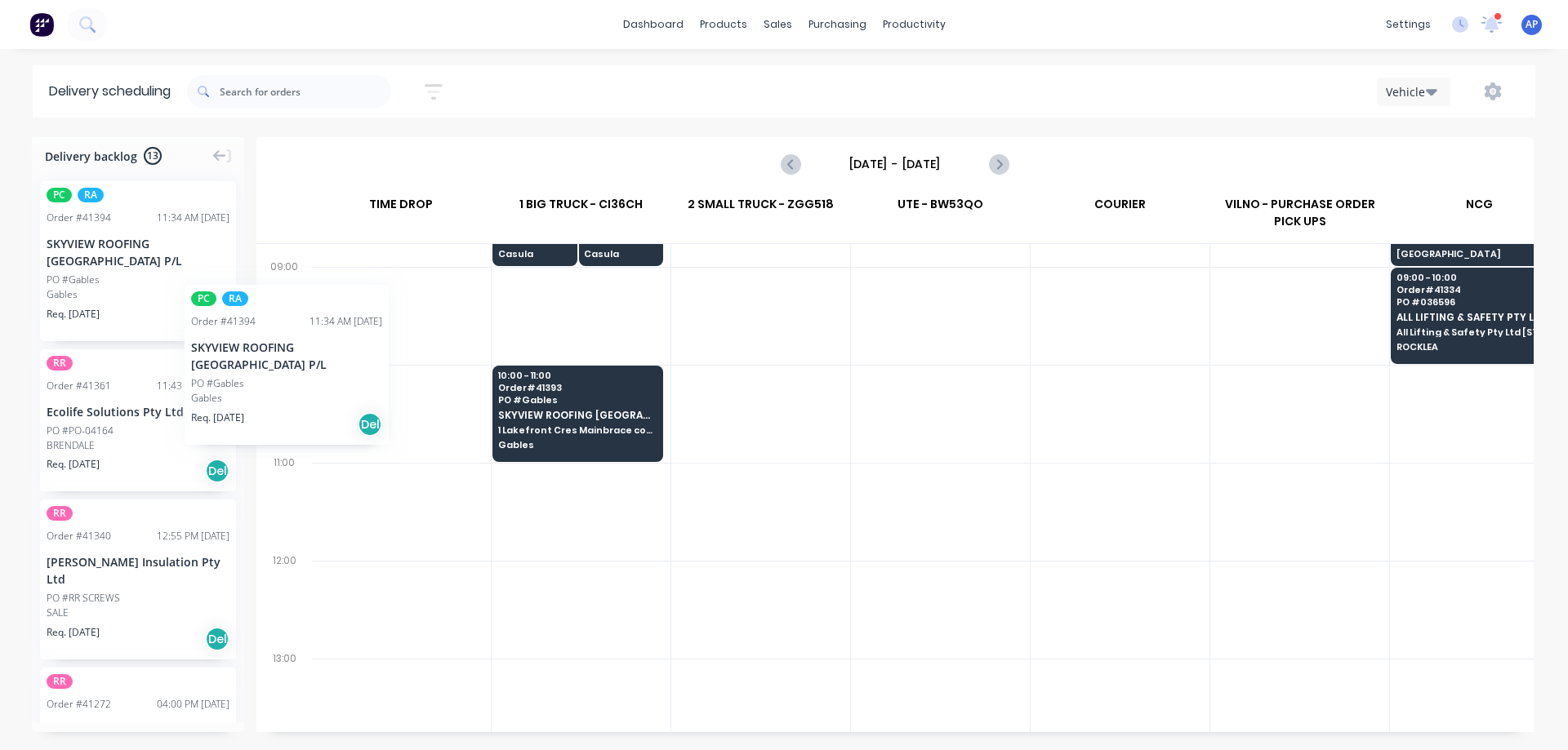
scroll to position [327, 0]
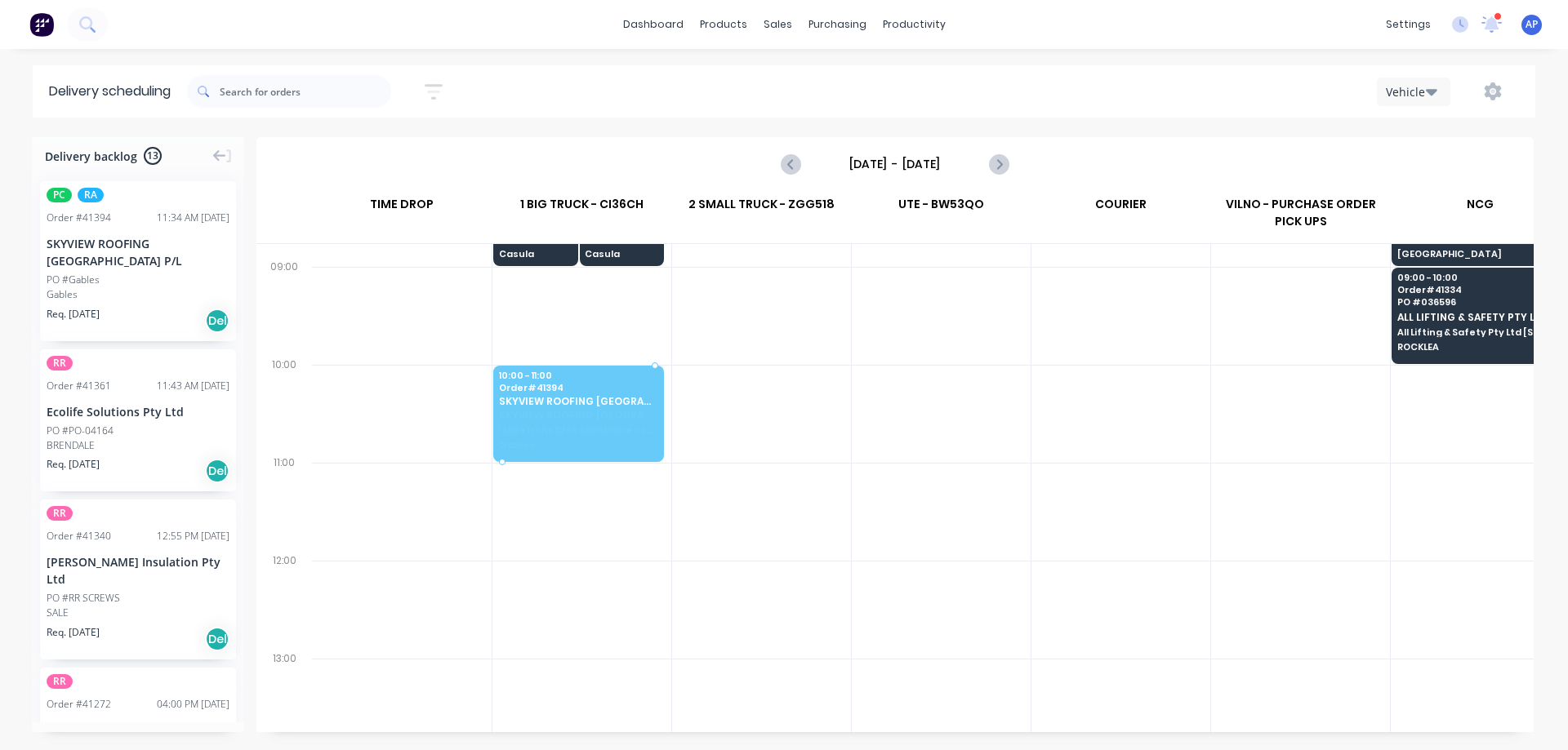
drag, startPoint x: 152, startPoint y: 261, endPoint x: 524, endPoint y: 389, distance: 393.4
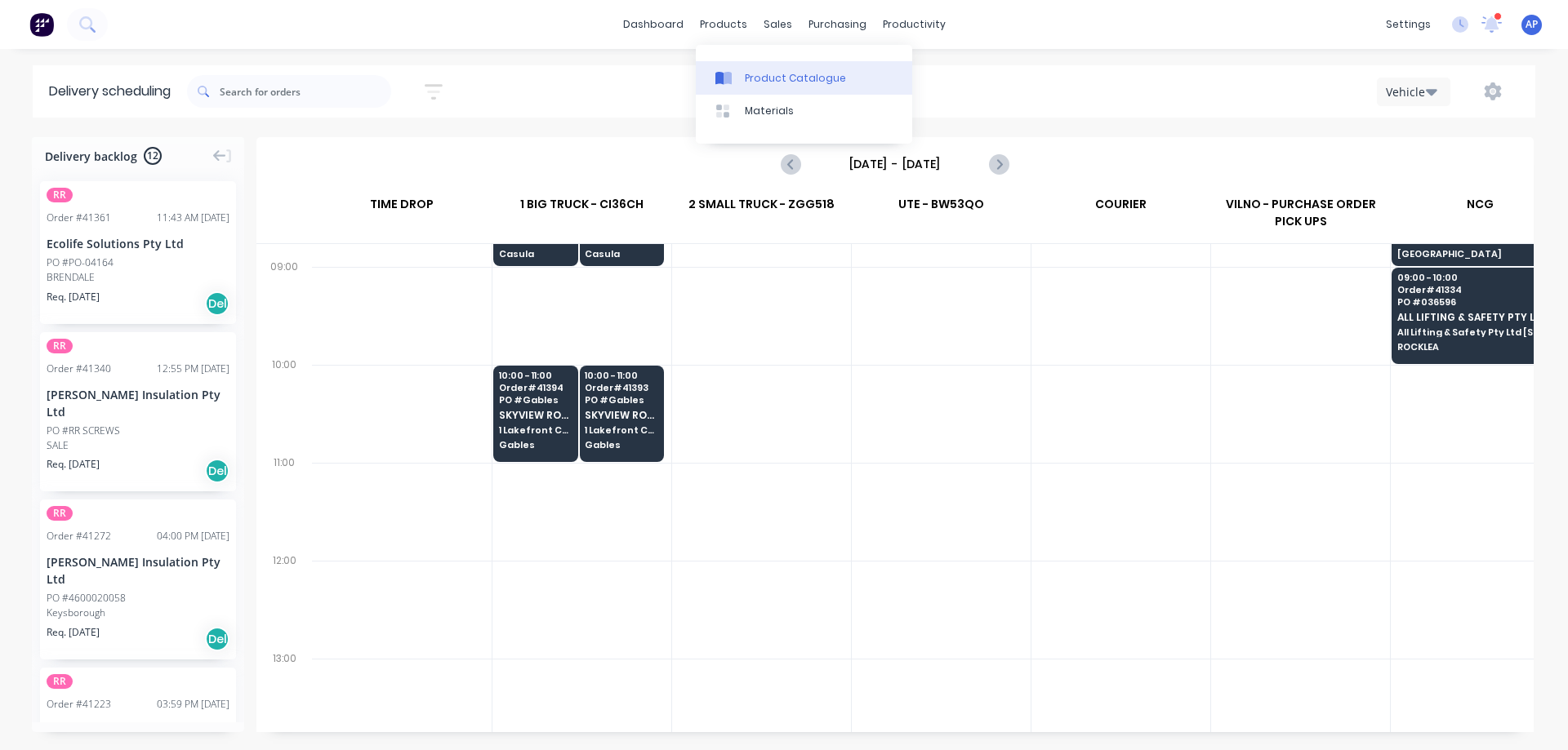
click at [752, 76] on div "Product Catalogue" at bounding box center [795, 78] width 101 height 15
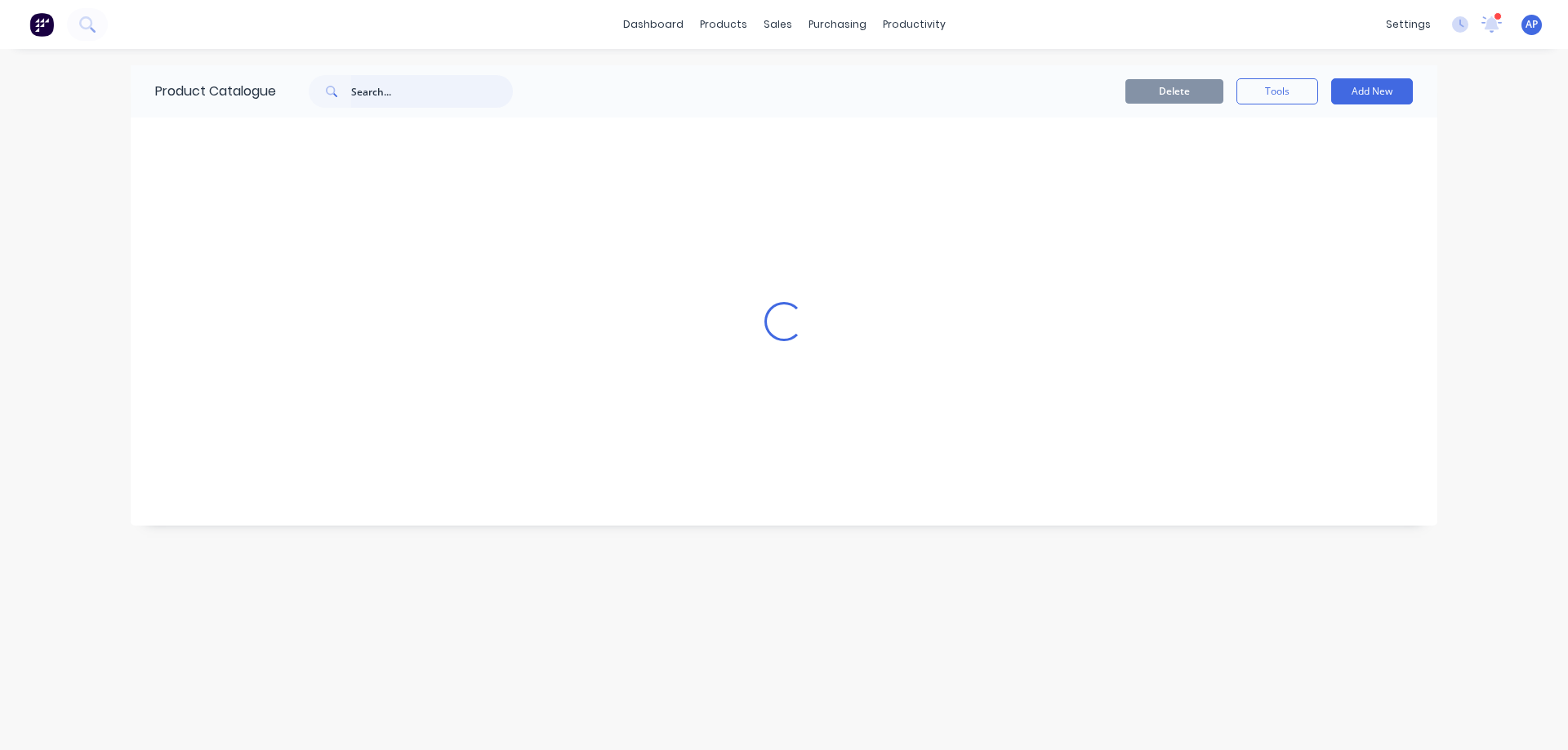
click at [373, 91] on input "text" at bounding box center [431, 91] width 161 height 32
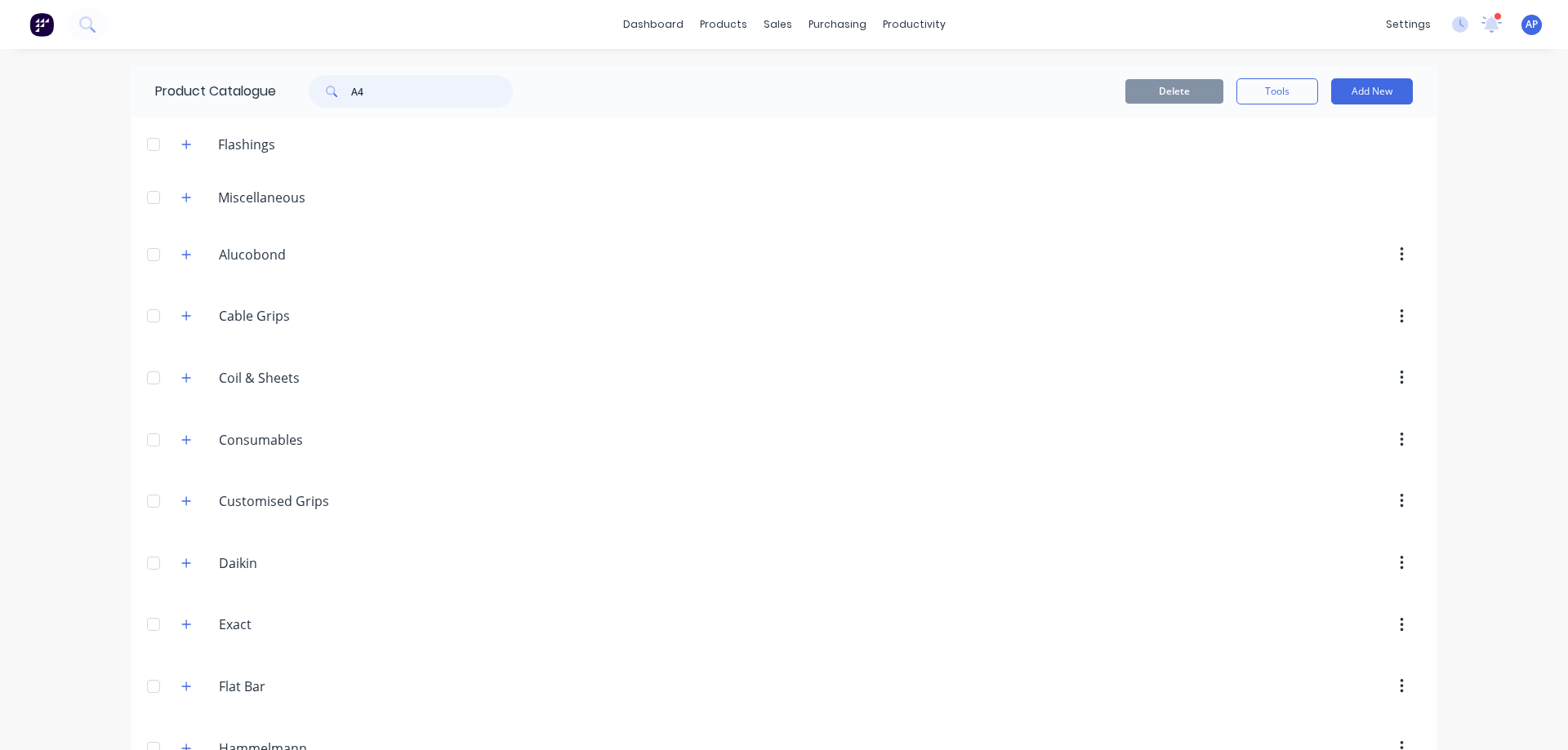
type input "A4"
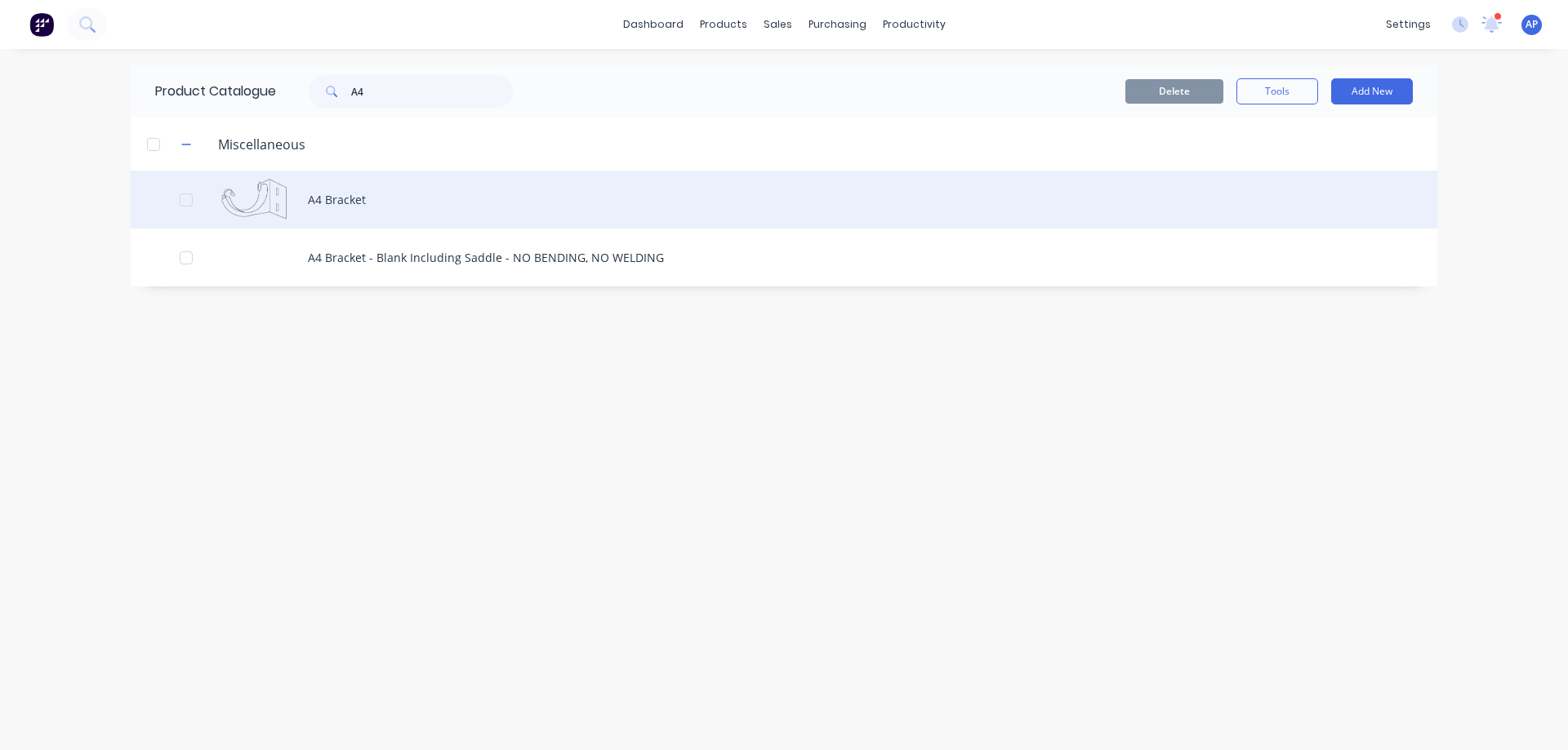
click at [331, 195] on div "A4 Bracket" at bounding box center [784, 199] width 1307 height 58
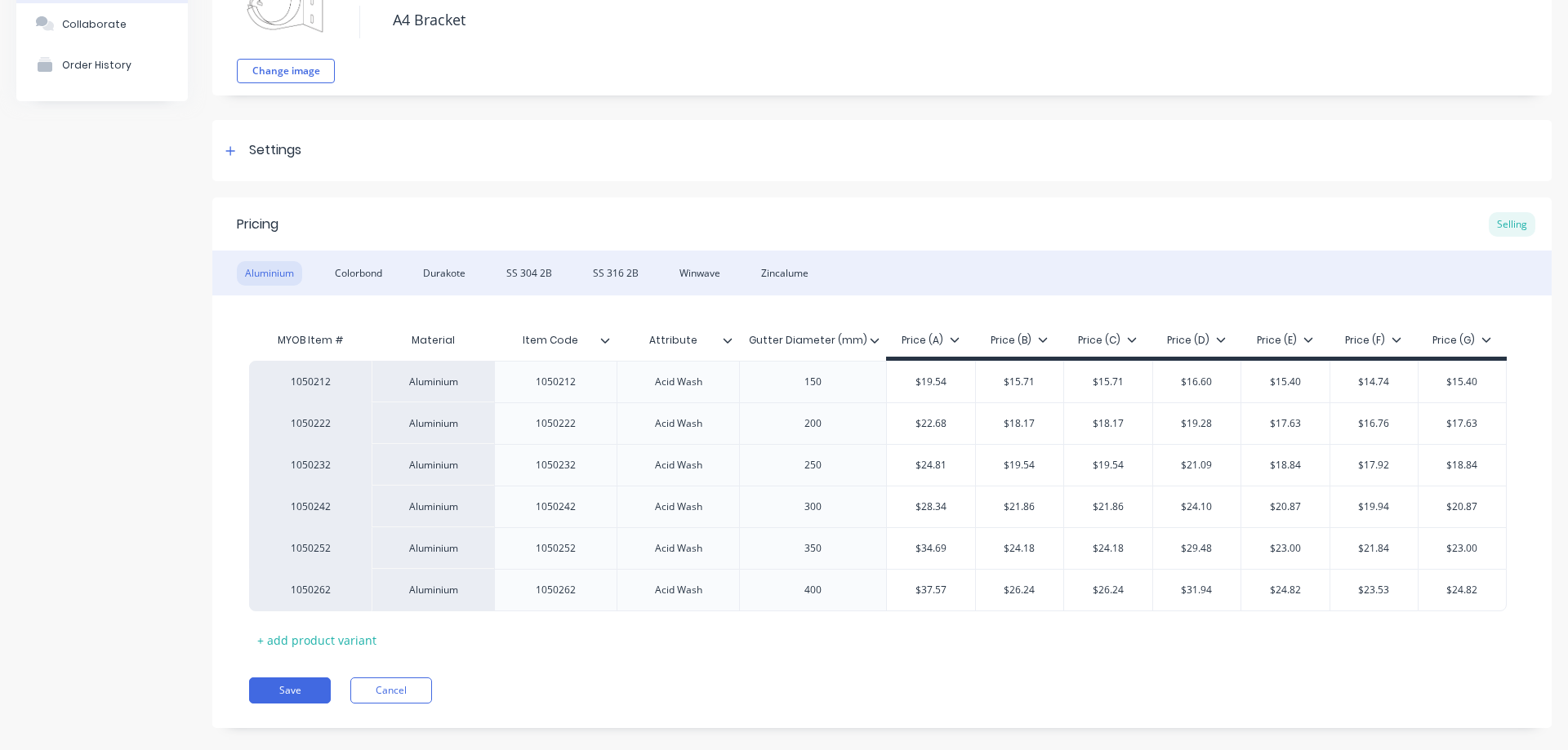
scroll to position [144, 0]
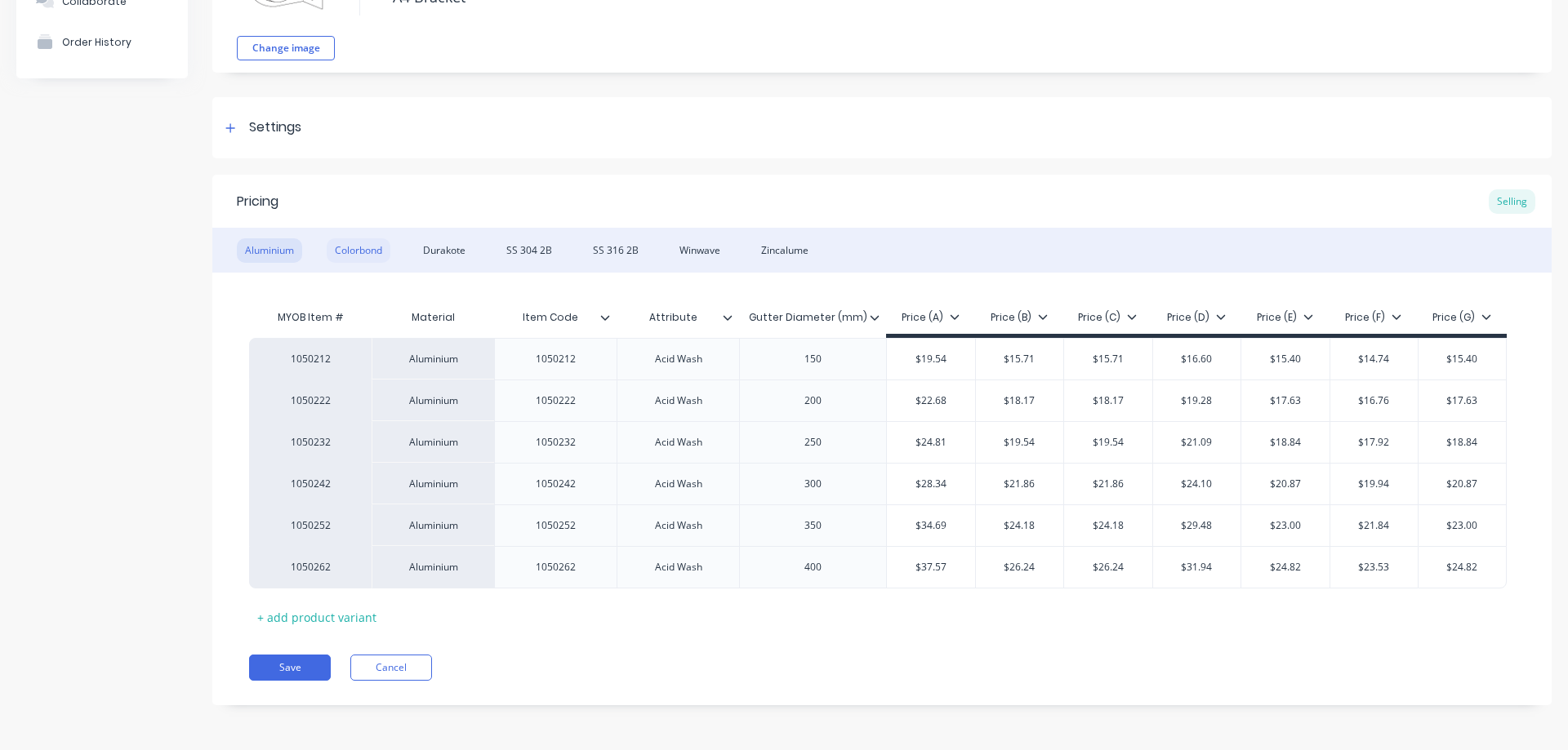
click at [350, 247] on div "Colorbond" at bounding box center [358, 251] width 64 height 24
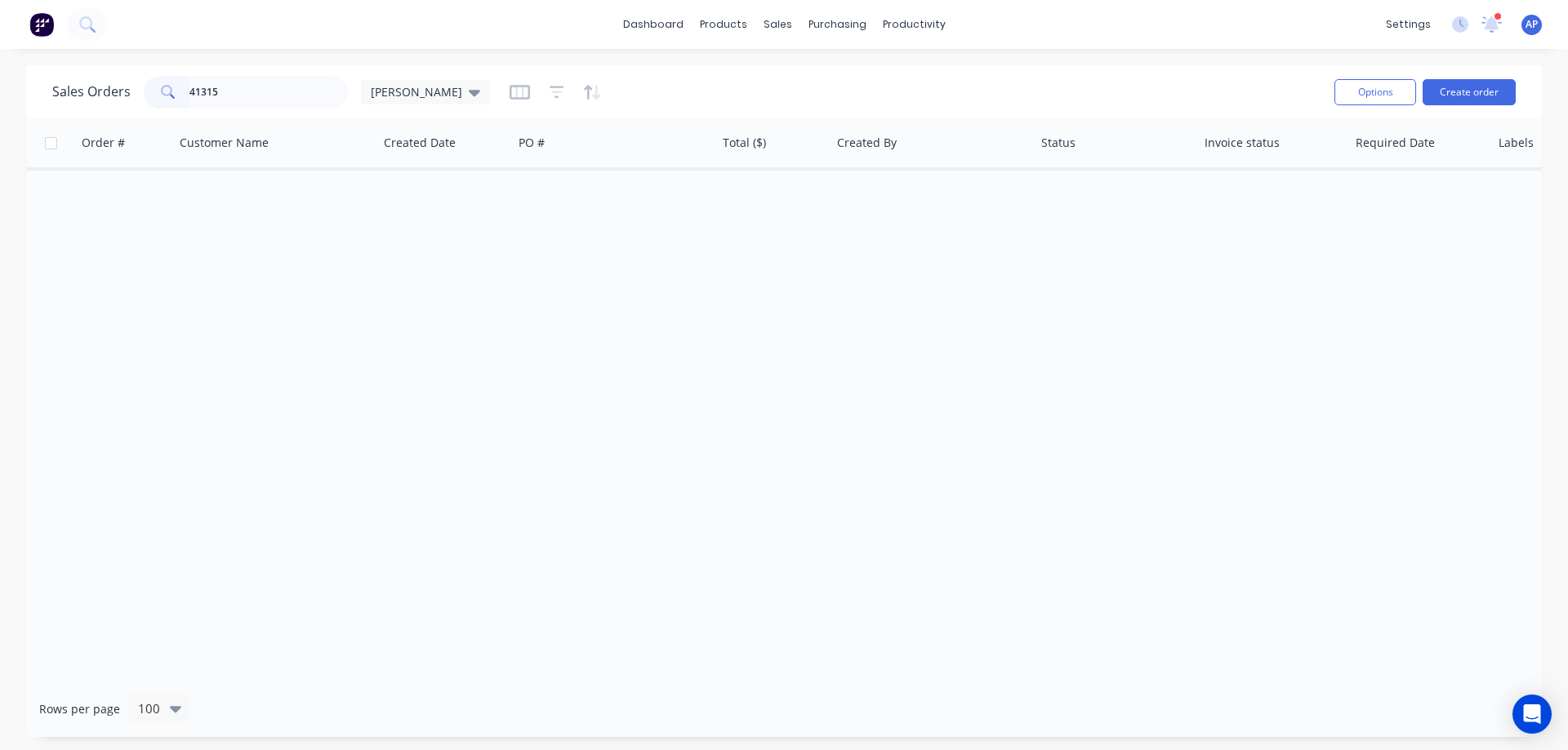
type input "41315"
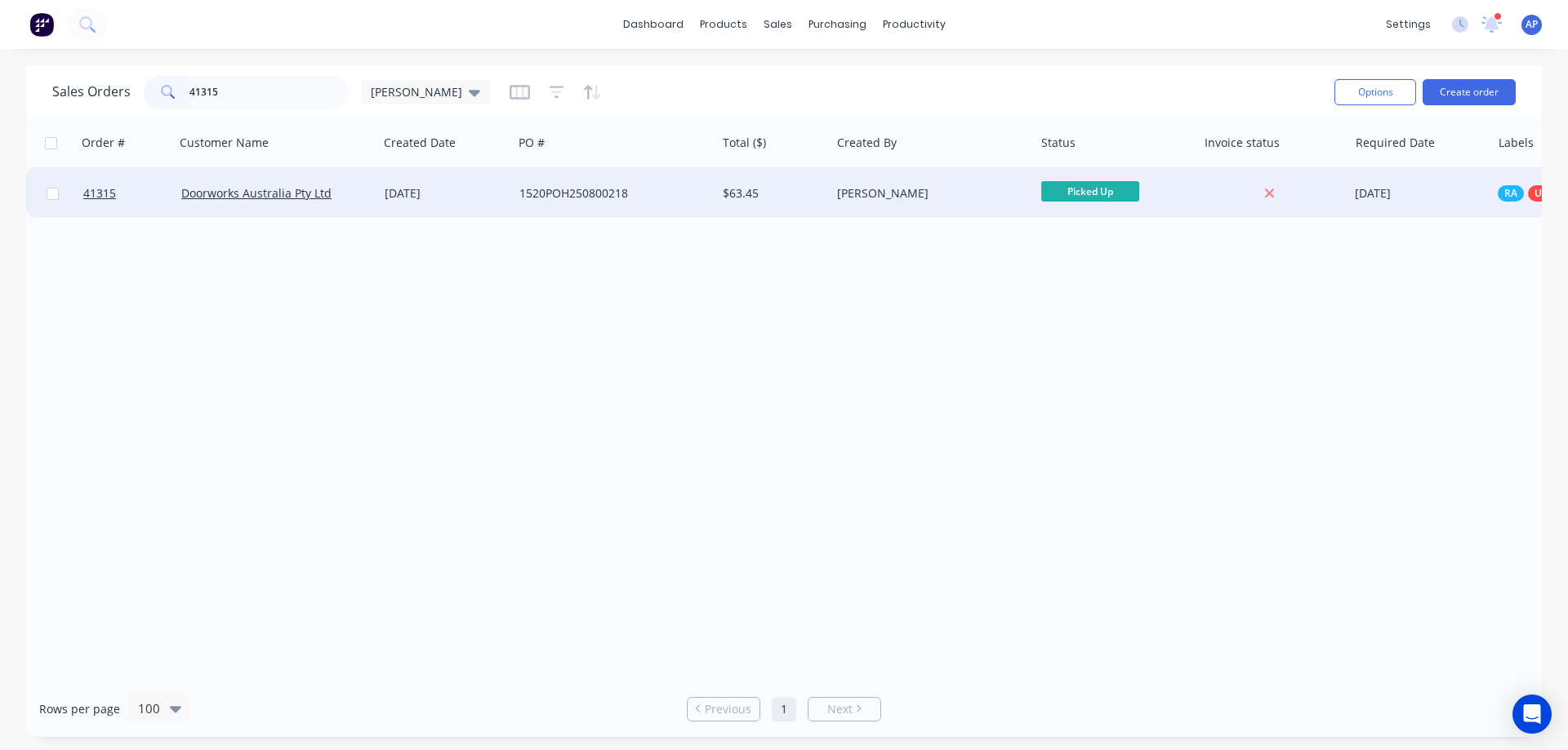
click at [362, 192] on div "Doorworks Australia Pty Ltd" at bounding box center [272, 193] width 181 height 17
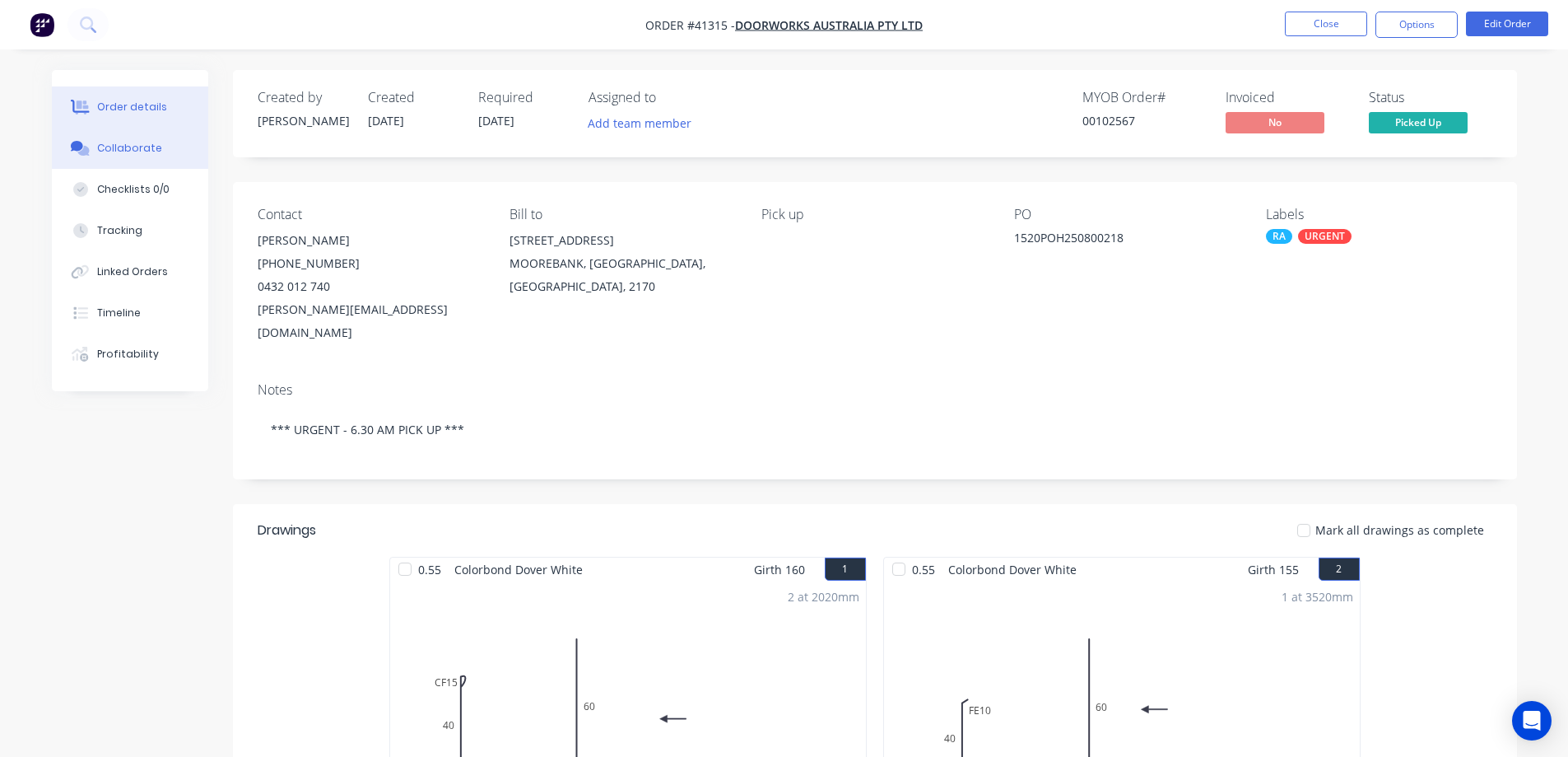
click at [160, 143] on button "Collaborate" at bounding box center [130, 148] width 156 height 41
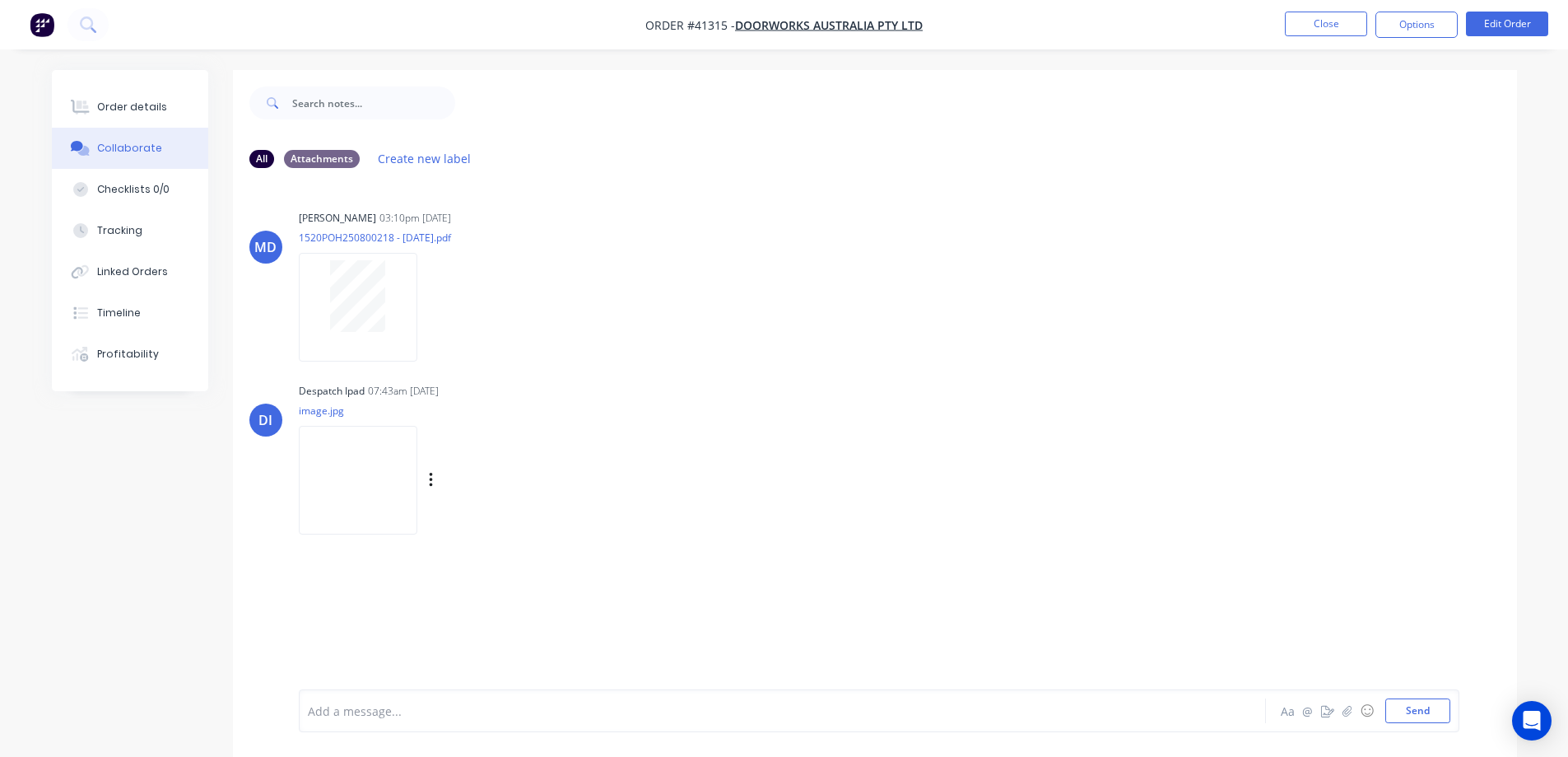
click at [376, 478] on img at bounding box center [358, 479] width 119 height 108
click at [154, 113] on div "Order details" at bounding box center [133, 106] width 70 height 15
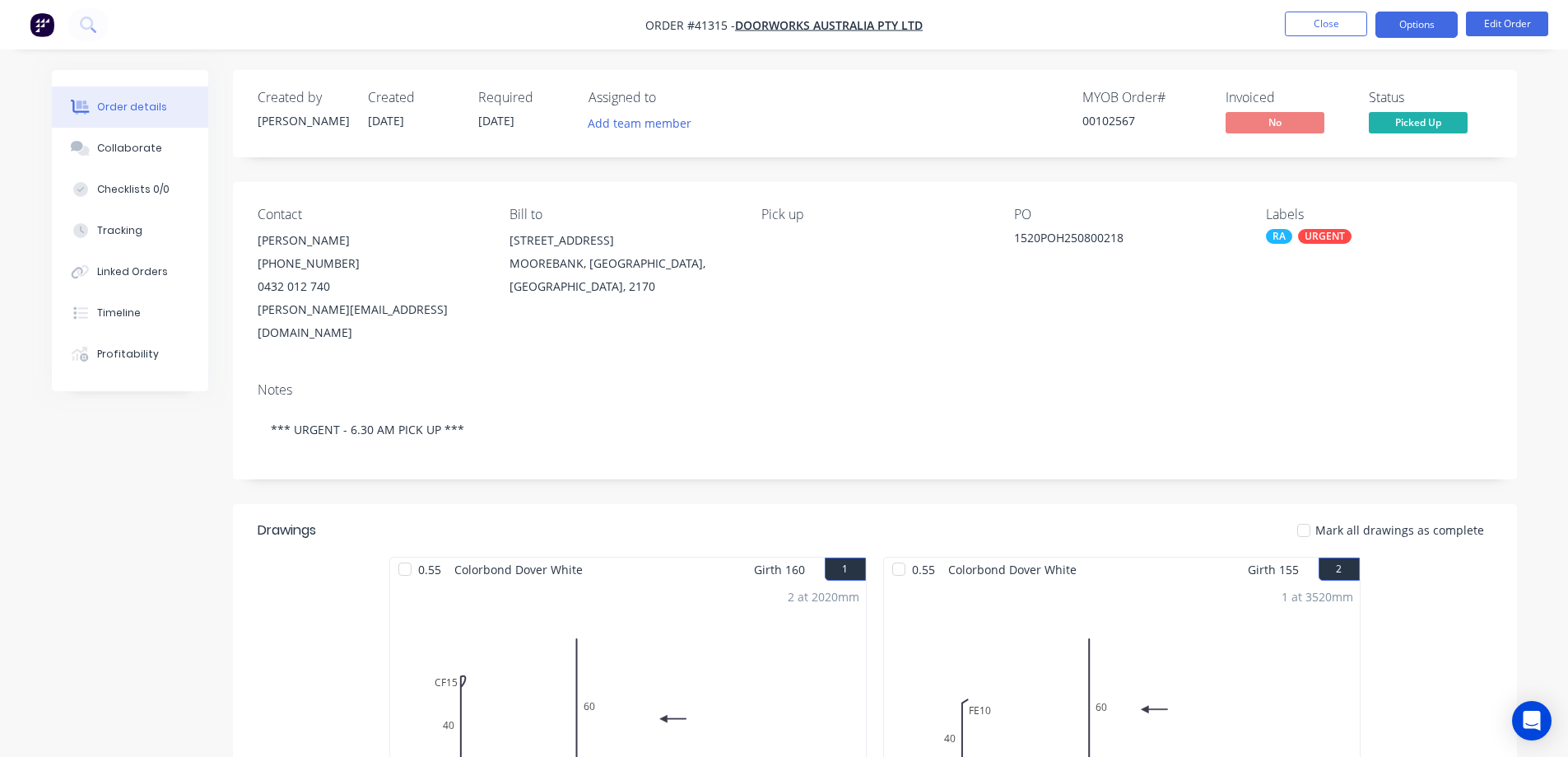
click at [1397, 20] on button "Options" at bounding box center [1417, 25] width 83 height 26
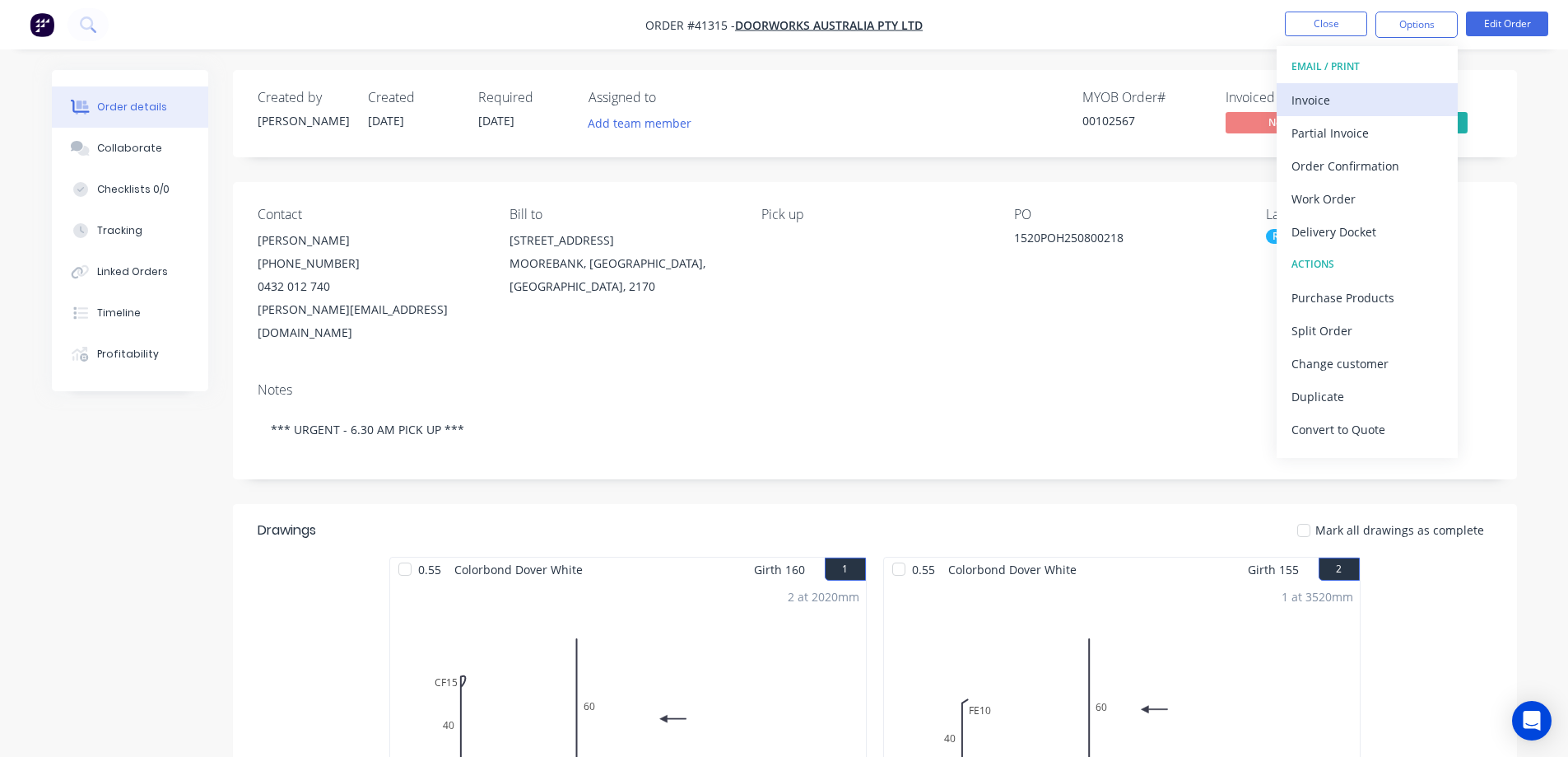
click at [1356, 103] on div "Invoice" at bounding box center [1368, 99] width 151 height 24
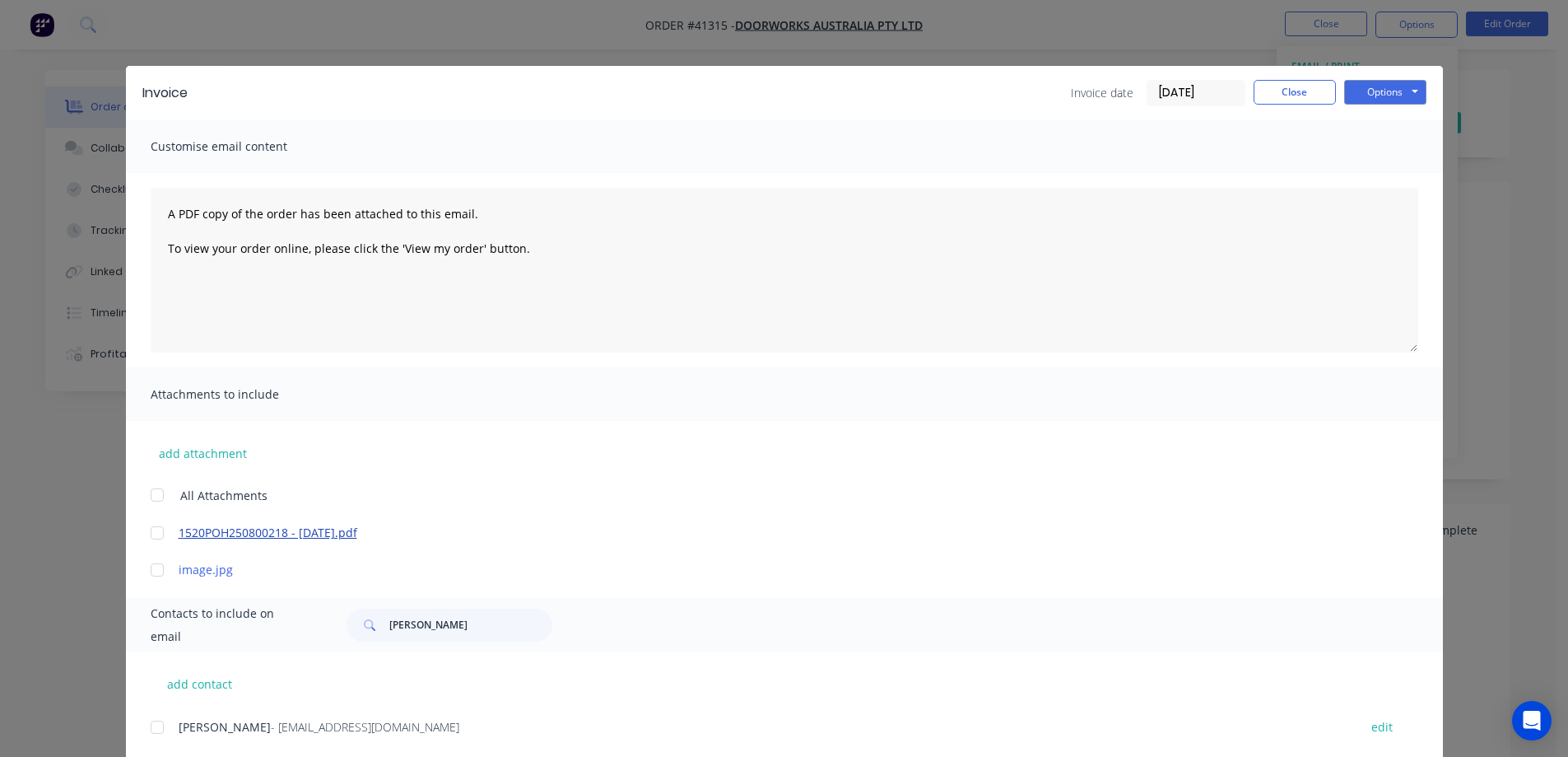
scroll to position [291, 0]
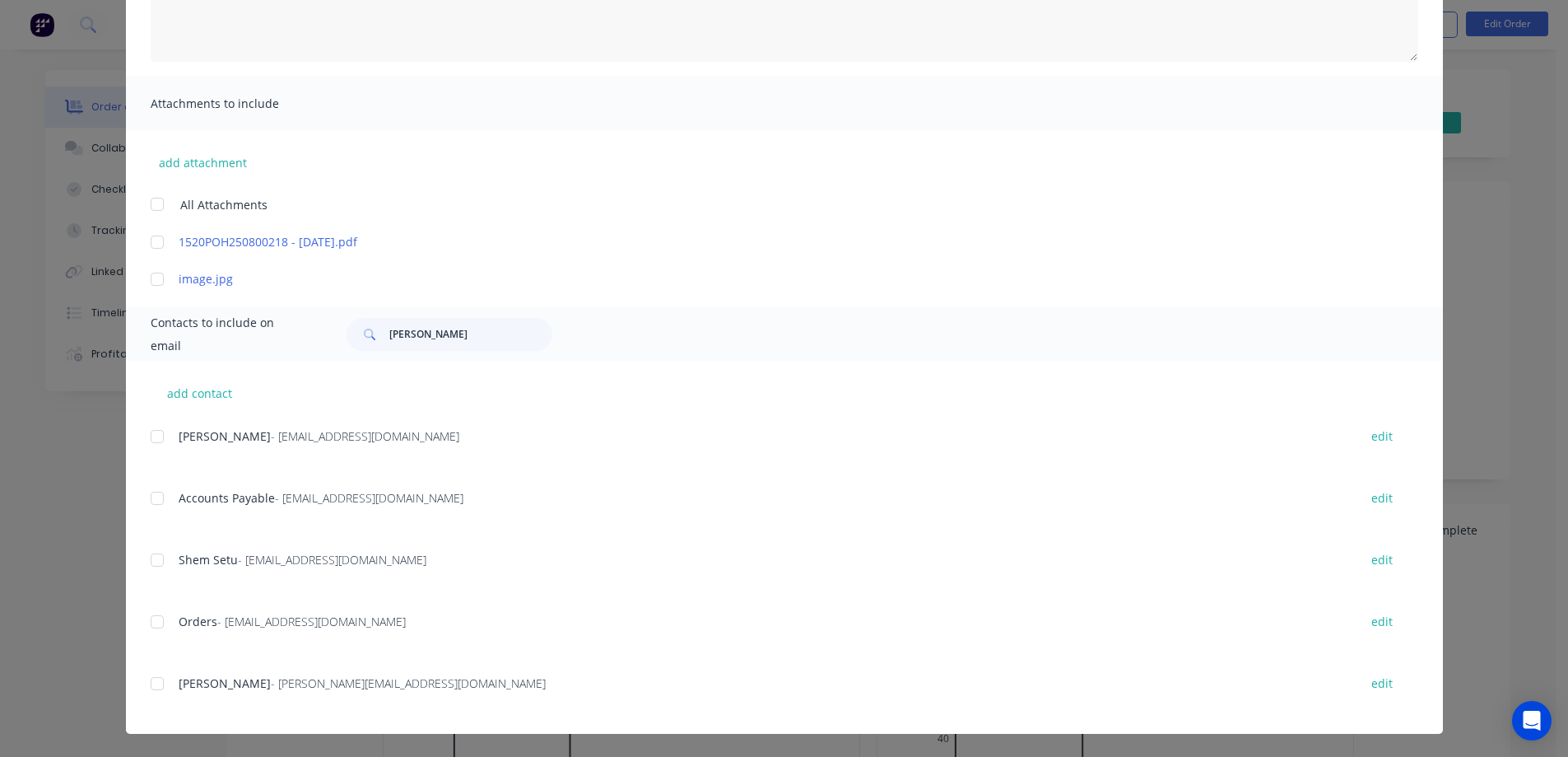
click at [155, 499] on div at bounding box center [156, 498] width 33 height 33
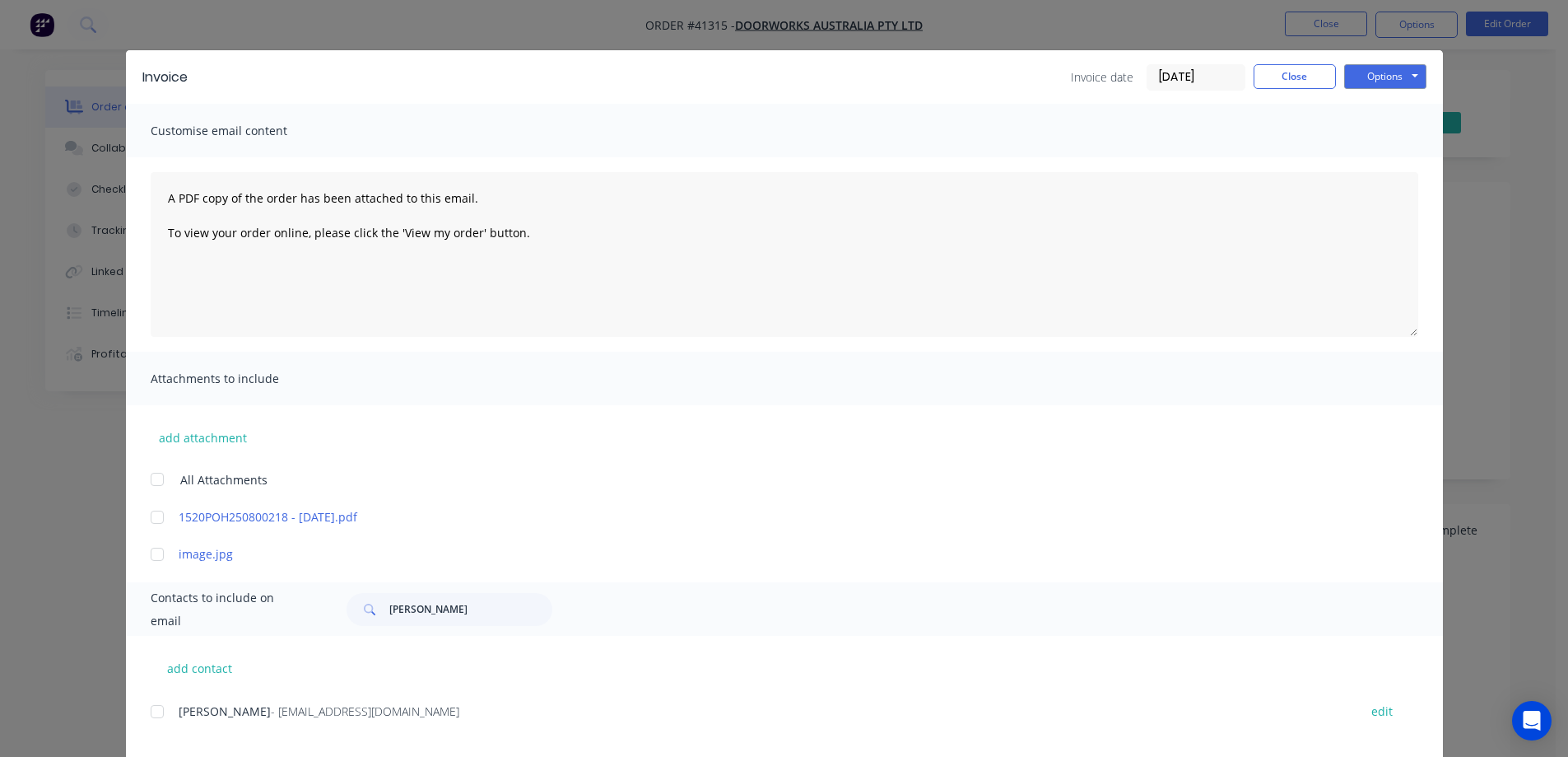
scroll to position [0, 0]
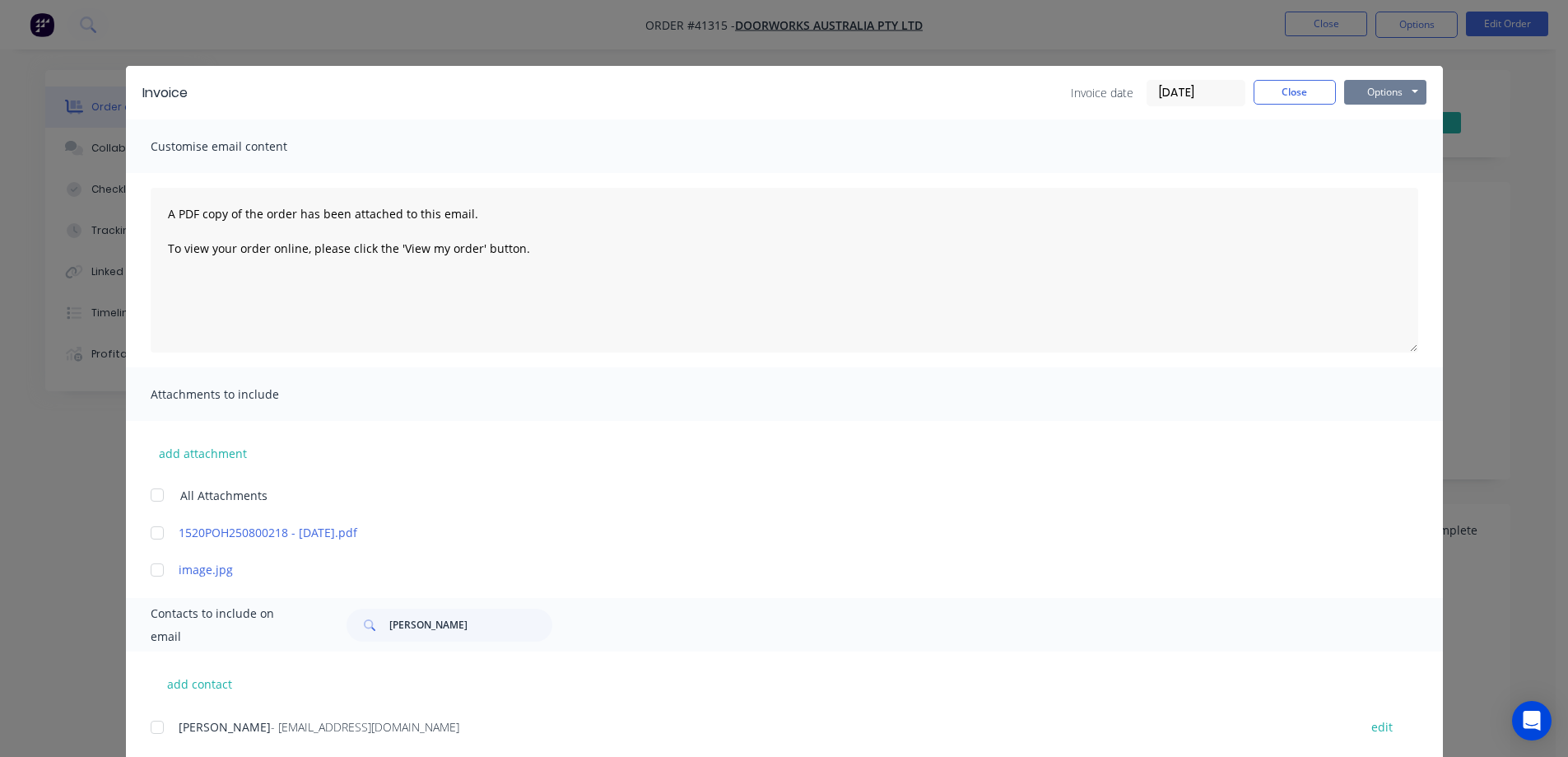
click at [1358, 91] on button "Options" at bounding box center [1386, 92] width 83 height 25
click at [1388, 169] on button "Email" at bounding box center [1397, 176] width 105 height 27
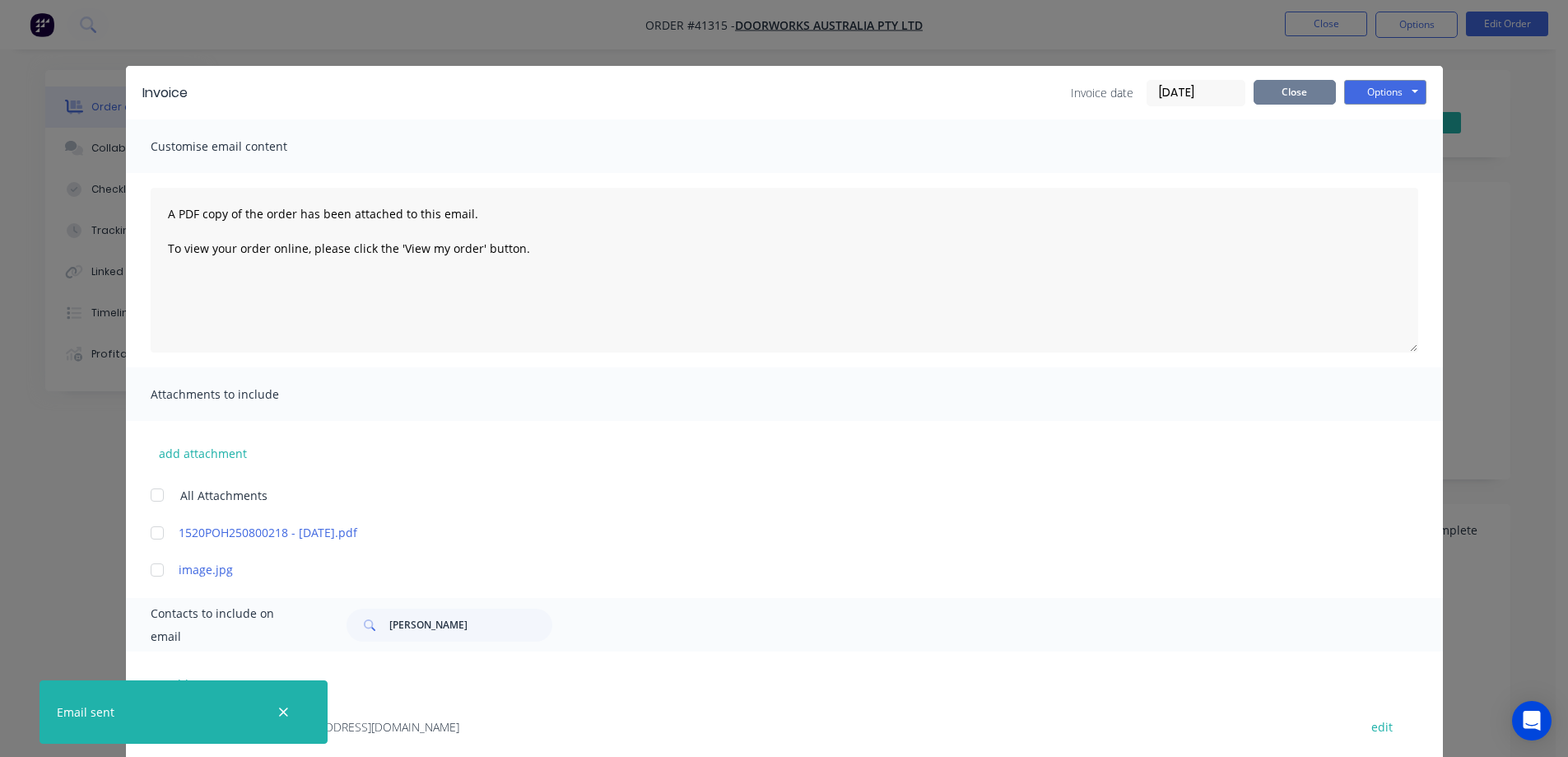
click at [1304, 92] on button "Close" at bounding box center [1296, 92] width 83 height 25
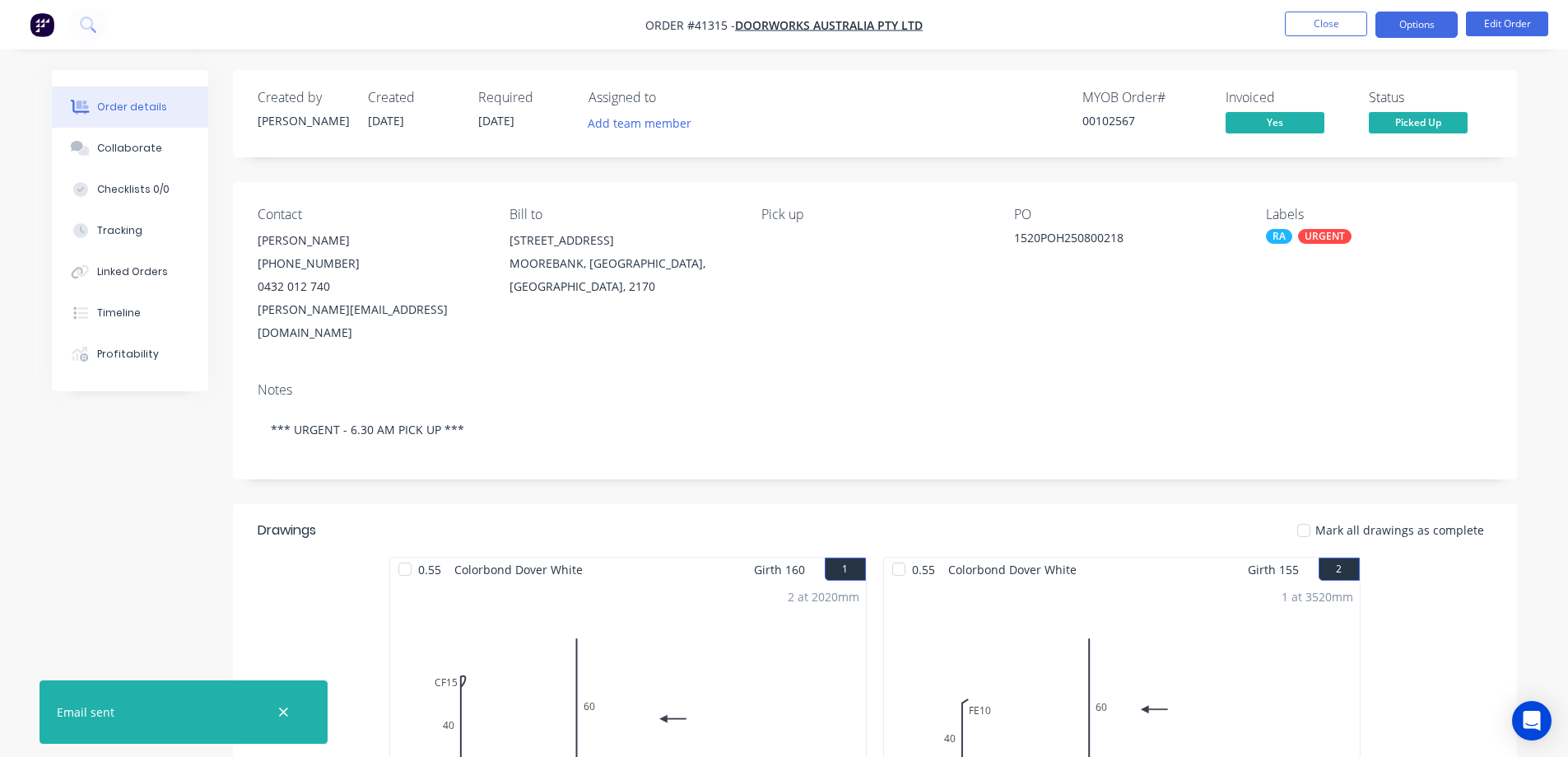
click at [1393, 26] on button "Options" at bounding box center [1417, 25] width 83 height 26
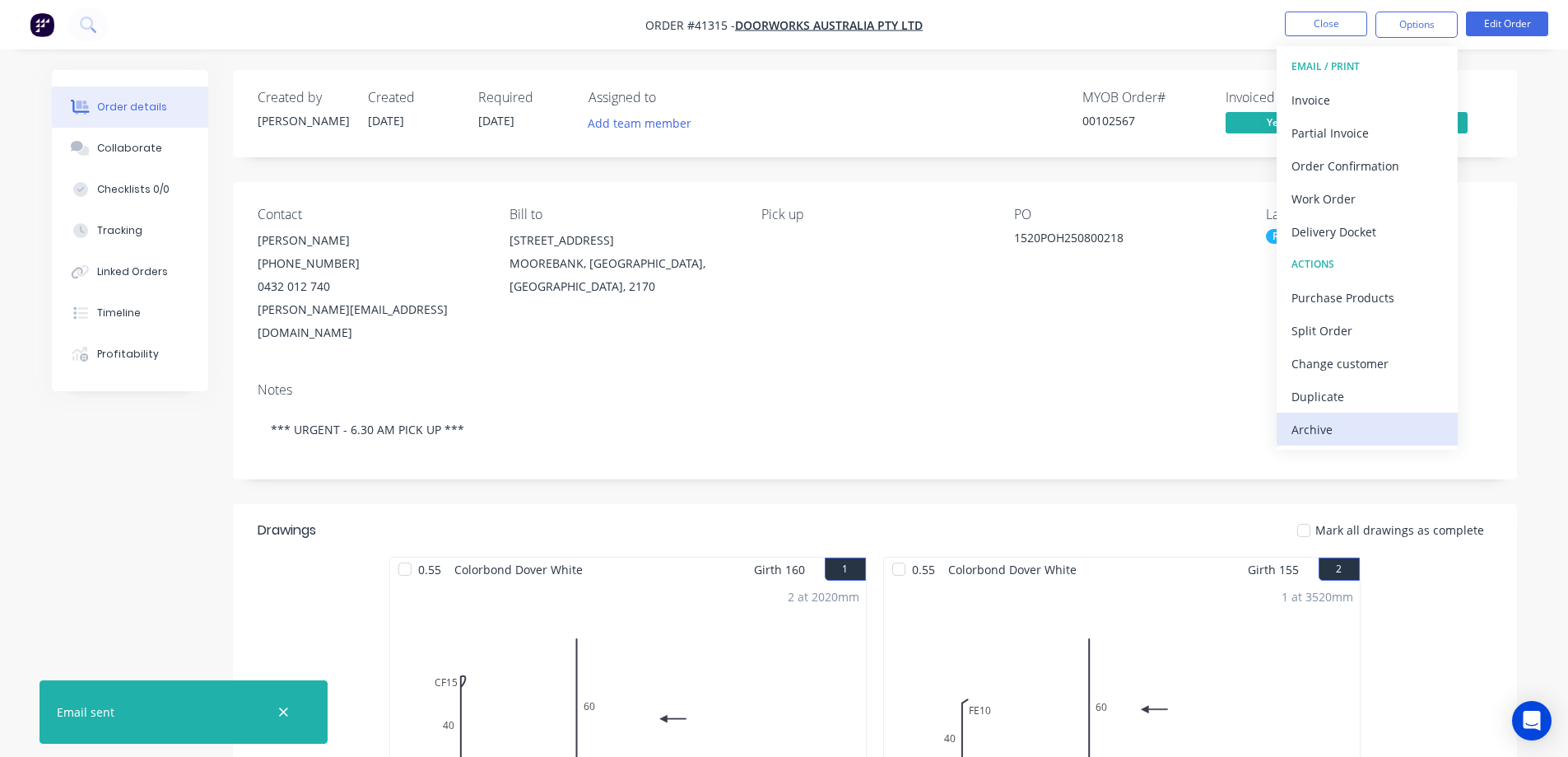
click at [1357, 426] on div "Archive" at bounding box center [1368, 429] width 151 height 24
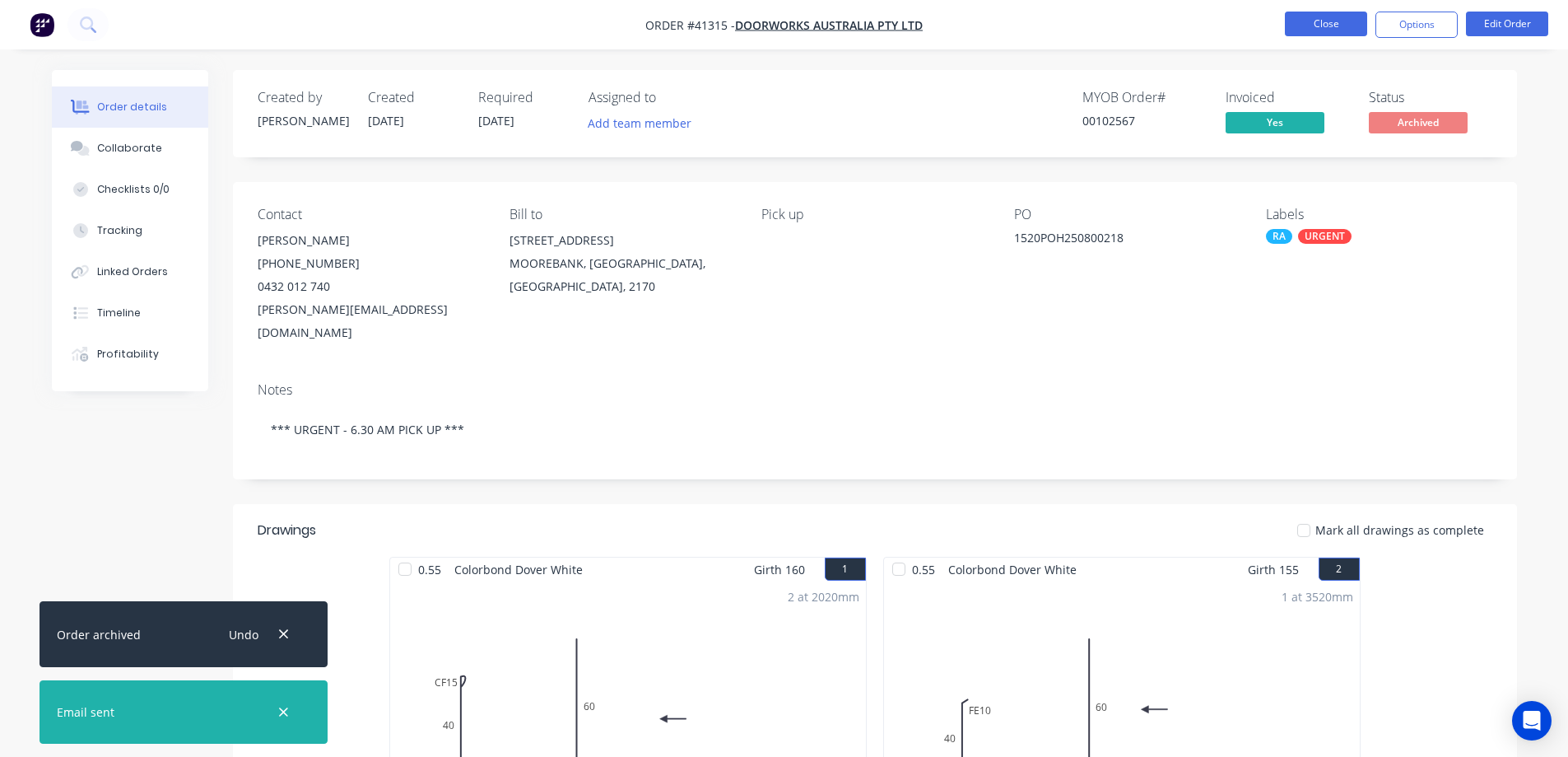
click at [1326, 26] on button "Close" at bounding box center [1326, 24] width 83 height 25
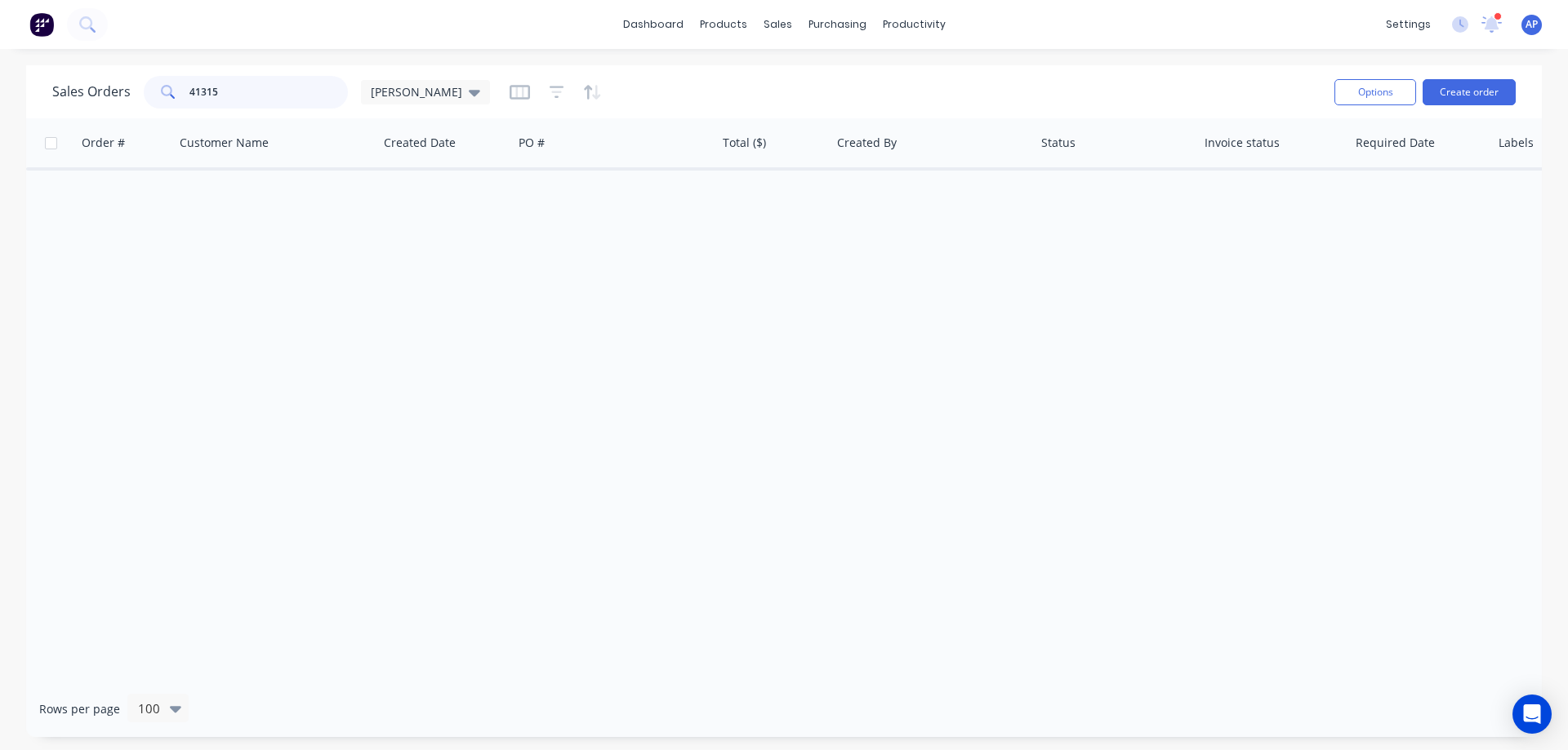
drag, startPoint x: 250, startPoint y: 93, endPoint x: 180, endPoint y: 98, distance: 70.2
click at [180, 98] on div "41315" at bounding box center [246, 91] width 204 height 32
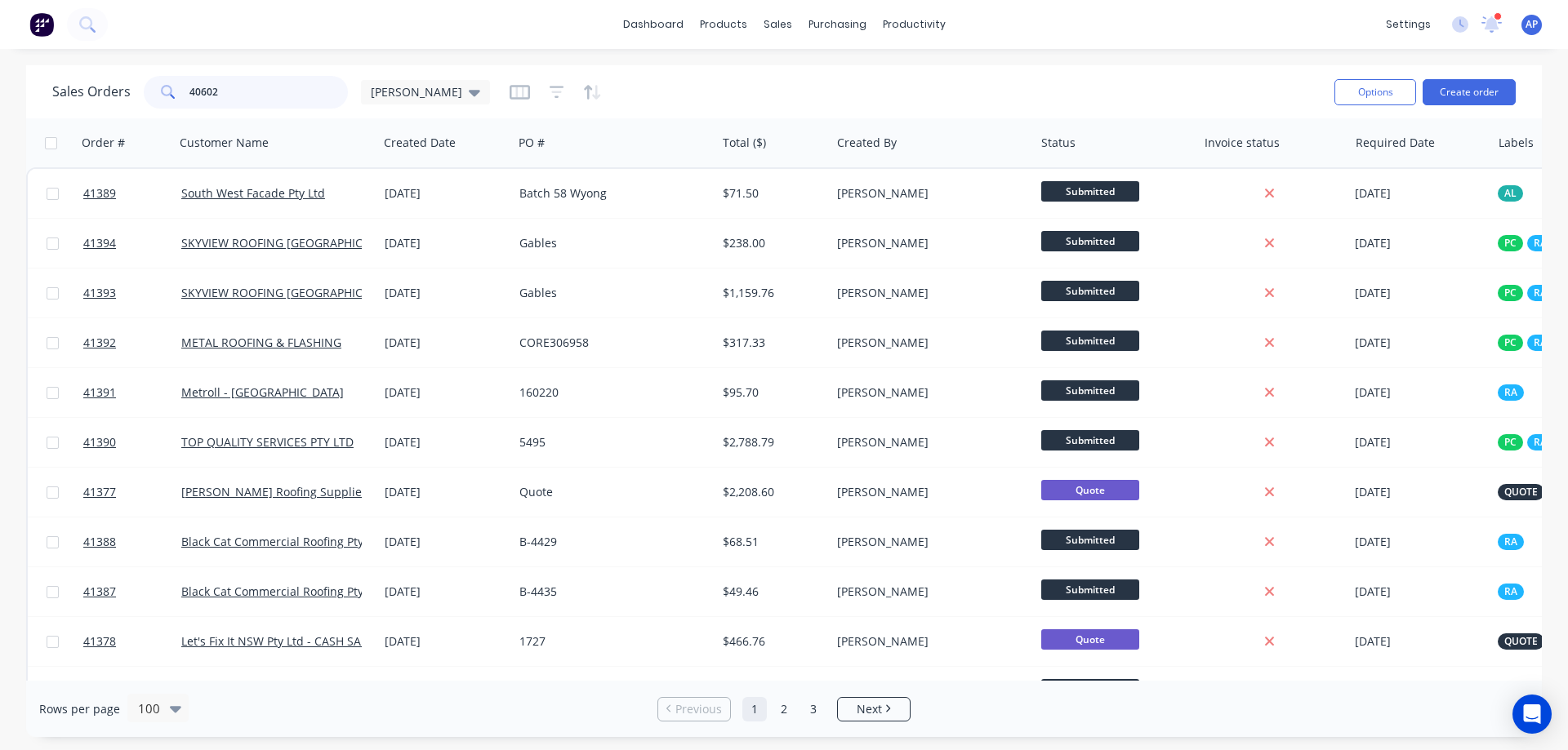
type input "40602"
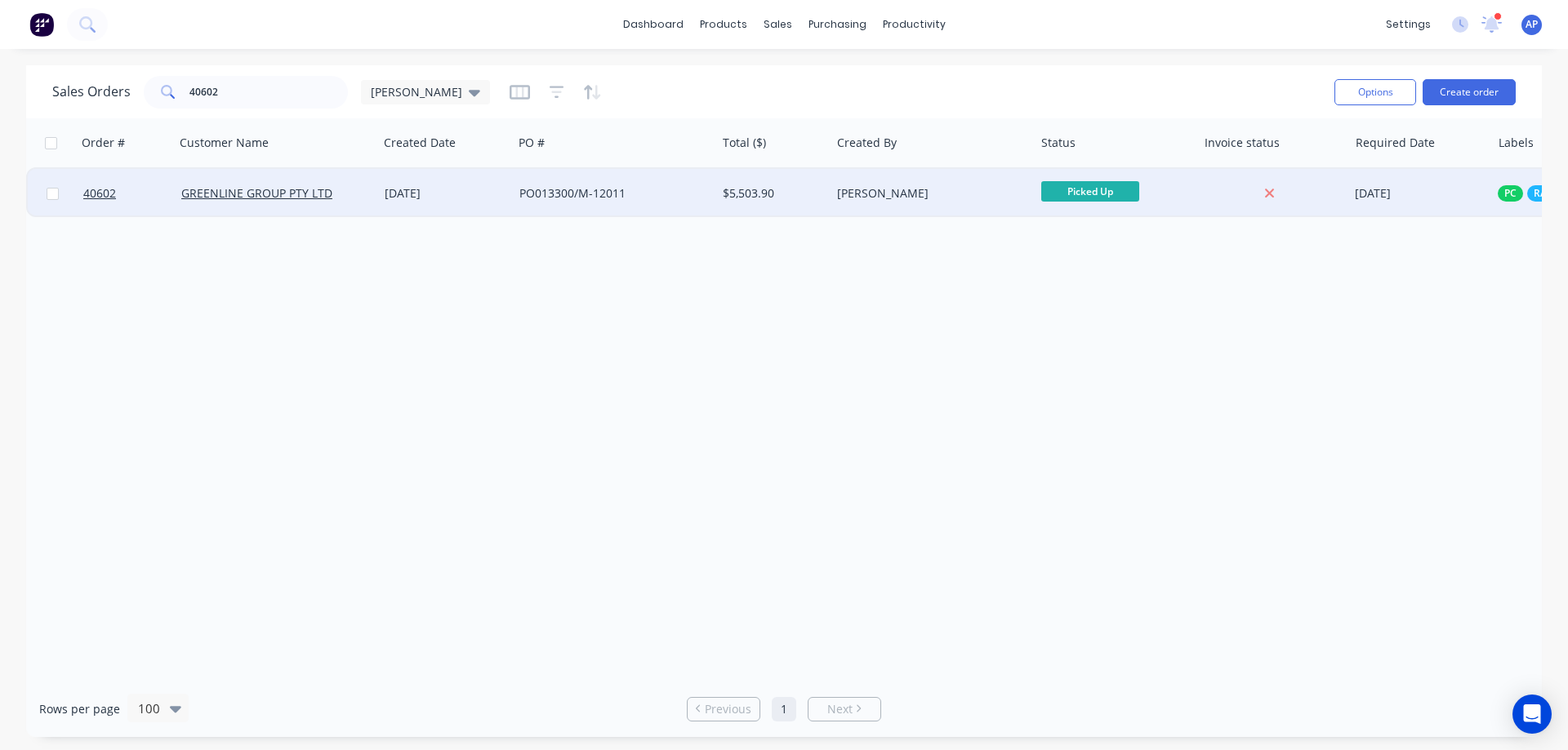
click at [448, 191] on div "[DATE]" at bounding box center [445, 193] width 122 height 17
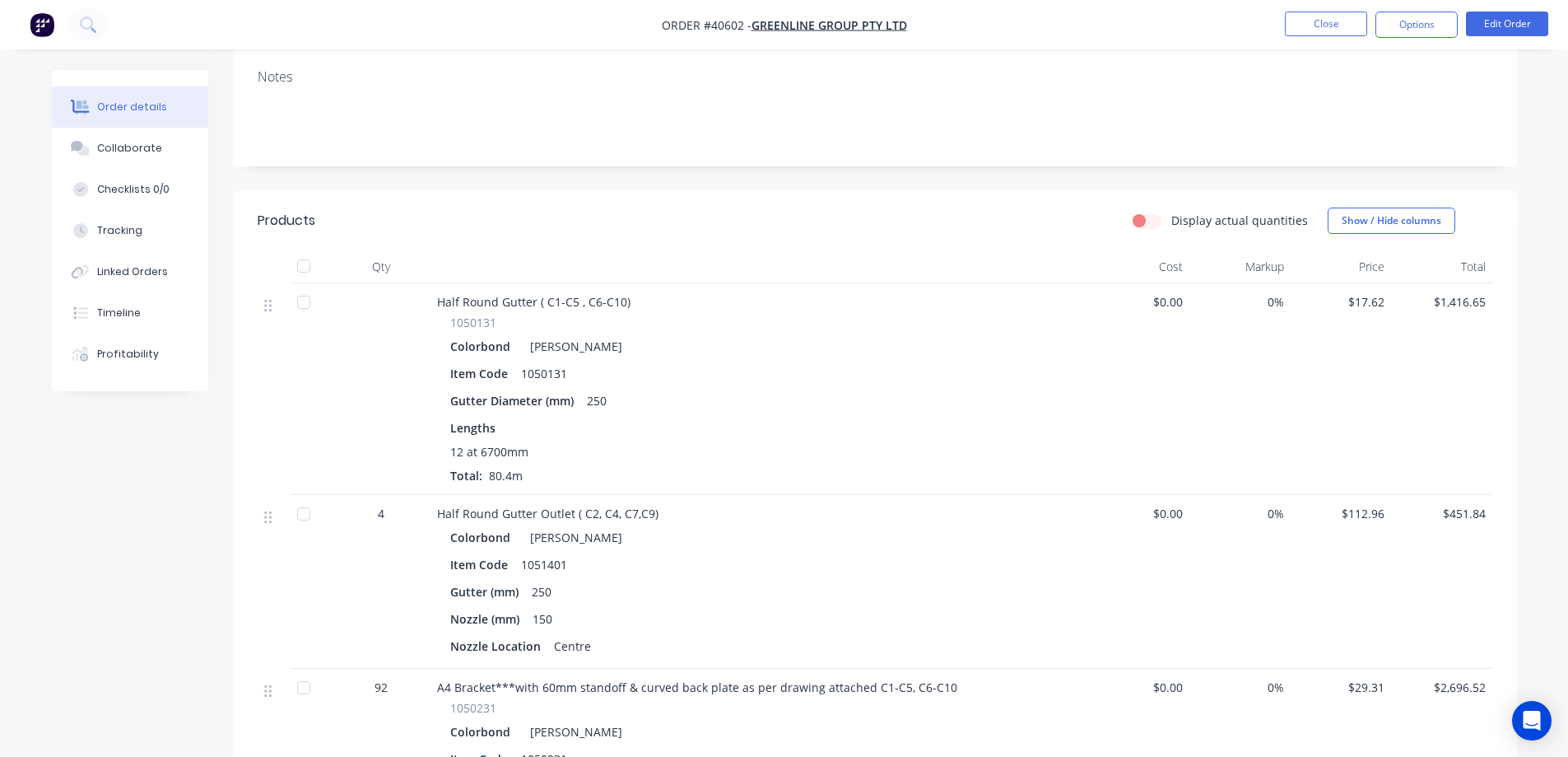
scroll to position [15, 0]
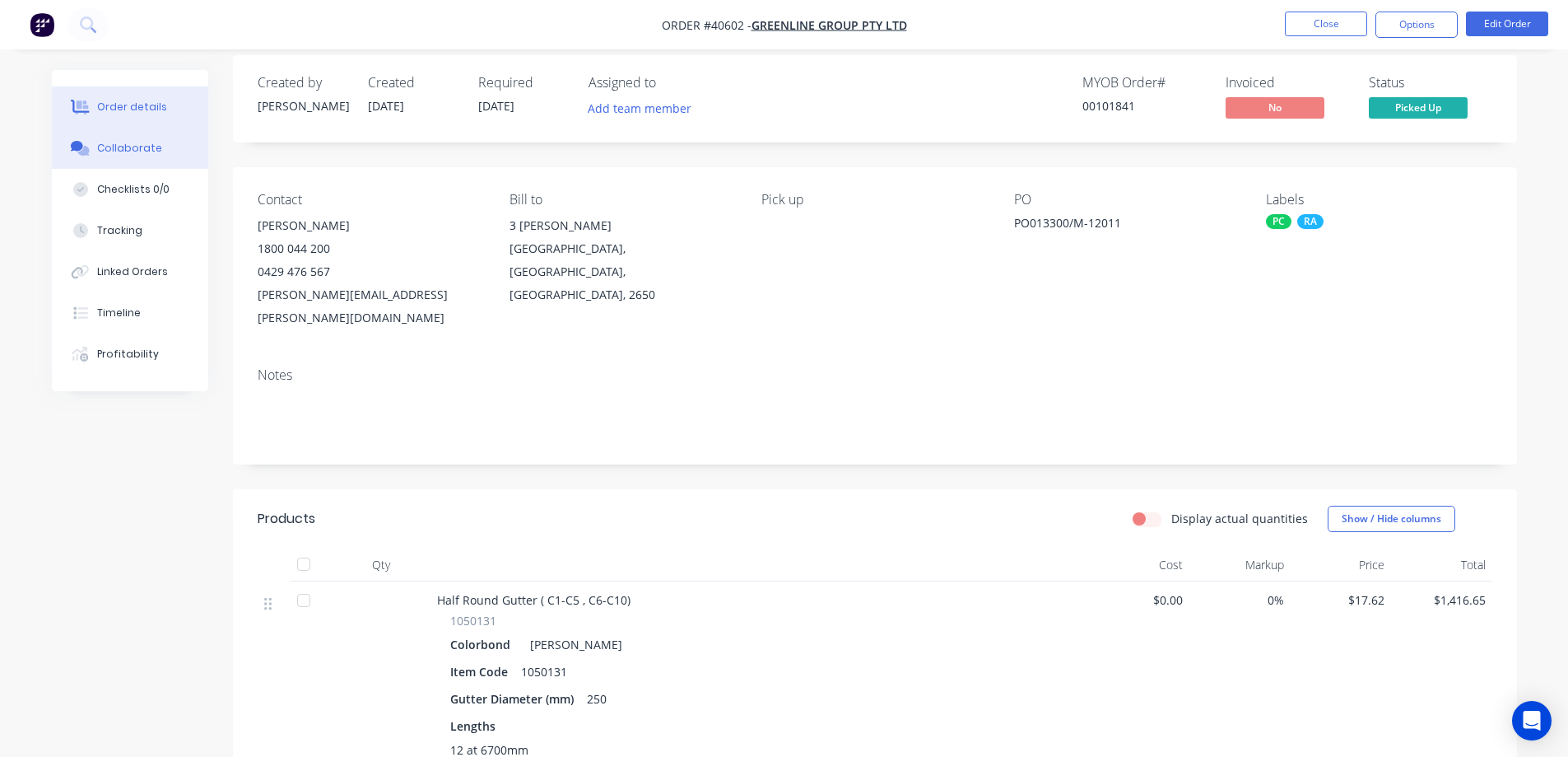
click at [124, 155] on div "Collaborate" at bounding box center [130, 148] width 65 height 15
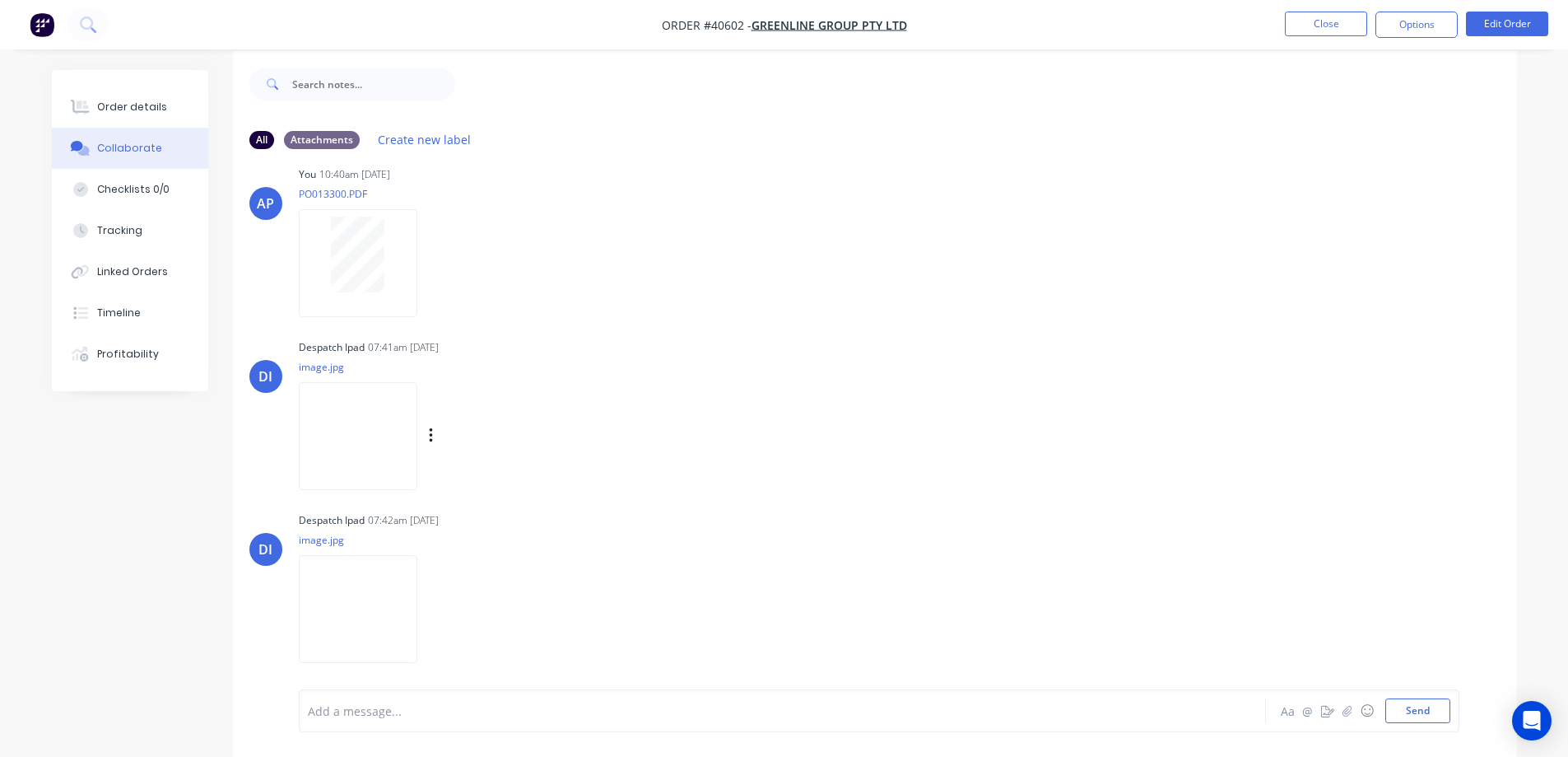
scroll to position [25, 0]
click at [374, 446] on img at bounding box center [358, 430] width 119 height 108
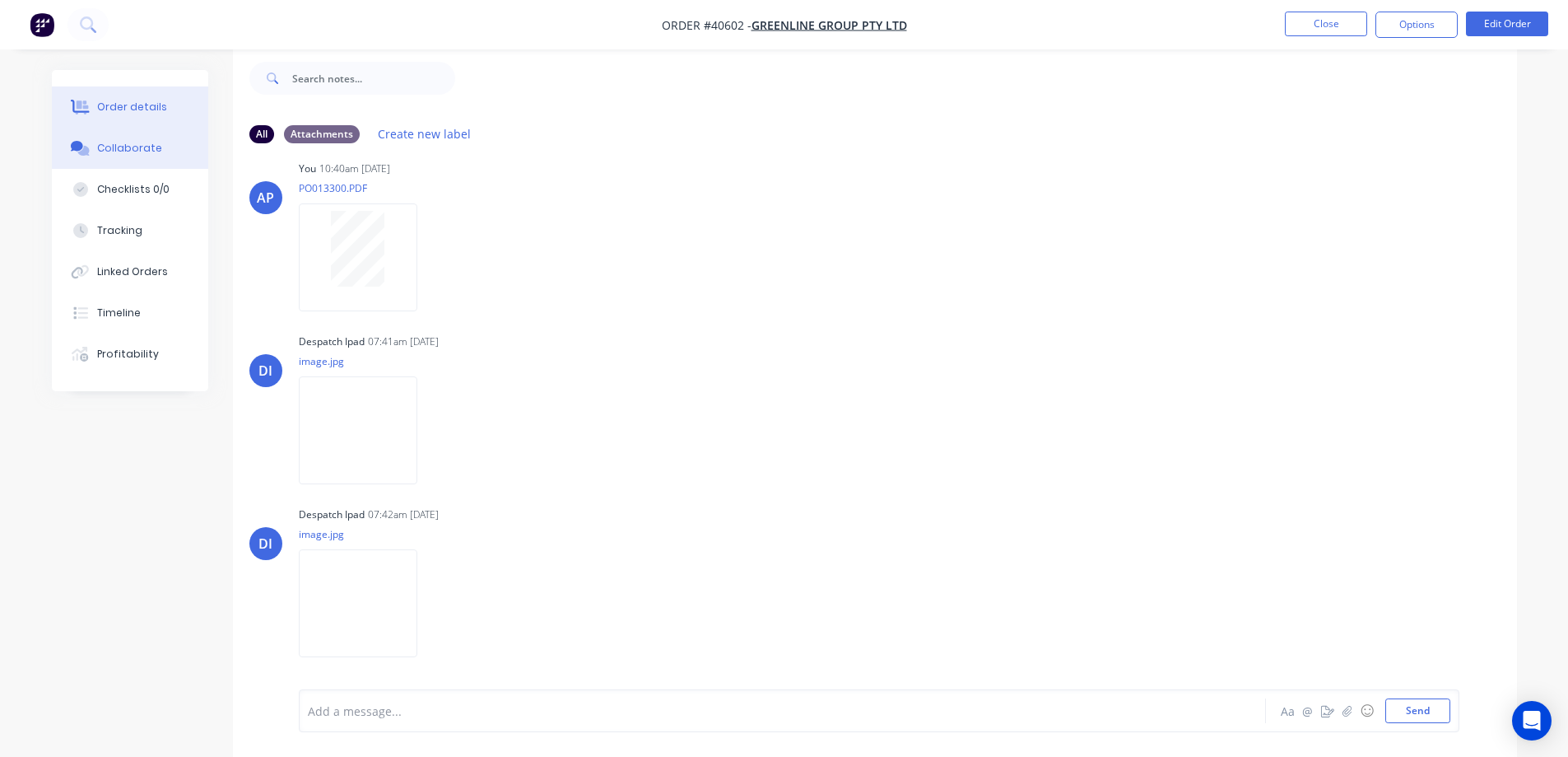
click at [147, 100] on div "Order details" at bounding box center [133, 106] width 70 height 15
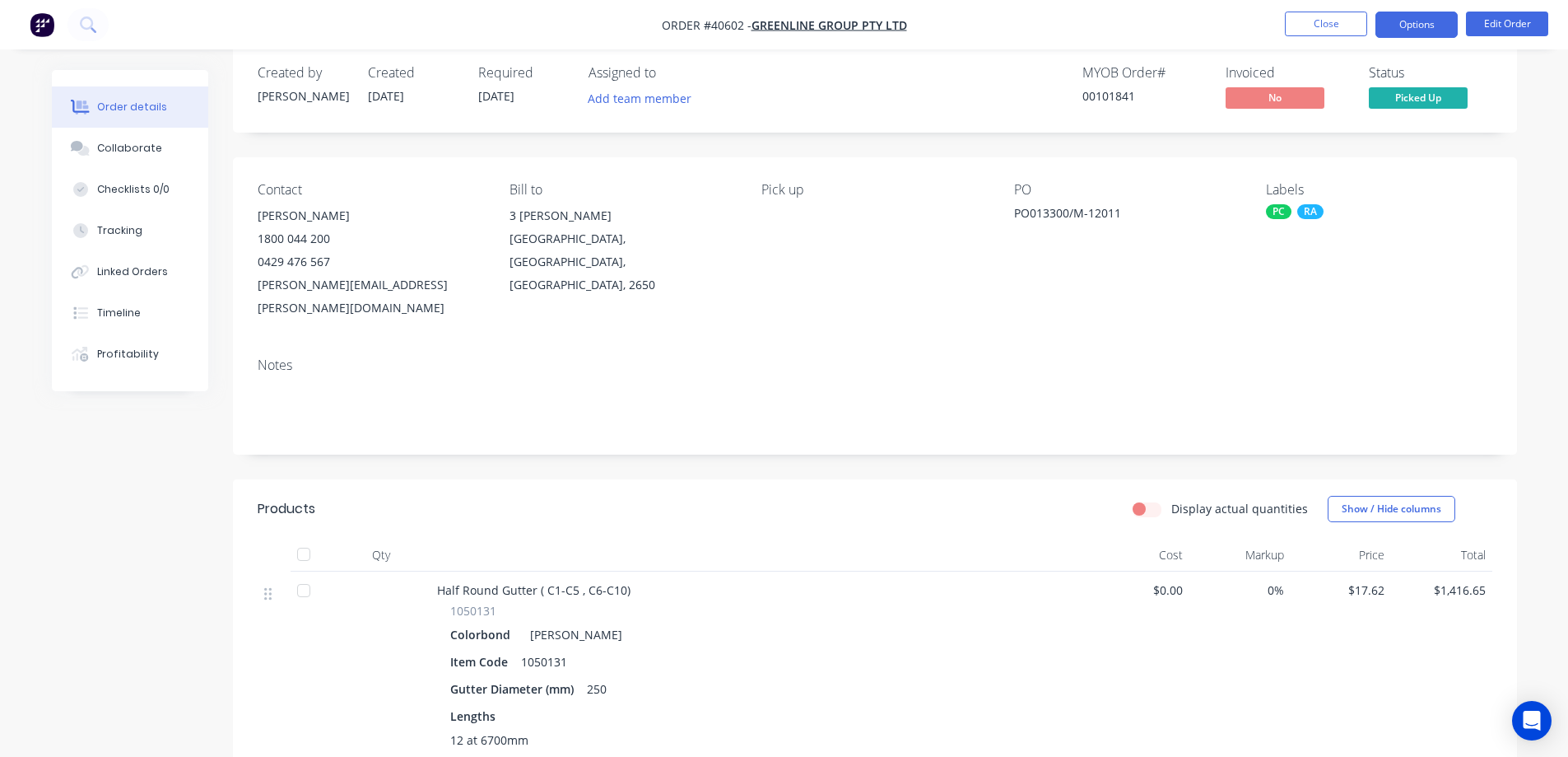
click at [1404, 22] on button "Options" at bounding box center [1417, 25] width 83 height 26
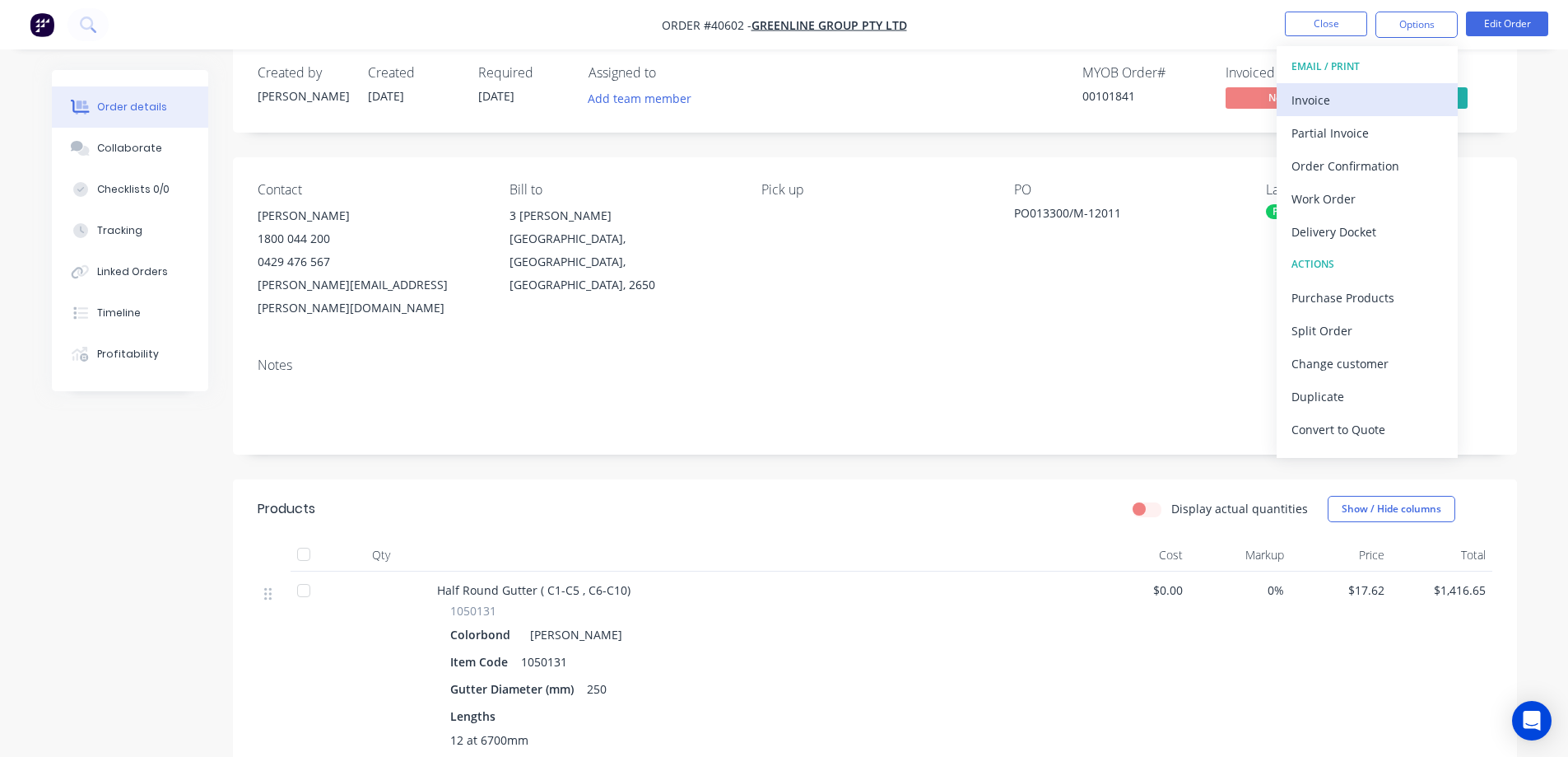
click at [1347, 97] on div "Invoice" at bounding box center [1368, 99] width 151 height 24
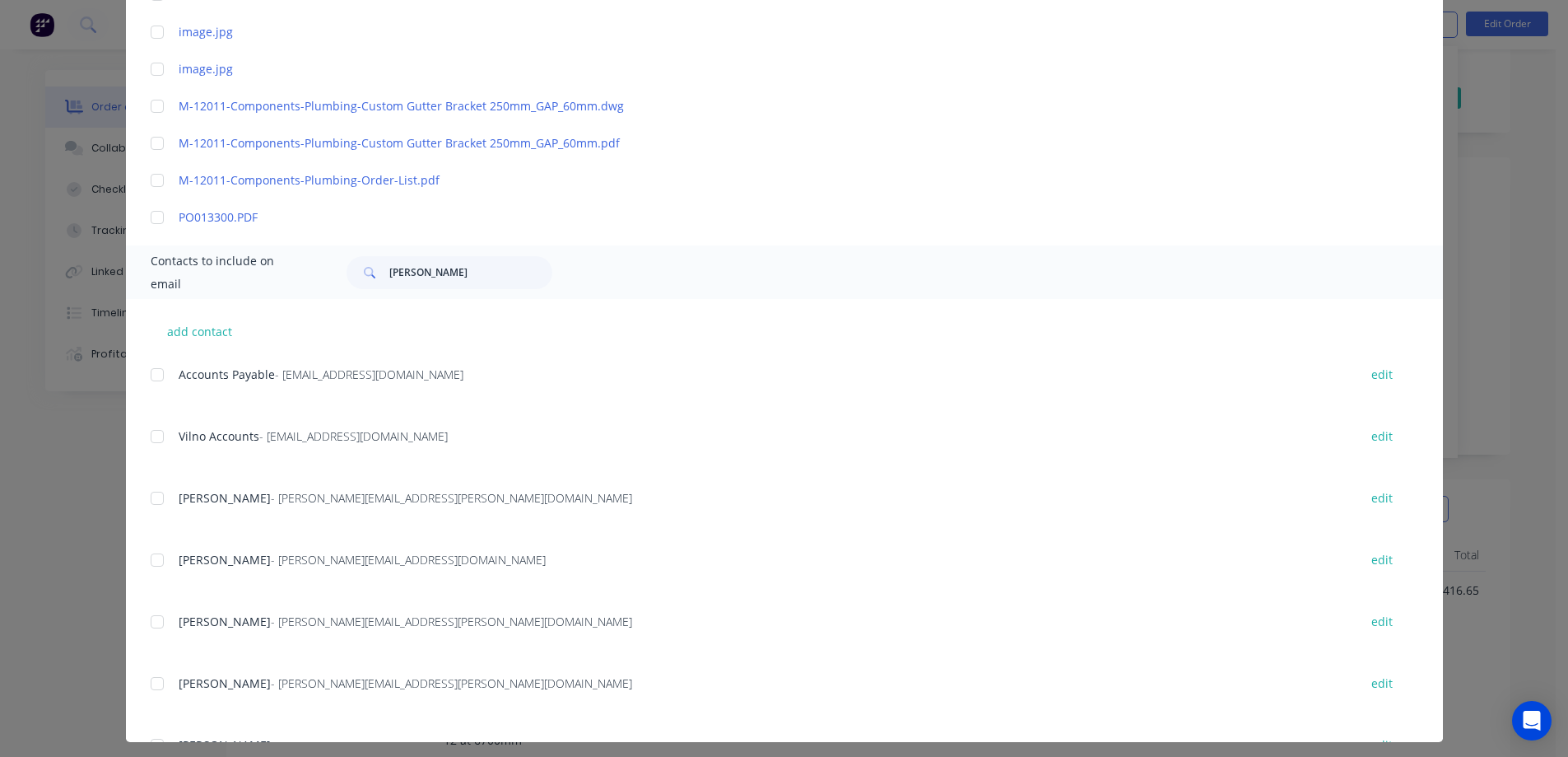
scroll to position [509, 0]
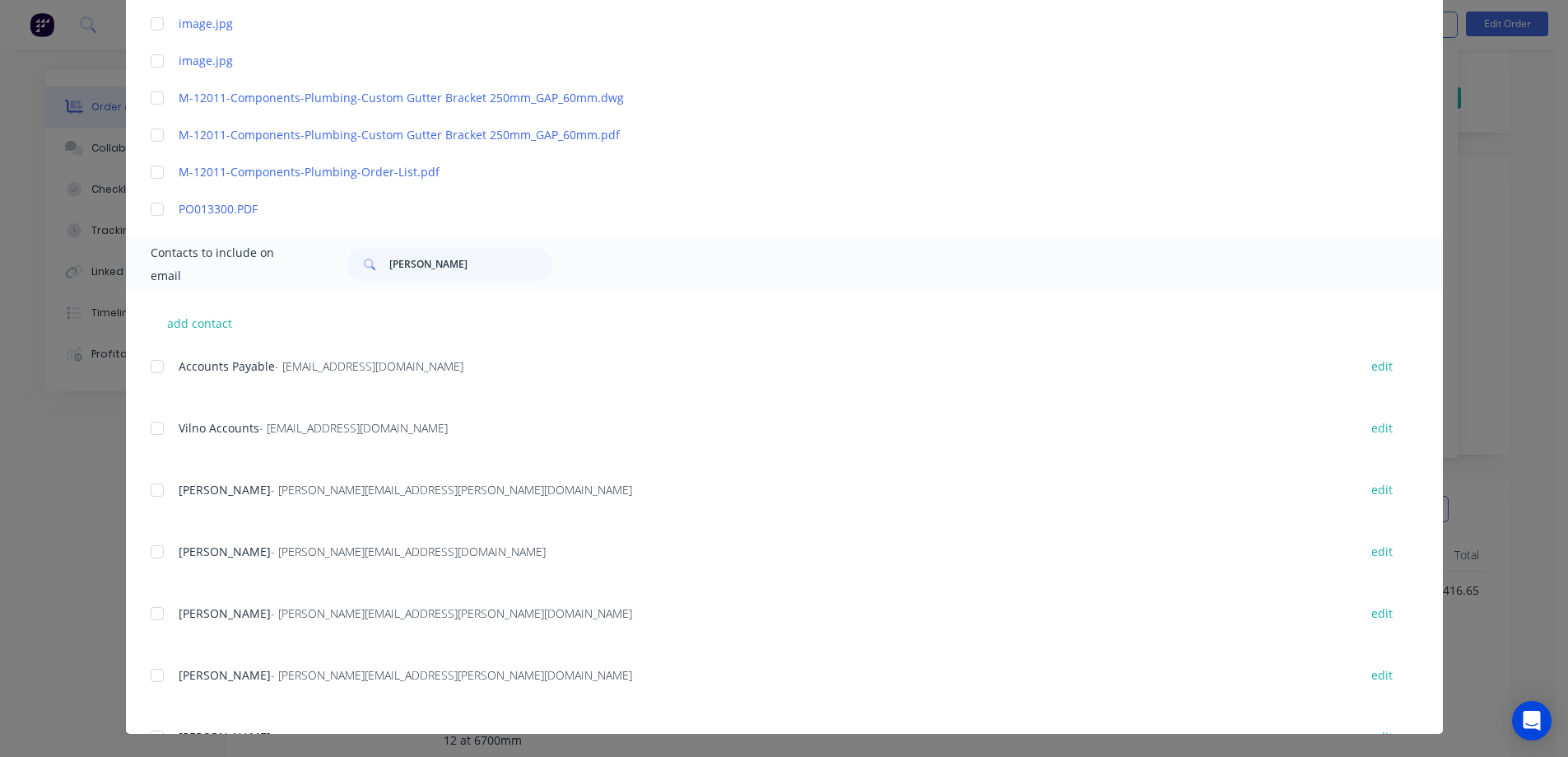
click at [149, 367] on div at bounding box center [156, 366] width 33 height 33
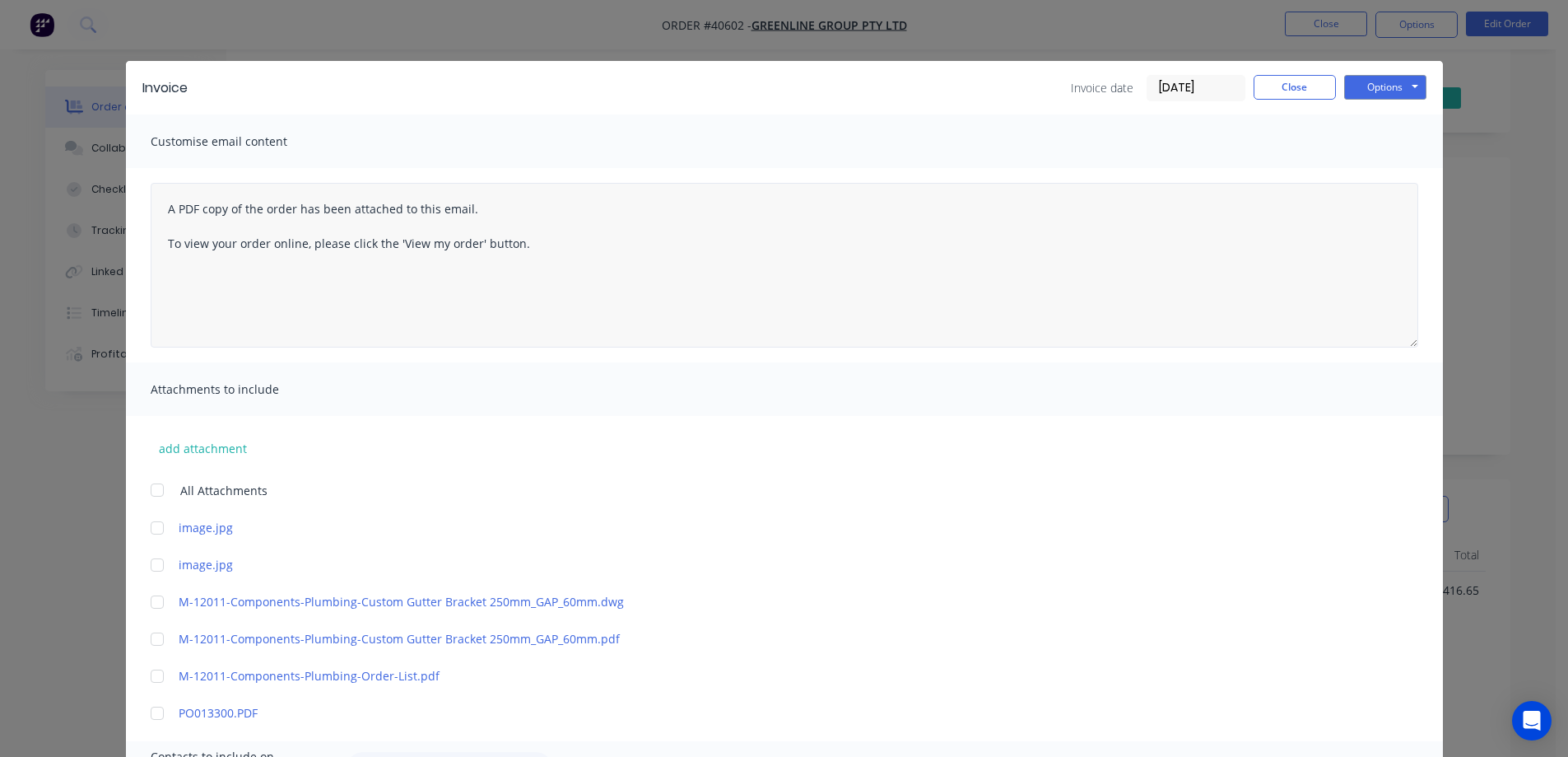
scroll to position [0, 0]
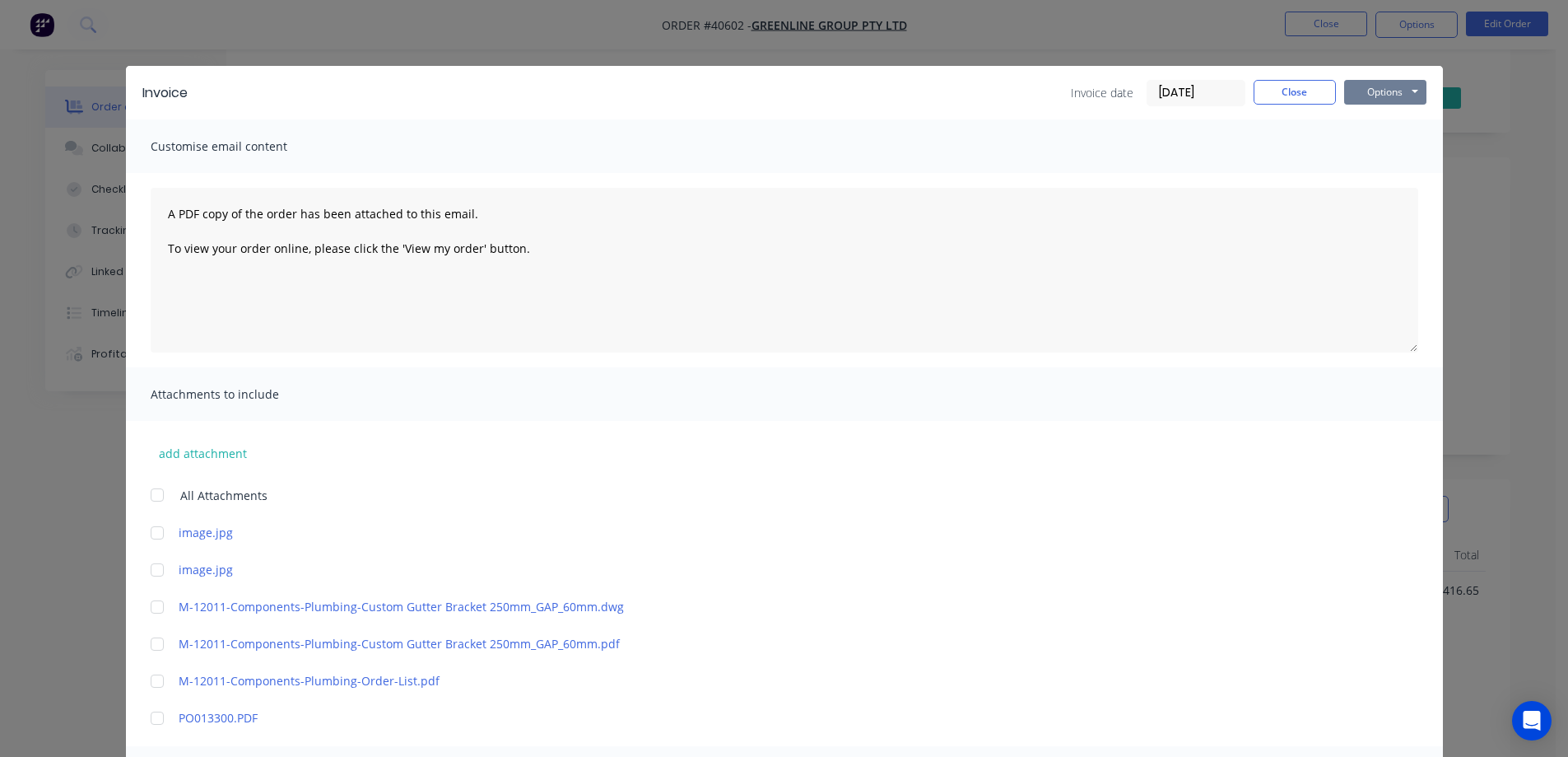
click at [1354, 90] on button "Options" at bounding box center [1386, 92] width 83 height 25
click at [1363, 176] on button "Email" at bounding box center [1397, 176] width 105 height 27
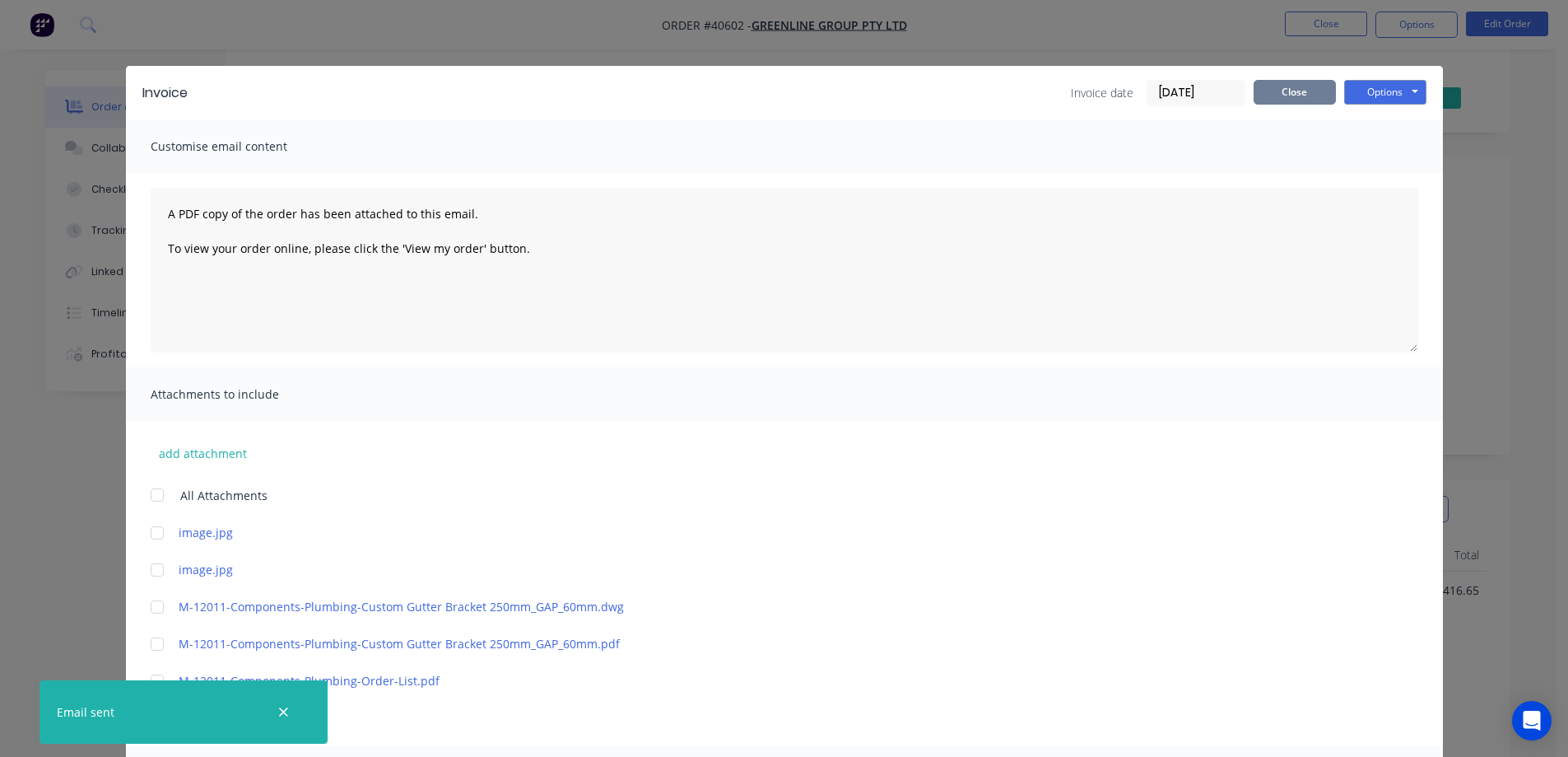
click at [1300, 90] on button "Close" at bounding box center [1296, 92] width 83 height 25
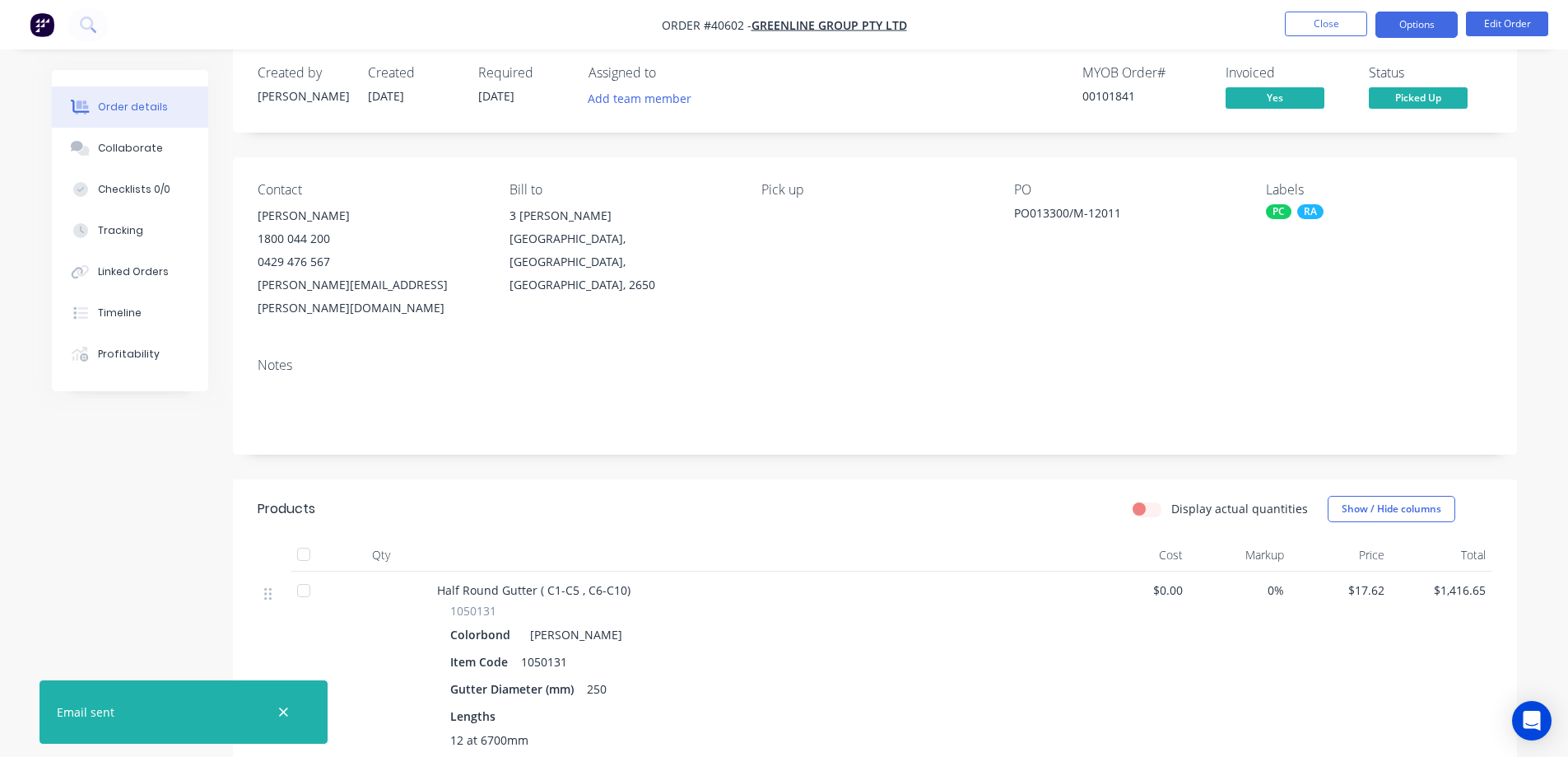
click at [1403, 19] on button "Options" at bounding box center [1417, 25] width 83 height 26
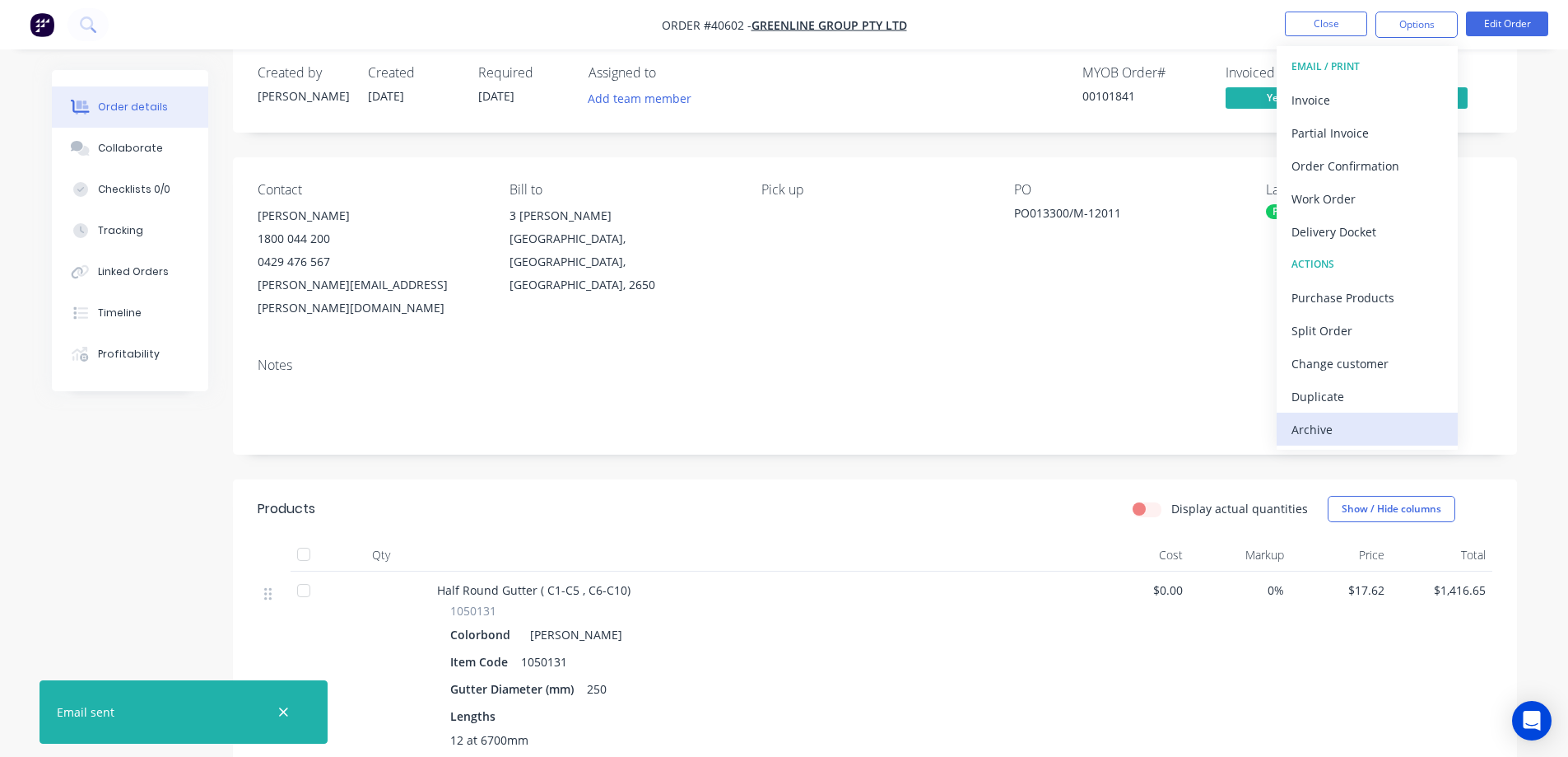
click at [1336, 429] on div "Archive" at bounding box center [1368, 429] width 151 height 24
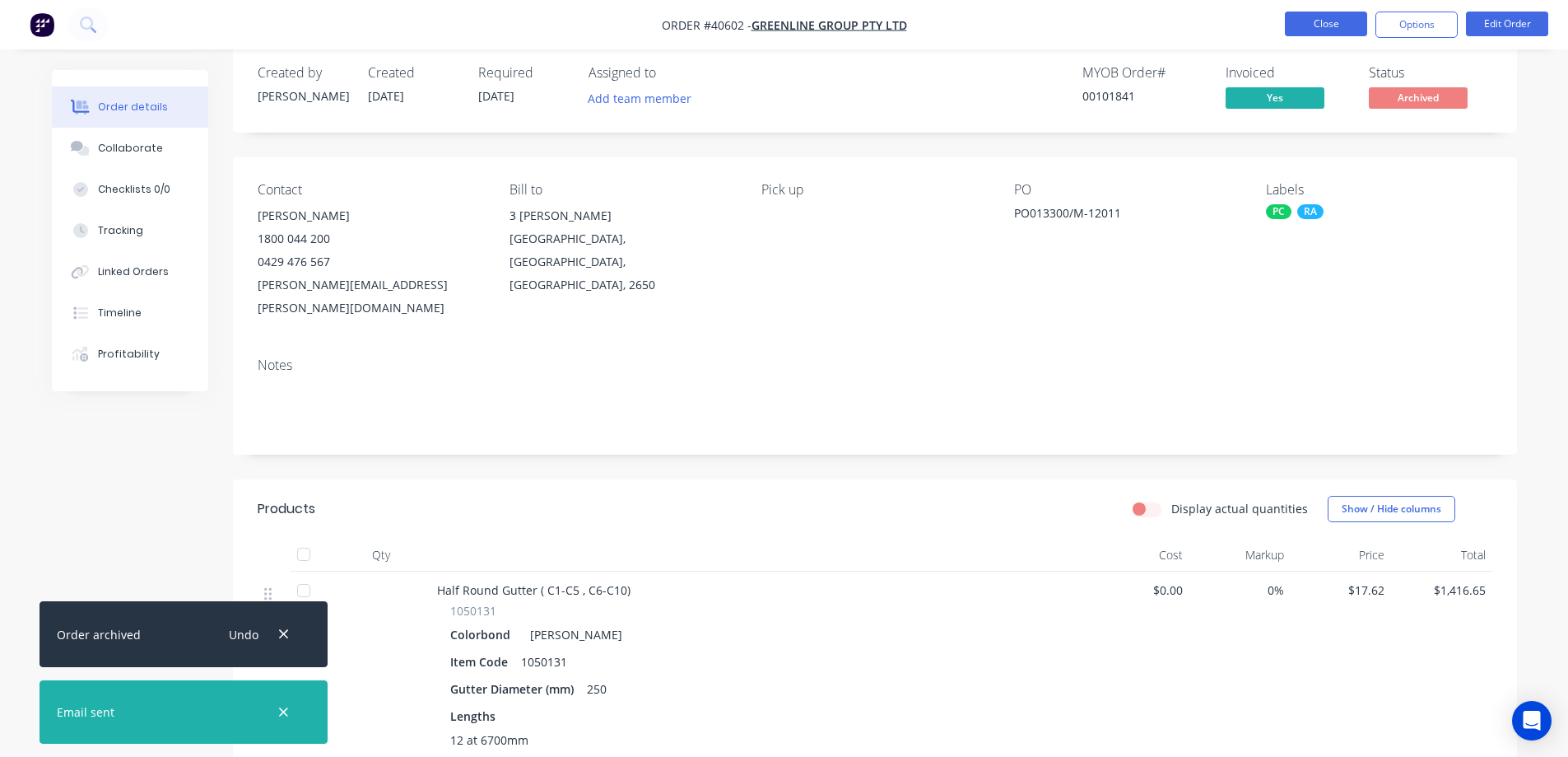
click at [1317, 19] on button "Close" at bounding box center [1326, 24] width 83 height 25
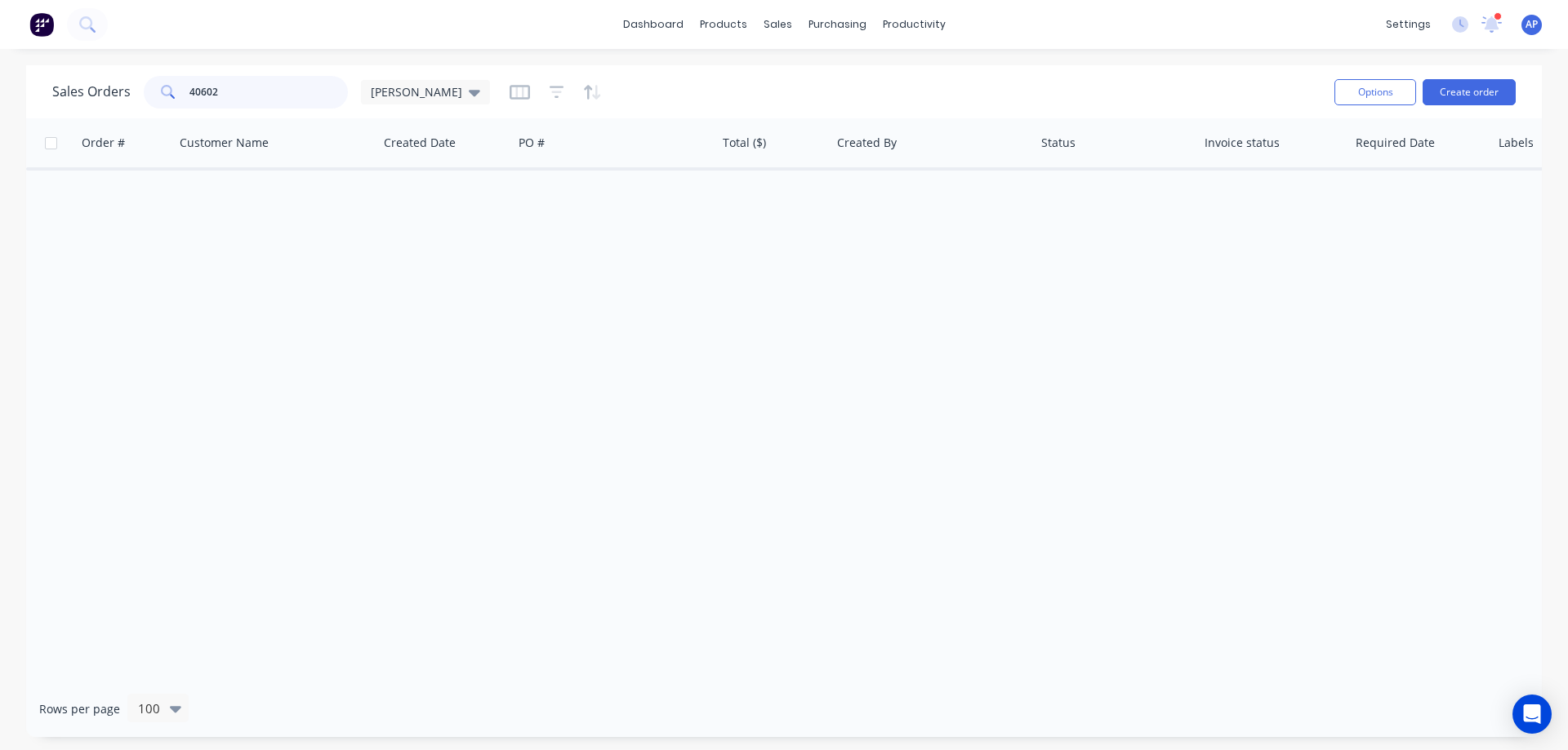
drag, startPoint x: 225, startPoint y: 93, endPoint x: 174, endPoint y: 92, distance: 51.0
click at [174, 92] on div "40602" at bounding box center [246, 91] width 204 height 32
type input "41241"
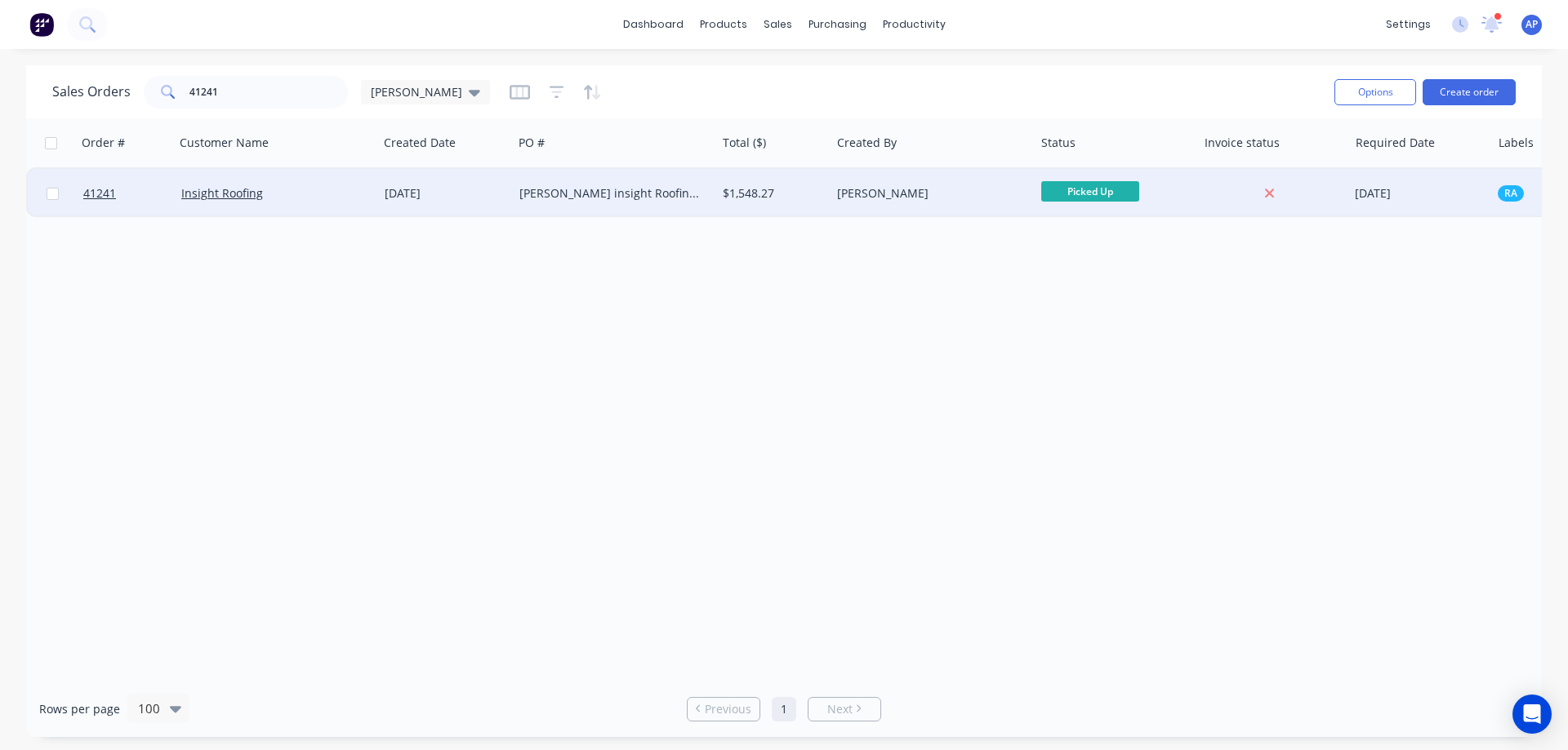
click at [510, 196] on div "[DATE]" at bounding box center [445, 193] width 135 height 49
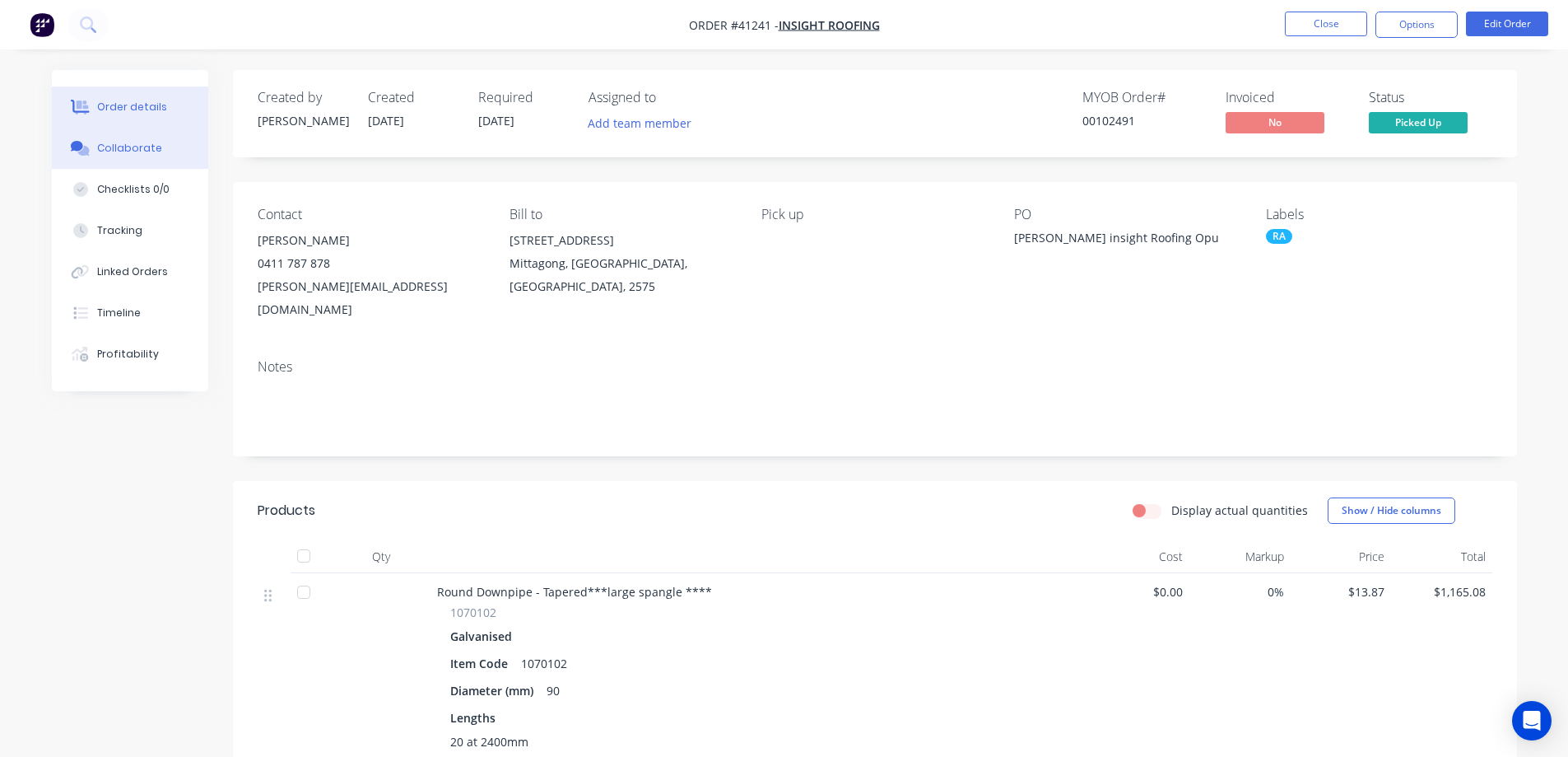
click at [157, 149] on button "Collaborate" at bounding box center [130, 148] width 156 height 41
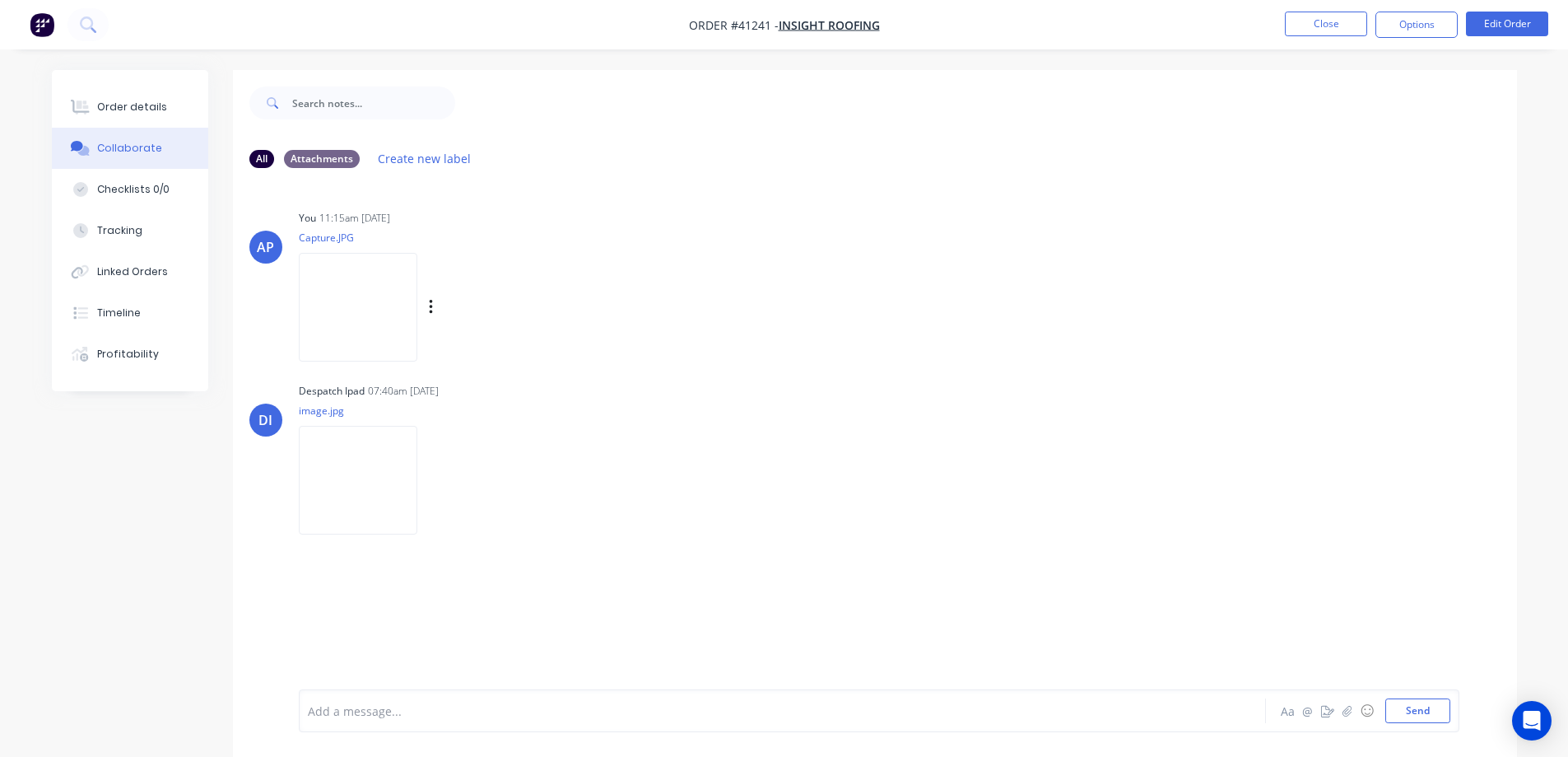
click at [379, 291] on img at bounding box center [358, 307] width 119 height 108
click at [163, 106] on button "Order details" at bounding box center [130, 106] width 156 height 41
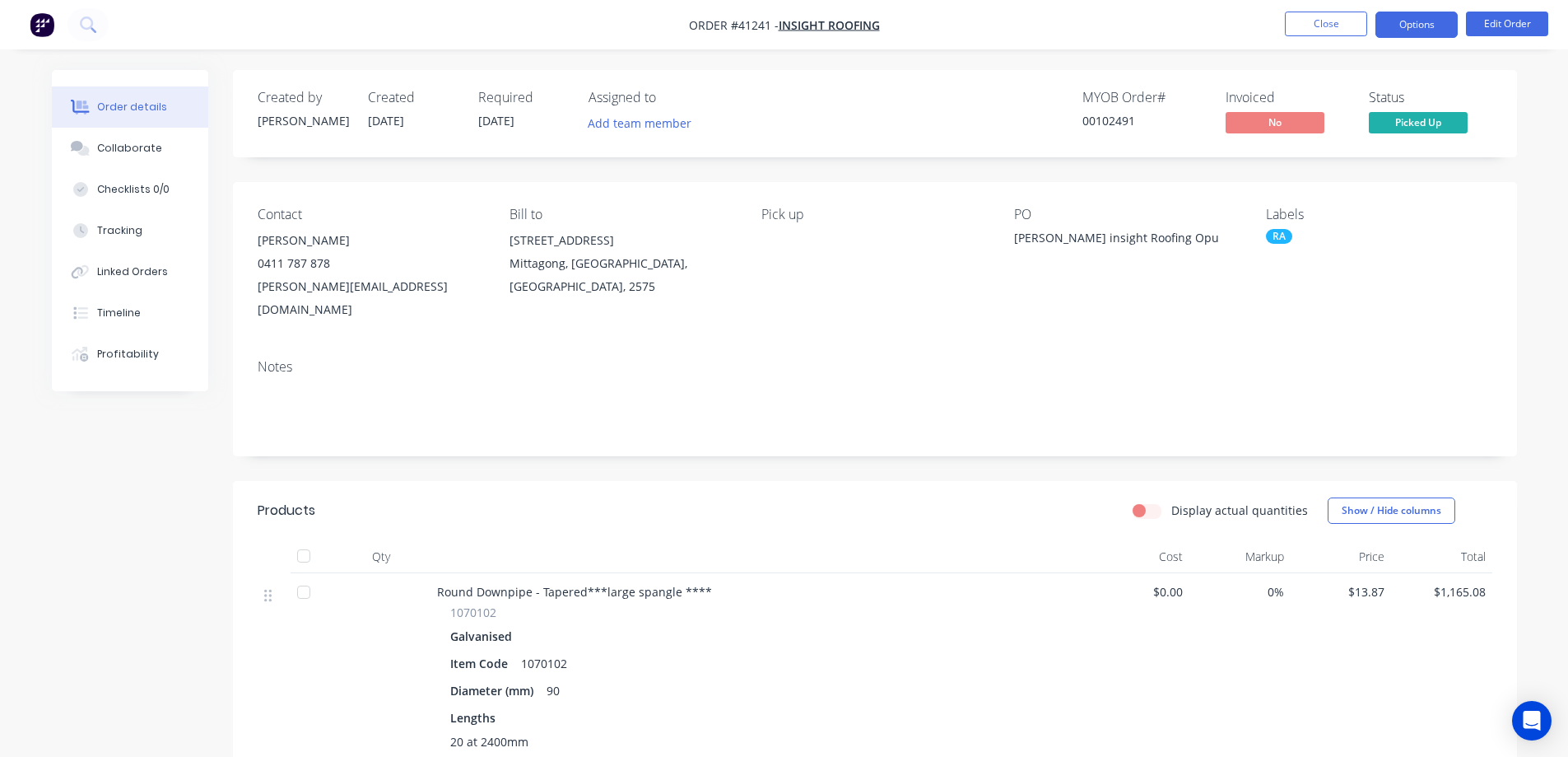
click at [1397, 30] on button "Options" at bounding box center [1417, 25] width 83 height 26
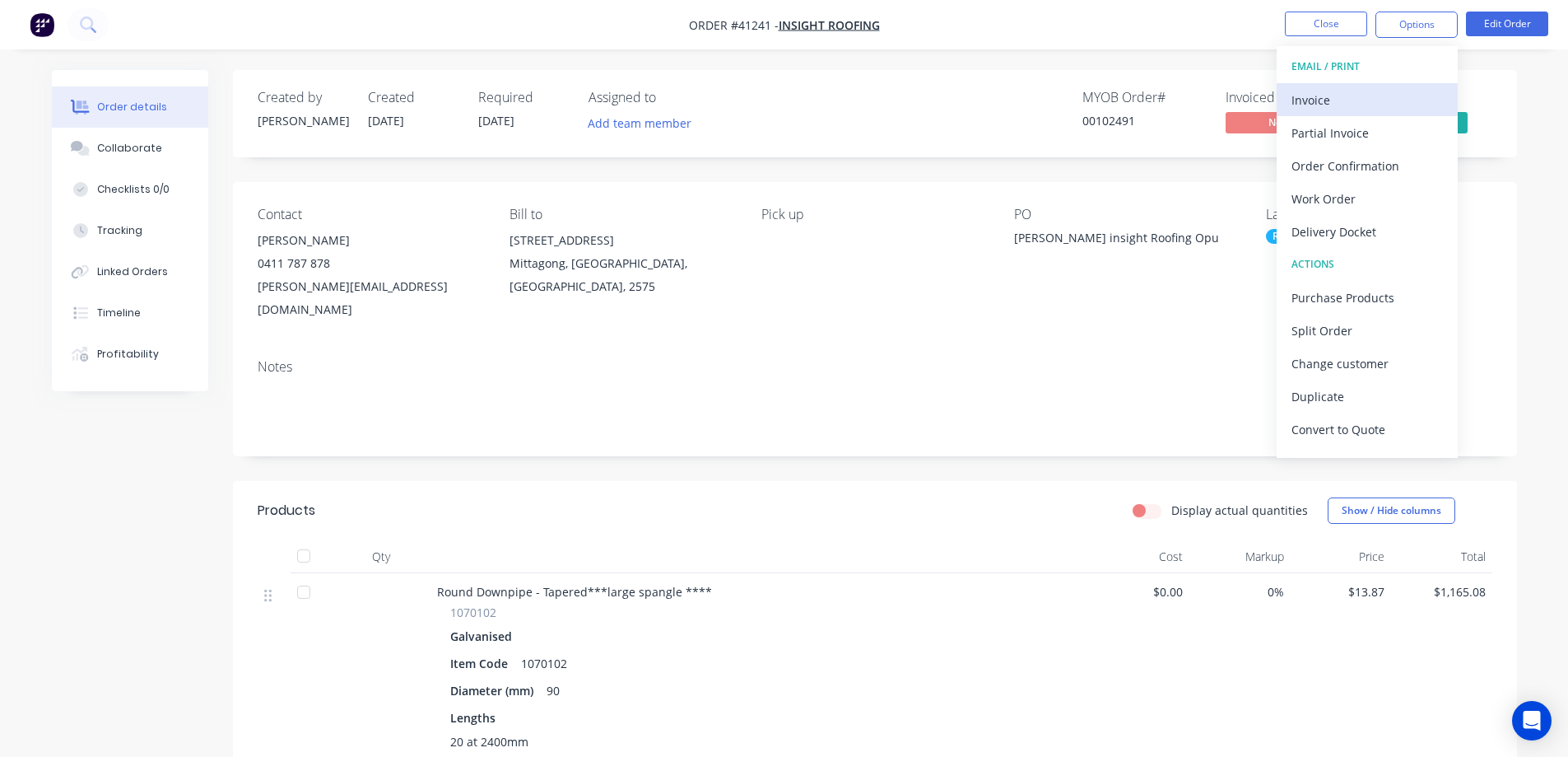
click at [1334, 95] on div "Invoice" at bounding box center [1368, 99] width 151 height 24
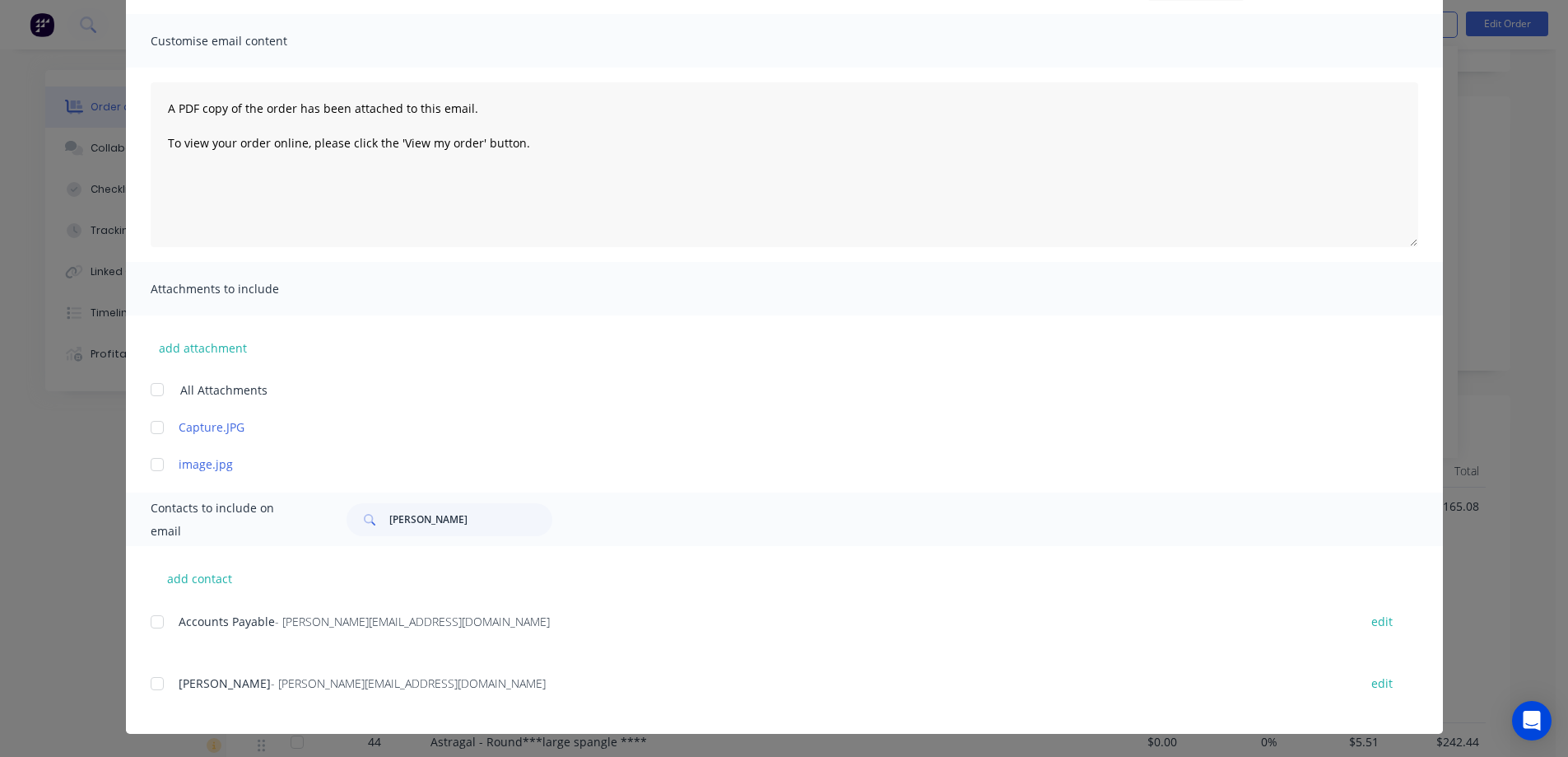
scroll to position [164, 0]
click at [156, 623] on div at bounding box center [156, 622] width 33 height 33
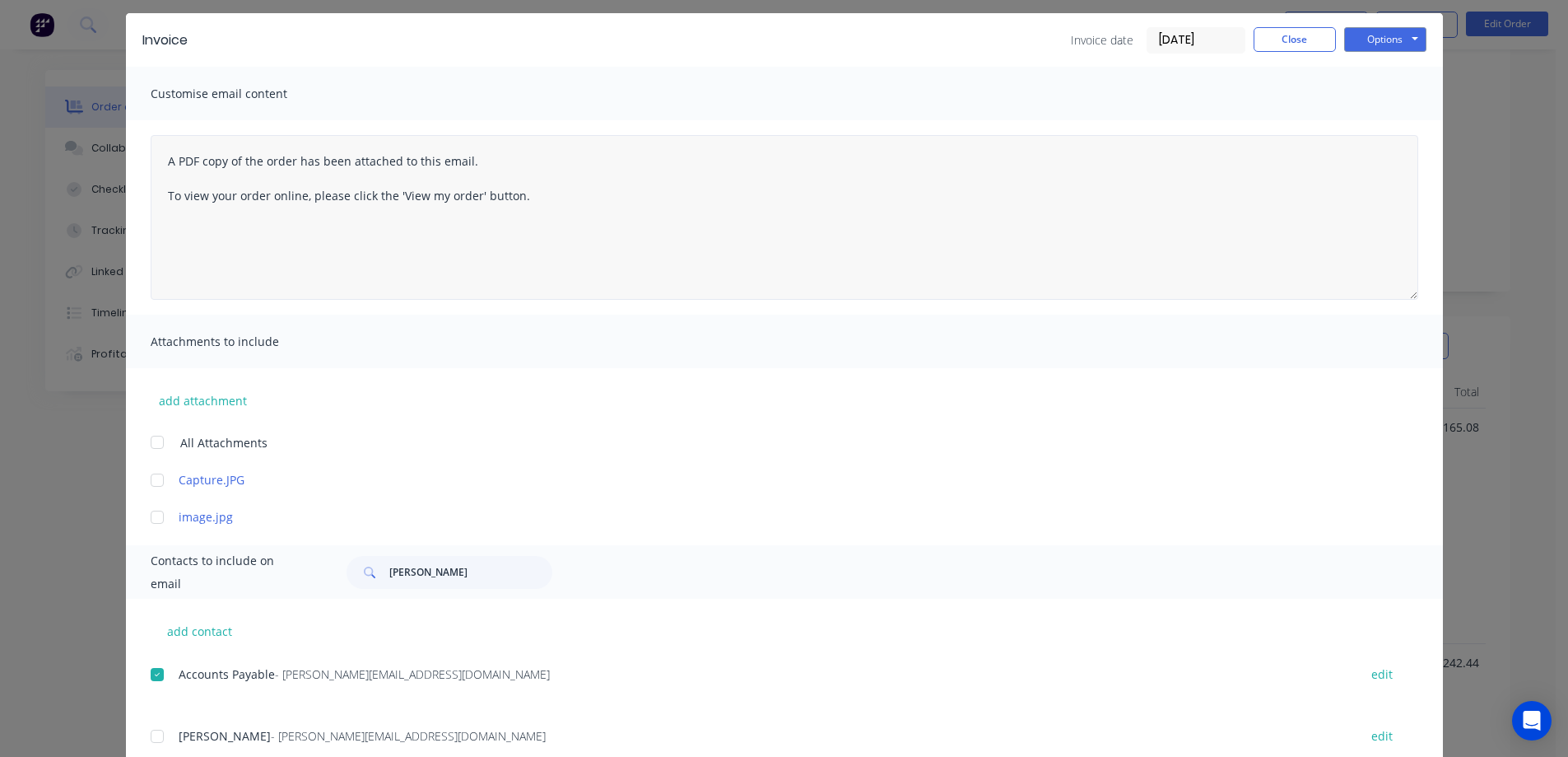
scroll to position [0, 0]
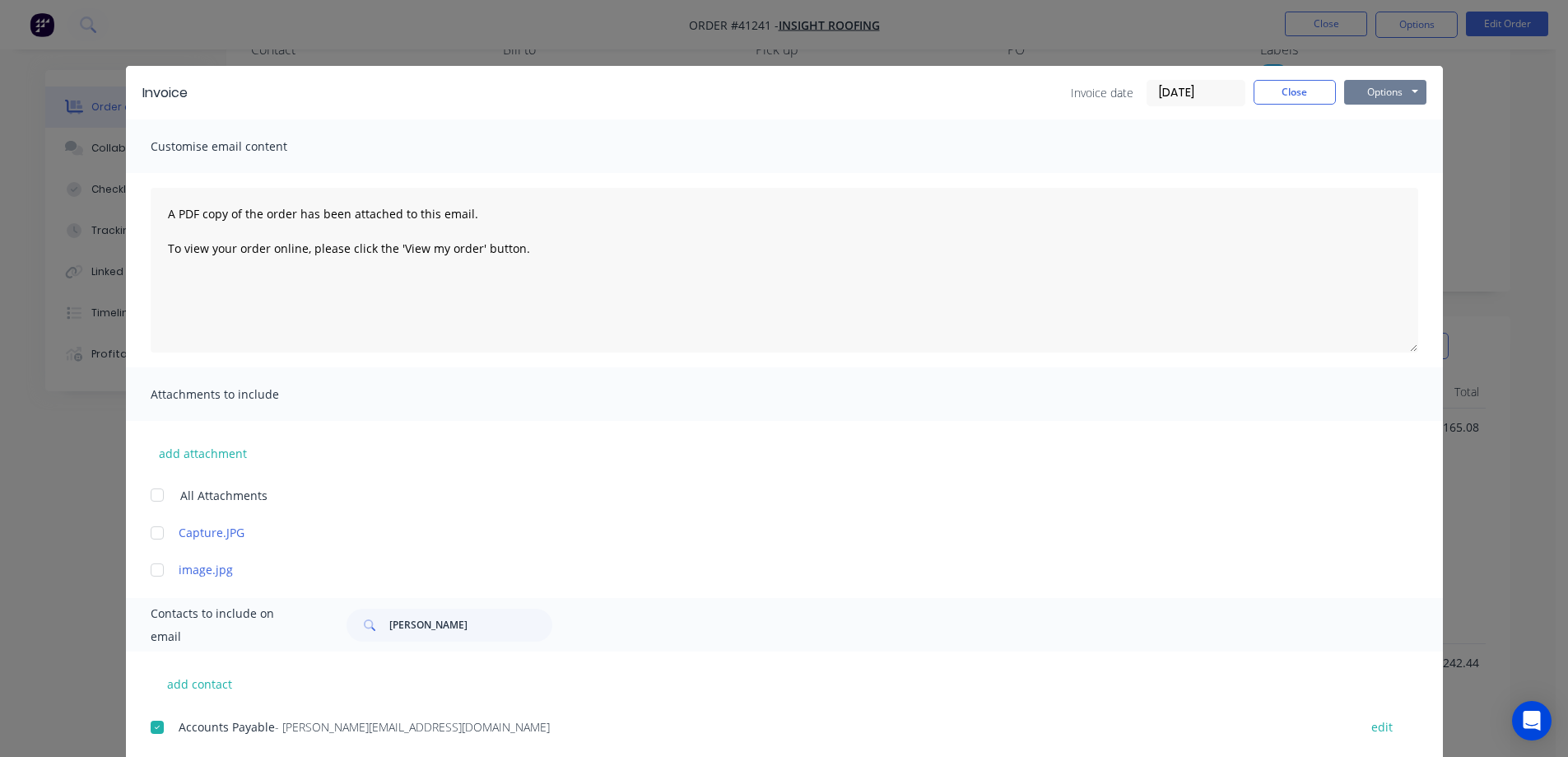
click at [1361, 84] on button "Options" at bounding box center [1386, 92] width 83 height 25
click at [1383, 177] on button "Email" at bounding box center [1397, 176] width 105 height 27
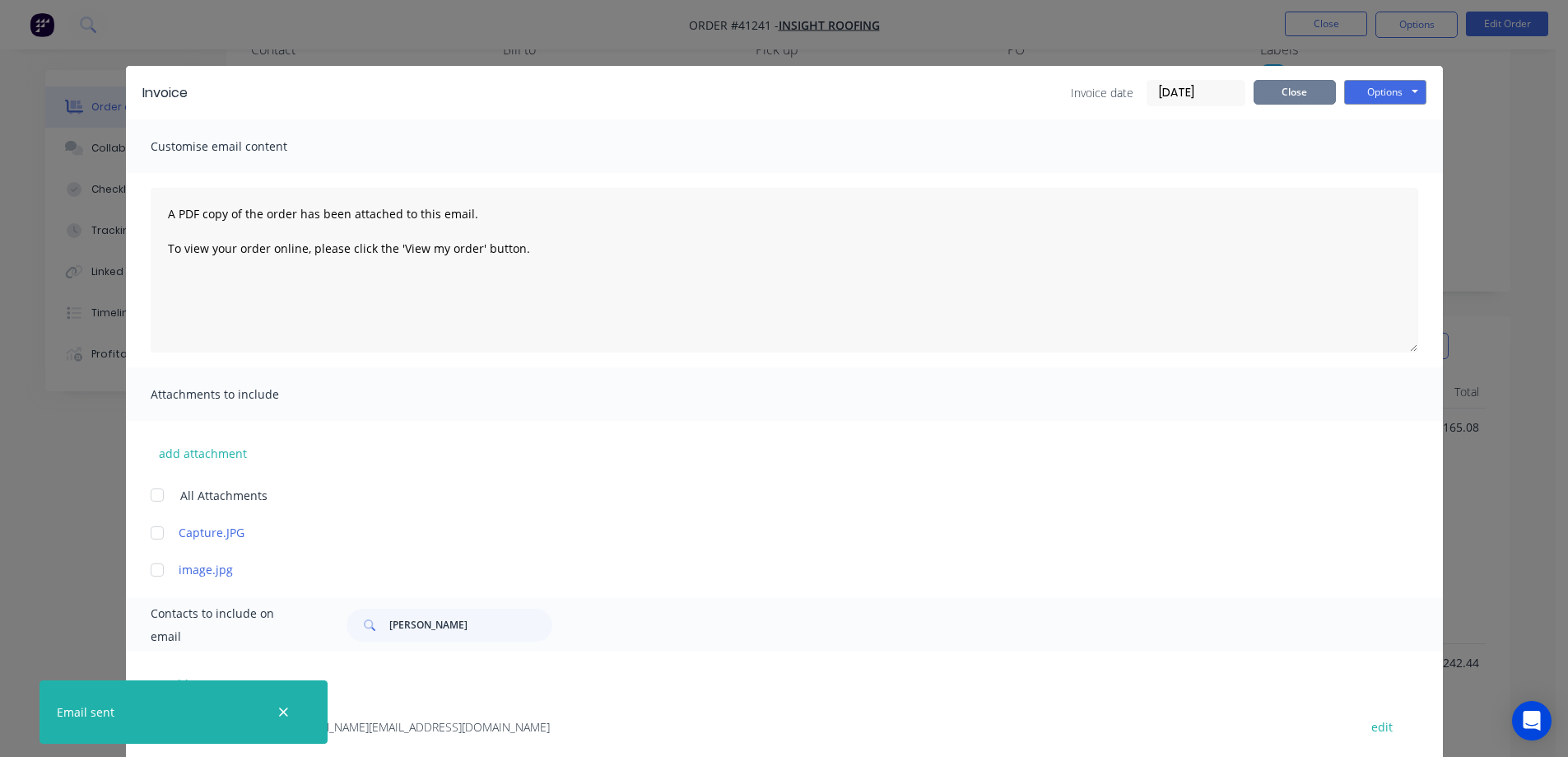
click at [1318, 96] on button "Close" at bounding box center [1296, 92] width 83 height 25
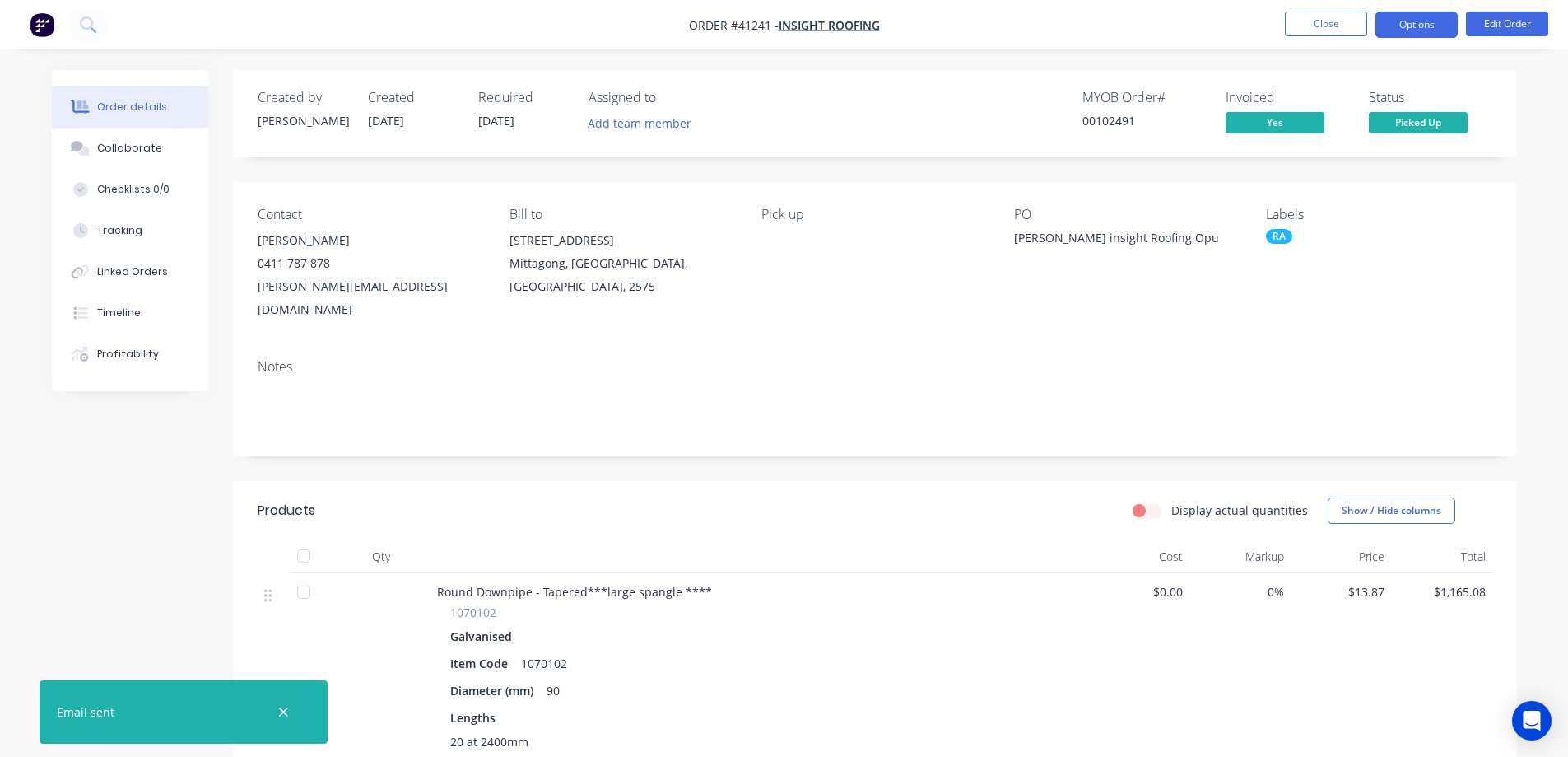
click at [1392, 26] on button "Options" at bounding box center [1417, 25] width 83 height 26
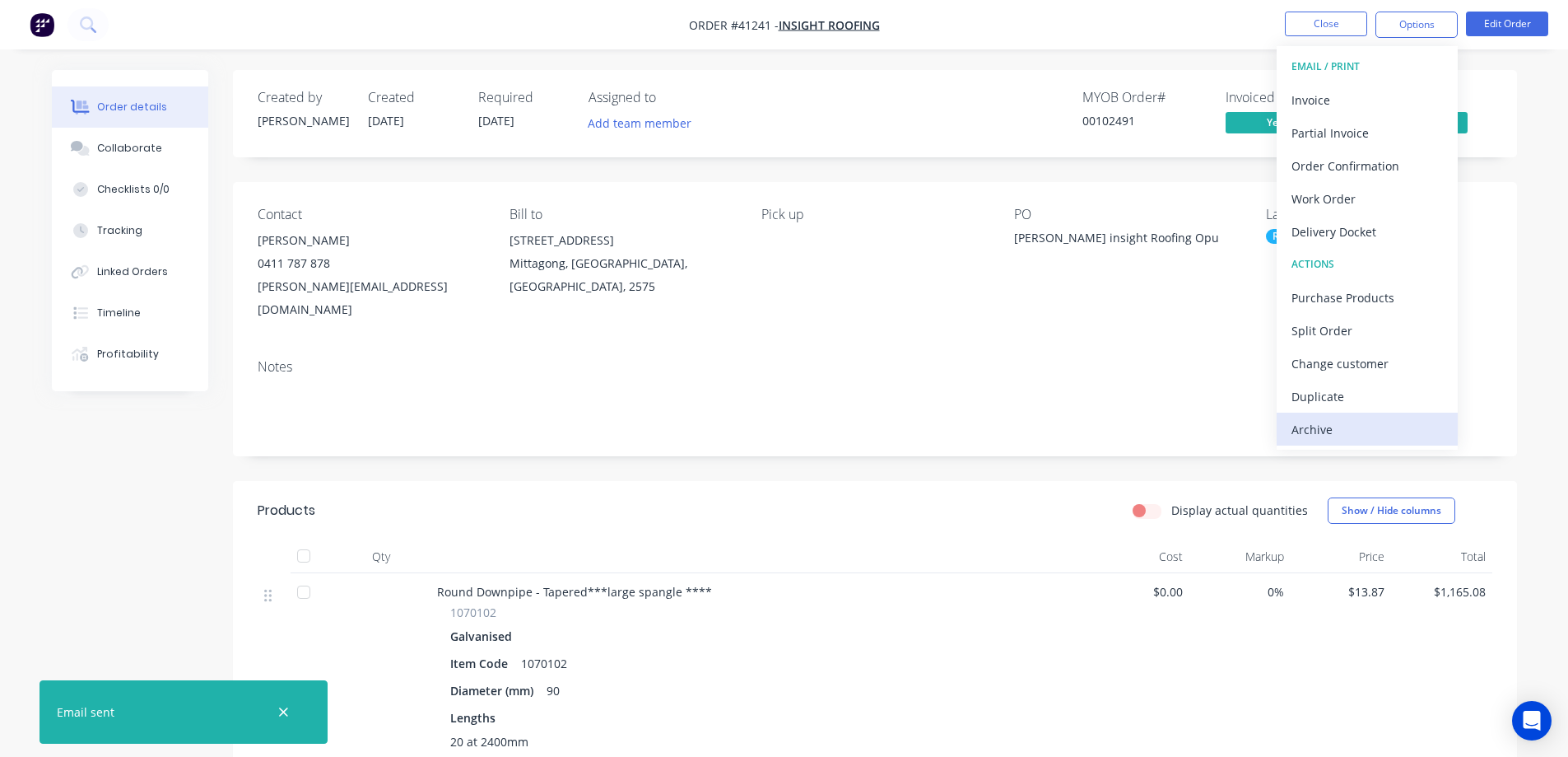
click at [1337, 423] on div "Archive" at bounding box center [1368, 429] width 151 height 24
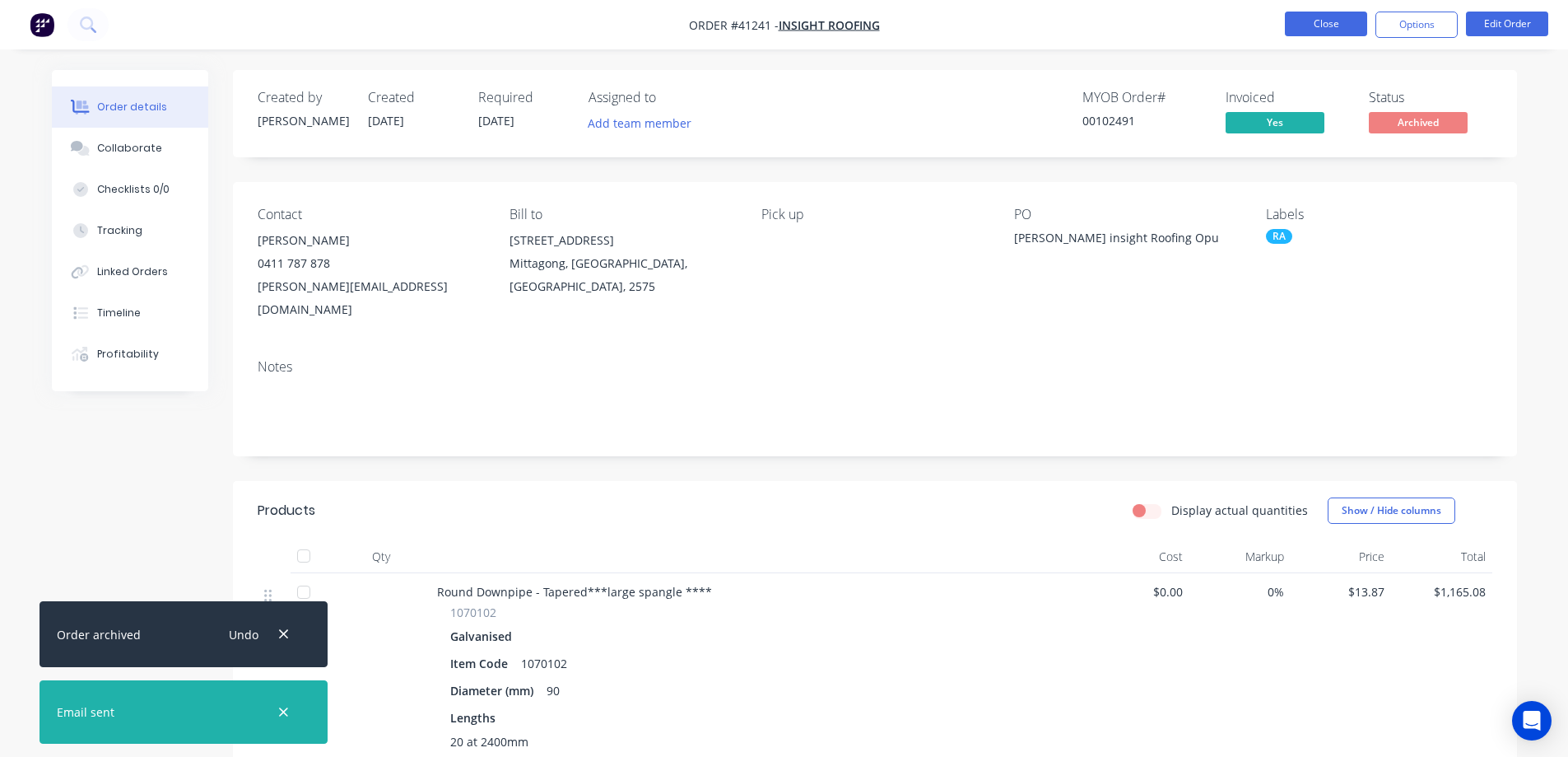
click at [1316, 28] on button "Close" at bounding box center [1326, 24] width 83 height 25
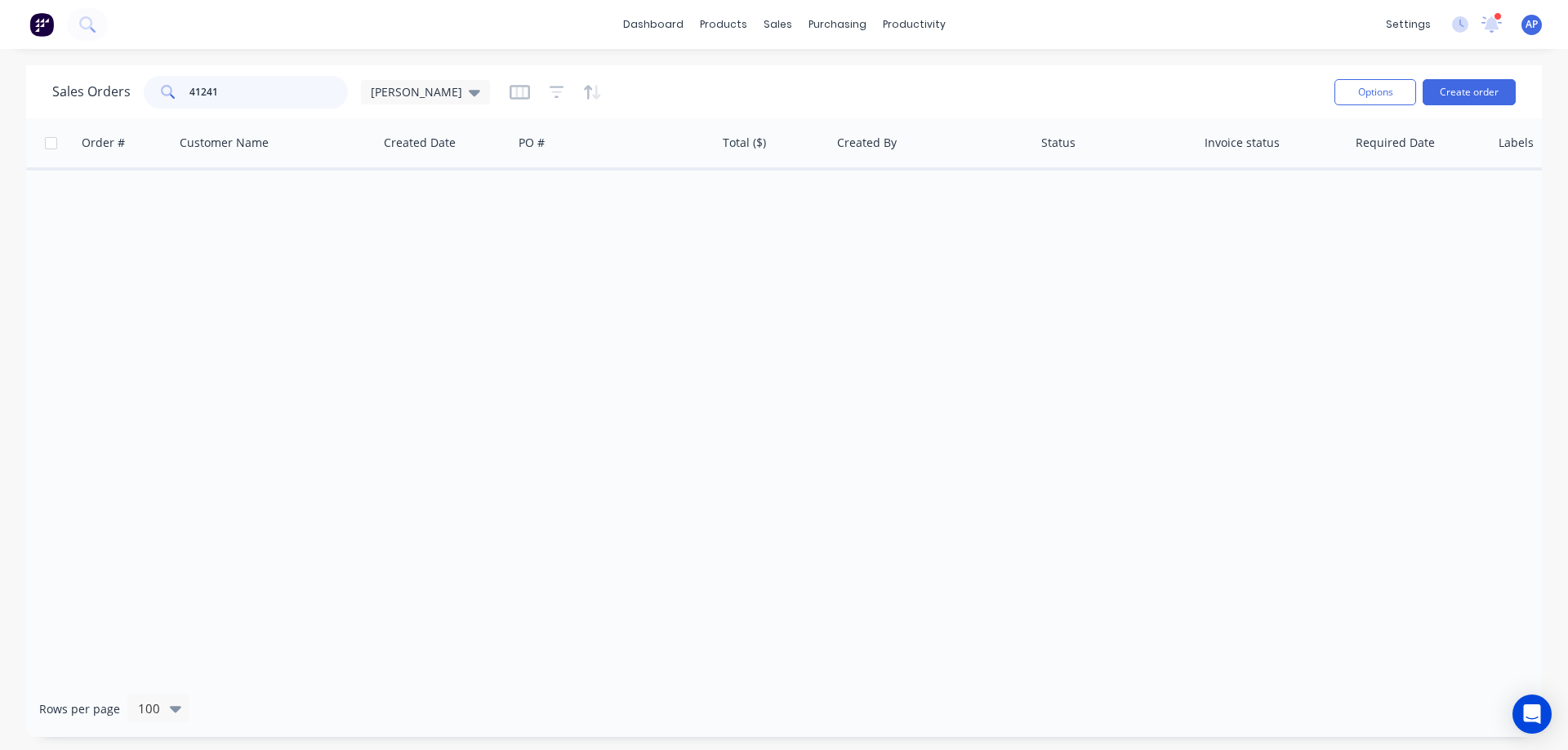
drag, startPoint x: 249, startPoint y: 99, endPoint x: 158, endPoint y: 110, distance: 91.7
click at [158, 110] on div "Sales Orders 41241 Angela" at bounding box center [687, 91] width 1269 height 40
type input "41330"
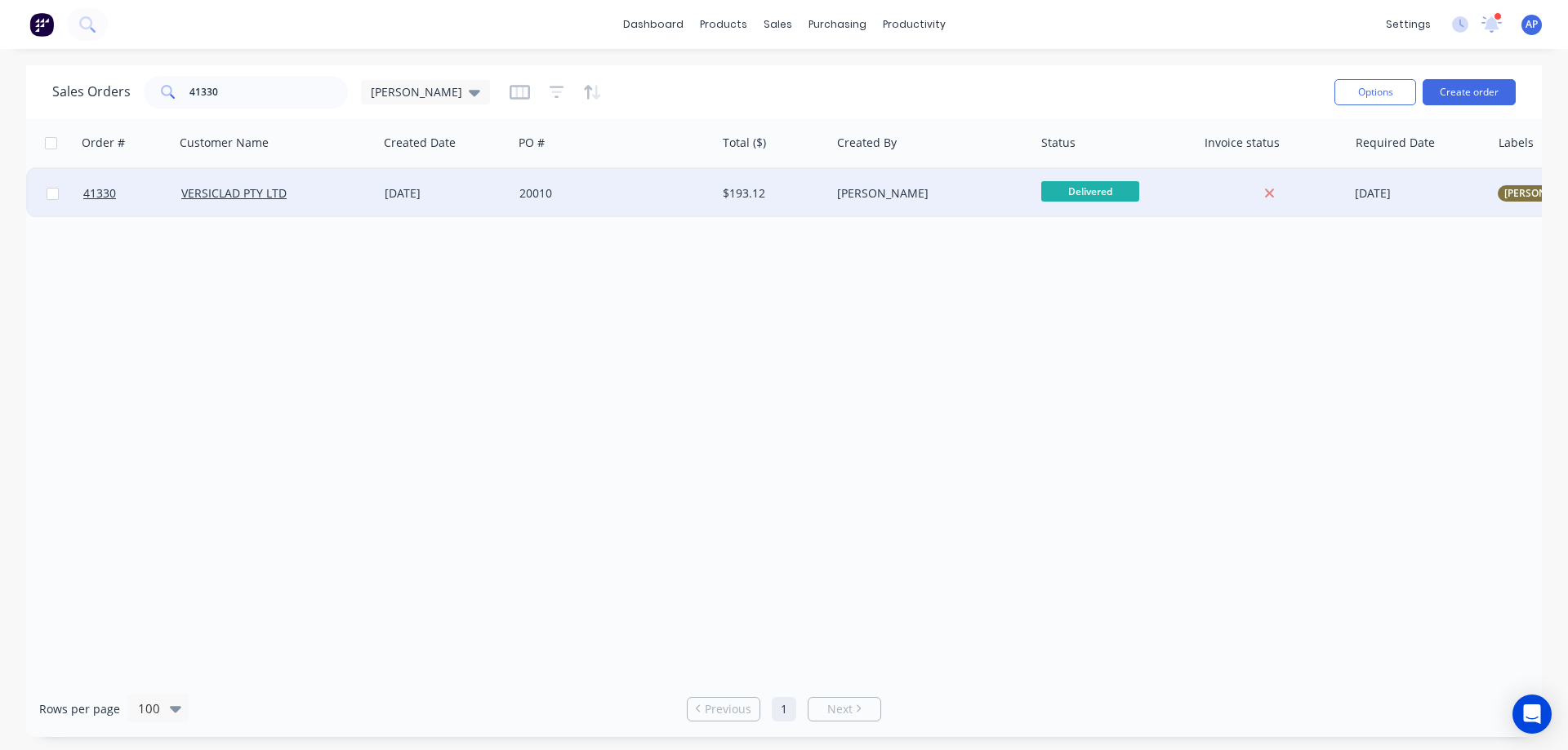
click at [561, 199] on div "20010" at bounding box center [610, 193] width 181 height 17
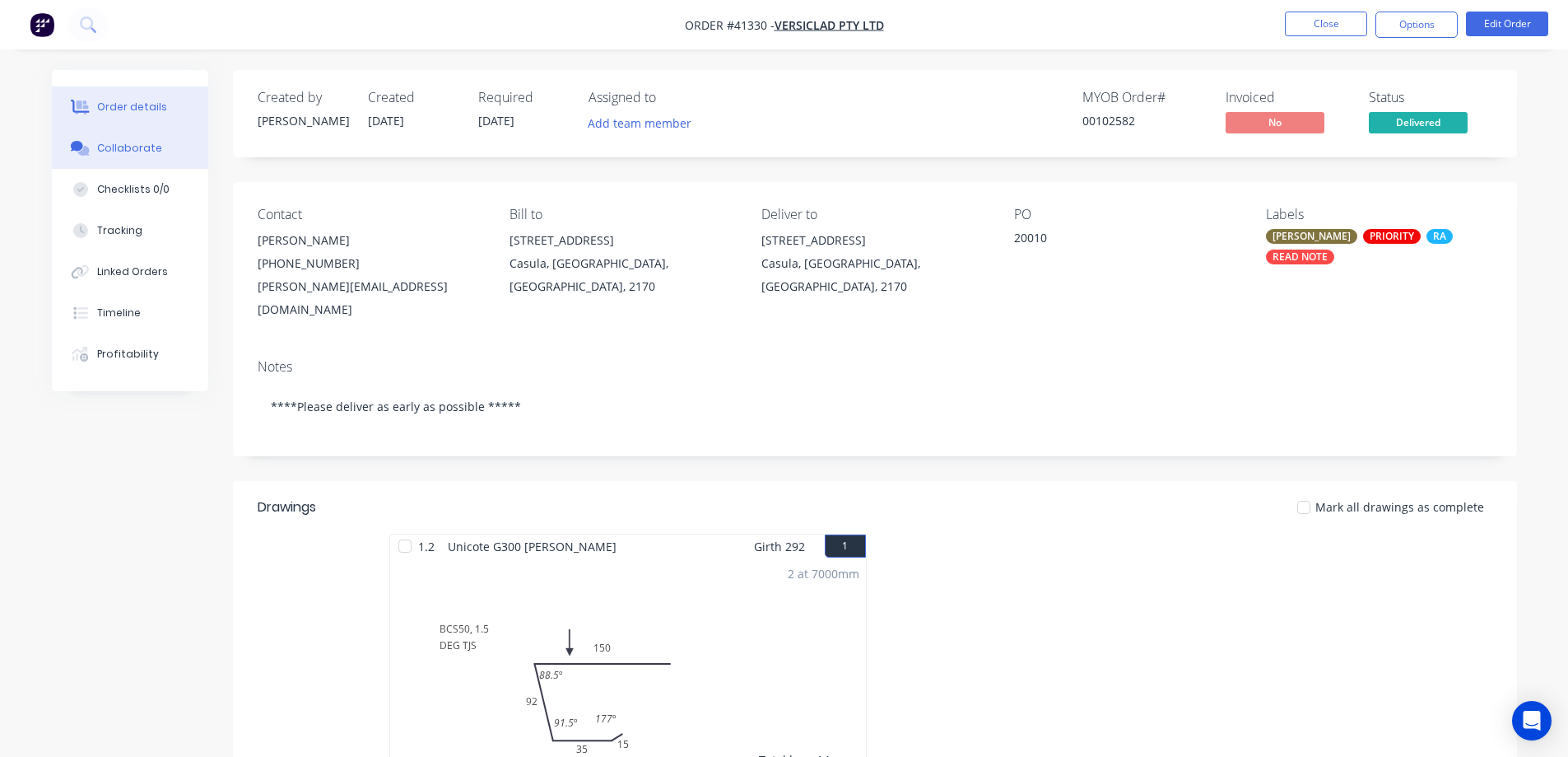
click at [159, 142] on button "Collaborate" at bounding box center [130, 148] width 156 height 41
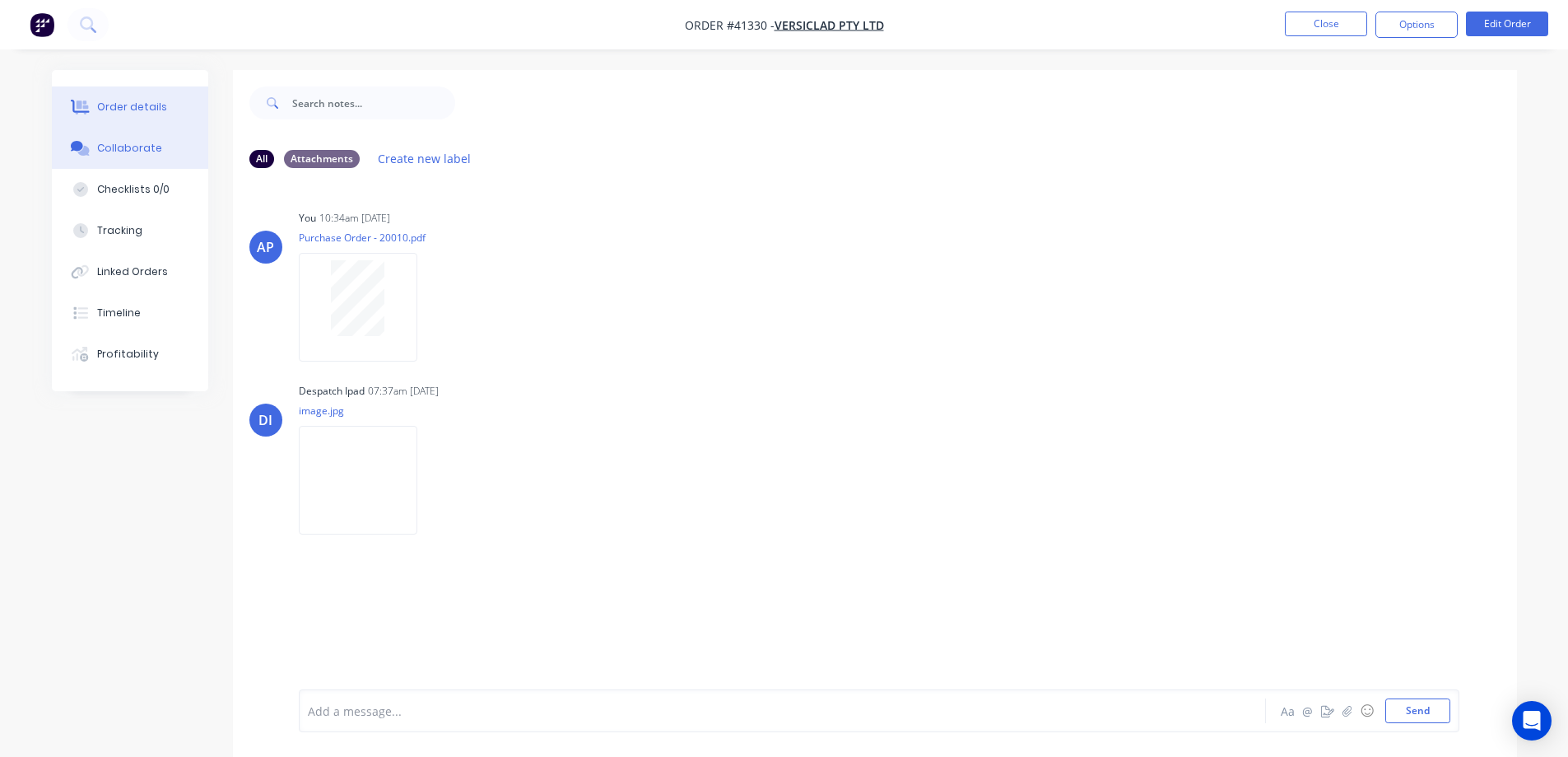
click at [158, 111] on div "Order details" at bounding box center [133, 106] width 70 height 15
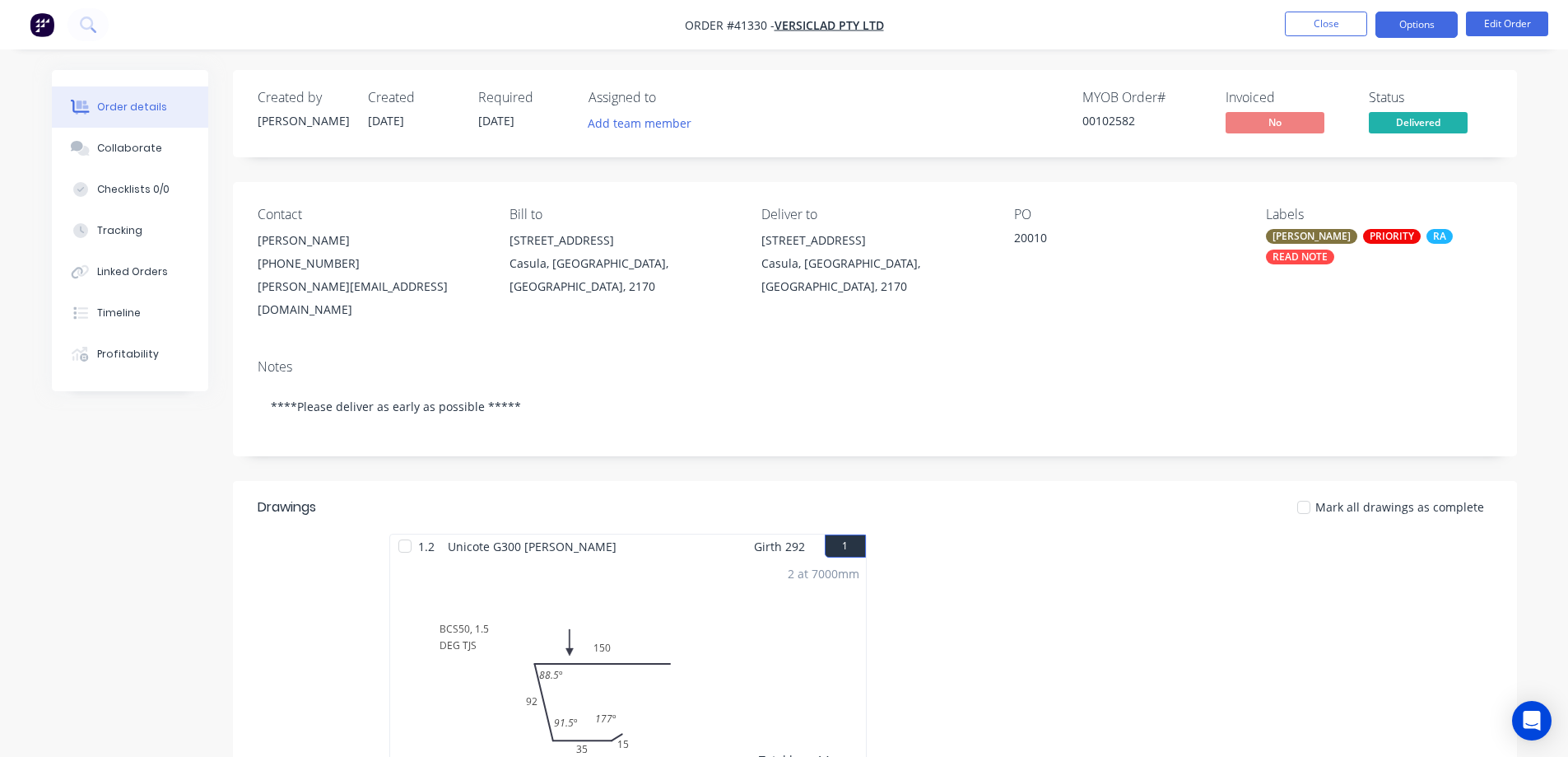
click at [1388, 22] on button "Options" at bounding box center [1417, 25] width 83 height 26
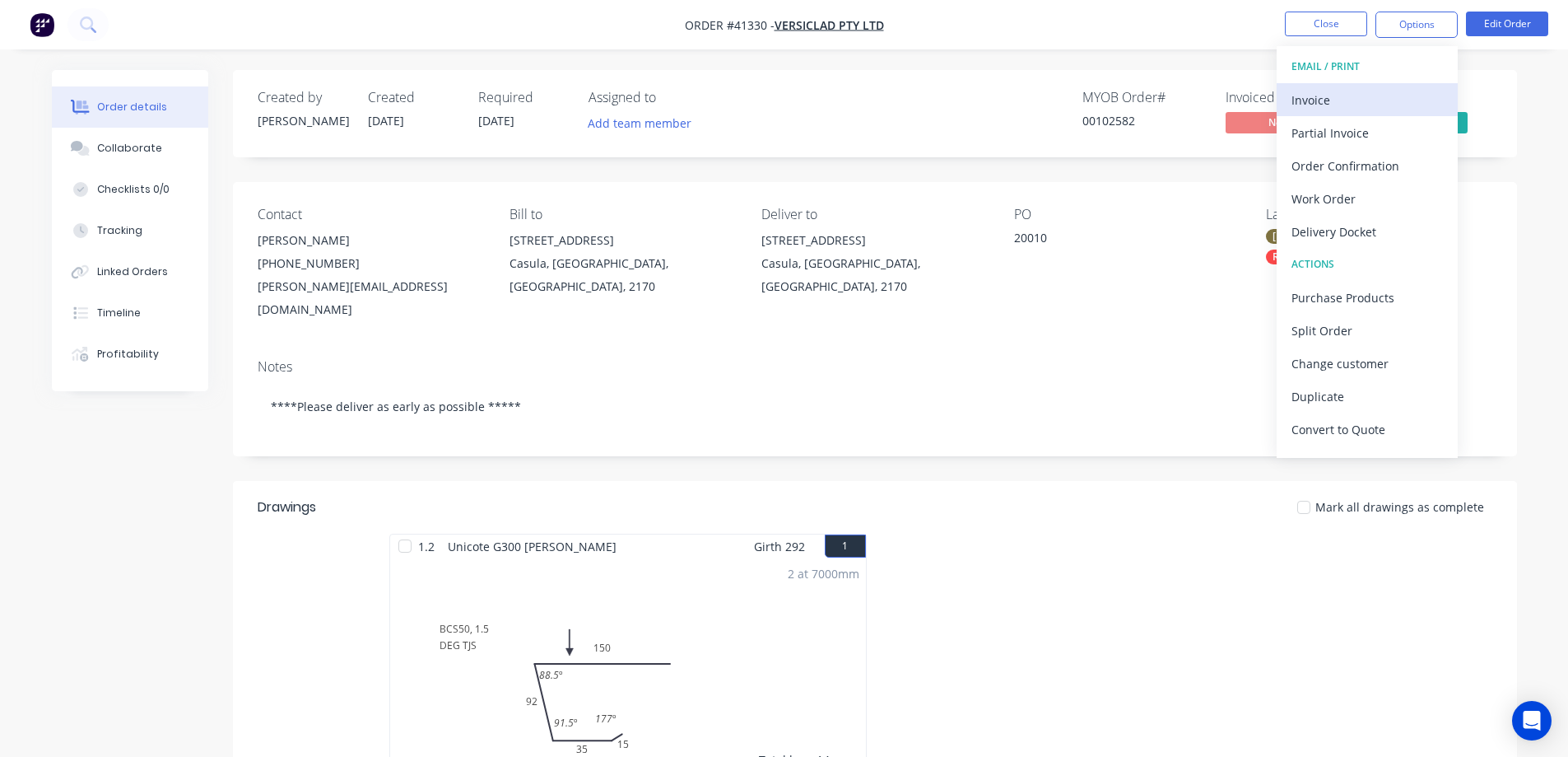
click at [1334, 98] on div "Invoice" at bounding box center [1368, 99] width 151 height 24
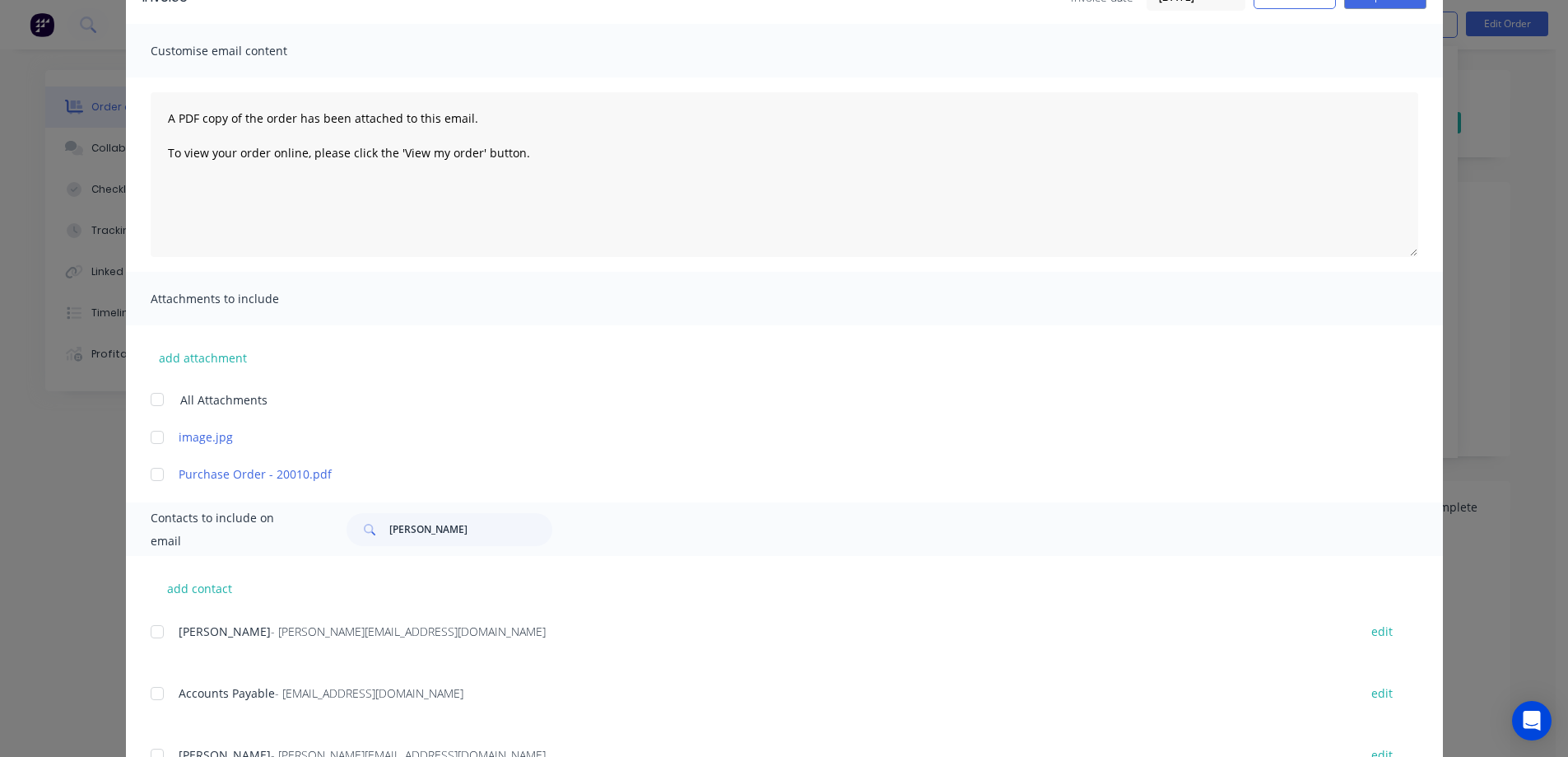
scroll to position [330, 0]
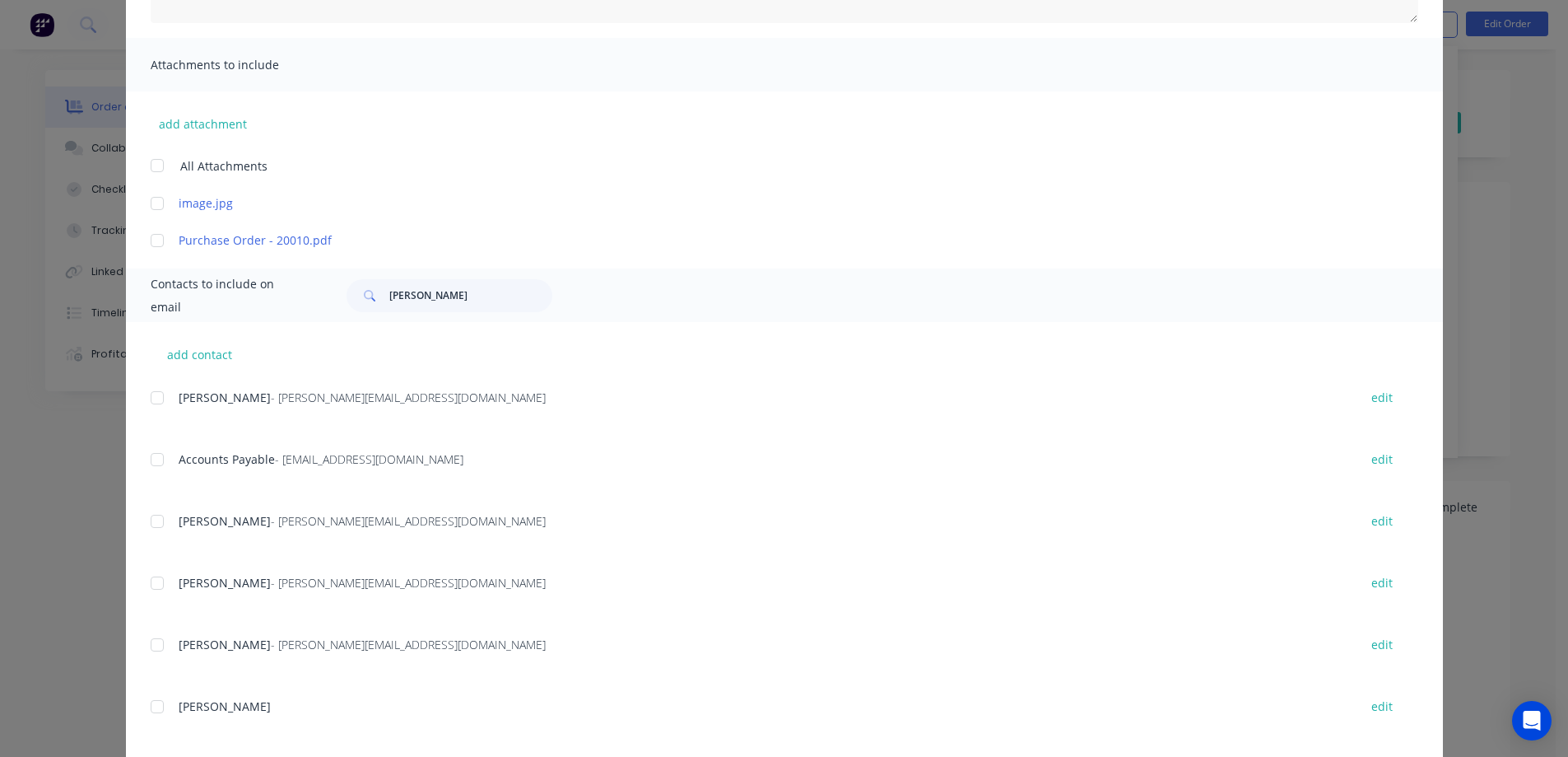
click at [154, 459] on div at bounding box center [156, 459] width 33 height 33
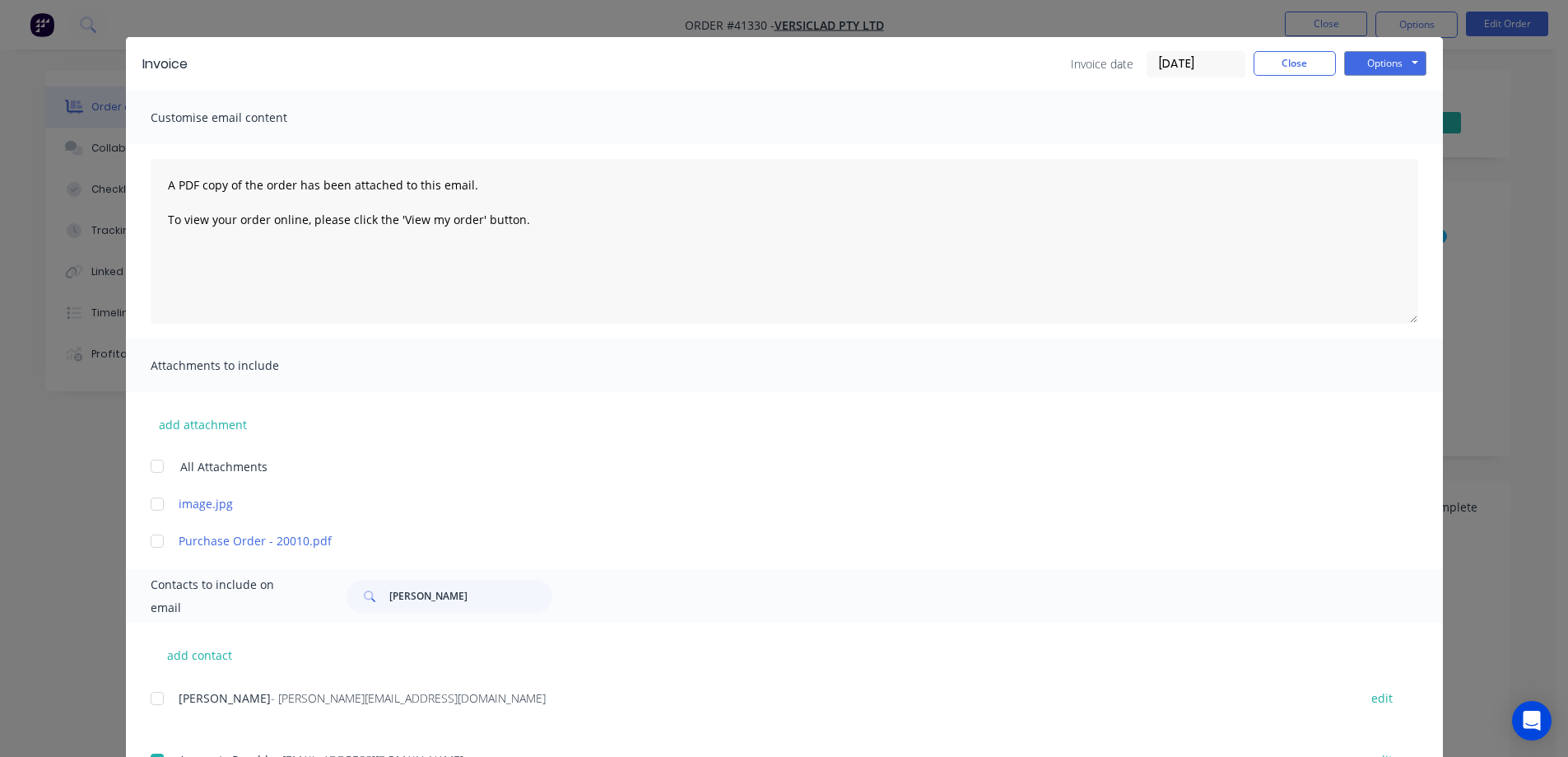
scroll to position [0, 0]
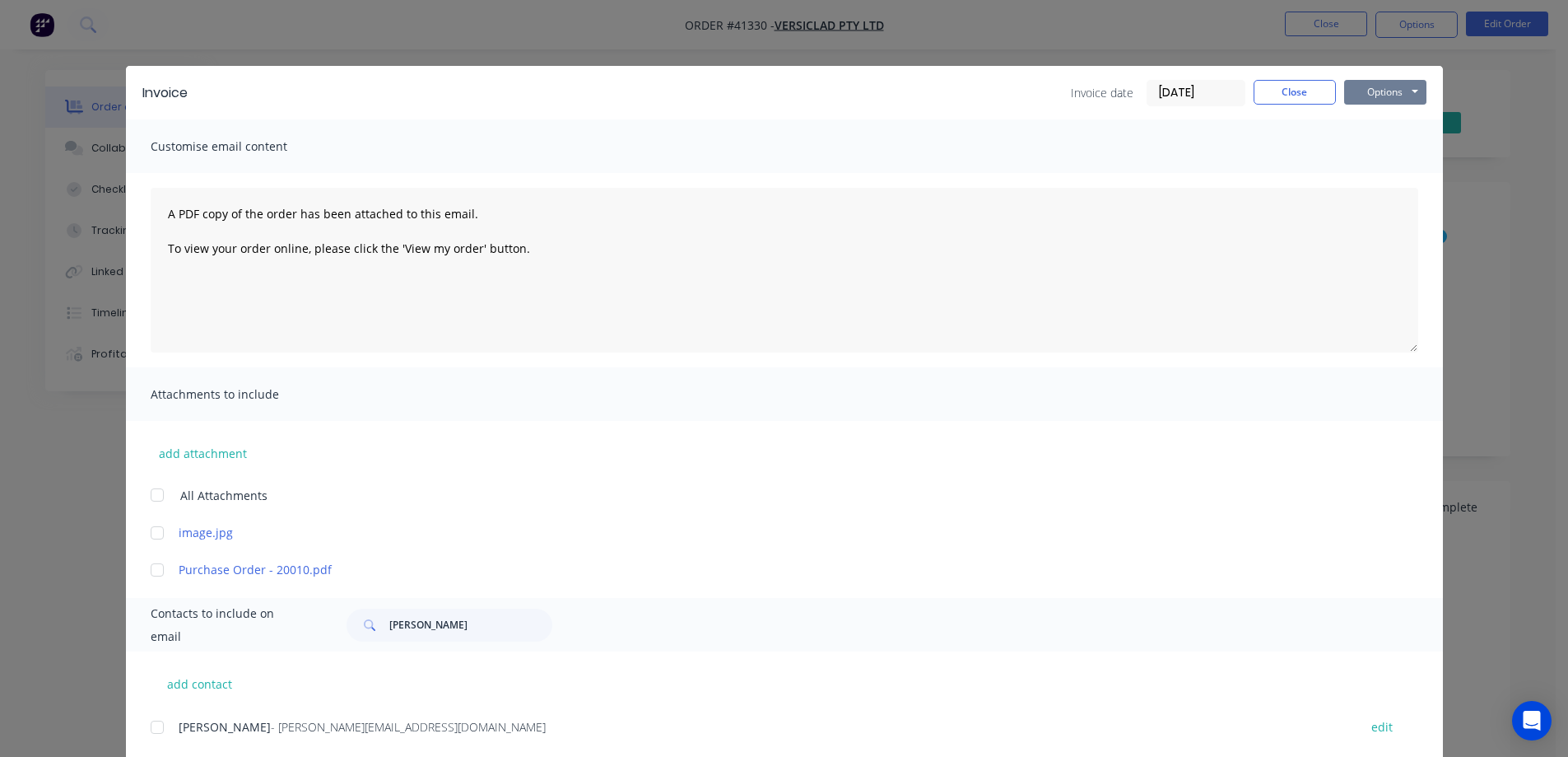
click at [1369, 94] on button "Options" at bounding box center [1386, 92] width 83 height 25
click at [1384, 167] on button "Email" at bounding box center [1397, 176] width 105 height 27
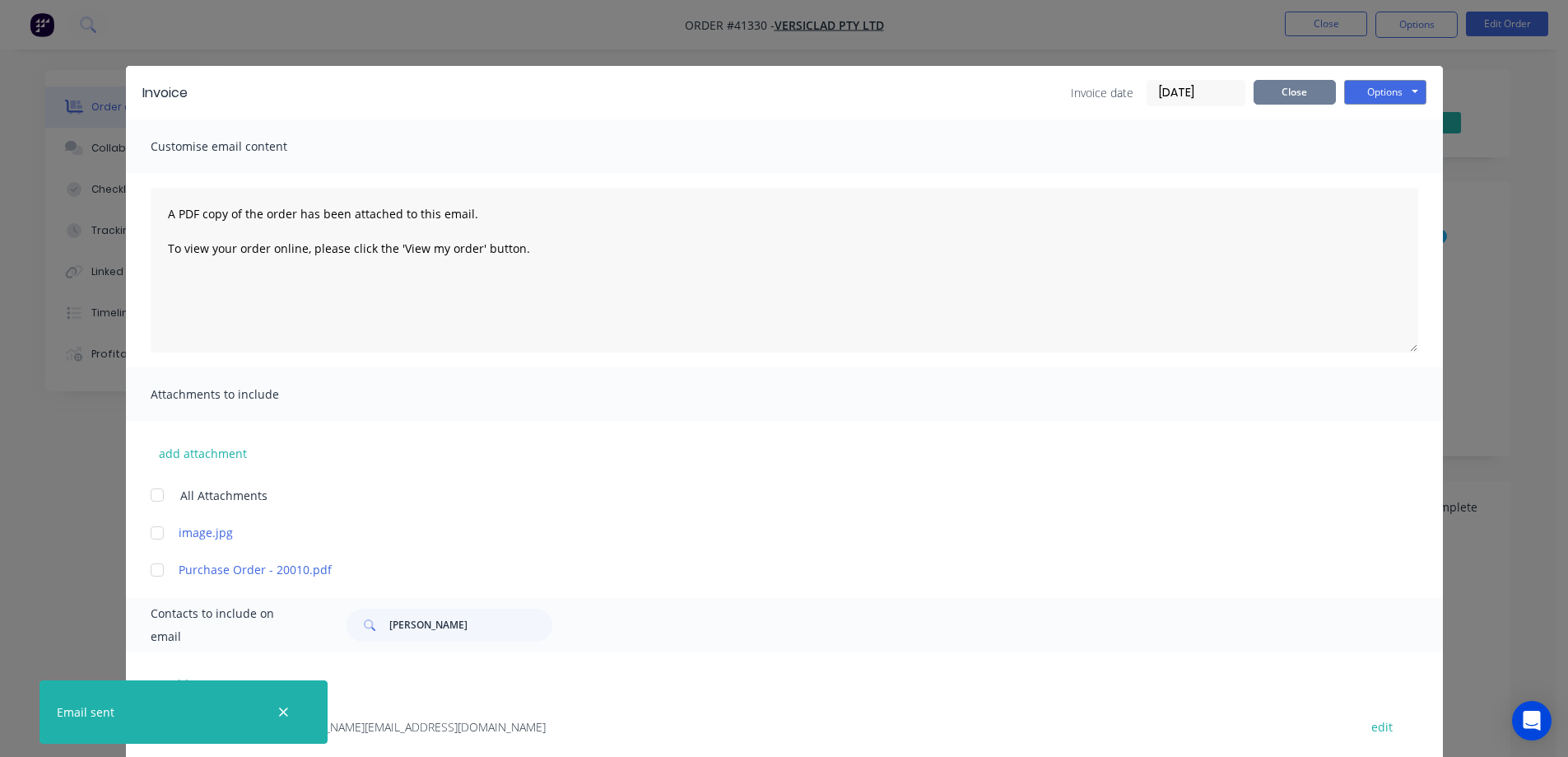
click at [1266, 100] on button "Close" at bounding box center [1296, 92] width 83 height 25
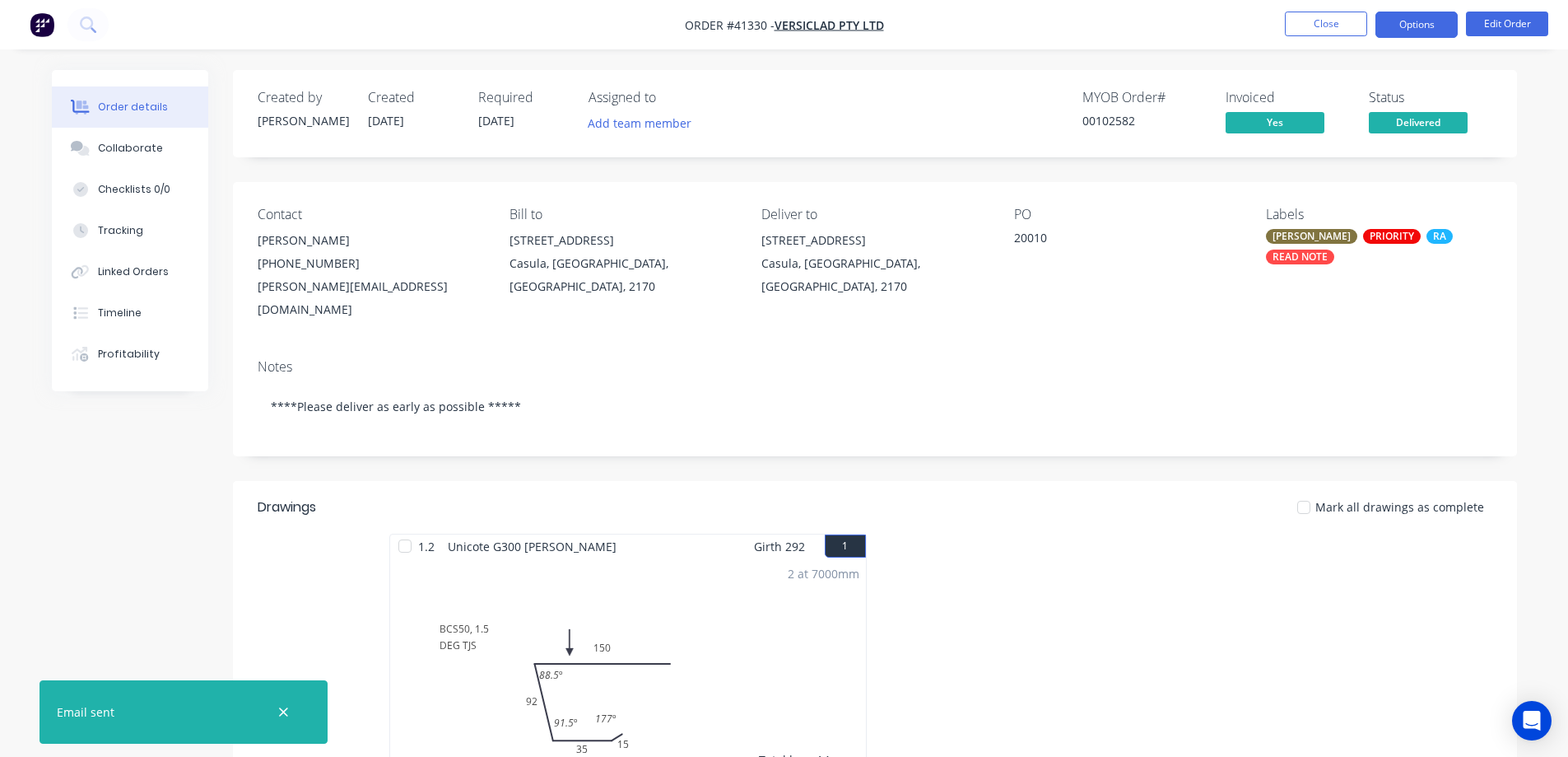
click at [1440, 19] on button "Options" at bounding box center [1417, 25] width 83 height 26
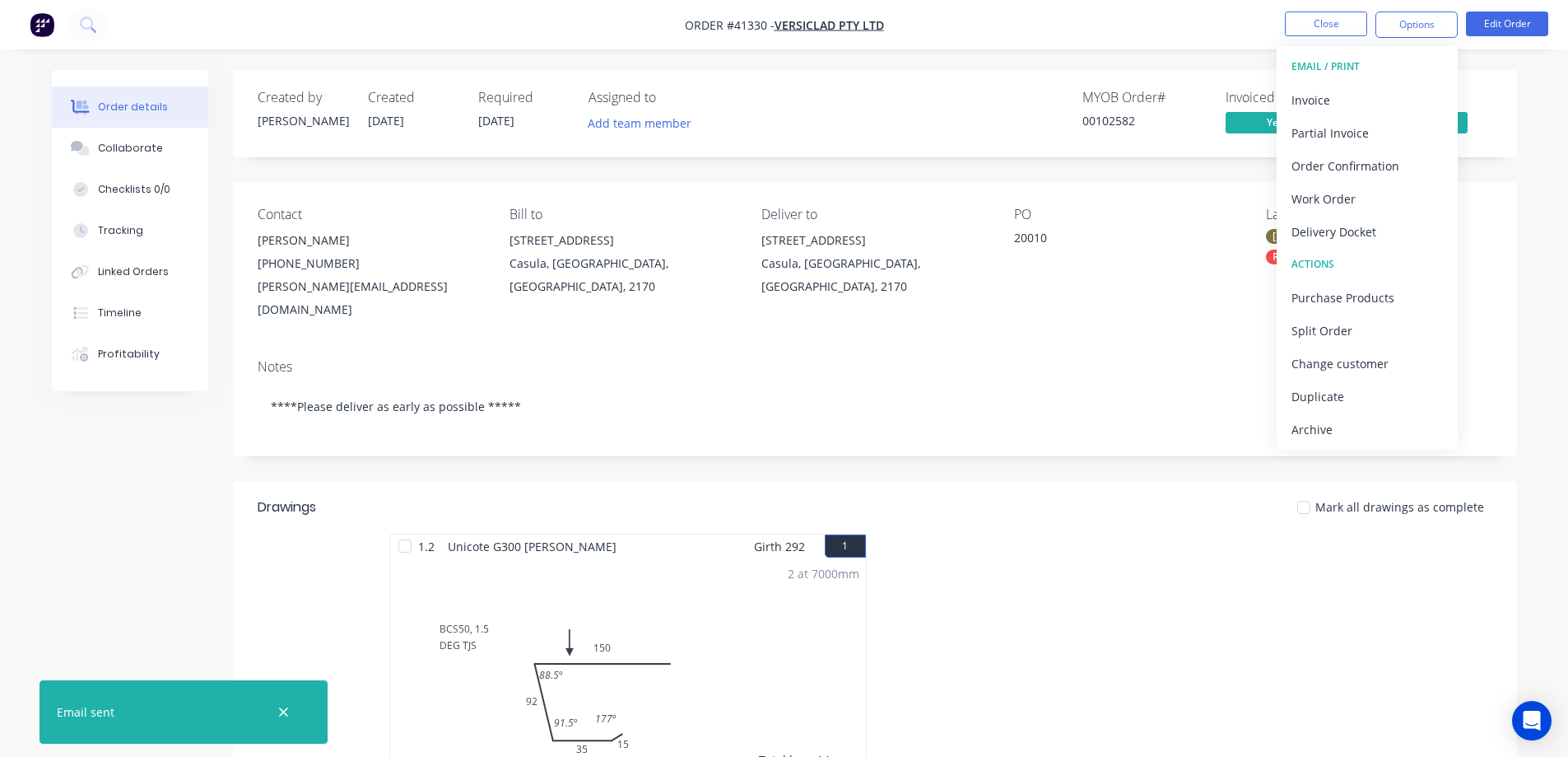
click at [1347, 427] on div "Archive" at bounding box center [1368, 429] width 151 height 24
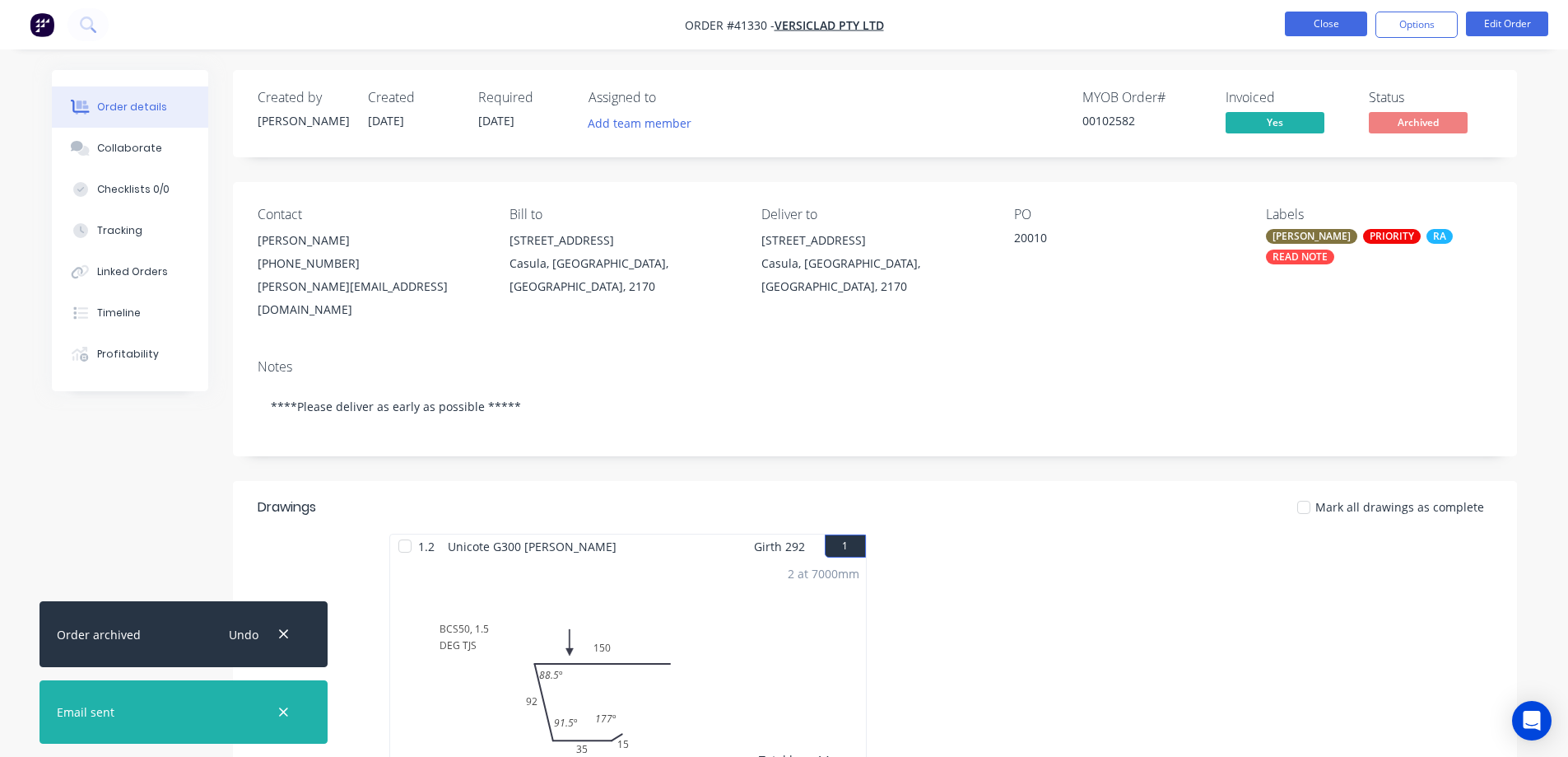
click at [1294, 24] on button "Close" at bounding box center [1326, 24] width 83 height 25
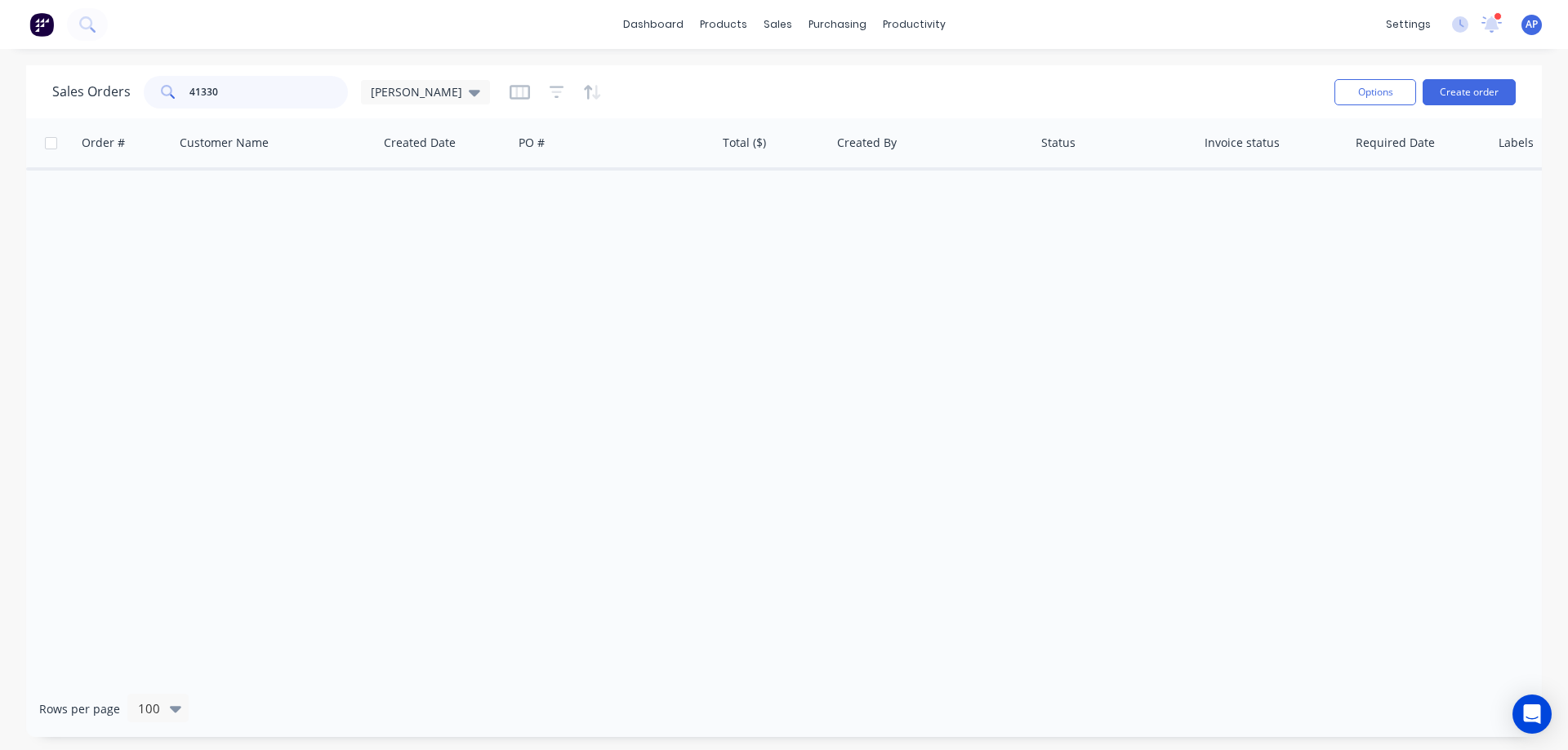
drag, startPoint x: 258, startPoint y: 96, endPoint x: 163, endPoint y: 103, distance: 95.3
click at [163, 103] on div "41330" at bounding box center [246, 91] width 204 height 32
type input "41389"
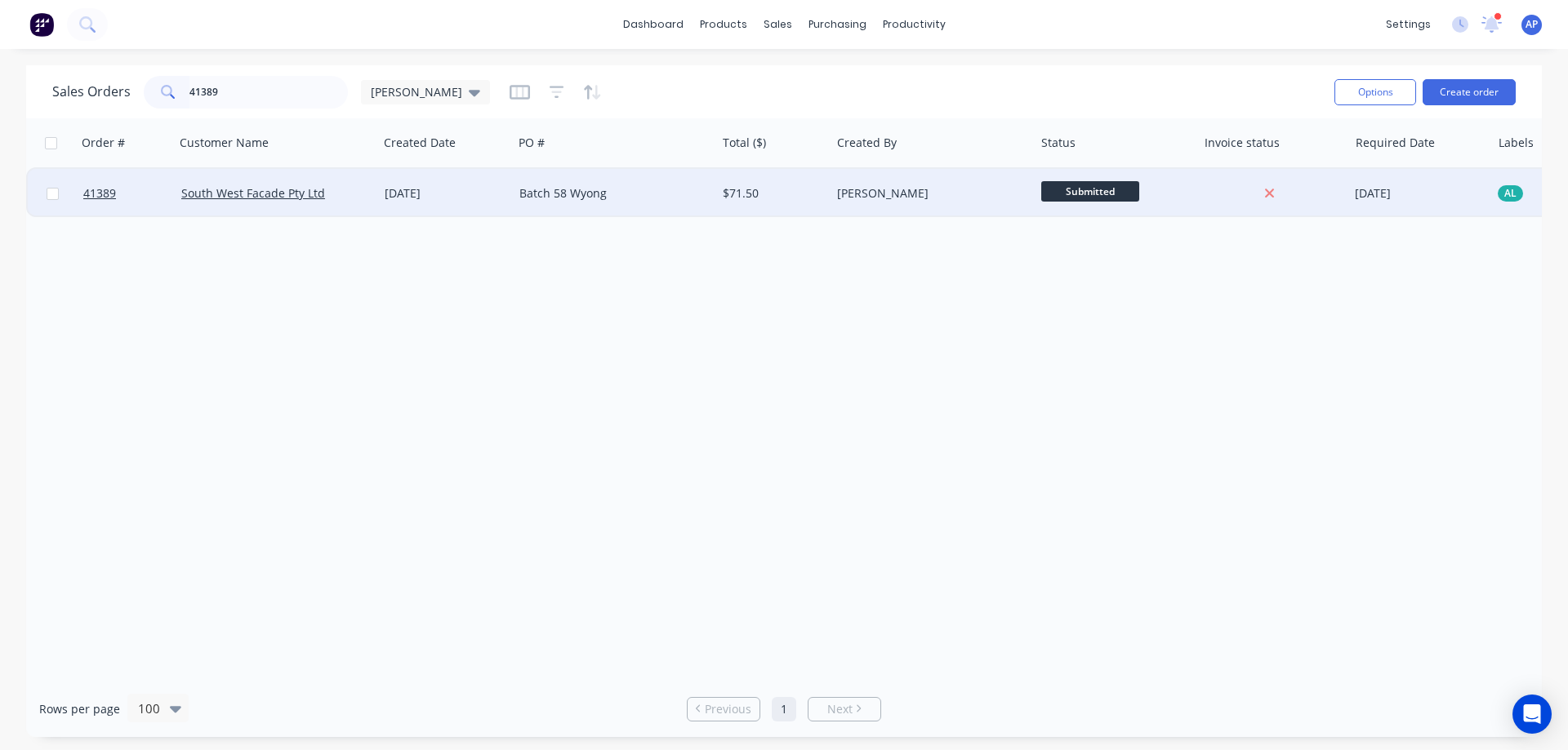
click at [364, 199] on div "South West Facade Pty Ltd" at bounding box center [276, 193] width 190 height 17
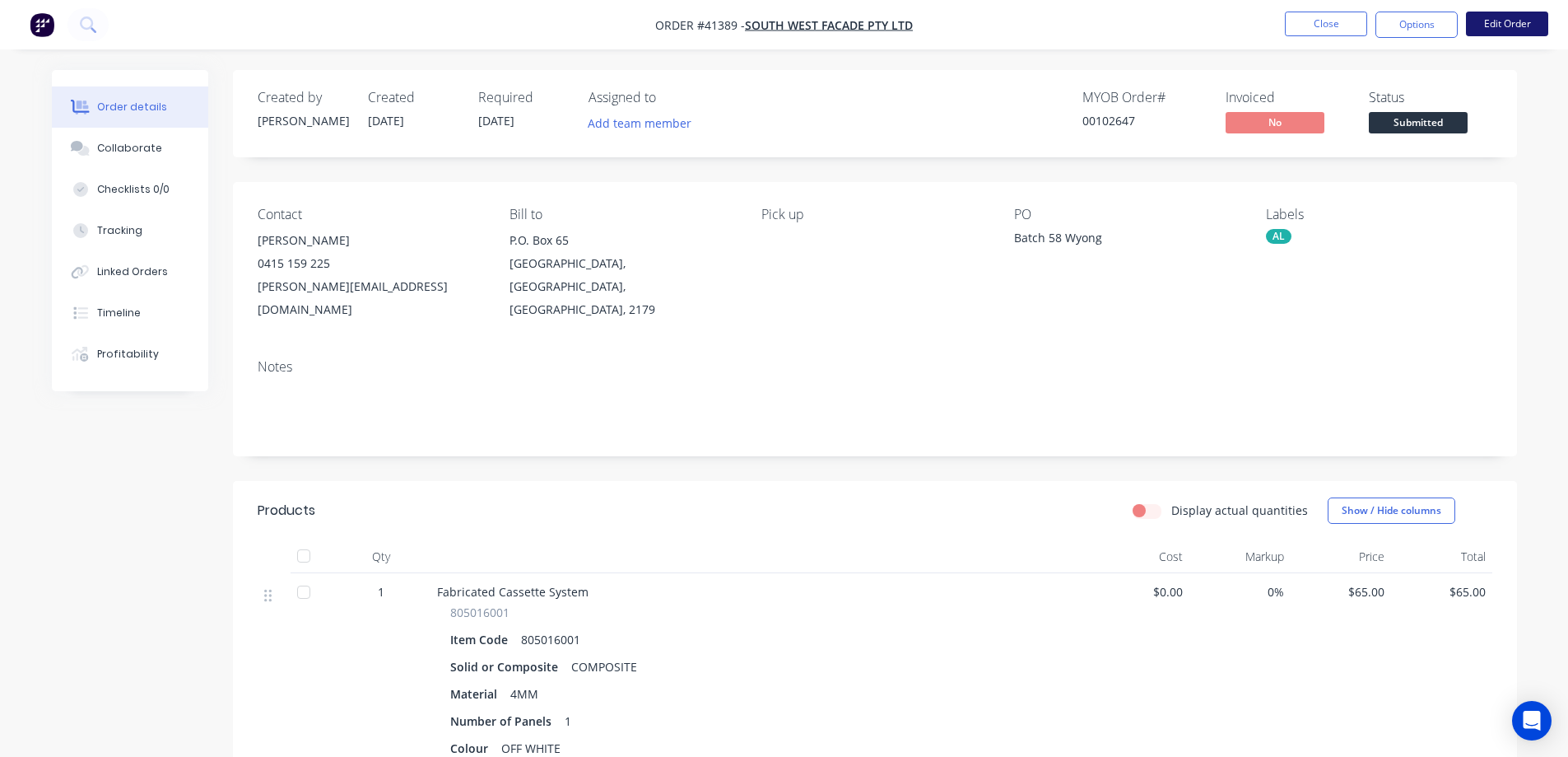
click at [1507, 21] on button "Edit Order" at bounding box center [1507, 24] width 83 height 25
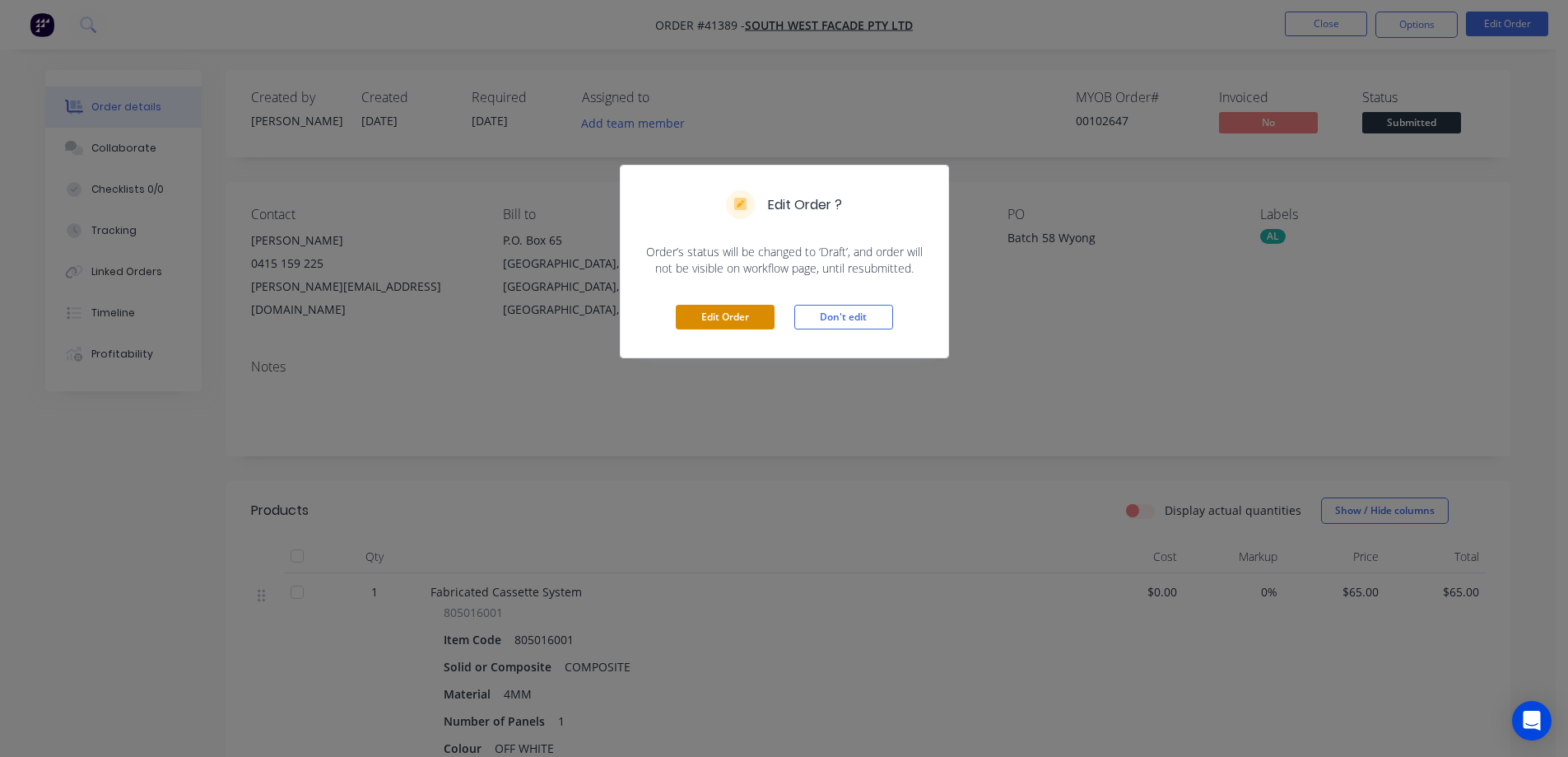
click at [750, 321] on button "Edit Order" at bounding box center [725, 317] width 98 height 25
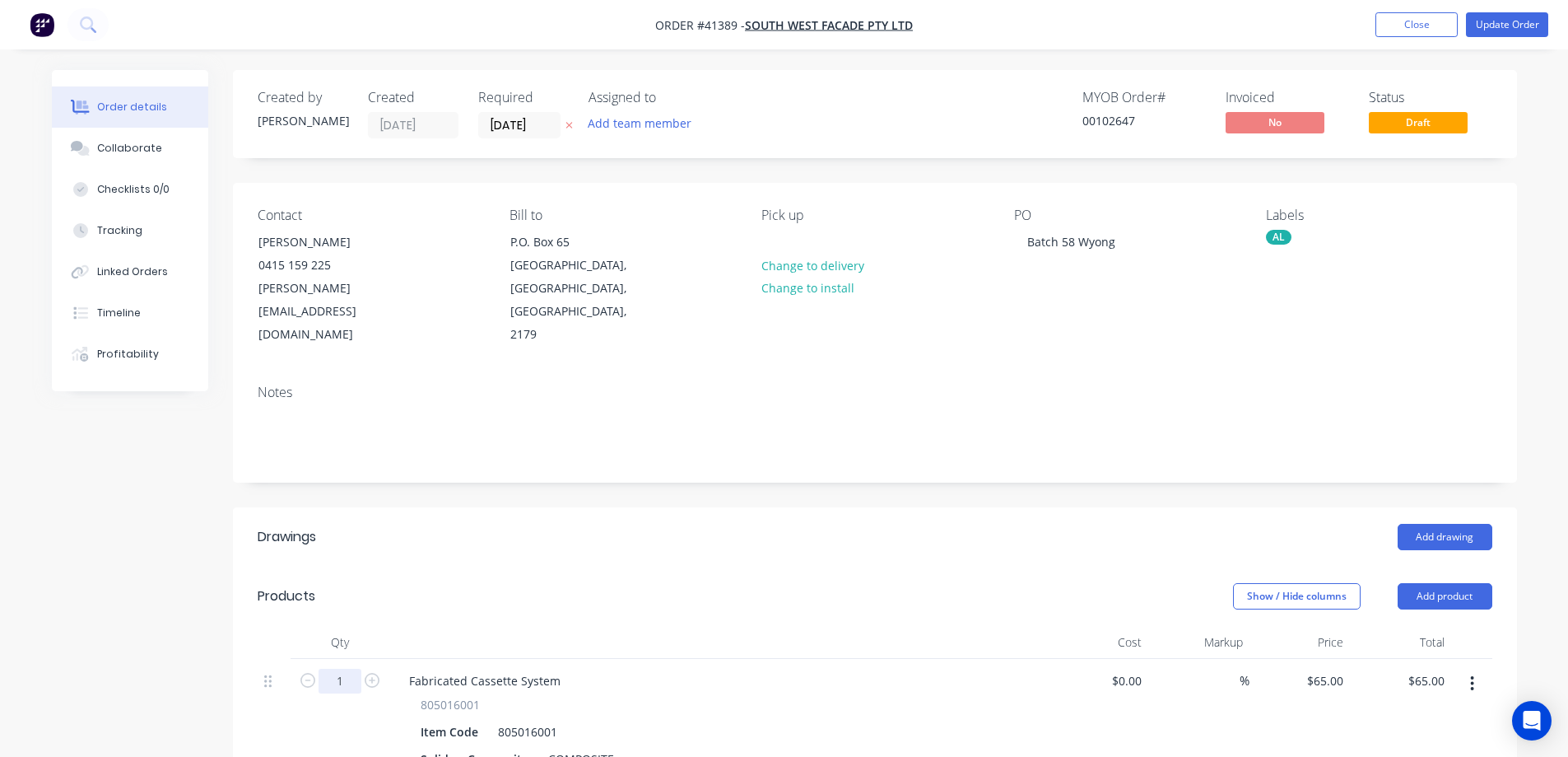
click at [342, 669] on input "1" at bounding box center [340, 681] width 43 height 25
type input "0.99"
type input "$64.35"
click at [442, 571] on header "Products Show / Hide columns Add product" at bounding box center [875, 595] width 1284 height 59
click at [1531, 21] on button "Update Order" at bounding box center [1507, 25] width 83 height 25
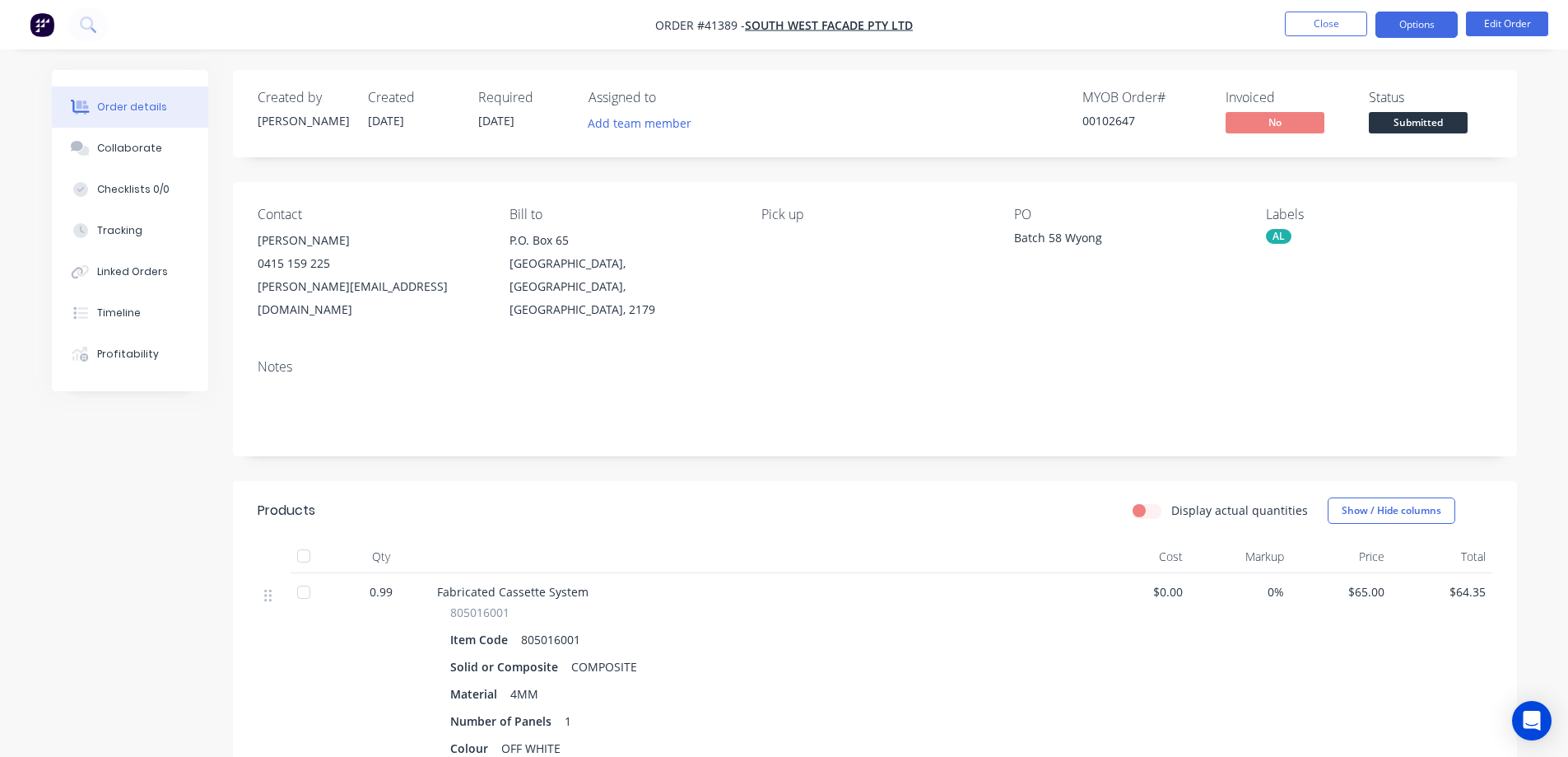
click at [1420, 22] on button "Options" at bounding box center [1417, 25] width 83 height 26
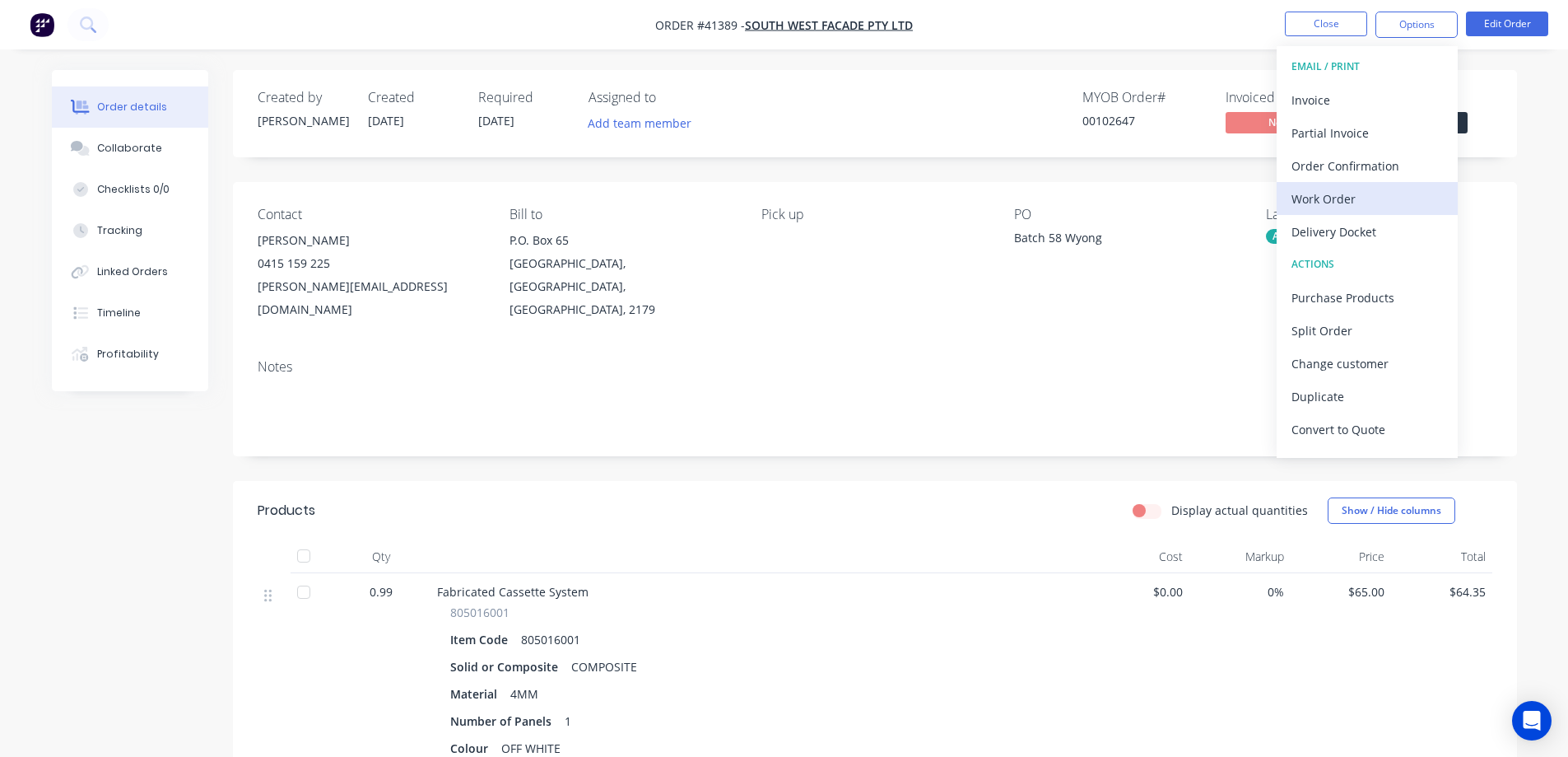
click at [1342, 195] on div "Work Order" at bounding box center [1368, 199] width 151 height 24
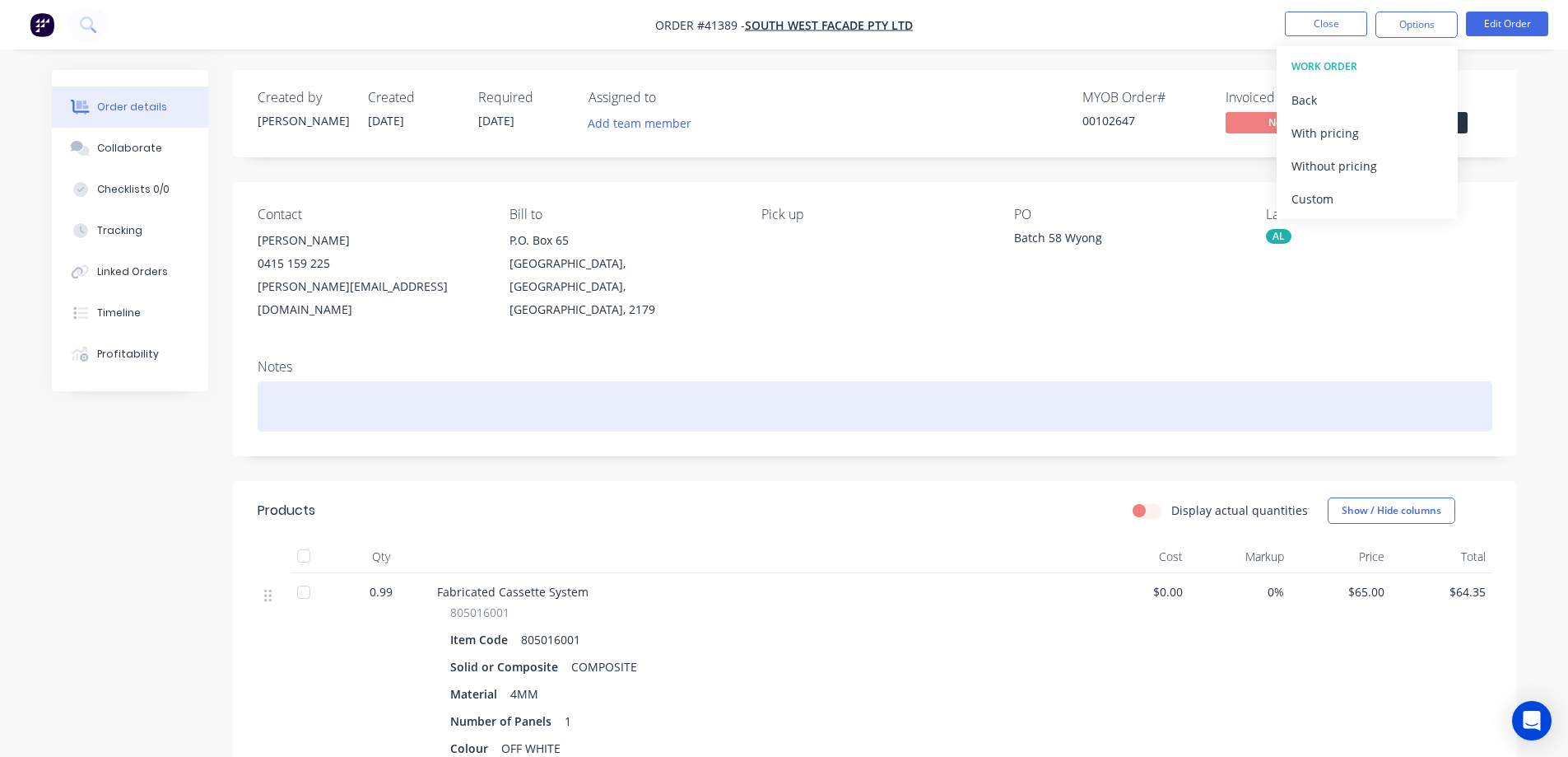
click at [834, 353] on div "Notes" at bounding box center [875, 401] width 1284 height 111
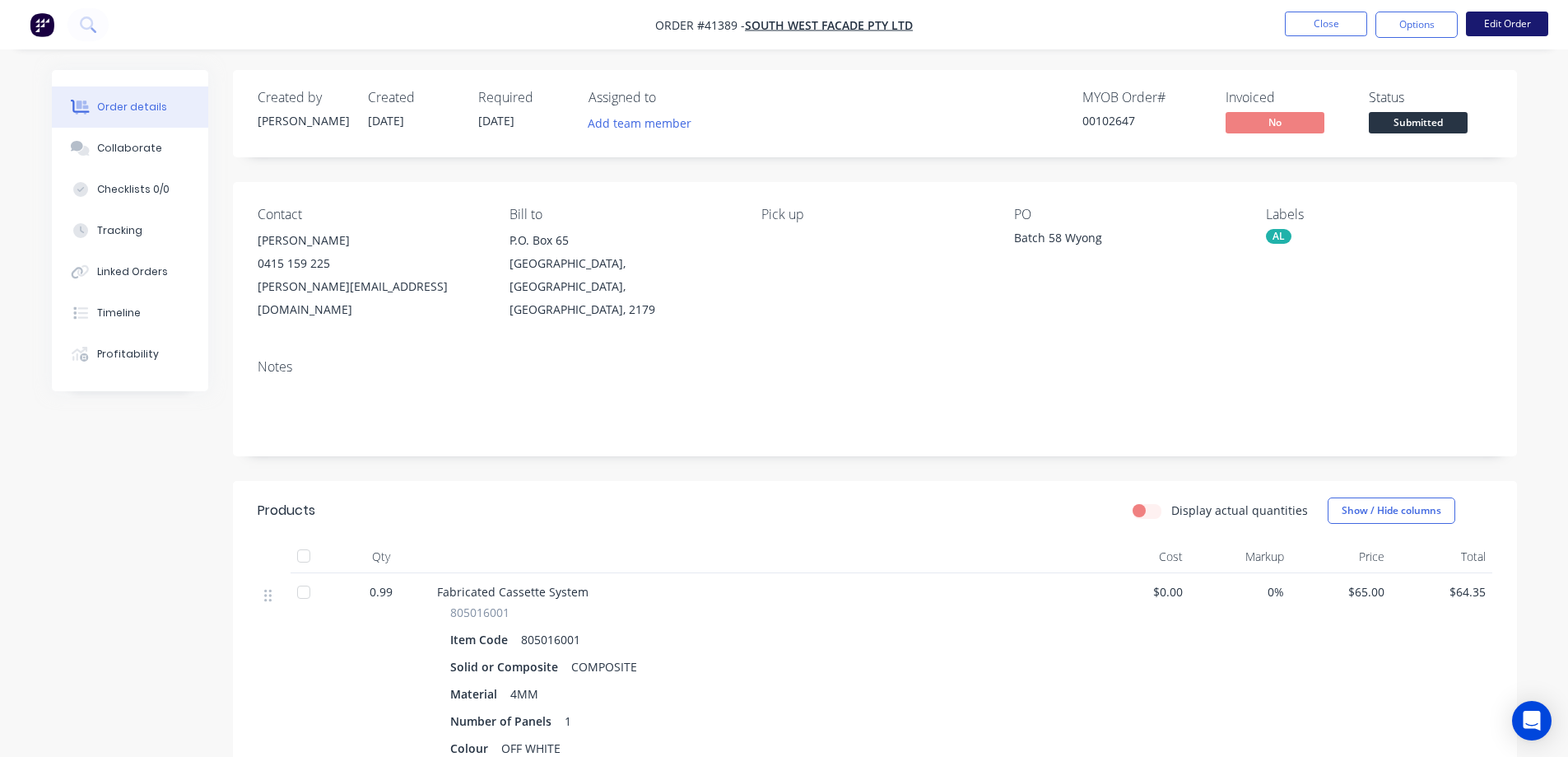
click at [1492, 23] on button "Edit Order" at bounding box center [1507, 24] width 83 height 25
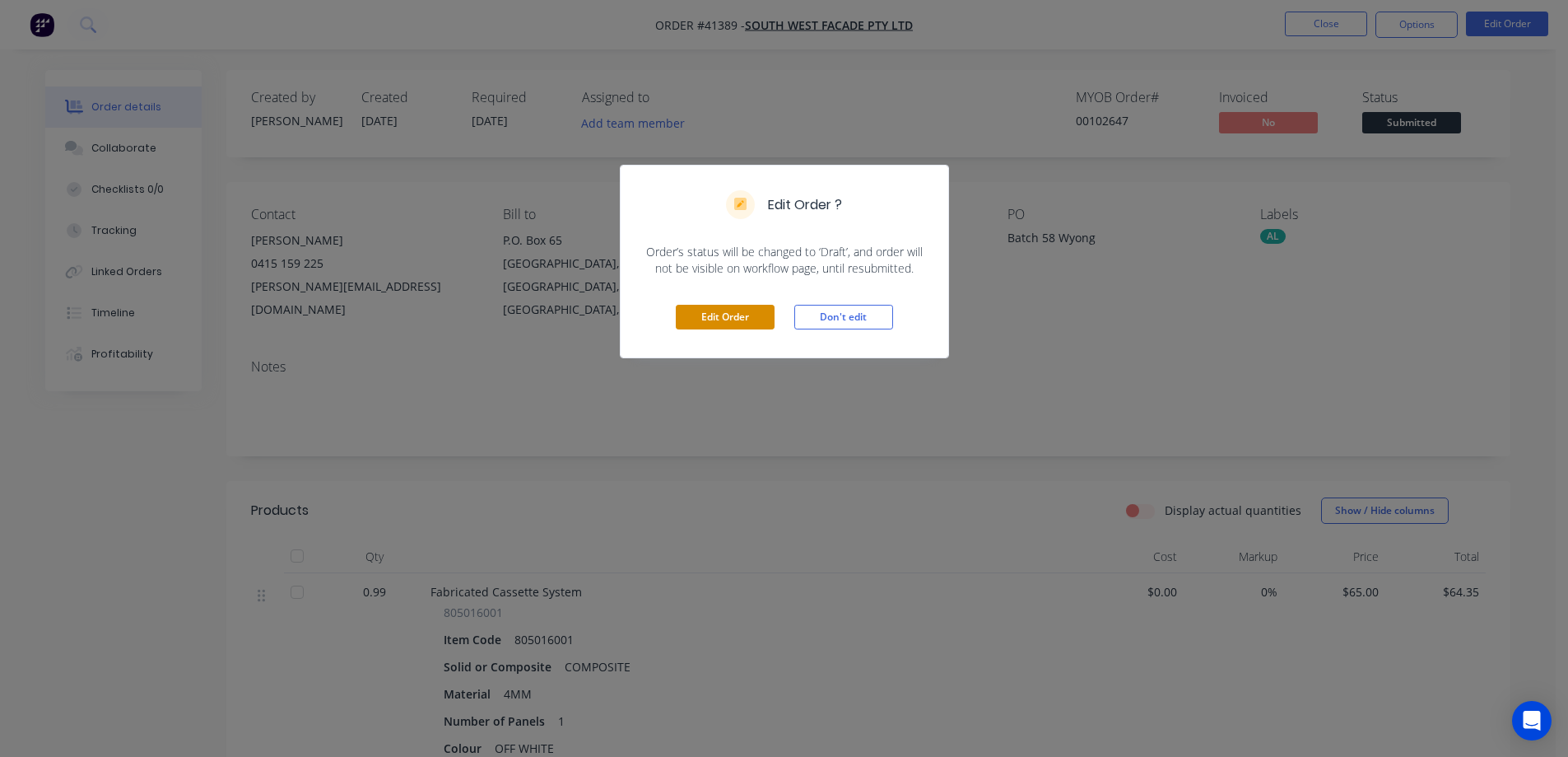
click at [752, 316] on button "Edit Order" at bounding box center [725, 317] width 98 height 25
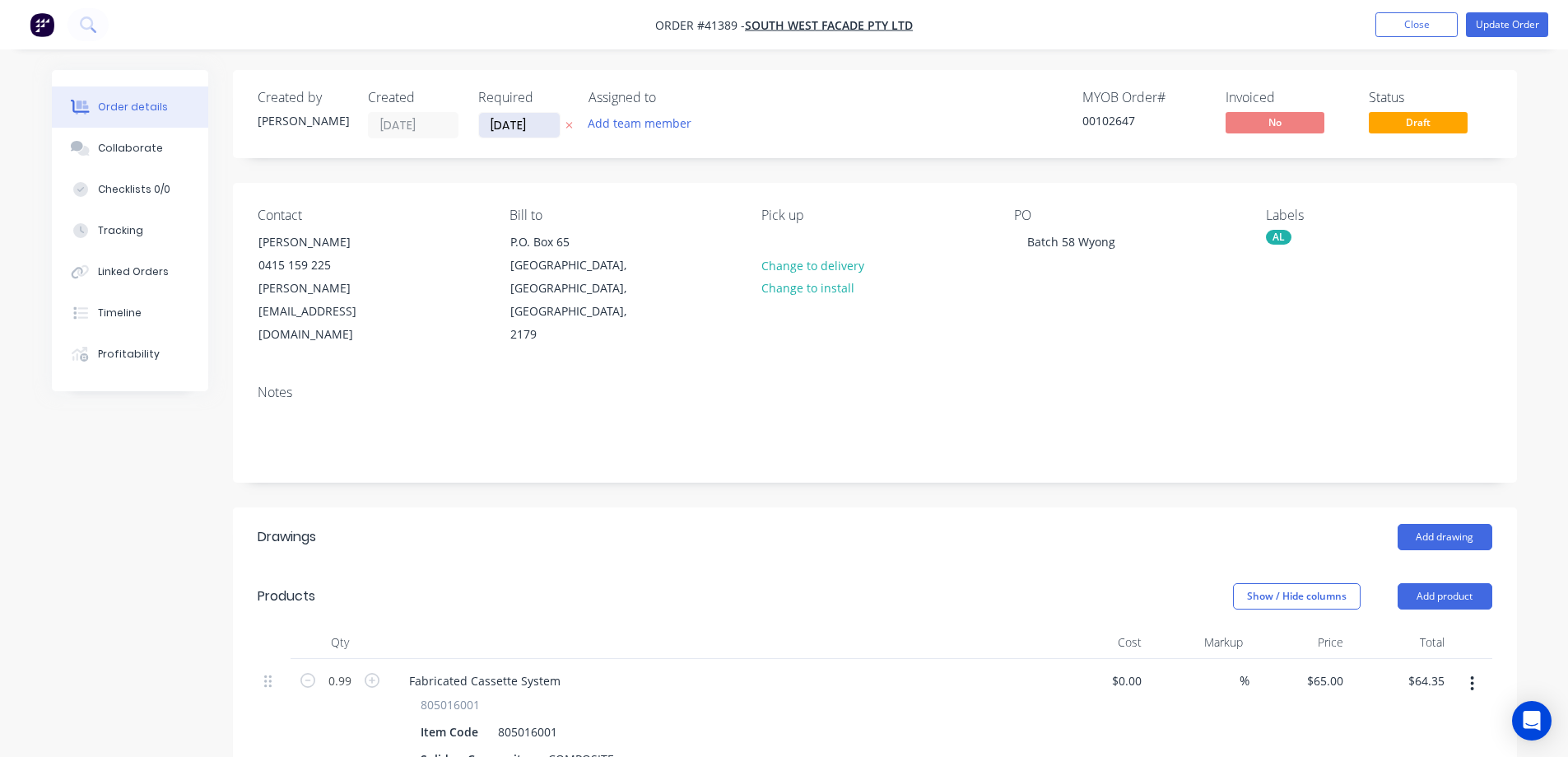
click at [522, 125] on input "01/09/25" at bounding box center [519, 125] width 81 height 25
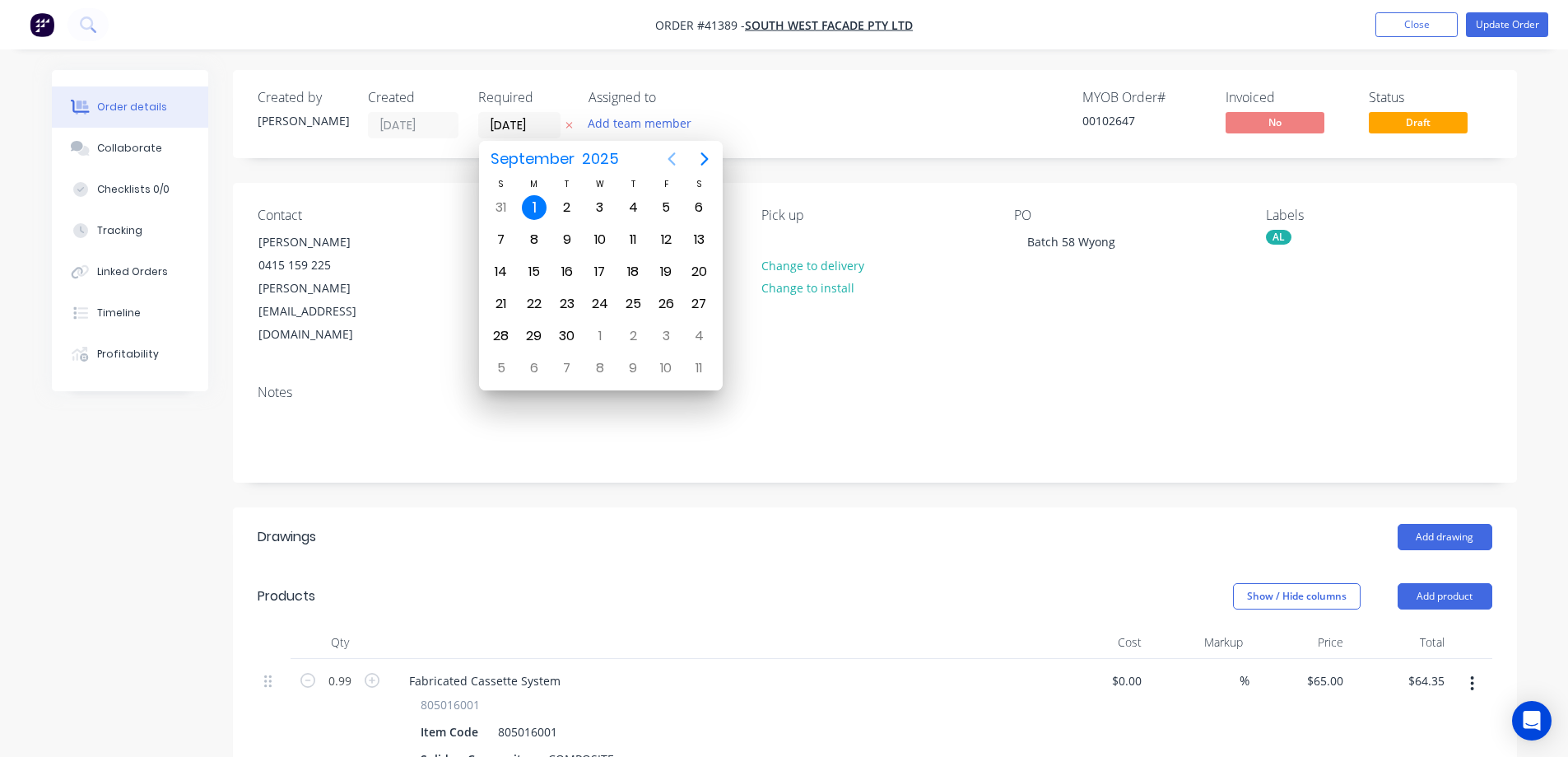
click at [673, 156] on icon "Previous page" at bounding box center [671, 159] width 19 height 19
click at [635, 334] on div "28" at bounding box center [633, 336] width 25 height 25
type input "[DATE]"
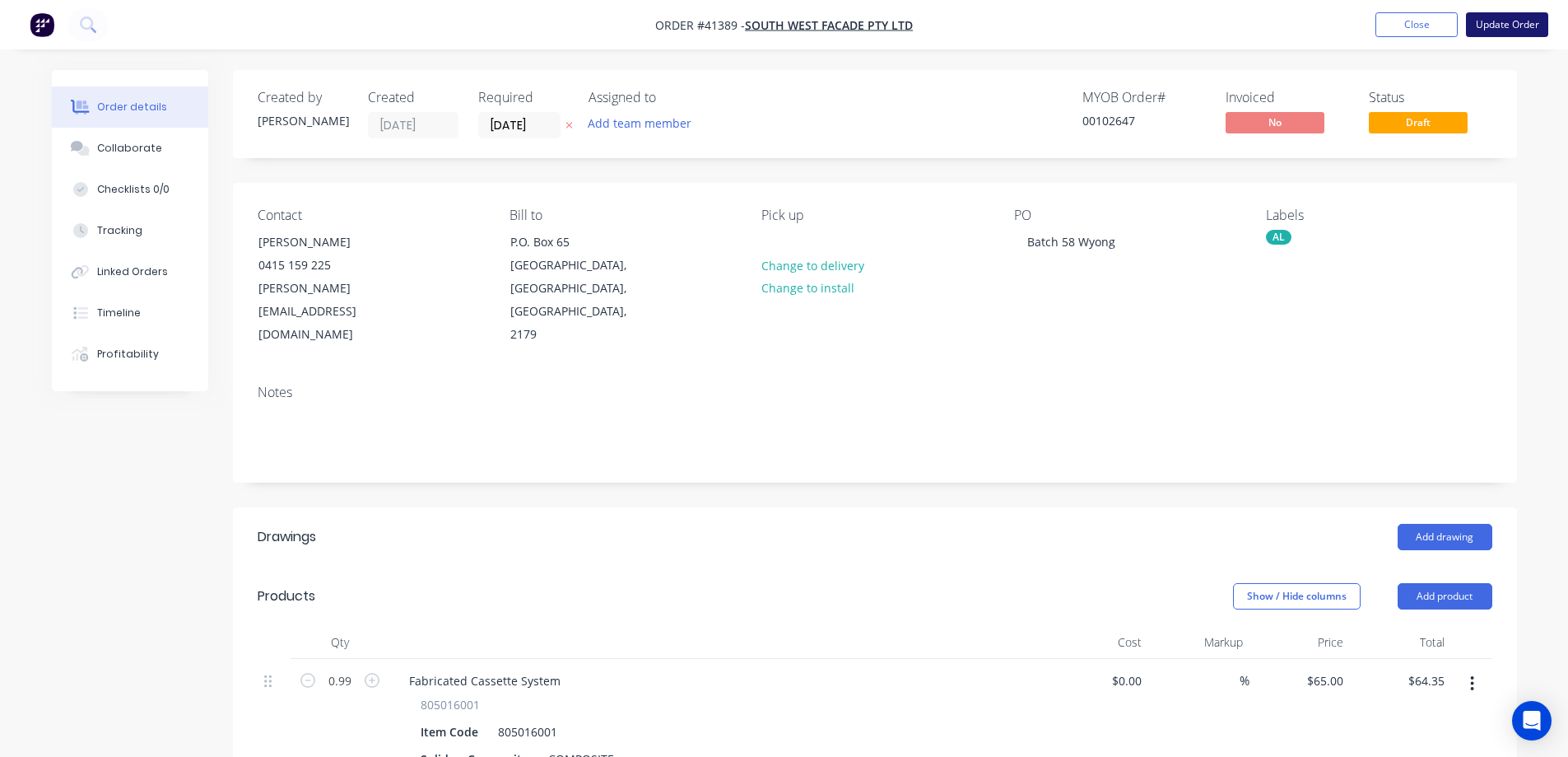
click at [1536, 18] on button "Update Order" at bounding box center [1507, 25] width 83 height 25
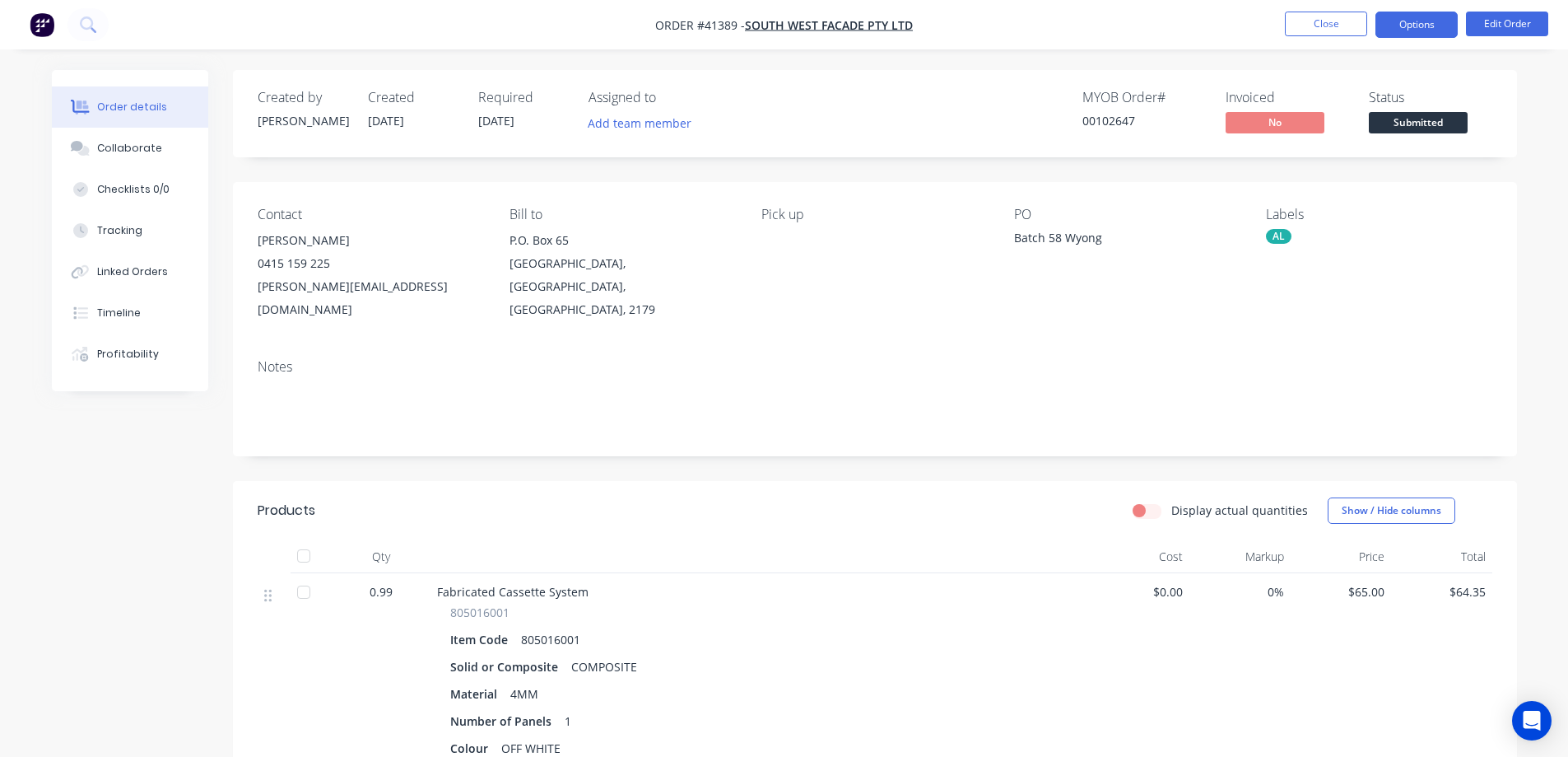
click at [1411, 27] on button "Options" at bounding box center [1417, 25] width 83 height 26
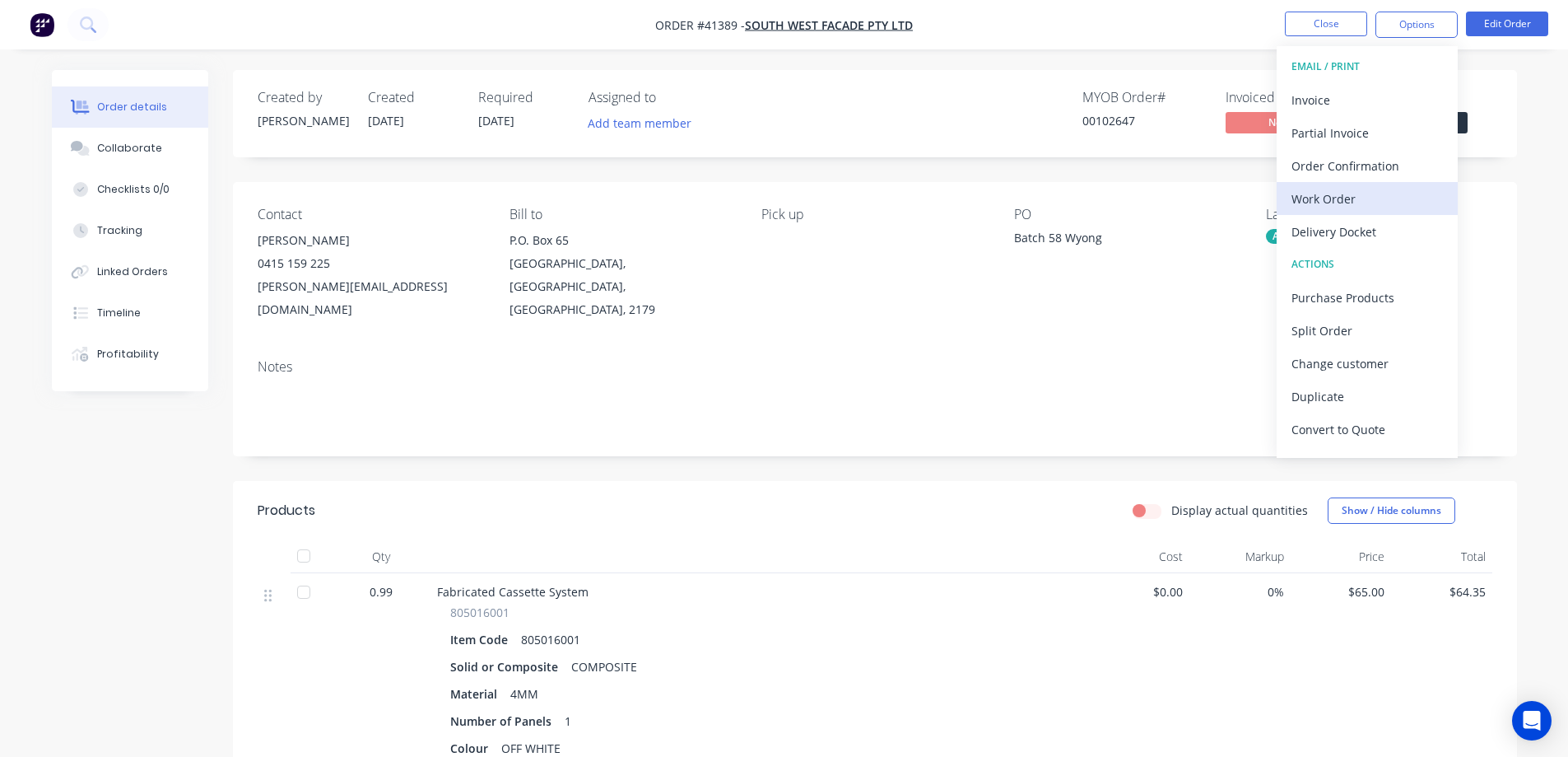
click at [1343, 200] on div "Work Order" at bounding box center [1368, 199] width 151 height 24
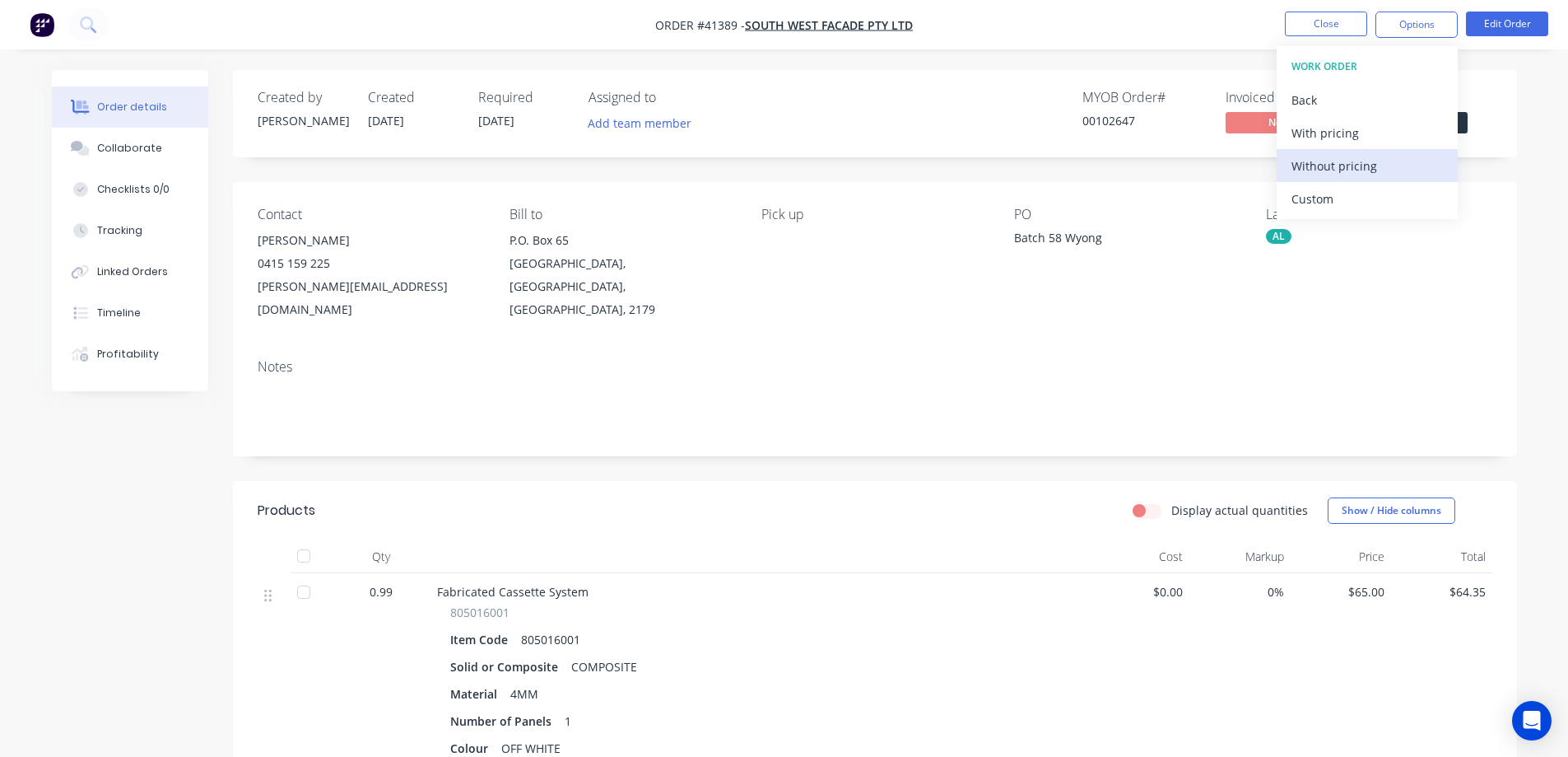
click at [1376, 166] on div "Without pricing" at bounding box center [1368, 165] width 151 height 24
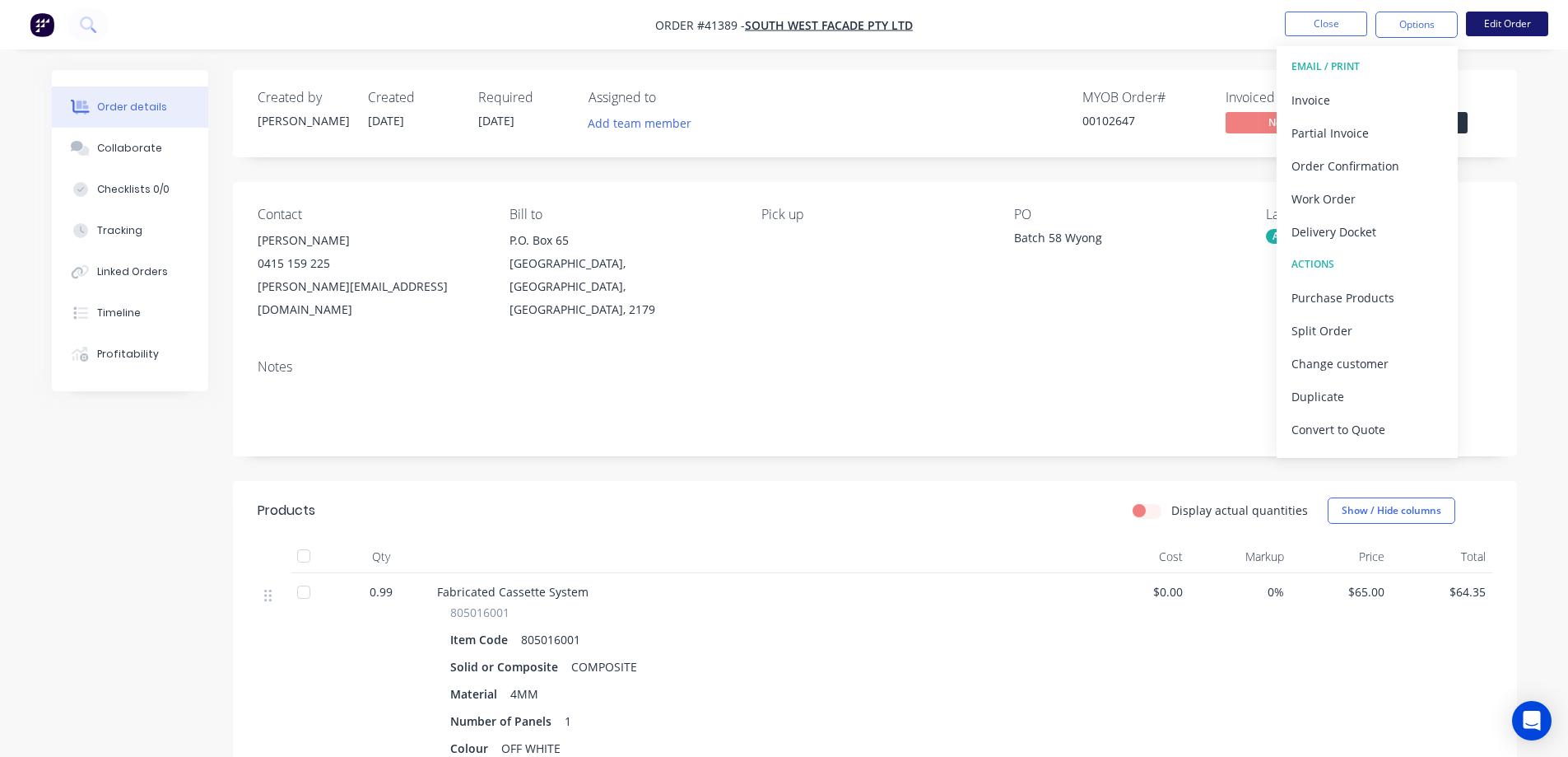
click at [1492, 21] on button "Edit Order" at bounding box center [1507, 24] width 83 height 25
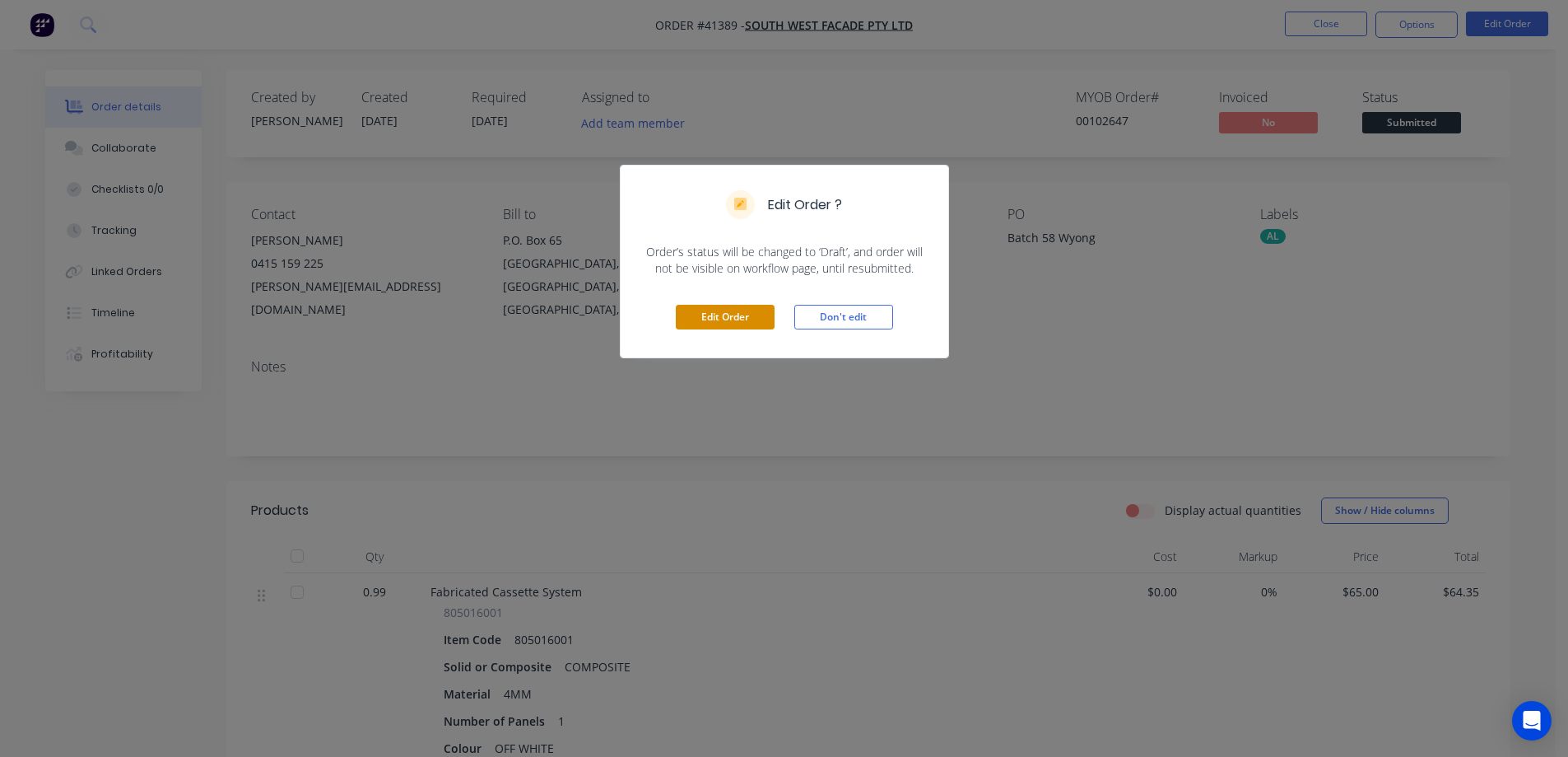
click at [710, 317] on button "Edit Order" at bounding box center [725, 317] width 98 height 25
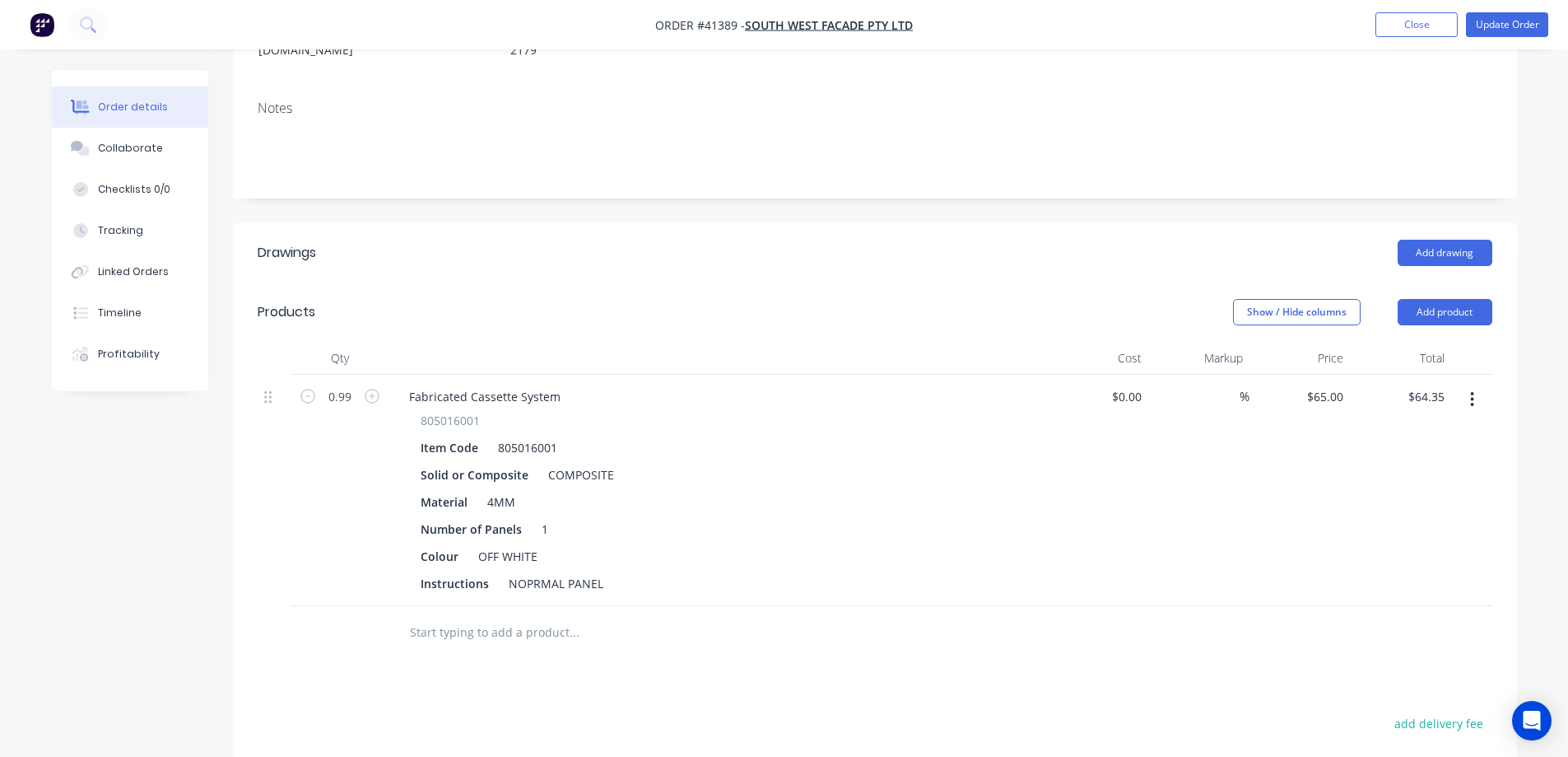
scroll to position [330, 0]
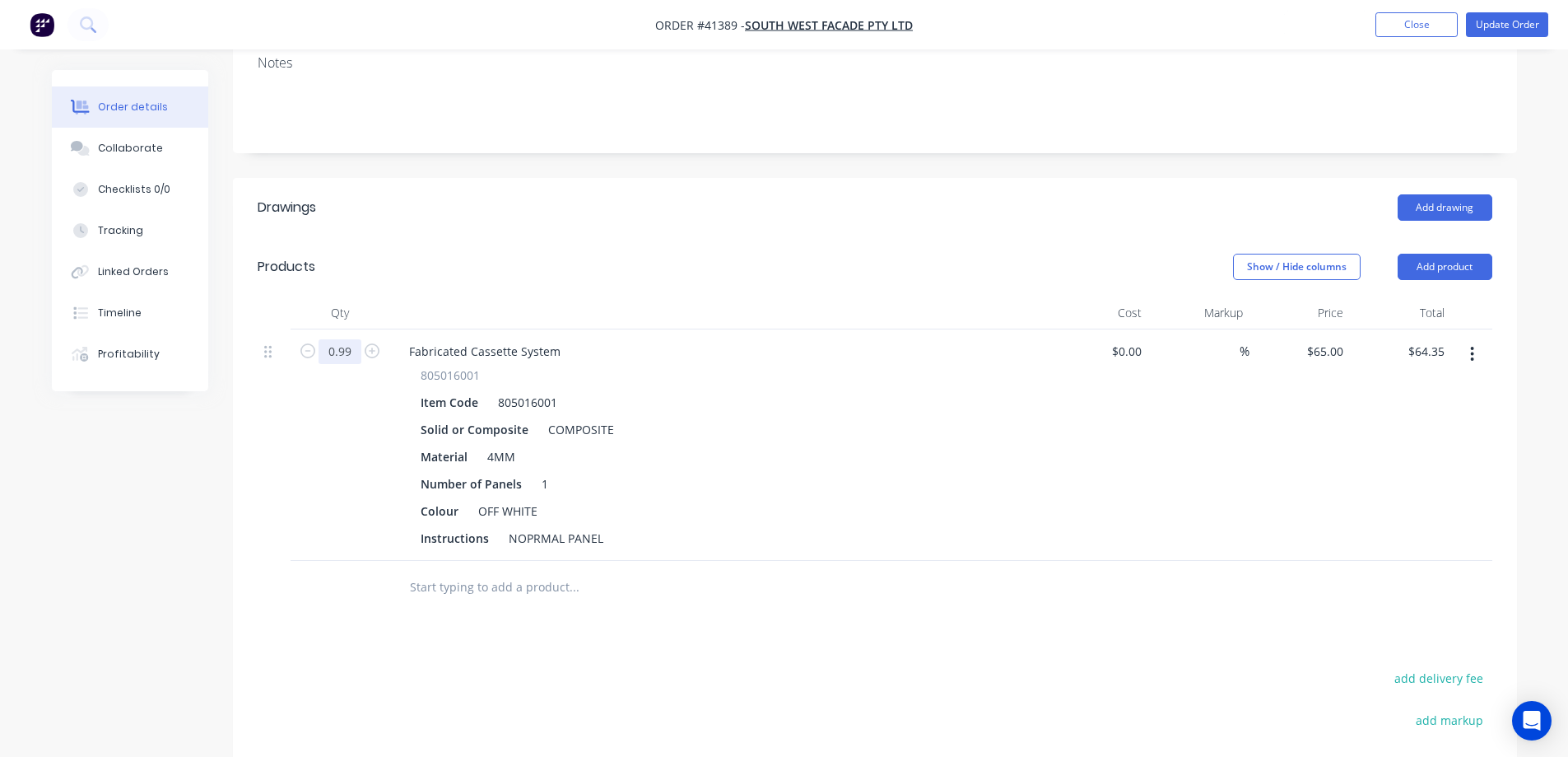
click at [345, 339] on input "0.99" at bounding box center [340, 352] width 43 height 25
type input "1"
type input "$65.00"
click at [488, 237] on header "Products Show / Hide columns Add product" at bounding box center [875, 266] width 1284 height 59
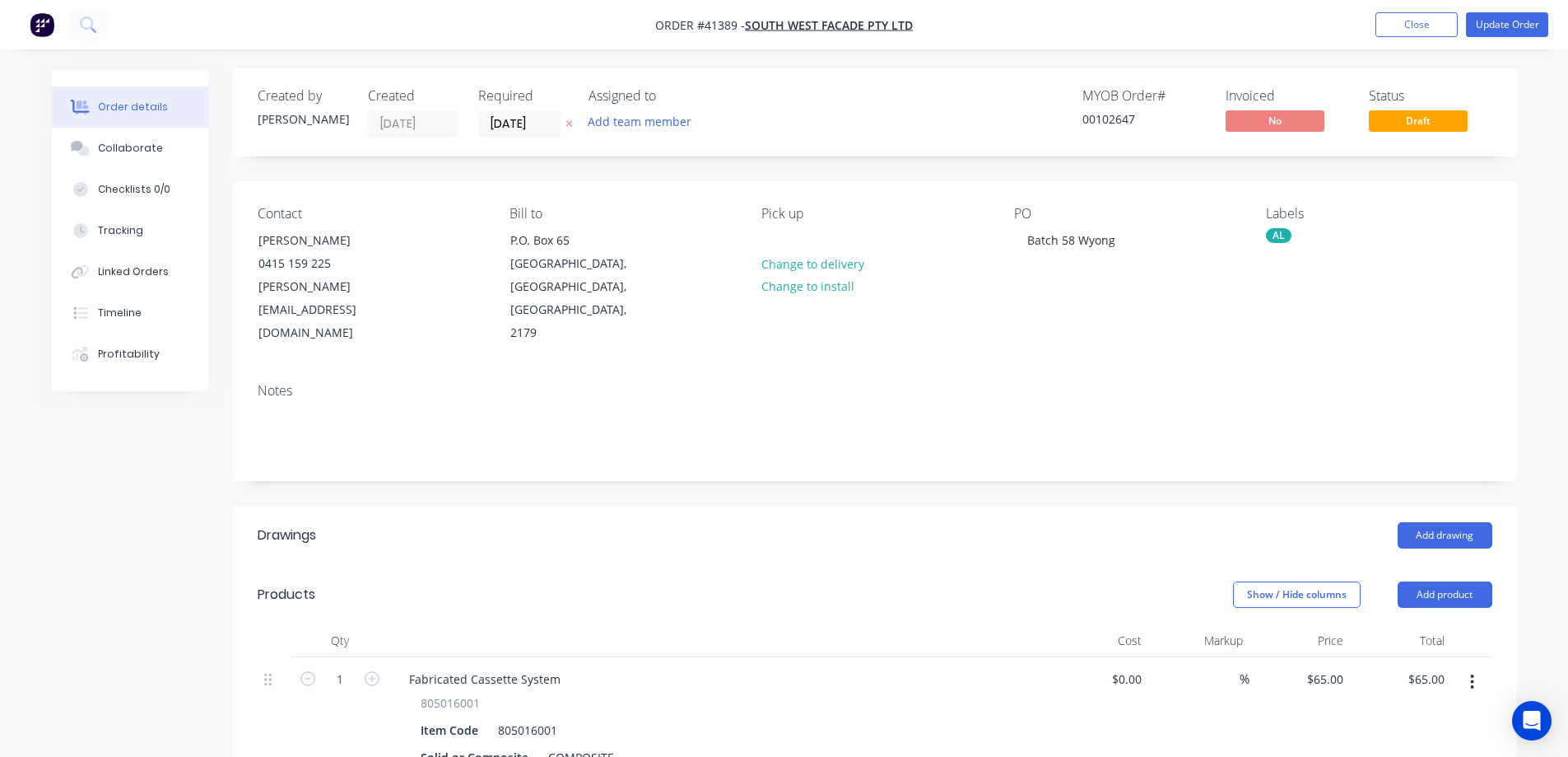
scroll to position [0, 0]
click at [1489, 21] on button "Update Order" at bounding box center [1507, 25] width 83 height 25
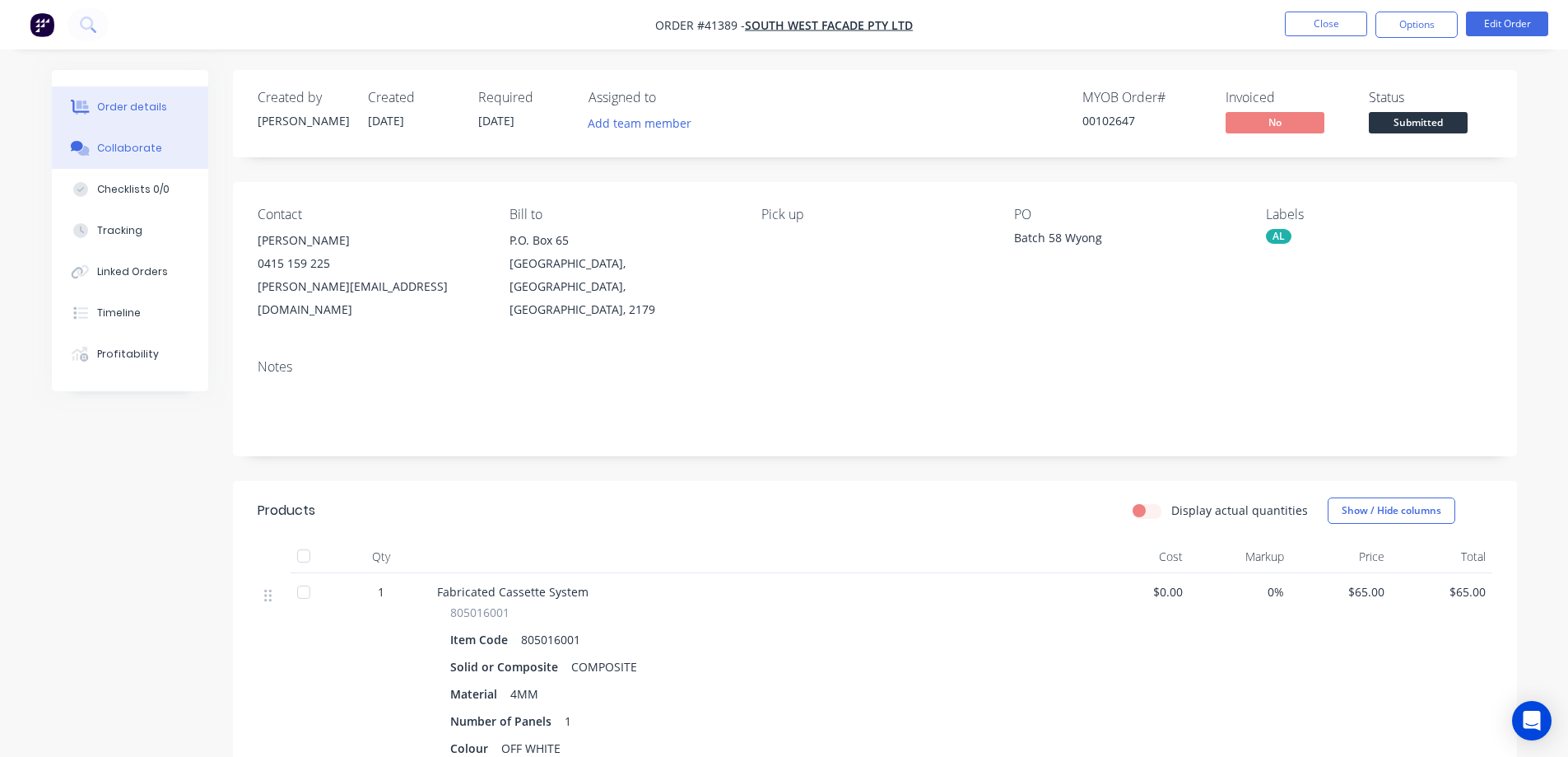
click at [143, 149] on div "Collaborate" at bounding box center [130, 148] width 65 height 15
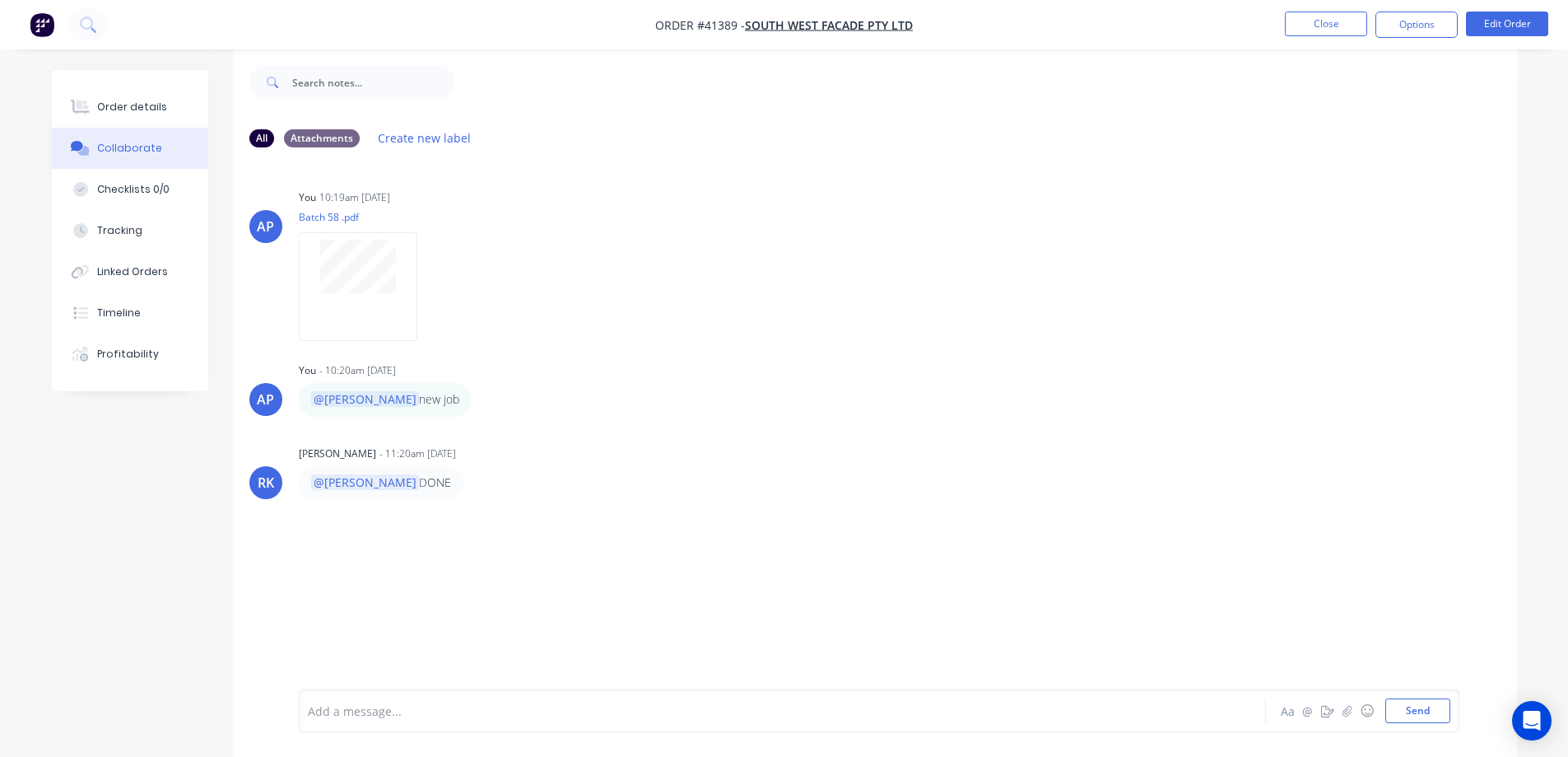
scroll to position [25, 0]
click at [1347, 710] on icon "button" at bounding box center [1347, 710] width 10 height 11
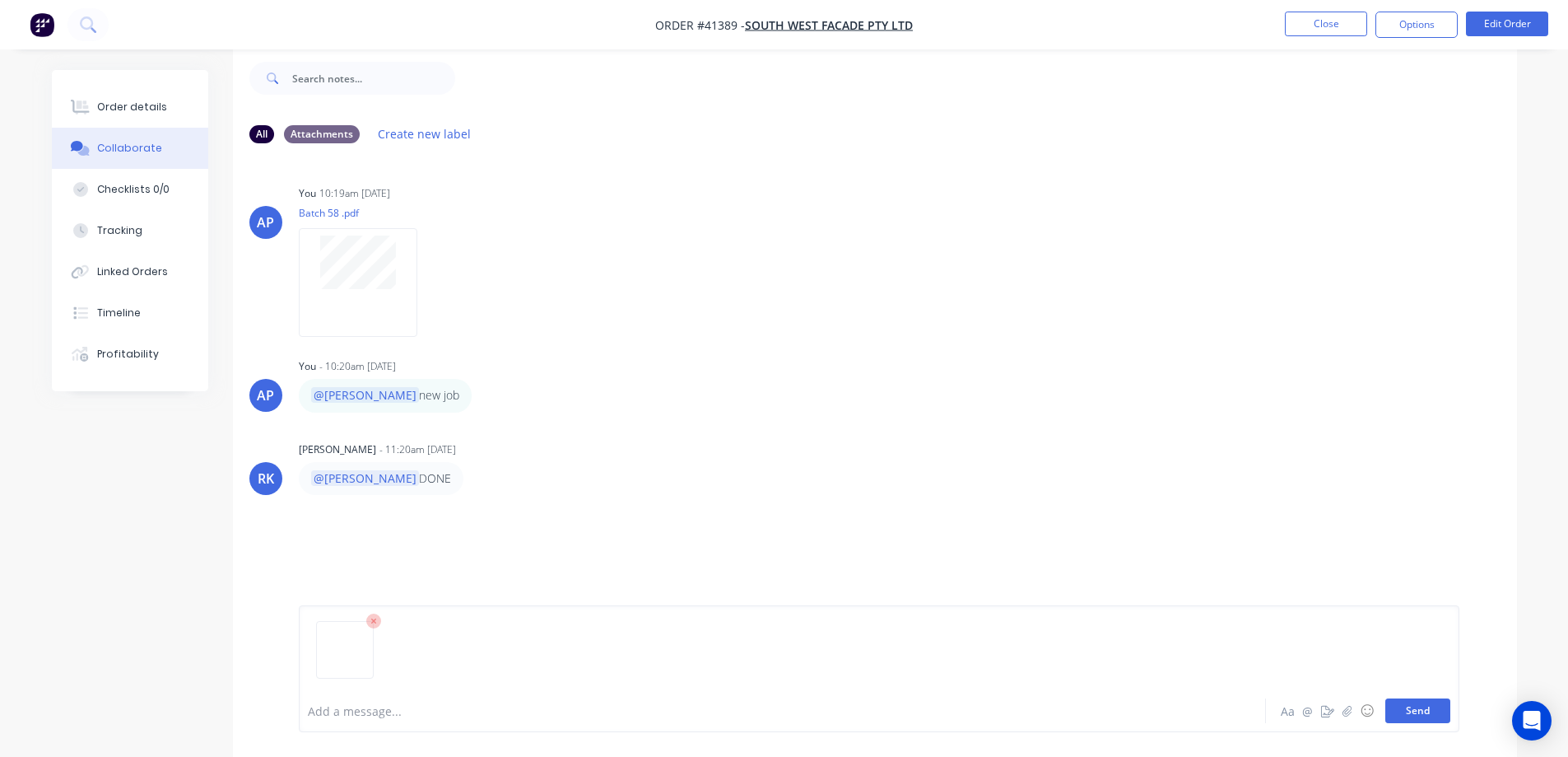
click at [1406, 709] on button "Send" at bounding box center [1419, 710] width 65 height 25
click at [152, 105] on div "Order details" at bounding box center [133, 106] width 70 height 15
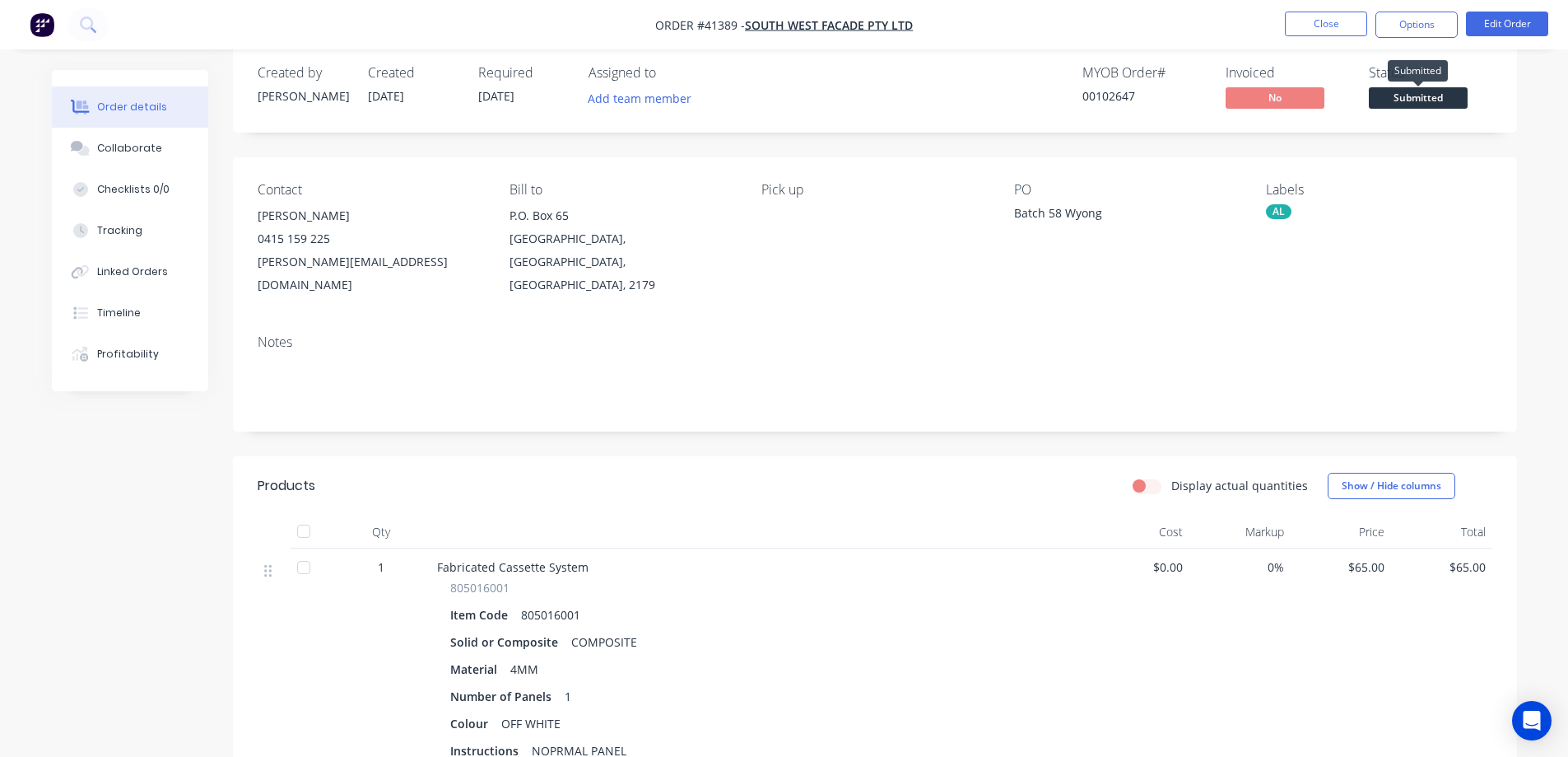
click at [1388, 95] on span "Submitted" at bounding box center [1419, 97] width 98 height 20
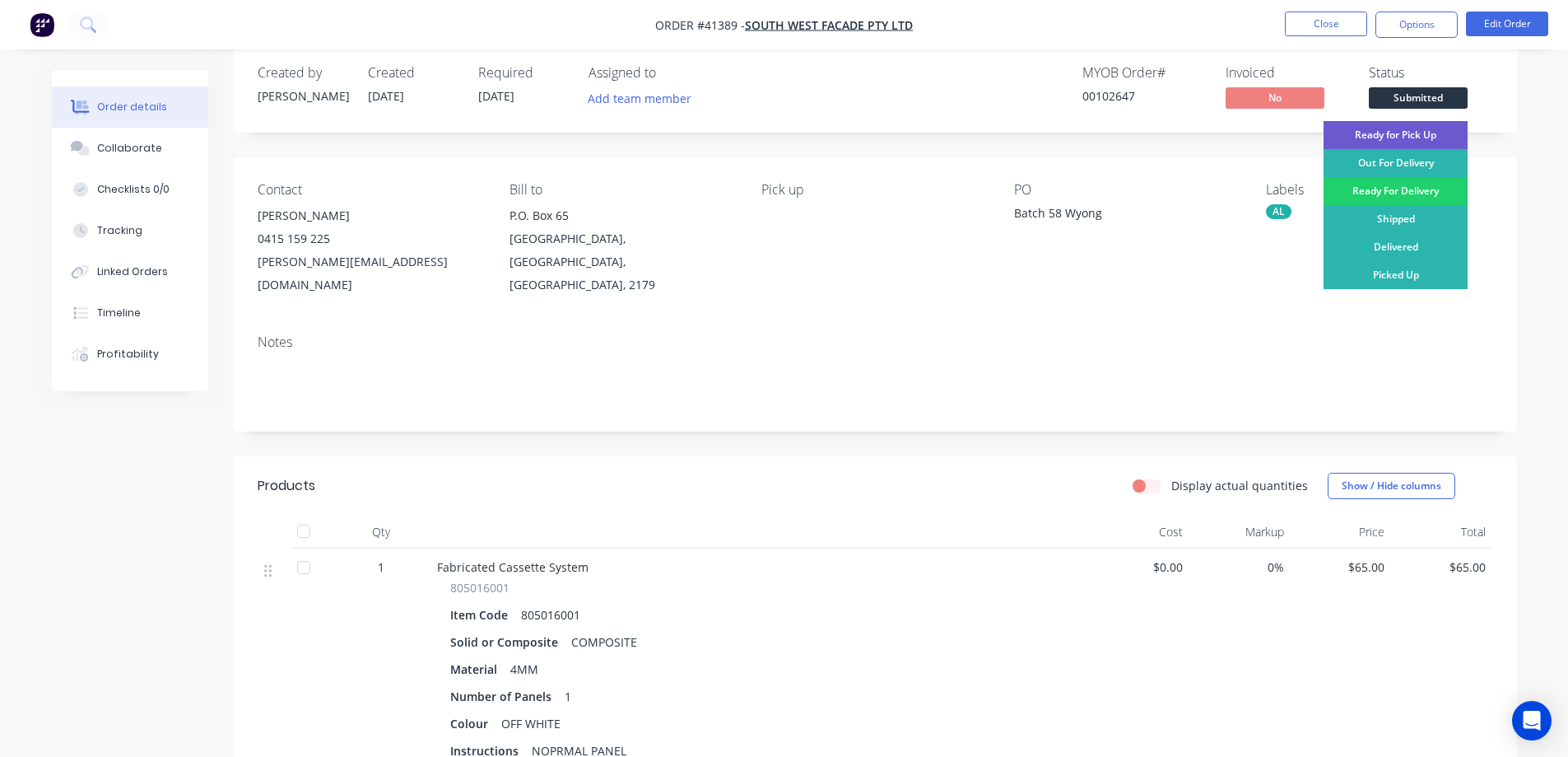
click at [1371, 135] on div "Ready for Pick Up" at bounding box center [1396, 135] width 144 height 28
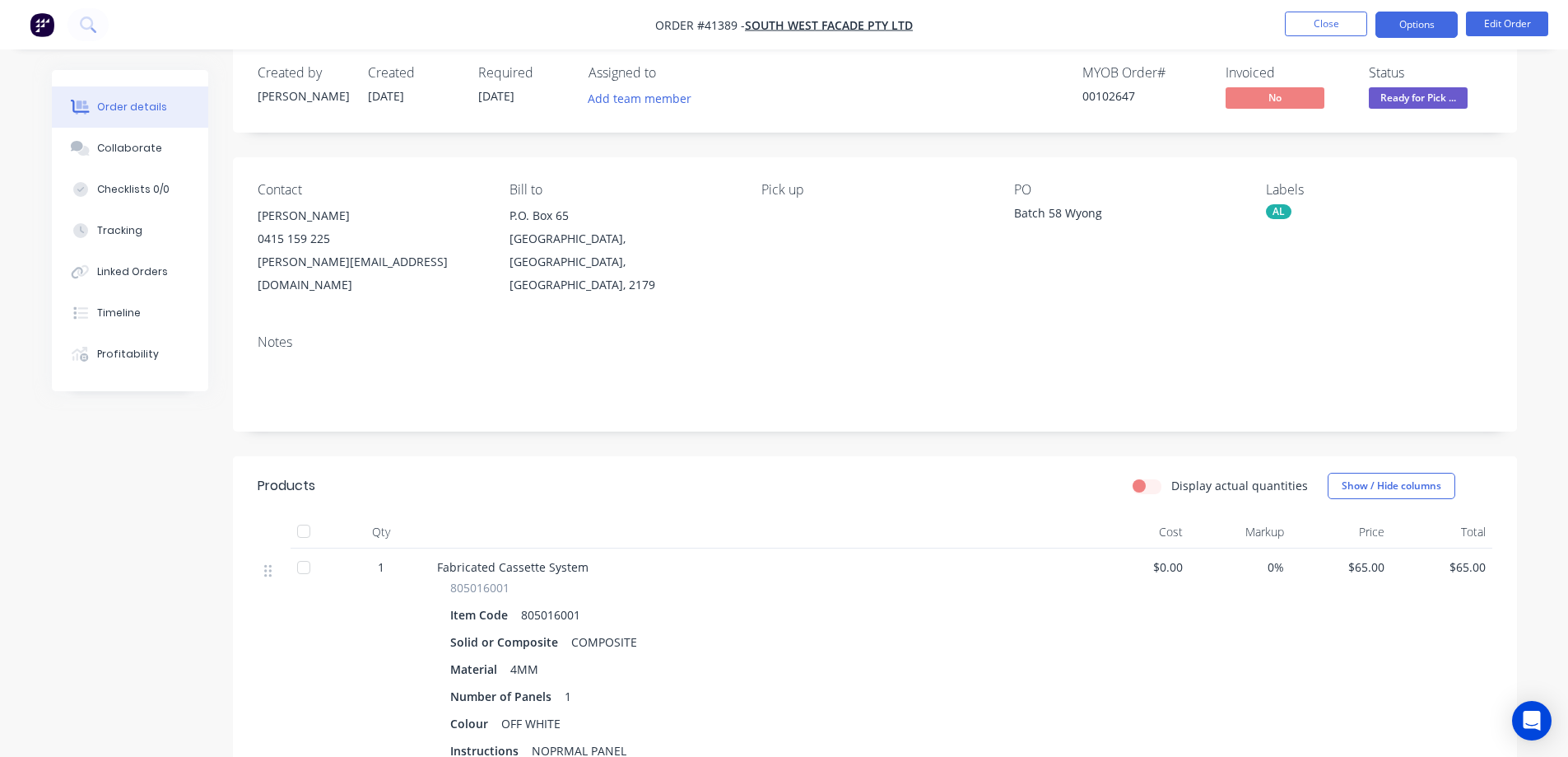
click at [1396, 20] on button "Options" at bounding box center [1417, 25] width 83 height 26
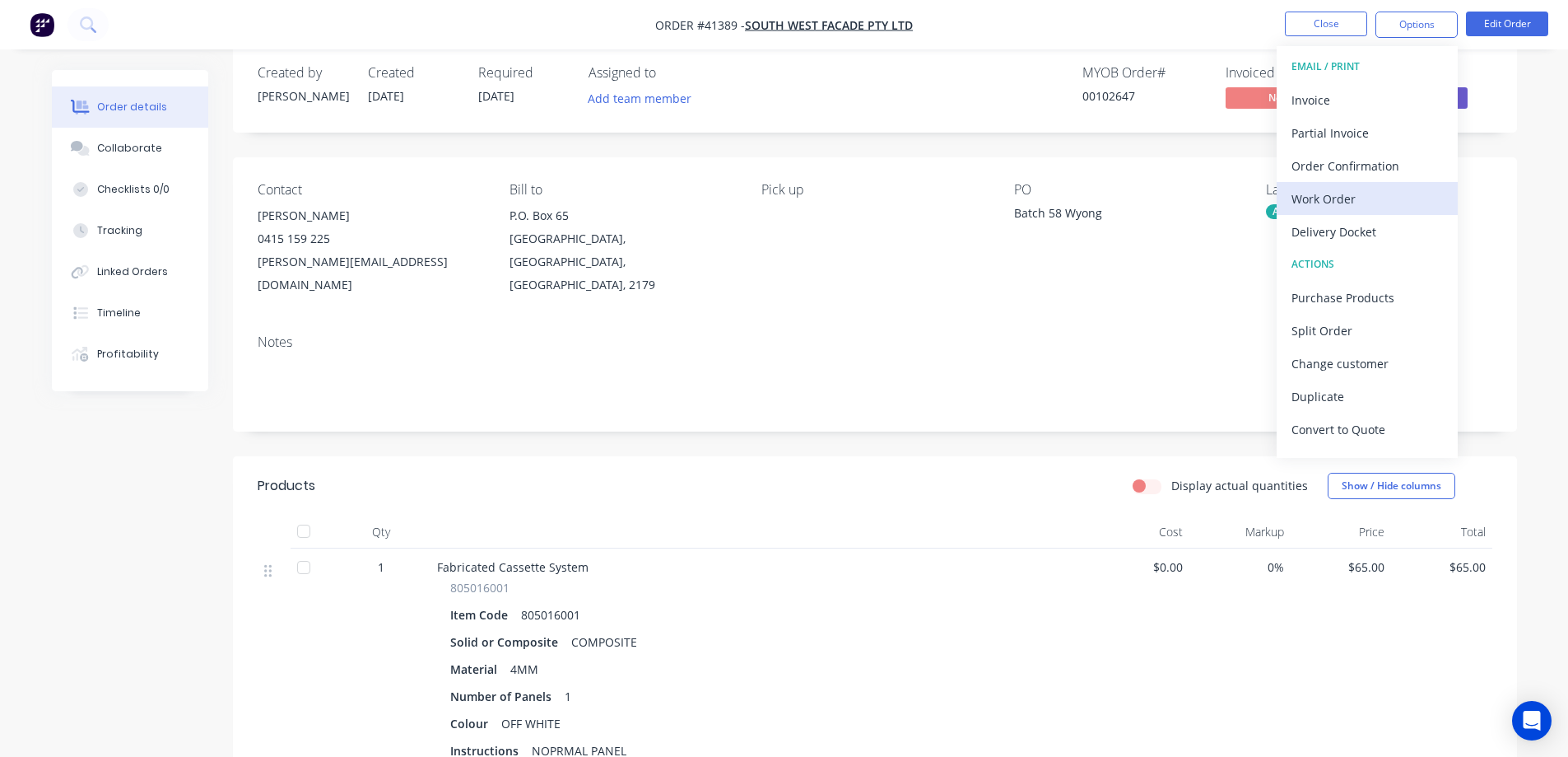
click at [1354, 198] on div "Work Order" at bounding box center [1368, 199] width 151 height 24
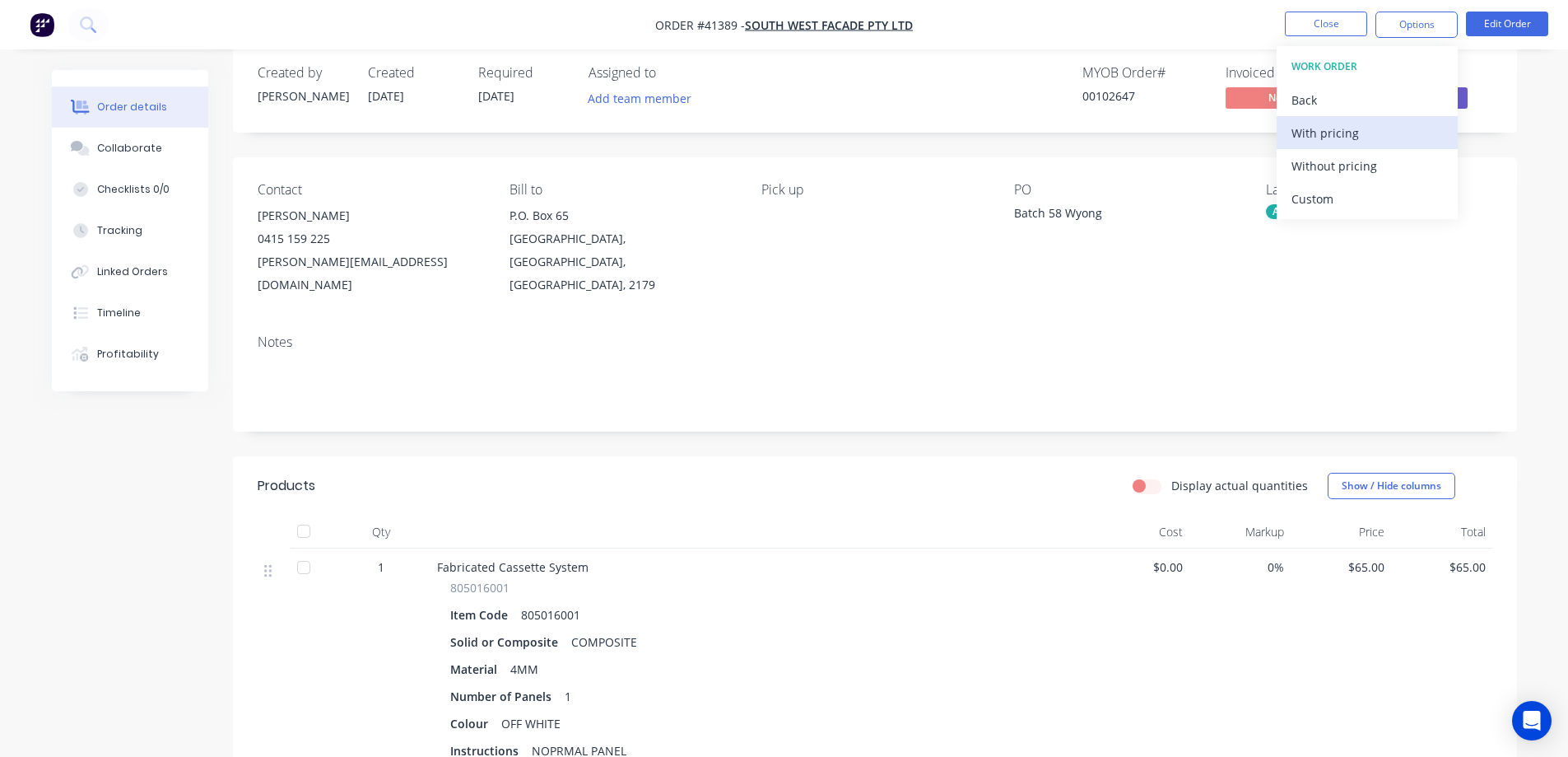
click at [1349, 135] on div "With pricing" at bounding box center [1368, 133] width 151 height 24
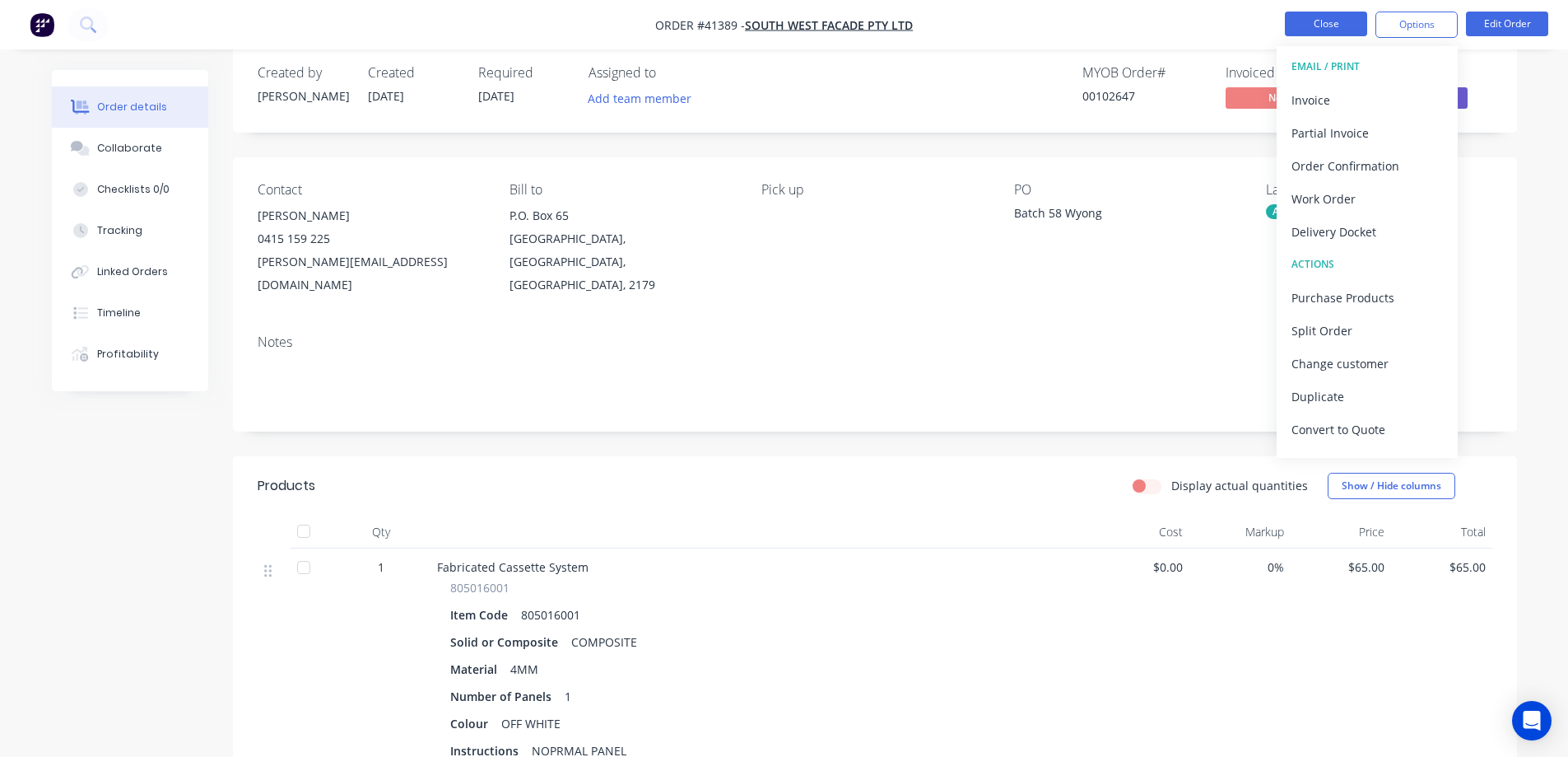
click at [1296, 27] on button "Close" at bounding box center [1326, 24] width 83 height 25
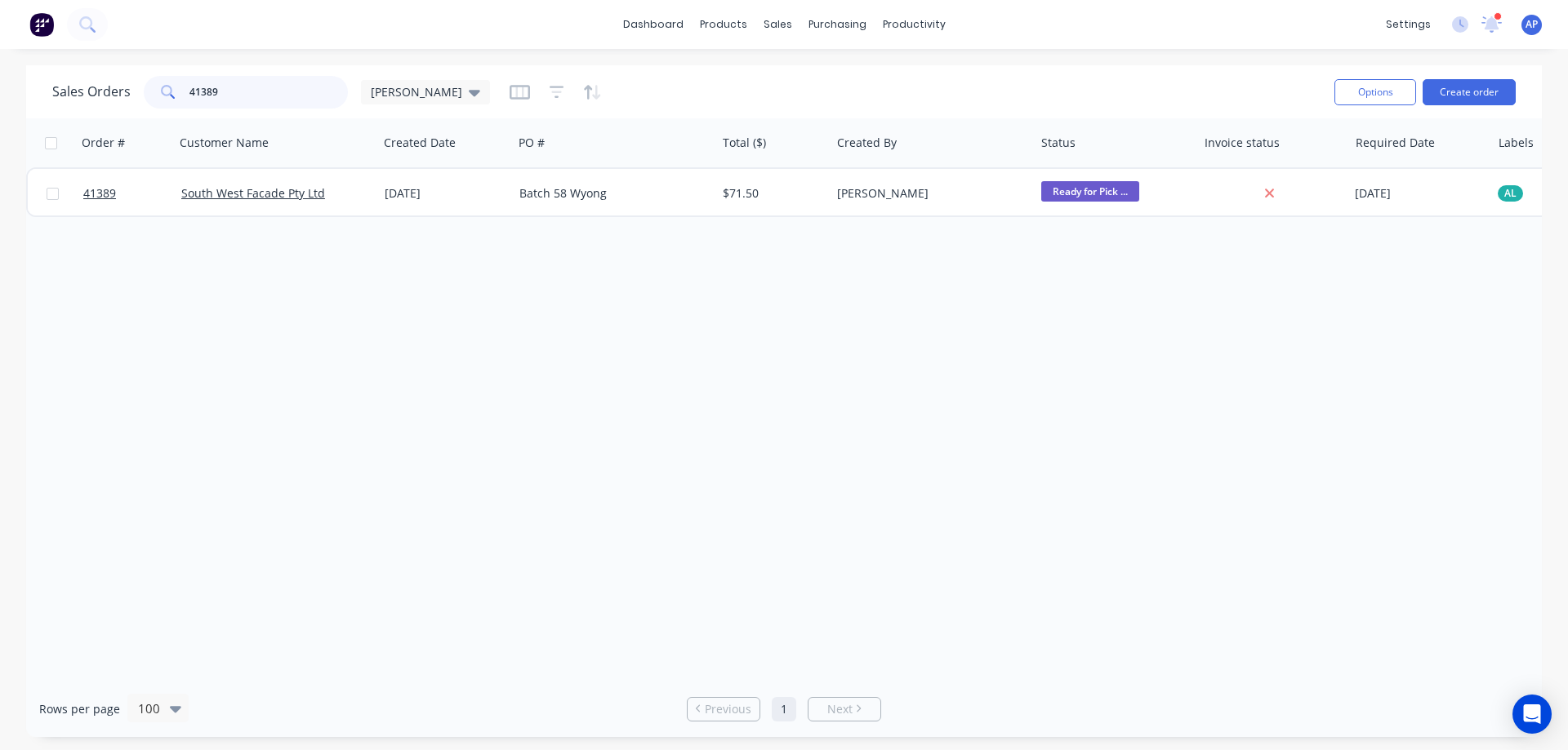
drag, startPoint x: 266, startPoint y: 91, endPoint x: 184, endPoint y: 104, distance: 83.0
click at [184, 104] on div "41389" at bounding box center [246, 91] width 204 height 32
type input "41347"
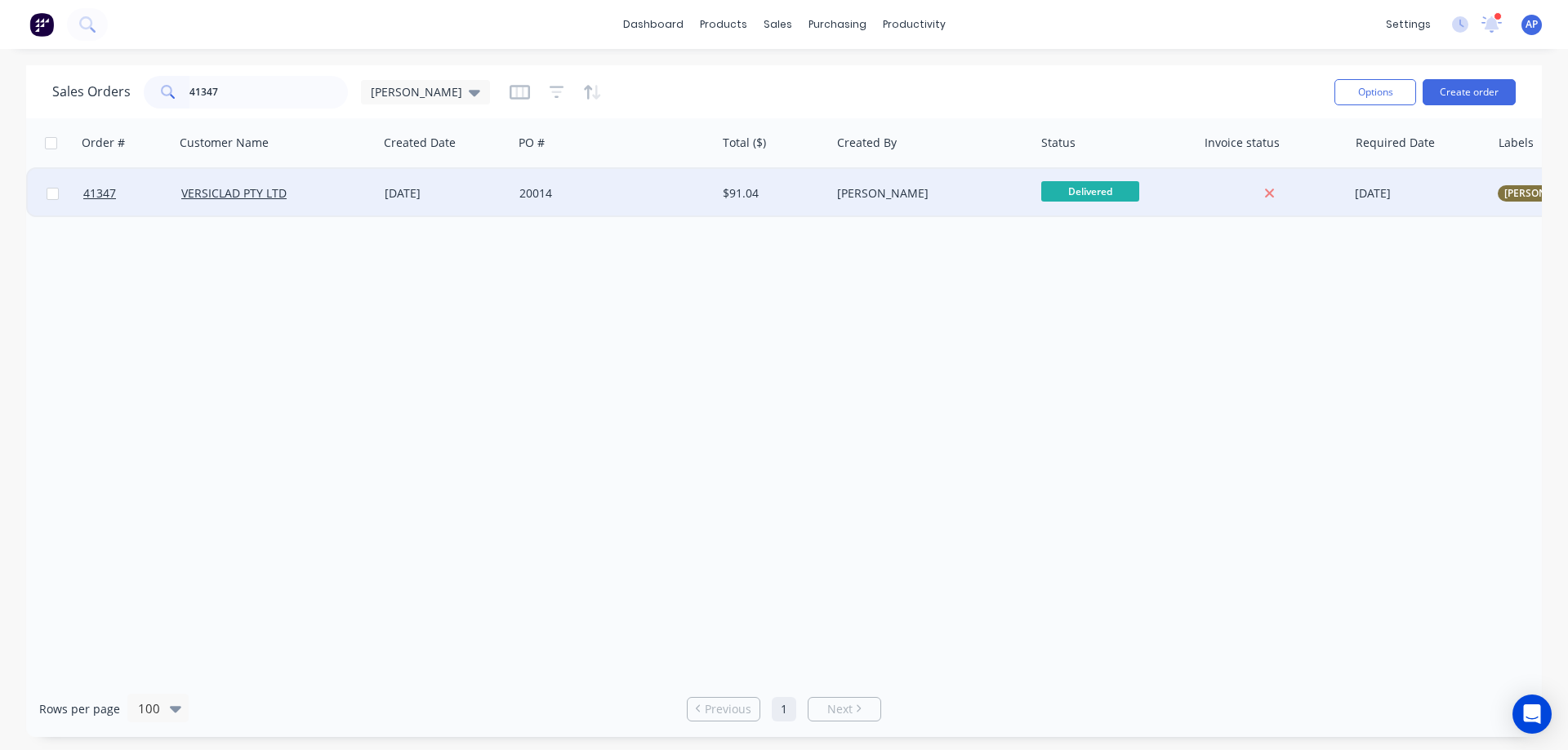
click at [593, 196] on div "20014" at bounding box center [610, 193] width 181 height 17
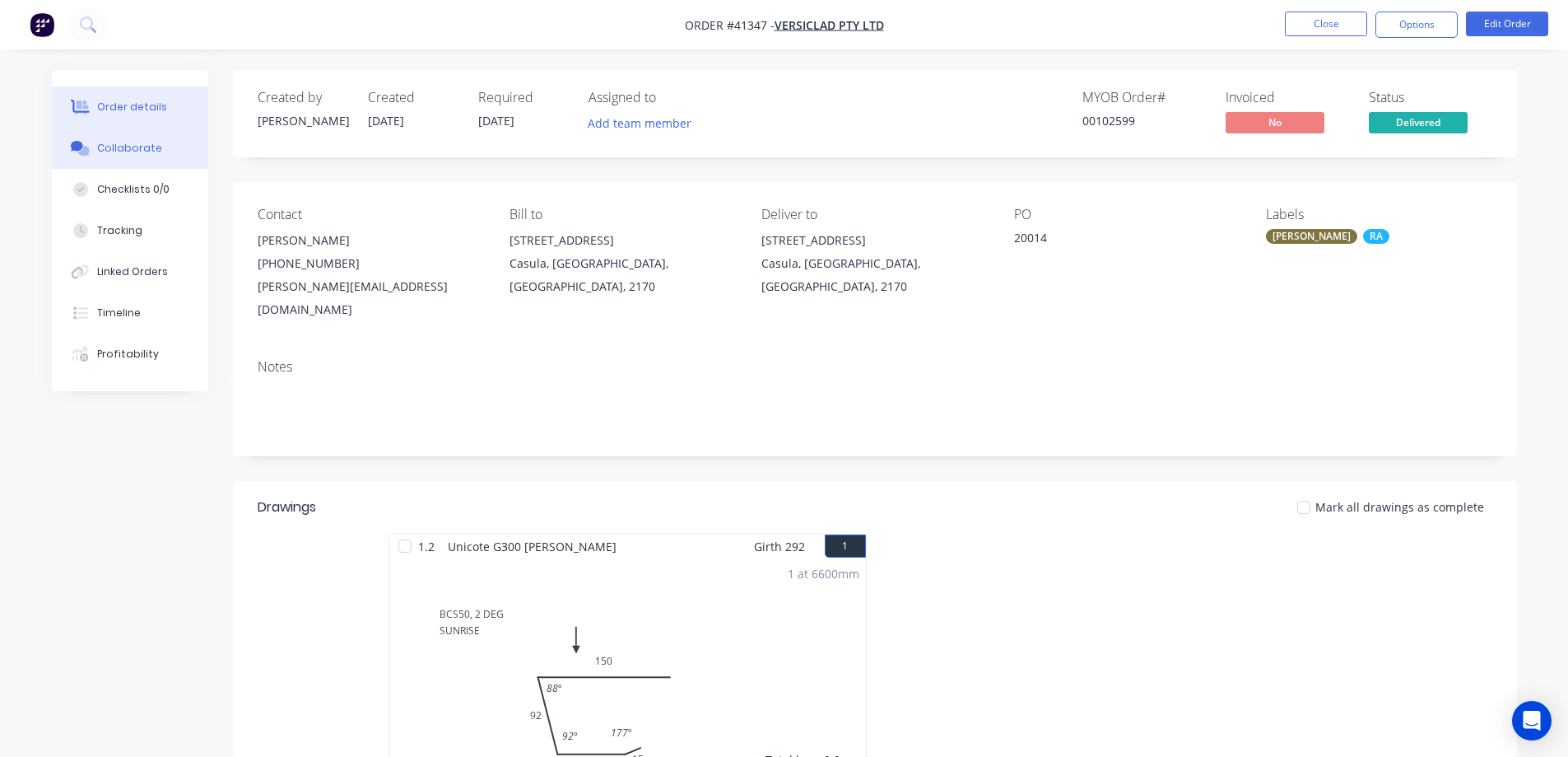
click at [144, 144] on div "Collaborate" at bounding box center [130, 148] width 65 height 15
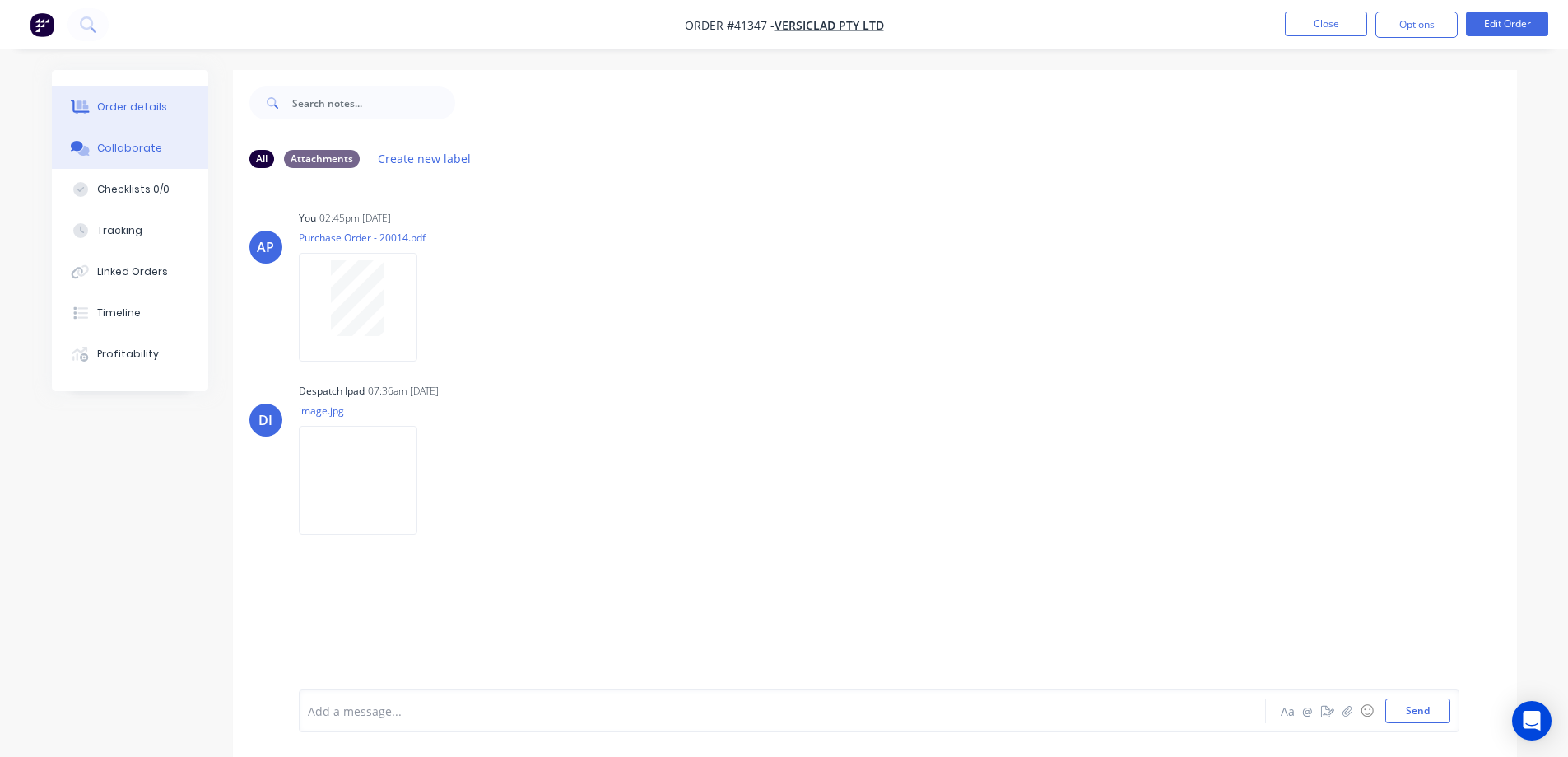
click at [156, 102] on div "Order details" at bounding box center [133, 106] width 70 height 15
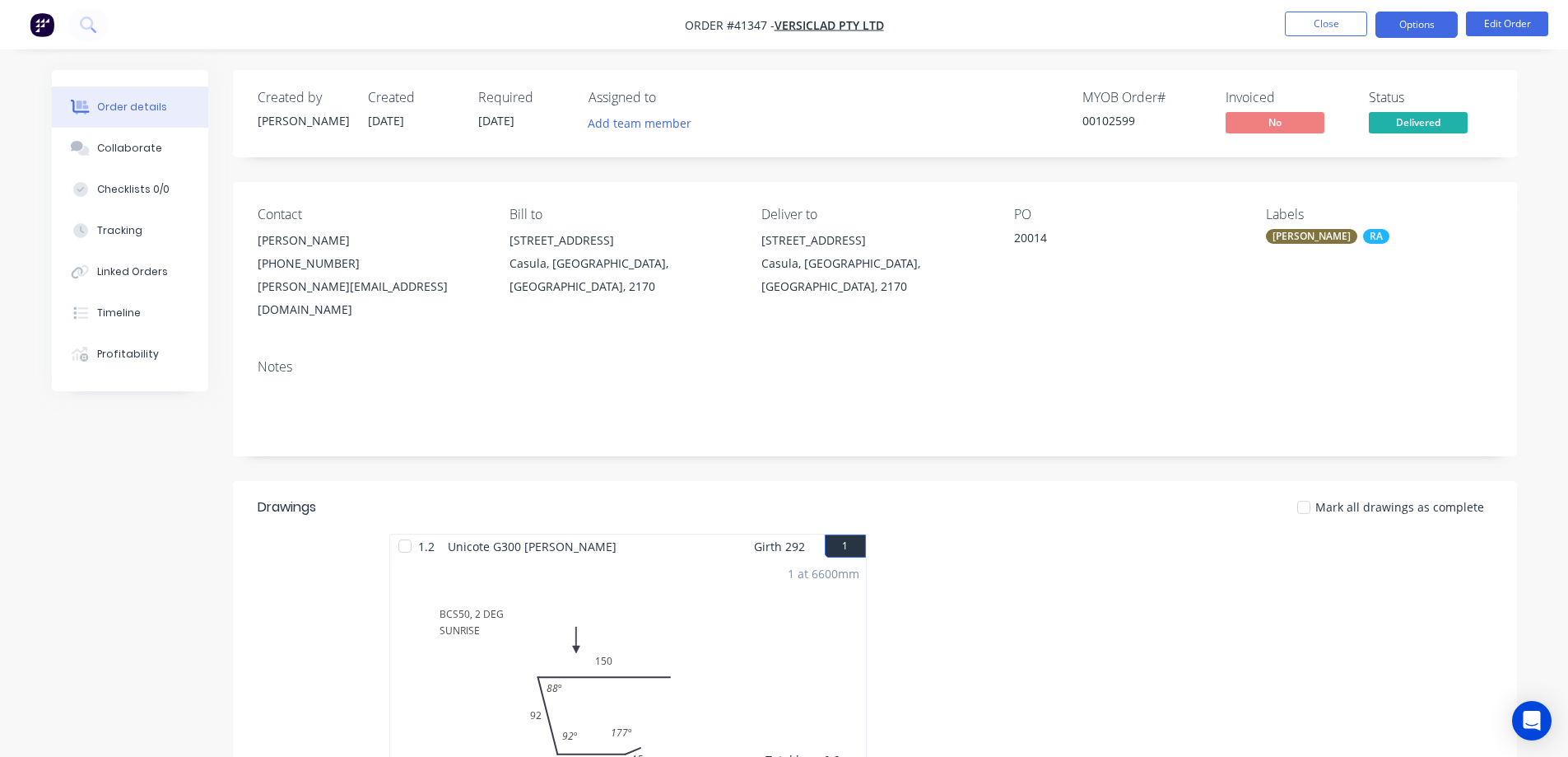
click at [1384, 22] on button "Options" at bounding box center [1417, 25] width 83 height 26
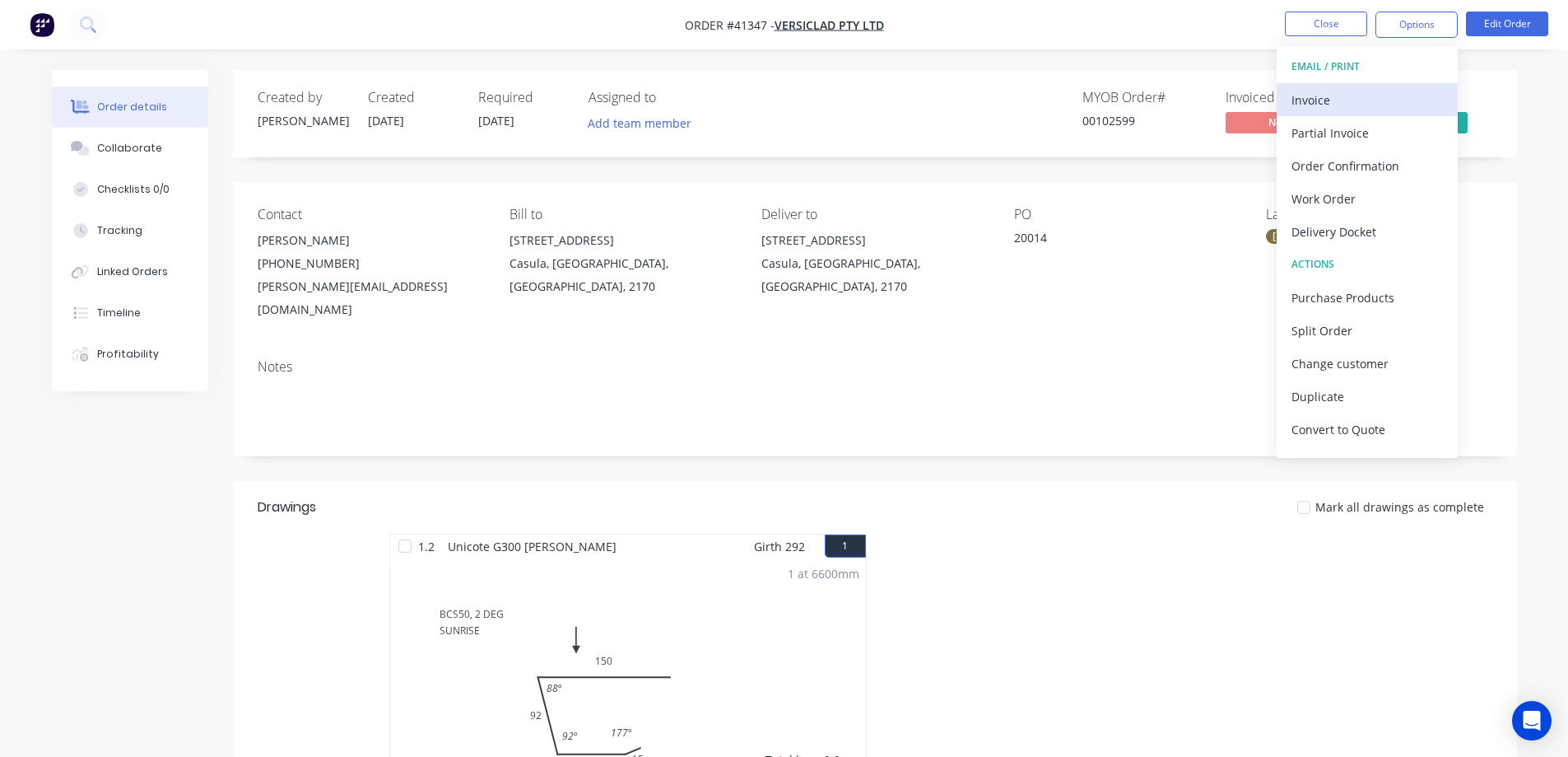
click at [1347, 99] on div "Invoice" at bounding box center [1368, 99] width 151 height 24
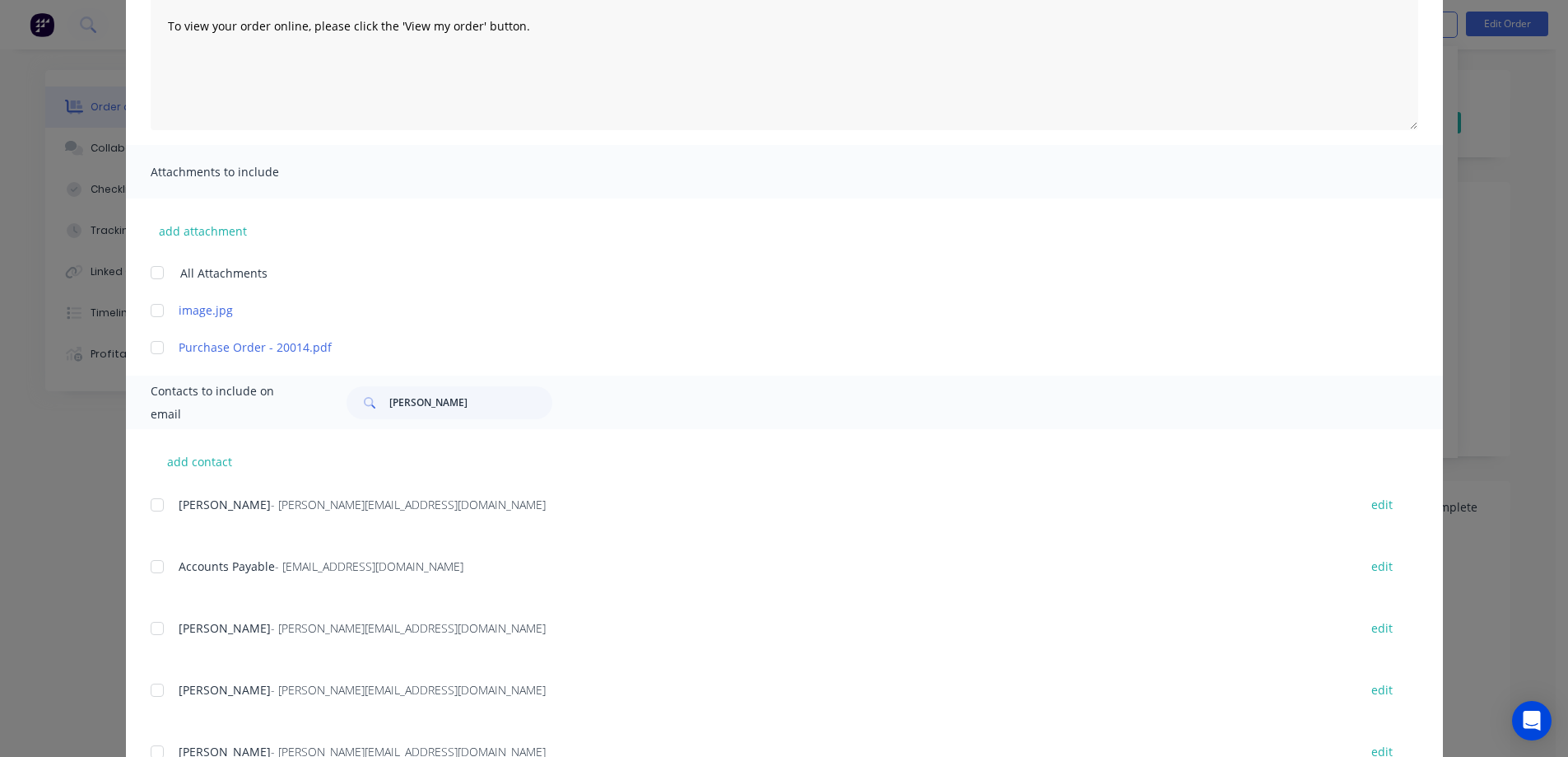
scroll to position [247, 0]
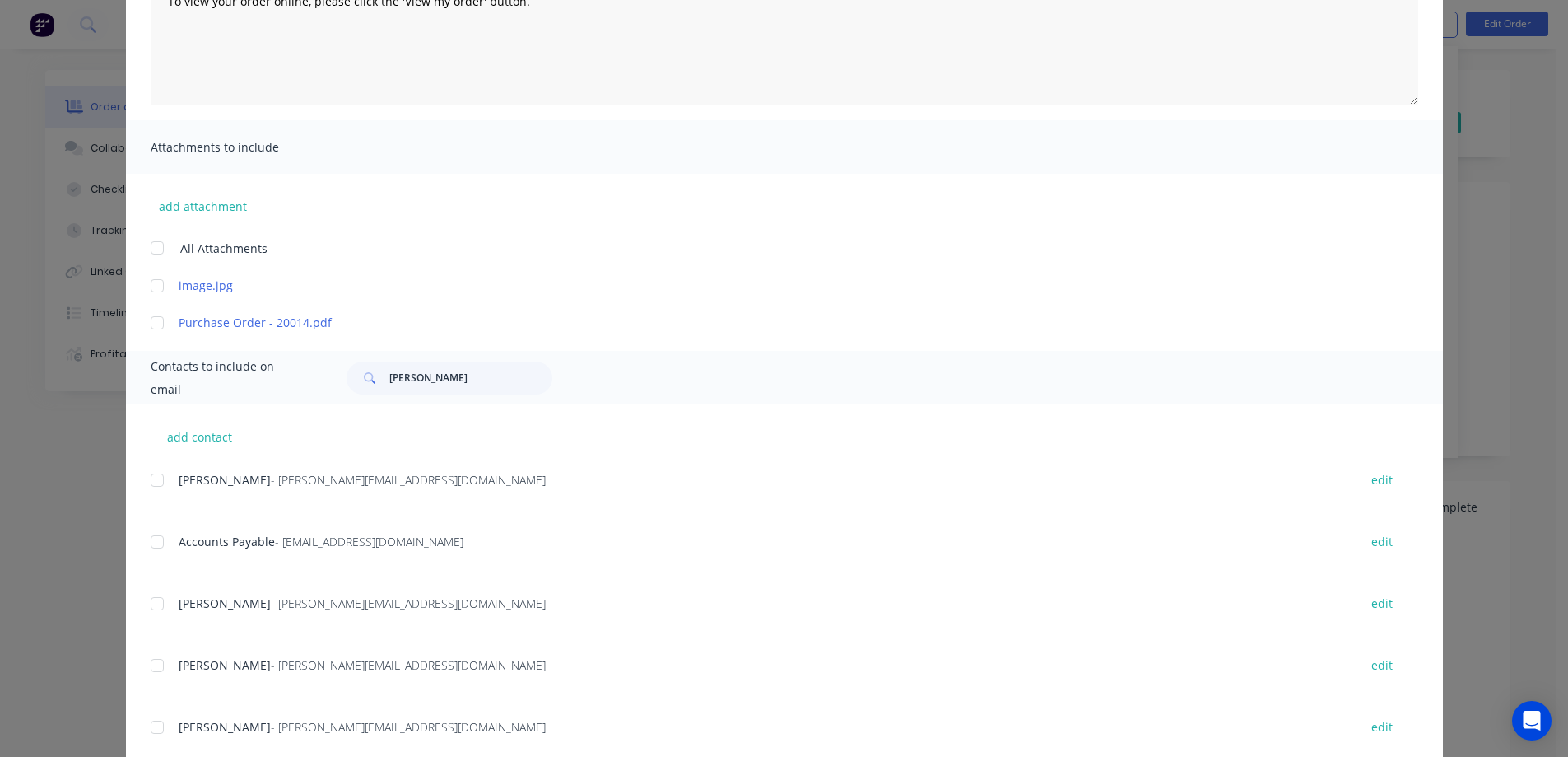
click at [154, 543] on div at bounding box center [156, 542] width 33 height 33
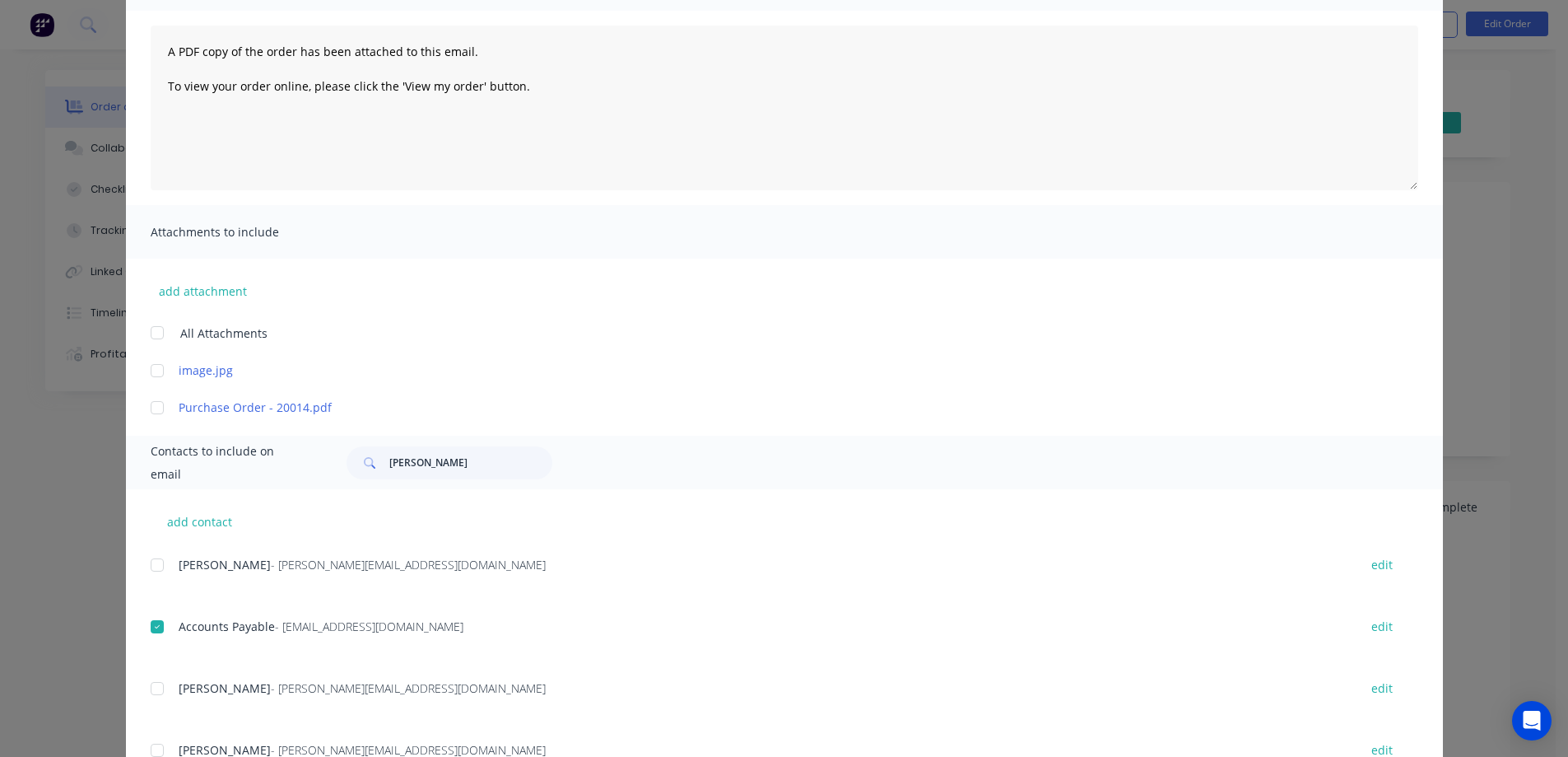
scroll to position [0, 0]
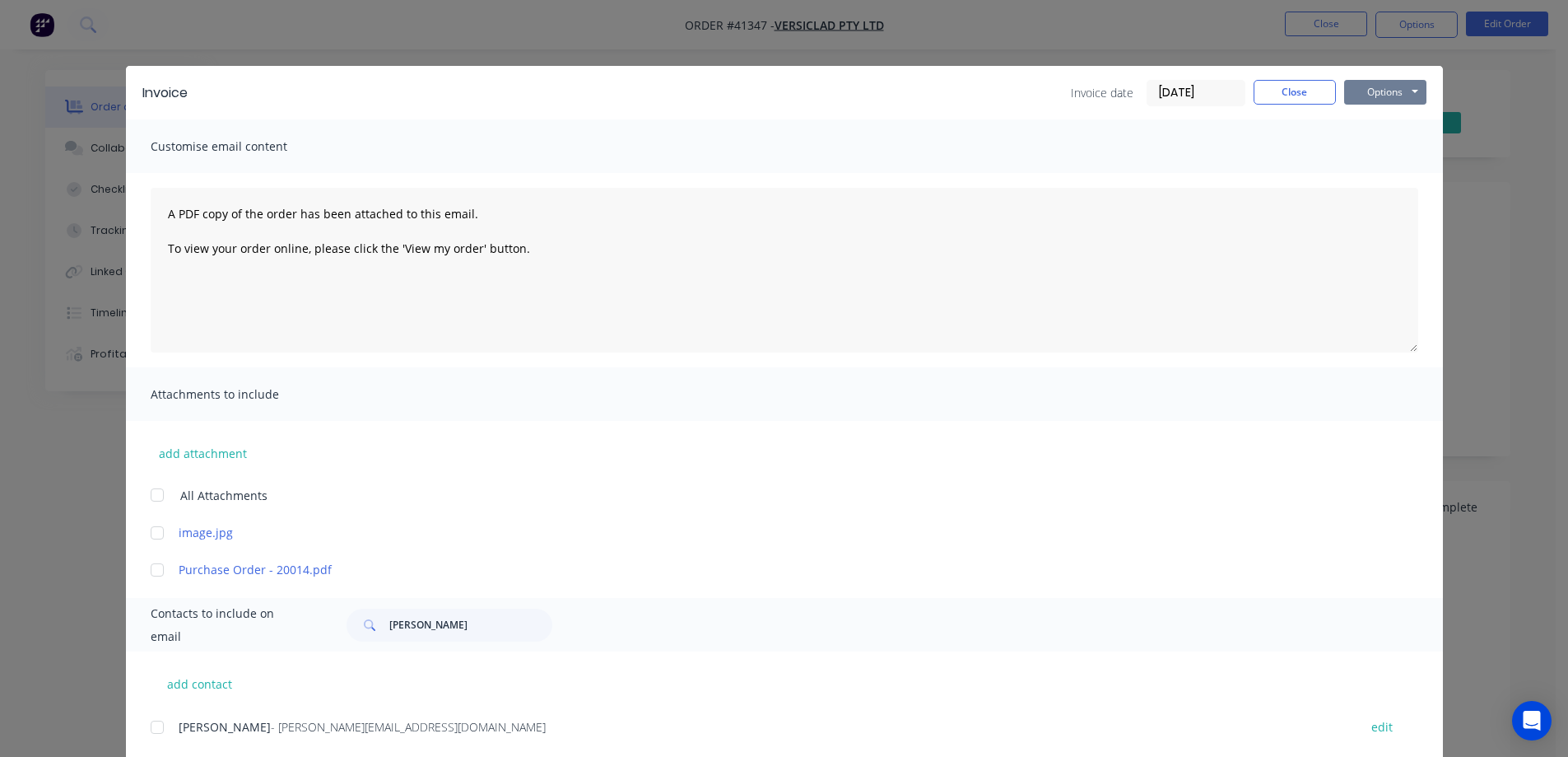
click at [1359, 94] on button "Options" at bounding box center [1386, 92] width 83 height 25
click at [1384, 171] on button "Email" at bounding box center [1397, 176] width 105 height 27
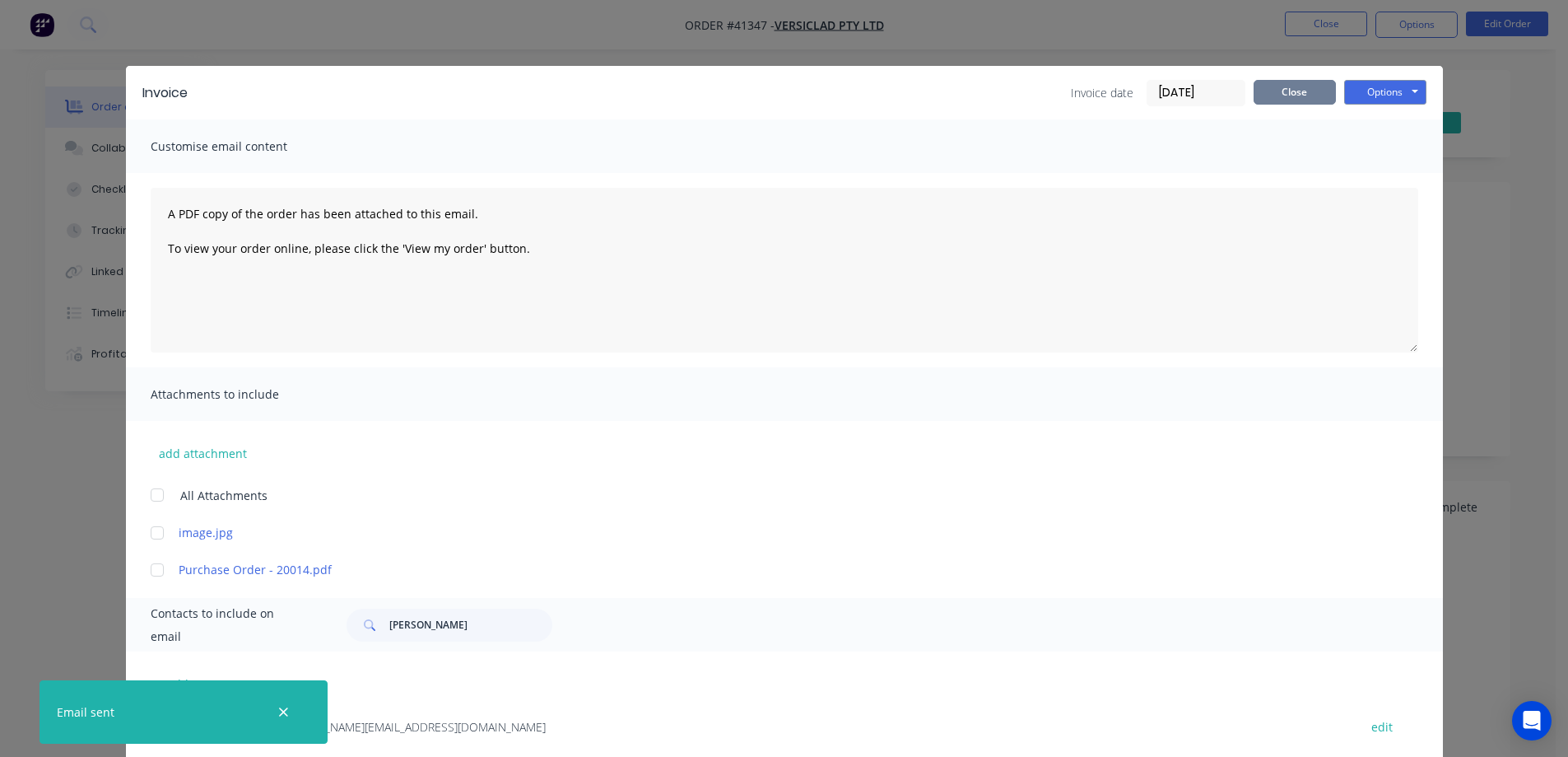
click at [1270, 93] on button "Close" at bounding box center [1296, 92] width 83 height 25
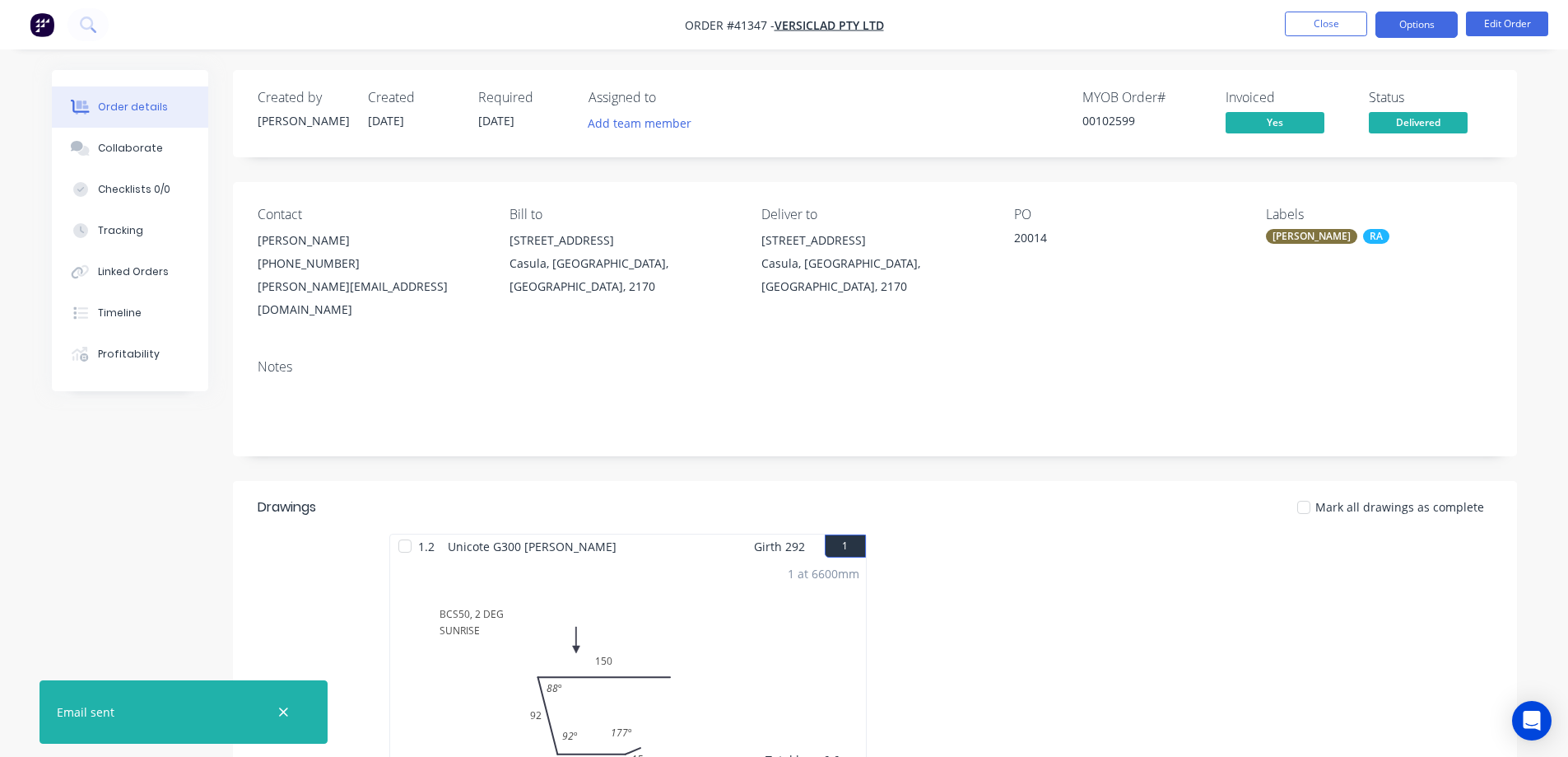
click at [1386, 20] on button "Options" at bounding box center [1417, 25] width 83 height 26
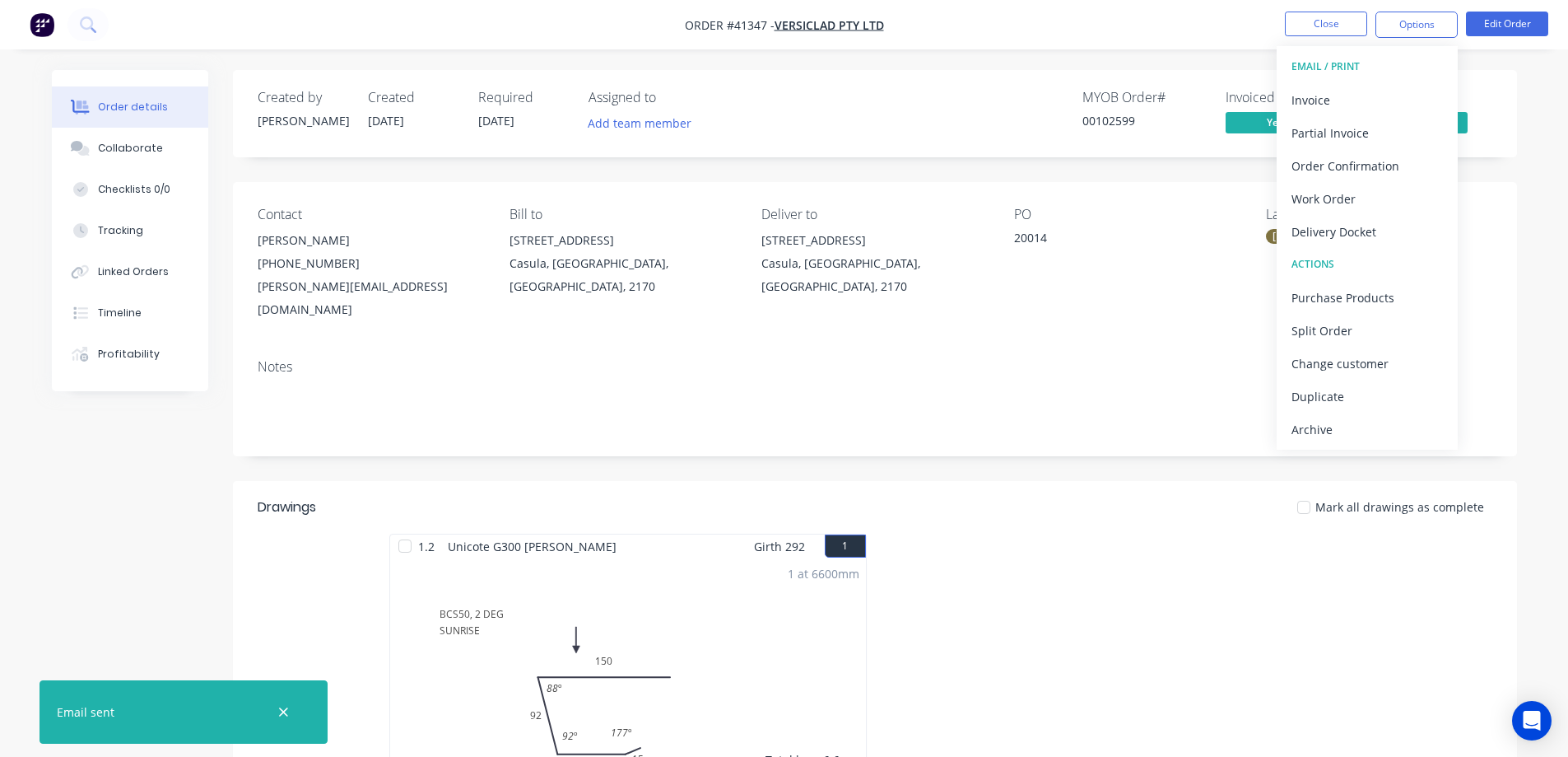
click at [1339, 423] on div "Archive" at bounding box center [1368, 429] width 151 height 24
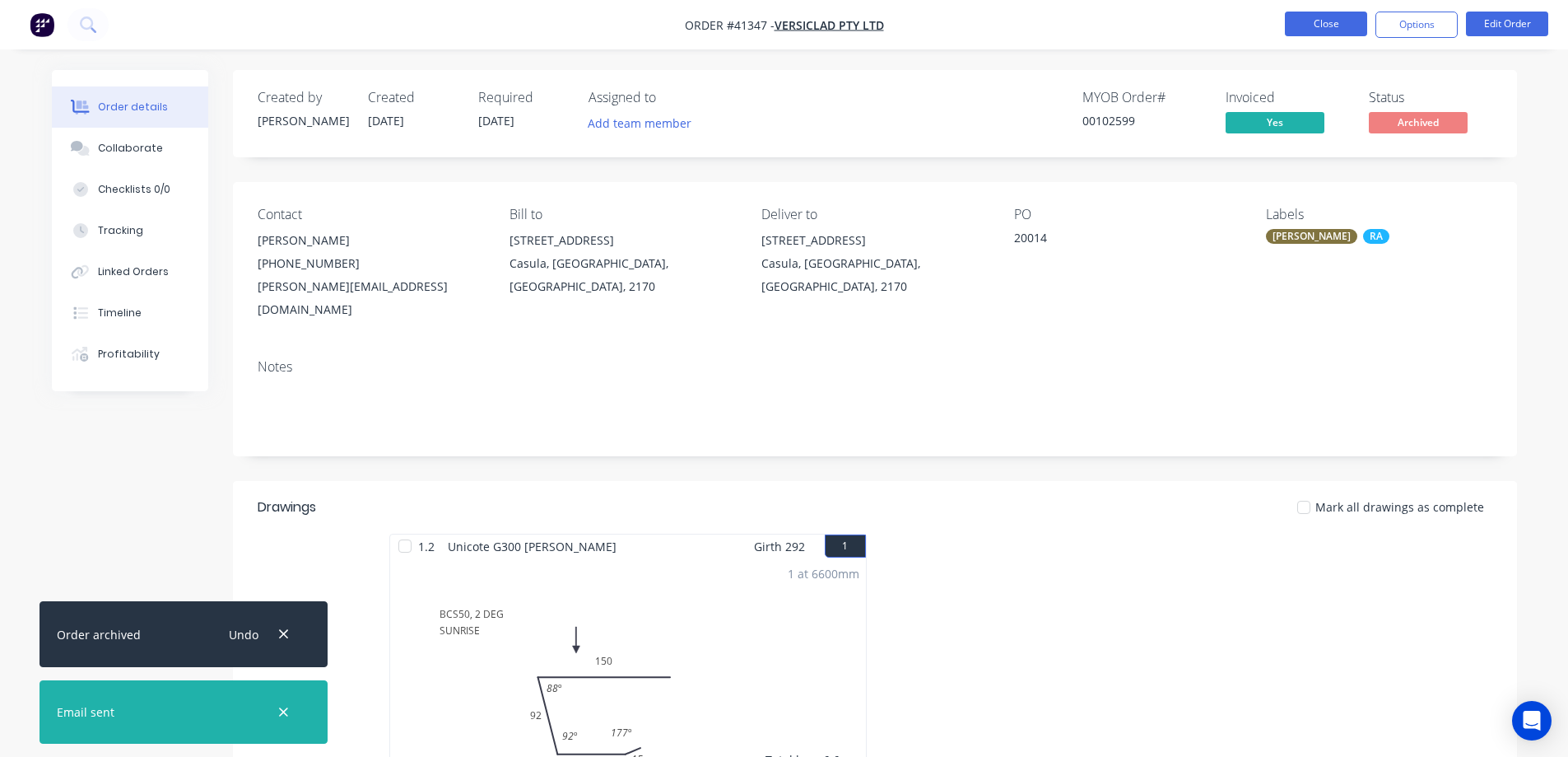
click at [1314, 19] on button "Close" at bounding box center [1326, 24] width 83 height 25
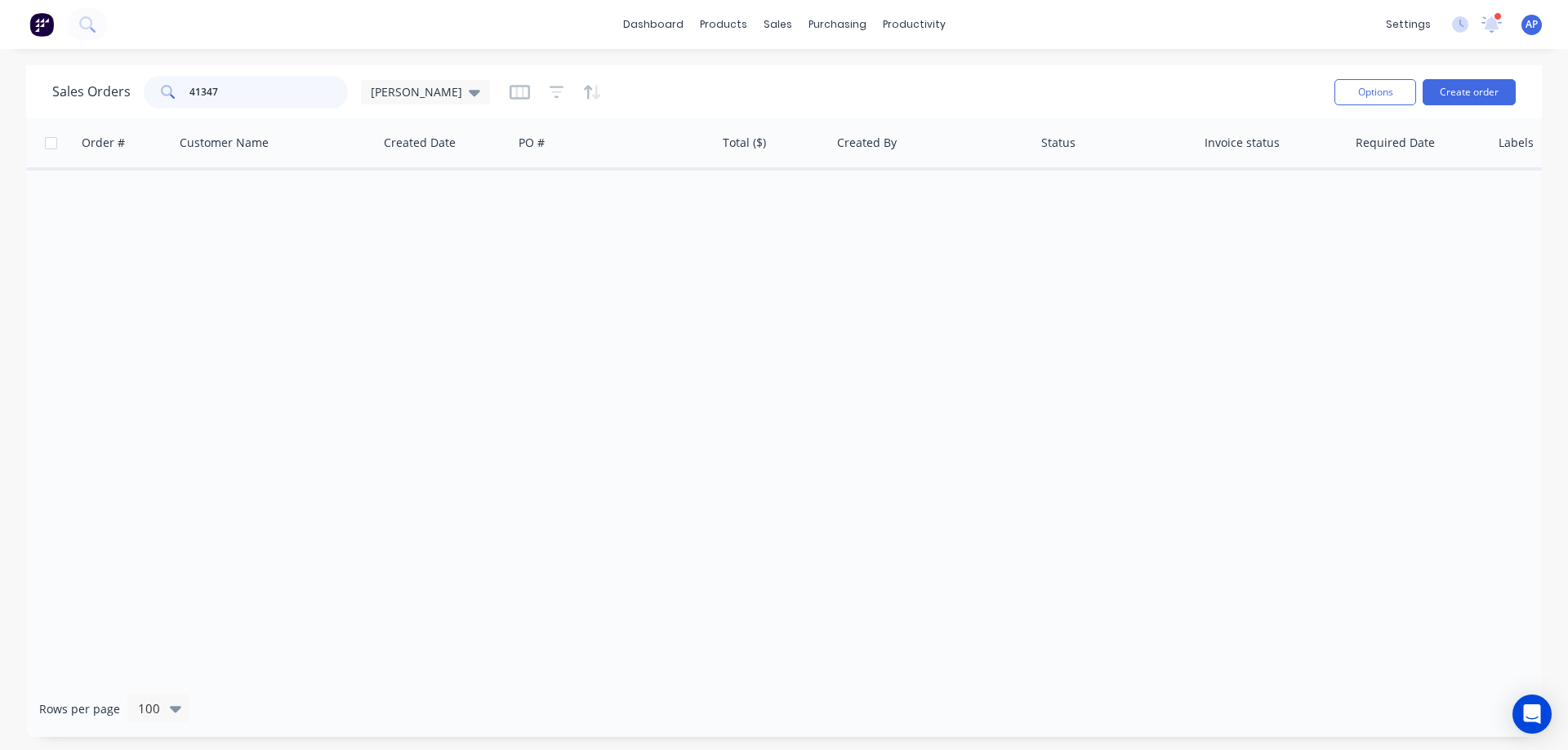
drag, startPoint x: 194, startPoint y: 97, endPoint x: 175, endPoint y: 97, distance: 19.0
click at [175, 97] on div "41347" at bounding box center [246, 91] width 204 height 32
type input "41329"
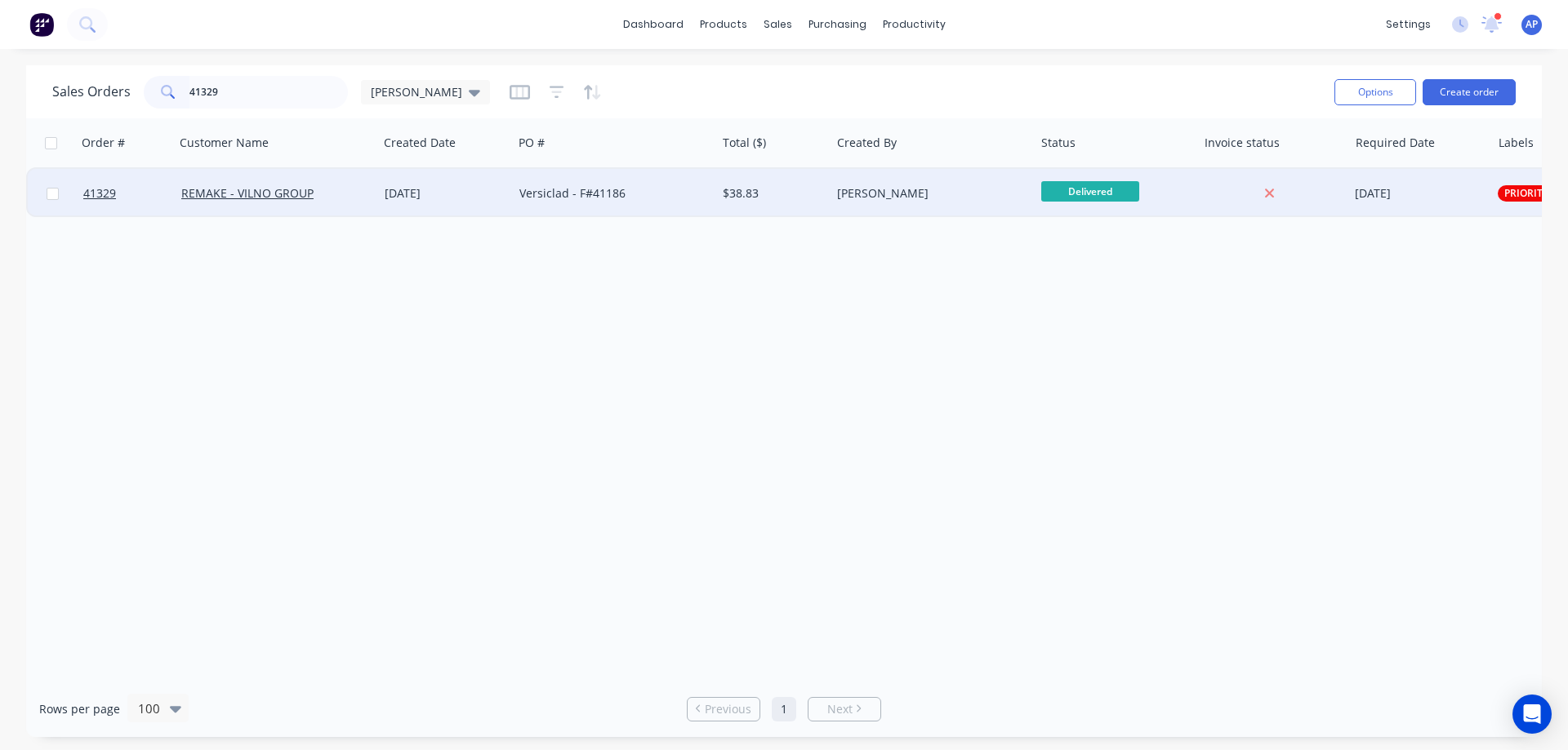
click at [336, 198] on div "REMAKE - VILNO GROUP" at bounding box center [272, 193] width 181 height 17
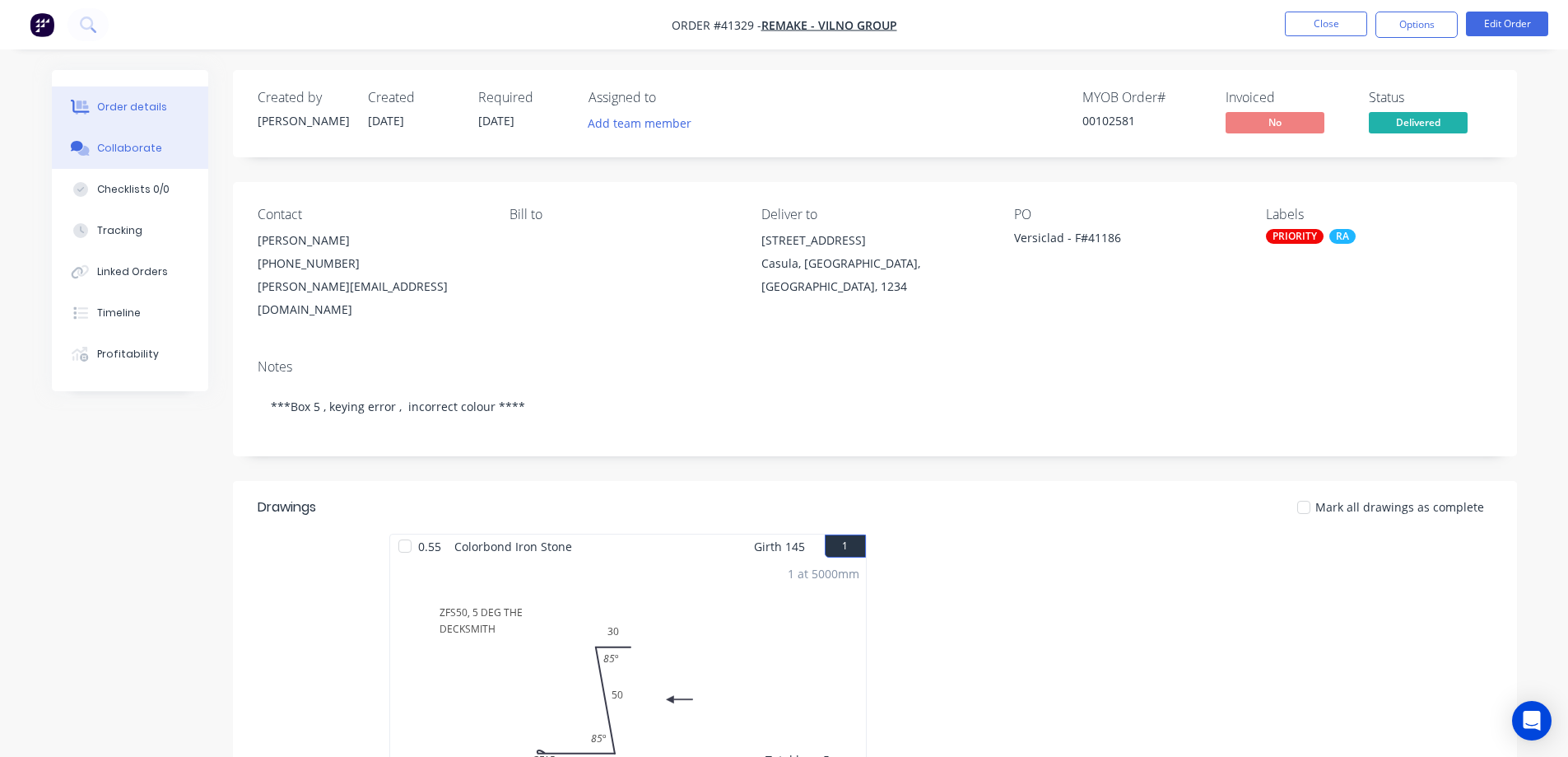
click at [154, 145] on div "Collaborate" at bounding box center [130, 148] width 65 height 15
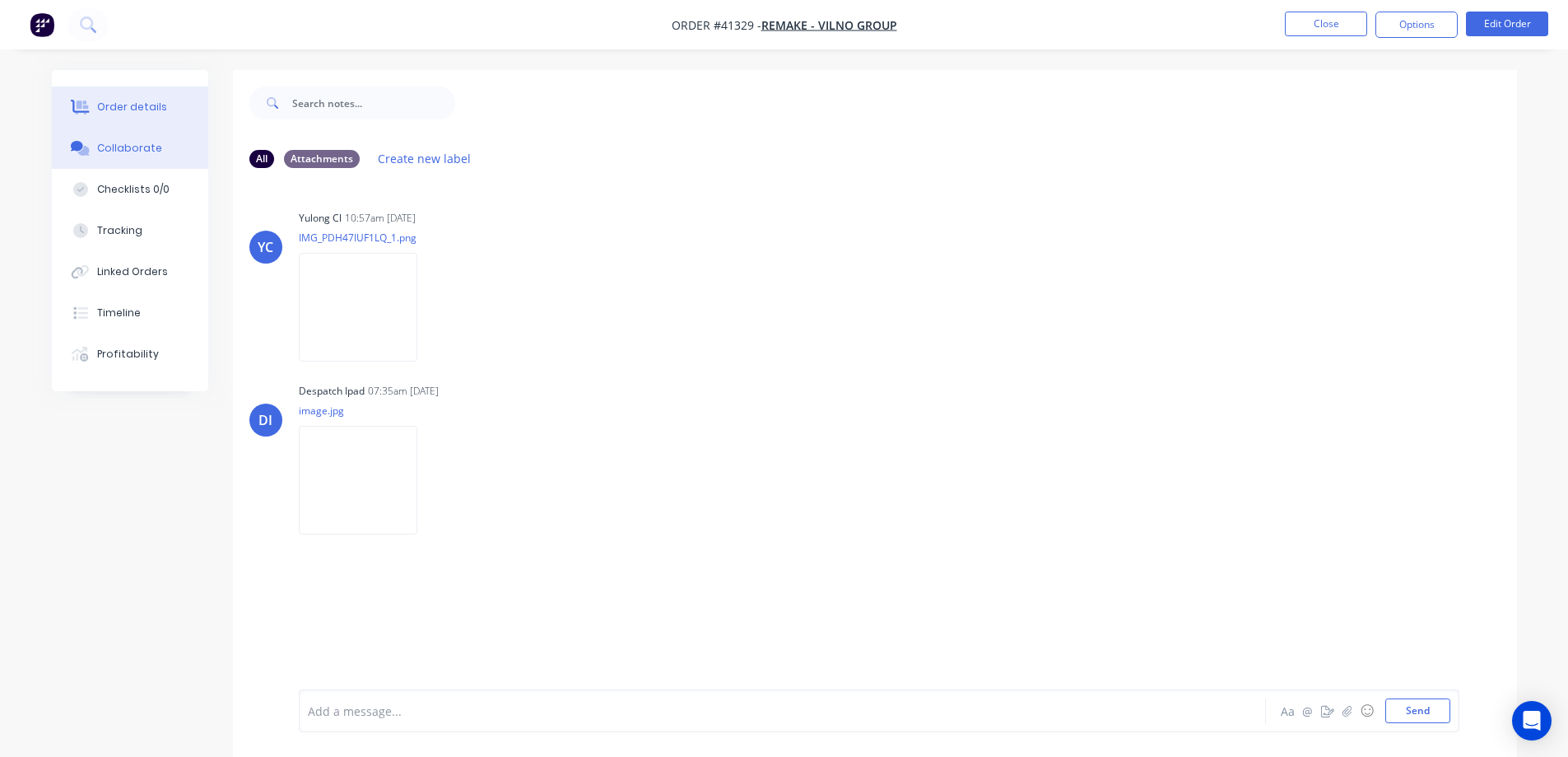
click at [165, 105] on button "Order details" at bounding box center [130, 106] width 156 height 41
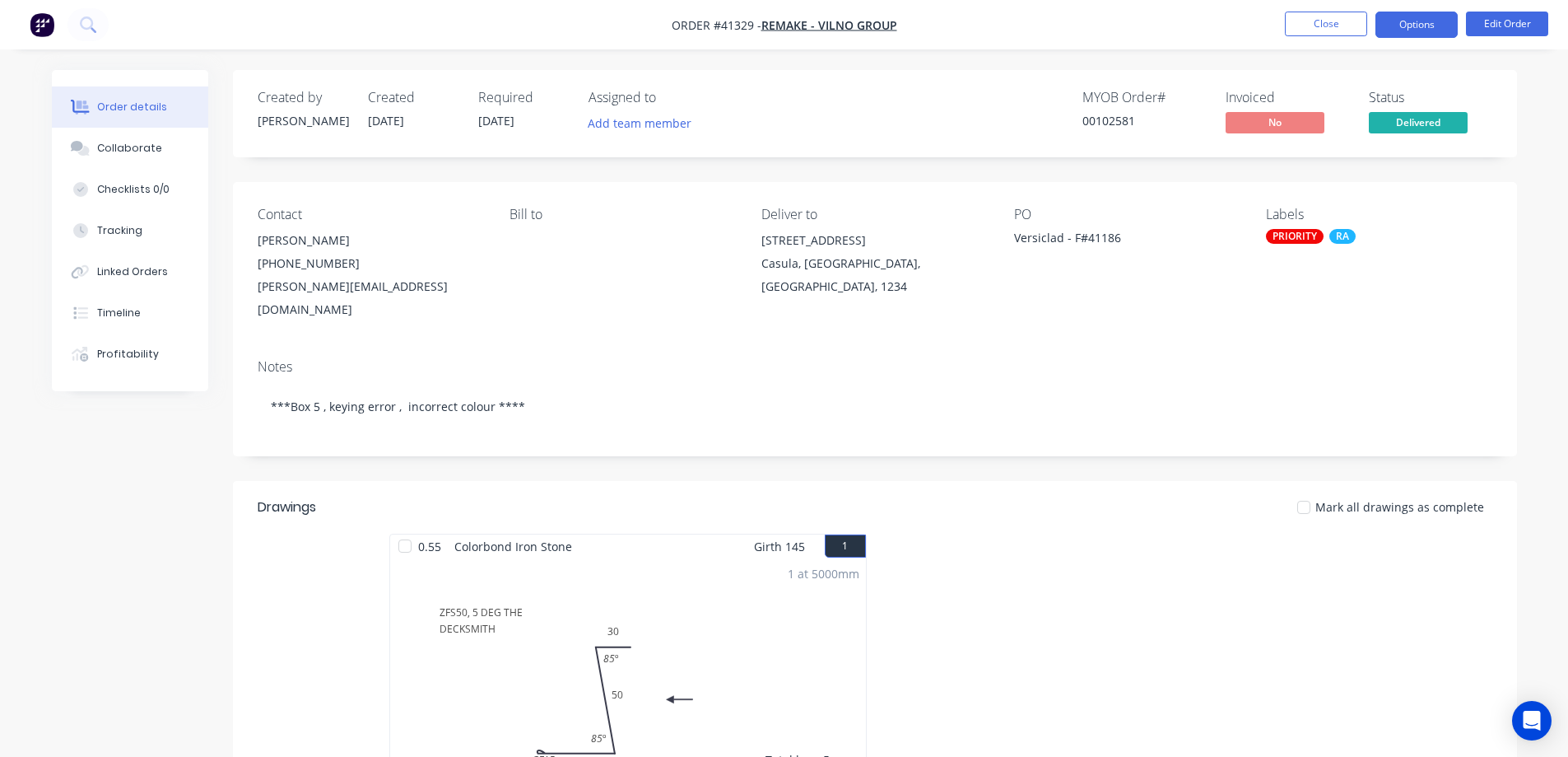
click at [1395, 27] on button "Options" at bounding box center [1417, 25] width 83 height 26
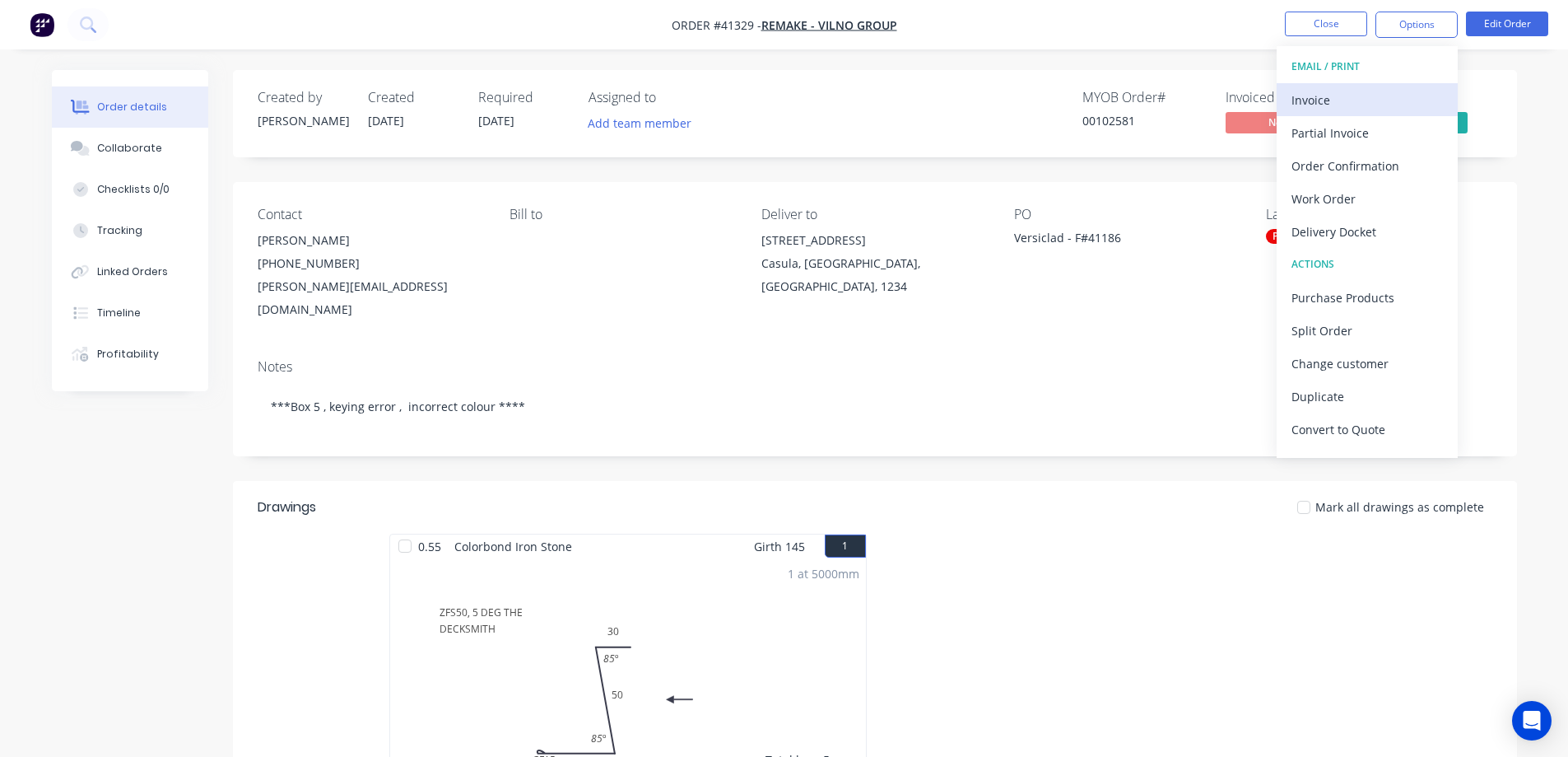
click at [1343, 94] on div "Invoice" at bounding box center [1368, 99] width 151 height 24
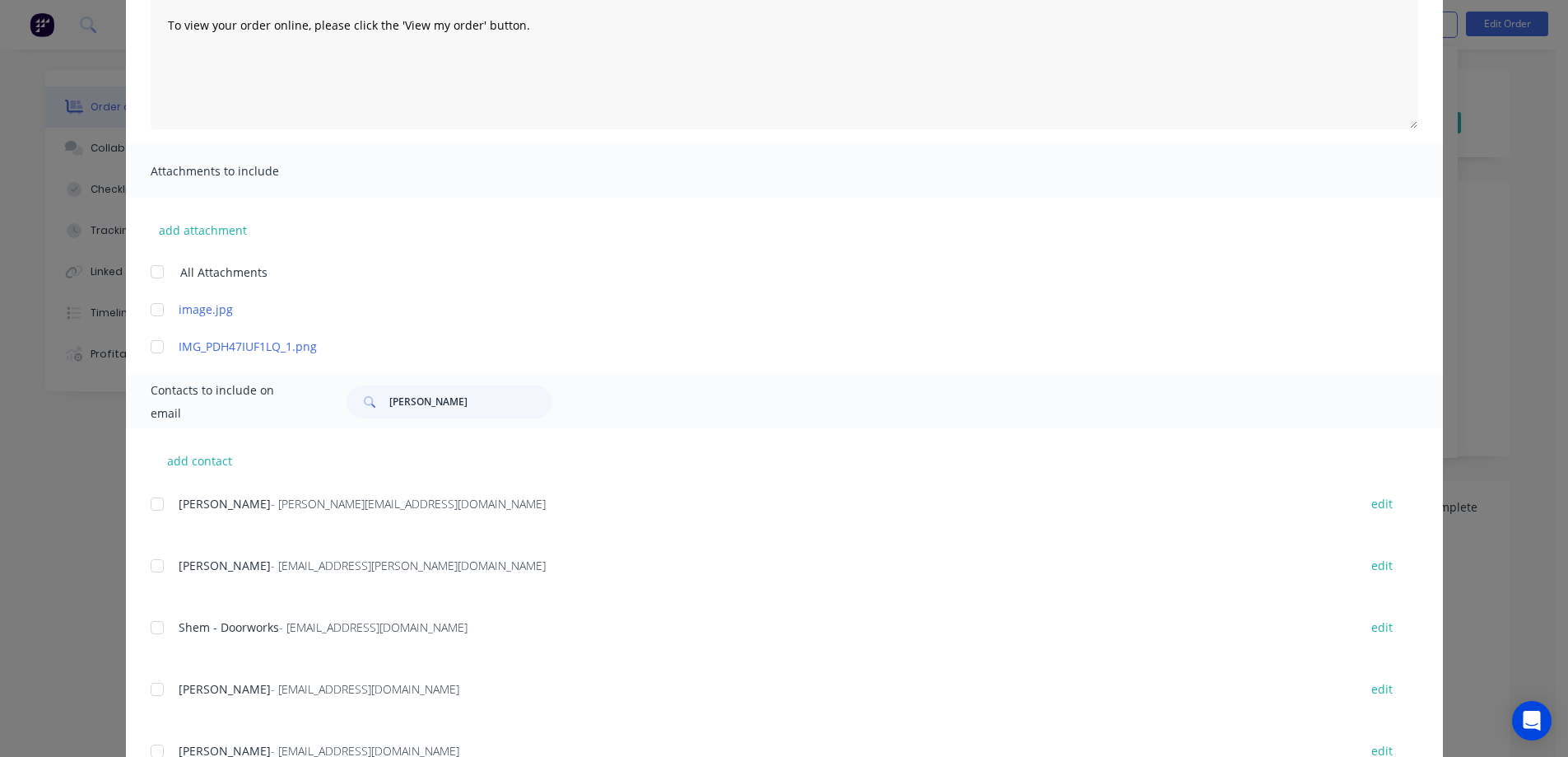
scroll to position [247, 0]
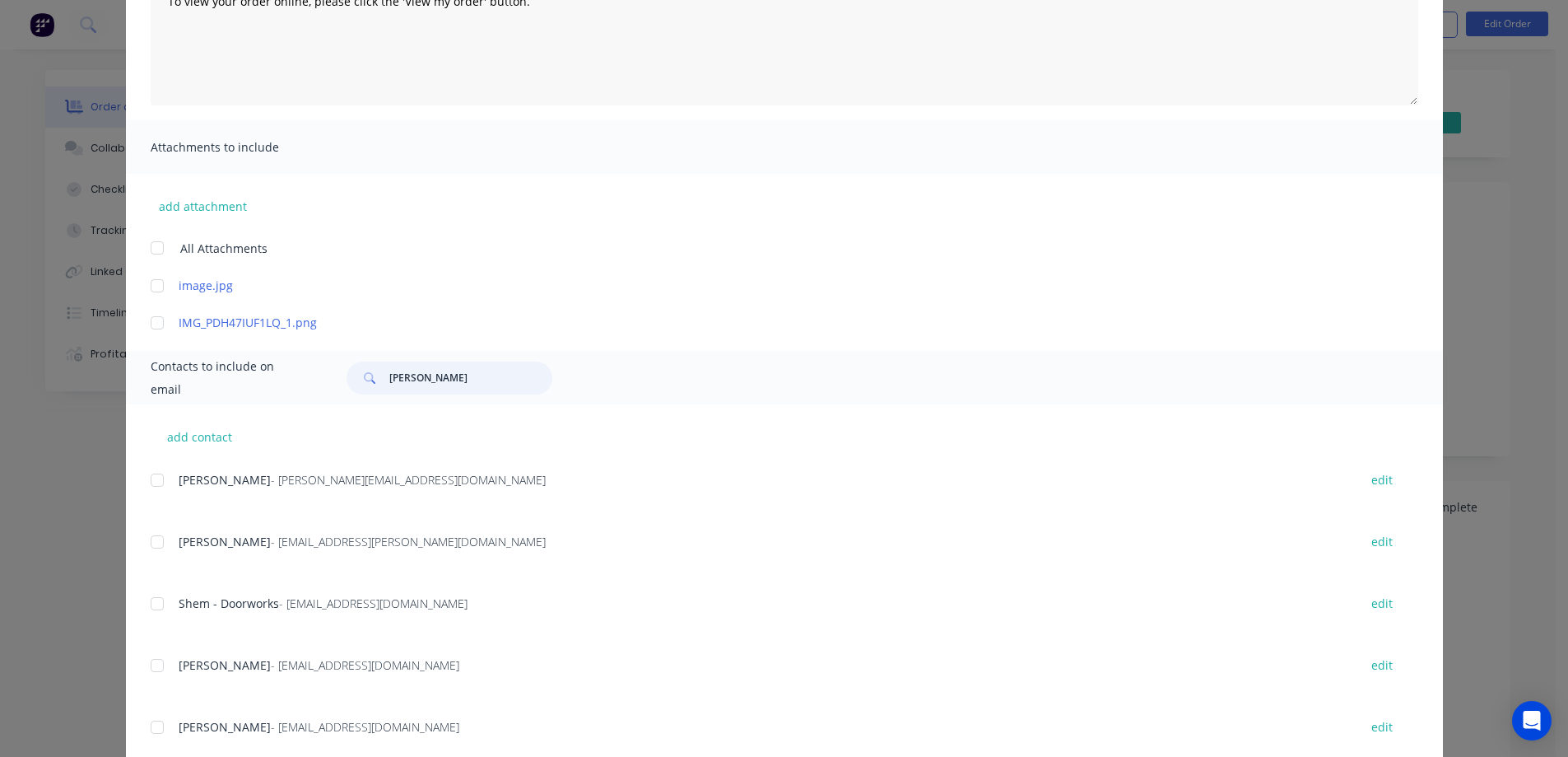
drag, startPoint x: 410, startPoint y: 383, endPoint x: 358, endPoint y: 384, distance: 52.0
click at [358, 384] on div "jason" at bounding box center [449, 377] width 206 height 33
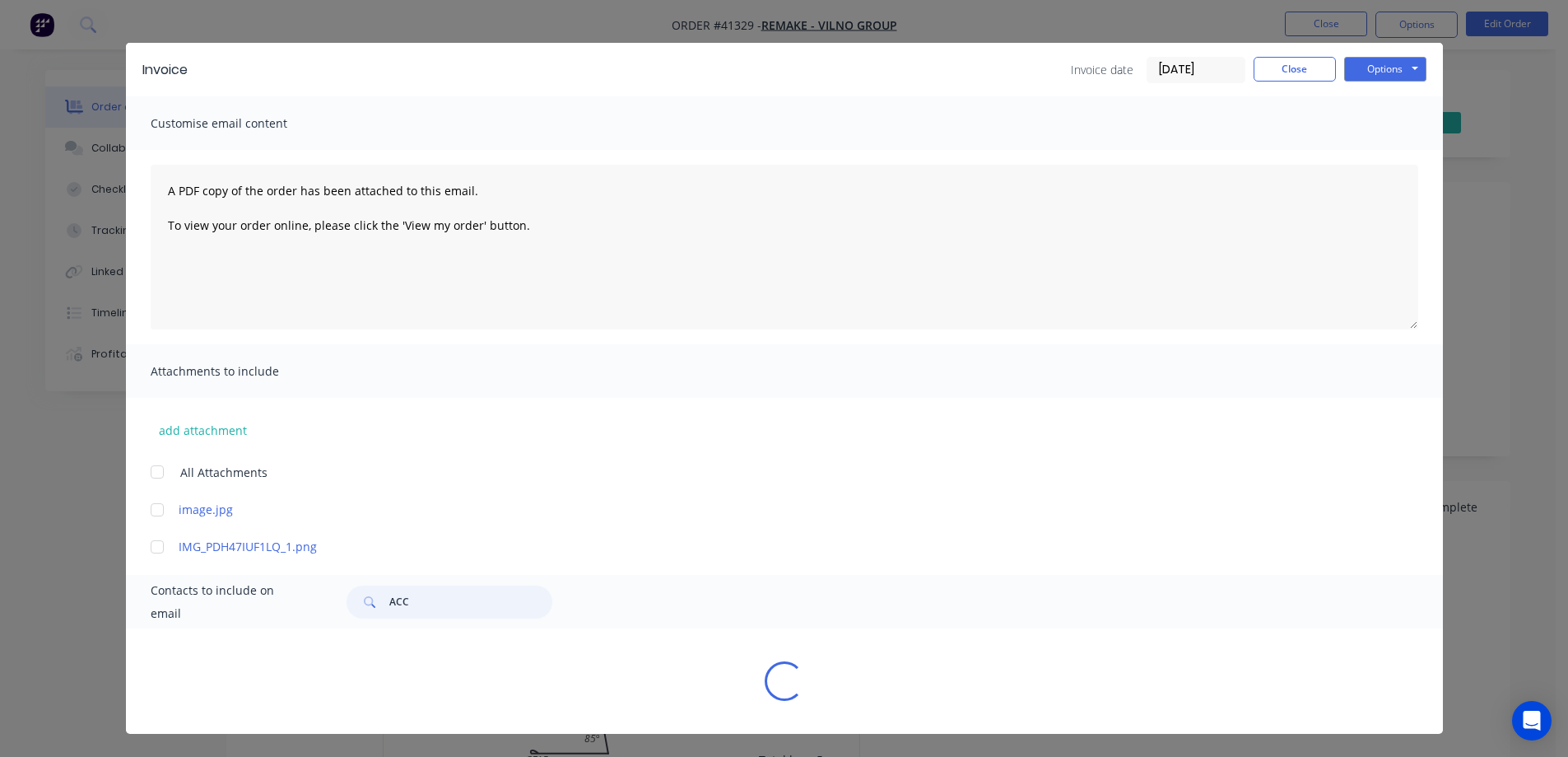
scroll to position [44, 0]
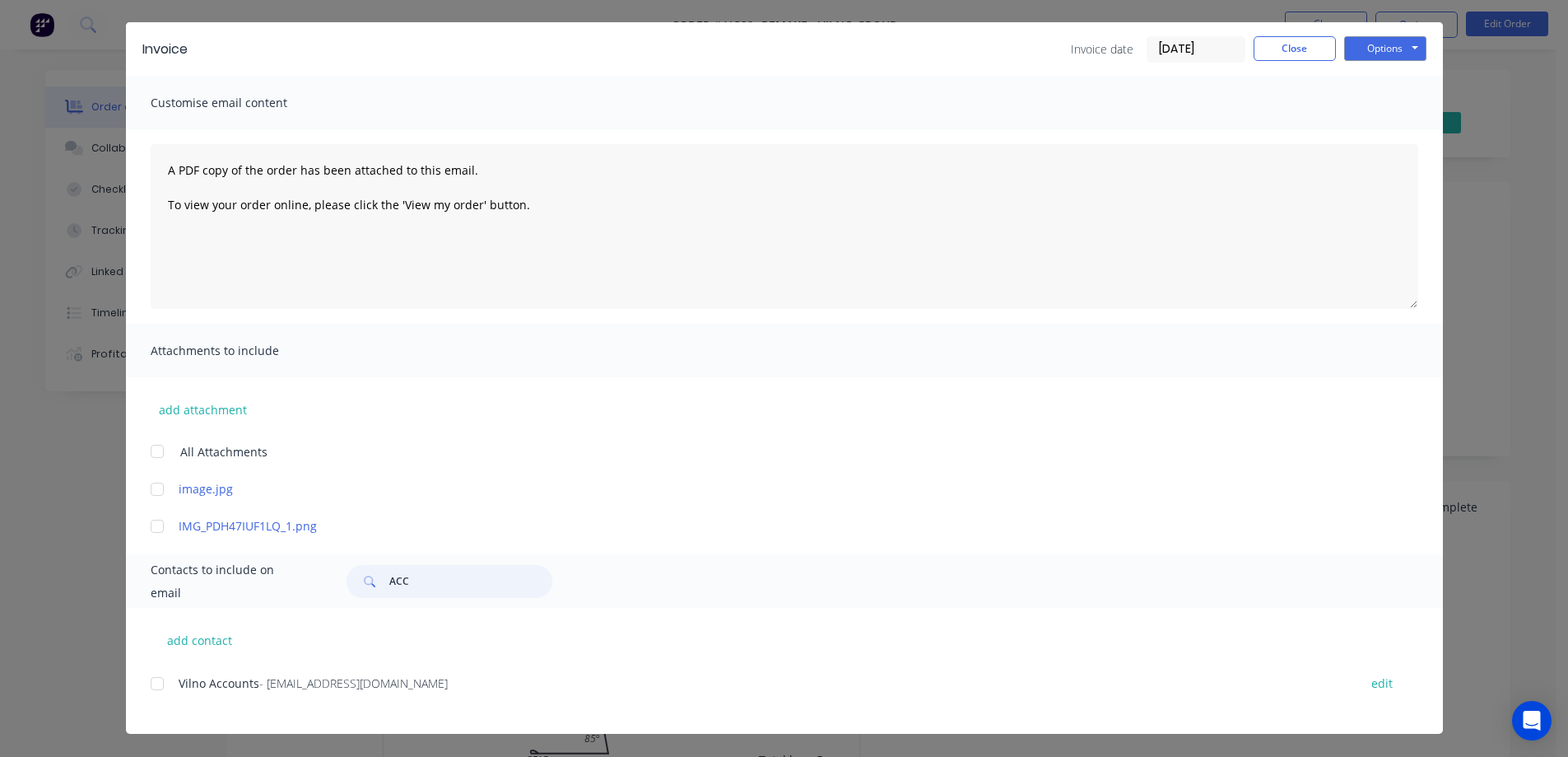
click at [151, 683] on div at bounding box center [156, 683] width 33 height 33
type input "ACC"
click at [1360, 48] on button "Options" at bounding box center [1386, 48] width 83 height 25
click at [1369, 128] on button "Email" at bounding box center [1397, 132] width 105 height 27
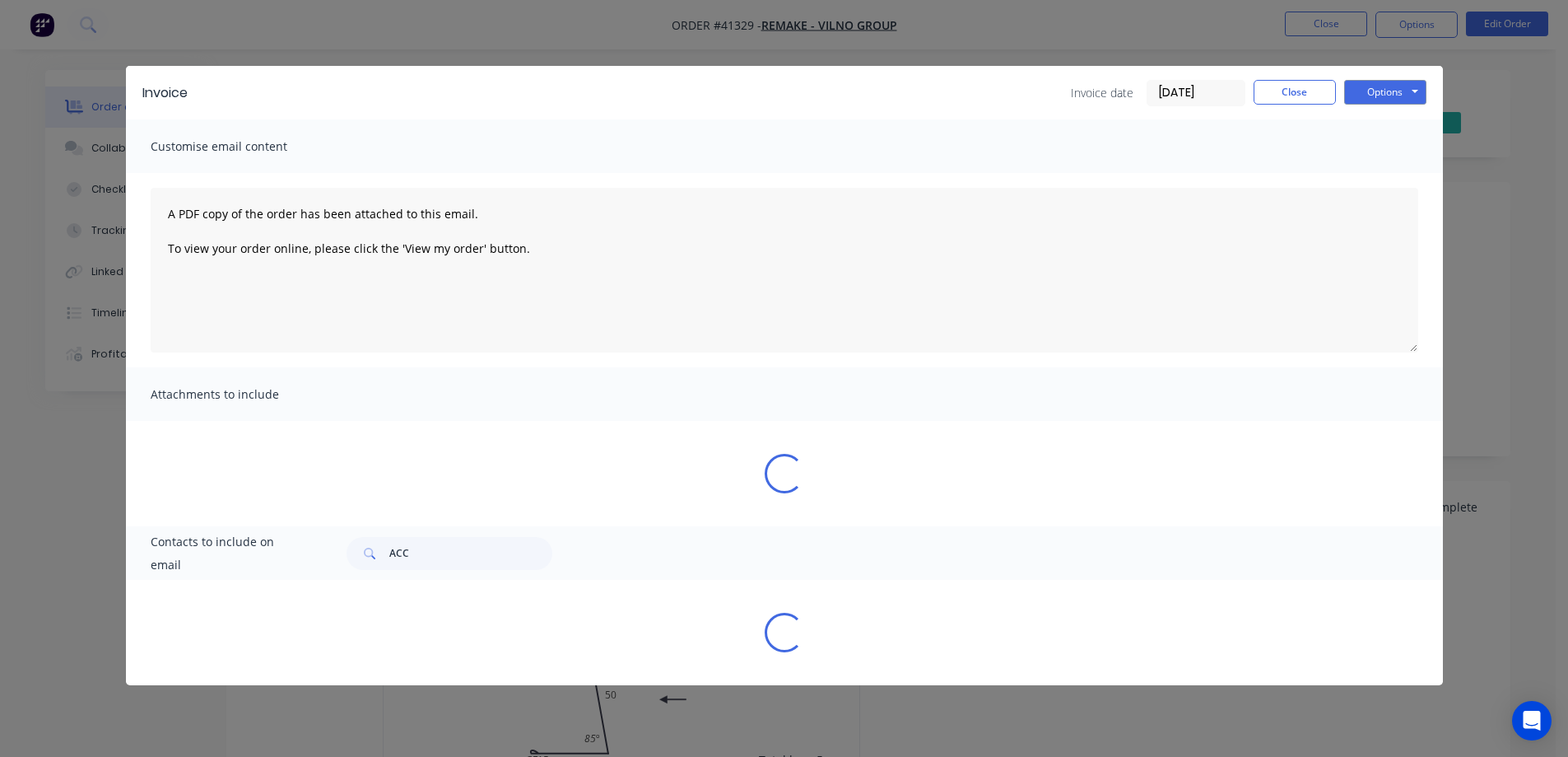
scroll to position [0, 0]
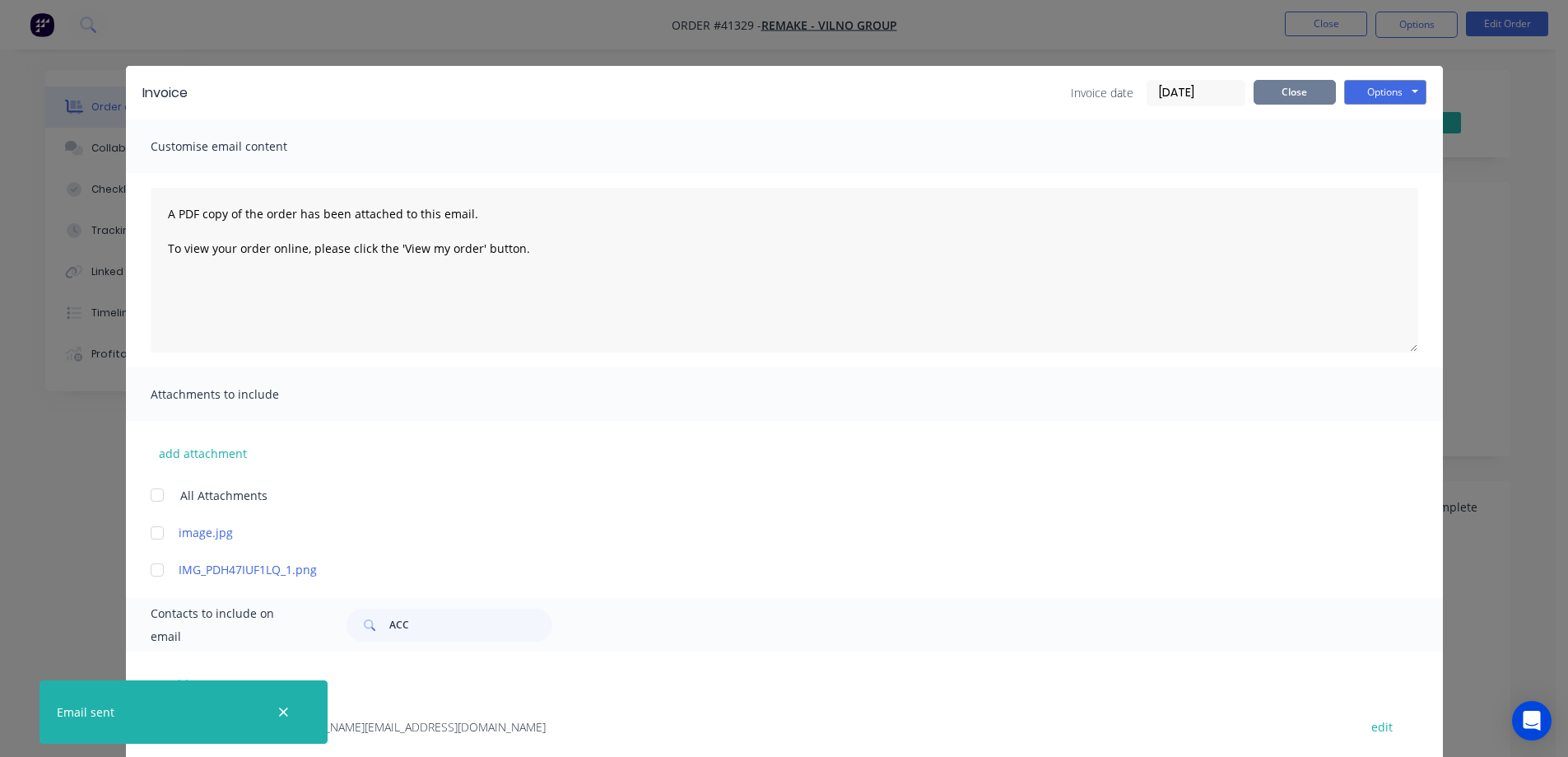
click at [1259, 95] on button "Close" at bounding box center [1296, 92] width 83 height 25
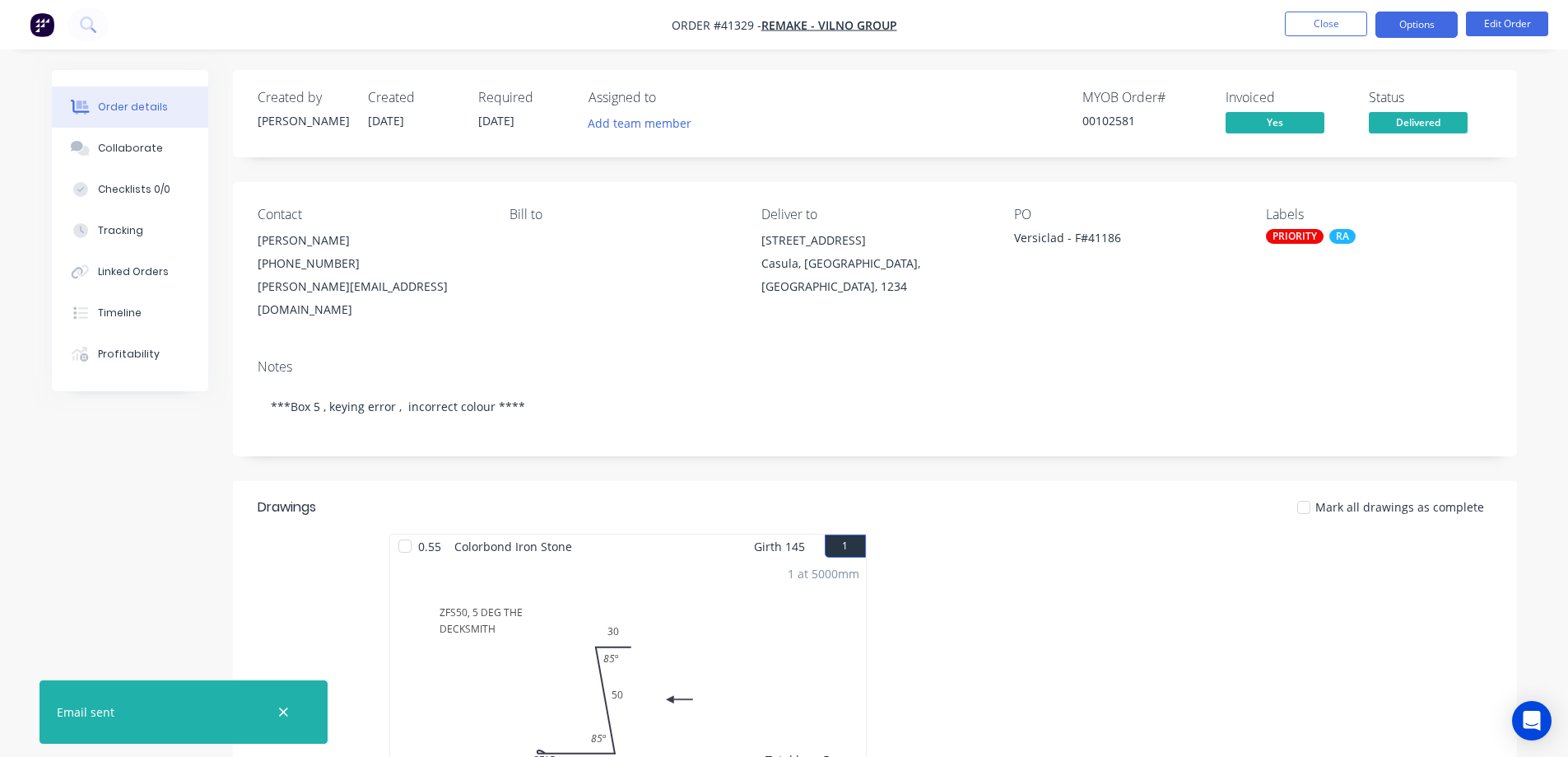
click at [1388, 26] on button "Options" at bounding box center [1417, 25] width 83 height 26
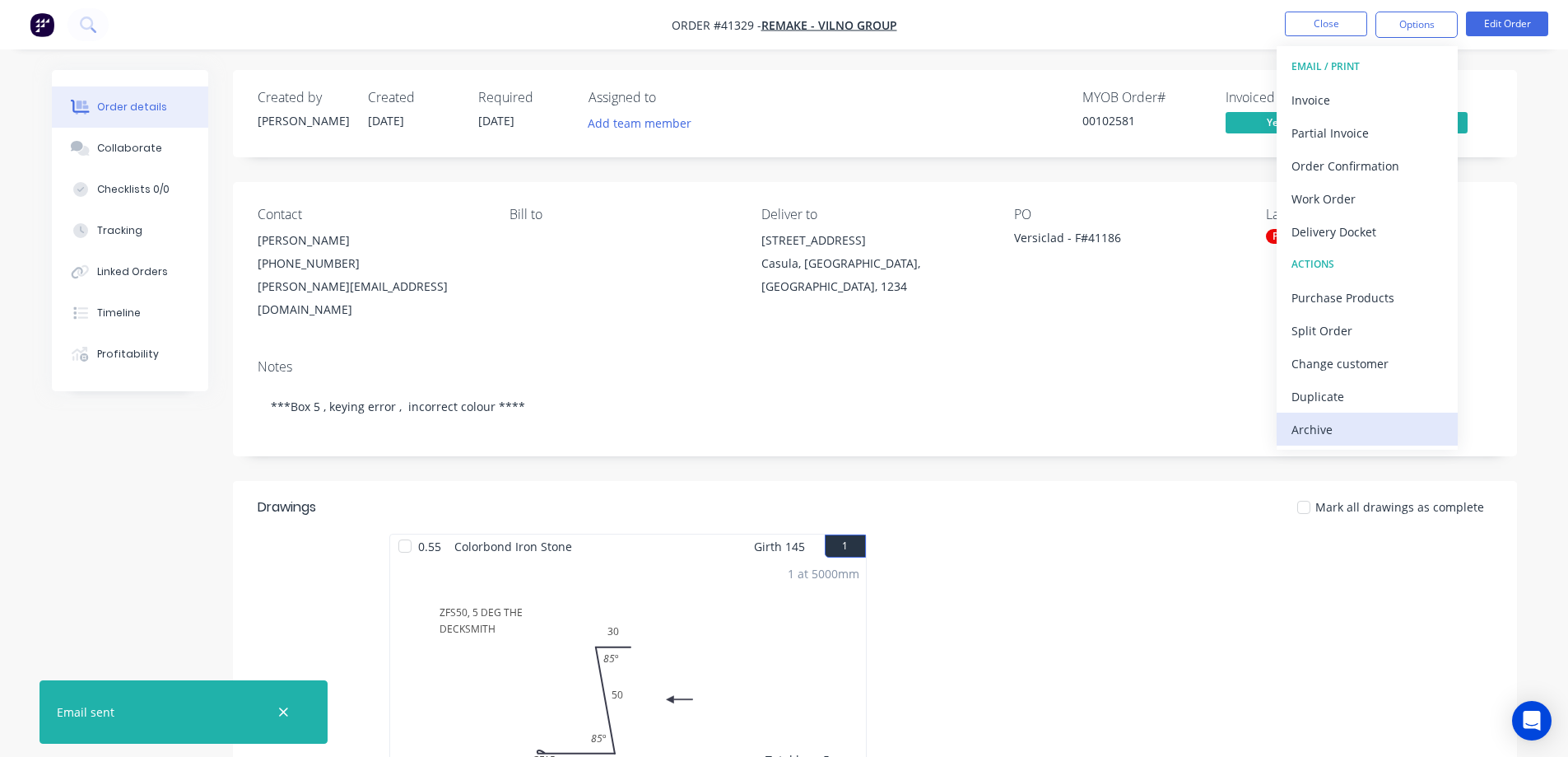
click at [1341, 422] on div "Archive" at bounding box center [1368, 429] width 151 height 24
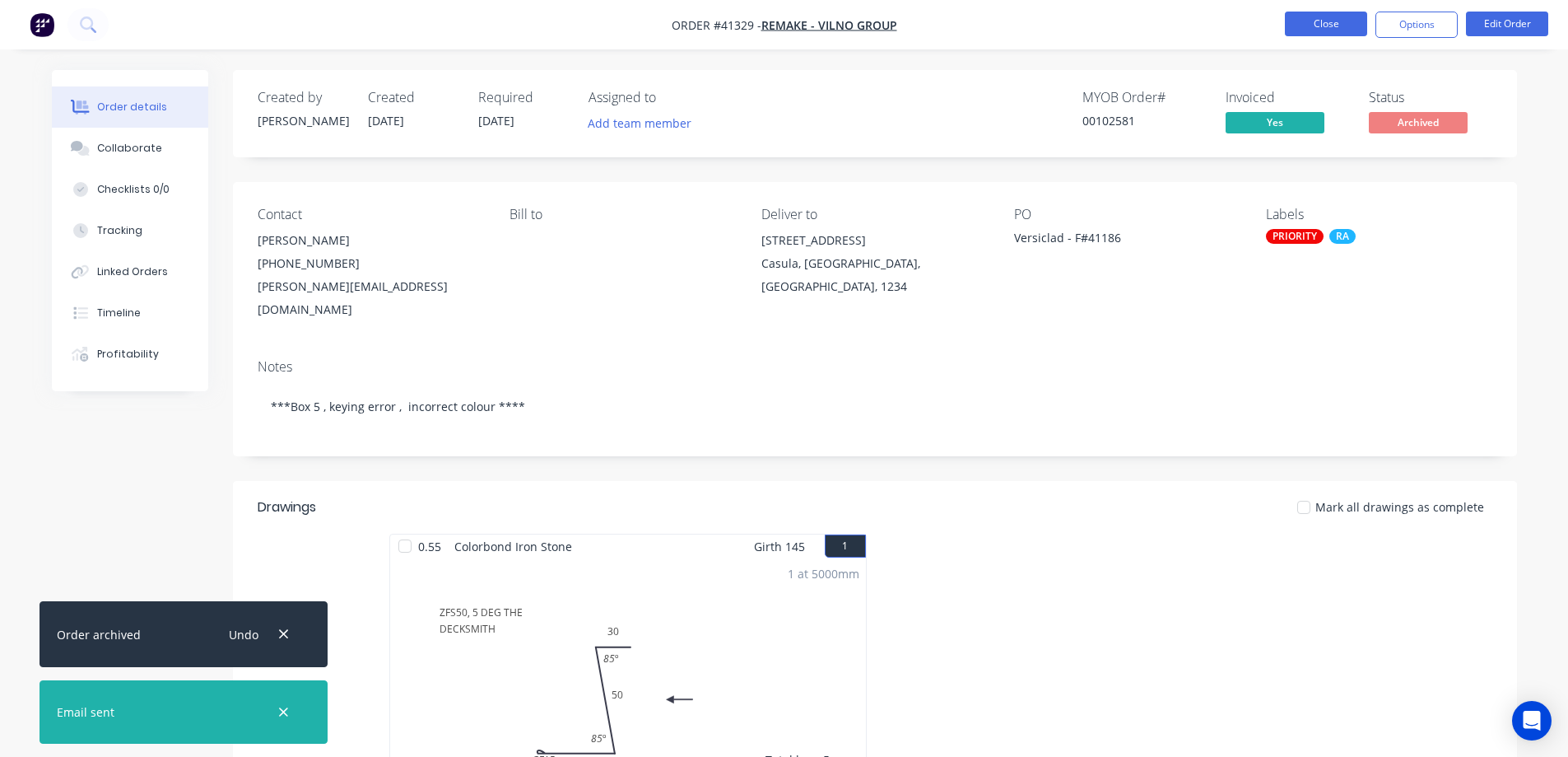
click at [1331, 24] on button "Close" at bounding box center [1326, 24] width 83 height 25
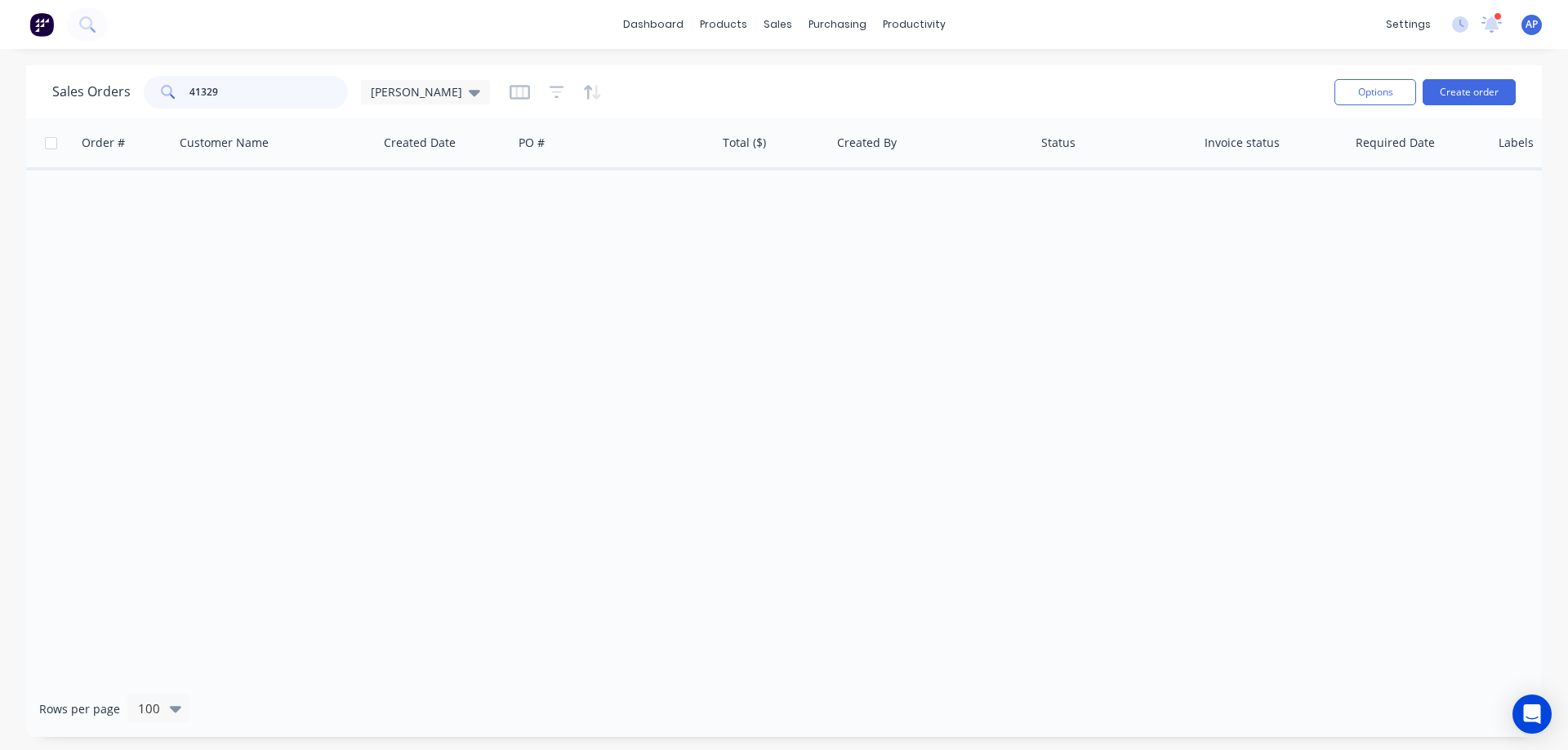
drag, startPoint x: 246, startPoint y: 96, endPoint x: 165, endPoint y: 100, distance: 81.1
click at [166, 100] on div "41329" at bounding box center [246, 91] width 204 height 32
type input "41303"
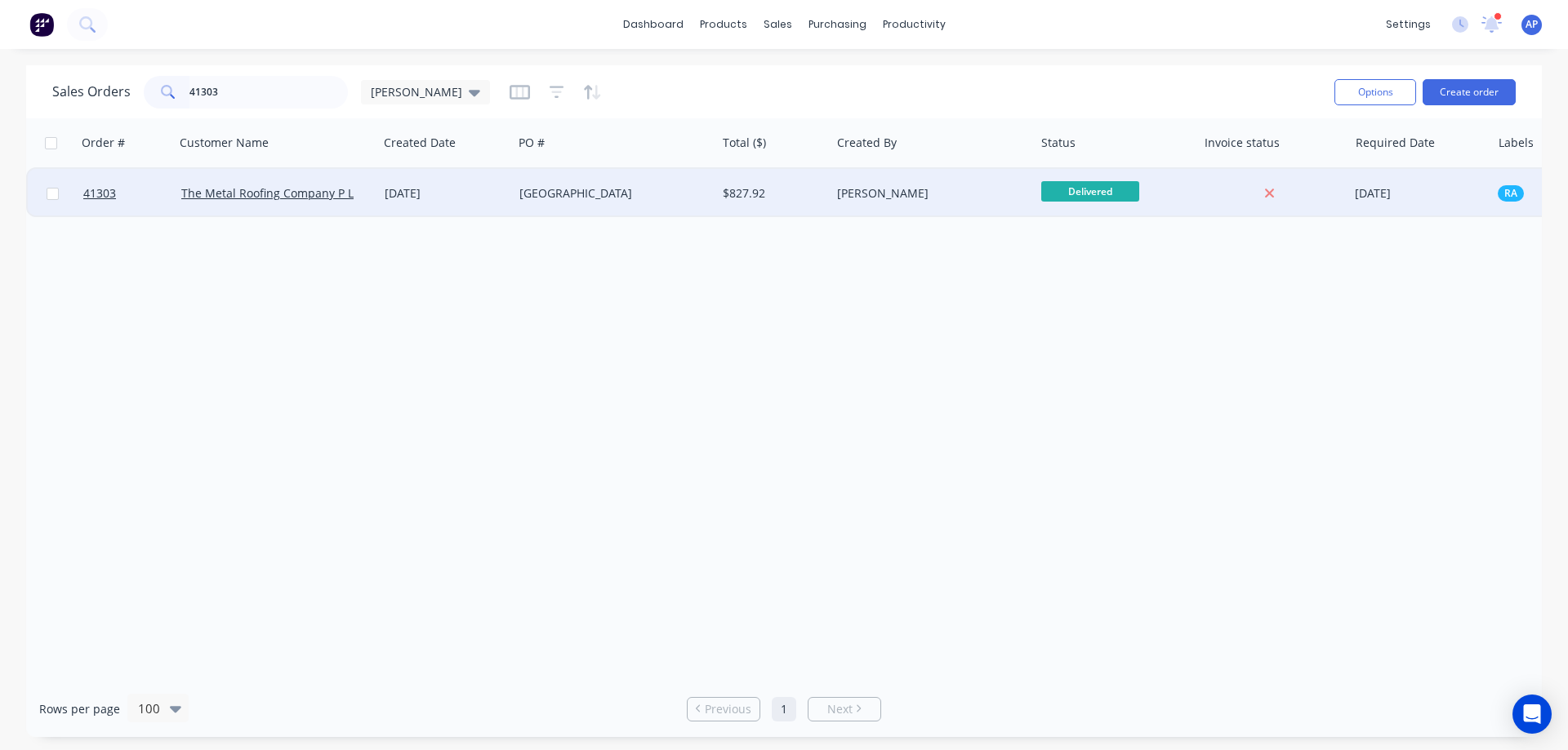
click at [551, 198] on div "[GEOGRAPHIC_DATA]" at bounding box center [610, 193] width 181 height 17
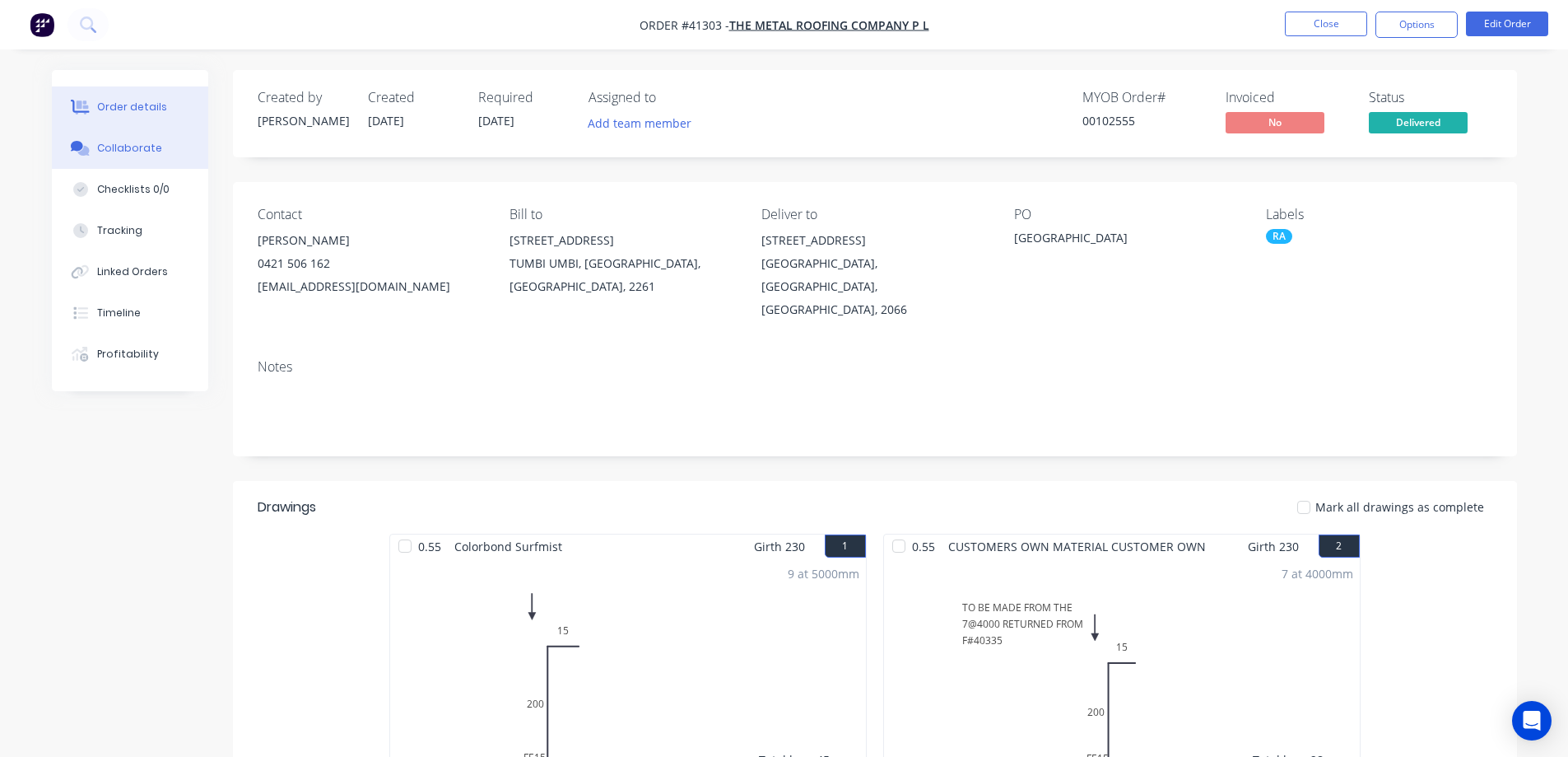
click at [156, 149] on div "Collaborate" at bounding box center [130, 148] width 65 height 15
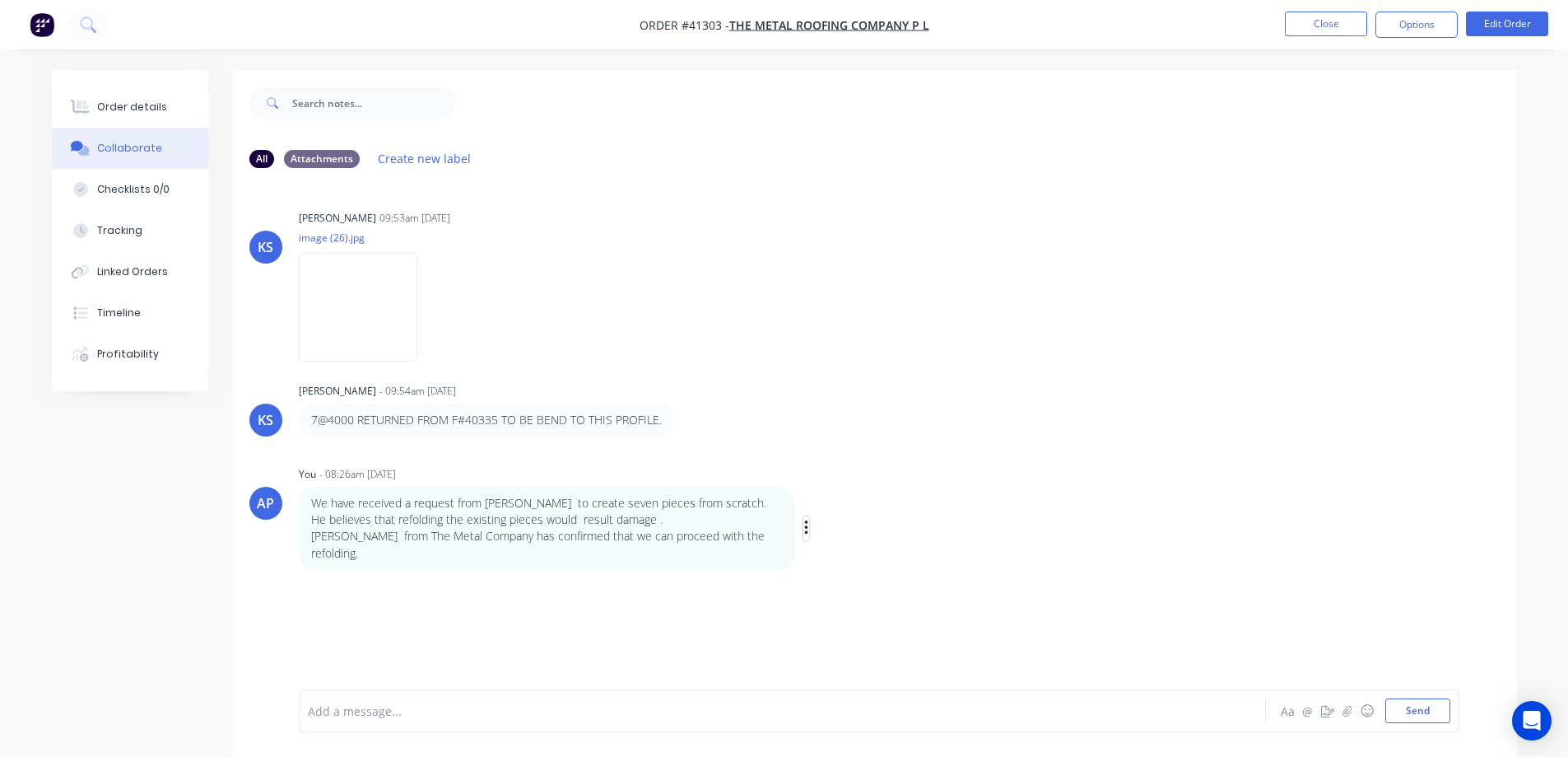
click at [805, 520] on icon "button" at bounding box center [806, 528] width 4 height 15
click at [815, 453] on div "KS Kendall Staats 09:53am 25/08/25 image (26).jpg Labels Download KS Kendall St…" at bounding box center [875, 435] width 1284 height 508
click at [807, 520] on icon "button" at bounding box center [806, 528] width 4 height 15
click at [855, 545] on button "Edit" at bounding box center [866, 557] width 104 height 27
click at [1409, 711] on button "Send" at bounding box center [1419, 710] width 65 height 25
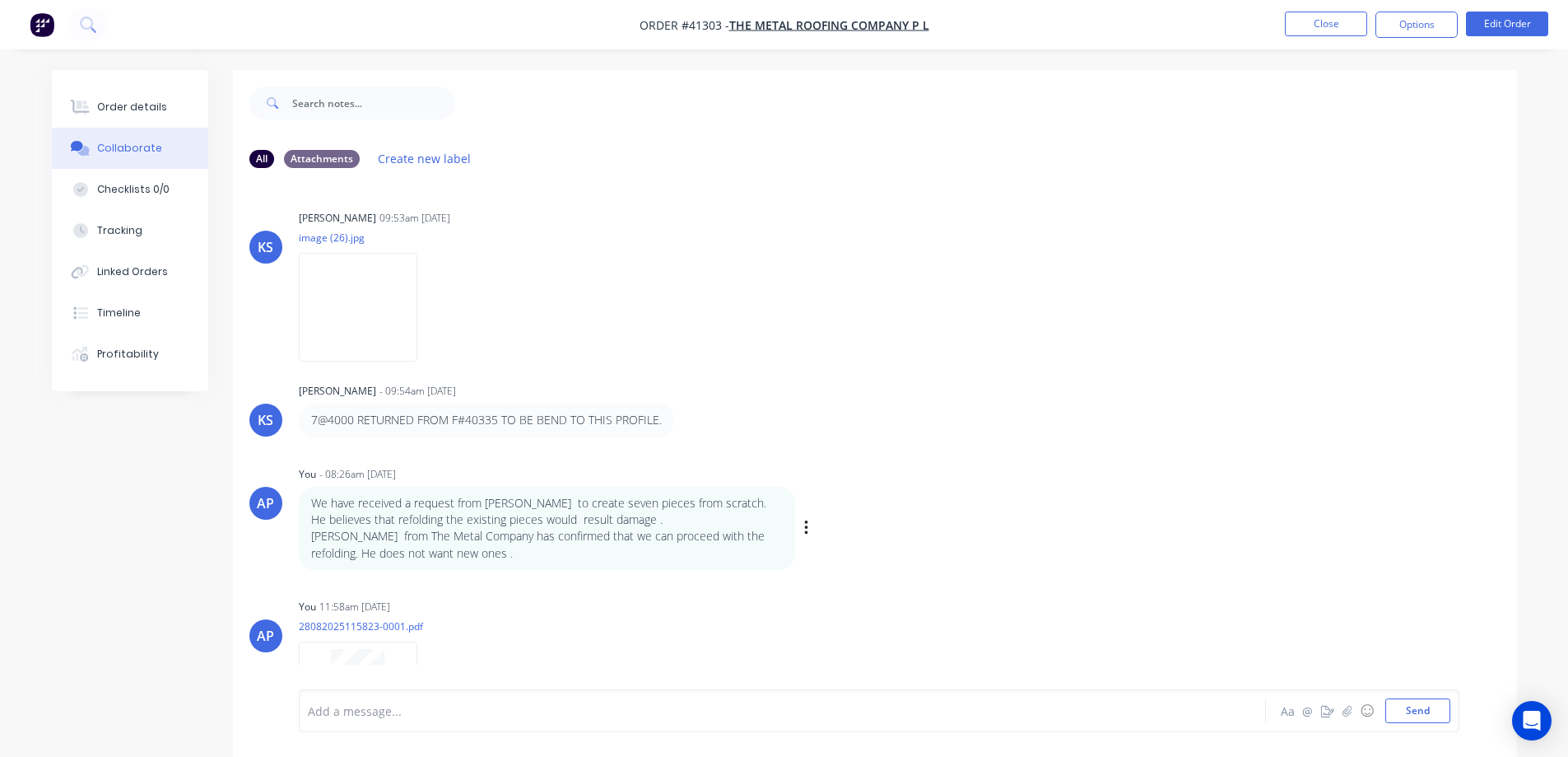
scroll to position [68, 0]
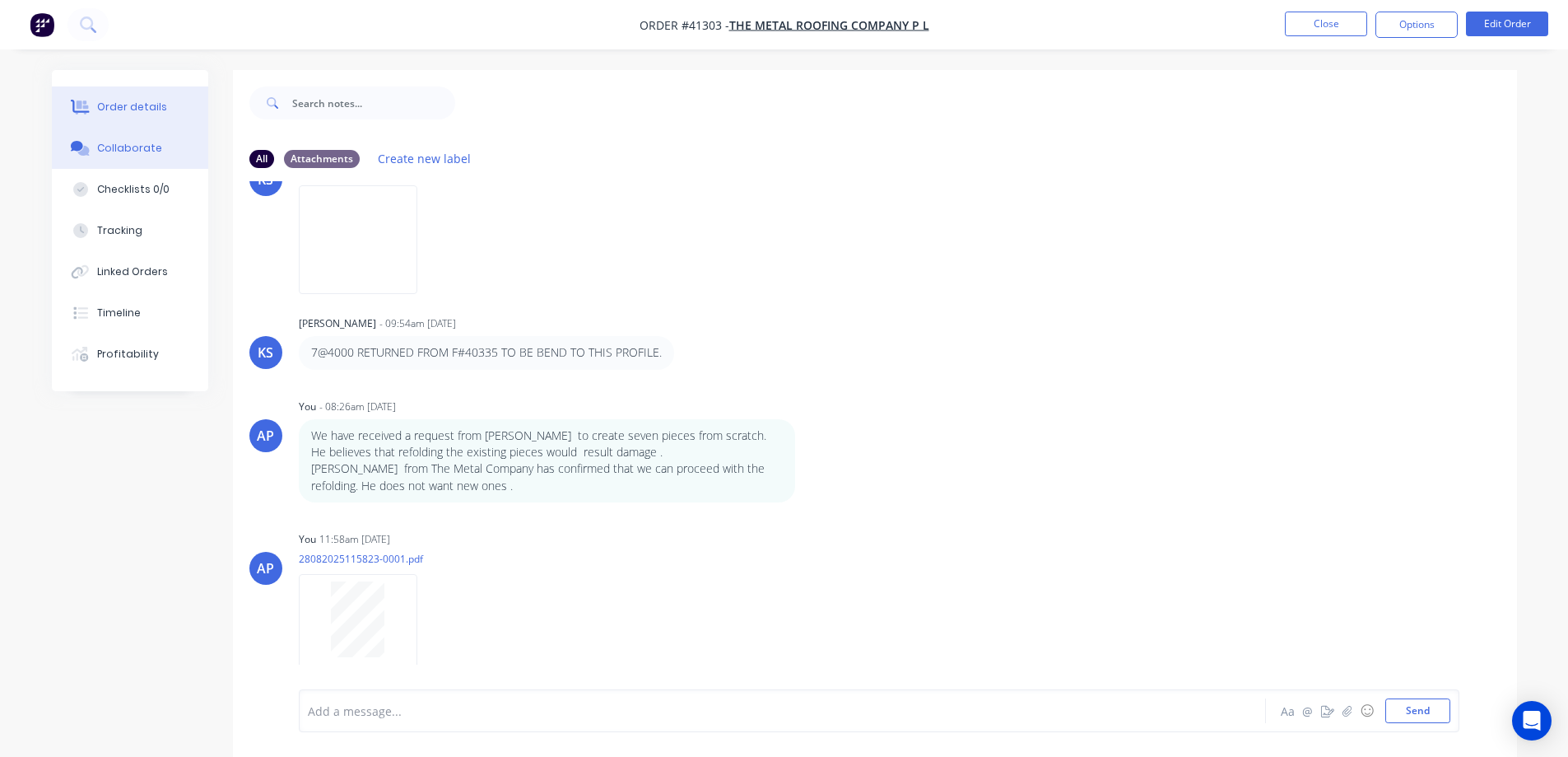
click at [149, 98] on button "Order details" at bounding box center [130, 106] width 156 height 41
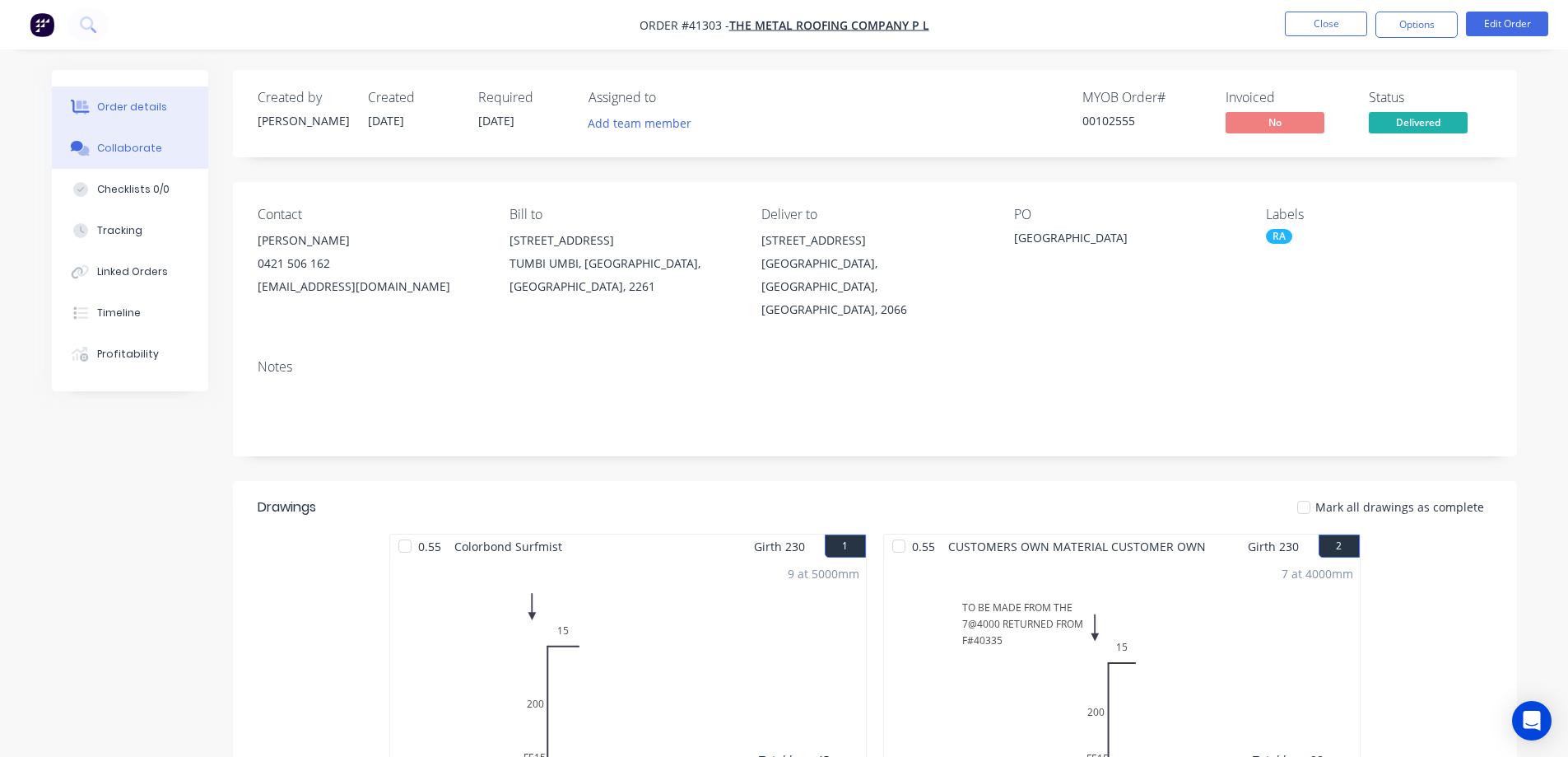
click at [124, 144] on div "Collaborate" at bounding box center [130, 148] width 65 height 15
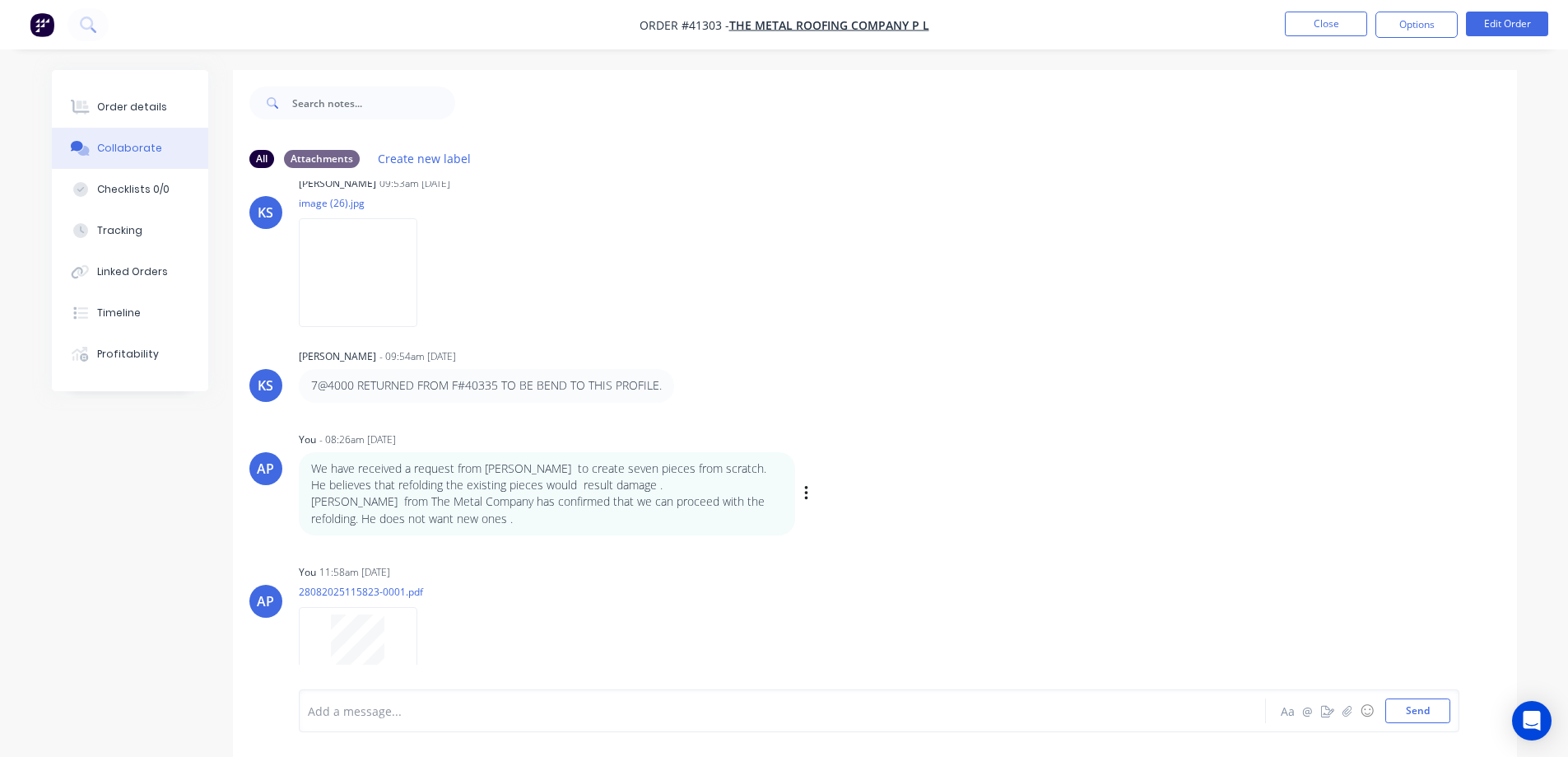
scroll to position [68, 0]
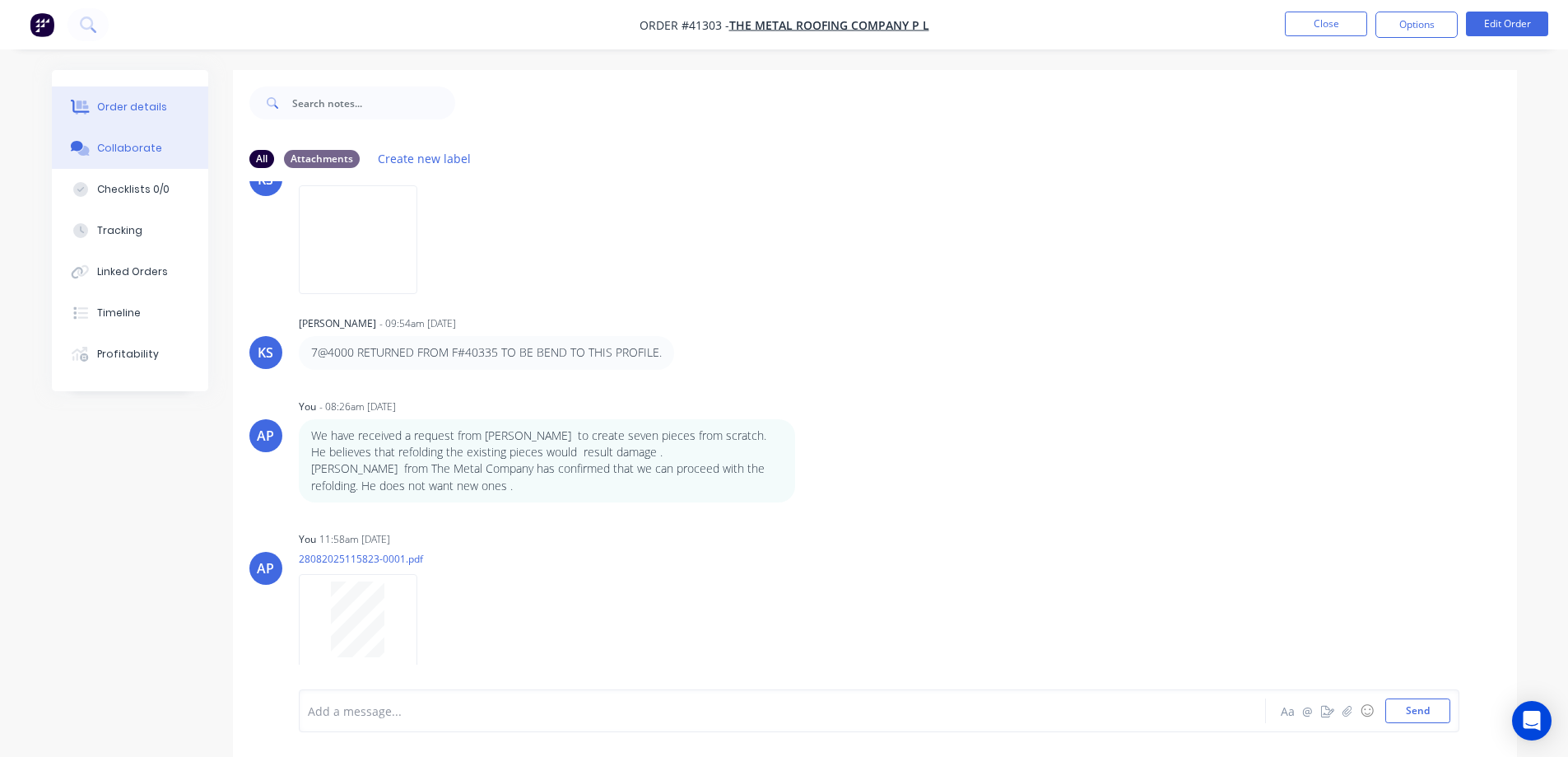
click at [123, 111] on div "Order details" at bounding box center [133, 106] width 70 height 15
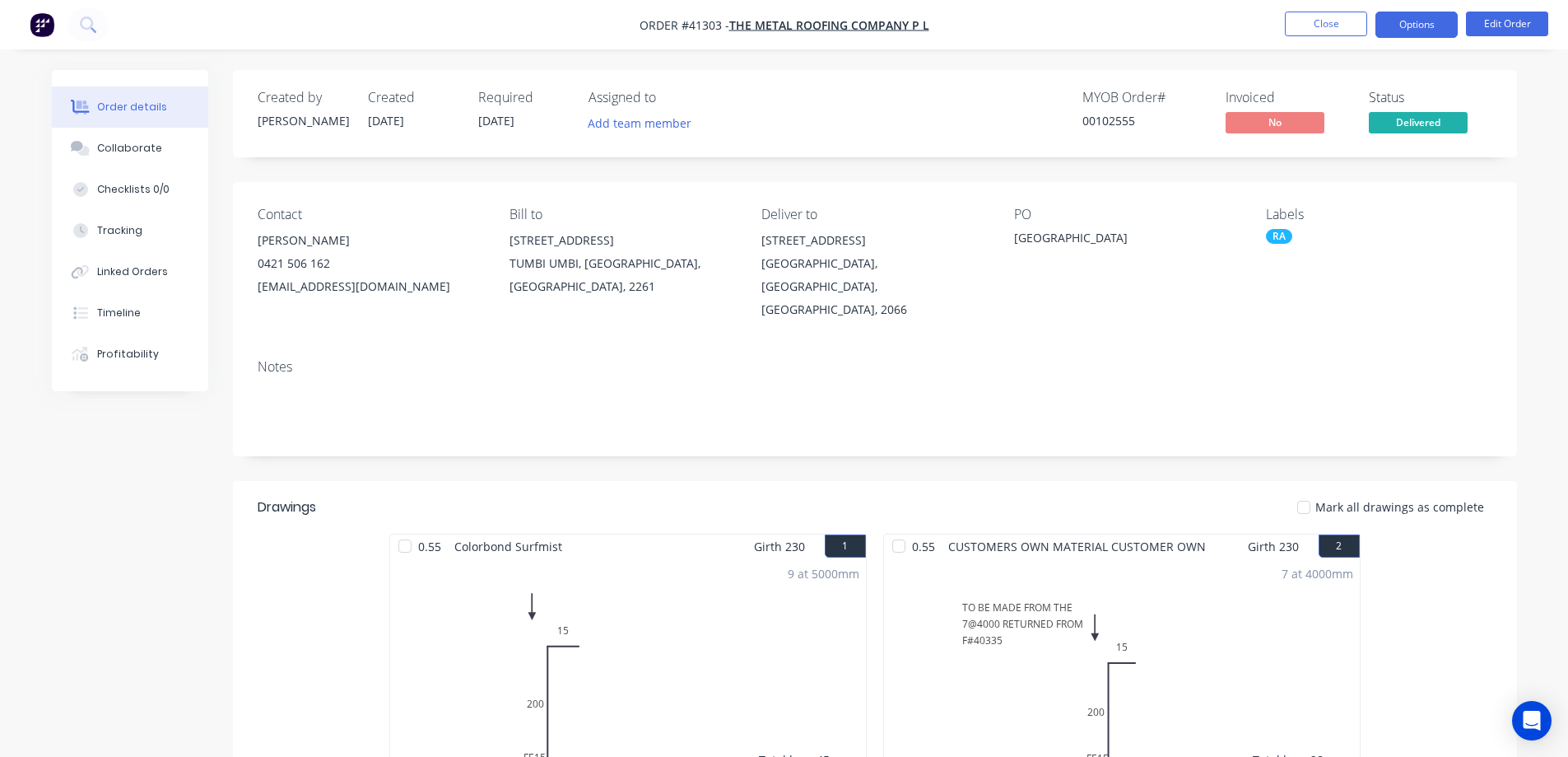
click at [1390, 21] on button "Options" at bounding box center [1417, 25] width 83 height 26
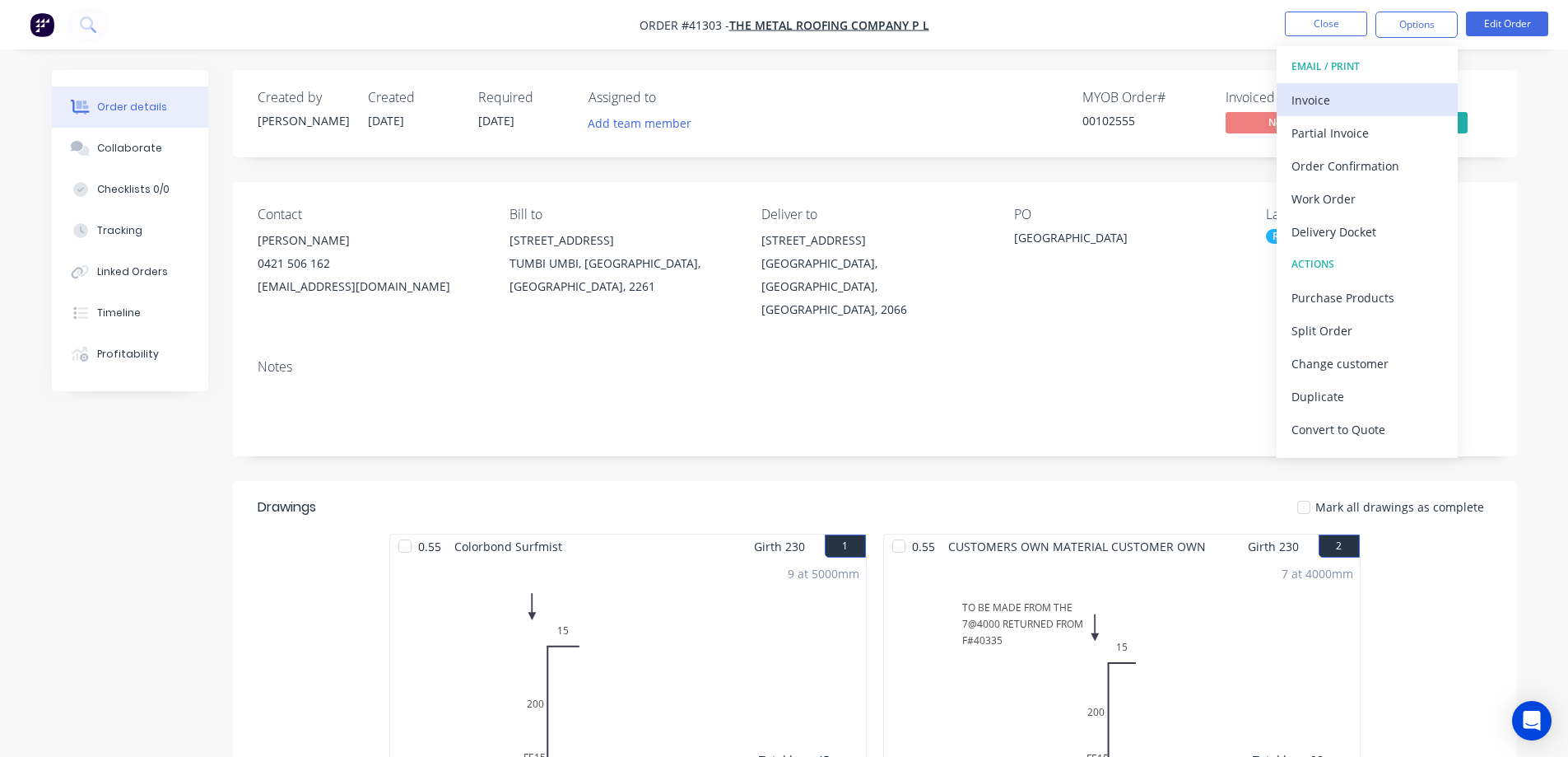
click at [1326, 100] on div "Invoice" at bounding box center [1368, 99] width 151 height 24
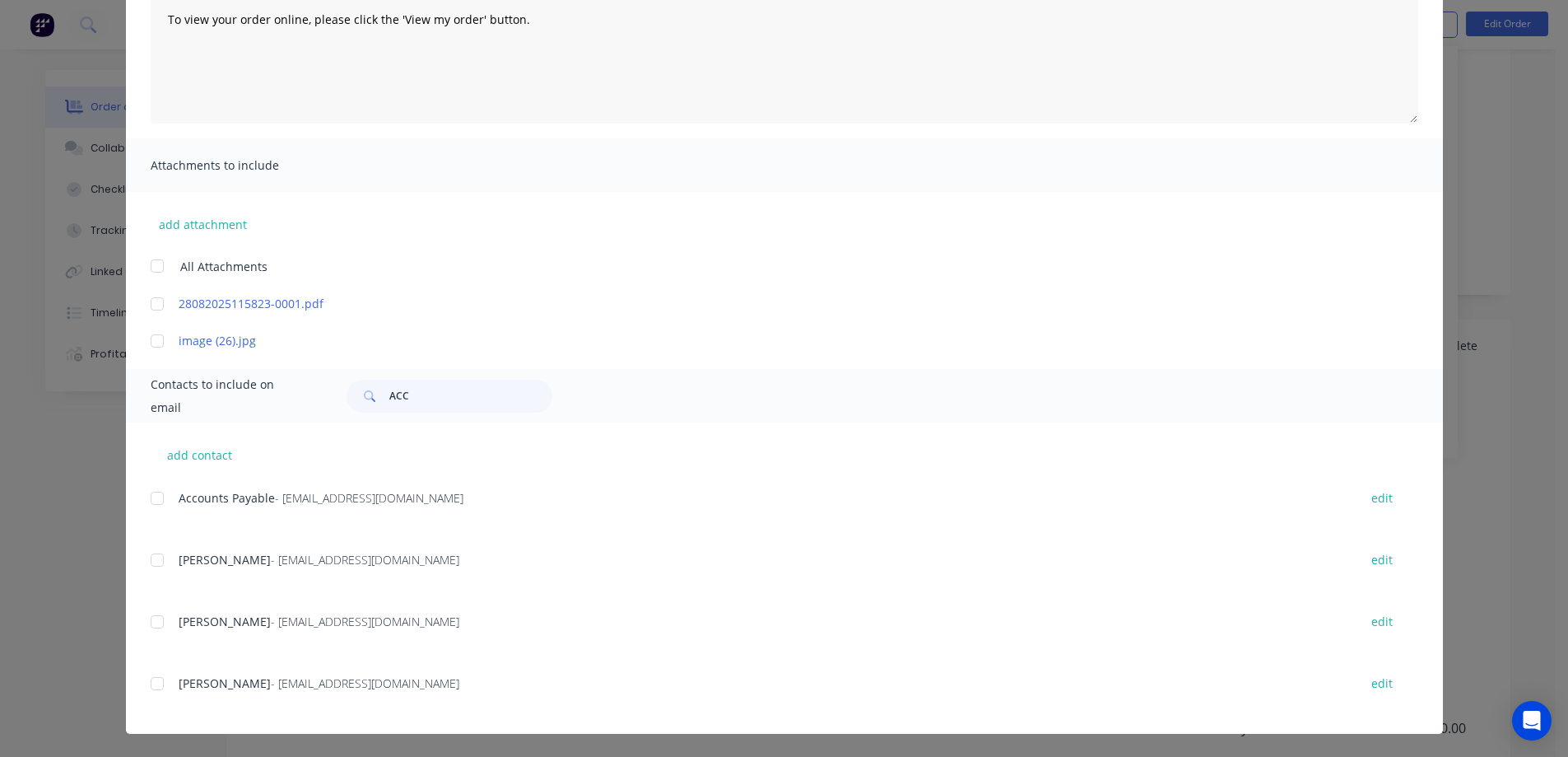
scroll to position [164, 0]
click at [154, 500] on div at bounding box center [156, 498] width 33 height 33
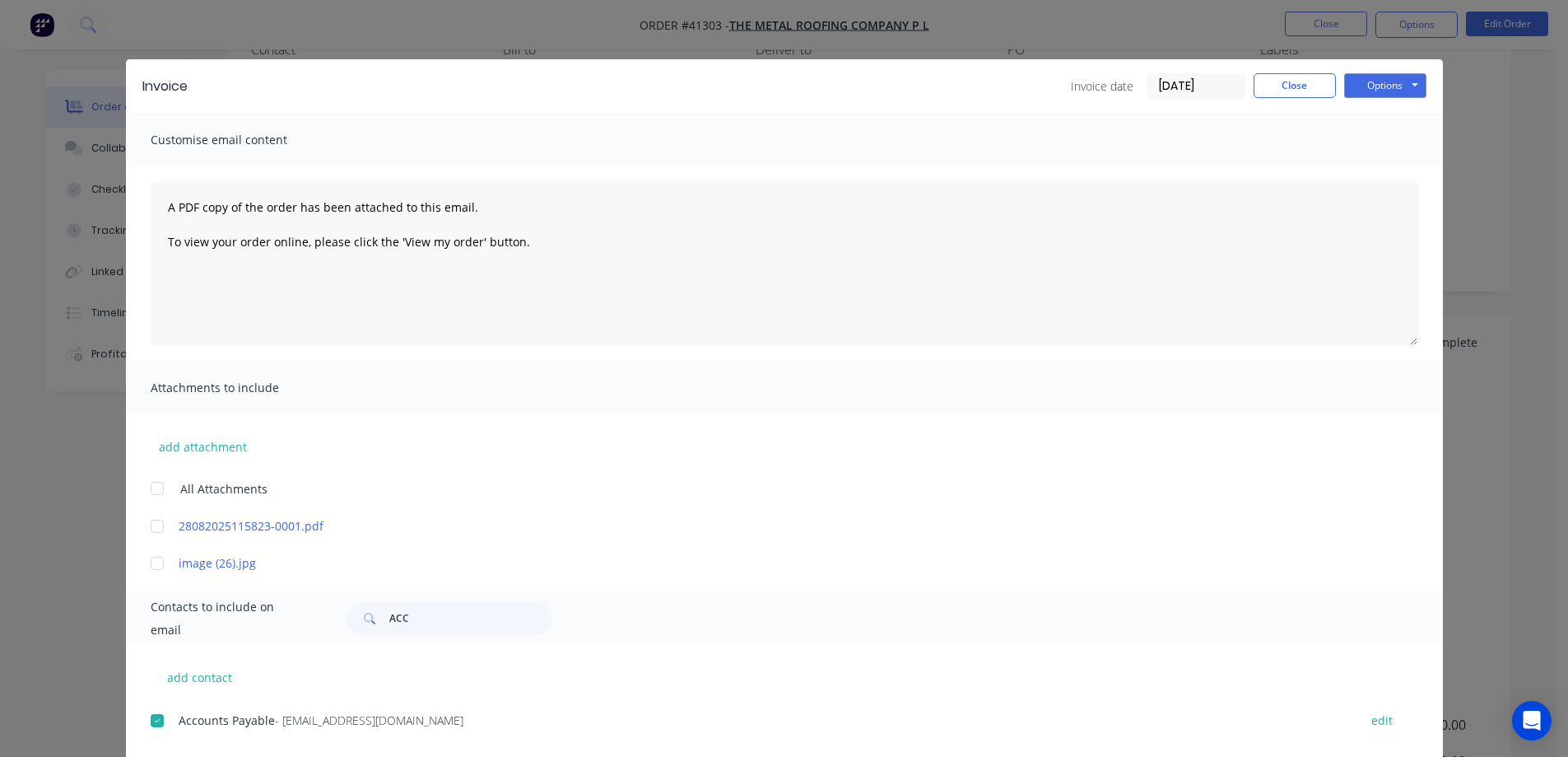
scroll to position [0, 0]
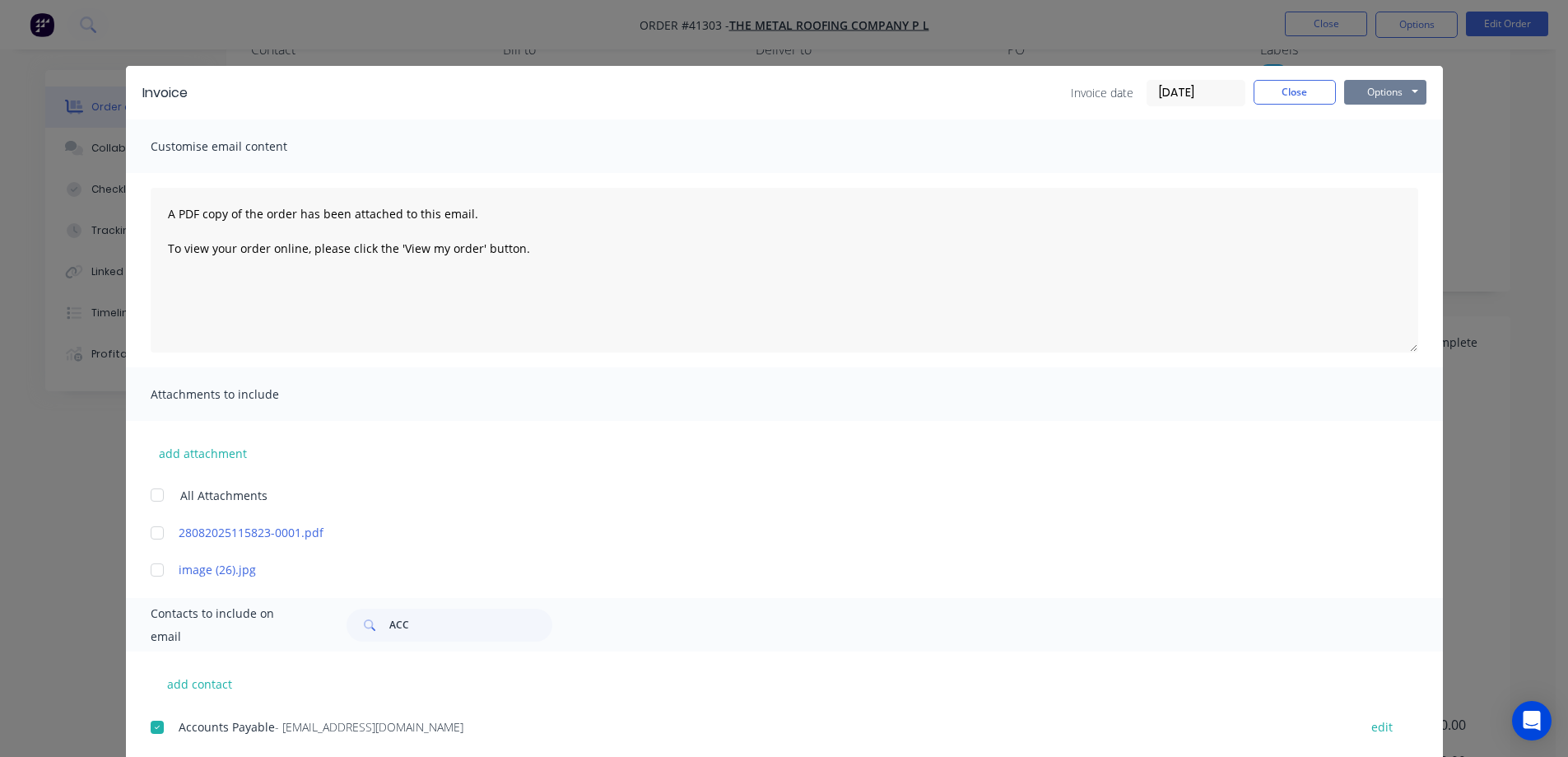
click at [1366, 91] on button "Options" at bounding box center [1386, 92] width 83 height 25
click at [1382, 171] on button "Email" at bounding box center [1397, 176] width 105 height 27
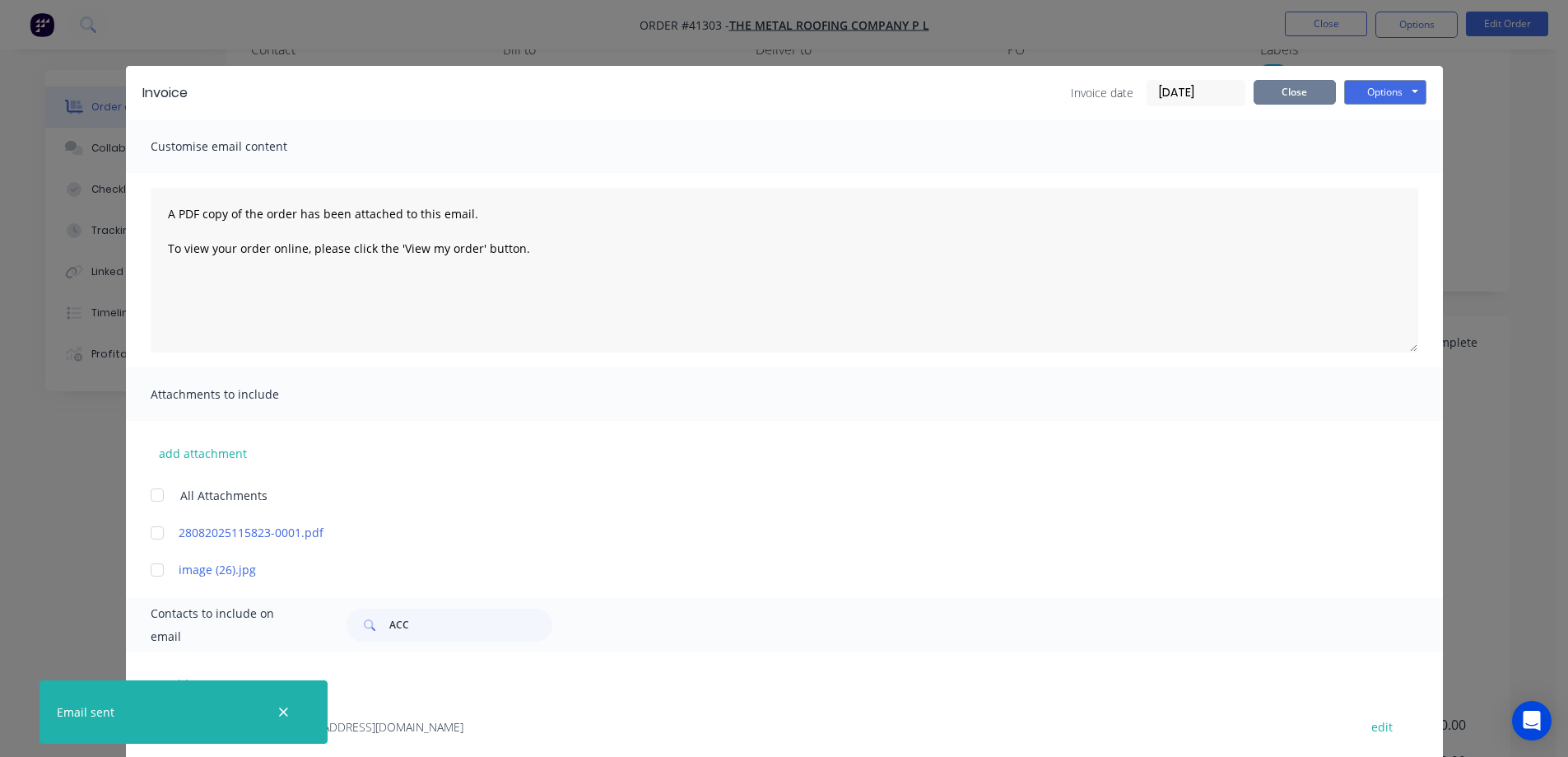
click at [1288, 91] on button "Close" at bounding box center [1296, 92] width 83 height 25
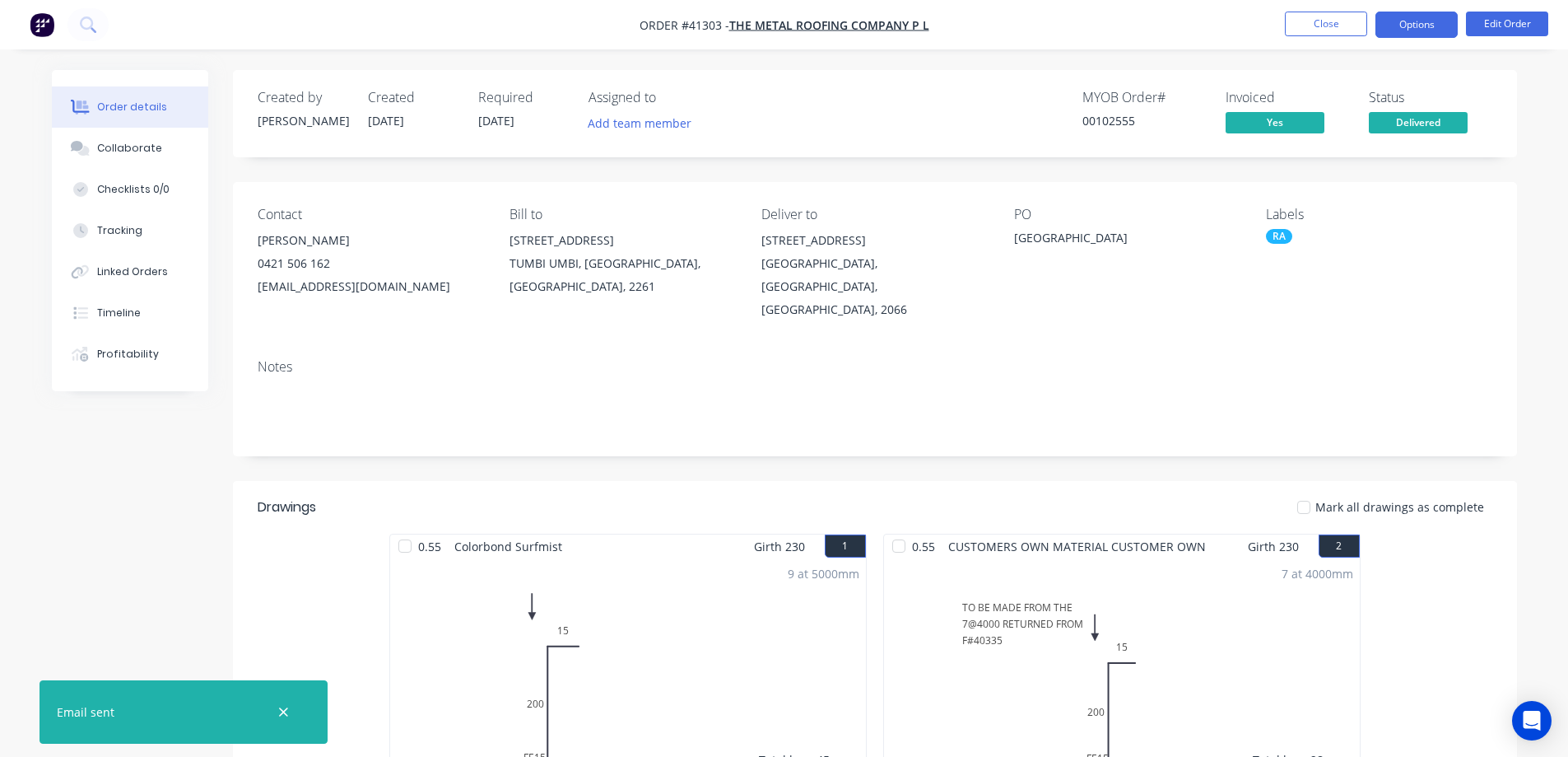
click at [1408, 25] on button "Options" at bounding box center [1417, 25] width 83 height 26
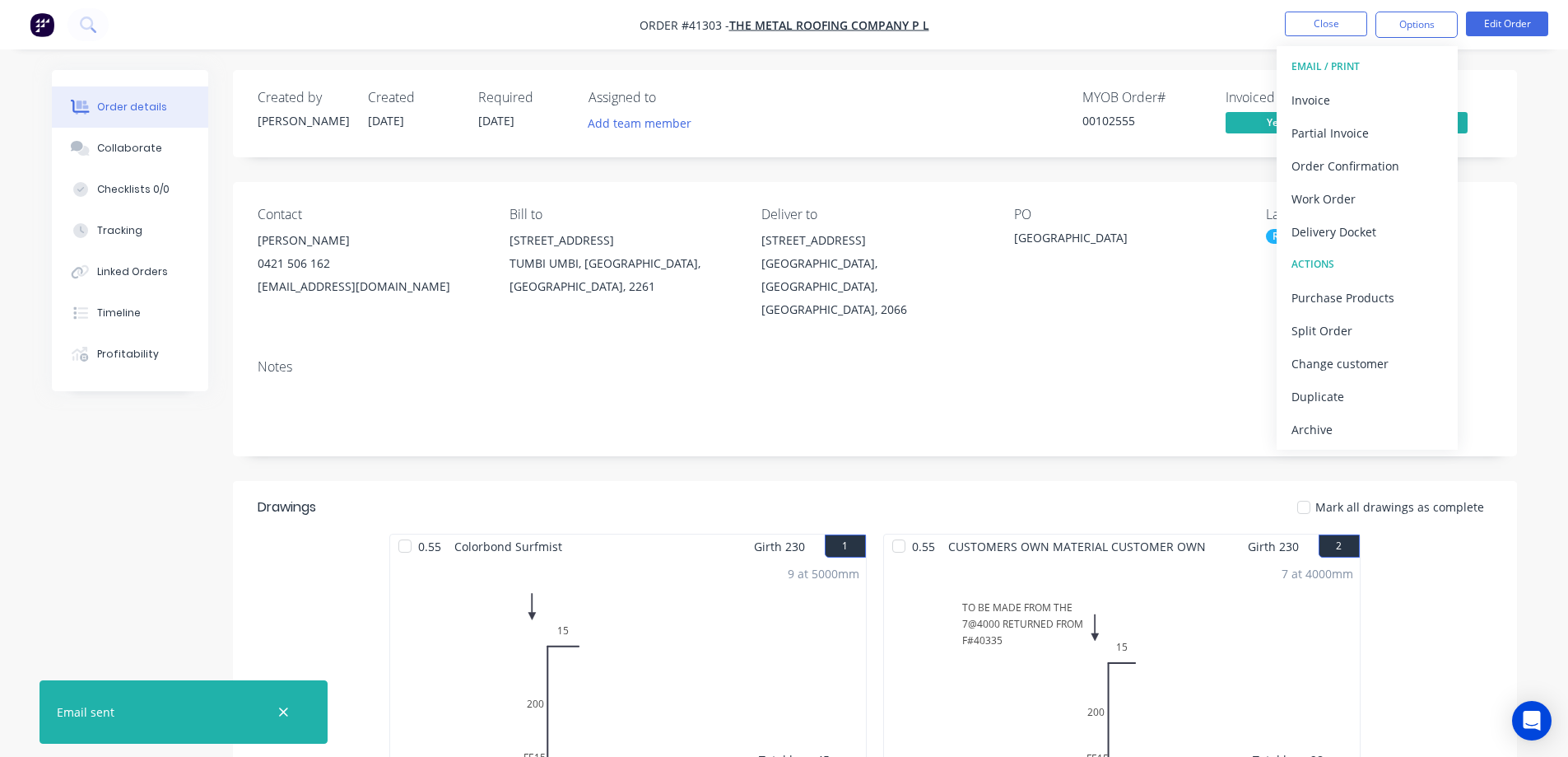
click at [1342, 429] on div "Archive" at bounding box center [1368, 429] width 151 height 24
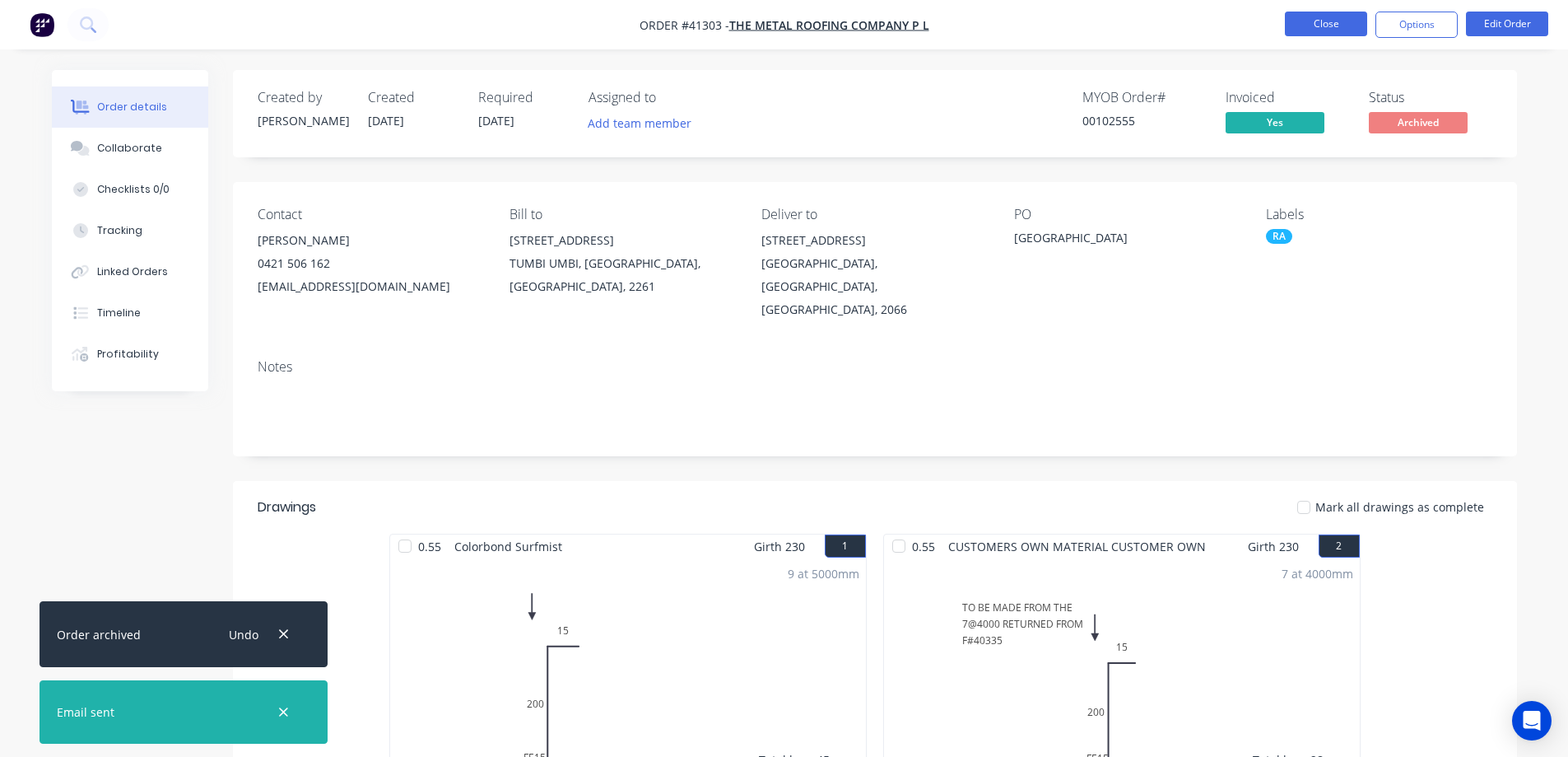
click at [1316, 18] on button "Close" at bounding box center [1326, 24] width 83 height 25
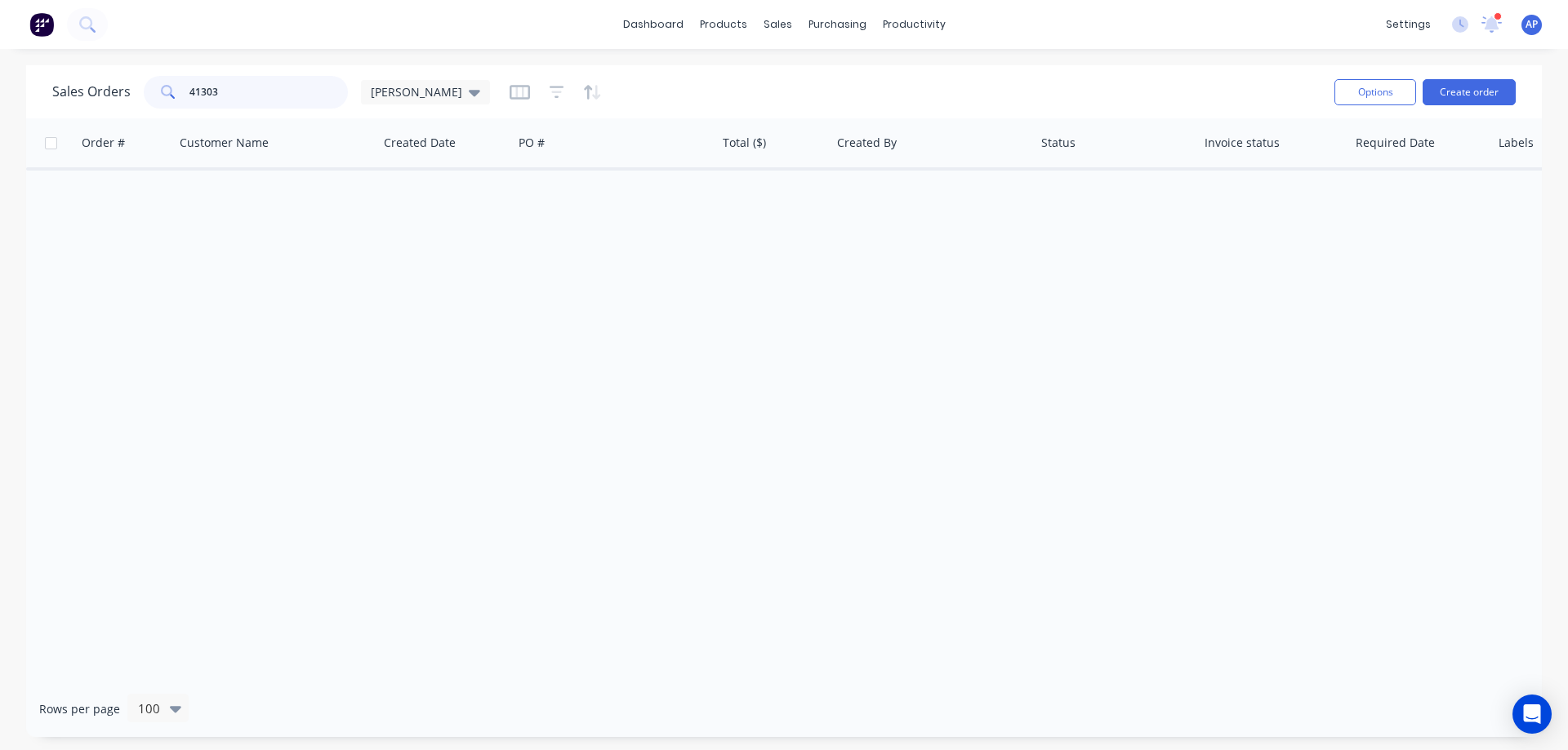
drag, startPoint x: 246, startPoint y: 89, endPoint x: 175, endPoint y: 96, distance: 71.3
click at [175, 96] on div "41303" at bounding box center [246, 91] width 204 height 32
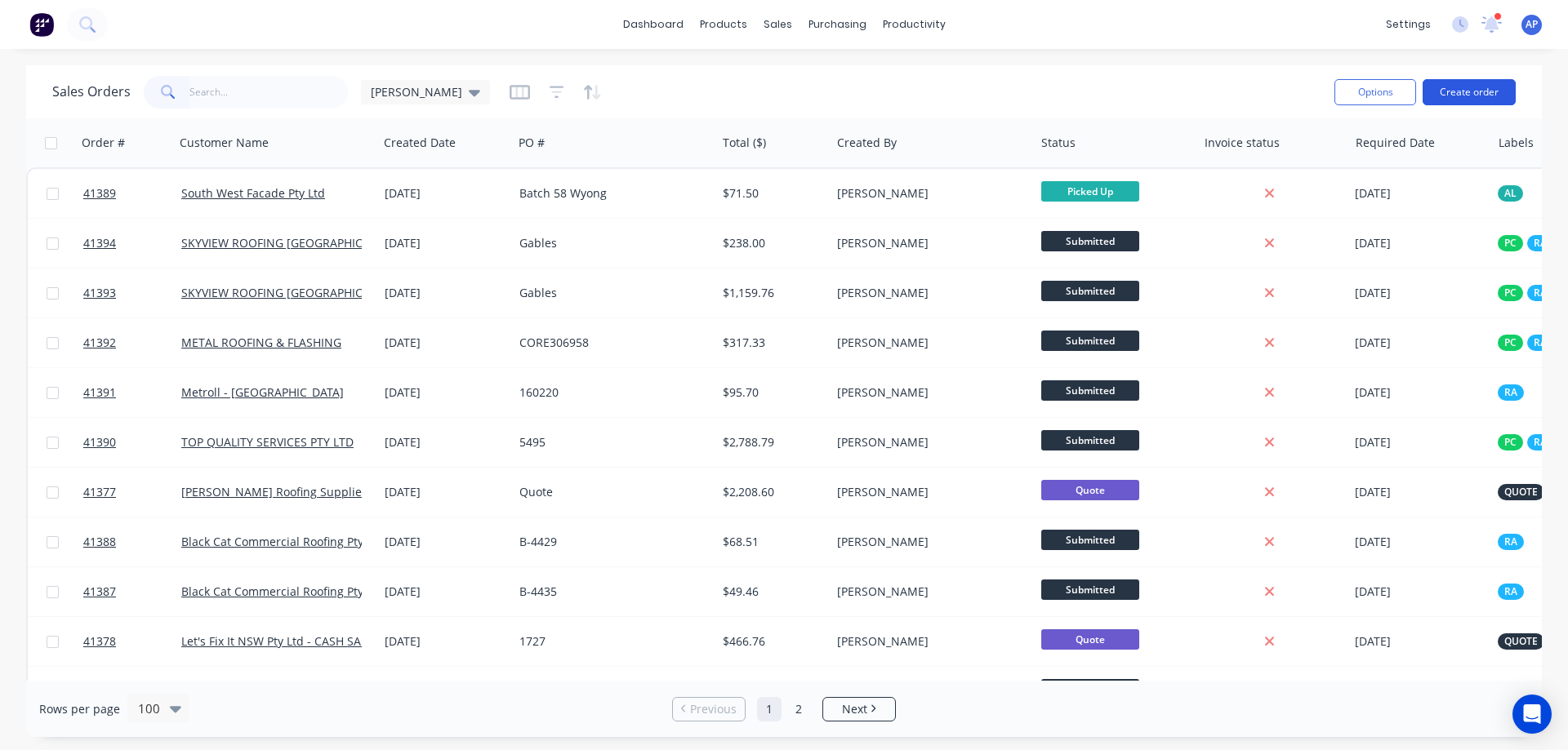
click at [1452, 91] on button "Create order" at bounding box center [1469, 92] width 93 height 26
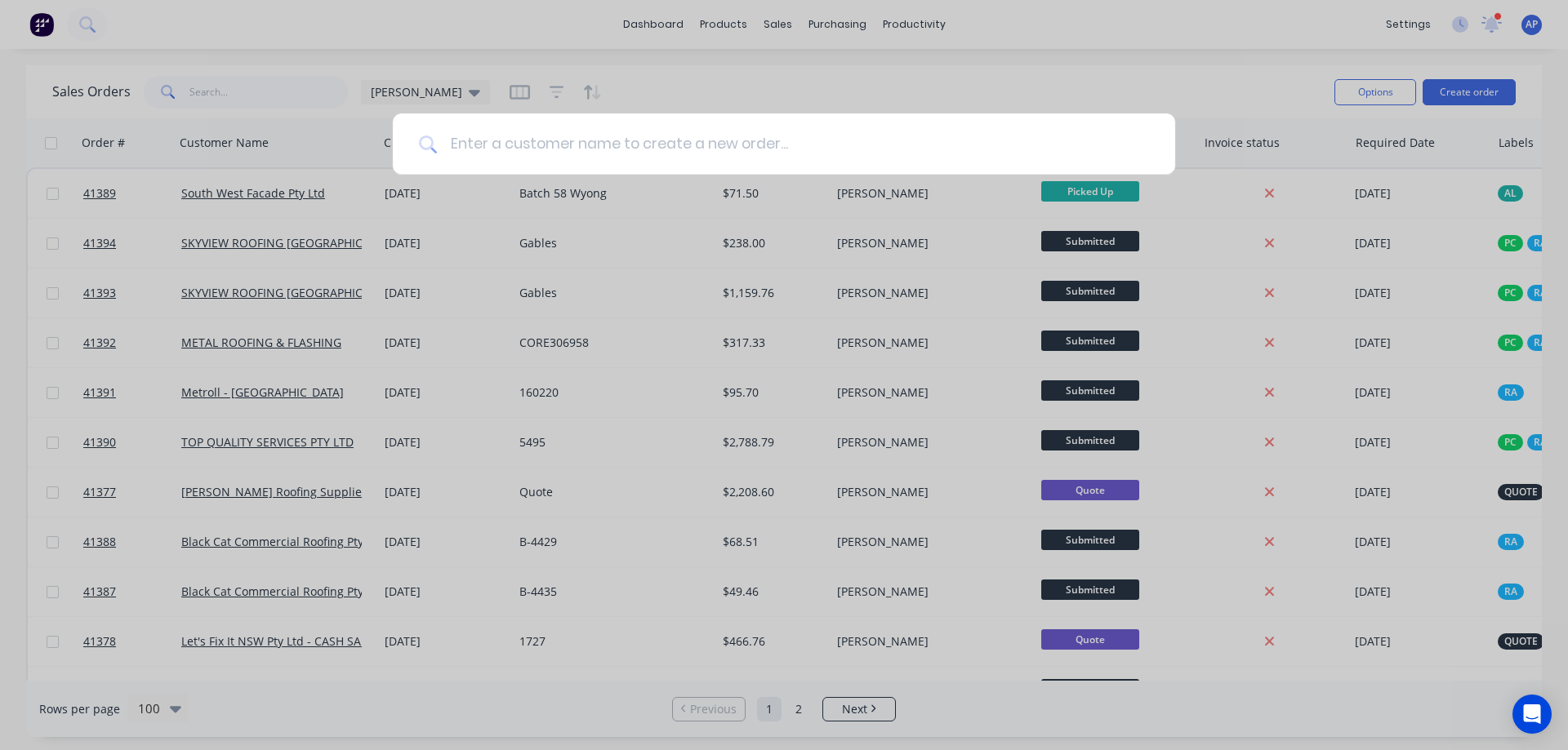
click at [544, 138] on input at bounding box center [792, 144] width 712 height 61
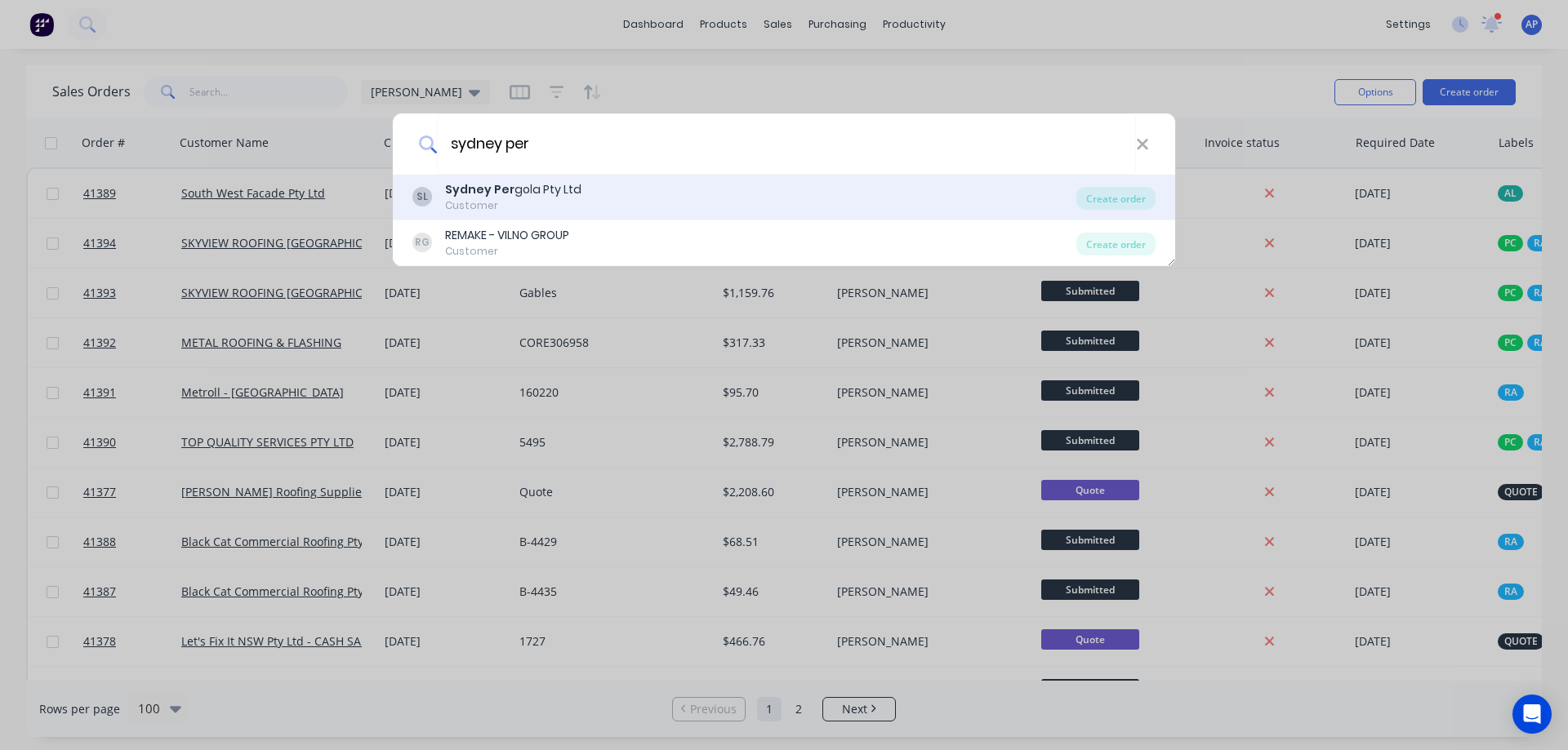
type input "sydney per"
click at [523, 198] on div "Sydney Per gola Pty Ltd" at bounding box center [513, 190] width 136 height 17
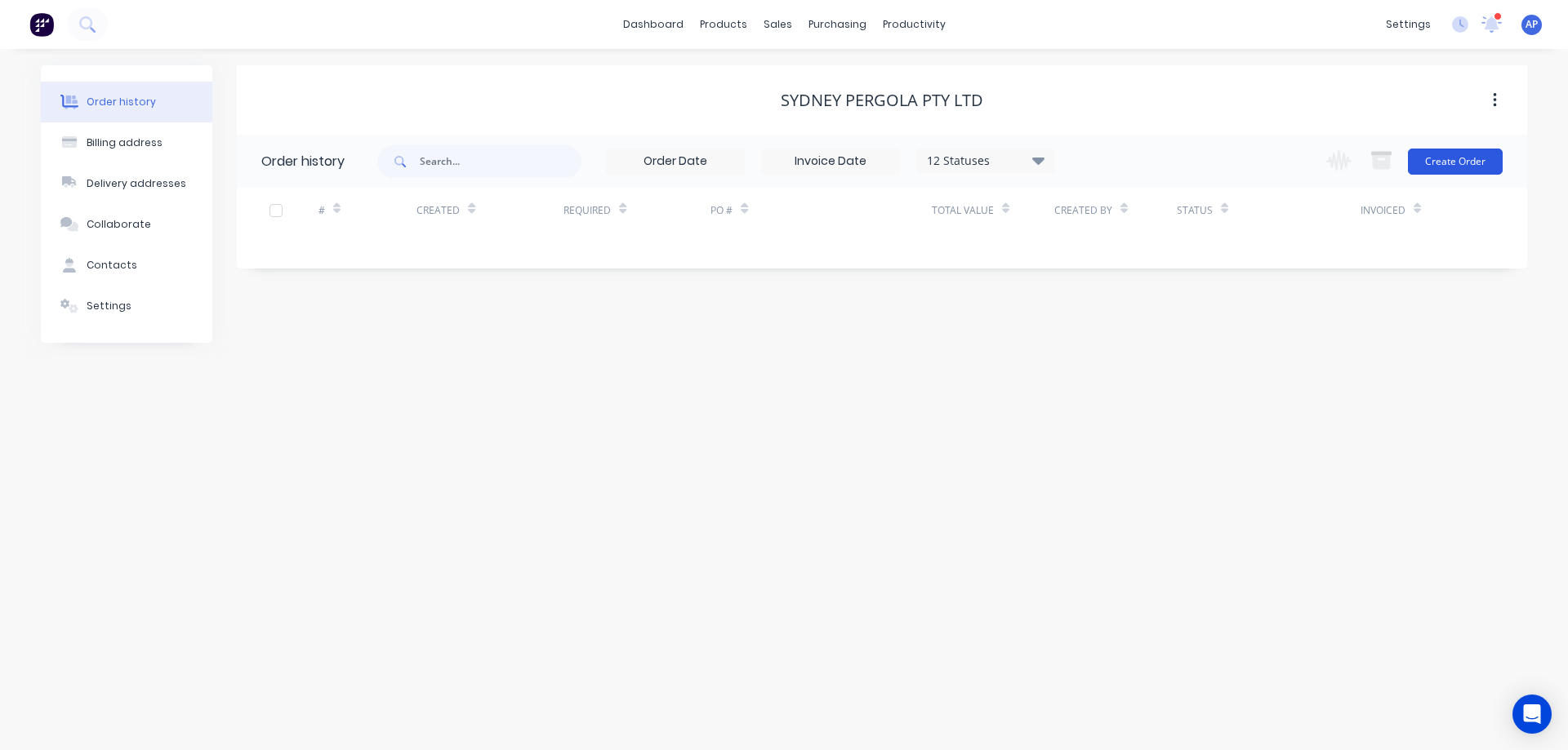
click at [1468, 159] on button "Create Order" at bounding box center [1455, 161] width 95 height 26
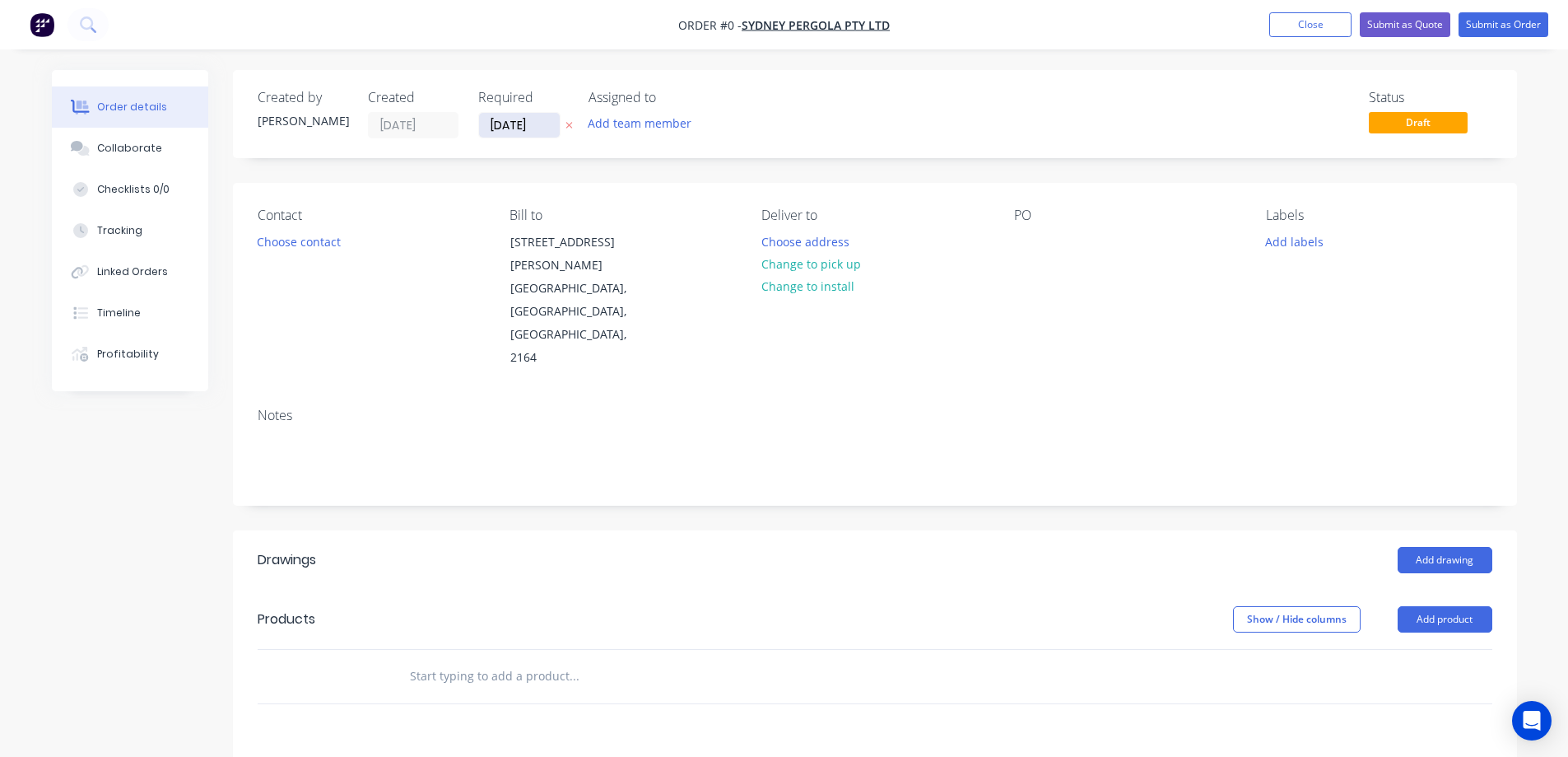
click at [526, 128] on input "[DATE]" at bounding box center [519, 125] width 81 height 25
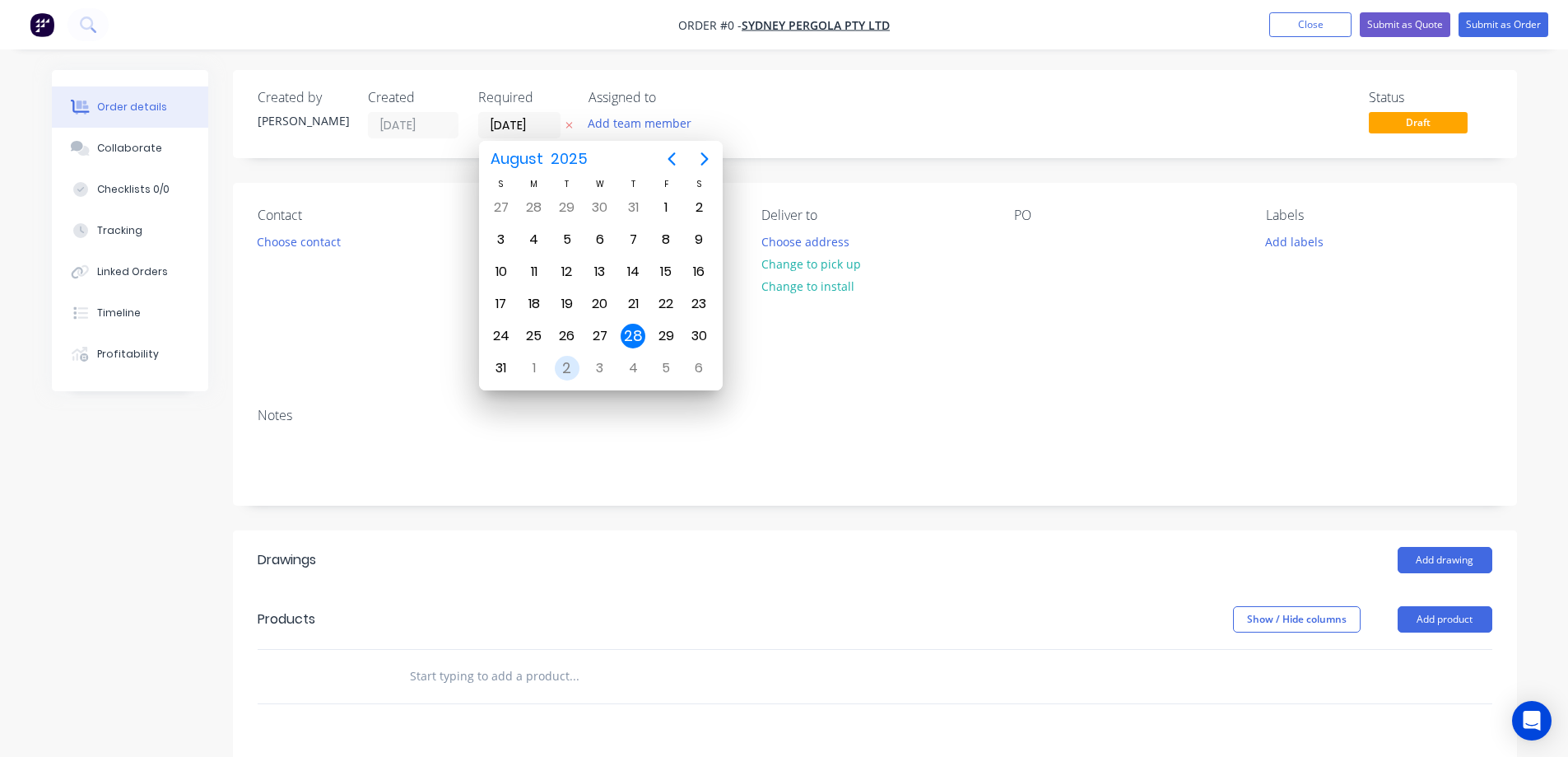
click at [567, 365] on div "2" at bounding box center [567, 368] width 25 height 25
type input "[DATE]"
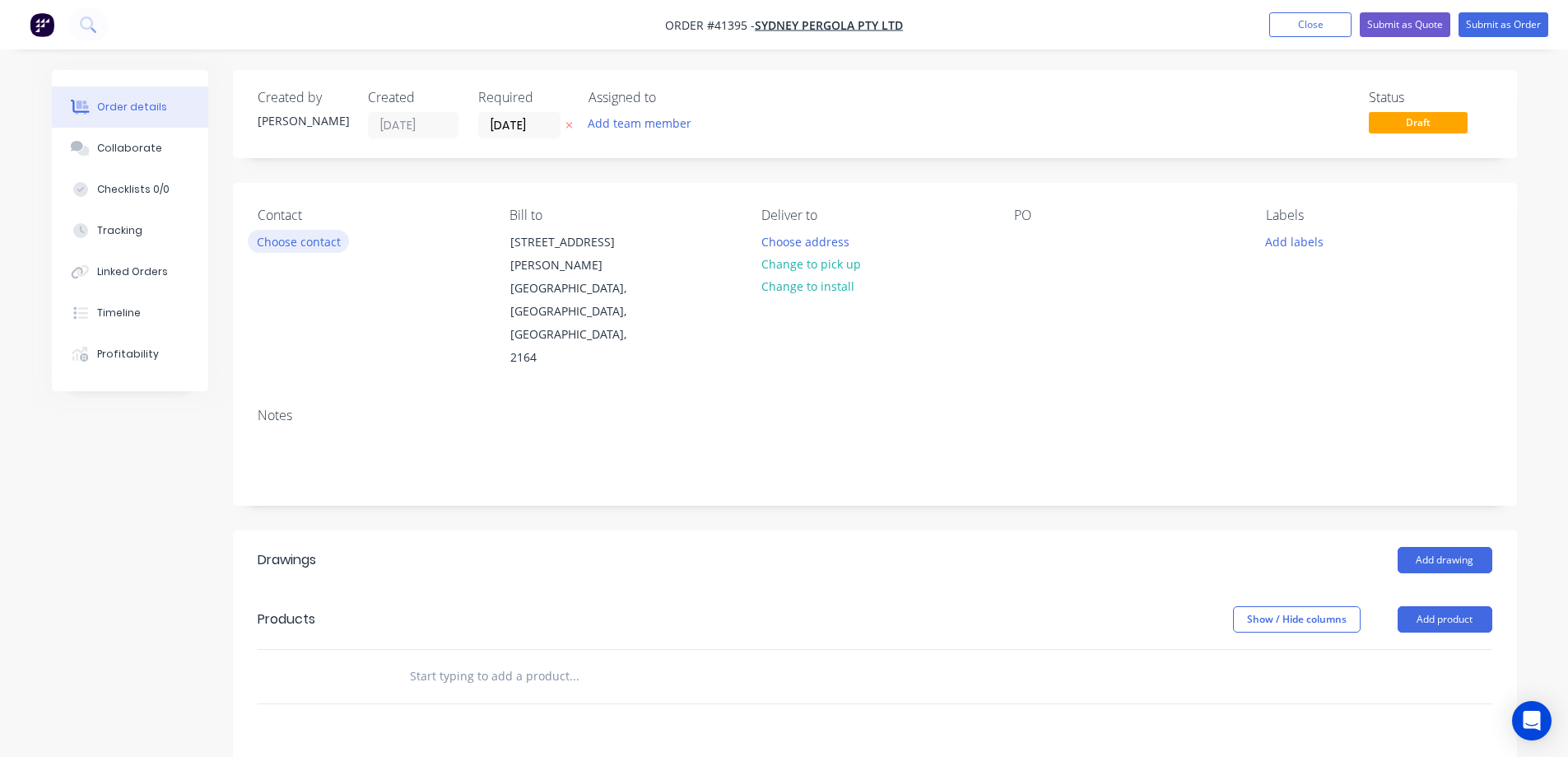
click at [323, 242] on button "Choose contact" at bounding box center [298, 240] width 101 height 22
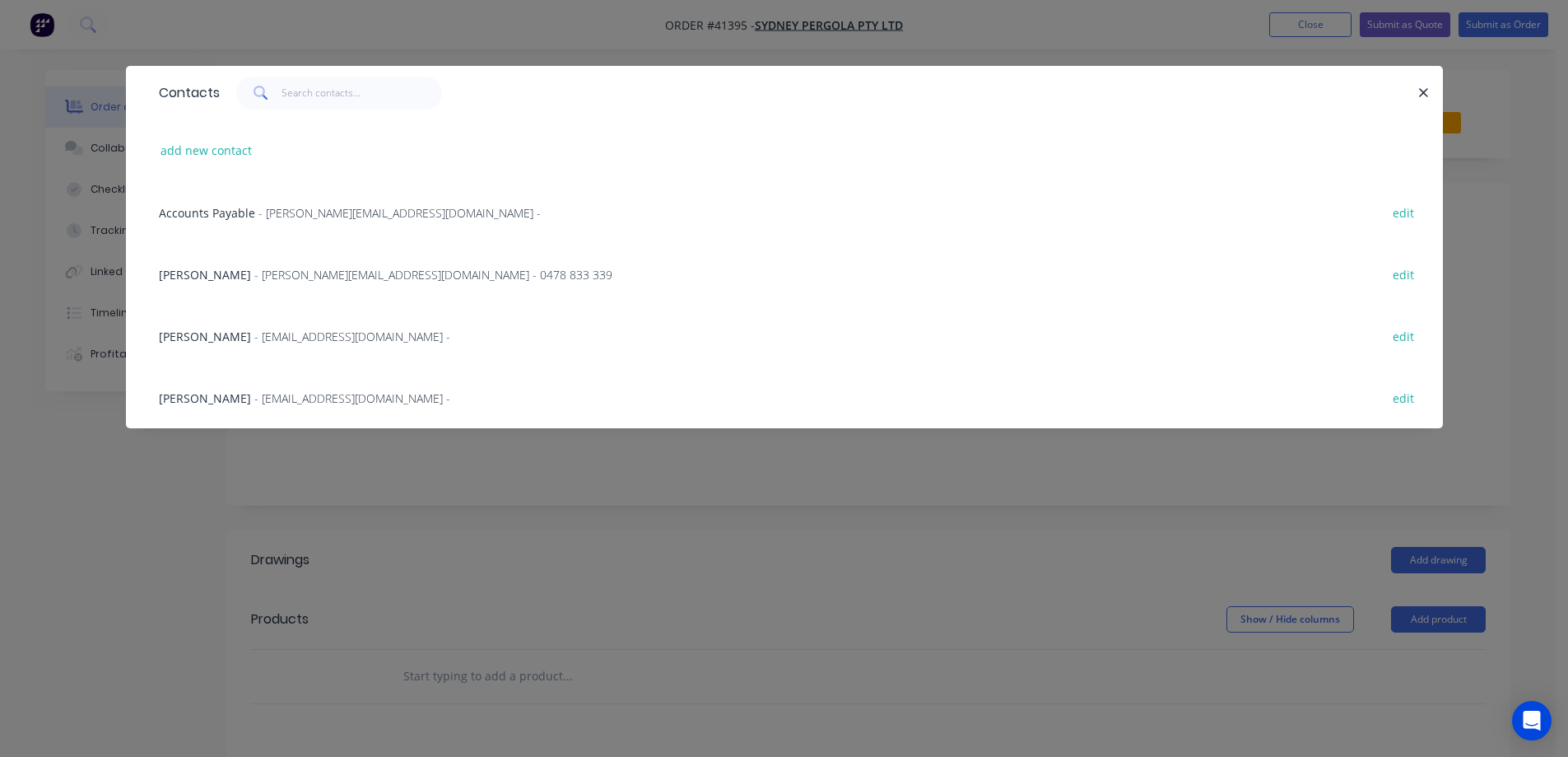
click at [300, 281] on span "- allan@sydneypergolaservices.com.au - 0478 833 339" at bounding box center [432, 275] width 358 height 16
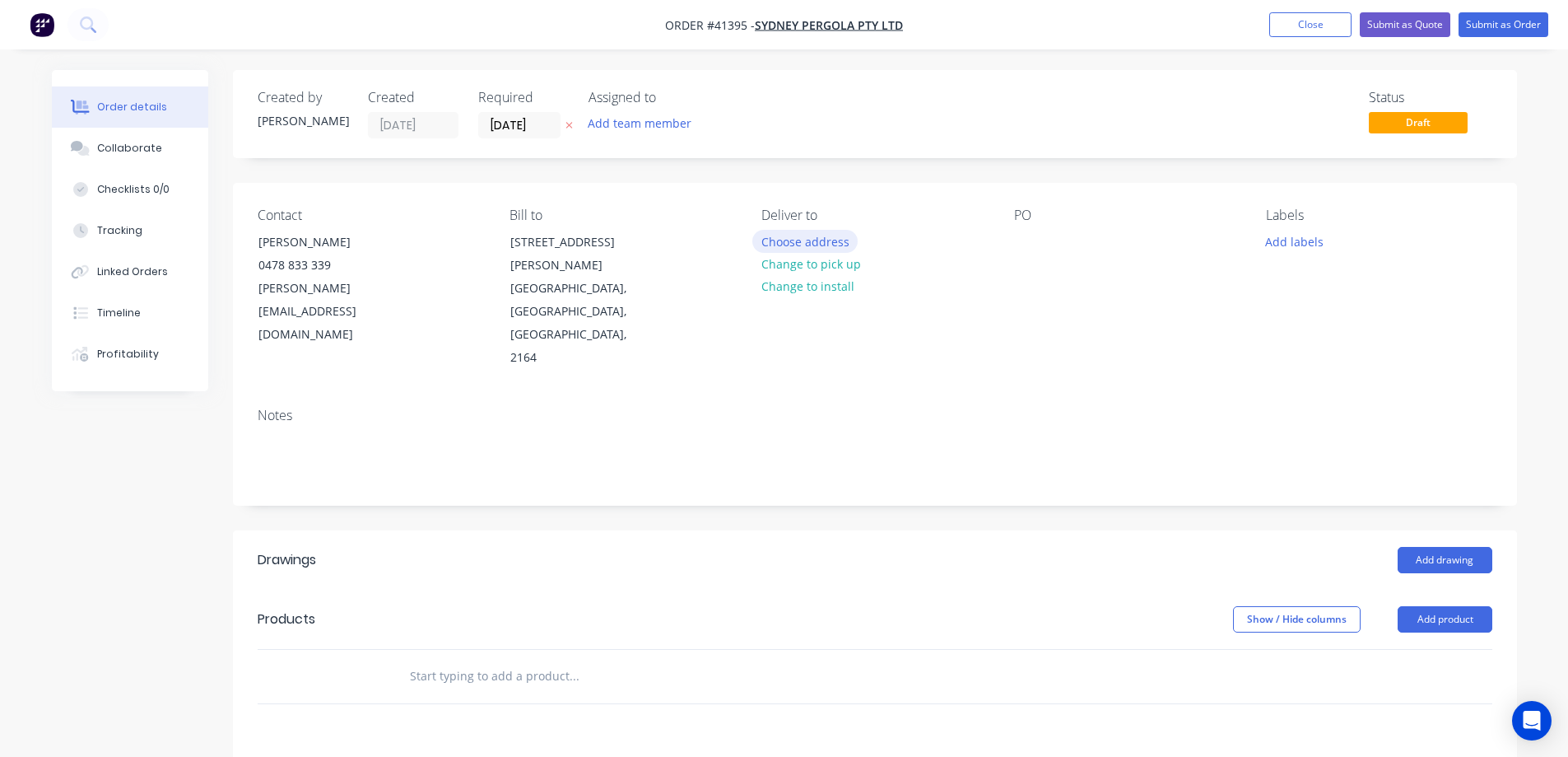
click at [782, 241] on button "Choose address" at bounding box center [805, 240] width 105 height 22
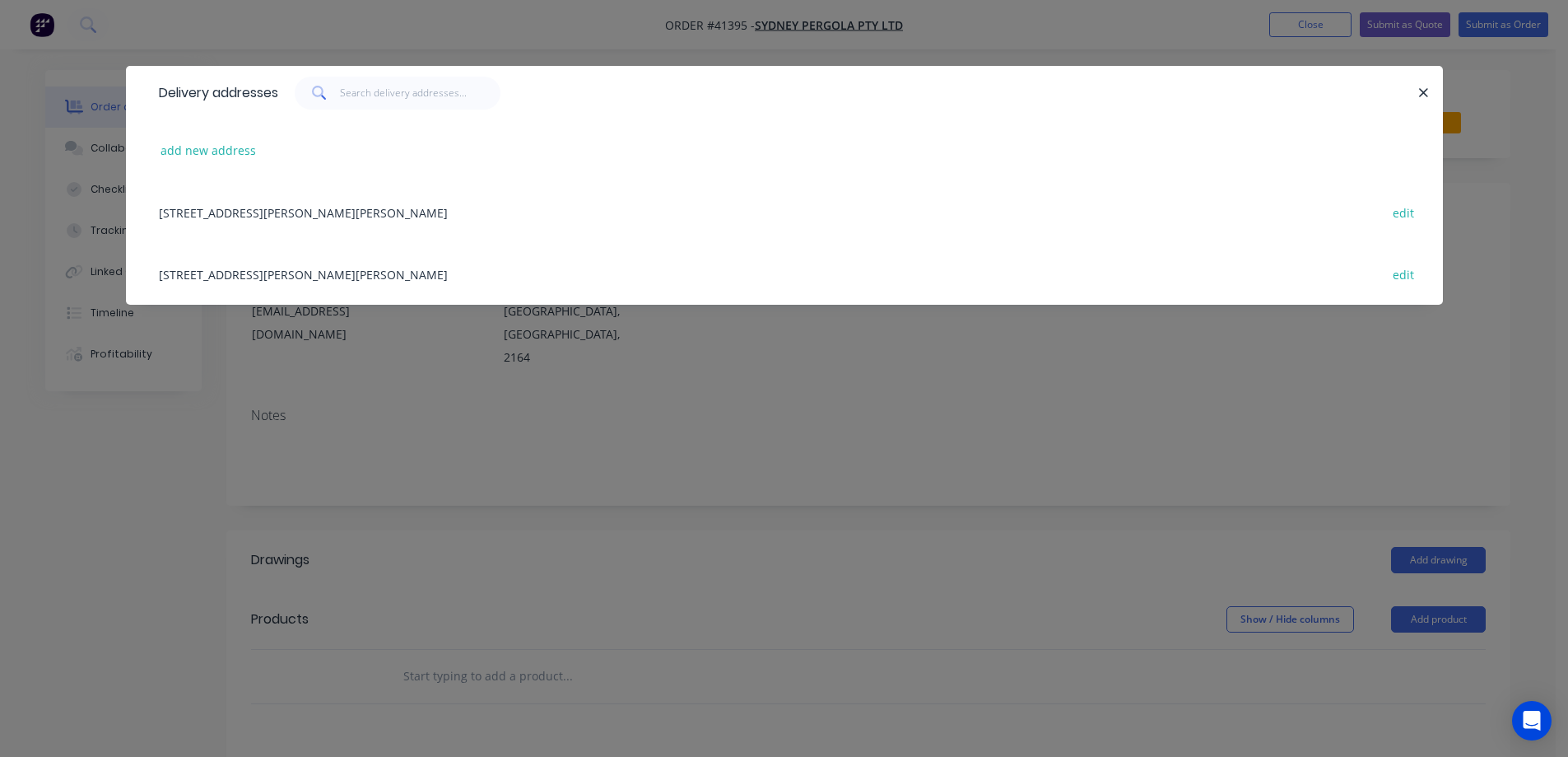
click at [428, 215] on div "5/132-136 Newton rd, WETHERILL PARK, New South Wales, Australia, 2164 edit" at bounding box center [784, 212] width 1268 height 62
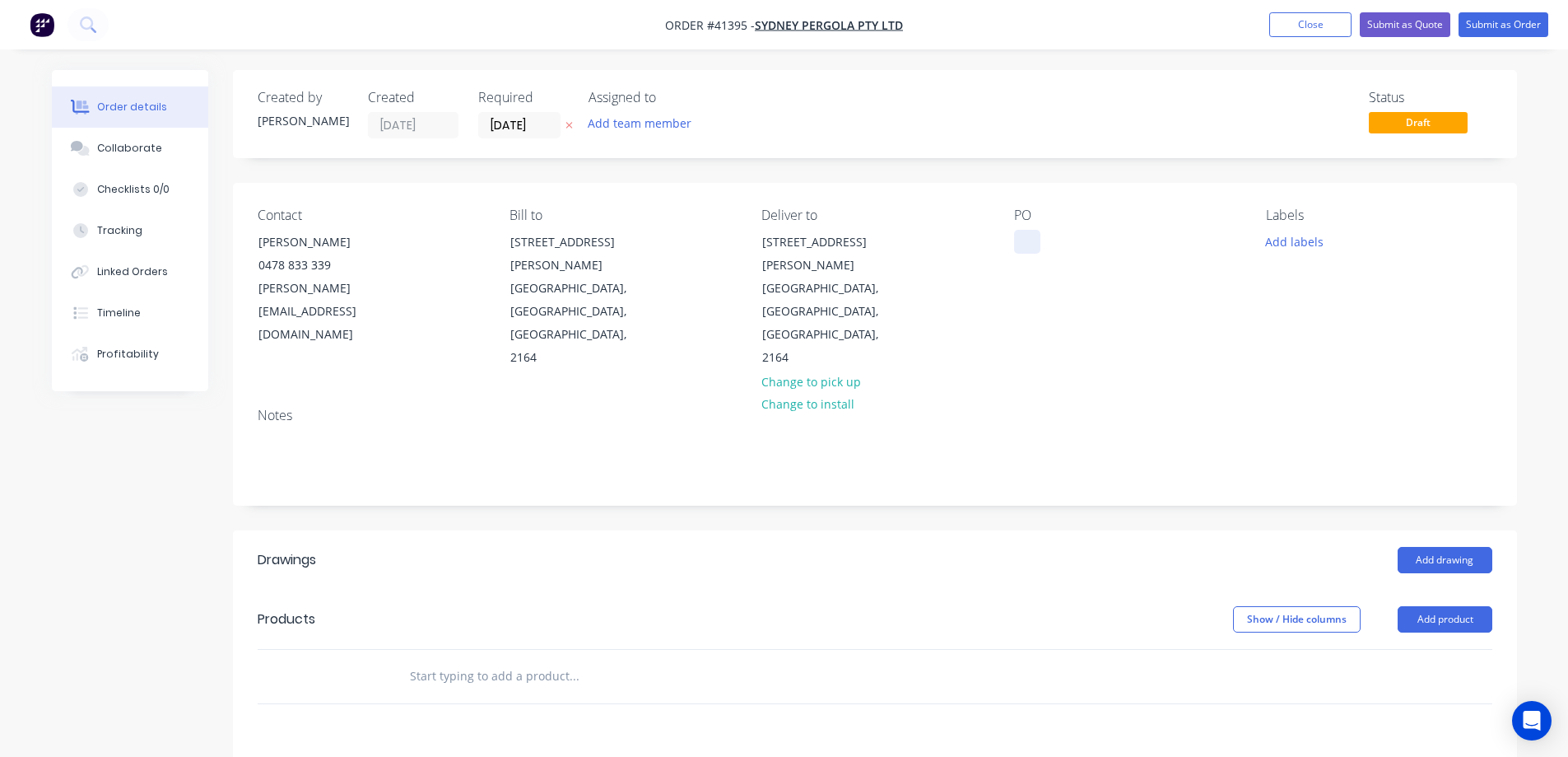
click at [1022, 237] on div at bounding box center [1027, 241] width 26 height 24
click at [1295, 236] on button "Add labels" at bounding box center [1295, 240] width 76 height 22
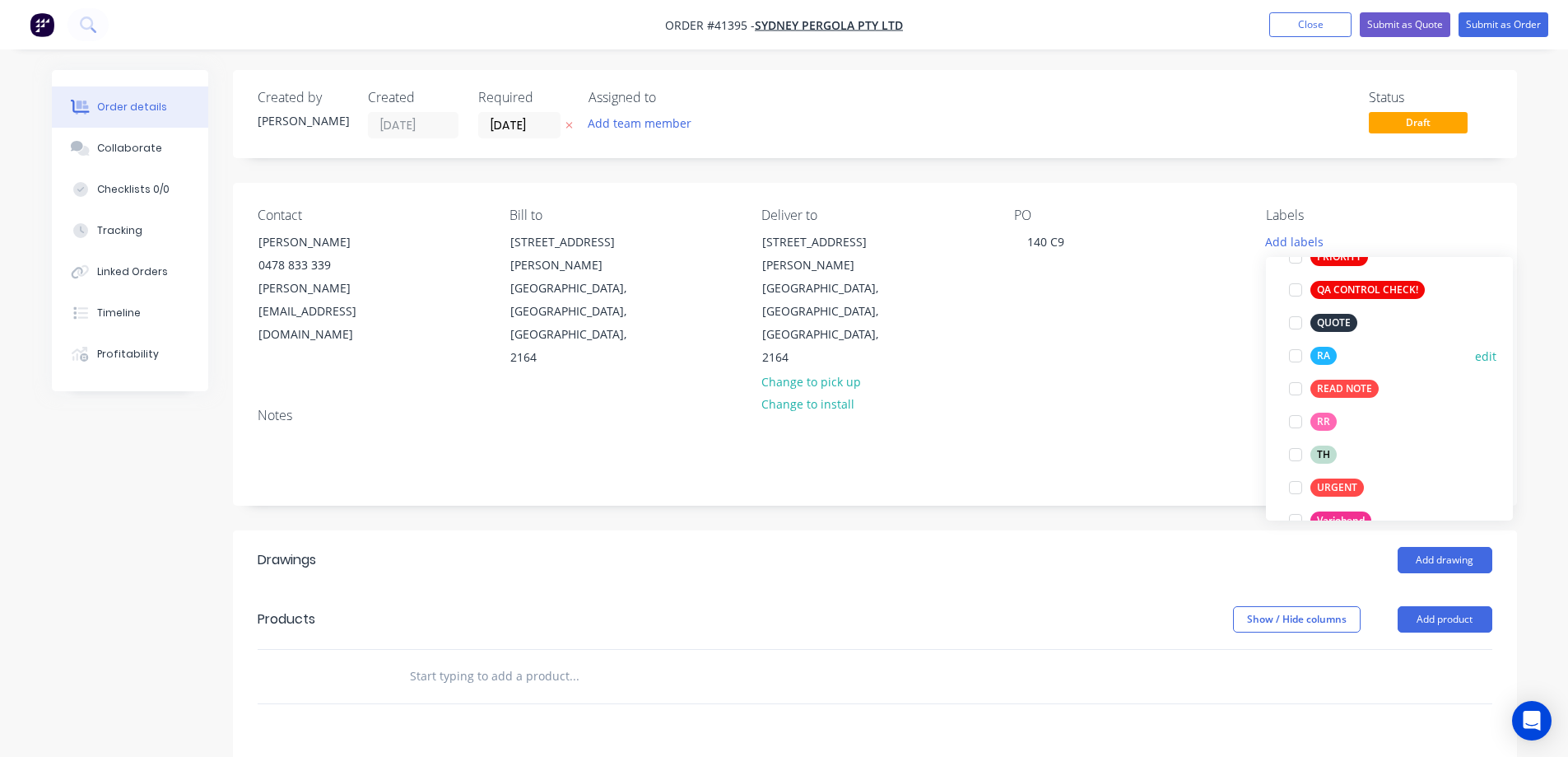
click at [1297, 357] on div at bounding box center [1296, 355] width 33 height 33
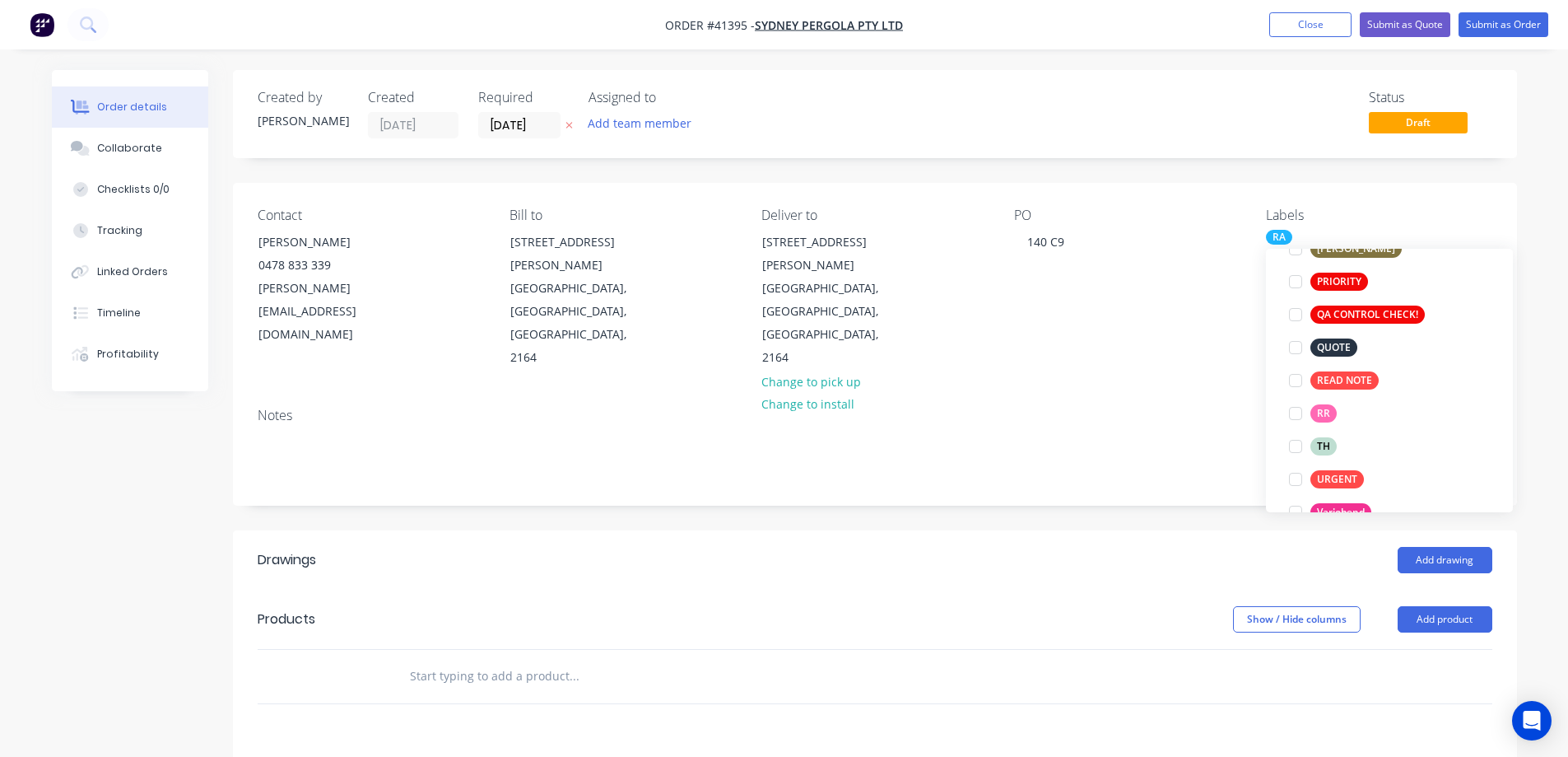
scroll to position [33, 0]
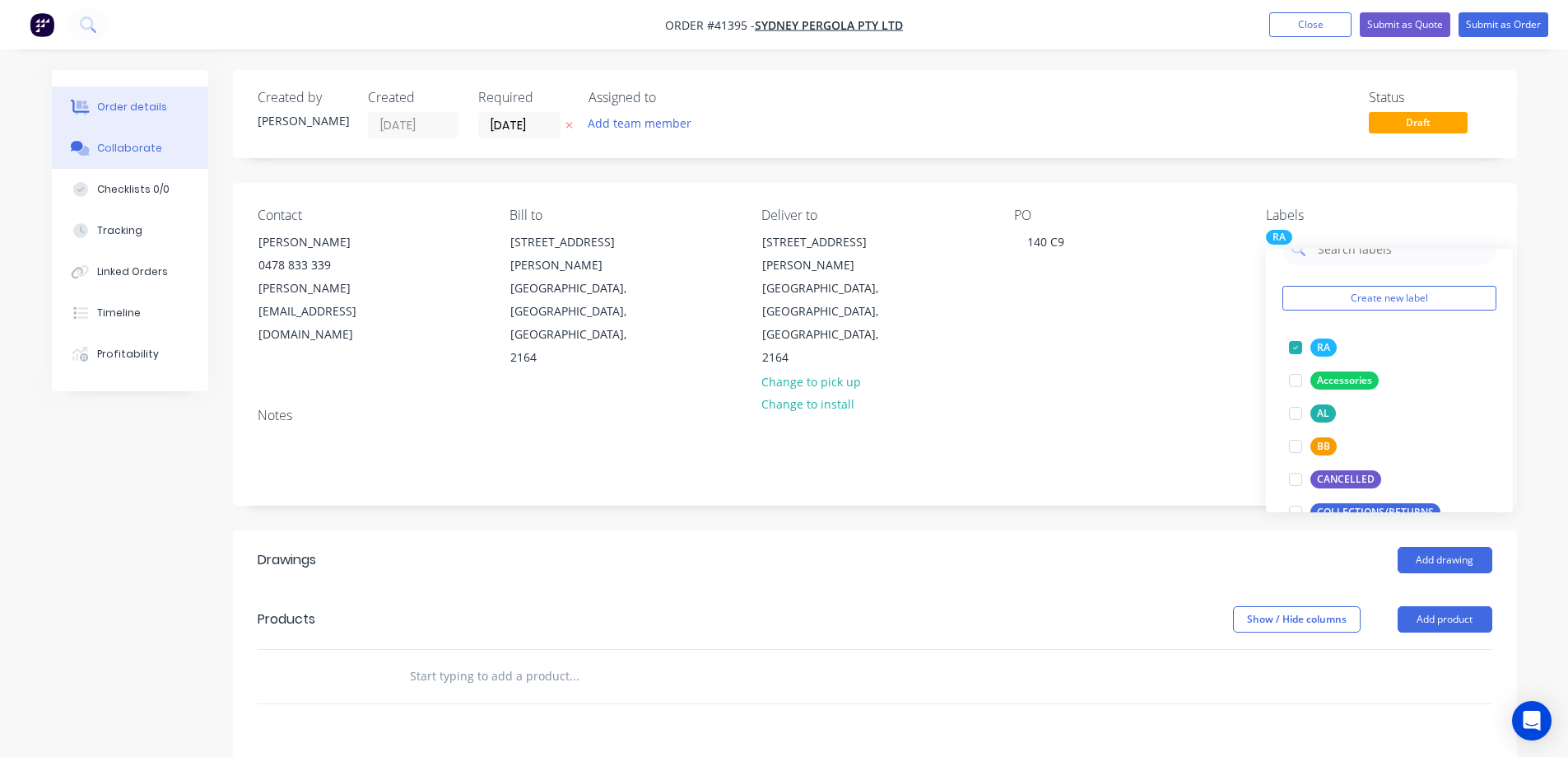
click at [154, 148] on div "Collaborate" at bounding box center [130, 148] width 65 height 15
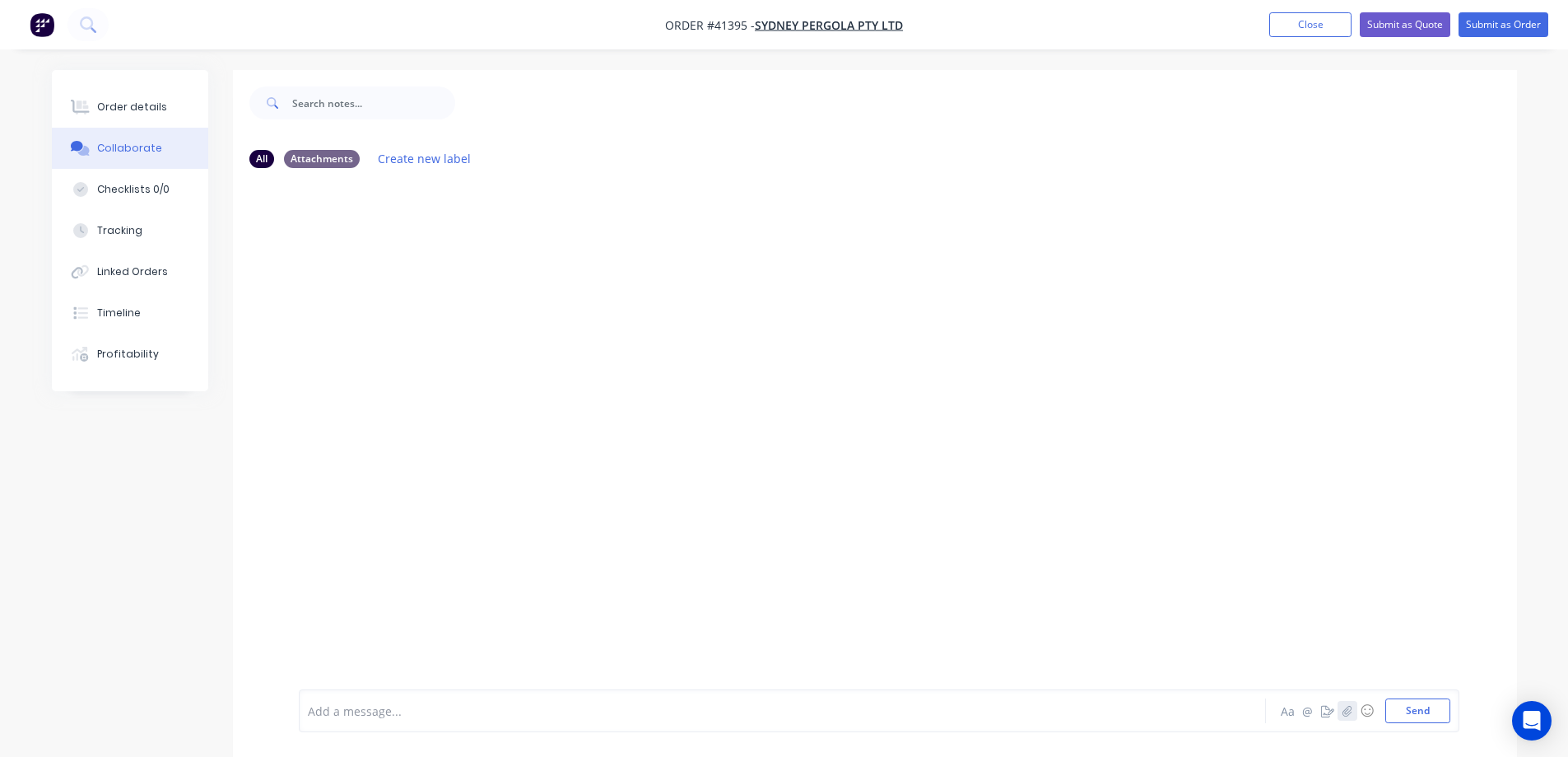
click at [1347, 706] on icon "button" at bounding box center [1347, 710] width 10 height 11
click at [1412, 710] on button "Send" at bounding box center [1419, 710] width 65 height 25
click at [1347, 703] on button "button" at bounding box center [1347, 710] width 19 height 19
click at [1415, 707] on button "Send" at bounding box center [1419, 710] width 65 height 25
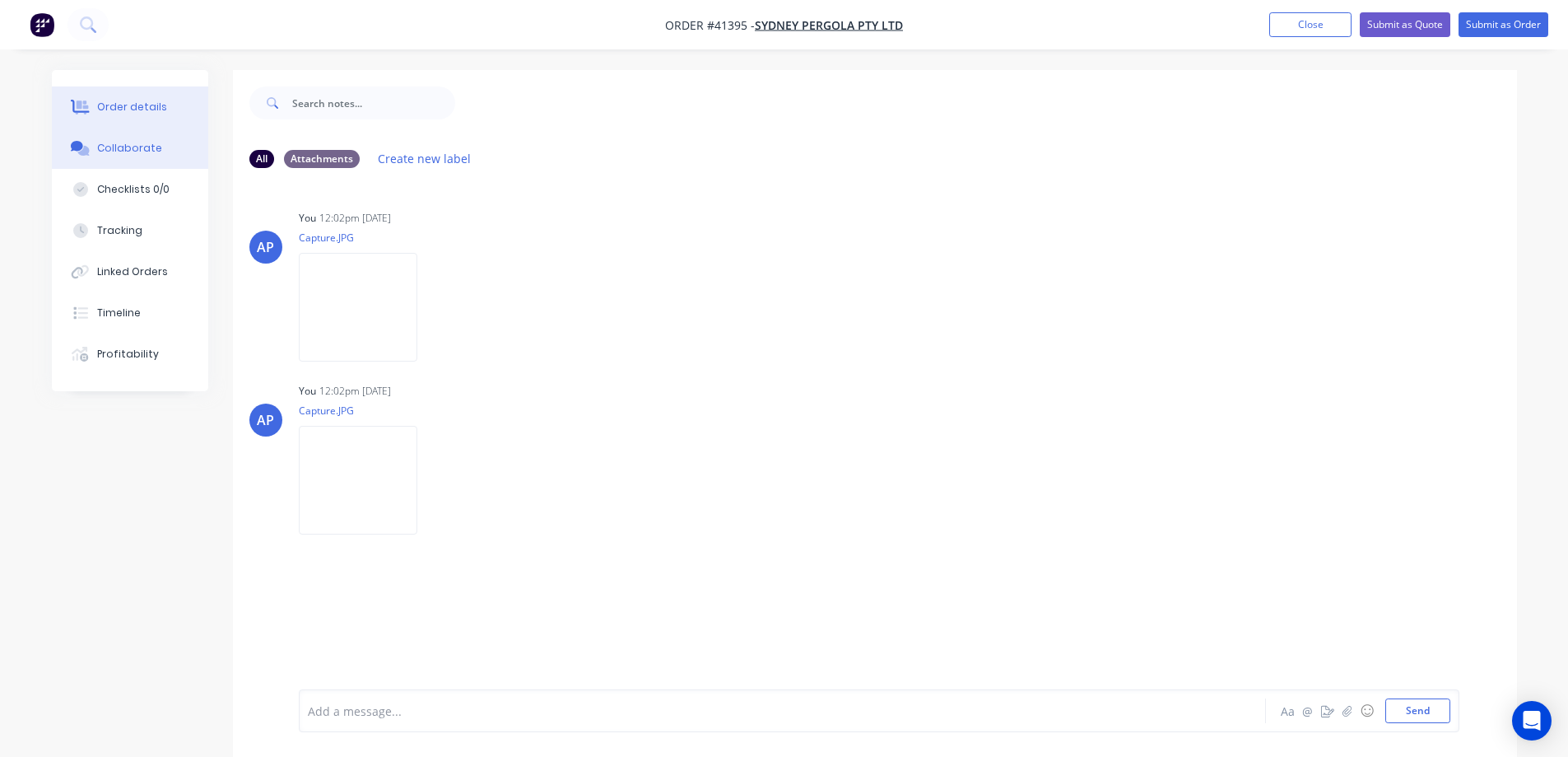
click at [171, 108] on button "Order details" at bounding box center [130, 106] width 156 height 41
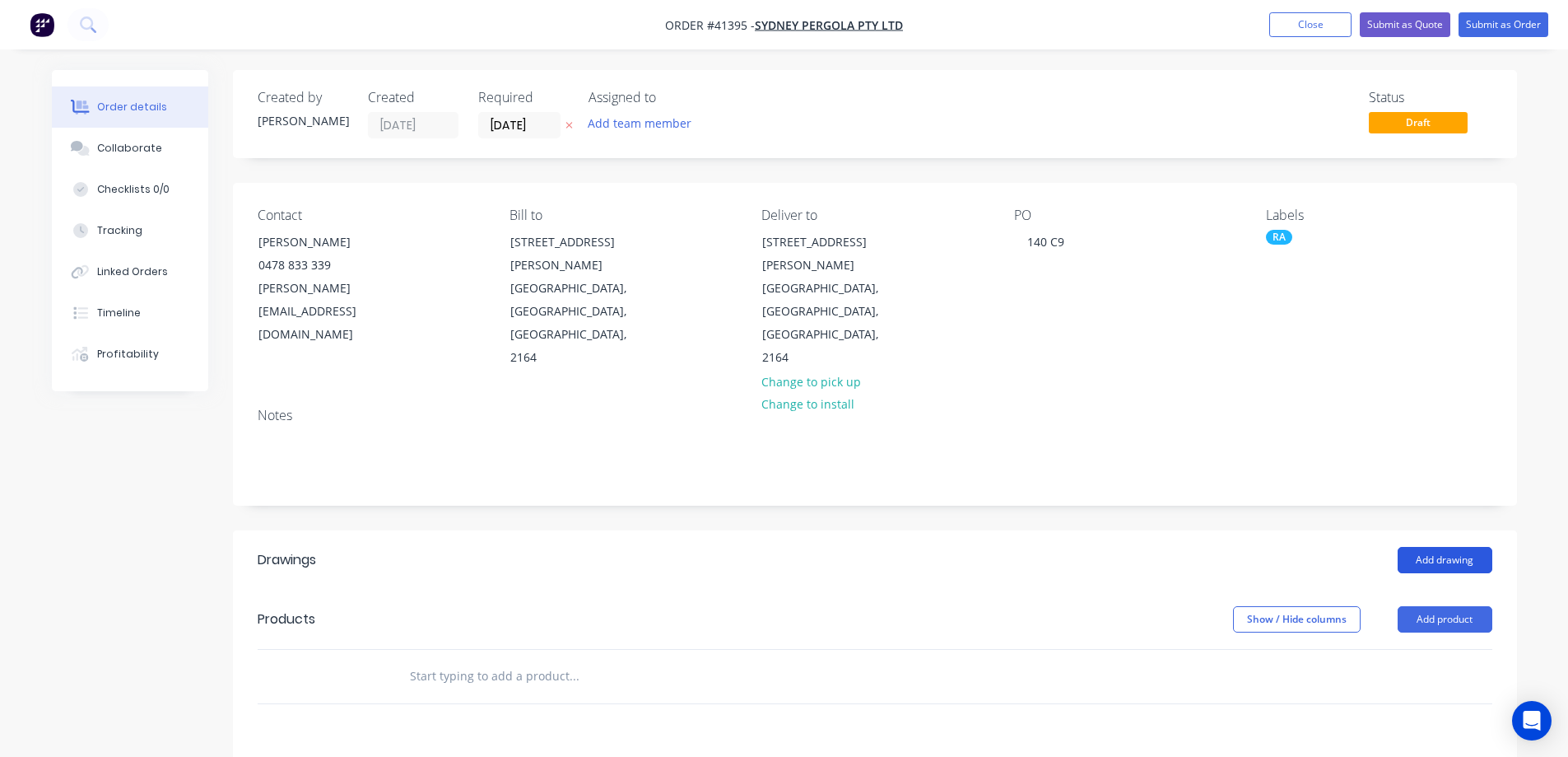
click at [1452, 547] on button "Add drawing" at bounding box center [1446, 560] width 95 height 26
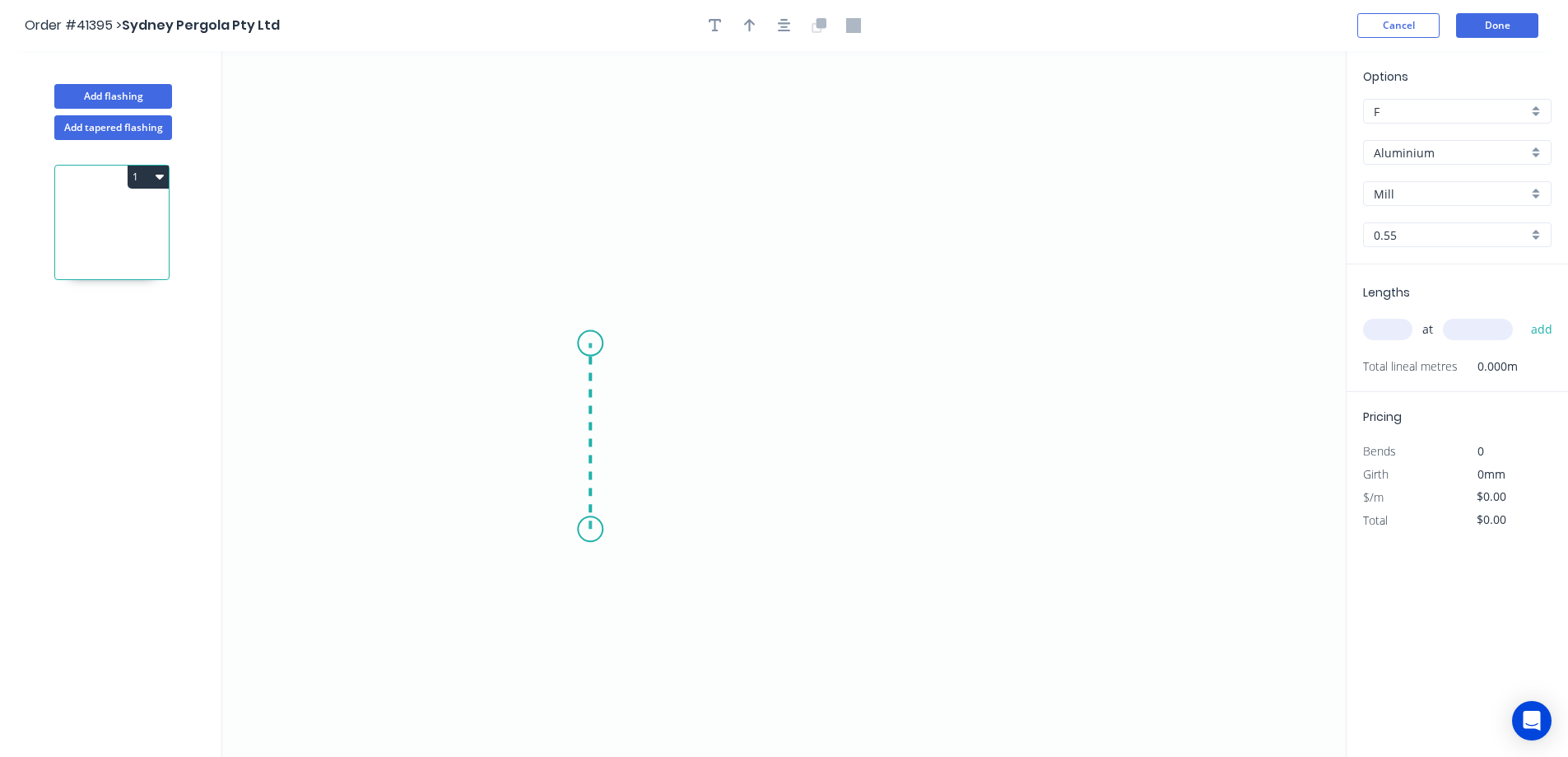
drag, startPoint x: 592, startPoint y: 529, endPoint x: 599, endPoint y: 333, distance: 196.1
click at [599, 333] on icon "0" at bounding box center [784, 404] width 1124 height 706
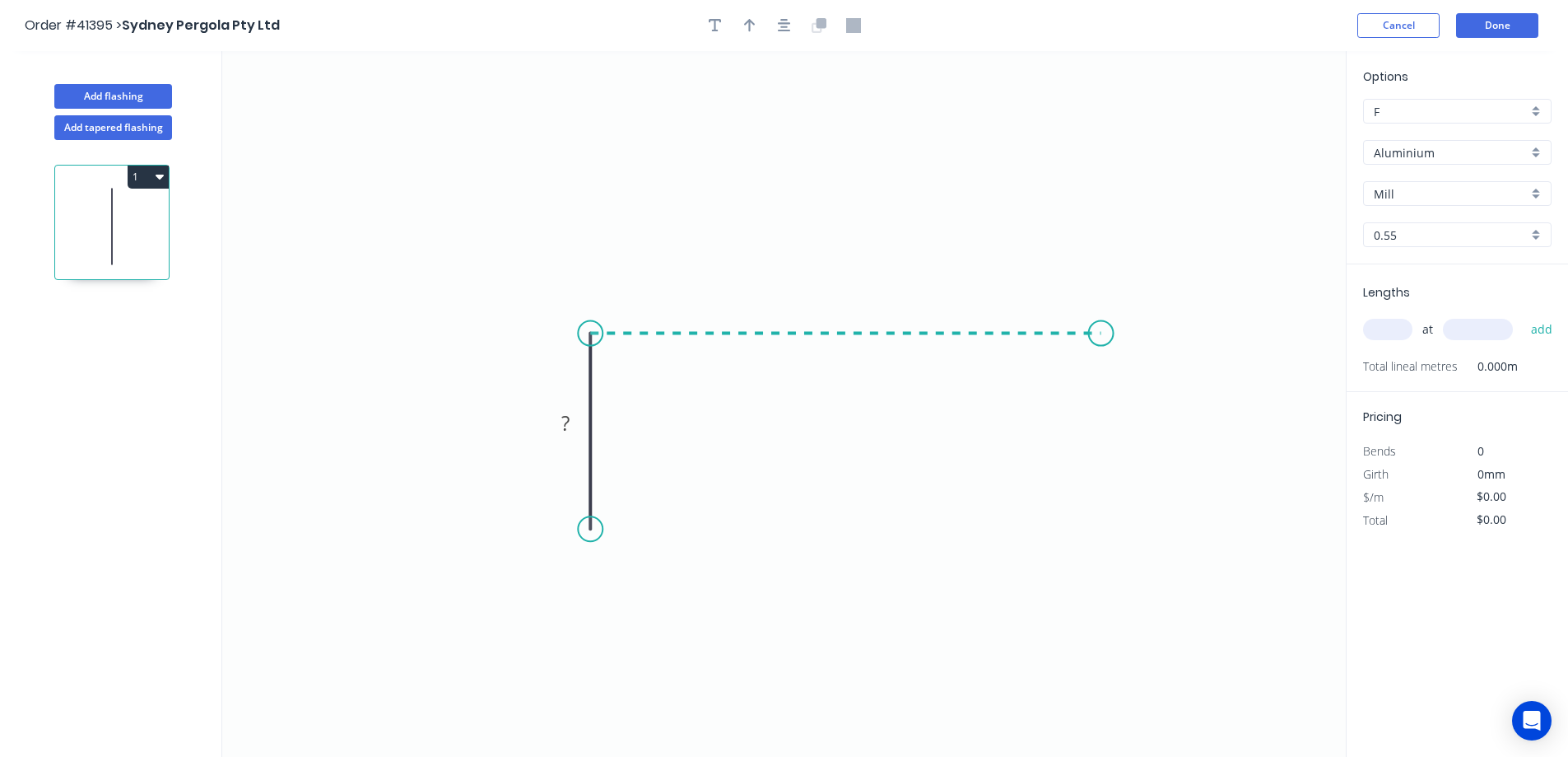
drag, startPoint x: 722, startPoint y: 337, endPoint x: 1101, endPoint y: 333, distance: 379.0
click at [1101, 333] on icon "0 ?" at bounding box center [784, 404] width 1124 height 706
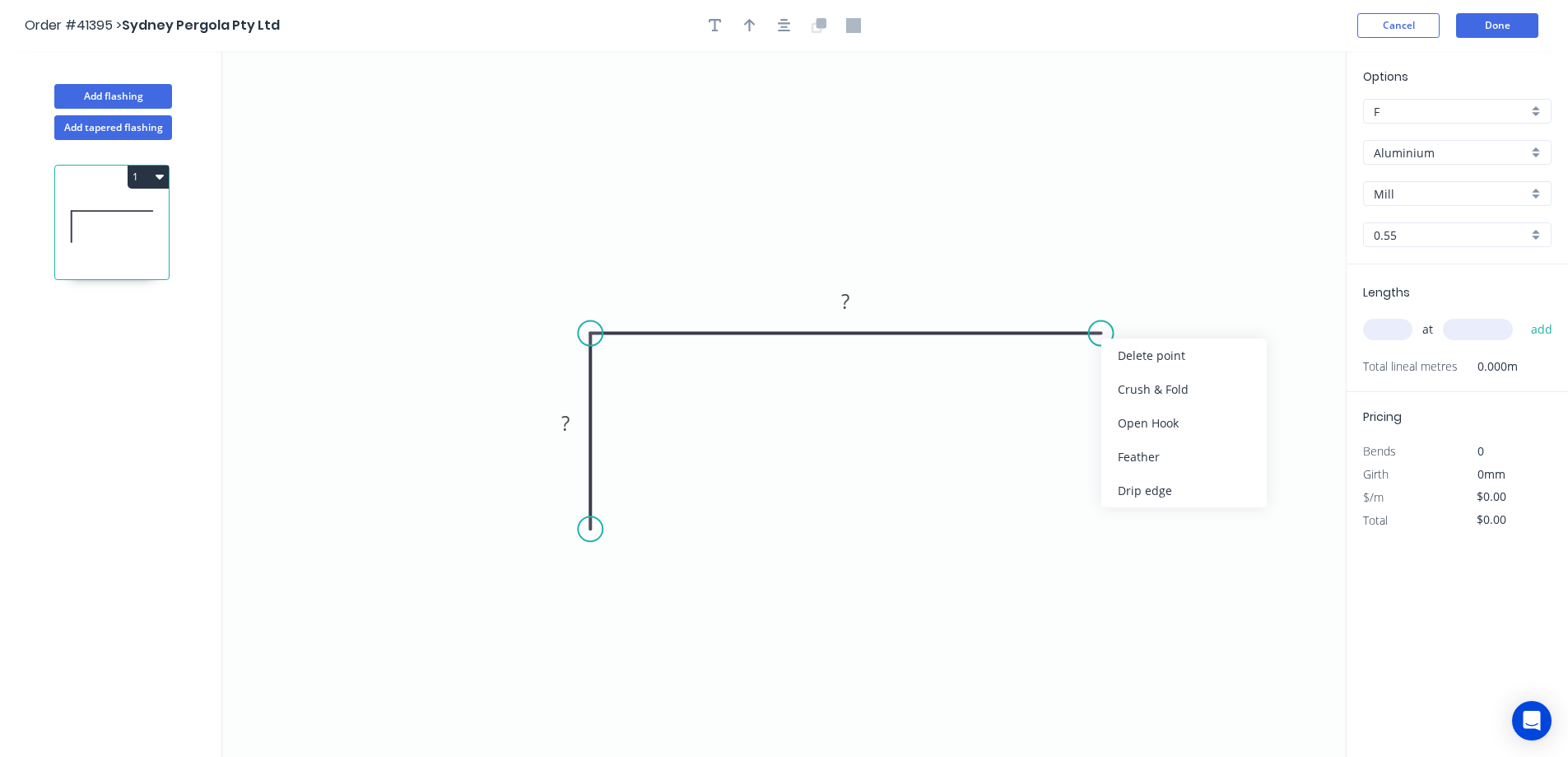
drag, startPoint x: 1149, startPoint y: 395, endPoint x: 1128, endPoint y: 371, distance: 31.9
click at [1149, 394] on div "Crush & Fold" at bounding box center [1184, 389] width 165 height 33
click at [1132, 385] on div "Flip bend" at bounding box center [1186, 386] width 165 height 33
click at [634, 574] on div "Crush & Fold" at bounding box center [674, 582] width 165 height 33
click at [572, 504] on tspan "10" at bounding box center [566, 499] width 23 height 27
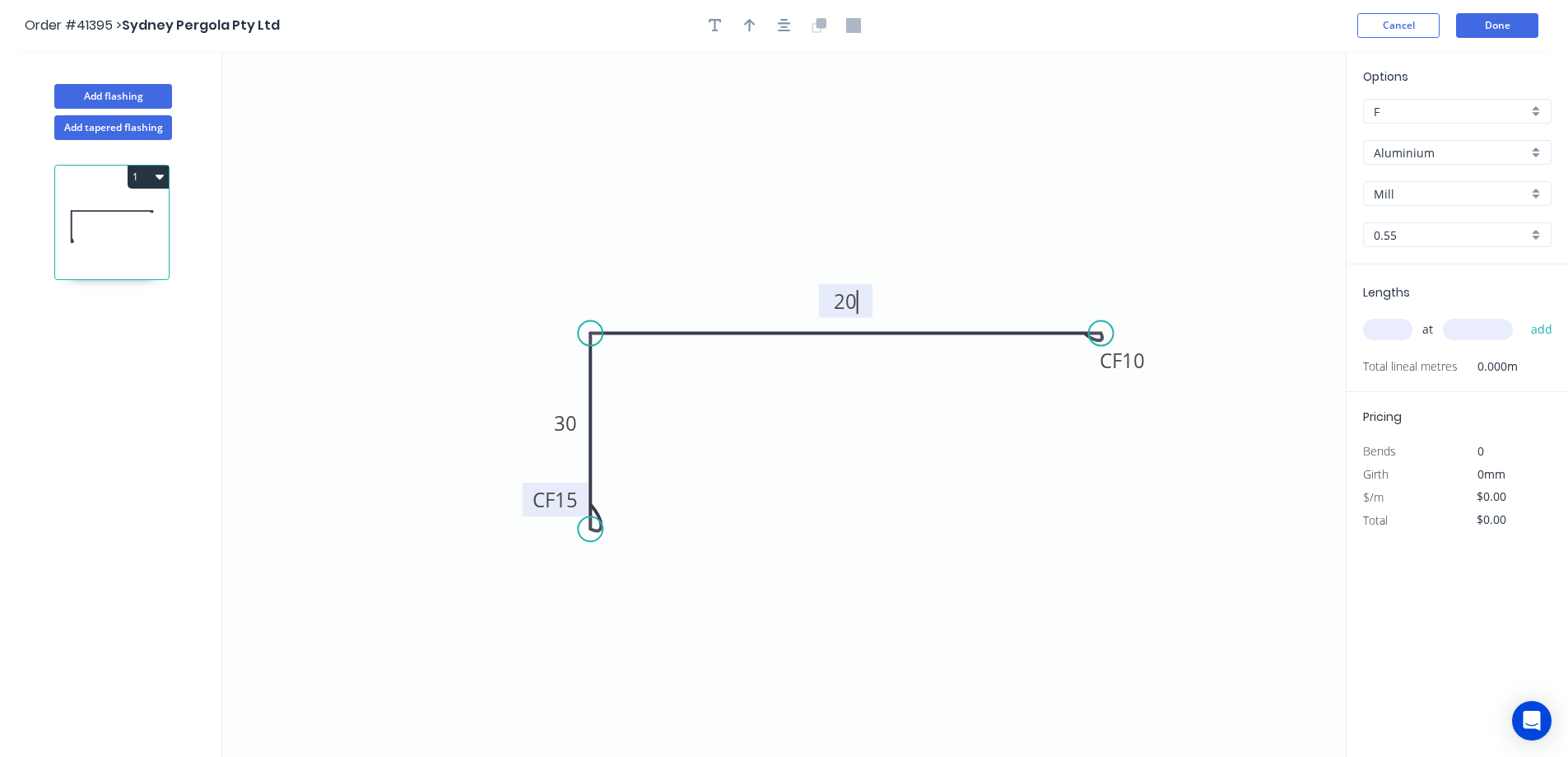
type input "$11.69"
drag, startPoint x: 753, startPoint y: 22, endPoint x: 846, endPoint y: 47, distance: 96.3
click at [754, 21] on icon "button" at bounding box center [750, 25] width 11 height 15
drag, startPoint x: 1260, startPoint y: 130, endPoint x: 921, endPoint y: 531, distance: 525.1
click at [727, 251] on icon at bounding box center [727, 231] width 15 height 53
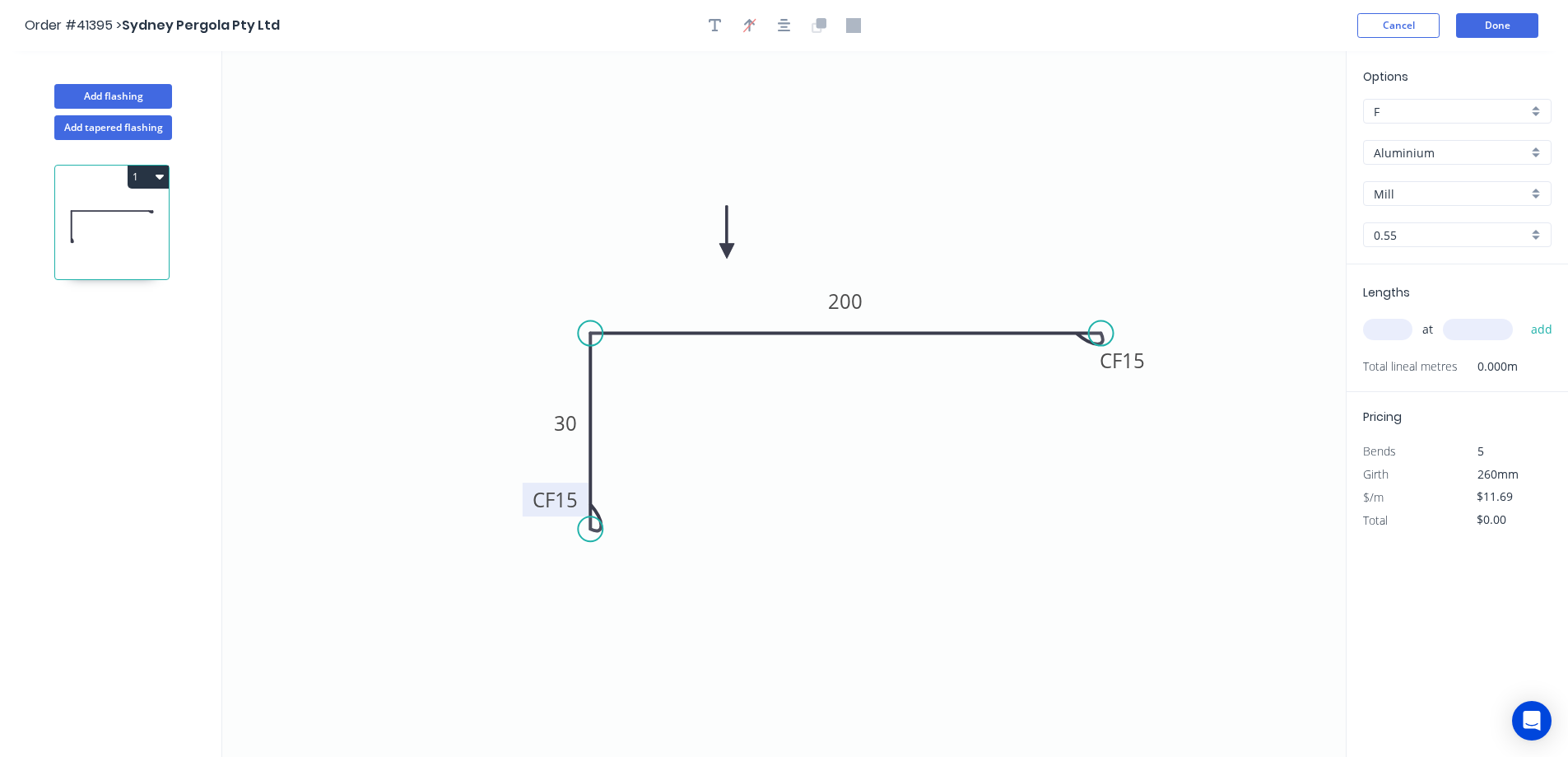
click at [1530, 151] on div "Aluminium" at bounding box center [1457, 152] width 189 height 25
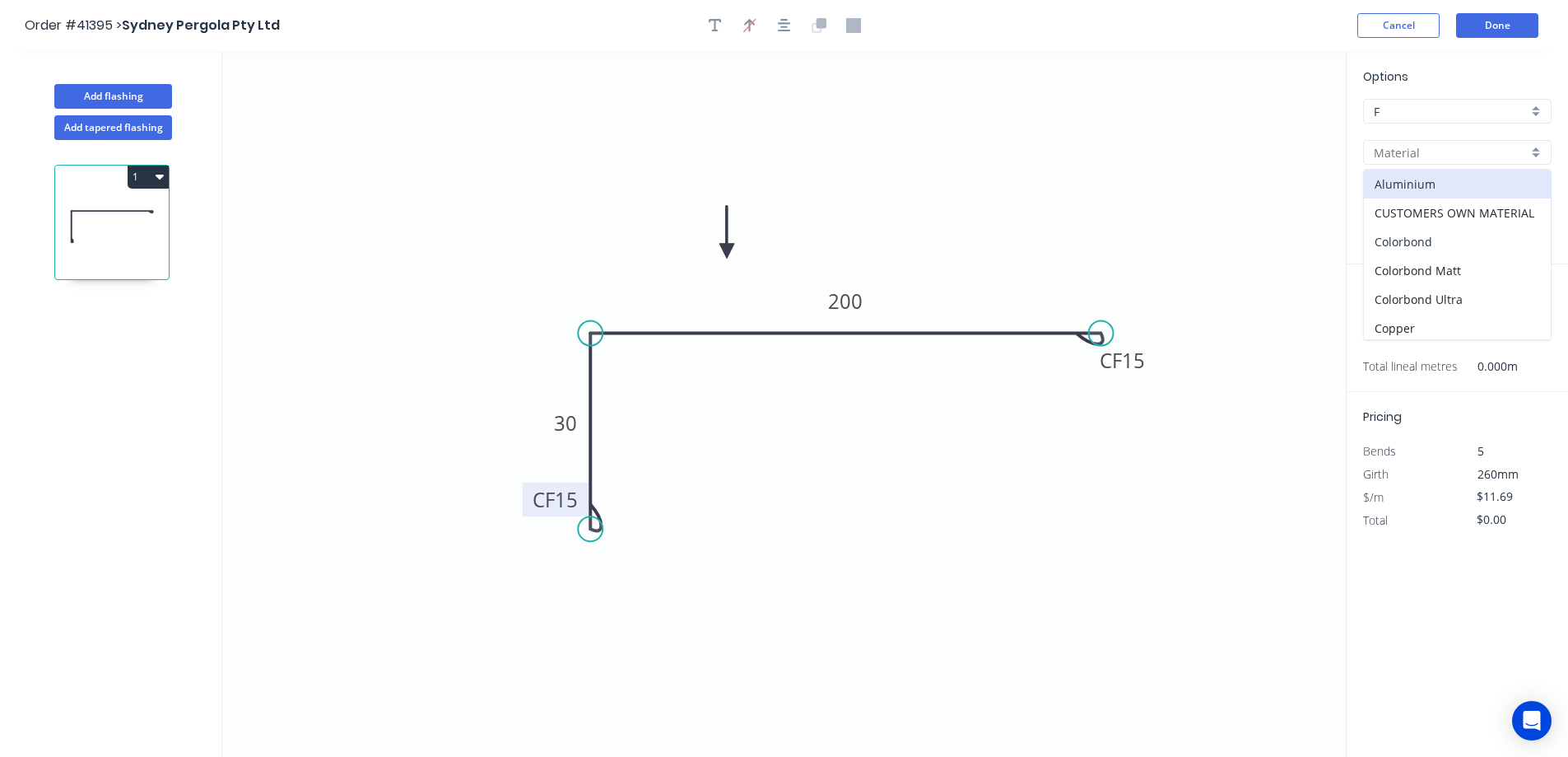
click at [1418, 237] on div "Colorbond" at bounding box center [1457, 242] width 187 height 29
type input "Colorbond"
type input "Basalt"
type input "$8.71"
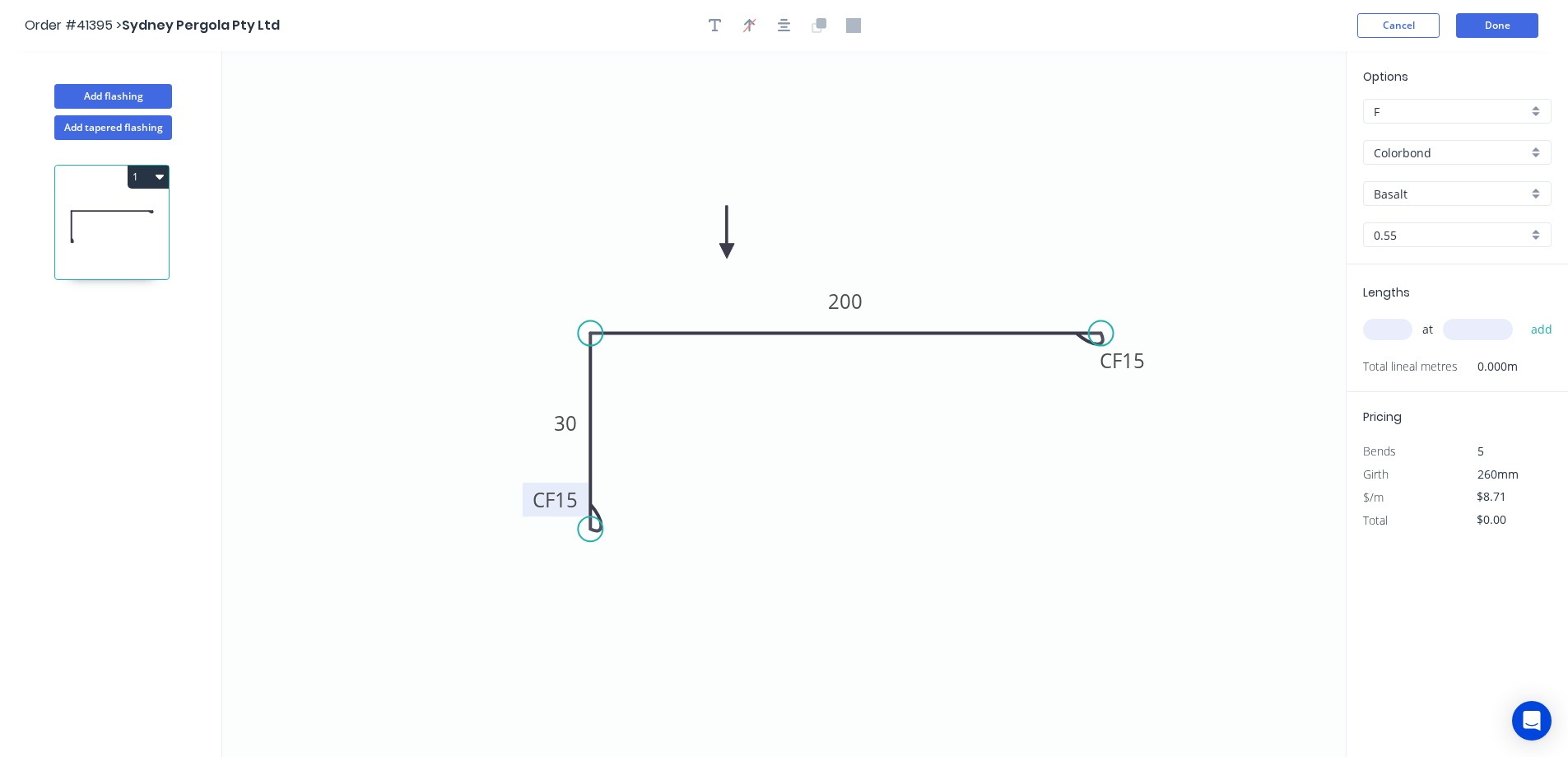
click at [1532, 193] on div "Basalt" at bounding box center [1457, 193] width 189 height 25
click at [1431, 319] on div "Monument" at bounding box center [1457, 324] width 187 height 29
type input "Monument"
click at [1388, 331] on input "text" at bounding box center [1388, 330] width 49 height 21
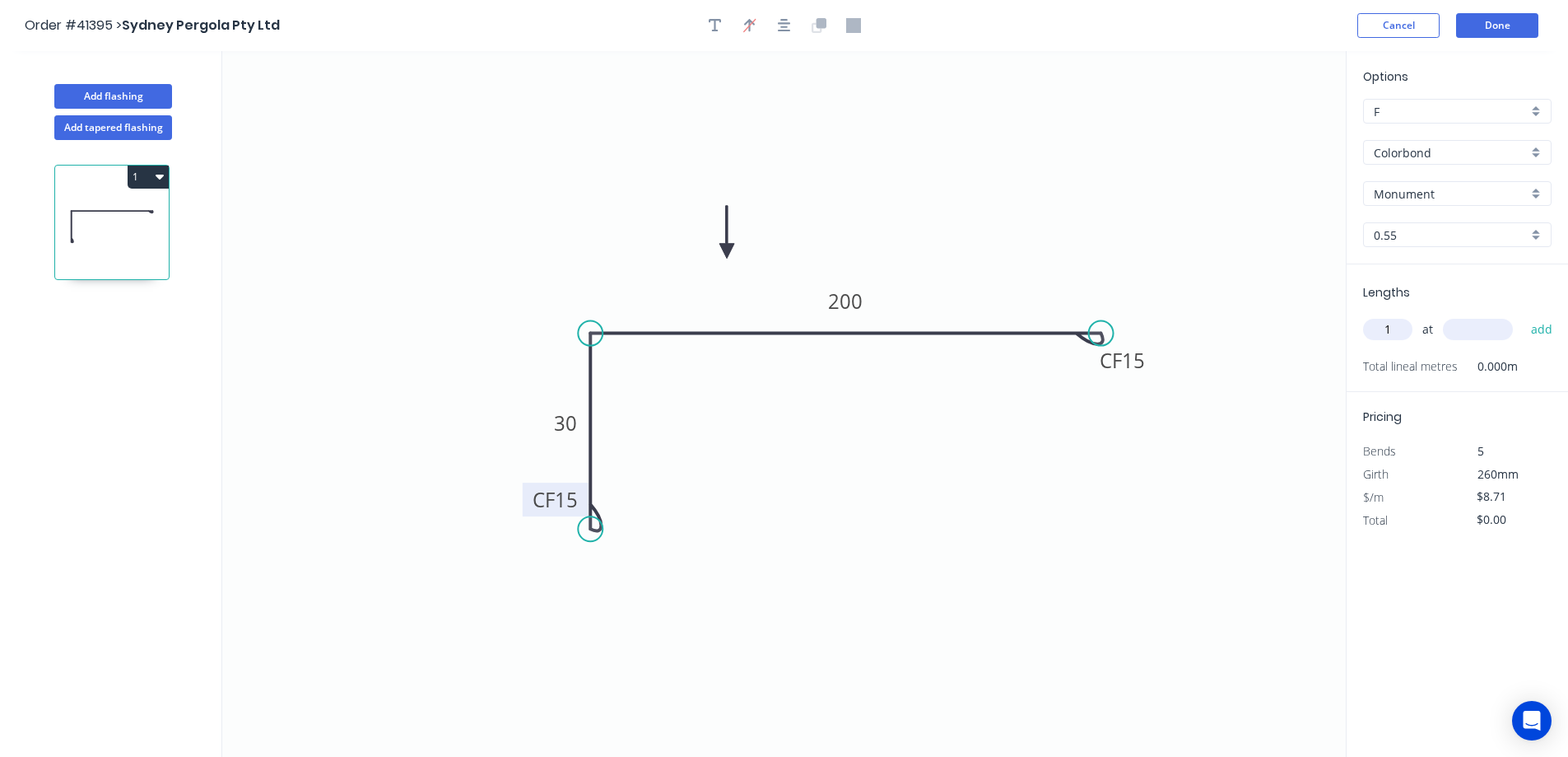
type input "1"
type input "4300"
click at [1523, 316] on button "add" at bounding box center [1543, 330] width 39 height 28
type input "$37.45"
type input "1"
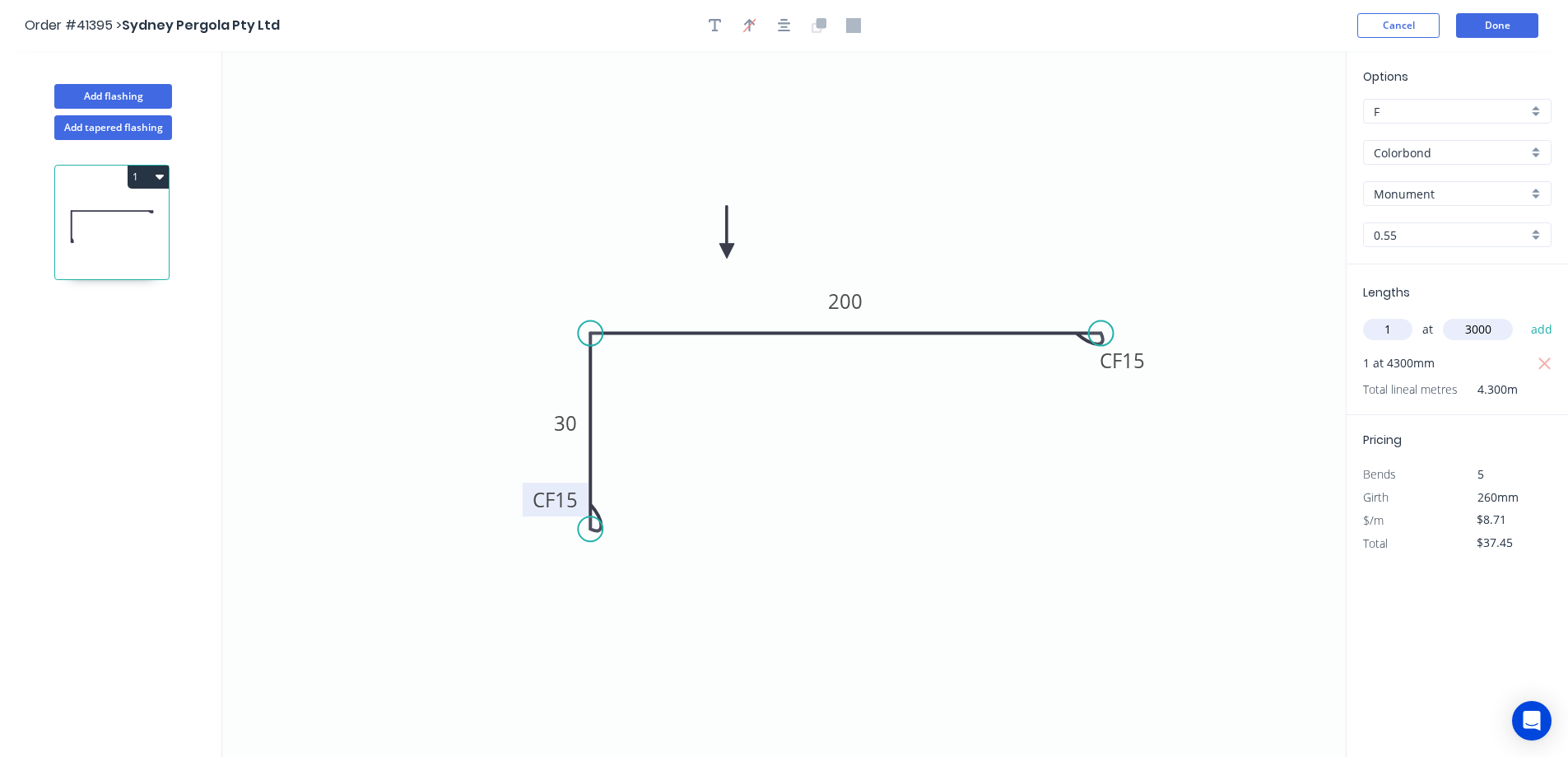
type input "3000"
click at [1523, 316] on button "add" at bounding box center [1543, 330] width 39 height 28
type input "$63.58"
click at [1485, 24] on button "Done" at bounding box center [1498, 25] width 83 height 25
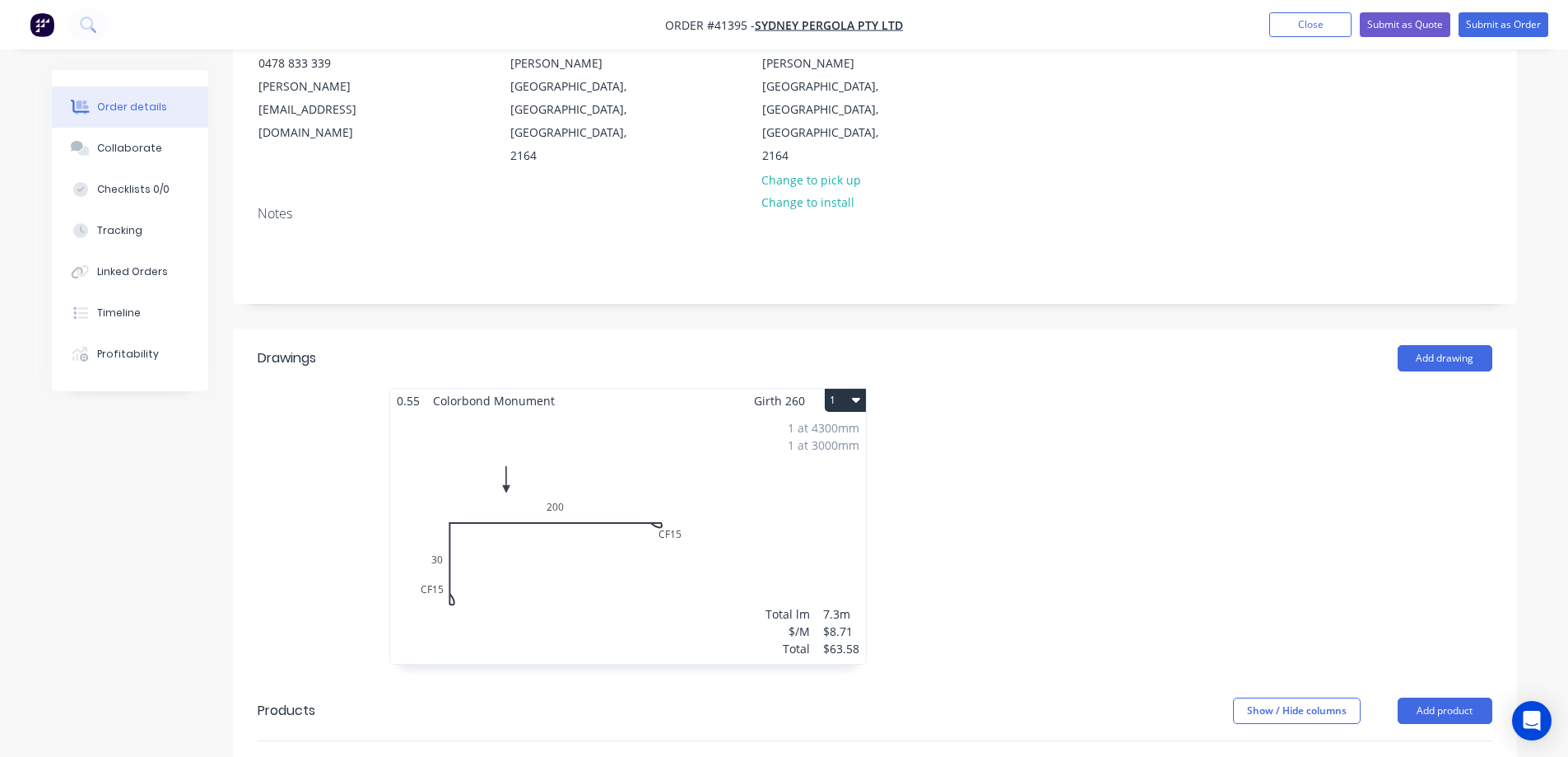
scroll to position [247, 0]
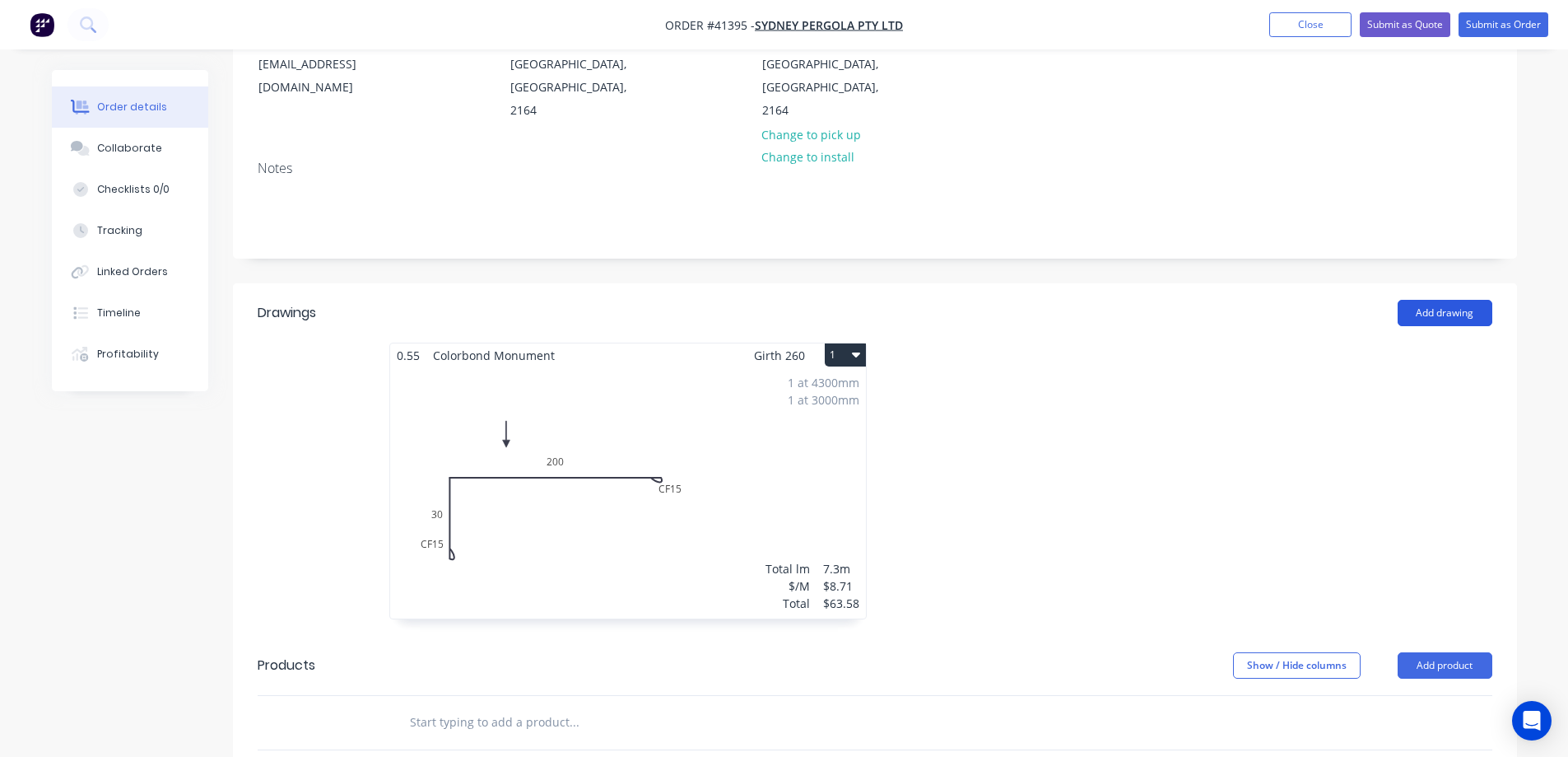
click at [1438, 300] on button "Add drawing" at bounding box center [1446, 313] width 95 height 26
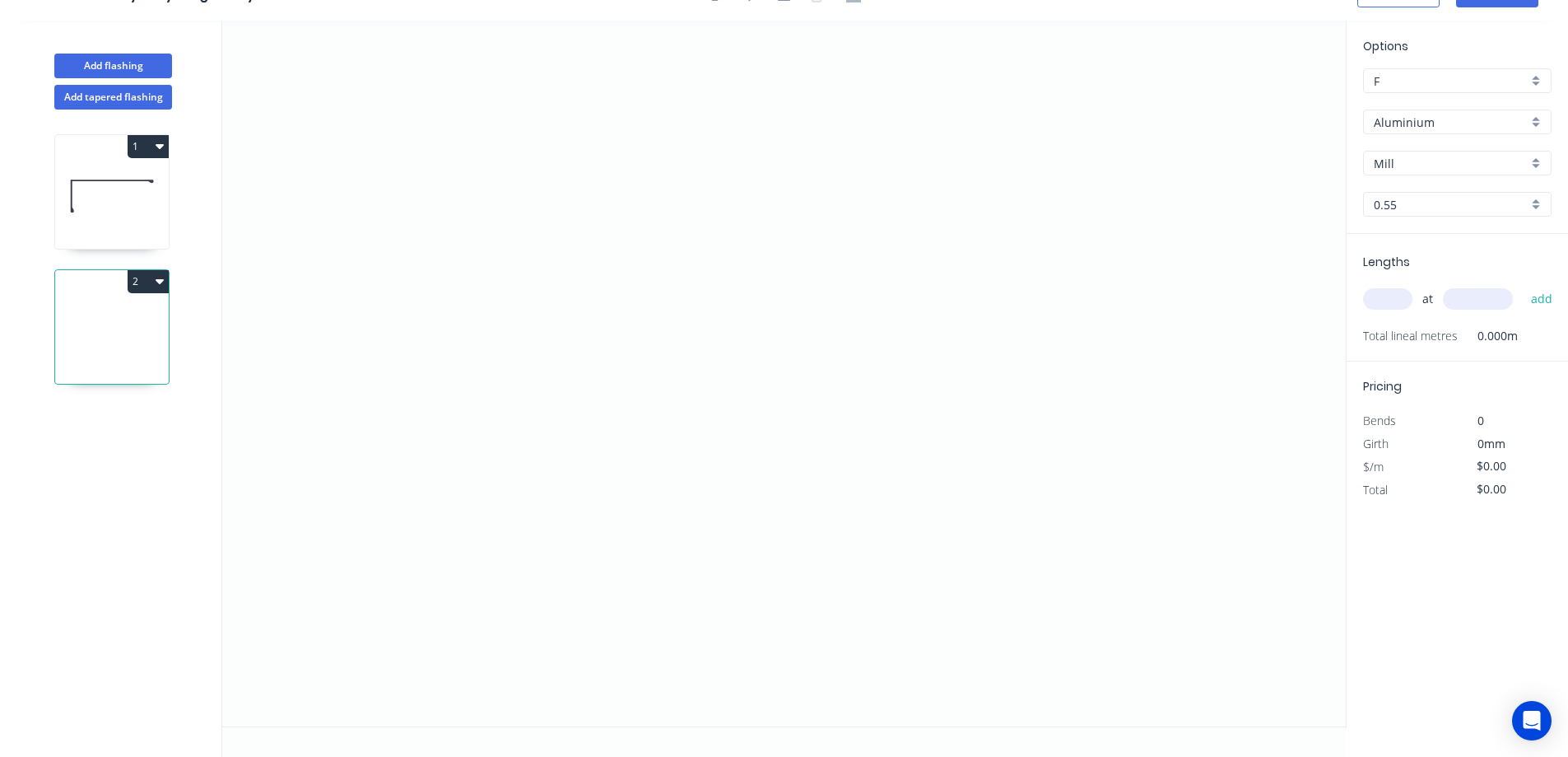
scroll to position [31, 0]
drag, startPoint x: 607, startPoint y: 296, endPoint x: 541, endPoint y: 298, distance: 66.0
click at [541, 298] on icon "0" at bounding box center [784, 373] width 1124 height 706
drag, startPoint x: 542, startPoint y: 366, endPoint x: 555, endPoint y: 503, distance: 137.6
click at [546, 501] on icon "0 ?" at bounding box center [784, 373] width 1124 height 706
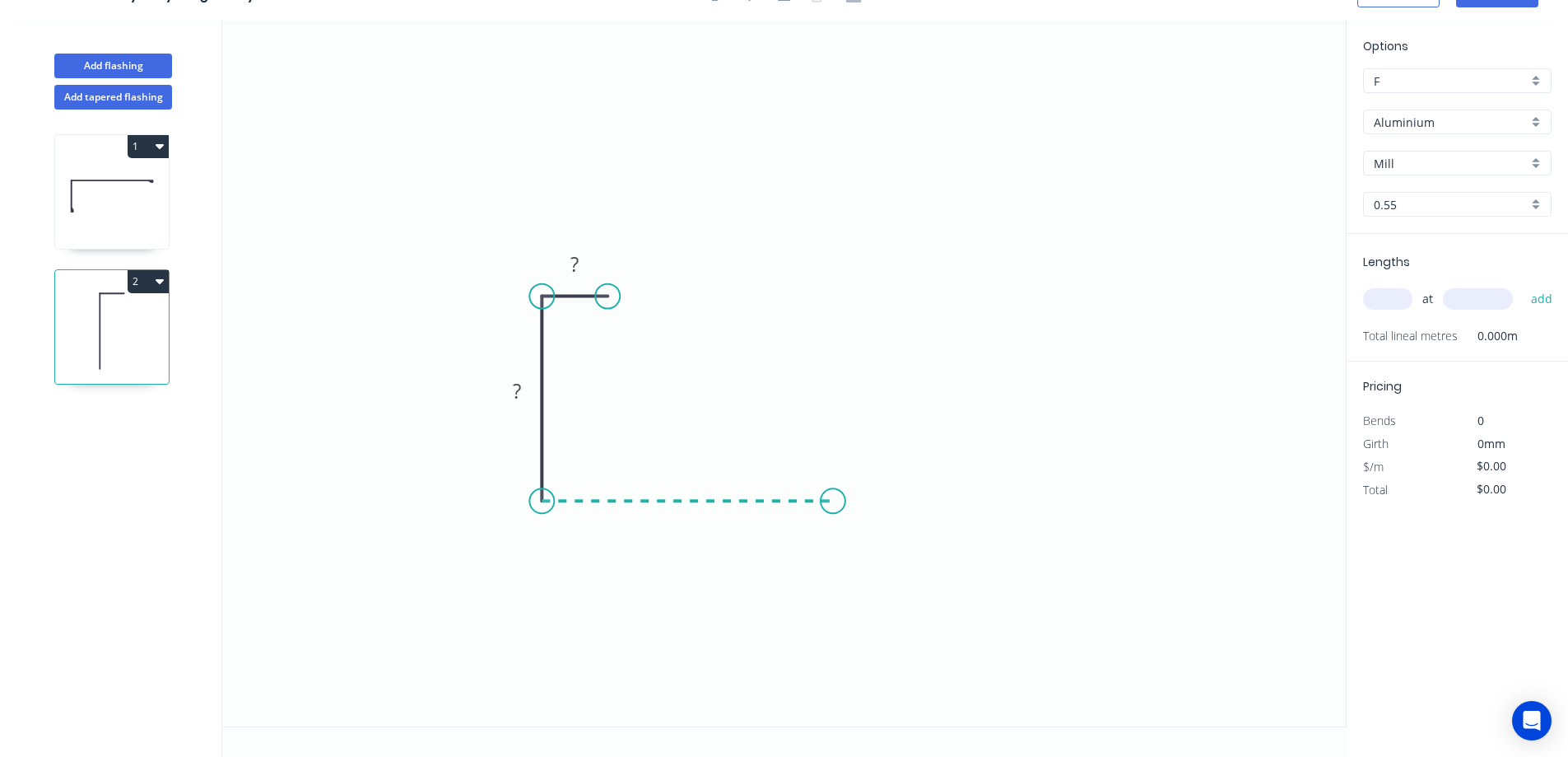
click at [866, 495] on icon "0 ? ?" at bounding box center [784, 373] width 1124 height 706
drag, startPoint x: 866, startPoint y: 495, endPoint x: 983, endPoint y: 364, distance: 175.6
click at [983, 364] on icon "0 ? ? ?" at bounding box center [784, 373] width 1124 height 706
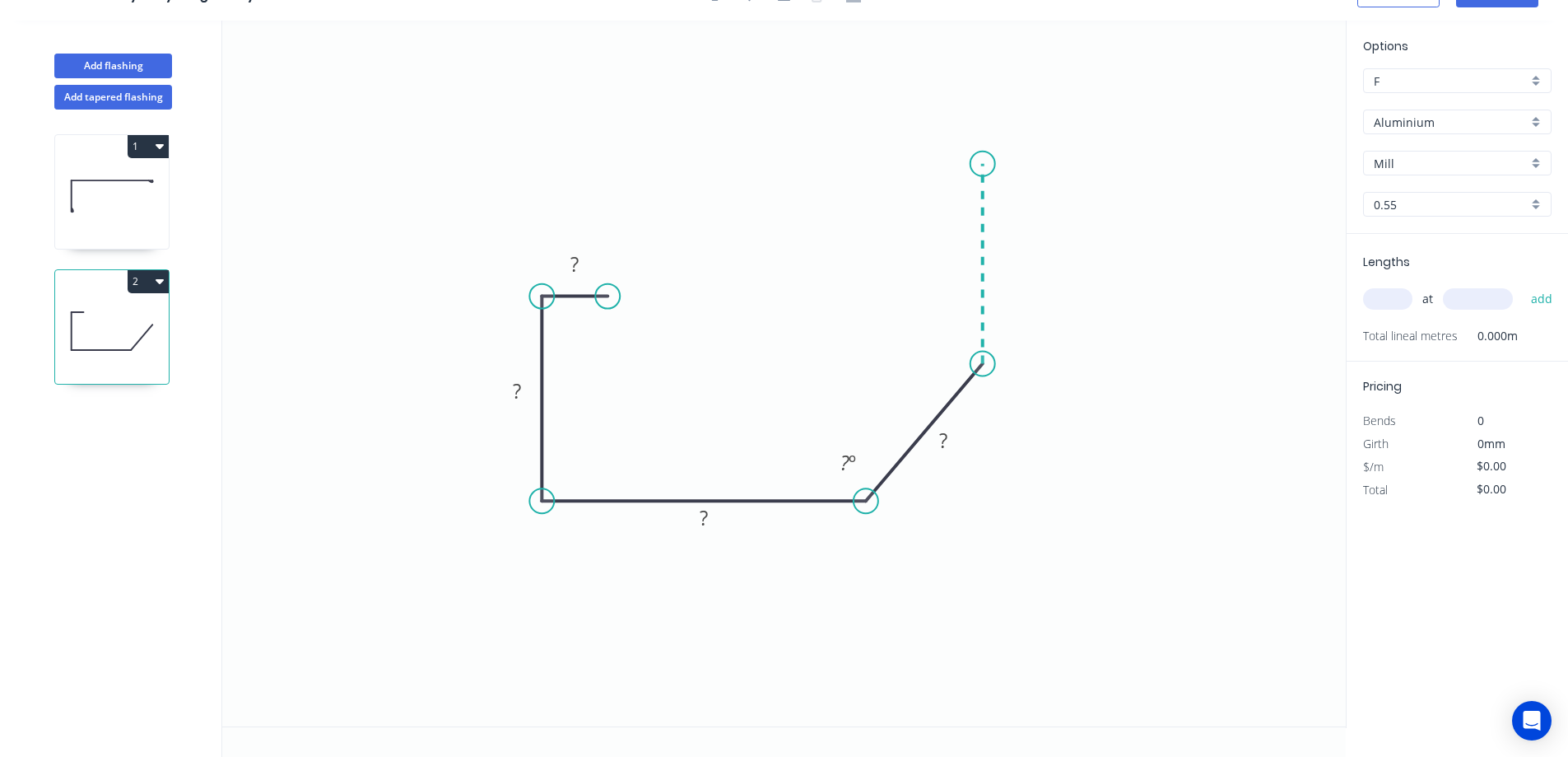
drag, startPoint x: 993, startPoint y: 276, endPoint x: 989, endPoint y: 163, distance: 113.1
click at [989, 163] on icon "0 ? ? ? ? ? º" at bounding box center [784, 373] width 1124 height 706
click at [911, 165] on icon "0 ? ? ? ? ? ? º ? º" at bounding box center [784, 373] width 1124 height 706
drag, startPoint x: 903, startPoint y: 212, endPoint x: 912, endPoint y: 224, distance: 15.0
click at [912, 224] on icon "0 ? ? ? ? ? ? ? º ? º" at bounding box center [784, 373] width 1124 height 706
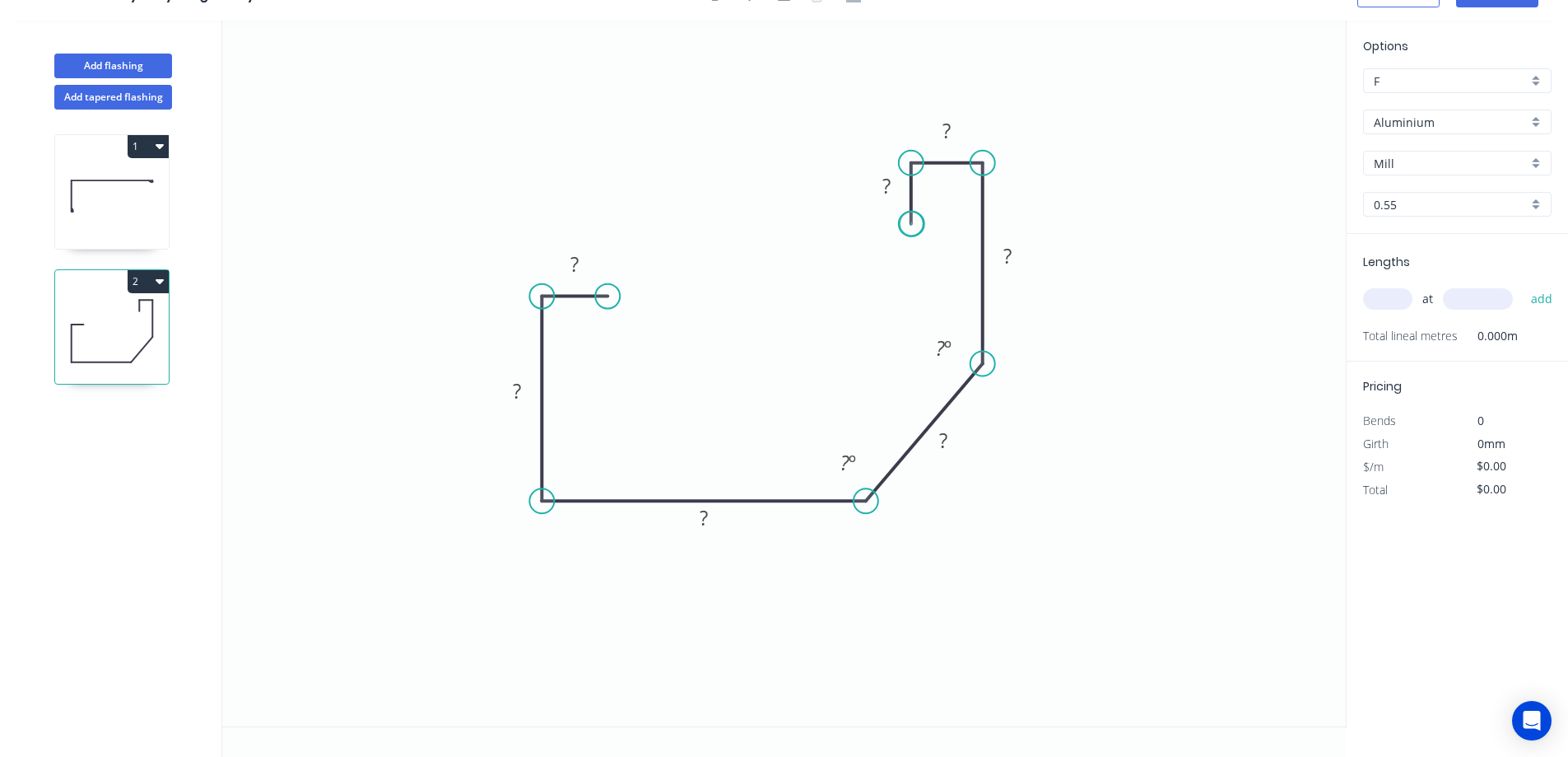
click at [912, 224] on circle at bounding box center [911, 224] width 25 height 25
click at [585, 262] on rect at bounding box center [574, 266] width 33 height 23
type input "$15.18"
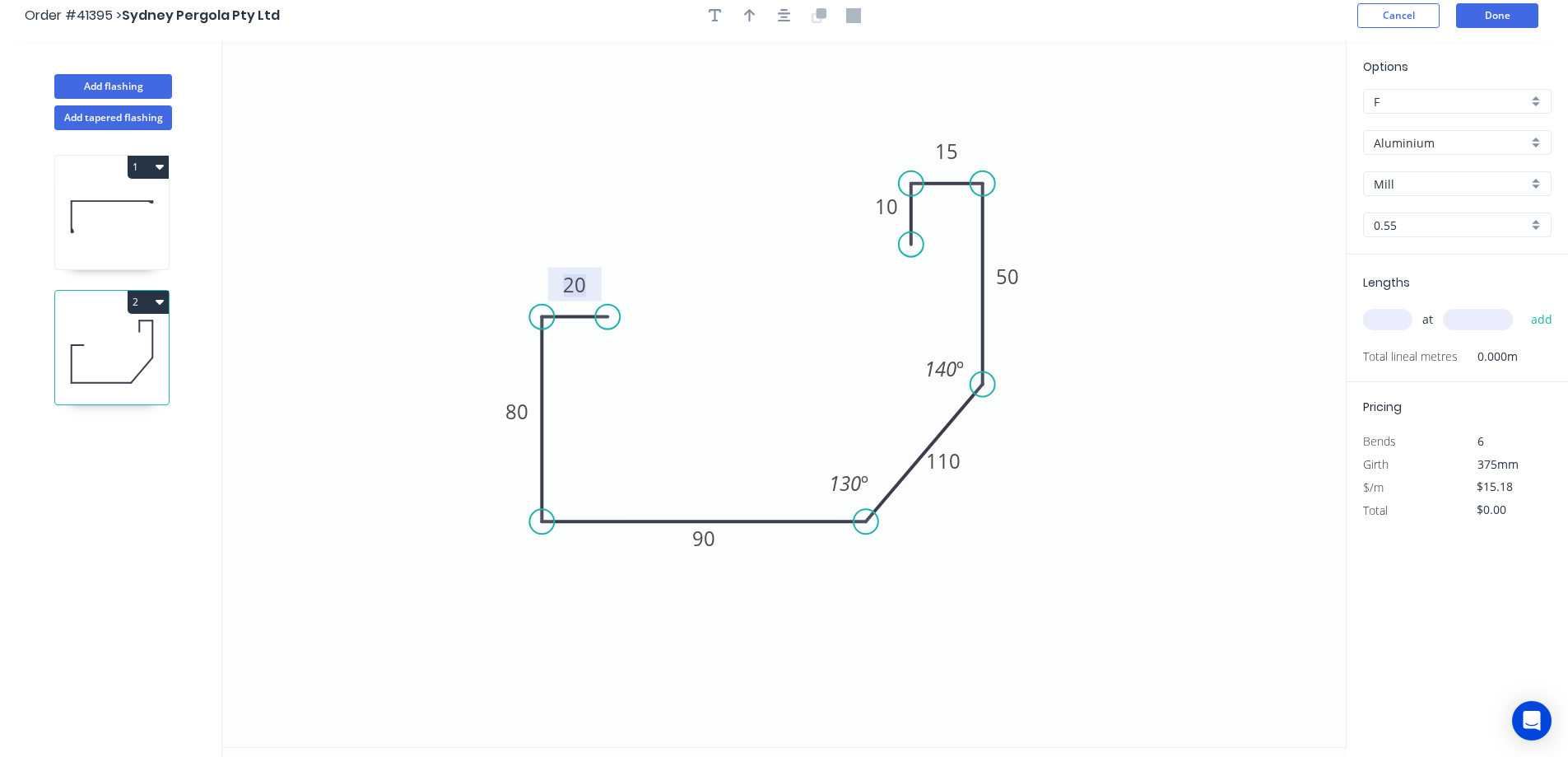
scroll to position [0, 0]
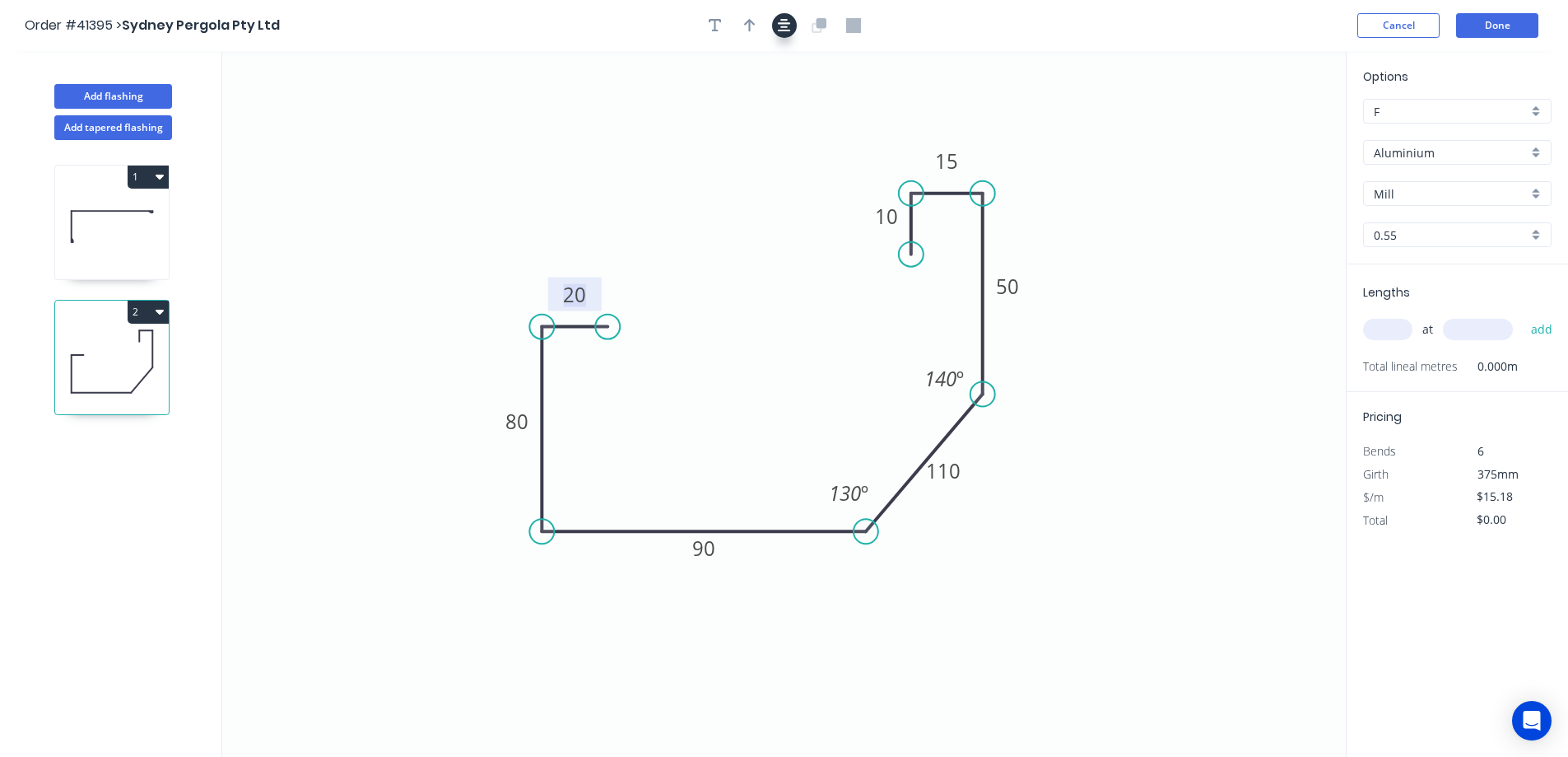
click at [747, 28] on icon "button" at bounding box center [750, 25] width 11 height 15
drag, startPoint x: 1211, startPoint y: 272, endPoint x: 1177, endPoint y: 324, distance: 62.1
click at [1177, 324] on icon at bounding box center [1175, 304] width 15 height 53
click at [1176, 324] on icon at bounding box center [1175, 305] width 15 height 53
click at [1176, 324] on icon at bounding box center [1189, 309] width 47 height 47
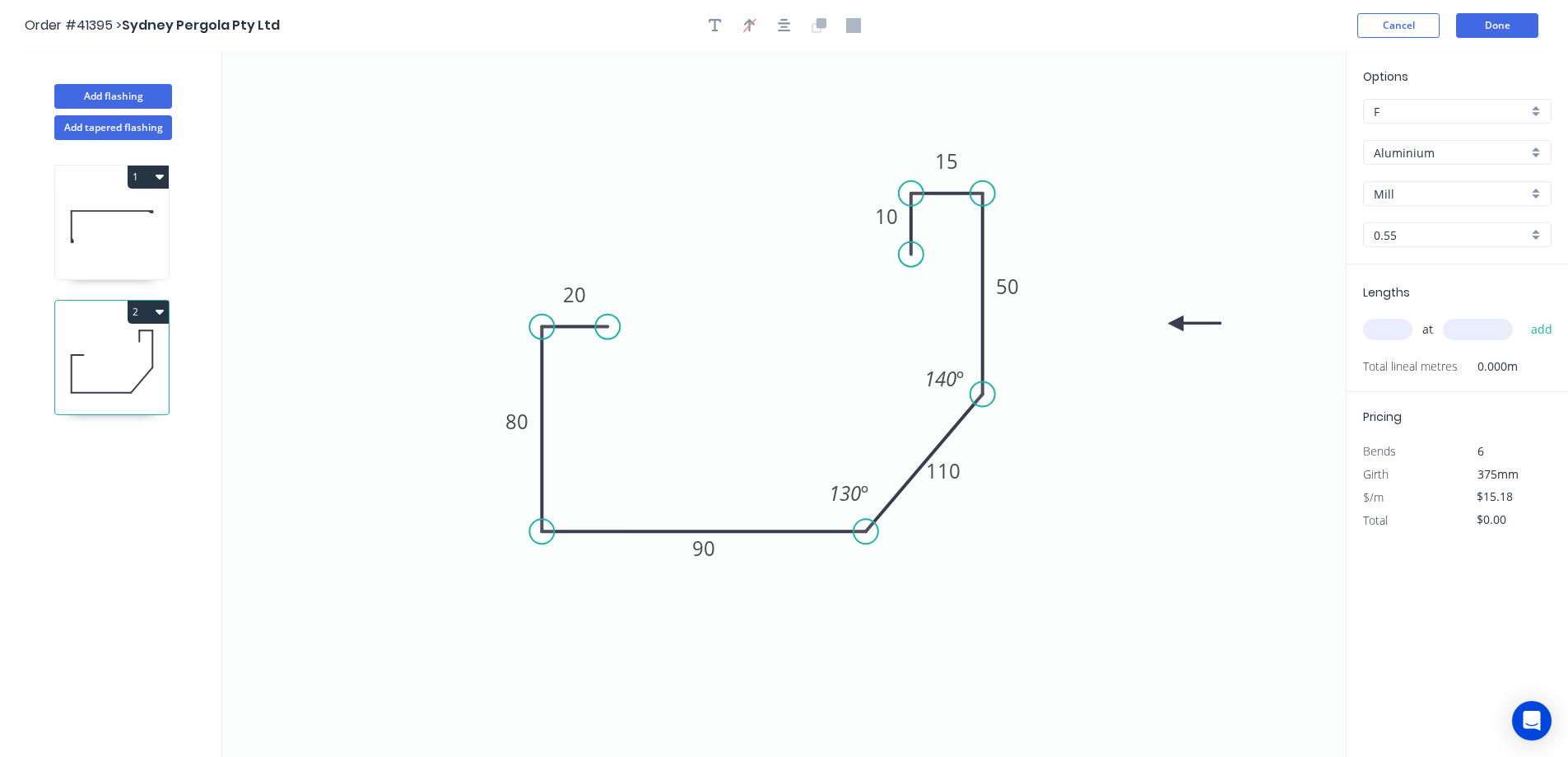
click at [1538, 151] on div "Aluminium" at bounding box center [1457, 152] width 189 height 25
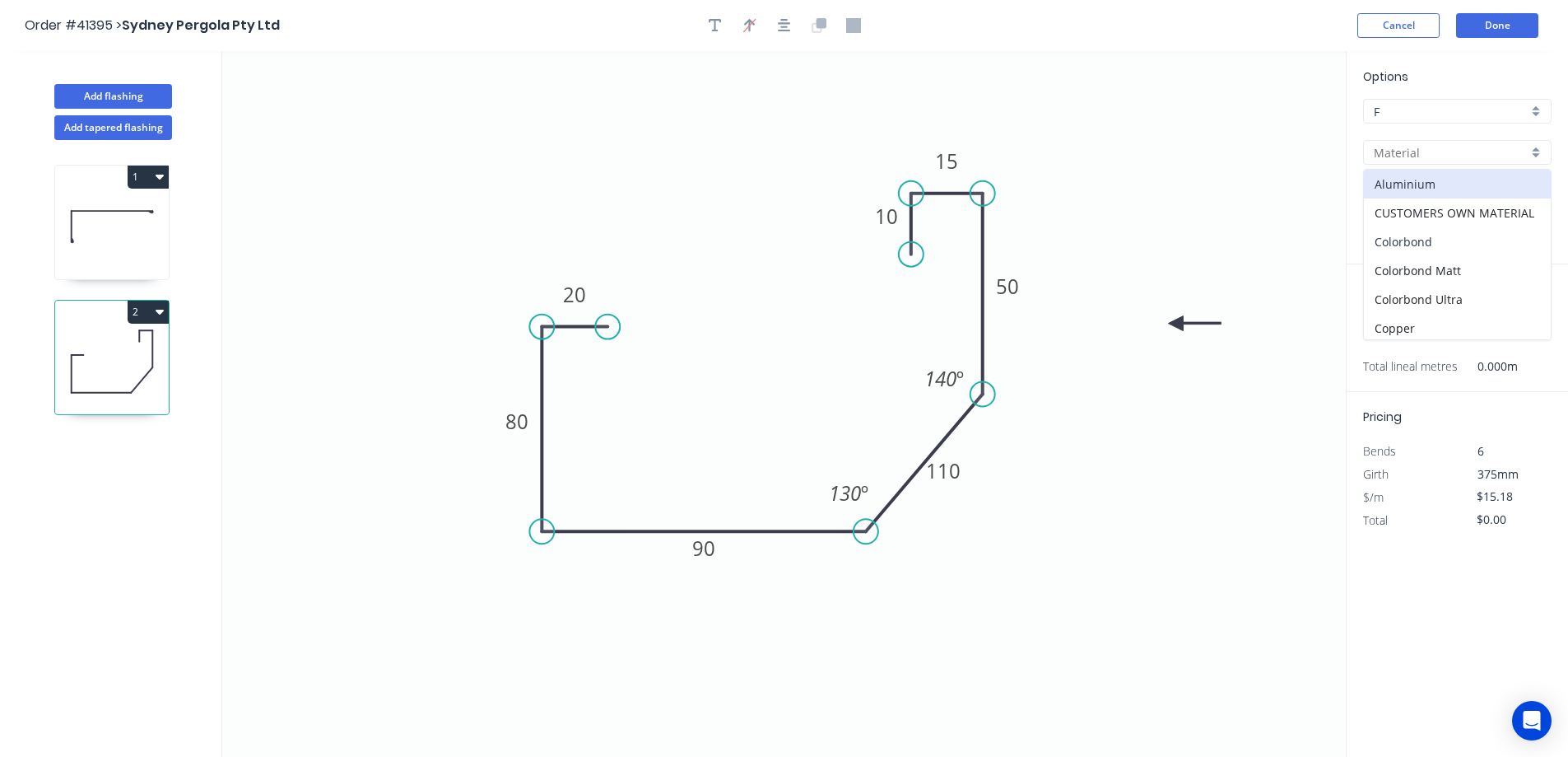
click at [1456, 237] on div "Colorbond" at bounding box center [1457, 242] width 187 height 29
type input "Colorbond"
type input "Basalt"
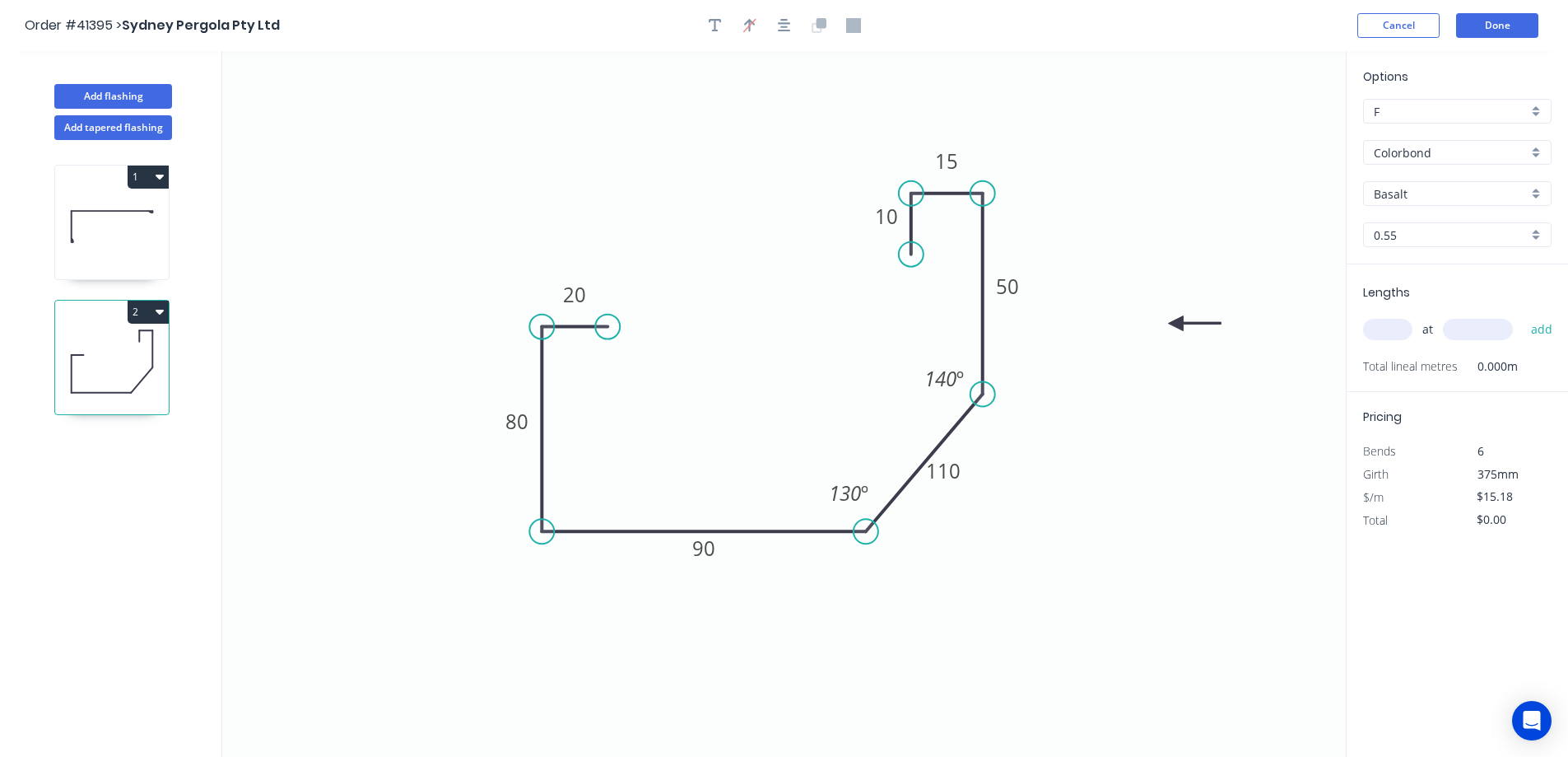
type input "$11.58"
click at [1538, 190] on div "Basalt" at bounding box center [1457, 193] width 189 height 25
click at [1430, 325] on div "Monument" at bounding box center [1457, 324] width 187 height 29
type input "Monument"
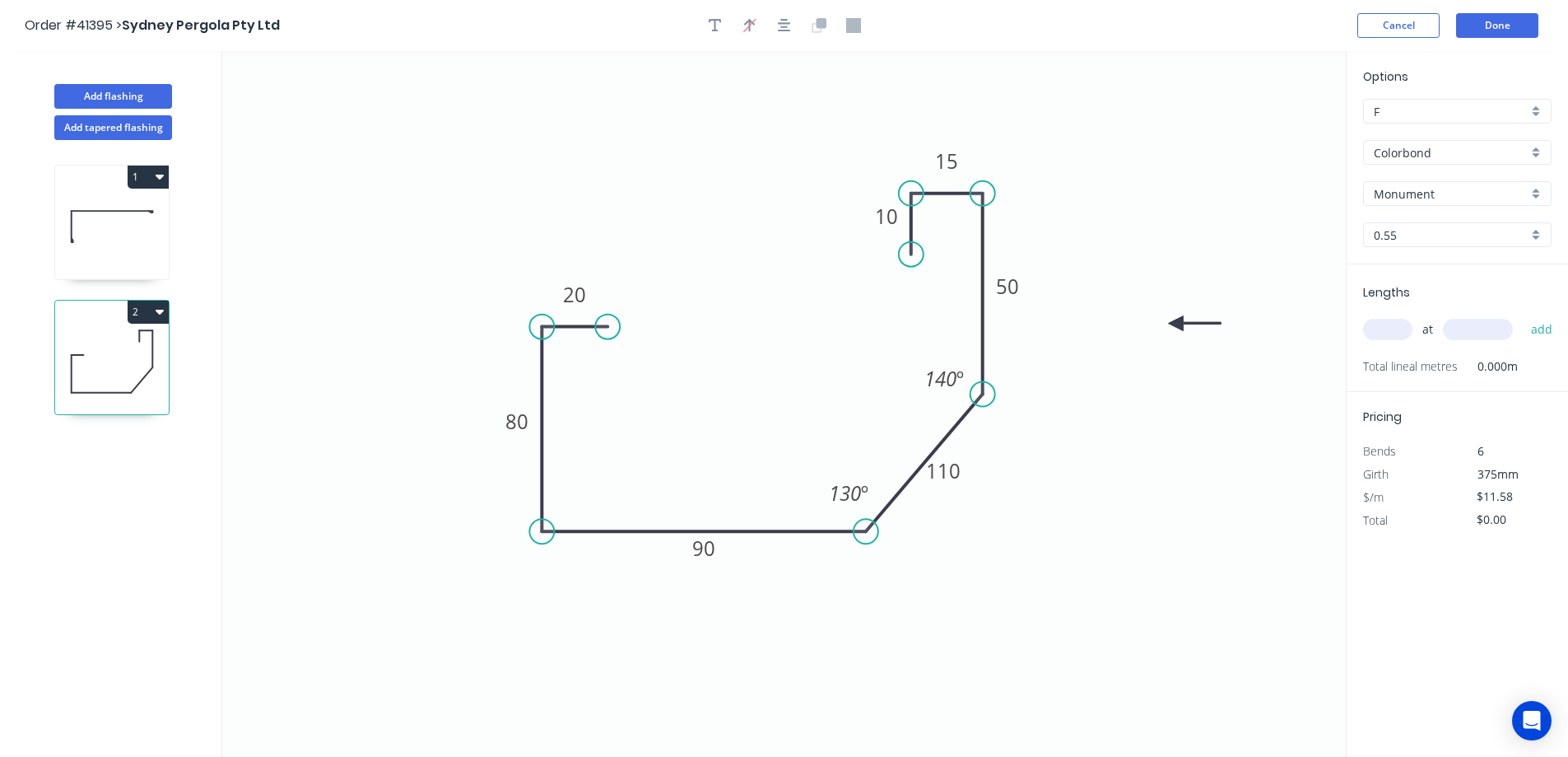
click at [1398, 332] on input "text" at bounding box center [1388, 330] width 49 height 21
type input "1"
type input "5500"
click at [1523, 316] on button "add" at bounding box center [1543, 330] width 39 height 28
type input "$63.69"
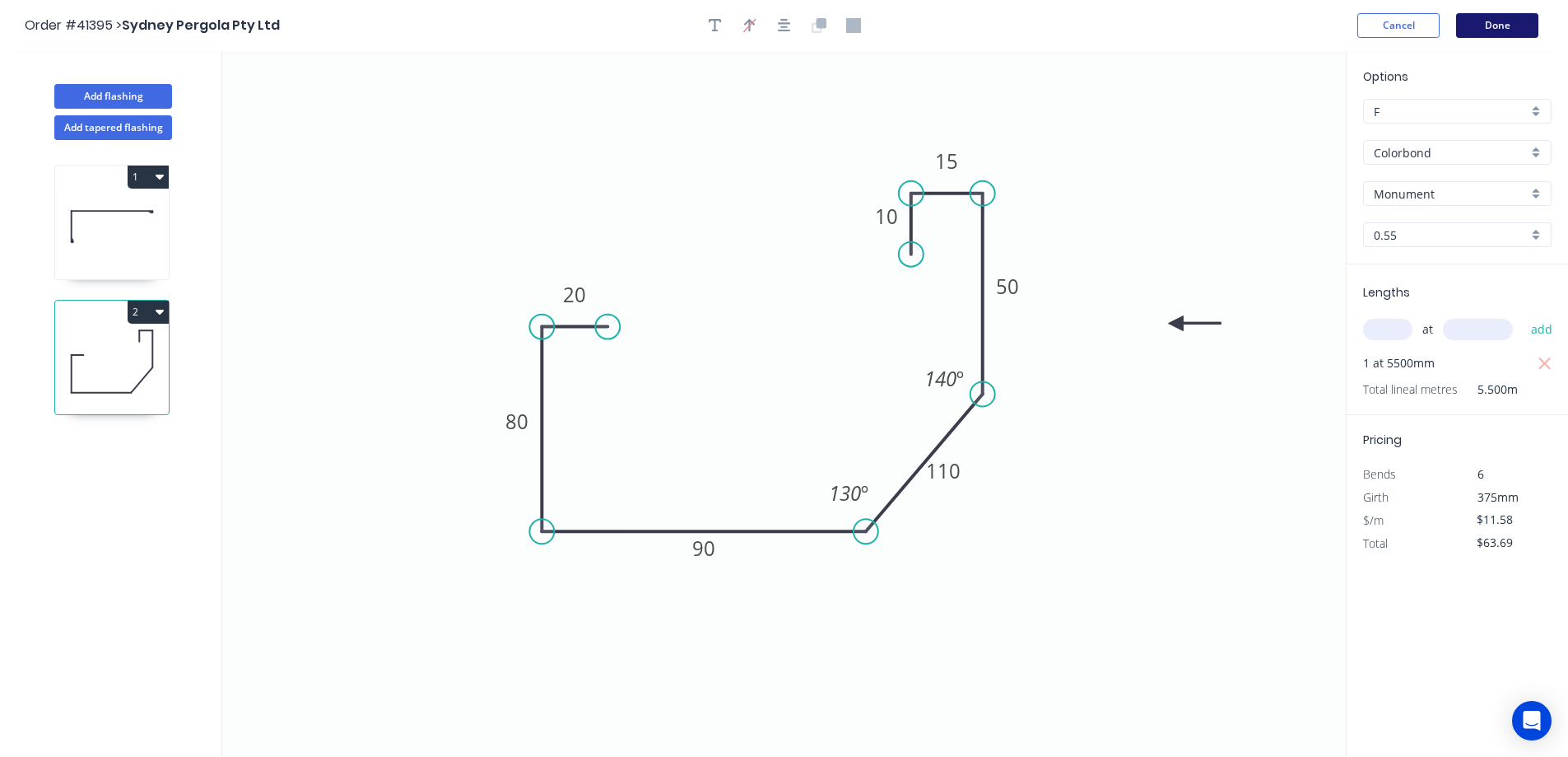
click at [1525, 27] on button "Done" at bounding box center [1498, 25] width 83 height 25
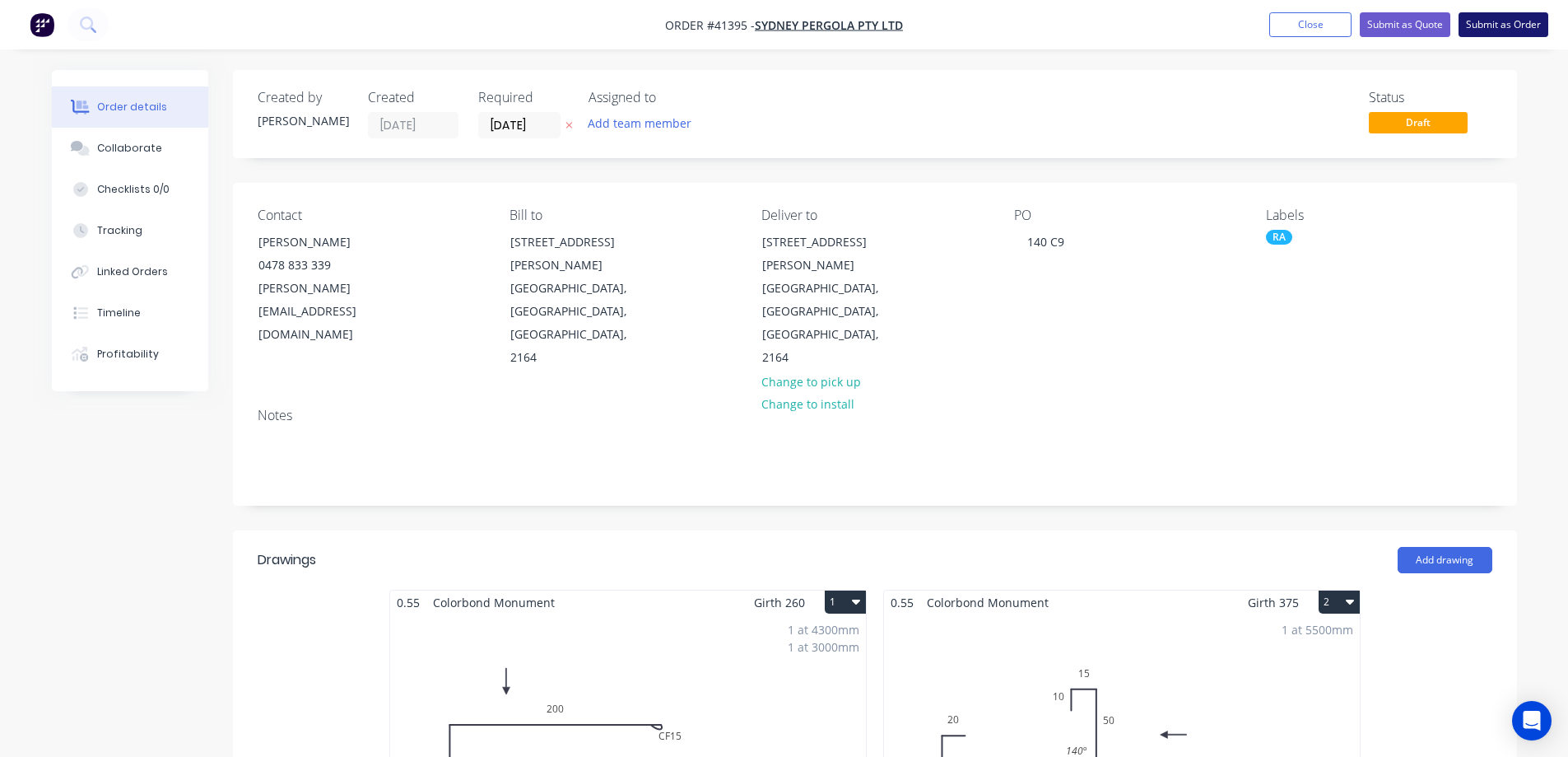
click at [1488, 24] on button "Submit as Order" at bounding box center [1504, 25] width 90 height 25
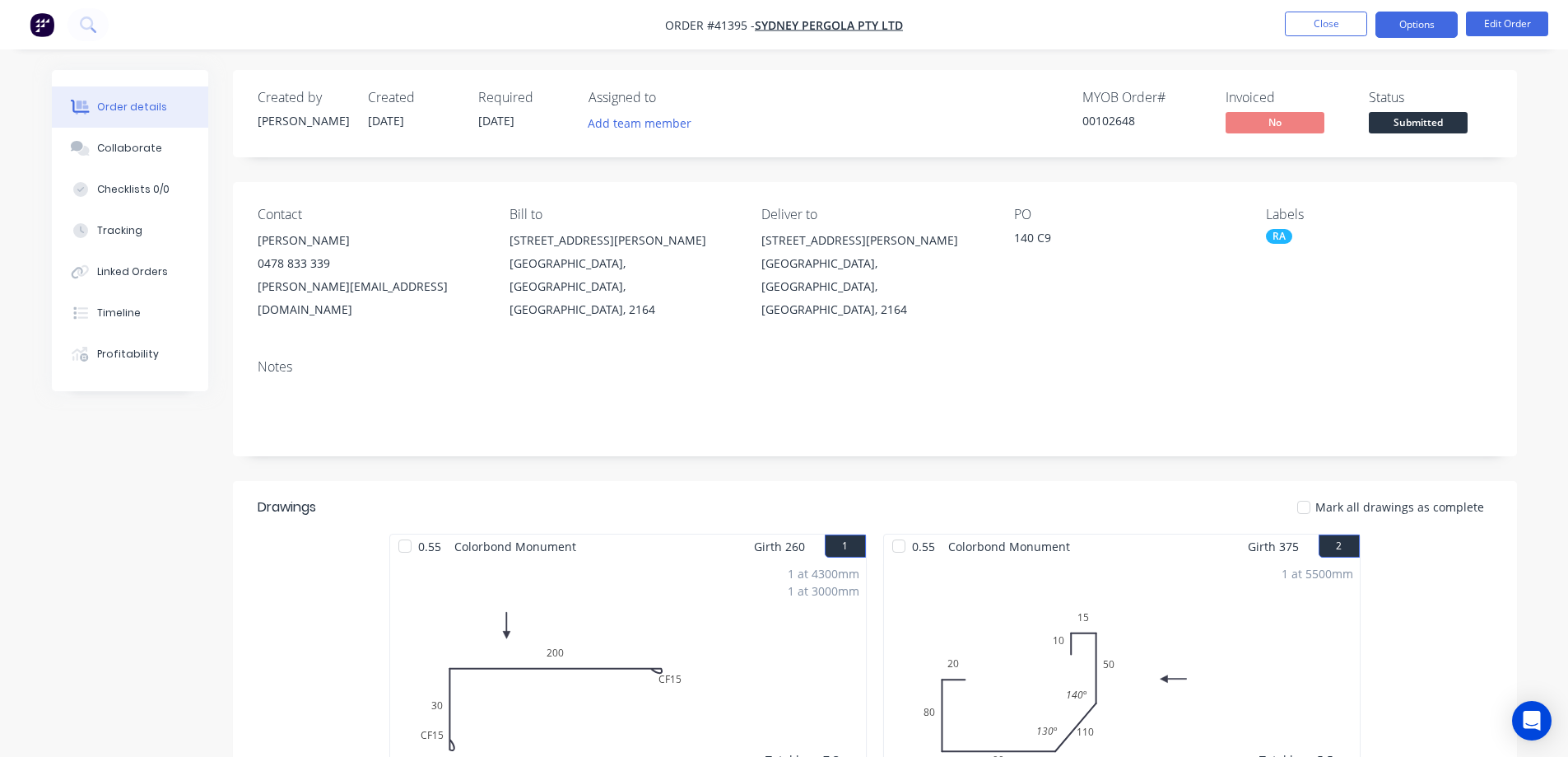
click at [1425, 25] on button "Options" at bounding box center [1417, 25] width 83 height 26
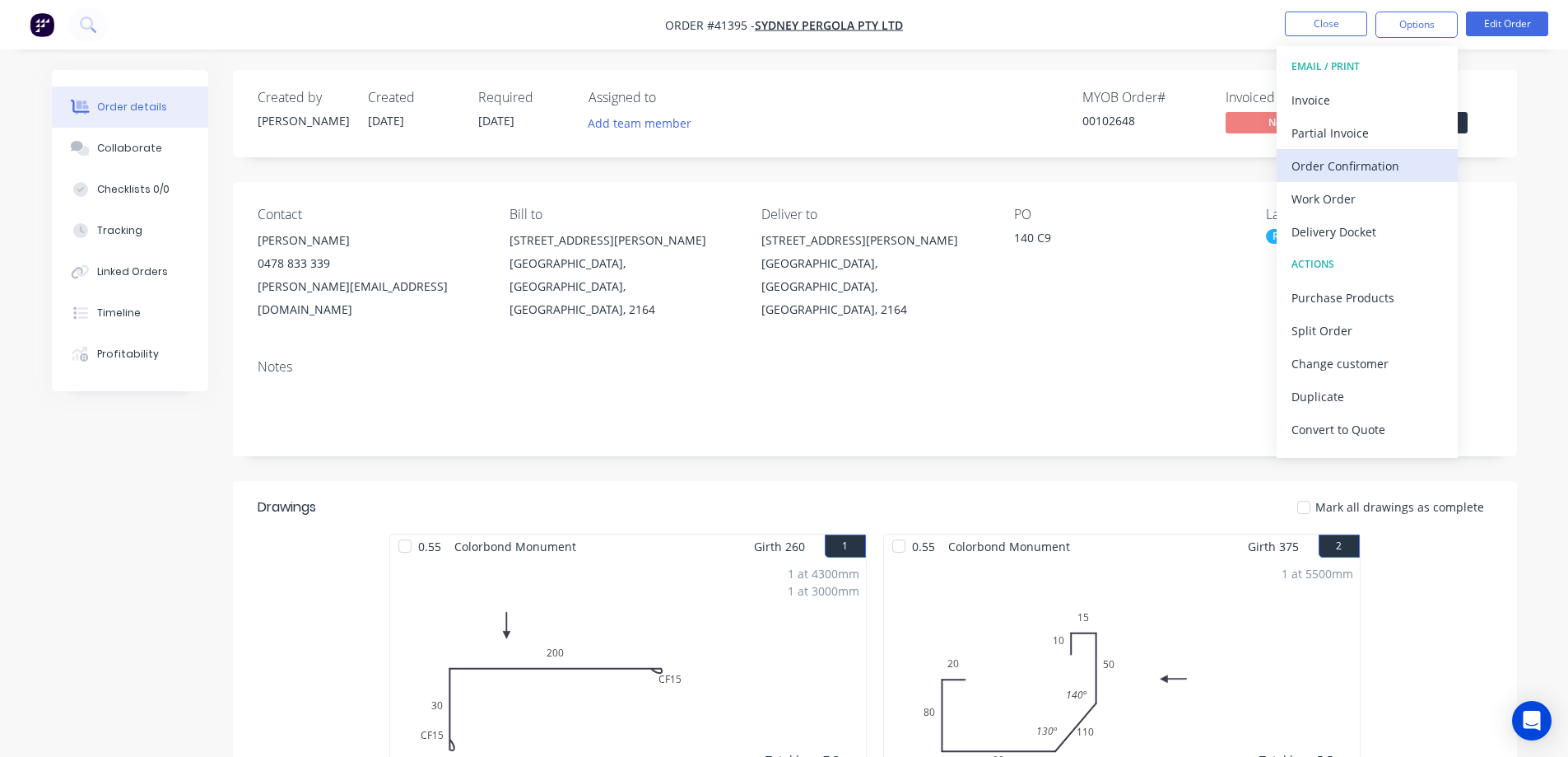
click at [1395, 160] on div "Order Confirmation" at bounding box center [1368, 165] width 151 height 24
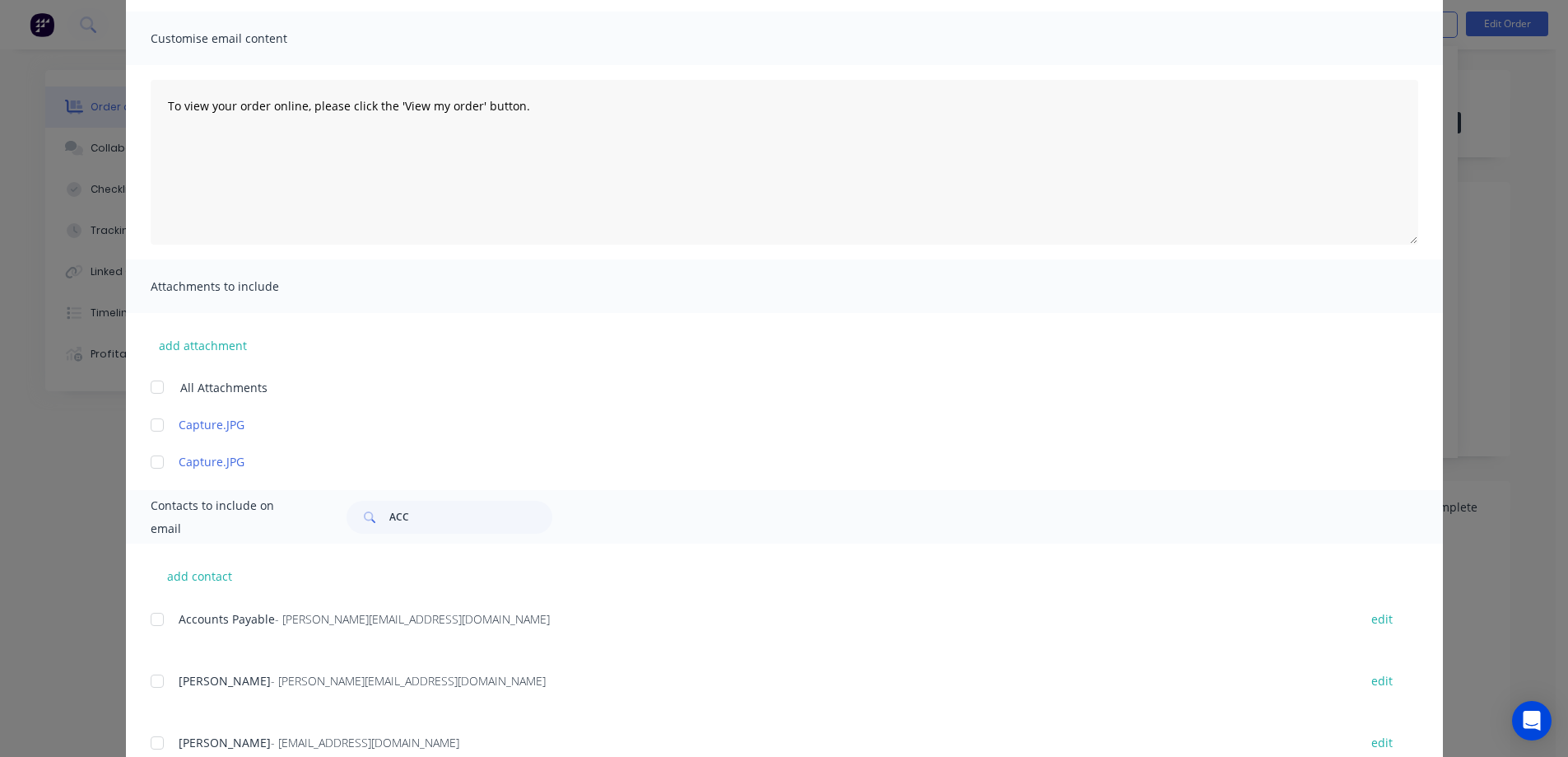
scroll to position [229, 0]
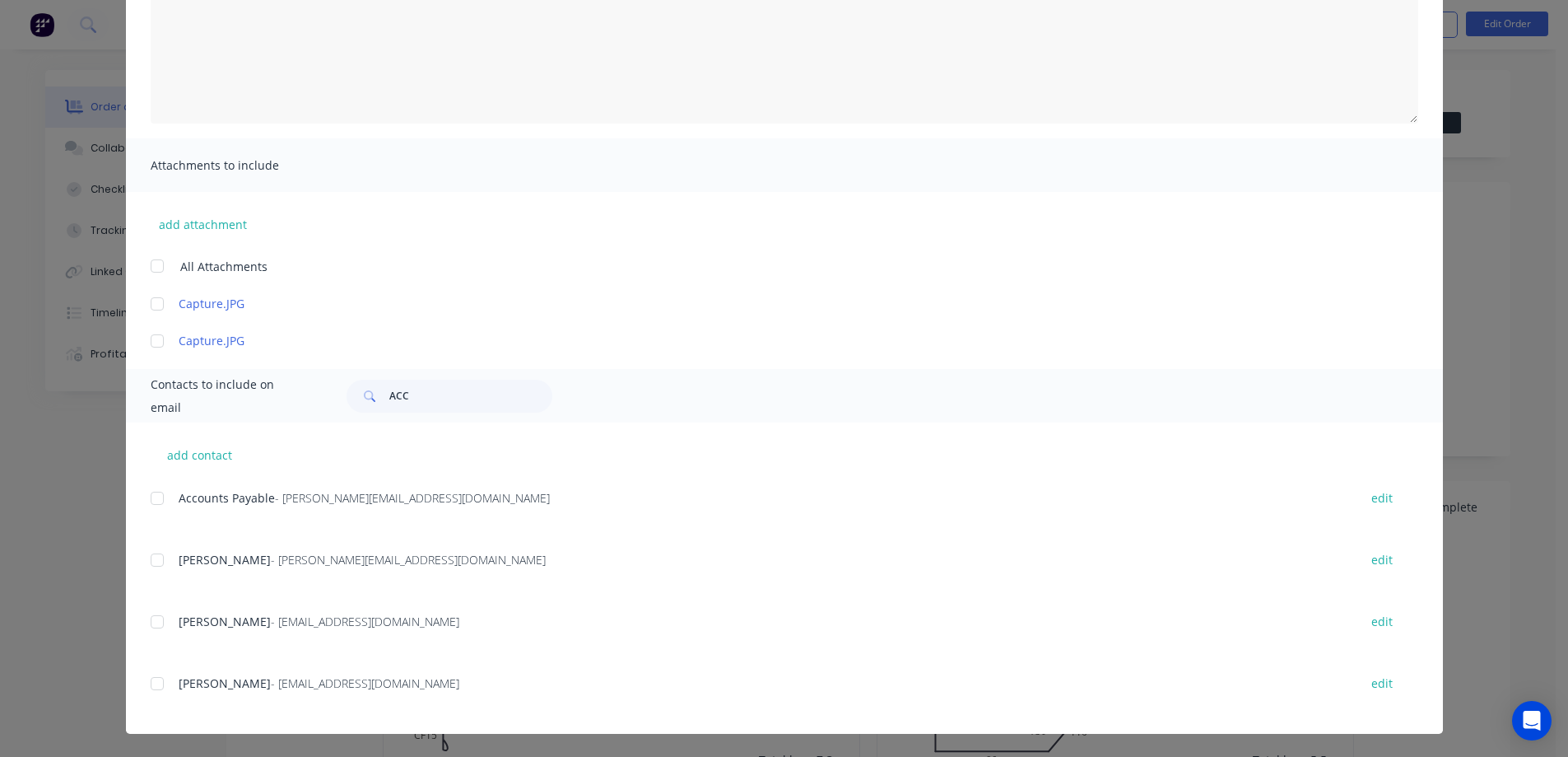
drag, startPoint x: 154, startPoint y: 558, endPoint x: 560, endPoint y: 535, distance: 406.7
click at [158, 555] on div at bounding box center [156, 559] width 33 height 33
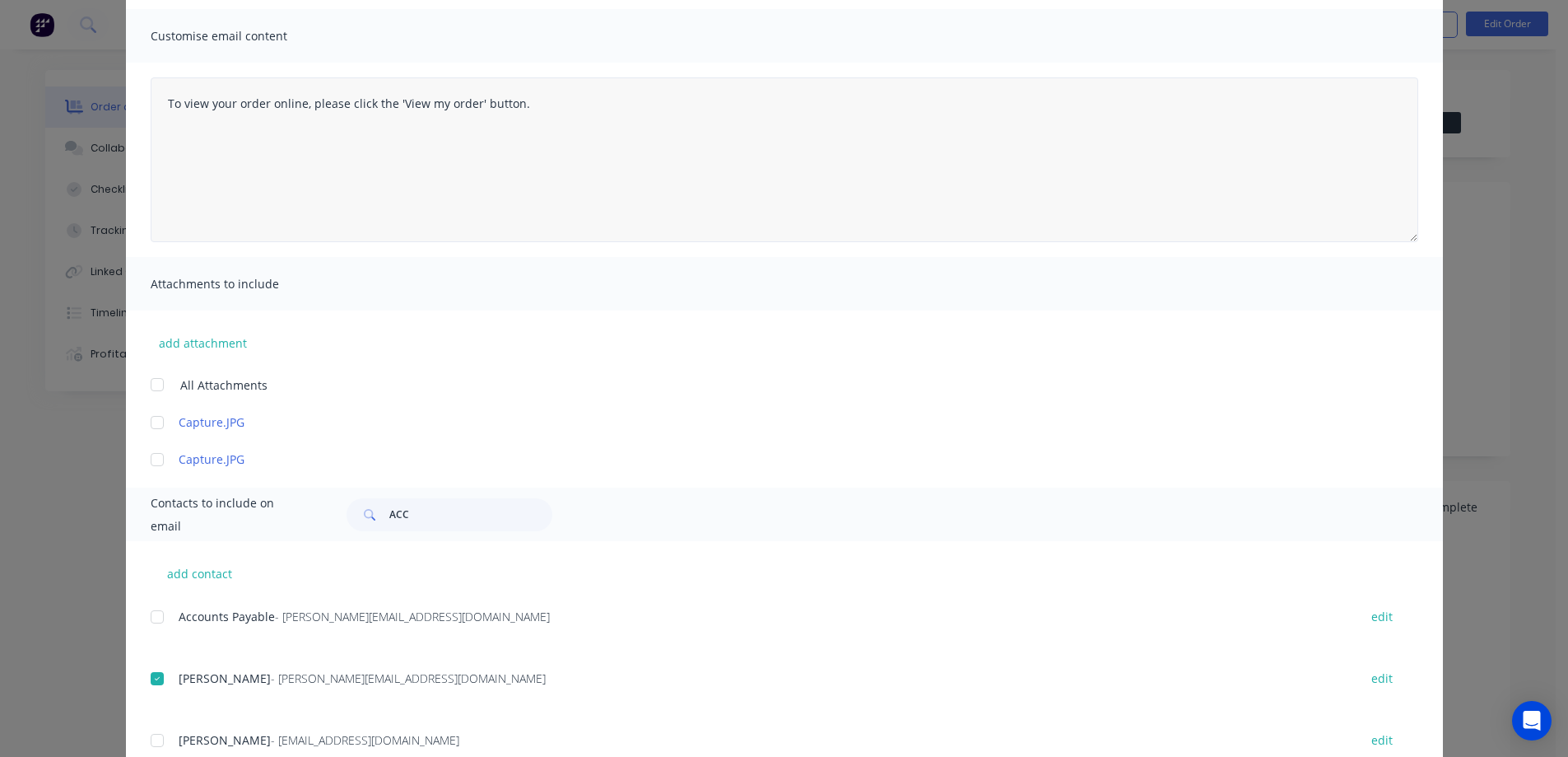
scroll to position [0, 0]
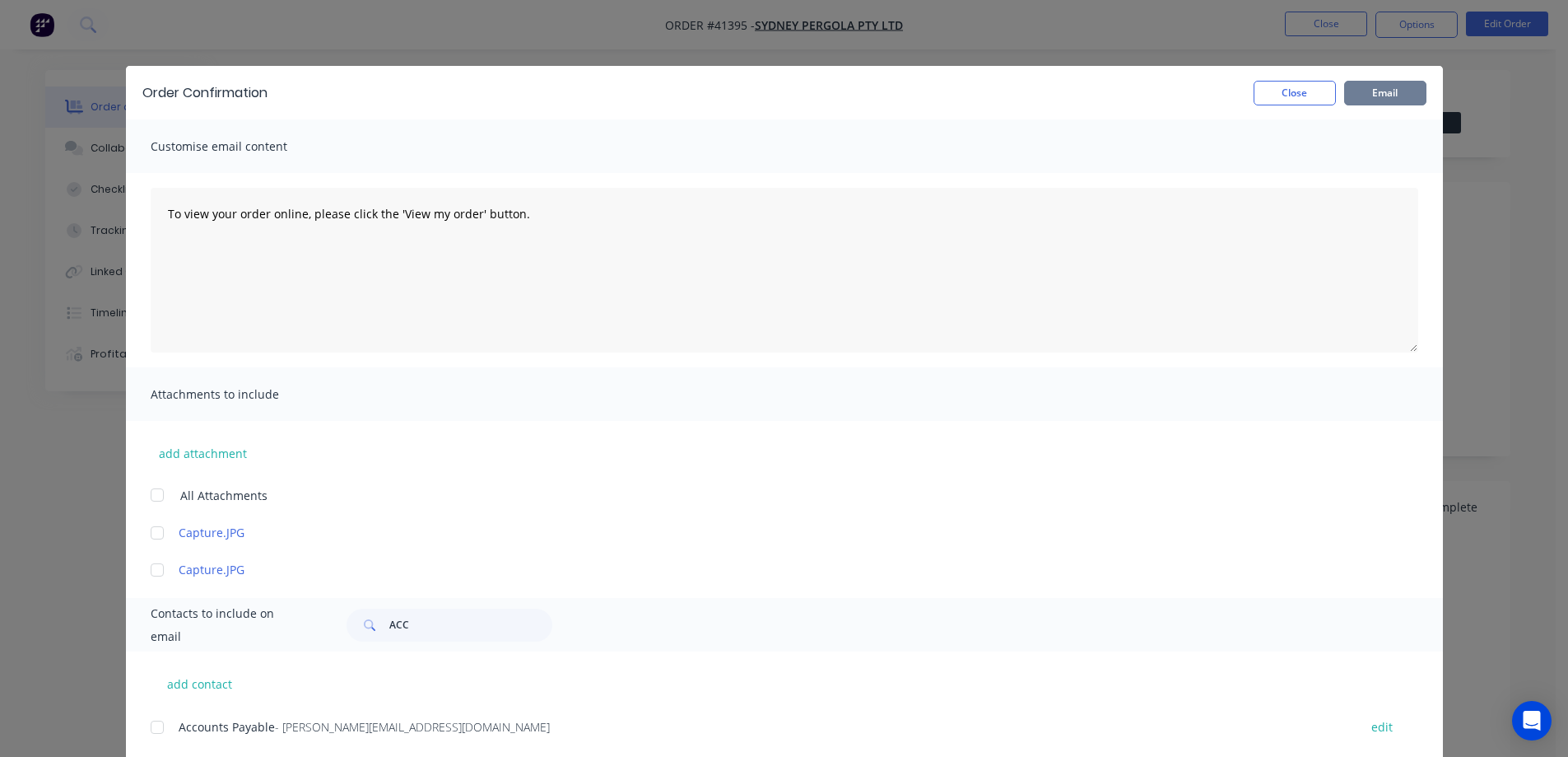
click at [1368, 92] on button "Email" at bounding box center [1386, 93] width 83 height 25
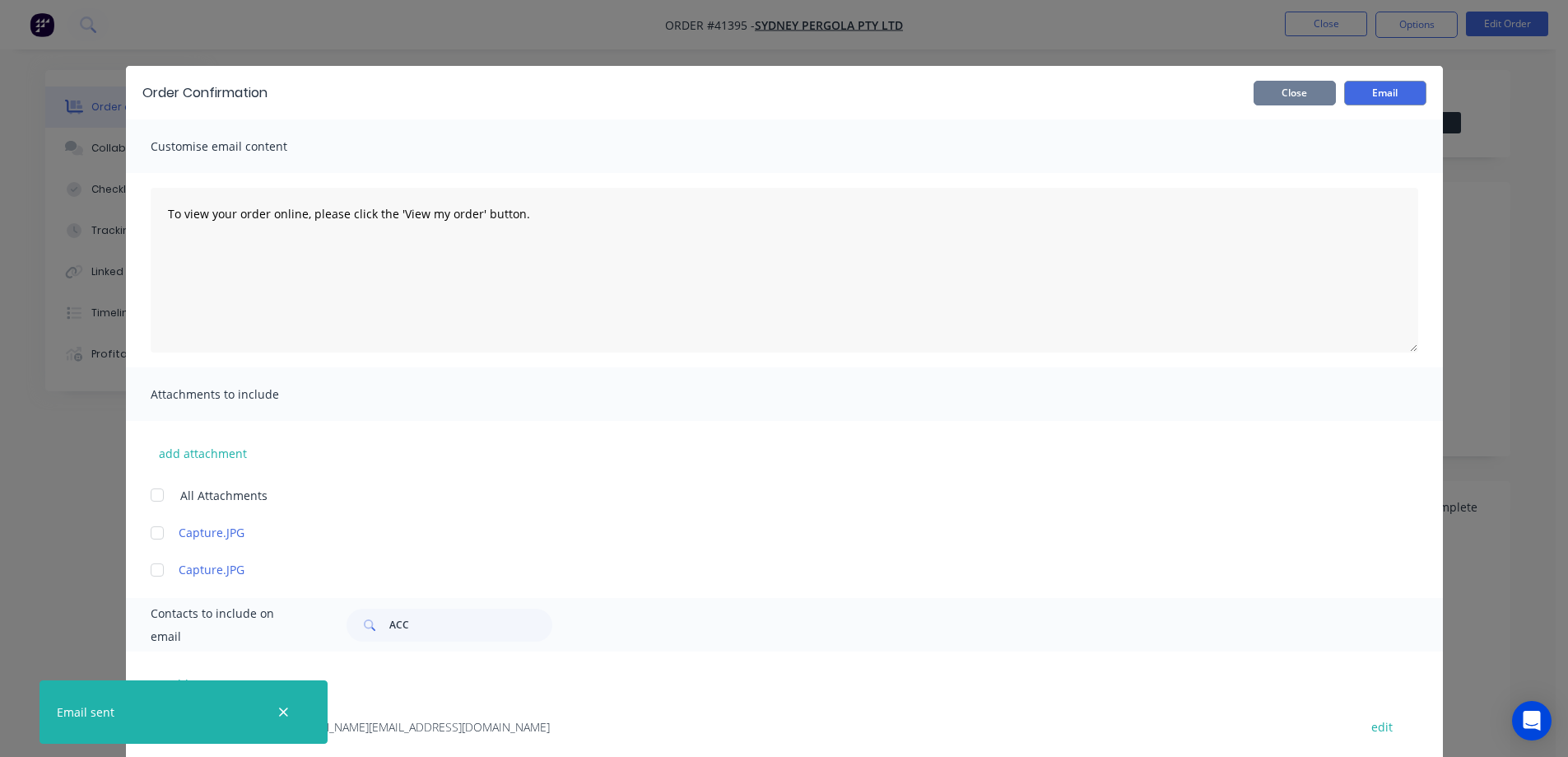
click at [1314, 91] on button "Close" at bounding box center [1296, 93] width 83 height 25
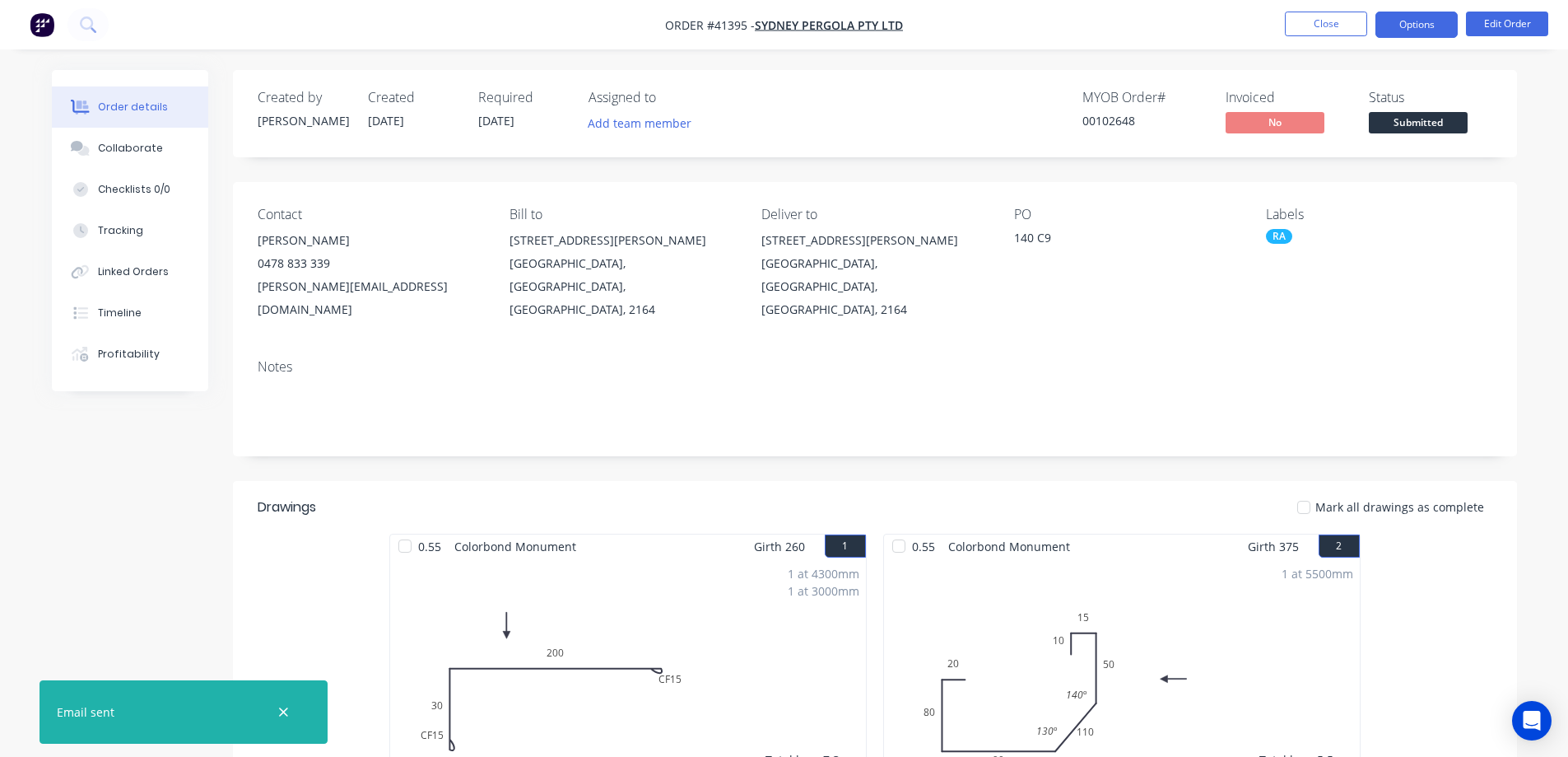
click at [1389, 25] on button "Options" at bounding box center [1417, 25] width 83 height 26
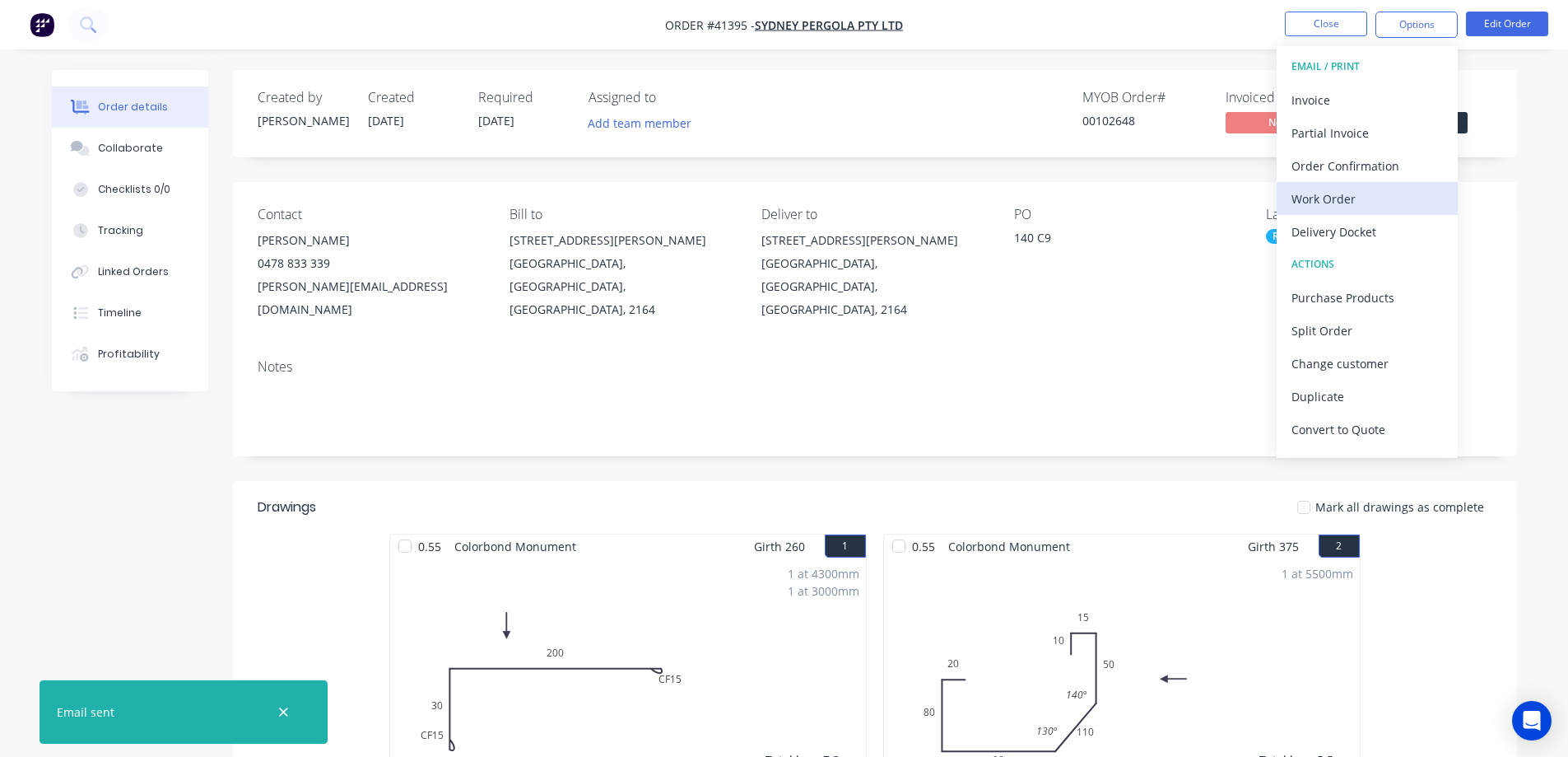
click at [1342, 194] on div "Work Order" at bounding box center [1368, 199] width 151 height 24
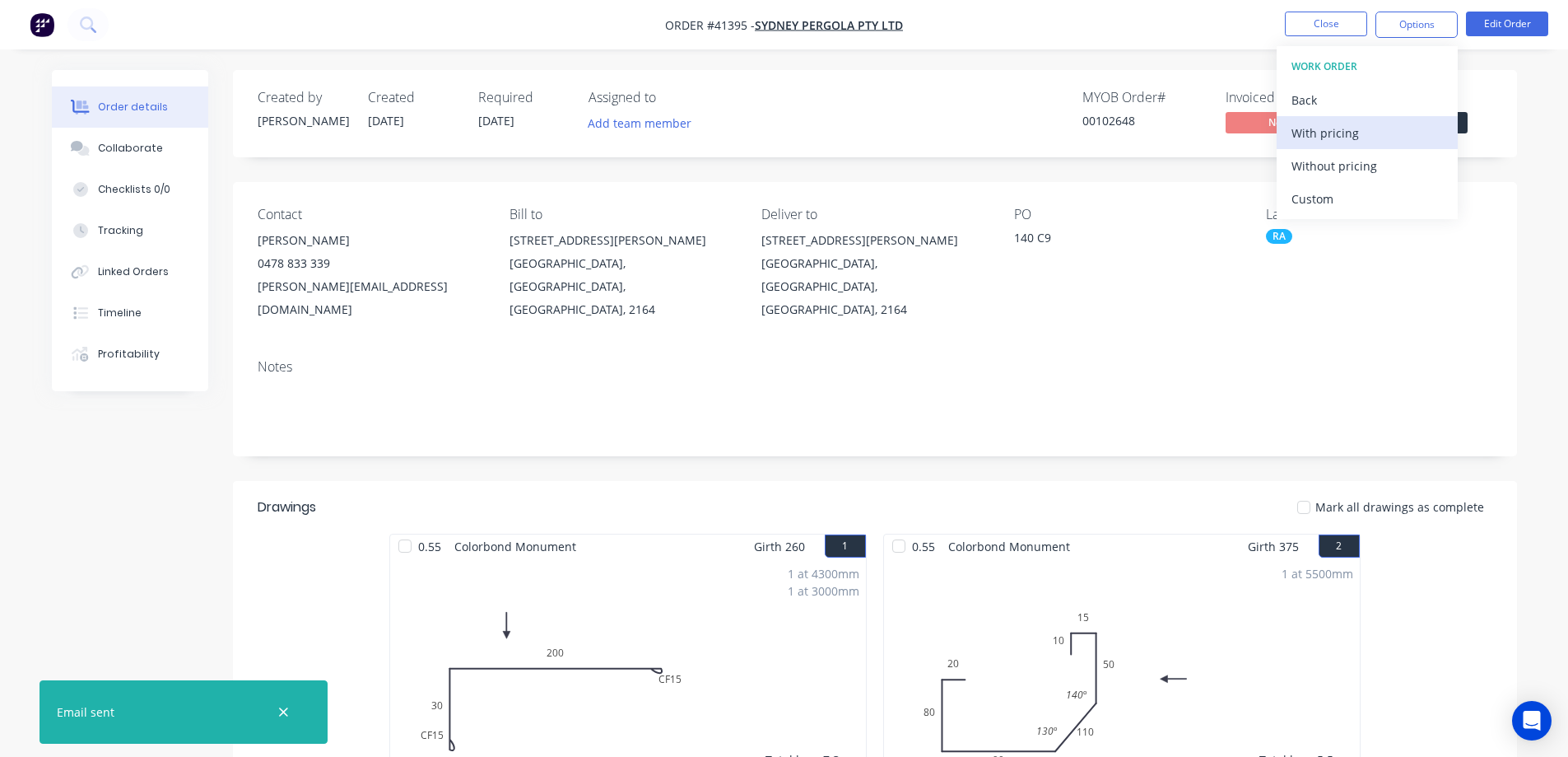
click at [1360, 134] on div "With pricing" at bounding box center [1368, 133] width 151 height 24
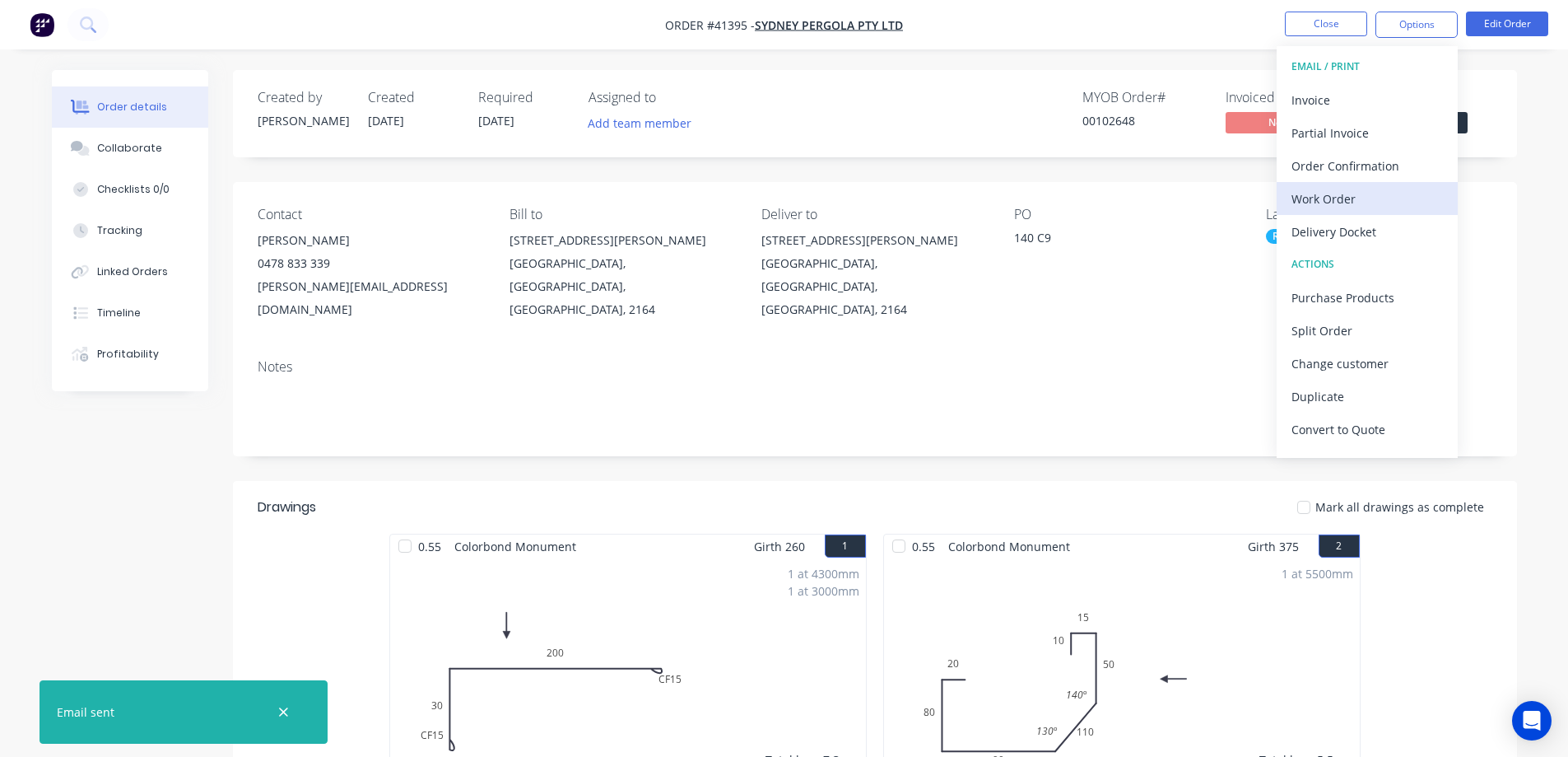
click at [1302, 197] on div "Work Order" at bounding box center [1368, 199] width 151 height 24
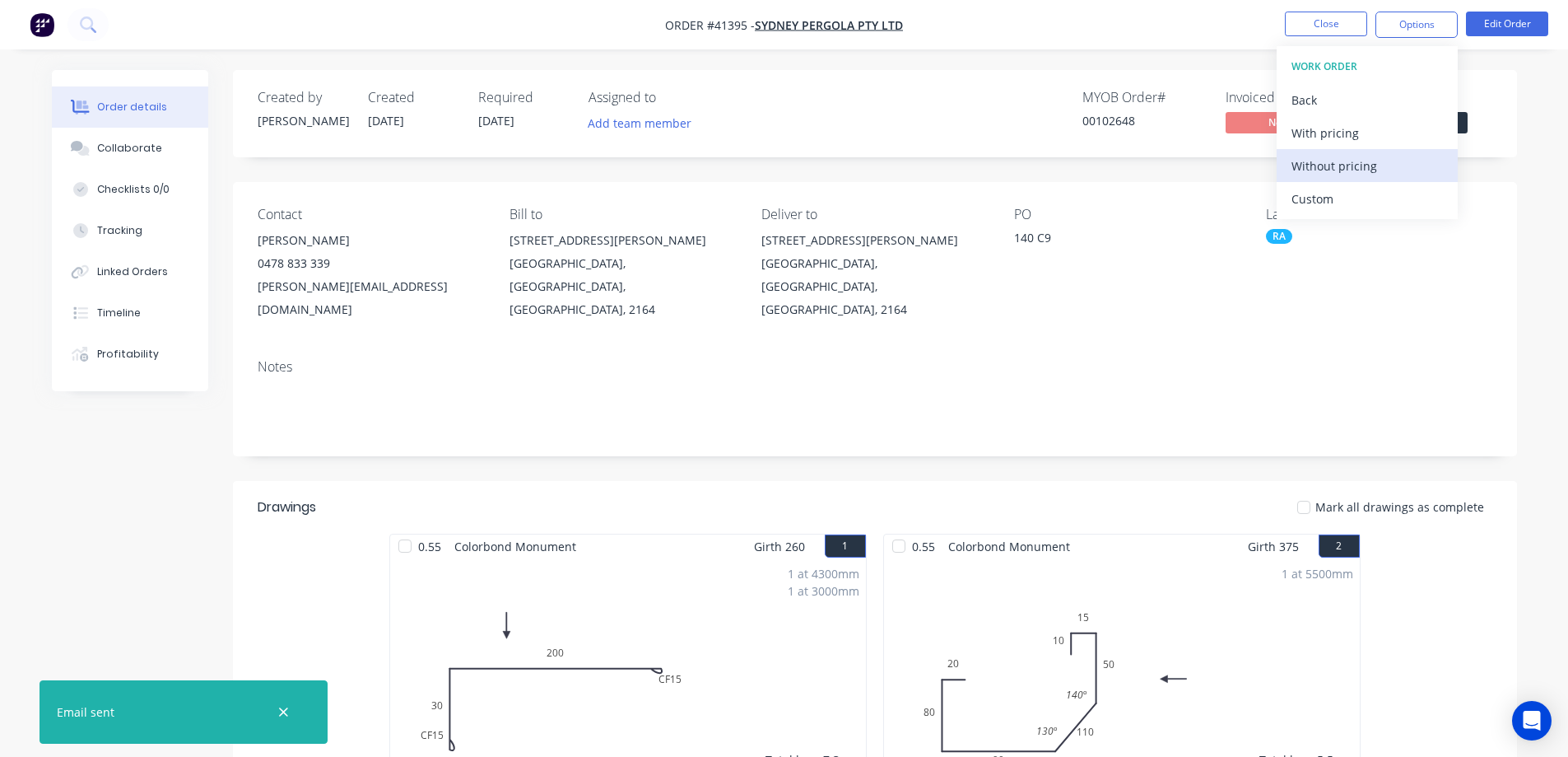
click at [1331, 165] on div "Without pricing" at bounding box center [1368, 165] width 151 height 24
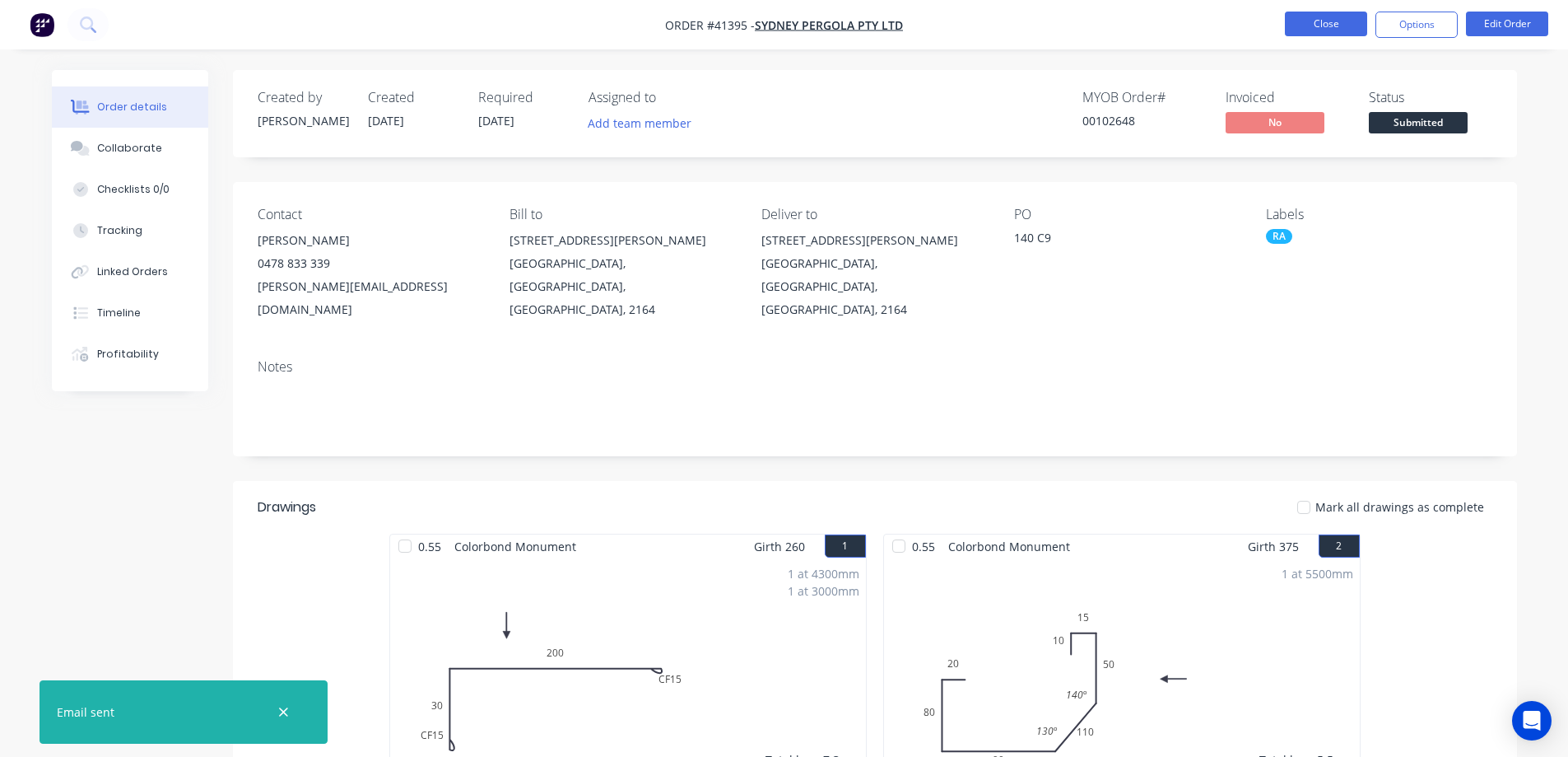
click at [1305, 23] on button "Close" at bounding box center [1326, 24] width 83 height 25
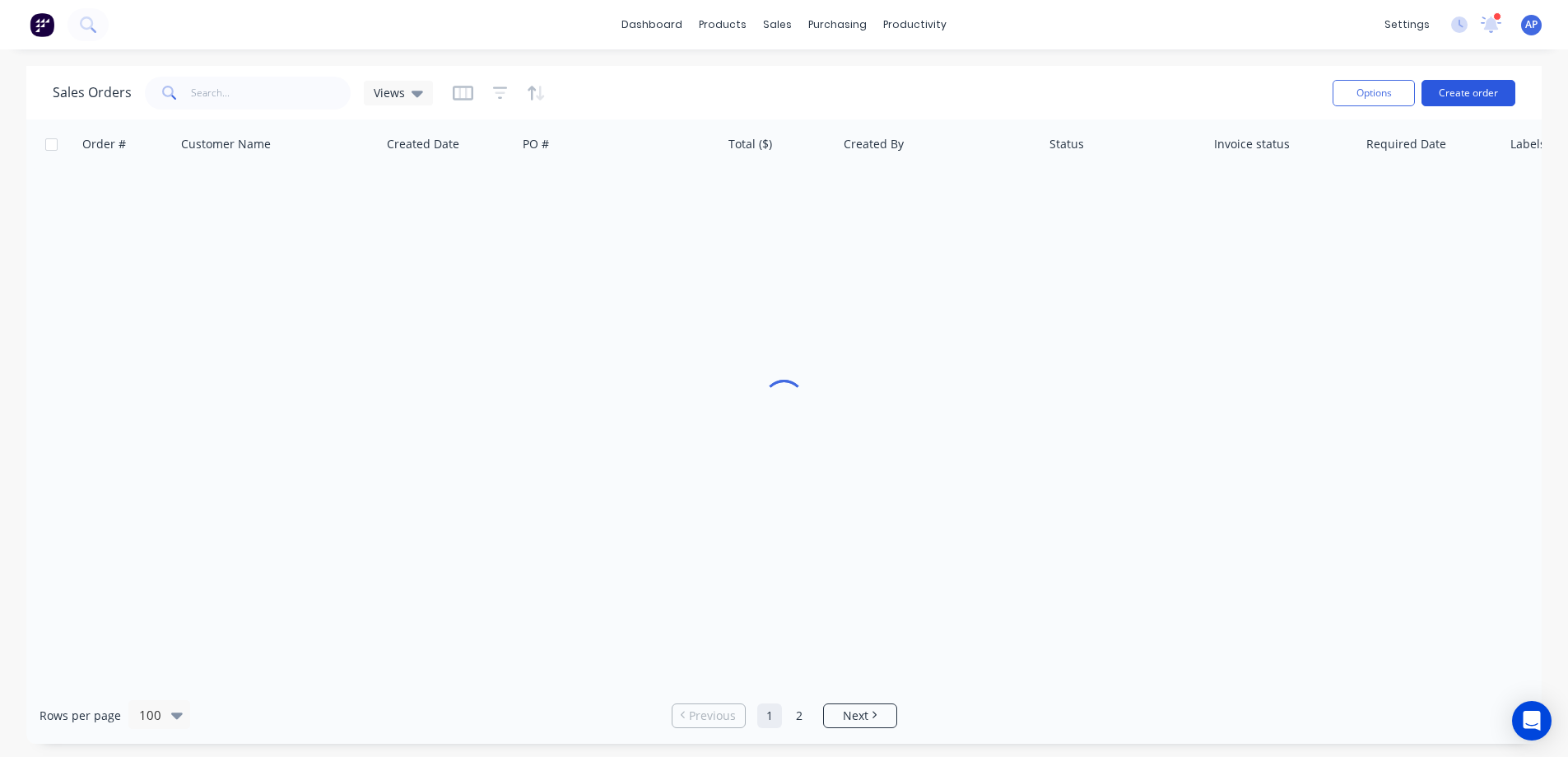
click at [1485, 93] on button "Create order" at bounding box center [1469, 93] width 94 height 26
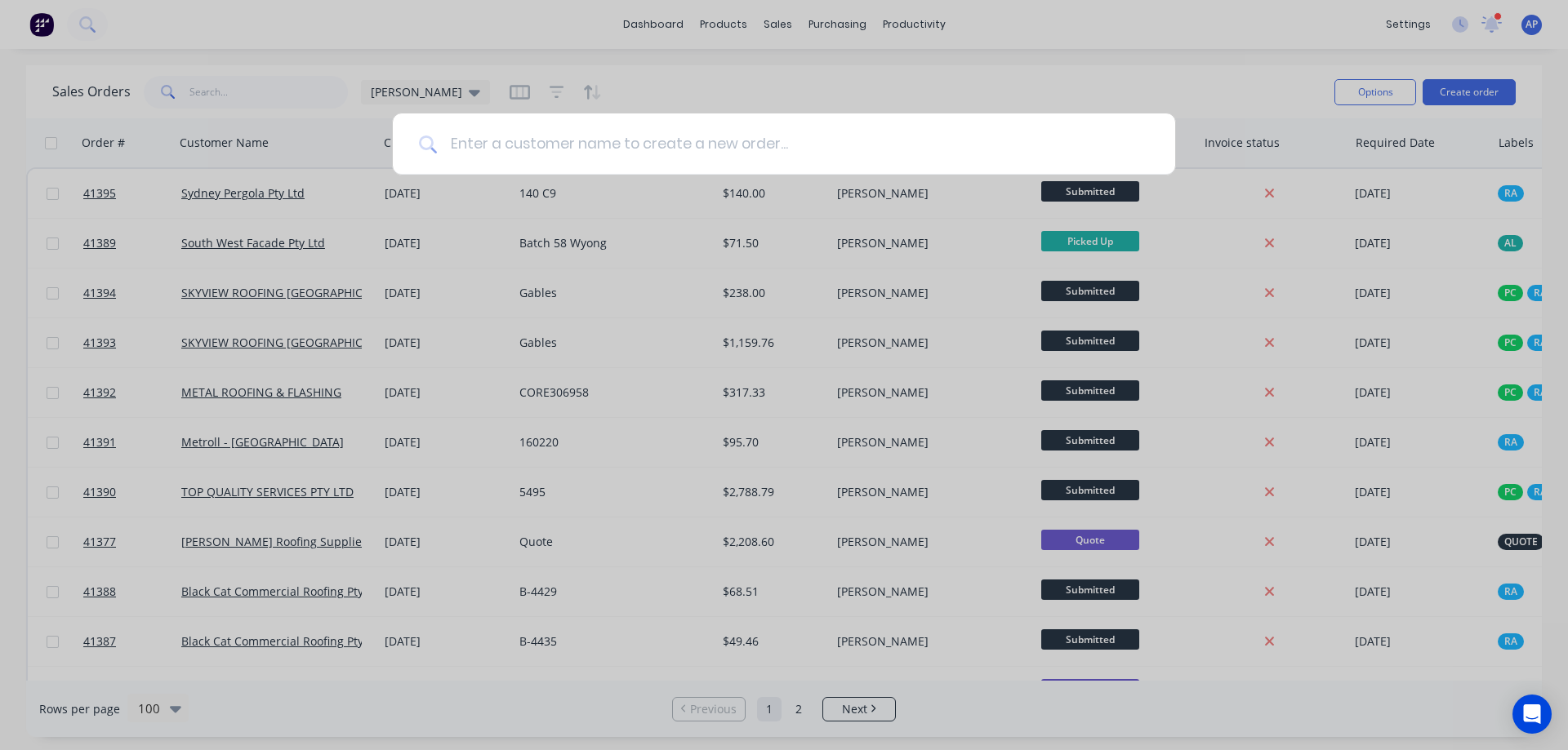
click at [547, 156] on input at bounding box center [792, 144] width 712 height 61
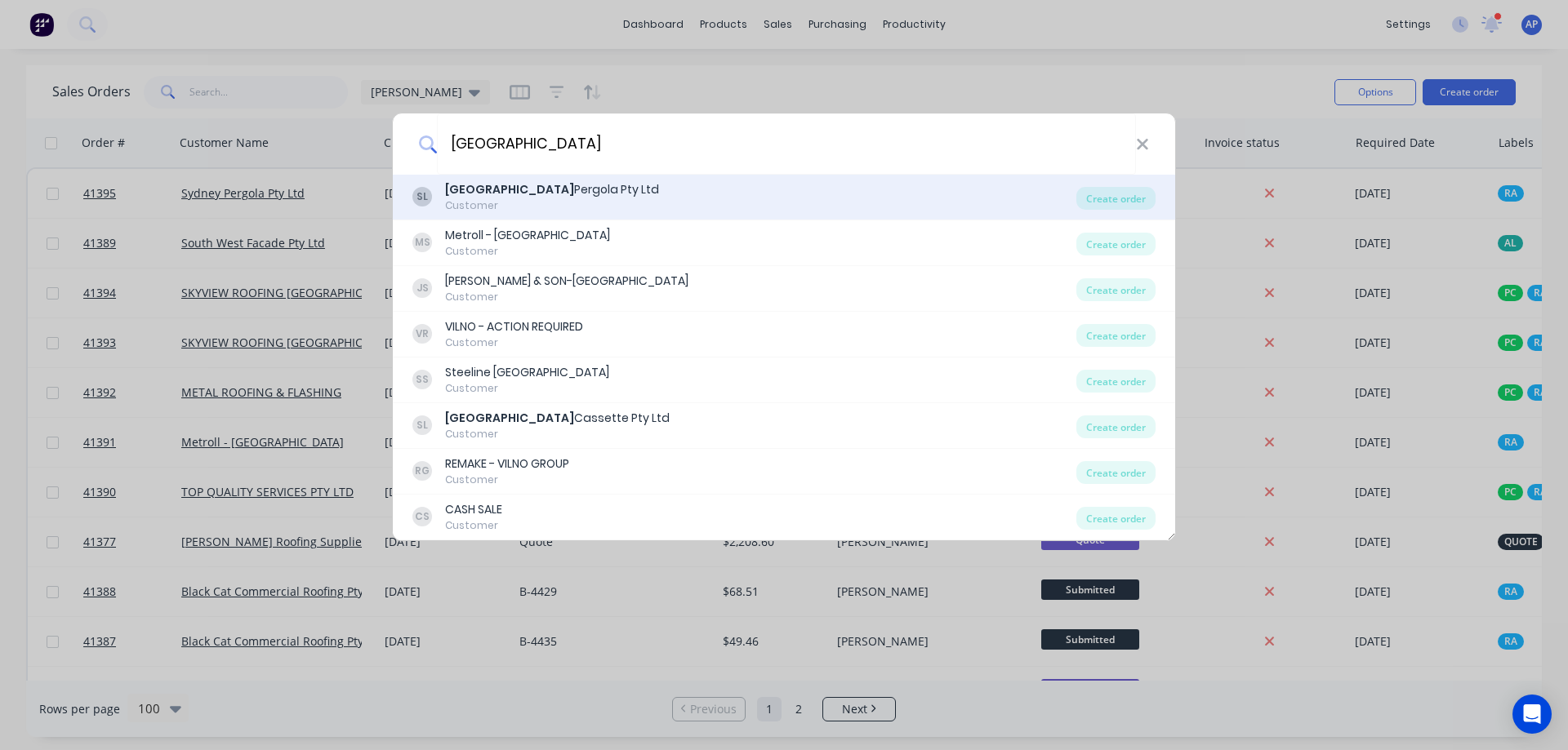
type input "SYDNEY"
click at [524, 187] on div "Sydney Pergola Pty Ltd" at bounding box center [552, 190] width 214 height 17
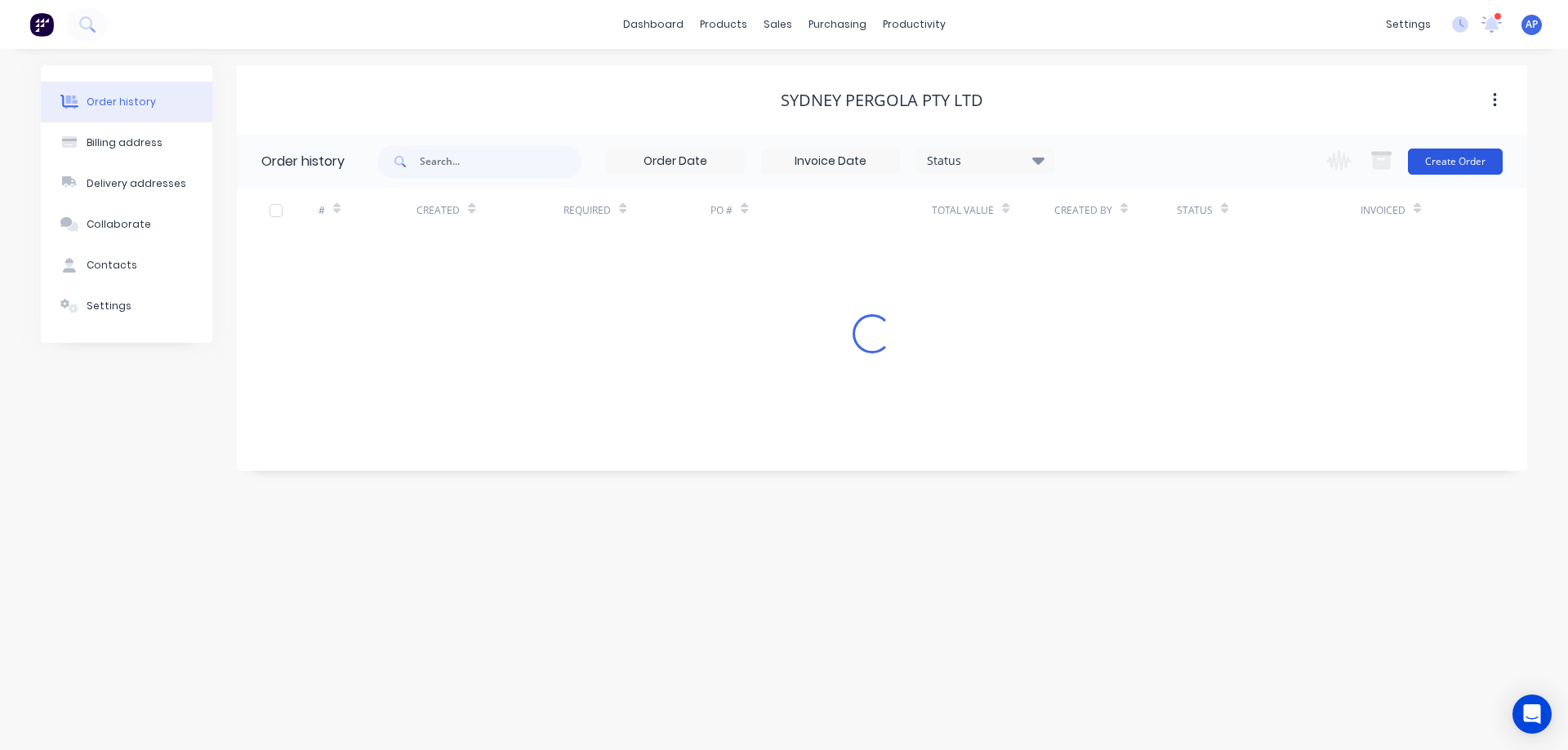
click at [1475, 163] on button "Create Order" at bounding box center [1455, 161] width 95 height 26
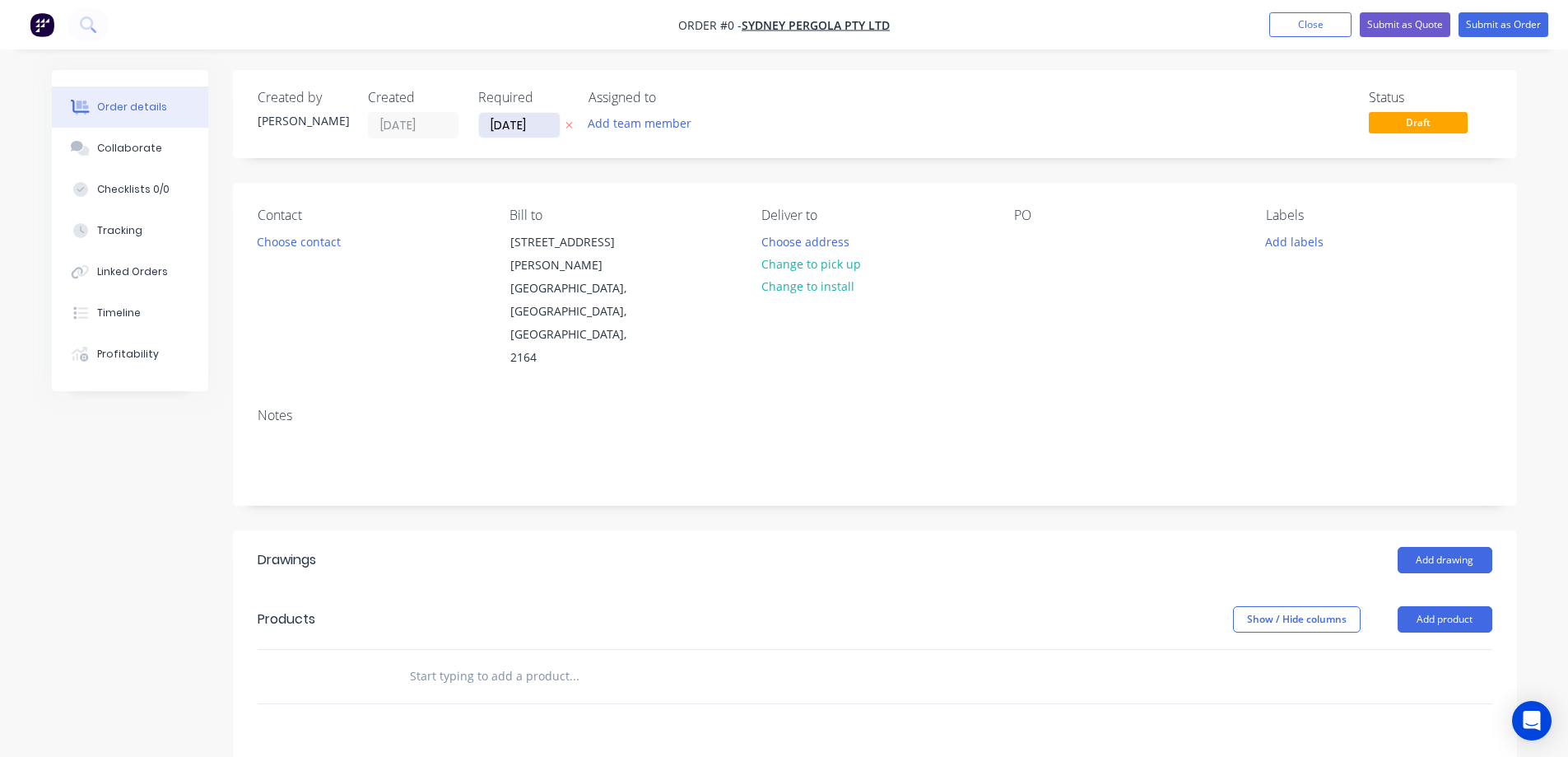
click at [519, 129] on input "[DATE]" at bounding box center [519, 125] width 81 height 25
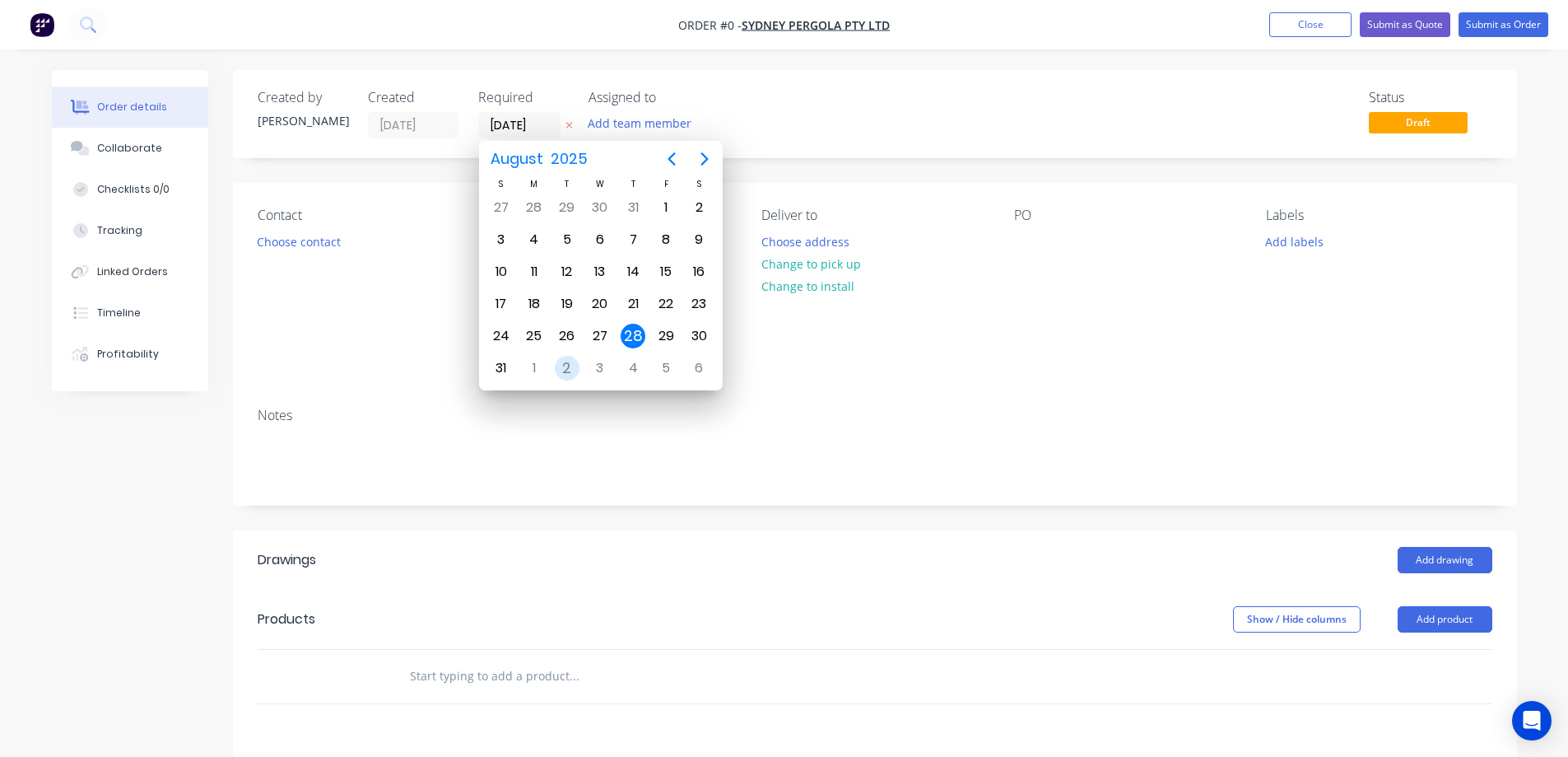
click at [557, 370] on div "2" at bounding box center [567, 368] width 25 height 25
type input "[DATE]"
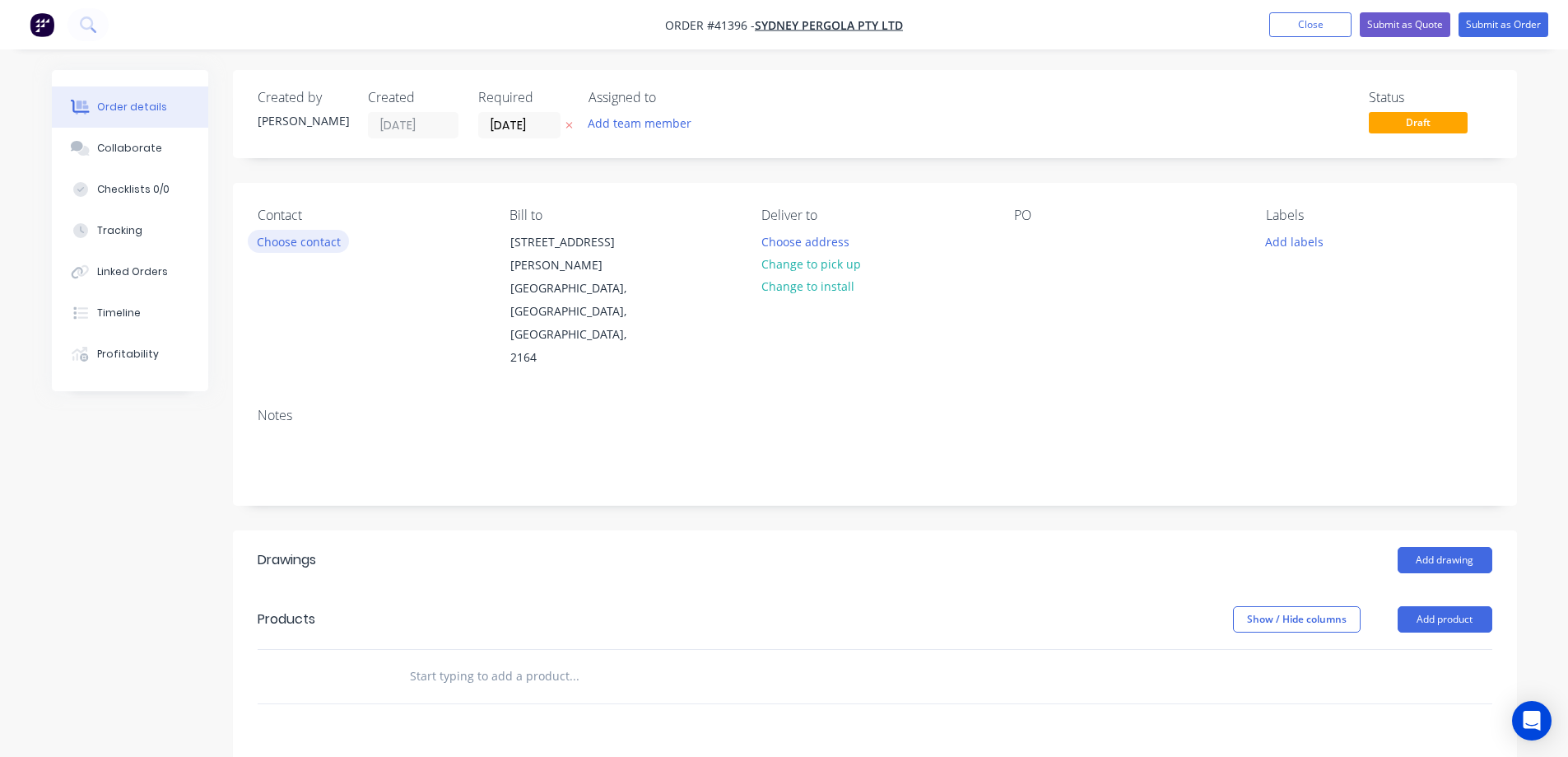
click at [323, 241] on button "Choose contact" at bounding box center [298, 240] width 101 height 22
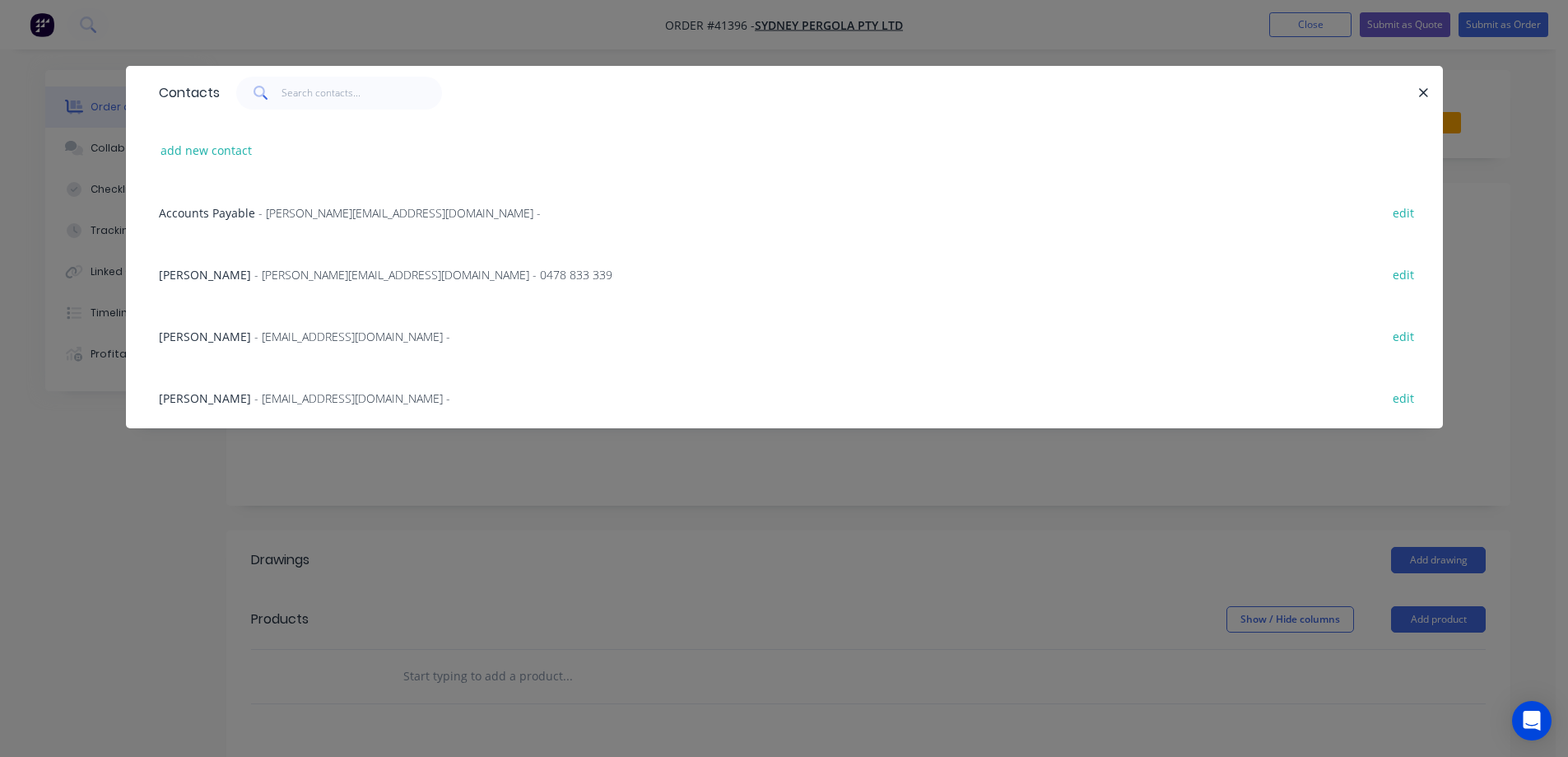
click at [285, 275] on span "- allan@sydneypergolaservices.com.au - 0478 833 339" at bounding box center [432, 275] width 358 height 16
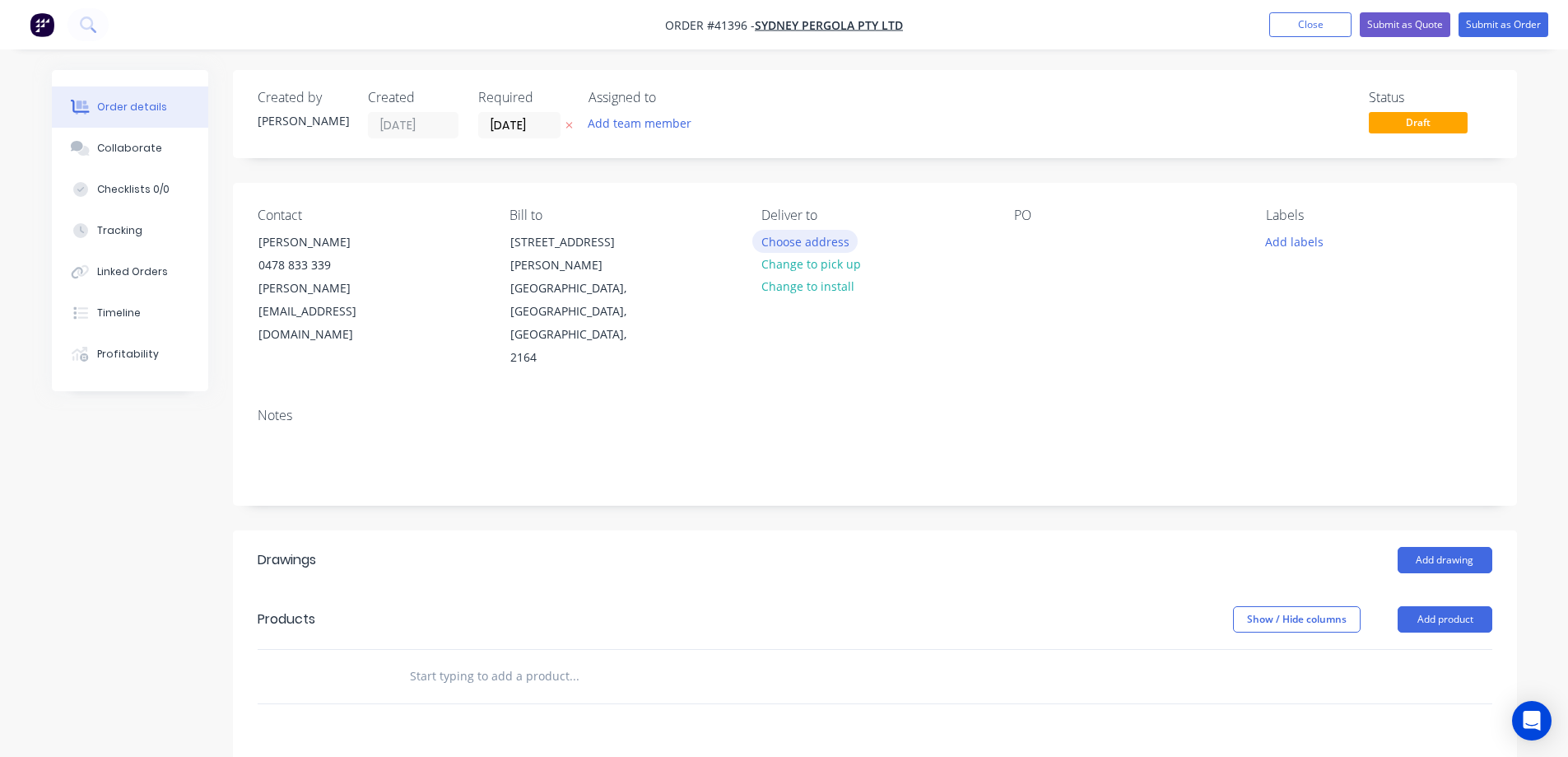
click at [782, 240] on button "Choose address" at bounding box center [805, 240] width 105 height 22
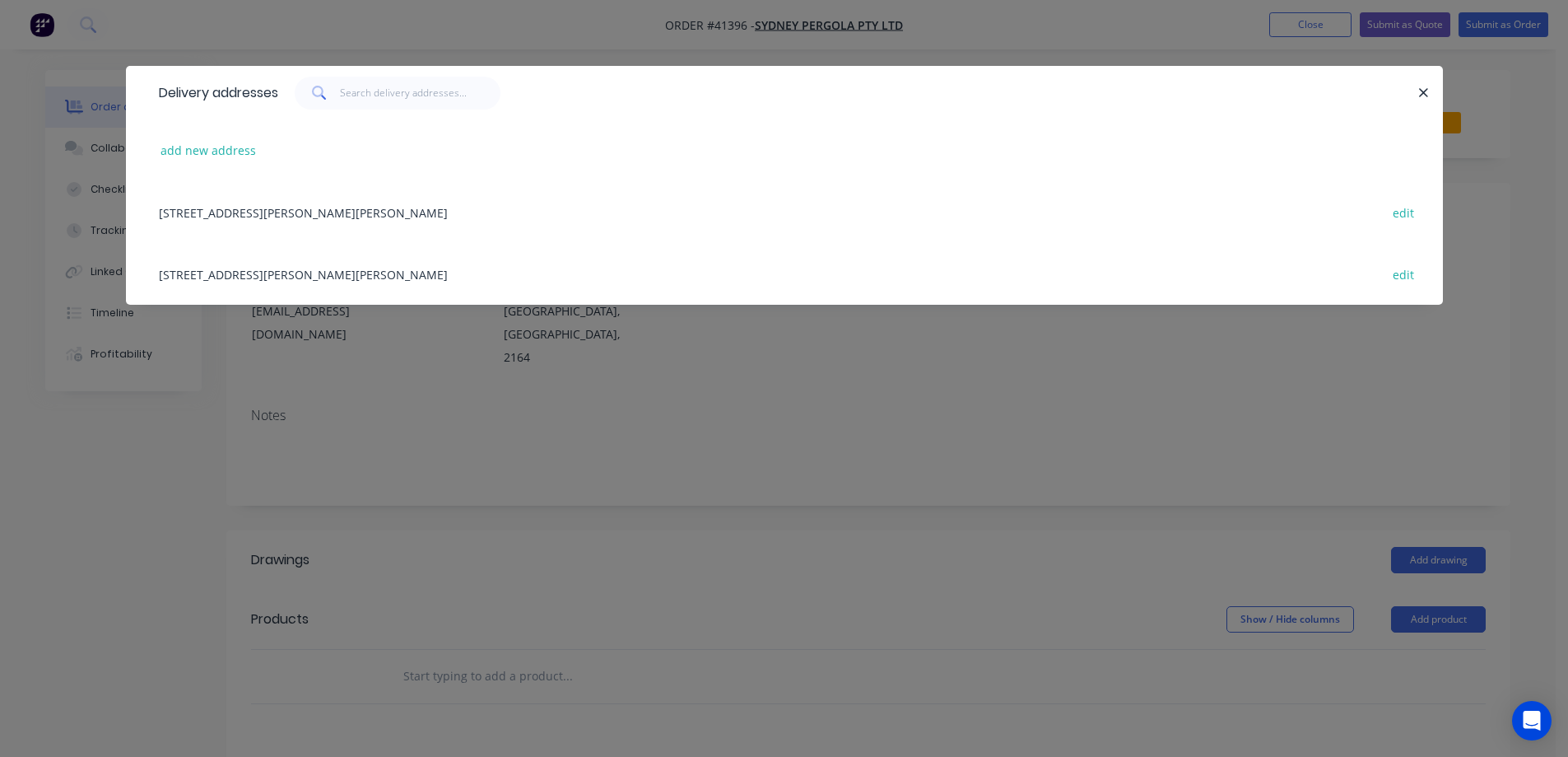
drag, startPoint x: 476, startPoint y: 211, endPoint x: 577, endPoint y: 222, distance: 101.6
click at [476, 210] on div "5/132-136 Newton rd, WETHERILL PARK, New South Wales, Australia, 2164 edit" at bounding box center [784, 212] width 1268 height 62
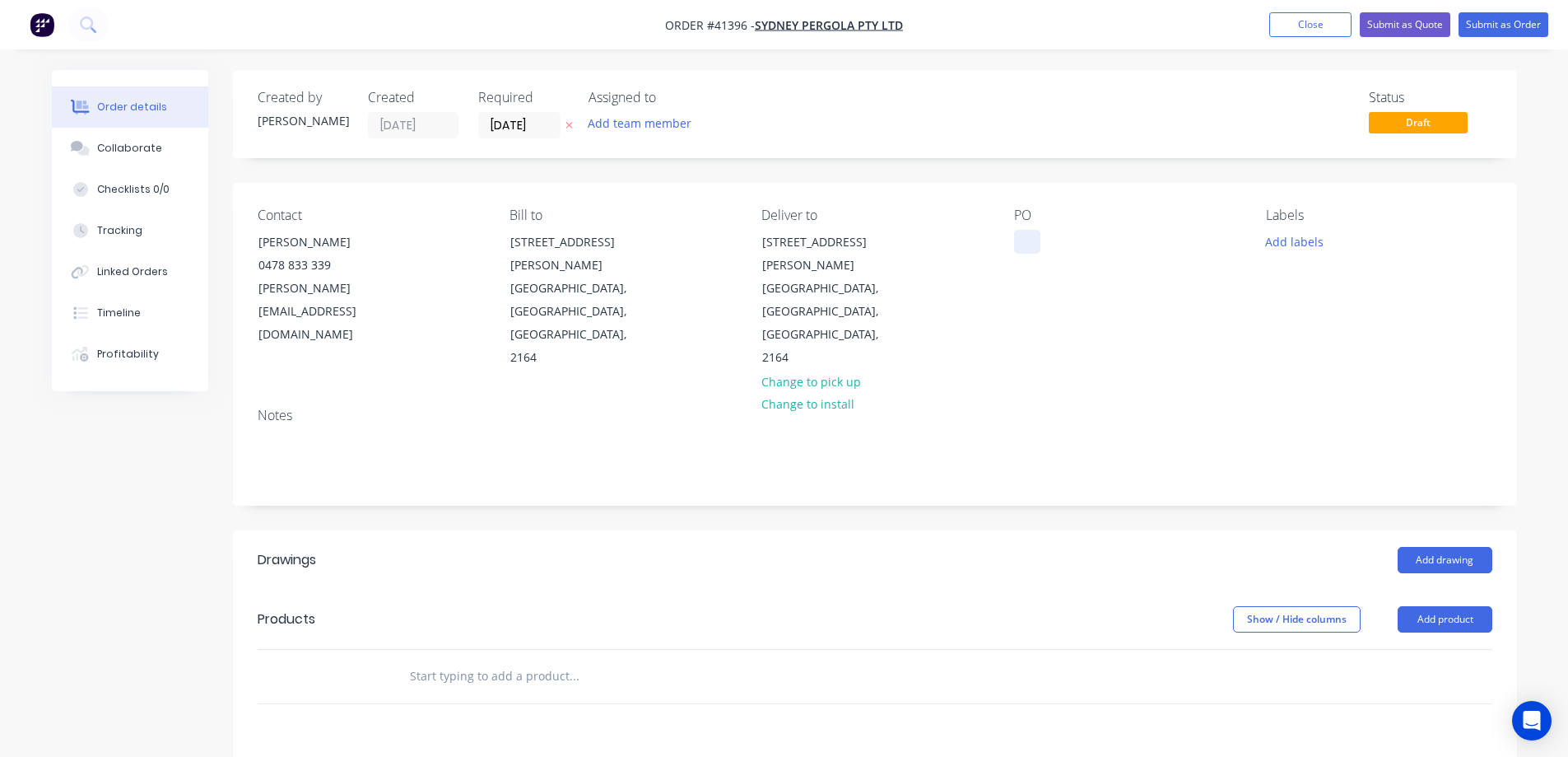
click at [1024, 236] on div at bounding box center [1027, 241] width 26 height 24
click at [1278, 244] on button "Add labels" at bounding box center [1295, 240] width 76 height 22
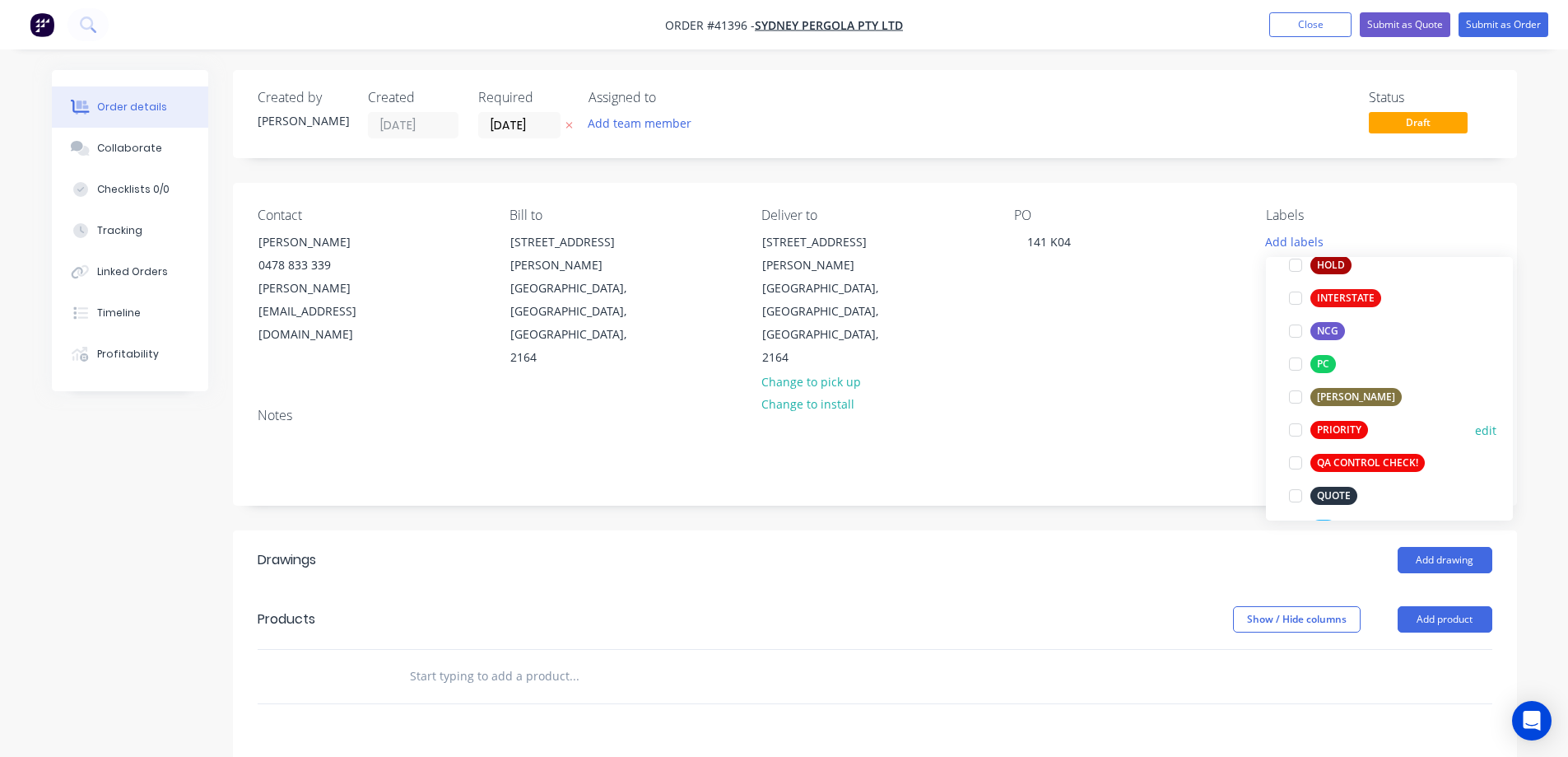
scroll to position [411, 0]
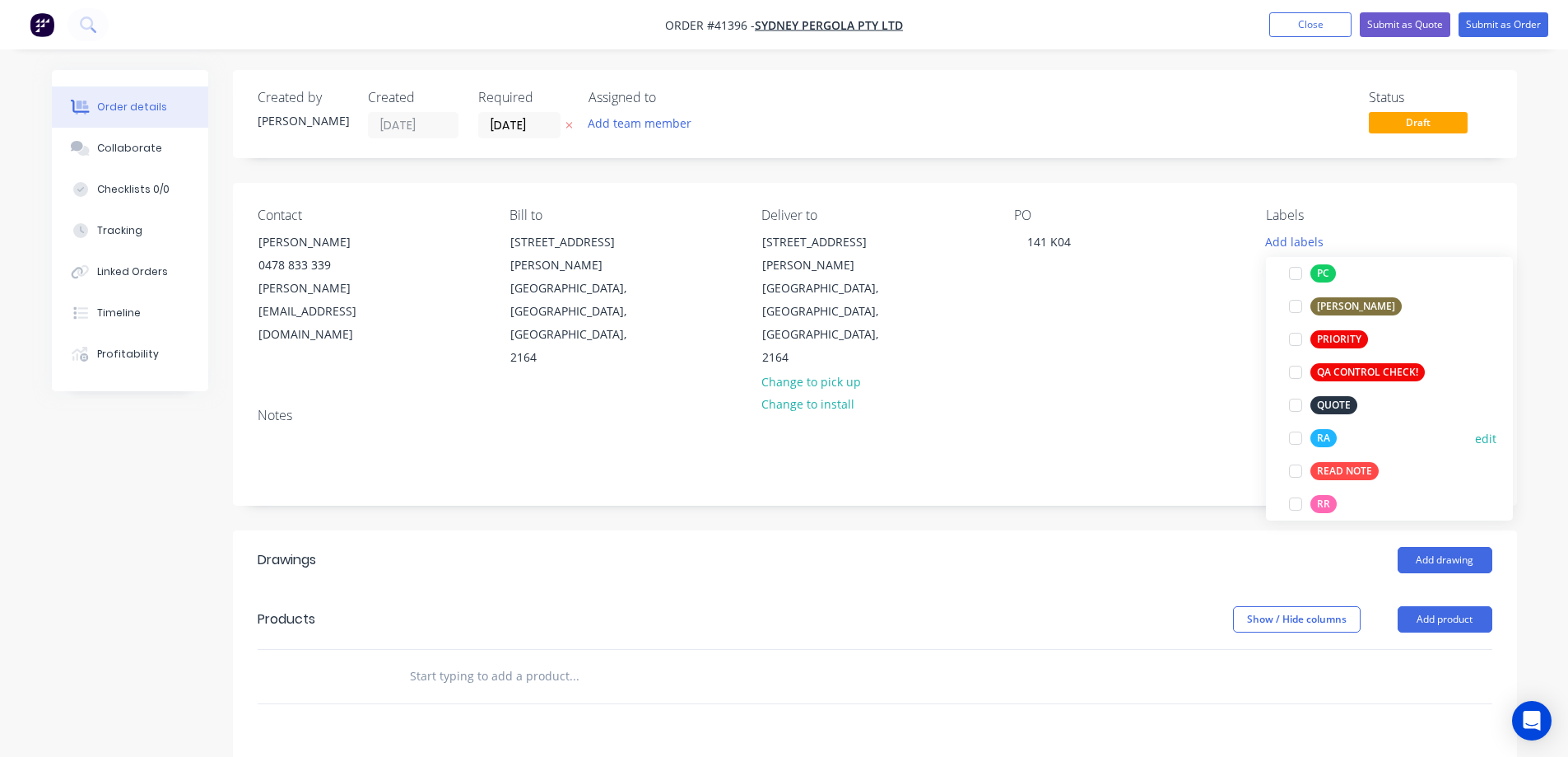
click at [1299, 435] on div at bounding box center [1296, 438] width 33 height 33
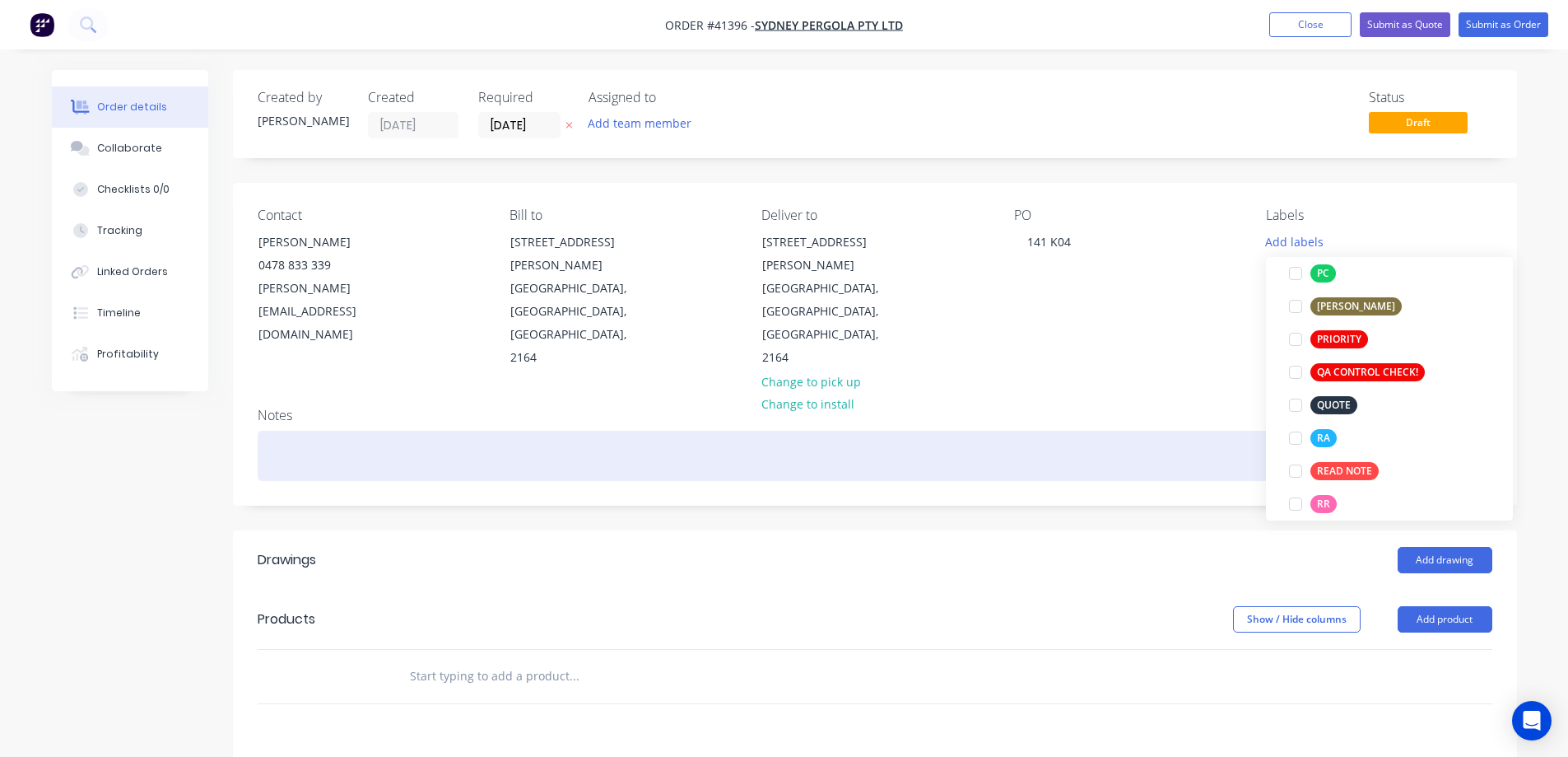
scroll to position [0, 0]
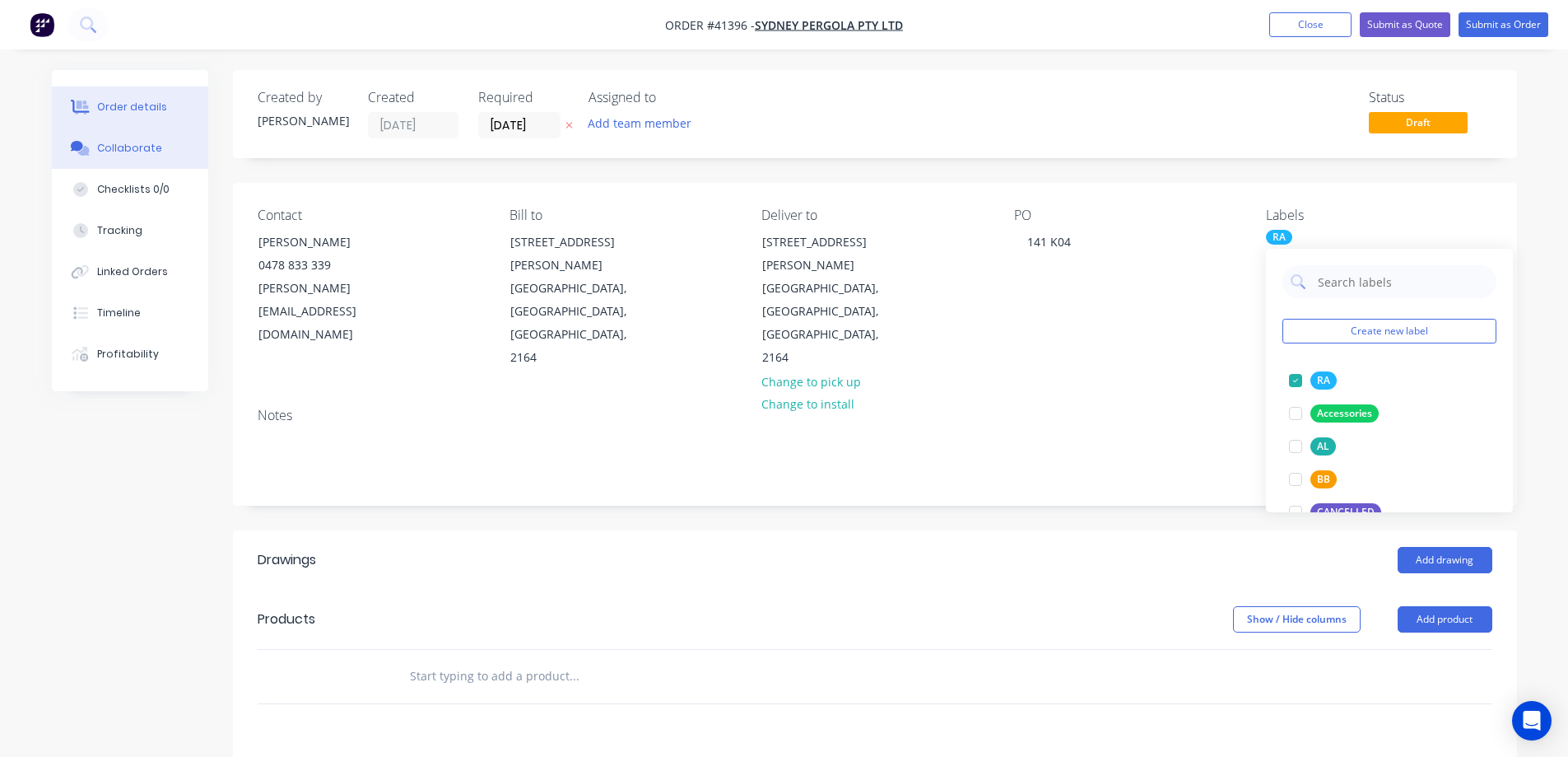
click at [139, 149] on div "Collaborate" at bounding box center [130, 148] width 65 height 15
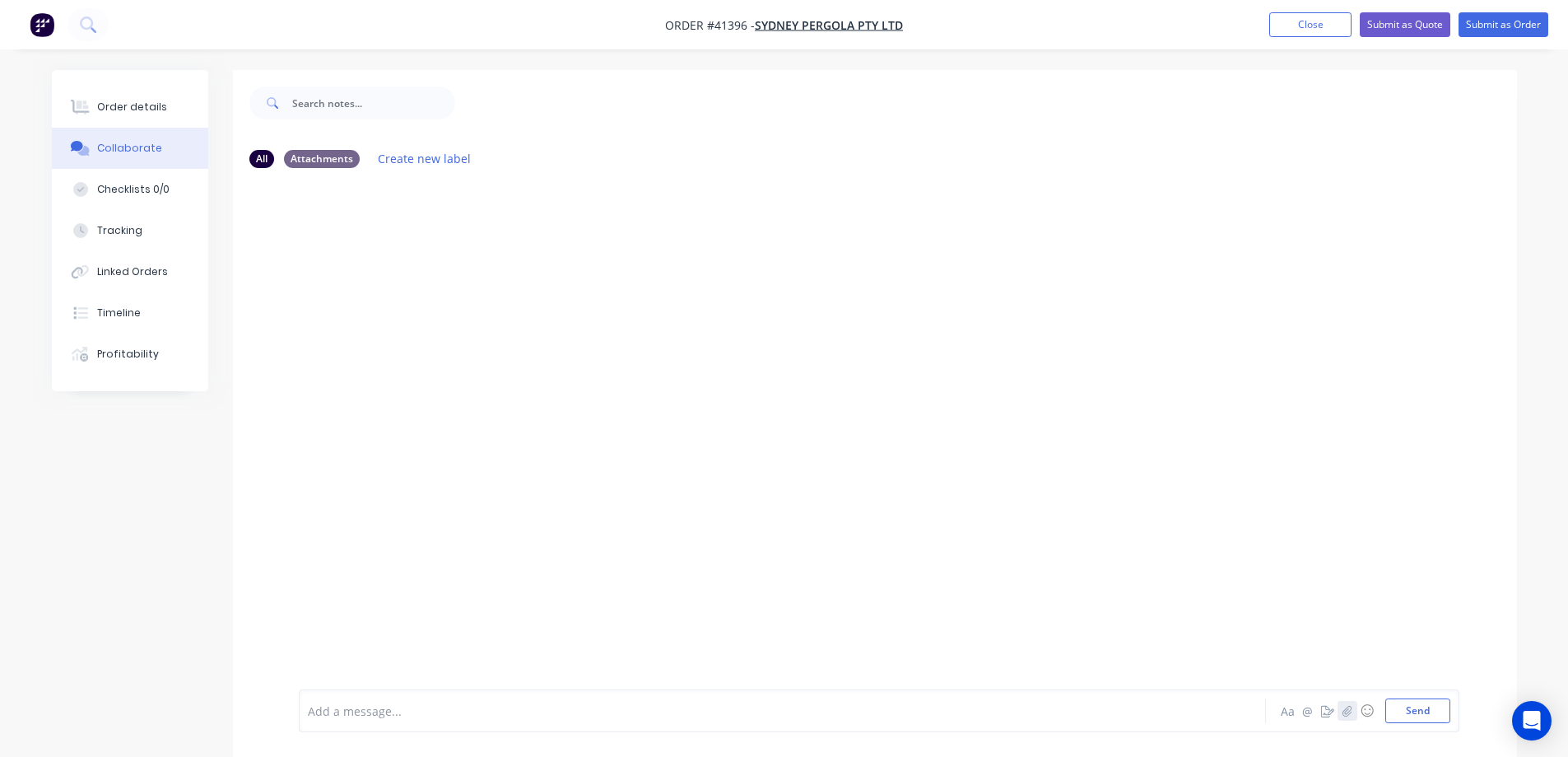
click at [1349, 714] on icon "button" at bounding box center [1347, 710] width 9 height 11
click at [1348, 709] on icon "button" at bounding box center [1347, 710] width 9 height 11
click at [1420, 706] on button "Send" at bounding box center [1419, 710] width 65 height 25
click at [1350, 712] on icon "button" at bounding box center [1347, 710] width 9 height 11
click at [1411, 712] on button "Send" at bounding box center [1419, 710] width 65 height 25
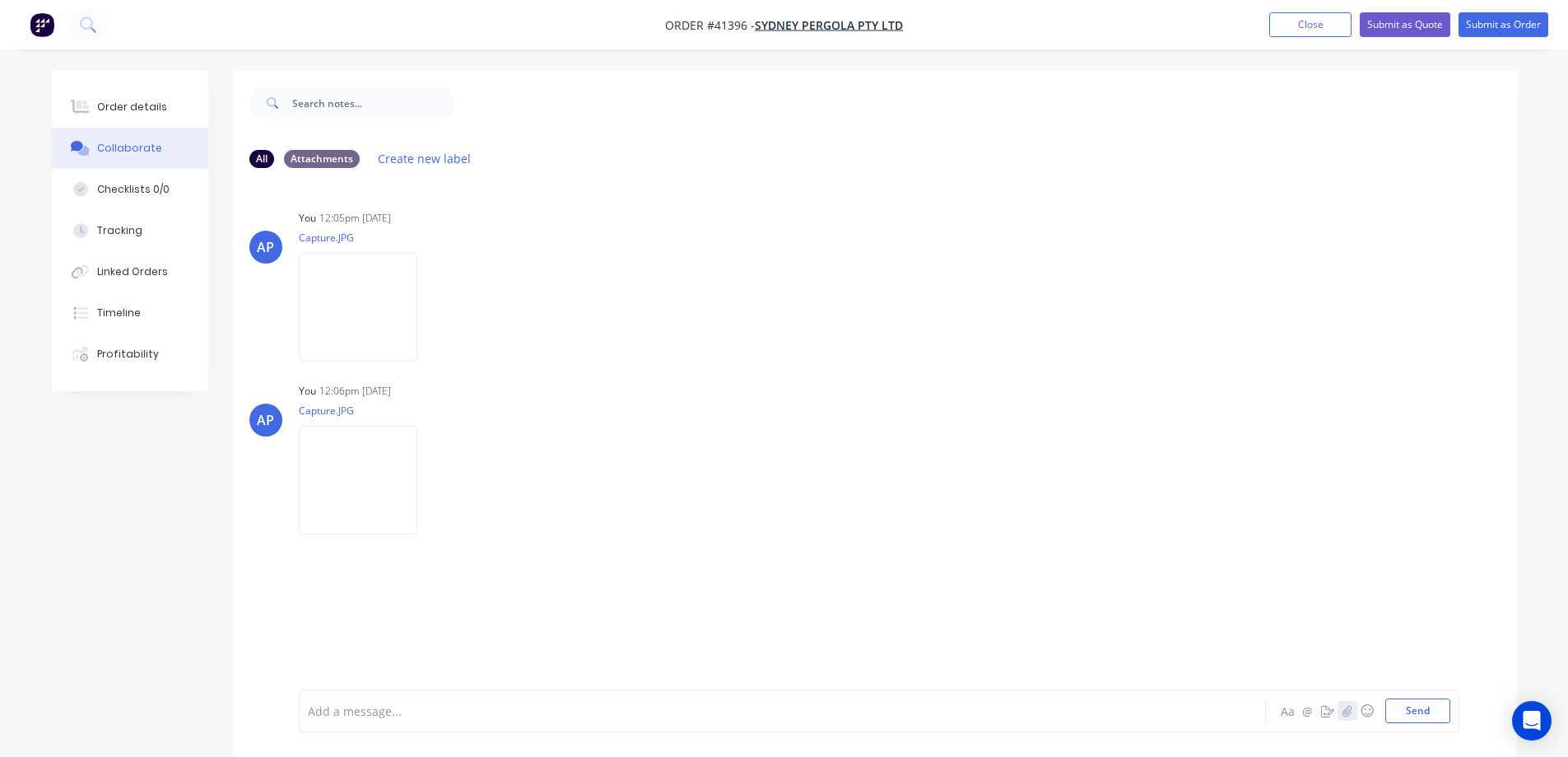
click at [1347, 710] on icon "button" at bounding box center [1347, 710] width 9 height 11
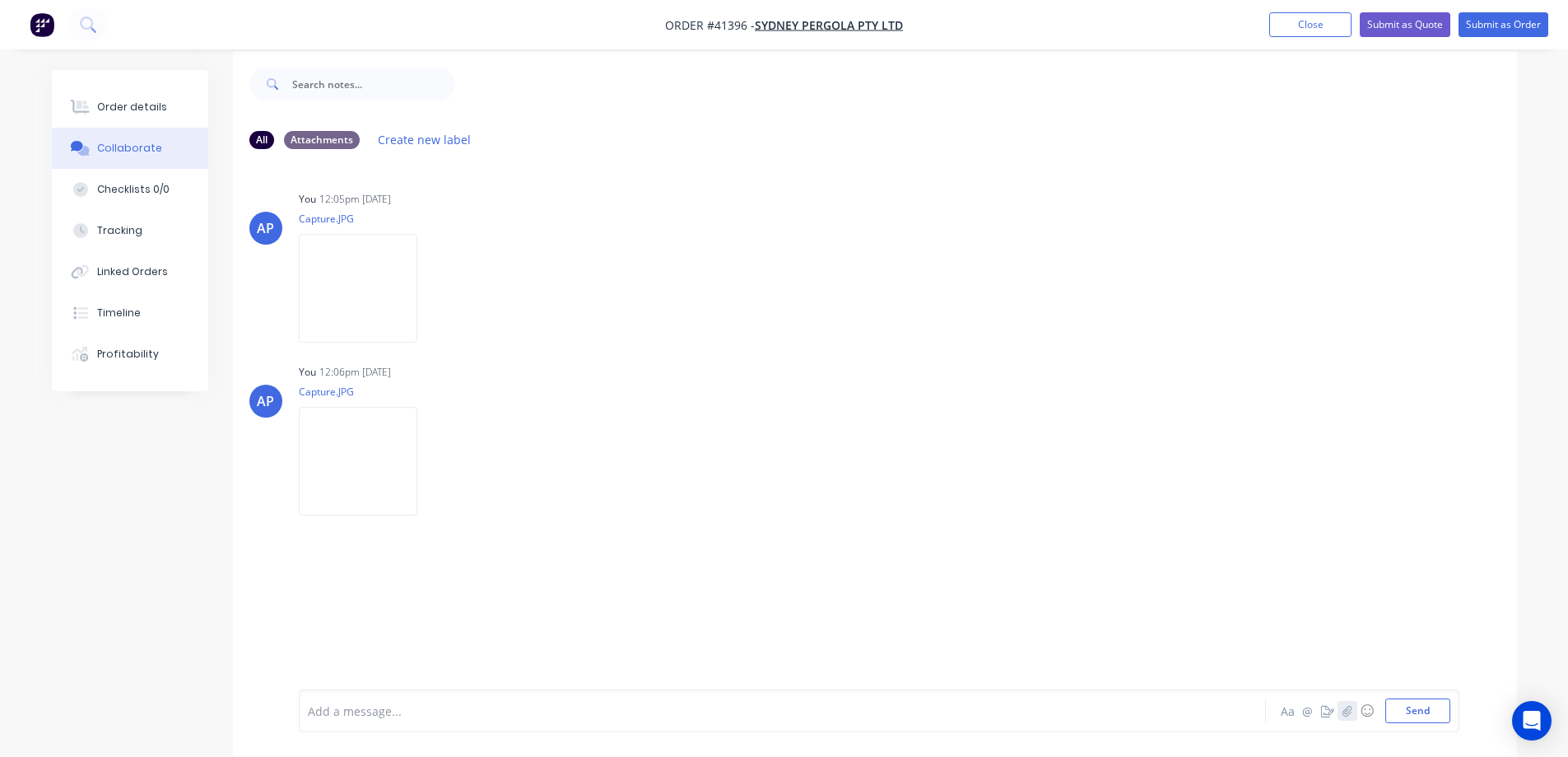
scroll to position [25, 0]
click at [1436, 707] on button "Send" at bounding box center [1419, 710] width 65 height 25
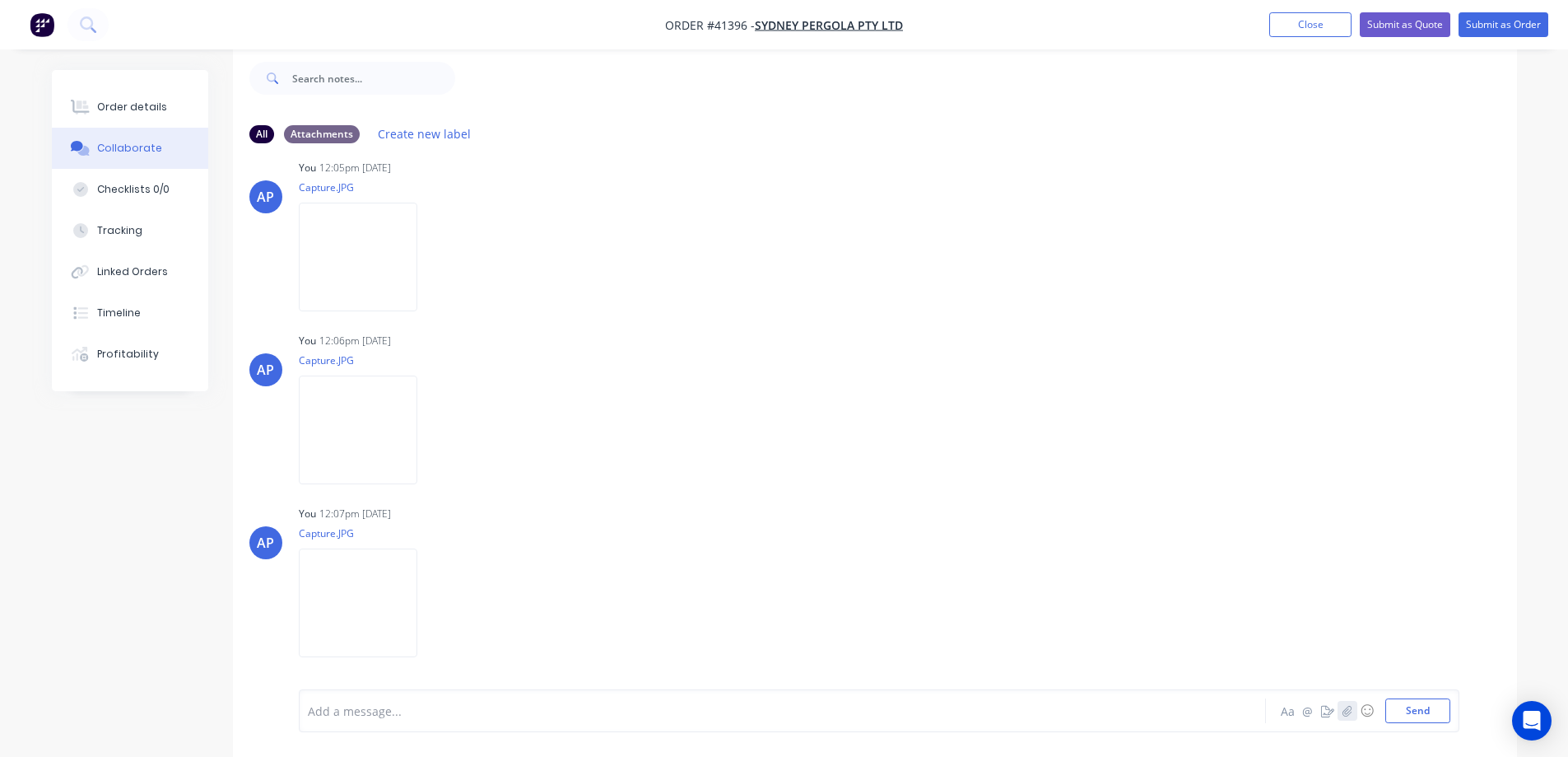
click at [1343, 708] on icon "button" at bounding box center [1347, 710] width 10 height 11
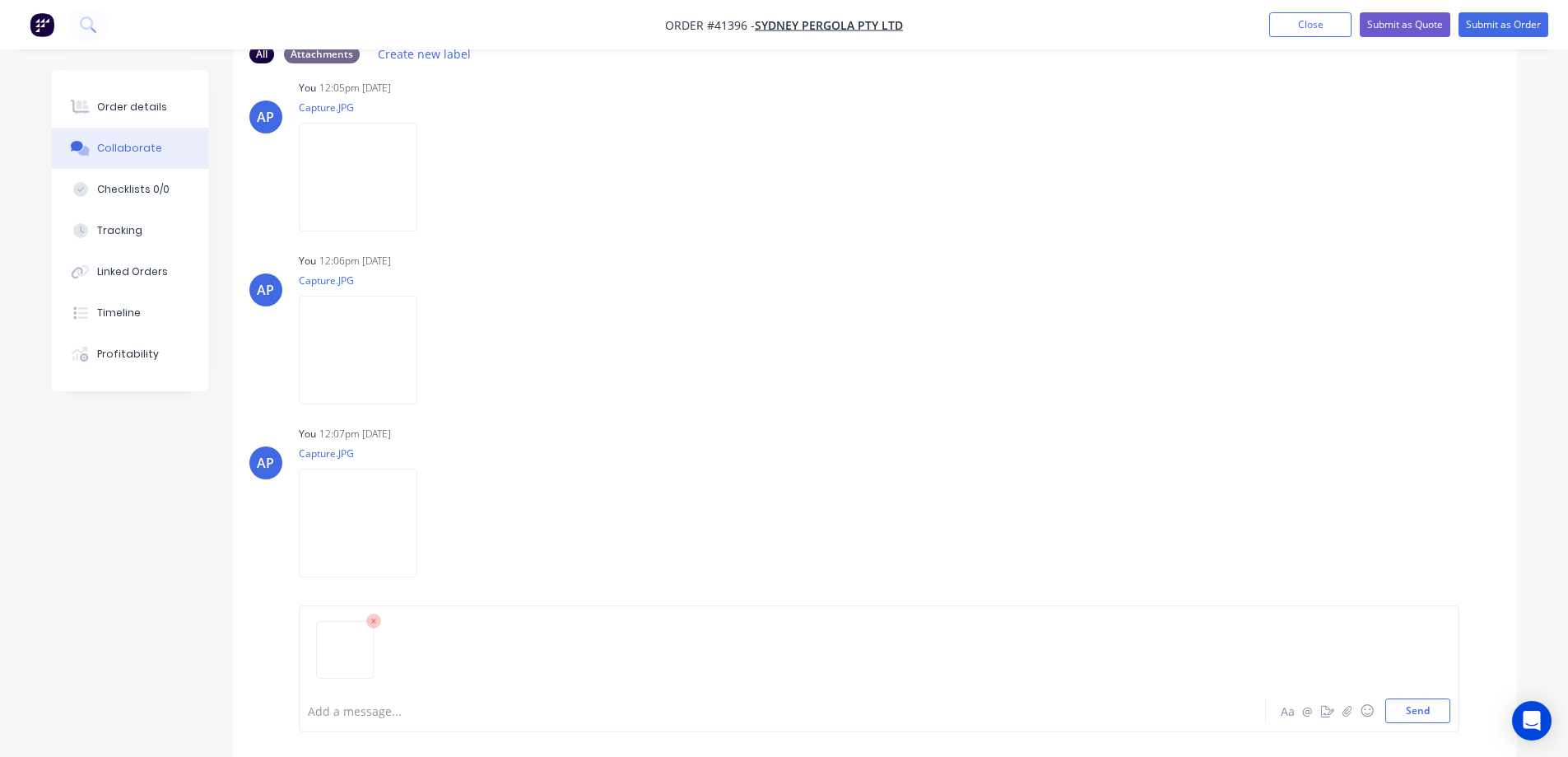
scroll to position [109, 0]
click at [1403, 710] on button "Send" at bounding box center [1419, 710] width 65 height 25
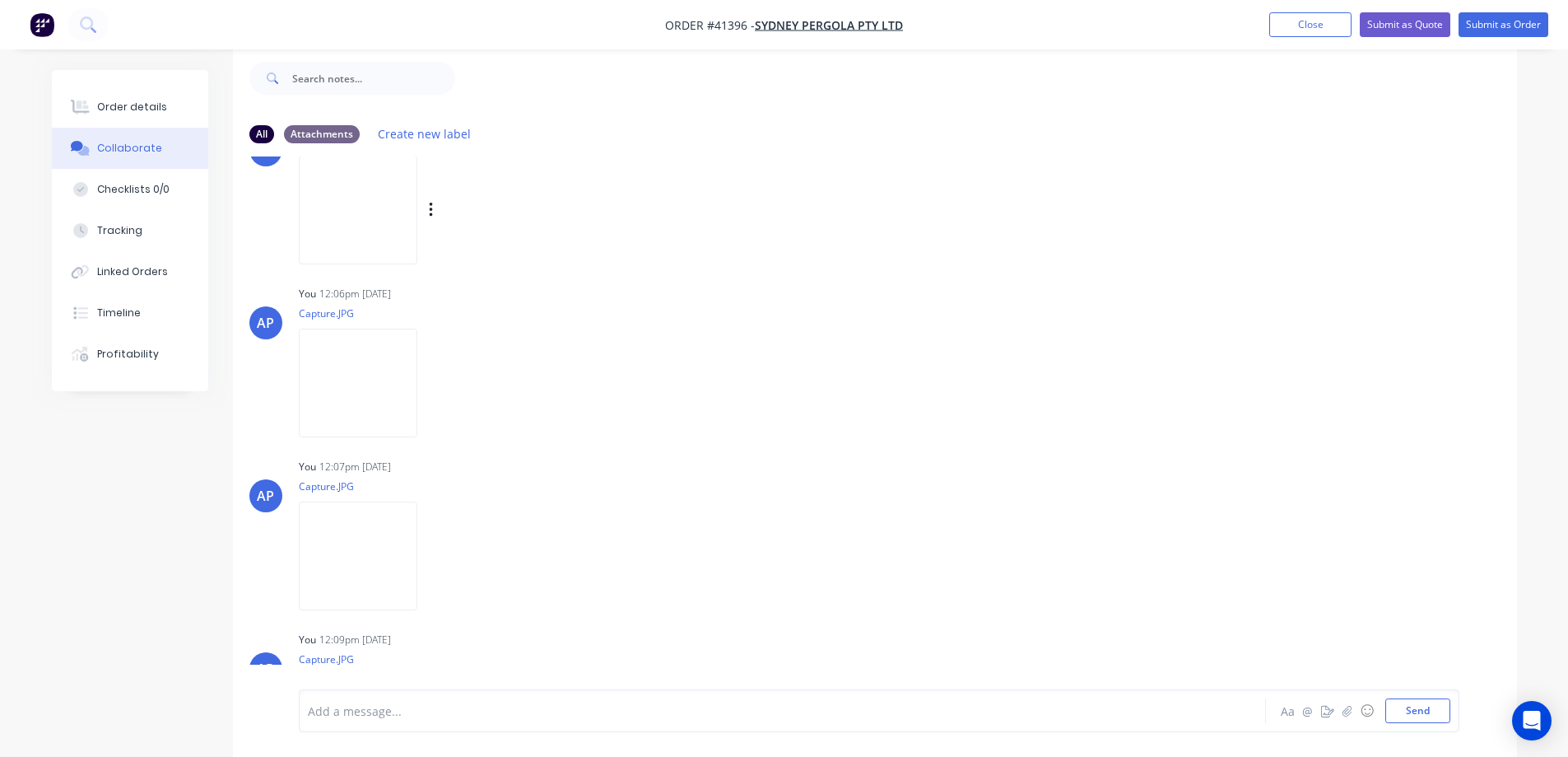
scroll to position [0, 0]
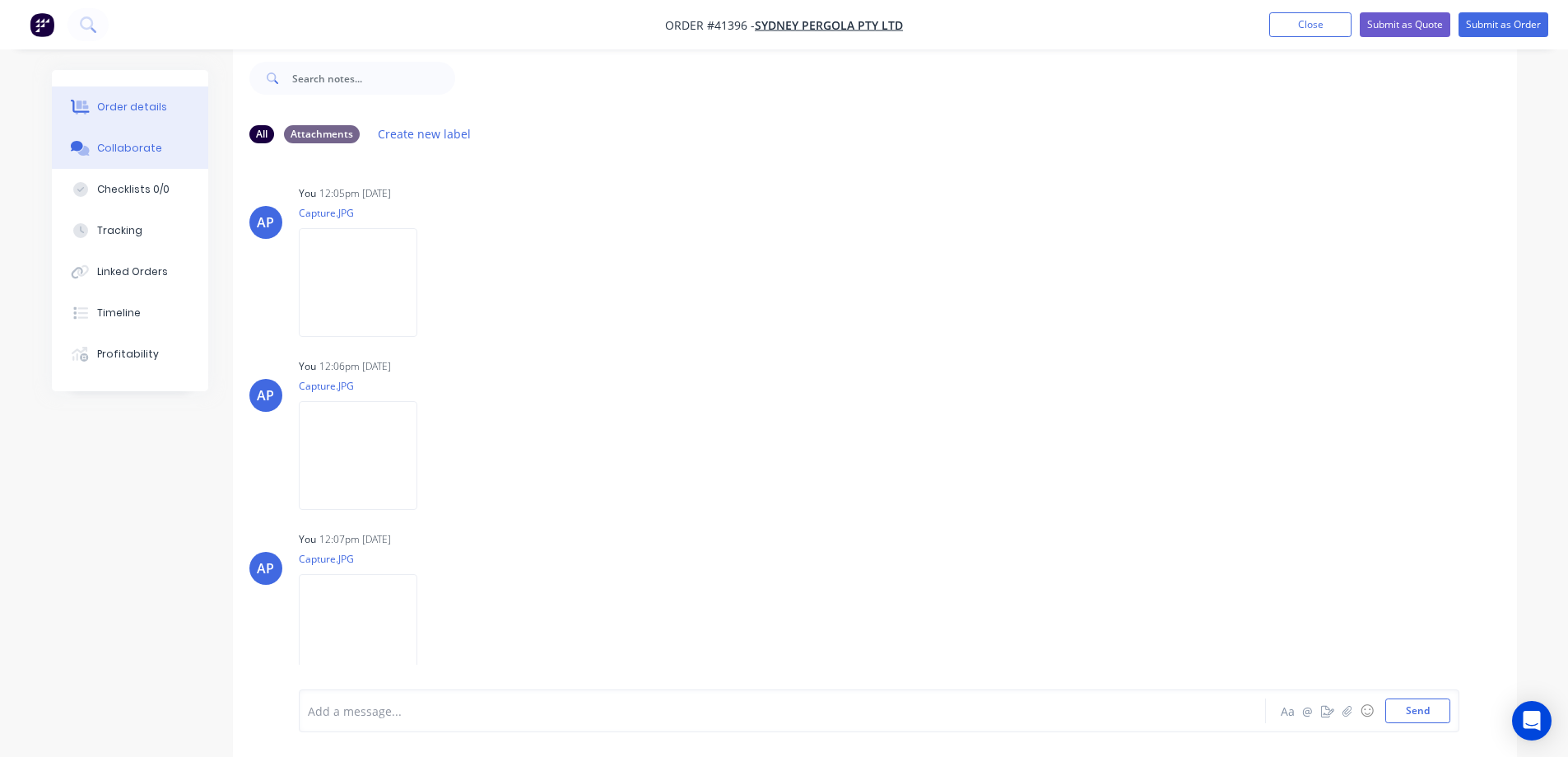
click at [154, 117] on button "Order details" at bounding box center [130, 106] width 156 height 41
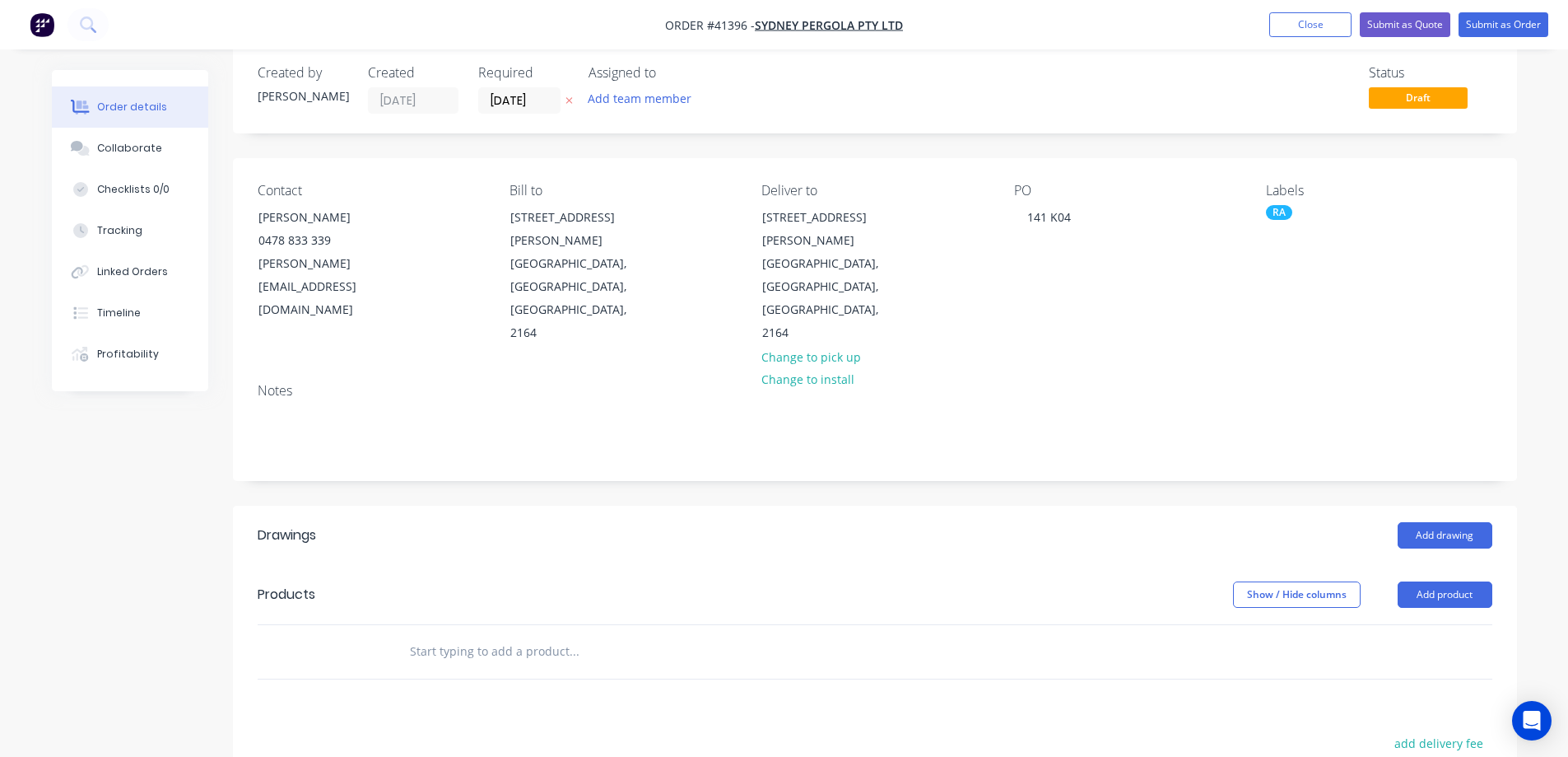
click at [1269, 211] on div "RA" at bounding box center [1280, 212] width 26 height 15
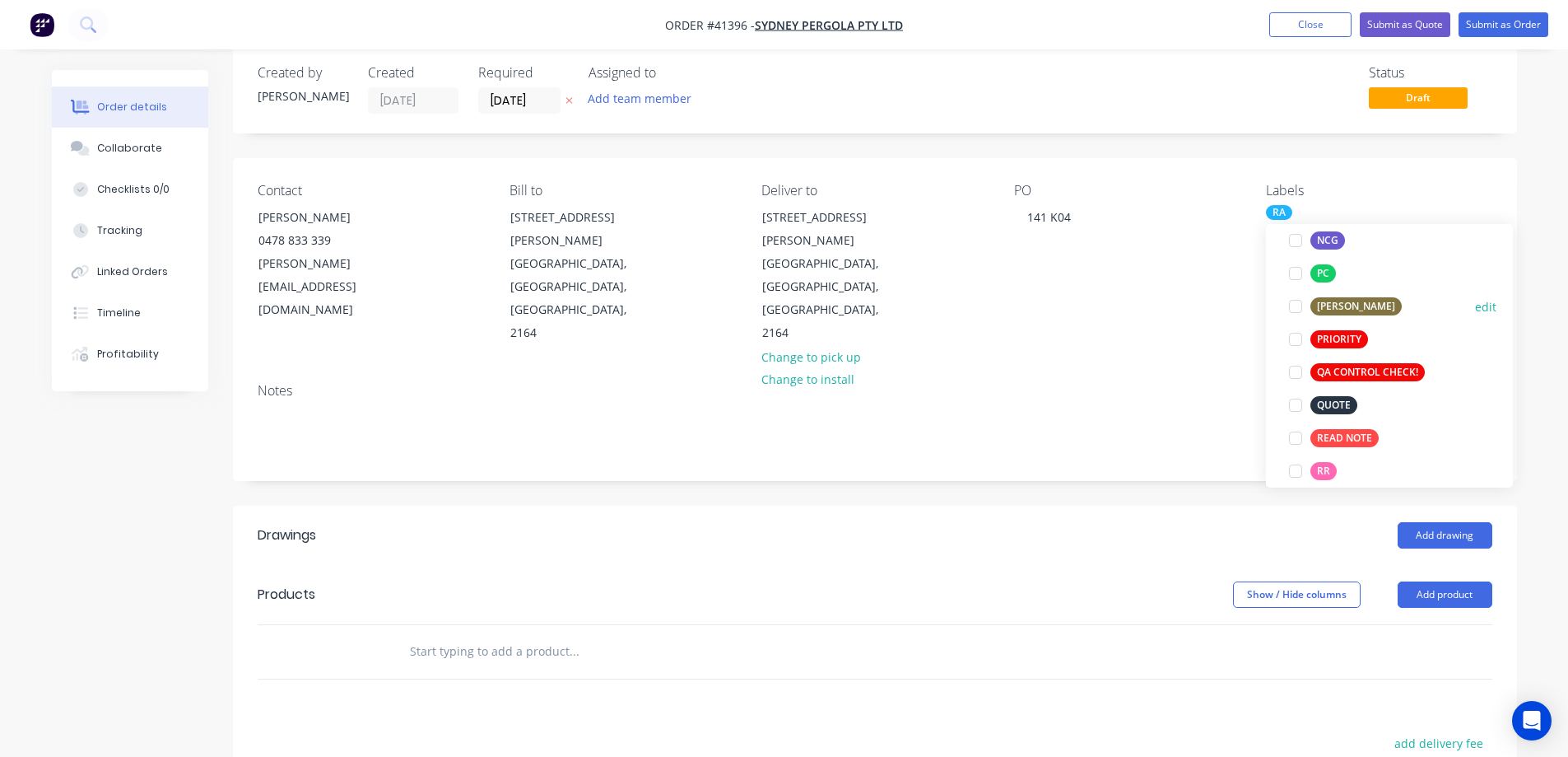
click at [1297, 309] on div at bounding box center [1296, 306] width 33 height 33
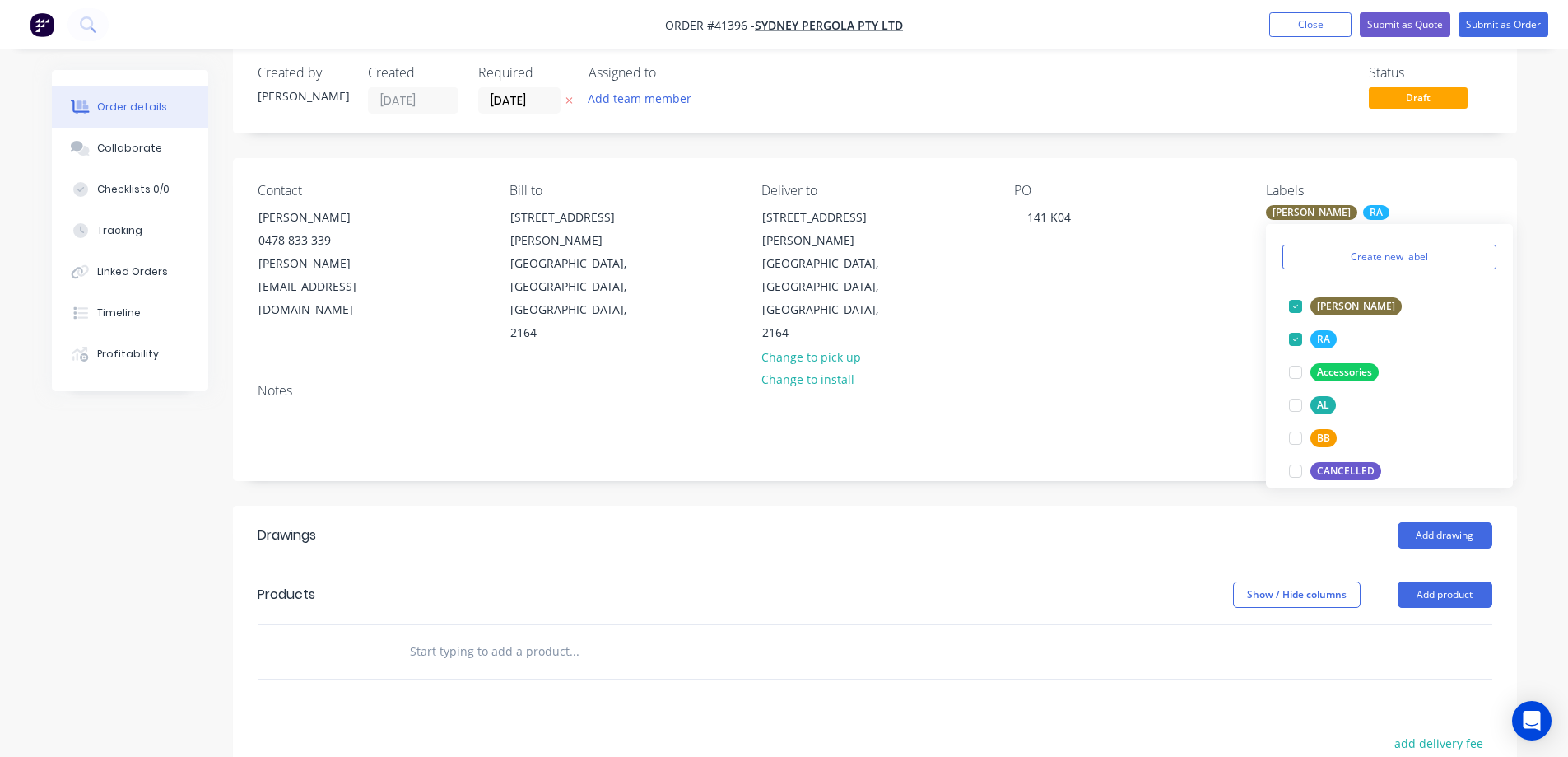
click at [1083, 571] on header "Products Show / Hide columns Add product" at bounding box center [875, 594] width 1284 height 59
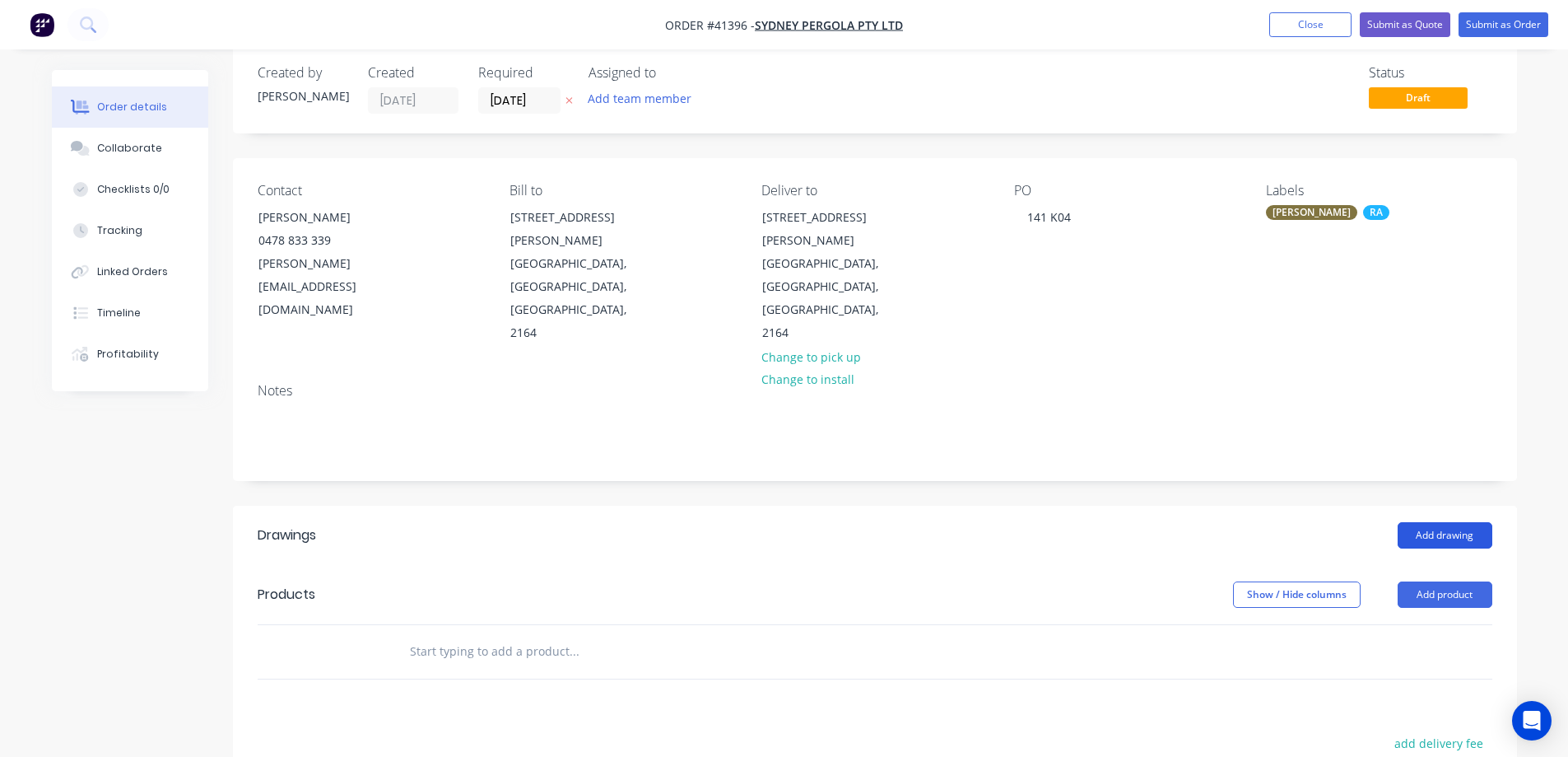
click at [1427, 522] on button "Add drawing" at bounding box center [1446, 535] width 95 height 26
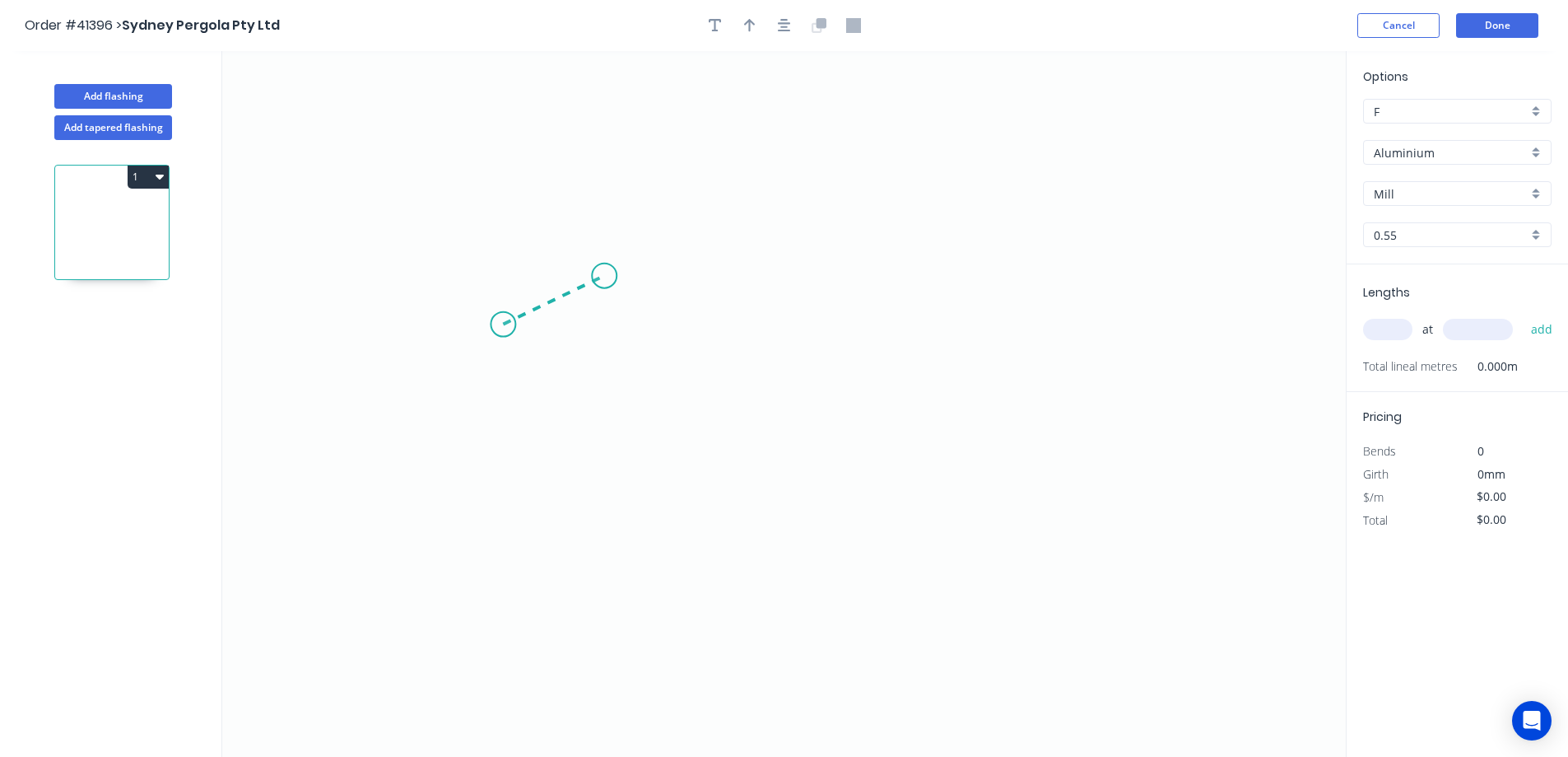
drag, startPoint x: 503, startPoint y: 324, endPoint x: 607, endPoint y: 275, distance: 115.0
click at [607, 275] on icon "0" at bounding box center [784, 404] width 1124 height 706
drag, startPoint x: 607, startPoint y: 275, endPoint x: 602, endPoint y: 429, distance: 154.1
click at [602, 429] on icon "0 ?" at bounding box center [784, 404] width 1124 height 706
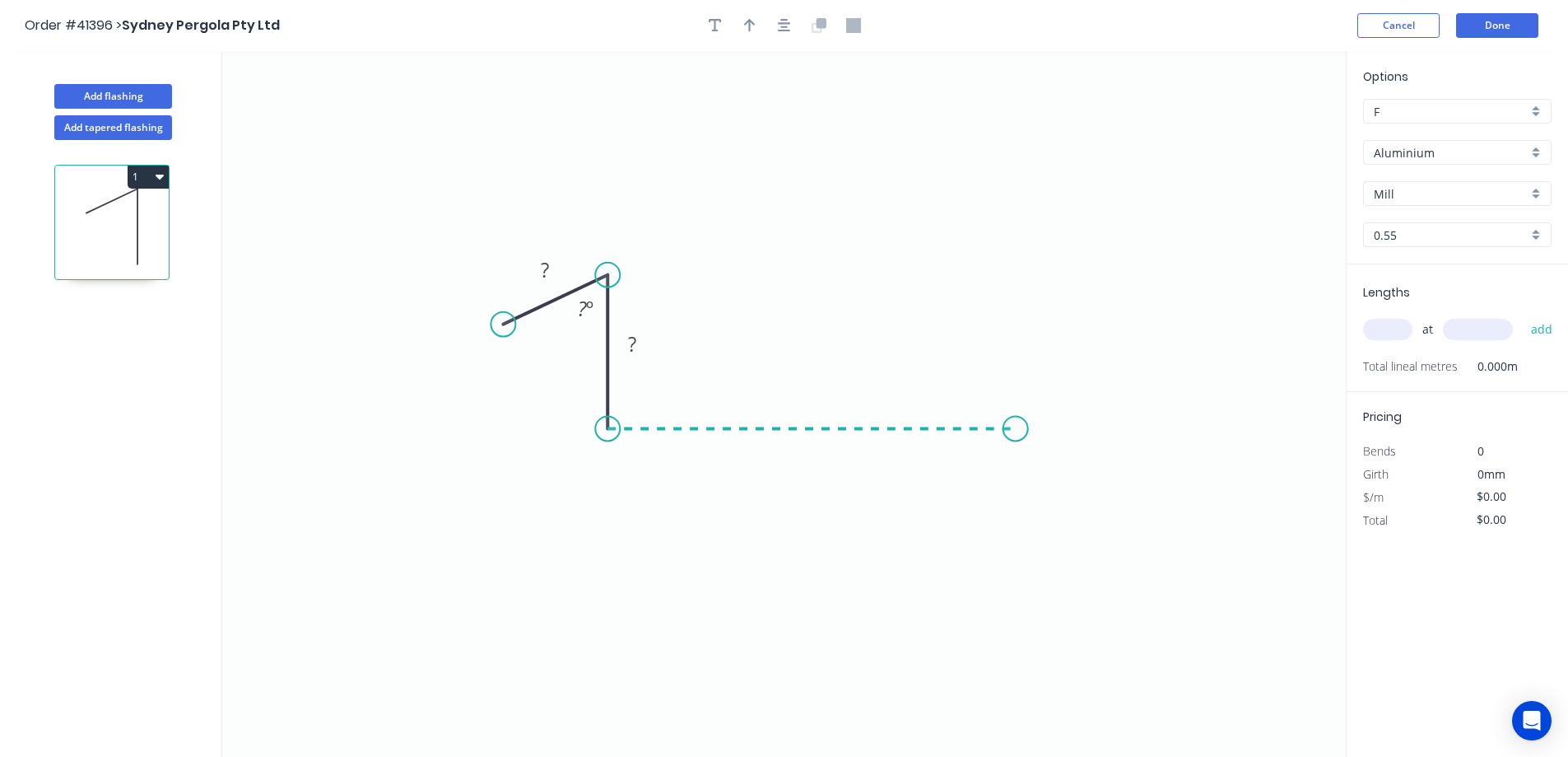
drag, startPoint x: 602, startPoint y: 429, endPoint x: 1017, endPoint y: 425, distance: 415.0
click at [1017, 425] on icon "0 ? ? ? º" at bounding box center [784, 404] width 1124 height 706
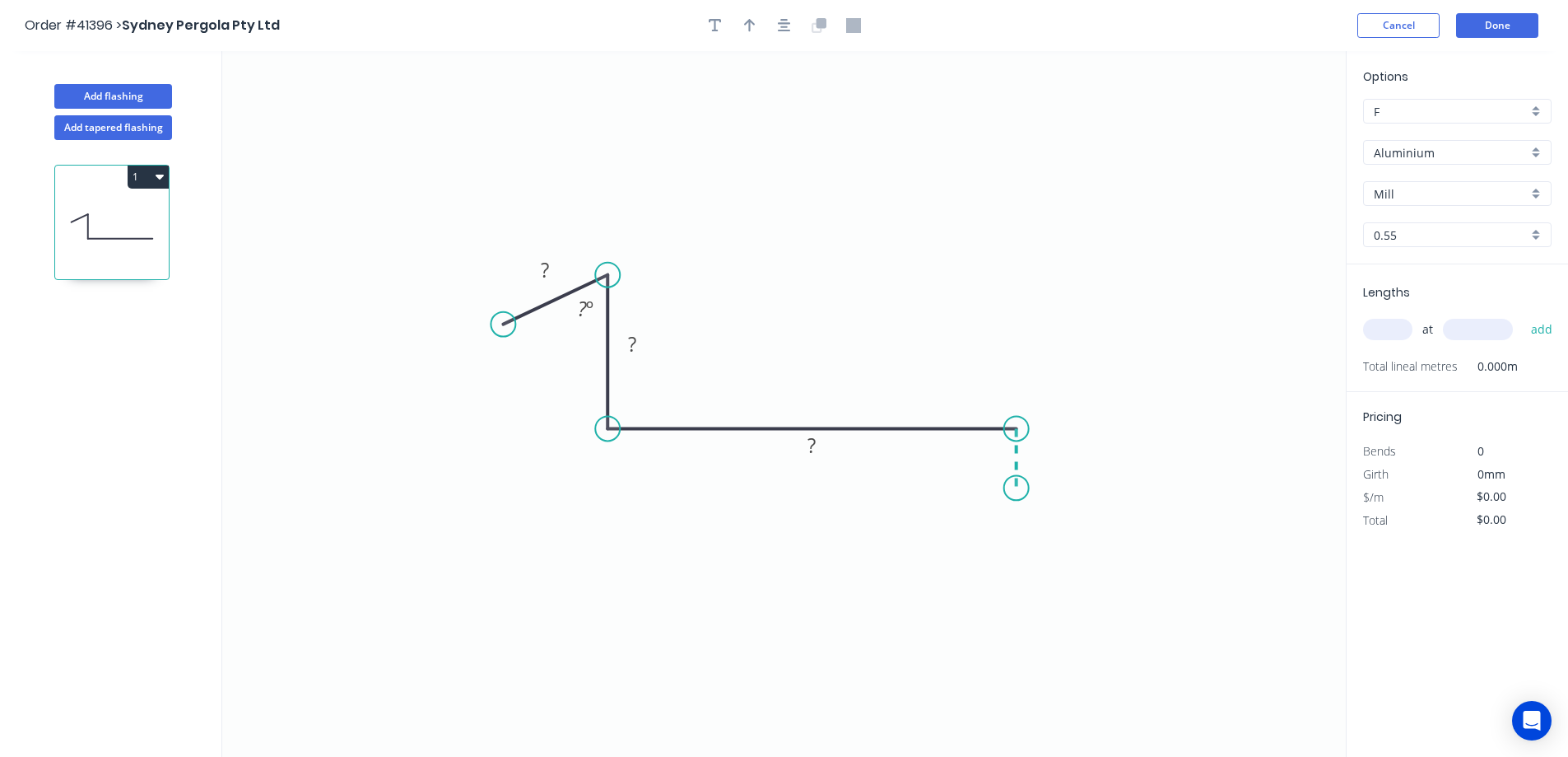
drag, startPoint x: 1018, startPoint y: 455, endPoint x: 1015, endPoint y: 488, distance: 33.1
click at [1015, 488] on icon "0 ? ? ? ? º" at bounding box center [784, 404] width 1124 height 706
click at [1015, 488] on circle at bounding box center [1017, 487] width 25 height 25
click at [555, 268] on rect at bounding box center [544, 271] width 33 height 23
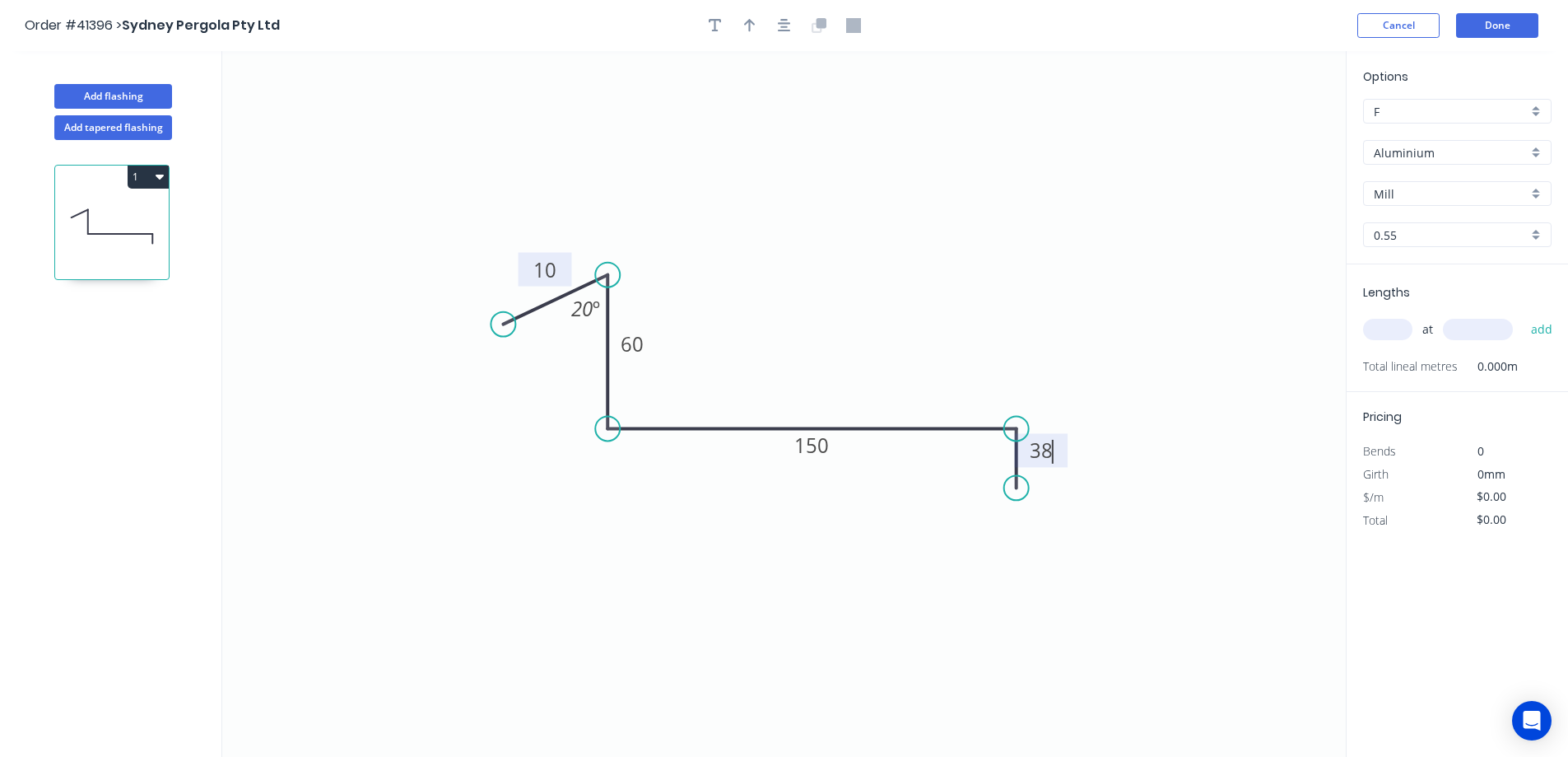
type input "$10.41"
click at [755, 21] on icon "button" at bounding box center [750, 25] width 11 height 15
drag, startPoint x: 1263, startPoint y: 132, endPoint x: 952, endPoint y: 243, distance: 330.2
click at [953, 242] on icon at bounding box center [953, 223] width 15 height 53
click at [952, 243] on icon at bounding box center [952, 223] width 15 height 53
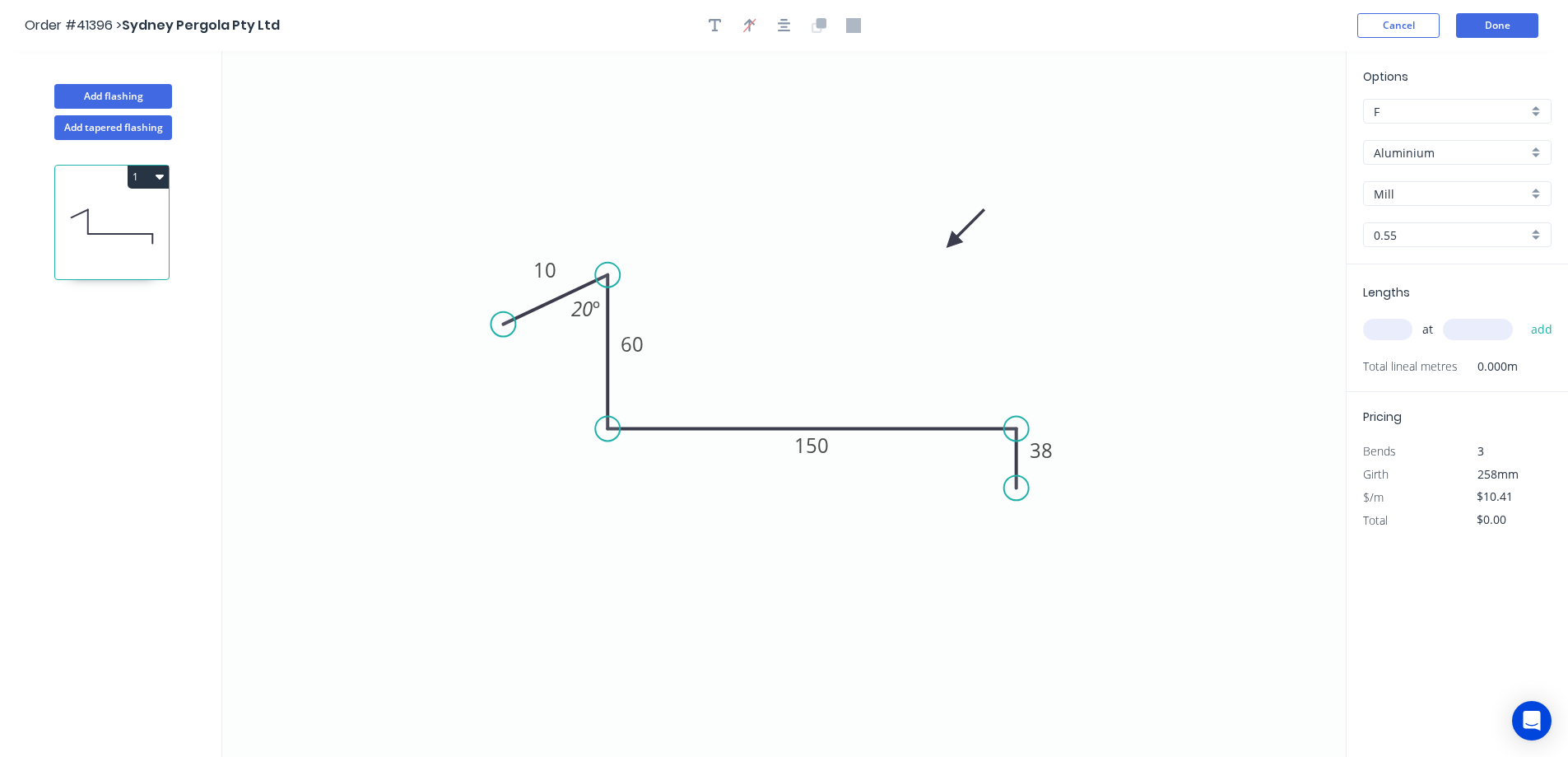
click at [1531, 154] on div "Aluminium" at bounding box center [1457, 152] width 189 height 25
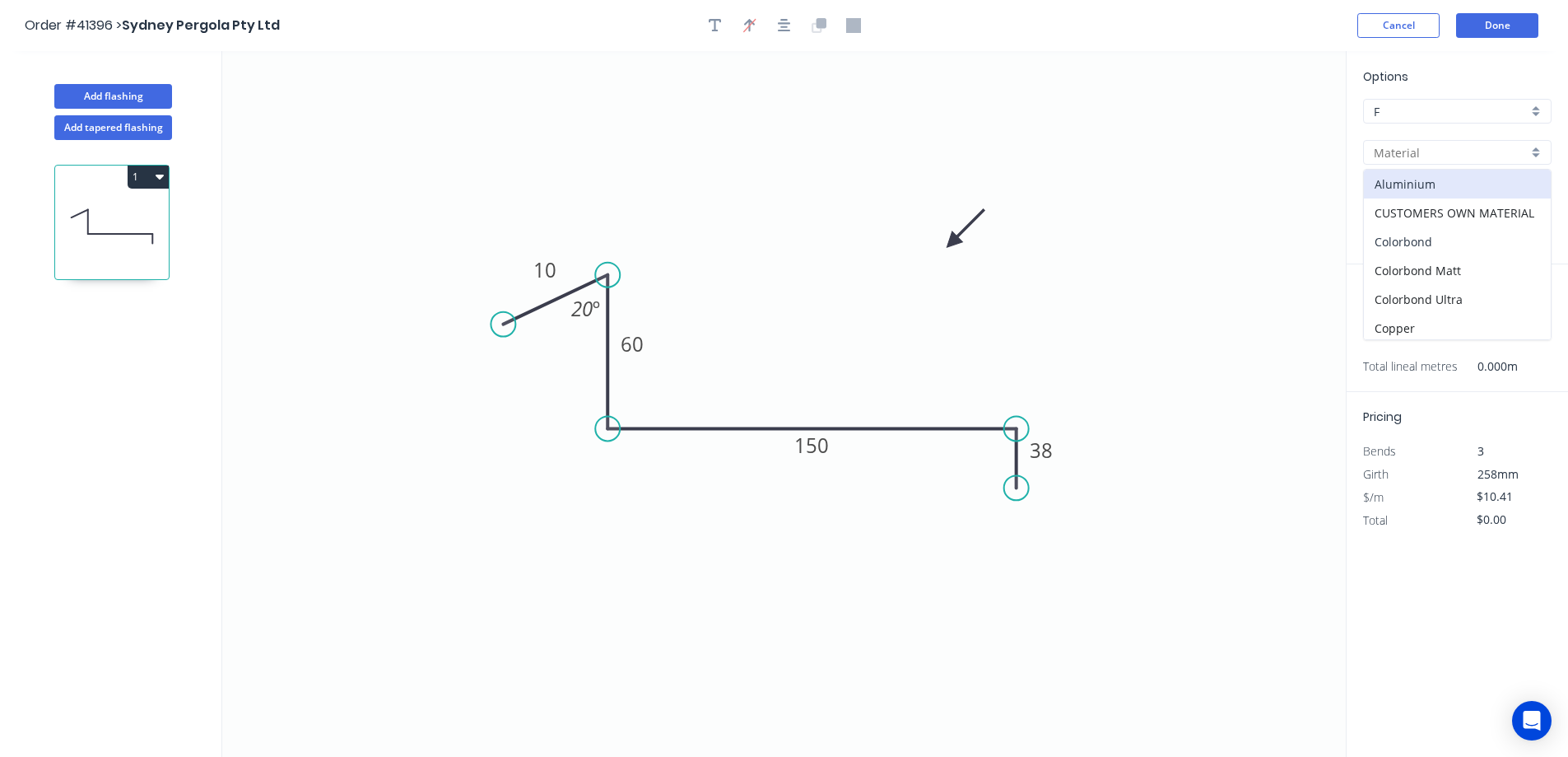
click at [1462, 238] on div "Colorbond" at bounding box center [1457, 242] width 187 height 29
type input "Colorbond"
type input "Basalt"
type input "$8.22"
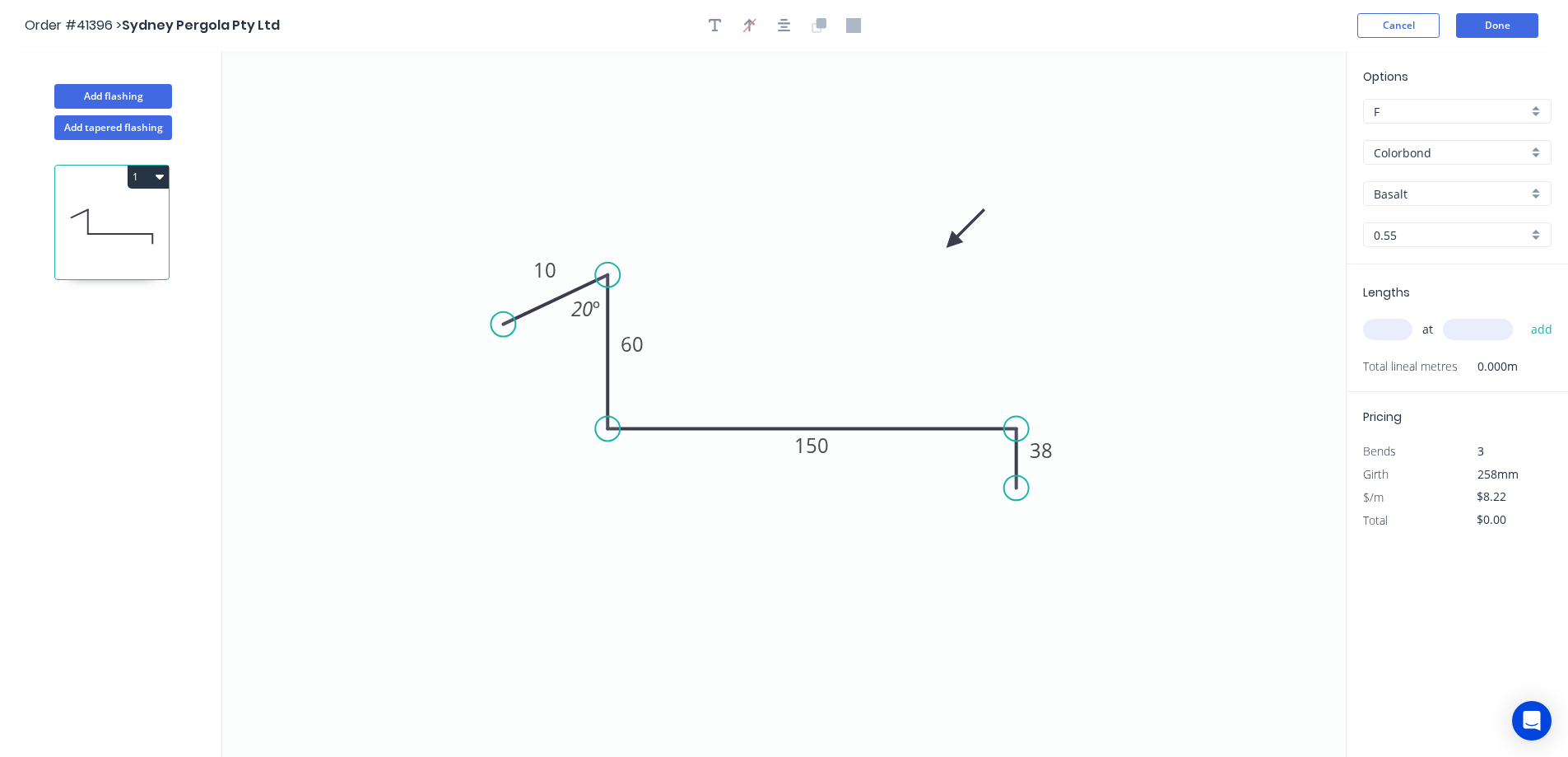
click at [1532, 189] on div "Basalt" at bounding box center [1457, 193] width 189 height 25
click at [1445, 267] on div "Night Sky" at bounding box center [1457, 270] width 187 height 29
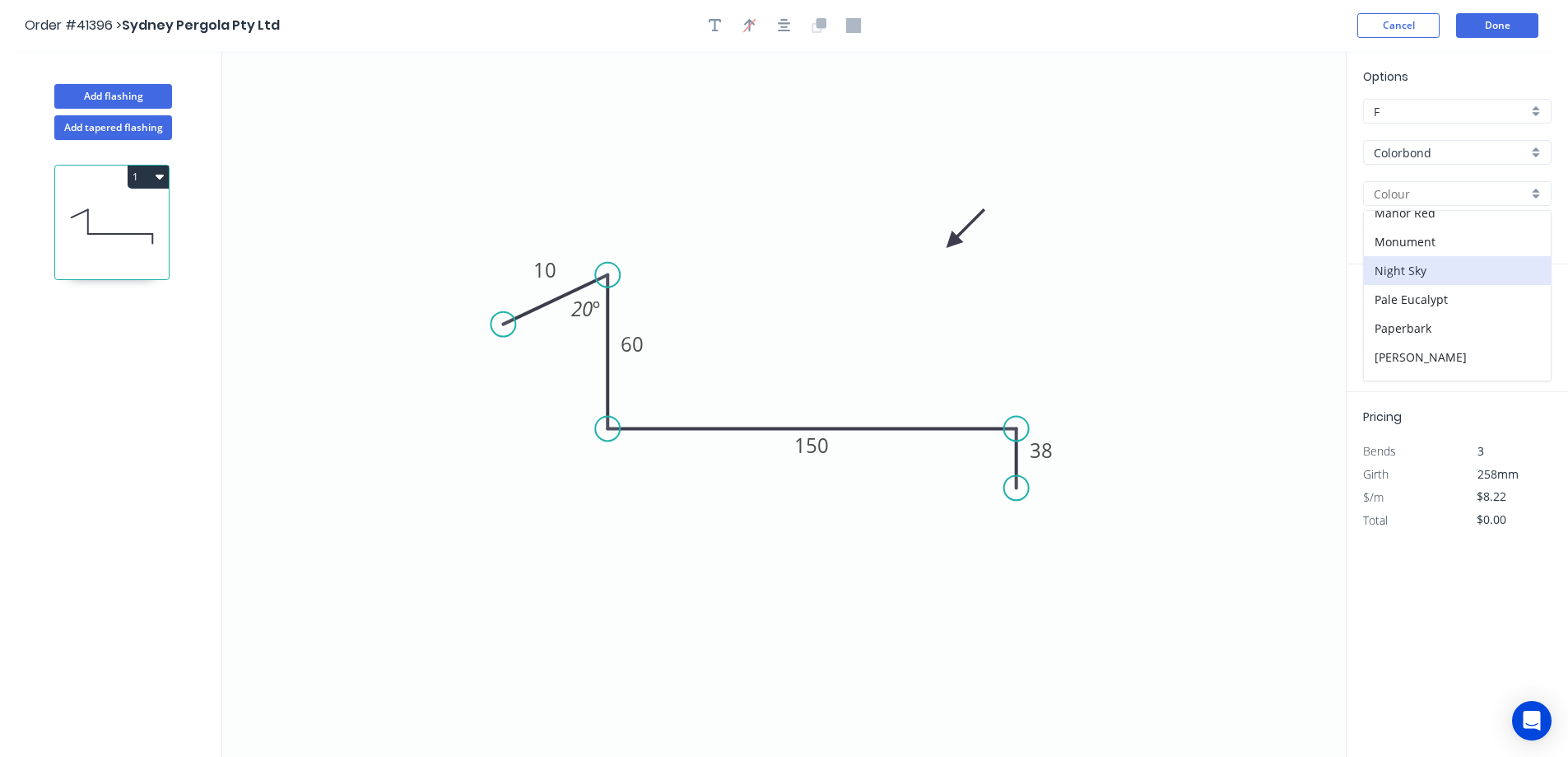
type input "Night Sky"
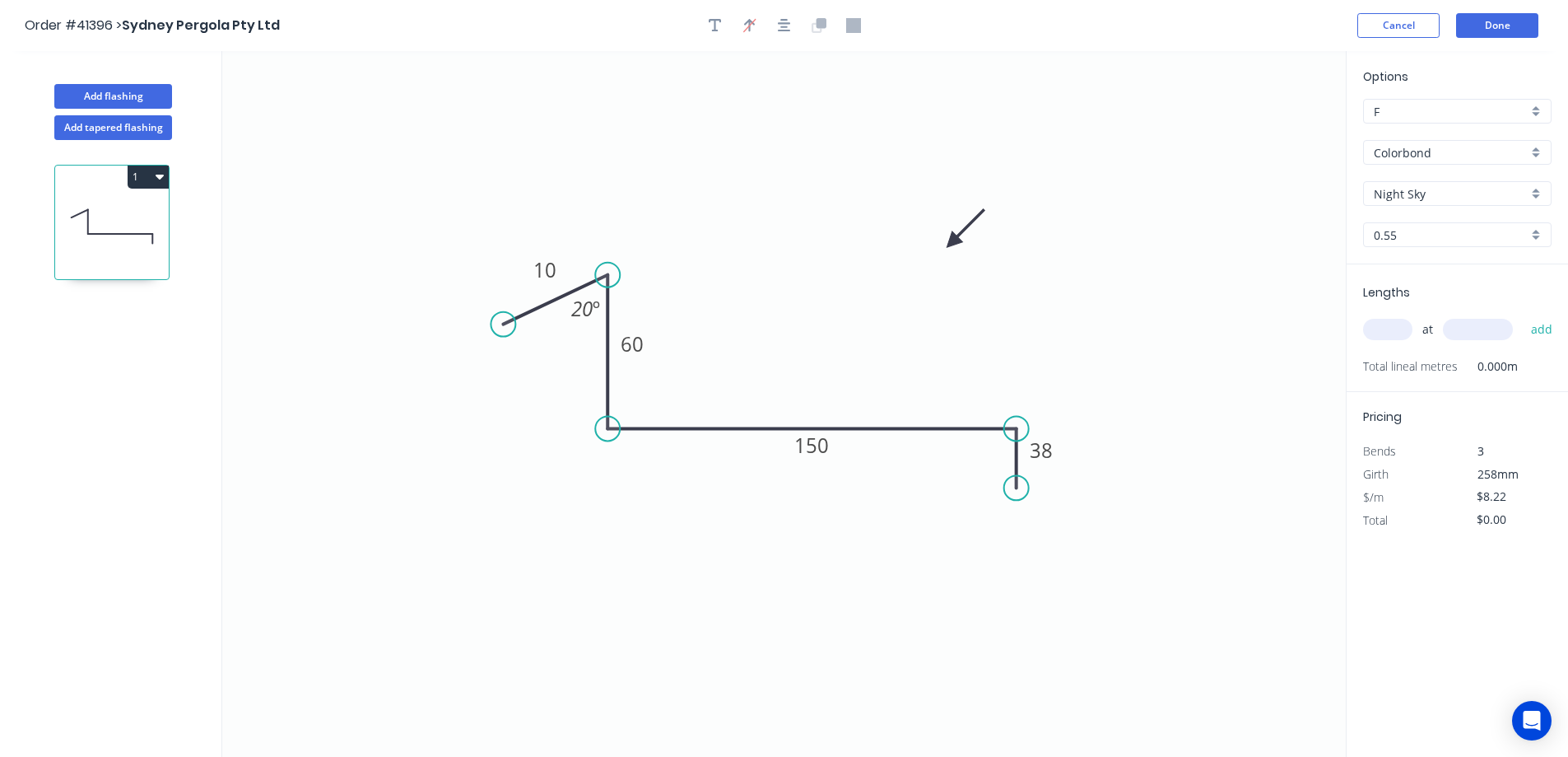
click at [1386, 328] on input "text" at bounding box center [1388, 330] width 49 height 21
type input "1"
type input "2800"
click at [1523, 316] on button "add" at bounding box center [1543, 330] width 39 height 28
type input "$23.02"
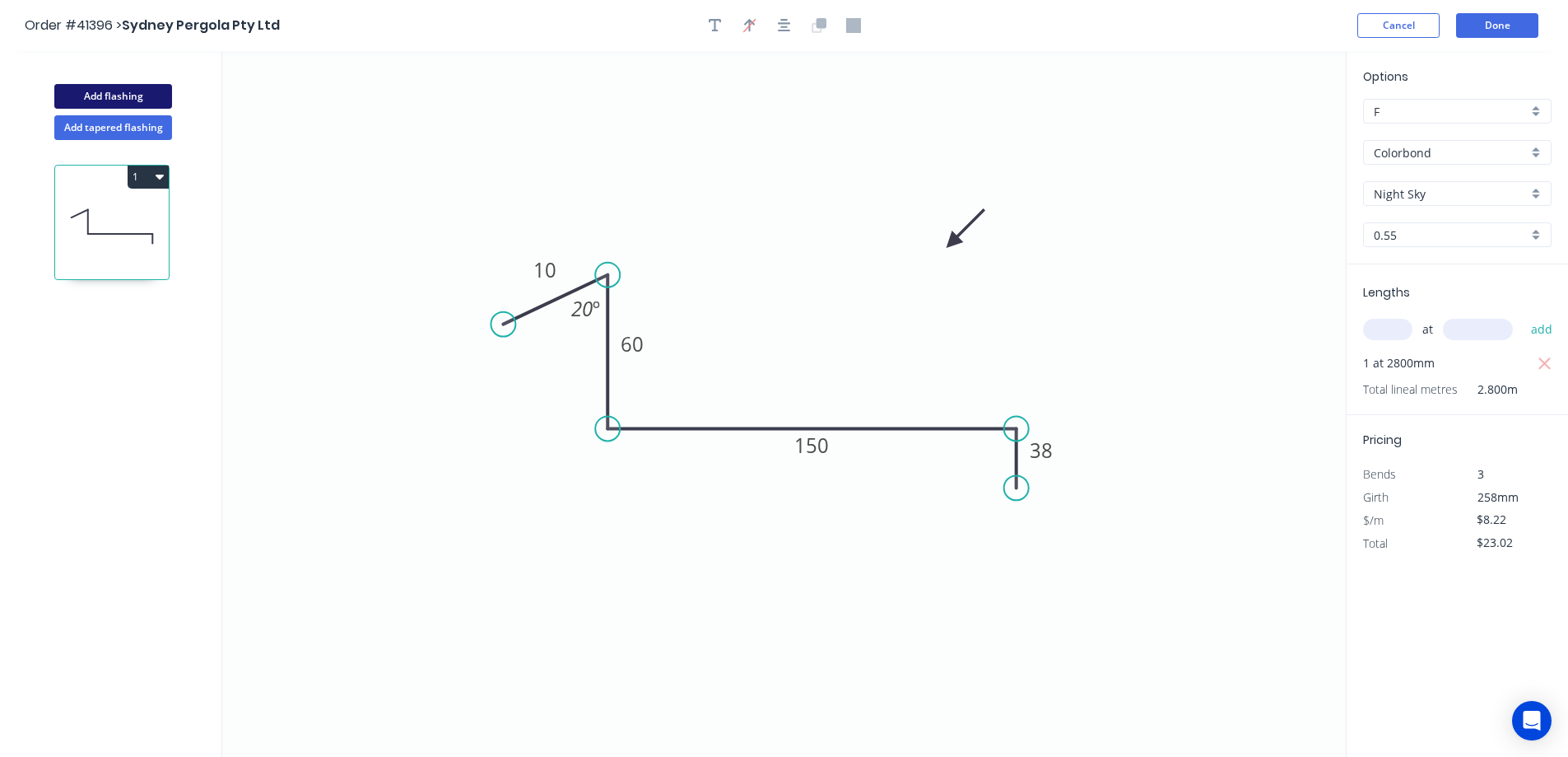
click at [160, 96] on button "Add flashing" at bounding box center [113, 97] width 118 height 25
type input "$0.00"
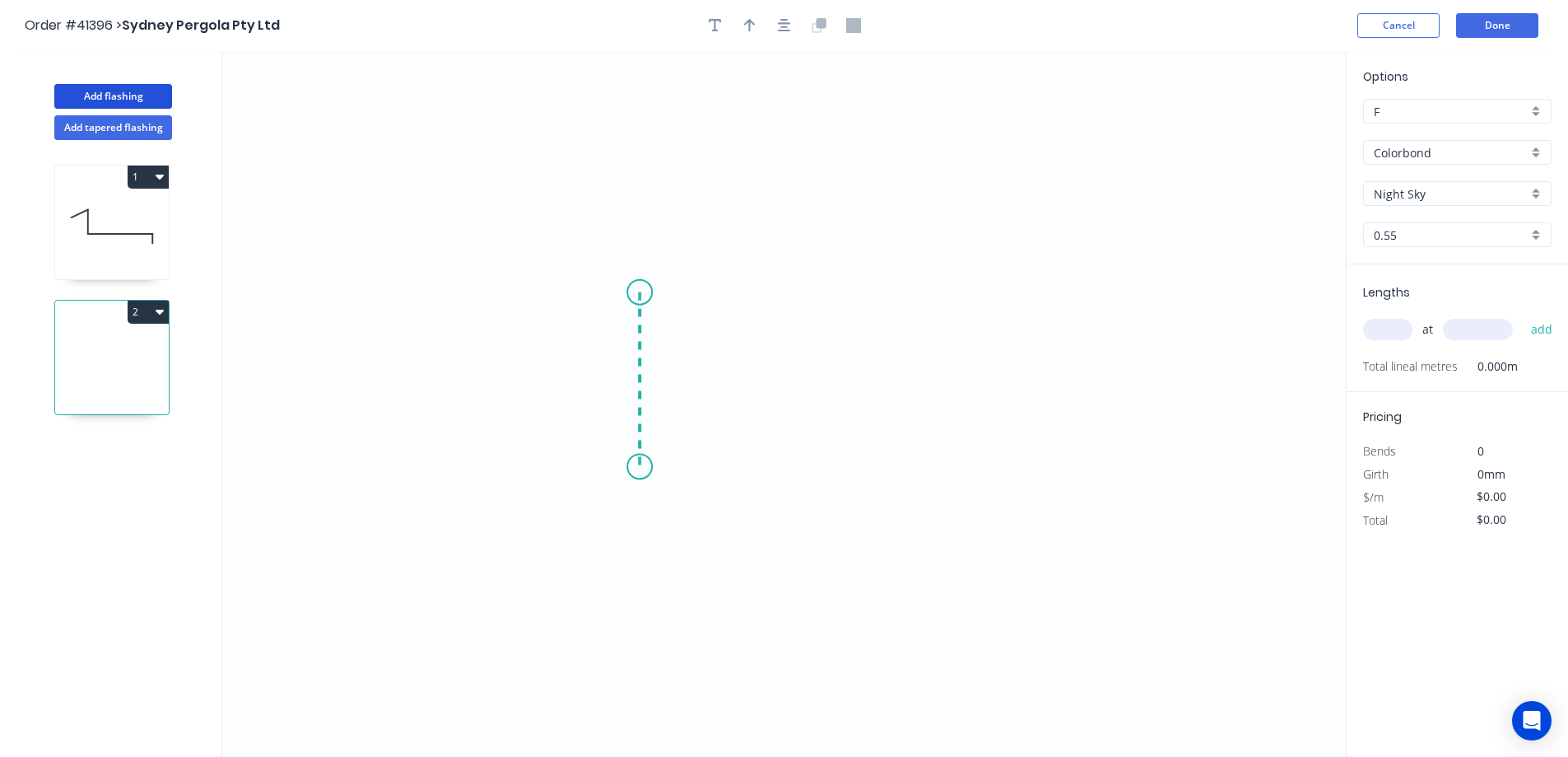
drag, startPoint x: 640, startPoint y: 293, endPoint x: 642, endPoint y: 467, distance: 174.0
click at [642, 467] on icon "0" at bounding box center [784, 404] width 1124 height 706
drag, startPoint x: 642, startPoint y: 467, endPoint x: 1141, endPoint y: 461, distance: 499.0
click at [1141, 461] on icon "0 ?" at bounding box center [784, 404] width 1124 height 706
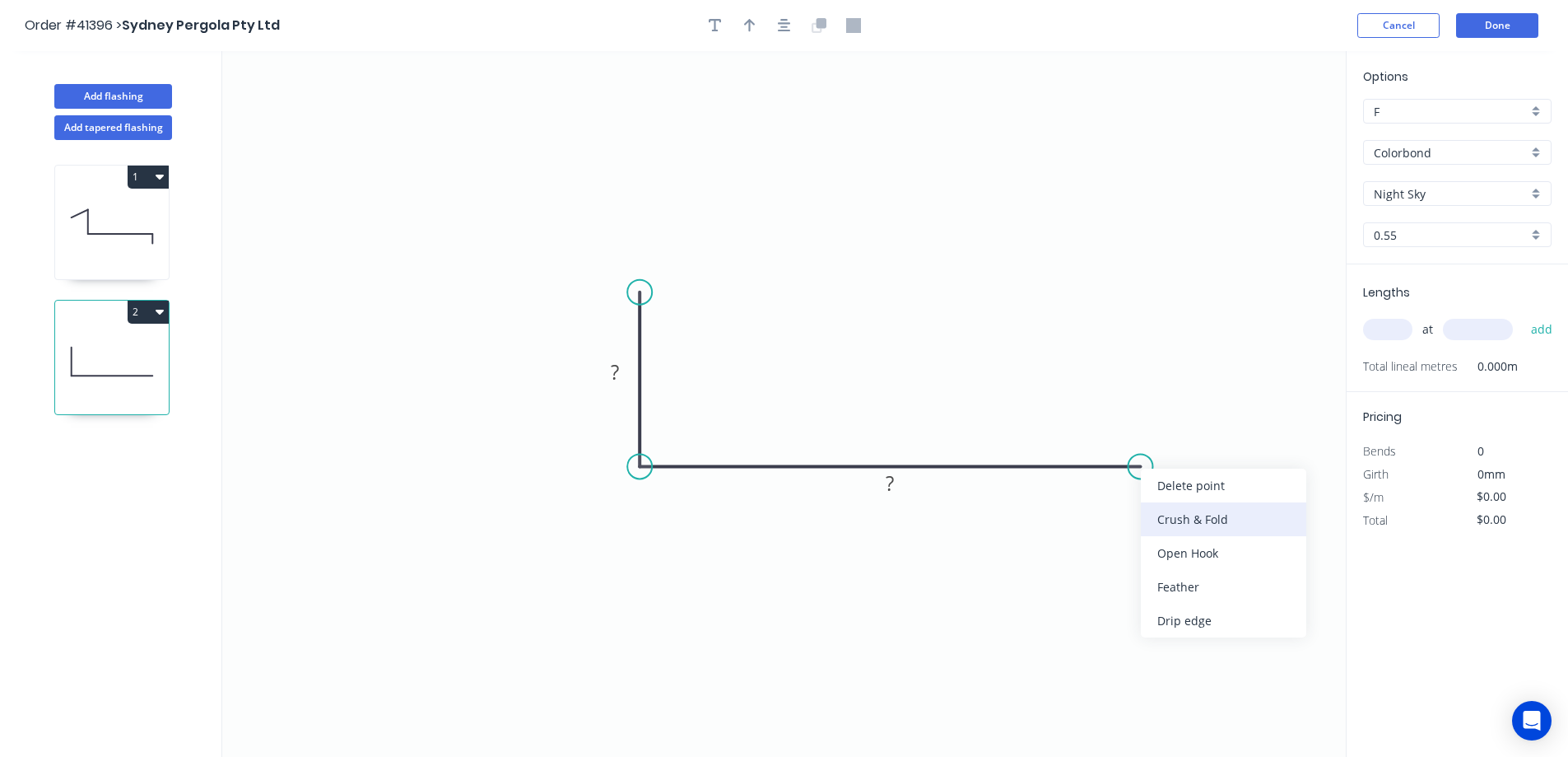
click at [1175, 514] on div "Crush & Fold" at bounding box center [1223, 519] width 165 height 33
click at [1175, 517] on div "Flip bend" at bounding box center [1217, 521] width 165 height 33
click at [622, 375] on rect at bounding box center [614, 373] width 33 height 23
type input "$8.22"
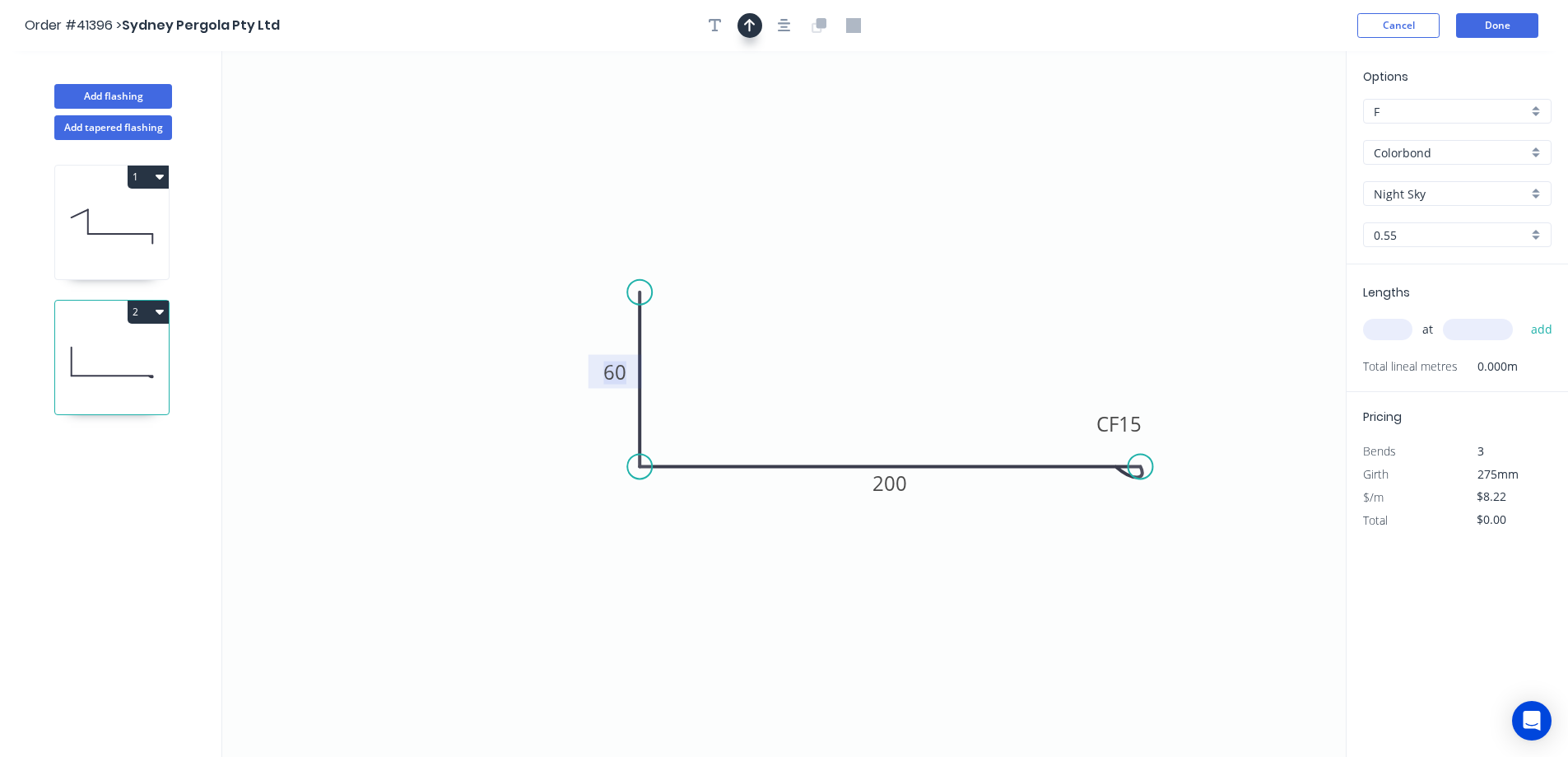
click at [740, 23] on button "button" at bounding box center [750, 25] width 25 height 25
drag, startPoint x: 1181, startPoint y: 168, endPoint x: 937, endPoint y: 253, distance: 258.4
click at [937, 253] on icon at bounding box center [937, 234] width 15 height 53
click at [1385, 330] on input "text" at bounding box center [1388, 330] width 49 height 21
type input "1"
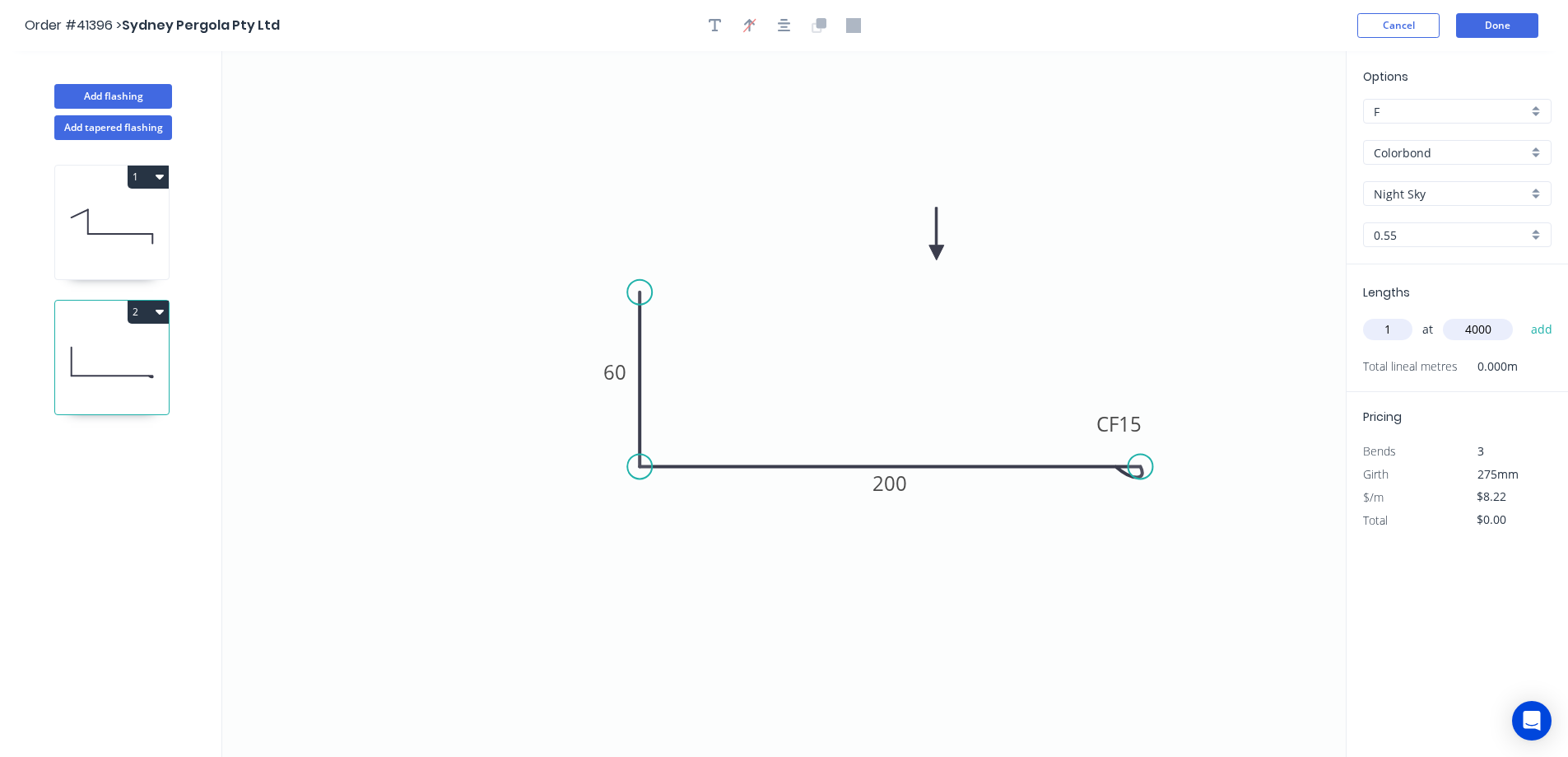
type input "4000"
click at [1523, 316] on button "add" at bounding box center [1543, 330] width 39 height 28
type input "$32.88"
type input "1"
type input "3500"
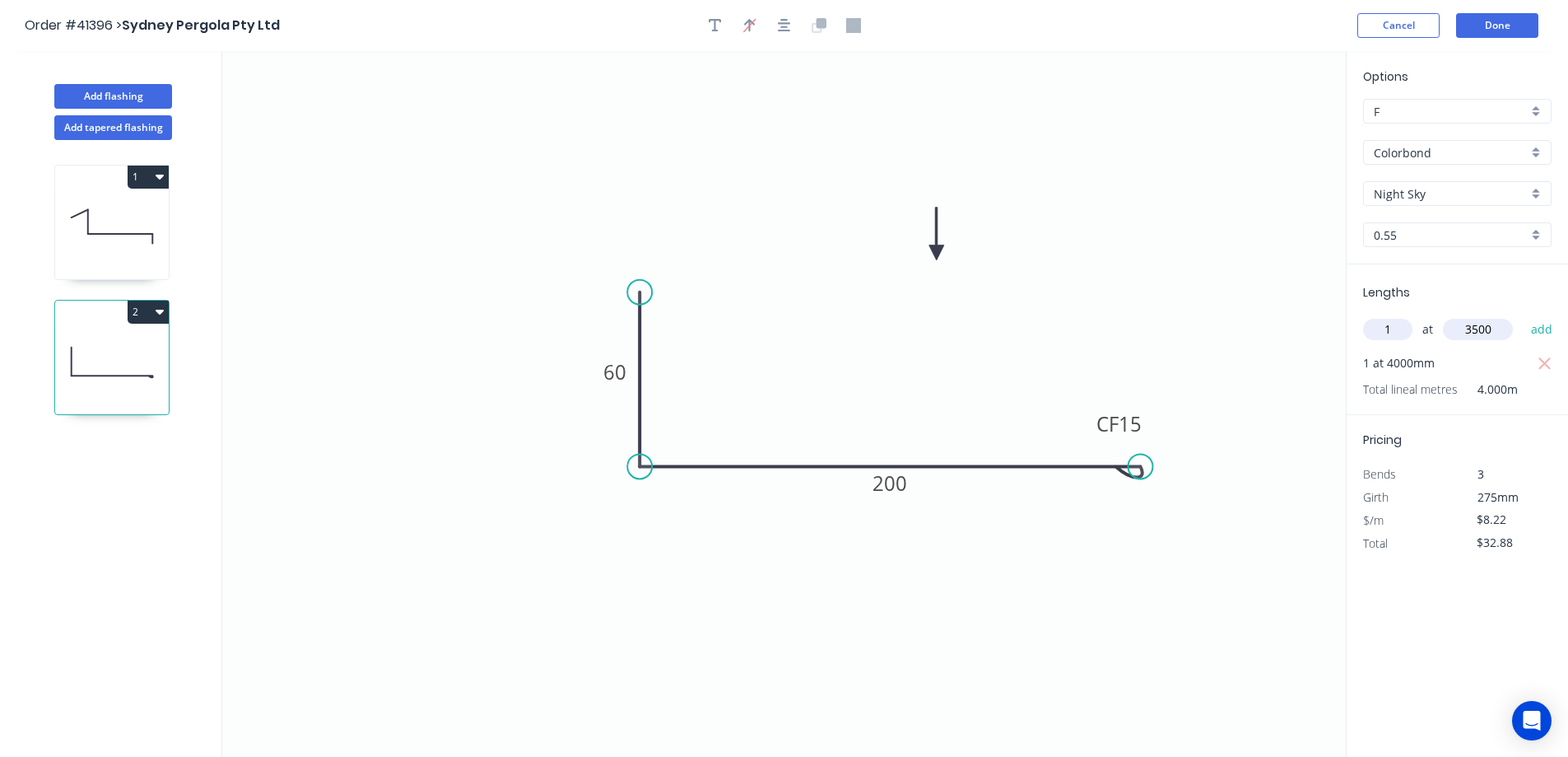
click at [1523, 316] on button "add" at bounding box center [1543, 330] width 39 height 28
type input "$61.65"
click at [150, 92] on button "Add flashing" at bounding box center [113, 97] width 118 height 25
type input "$0.00"
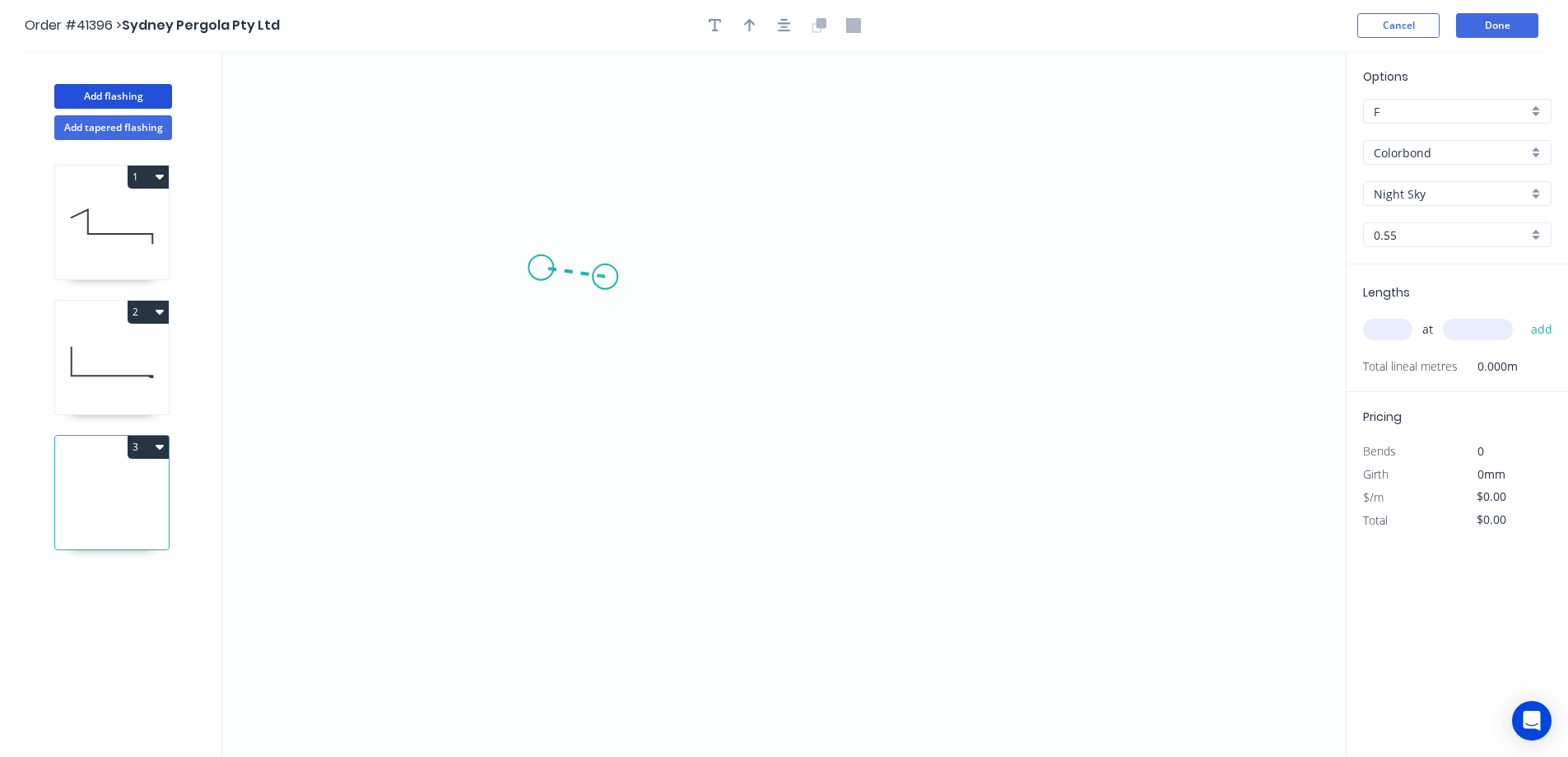
drag, startPoint x: 606, startPoint y: 277, endPoint x: 541, endPoint y: 267, distance: 65.8
click at [541, 267] on icon "0" at bounding box center [784, 404] width 1124 height 706
drag, startPoint x: 541, startPoint y: 267, endPoint x: 531, endPoint y: 508, distance: 241.2
click at [531, 508] on icon "0 ?" at bounding box center [784, 404] width 1124 height 706
drag, startPoint x: 617, startPoint y: 498, endPoint x: 858, endPoint y: 501, distance: 241.0
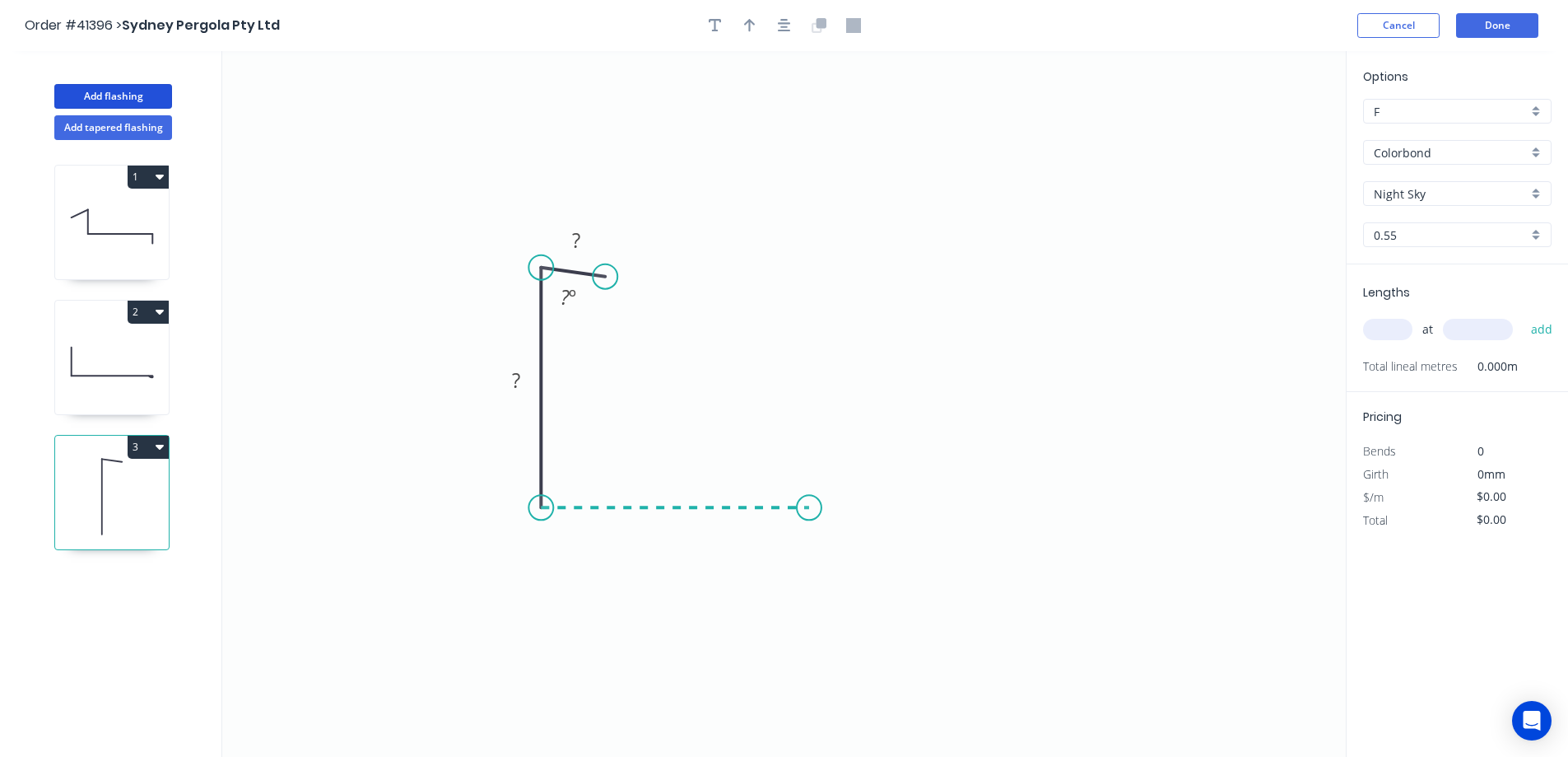
click at [858, 501] on icon "0 ? ? ? º" at bounding box center [784, 404] width 1124 height 706
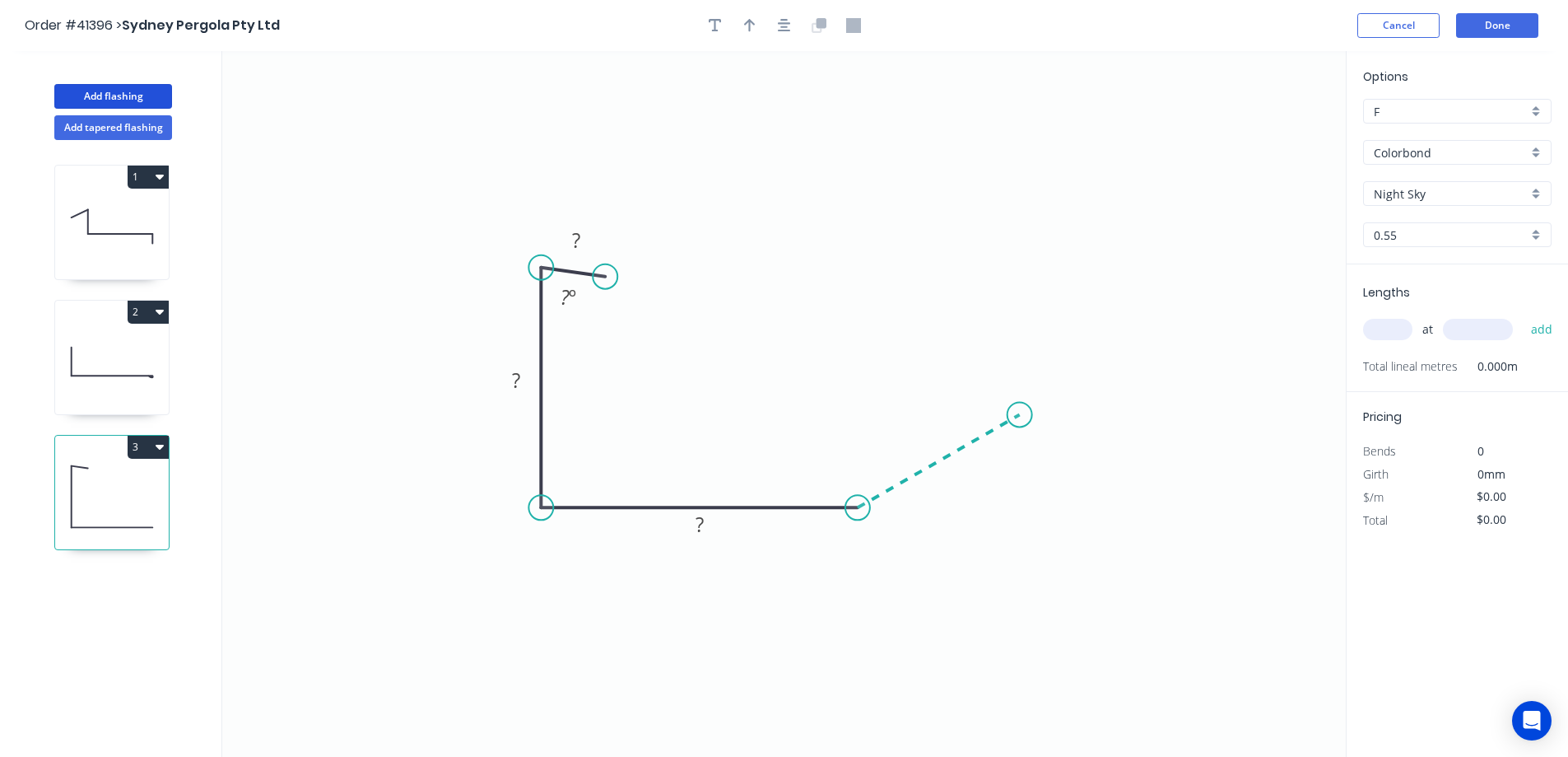
drag, startPoint x: 953, startPoint y: 441, endPoint x: 1020, endPoint y: 415, distance: 71.9
click at [1020, 415] on icon "0 ? ? ? ? º" at bounding box center [784, 404] width 1124 height 706
drag, startPoint x: 1018, startPoint y: 382, endPoint x: 1030, endPoint y: 165, distance: 217.3
click at [1030, 165] on icon "0 ? ? ? ? ? º ? º" at bounding box center [784, 404] width 1124 height 706
drag, startPoint x: 973, startPoint y: 178, endPoint x: 933, endPoint y: 164, distance: 42.4
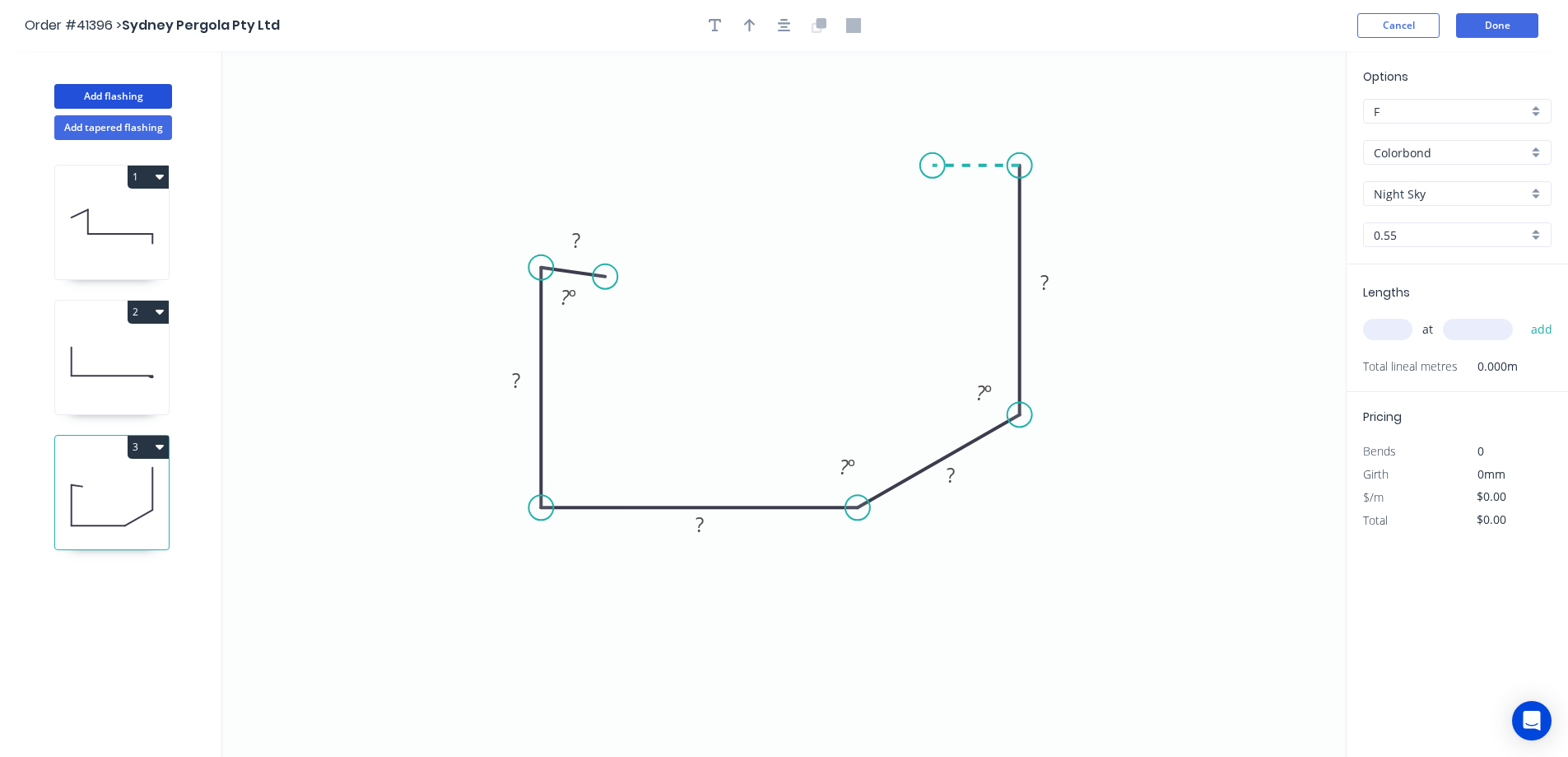
click at [933, 164] on icon "0 ? ? ? ? ? ? º ? º ? º" at bounding box center [784, 404] width 1124 height 706
click at [931, 231] on icon "0 ? ? ? ? ? ? ? º ? º ? º" at bounding box center [784, 404] width 1124 height 706
click at [931, 231] on circle at bounding box center [933, 231] width 25 height 25
drag, startPoint x: 611, startPoint y: 279, endPoint x: 590, endPoint y: 235, distance: 48.8
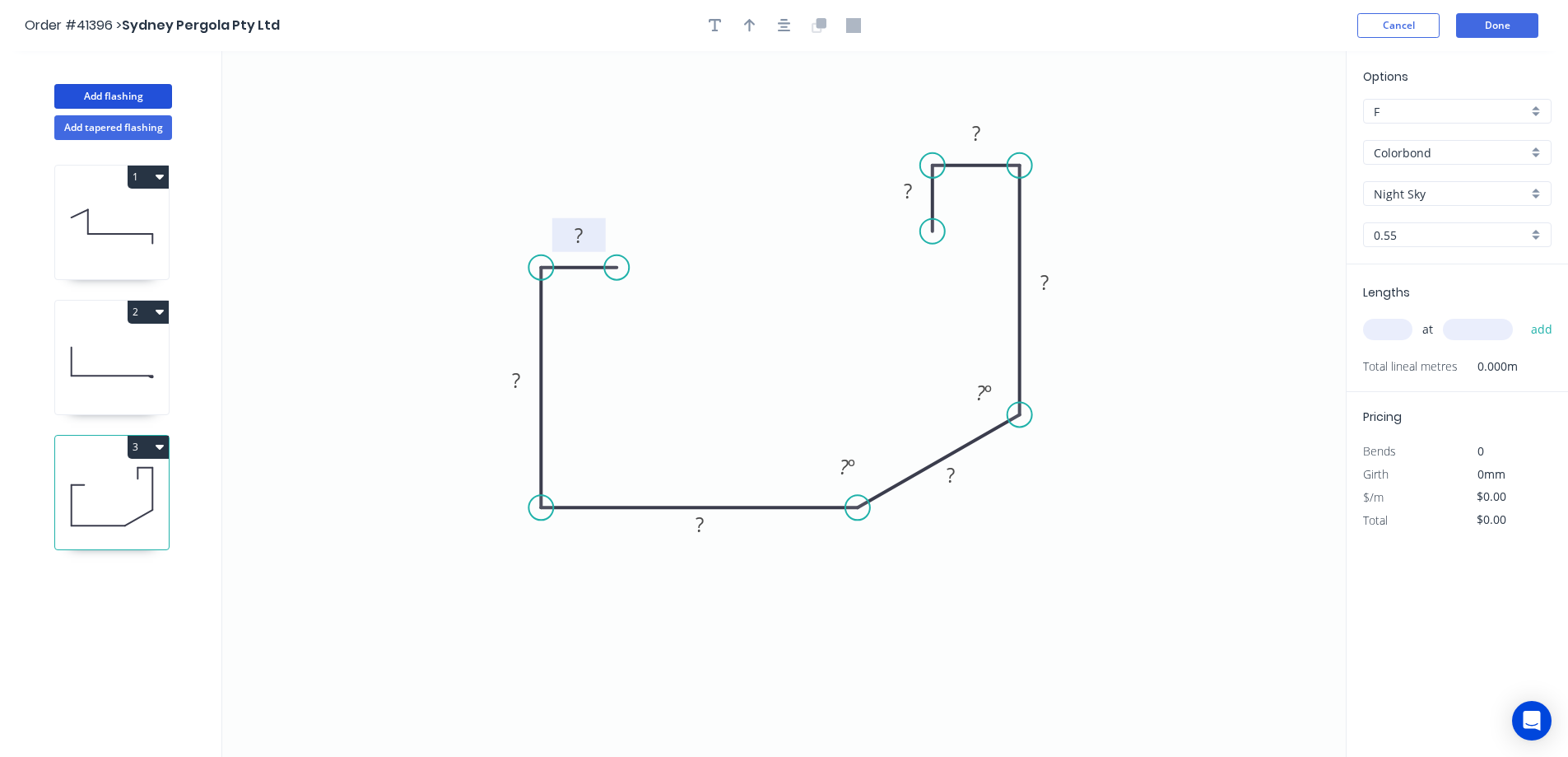
click at [617, 266] on circle at bounding box center [617, 267] width 25 height 25
click at [583, 231] on tspan "?" at bounding box center [578, 235] width 8 height 27
type input "$11.58"
click at [752, 23] on icon "button" at bounding box center [750, 25] width 11 height 13
click at [1201, 264] on icon at bounding box center [1199, 244] width 15 height 53
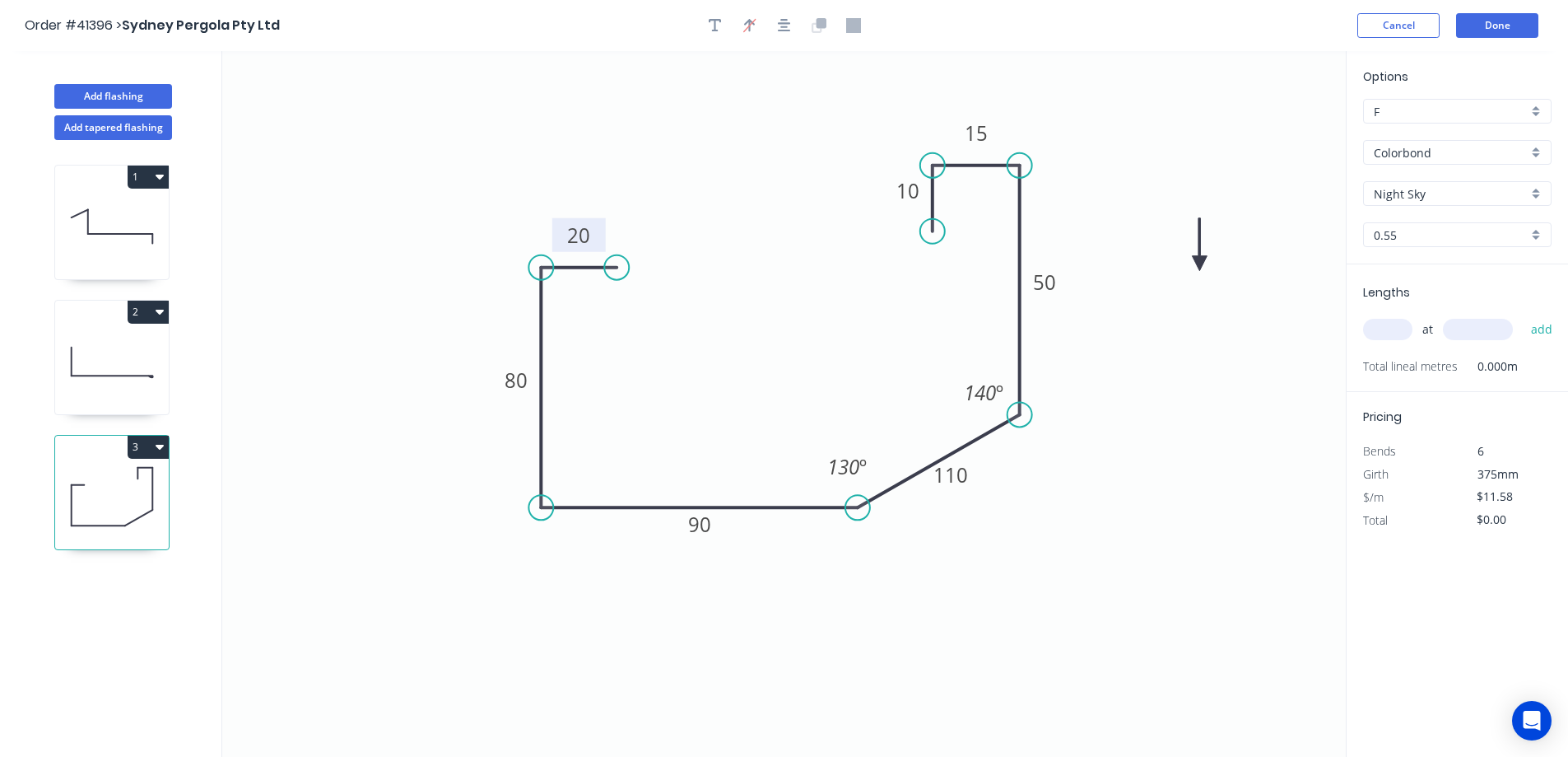
click at [1201, 264] on icon at bounding box center [1199, 244] width 15 height 53
click at [1201, 264] on icon at bounding box center [1214, 250] width 47 height 47
click at [1183, 292] on icon at bounding box center [1201, 291] width 53 height 15
click at [1394, 328] on input "text" at bounding box center [1388, 330] width 49 height 21
type input "2"
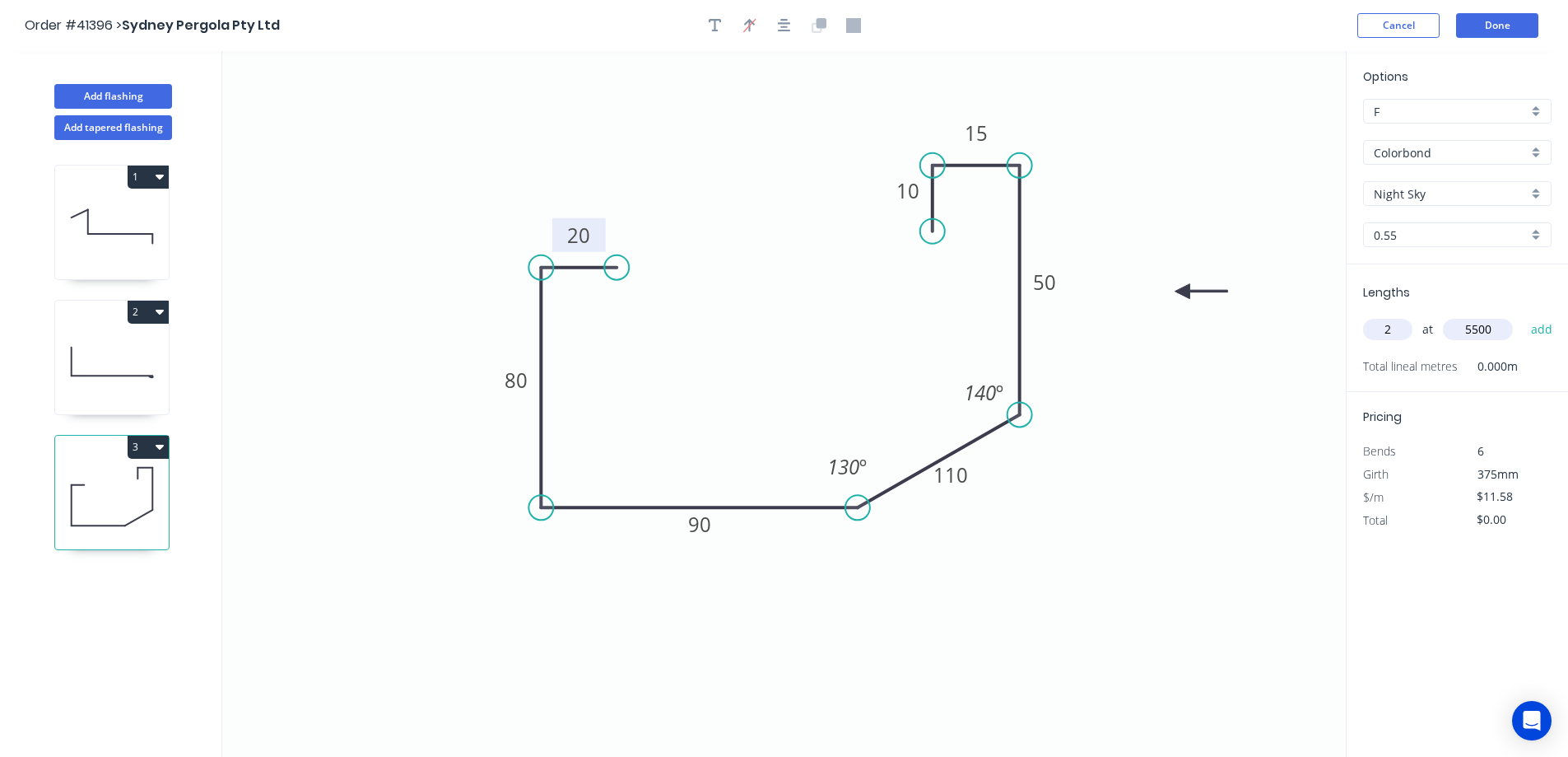
type input "5500"
click at [1523, 316] on button "add" at bounding box center [1543, 330] width 39 height 28
type input "$127.38"
type input "1"
type input "4700"
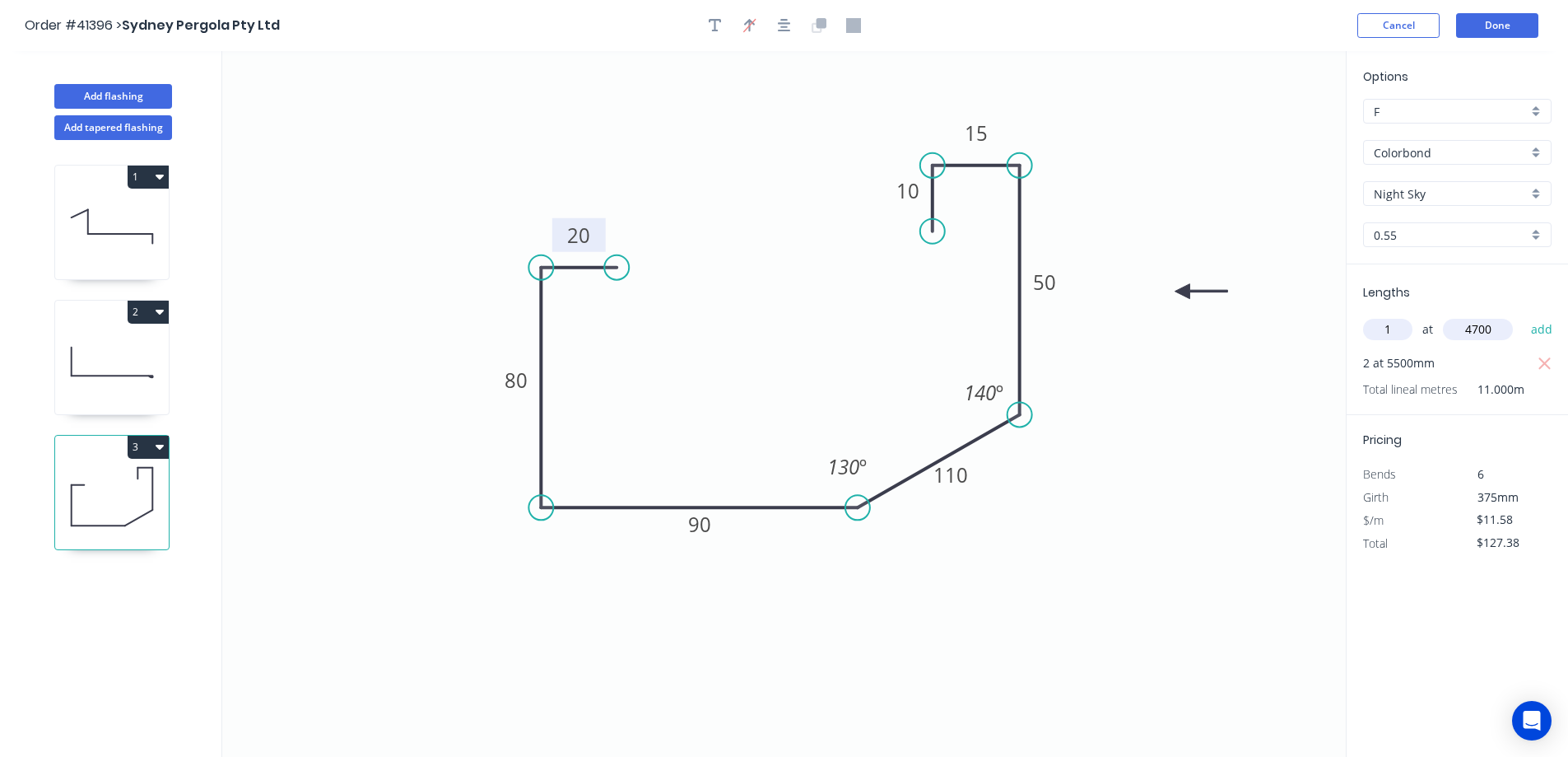
click at [1523, 316] on button "add" at bounding box center [1543, 330] width 39 height 28
type input "$181.81"
click at [142, 93] on button "Add flashing" at bounding box center [113, 97] width 118 height 25
type input "$0.00"
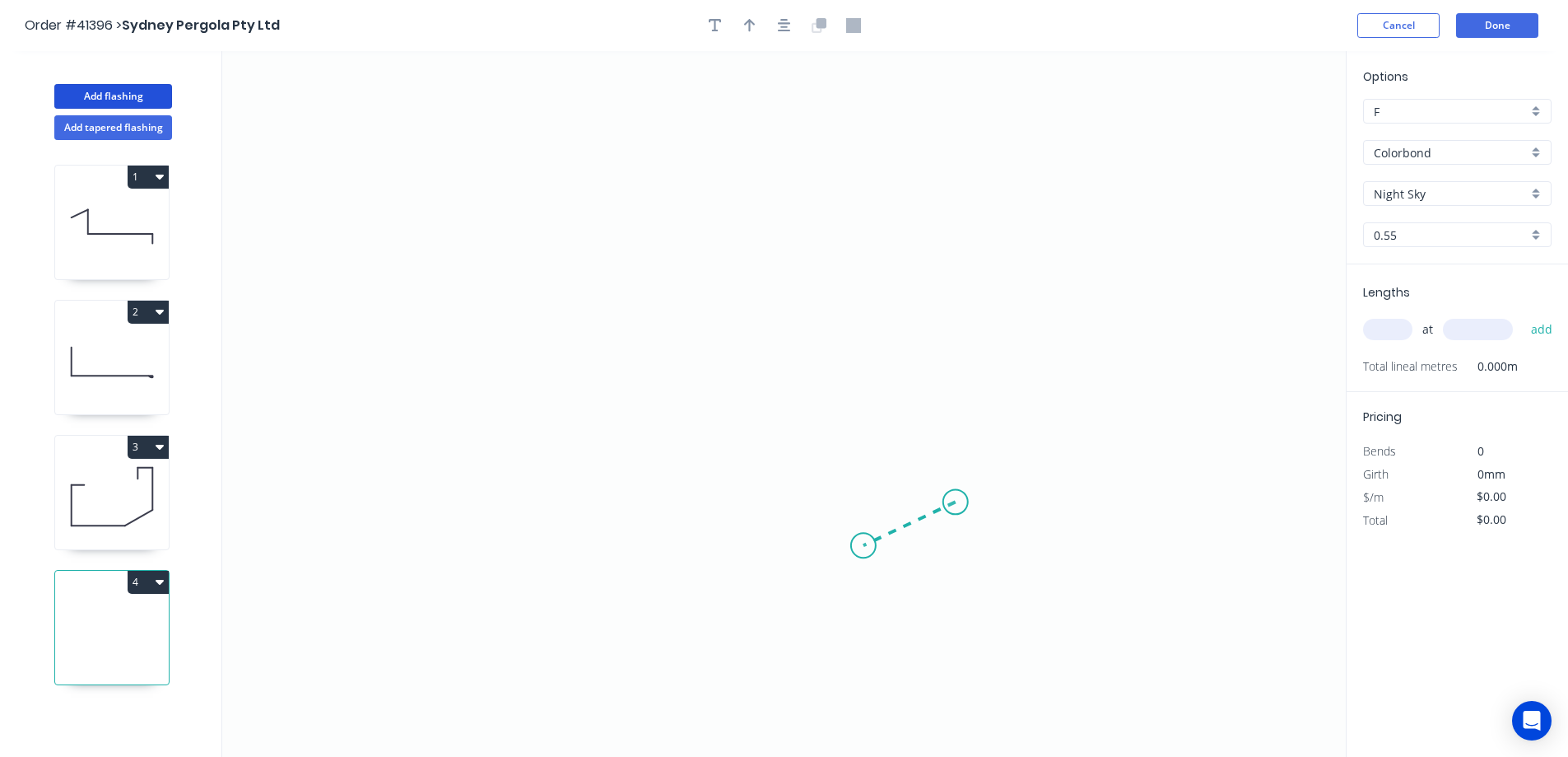
drag, startPoint x: 956, startPoint y: 502, endPoint x: 860, endPoint y: 549, distance: 106.9
click at [860, 549] on icon "0" at bounding box center [784, 404] width 1124 height 706
drag, startPoint x: 826, startPoint y: 560, endPoint x: 584, endPoint y: 556, distance: 242.0
click at [584, 556] on icon "0 ?" at bounding box center [784, 404] width 1124 height 706
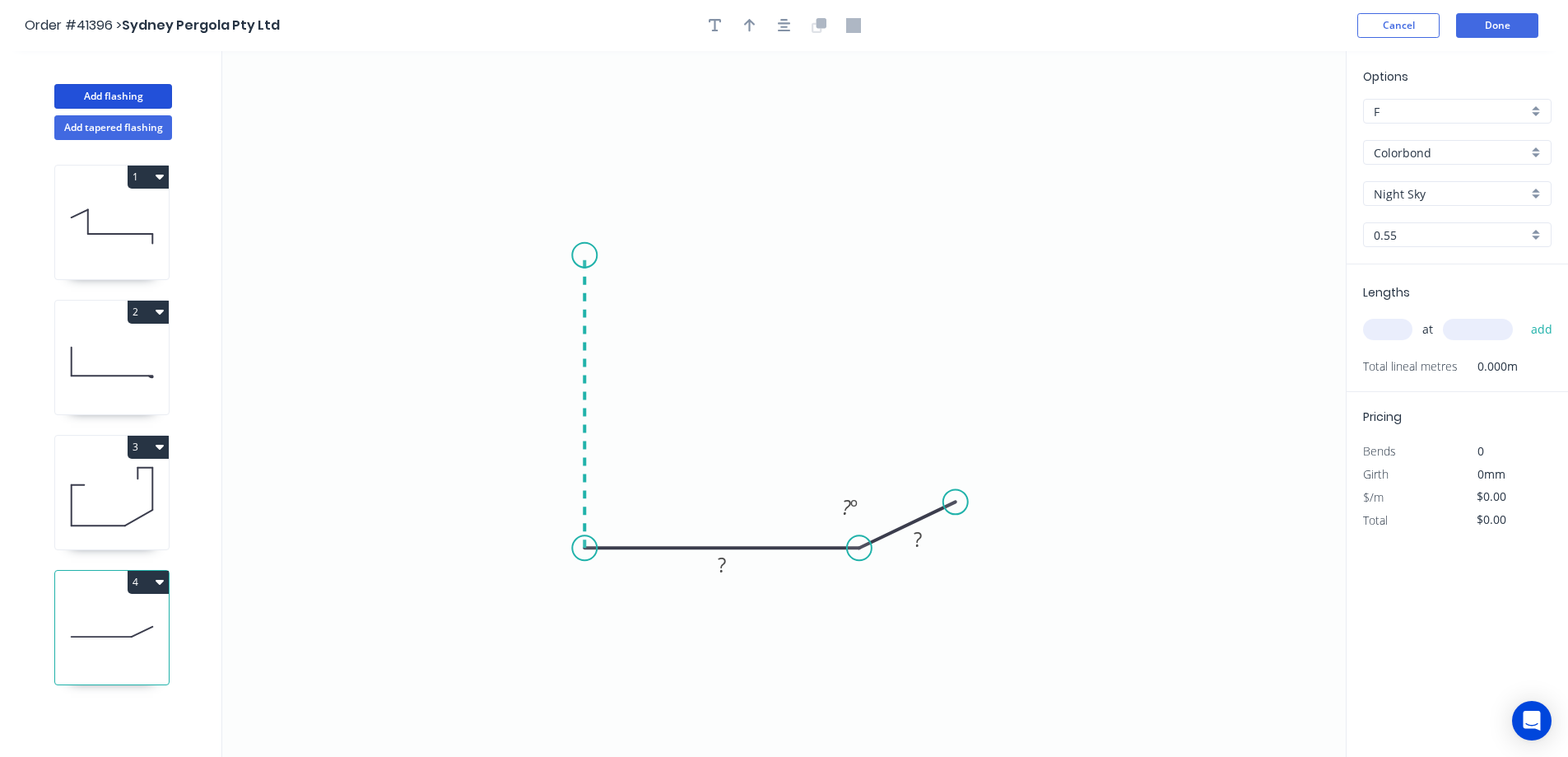
drag, startPoint x: 592, startPoint y: 403, endPoint x: 609, endPoint y: 251, distance: 152.9
click at [609, 251] on icon "0 ? ? ? º" at bounding box center [784, 404] width 1124 height 706
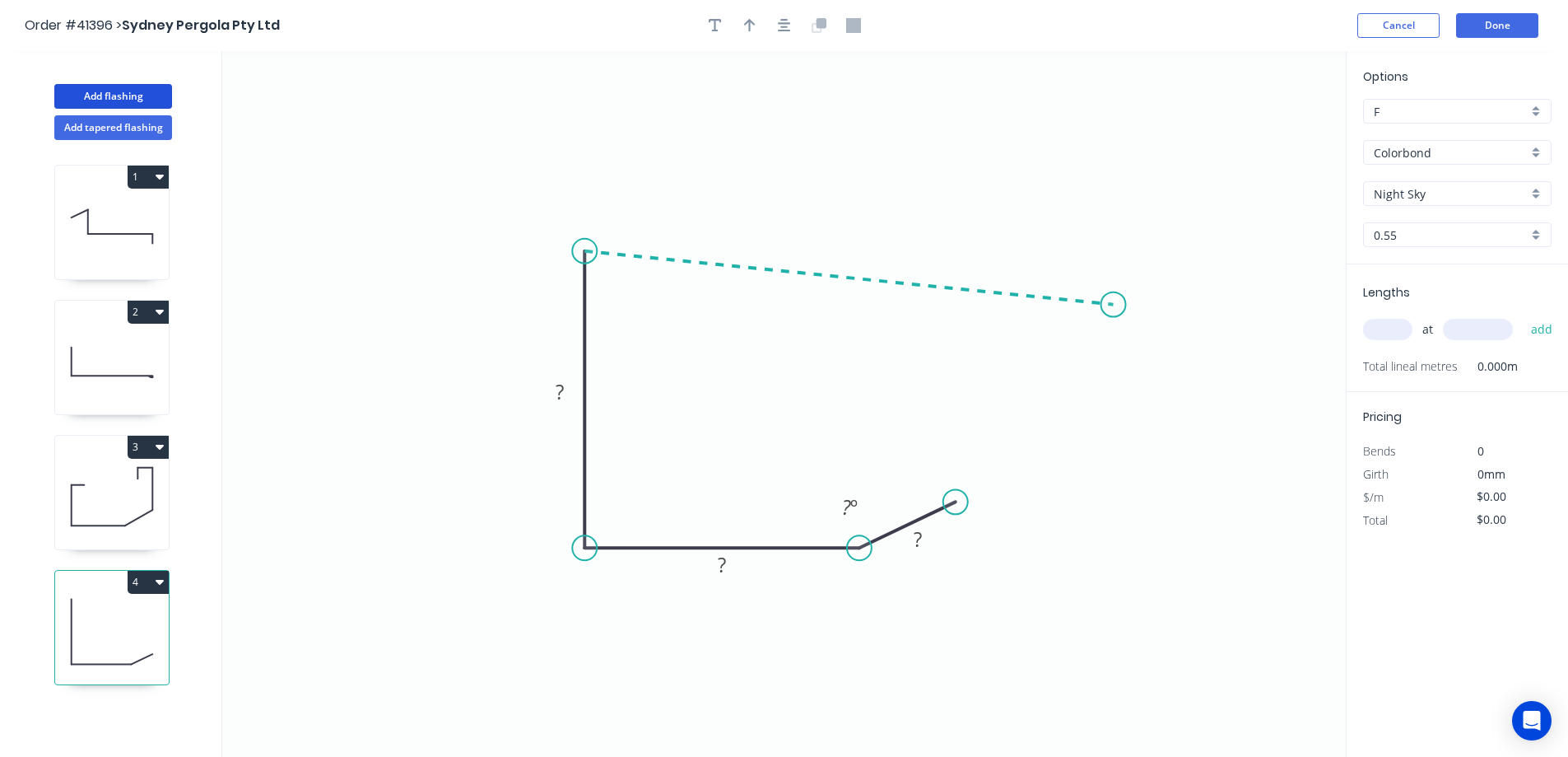
drag, startPoint x: 761, startPoint y: 274, endPoint x: 1114, endPoint y: 305, distance: 354.4
click at [1114, 305] on icon "0 ? ? ? ? º" at bounding box center [784, 404] width 1124 height 706
click at [1114, 305] on circle at bounding box center [1114, 305] width 25 height 25
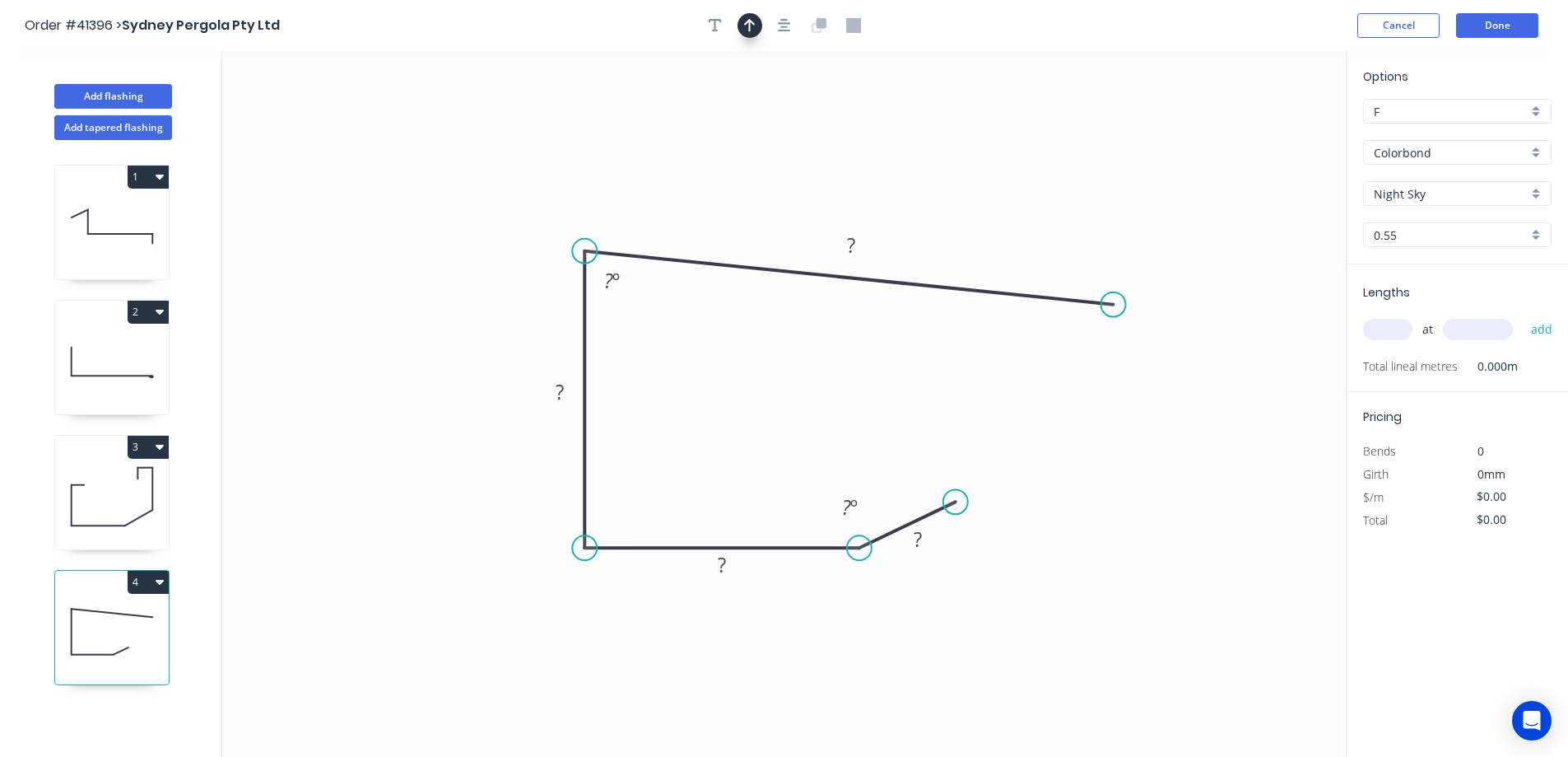
click at [755, 28] on icon "button" at bounding box center [750, 25] width 11 height 15
drag, startPoint x: 1266, startPoint y: 131, endPoint x: 815, endPoint y: 358, distance: 504.9
click at [744, 182] on icon at bounding box center [744, 163] width 15 height 53
click at [915, 537] on tspan "?" at bounding box center [918, 539] width 8 height 27
type input "$10.82"
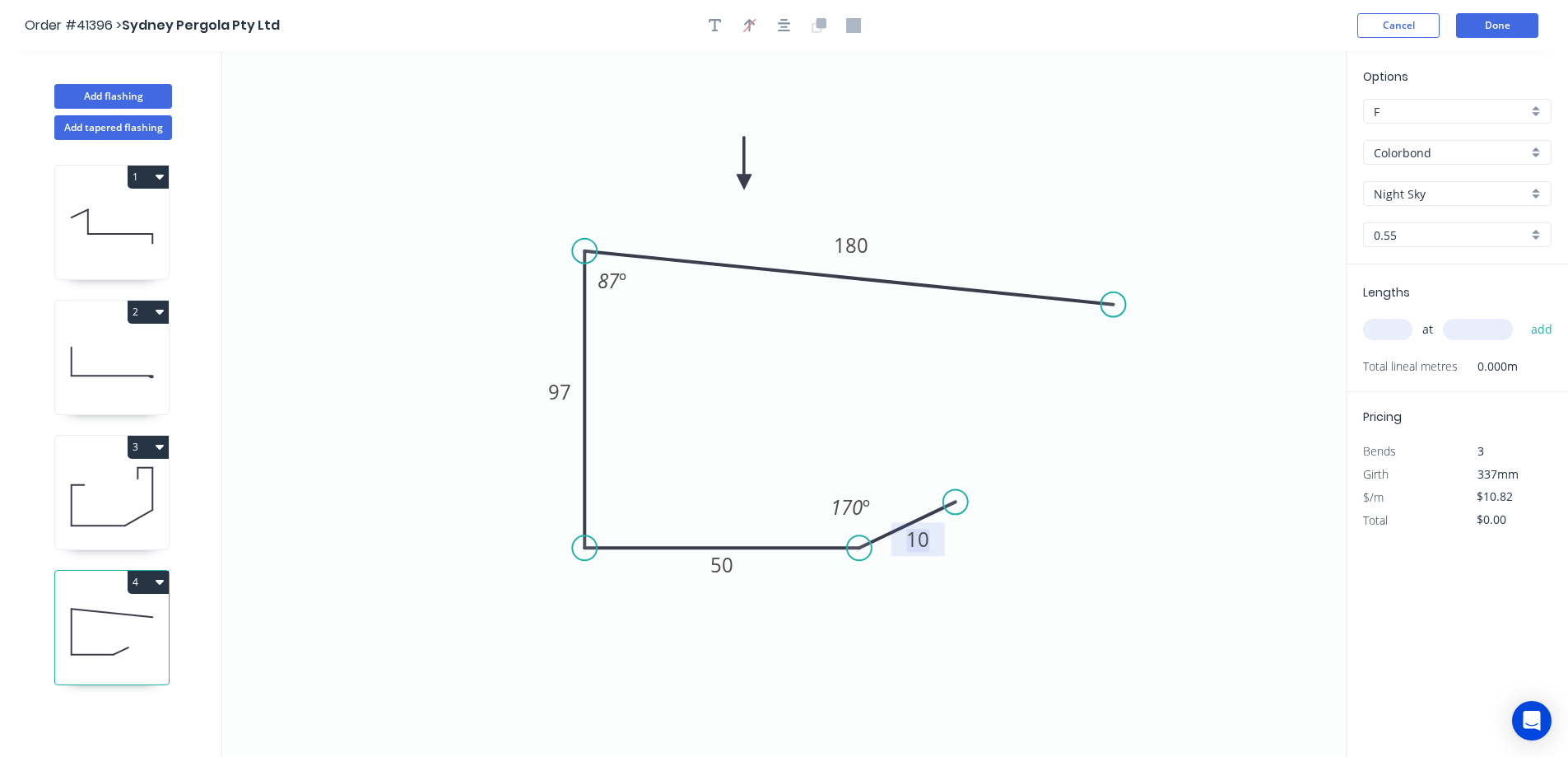
click at [1536, 149] on div "Colorbond" at bounding box center [1457, 152] width 189 height 25
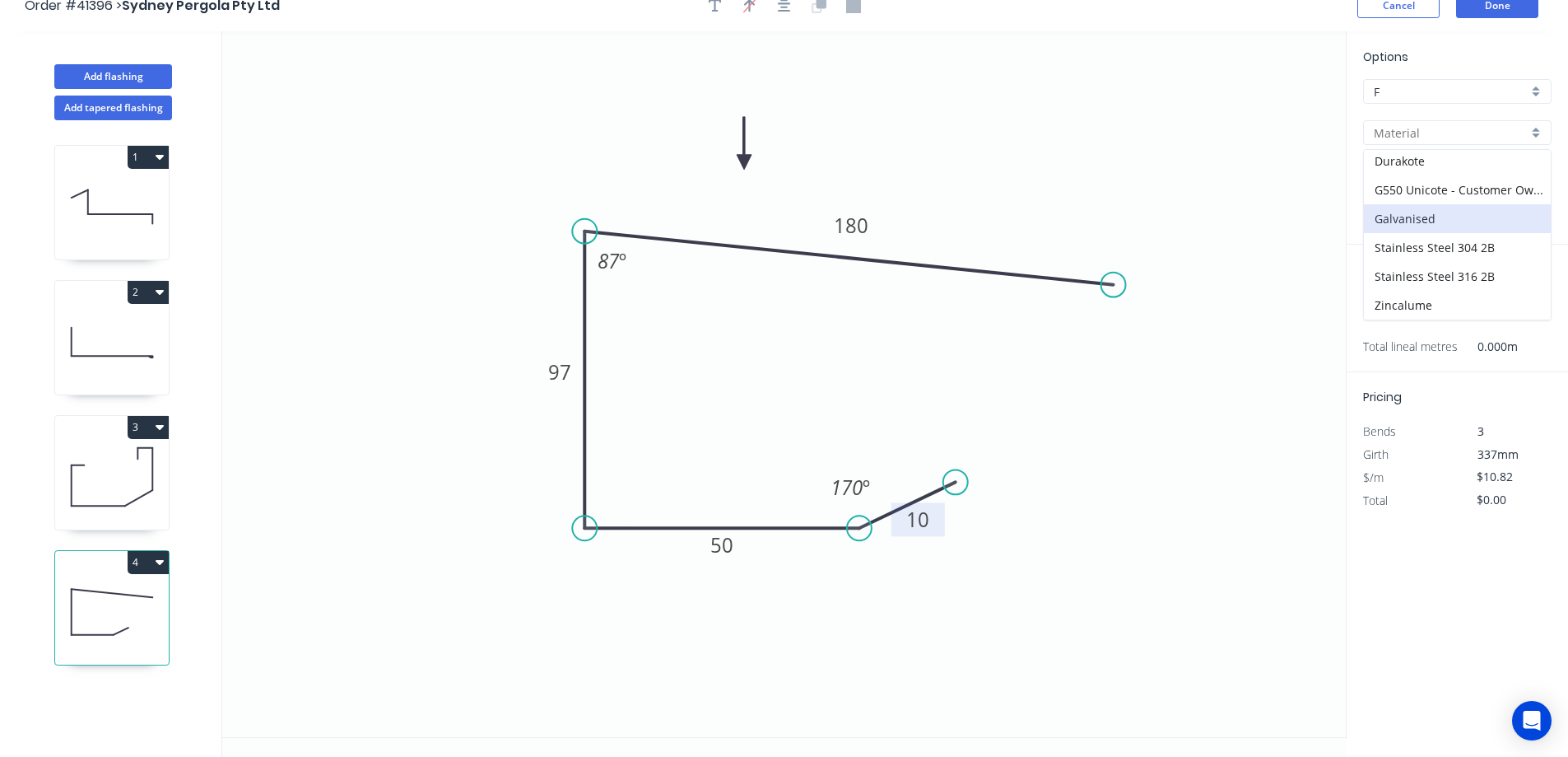
scroll to position [31, 0]
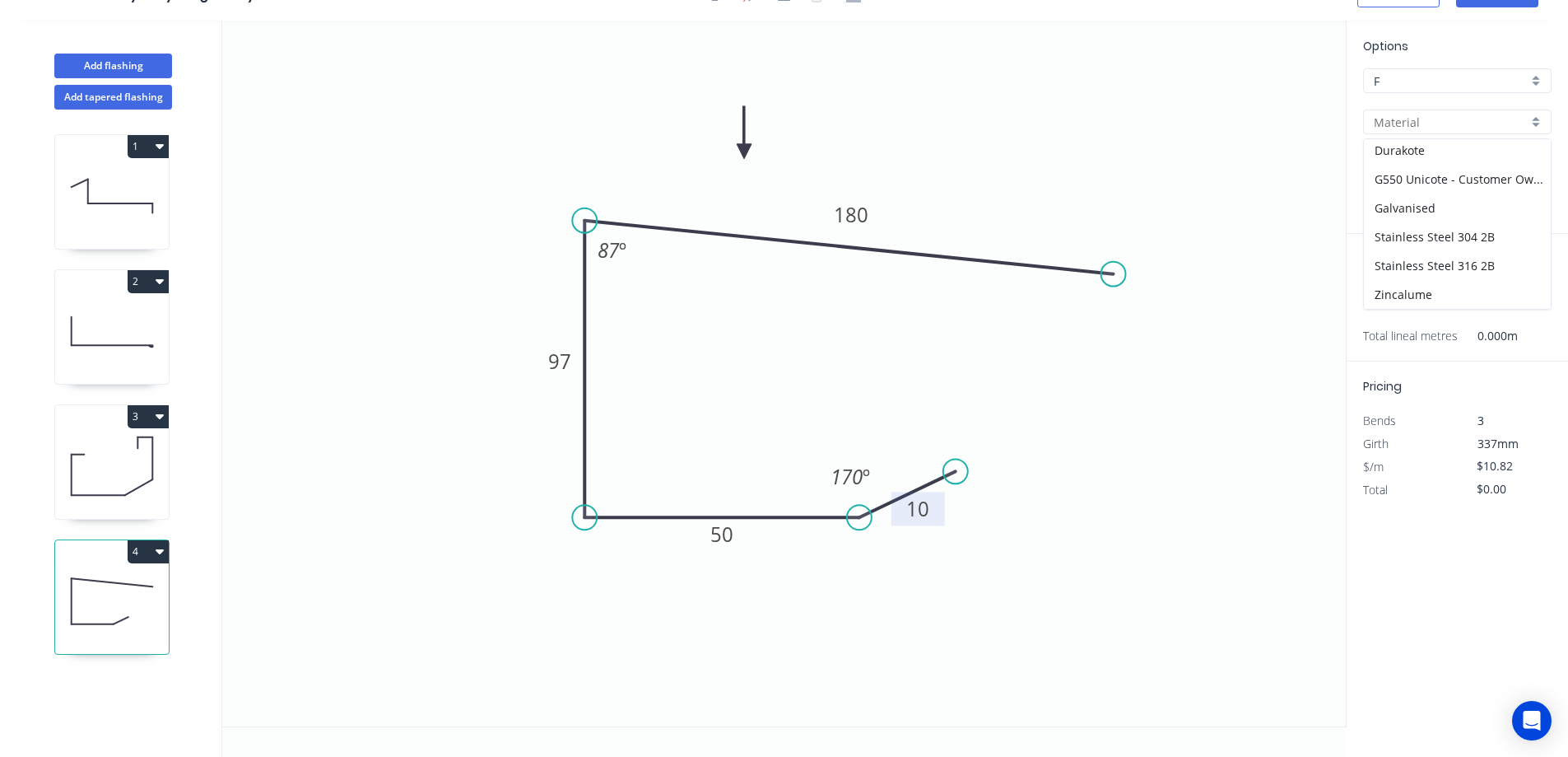
click at [1525, 84] on input "F" at bounding box center [1450, 81] width 154 height 18
type input "Colorbond"
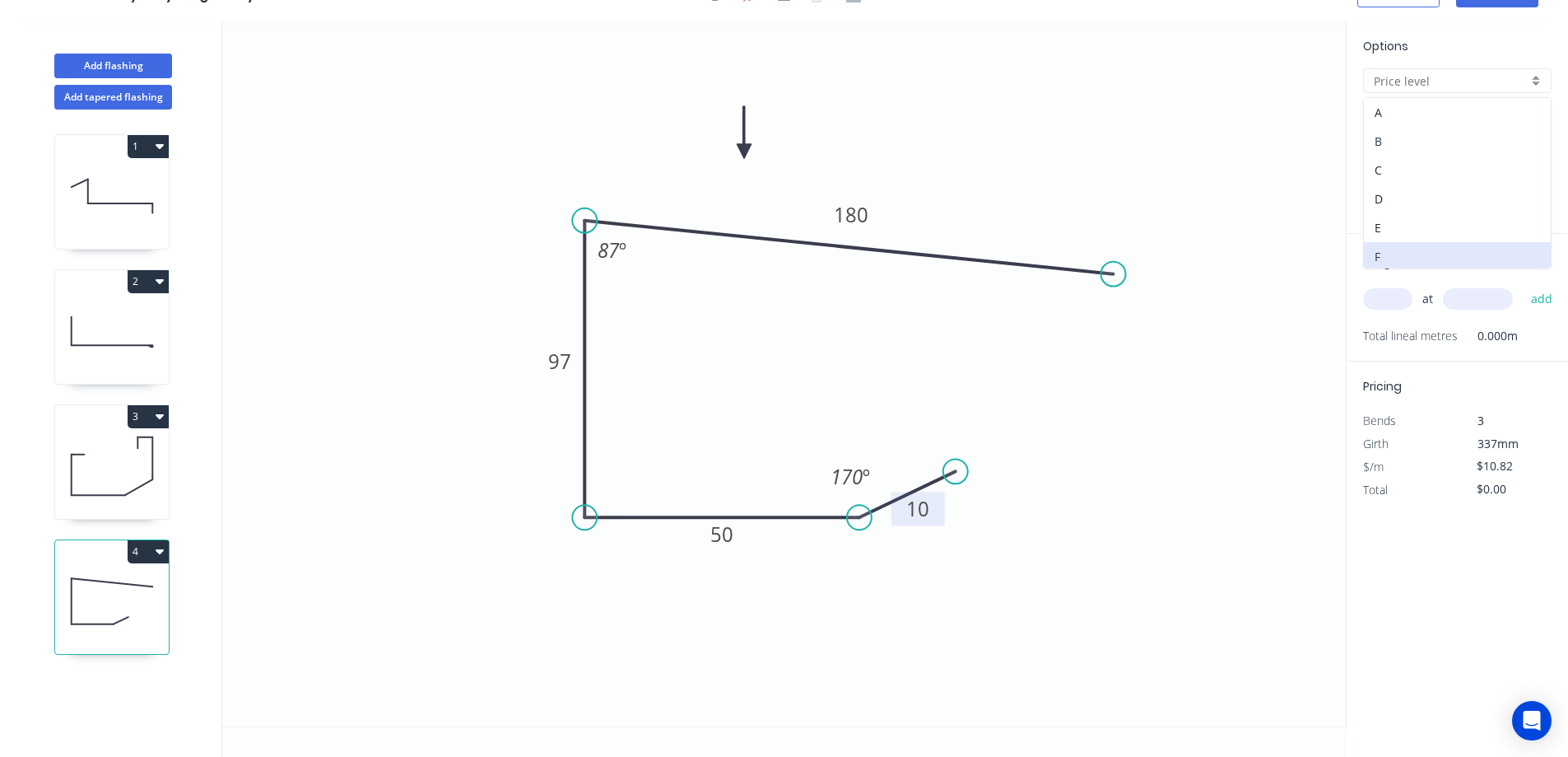
click at [1409, 144] on div "B" at bounding box center [1457, 141] width 187 height 29
type input "B"
type input "$12.61"
drag, startPoint x: 1537, startPoint y: 123, endPoint x: 1531, endPoint y: 137, distance: 15.2
click at [1538, 123] on div "Colorbond" at bounding box center [1457, 122] width 189 height 25
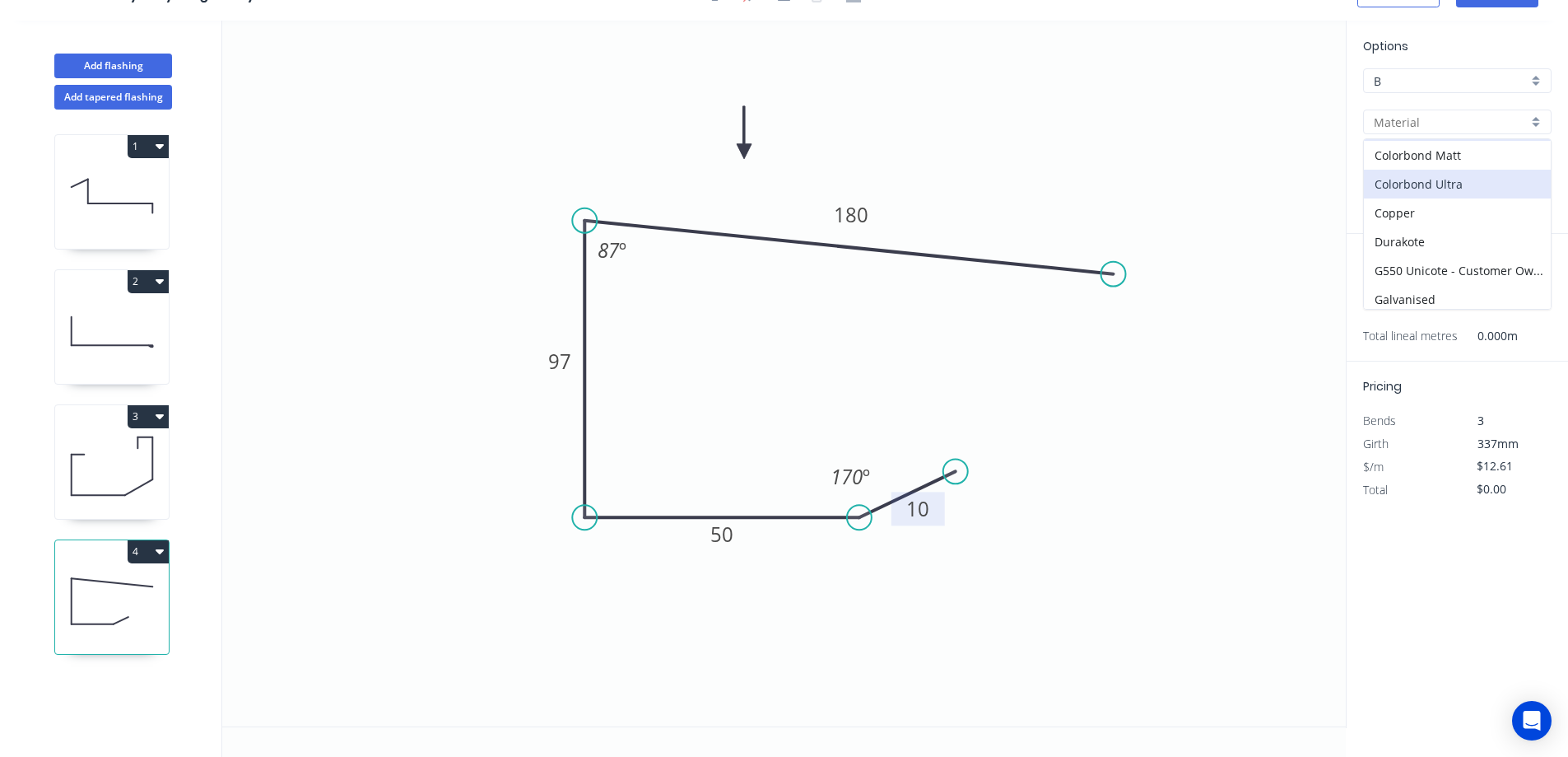
scroll to position [234, 0]
drag, startPoint x: 1445, startPoint y: 240, endPoint x: 1467, endPoint y: 228, distance: 25.1
click at [1445, 237] on div "Unicote G300" at bounding box center [1457, 237] width 187 height 29
type input "Unicote G300"
type input "Pearl White"
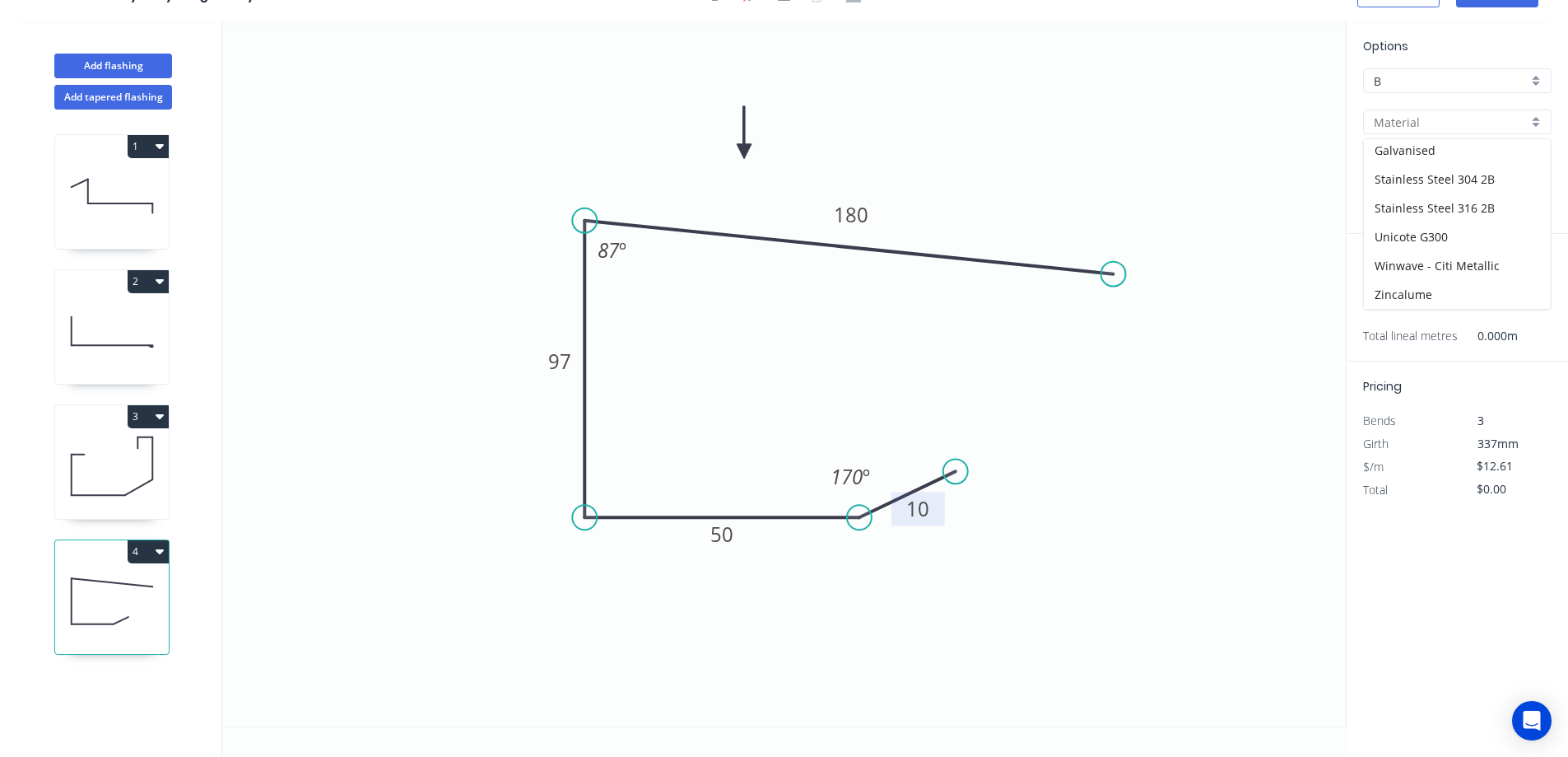
type input "1.0"
type input "$17.64"
click at [1531, 202] on div "1.0" at bounding box center [1457, 204] width 189 height 25
click at [1444, 251] on div "1.2" at bounding box center [1457, 265] width 187 height 29
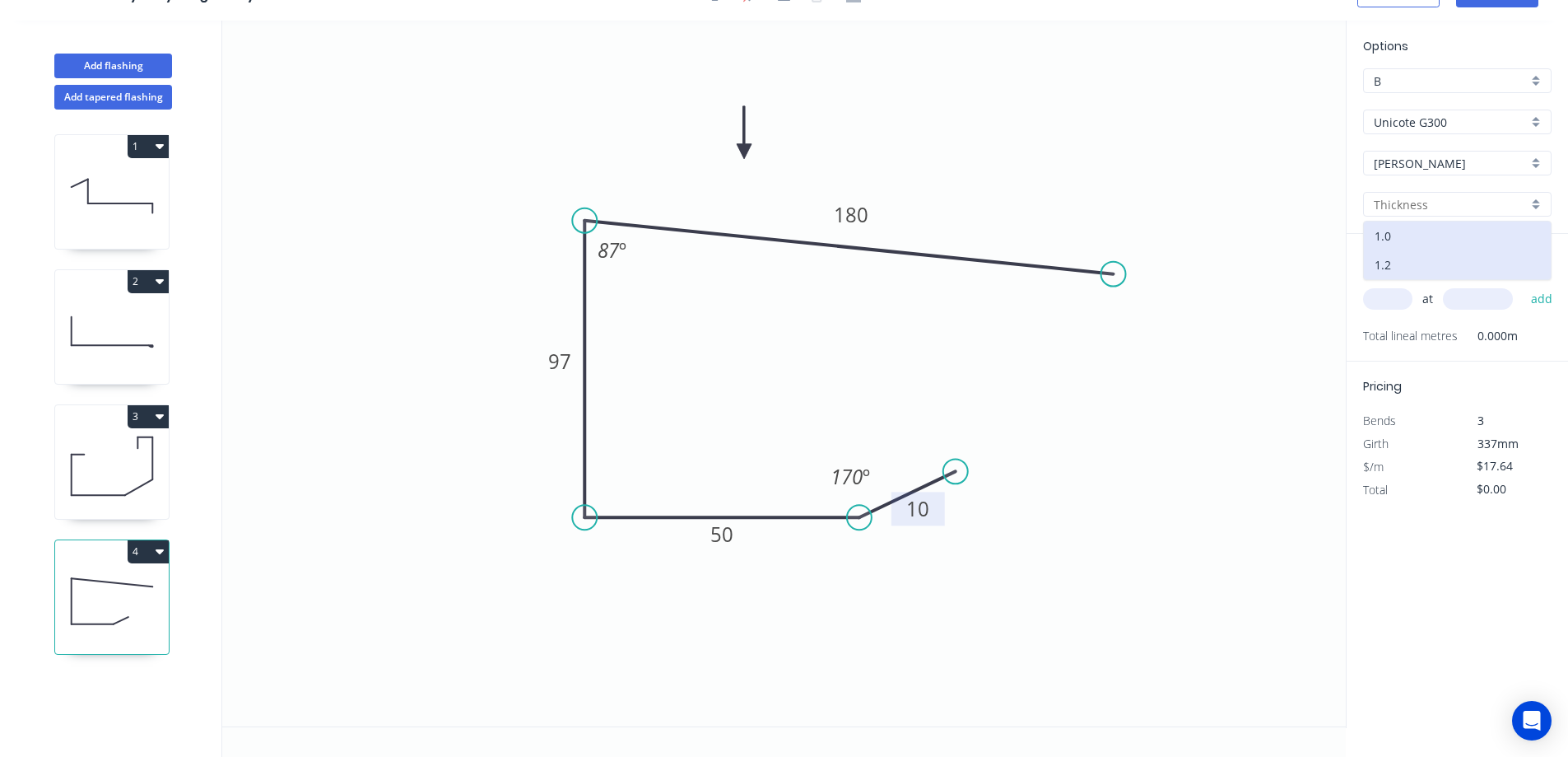
type input "1.2"
click at [1397, 299] on input "text" at bounding box center [1388, 299] width 49 height 21
type input "1"
type input "3800"
click at [1523, 285] on button "add" at bounding box center [1543, 299] width 39 height 28
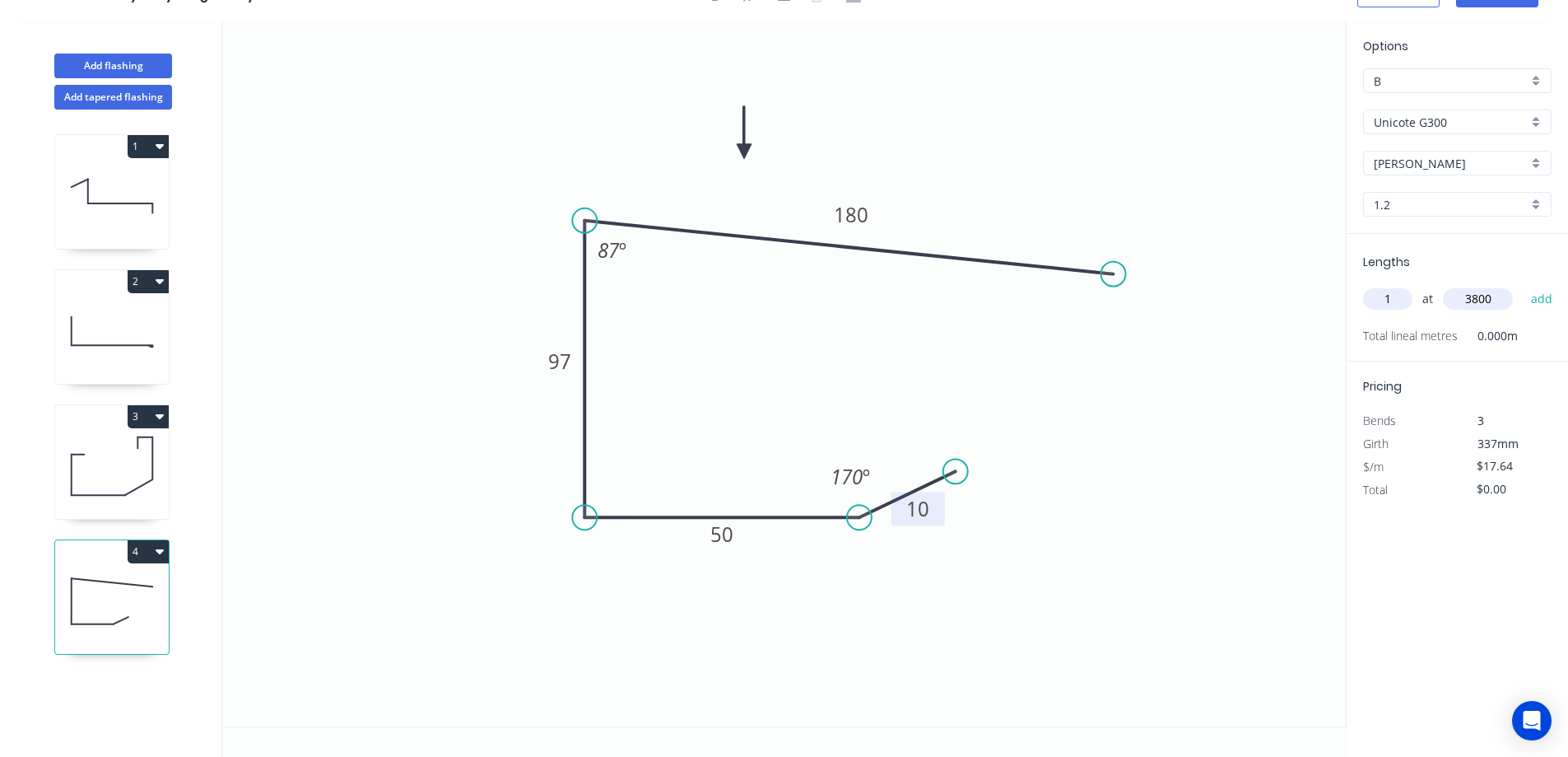
type input "$67.03"
type input "1"
type input "2300"
click at [1523, 285] on button "add" at bounding box center [1543, 299] width 39 height 28
type input "$107.60"
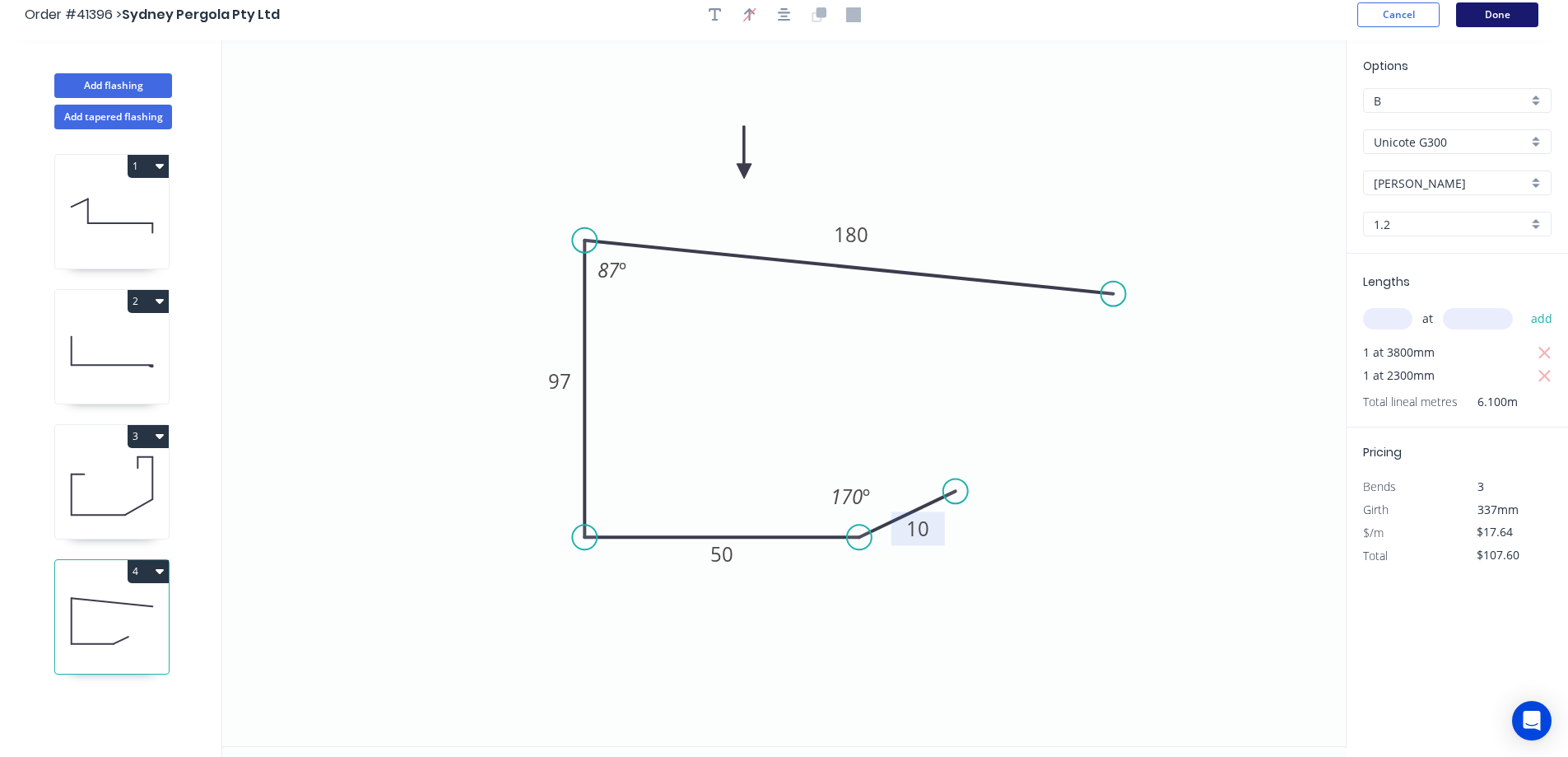
scroll to position [0, 0]
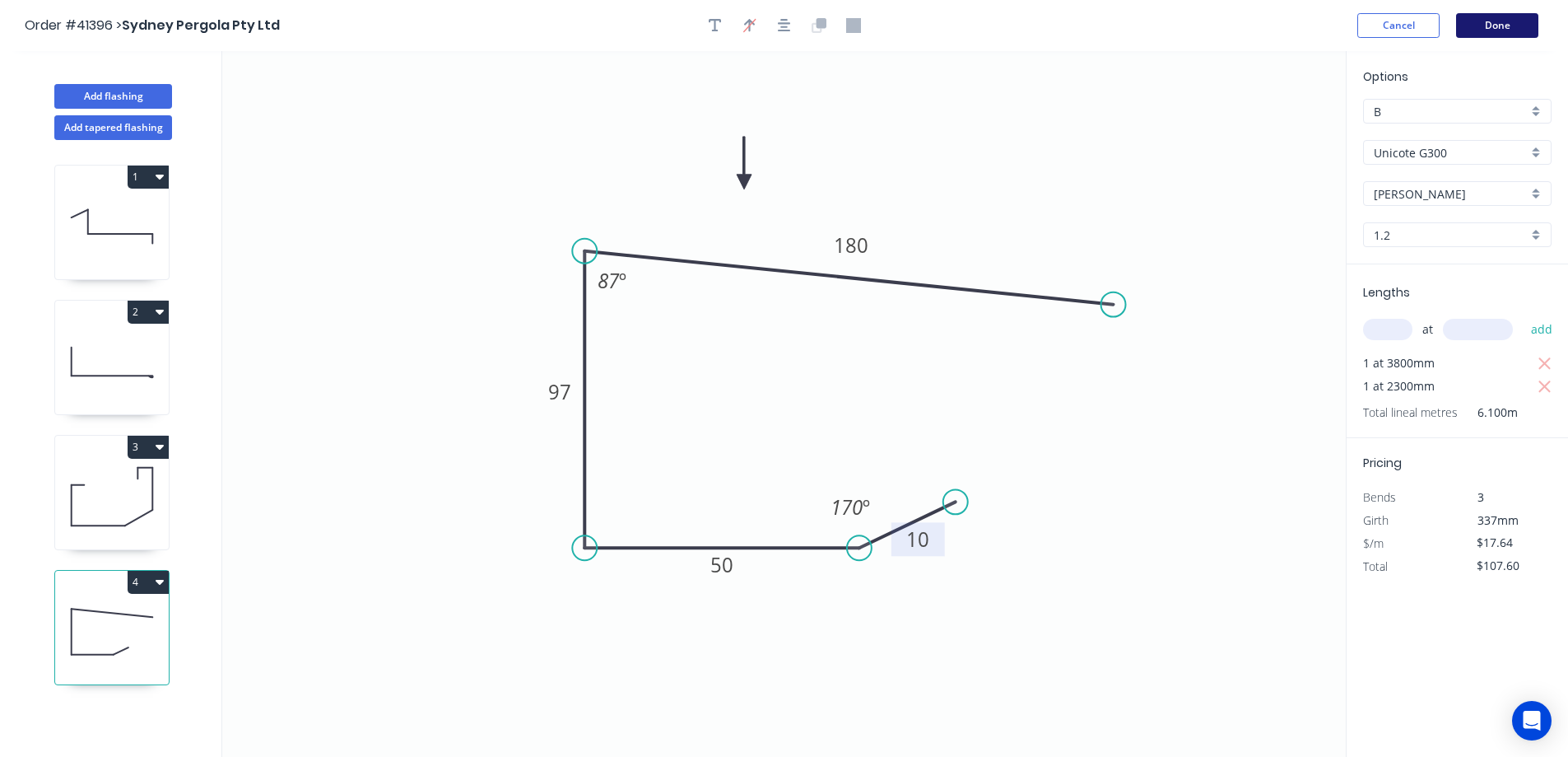
click at [1492, 22] on button "Done" at bounding box center [1498, 25] width 83 height 25
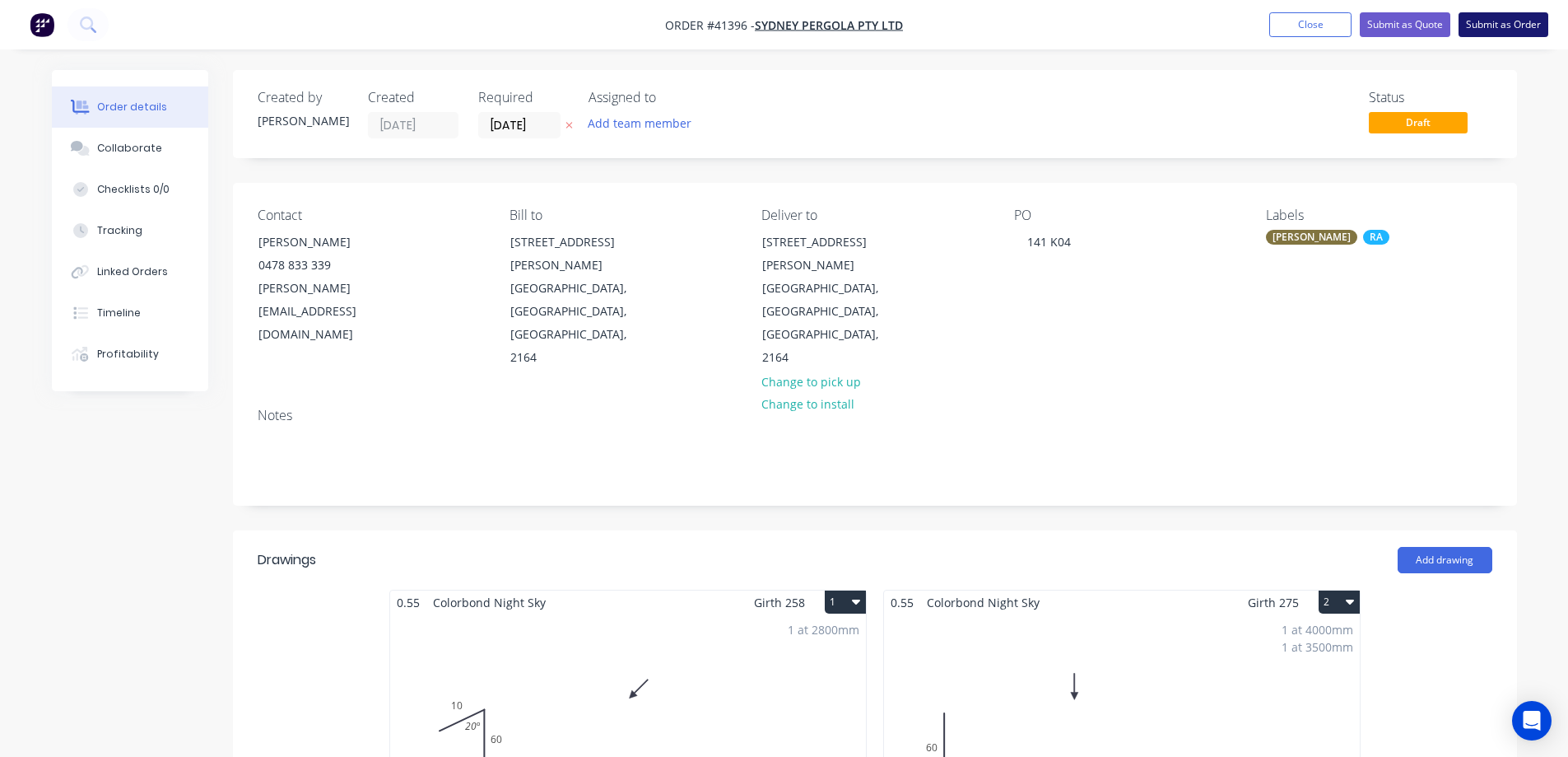
click at [1510, 27] on button "Submit as Order" at bounding box center [1504, 25] width 90 height 25
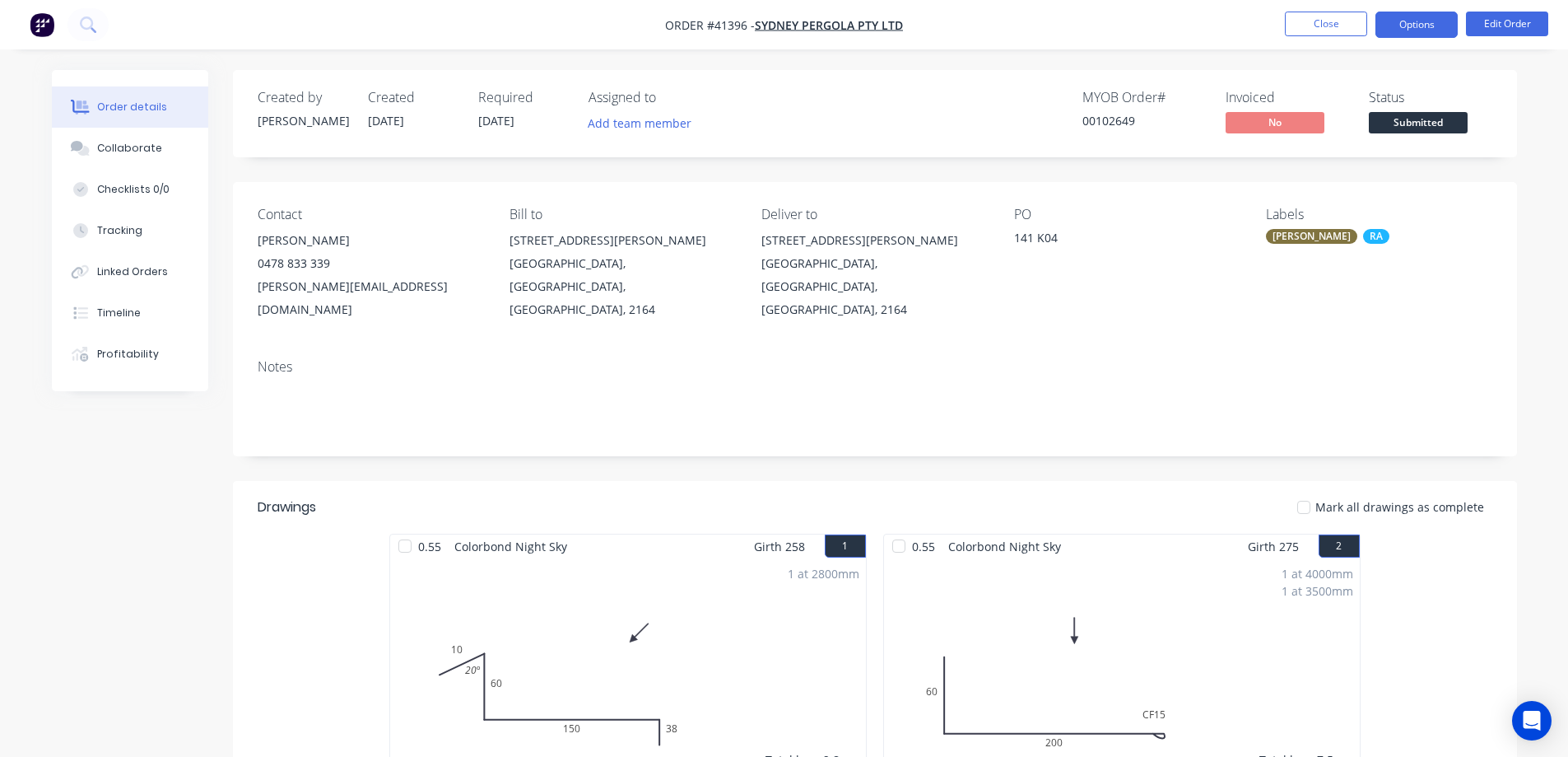
click at [1437, 24] on button "Options" at bounding box center [1417, 25] width 83 height 26
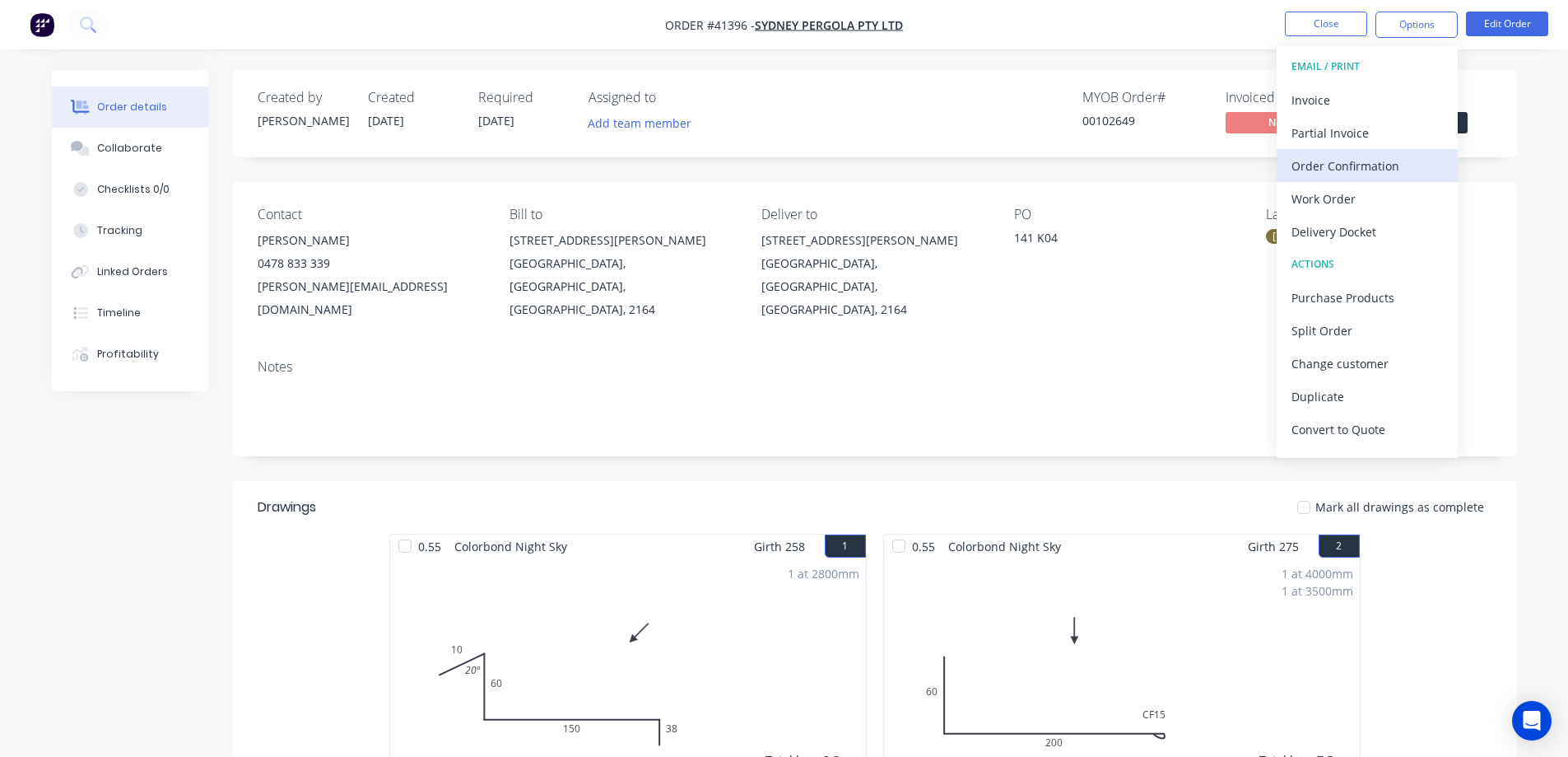
click at [1391, 169] on div "Order Confirmation" at bounding box center [1368, 165] width 151 height 24
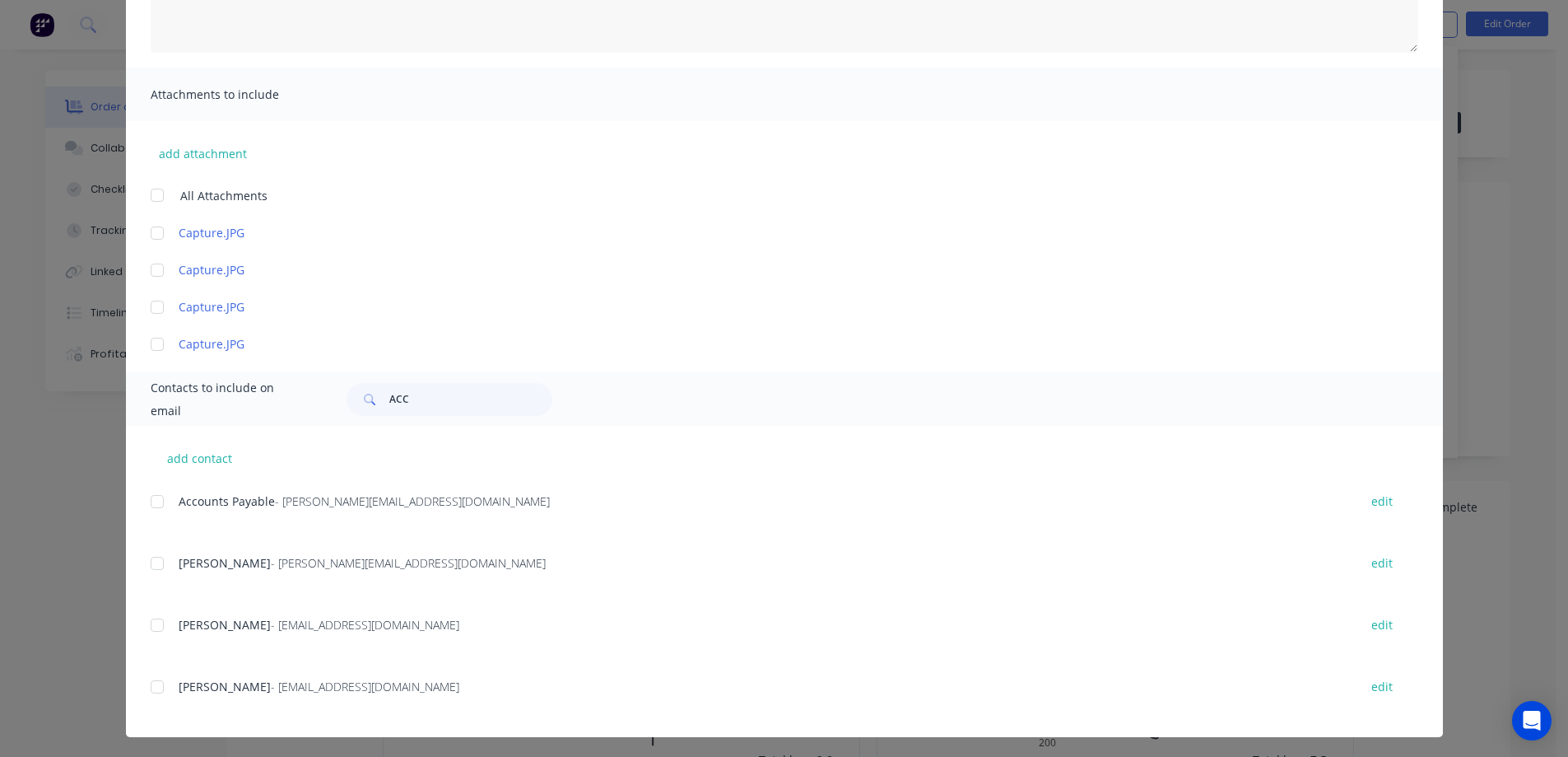
scroll to position [303, 0]
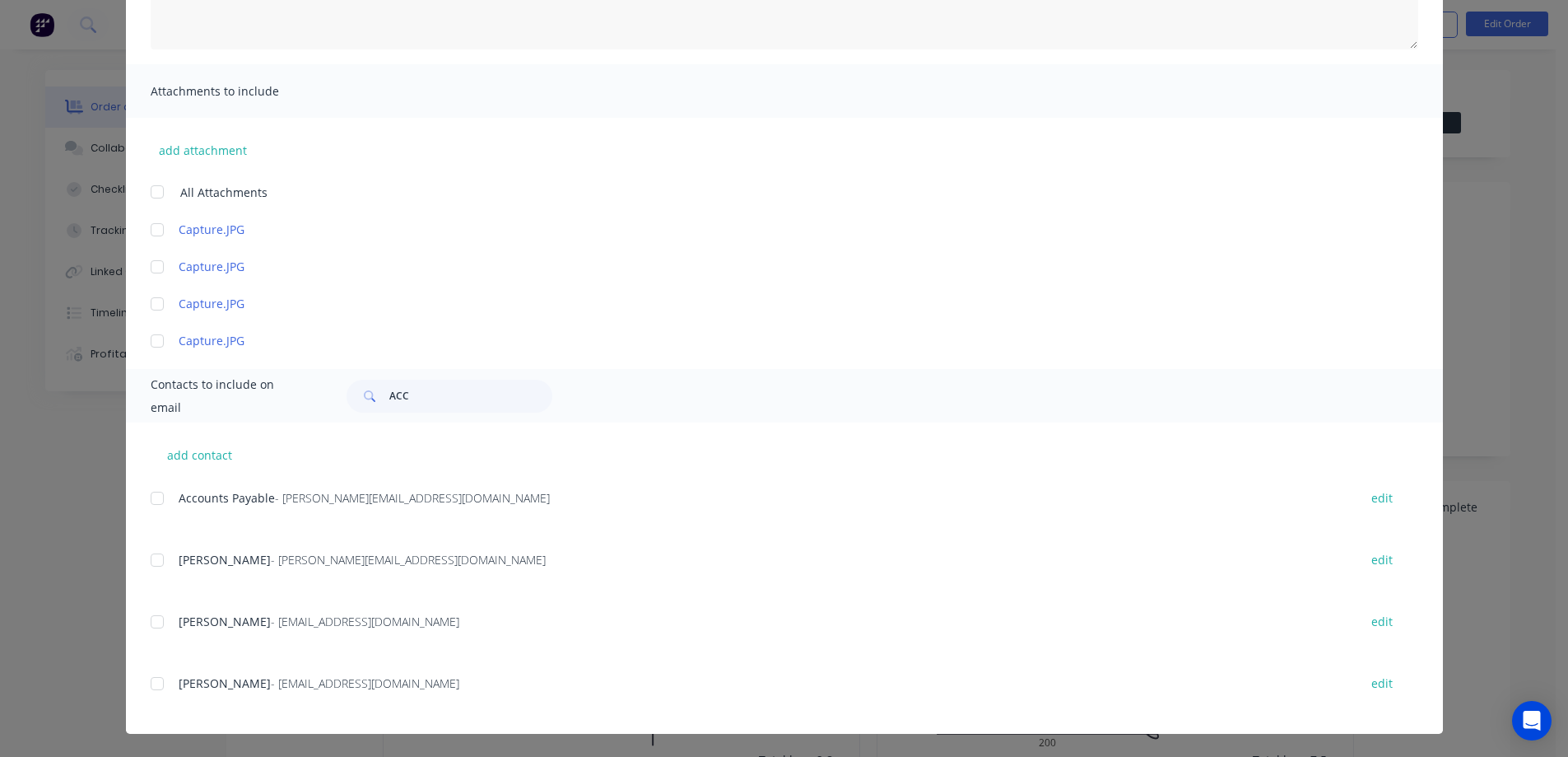
click at [150, 562] on div at bounding box center [156, 559] width 33 height 33
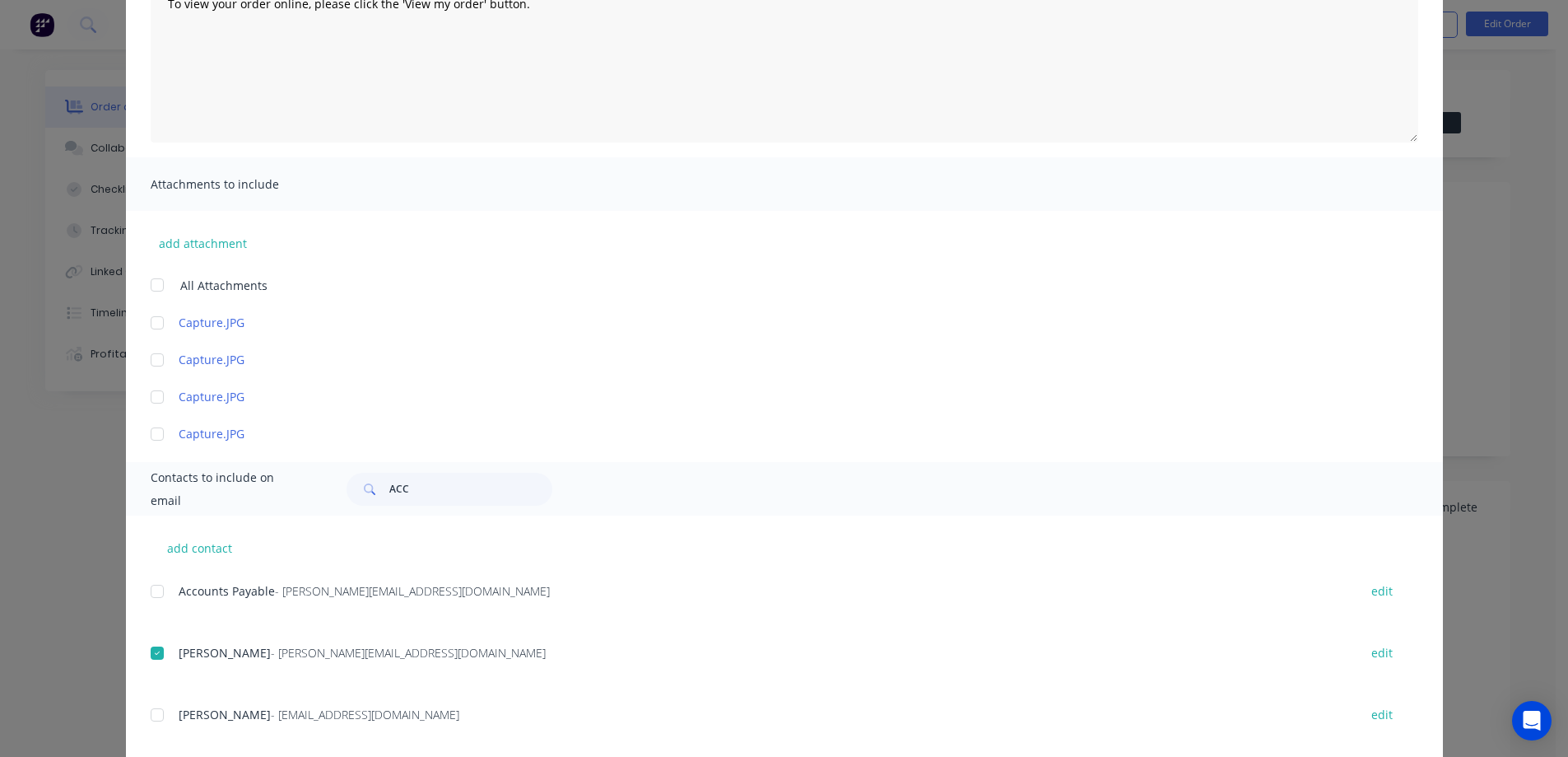
scroll to position [0, 0]
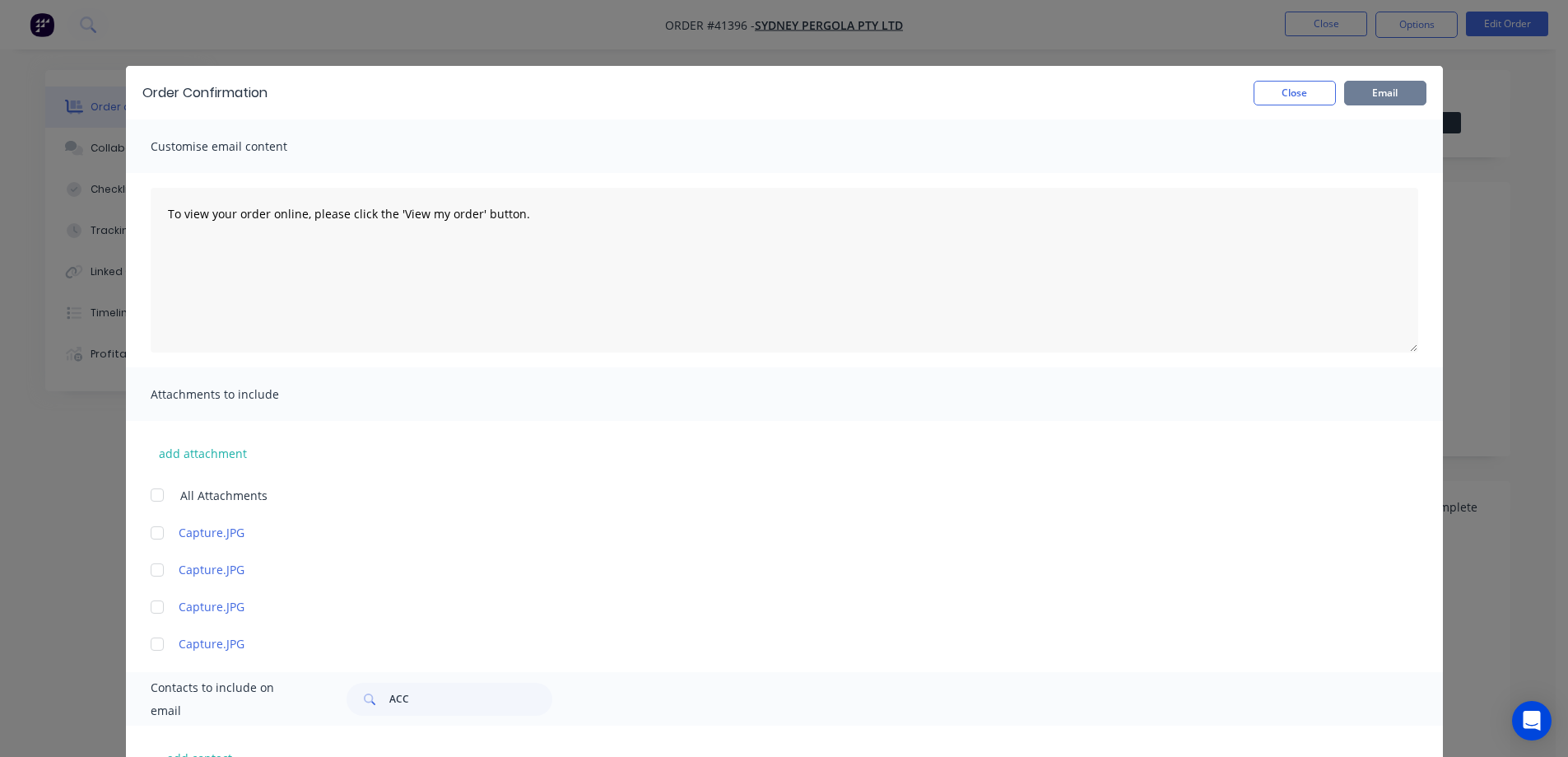
click at [1418, 92] on button "Email" at bounding box center [1386, 93] width 83 height 25
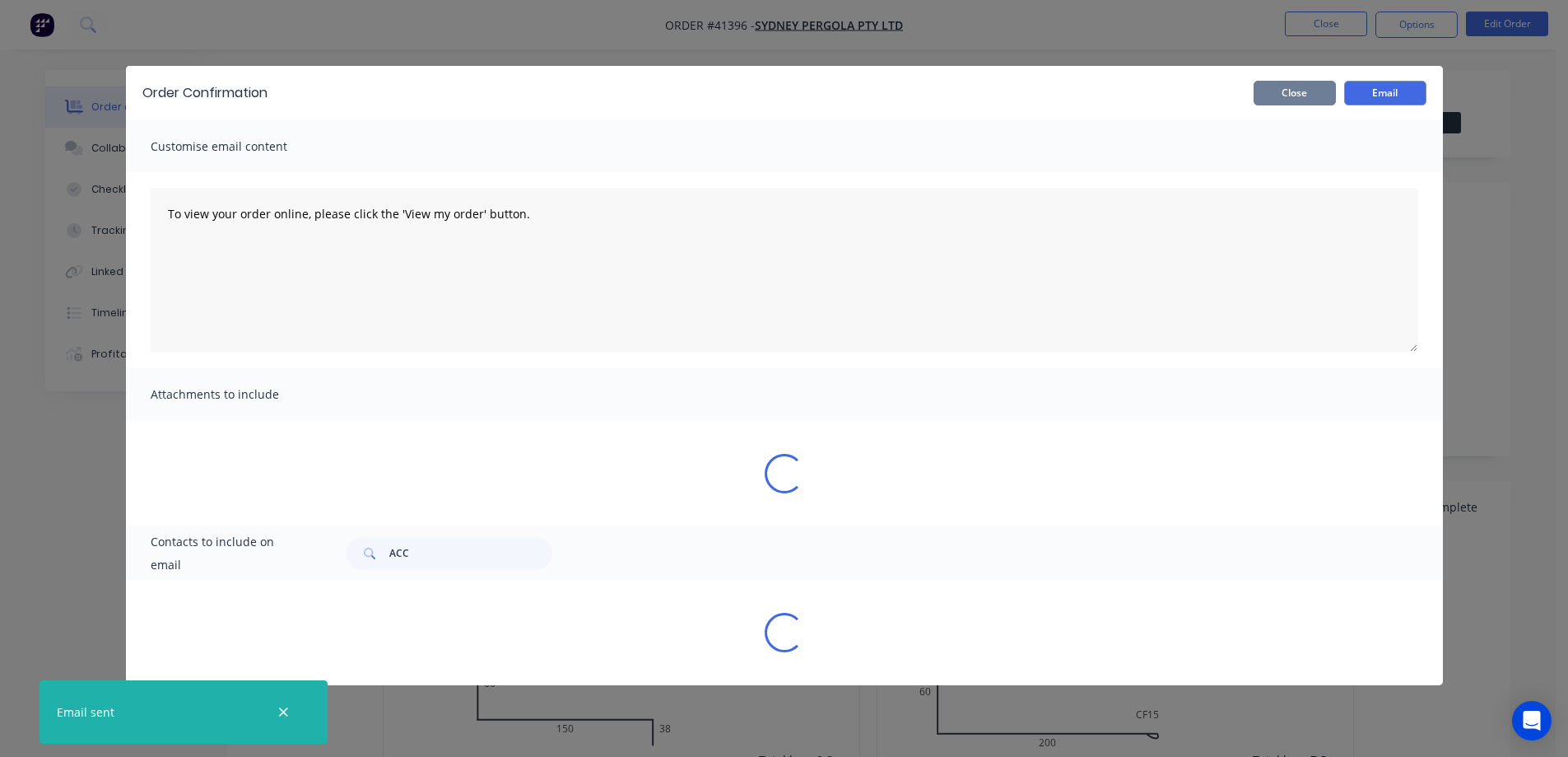
click at [1318, 97] on button "Close" at bounding box center [1296, 93] width 83 height 25
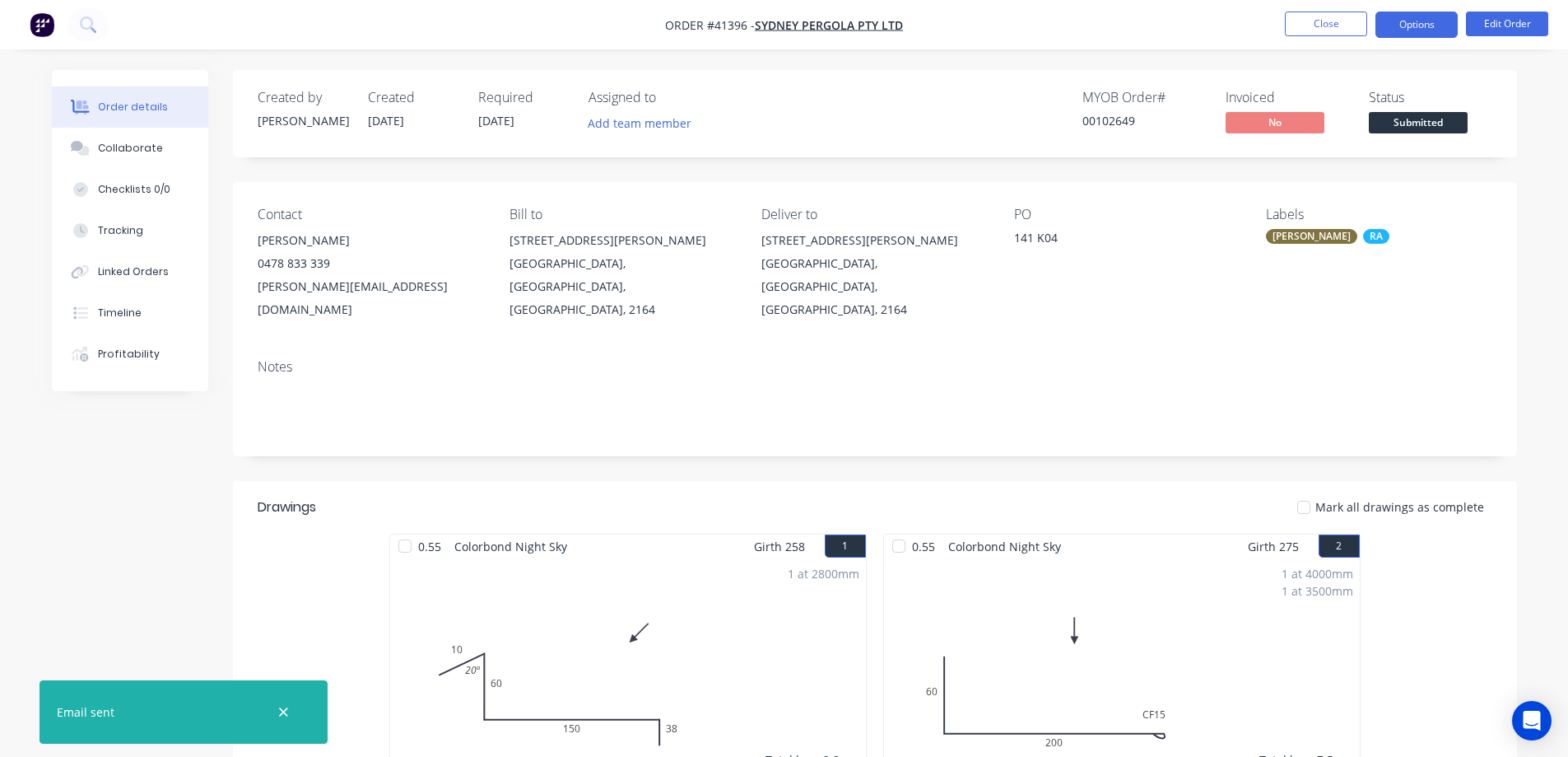
click at [1399, 25] on button "Options" at bounding box center [1417, 25] width 83 height 26
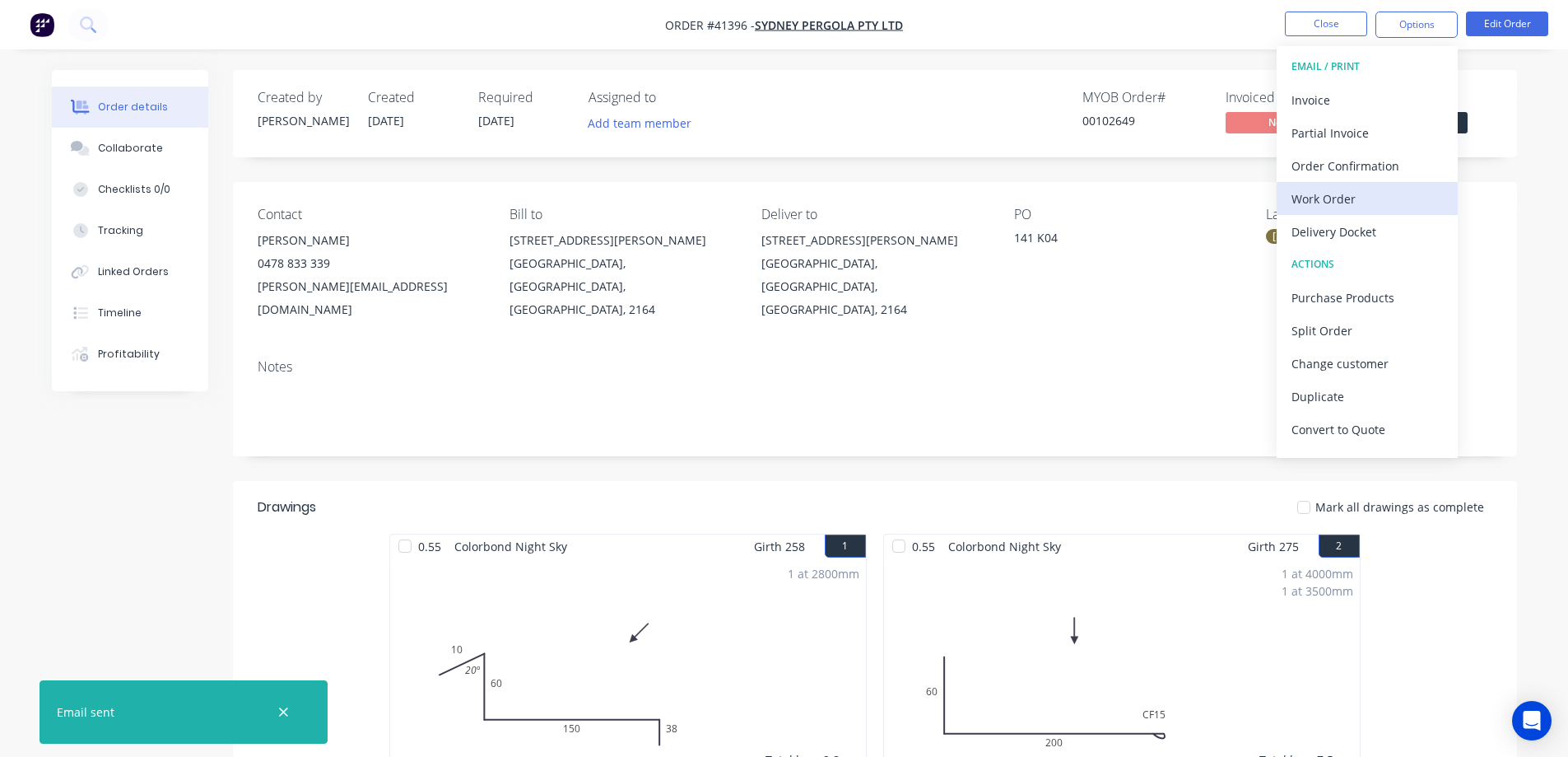
click at [1345, 197] on div "Work Order" at bounding box center [1368, 199] width 151 height 24
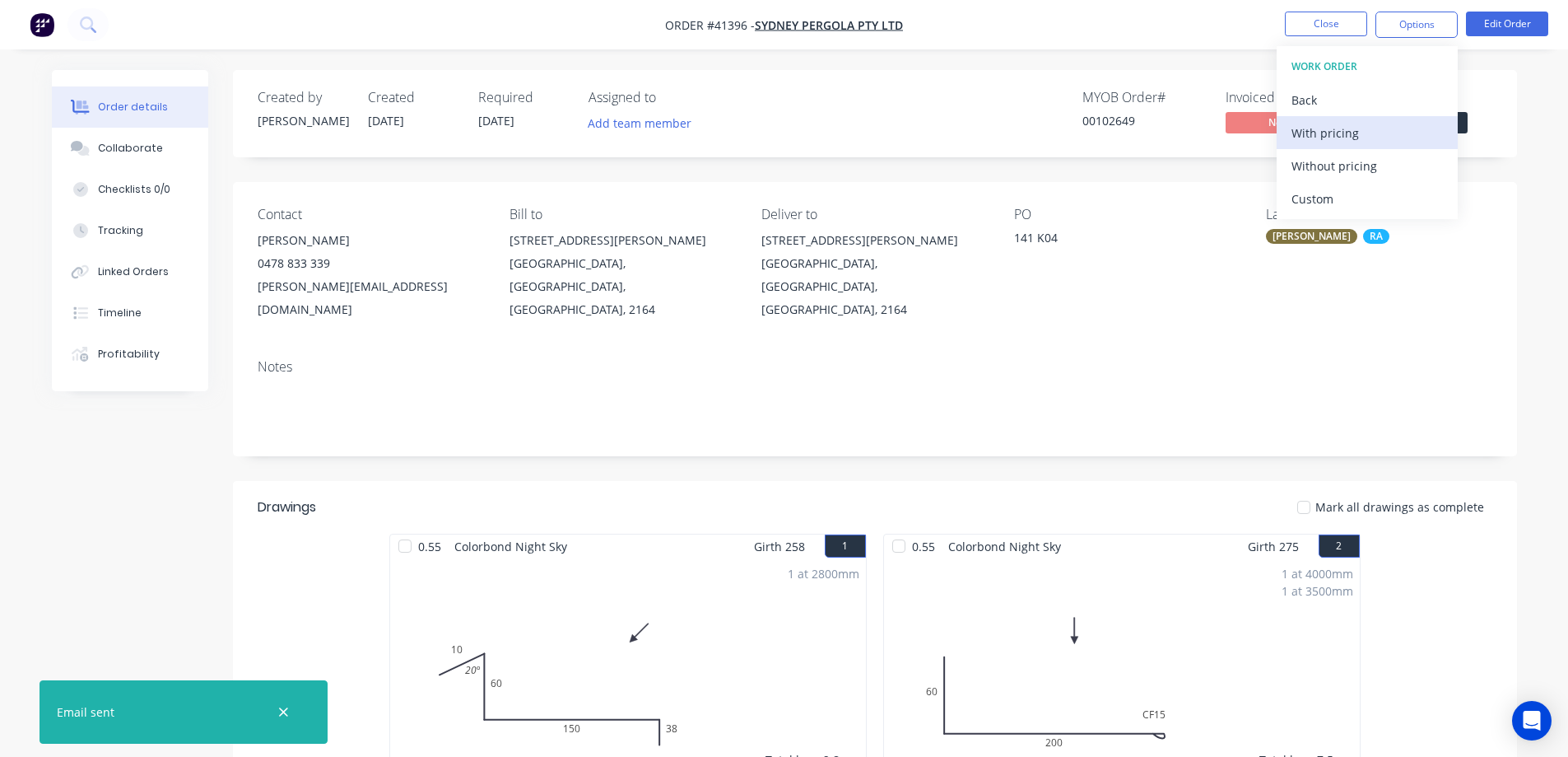
click at [1357, 134] on div "With pricing" at bounding box center [1368, 133] width 151 height 24
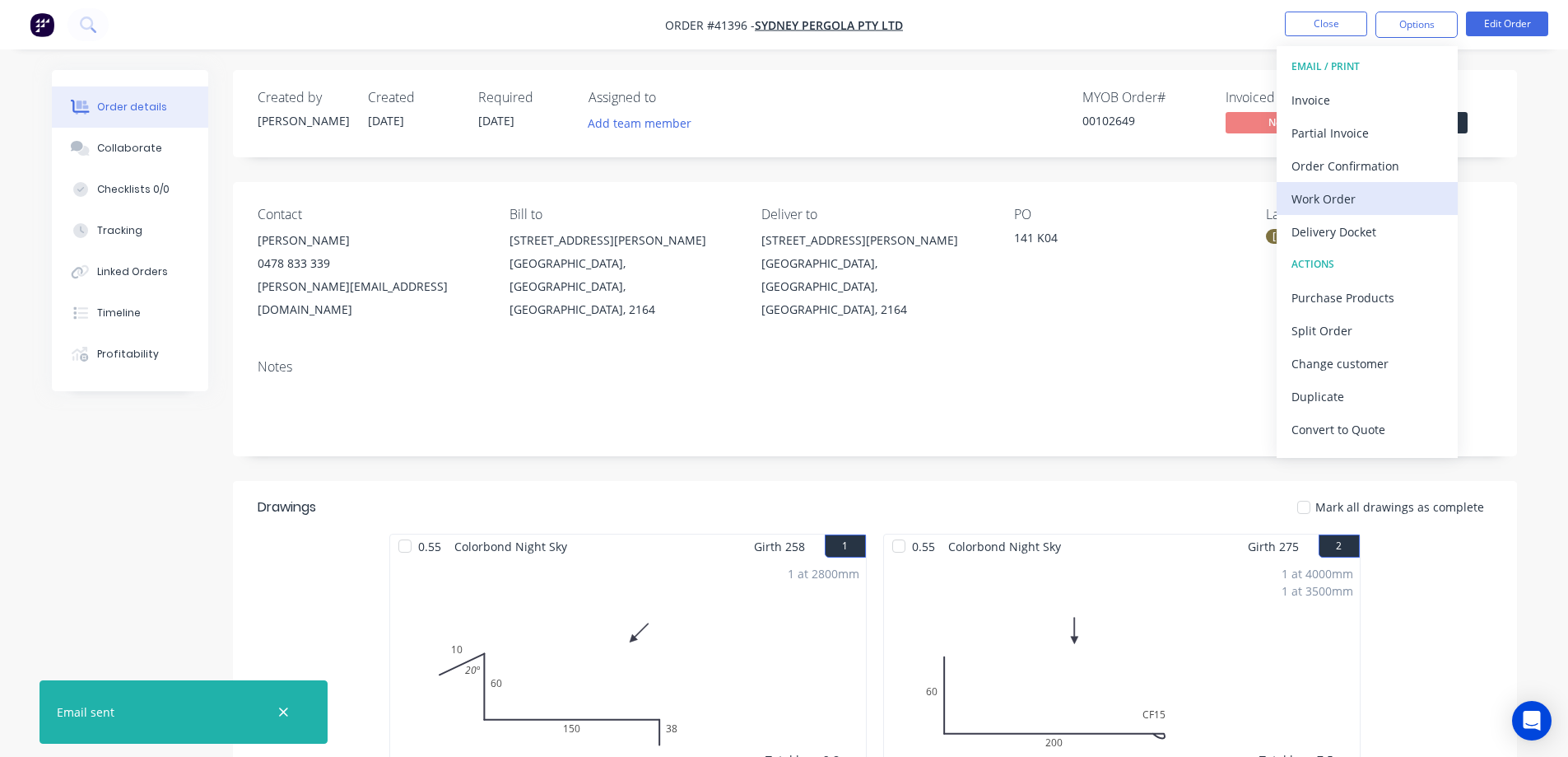
click at [1305, 195] on div "Work Order" at bounding box center [1368, 199] width 151 height 24
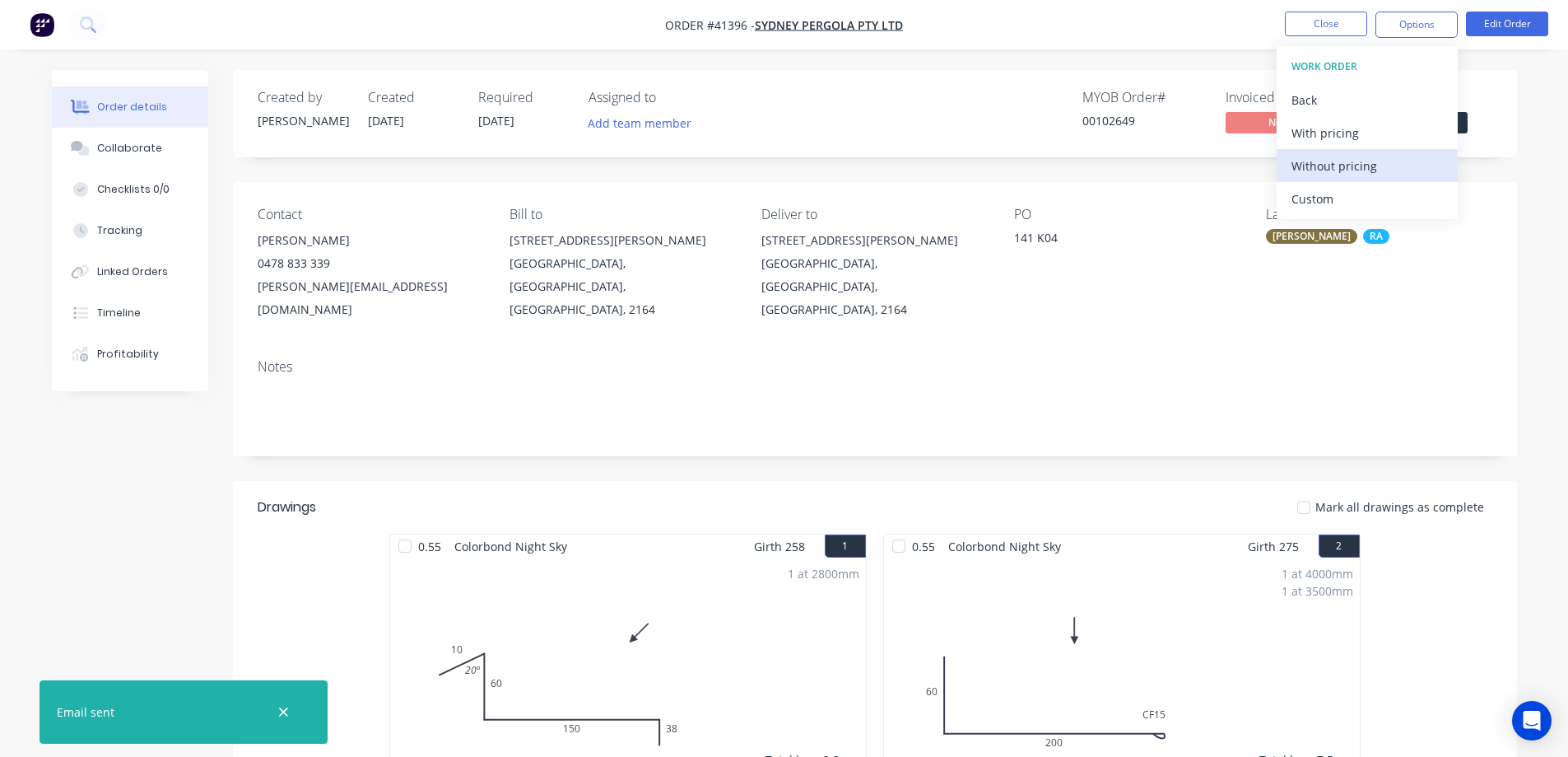
click at [1331, 167] on div "Without pricing" at bounding box center [1368, 165] width 151 height 24
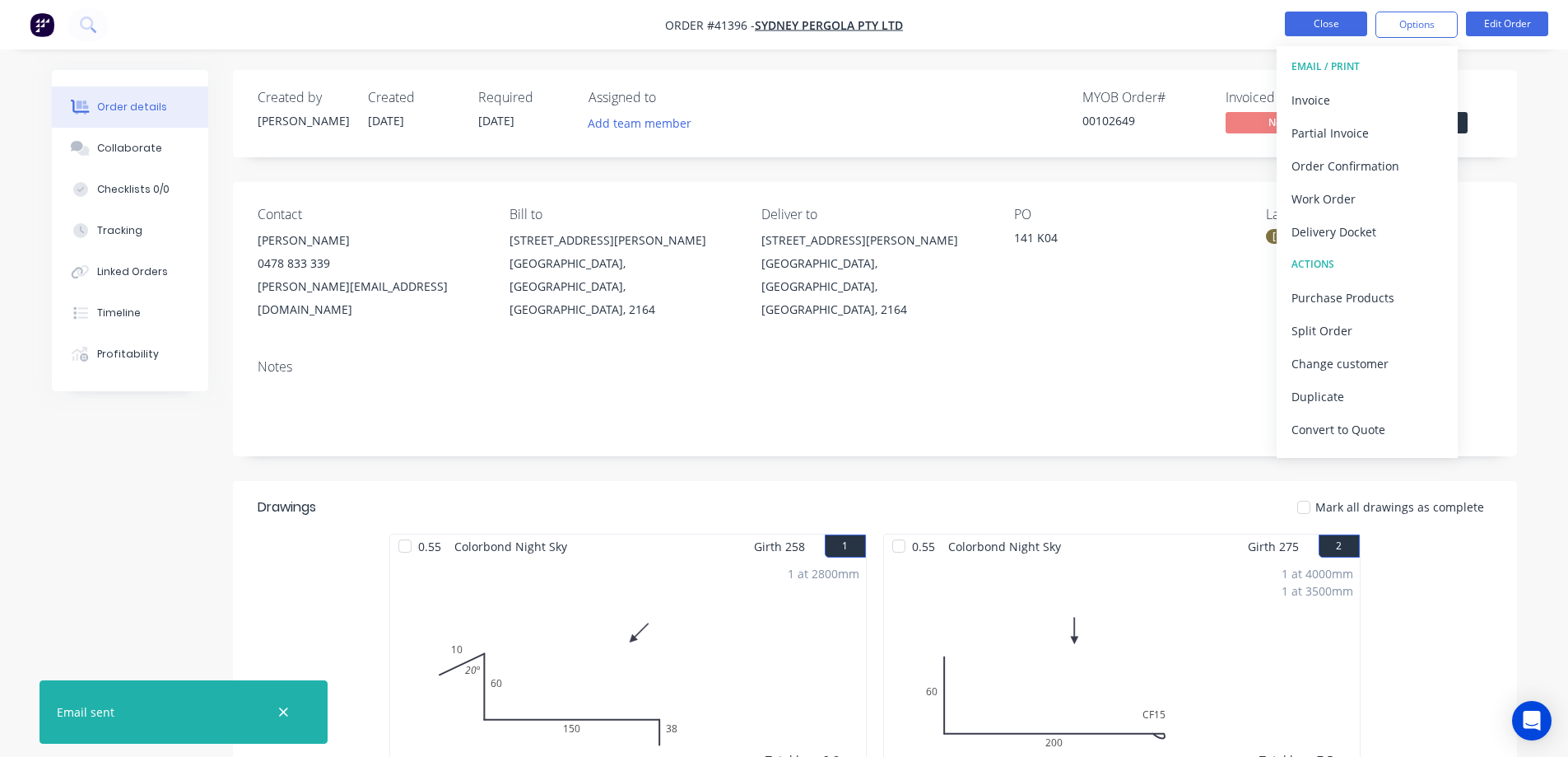
click at [1302, 20] on button "Close" at bounding box center [1326, 24] width 83 height 25
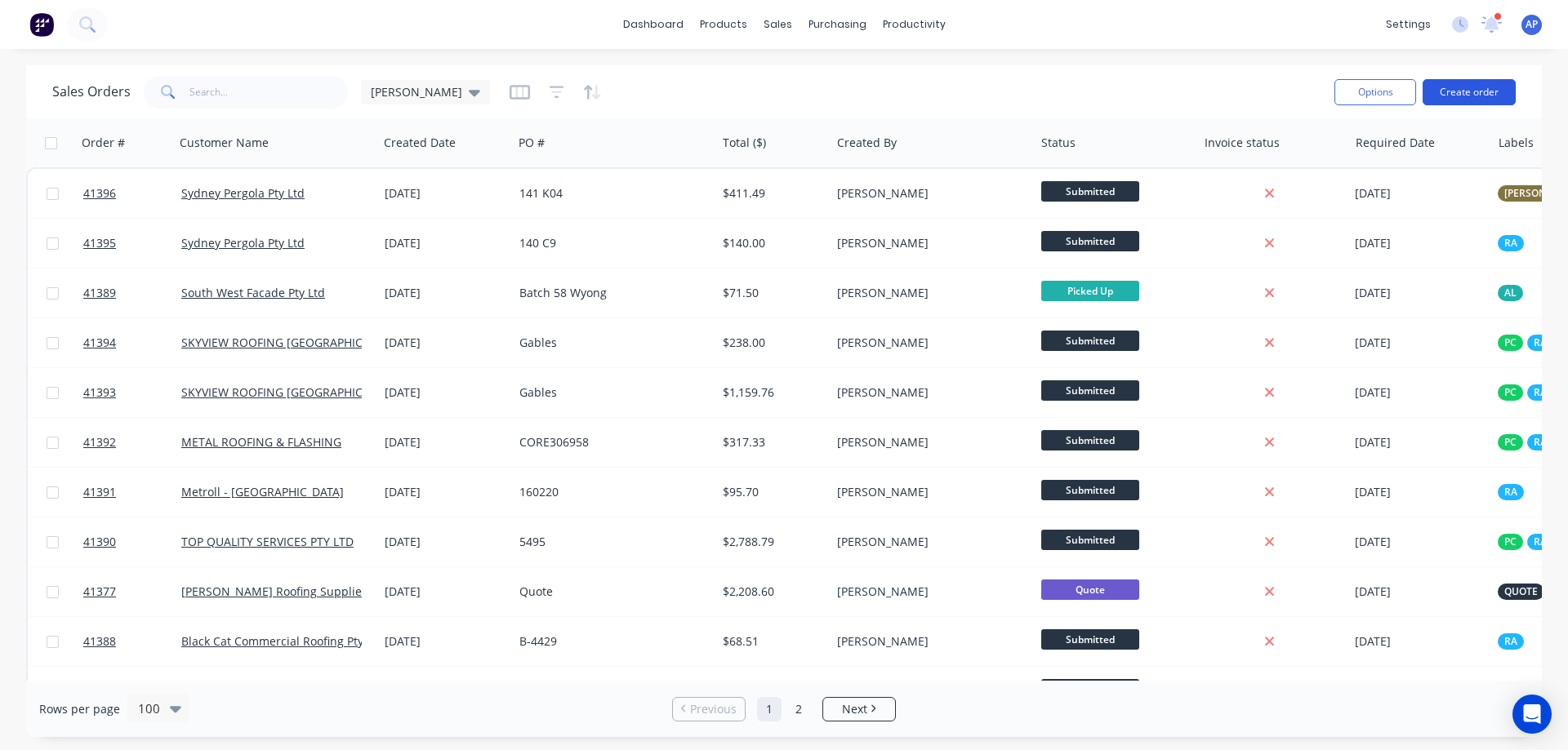
click at [1447, 90] on button "Create order" at bounding box center [1469, 92] width 93 height 26
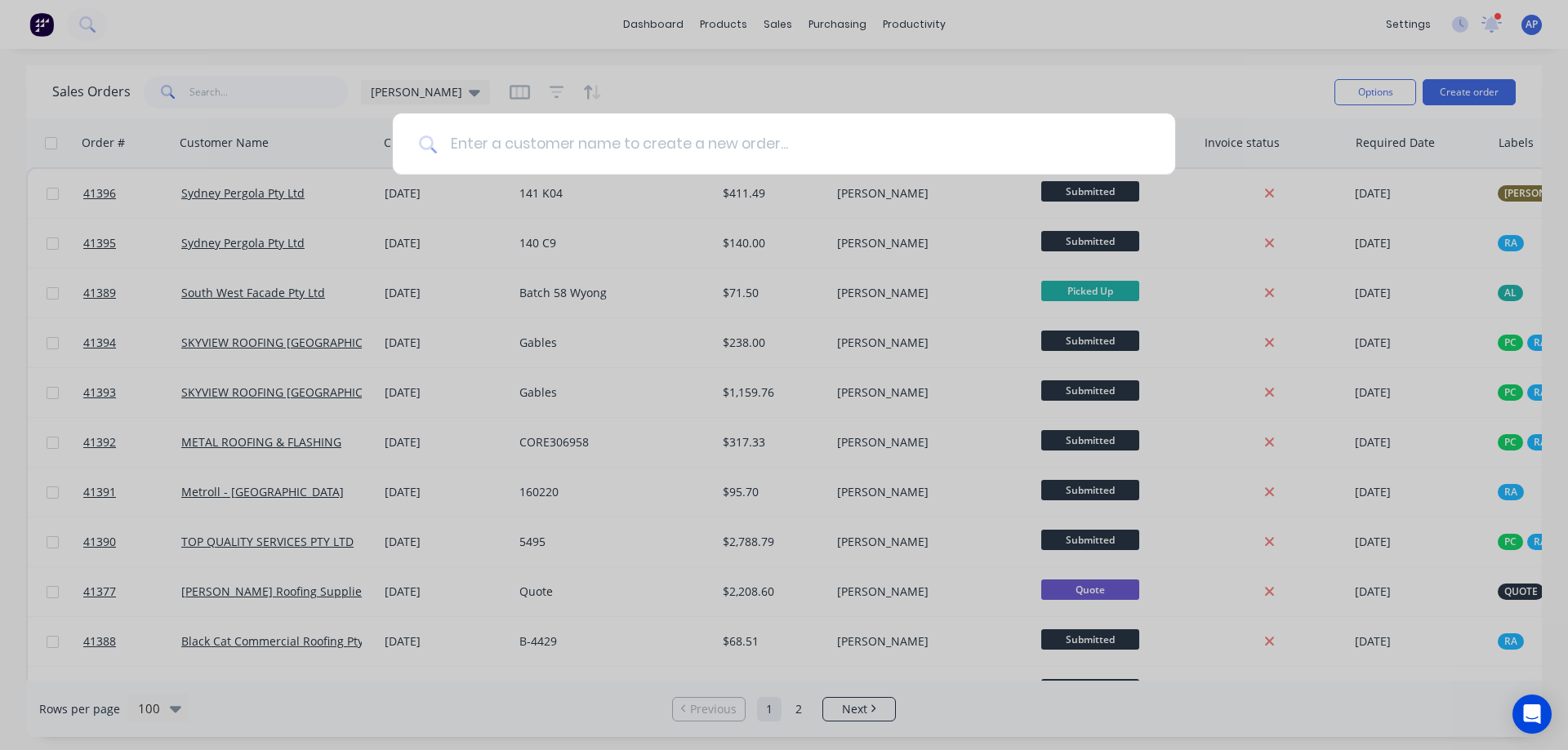
click at [587, 138] on input at bounding box center [792, 144] width 712 height 61
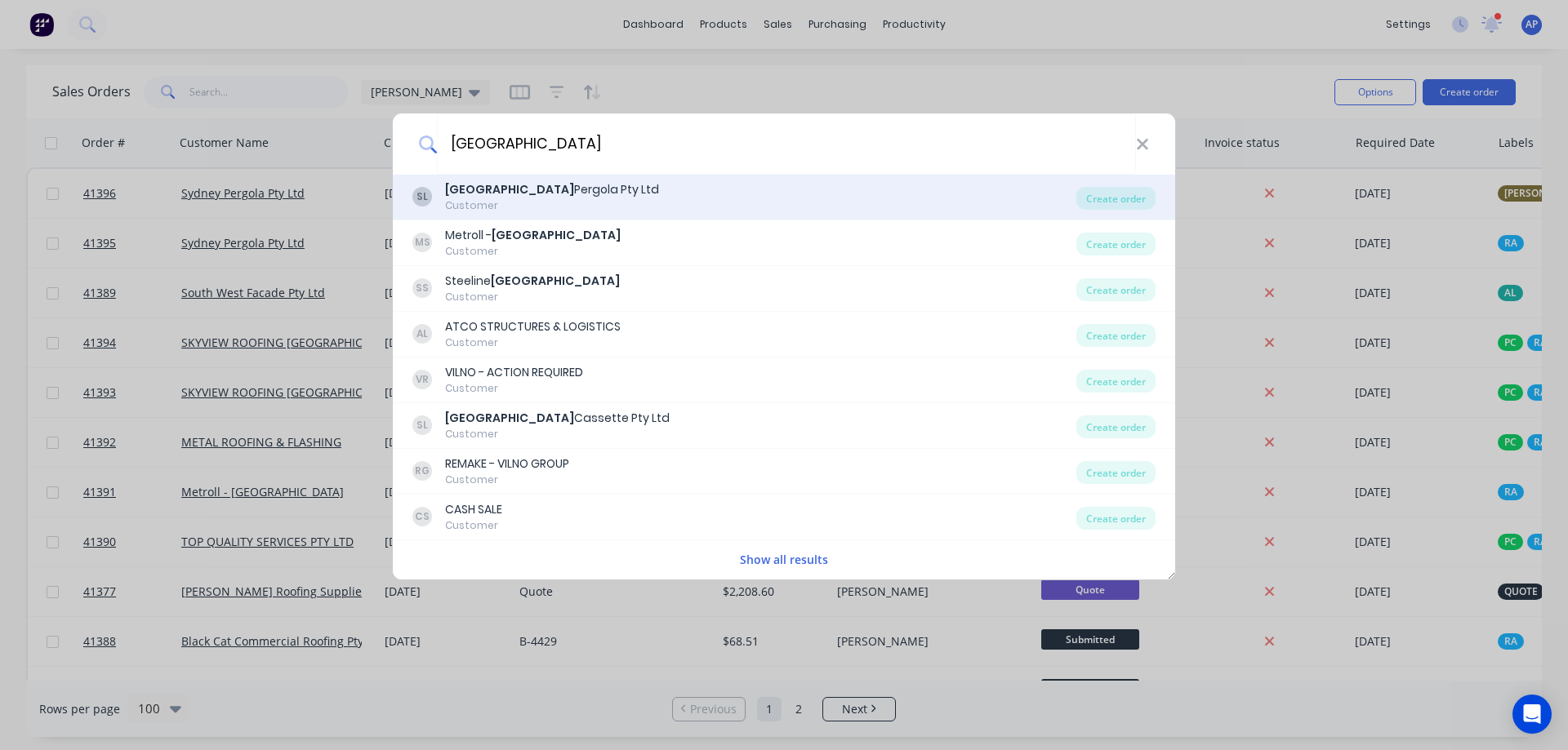
type input "SYDNEY"
click at [548, 187] on div "Sydney Pergola Pty Ltd" at bounding box center [552, 190] width 214 height 17
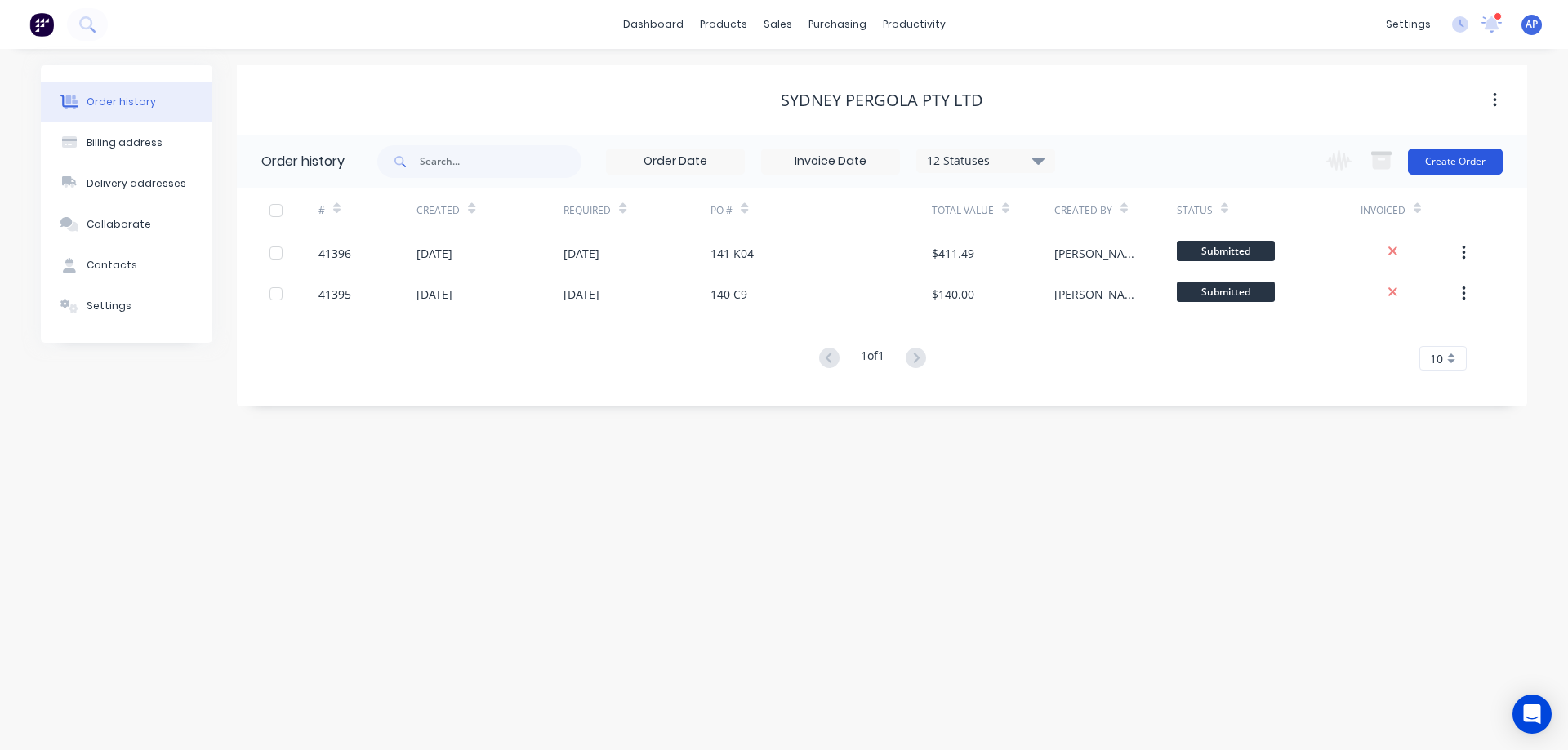
click at [1441, 163] on button "Create Order" at bounding box center [1455, 161] width 95 height 26
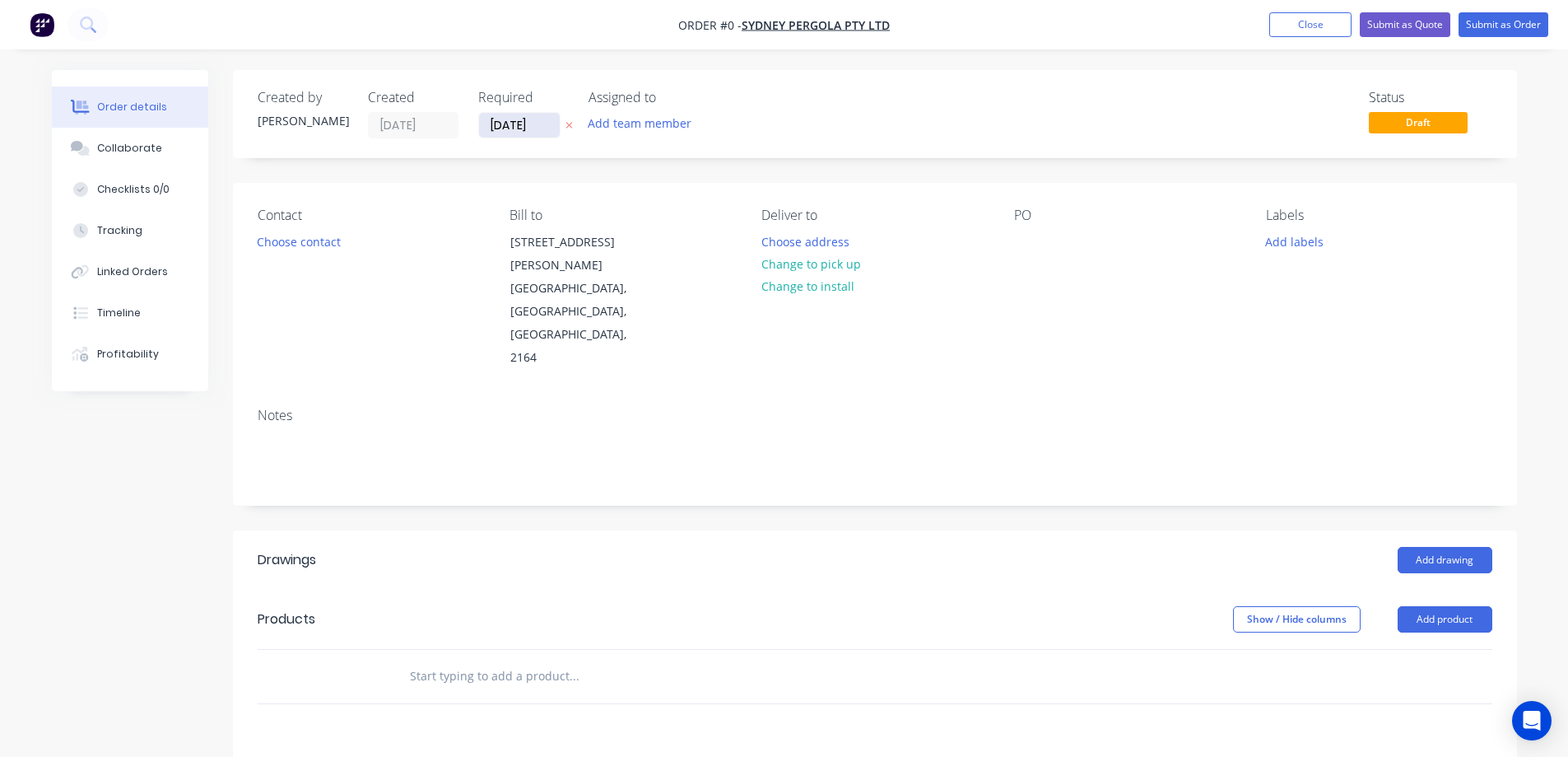
click at [526, 127] on input "[DATE]" at bounding box center [519, 125] width 81 height 25
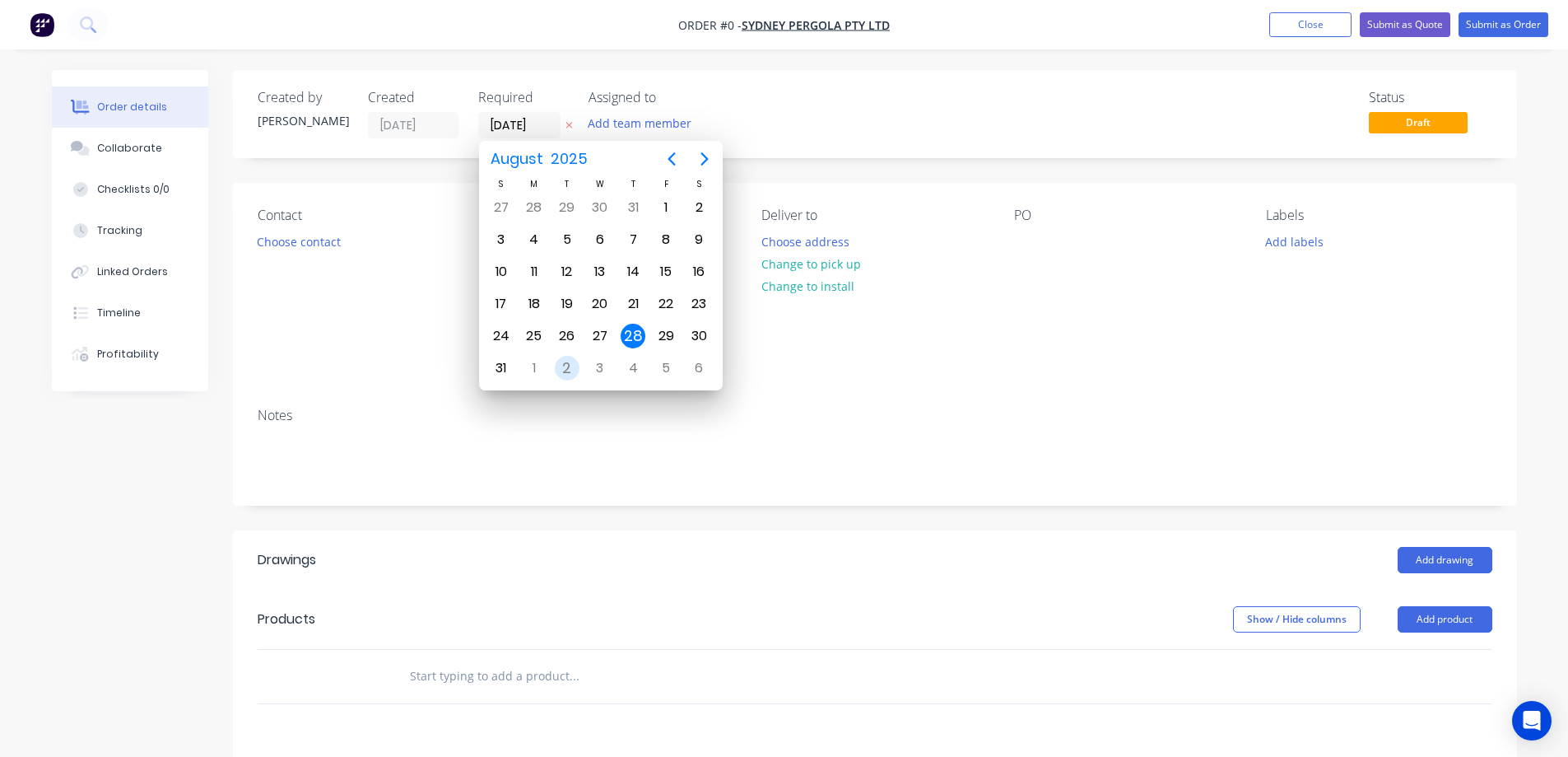
click at [567, 368] on div "2" at bounding box center [567, 368] width 25 height 25
type input "[DATE]"
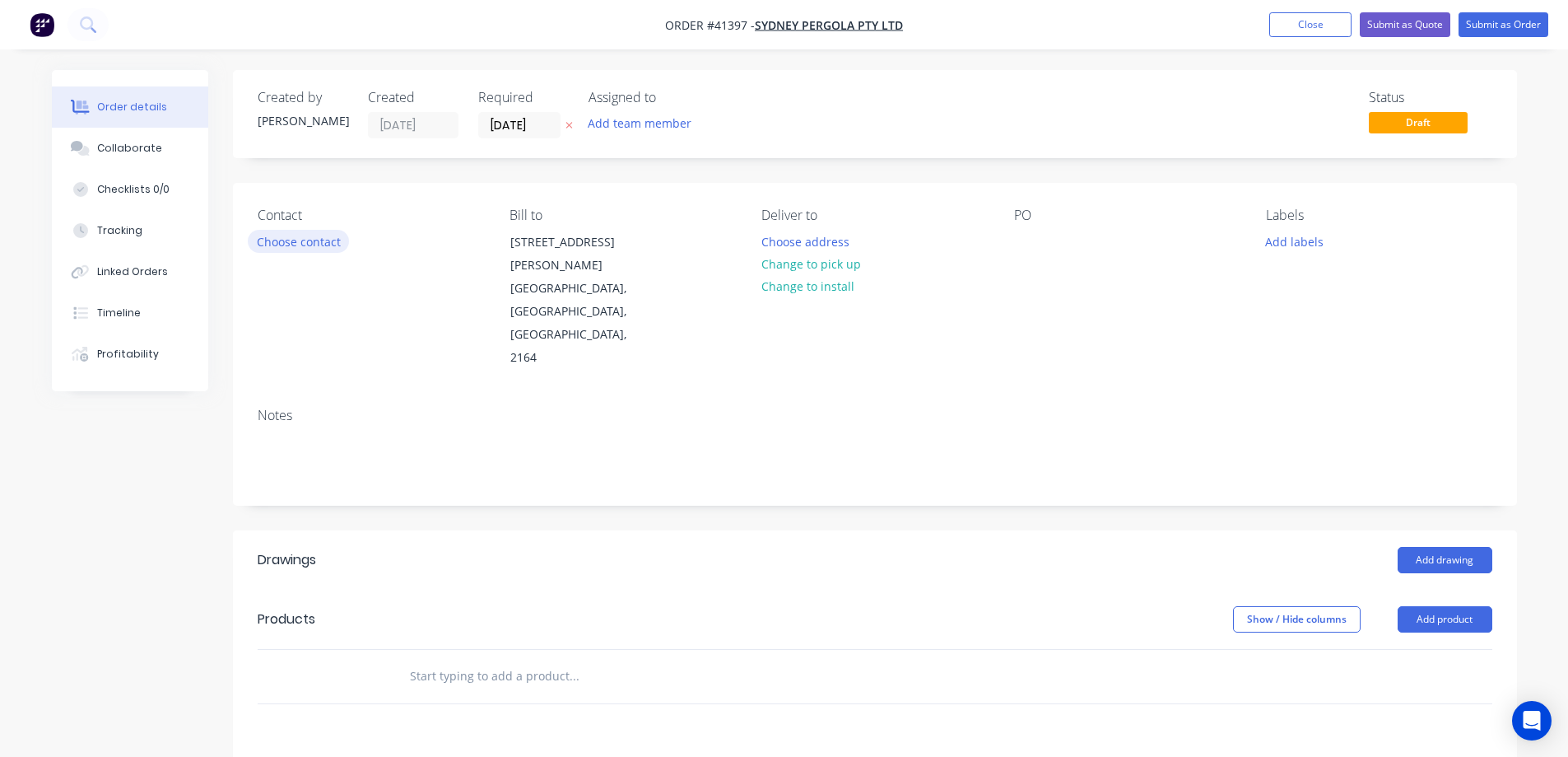
click at [328, 244] on button "Choose contact" at bounding box center [298, 240] width 101 height 22
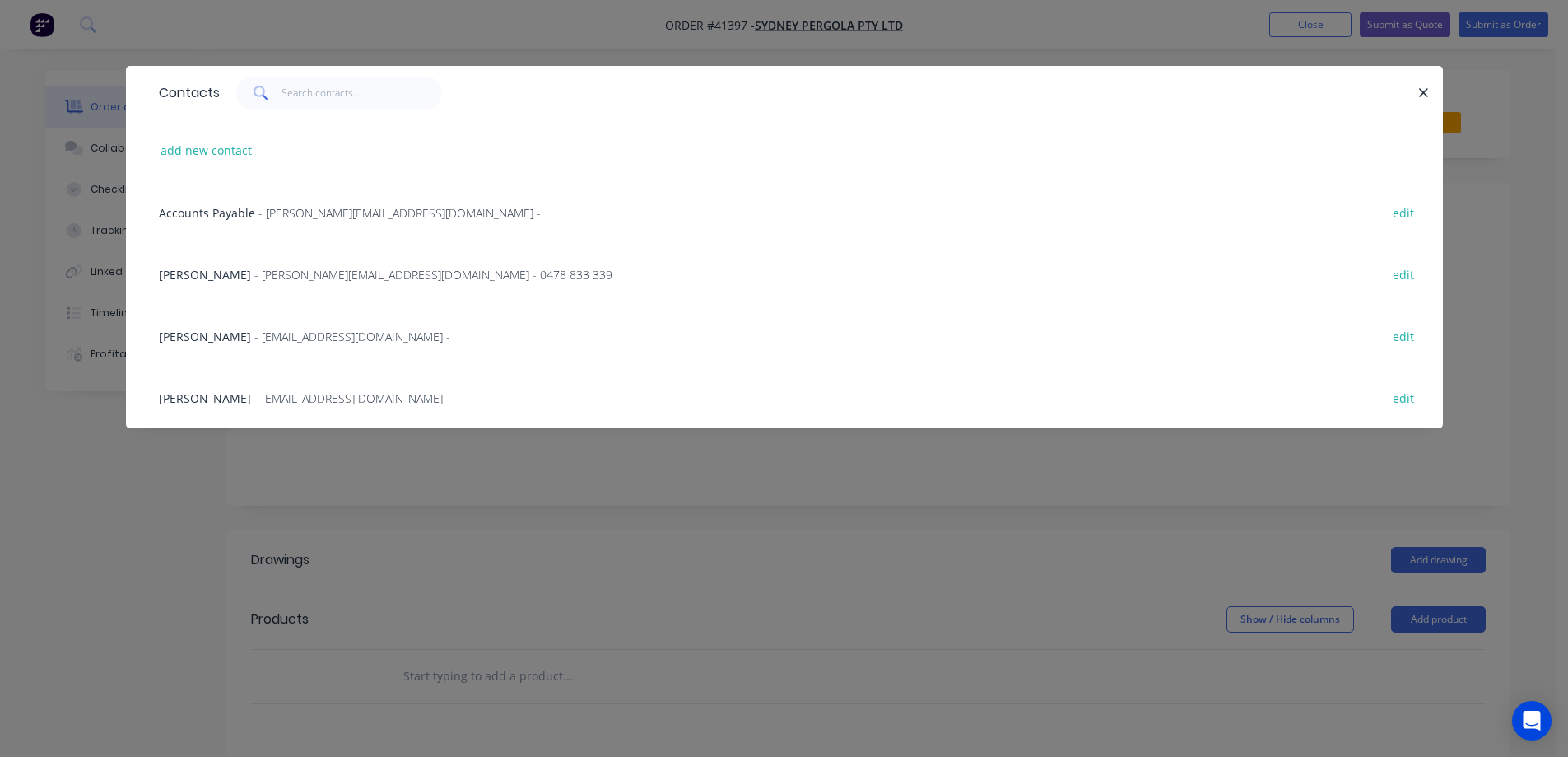
click at [345, 273] on span "- allan@sydneypergolaservices.com.au - 0478 833 339" at bounding box center [432, 275] width 358 height 16
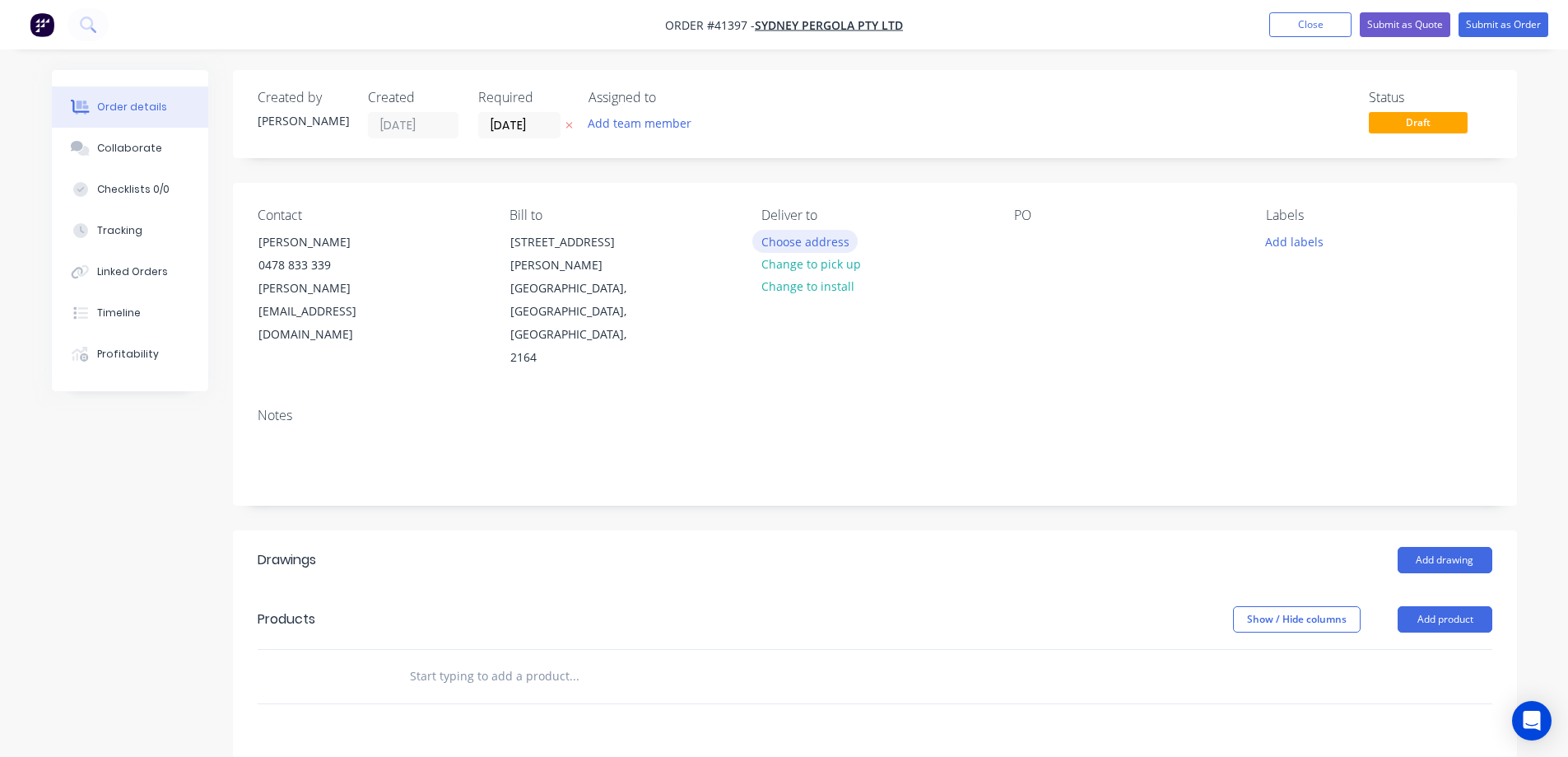
click at [792, 235] on button "Choose address" at bounding box center [805, 240] width 105 height 22
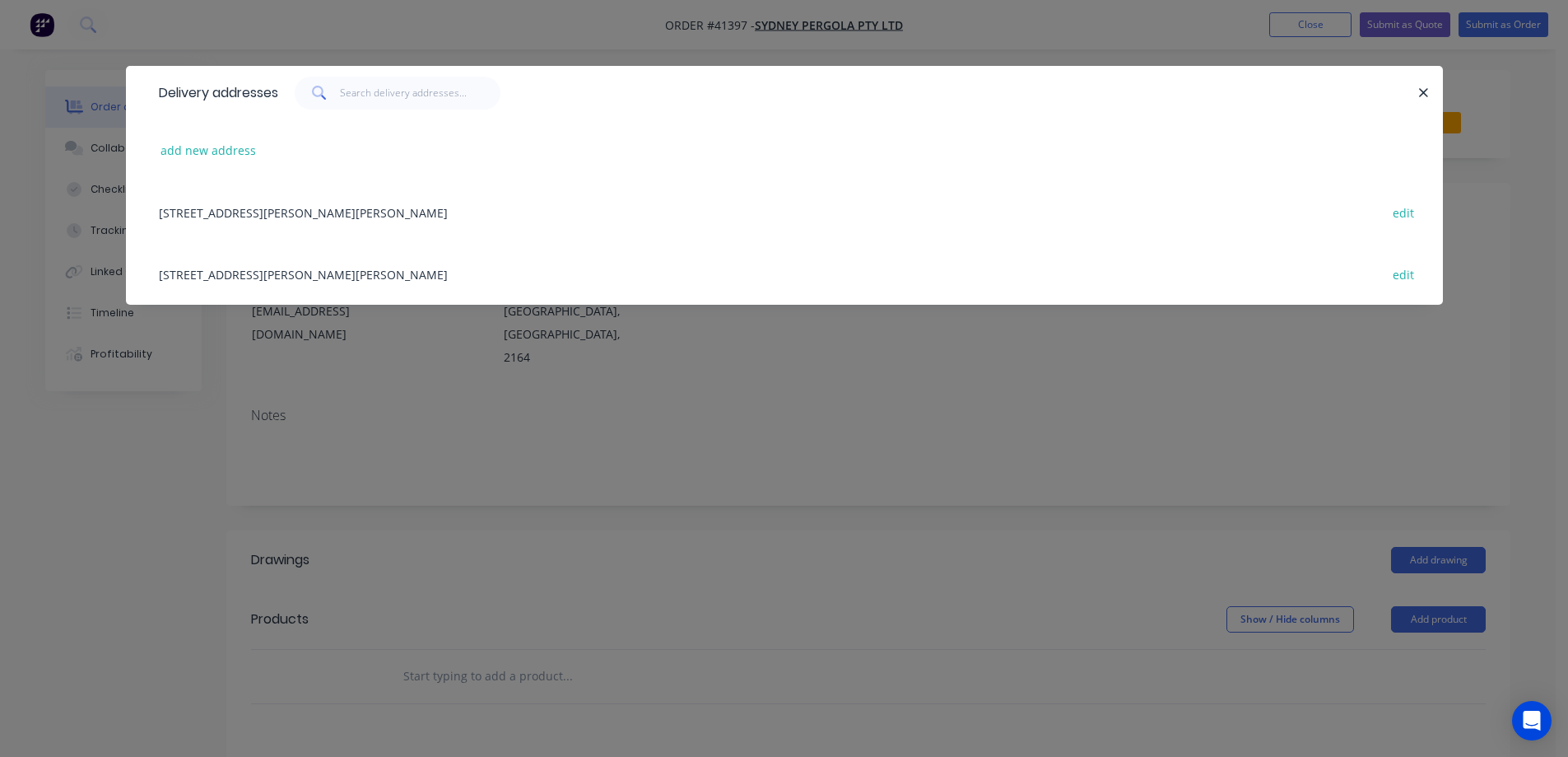
drag, startPoint x: 388, startPoint y: 220, endPoint x: 535, endPoint y: 209, distance: 147.4
click at [388, 219] on div "5/132-136 Newton rd, WETHERILL PARK, New South Wales, Australia, 2164 edit" at bounding box center [784, 212] width 1268 height 62
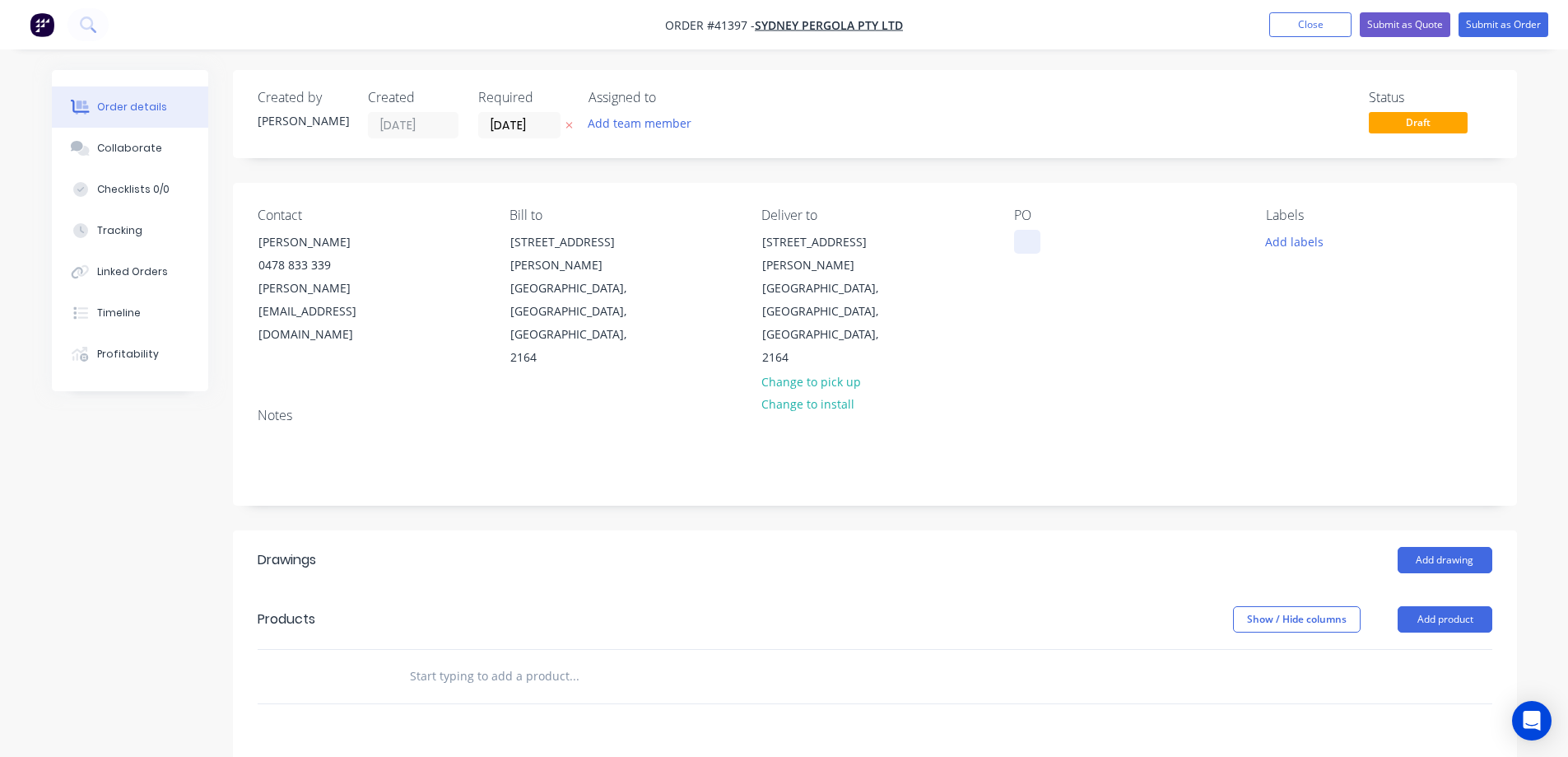
click at [1024, 241] on div at bounding box center [1027, 241] width 26 height 24
click at [1063, 244] on div "142 S" at bounding box center [1042, 241] width 56 height 24
click at [1295, 233] on button "Add labels" at bounding box center [1295, 240] width 76 height 22
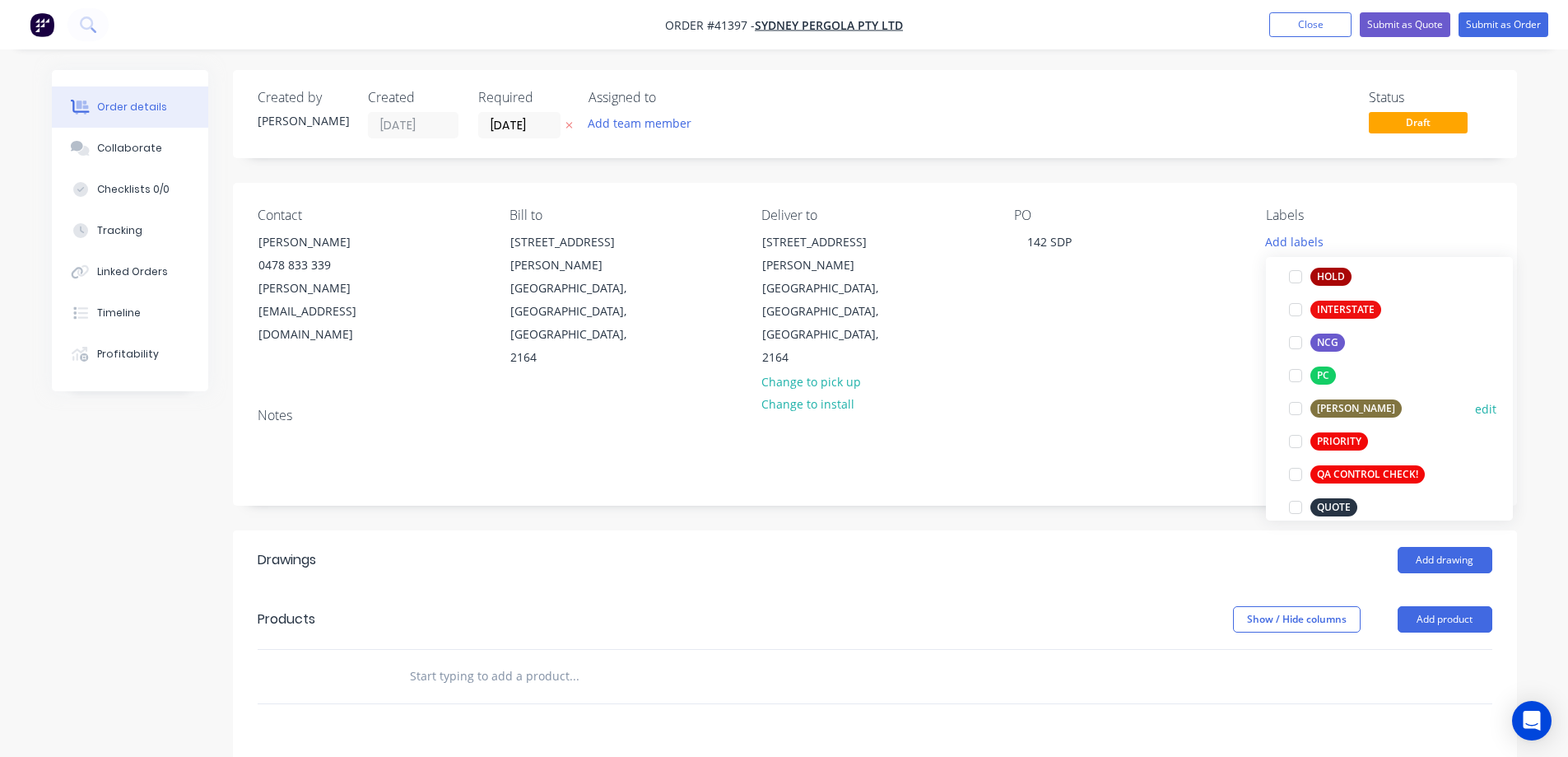
scroll to position [411, 0]
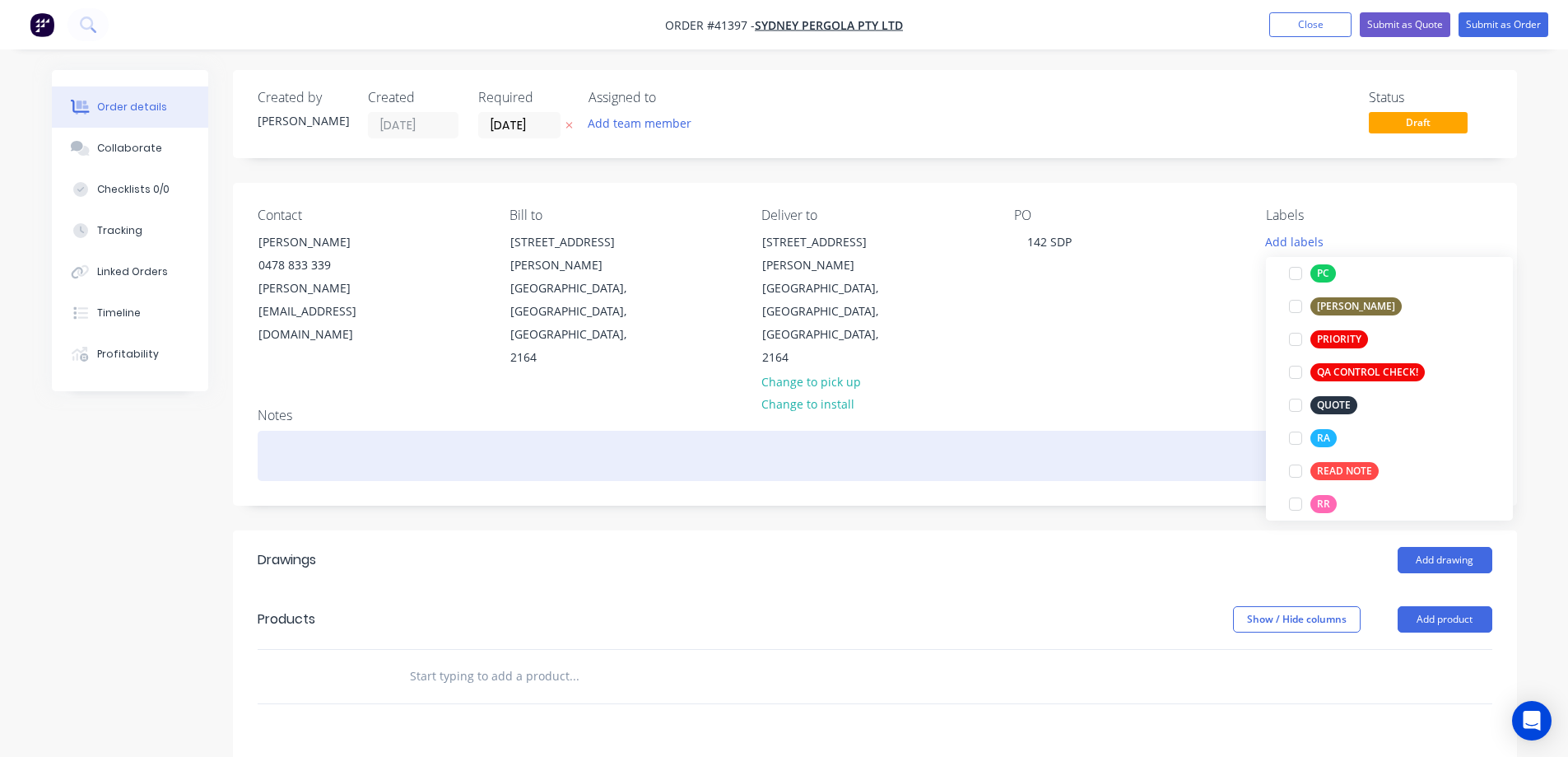
drag, startPoint x: 1300, startPoint y: 436, endPoint x: 1035, endPoint y: 404, distance: 266.9
click at [1299, 436] on div at bounding box center [1296, 438] width 33 height 33
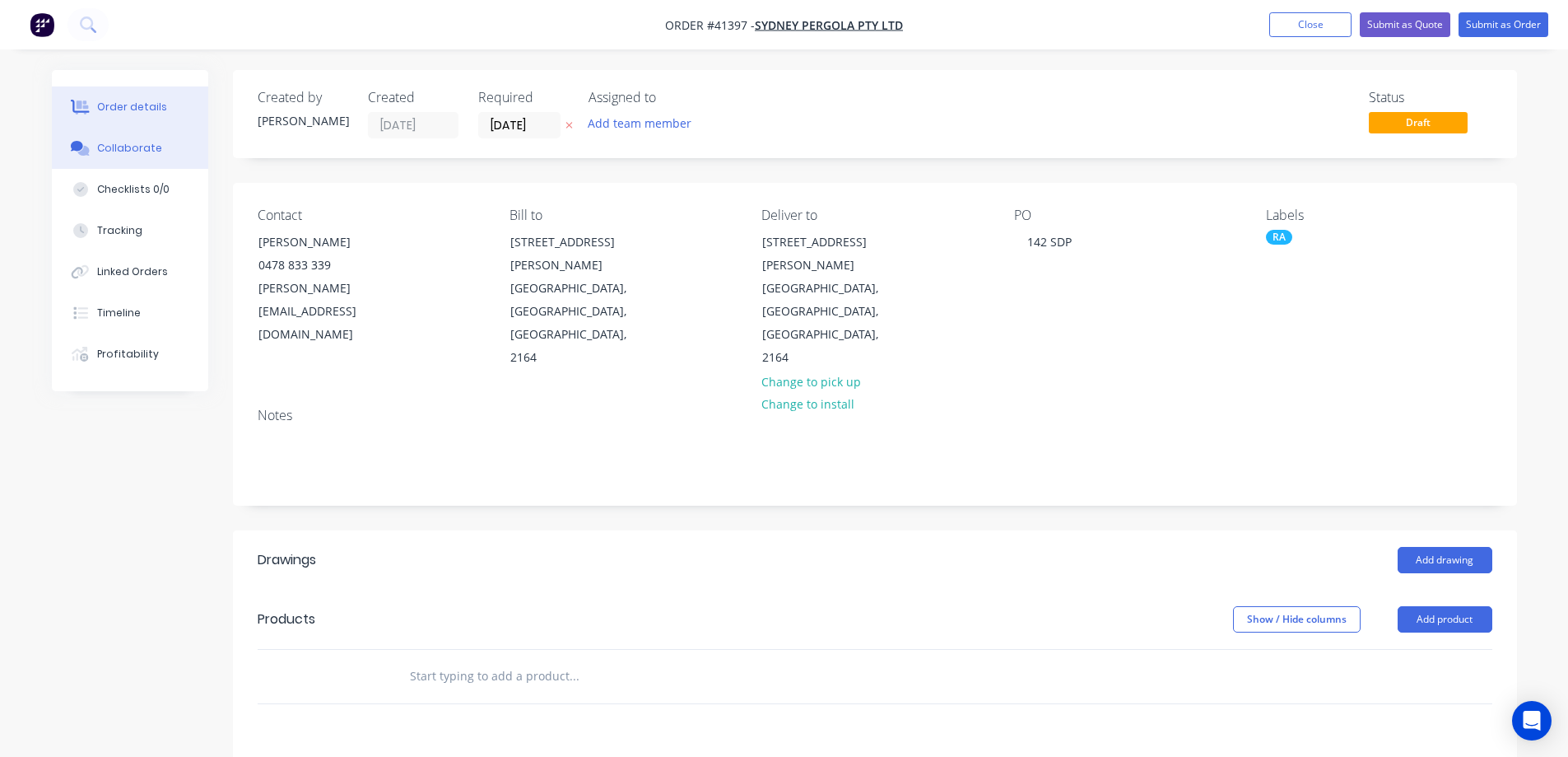
click at [115, 149] on div "Collaborate" at bounding box center [130, 148] width 65 height 15
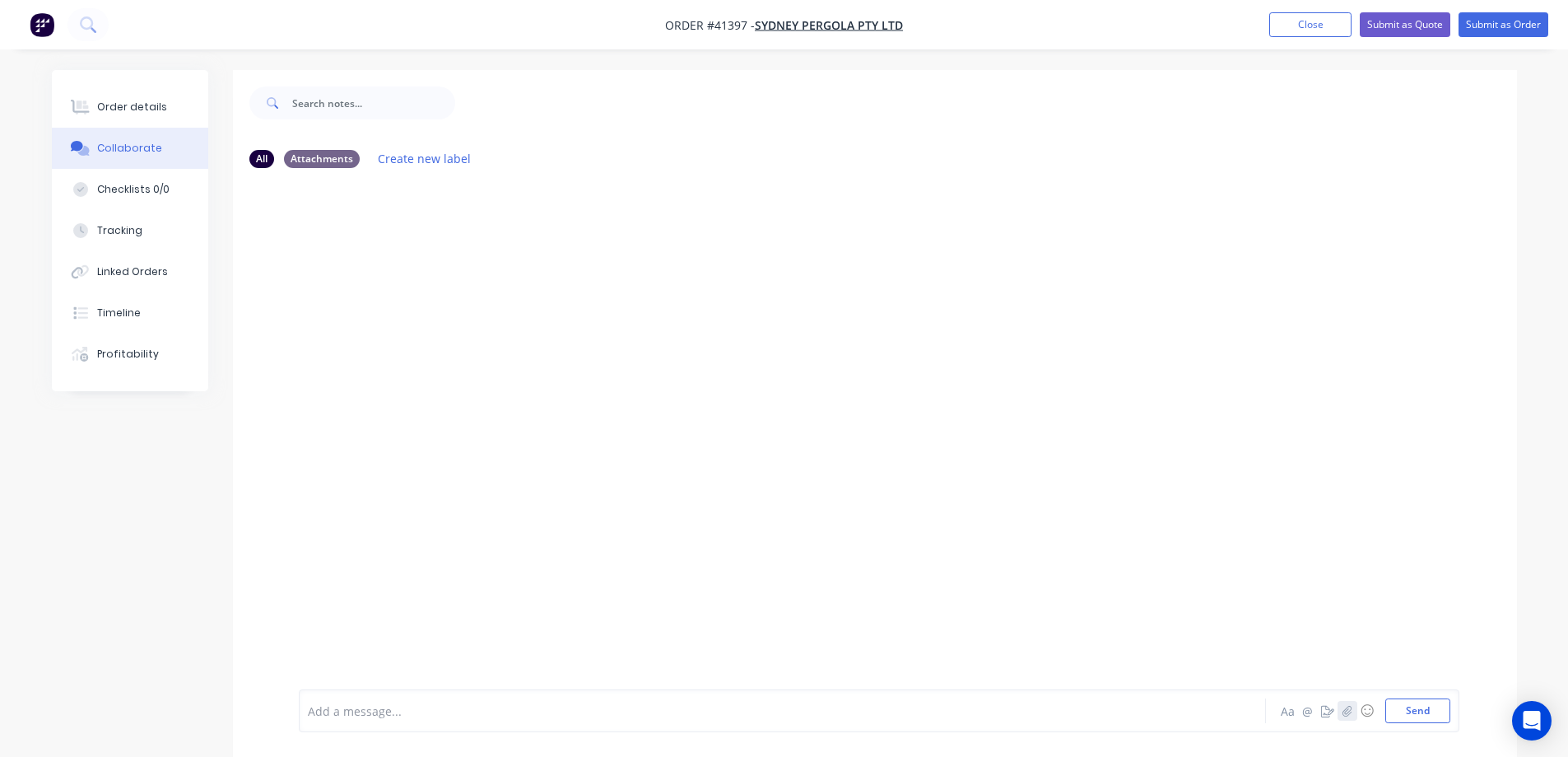
click at [1347, 713] on icon "button" at bounding box center [1347, 710] width 10 height 11
click at [1348, 707] on icon "button" at bounding box center [1347, 710] width 10 height 11
click at [1424, 710] on button "Send" at bounding box center [1419, 710] width 65 height 25
click at [163, 114] on button "Order details" at bounding box center [130, 106] width 156 height 41
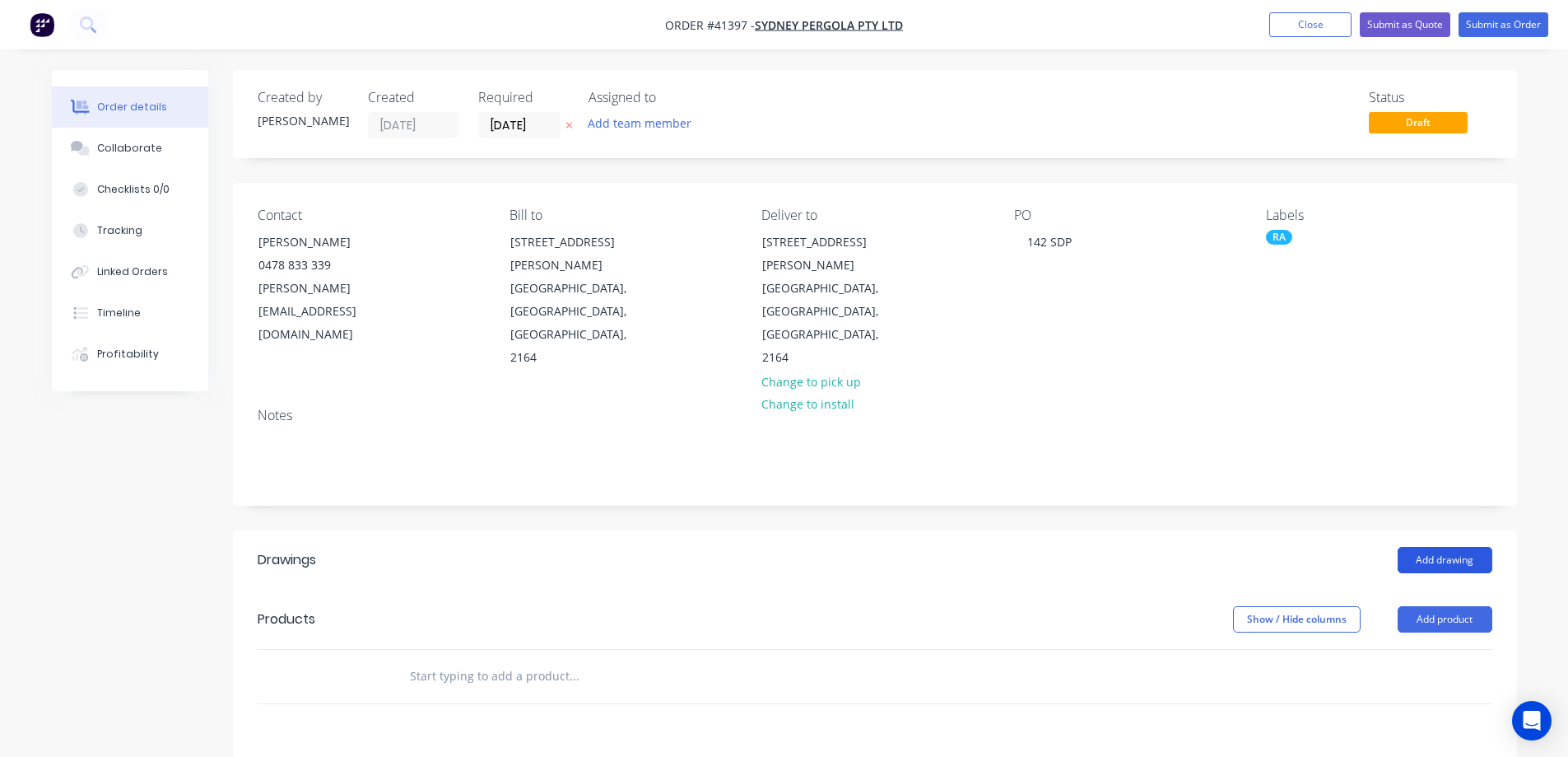
click at [1435, 547] on button "Add drawing" at bounding box center [1446, 560] width 95 height 26
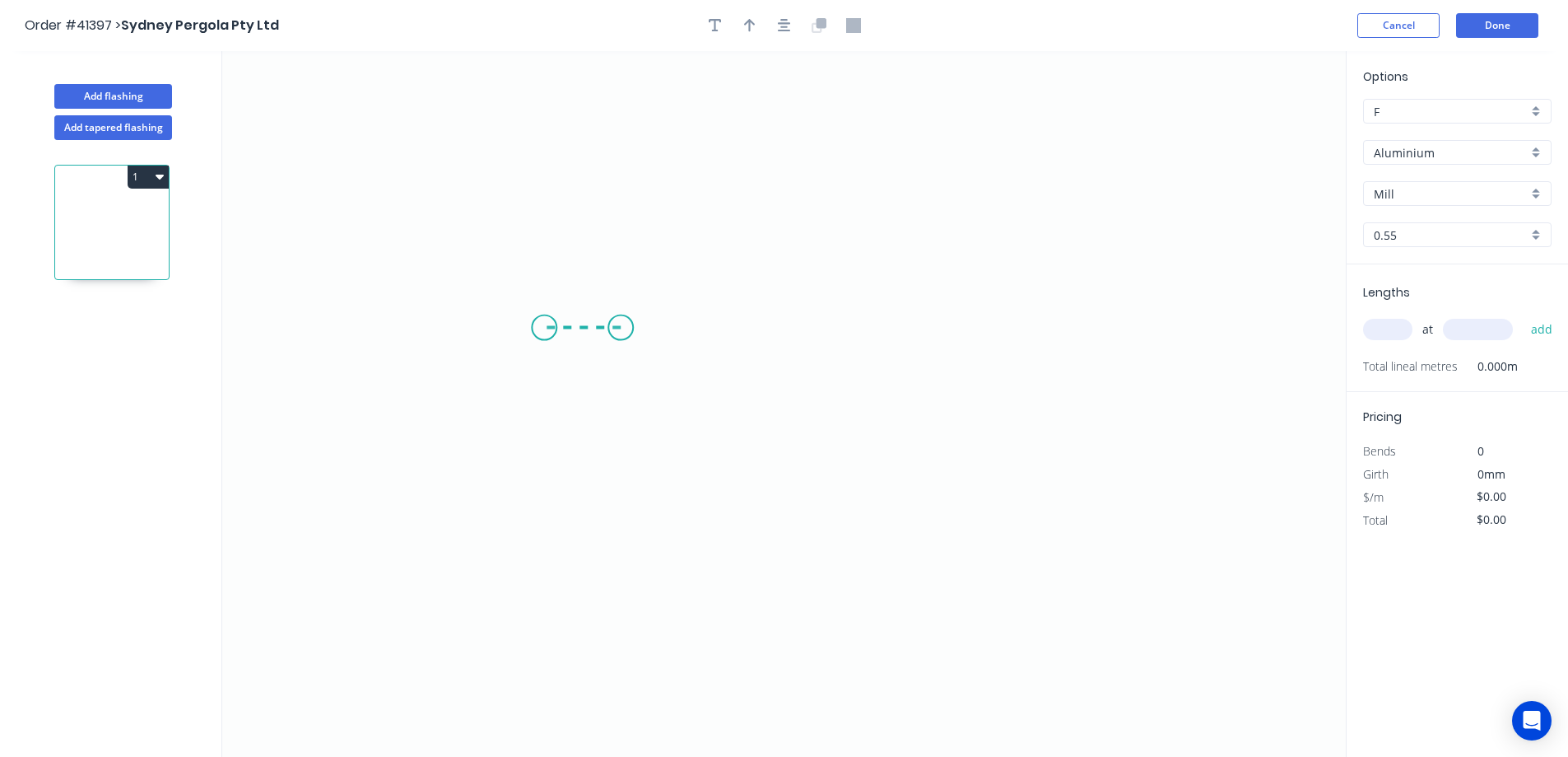
drag, startPoint x: 621, startPoint y: 328, endPoint x: 544, endPoint y: 329, distance: 77.0
click at [544, 329] on icon "0" at bounding box center [784, 404] width 1124 height 706
drag, startPoint x: 533, startPoint y: 370, endPoint x: 556, endPoint y: 536, distance: 167.6
click at [556, 536] on icon "0 ?" at bounding box center [784, 404] width 1124 height 706
drag, startPoint x: 622, startPoint y: 535, endPoint x: 871, endPoint y: 540, distance: 249.1
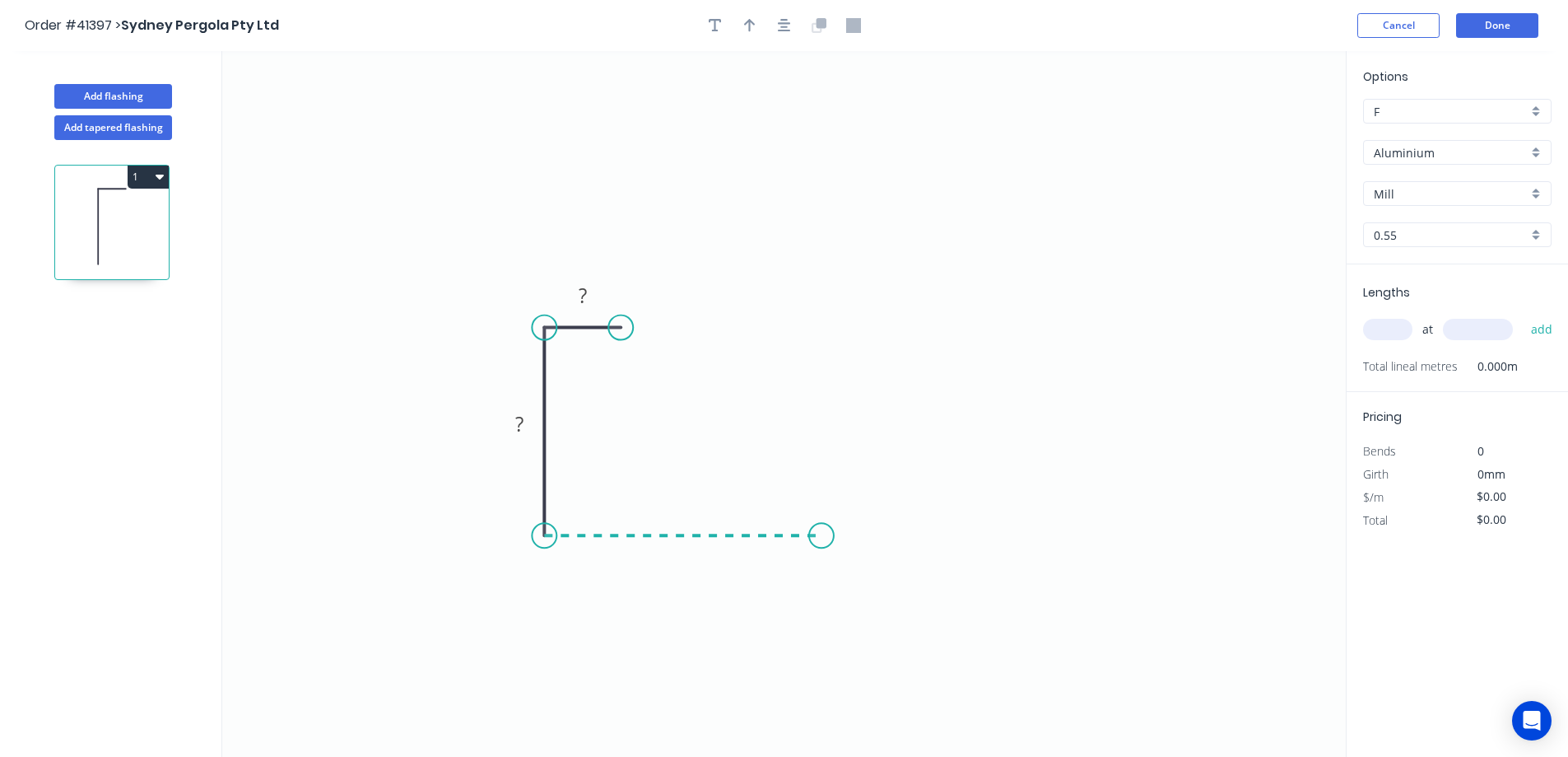
click at [871, 540] on icon "0 ? ?" at bounding box center [784, 404] width 1124 height 706
drag, startPoint x: 921, startPoint y: 489, endPoint x: 1002, endPoint y: 435, distance: 97.3
click at [1002, 435] on icon "0 ? ? ?" at bounding box center [784, 404] width 1124 height 706
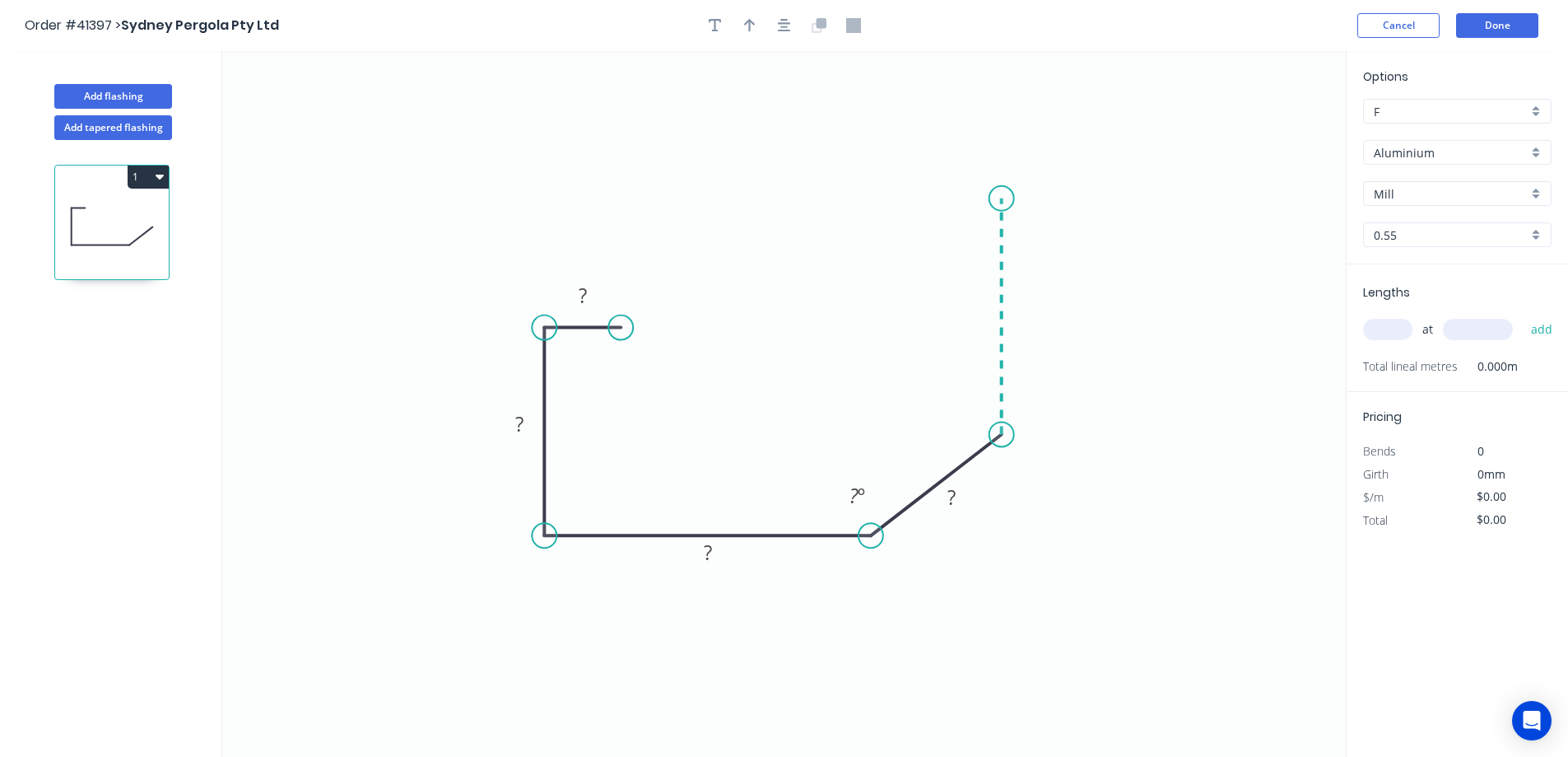
drag, startPoint x: 1015, startPoint y: 332, endPoint x: 1000, endPoint y: 199, distance: 133.8
click at [1000, 199] on icon "0 ? ? ? ? ? º" at bounding box center [784, 404] width 1124 height 706
drag, startPoint x: 953, startPoint y: 199, endPoint x: 910, endPoint y: 197, distance: 43.0
click at [910, 197] on icon "0 ? ? ? ? ? ? º ? º" at bounding box center [784, 404] width 1124 height 706
drag, startPoint x: 898, startPoint y: 254, endPoint x: 909, endPoint y: 276, distance: 24.6
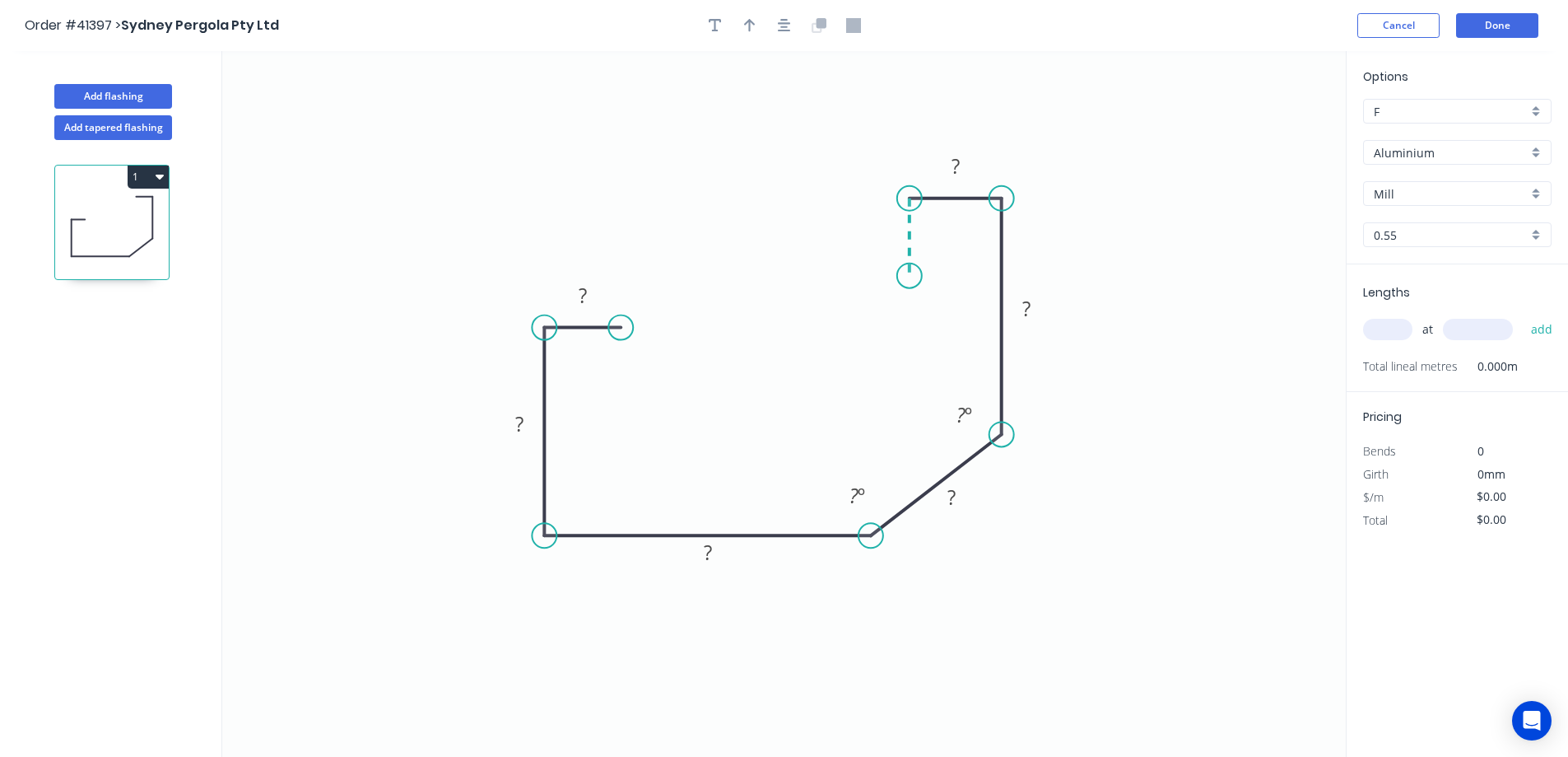
click at [909, 276] on icon "0 ? ? ? ? ? ? ? º ? º" at bounding box center [784, 404] width 1124 height 706
click at [909, 277] on circle at bounding box center [910, 276] width 25 height 25
click at [584, 295] on tspan "?" at bounding box center [583, 295] width 8 height 27
type input "$15.18"
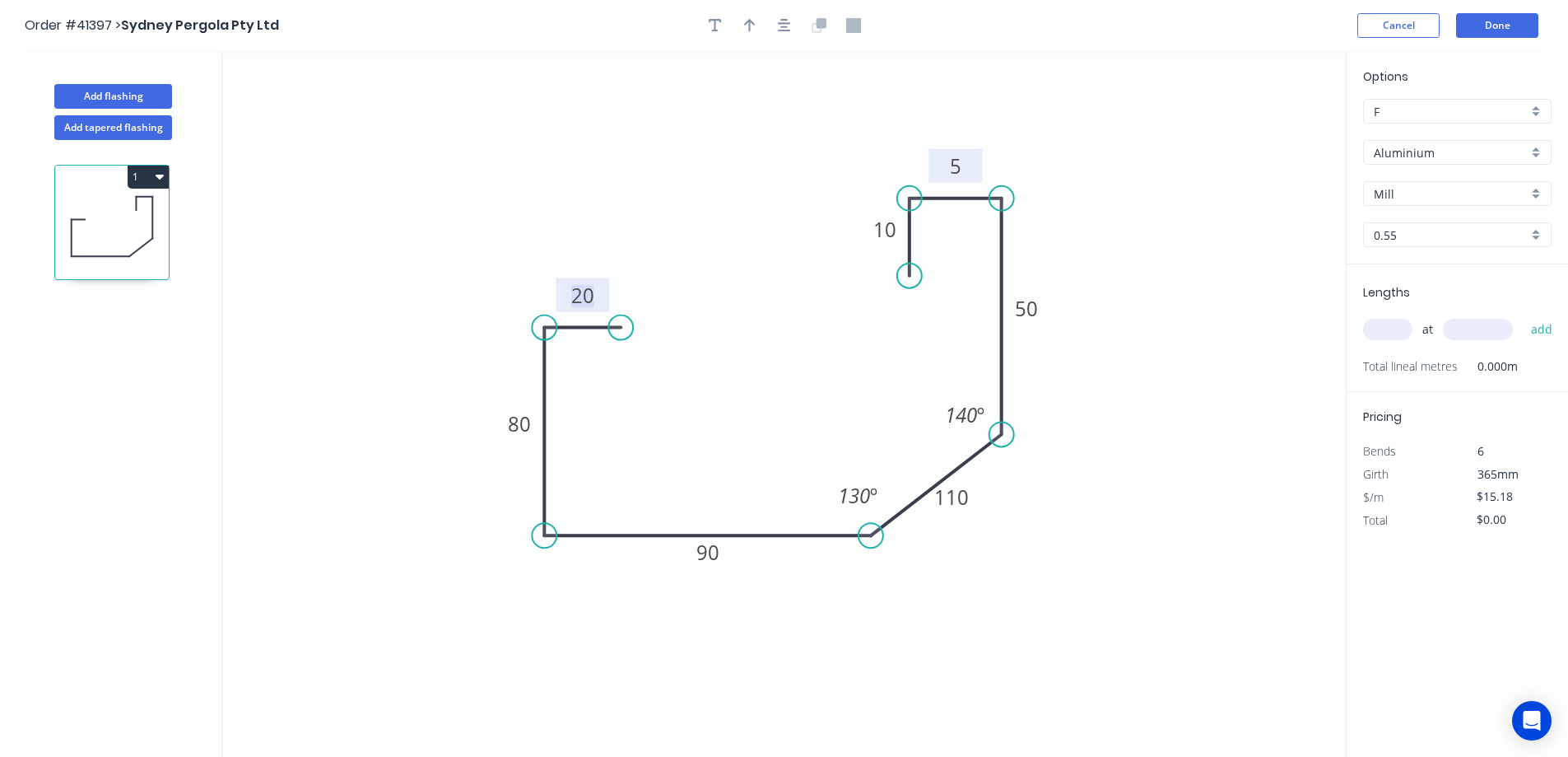
click at [961, 164] on tspan "5" at bounding box center [955, 165] width 11 height 27
drag, startPoint x: 744, startPoint y: 24, endPoint x: 874, endPoint y: 46, distance: 131.8
click at [744, 23] on icon "button" at bounding box center [750, 25] width 11 height 15
drag, startPoint x: 1261, startPoint y: 131, endPoint x: 1156, endPoint y: 331, distance: 225.9
click at [1156, 331] on icon at bounding box center [1155, 312] width 15 height 53
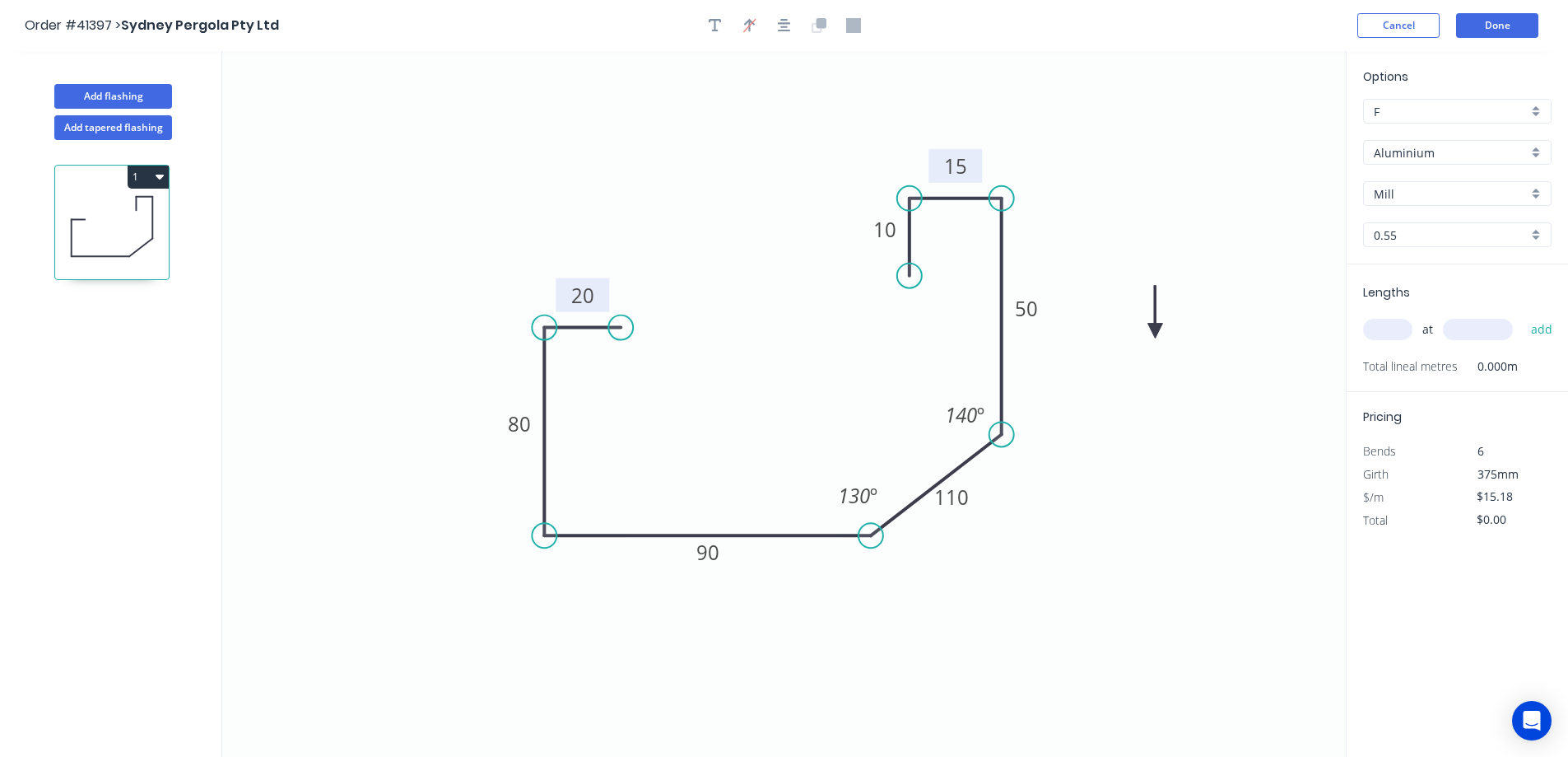
click at [1156, 331] on icon at bounding box center [1155, 312] width 15 height 53
click at [1156, 331] on icon at bounding box center [1169, 317] width 47 height 47
drag, startPoint x: 1156, startPoint y: 331, endPoint x: 1112, endPoint y: 379, distance: 65.1
click at [1112, 379] on icon at bounding box center [1132, 376] width 53 height 15
click at [1537, 148] on div "Aluminium" at bounding box center [1457, 152] width 189 height 25
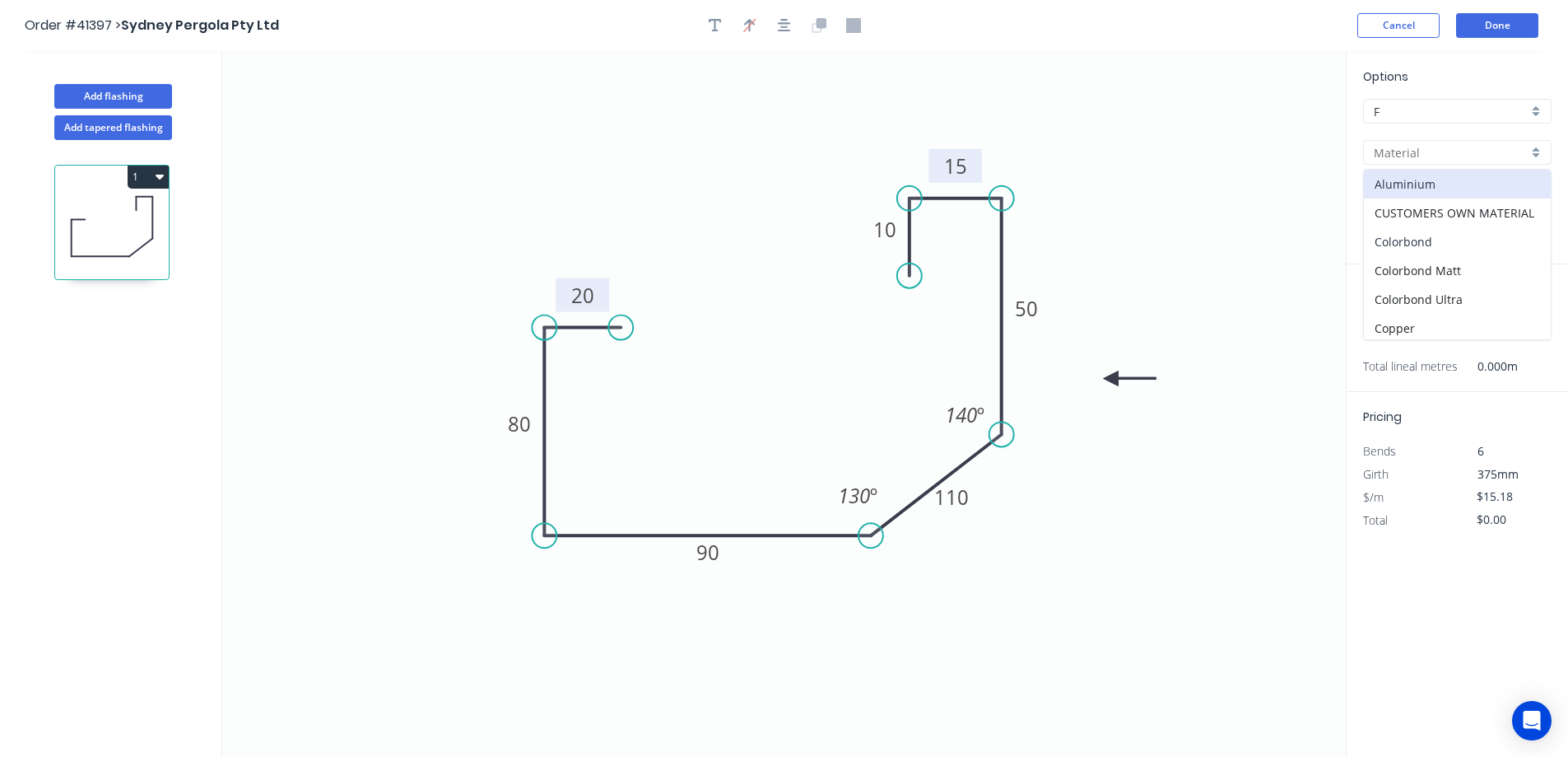
click at [1439, 237] on div "Colorbond" at bounding box center [1457, 242] width 187 height 29
type input "Colorbond"
type input "Basalt"
type input "$11.58"
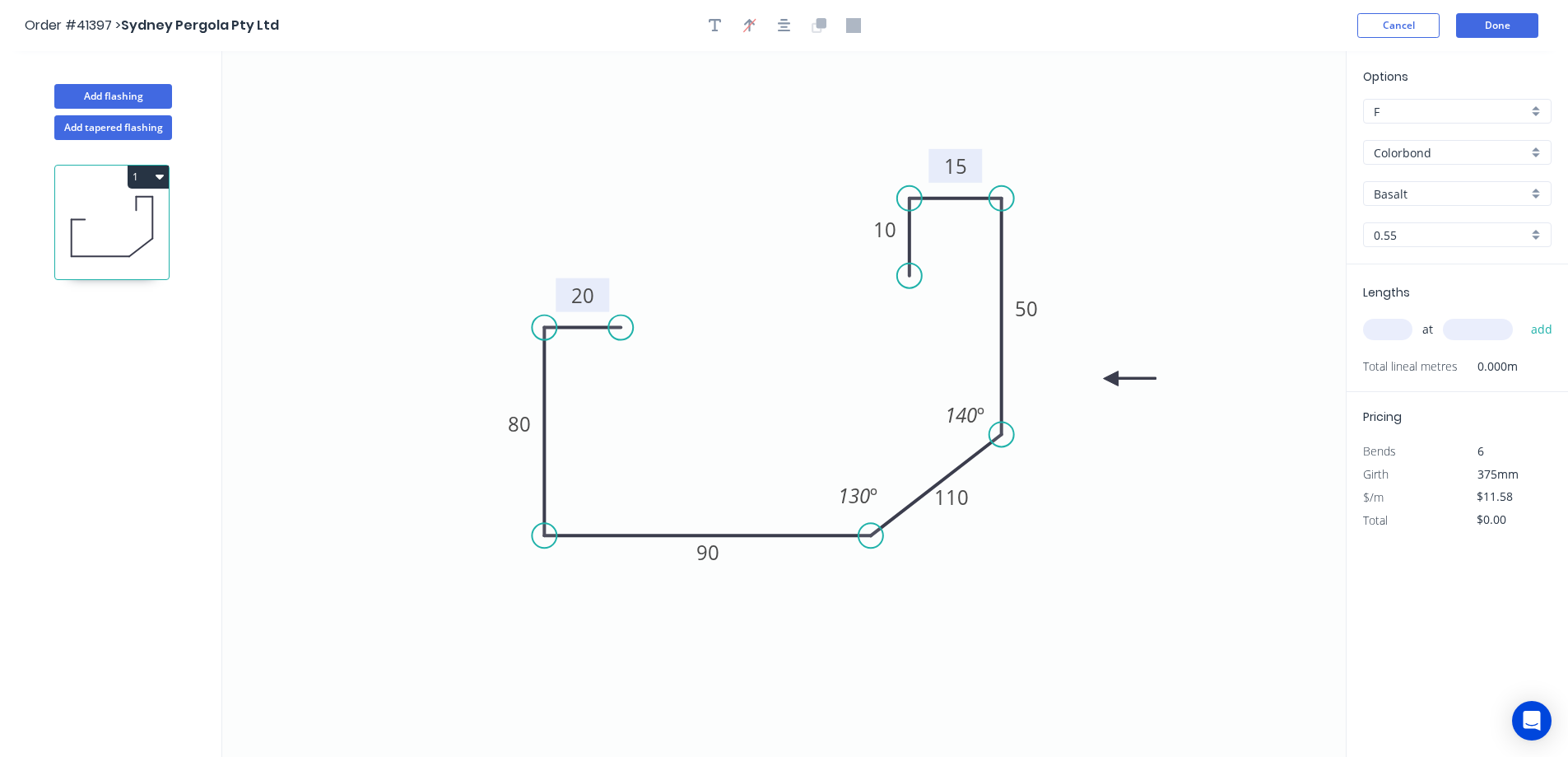
drag, startPoint x: 1543, startPoint y: 188, endPoint x: 1529, endPoint y: 194, distance: 15.2
click at [1543, 189] on div "Basalt" at bounding box center [1457, 193] width 189 height 25
click at [1454, 239] on div "Monument" at bounding box center [1457, 242] width 187 height 29
type input "Monument"
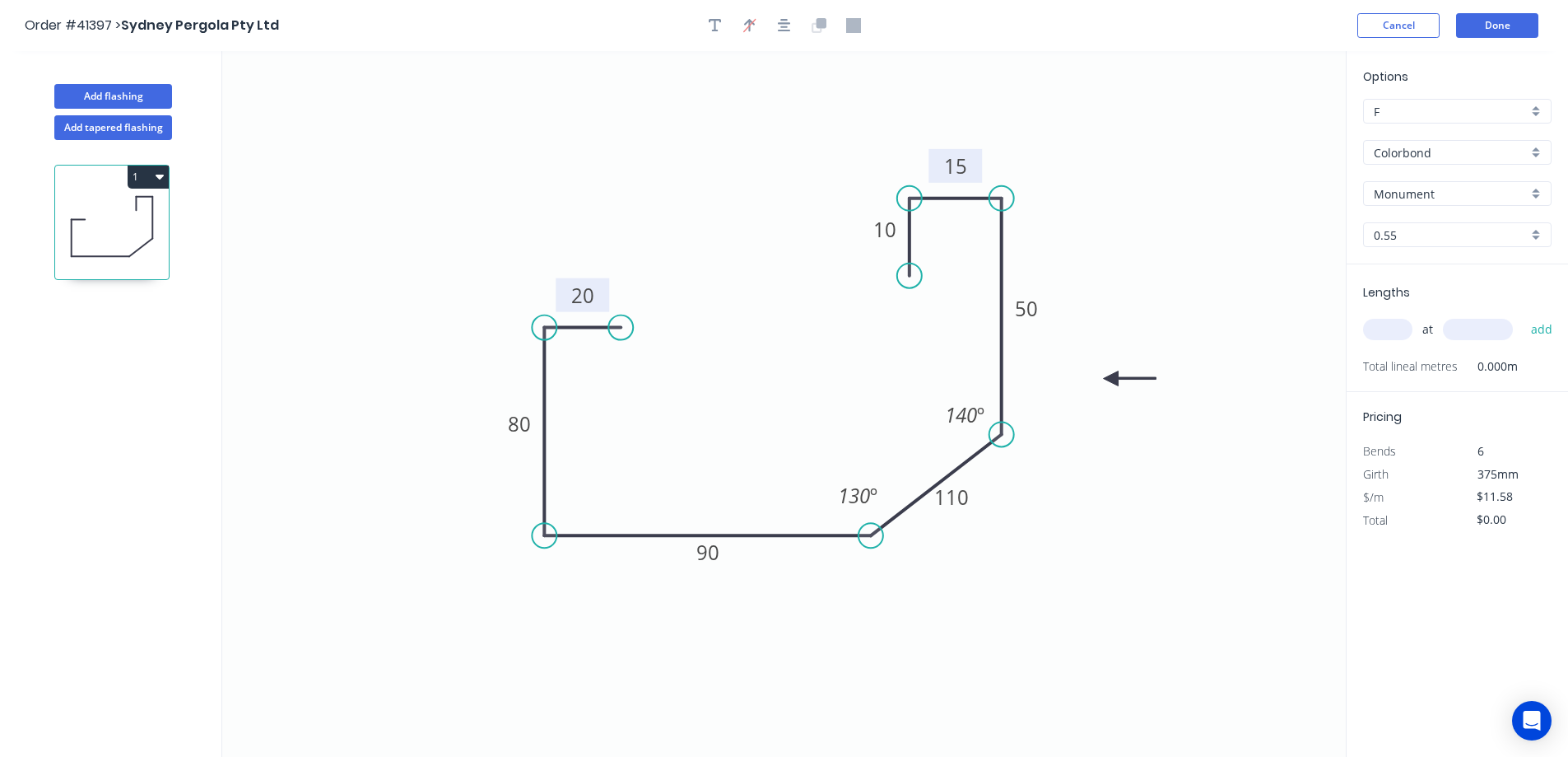
click at [1404, 328] on input "text" at bounding box center [1388, 330] width 49 height 21
type input "4"
type input "5400"
click at [1523, 316] on button "add" at bounding box center [1543, 330] width 39 height 28
type input "$250.13"
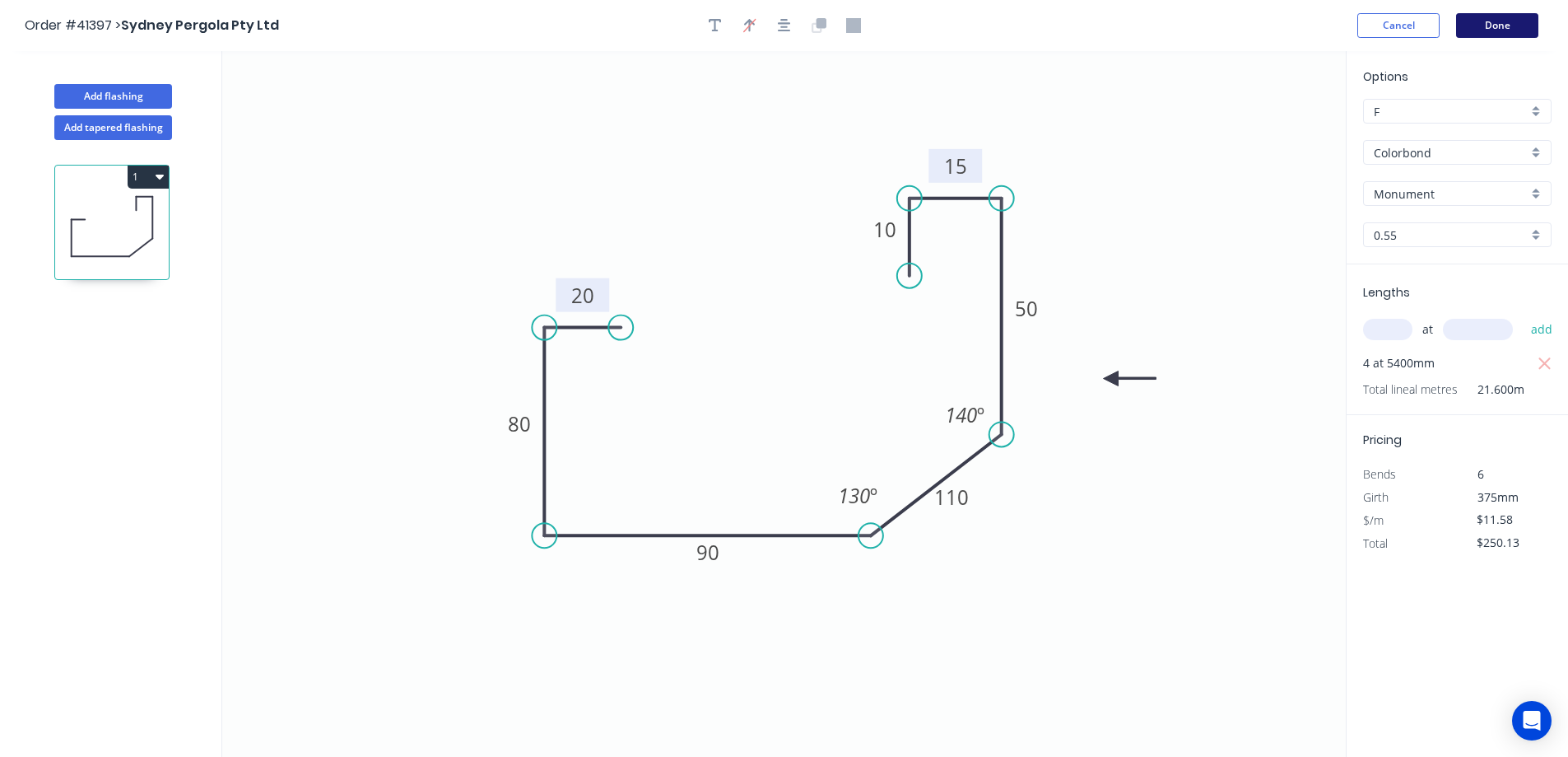
click at [1516, 29] on button "Done" at bounding box center [1498, 25] width 83 height 25
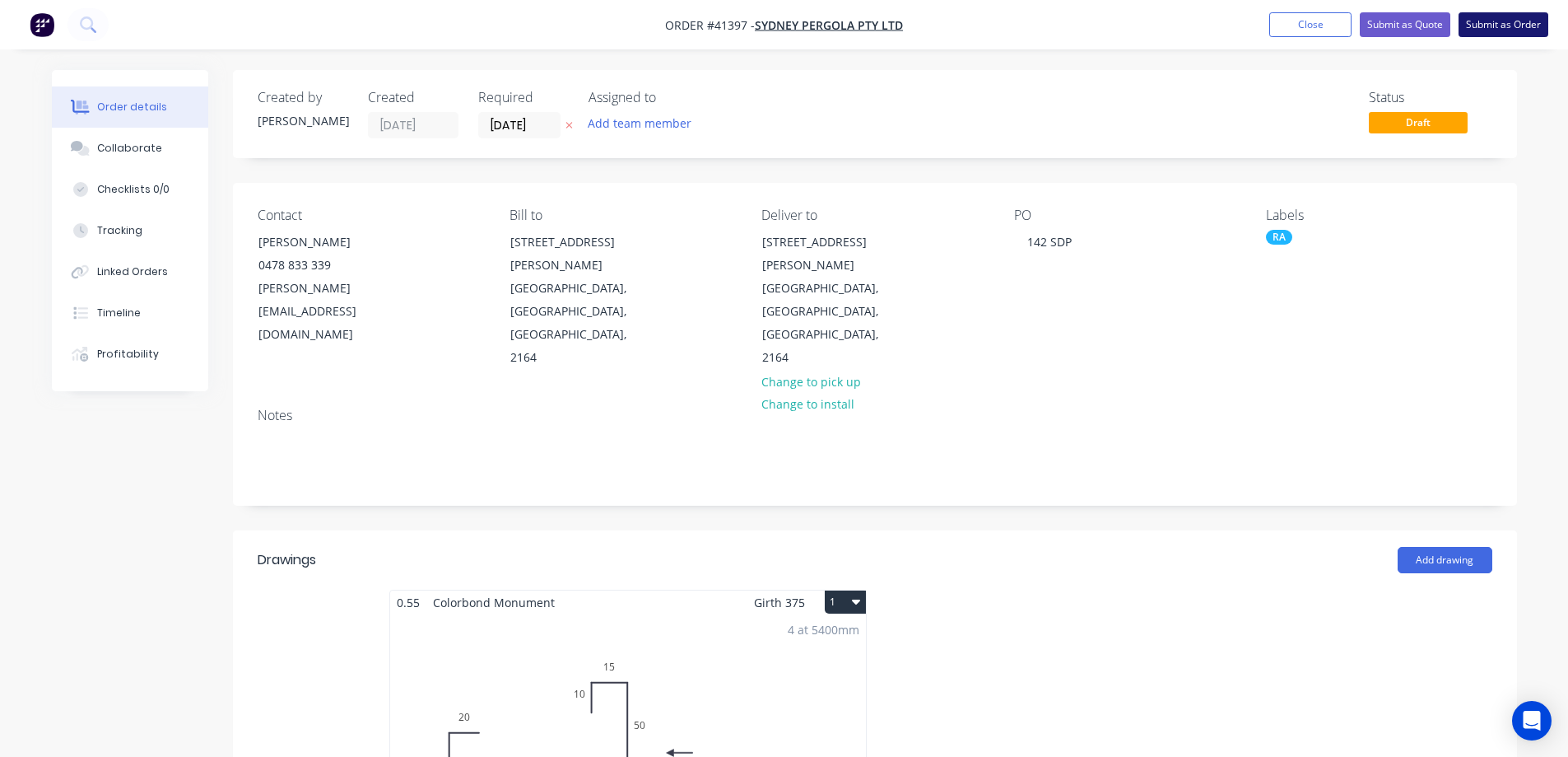
click at [1513, 23] on button "Submit as Order" at bounding box center [1504, 25] width 90 height 25
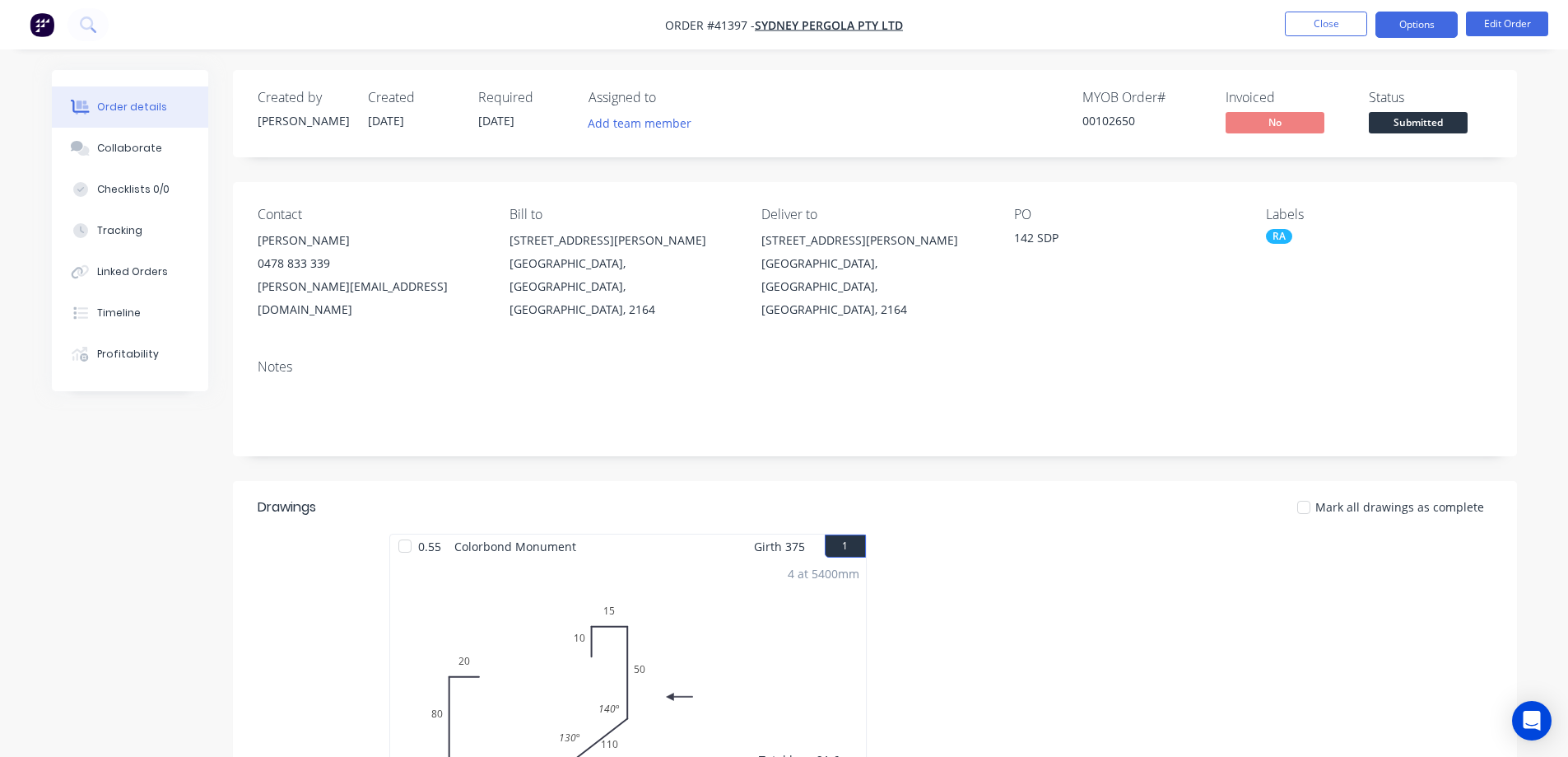
click at [1405, 19] on button "Options" at bounding box center [1417, 25] width 83 height 26
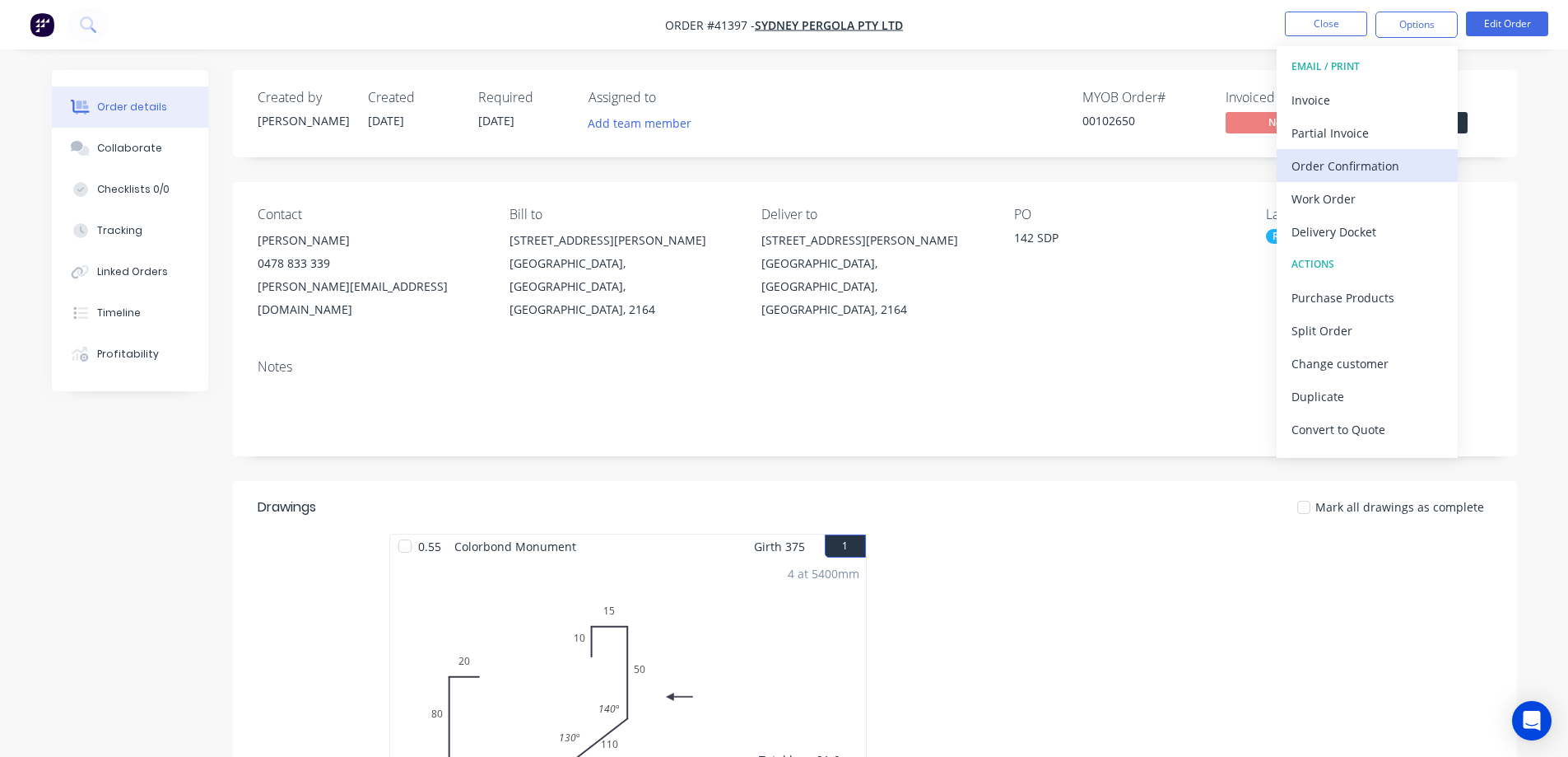
click at [1347, 164] on div "Order Confirmation" at bounding box center [1368, 165] width 151 height 24
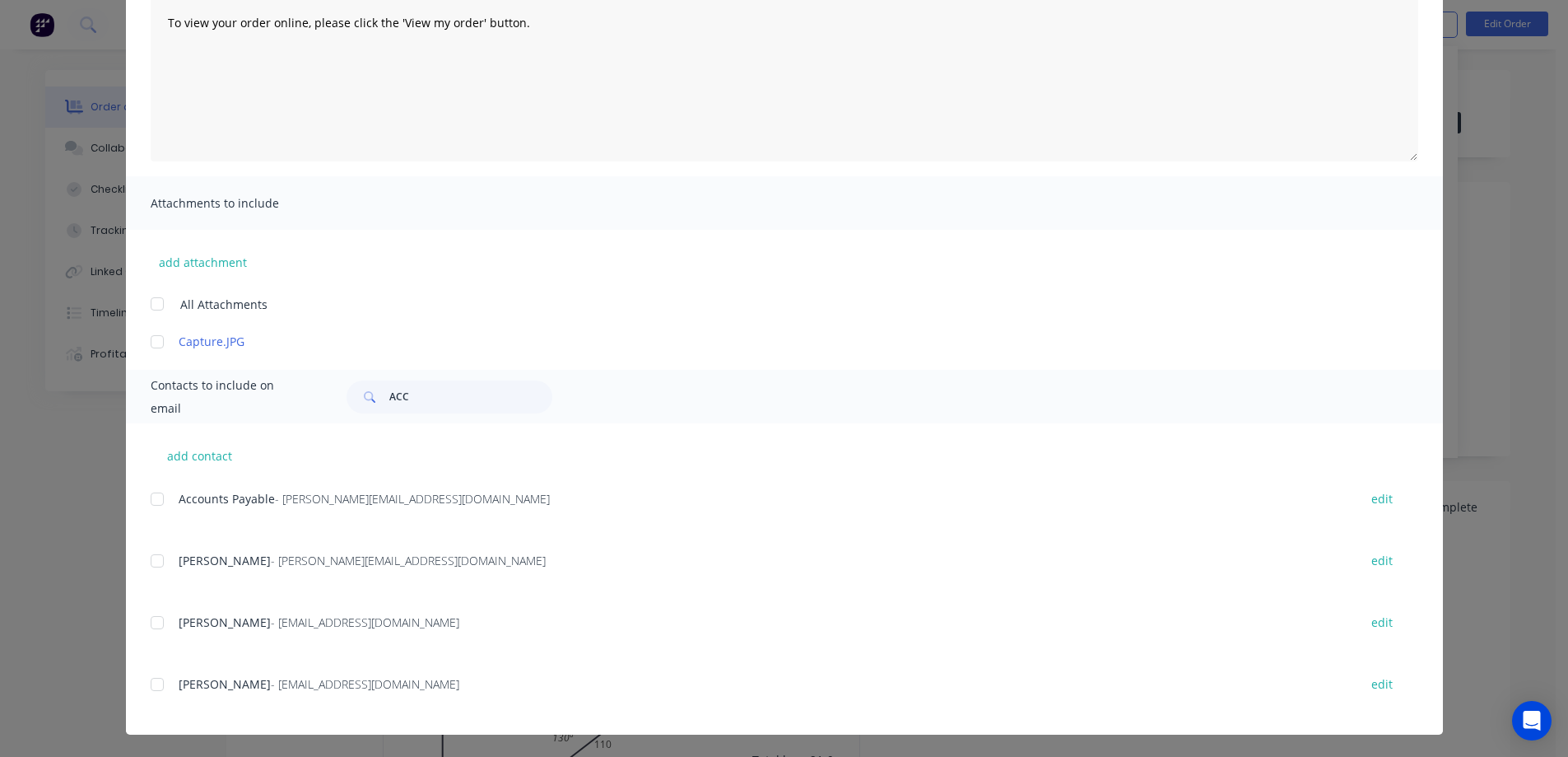
scroll to position [192, 0]
click at [149, 555] on div at bounding box center [156, 559] width 33 height 33
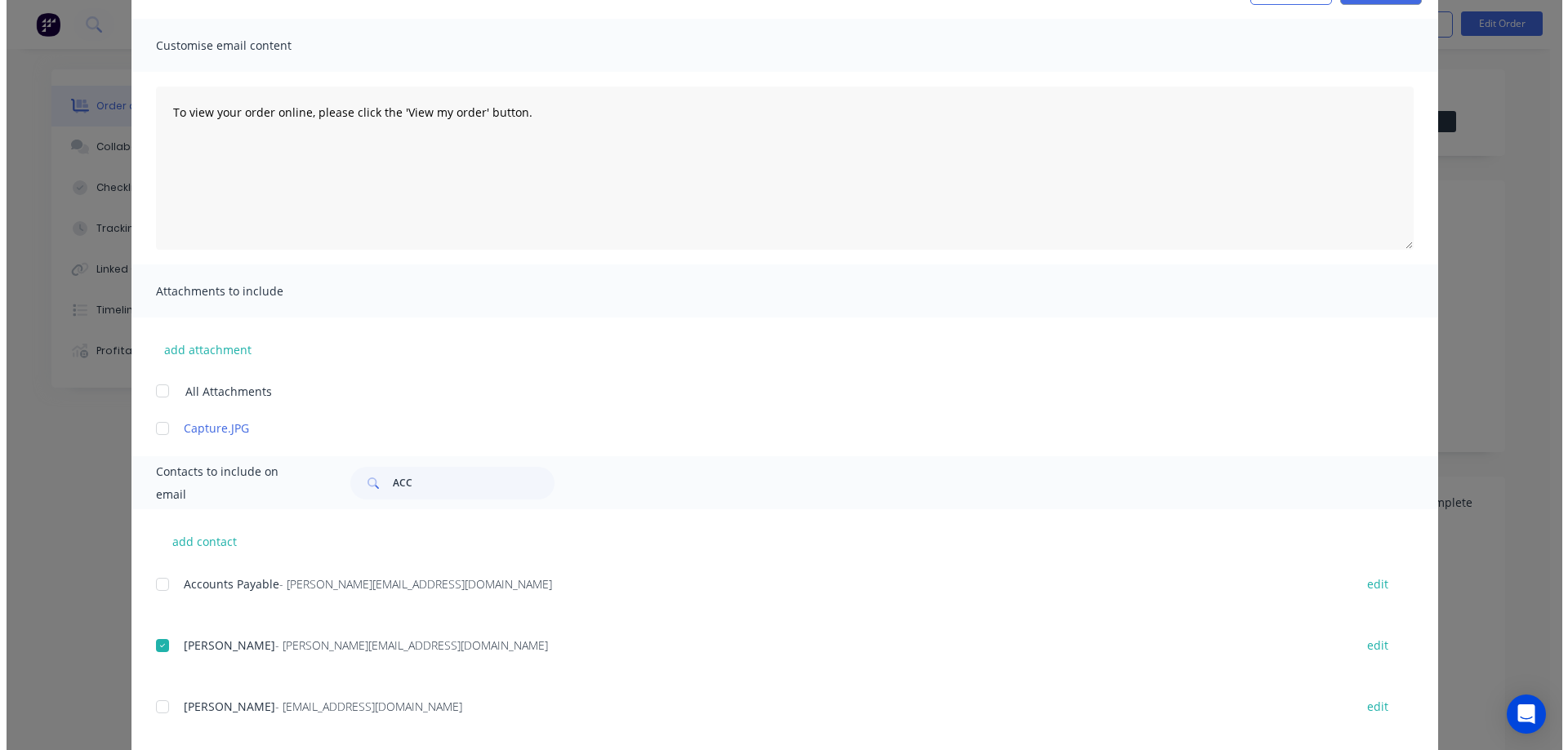
scroll to position [0, 0]
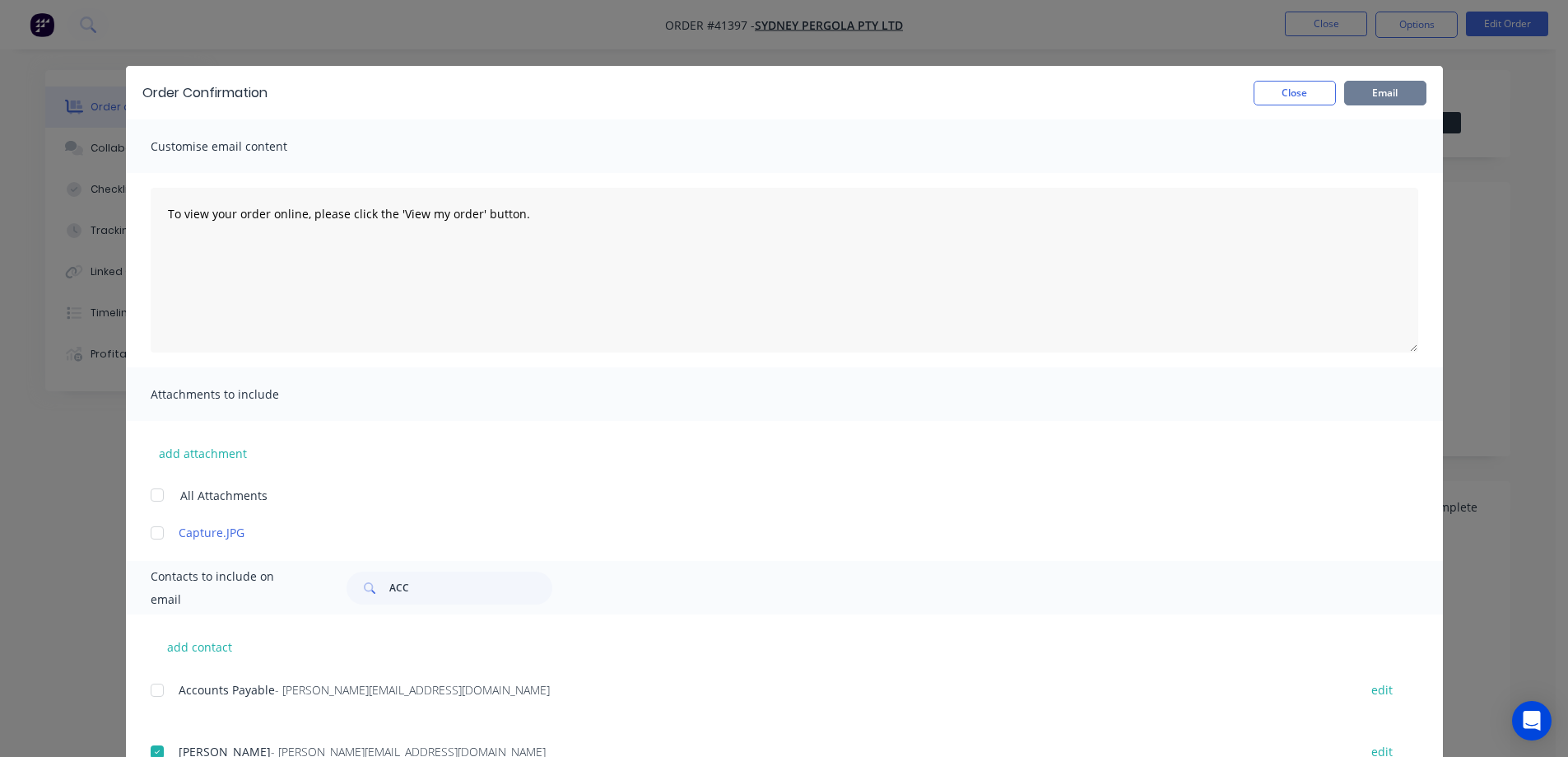
click at [1403, 84] on button "Email" at bounding box center [1386, 93] width 83 height 25
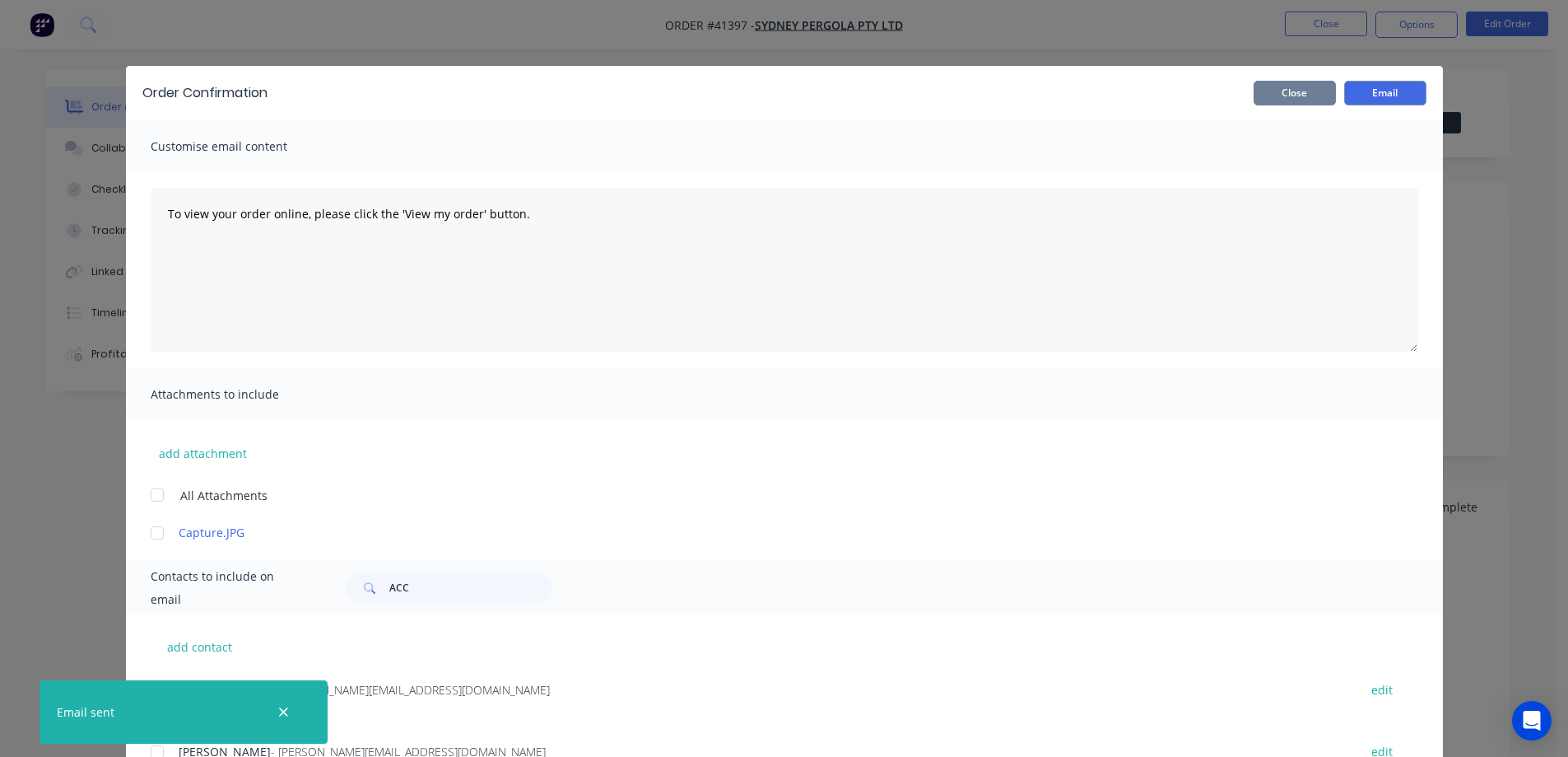
click at [1319, 87] on button "Close" at bounding box center [1296, 93] width 83 height 25
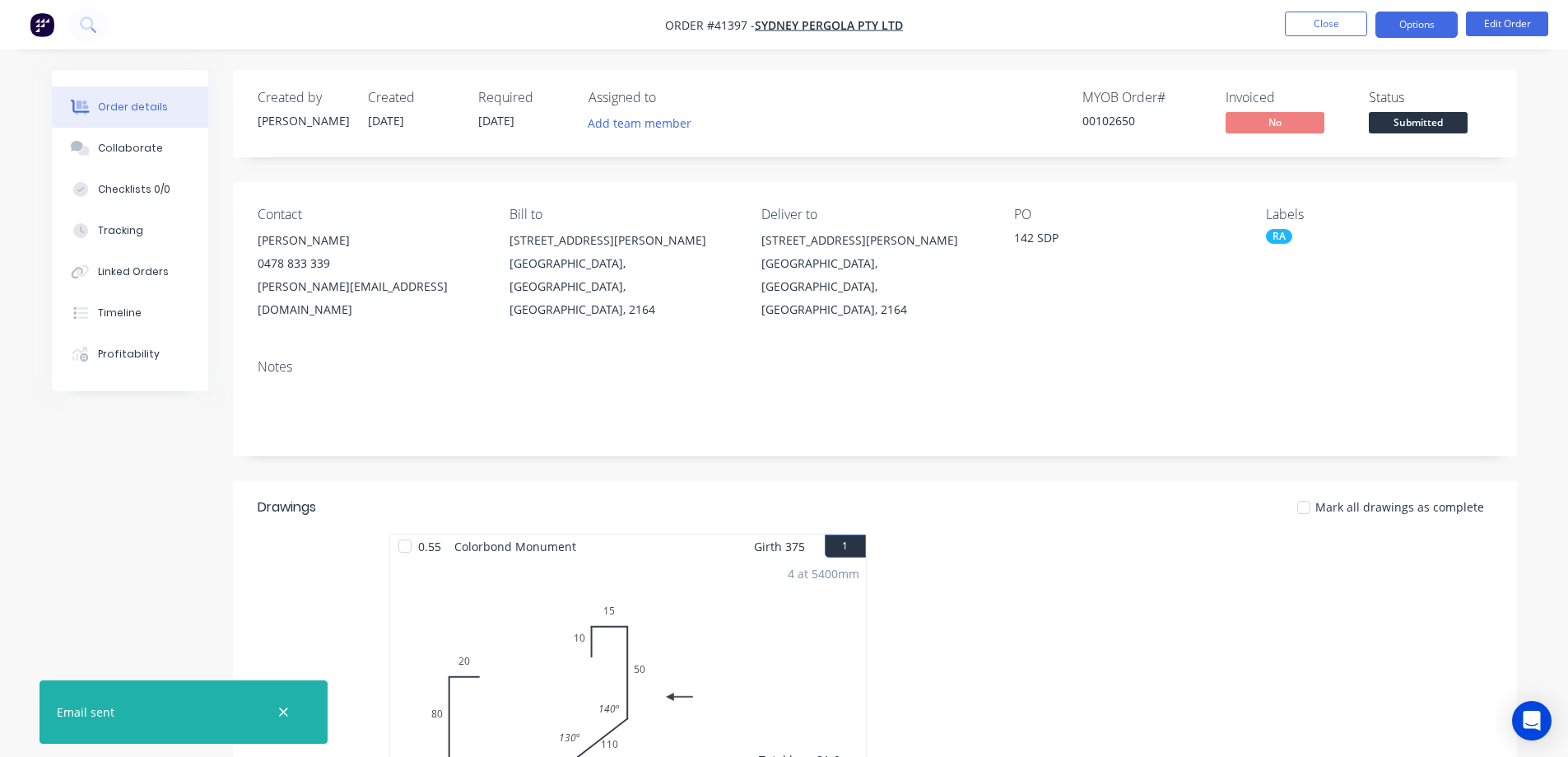
click at [1407, 24] on button "Options" at bounding box center [1417, 25] width 83 height 26
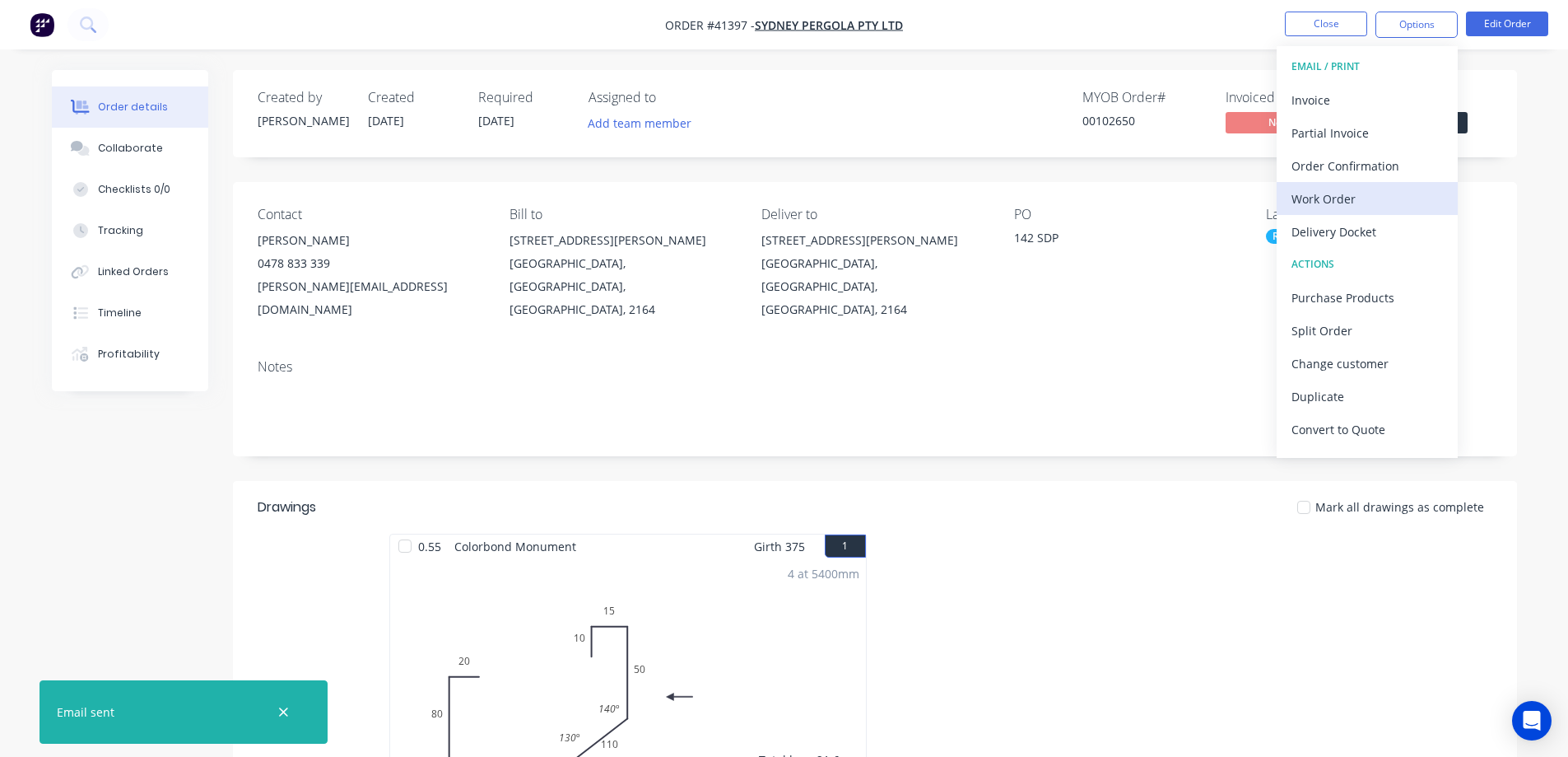
click at [1346, 194] on div "Work Order" at bounding box center [1368, 199] width 151 height 24
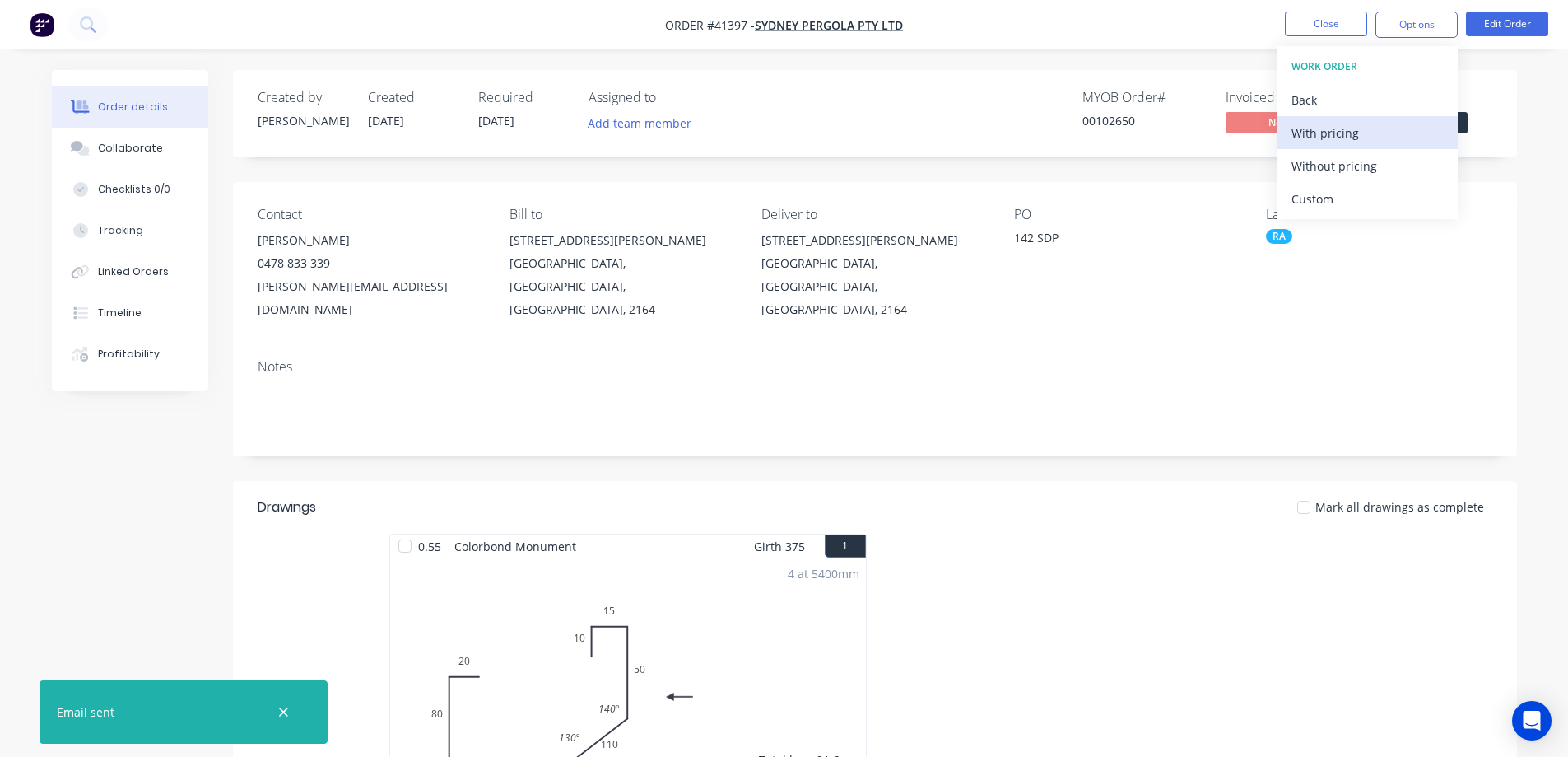
click at [1356, 135] on div "With pricing" at bounding box center [1368, 133] width 151 height 24
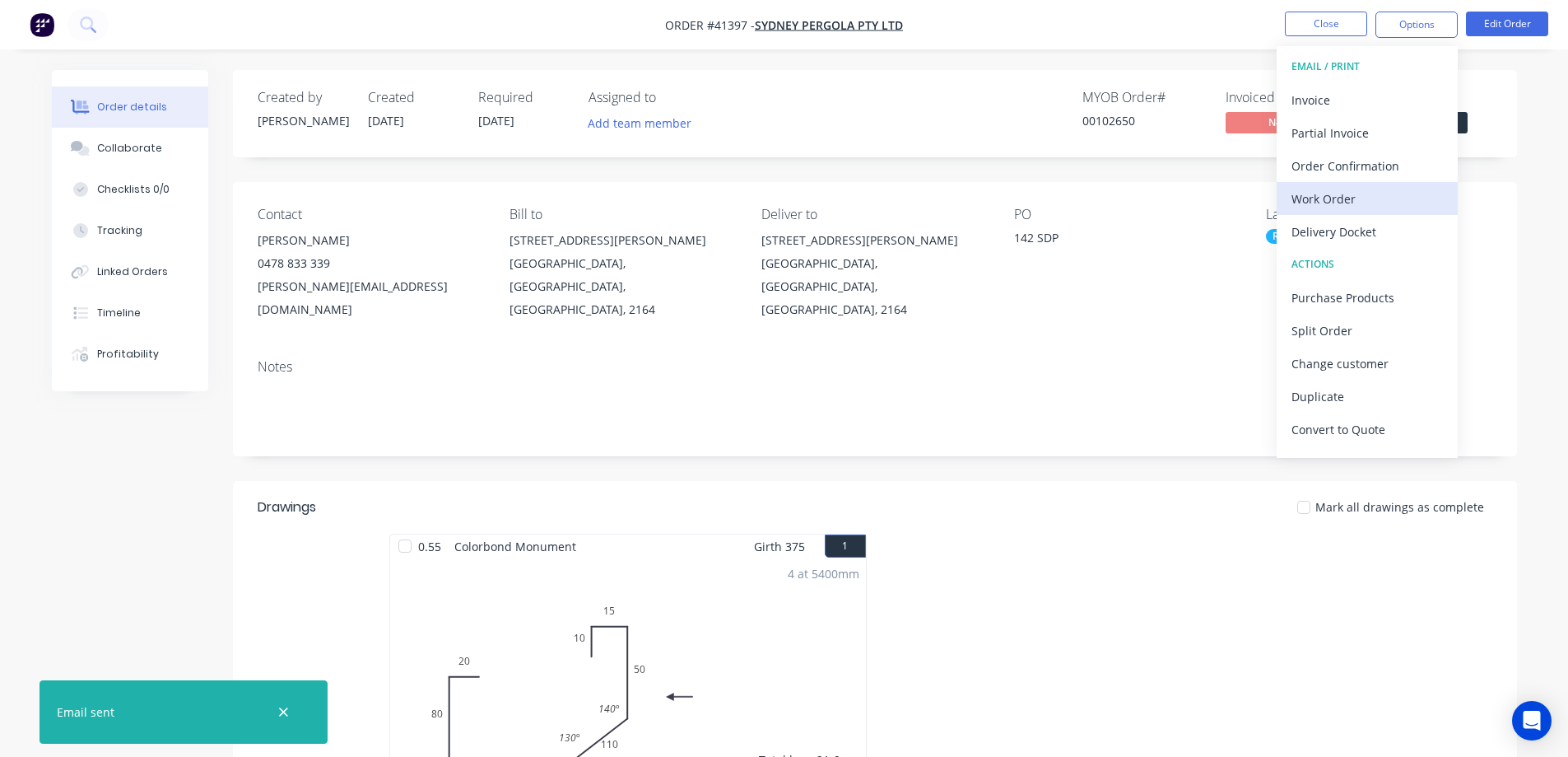
click at [1303, 194] on div "Work Order" at bounding box center [1368, 199] width 151 height 24
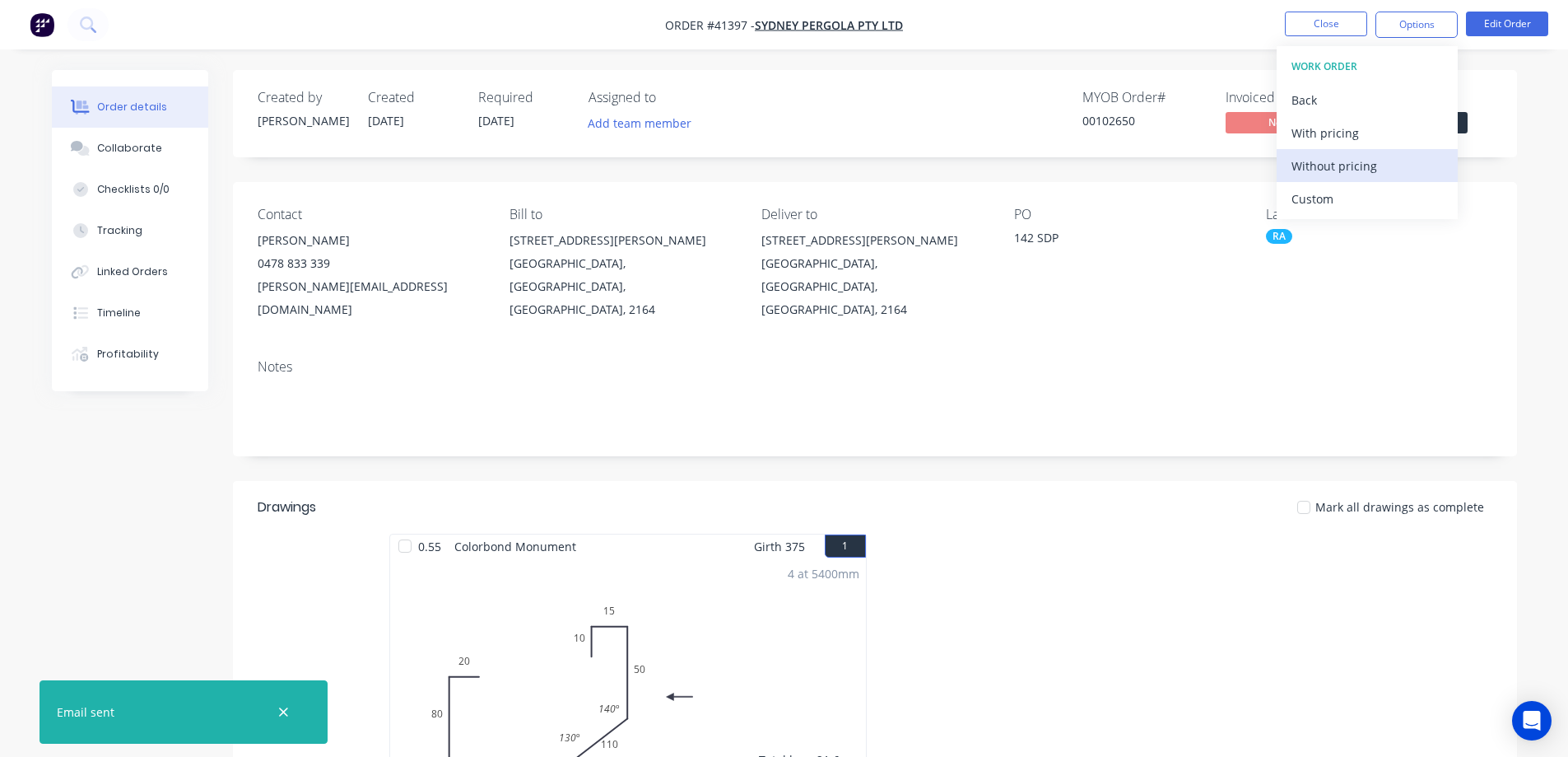
click at [1329, 163] on div "Without pricing" at bounding box center [1368, 165] width 151 height 24
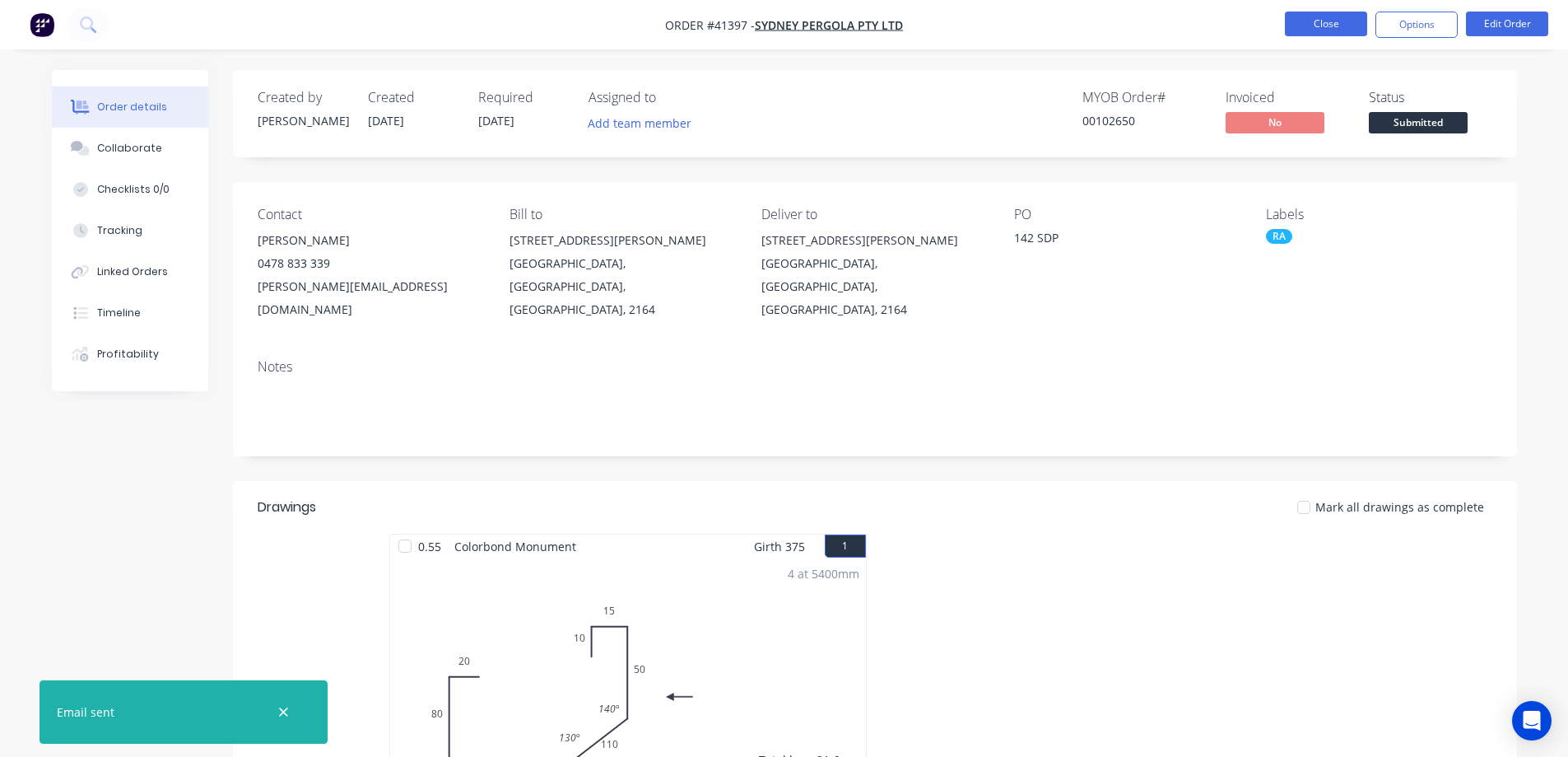
click at [1309, 19] on button "Close" at bounding box center [1326, 24] width 83 height 25
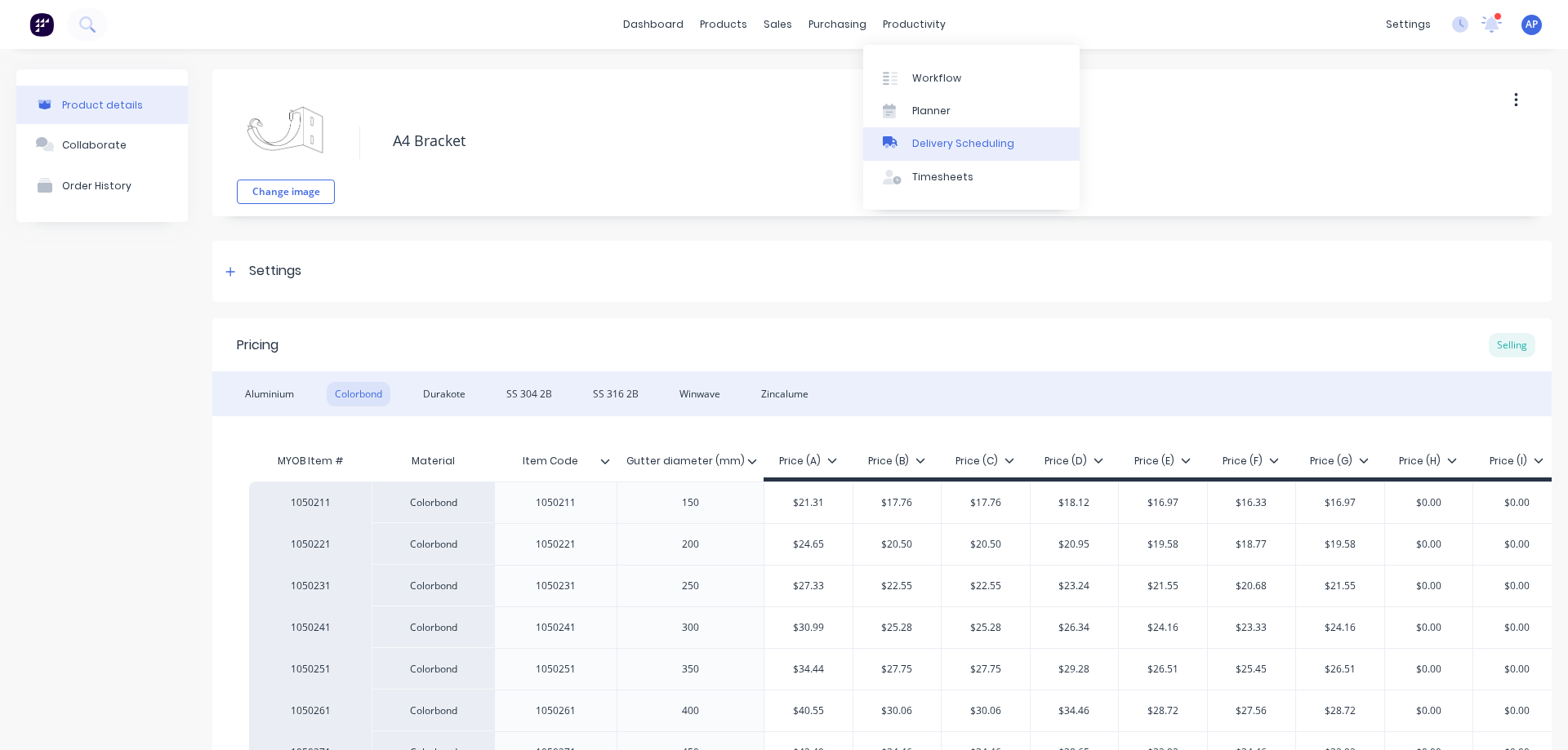
click at [993, 141] on div "Delivery Scheduling" at bounding box center [962, 143] width 102 height 15
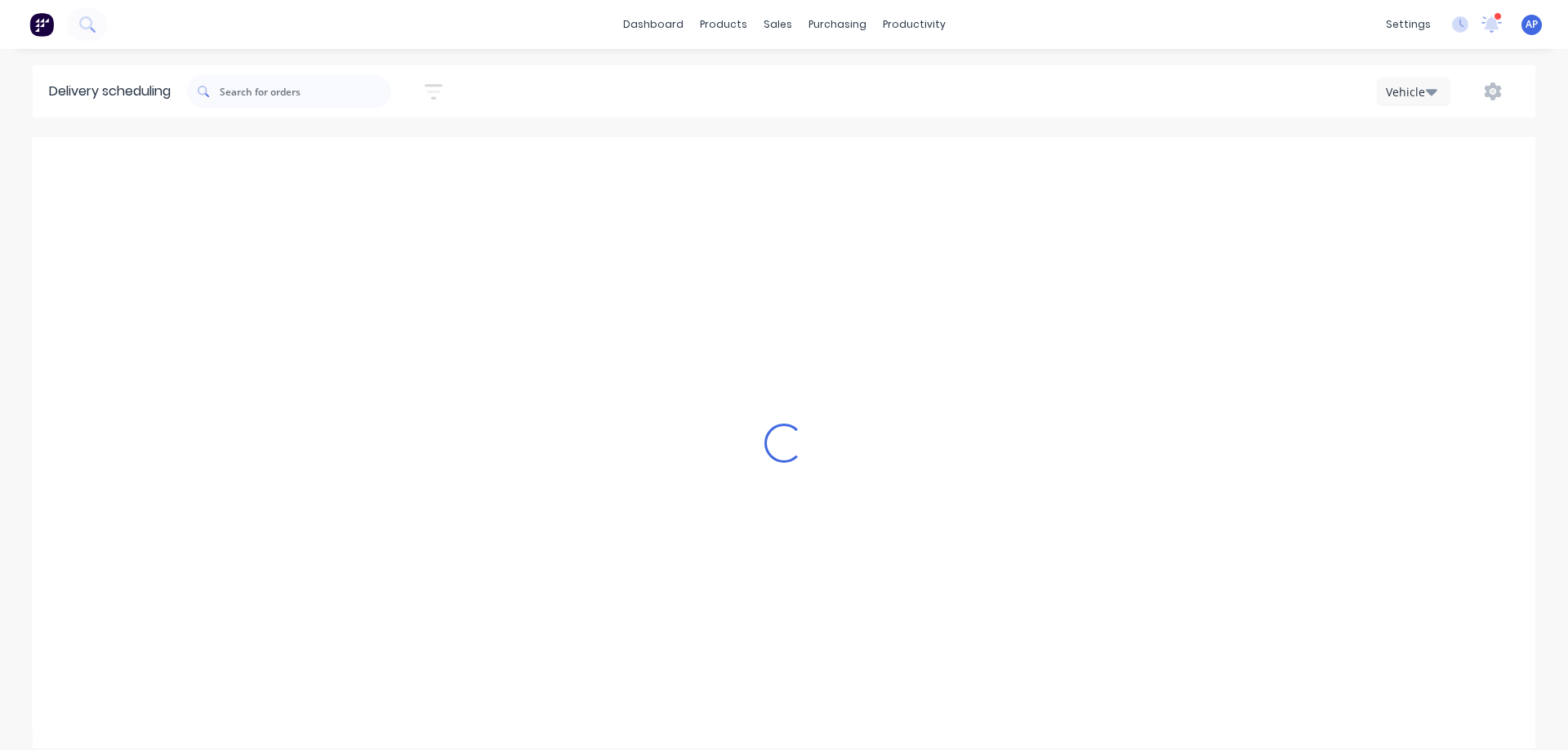
type input "[DATE] - [DATE]"
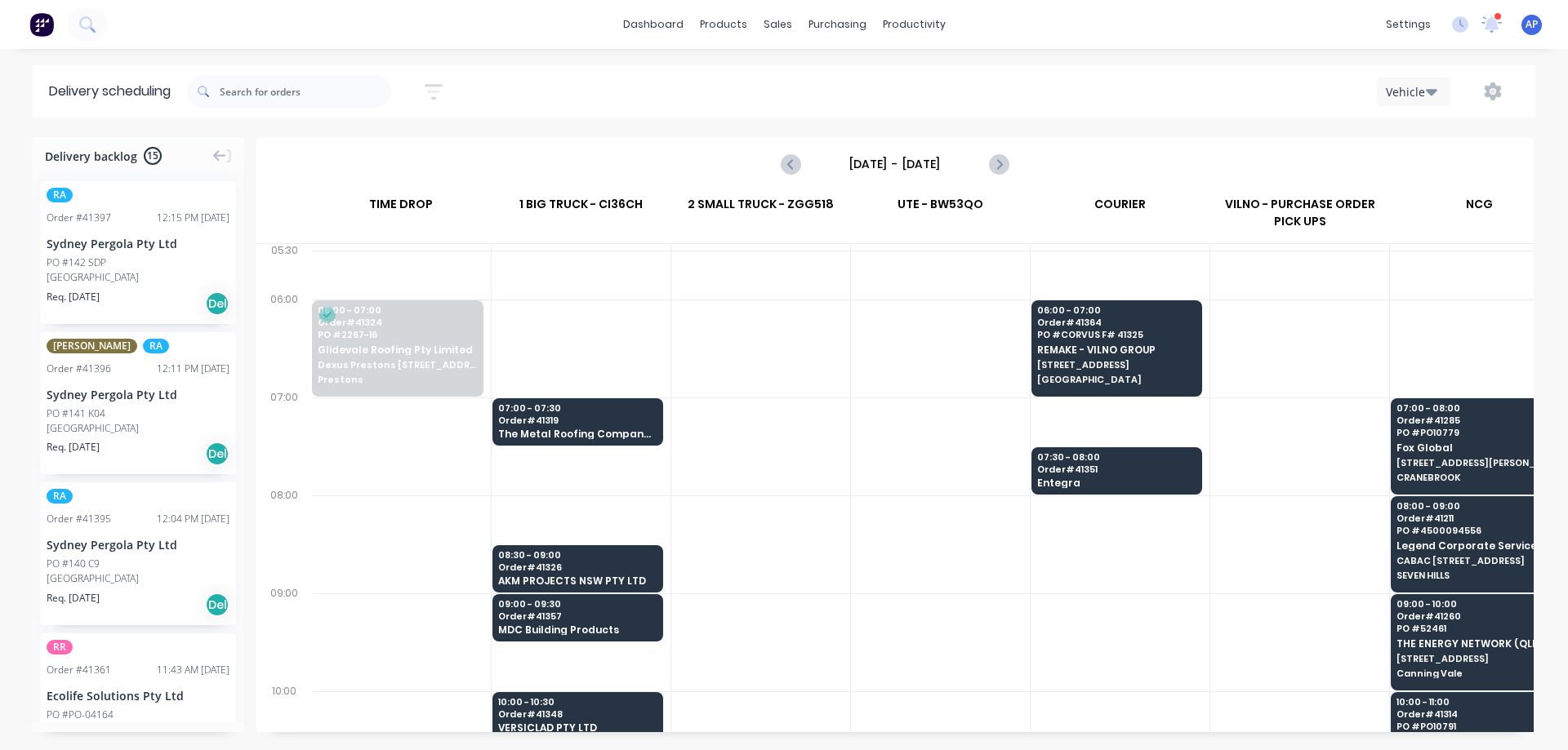
scroll to position [0, 1]
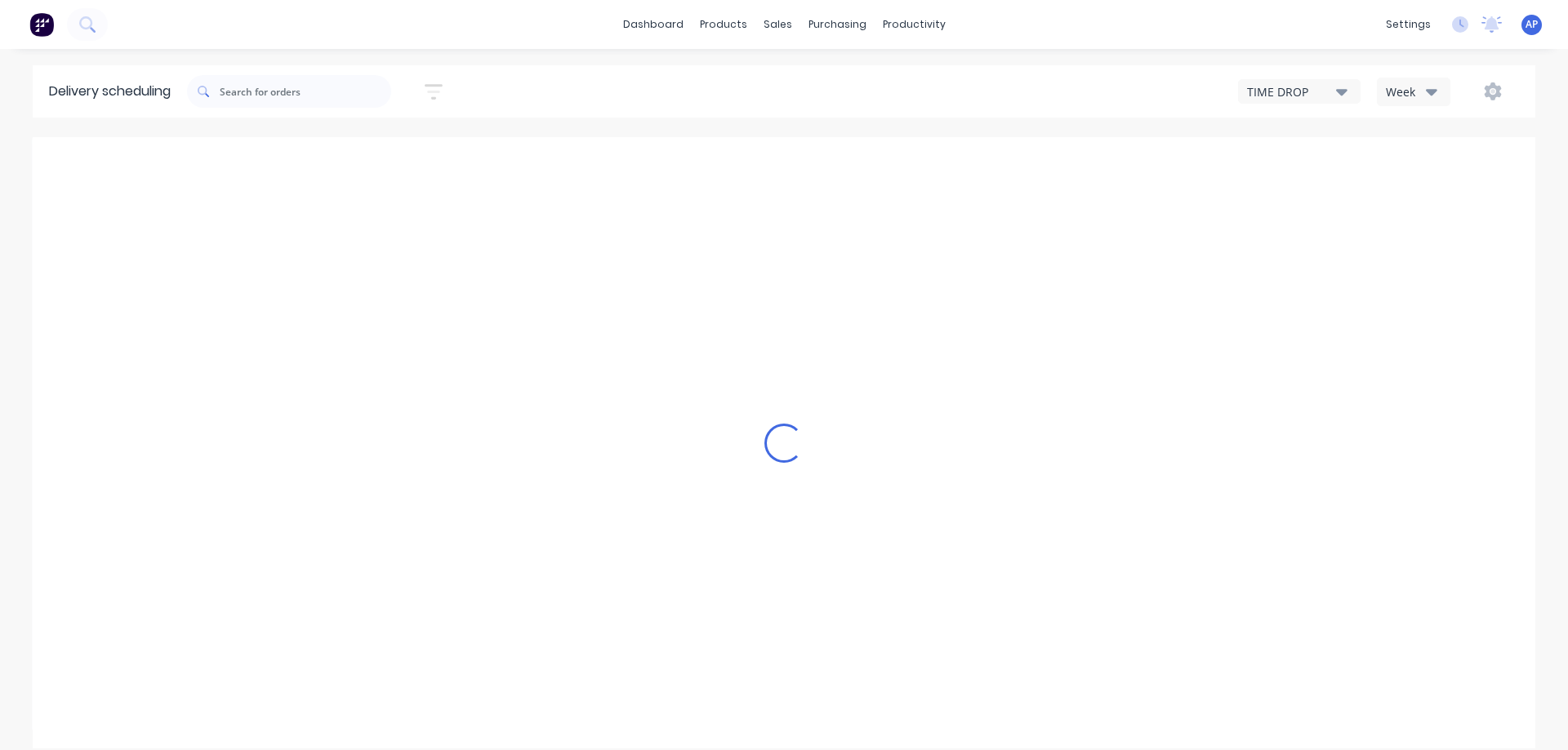
type input "[DATE] - [DATE]"
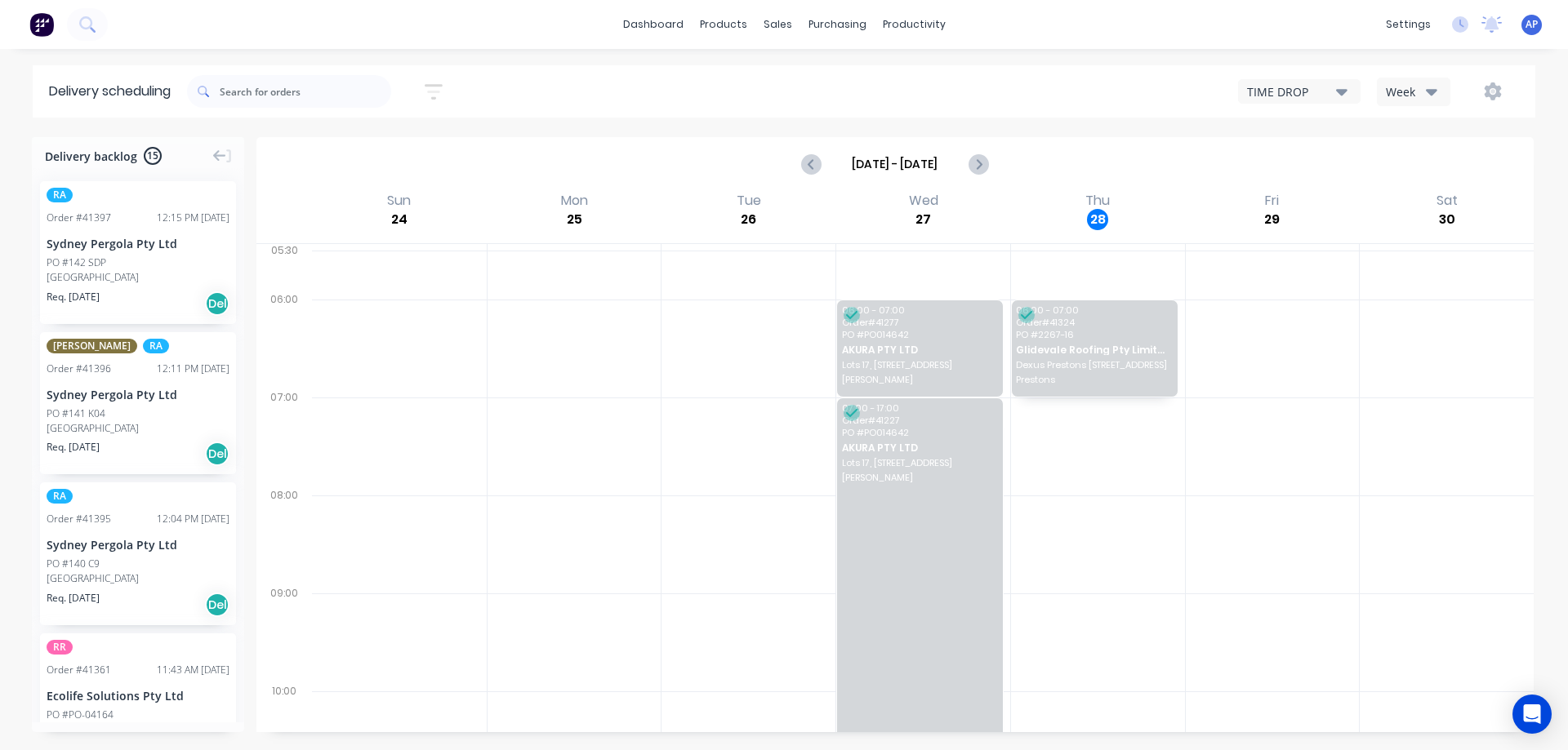
click at [1431, 83] on icon "button" at bounding box center [1431, 91] width 11 height 18
click at [1436, 160] on div "Vehicle" at bounding box center [1457, 166] width 161 height 32
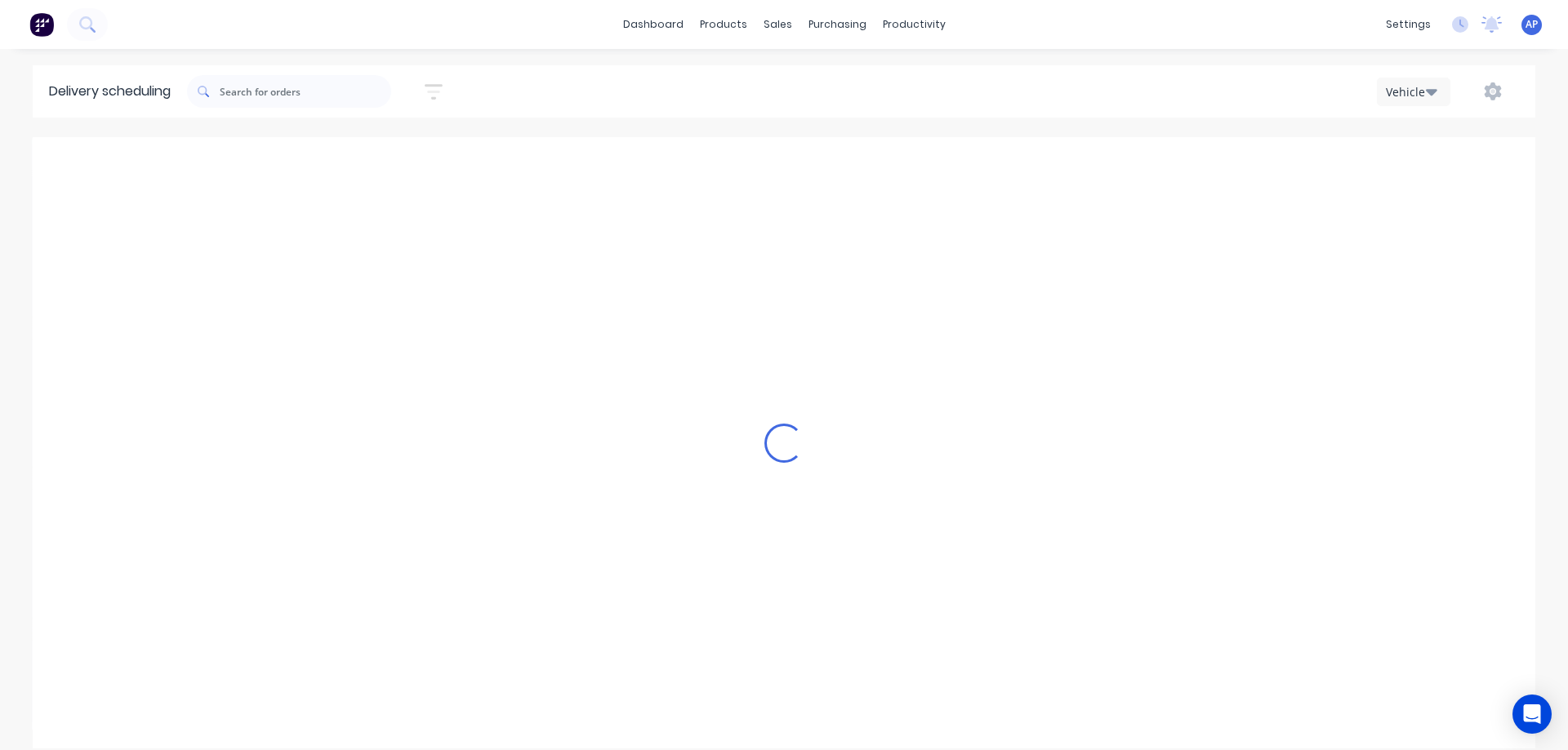
scroll to position [0, 1]
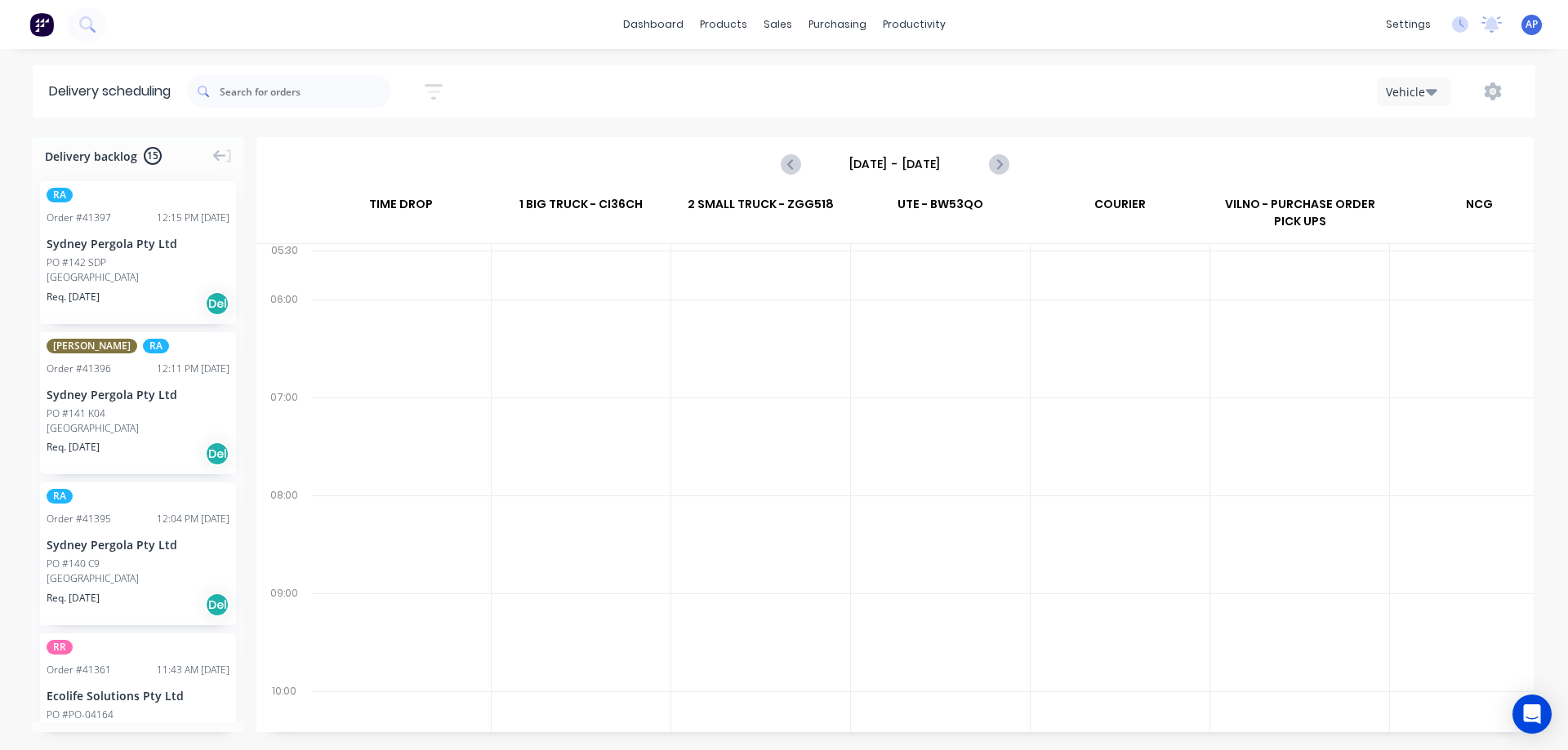
click at [900, 160] on input "[DATE] - [DATE]" at bounding box center [894, 164] width 161 height 24
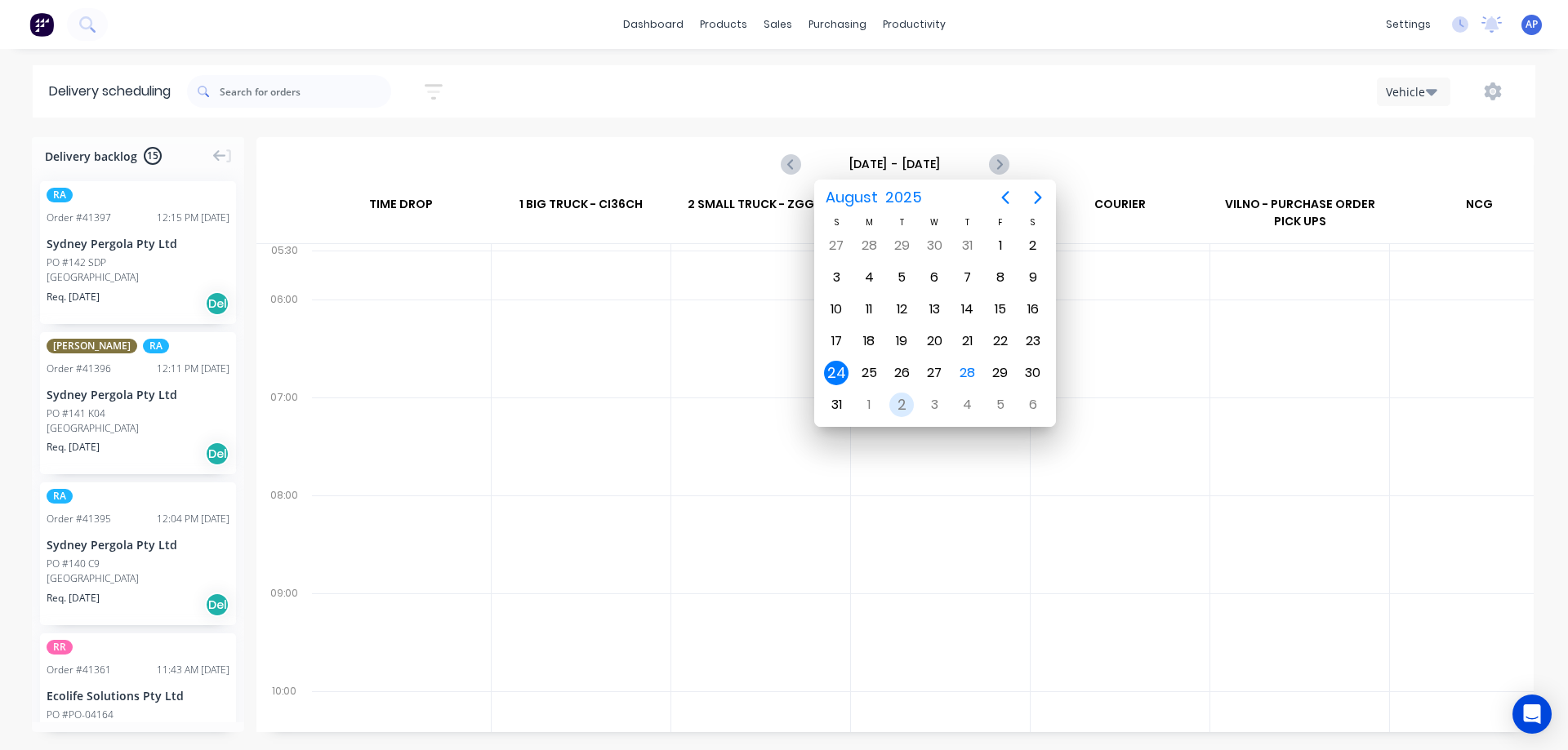
click at [904, 402] on div "2" at bounding box center [901, 405] width 24 height 24
type input "[DATE] - [DATE]"
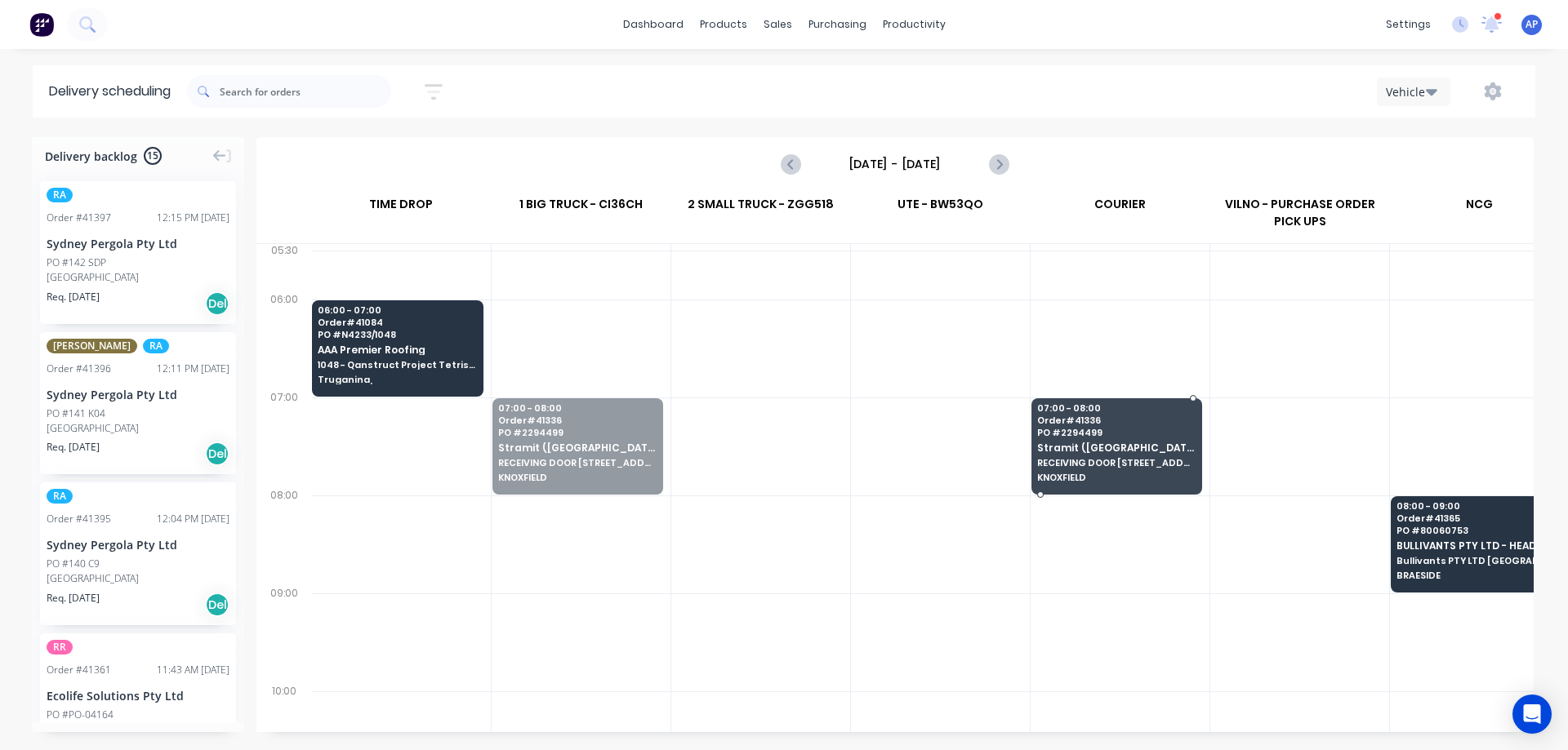
drag, startPoint x: 546, startPoint y: 440, endPoint x: 1093, endPoint y: 450, distance: 547.1
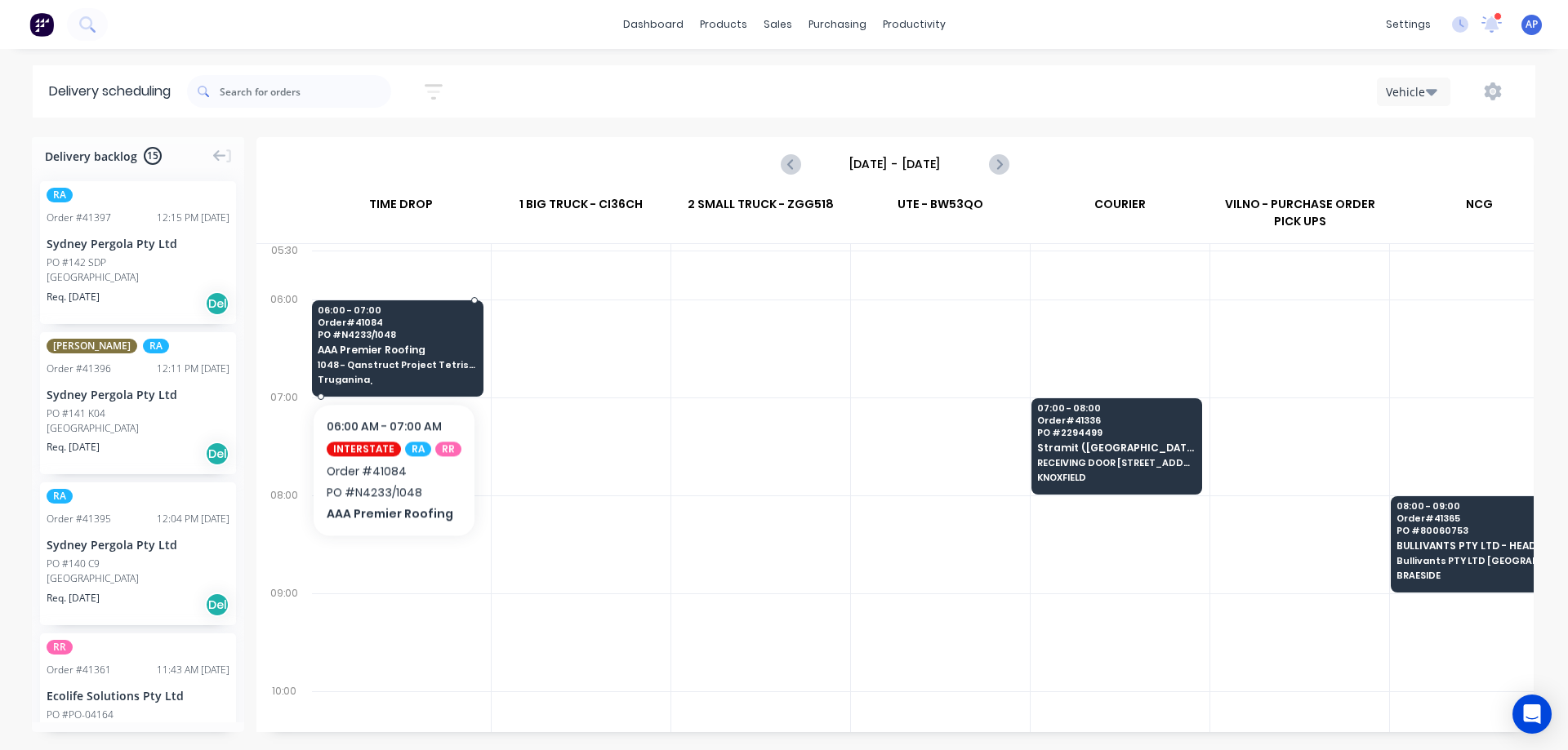
click at [390, 354] on span "AAA Premier Roofing" at bounding box center [397, 349] width 160 height 10
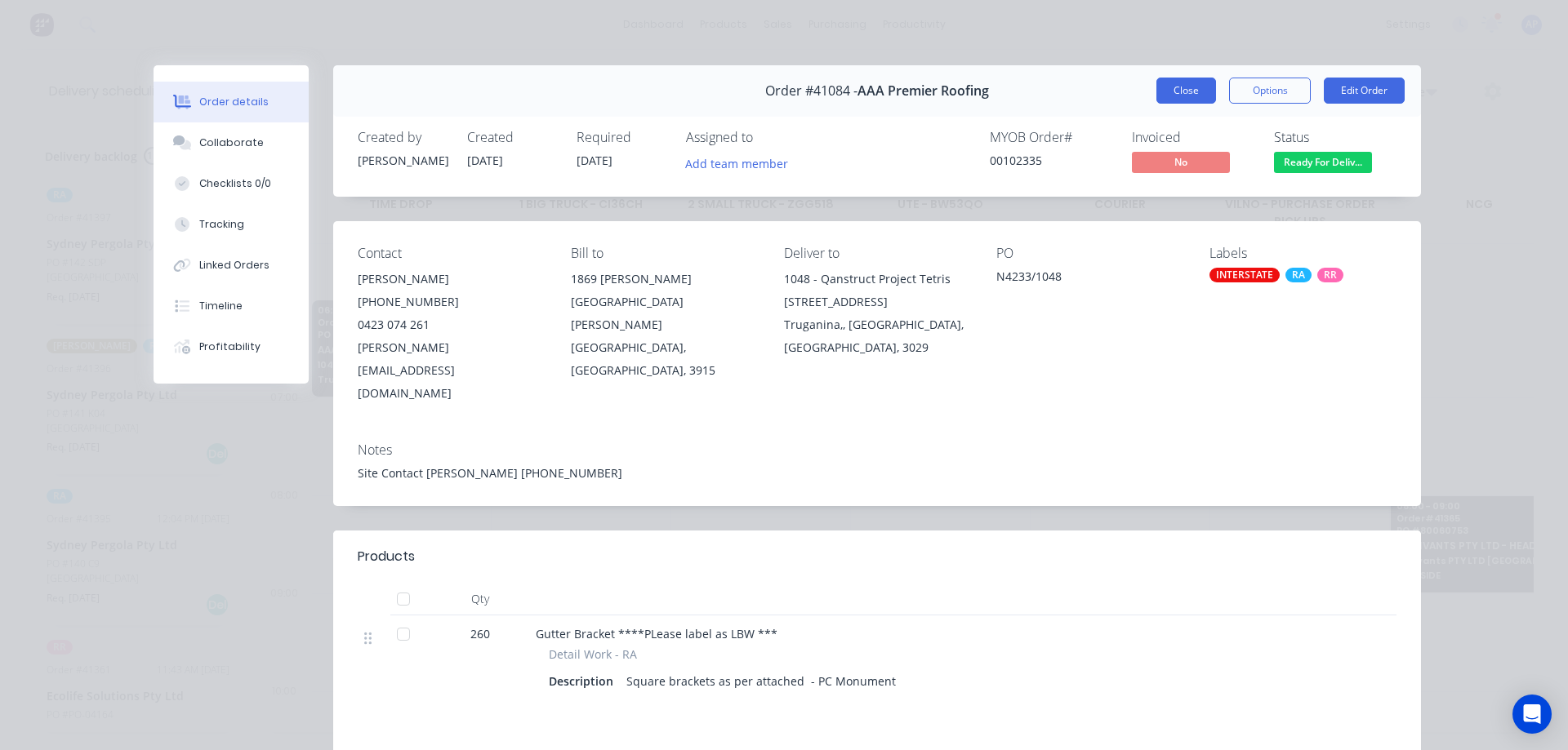
click at [1194, 93] on button "Close" at bounding box center [1185, 91] width 59 height 26
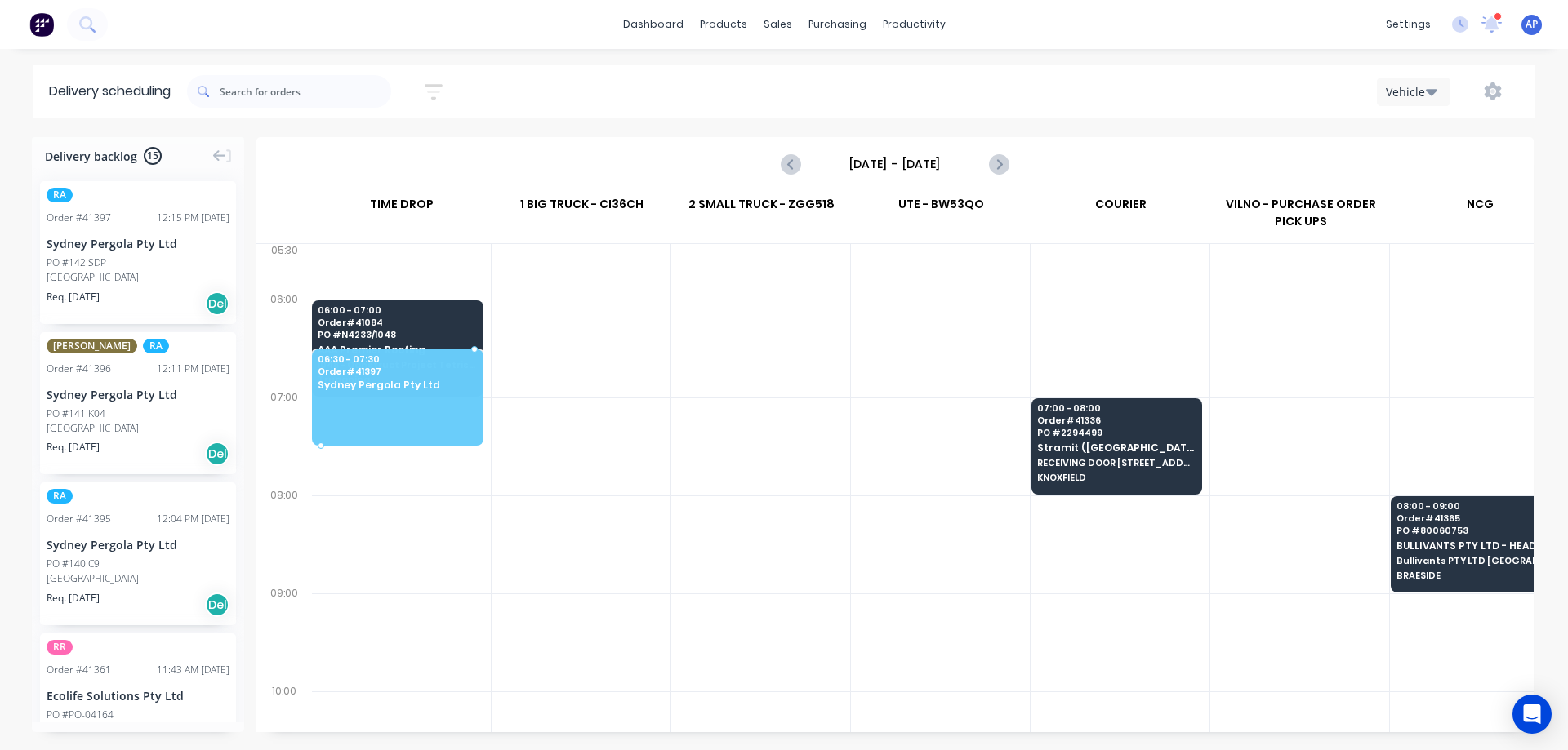
scroll to position [0, 0]
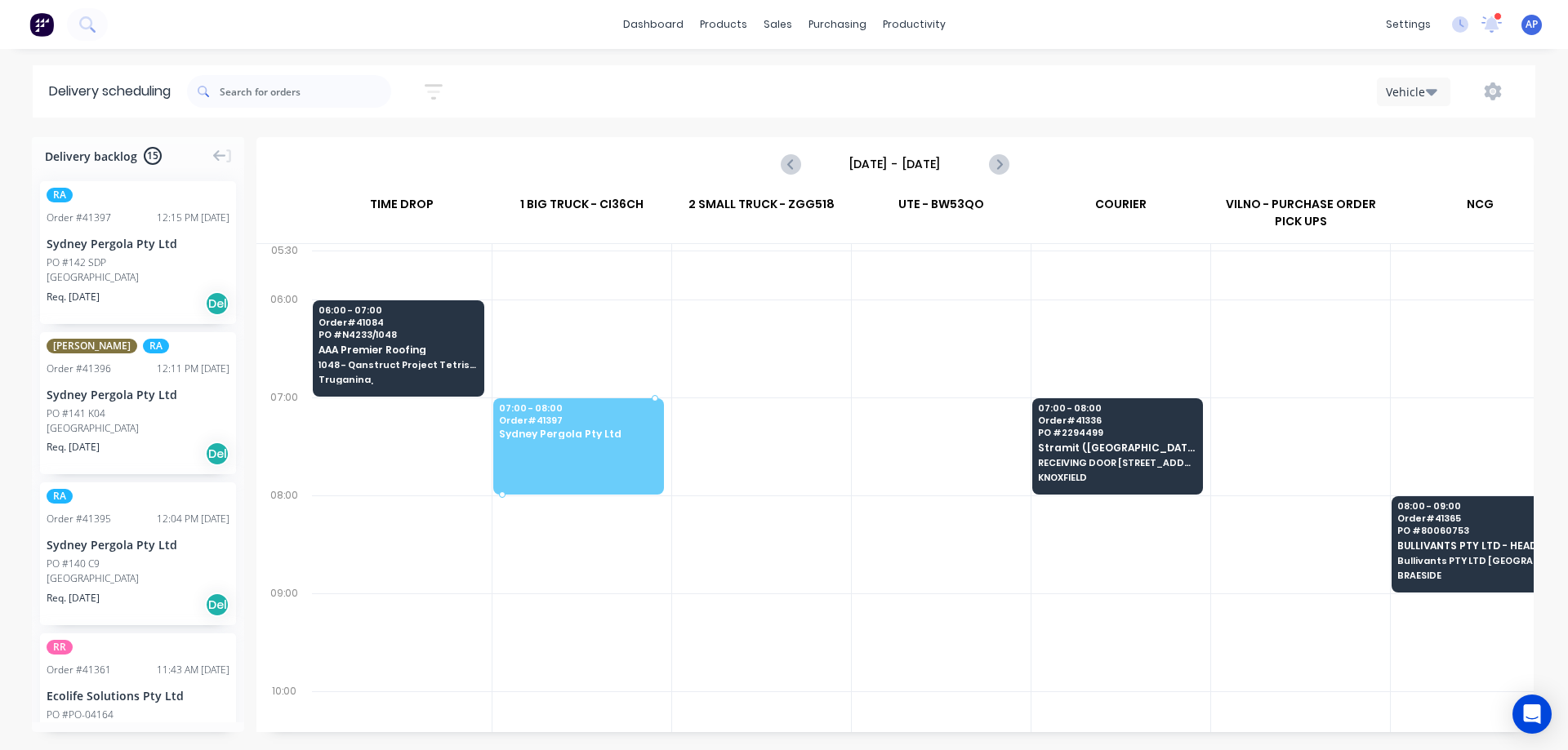
drag, startPoint x: 124, startPoint y: 275, endPoint x: 574, endPoint y: 415, distance: 471.3
drag, startPoint x: 113, startPoint y: 260, endPoint x: 399, endPoint y: 408, distance: 322.0
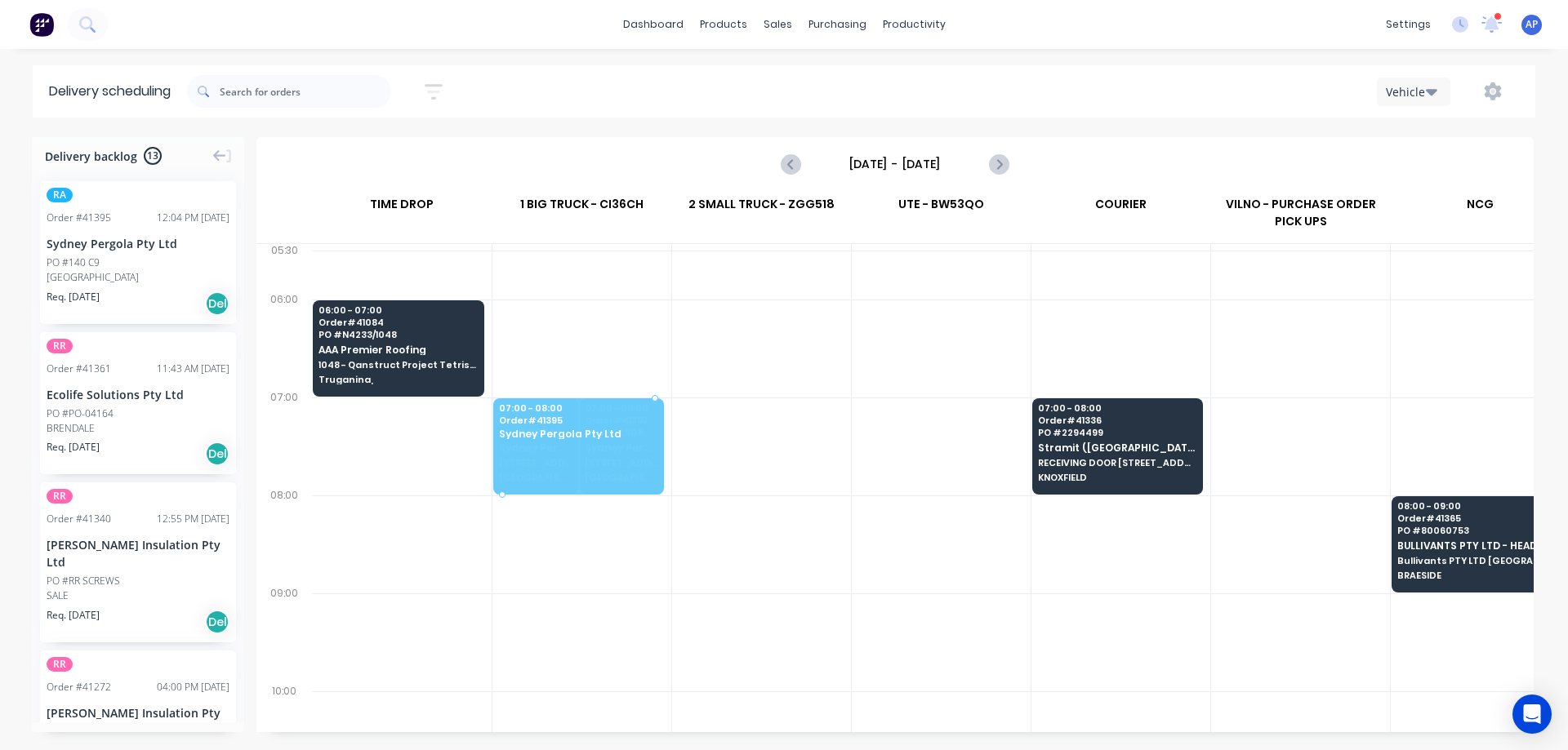
drag, startPoint x: 103, startPoint y: 256, endPoint x: 415, endPoint y: 635, distance: 490.9
